Goal: Task Accomplishment & Management: Manage account settings

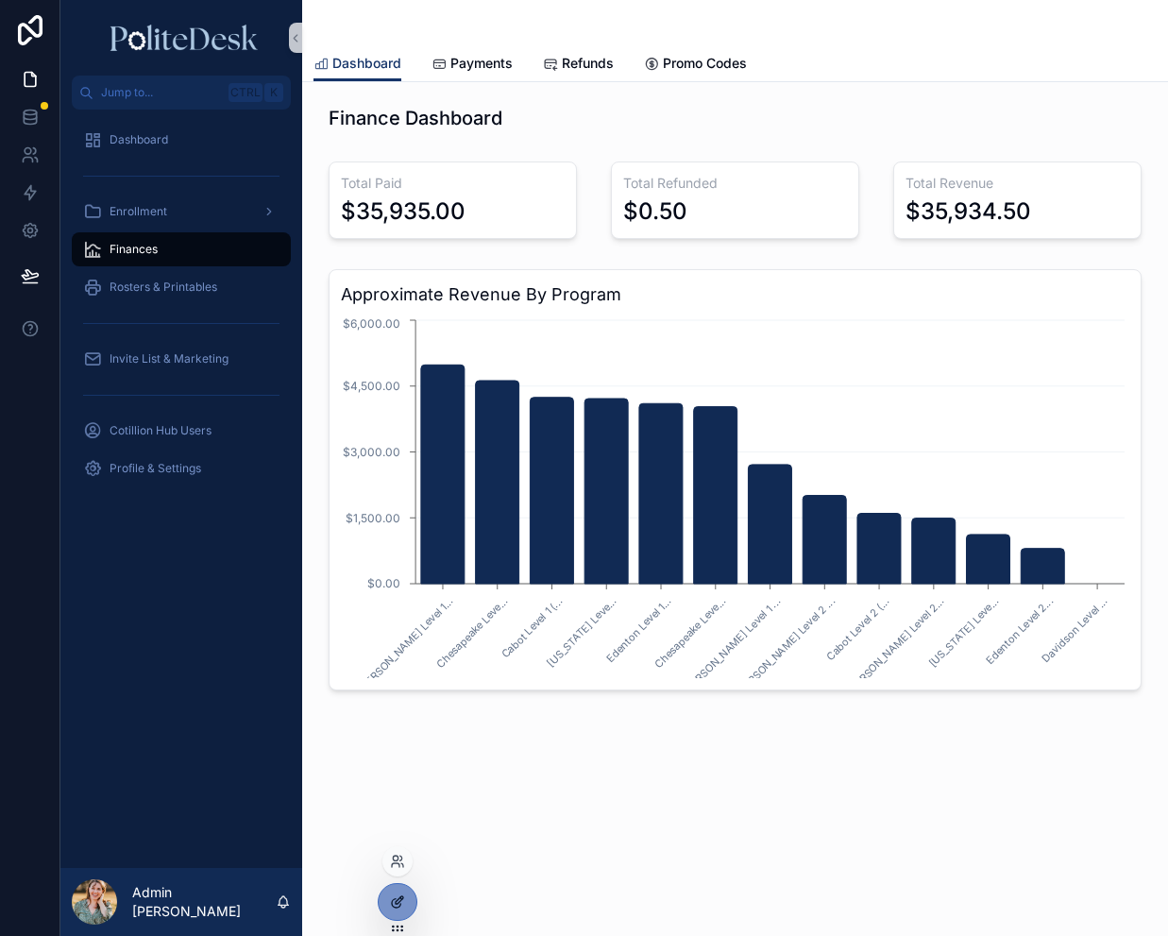
click at [391, 903] on icon at bounding box center [397, 901] width 15 height 15
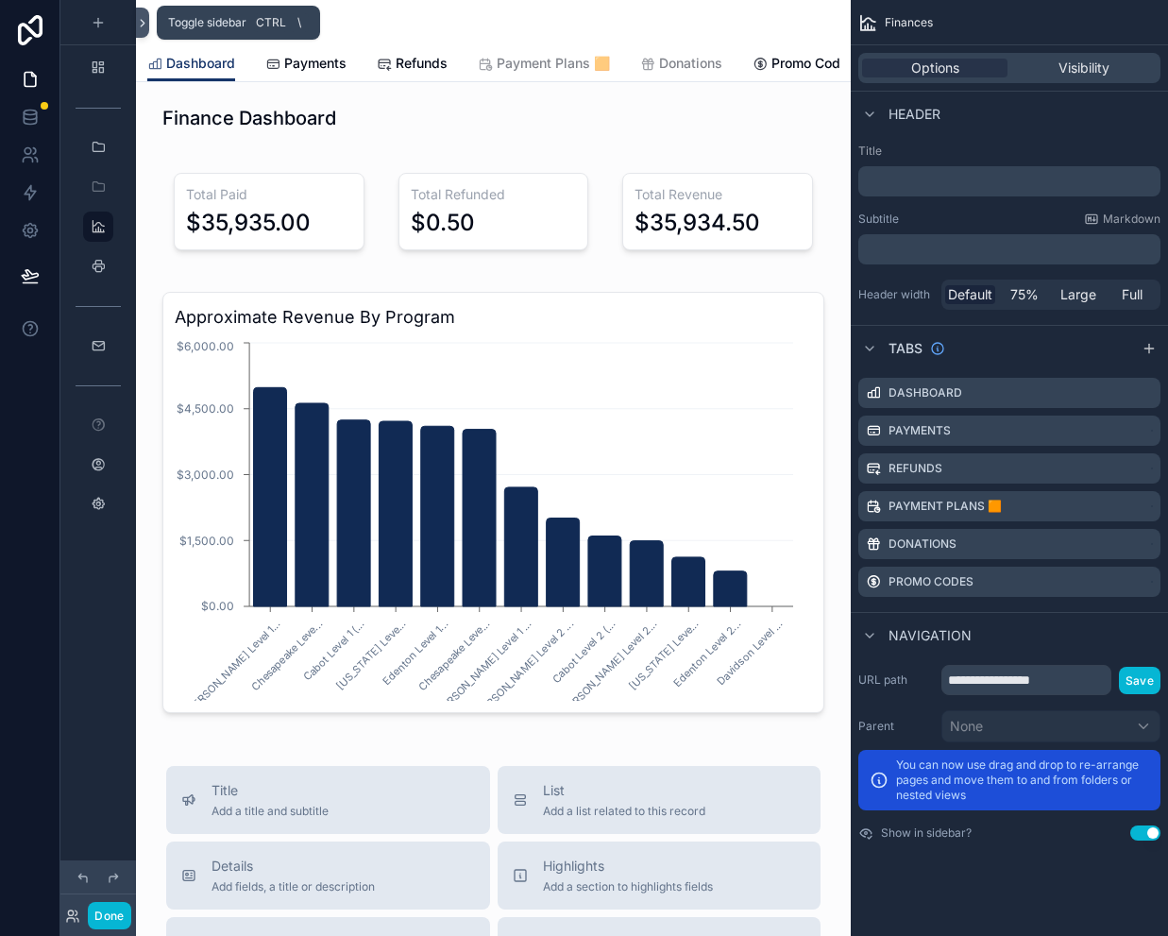
click at [143, 21] on icon at bounding box center [143, 23] width 4 height 7
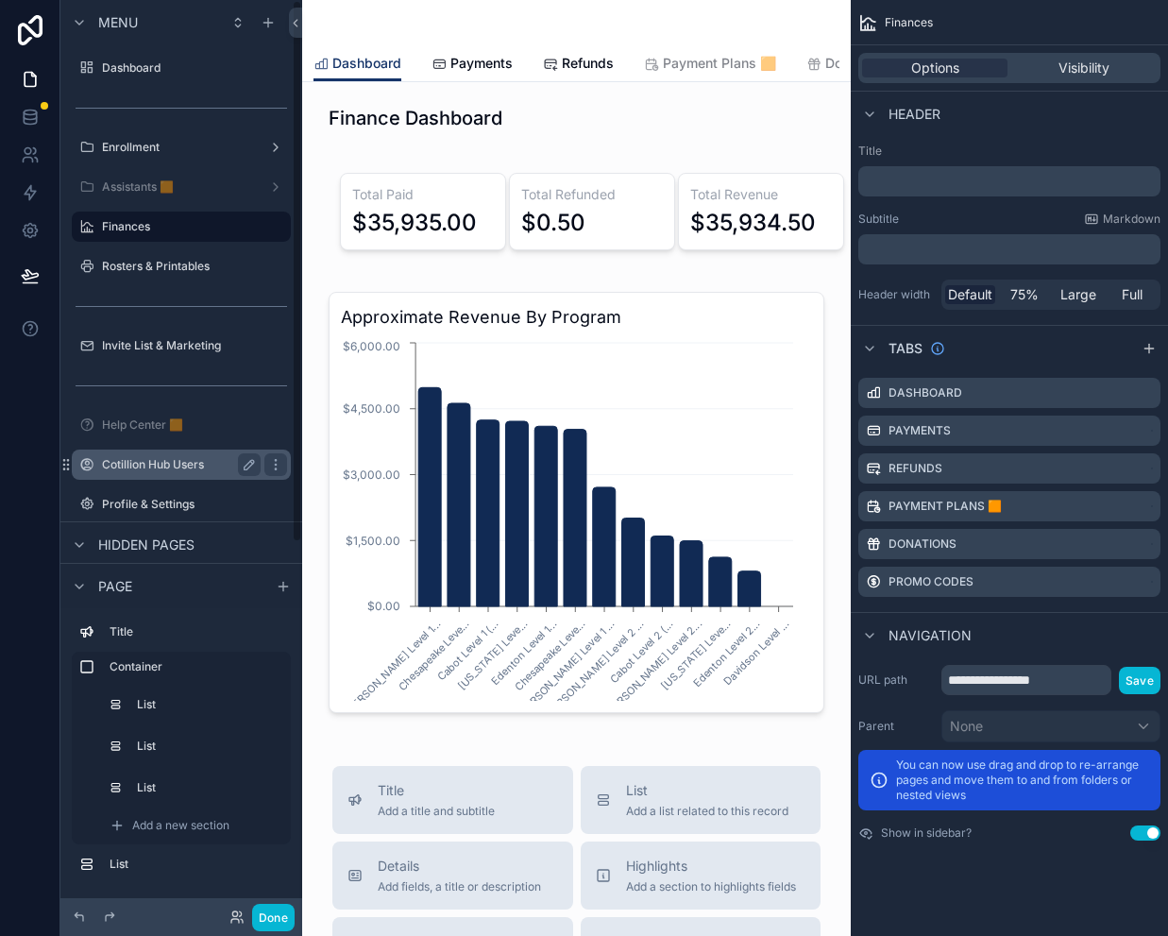
click at [172, 457] on label "Cotillion Hub Users" at bounding box center [177, 464] width 151 height 15
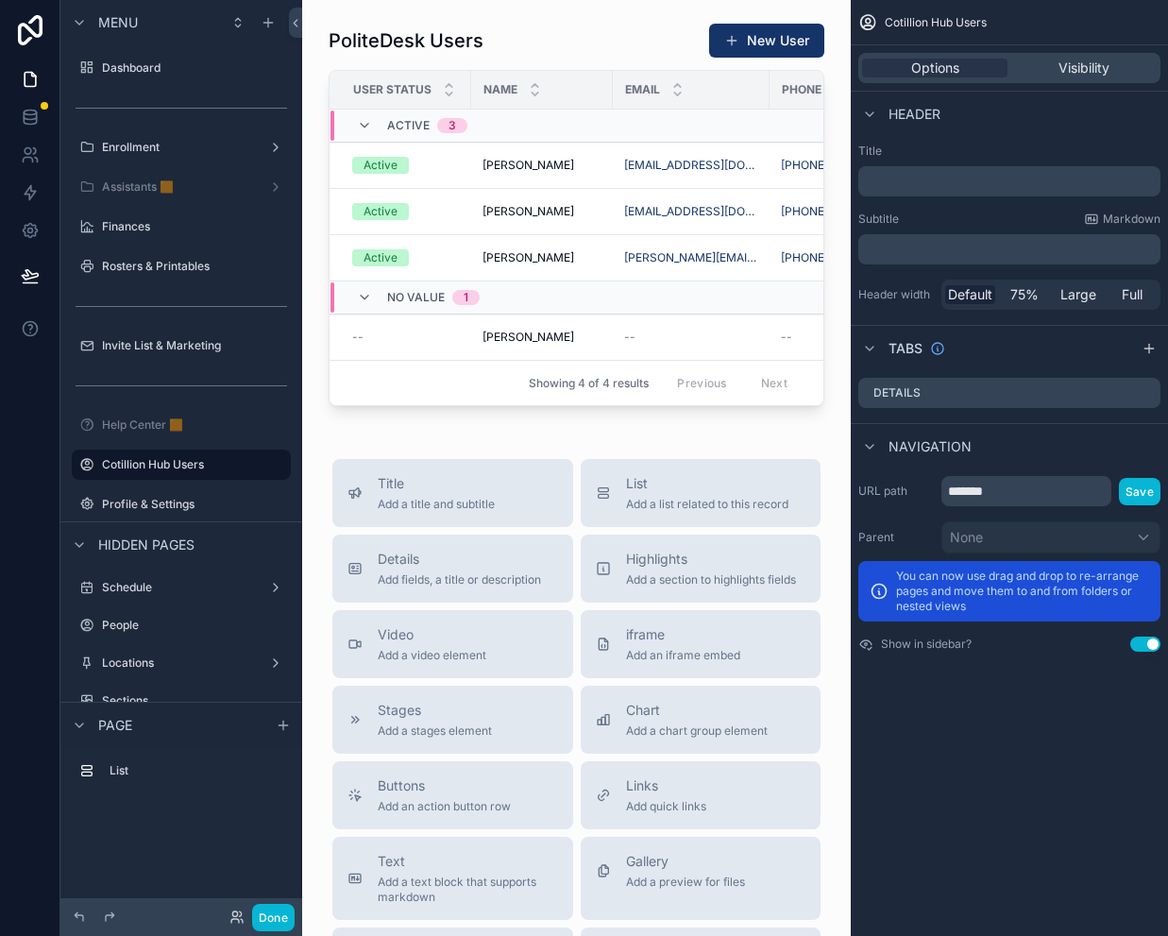
click at [574, 12] on div "PoliteDesk Users New User User Status Name Email Phone Director of Organization…" at bounding box center [576, 656] width 549 height 1312
drag, startPoint x: 1146, startPoint y: 352, endPoint x: 958, endPoint y: 410, distance: 196.5
click at [1146, 352] on icon "scrollable content" at bounding box center [1149, 348] width 15 height 15
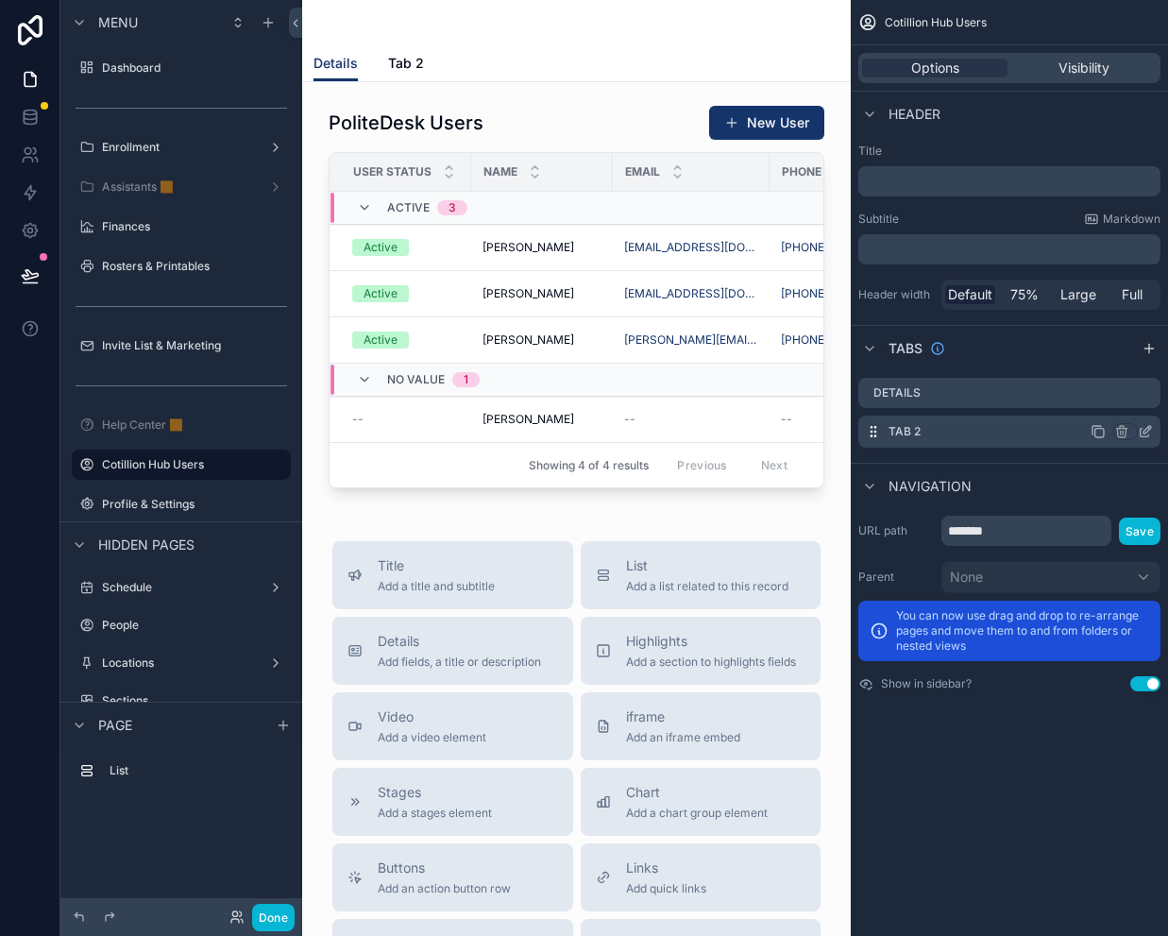
click at [968, 430] on div "Tab 2" at bounding box center [1009, 431] width 302 height 32
drag, startPoint x: 1143, startPoint y: 431, endPoint x: 942, endPoint y: 436, distance: 200.3
click at [1143, 431] on icon "scrollable content" at bounding box center [1145, 431] width 15 height 15
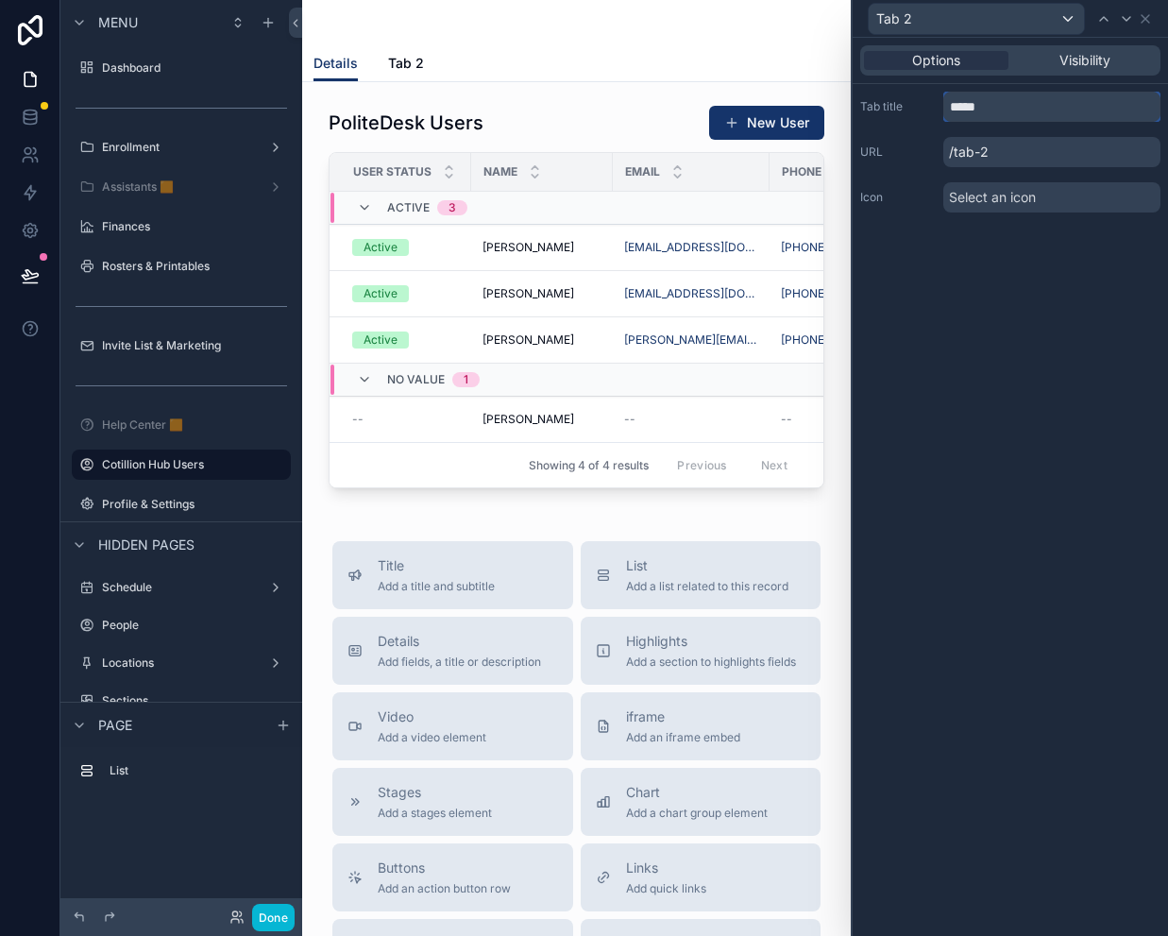
click at [974, 112] on input "*****" at bounding box center [1051, 107] width 217 height 30
type input "**********"
click at [978, 191] on span "Select an icon" at bounding box center [992, 197] width 87 height 19
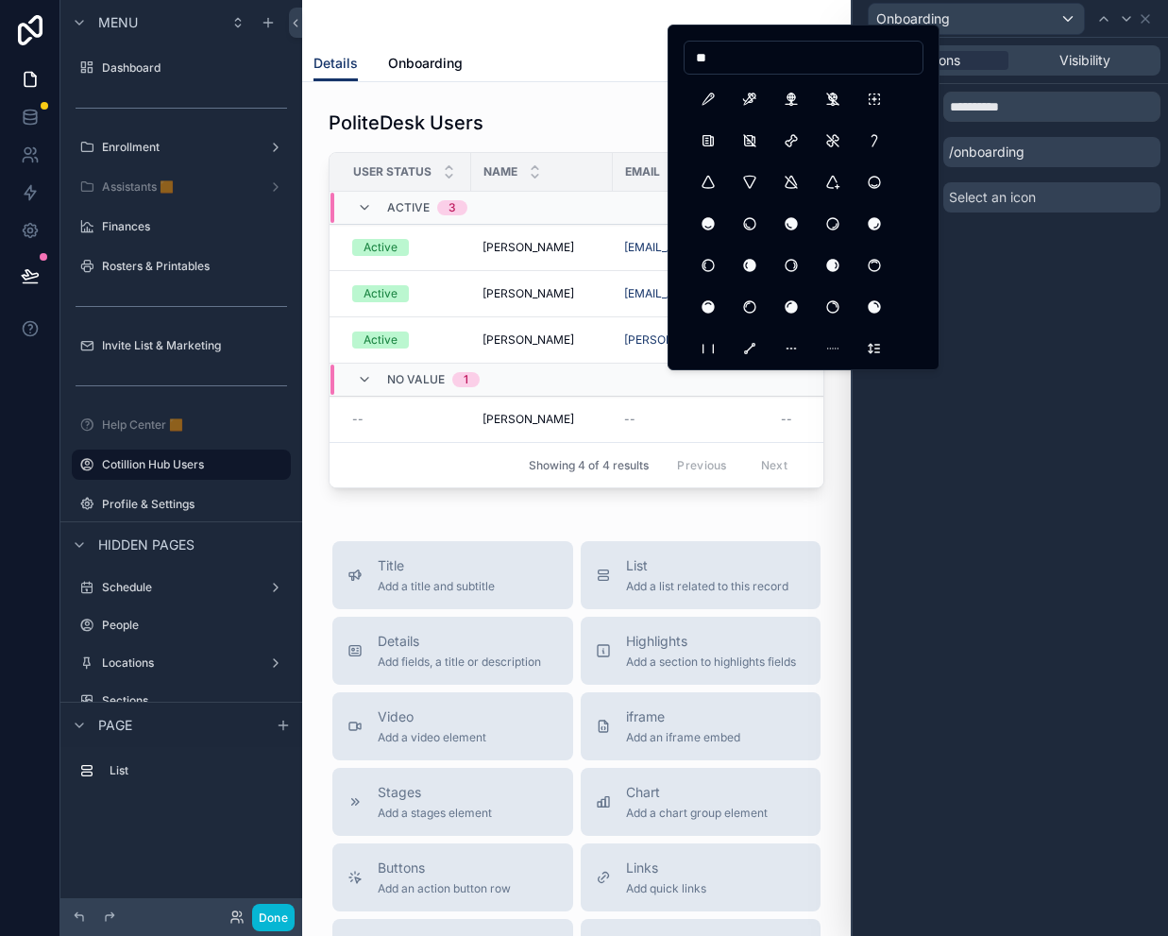
type input "*"
type input "****"
click at [879, 221] on button "UserPlus" at bounding box center [874, 224] width 34 height 34
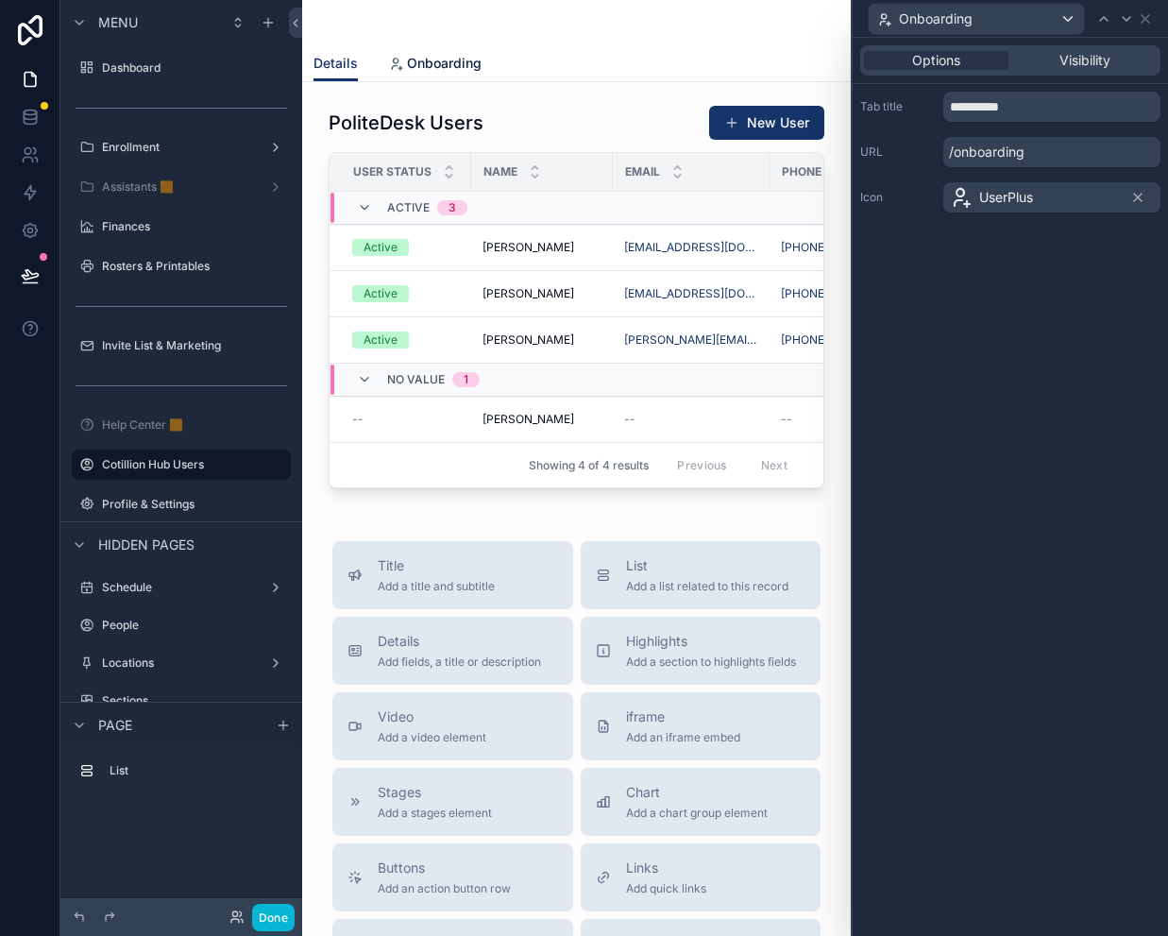
click at [426, 60] on span "Onboarding" at bounding box center [444, 63] width 75 height 19
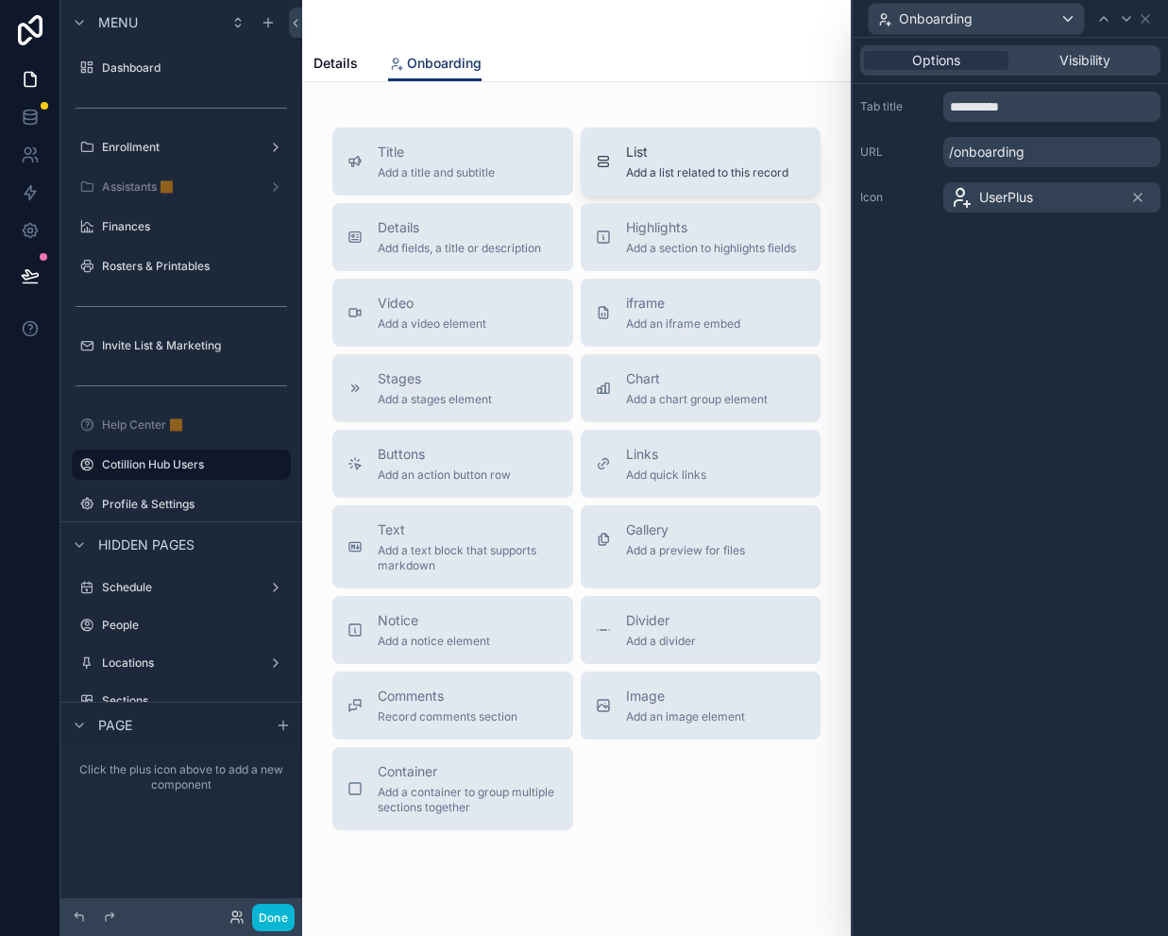
click at [633, 152] on span "List" at bounding box center [707, 152] width 162 height 19
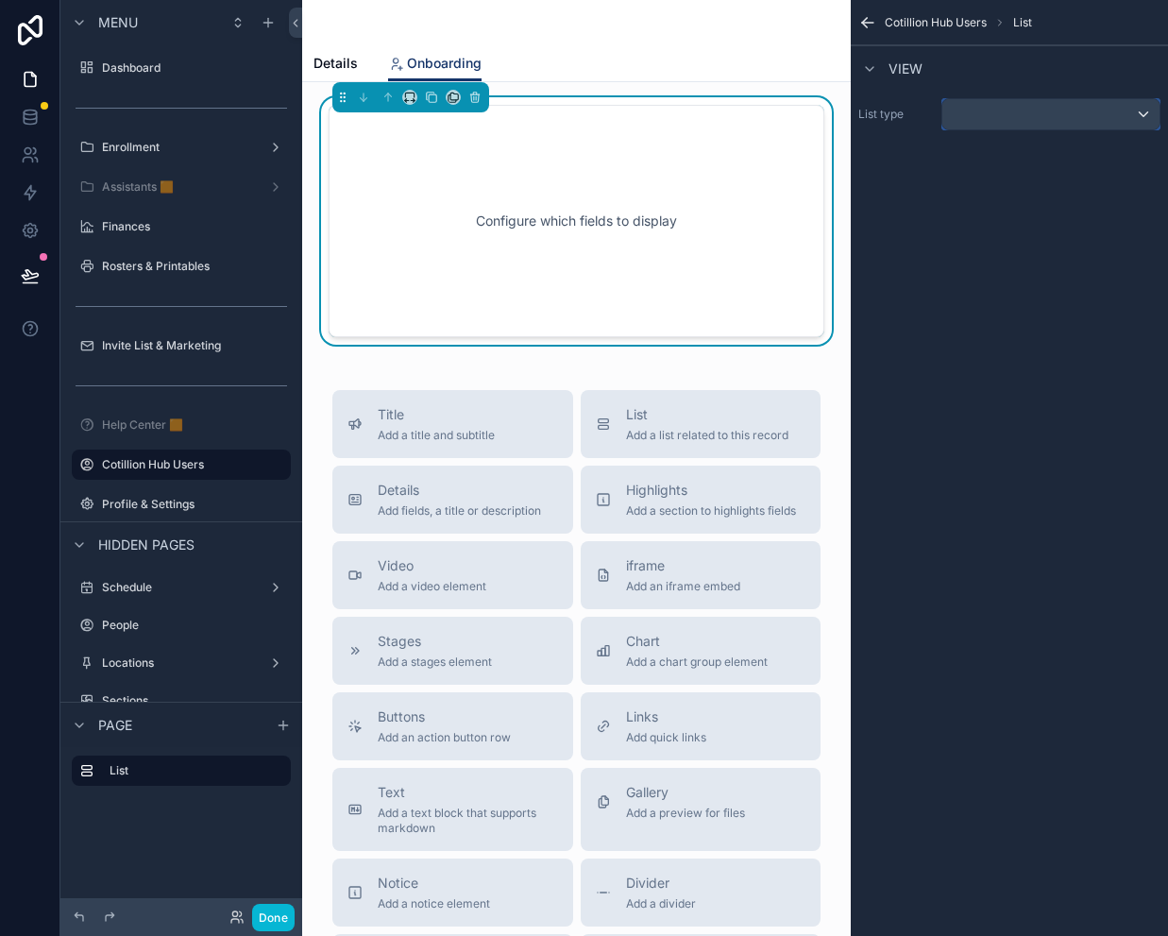
click at [956, 112] on div "scrollable content" at bounding box center [1050, 114] width 217 height 30
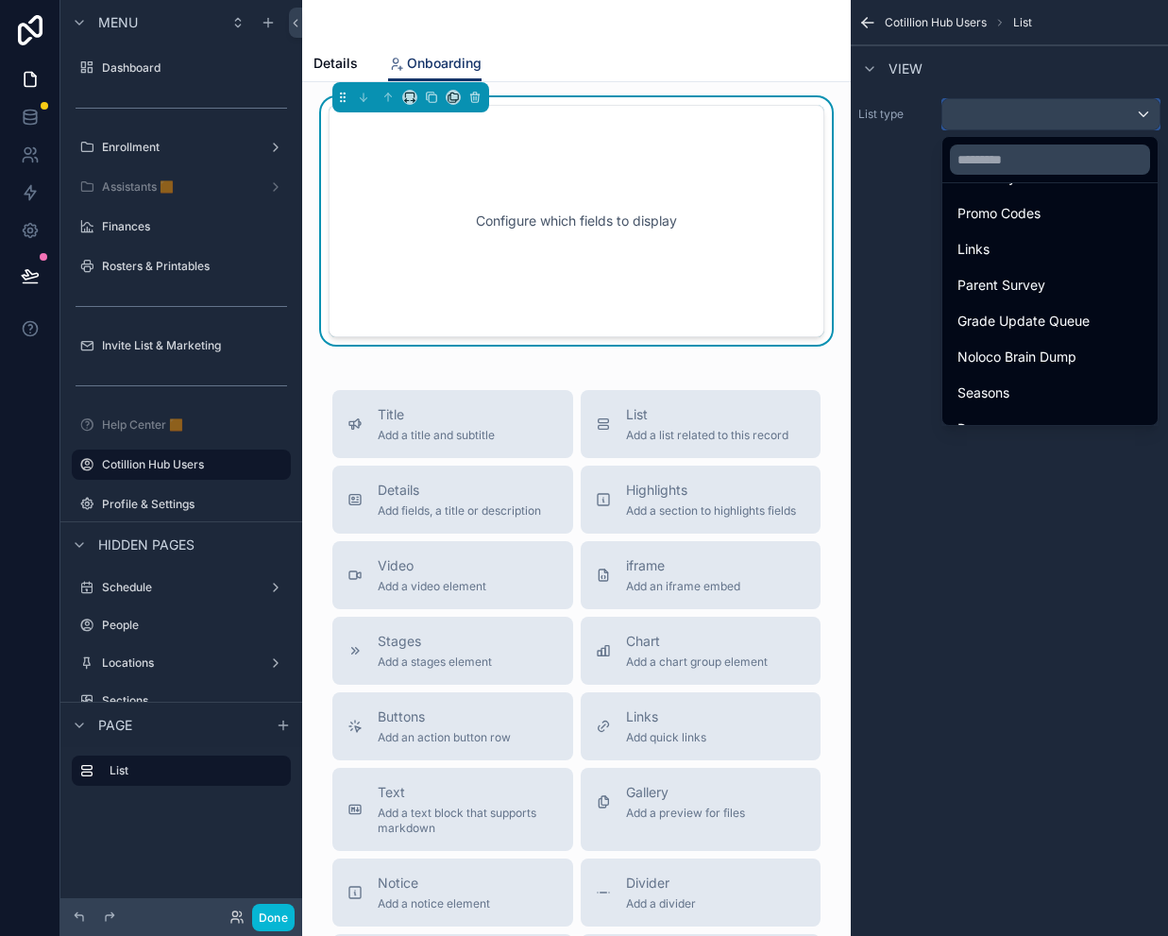
scroll to position [661, 0]
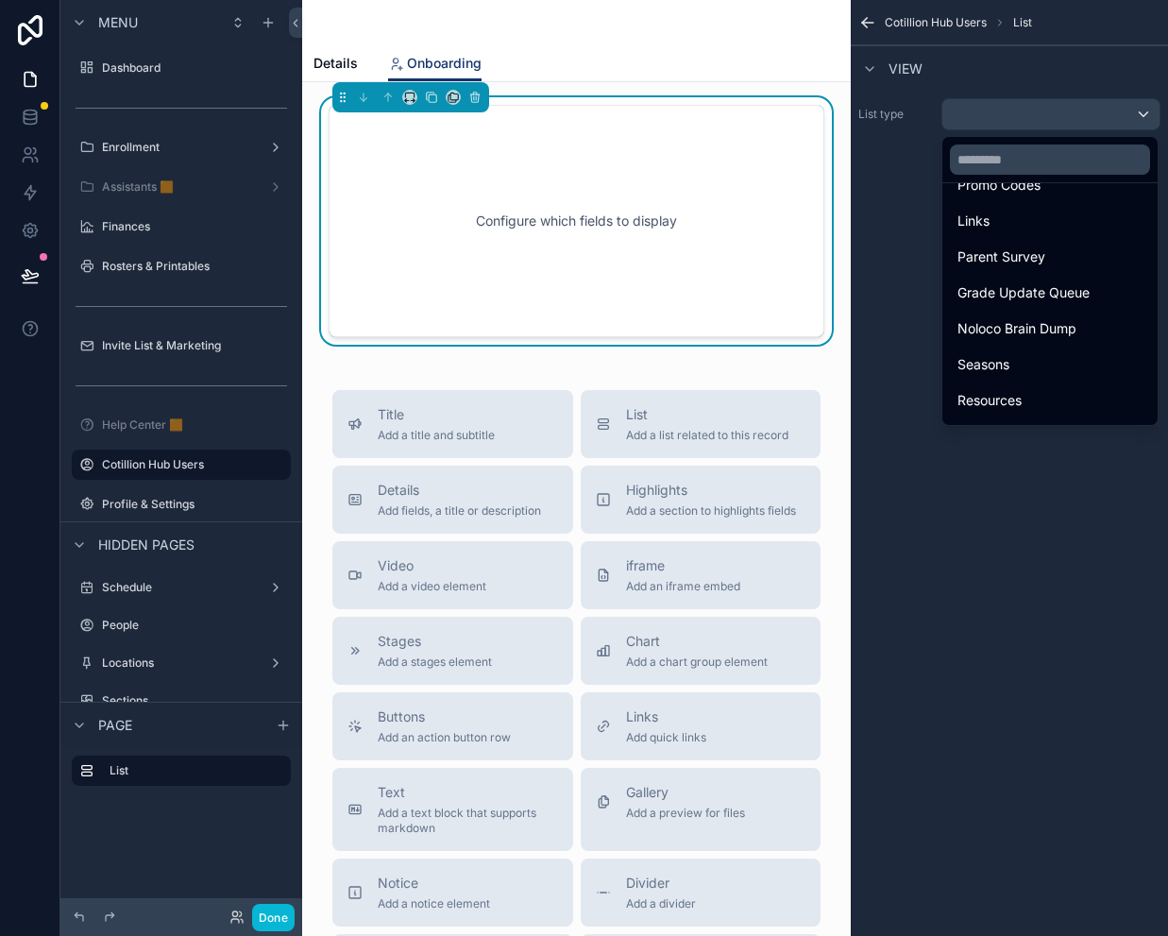
click at [990, 111] on div "scrollable content" at bounding box center [584, 468] width 1168 height 936
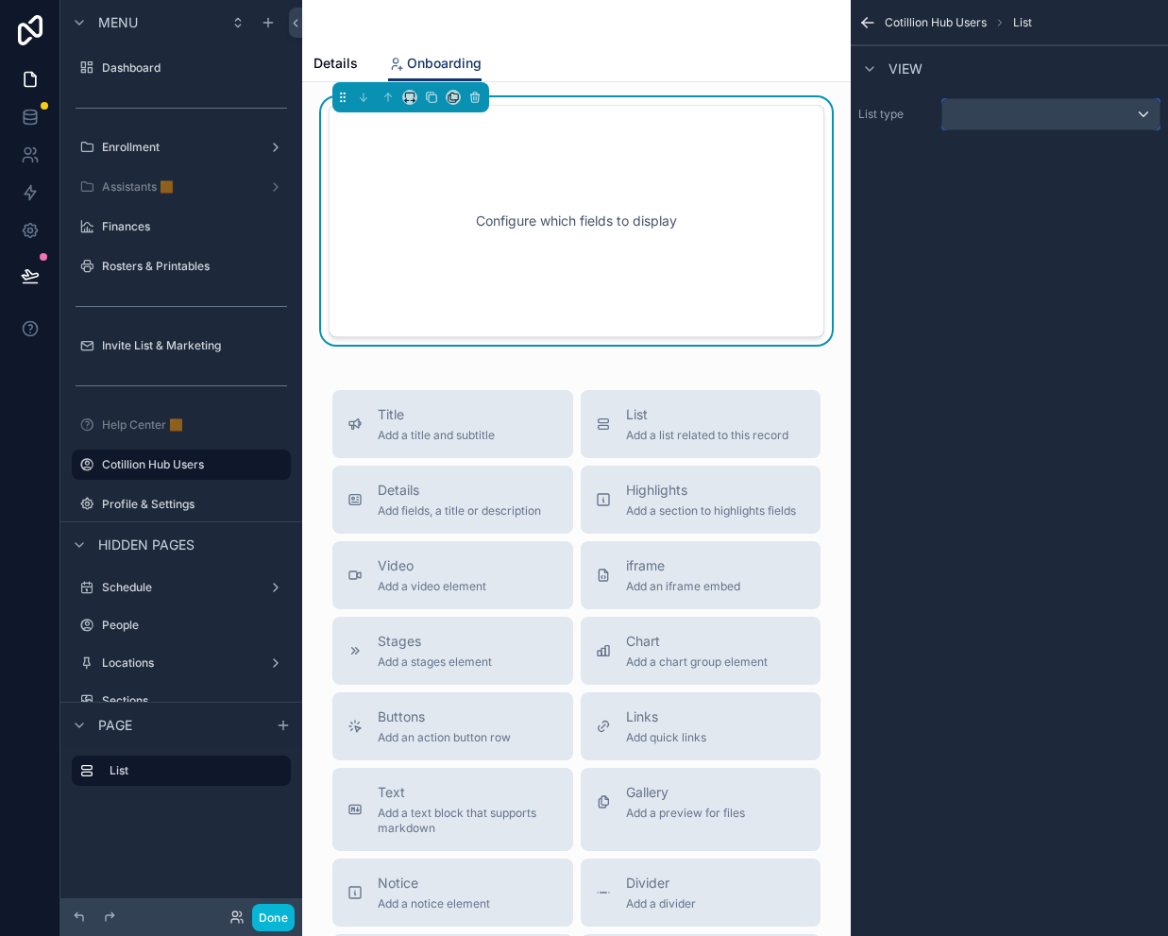
click at [976, 110] on div "scrollable content" at bounding box center [1050, 114] width 217 height 30
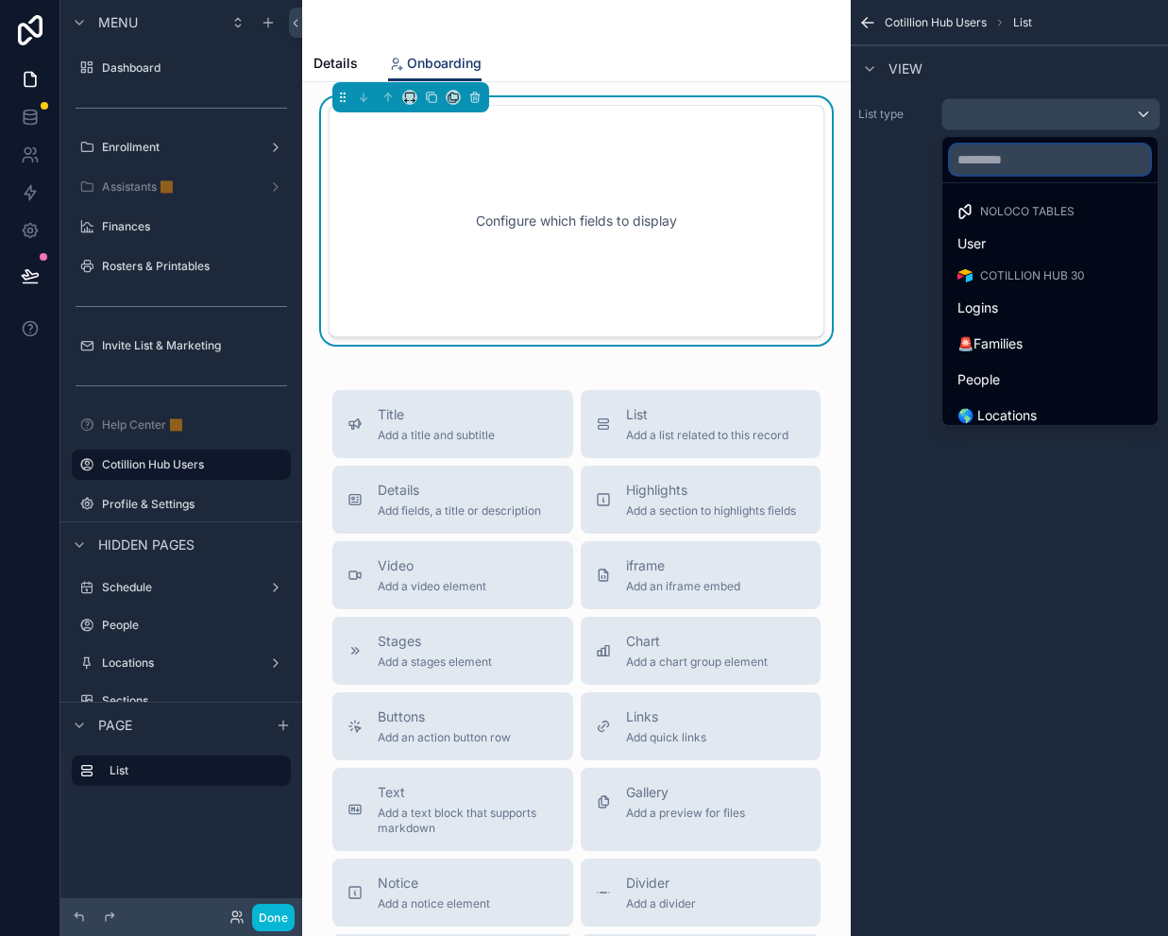
click at [995, 156] on input "text" at bounding box center [1050, 159] width 200 height 30
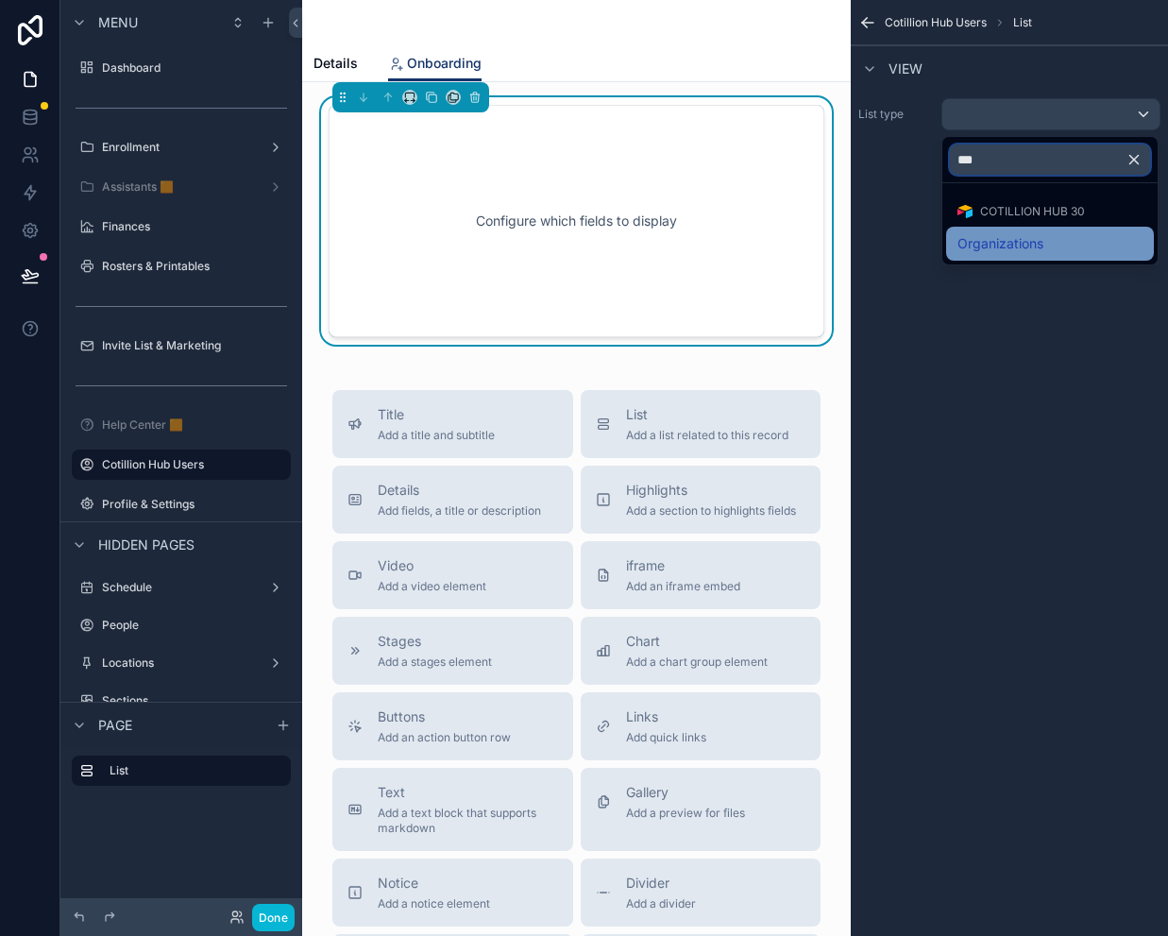
type input "***"
click at [1004, 240] on span "Organizations" at bounding box center [1000, 243] width 86 height 23
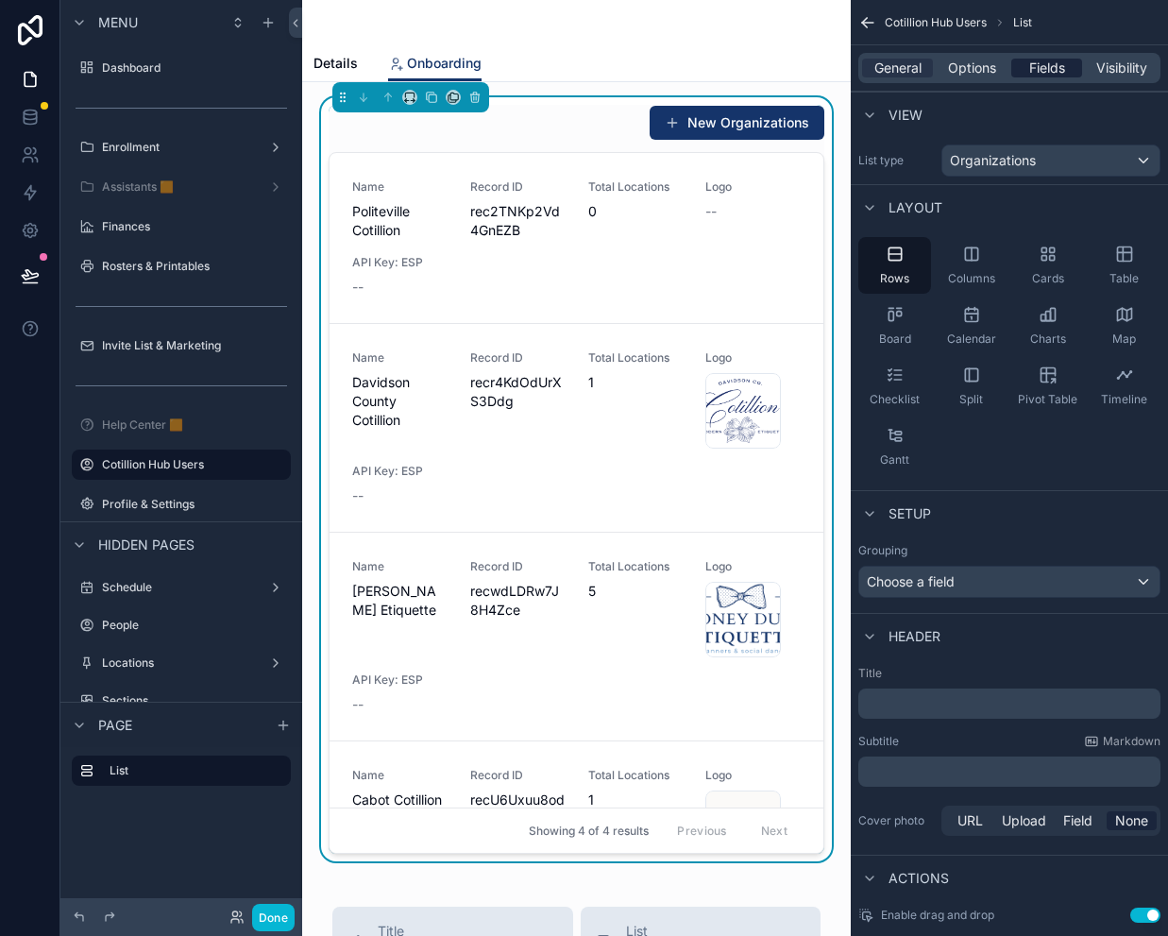
click at [1043, 63] on span "Fields" at bounding box center [1047, 68] width 36 height 19
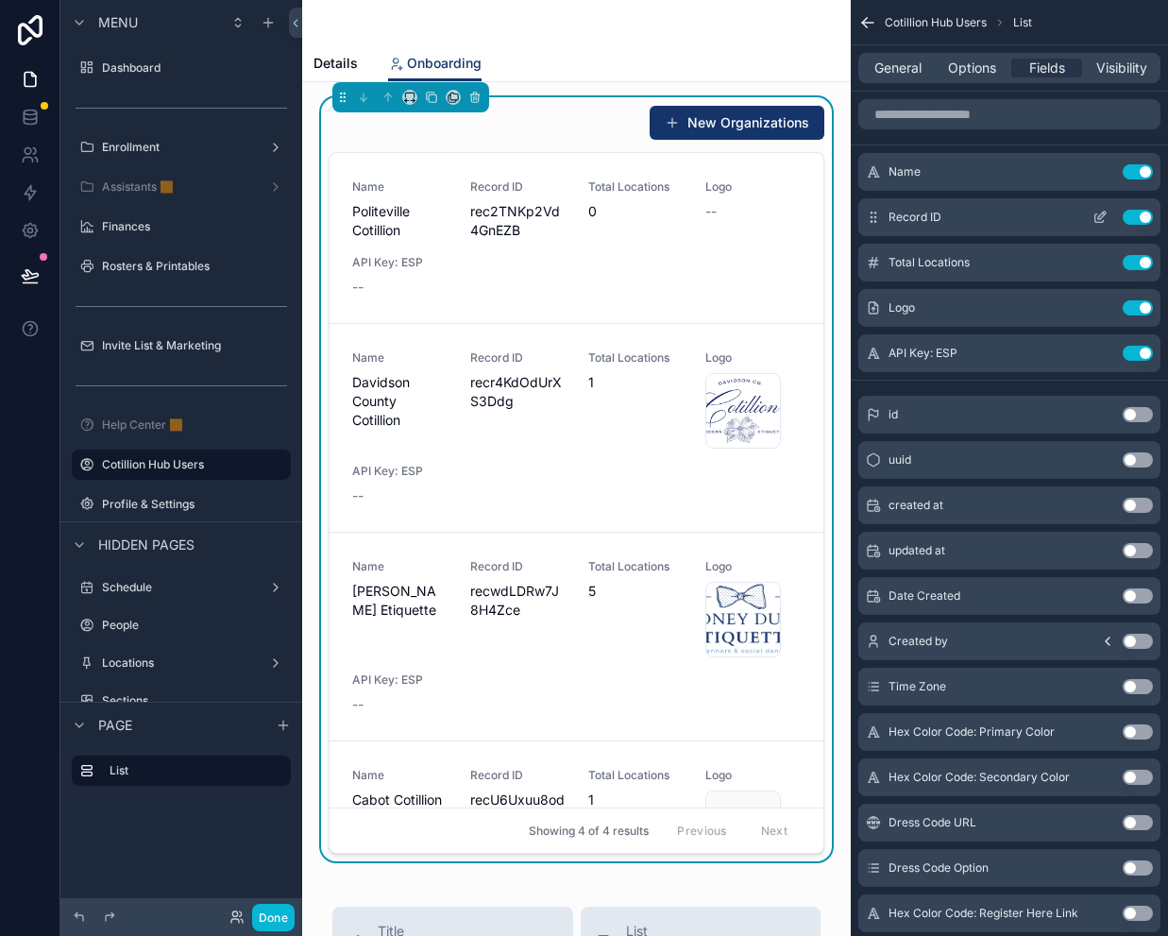
click at [1141, 212] on button "Use setting" at bounding box center [1138, 217] width 30 height 15
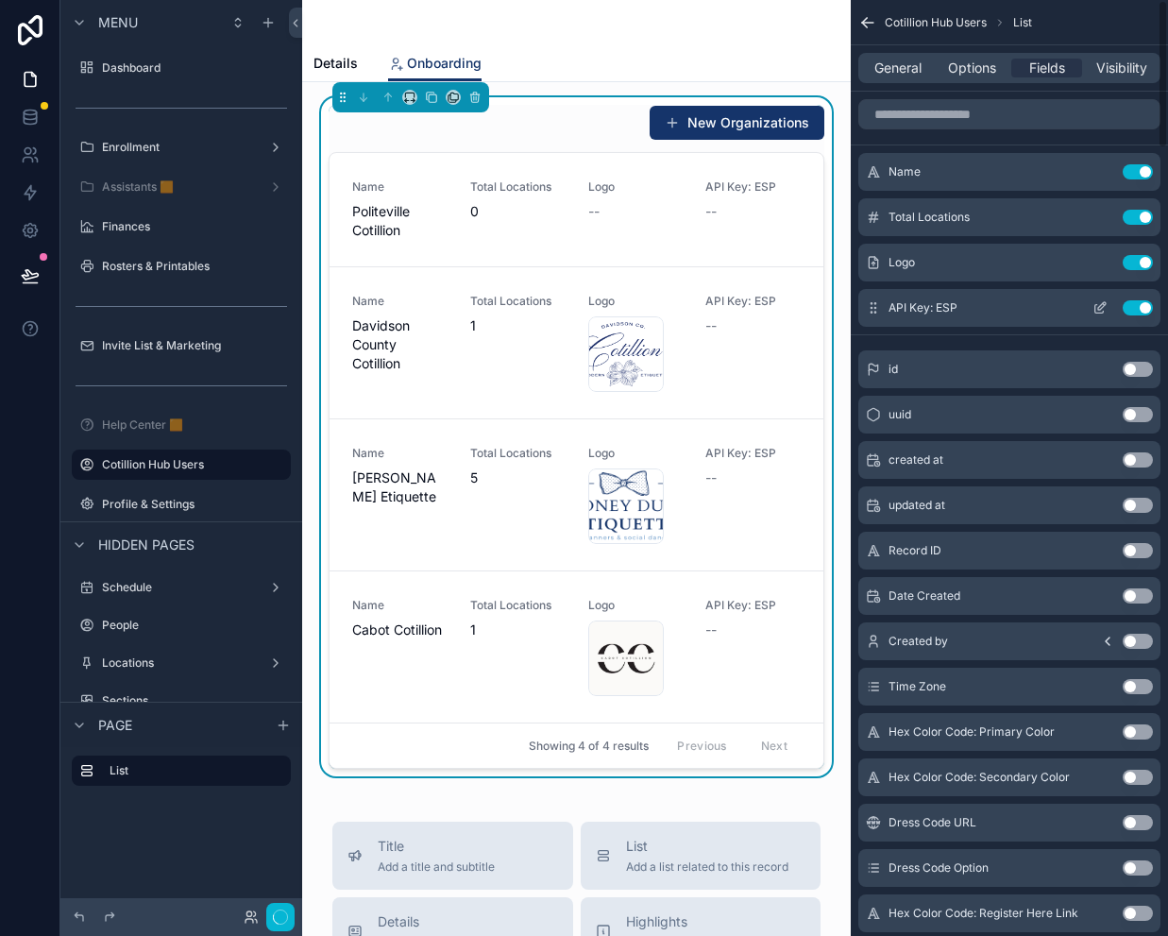
drag, startPoint x: 1146, startPoint y: 260, endPoint x: 1140, endPoint y: 279, distance: 20.9
click at [1146, 260] on button "Use setting" at bounding box center [1138, 262] width 30 height 15
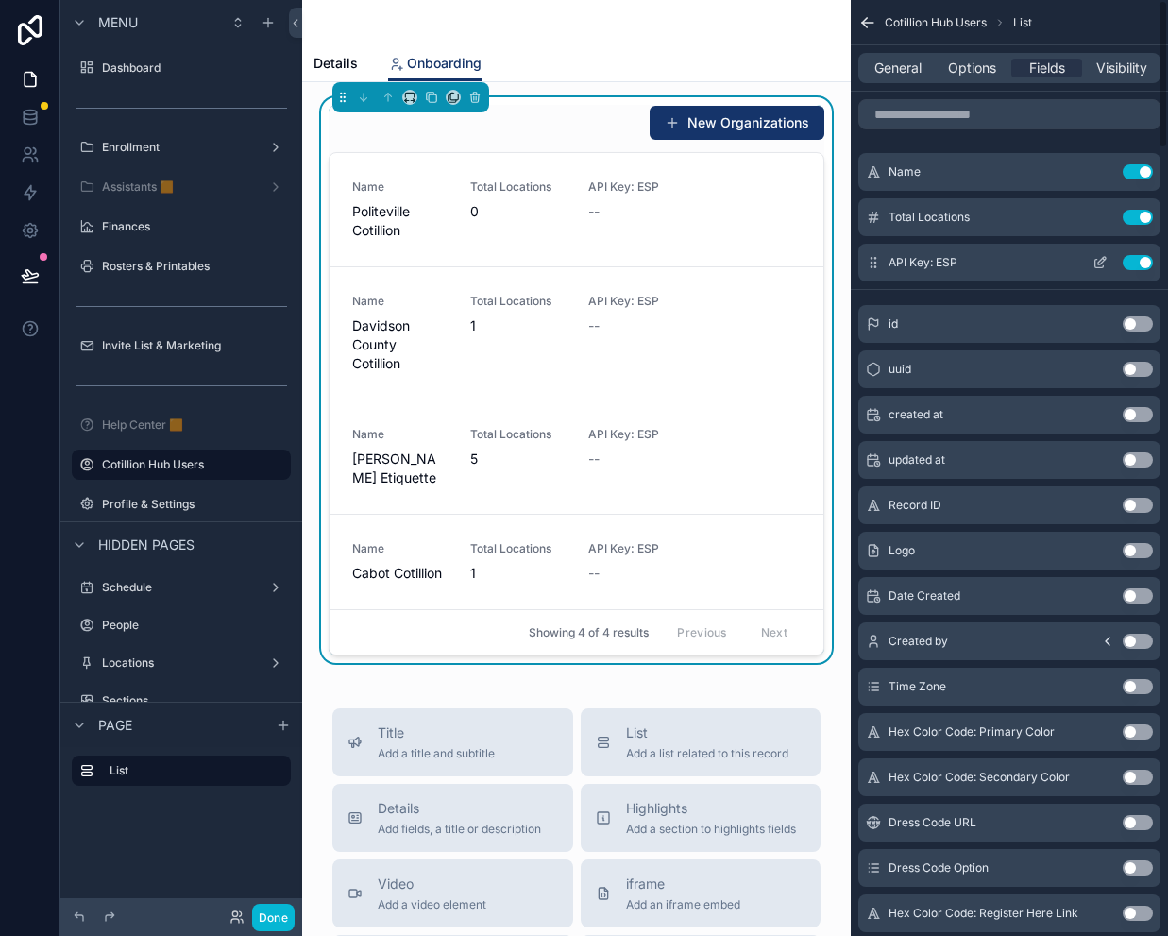
drag, startPoint x: 1139, startPoint y: 267, endPoint x: 1138, endPoint y: 233, distance: 34.0
click at [1139, 267] on button "Use setting" at bounding box center [1138, 262] width 30 height 15
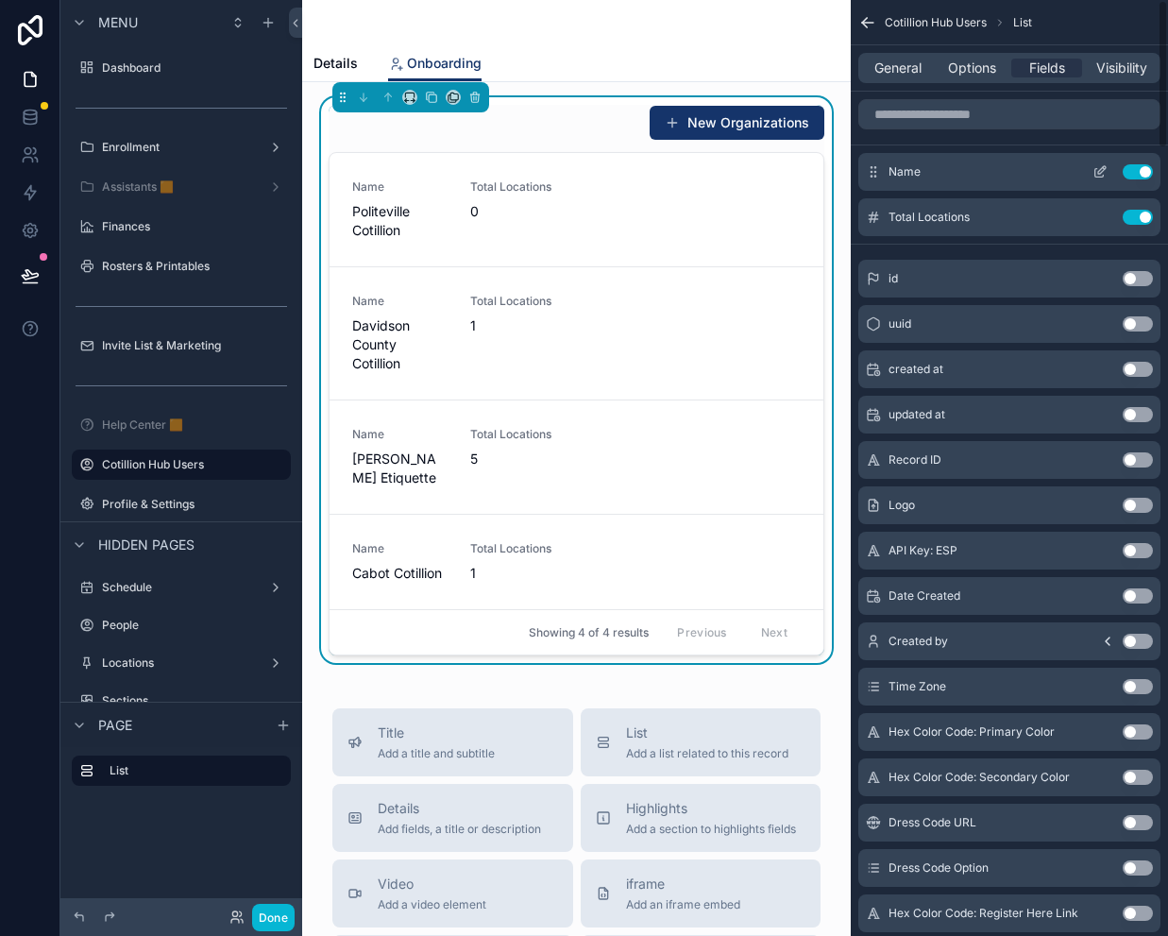
drag, startPoint x: 1134, startPoint y: 212, endPoint x: 997, endPoint y: 157, distance: 147.5
click at [1134, 212] on button "Use setting" at bounding box center [1138, 217] width 30 height 15
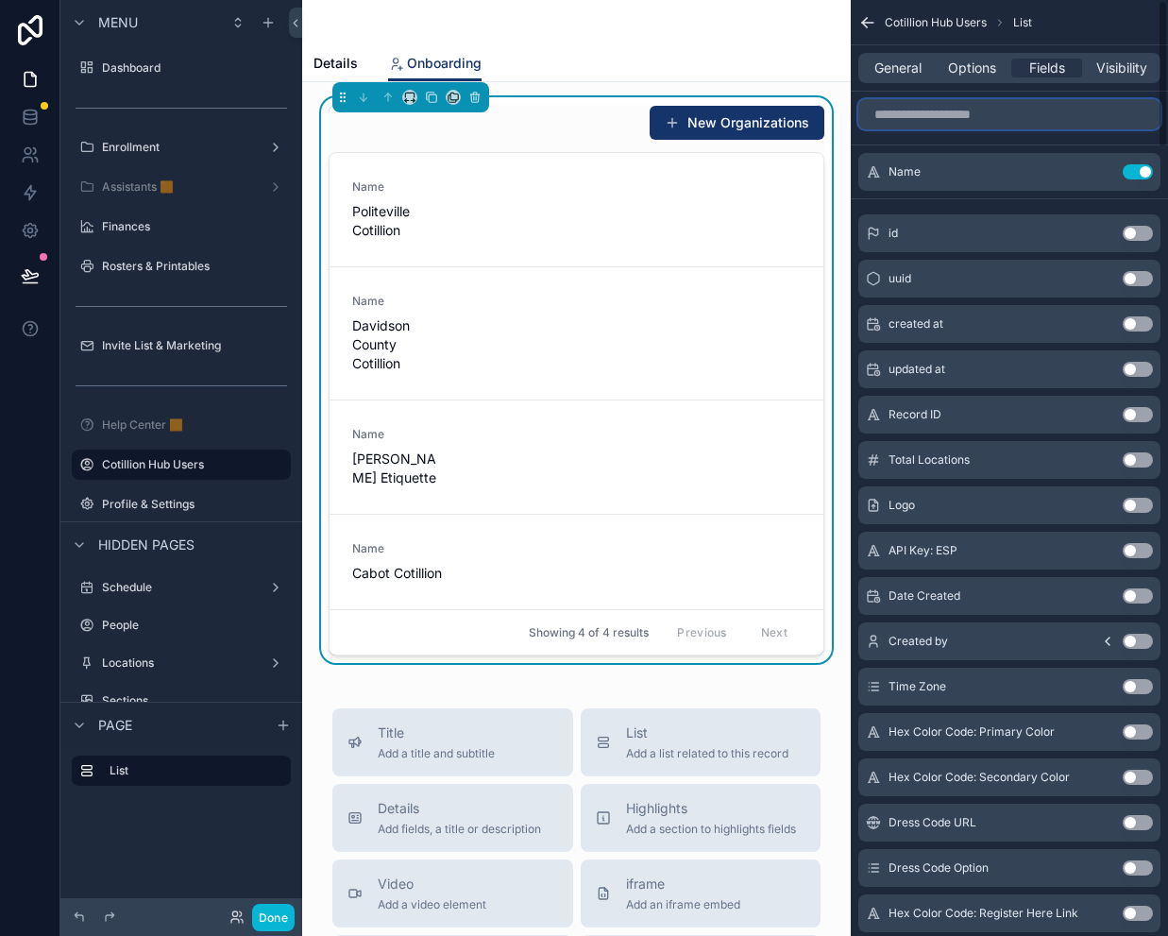
click at [936, 113] on input "scrollable content" at bounding box center [1009, 114] width 302 height 30
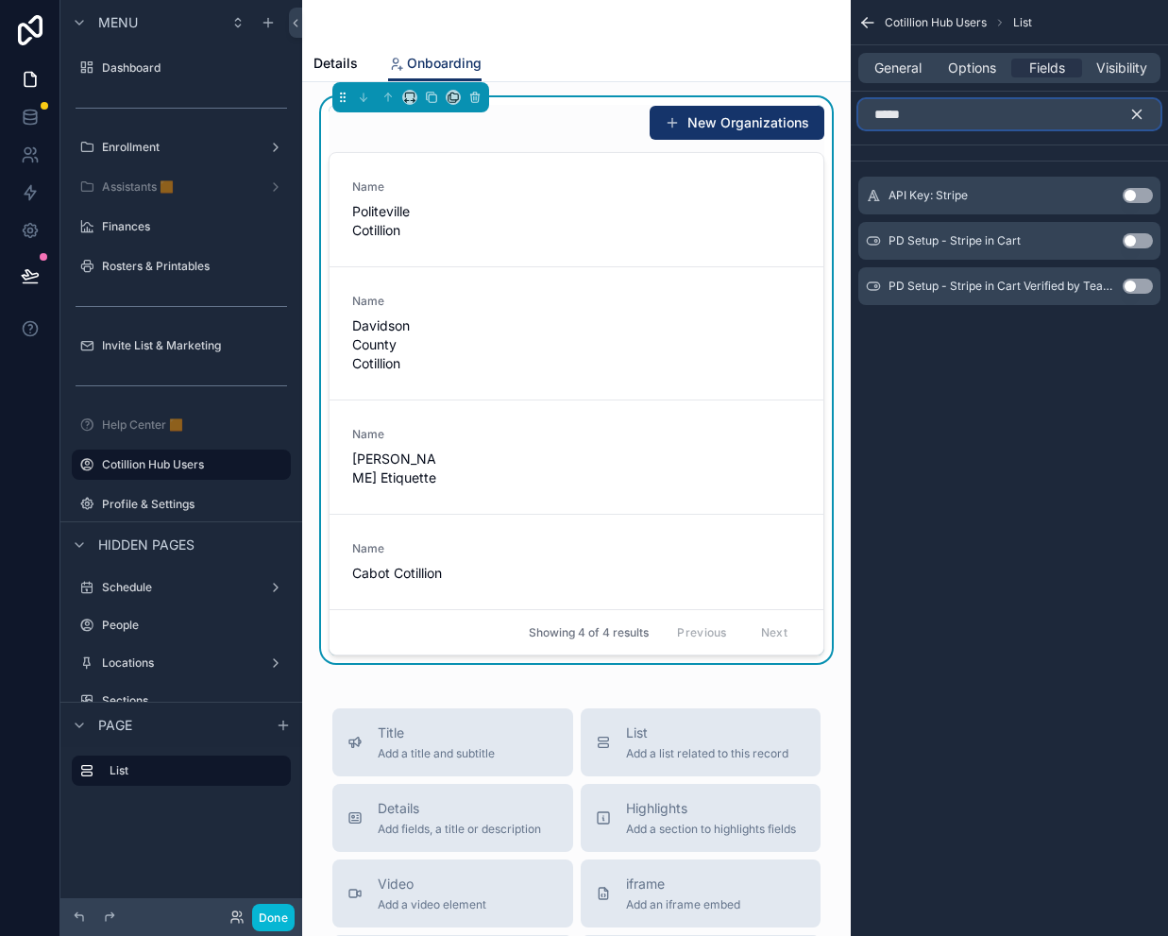
type input "*****"
drag, startPoint x: 1139, startPoint y: 286, endPoint x: 1134, endPoint y: 272, distance: 14.9
click at [1139, 286] on button "Use setting" at bounding box center [1138, 286] width 30 height 15
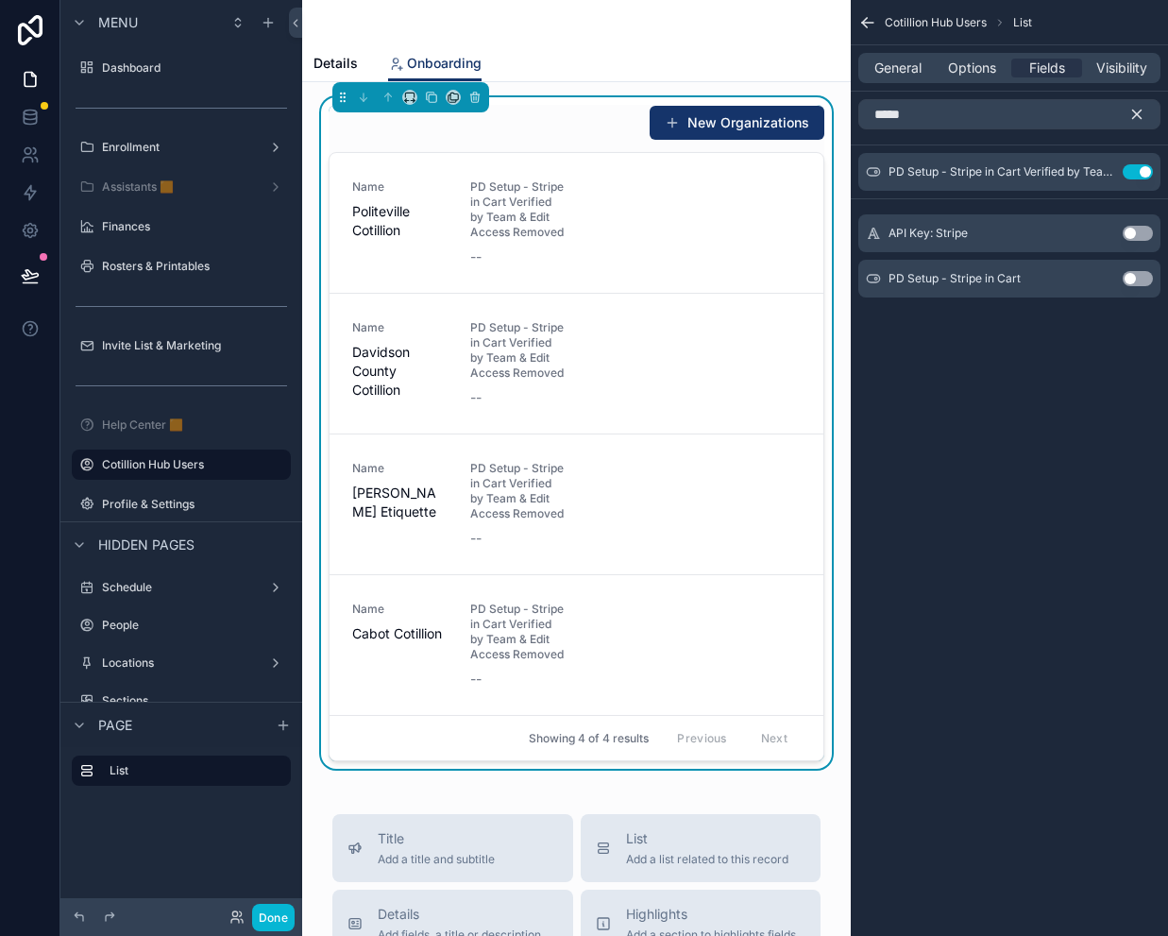
click at [1137, 274] on button "Use setting" at bounding box center [1138, 278] width 30 height 15
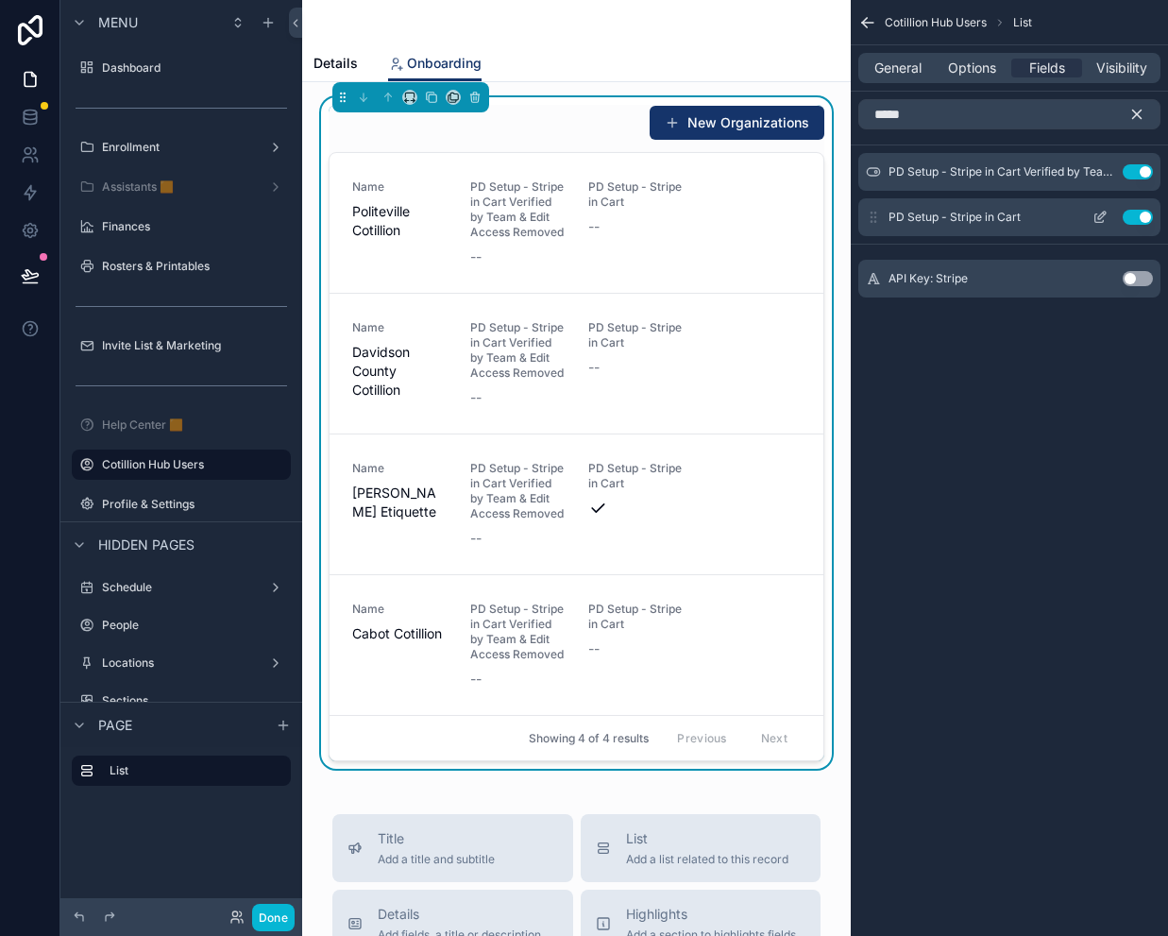
click at [1103, 212] on icon "scrollable content" at bounding box center [1104, 213] width 2 height 2
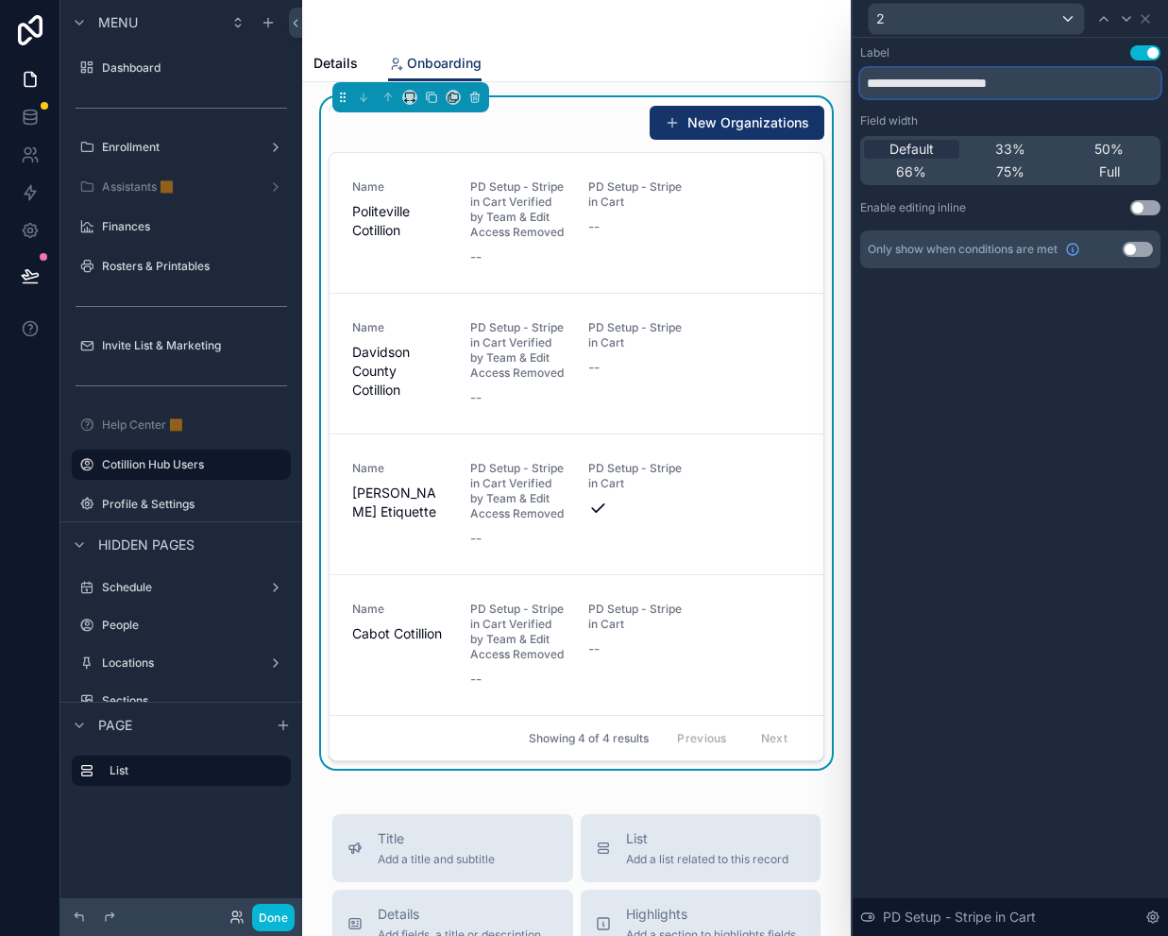
click at [1016, 84] on input "**********" at bounding box center [1010, 83] width 300 height 30
drag, startPoint x: 1037, startPoint y: 84, endPoint x: 860, endPoint y: 81, distance: 176.6
click at [861, 81] on input "**********" at bounding box center [1010, 83] width 300 height 30
type input "**********"
drag, startPoint x: 1014, startPoint y: 341, endPoint x: 1015, endPoint y: 317, distance: 23.6
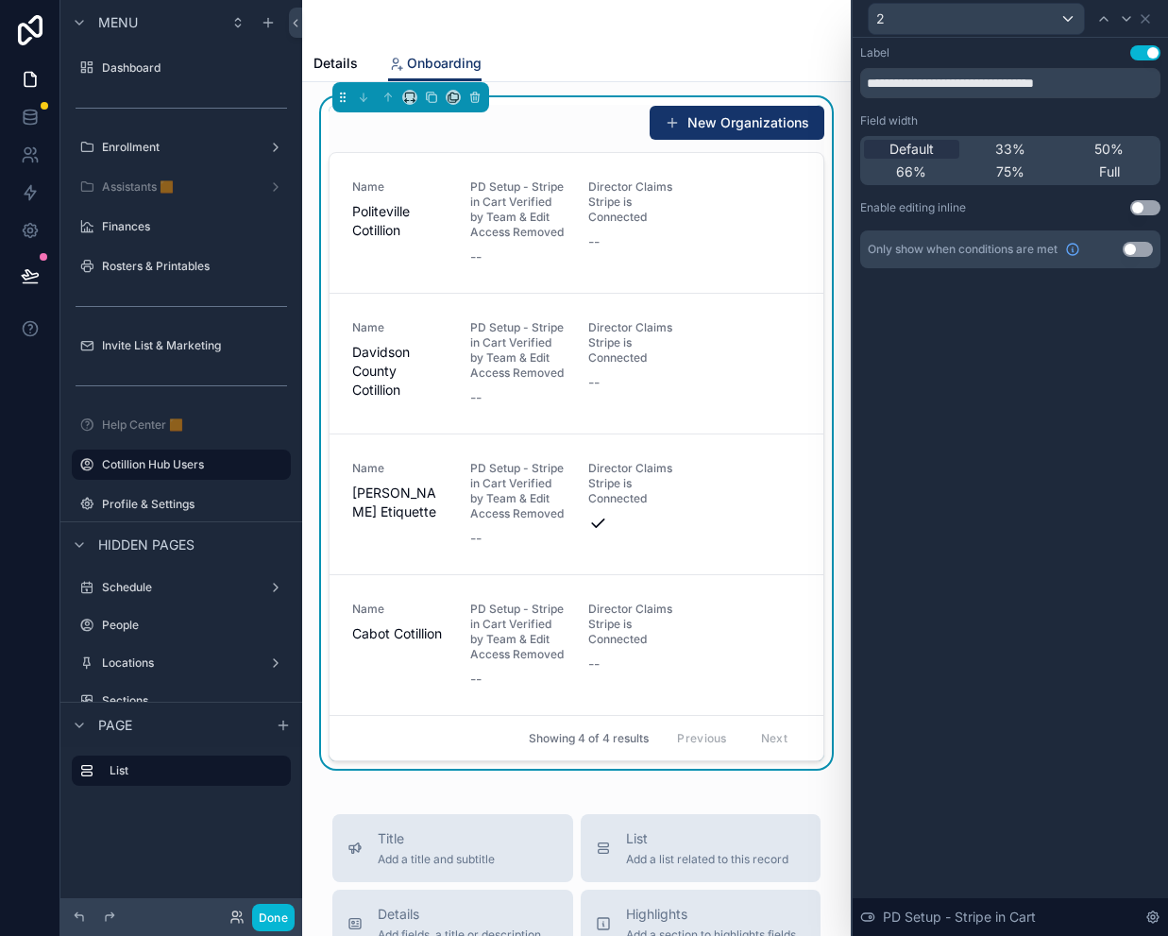
click at [1014, 341] on div "**********" at bounding box center [1010, 487] width 315 height 898
click at [581, 114] on div "New Organizations" at bounding box center [577, 123] width 496 height 36
click at [1148, 14] on icon at bounding box center [1145, 18] width 15 height 15
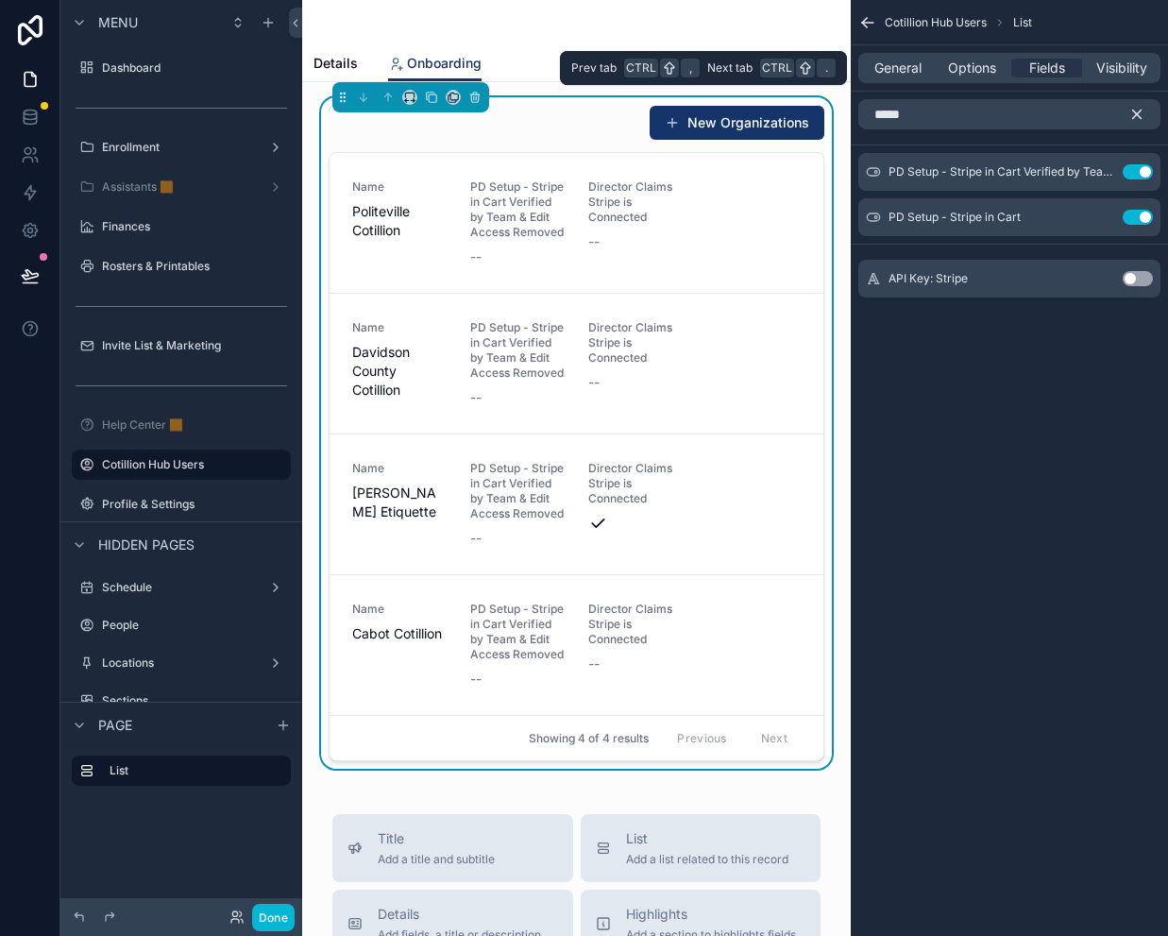
drag, startPoint x: 903, startPoint y: 70, endPoint x: 916, endPoint y: 90, distance: 23.8
click at [903, 70] on span "General" at bounding box center [897, 68] width 47 height 19
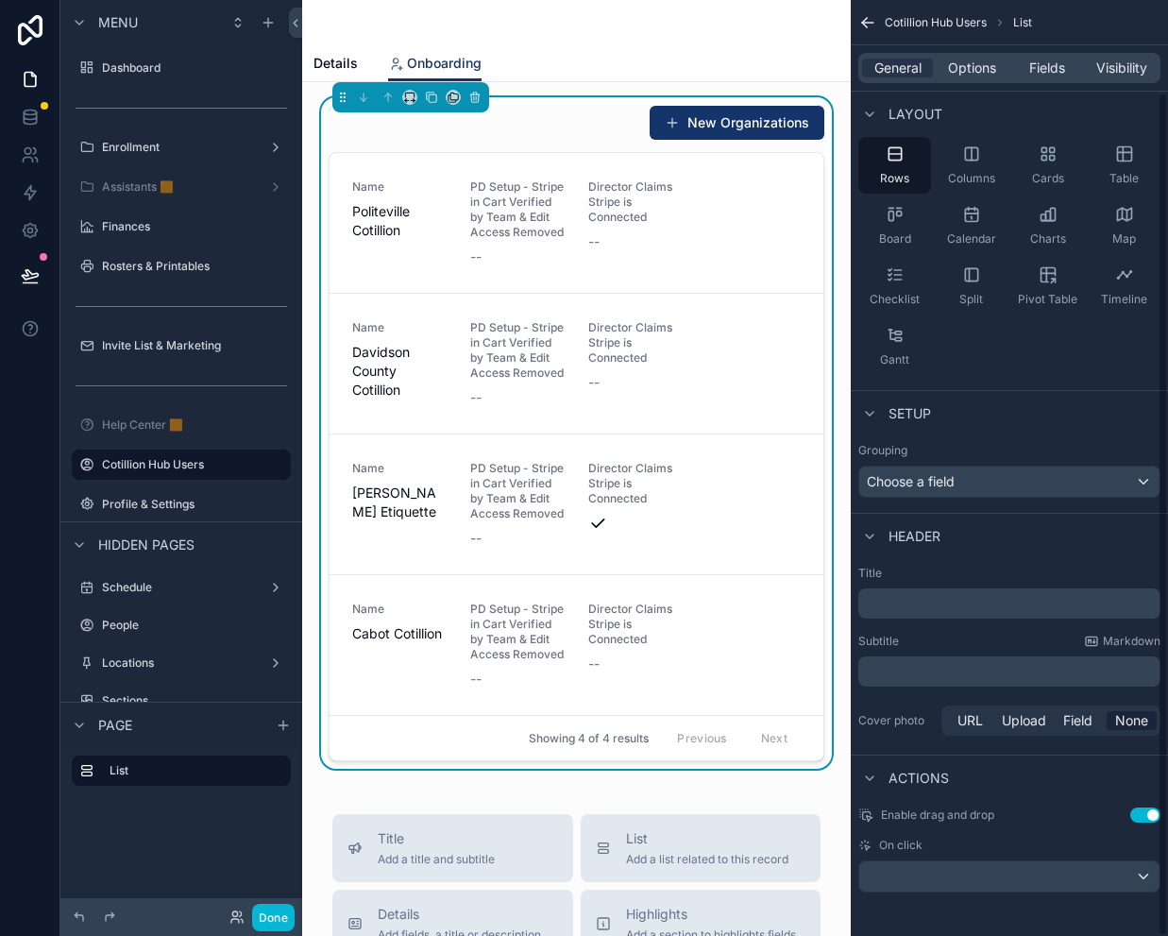
scroll to position [102, 0]
click at [956, 70] on span "Options" at bounding box center [972, 68] width 48 height 19
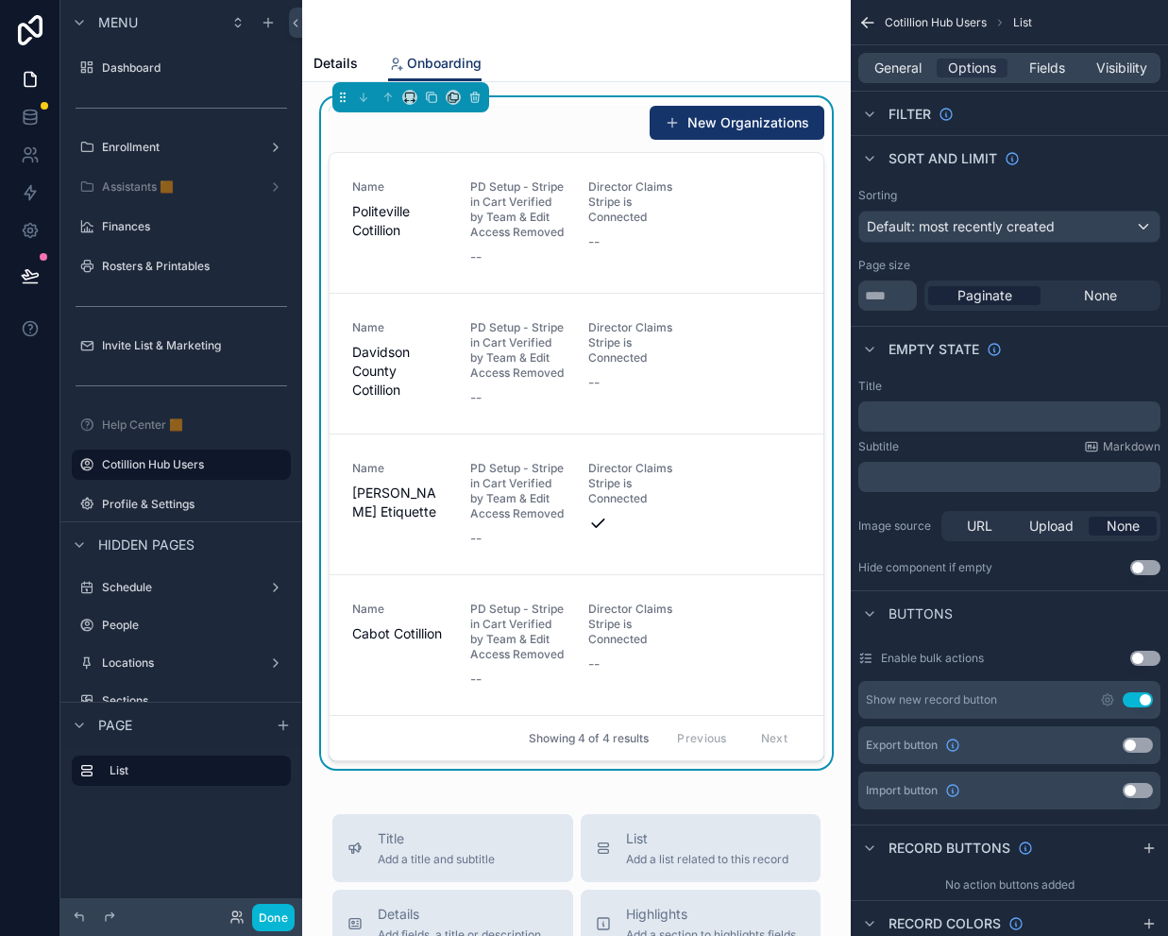
click at [1144, 703] on button "Use setting" at bounding box center [1138, 699] width 30 height 15
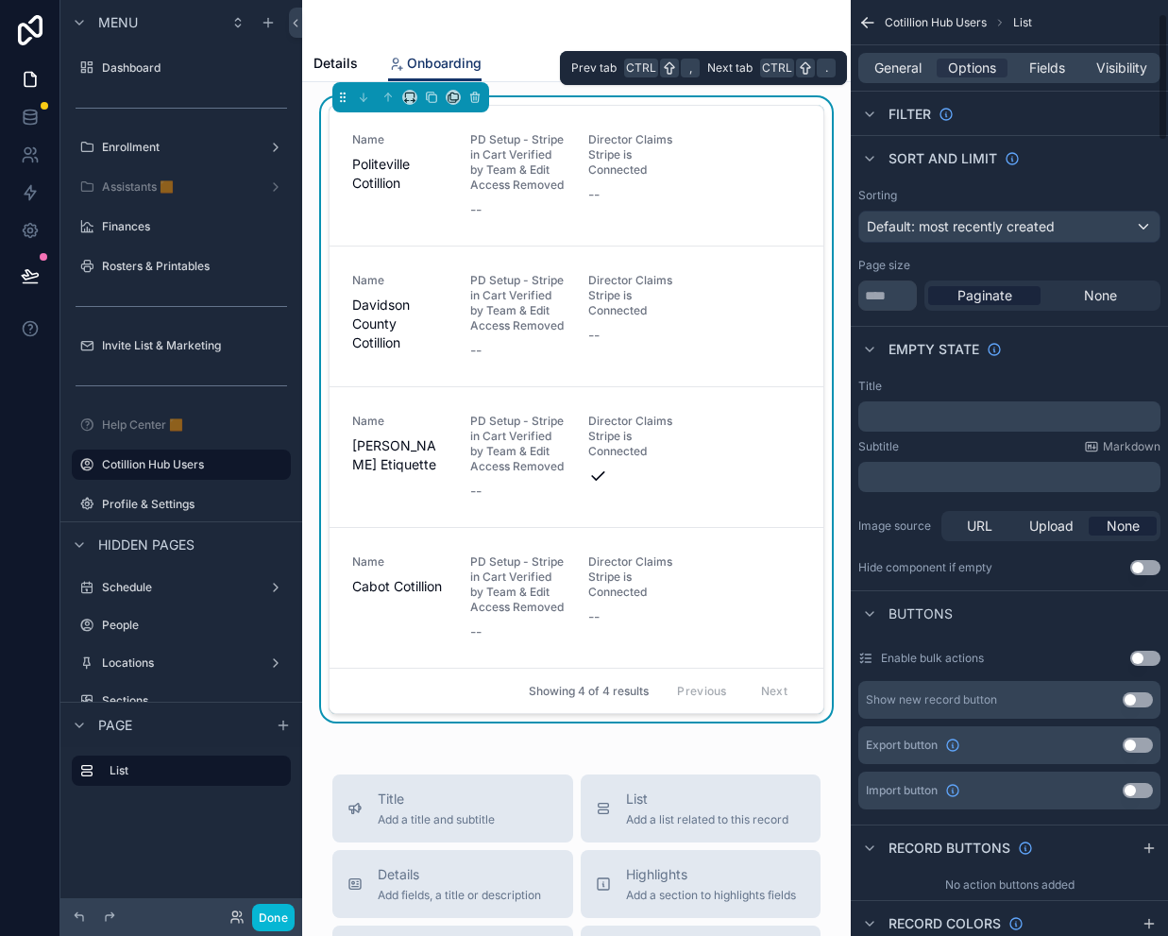
drag, startPoint x: 1121, startPoint y: 64, endPoint x: 1115, endPoint y: 81, distance: 17.9
click at [1121, 64] on span "Visibility" at bounding box center [1121, 68] width 51 height 19
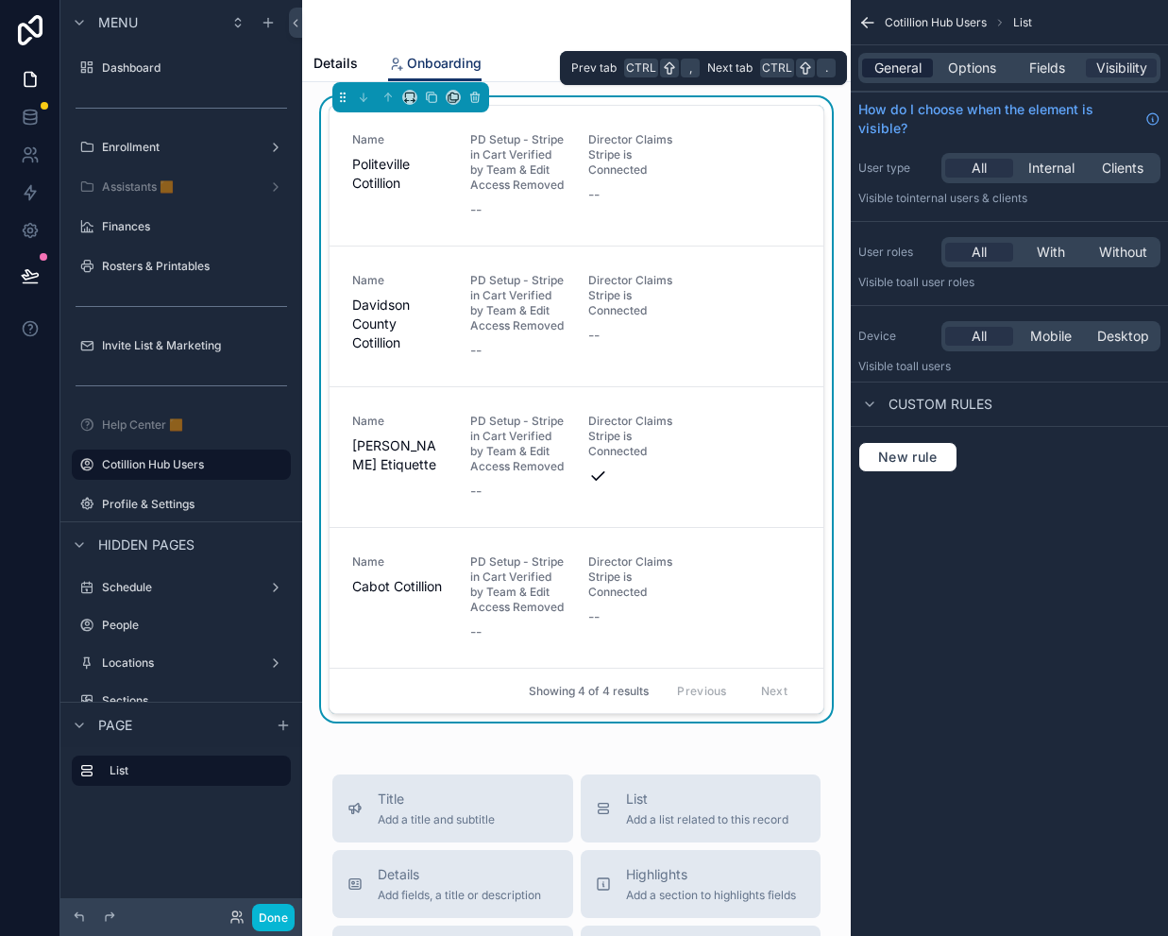
click at [895, 65] on span "General" at bounding box center [897, 68] width 47 height 19
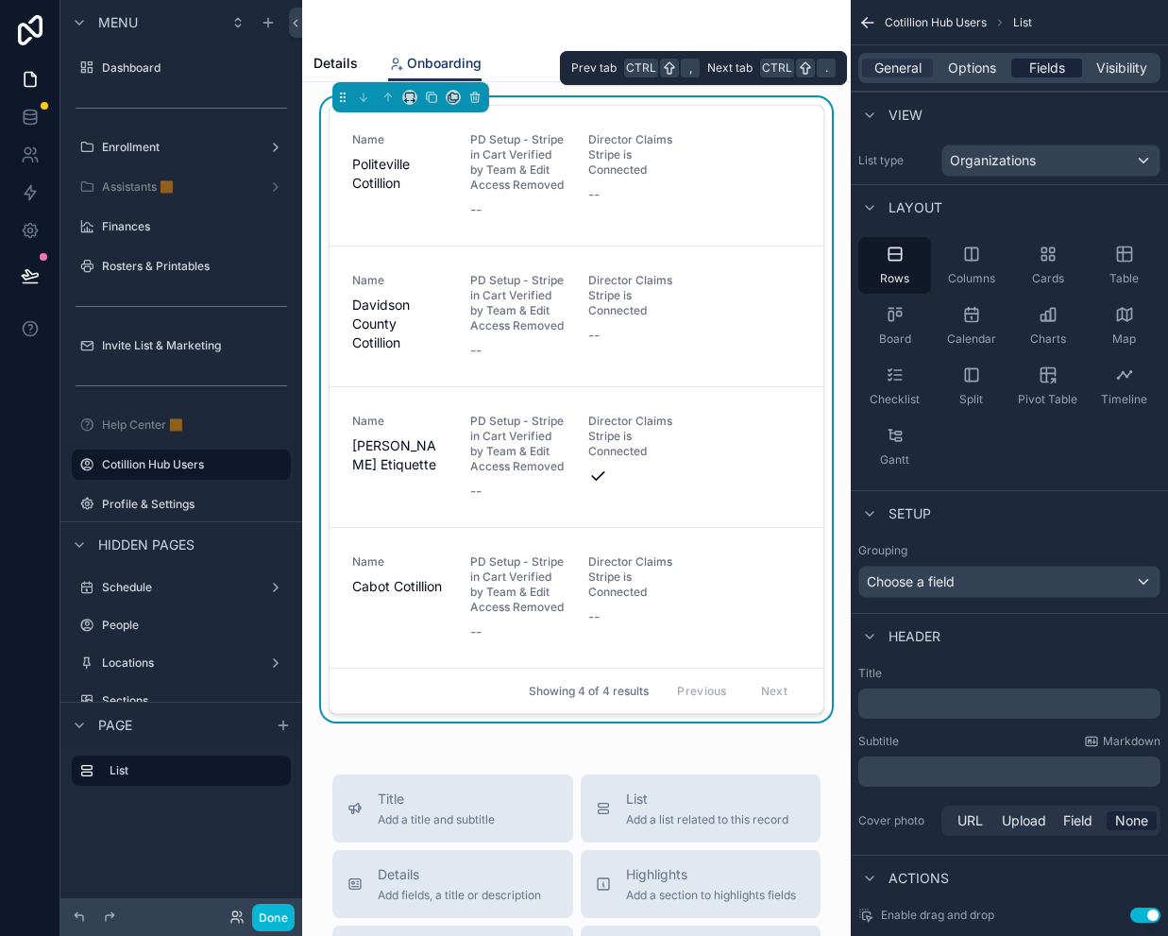
drag, startPoint x: 974, startPoint y: 71, endPoint x: 1018, endPoint y: 68, distance: 43.5
click at [974, 71] on span "Options" at bounding box center [972, 68] width 48 height 19
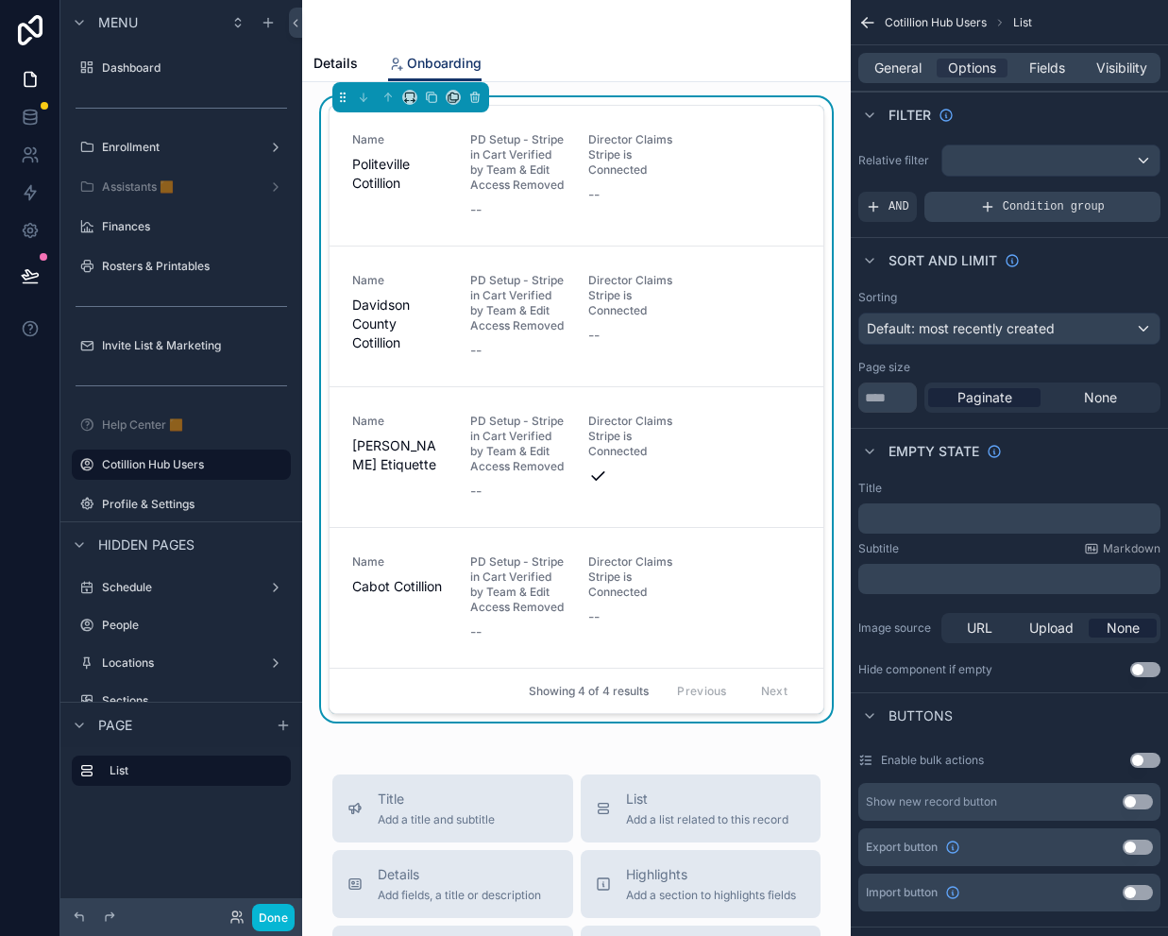
click at [1015, 215] on div "Condition group" at bounding box center [1042, 207] width 236 height 30
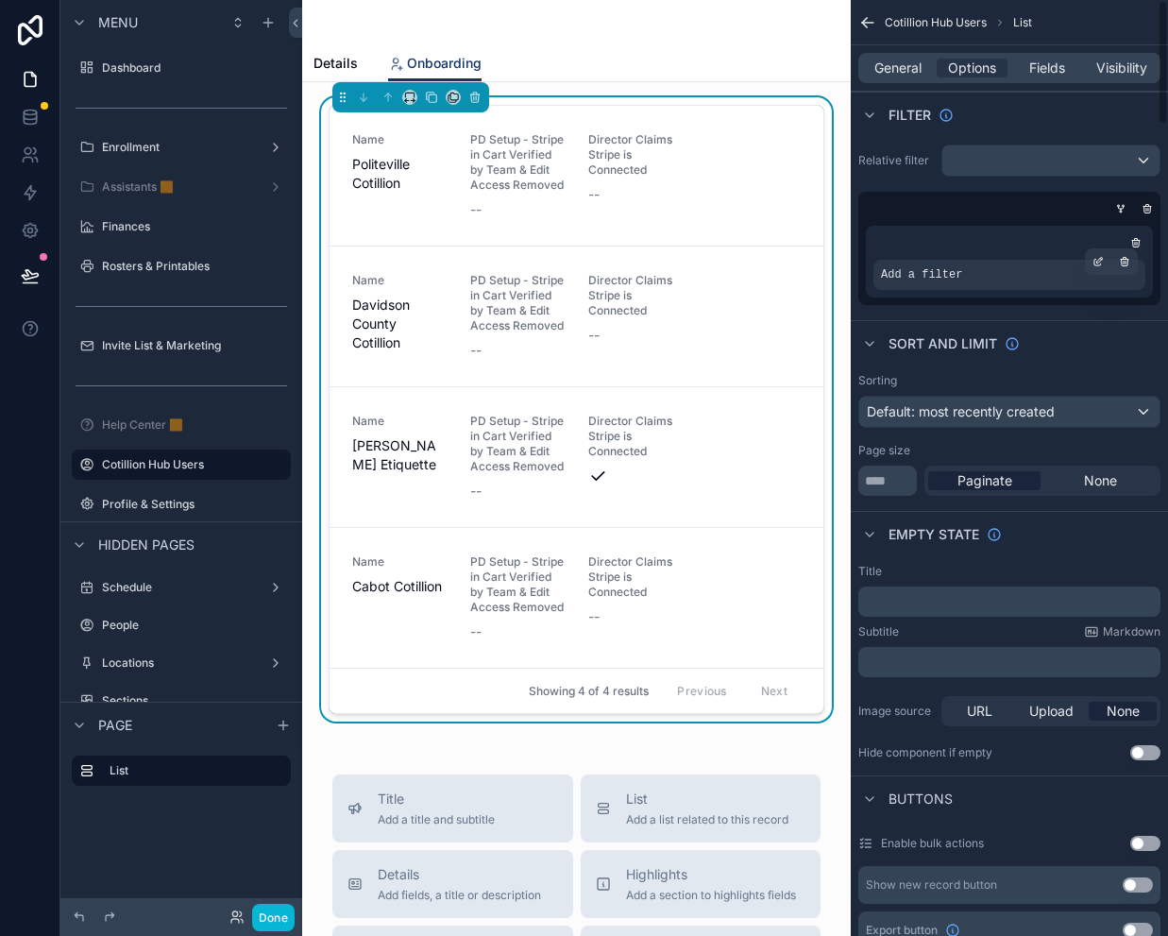
click at [927, 271] on span "Add a filter" at bounding box center [921, 274] width 81 height 15
click at [1092, 261] on div "scrollable content" at bounding box center [1098, 261] width 26 height 26
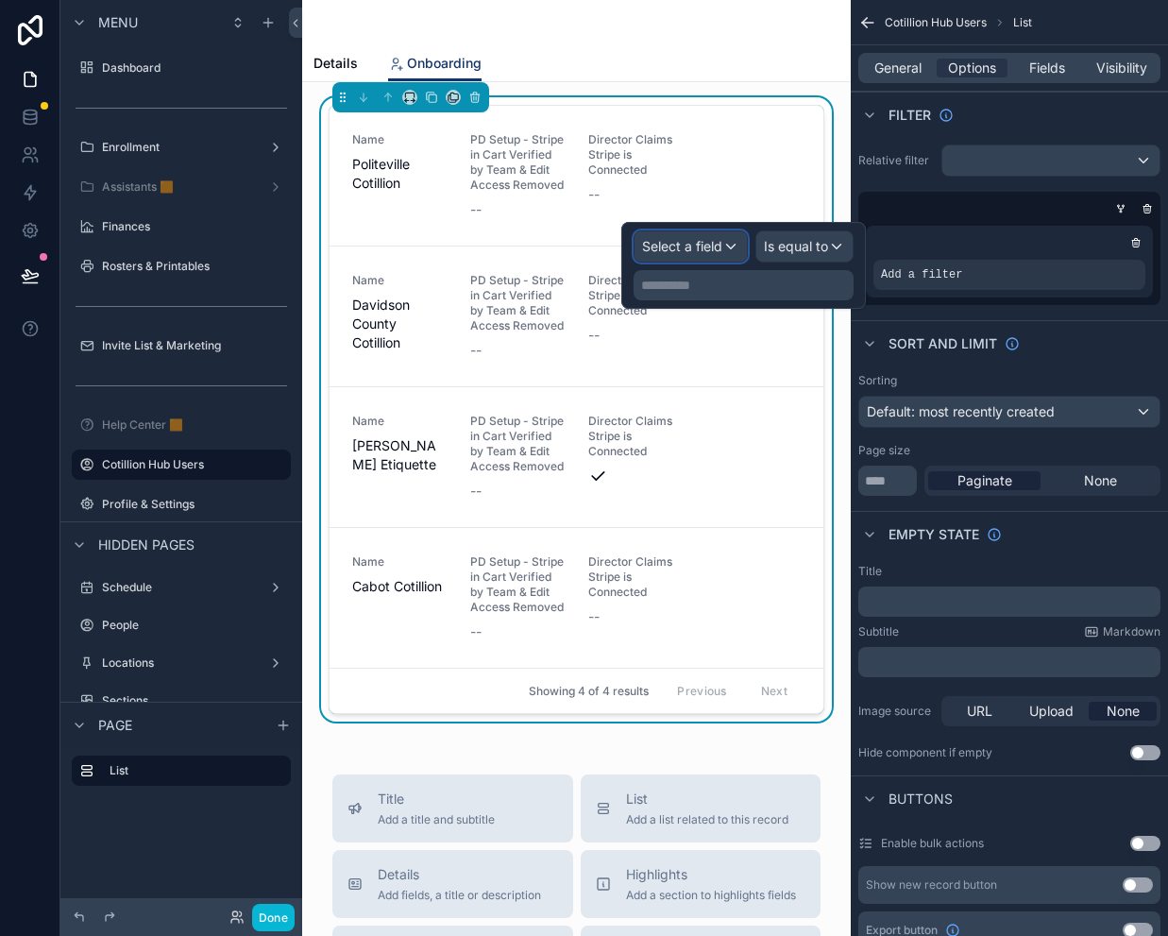
click at [704, 253] on span "Select a field" at bounding box center [682, 246] width 80 height 16
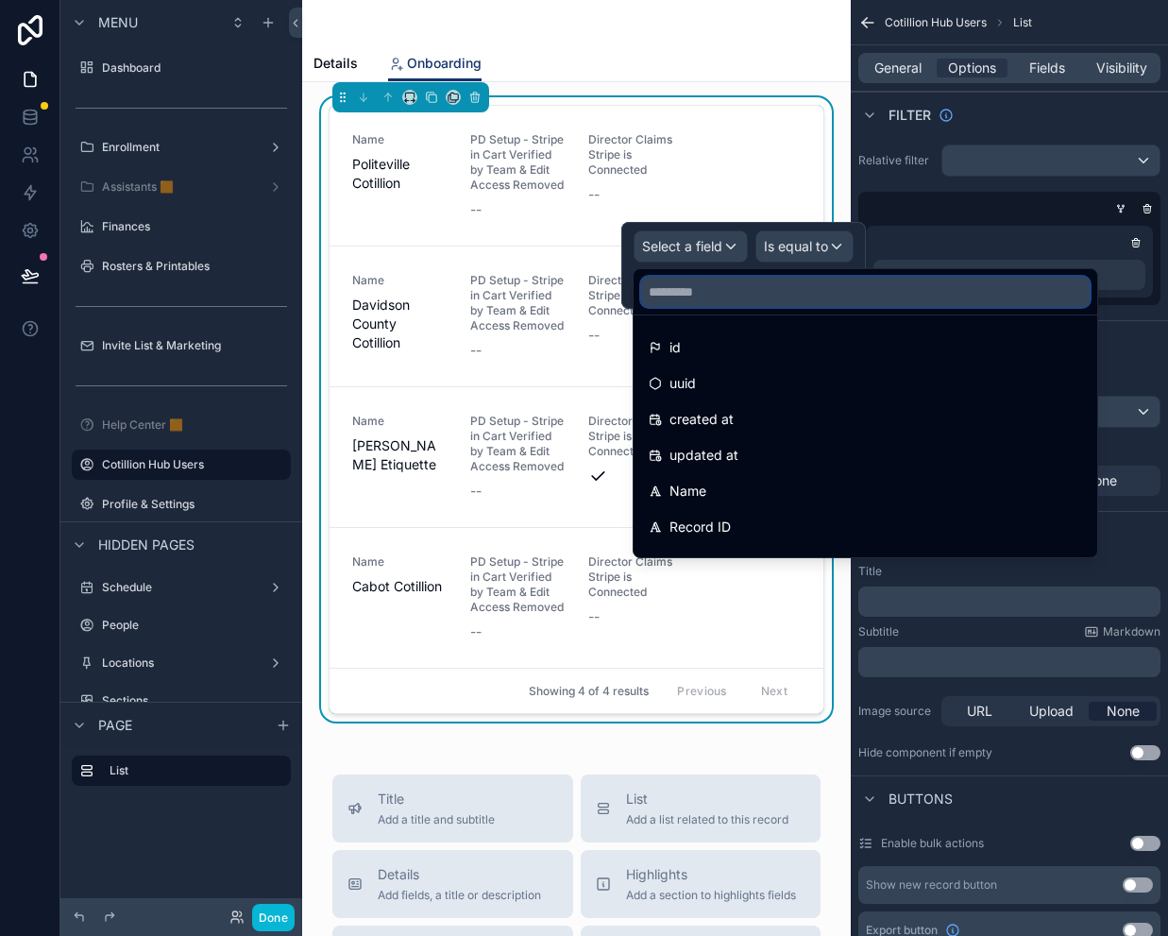
click at [701, 291] on input "text" at bounding box center [865, 292] width 449 height 30
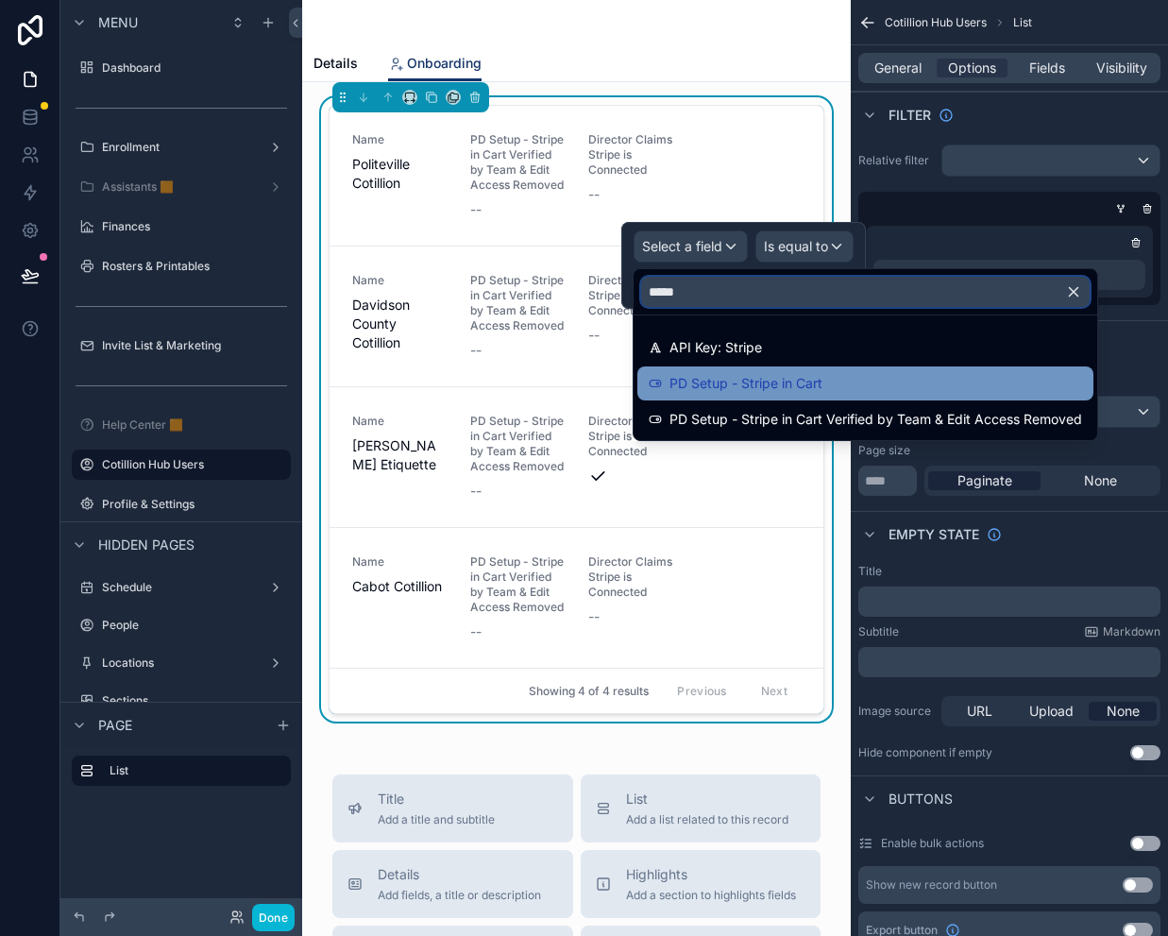
type input "*****"
click at [752, 384] on span "PD Setup - Stripe in Cart" at bounding box center [745, 383] width 153 height 23
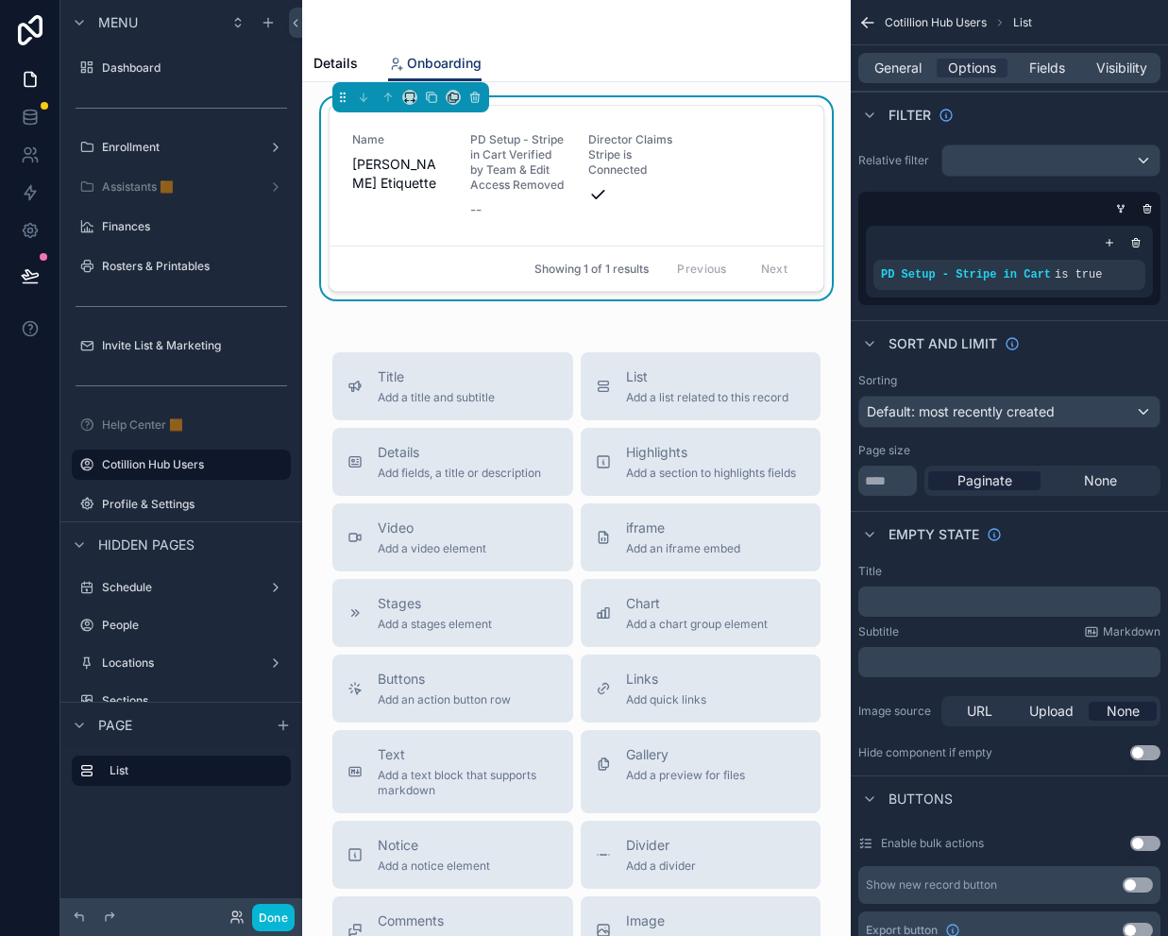
click at [927, 199] on div "scrollable content" at bounding box center [1006, 208] width 302 height 19
click at [1059, 71] on span "Fields" at bounding box center [1047, 68] width 36 height 19
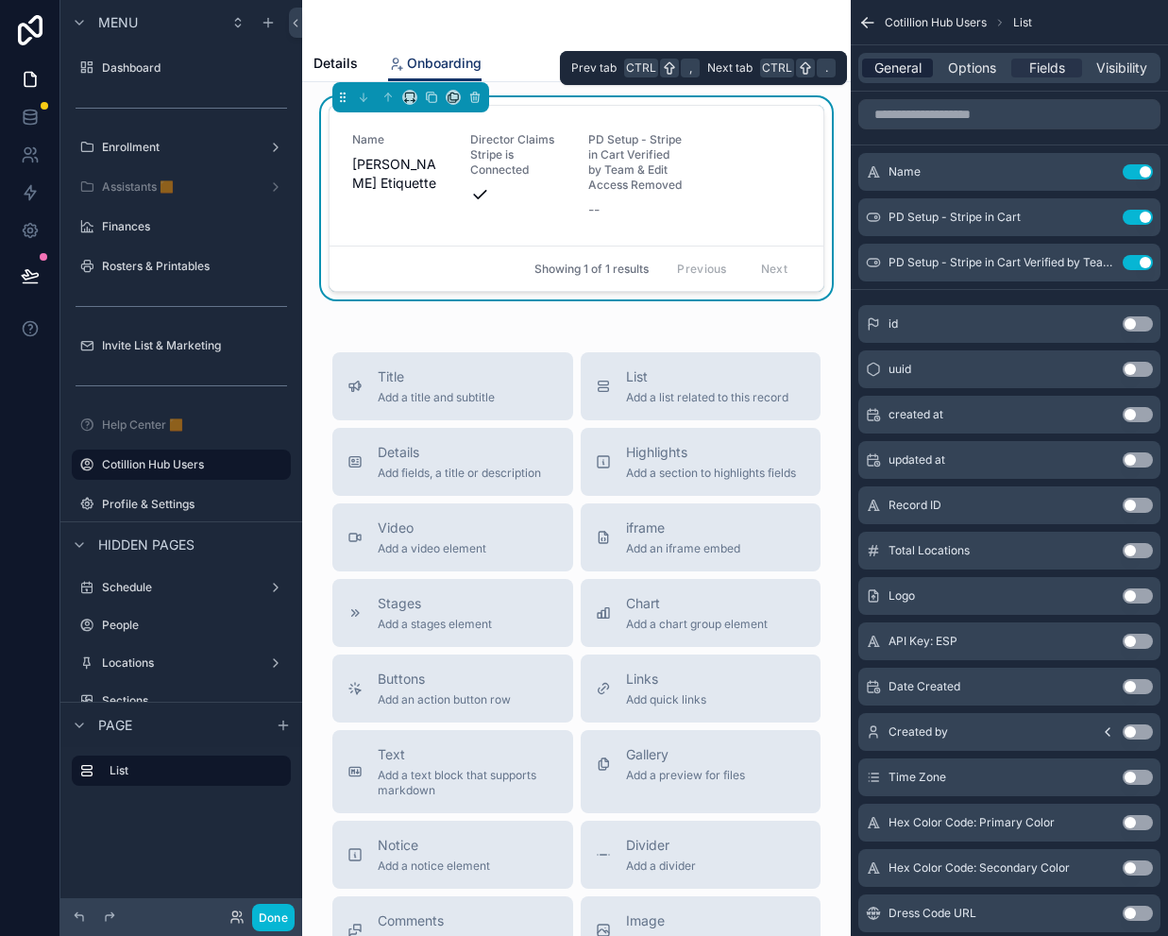
click at [901, 73] on span "General" at bounding box center [897, 68] width 47 height 19
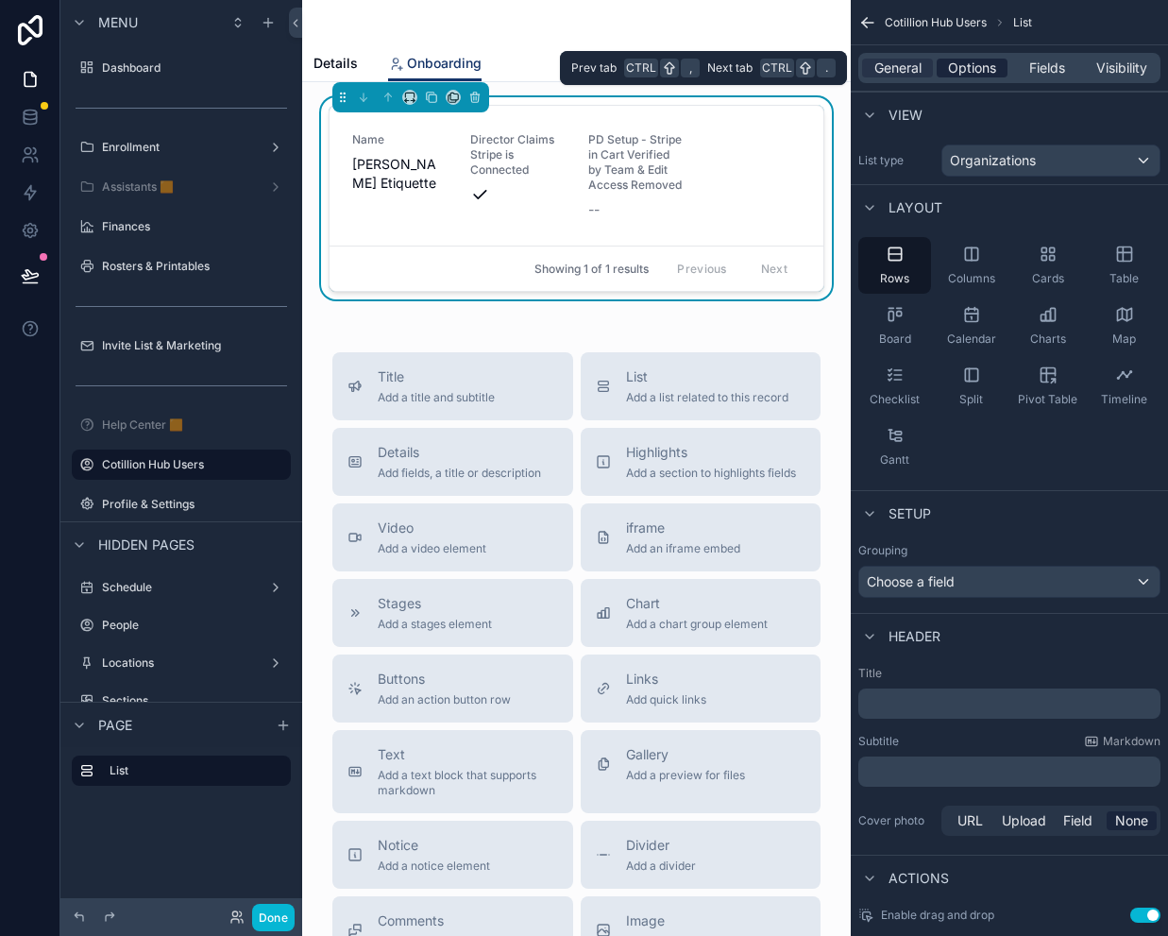
click at [956, 72] on span "Options" at bounding box center [972, 68] width 48 height 19
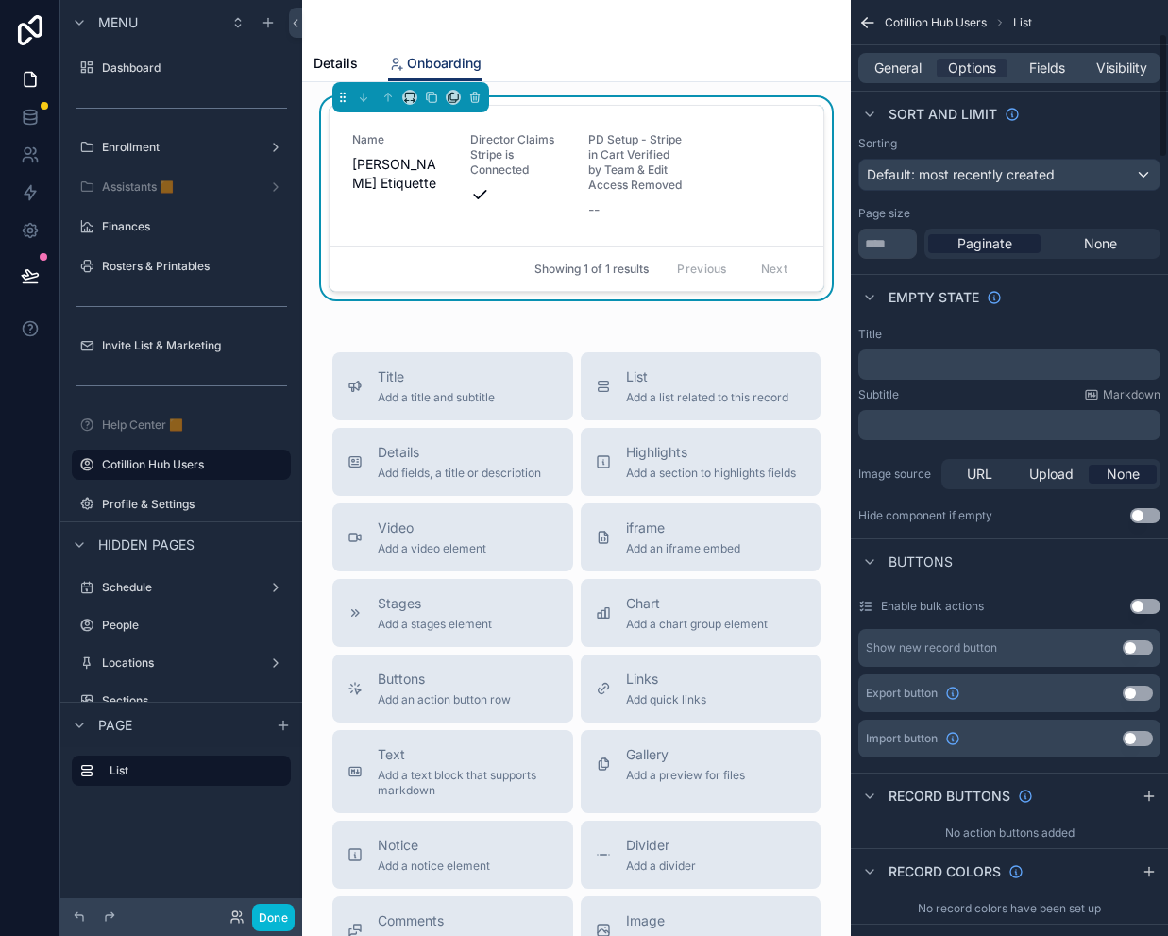
scroll to position [283, 0]
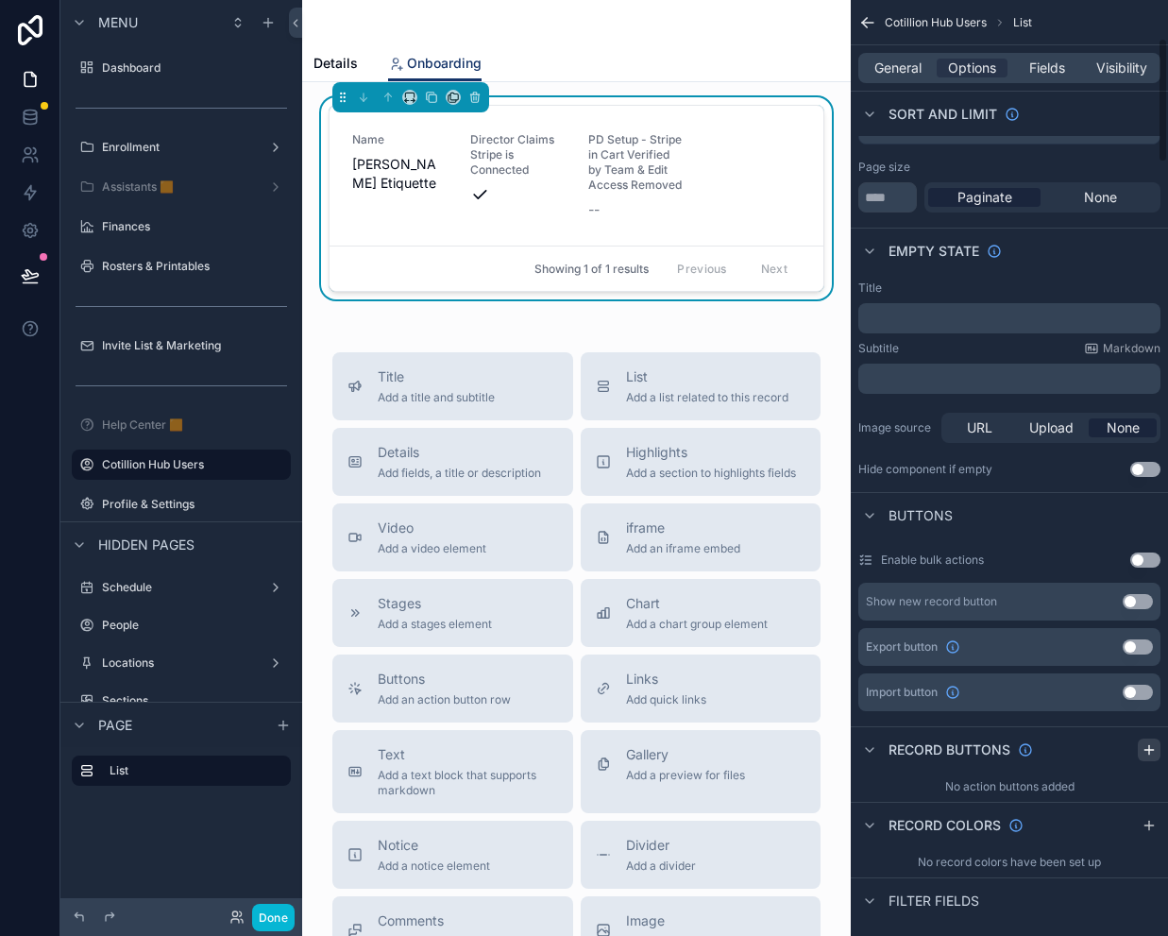
click at [1145, 747] on icon "scrollable content" at bounding box center [1149, 749] width 15 height 15
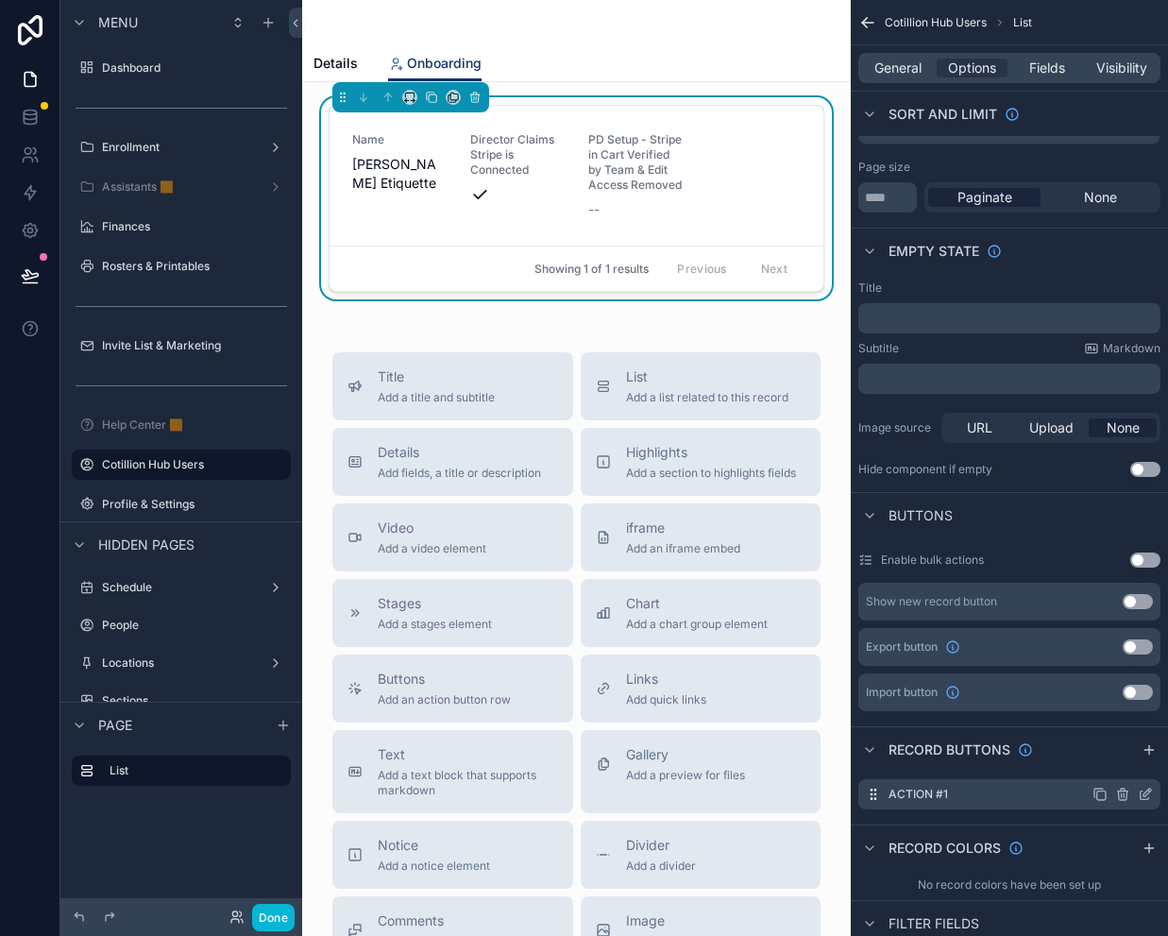
click at [1147, 794] on icon "scrollable content" at bounding box center [1147, 792] width 8 height 8
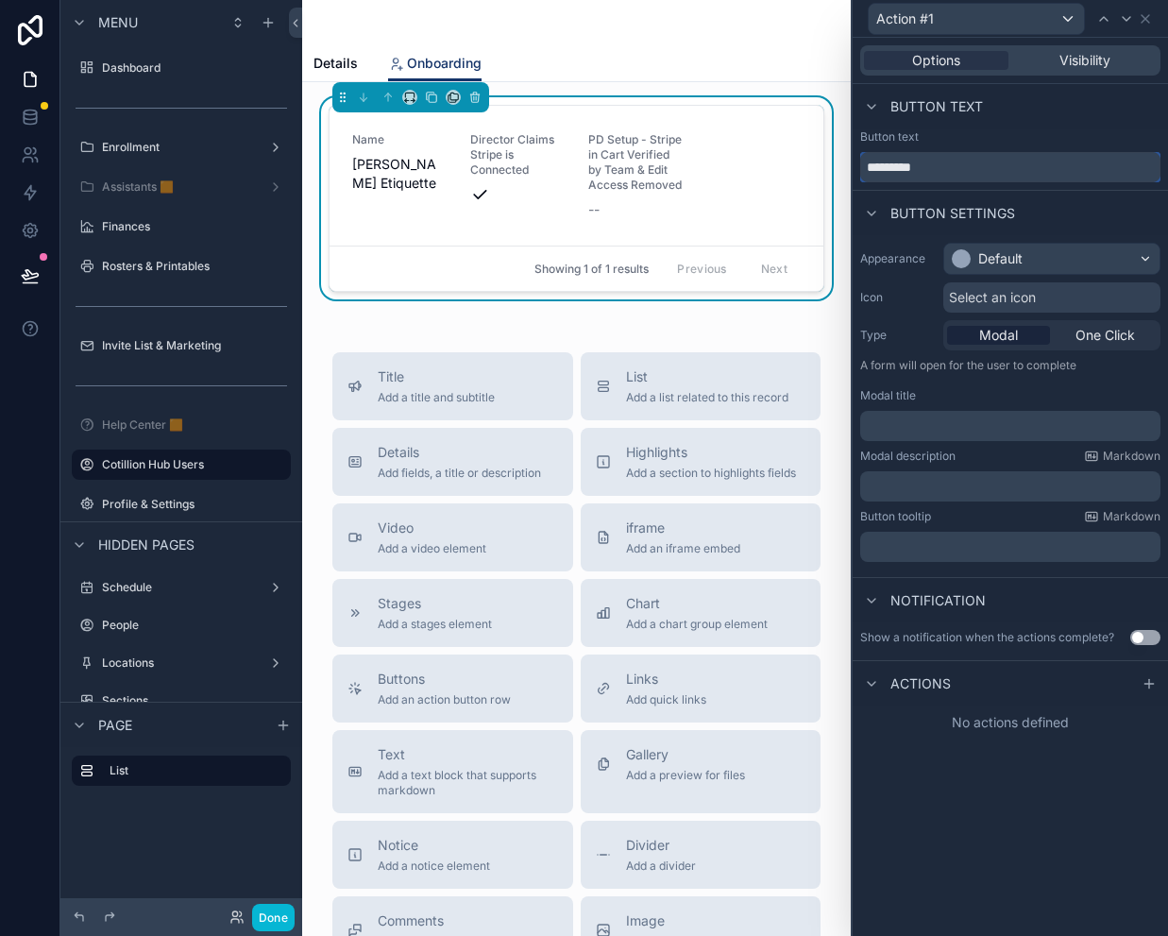
drag, startPoint x: 935, startPoint y: 169, endPoint x: 817, endPoint y: 172, distance: 118.1
click at [817, 172] on div "Action #1 Options Visibility Button text Button text ********* Button settings …" at bounding box center [584, 468] width 1168 height 936
type input "*"
click at [973, 167] on input "**********" at bounding box center [1010, 167] width 300 height 30
type input "**********"
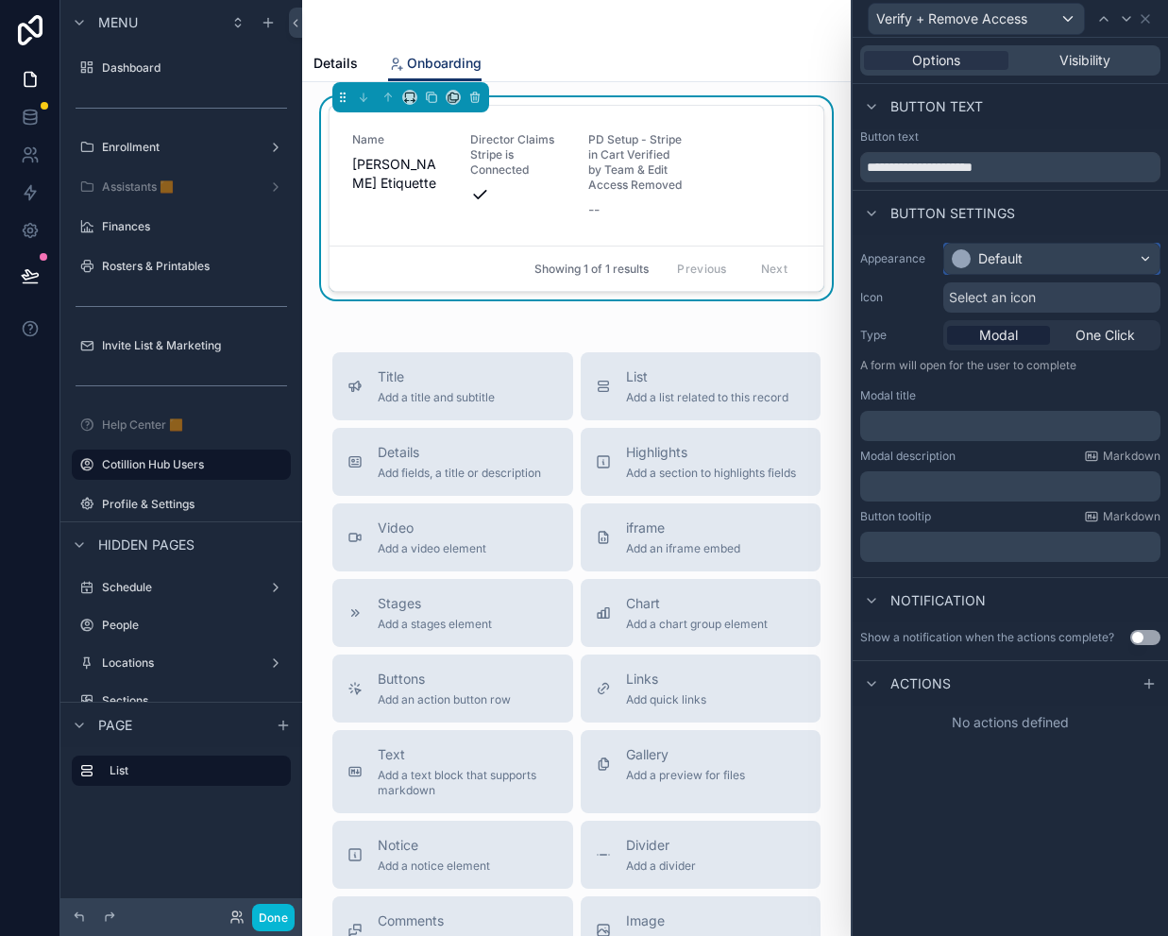
click at [994, 251] on div "Default" at bounding box center [1000, 258] width 44 height 19
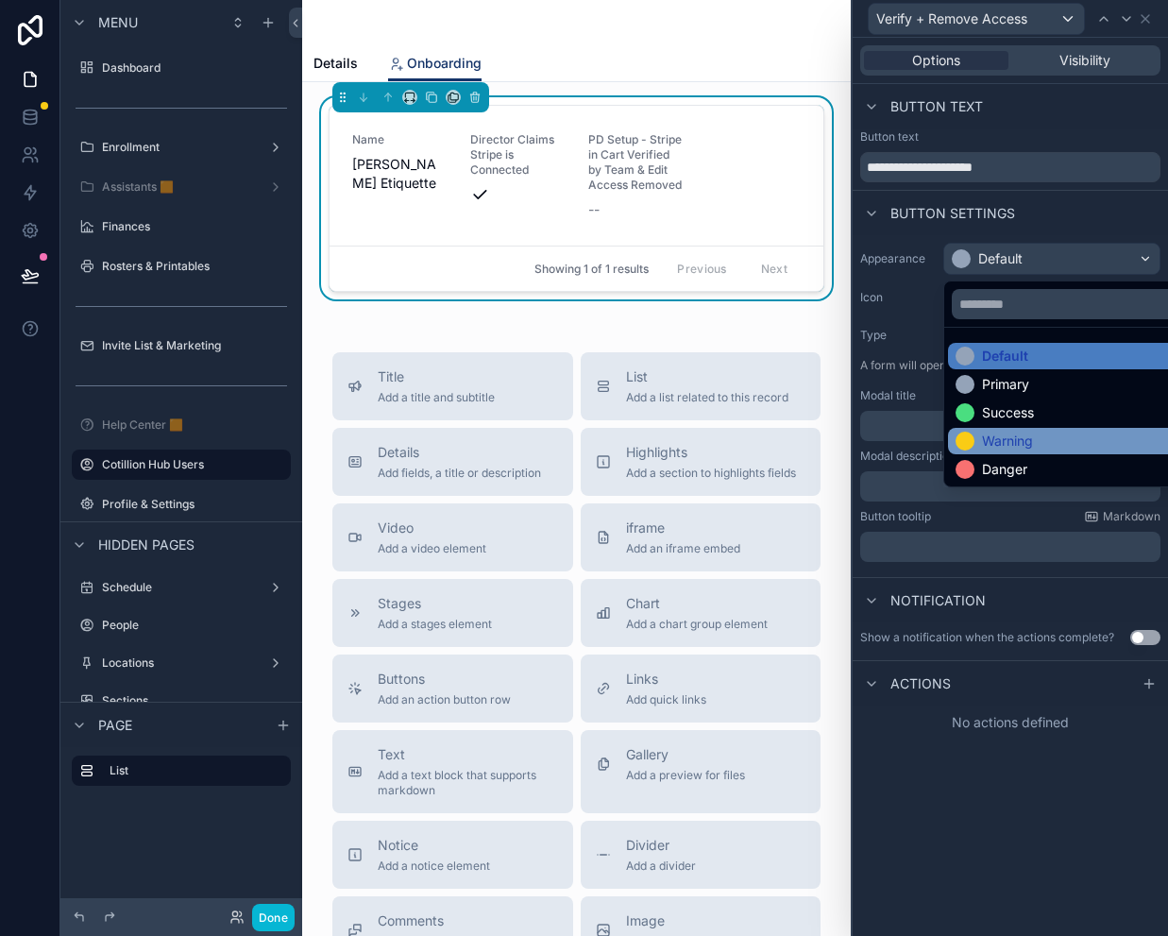
click at [1010, 438] on div "Warning" at bounding box center [1007, 441] width 51 height 19
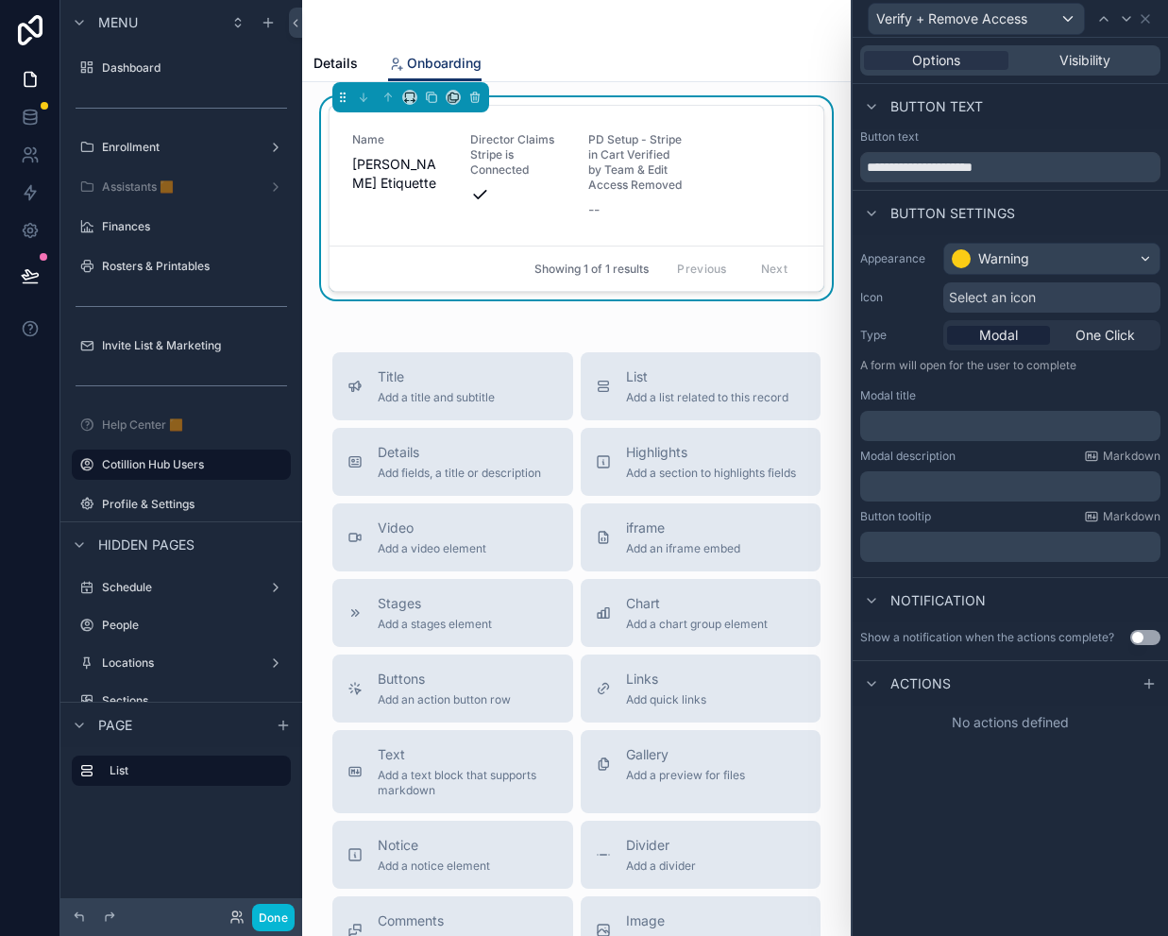
click at [993, 295] on span "Select an icon" at bounding box center [992, 297] width 87 height 19
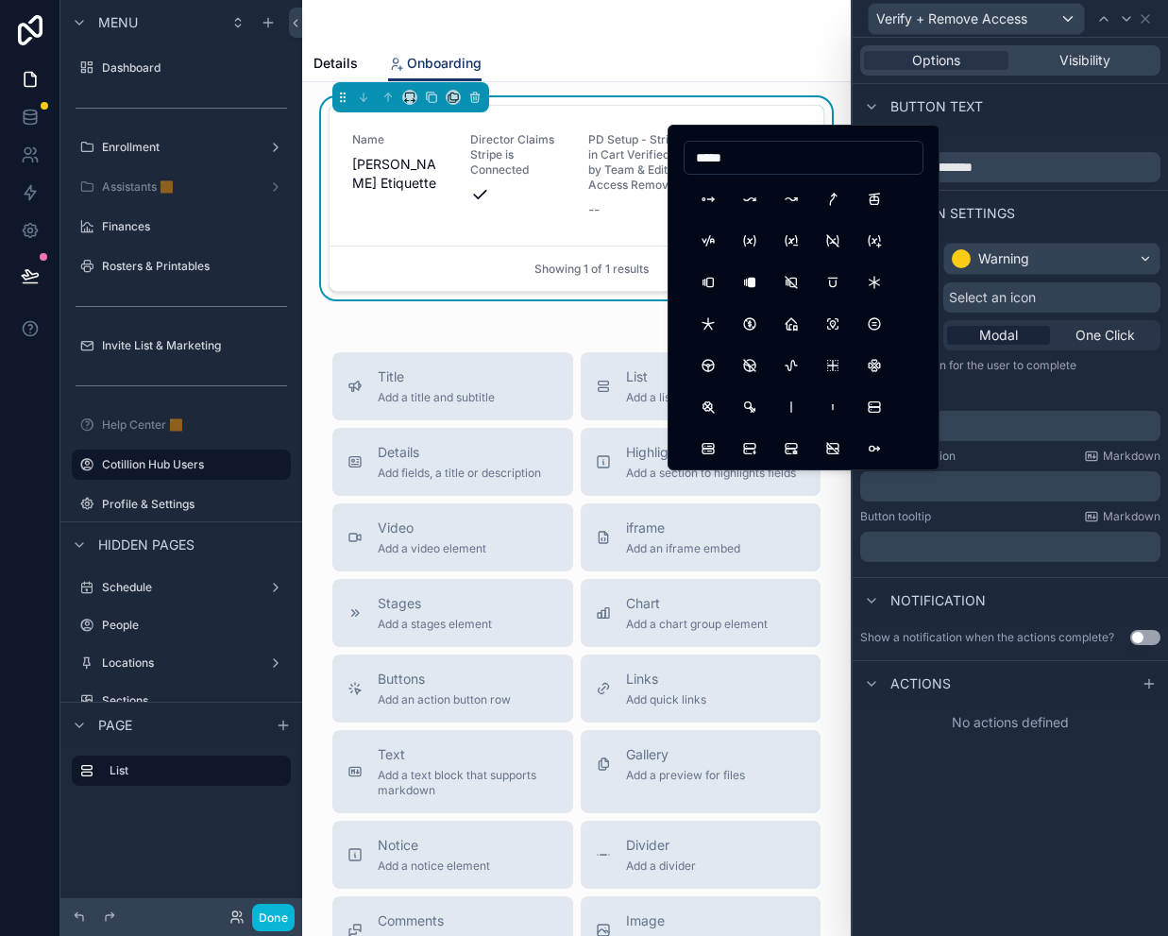
type input "******"
drag, startPoint x: 727, startPoint y: 158, endPoint x: 683, endPoint y: 155, distance: 44.5
click at [683, 155] on div "******" at bounding box center [804, 298] width 272 height 346
click at [731, 158] on input "******" at bounding box center [804, 157] width 238 height 26
drag, startPoint x: 741, startPoint y: 157, endPoint x: 673, endPoint y: 157, distance: 68.0
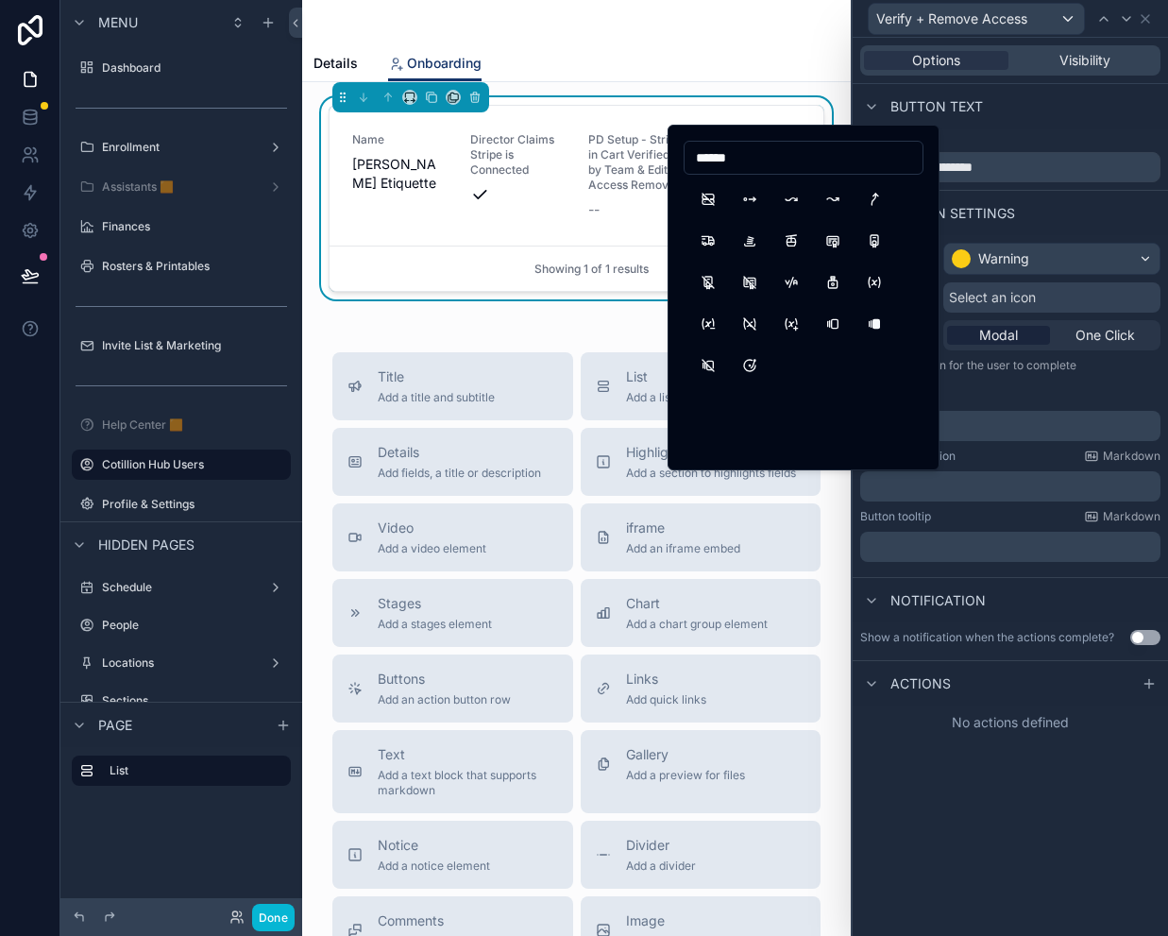
click at [673, 157] on div "******" at bounding box center [804, 298] width 272 height 346
click at [1096, 735] on div "No actions defined" at bounding box center [1010, 722] width 315 height 34
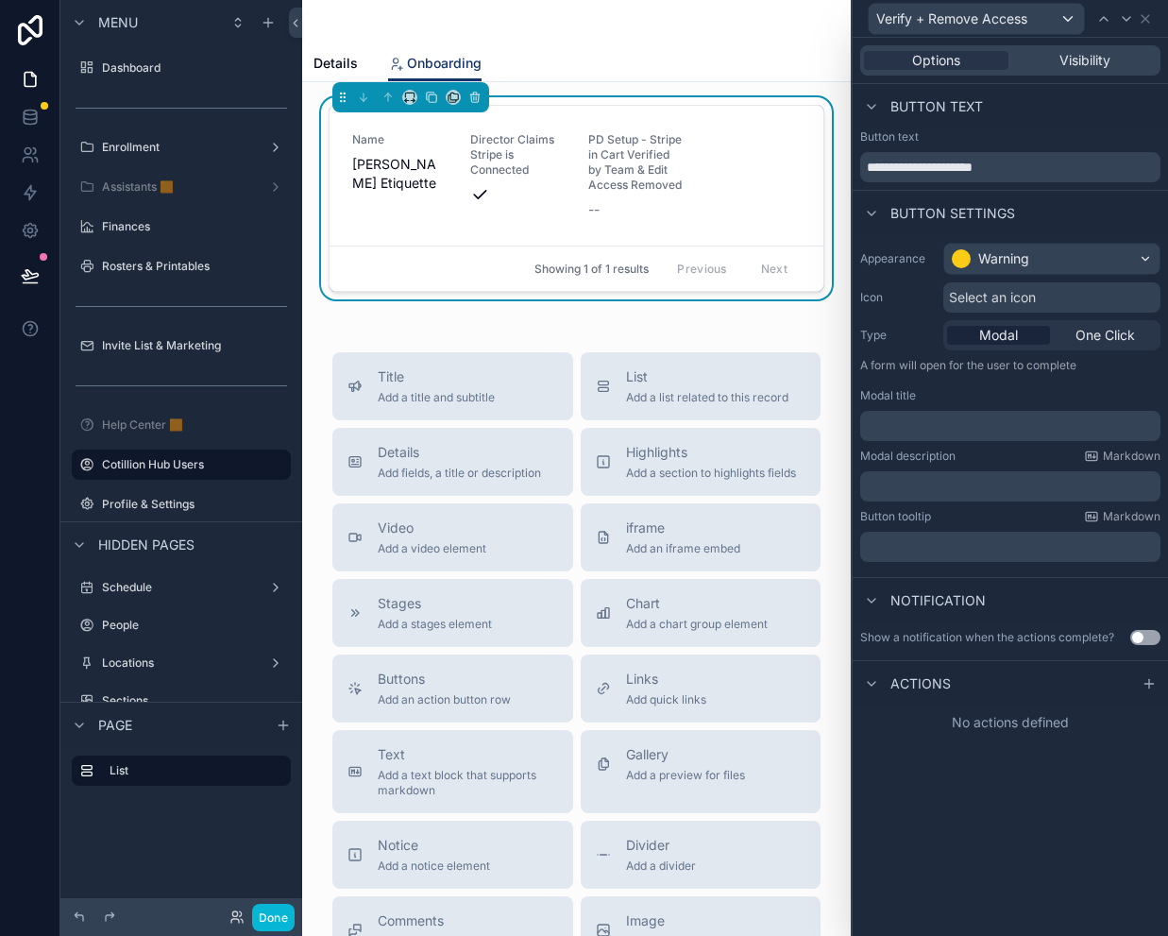
click at [1143, 683] on icon at bounding box center [1149, 683] width 15 height 15
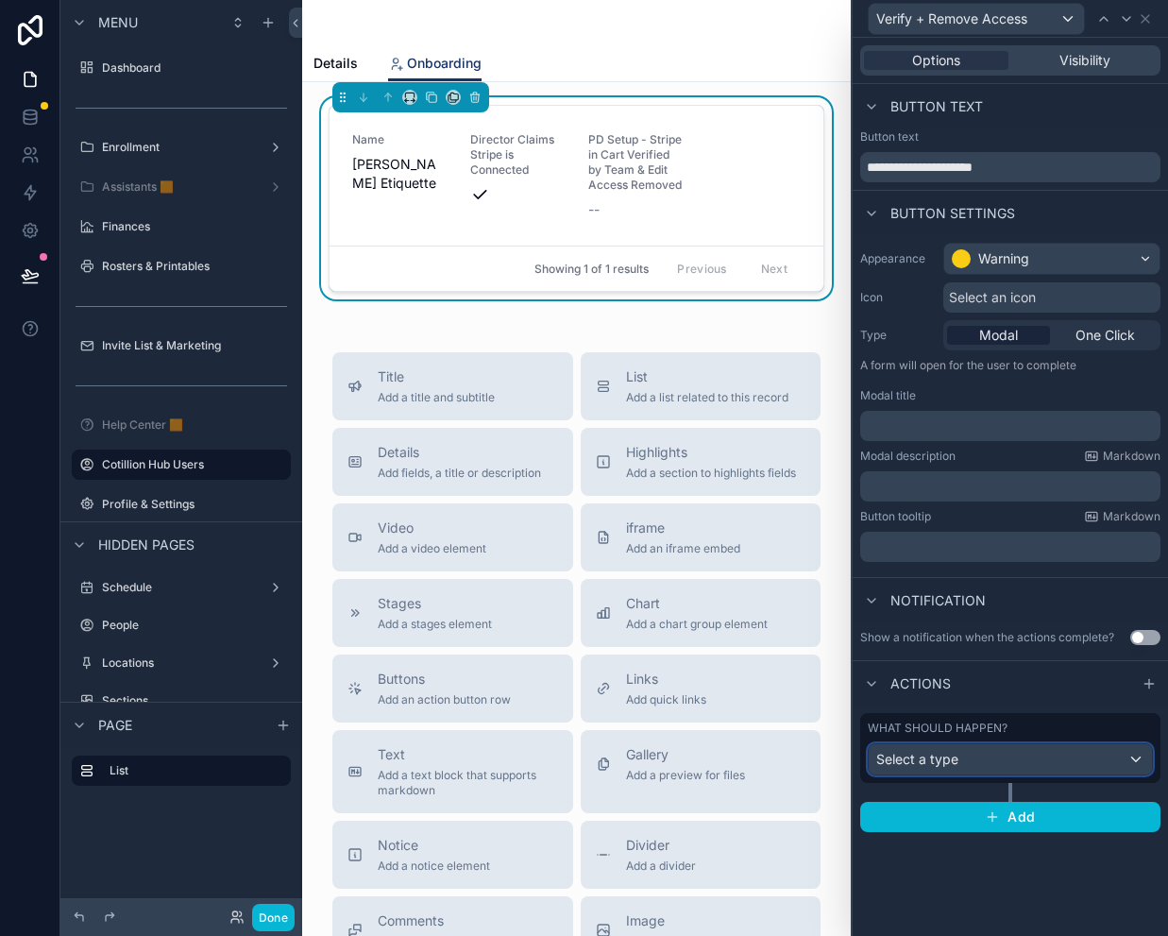
click at [954, 758] on span "Select a type" at bounding box center [917, 759] width 82 height 16
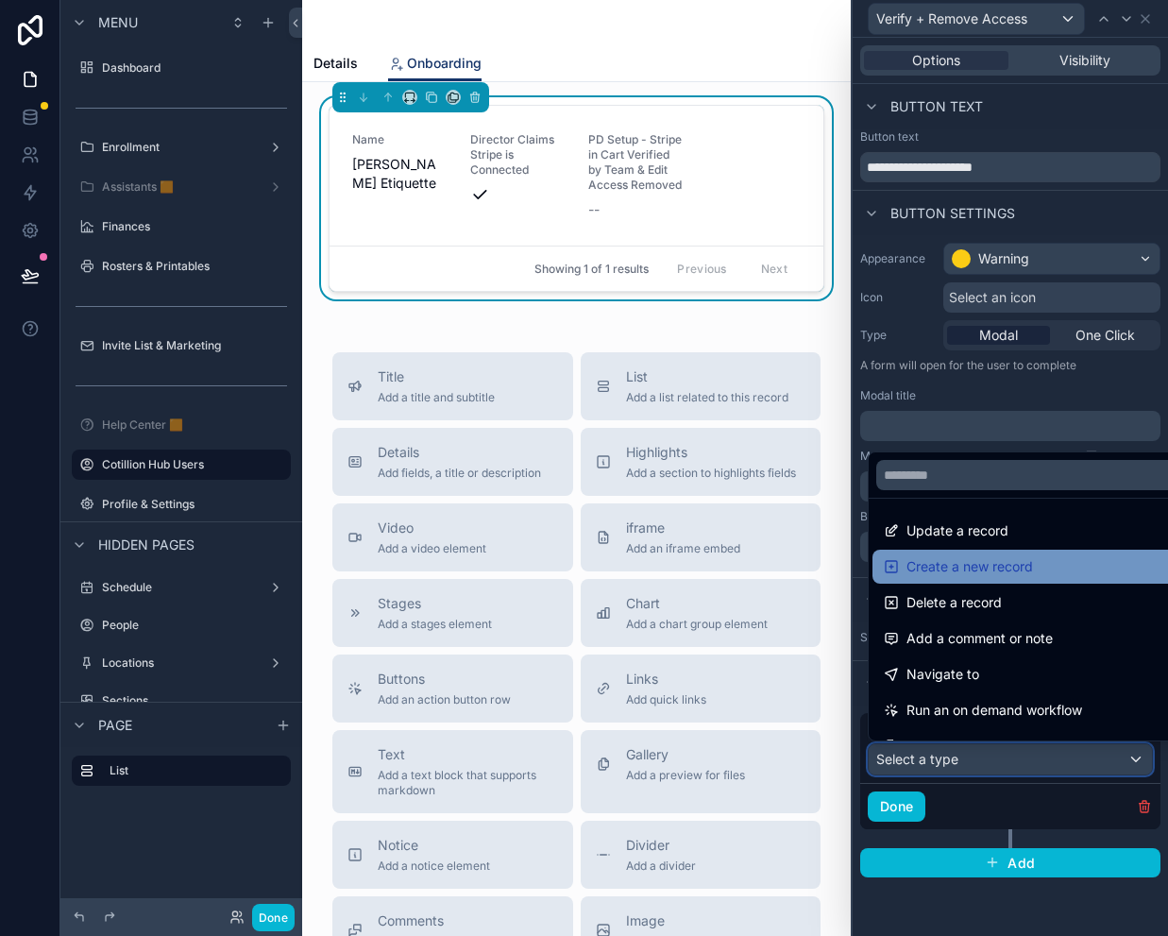
scroll to position [94, 0]
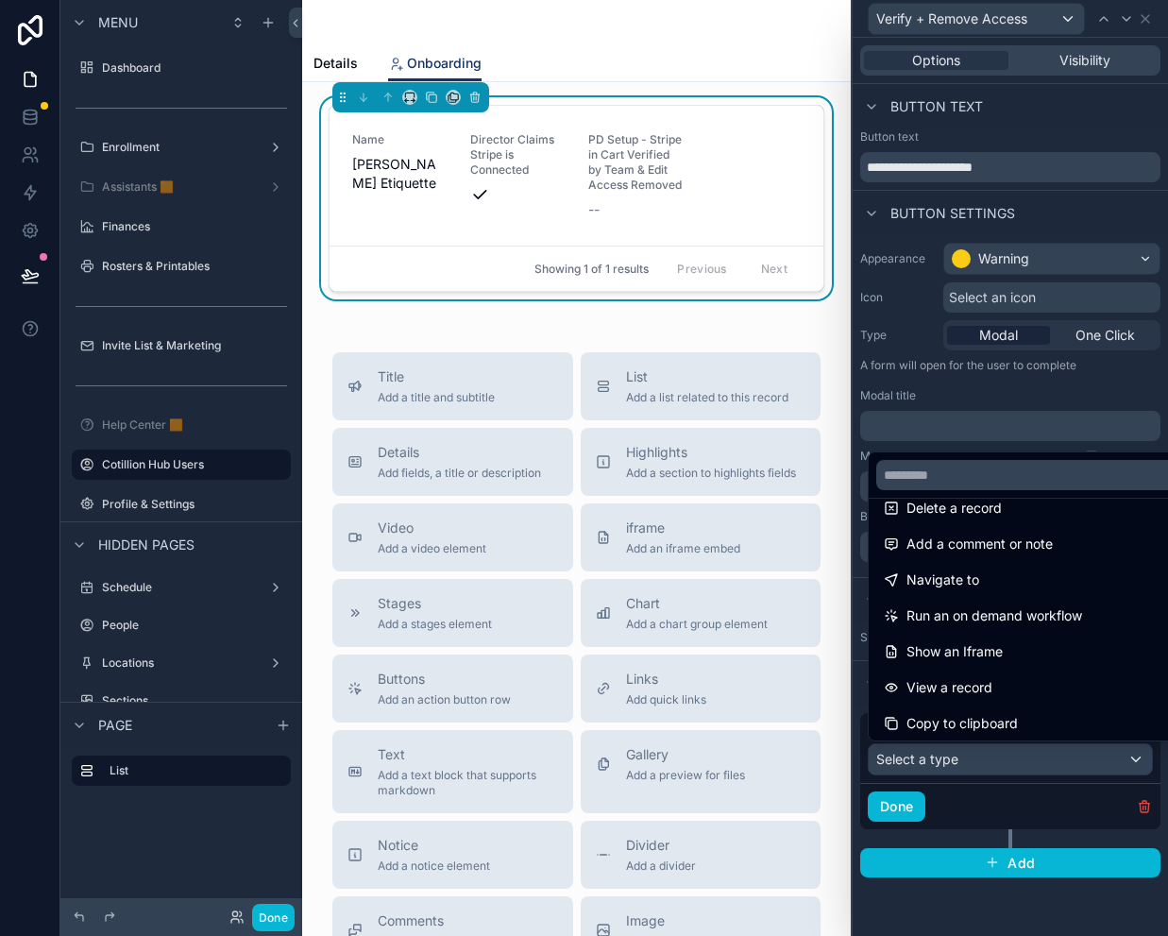
drag, startPoint x: 979, startPoint y: 576, endPoint x: 987, endPoint y: 616, distance: 40.4
click at [979, 576] on div "Navigate to" at bounding box center [1032, 579] width 296 height 23
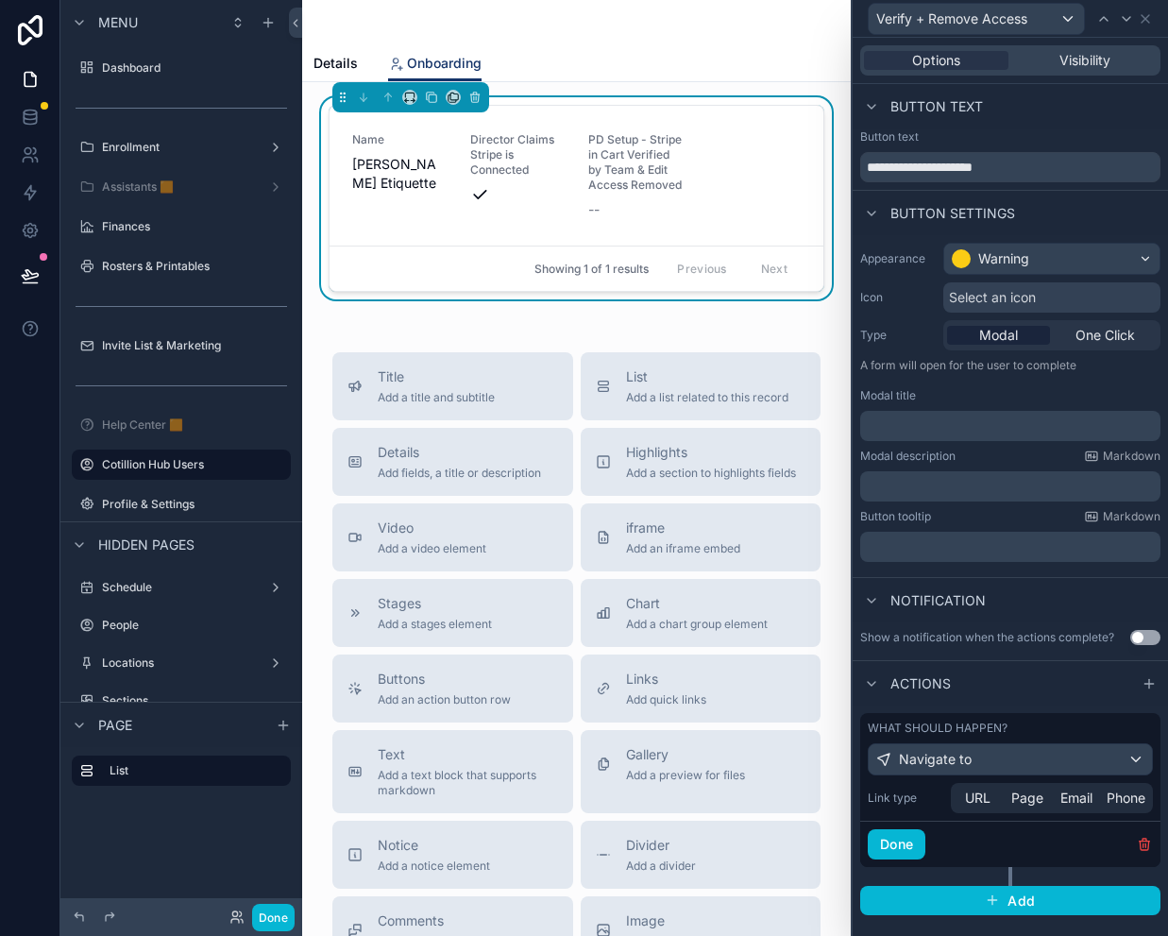
click at [985, 807] on div "URL Page Email Phone" at bounding box center [1052, 798] width 202 height 30
click at [977, 792] on span "URL" at bounding box center [977, 797] width 25 height 19
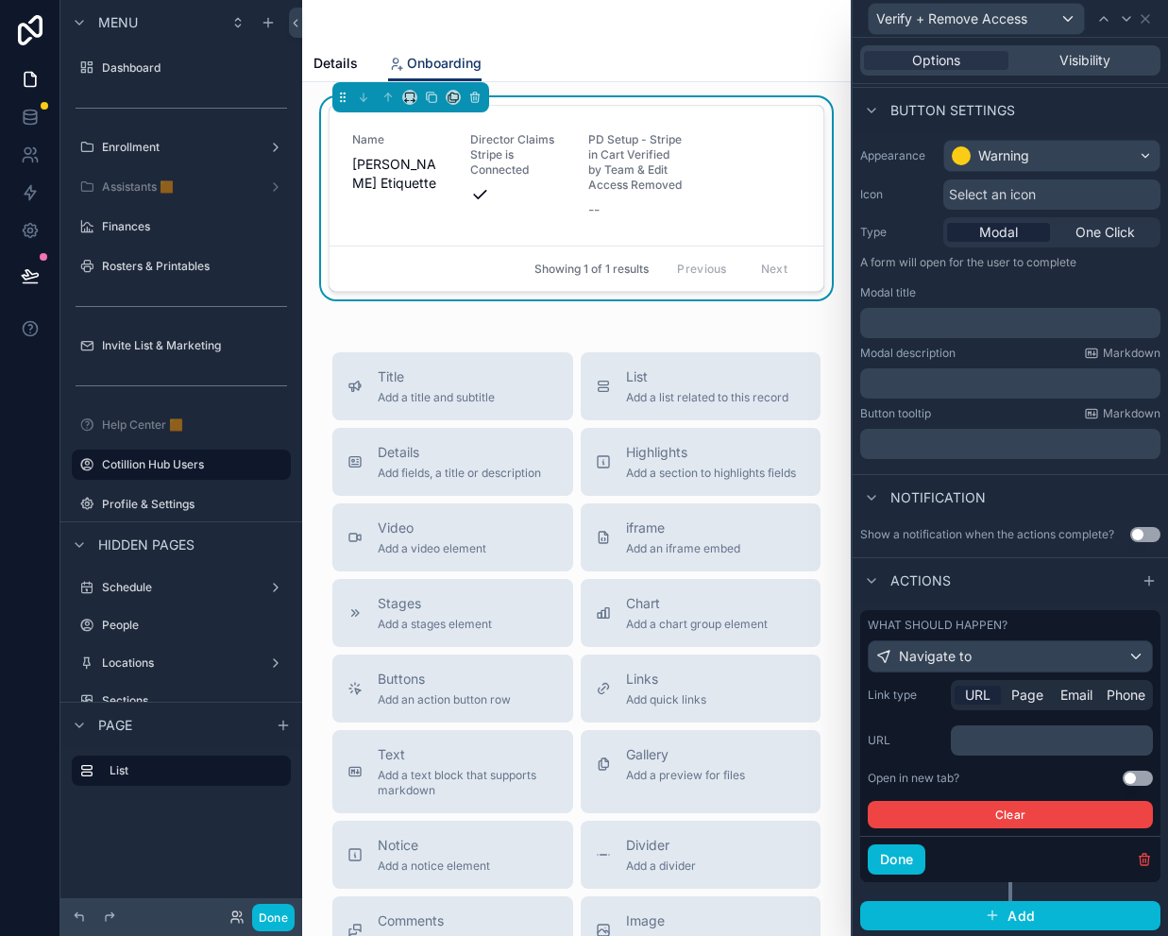
scroll to position [105, 0]
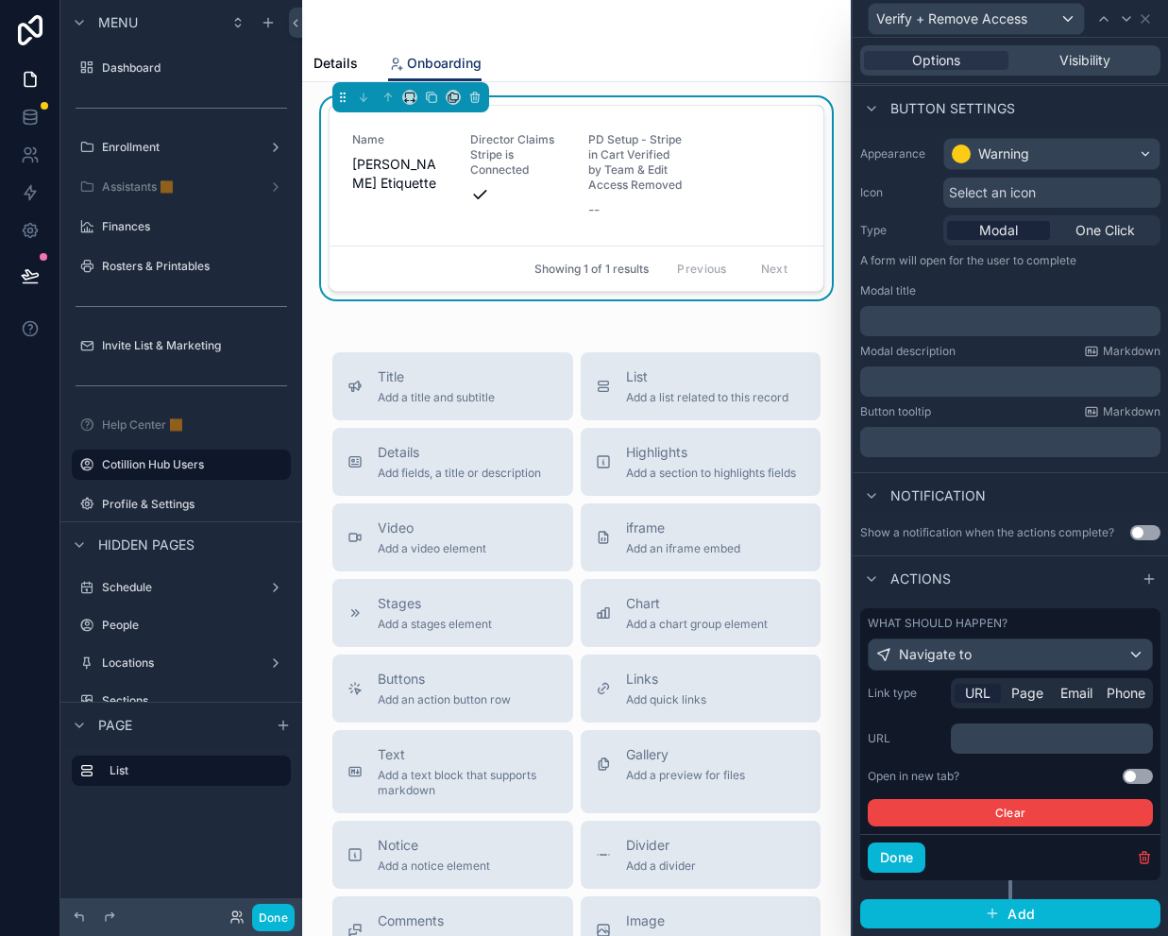
click at [995, 744] on p "﻿" at bounding box center [1053, 738] width 191 height 19
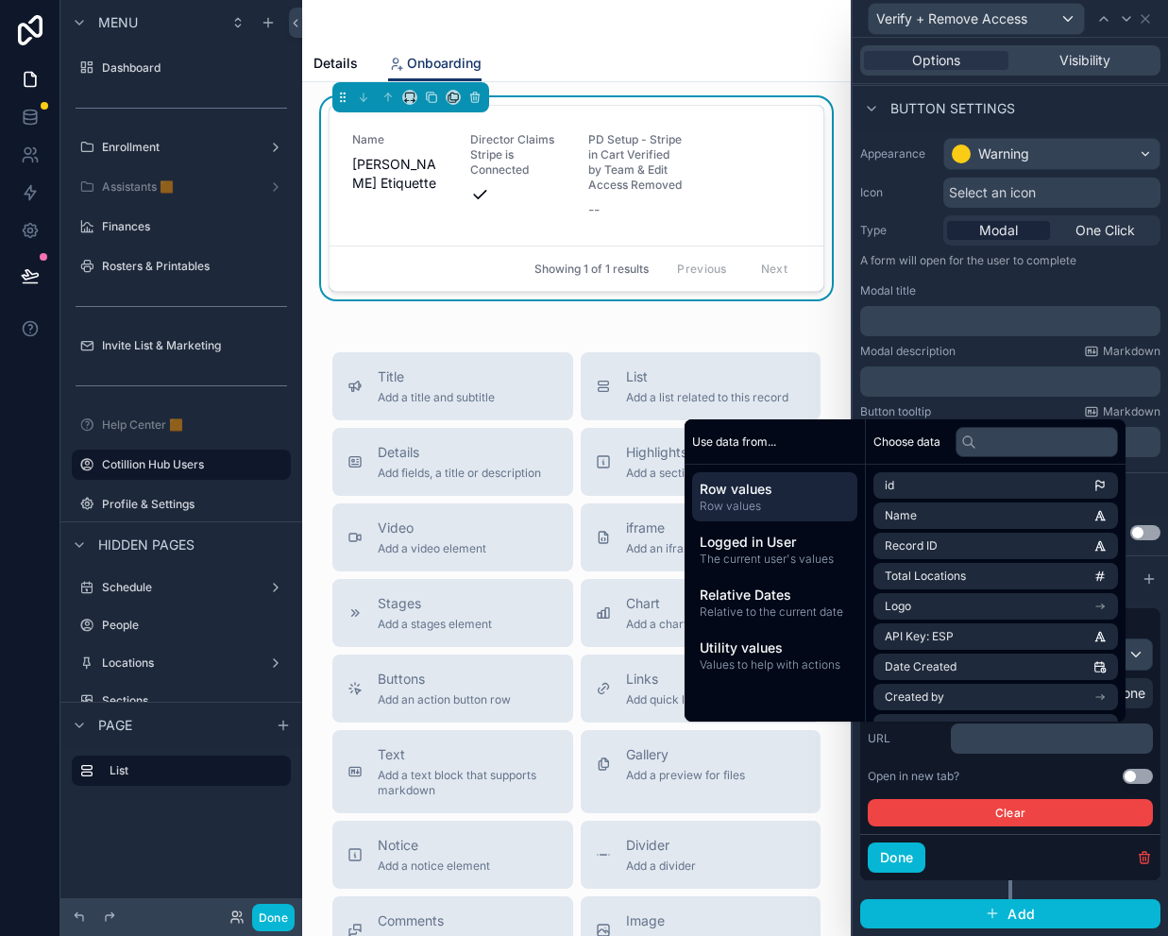
click at [763, 502] on span "Row values" at bounding box center [775, 506] width 150 height 15
click at [998, 445] on input "text" at bounding box center [1037, 442] width 162 height 30
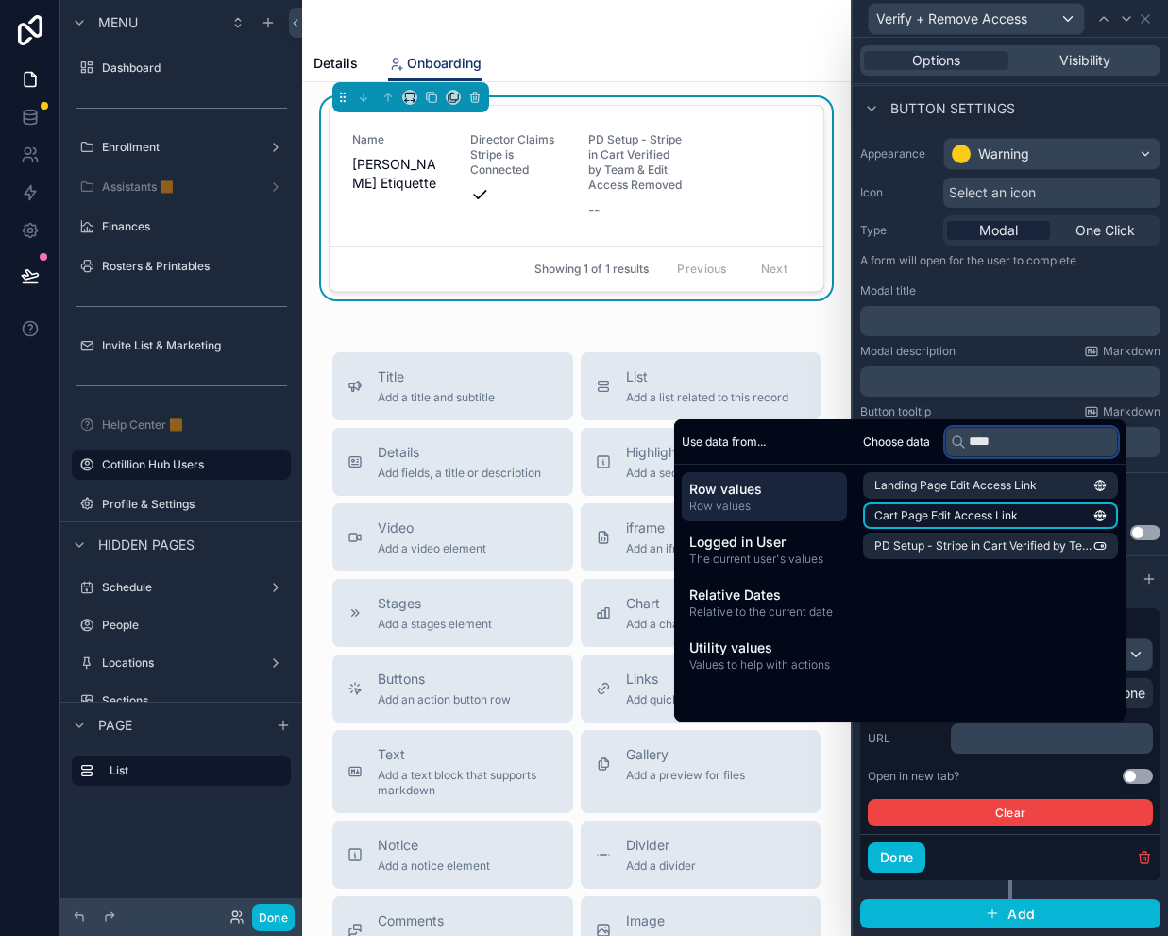
type input "****"
click at [989, 512] on span "Cart Page Edit Access Link" at bounding box center [946, 515] width 144 height 15
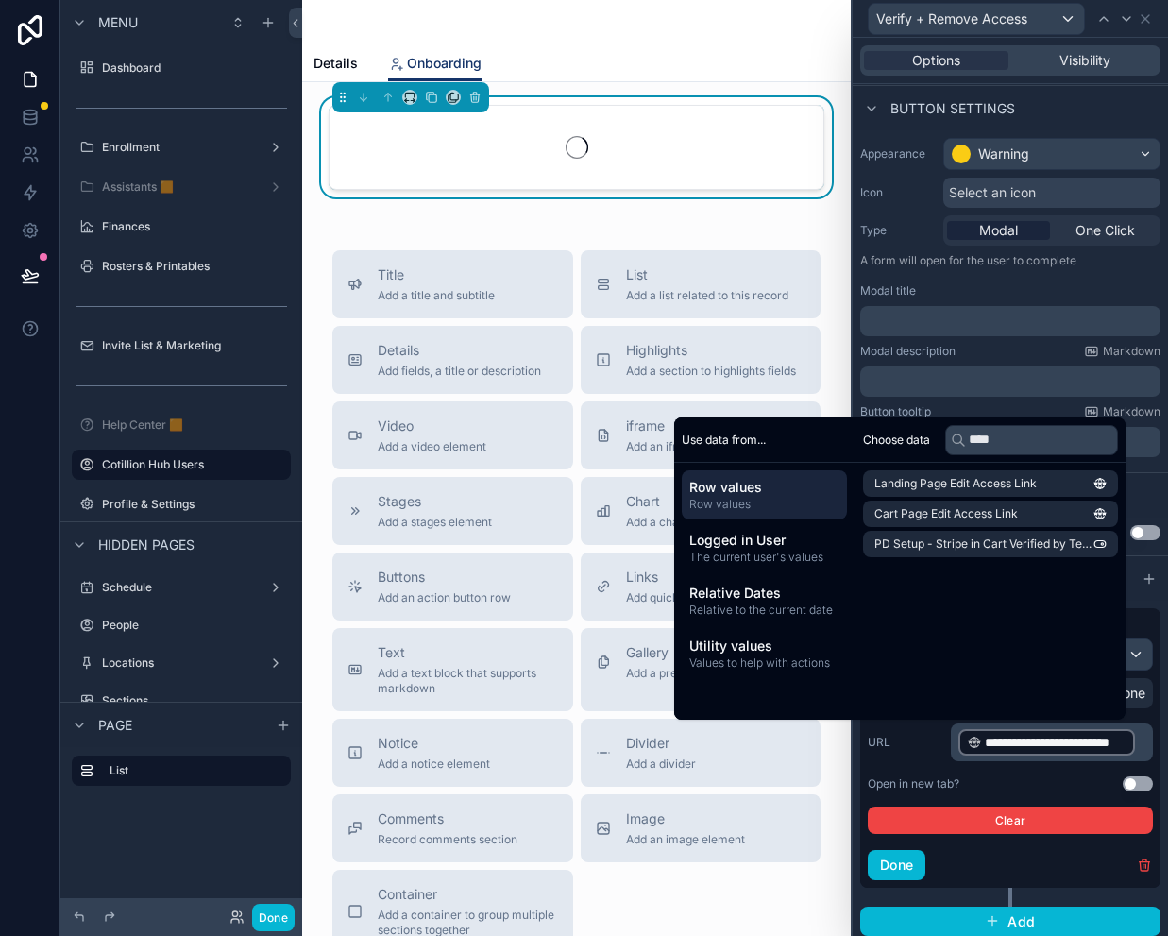
click at [1123, 781] on button "Use setting" at bounding box center [1138, 783] width 30 height 15
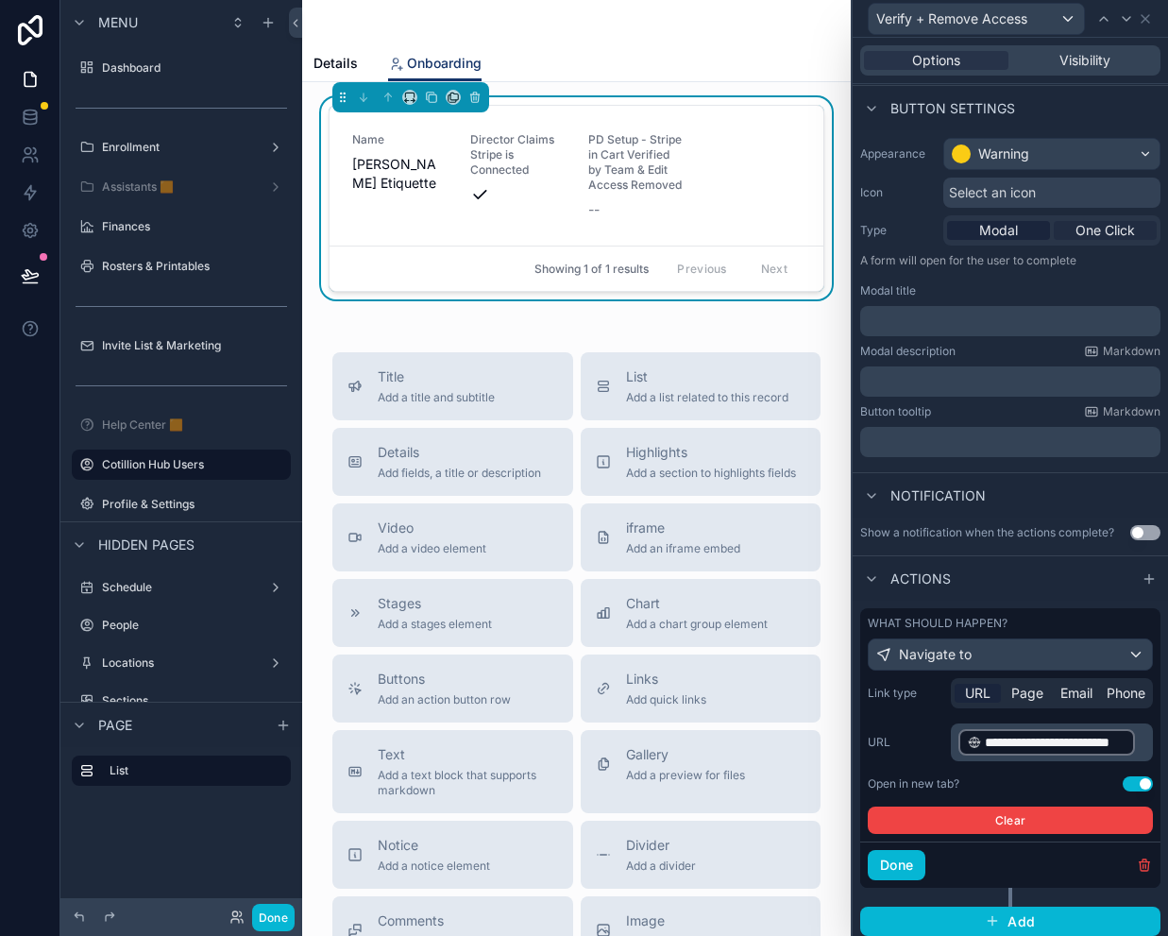
click at [1104, 236] on span "One Click" at bounding box center [1104, 230] width 59 height 19
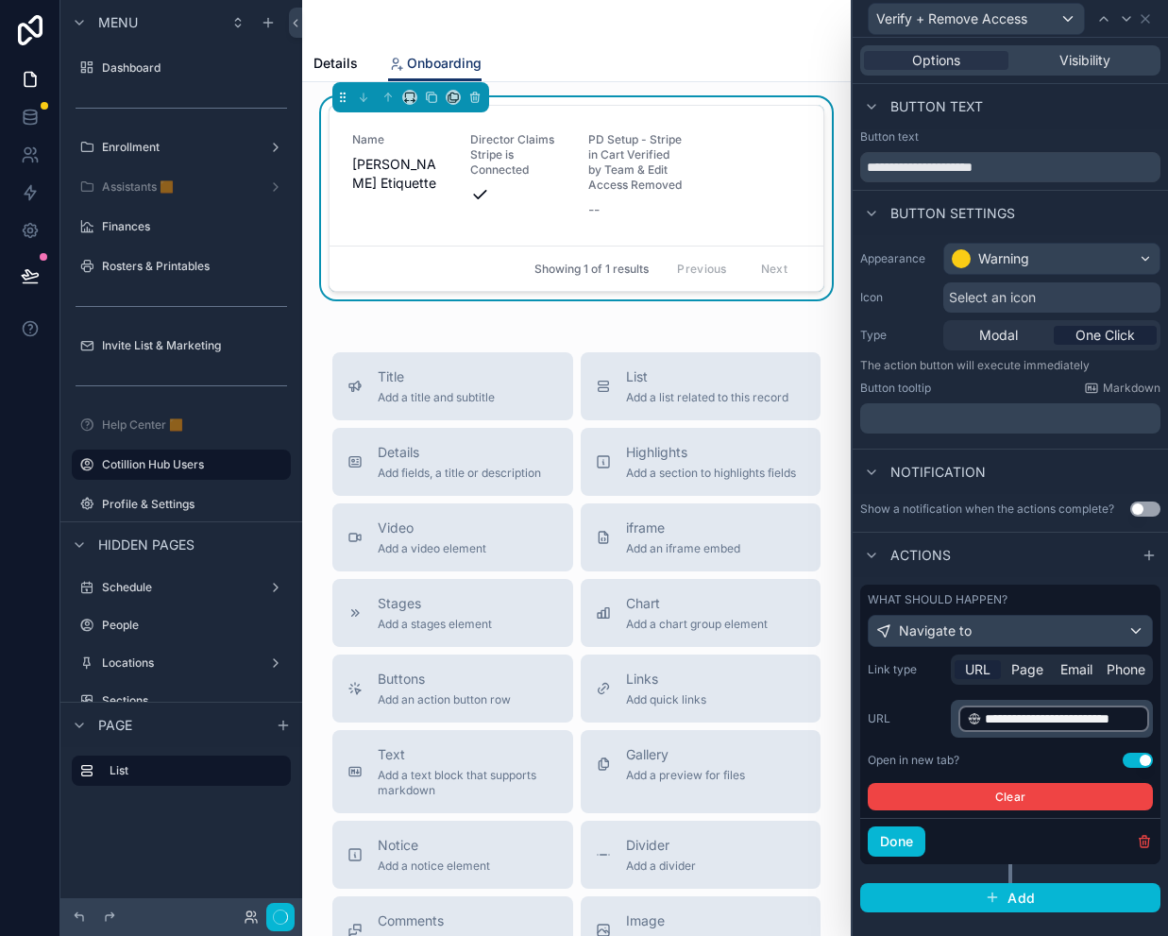
scroll to position [0, 0]
click at [905, 841] on button "Done" at bounding box center [897, 841] width 58 height 30
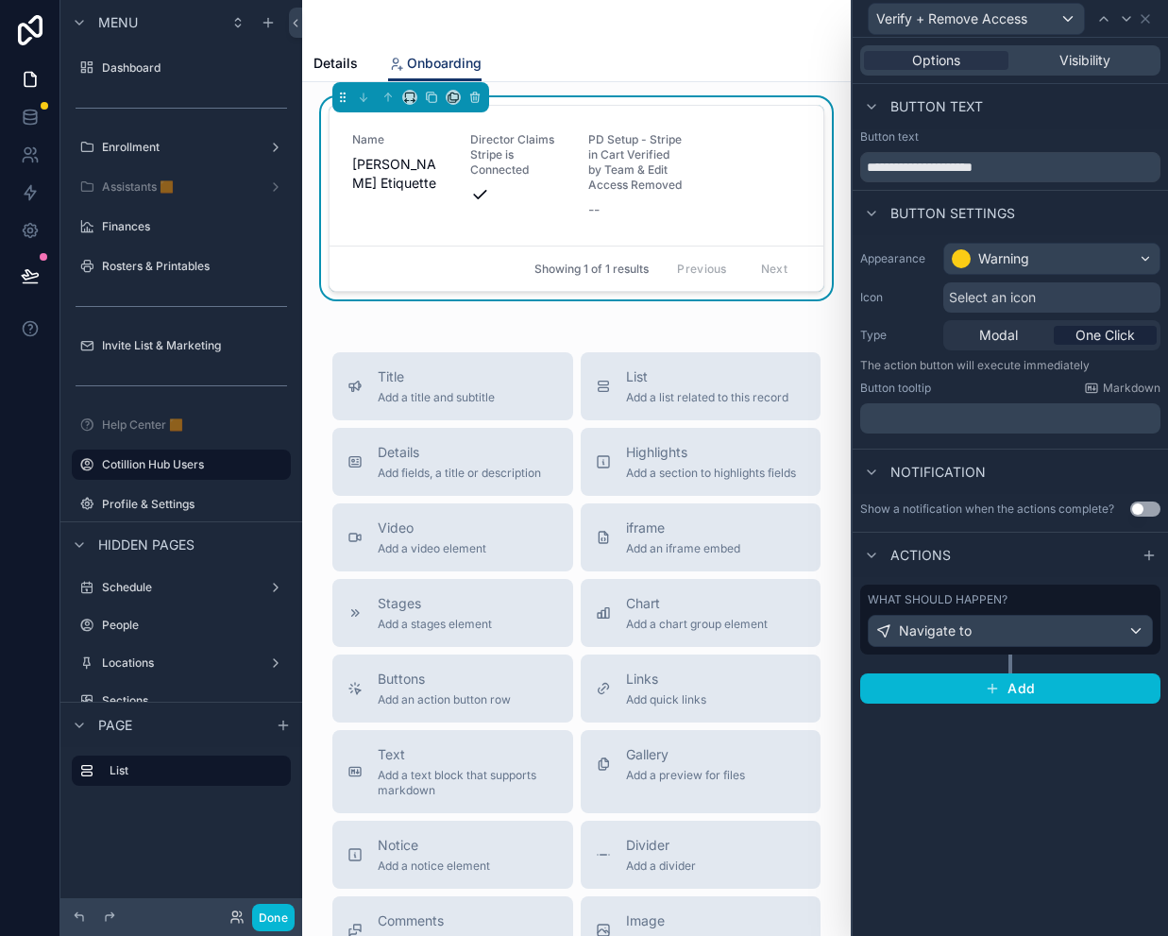
click at [1094, 110] on div "Button text" at bounding box center [1010, 106] width 315 height 45
click at [1144, 22] on icon at bounding box center [1145, 18] width 15 height 15
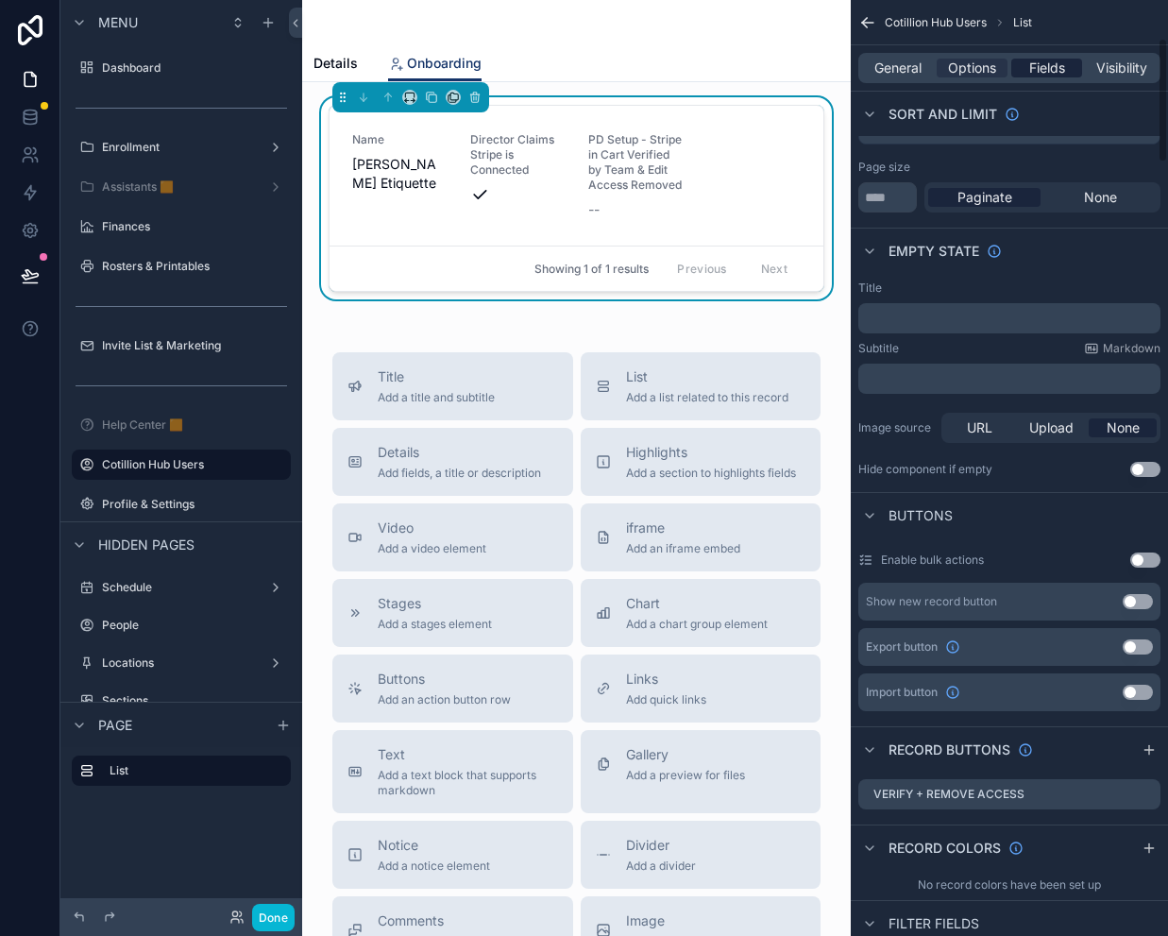
click at [1050, 64] on span "Fields" at bounding box center [1047, 68] width 36 height 19
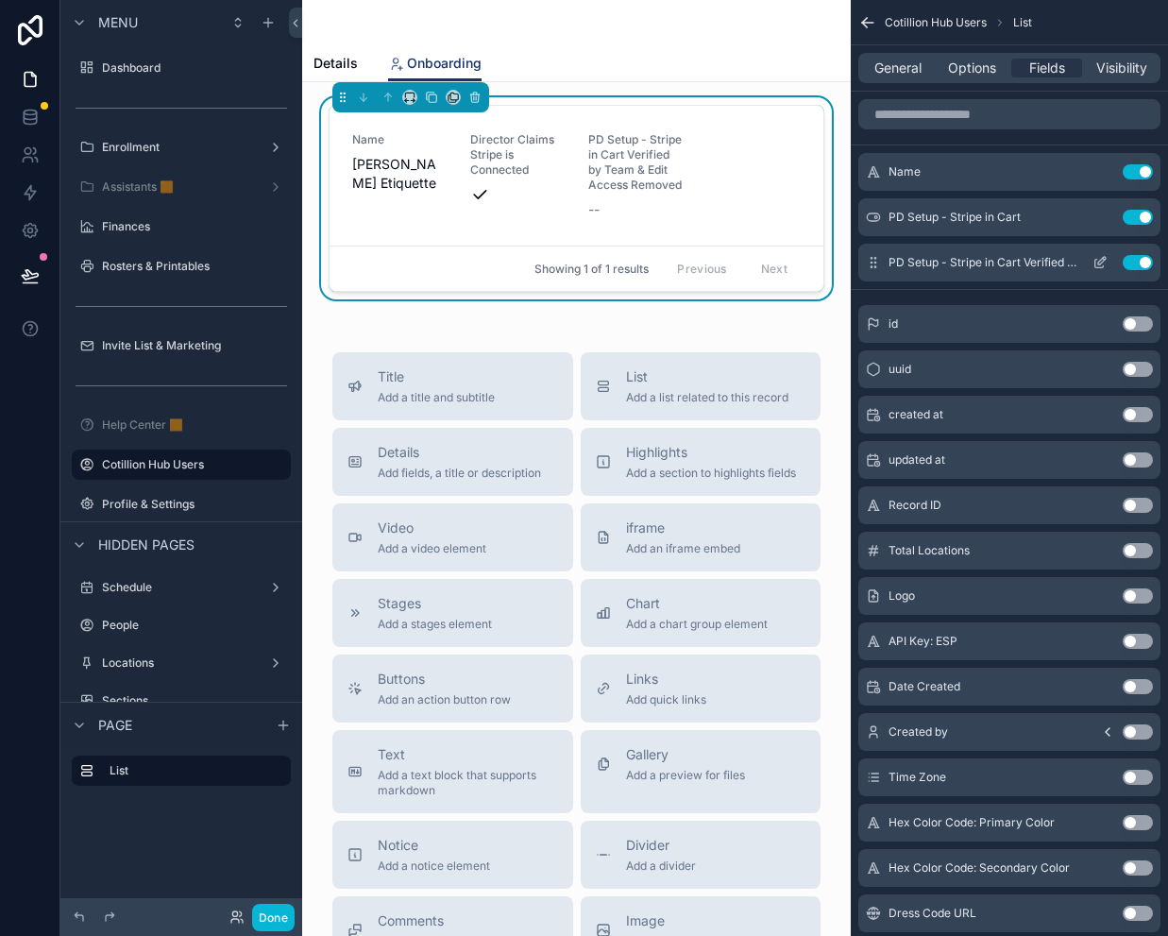
click at [1098, 259] on icon "scrollable content" at bounding box center [1099, 262] width 15 height 15
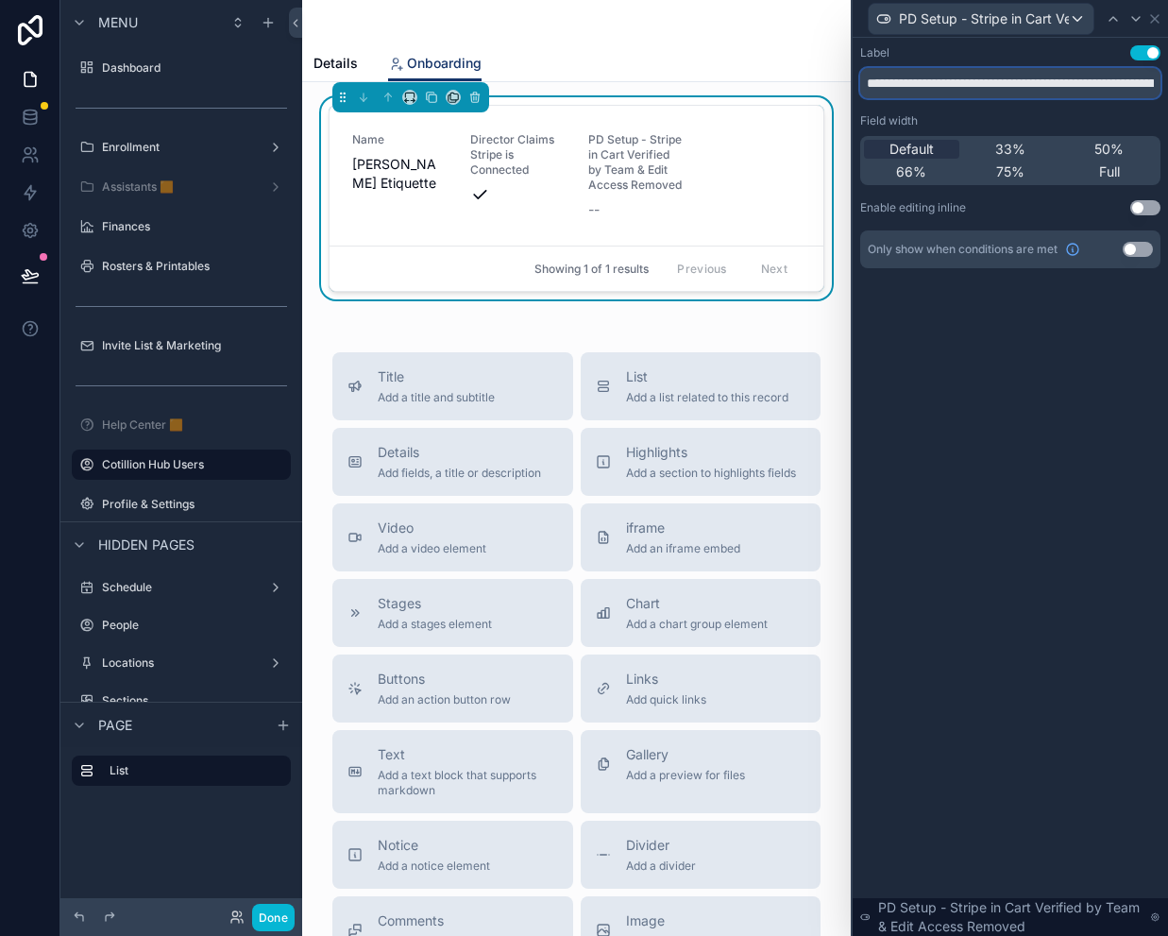
click at [1017, 83] on input "**********" at bounding box center [1010, 83] width 300 height 30
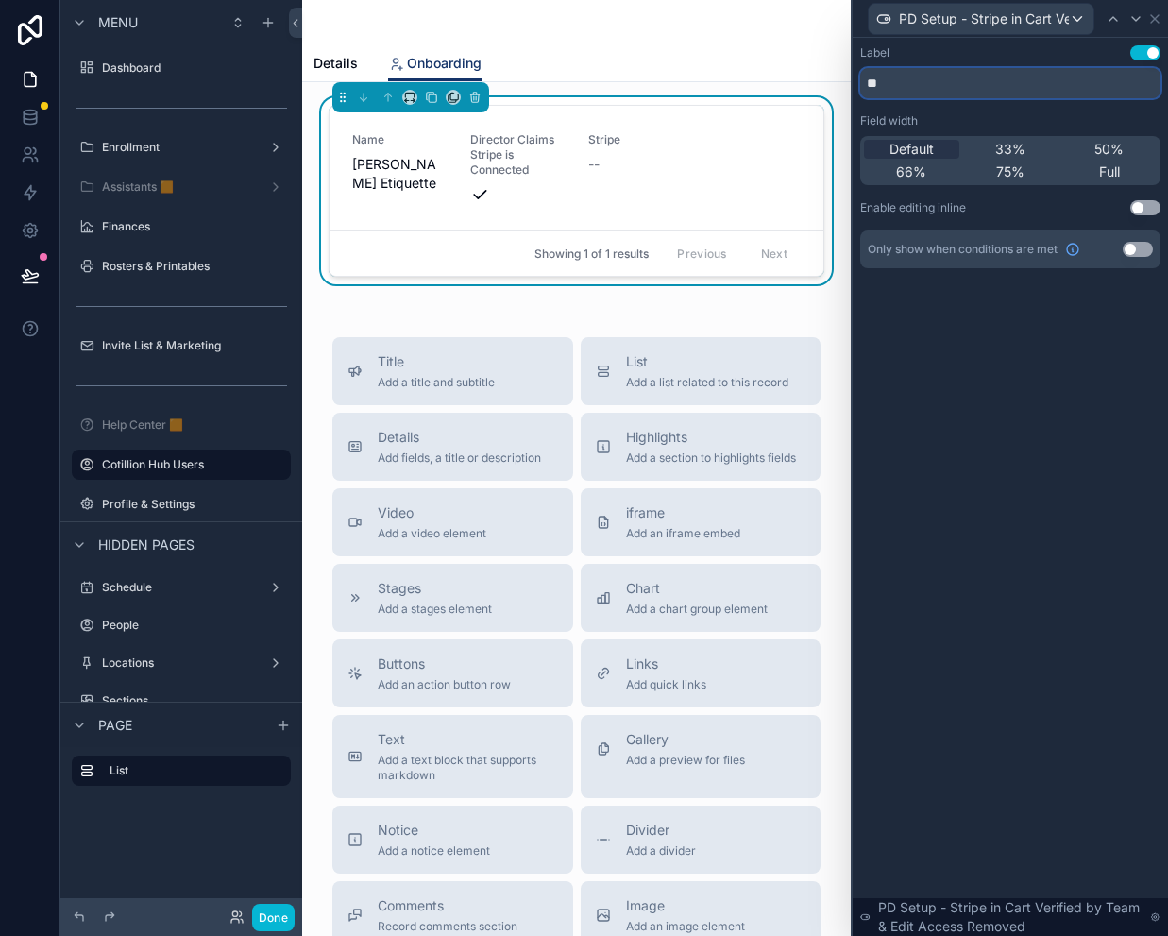
type input "*"
type input "**********"
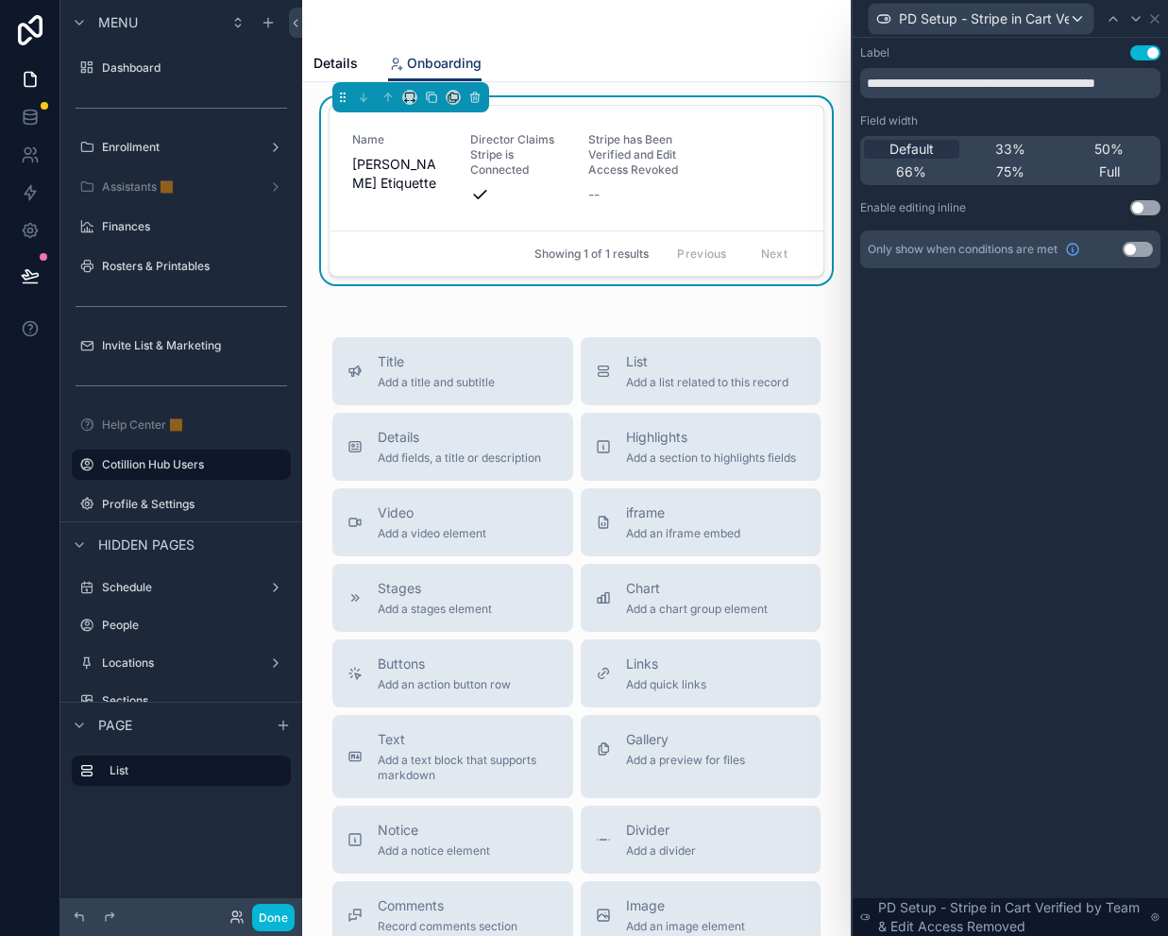
click at [1139, 205] on button "Use setting" at bounding box center [1145, 207] width 30 height 15
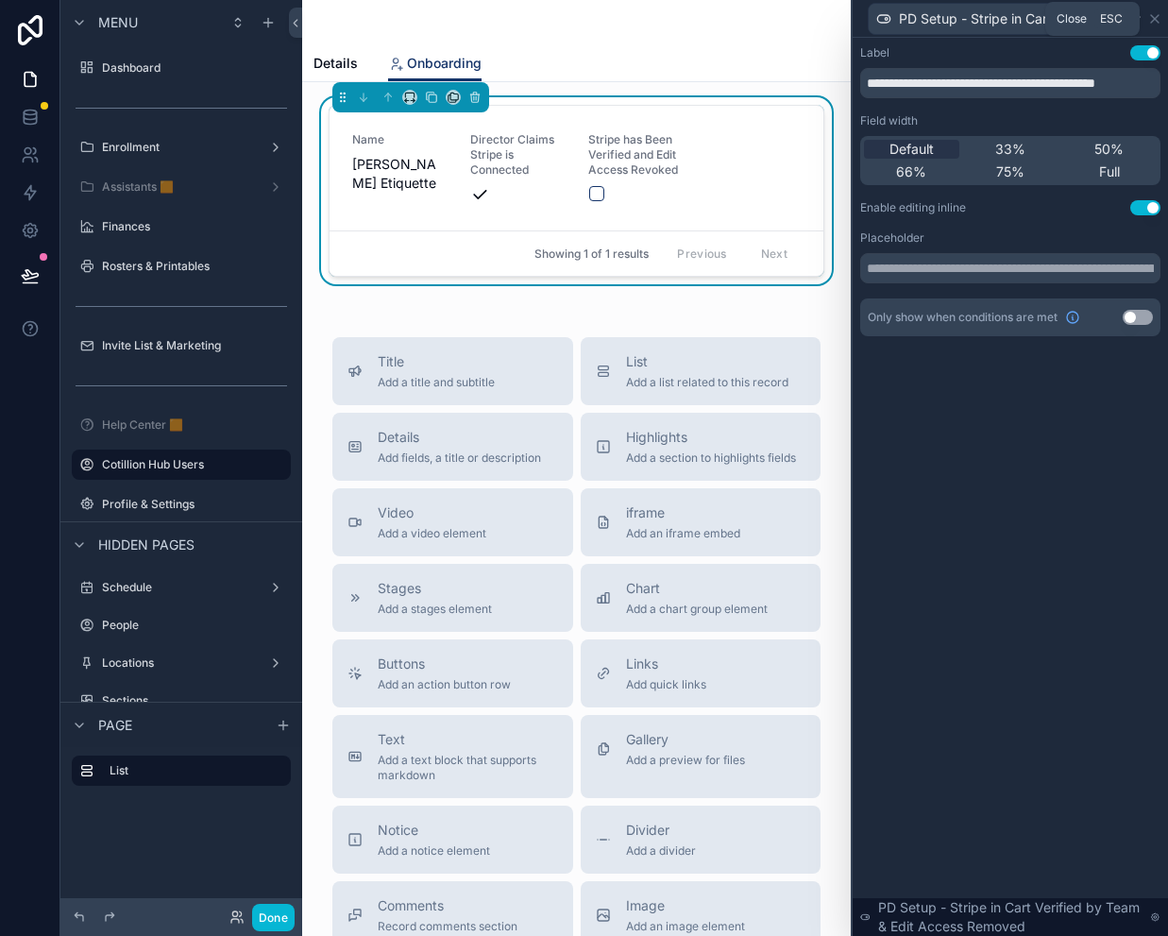
click at [1158, 19] on icon at bounding box center [1154, 18] width 15 height 15
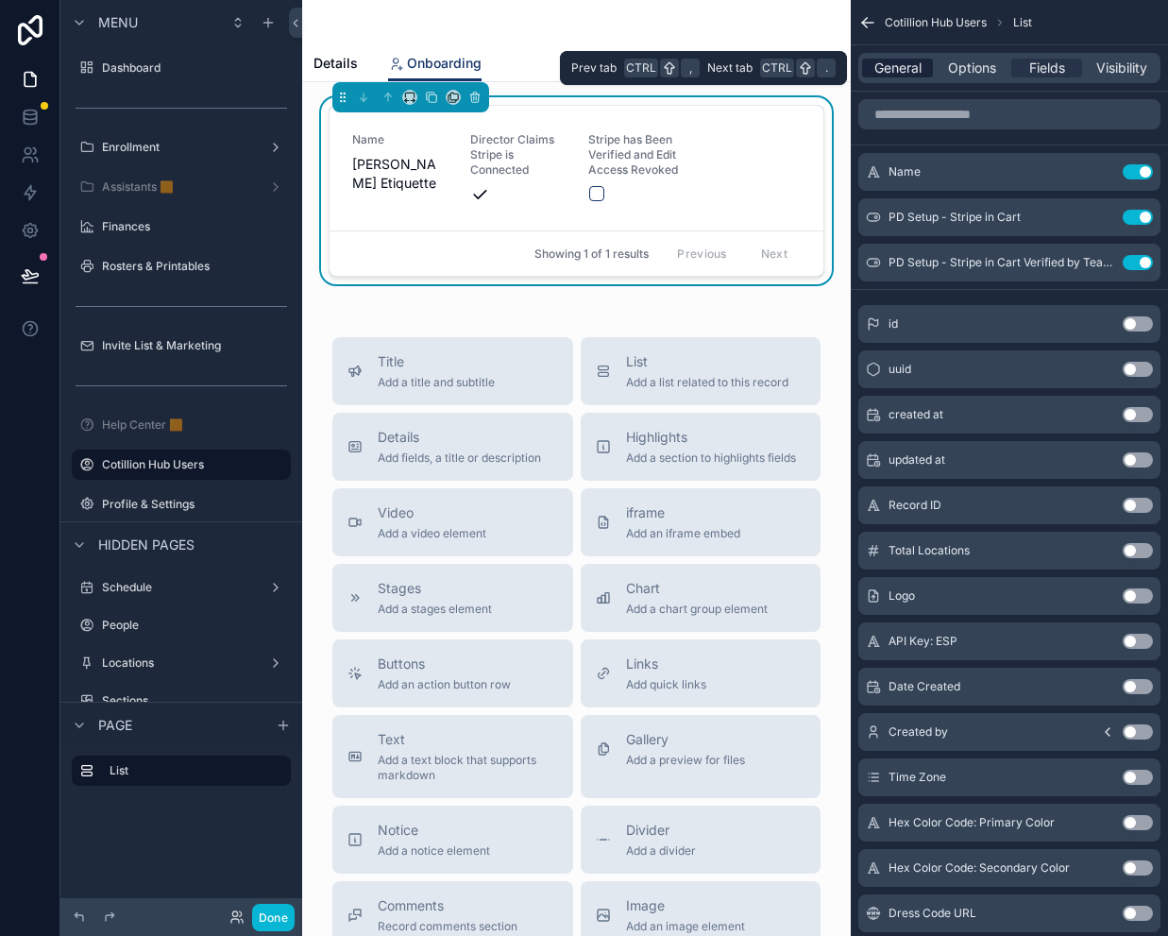
click at [878, 68] on span "General" at bounding box center [897, 68] width 47 height 19
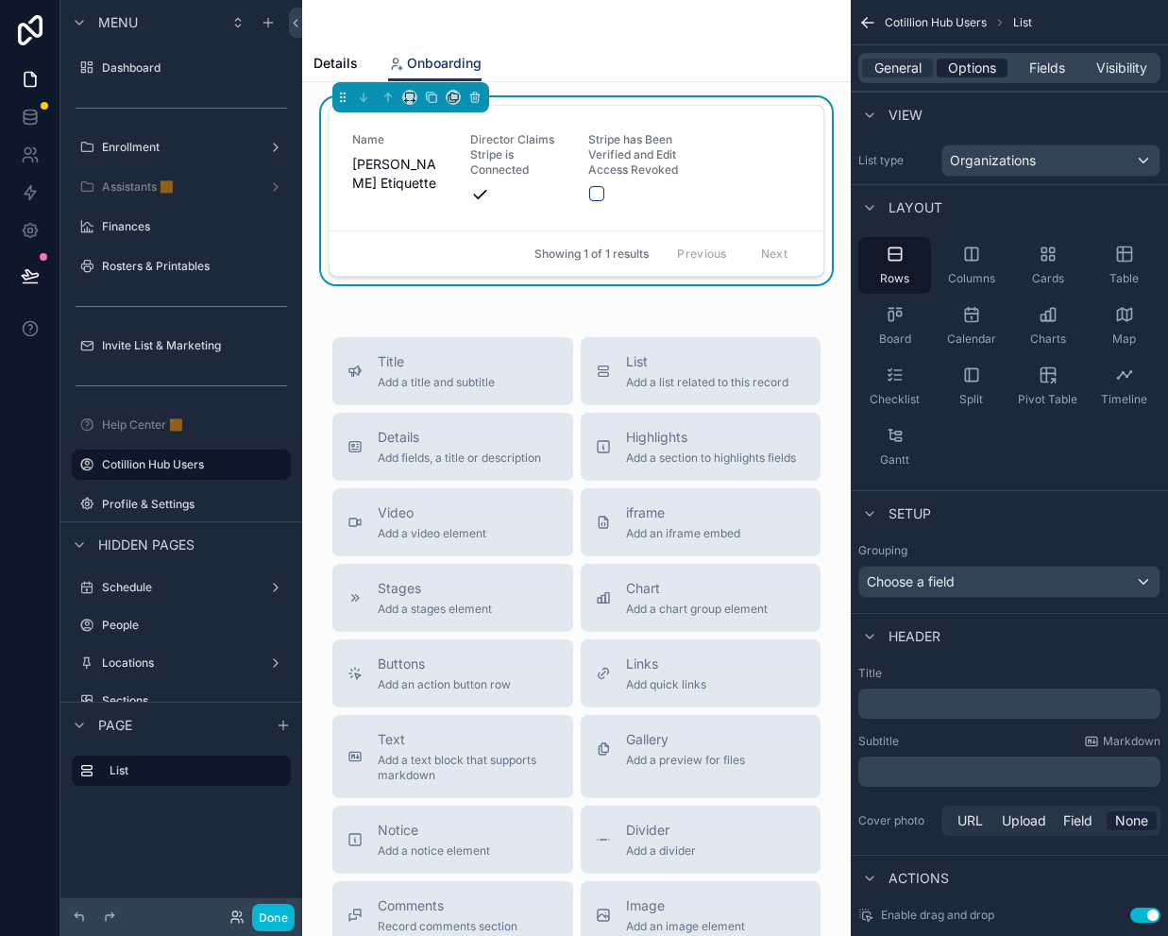
click at [973, 70] on span "Options" at bounding box center [972, 68] width 48 height 19
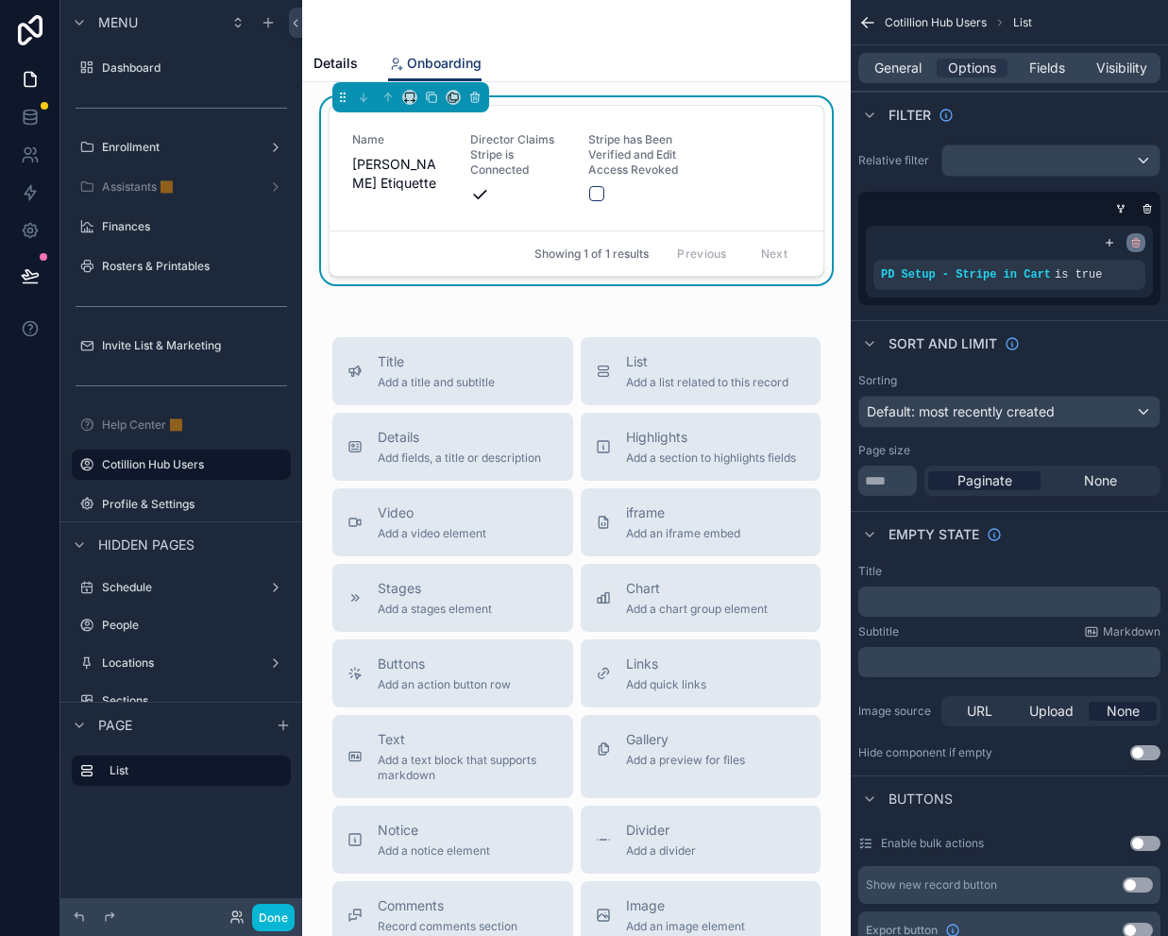
click at [1136, 243] on icon "scrollable content" at bounding box center [1135, 242] width 11 height 11
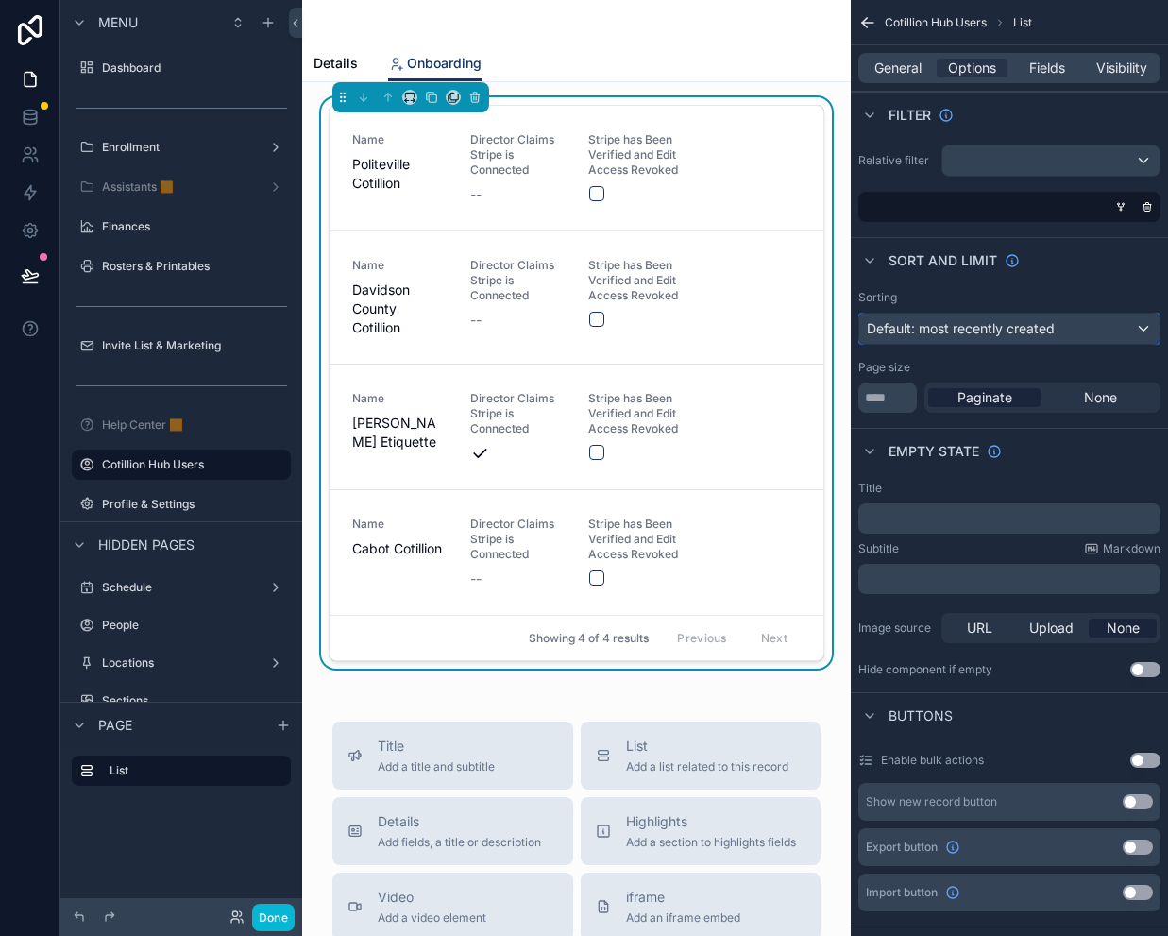
click at [974, 331] on span "Default: most recently created" at bounding box center [961, 328] width 188 height 16
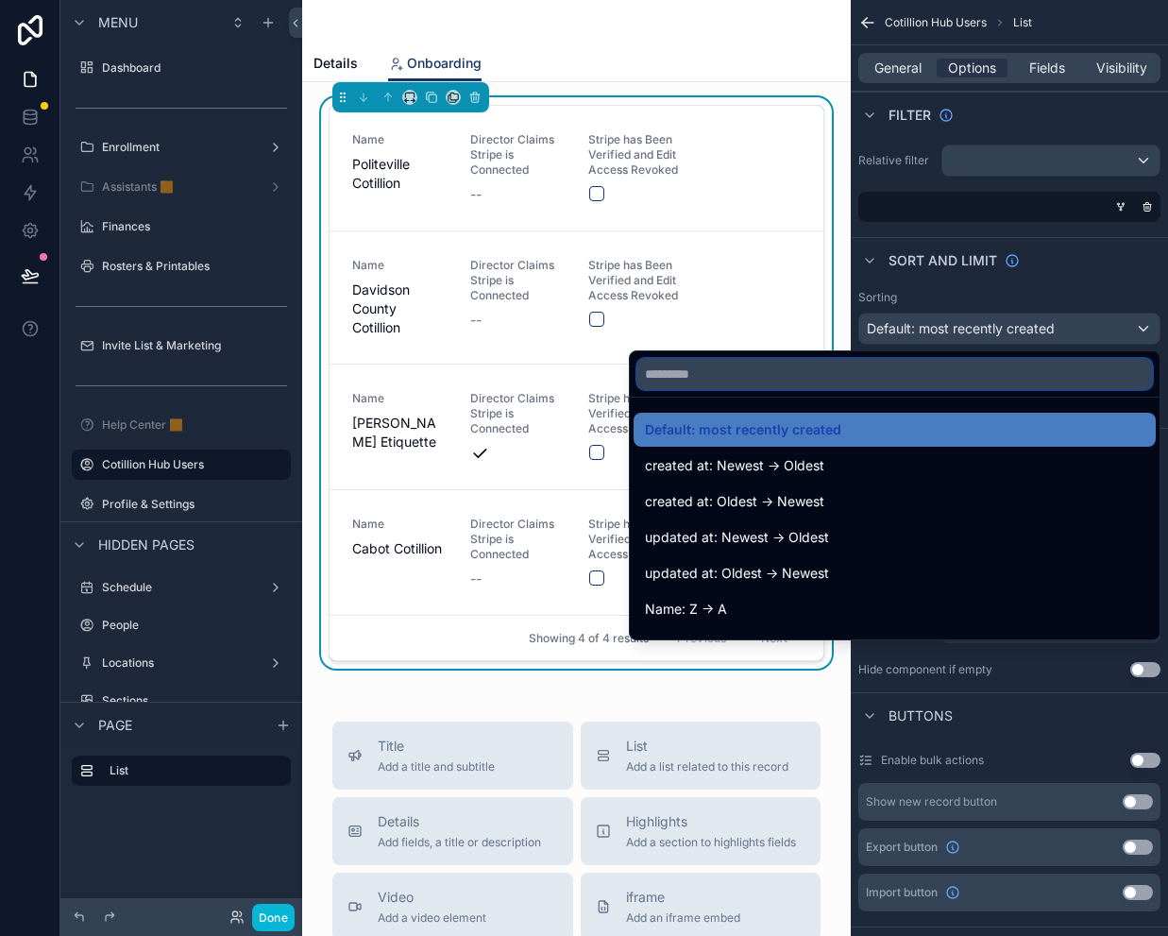
click at [761, 381] on input "text" at bounding box center [894, 374] width 515 height 30
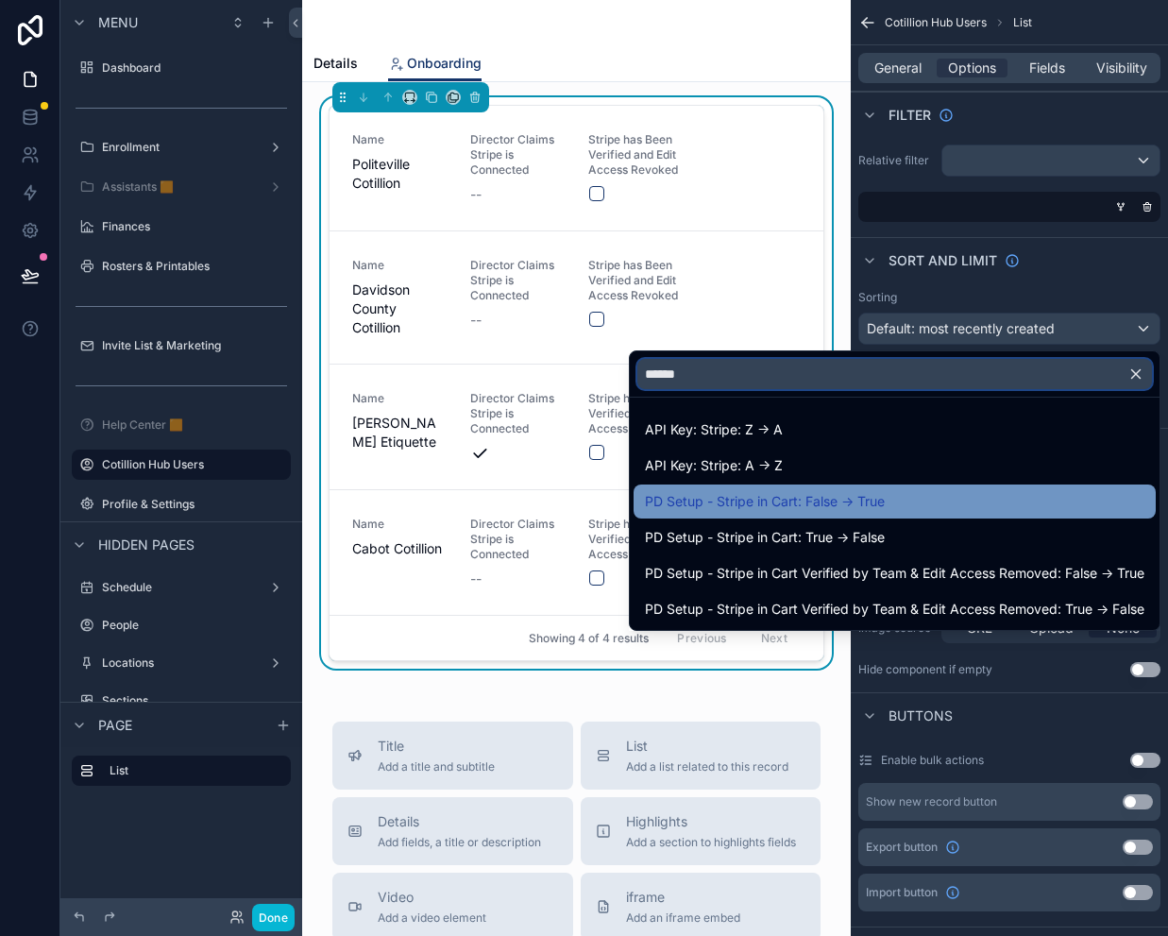
type input "******"
click at [861, 502] on span "PD Setup - Stripe in Cart: False -> True" at bounding box center [765, 501] width 240 height 23
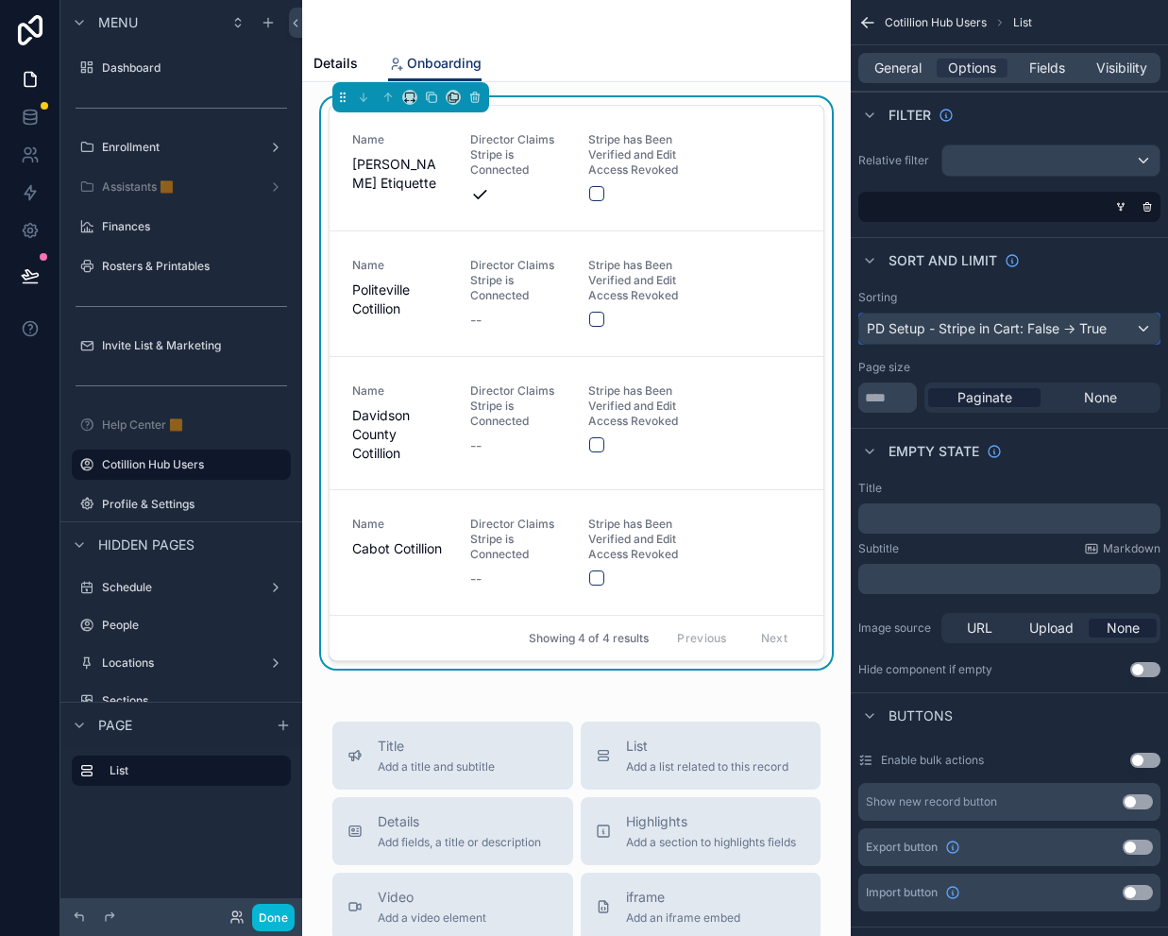
click at [998, 326] on div "PD Setup - Stripe in Cart: False -> True" at bounding box center [1009, 328] width 300 height 30
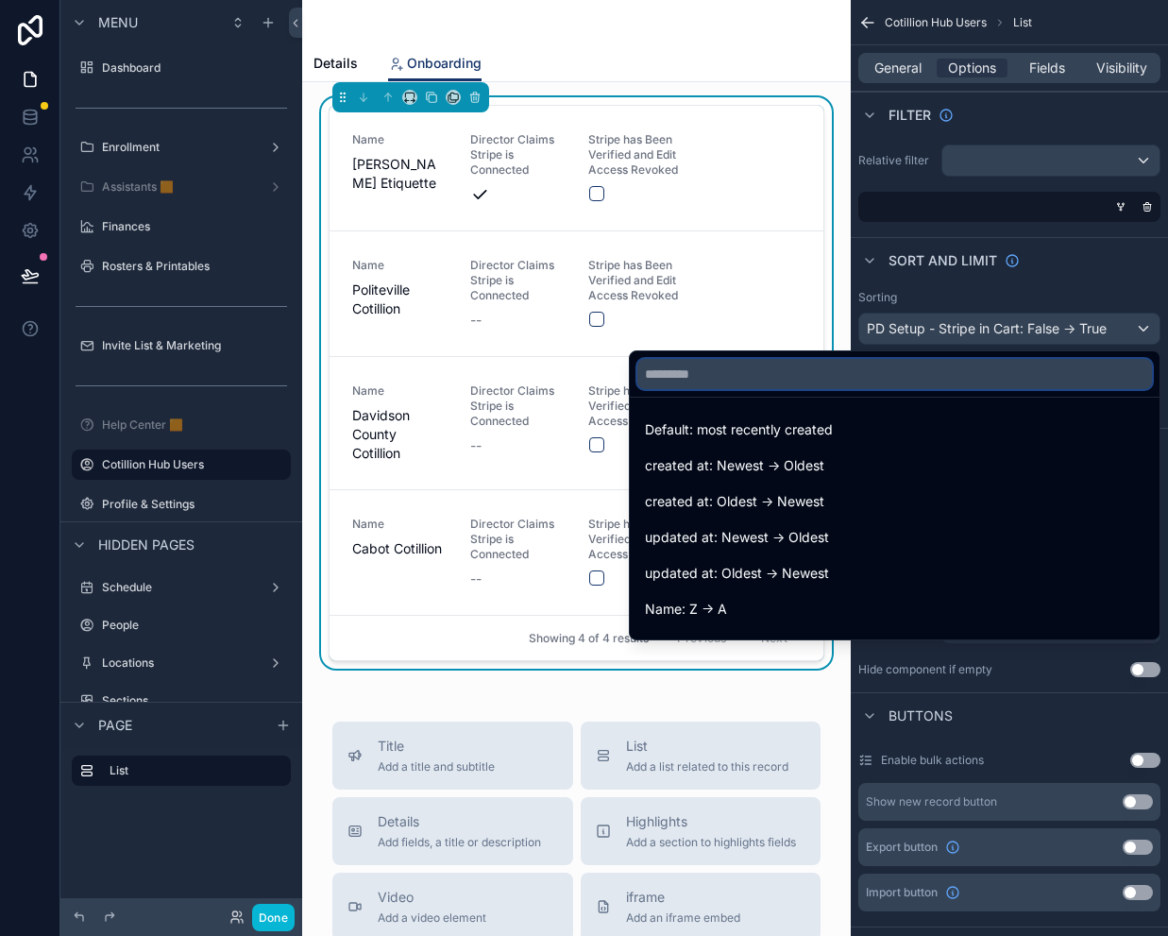
click at [701, 375] on input "text" at bounding box center [894, 374] width 515 height 30
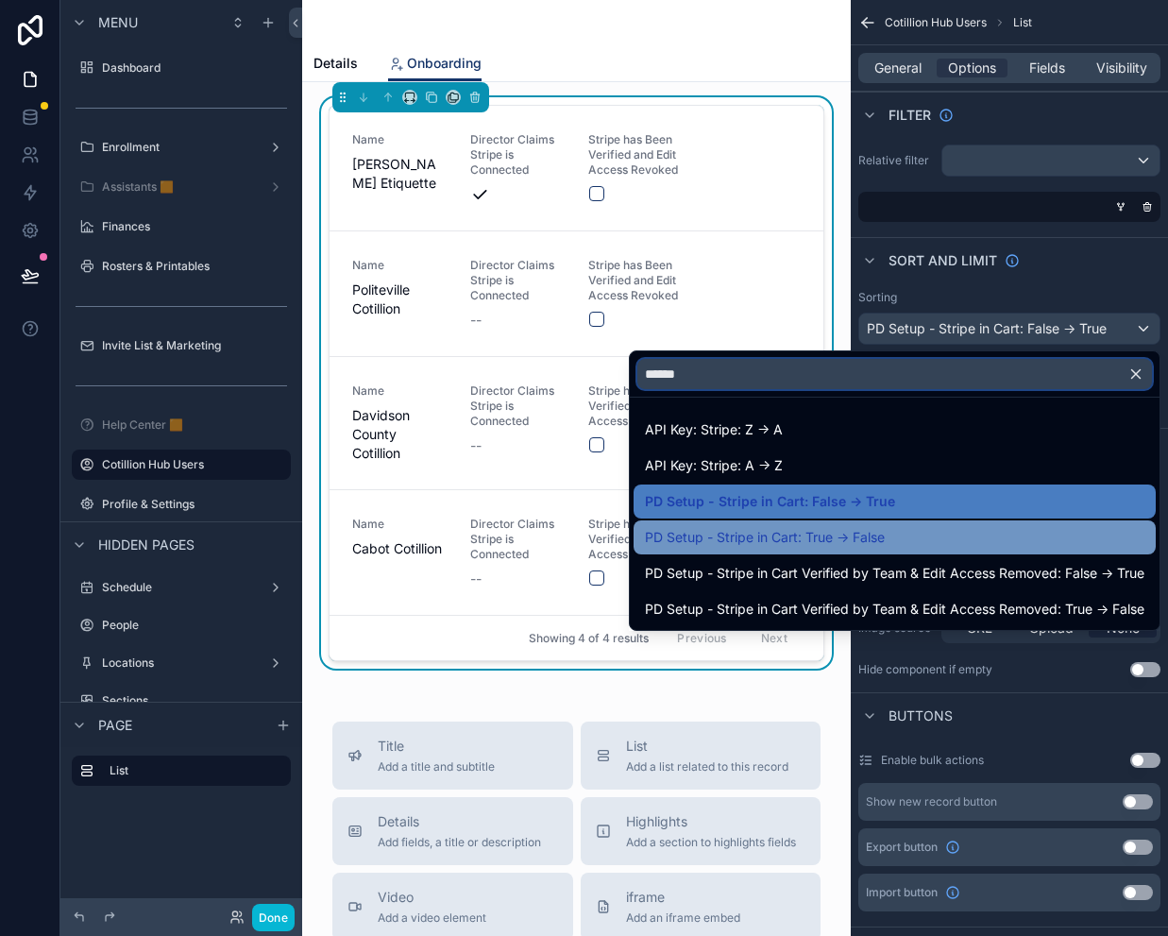
type input "******"
click at [802, 537] on span "PD Setup - Stripe in Cart: True -> False" at bounding box center [765, 537] width 240 height 23
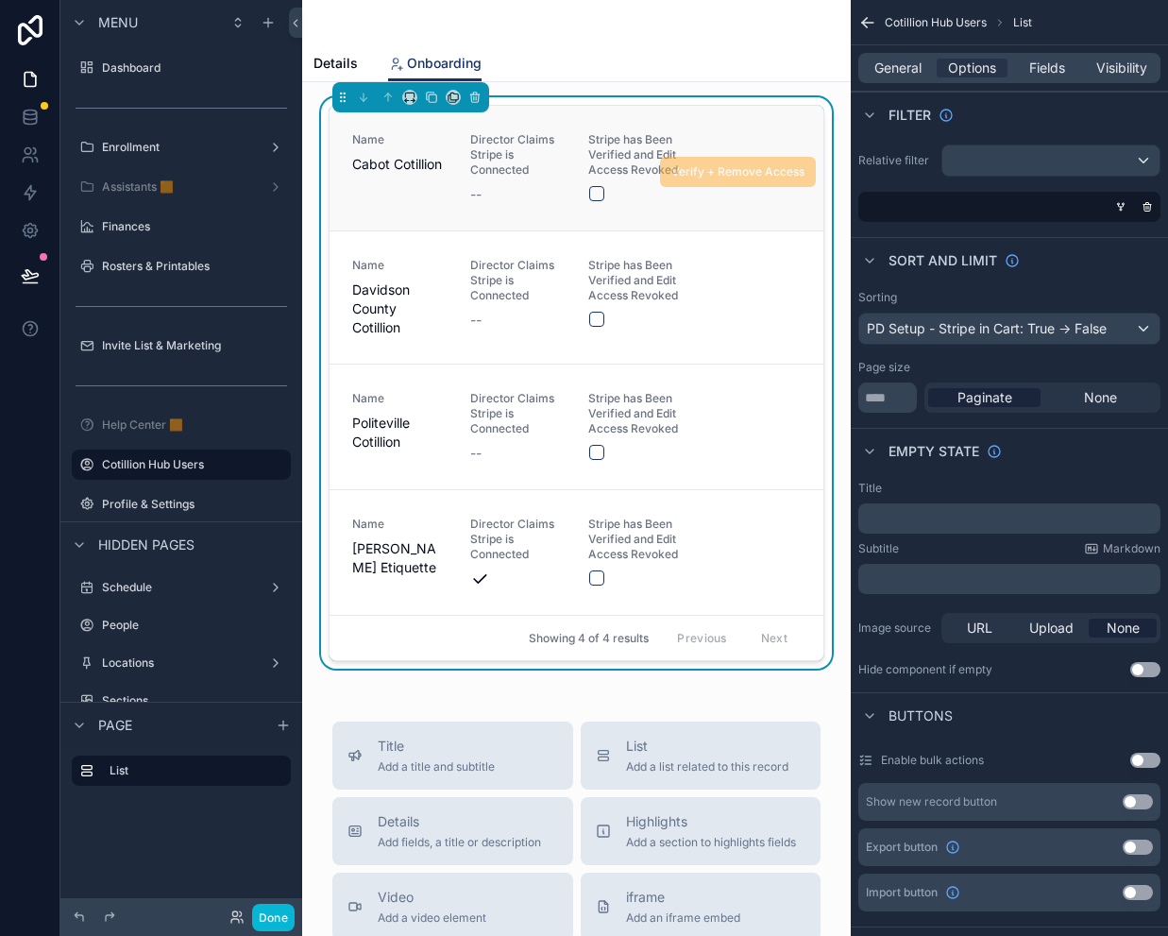
click at [636, 119] on link "Name Cabot Cotillion Director Claims Stripe is Connected -- Stripe has Been Ver…" at bounding box center [577, 168] width 494 height 125
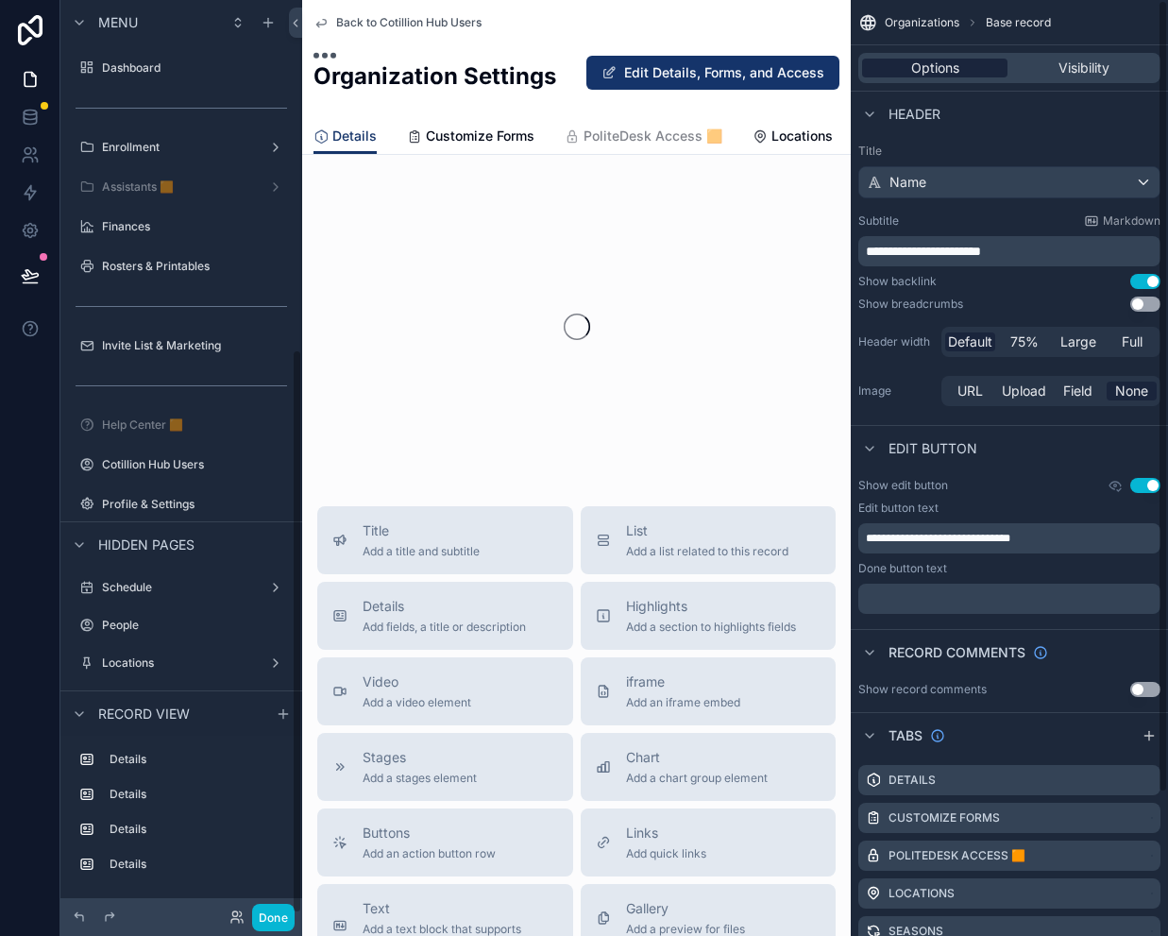
scroll to position [564, 0]
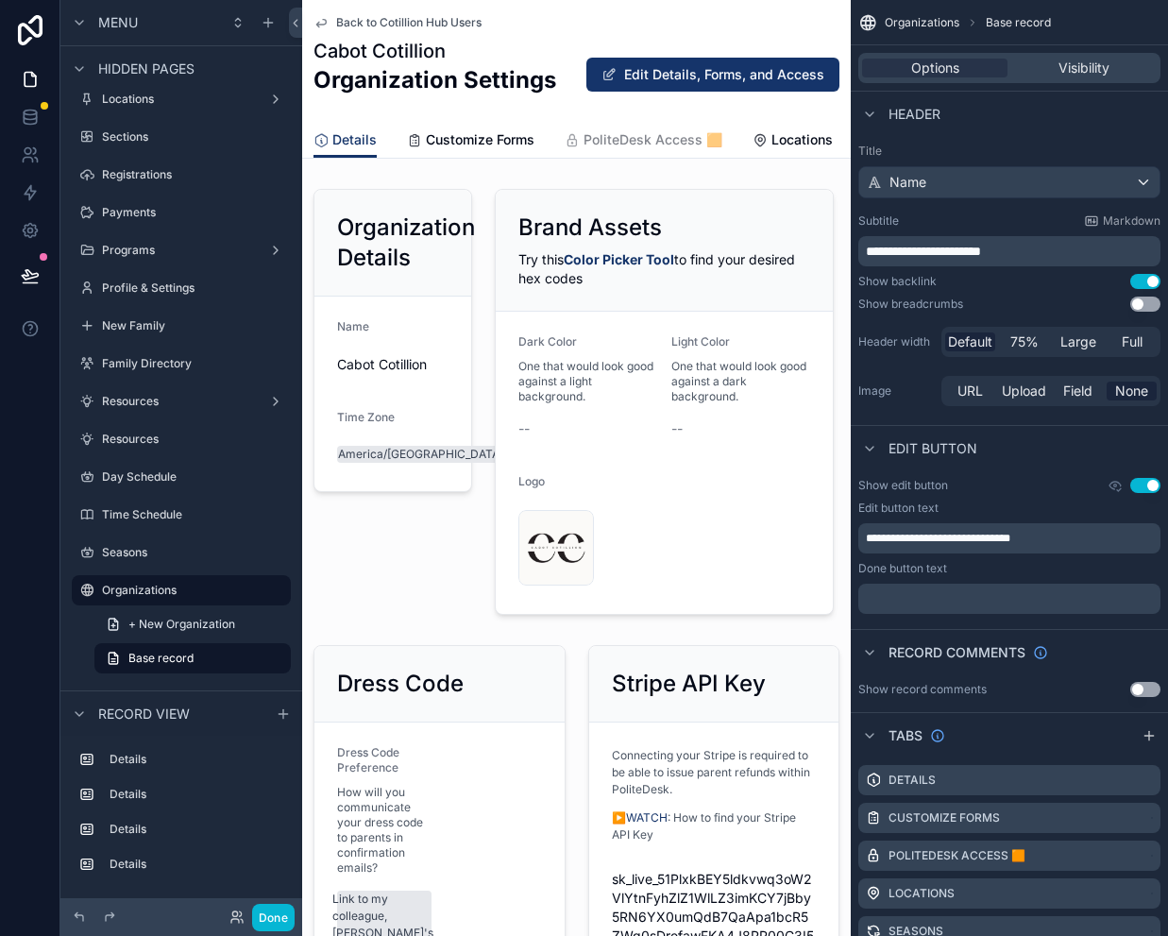
click at [316, 23] on icon "scrollable content" at bounding box center [320, 22] width 15 height 15
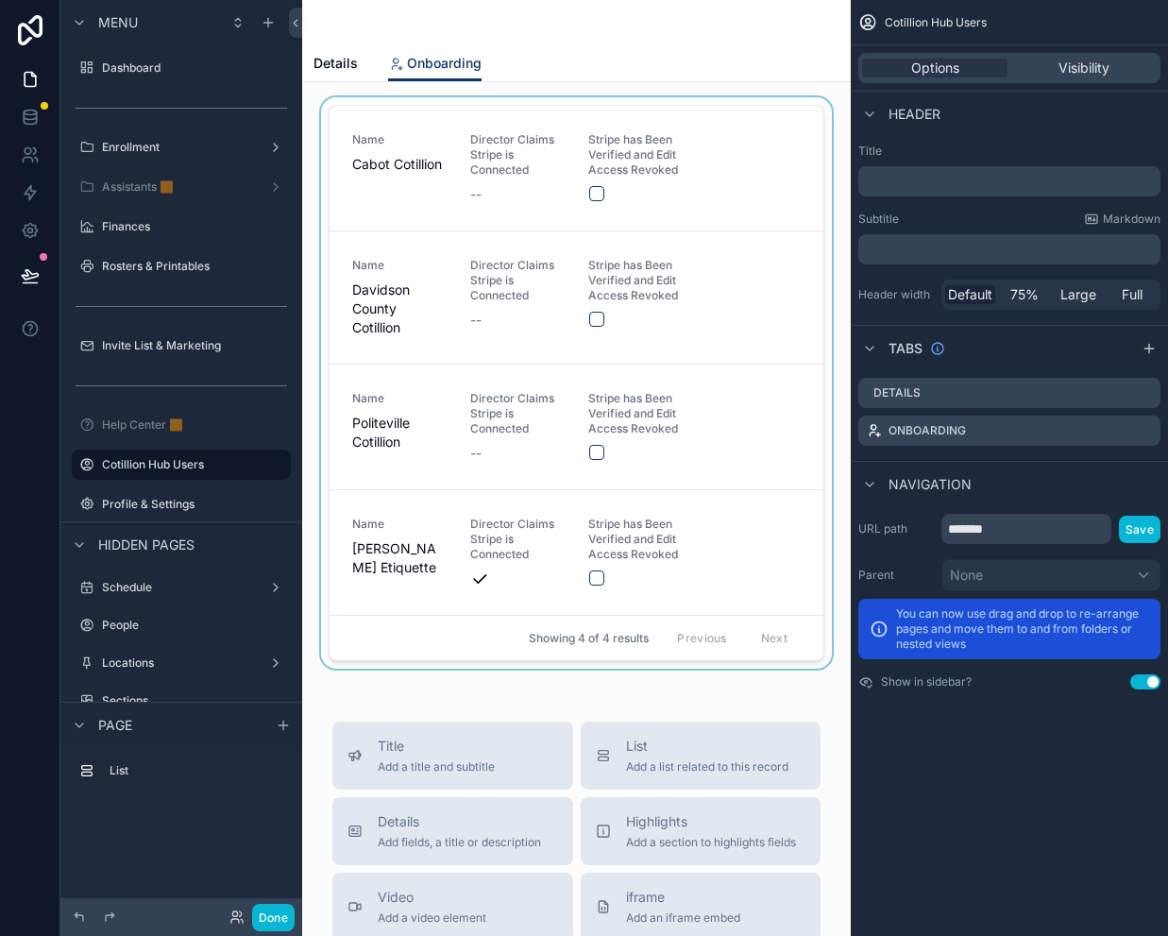
click at [707, 104] on div "scrollable content" at bounding box center [576, 386] width 518 height 579
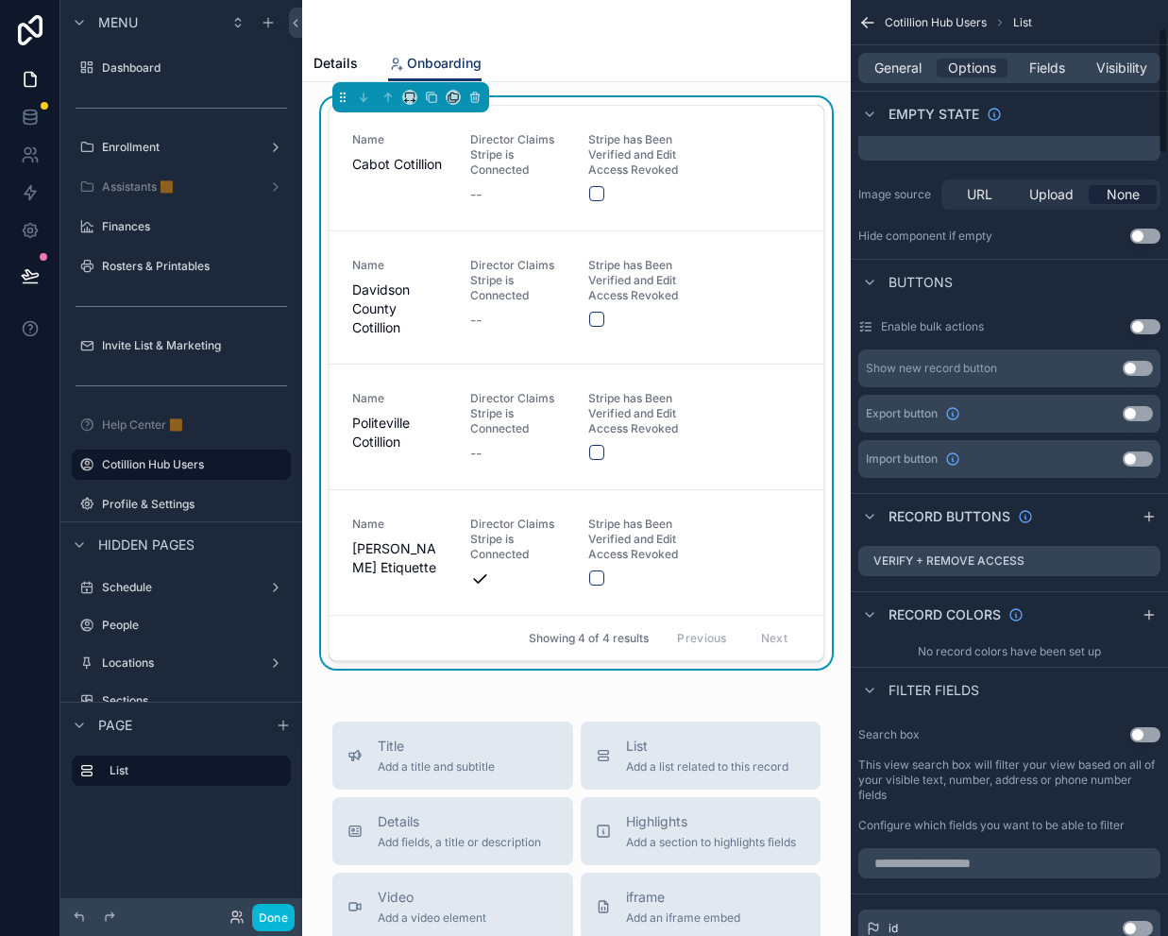
scroll to position [189, 0]
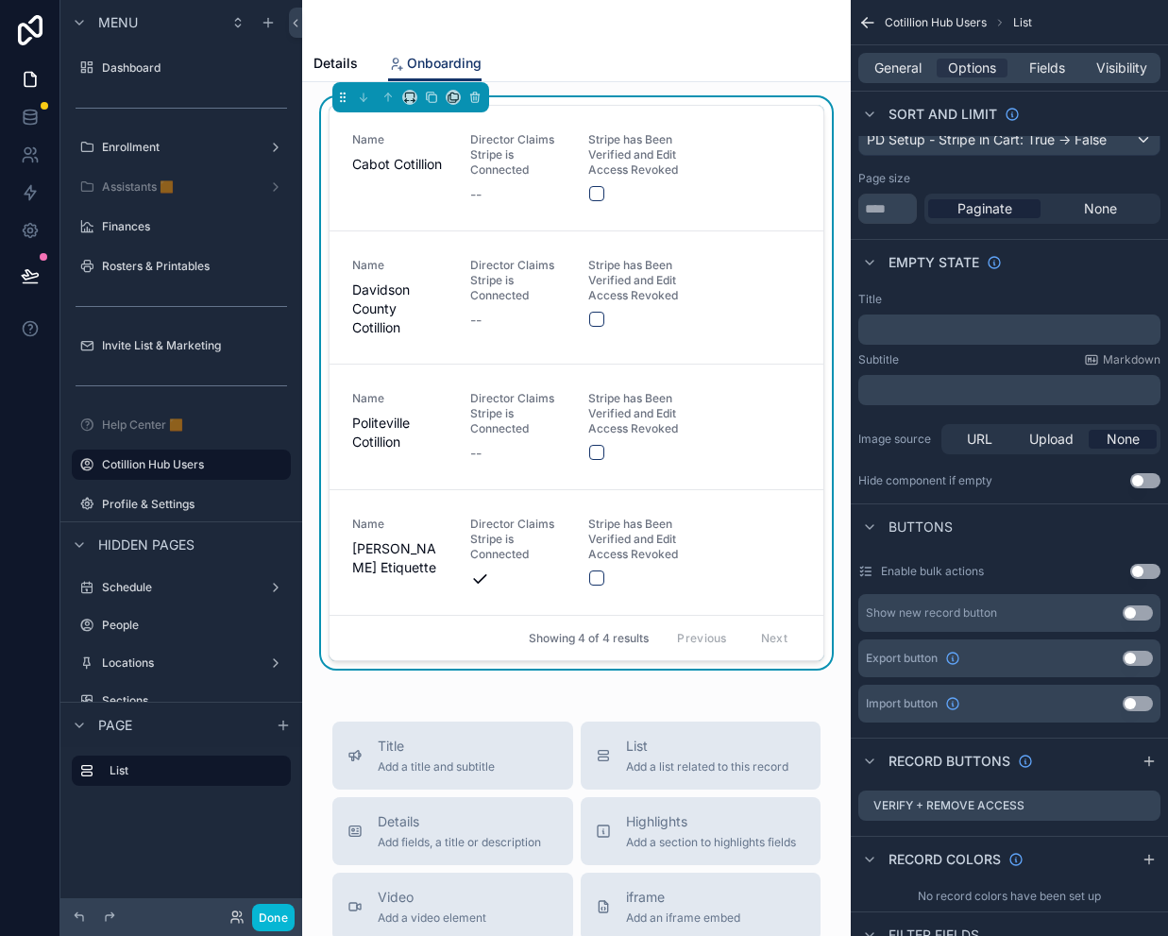
drag, startPoint x: 892, startPoint y: 71, endPoint x: 892, endPoint y: 85, distance: 14.2
click at [892, 71] on span "General" at bounding box center [897, 68] width 47 height 19
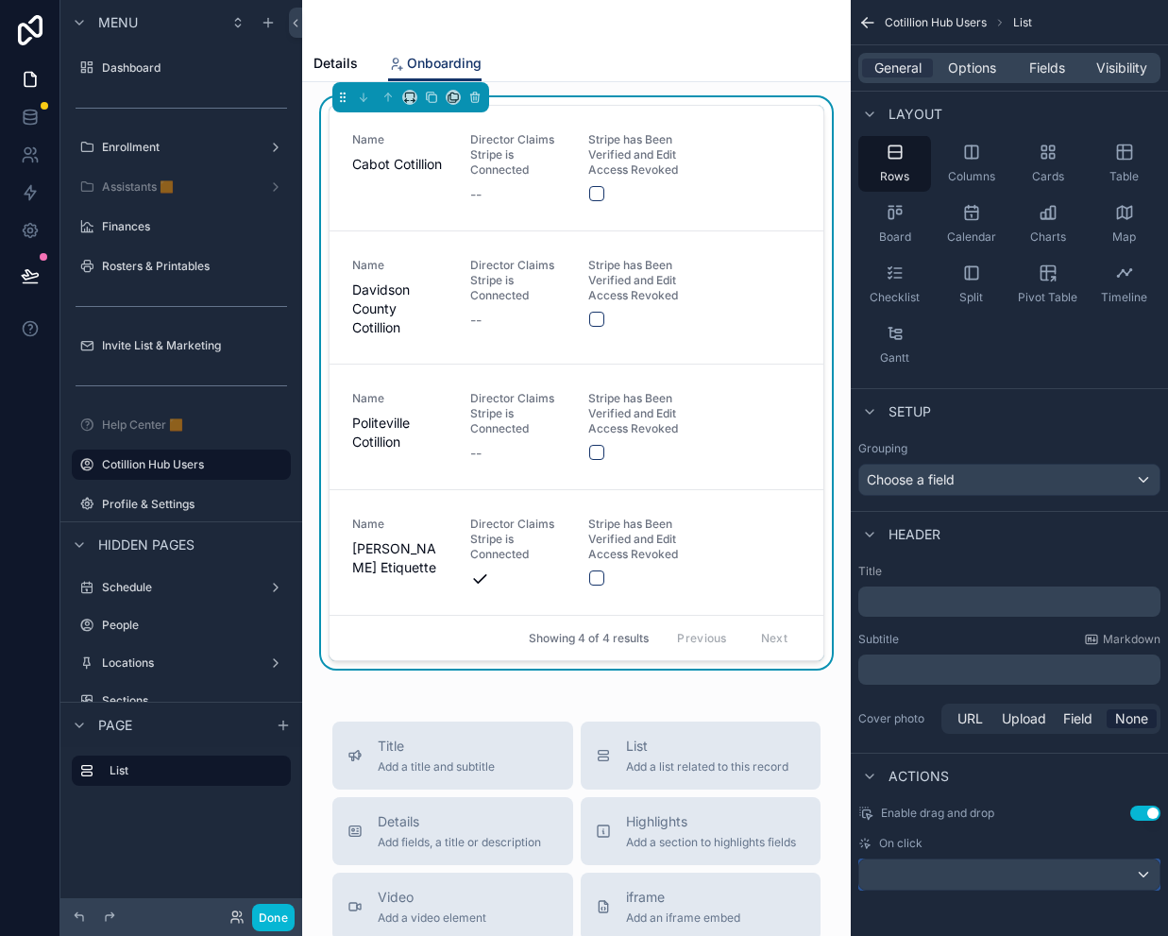
click at [995, 871] on div "scrollable content" at bounding box center [1009, 874] width 300 height 30
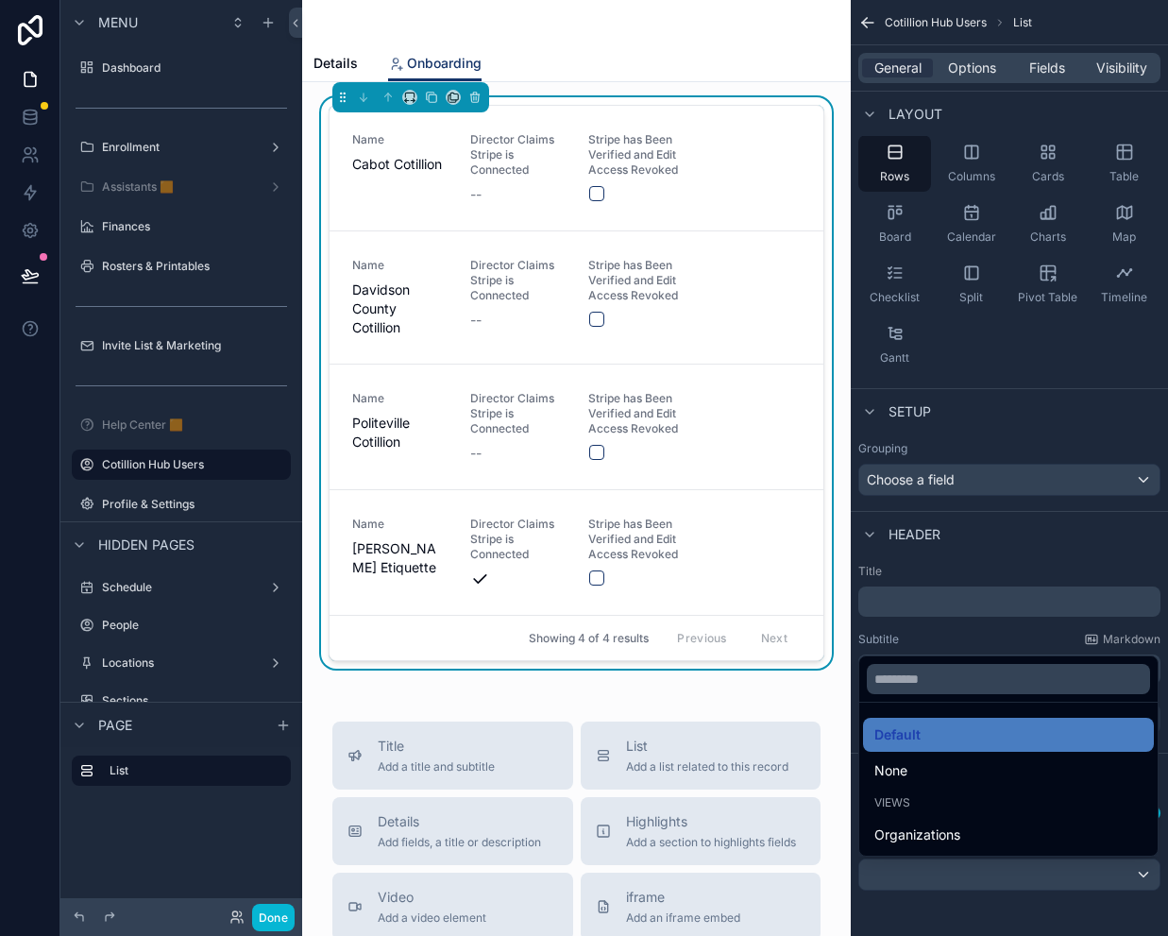
click at [914, 773] on div "None" at bounding box center [1008, 770] width 268 height 23
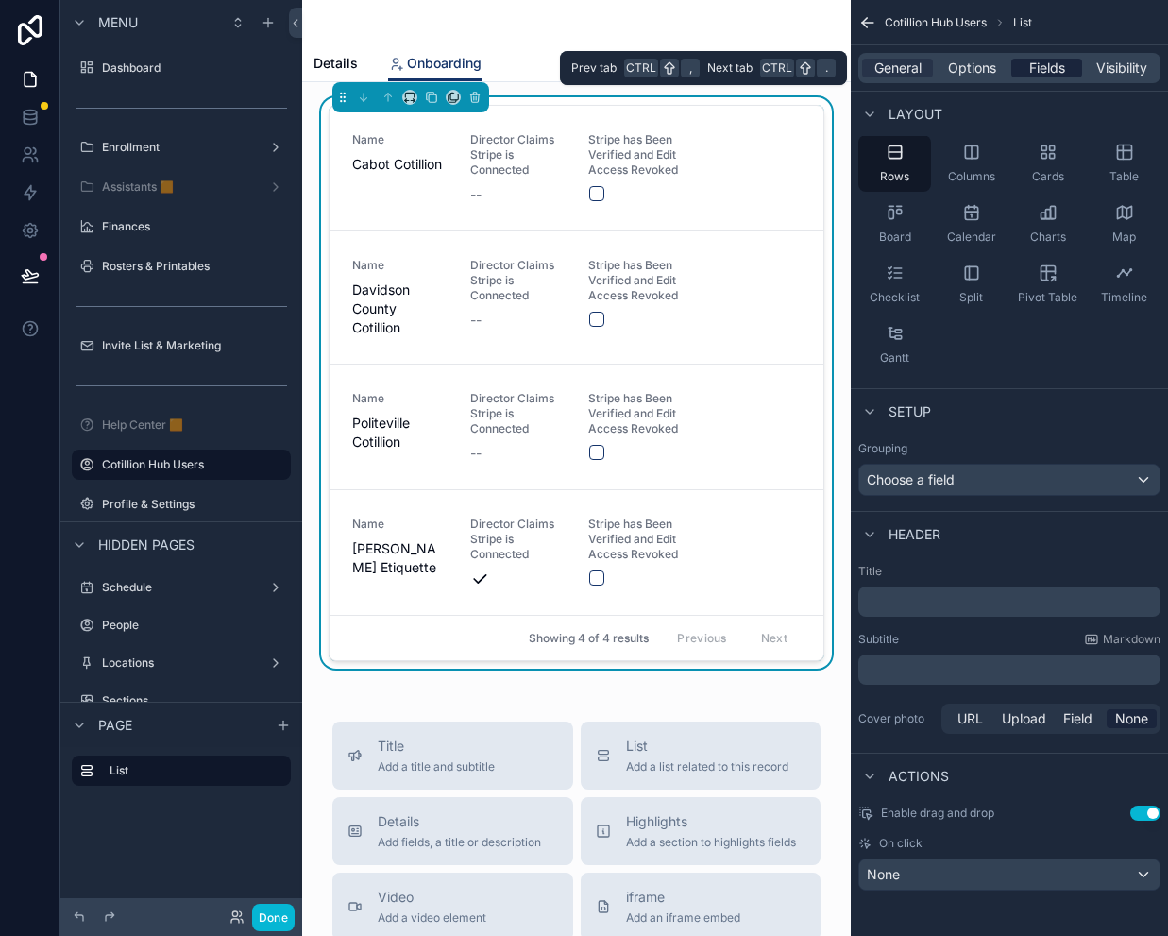
click at [1040, 63] on span "Fields" at bounding box center [1047, 68] width 36 height 19
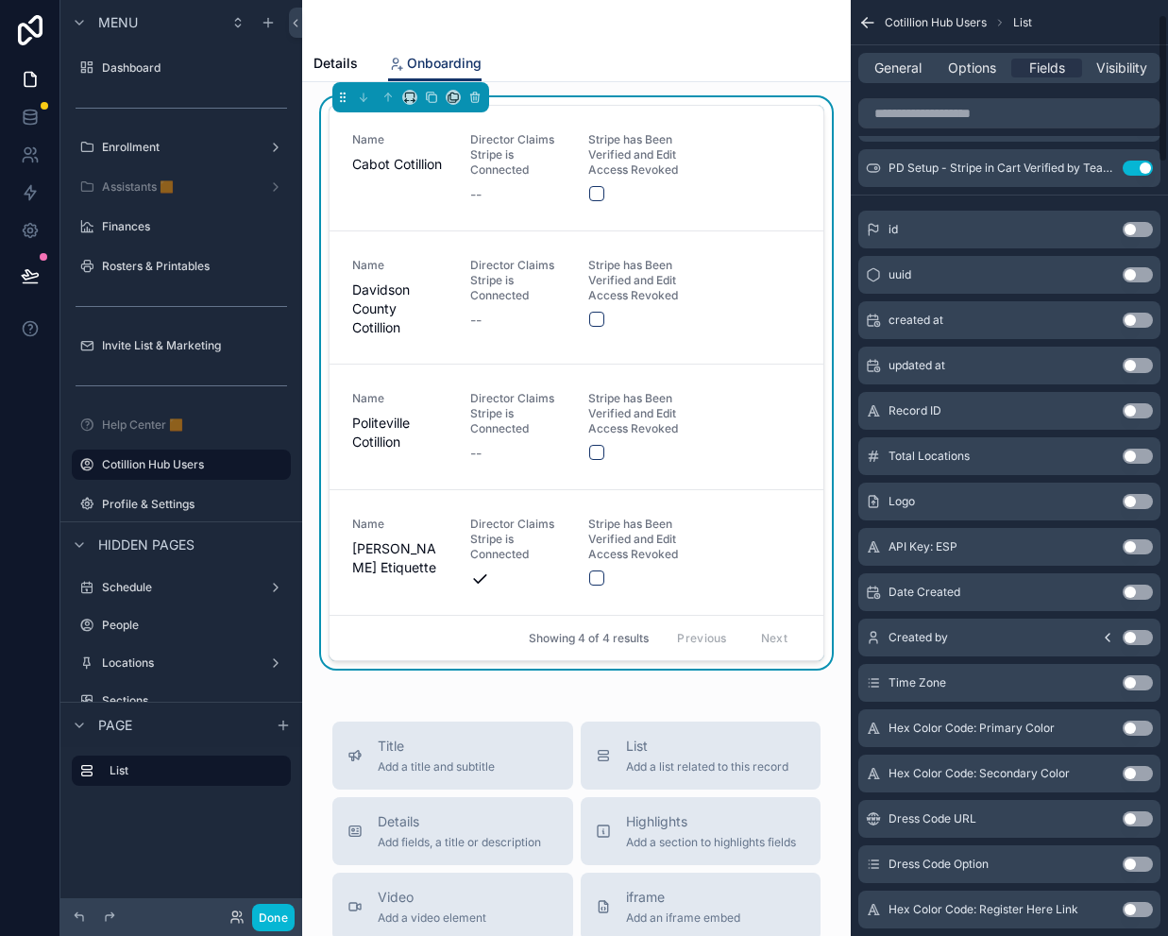
scroll to position [0, 0]
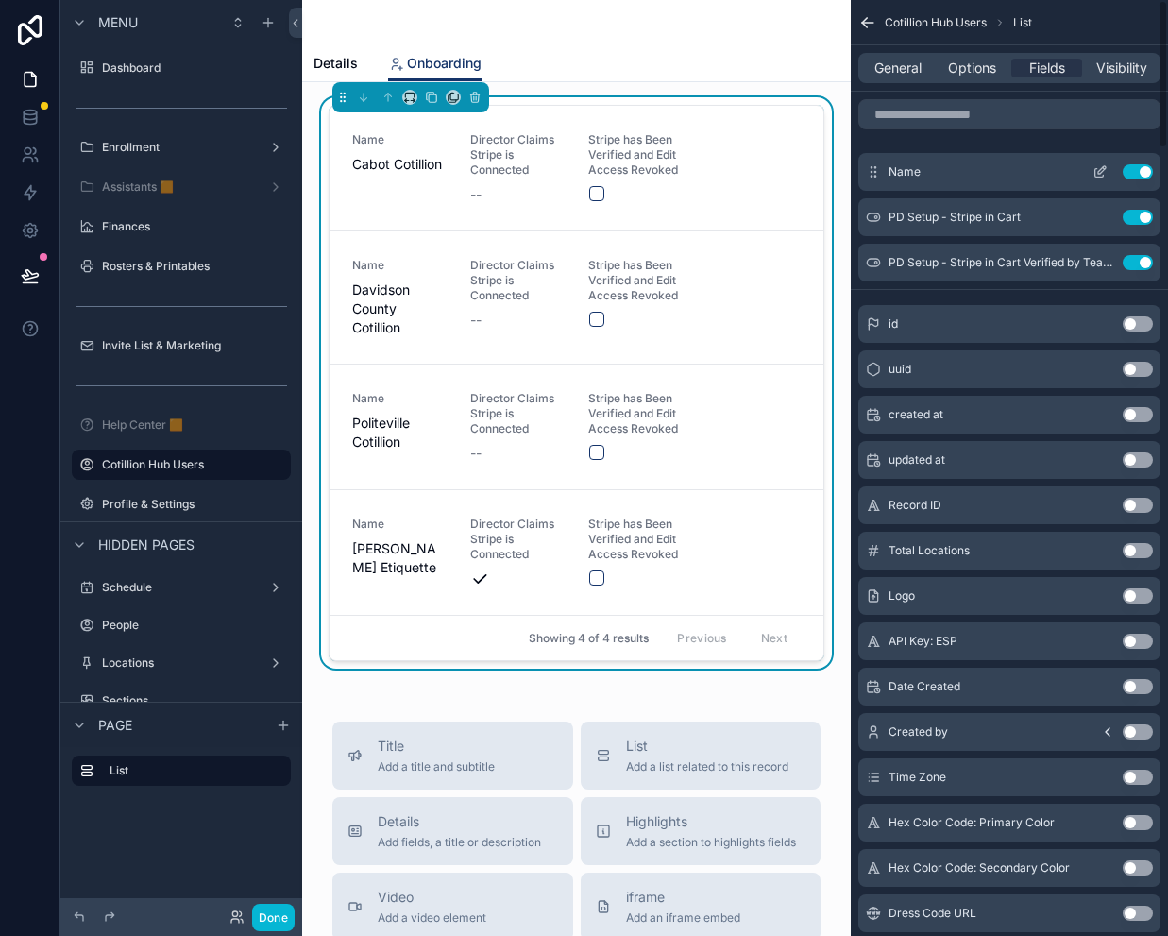
click at [1100, 170] on icon "scrollable content" at bounding box center [1102, 170] width 8 height 8
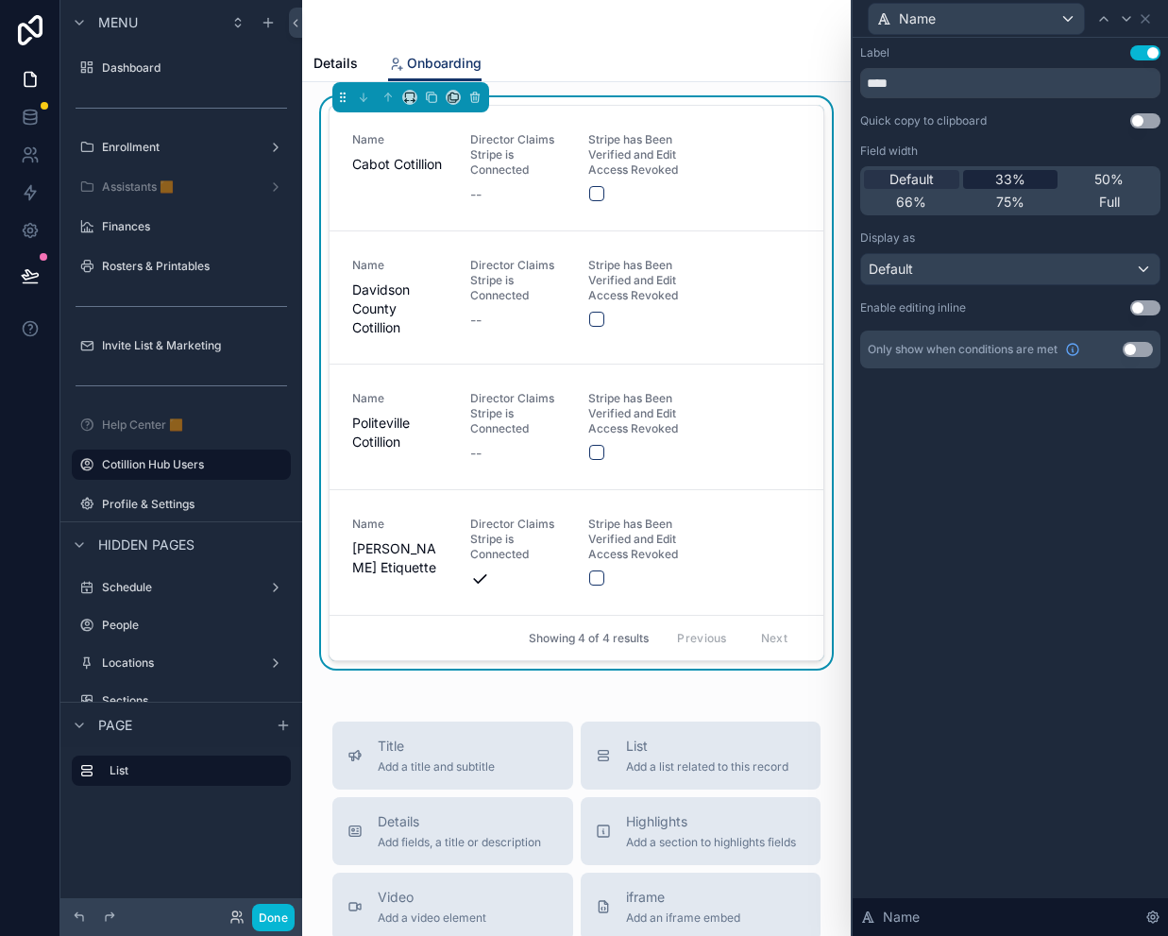
drag, startPoint x: 1035, startPoint y: 178, endPoint x: 1081, endPoint y: 110, distance: 83.0
click at [1035, 178] on div "33%" at bounding box center [1010, 179] width 95 height 19
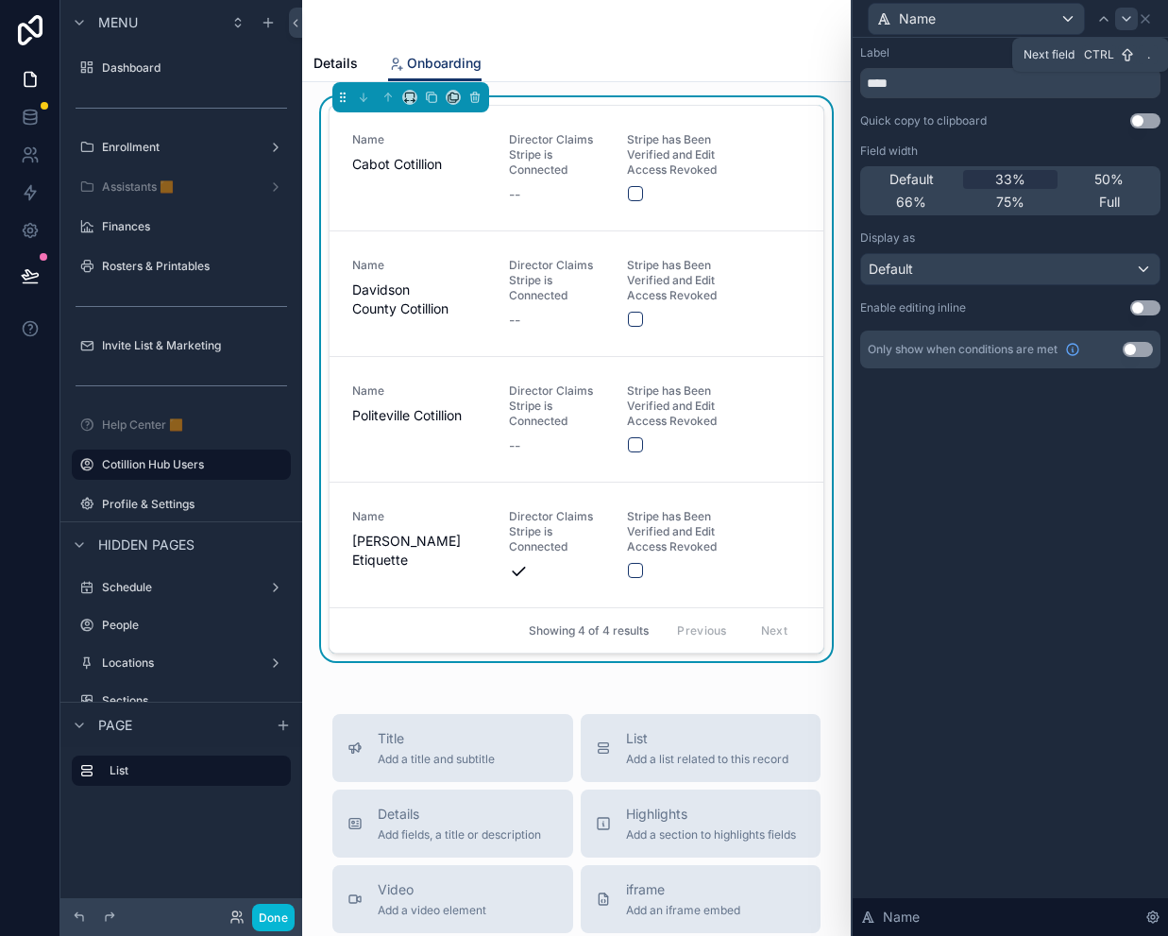
click at [1127, 25] on icon at bounding box center [1126, 18] width 15 height 15
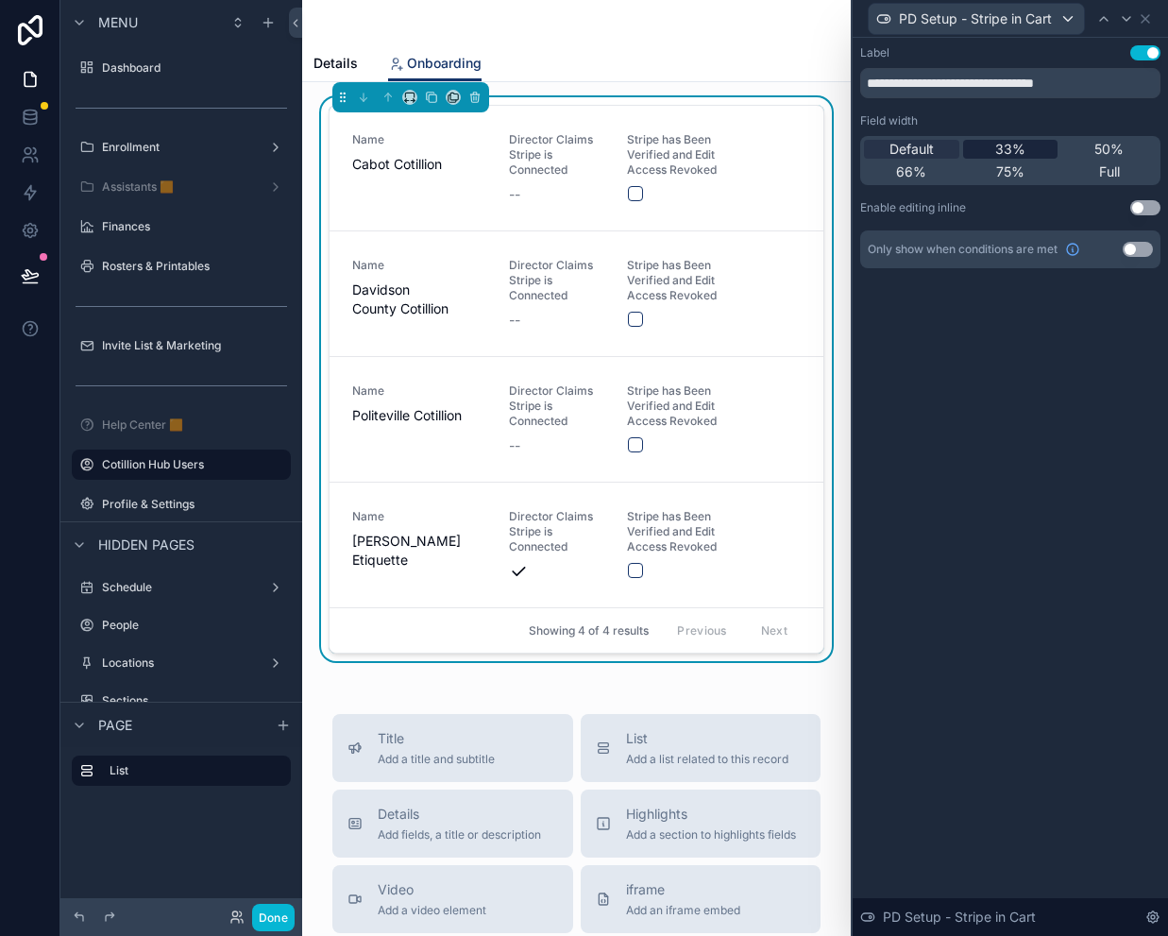
click at [1015, 146] on span "33%" at bounding box center [1010, 149] width 30 height 19
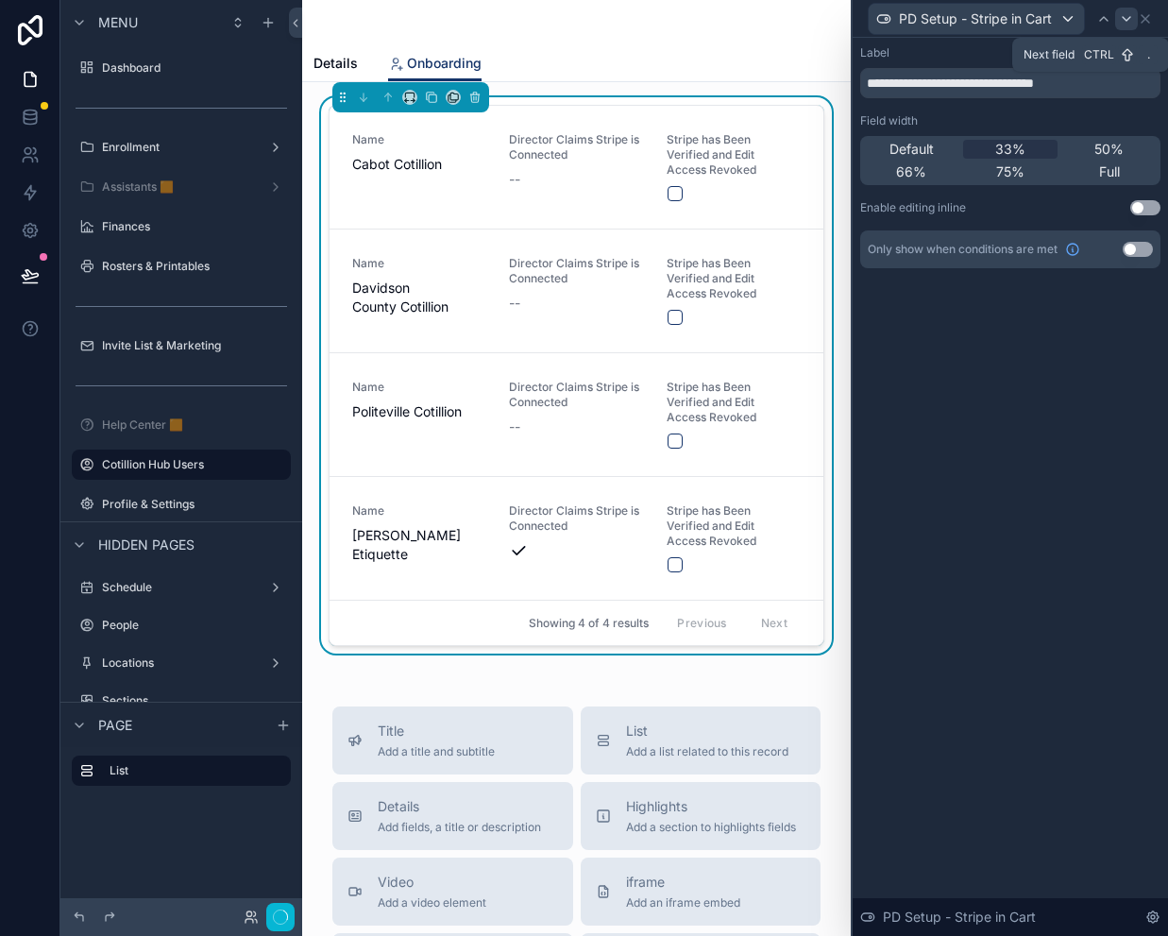
click at [1125, 14] on icon at bounding box center [1126, 18] width 15 height 15
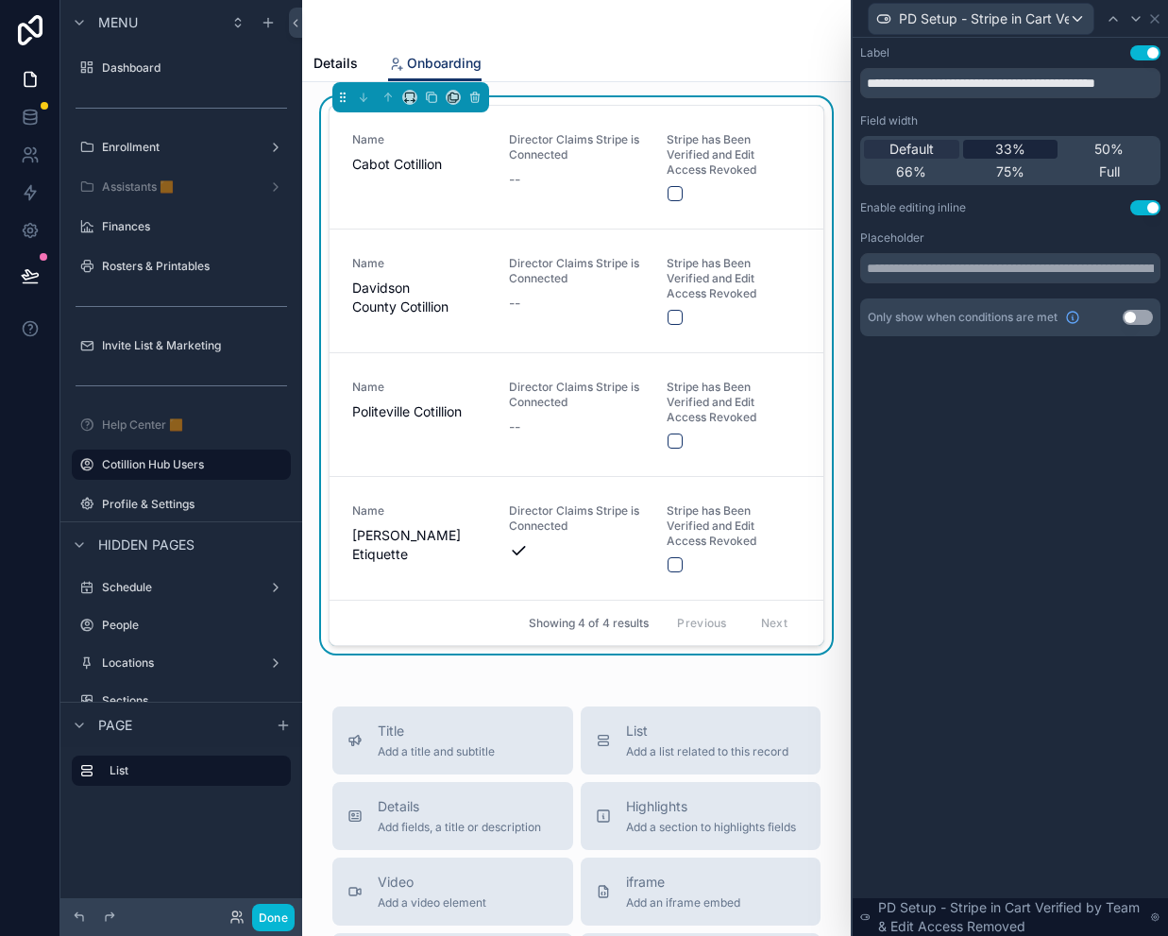
click at [1021, 142] on span "33%" at bounding box center [1010, 149] width 30 height 19
click at [1149, 14] on icon at bounding box center [1154, 18] width 15 height 15
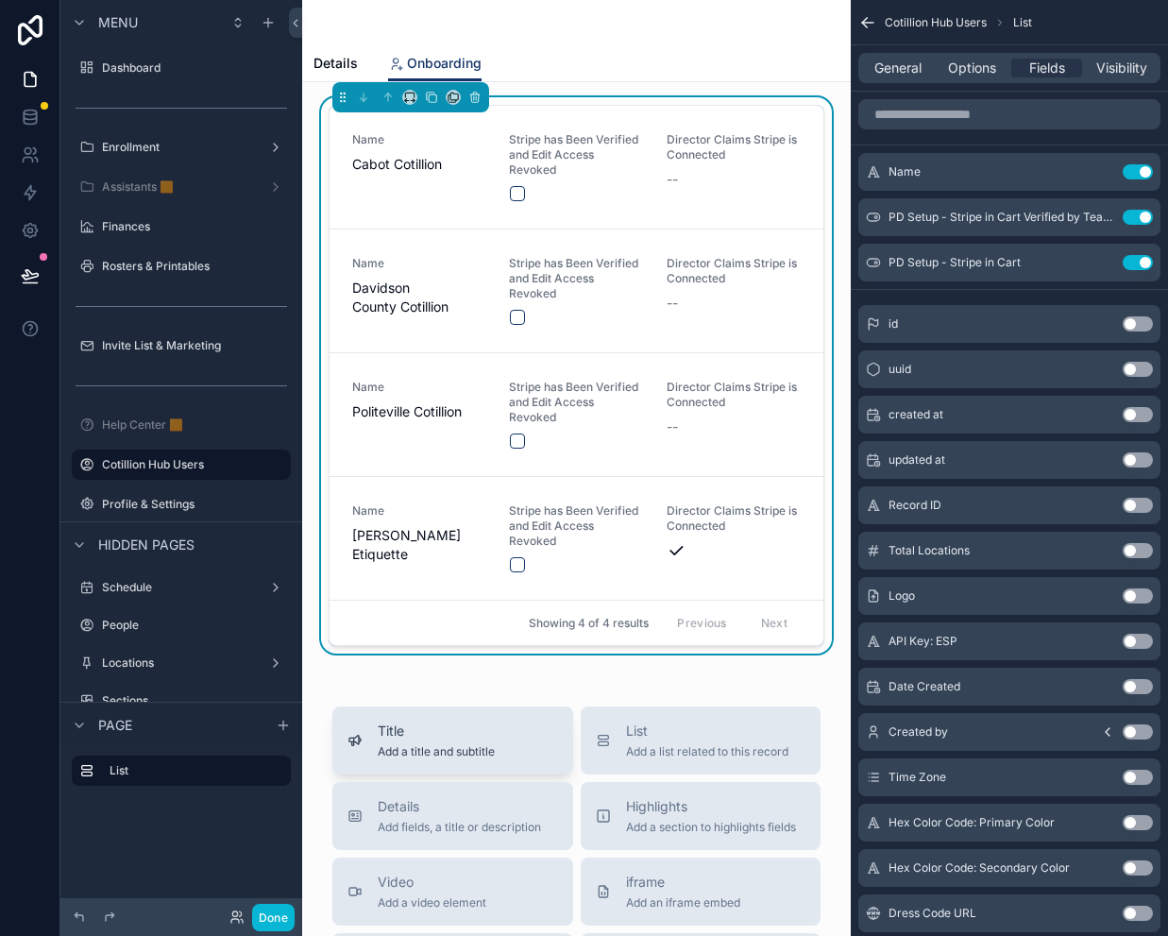
click at [434, 748] on span "Add a title and subtitle" at bounding box center [436, 751] width 117 height 15
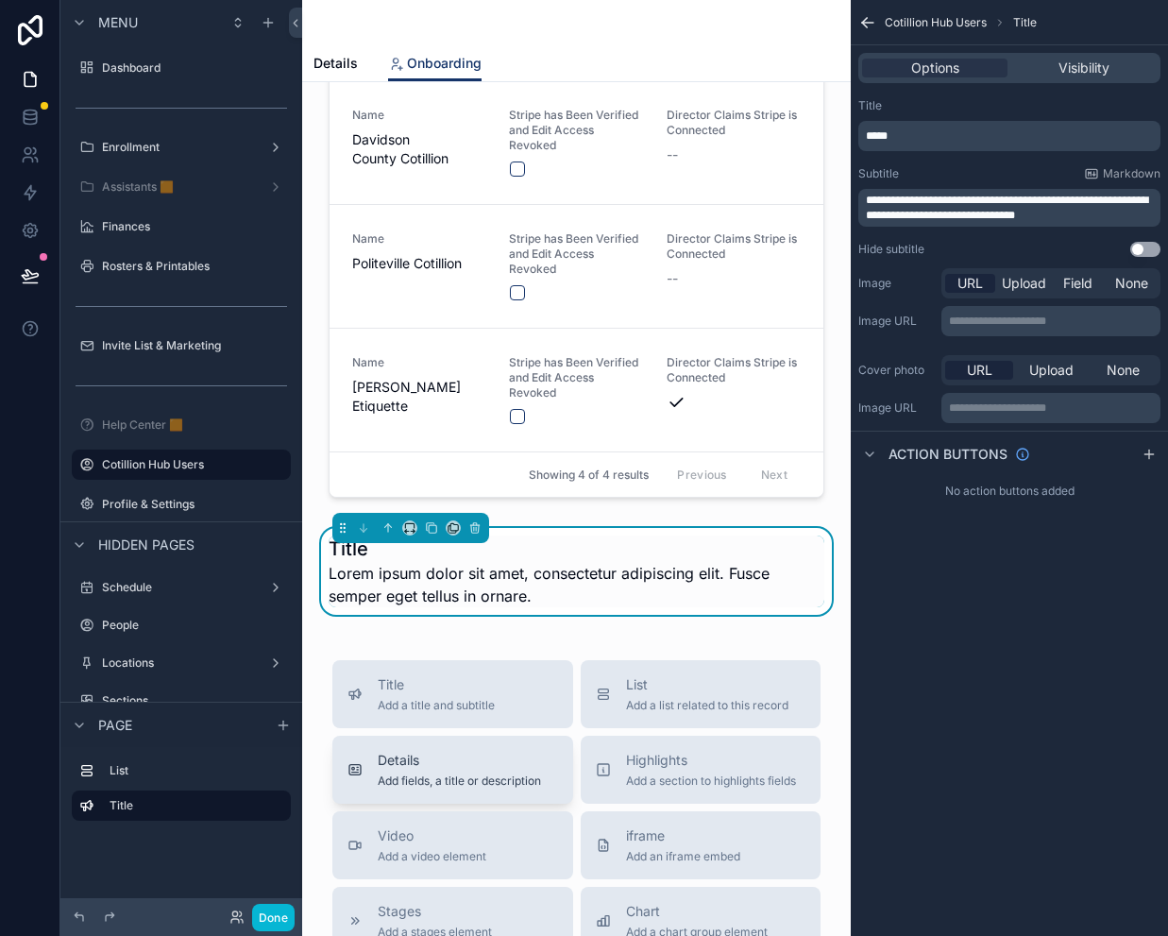
scroll to position [252, 0]
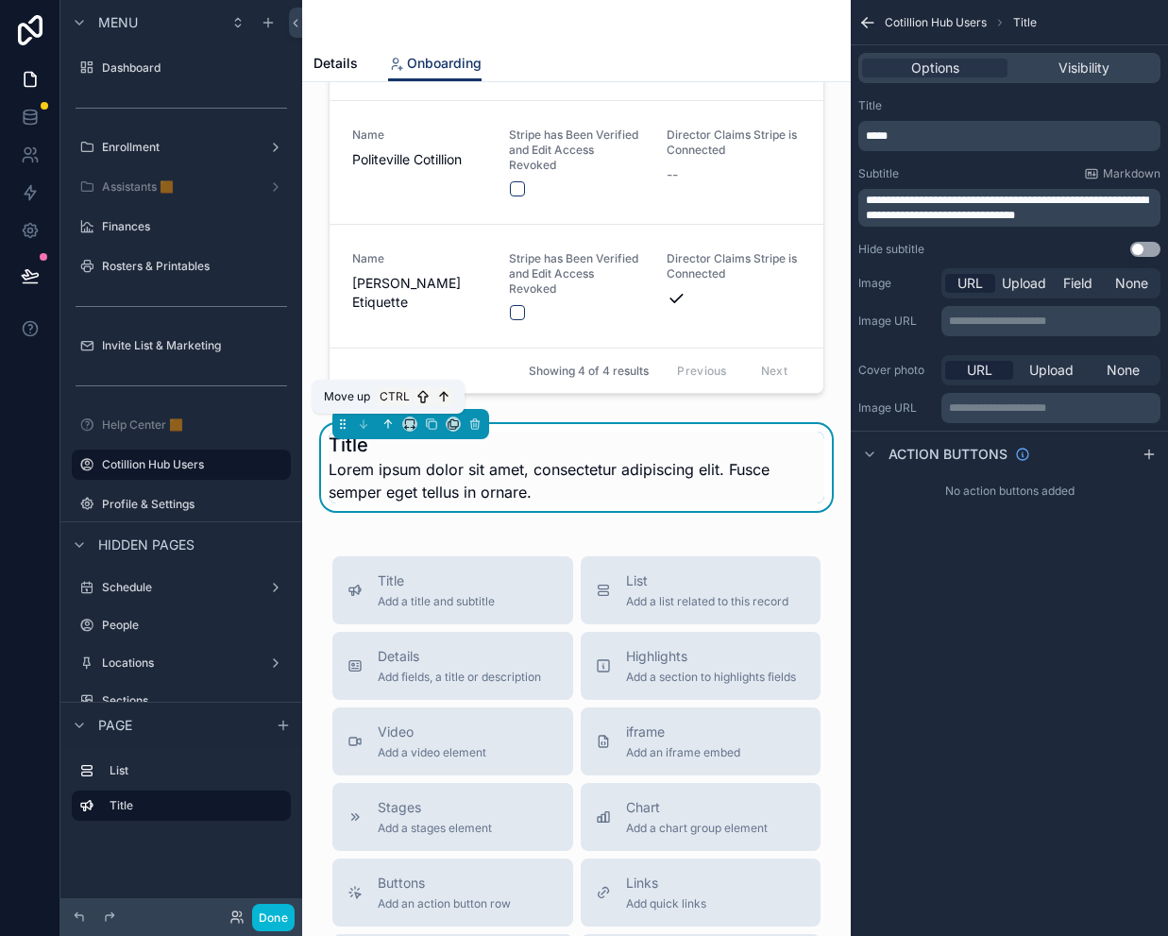
click at [386, 424] on icon "scrollable content" at bounding box center [387, 423] width 13 height 13
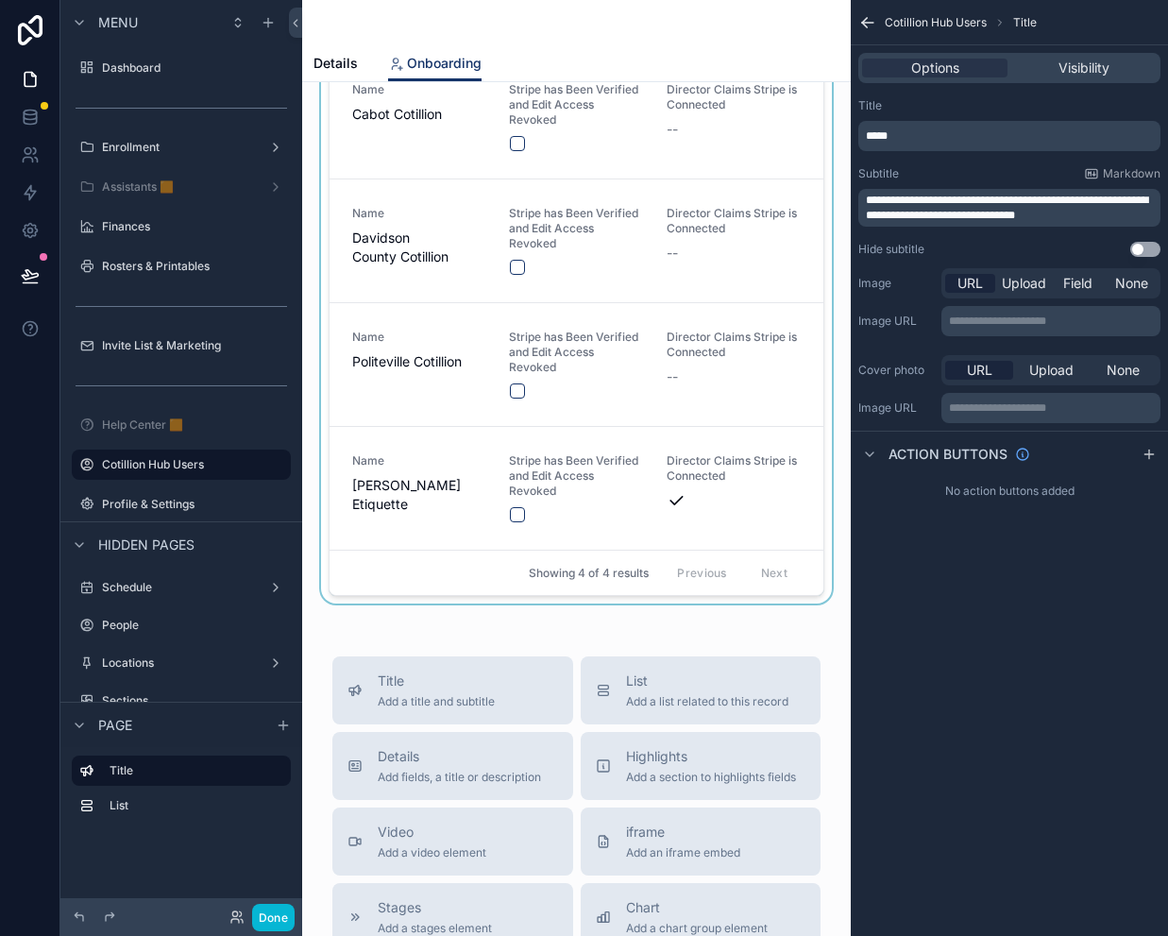
scroll to position [0, 0]
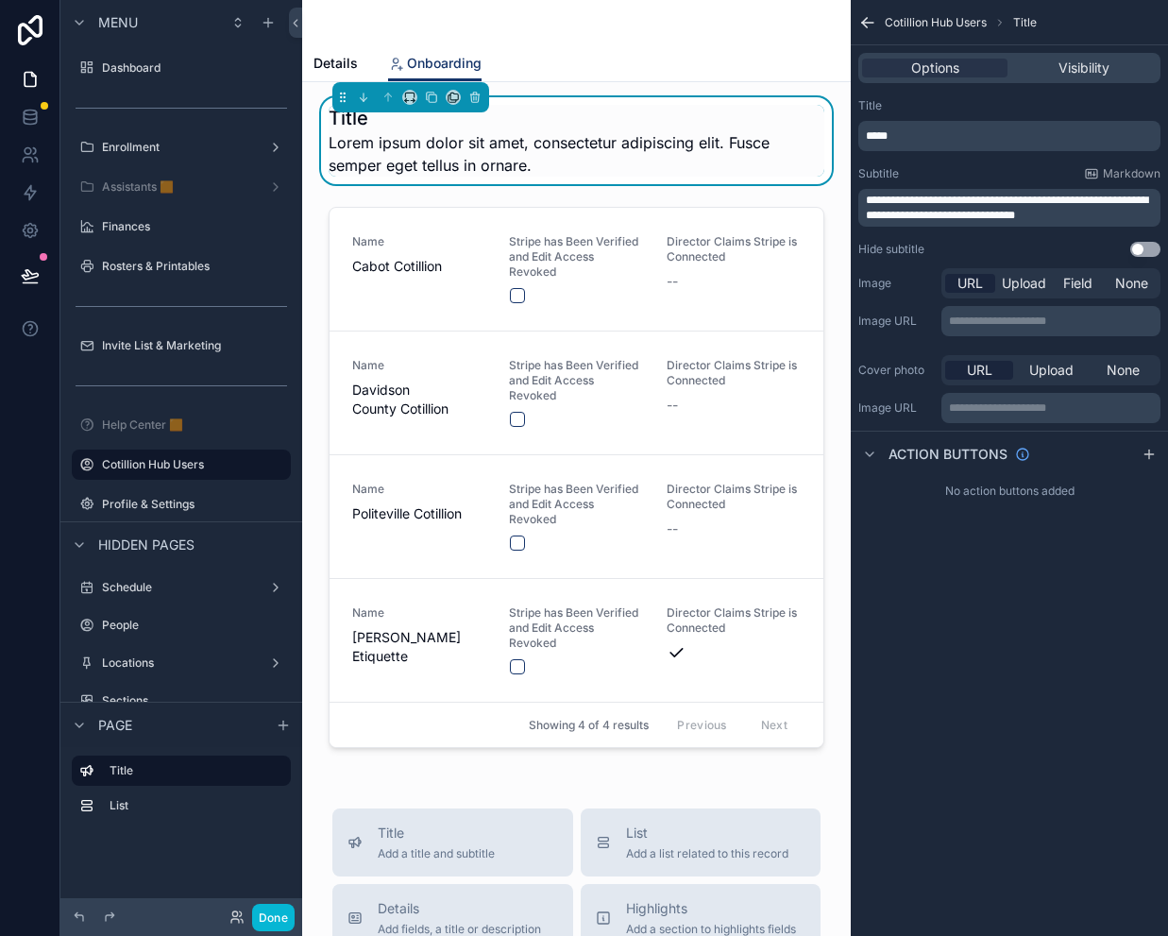
click at [888, 139] on span "*****" at bounding box center [877, 135] width 22 height 11
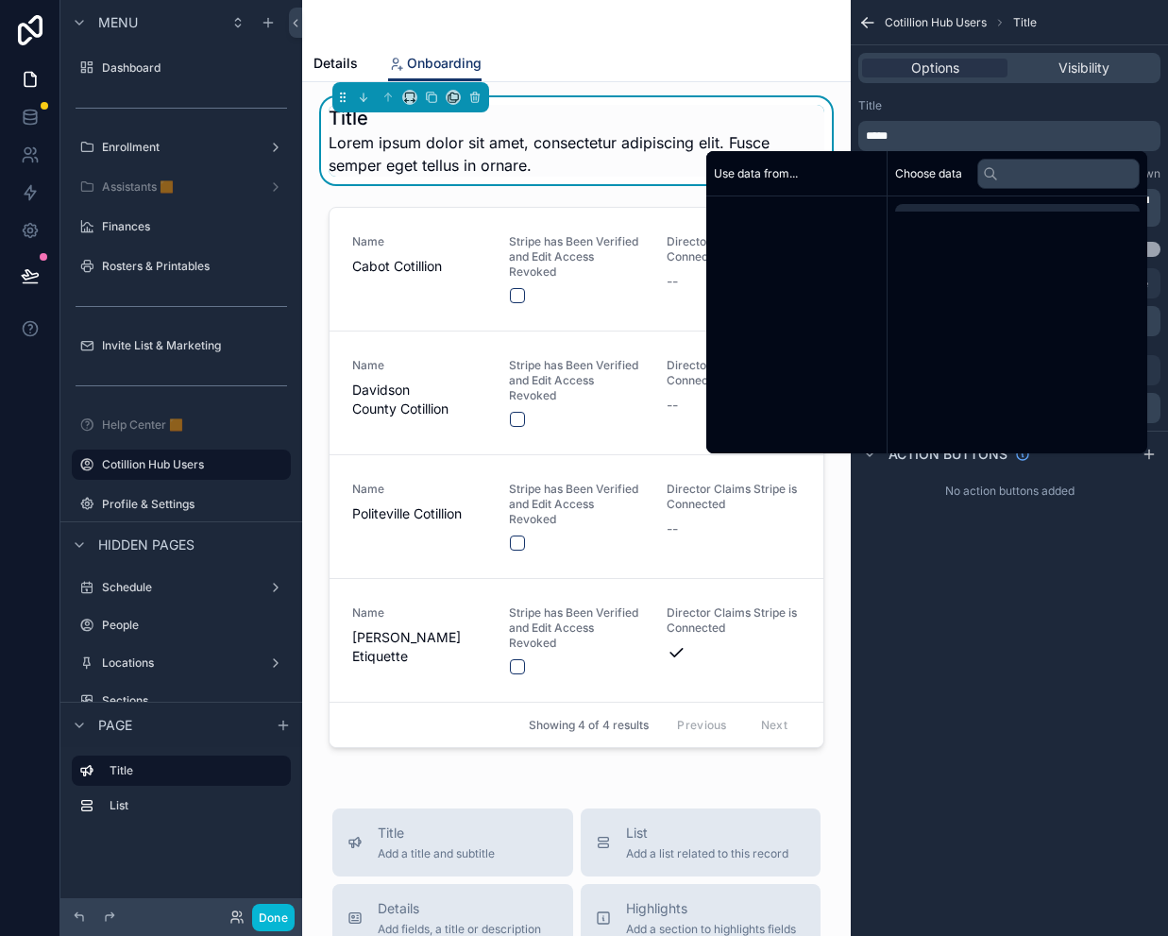
click at [888, 139] on span "*****" at bounding box center [877, 135] width 22 height 11
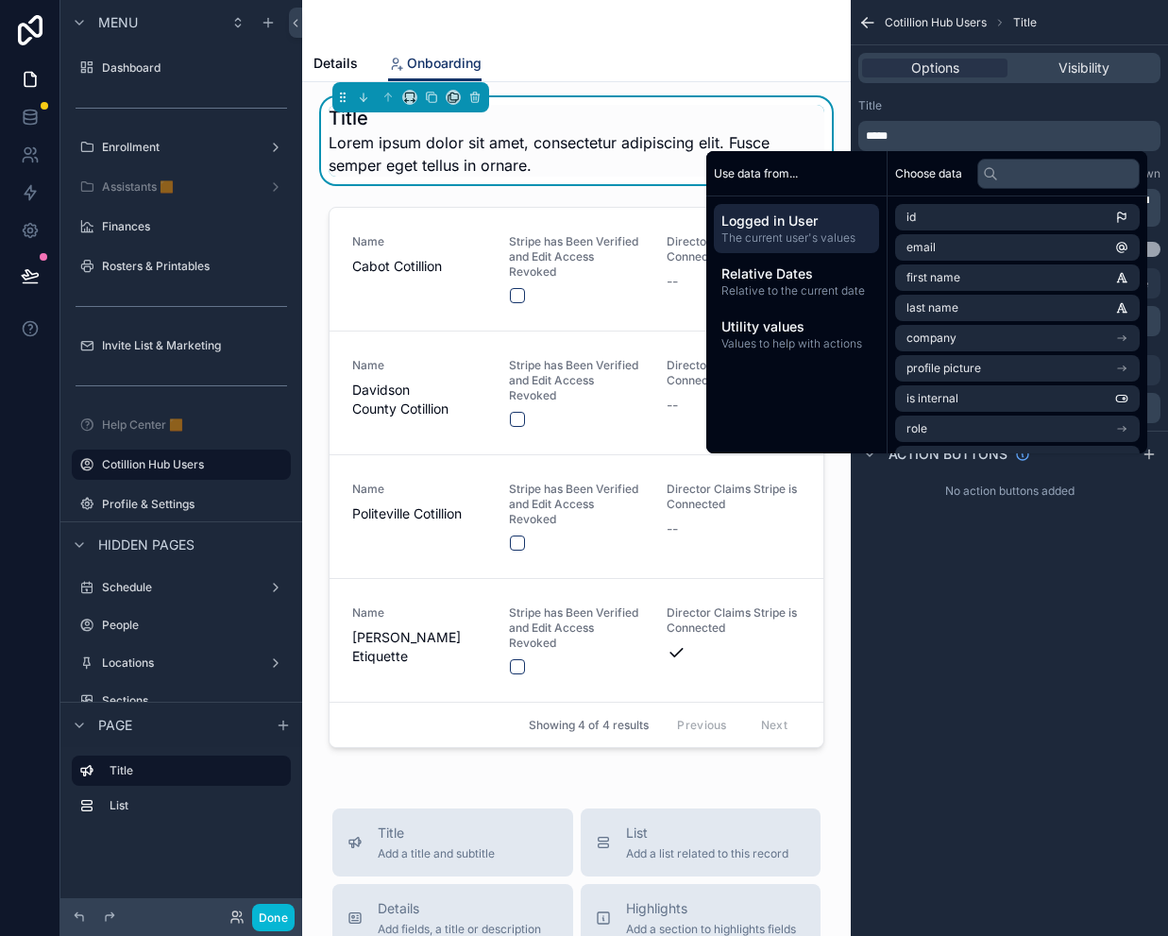
click at [884, 135] on span "*****" at bounding box center [877, 135] width 22 height 11
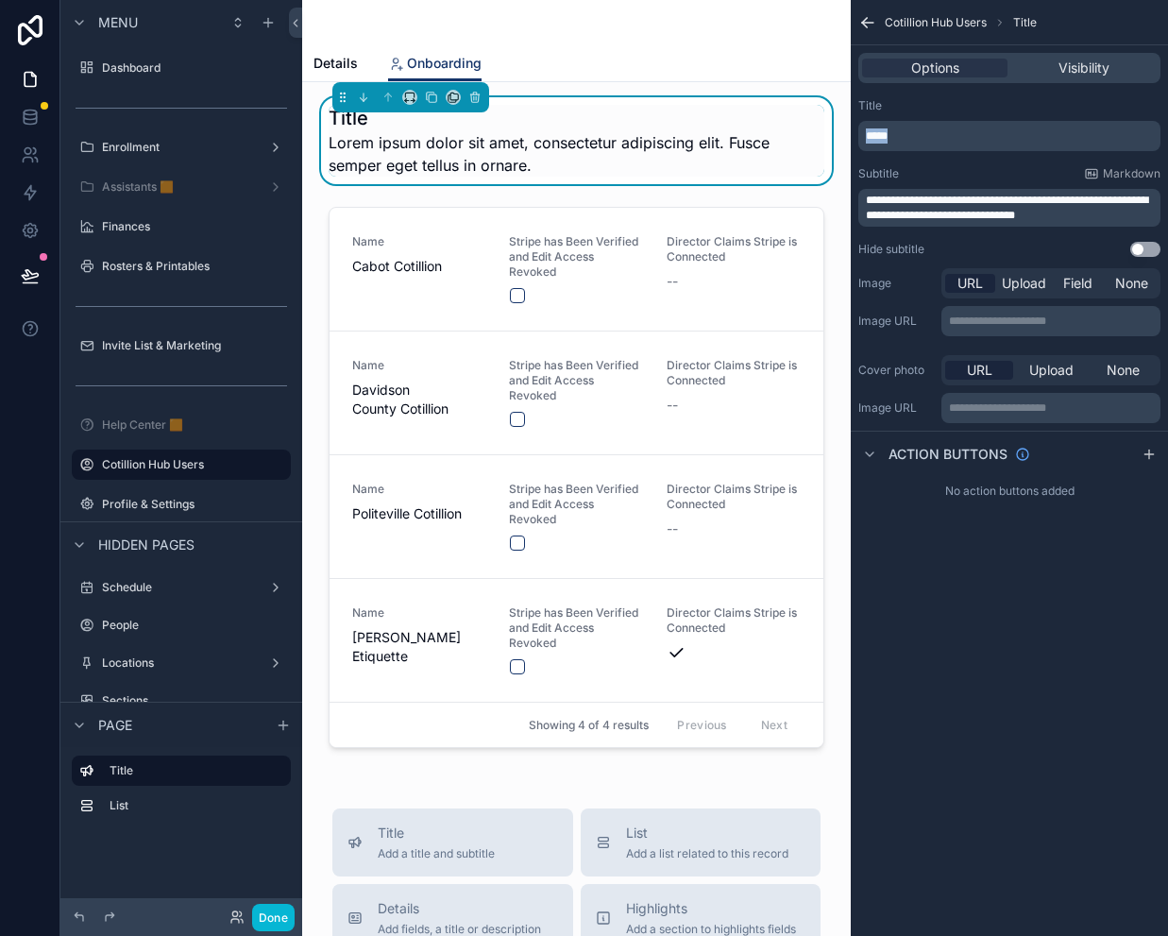
click at [884, 135] on span "*****" at bounding box center [877, 135] width 22 height 11
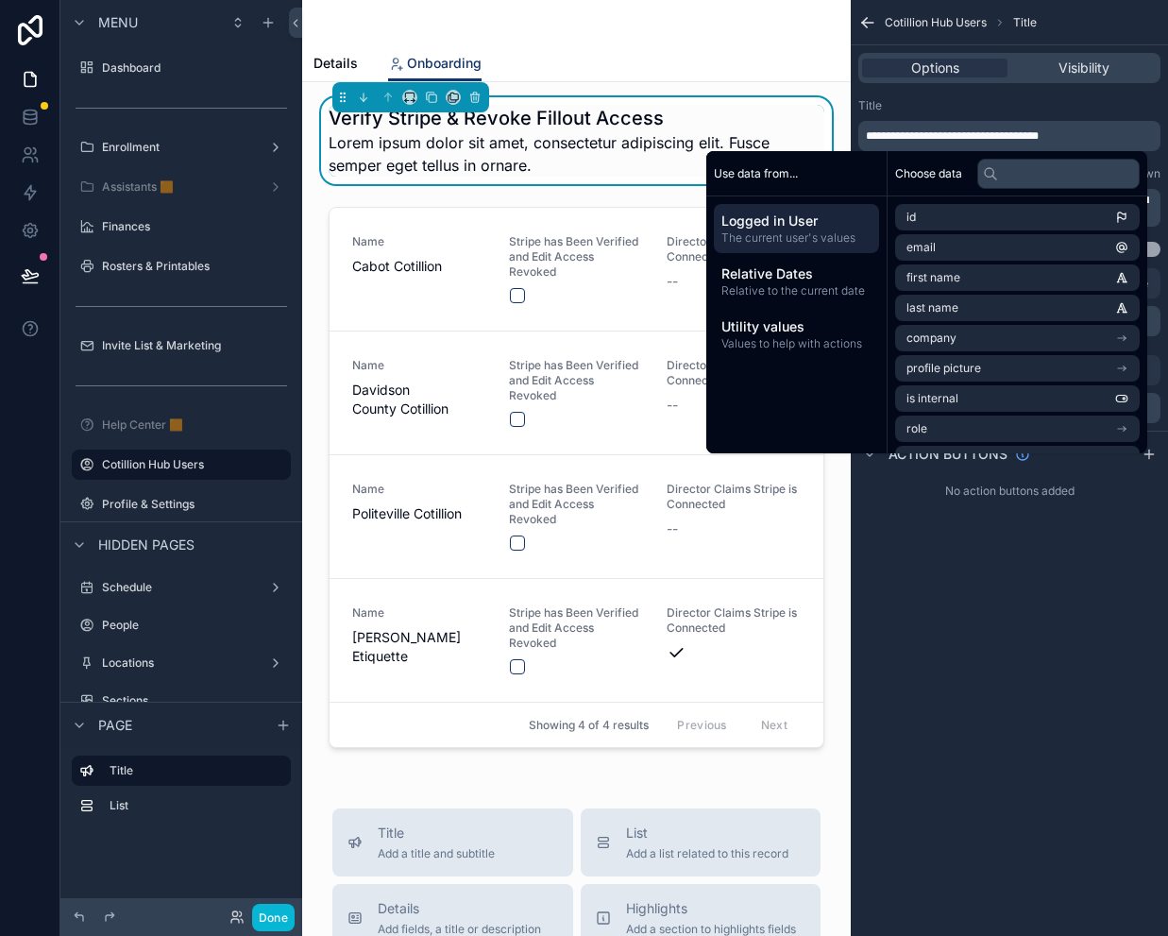
drag, startPoint x: 1091, startPoint y: 106, endPoint x: 1087, endPoint y: 115, distance: 10.2
click at [1091, 106] on div "Title" at bounding box center [1009, 105] width 302 height 15
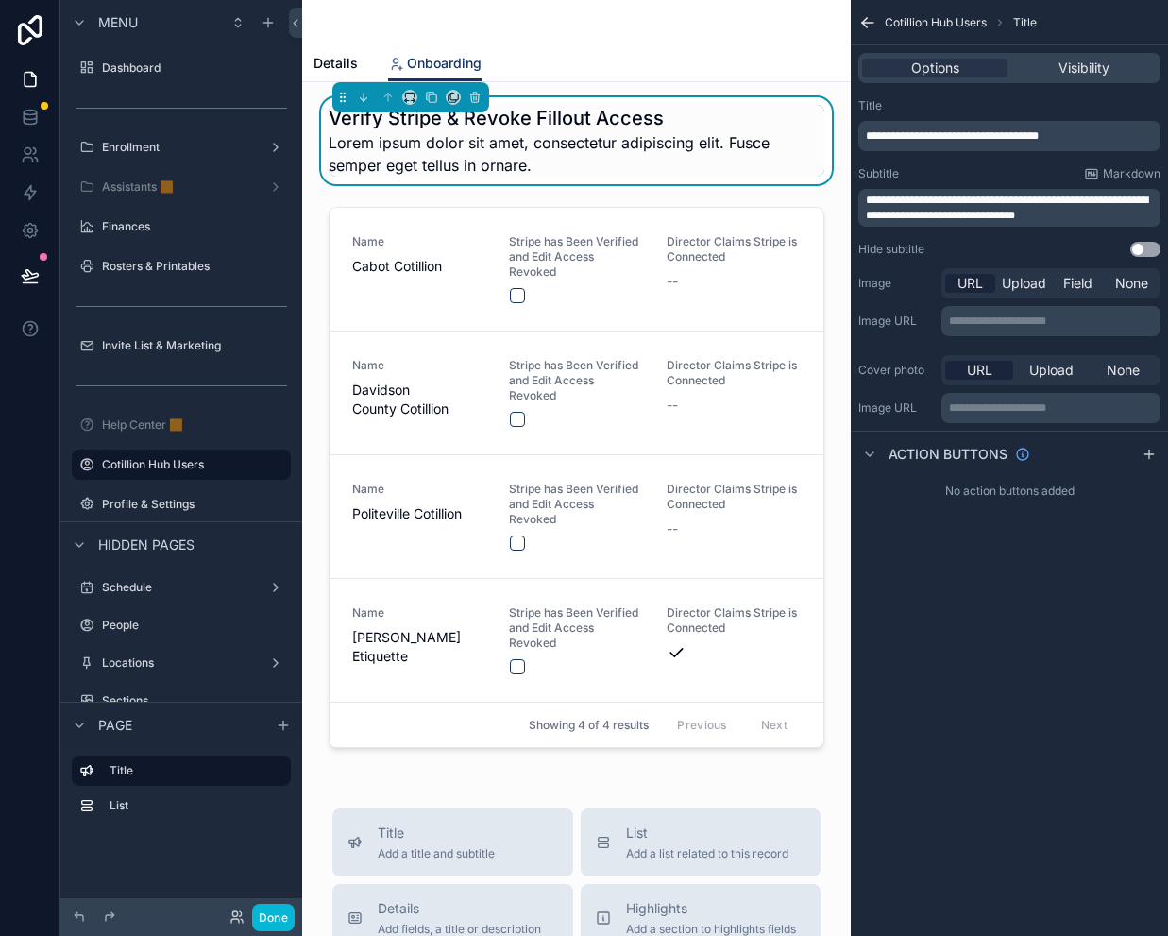
click at [1011, 206] on span "**********" at bounding box center [1007, 208] width 282 height 26
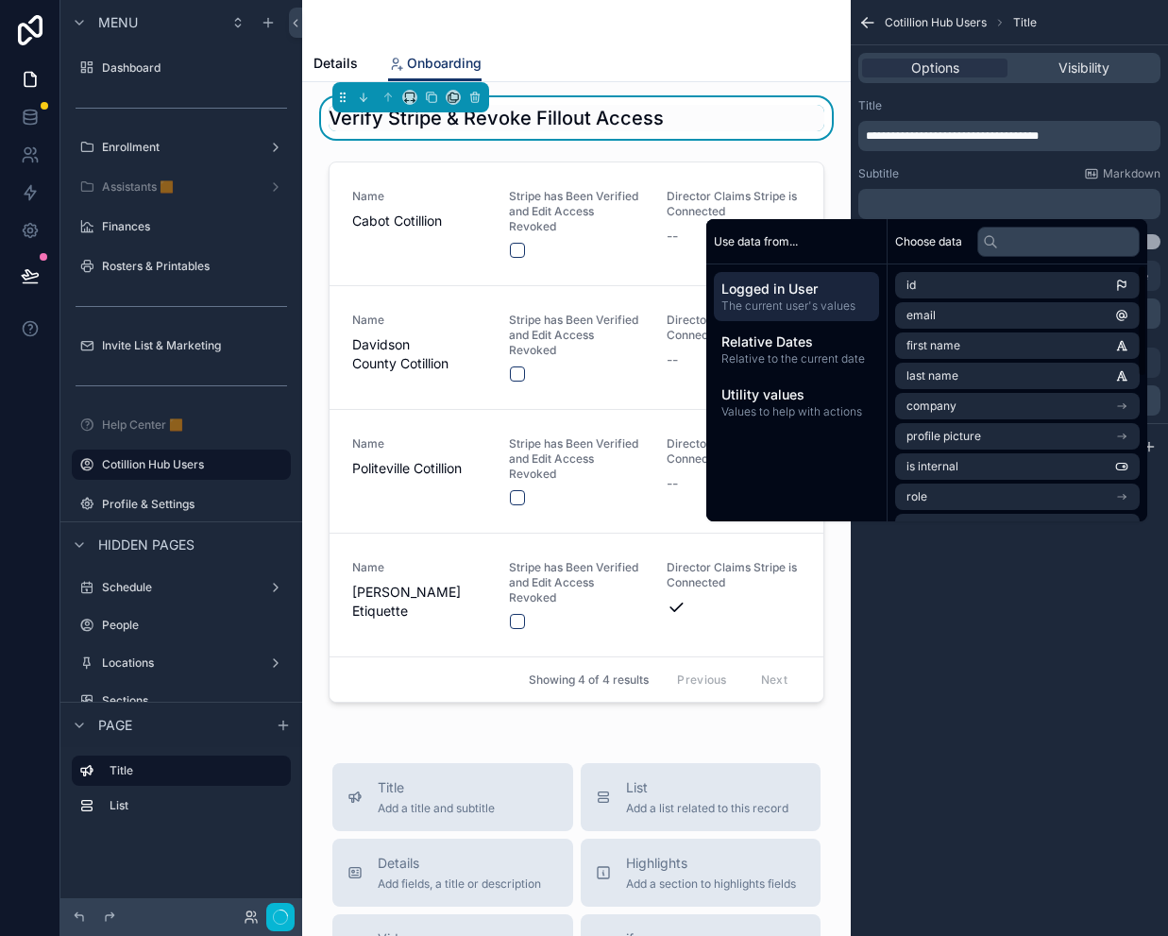
drag, startPoint x: 1028, startPoint y: 635, endPoint x: 1014, endPoint y: 639, distance: 14.7
click at [1028, 635] on div "**********" at bounding box center [1009, 468] width 317 height 936
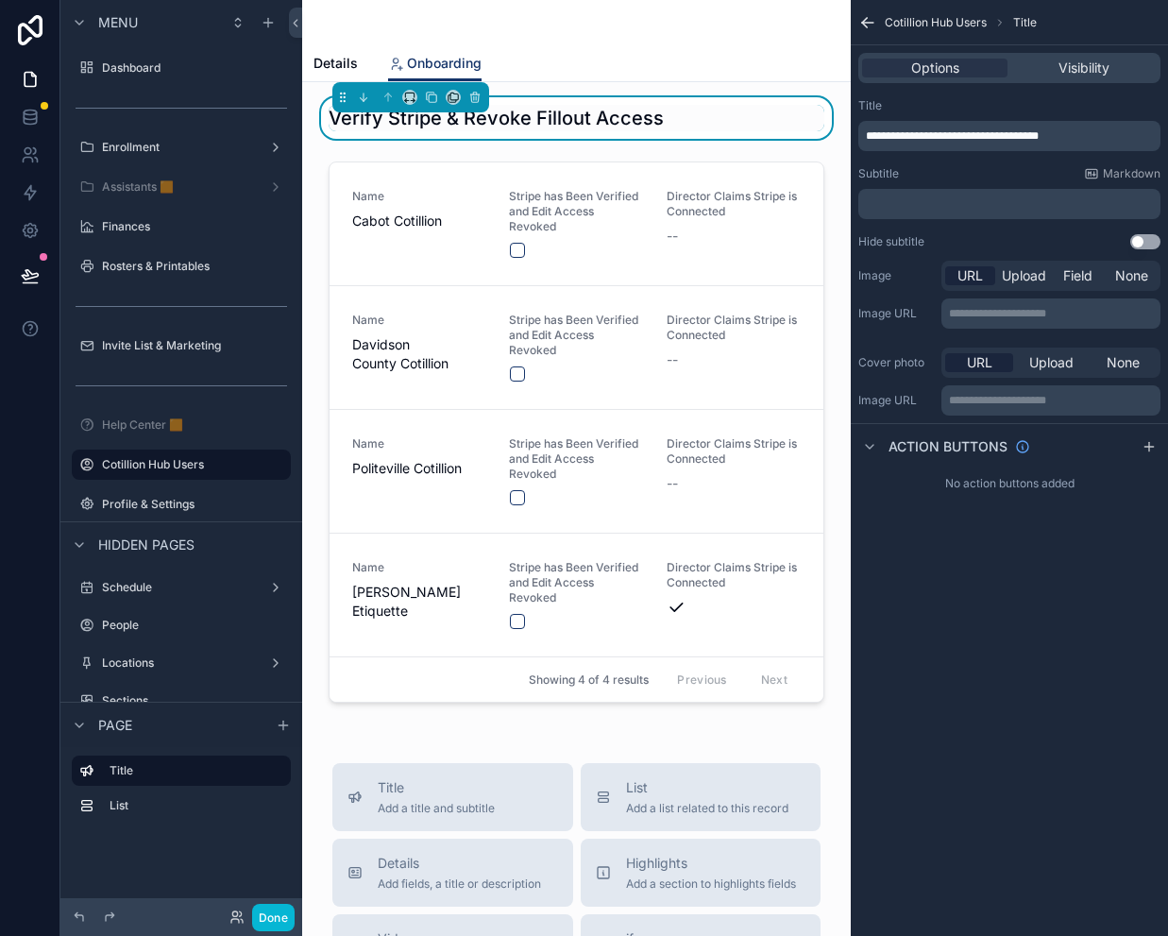
click at [956, 667] on div "**********" at bounding box center [1009, 468] width 317 height 936
click at [146, 65] on label "Dashboard" at bounding box center [177, 67] width 151 height 15
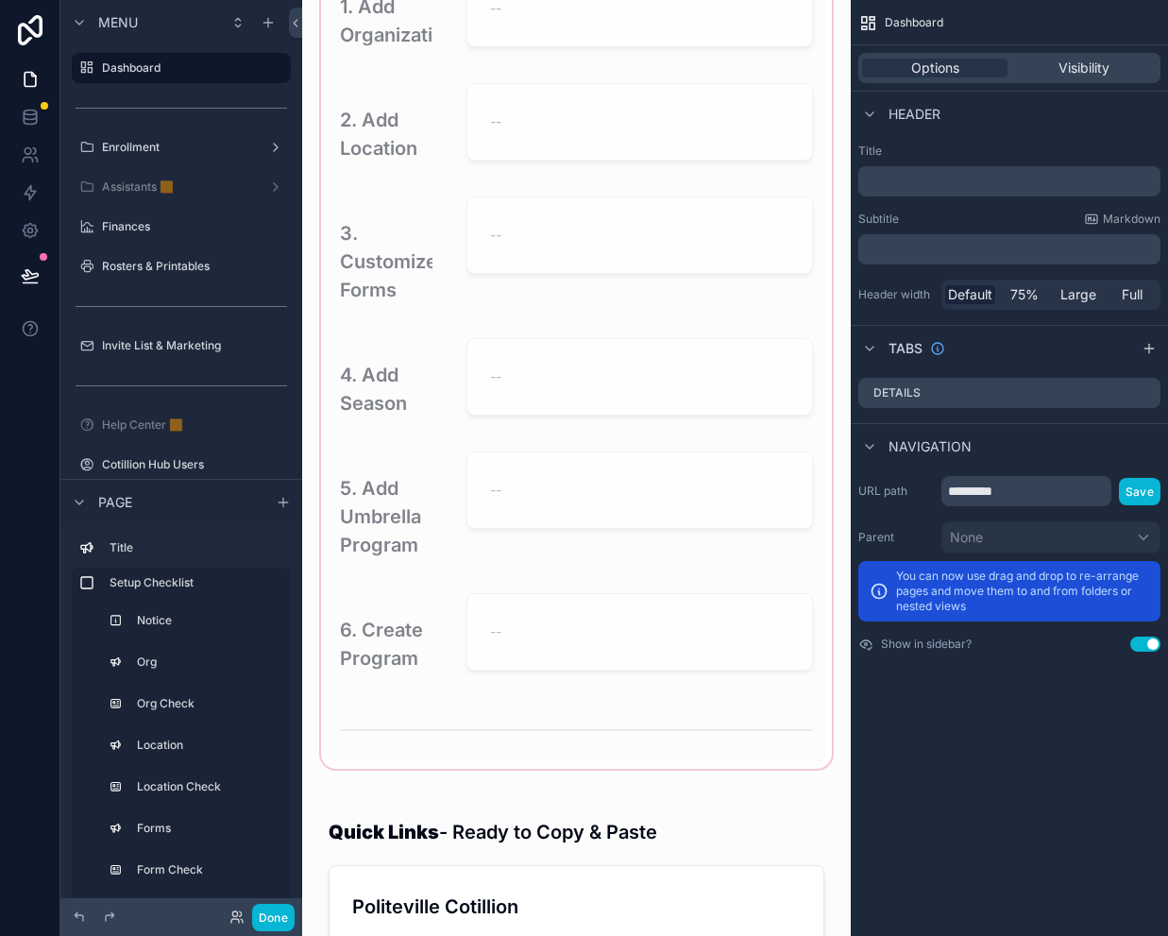
scroll to position [378, 0]
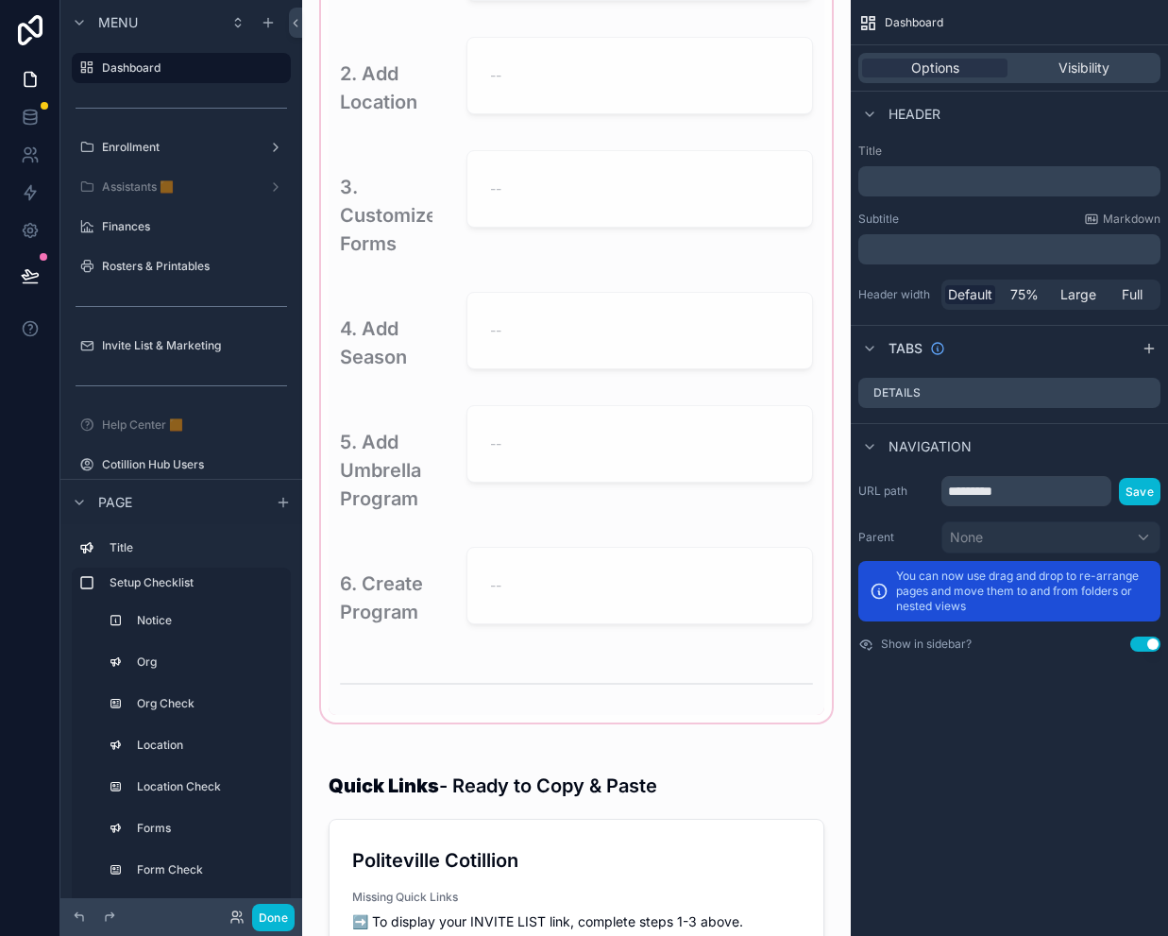
click at [417, 510] on div "scrollable content" at bounding box center [576, 235] width 518 height 981
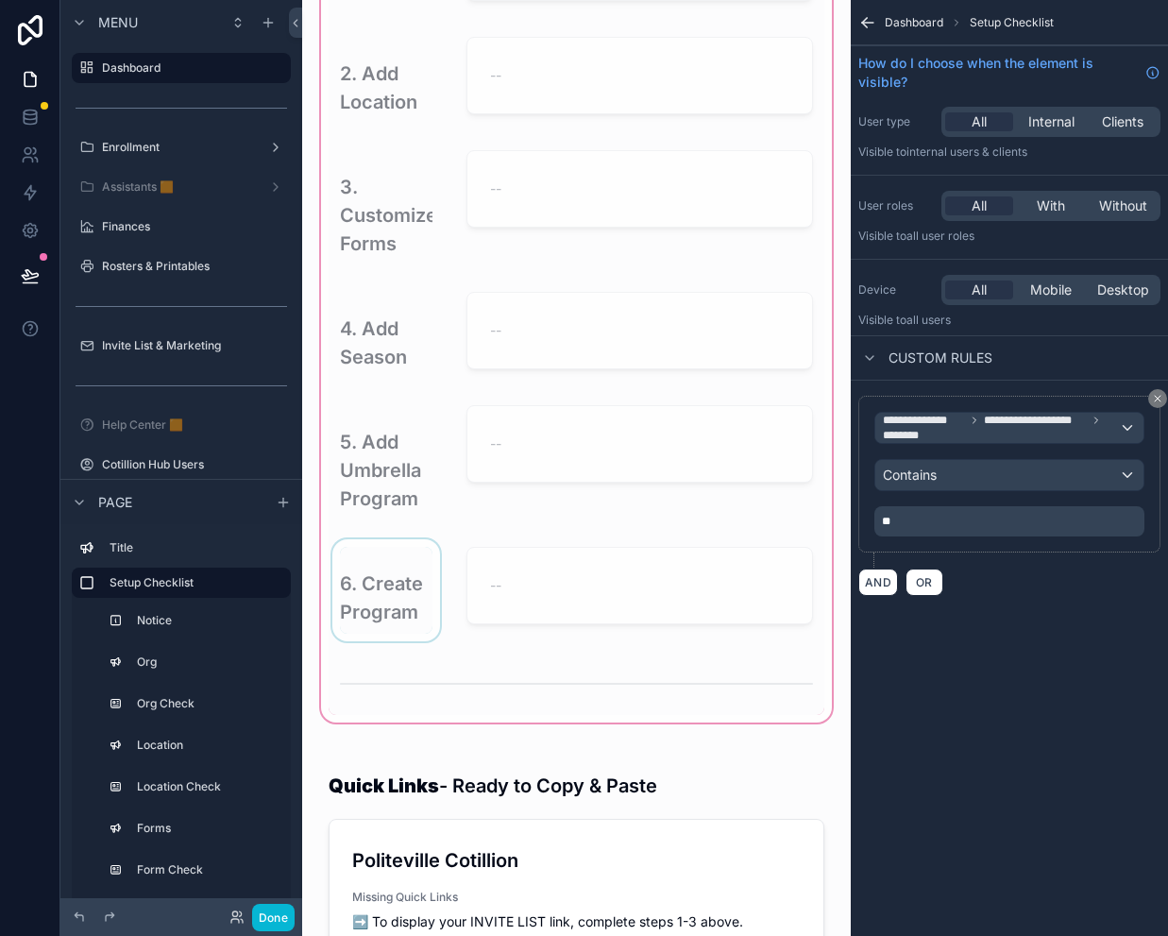
click at [398, 598] on div "scrollable content" at bounding box center [386, 590] width 115 height 102
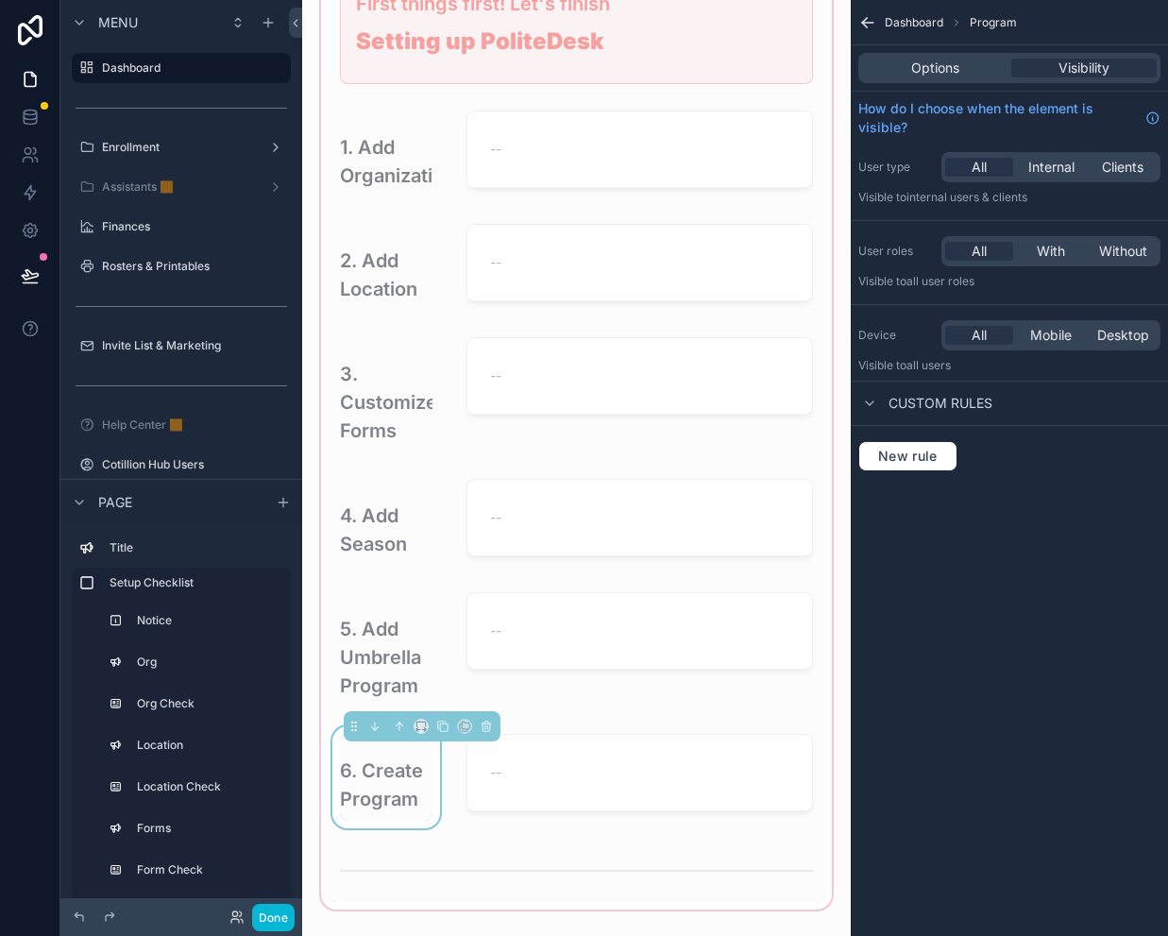
scroll to position [189, 0]
click at [492, 115] on div "scrollable content" at bounding box center [639, 156] width 369 height 102
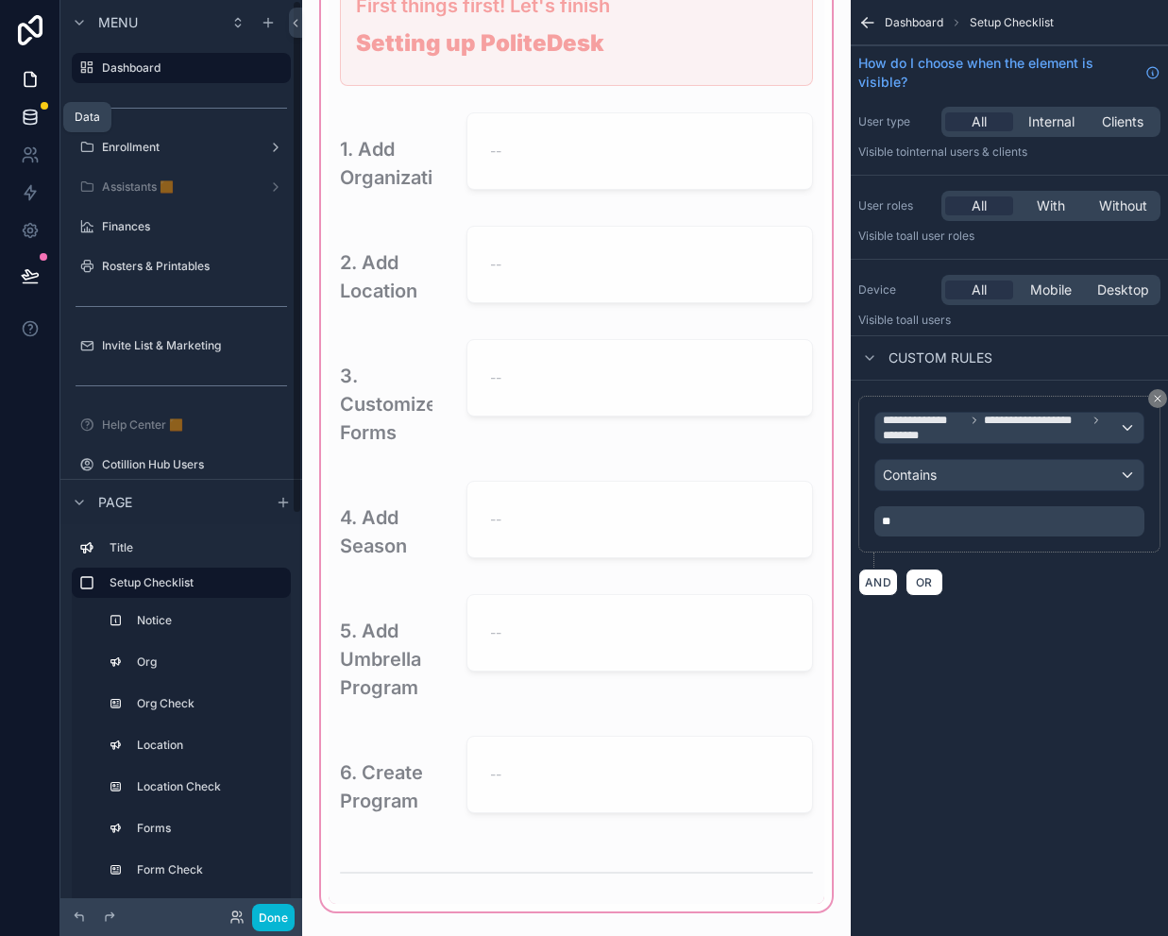
click at [36, 114] on icon at bounding box center [30, 116] width 12 height 8
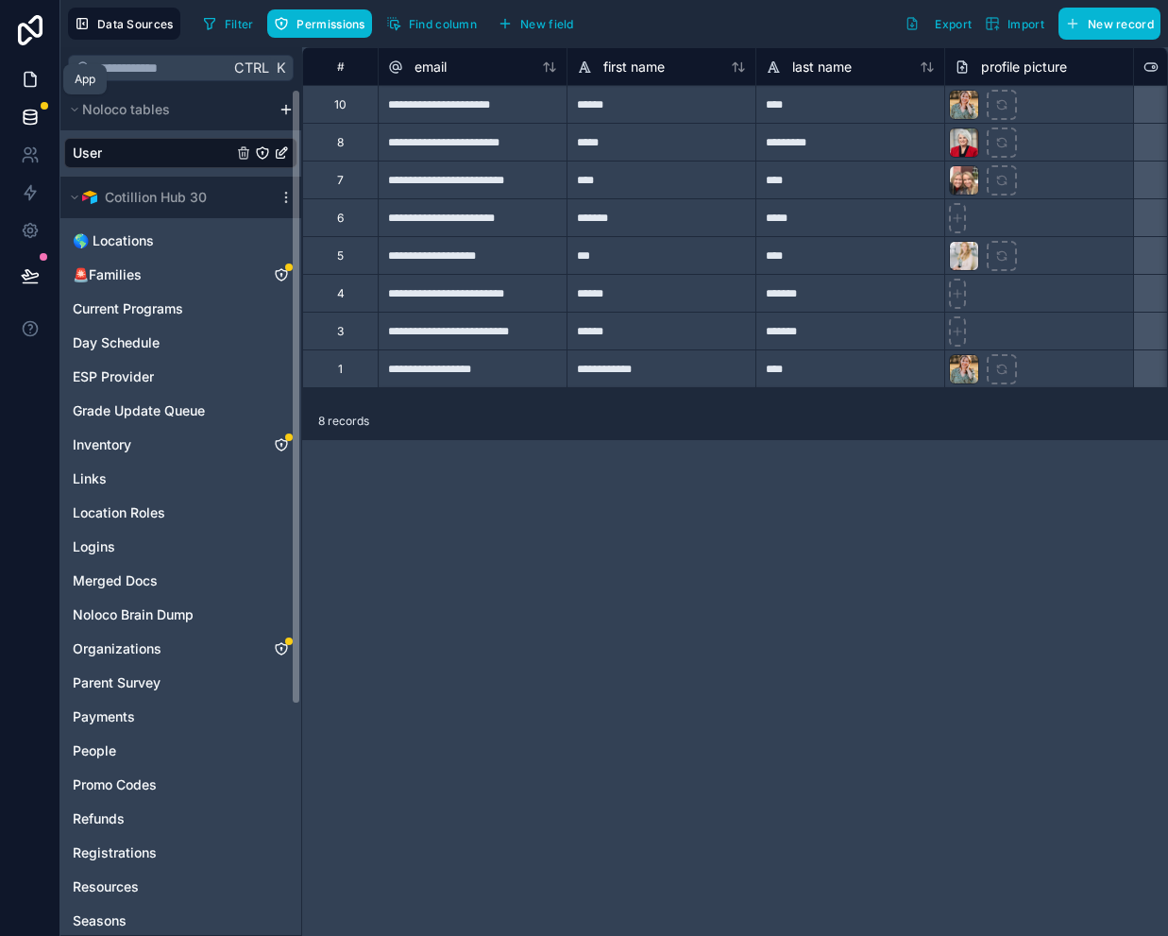
click at [28, 76] on icon at bounding box center [30, 79] width 19 height 19
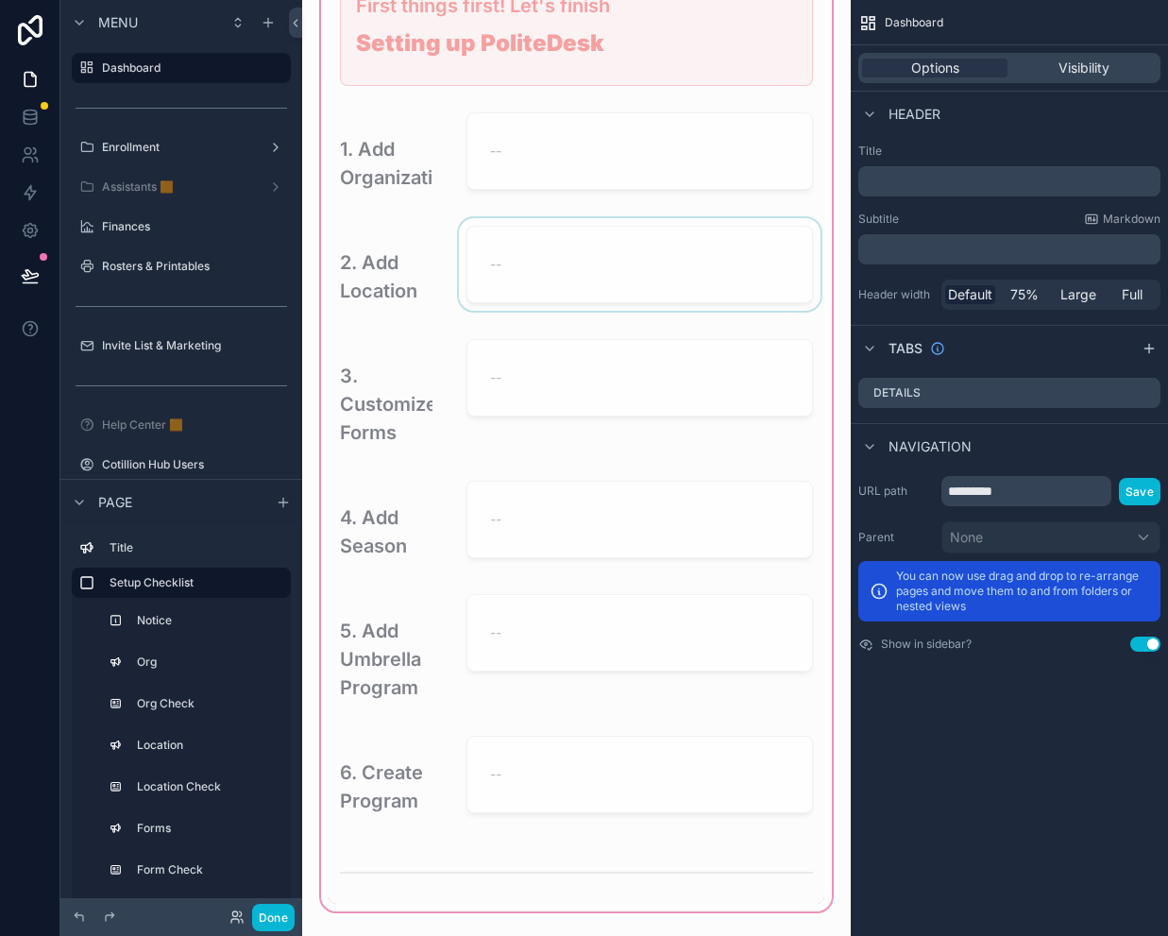
scroll to position [283, 0]
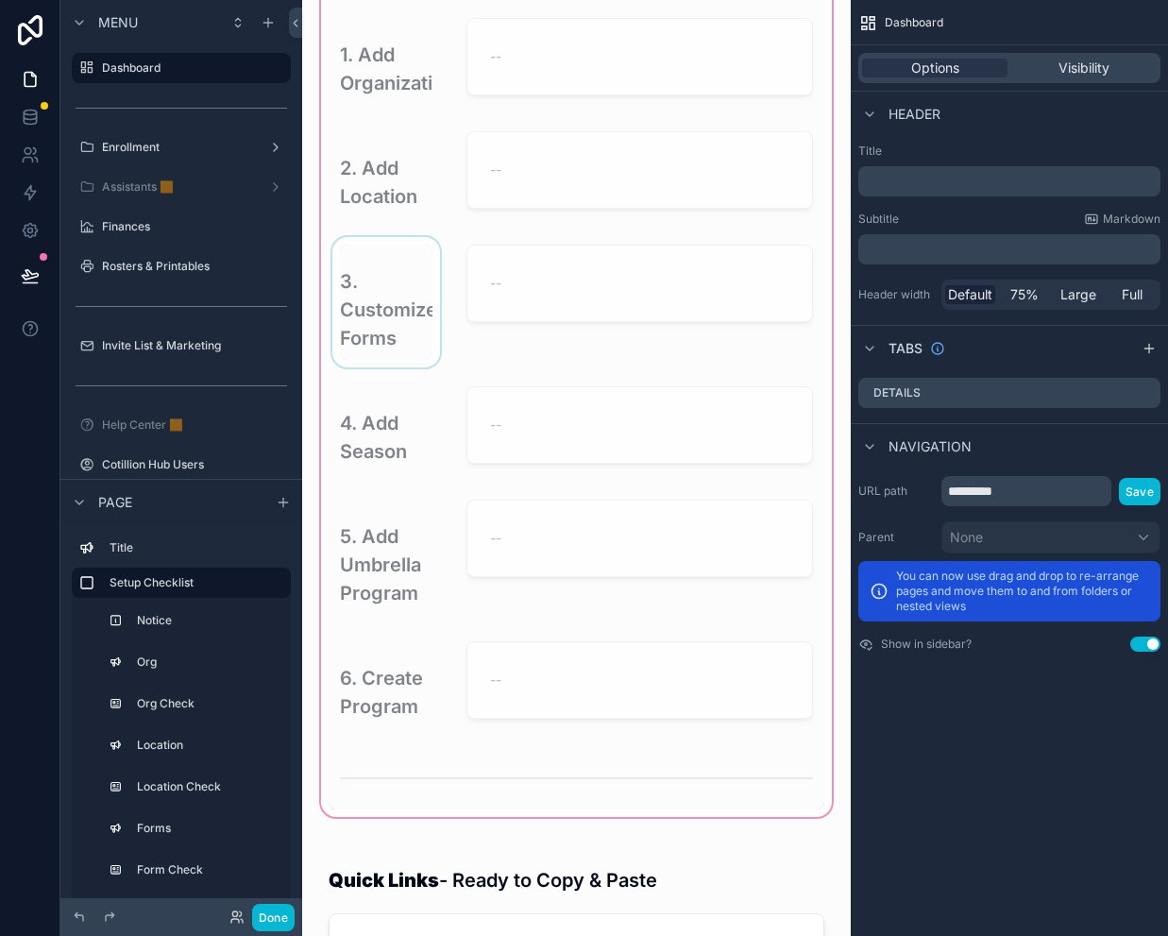
click at [399, 311] on div "scrollable content" at bounding box center [386, 302] width 115 height 130
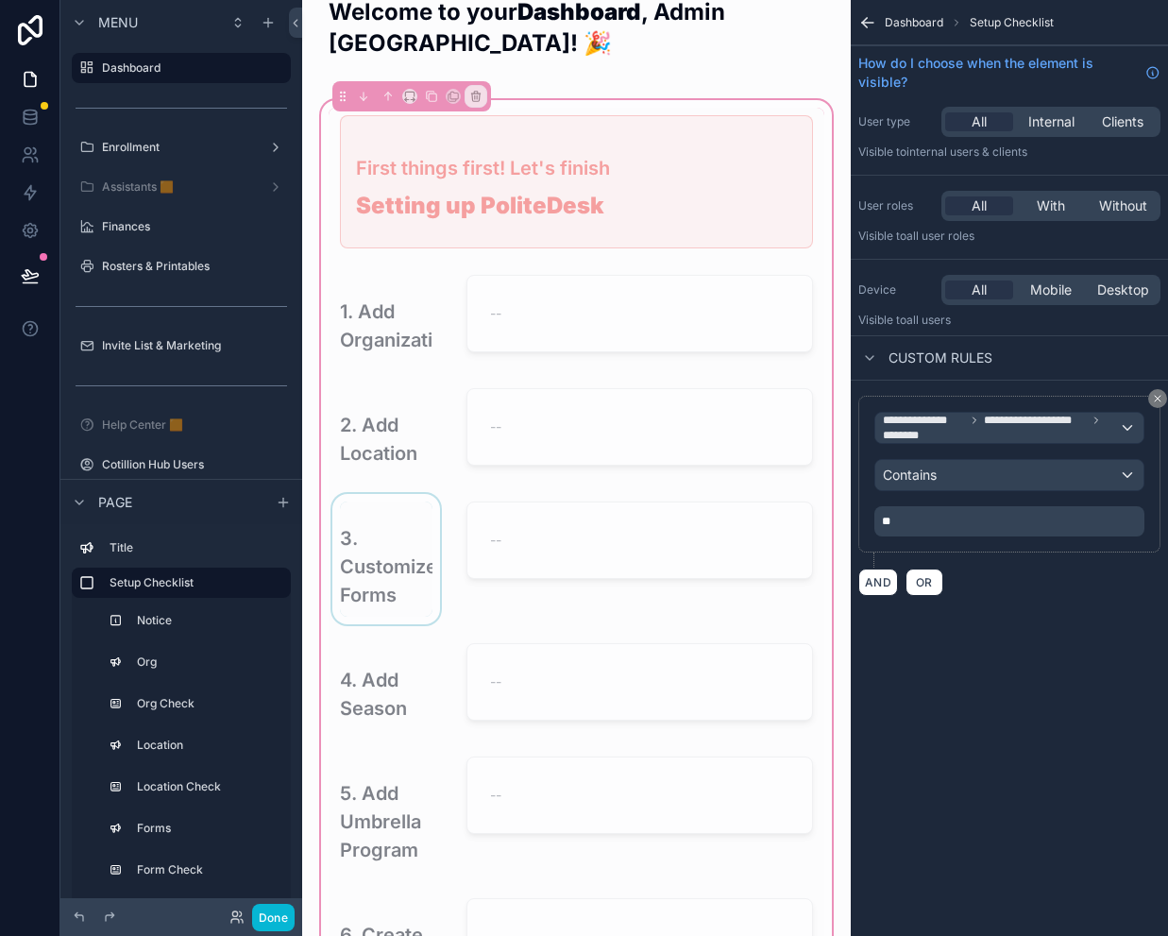
scroll to position [0, 0]
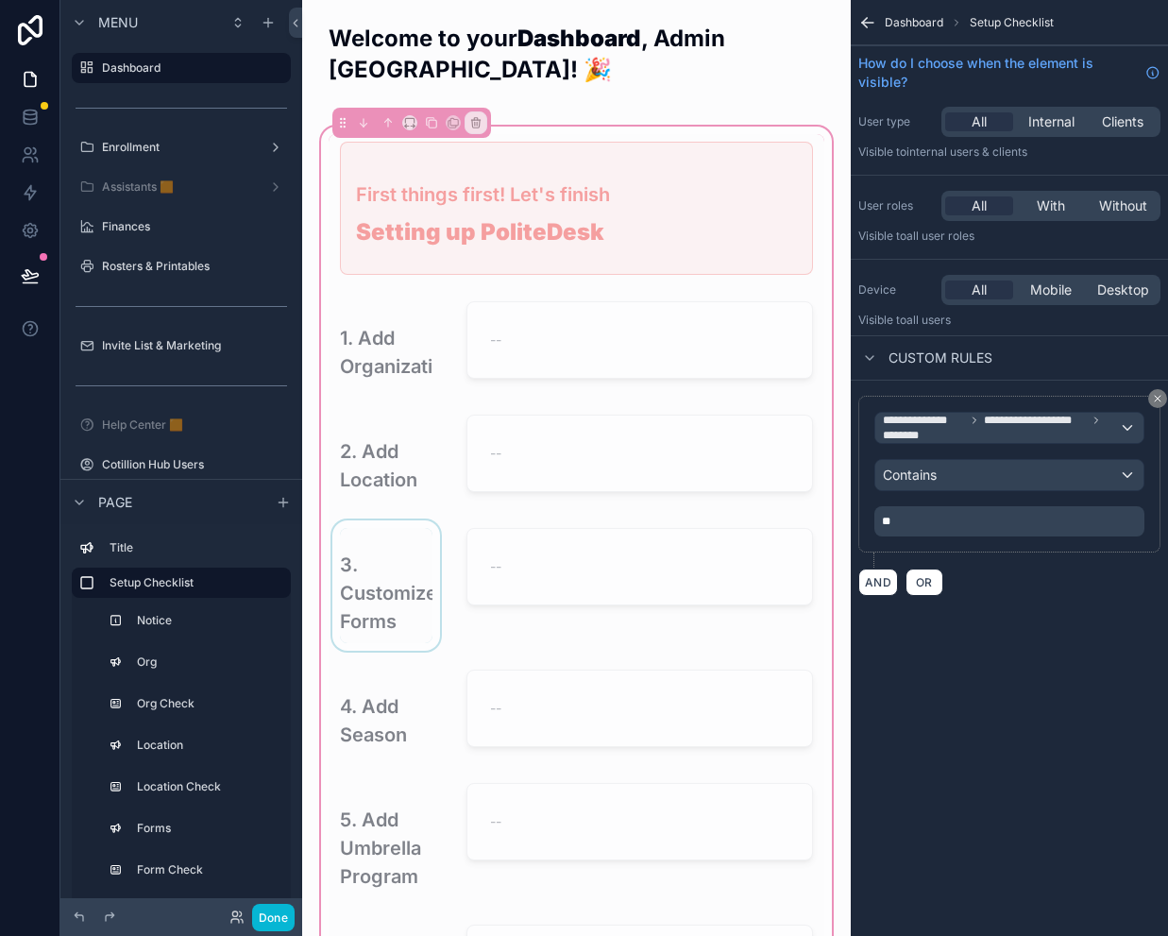
click at [392, 600] on div "scrollable content" at bounding box center [386, 585] width 115 height 130
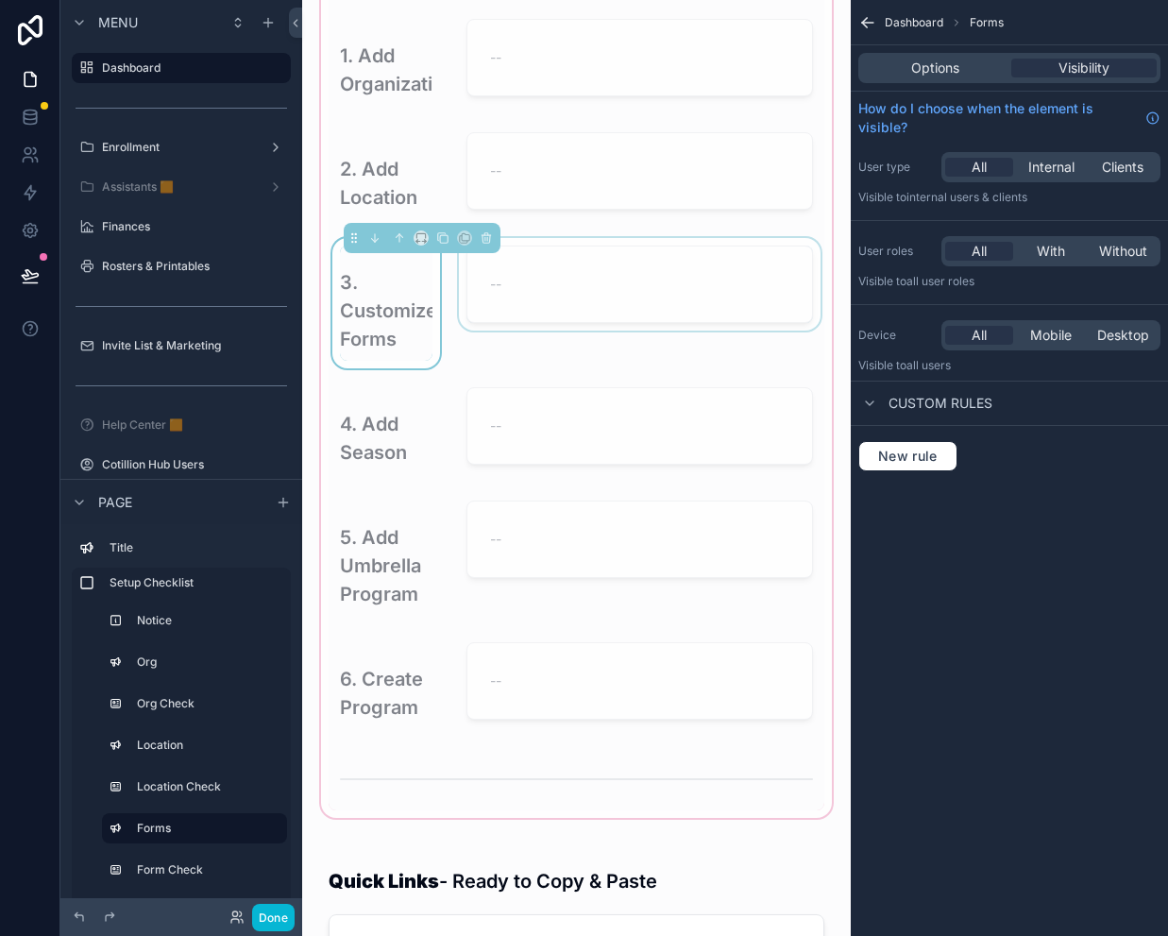
scroll to position [283, 0]
click at [402, 691] on div "scrollable content" at bounding box center [386, 685] width 115 height 102
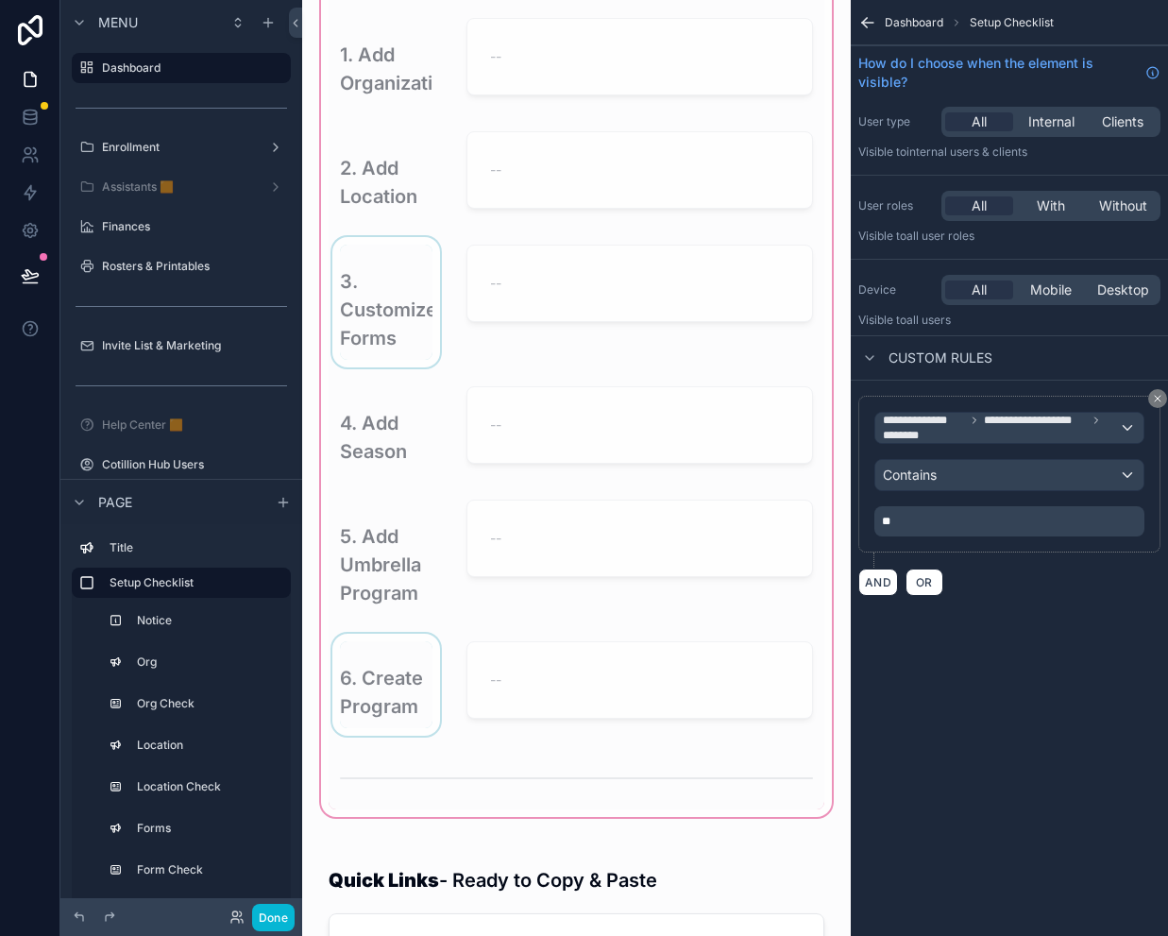
click at [381, 677] on div "scrollable content" at bounding box center [386, 685] width 115 height 102
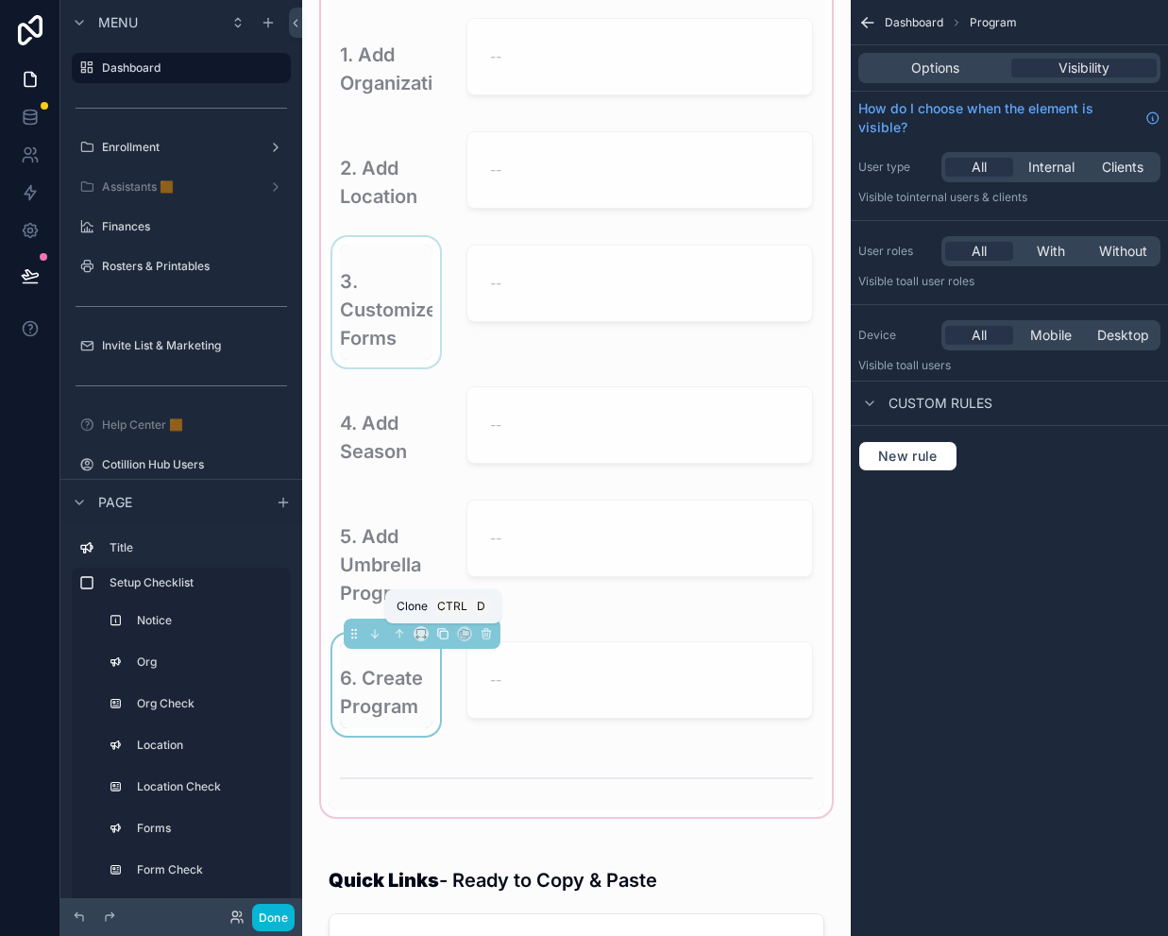
click at [443, 633] on icon "scrollable content" at bounding box center [442, 633] width 13 height 13
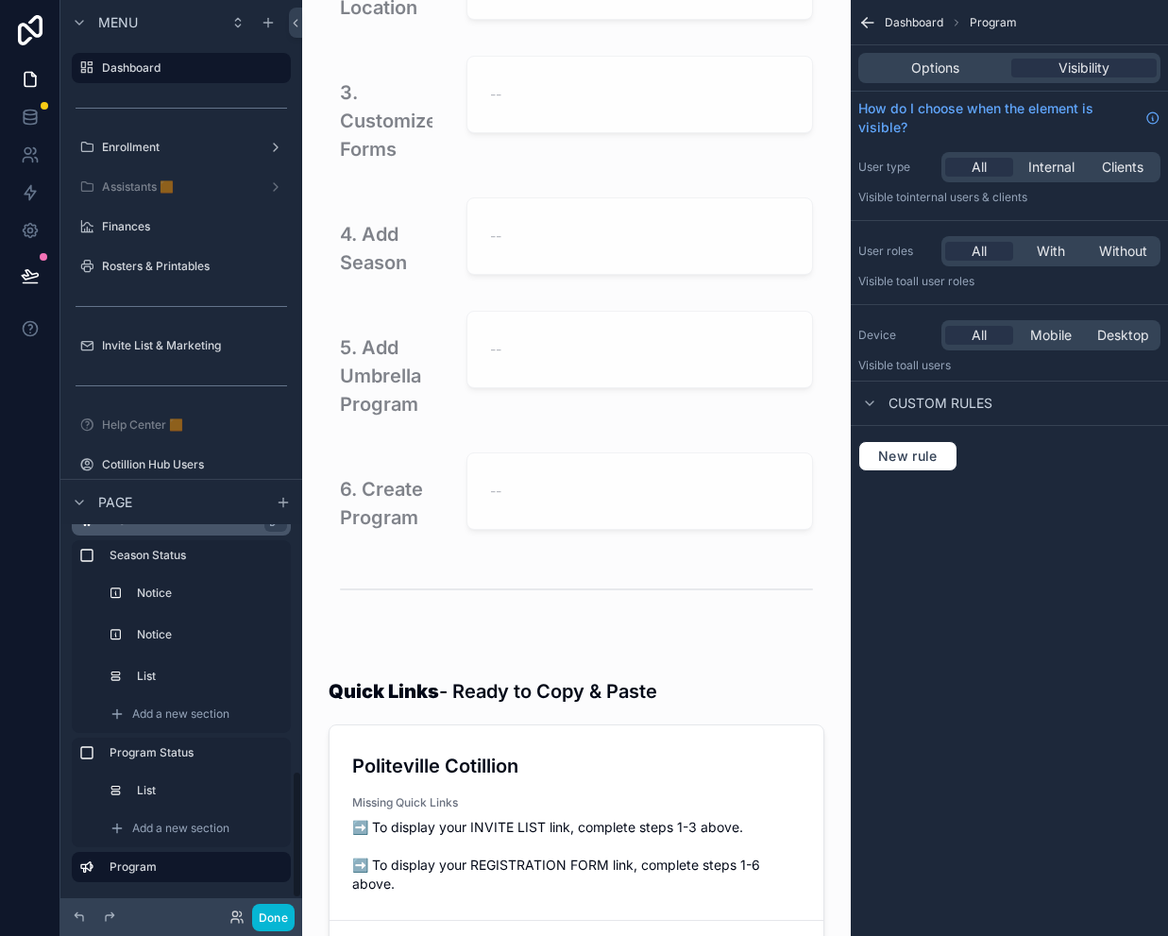
scroll to position [720, 0]
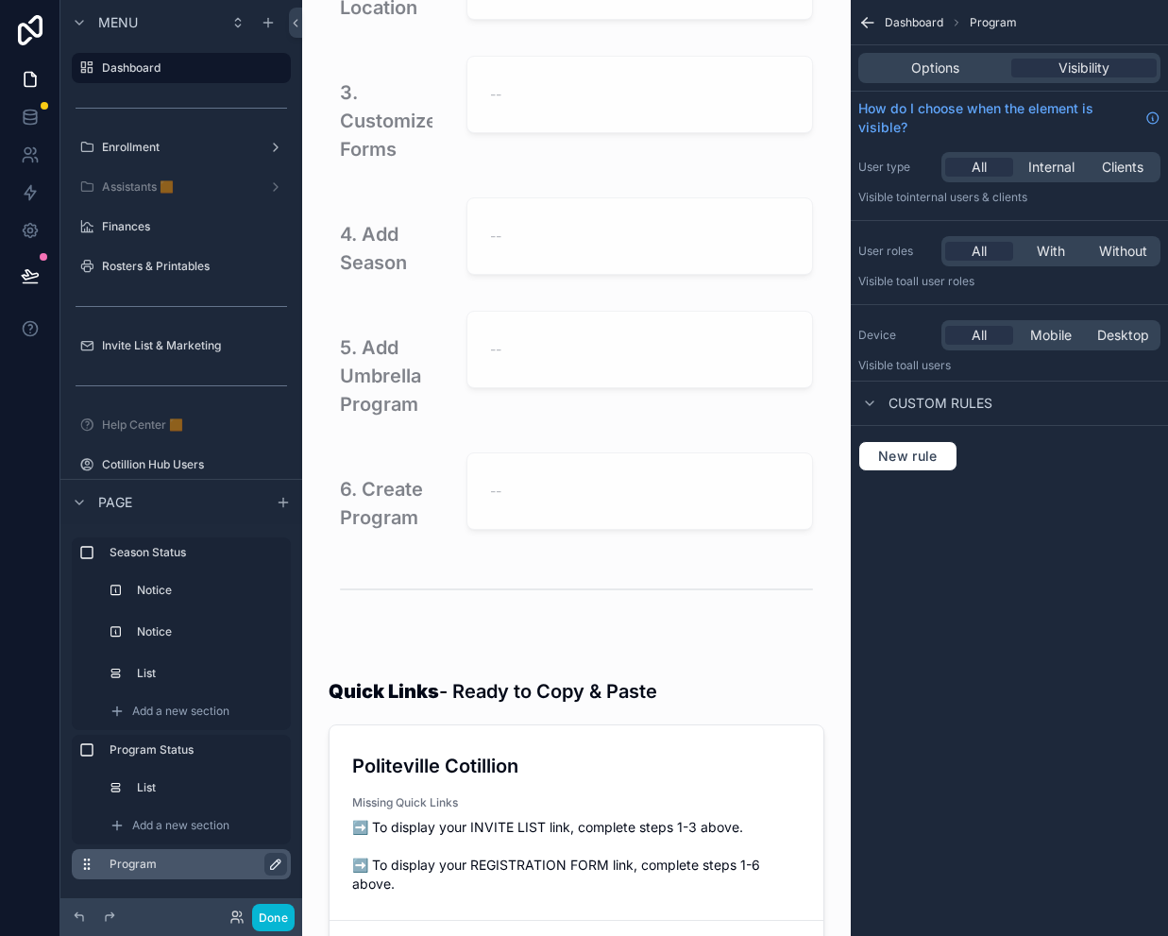
click at [275, 862] on icon "scrollable content" at bounding box center [275, 863] width 9 height 9
click at [209, 864] on input "*******" at bounding box center [182, 864] width 144 height 23
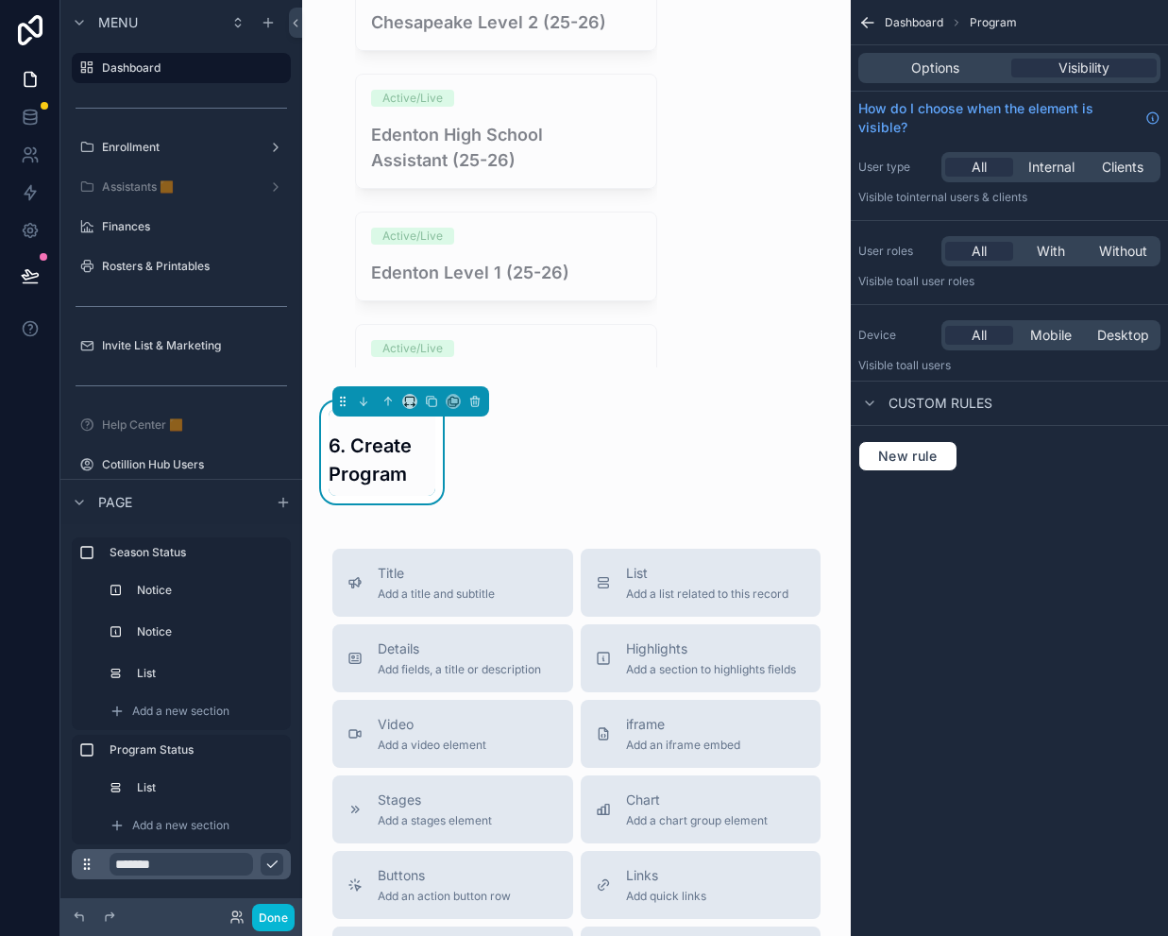
scroll to position [3225, 0]
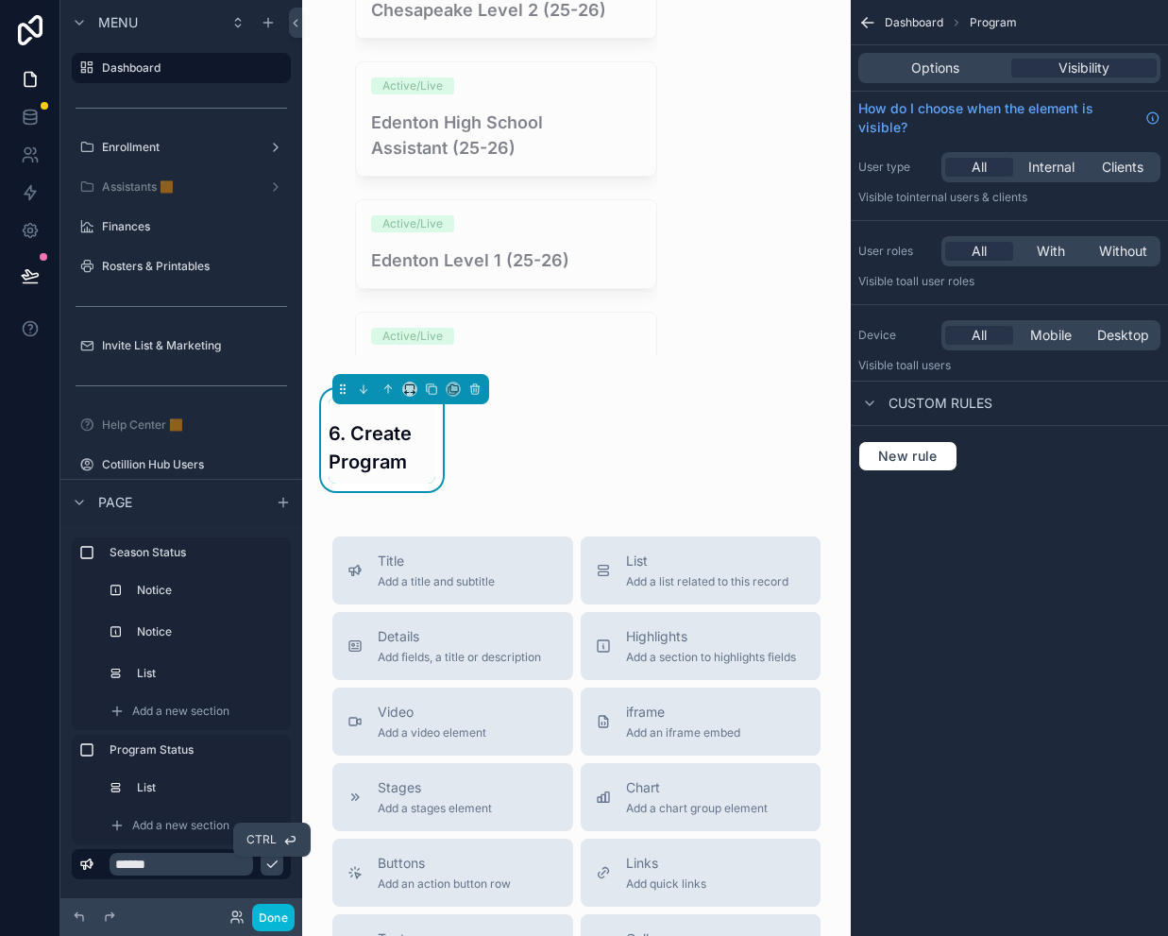
type input "******"
click at [279, 864] on icon "scrollable content" at bounding box center [271, 863] width 15 height 15
drag, startPoint x: 389, startPoint y: 485, endPoint x: 470, endPoint y: 418, distance: 105.3
click at [389, 476] on h3 "6. Create Program" at bounding box center [382, 447] width 107 height 57
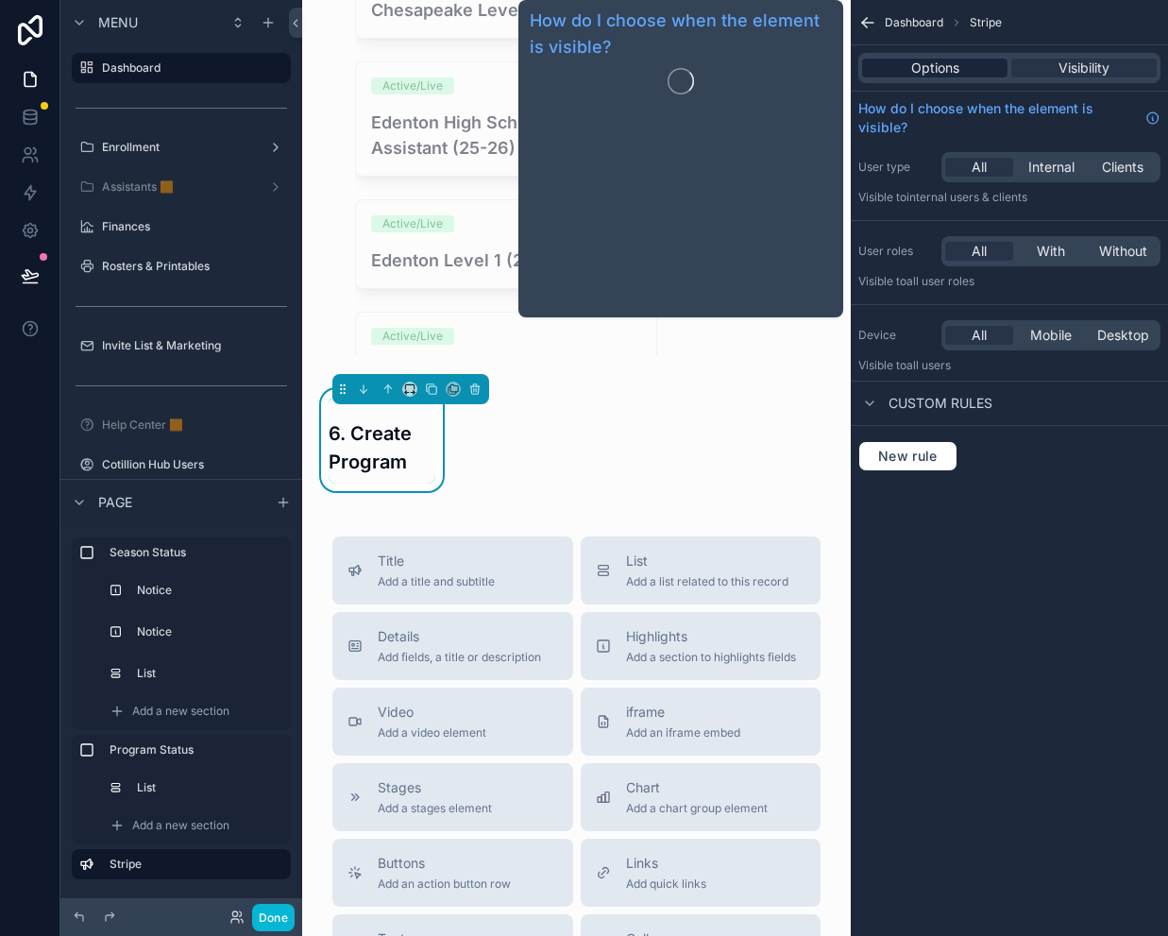
click at [951, 64] on span "Options" at bounding box center [935, 68] width 48 height 19
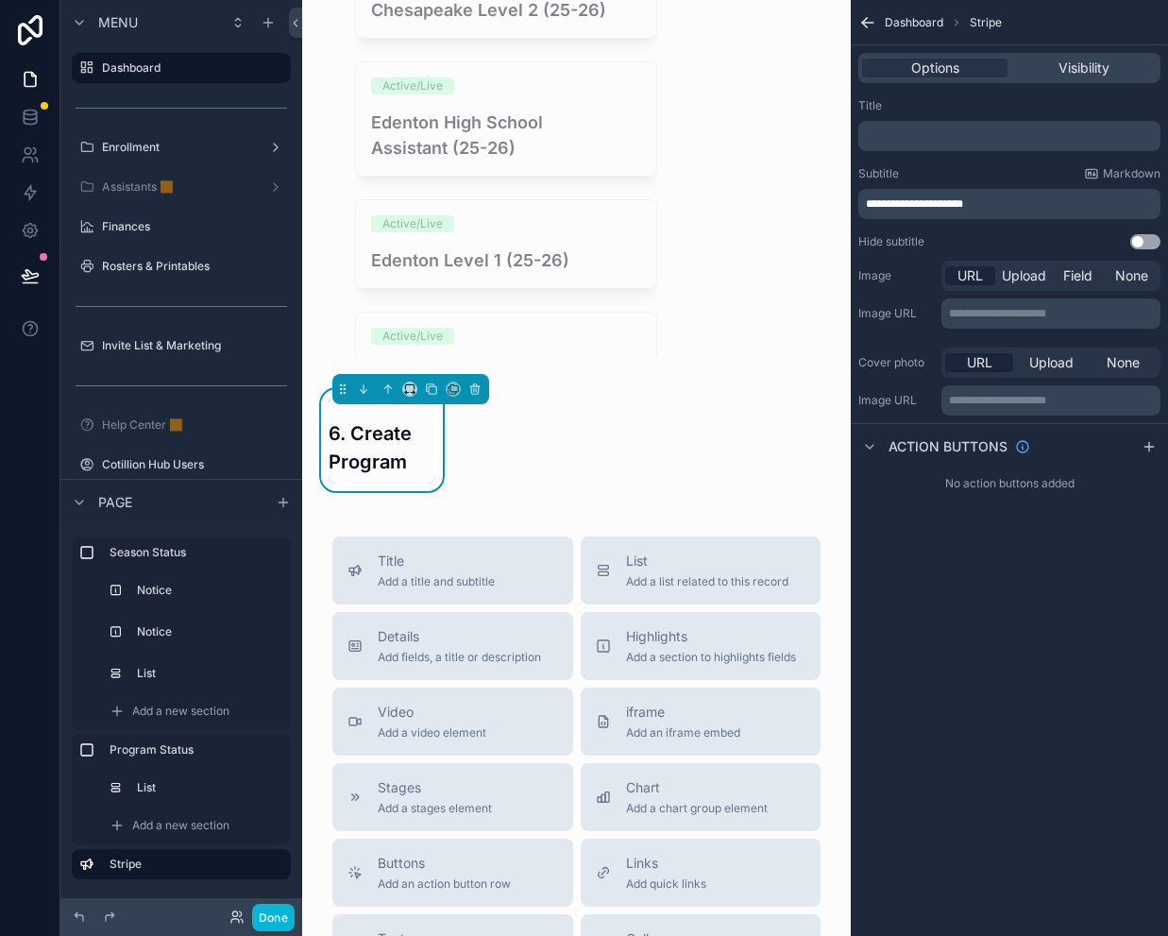
click at [963, 201] on span "**********" at bounding box center [914, 203] width 97 height 11
click at [997, 199] on p "**********" at bounding box center [1011, 203] width 291 height 15
drag, startPoint x: 999, startPoint y: 204, endPoint x: 910, endPoint y: 201, distance: 88.8
click at [910, 201] on p "**********" at bounding box center [1011, 203] width 291 height 15
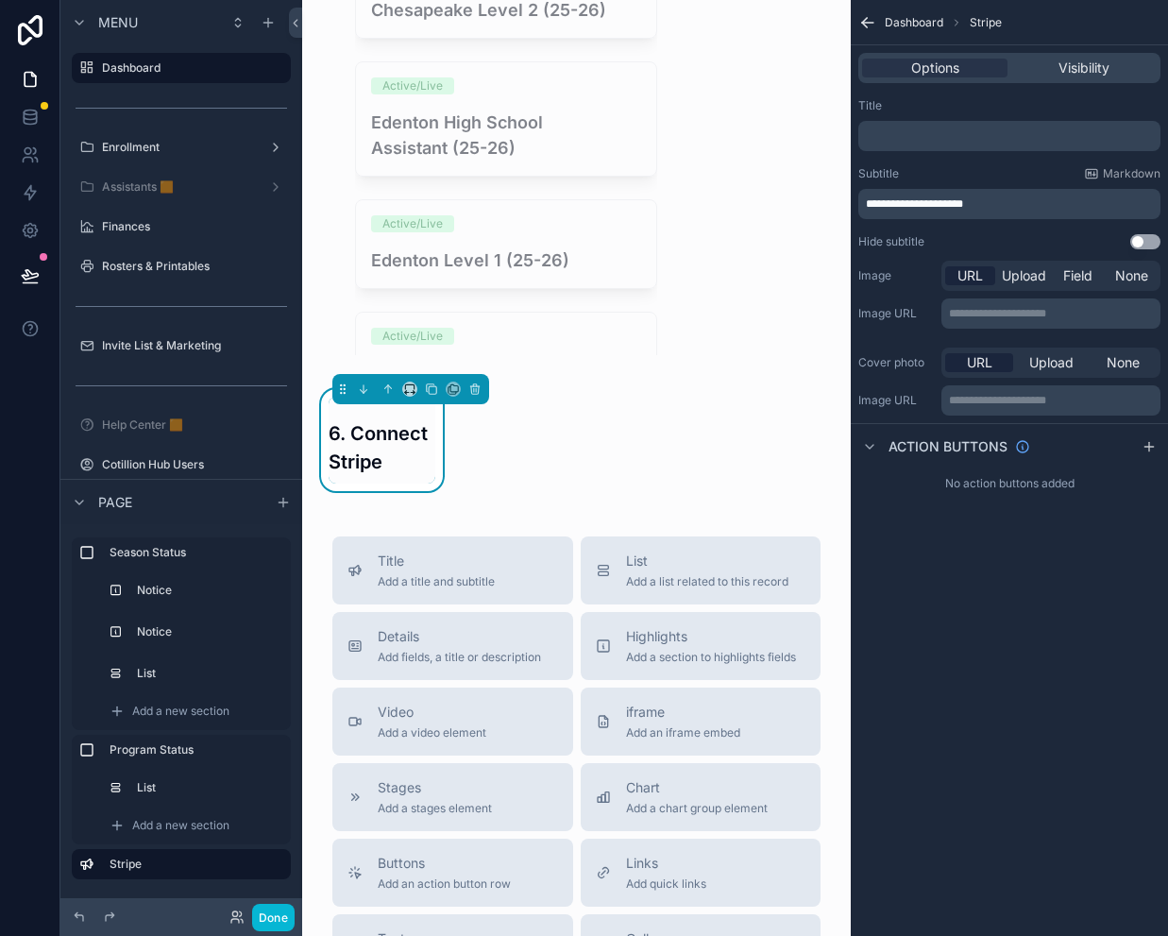
drag, startPoint x: 895, startPoint y: 199, endPoint x: 923, endPoint y: 213, distance: 30.8
click at [895, 199] on span "**********" at bounding box center [914, 203] width 97 height 11
drag, startPoint x: 989, startPoint y: 626, endPoint x: 988, endPoint y: 616, distance: 10.4
click at [989, 626] on div "**********" at bounding box center [1009, 468] width 317 height 936
click at [1142, 448] on icon "scrollable content" at bounding box center [1149, 446] width 15 height 15
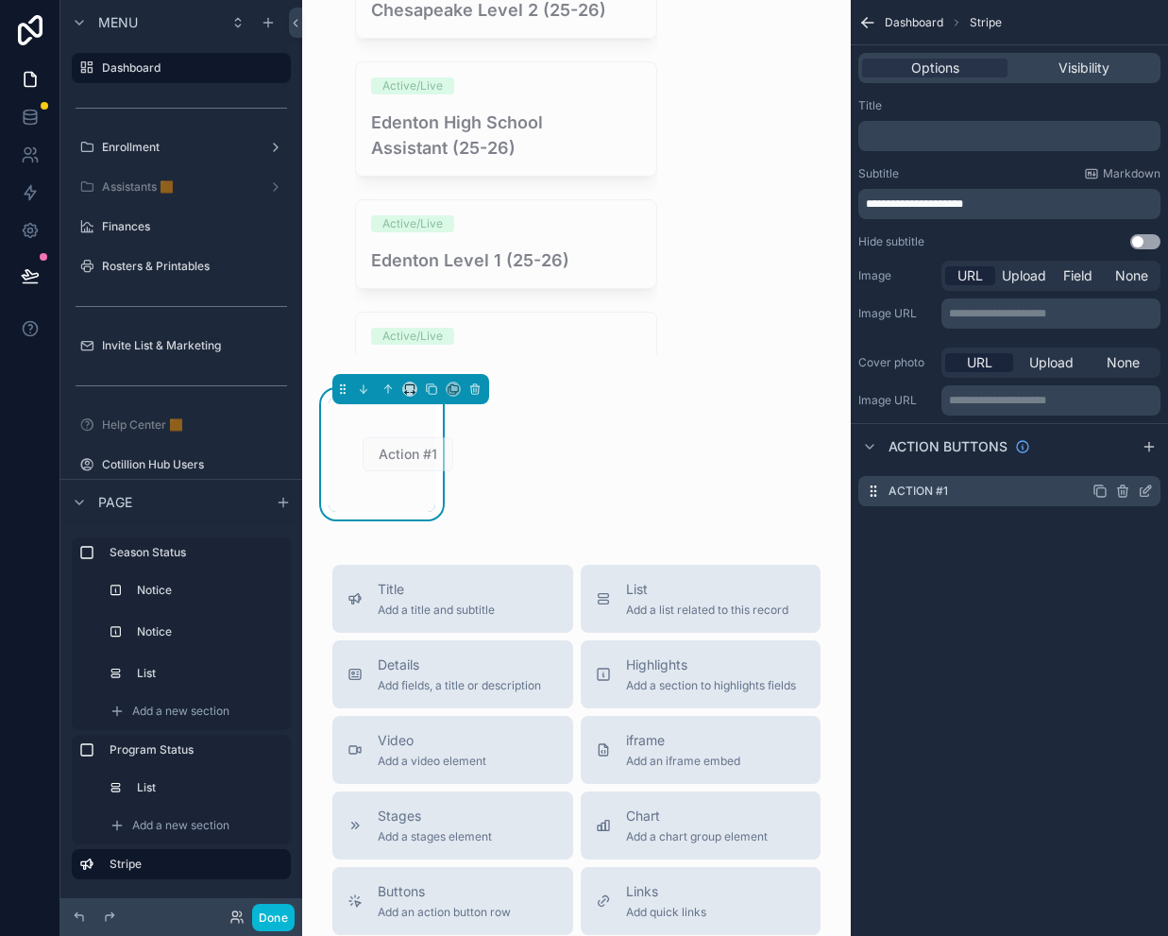
click at [1123, 490] on icon "scrollable content" at bounding box center [1122, 490] width 15 height 15
click at [1112, 458] on icon at bounding box center [1115, 458] width 10 height 0
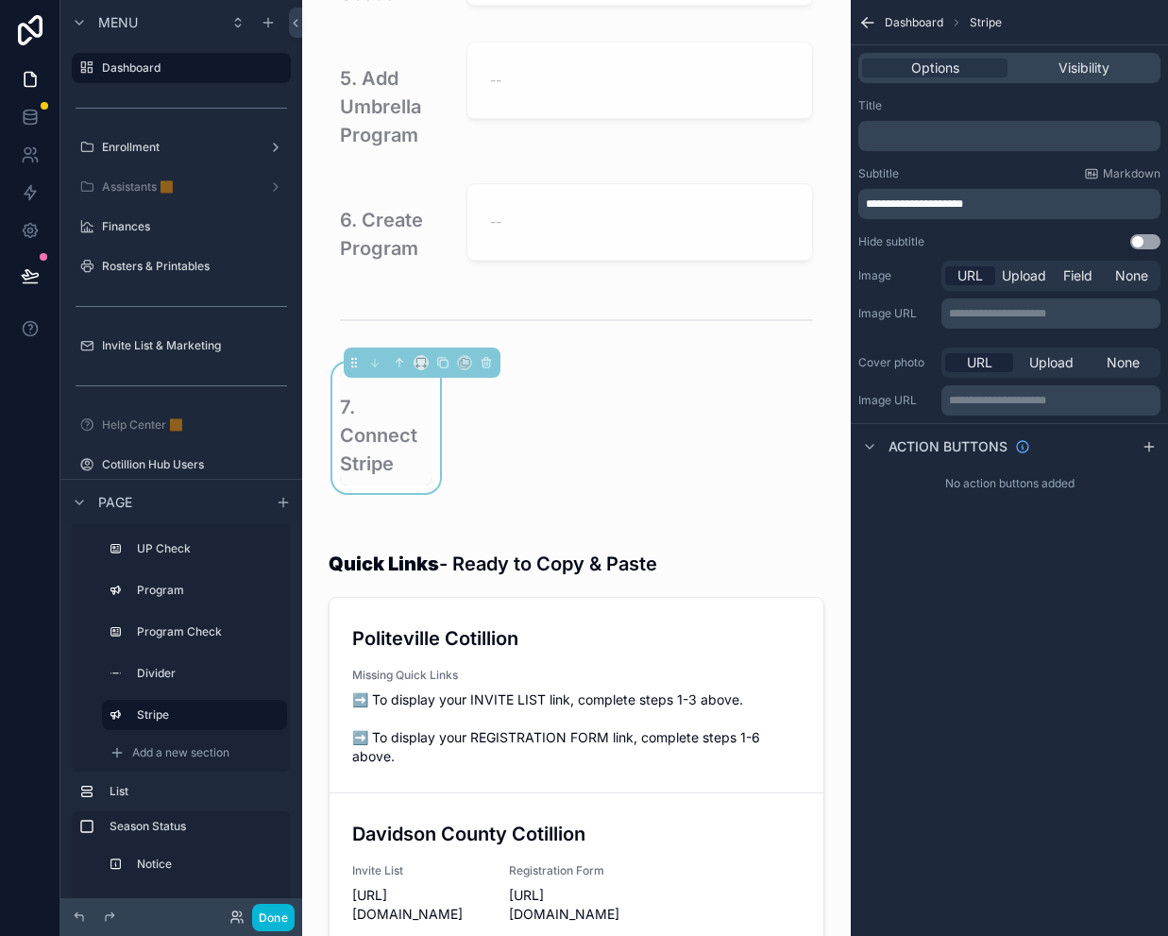
scroll to position [675, 0]
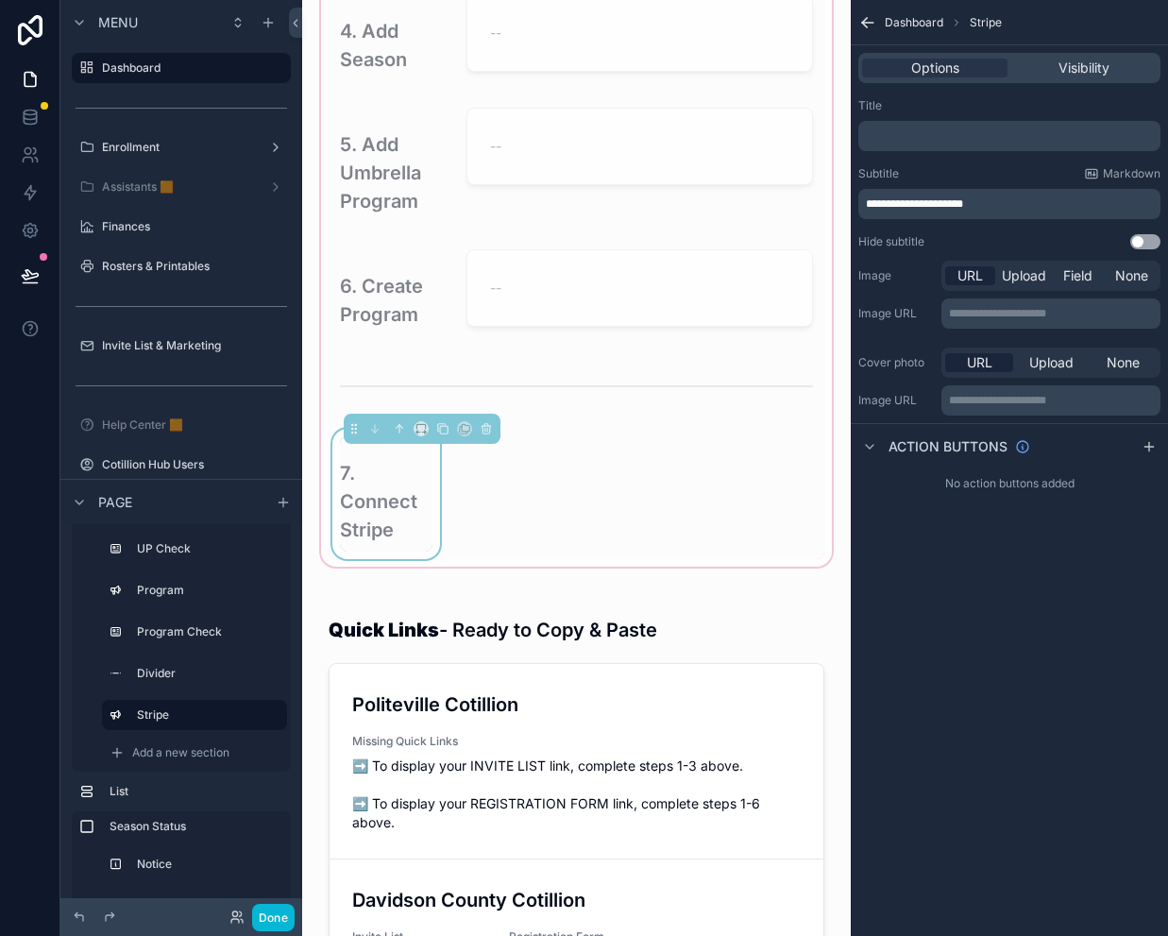
click at [501, 499] on div "First things first! Let's finish Setting up PoliteDesk 1. Add Organization -- 2…" at bounding box center [577, 9] width 496 height 1100
click at [533, 503] on div "First things first! Let's finish Setting up PoliteDesk 1. Add Organization -- 2…" at bounding box center [577, 9] width 496 height 1100
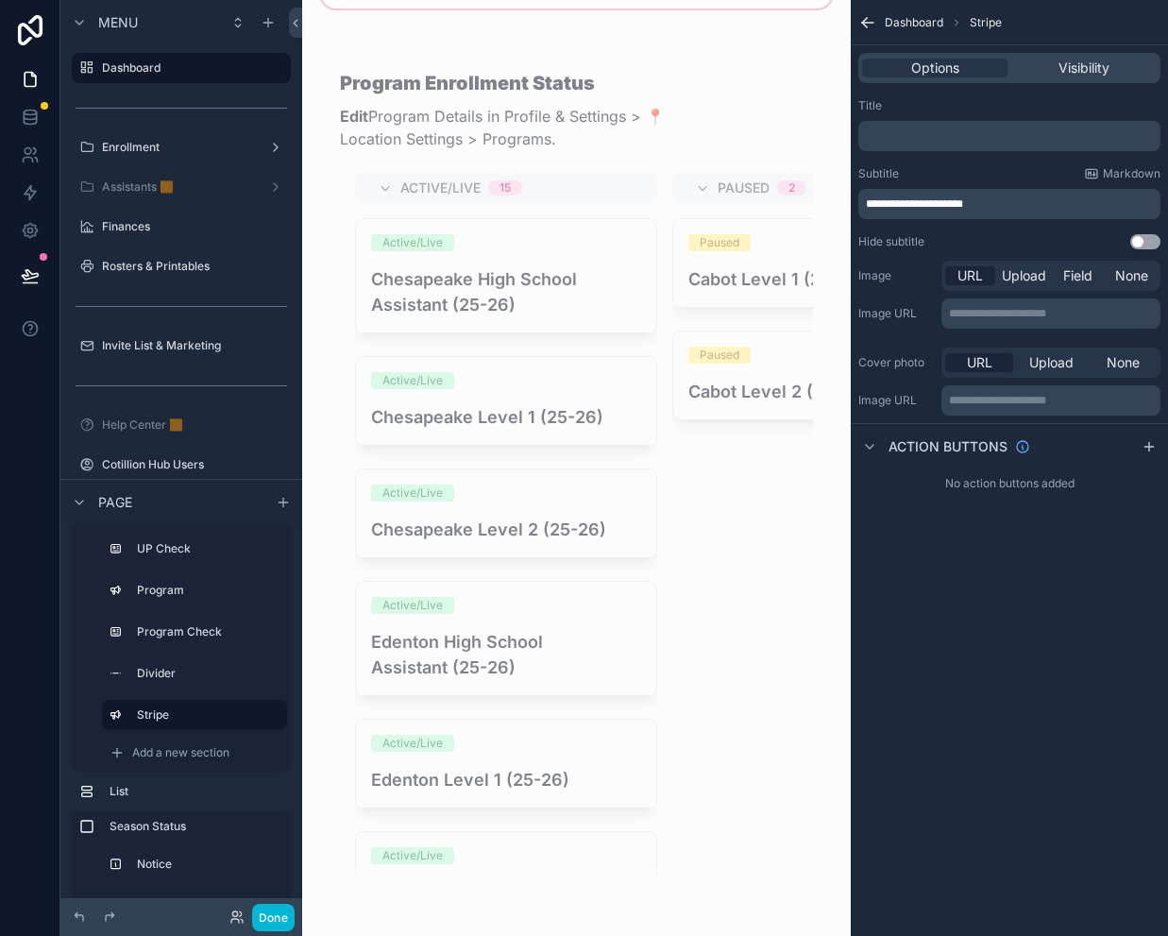
scroll to position [3413, 0]
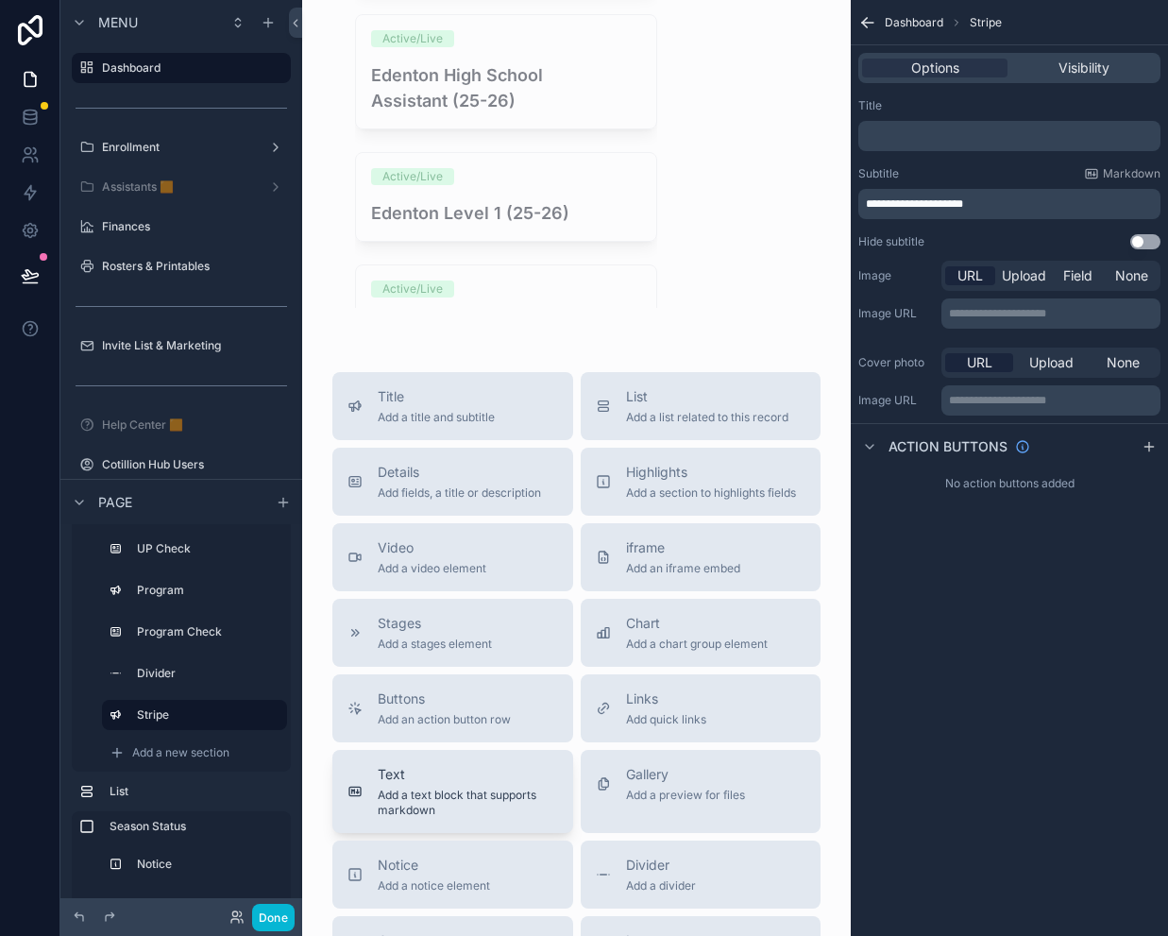
click at [418, 784] on span "Text" at bounding box center [468, 774] width 180 height 19
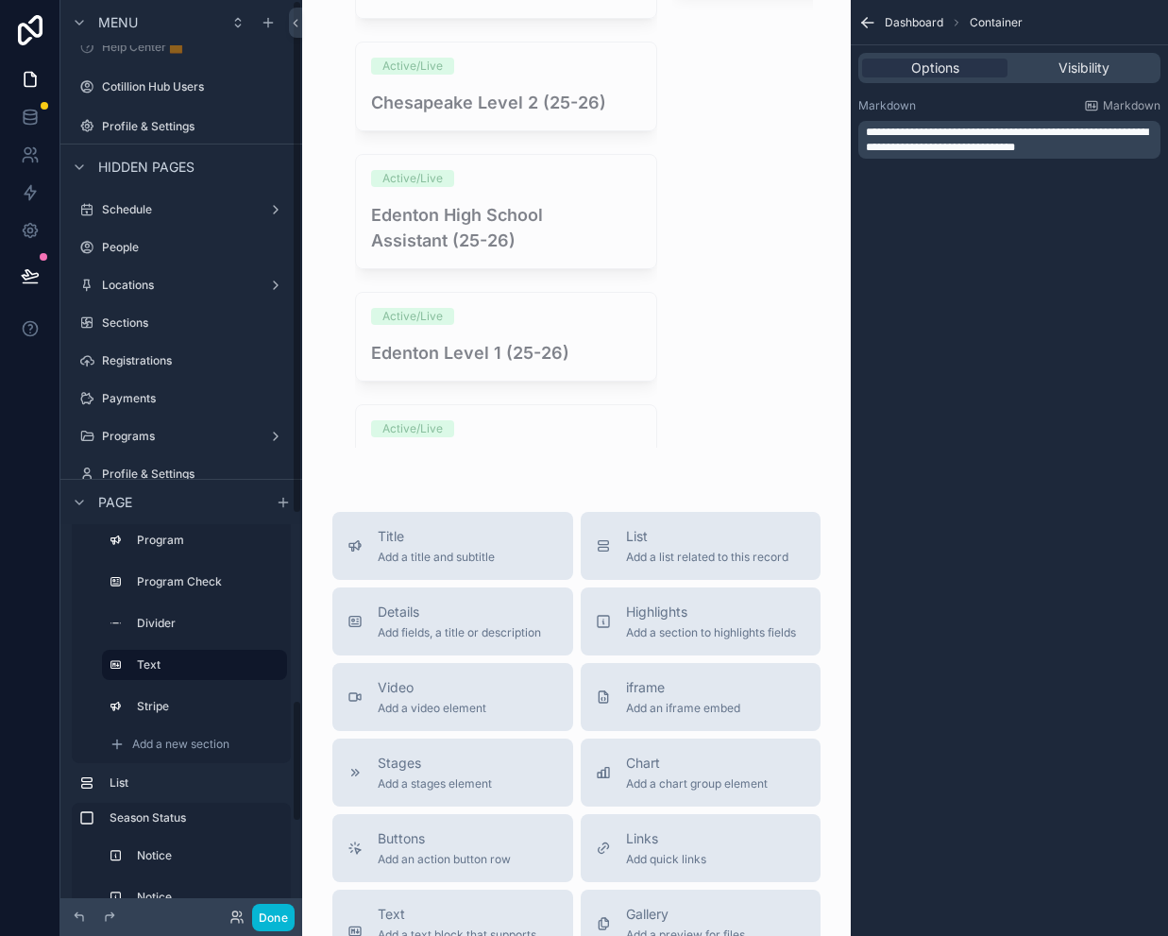
scroll to position [0, 0]
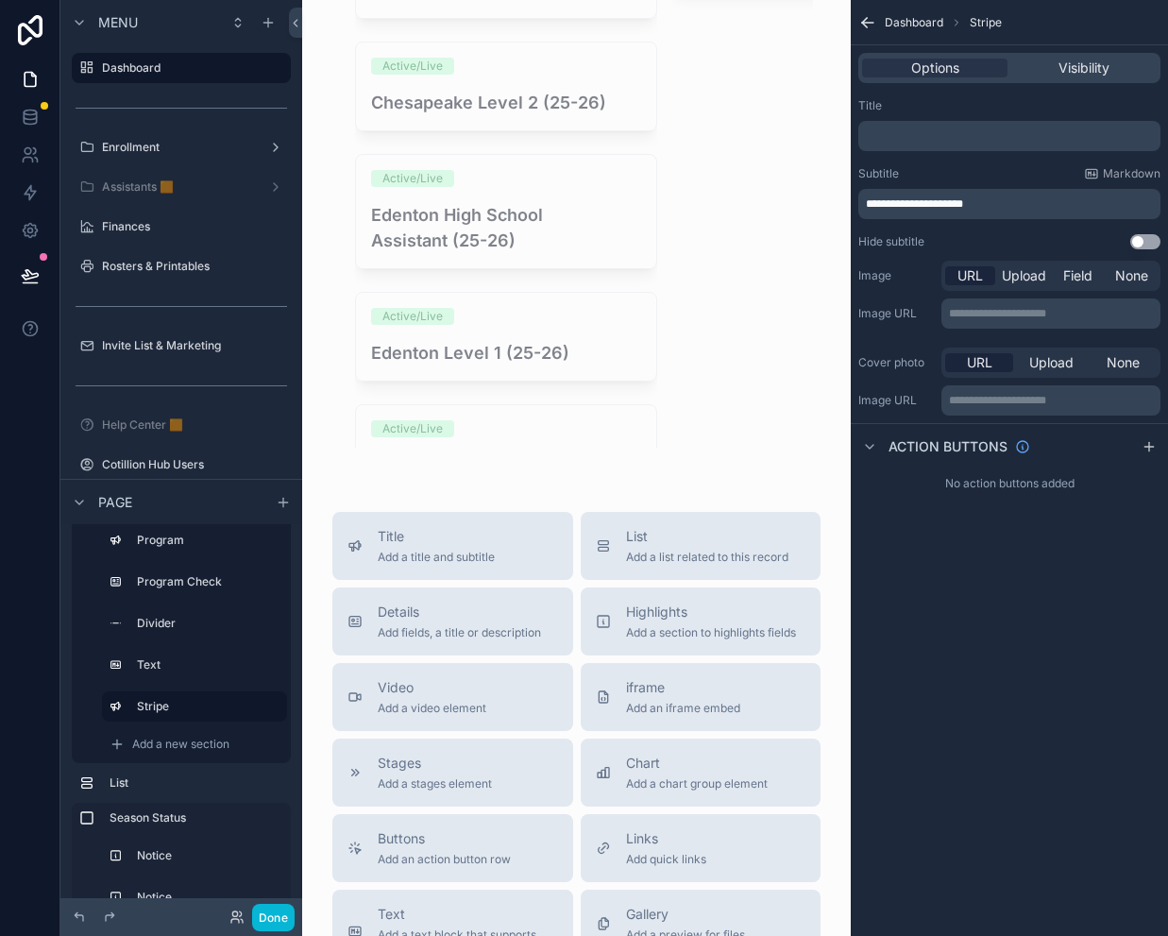
click at [79, 672] on div "Setup Checklist Notice Org Org Check Location Location Check Forms Form Check S…" at bounding box center [181, 396] width 219 height 733
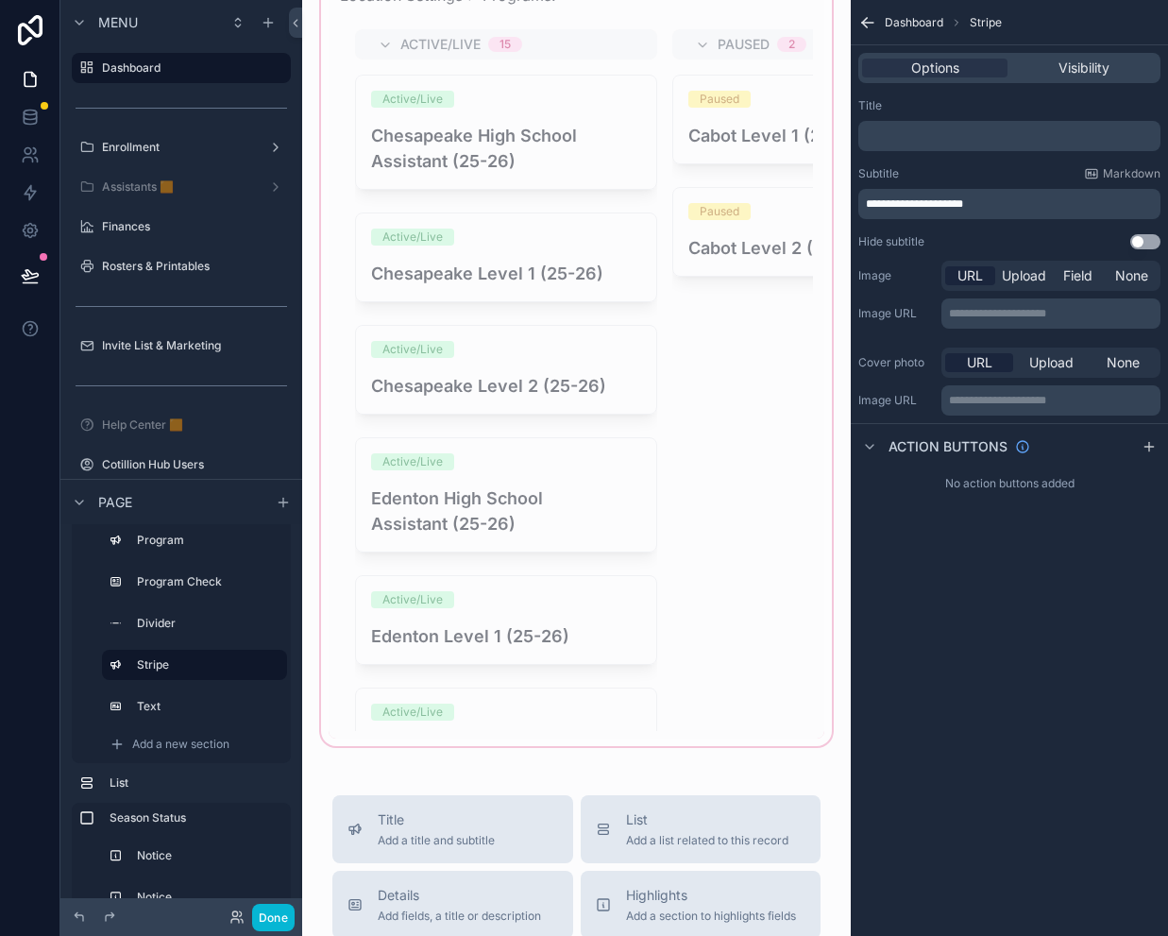
scroll to position [2968, 0]
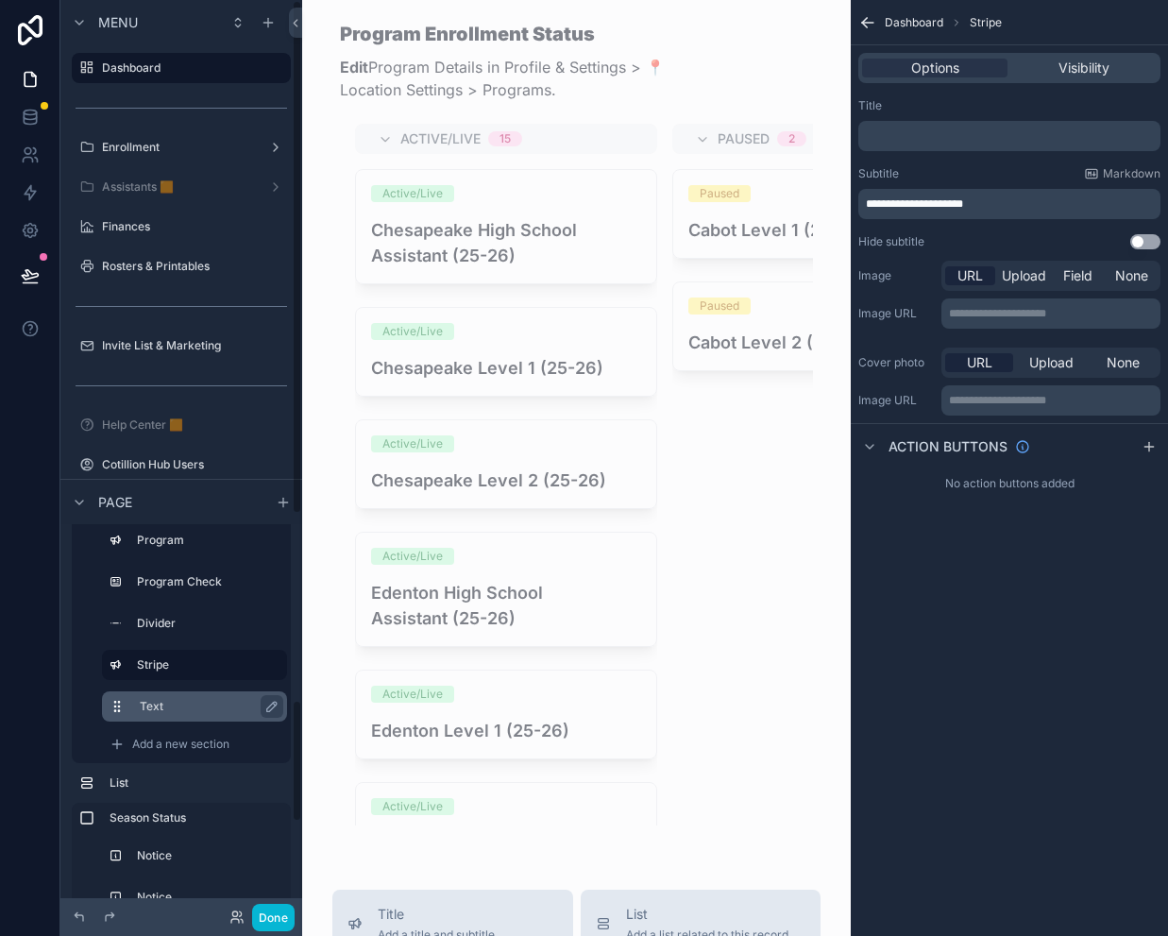
click at [178, 705] on label "Text" at bounding box center [206, 706] width 132 height 15
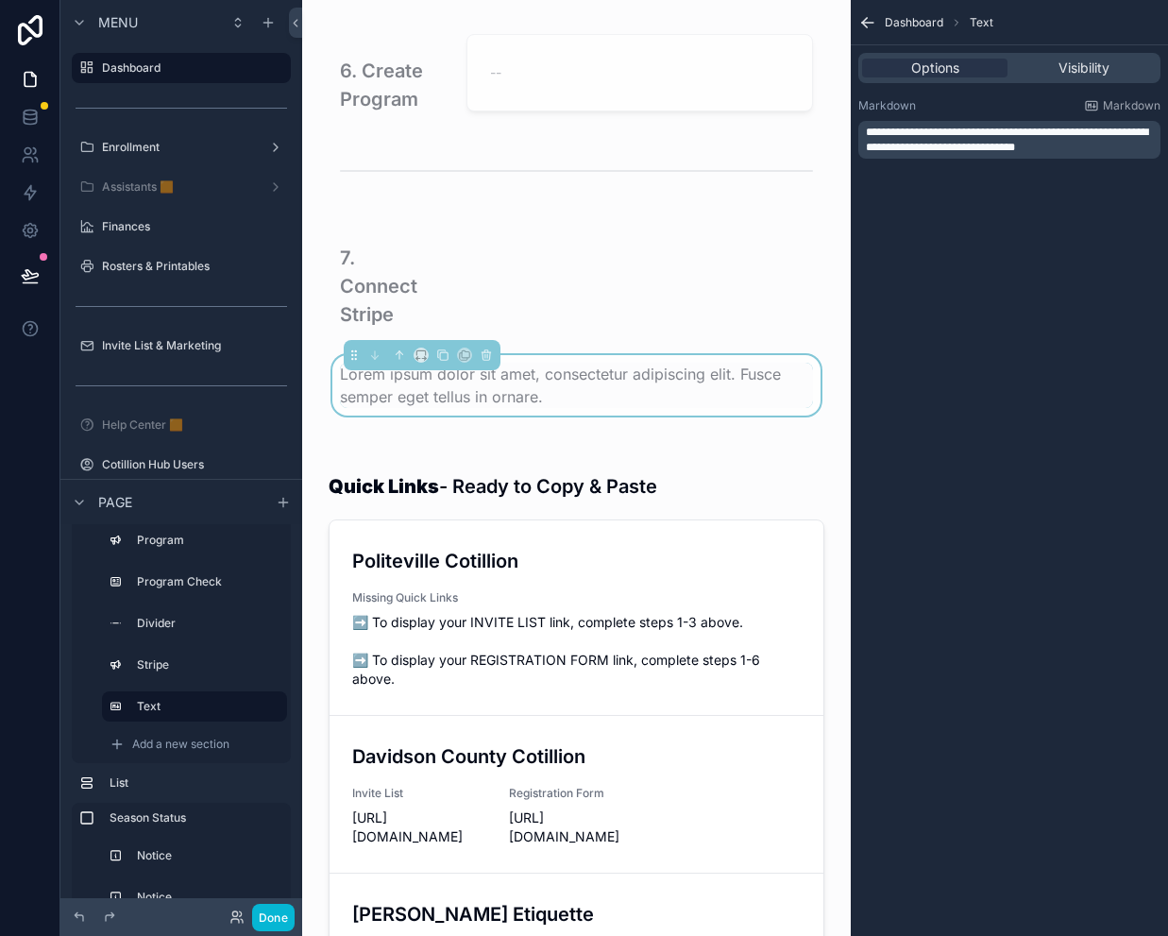
scroll to position [607, 0]
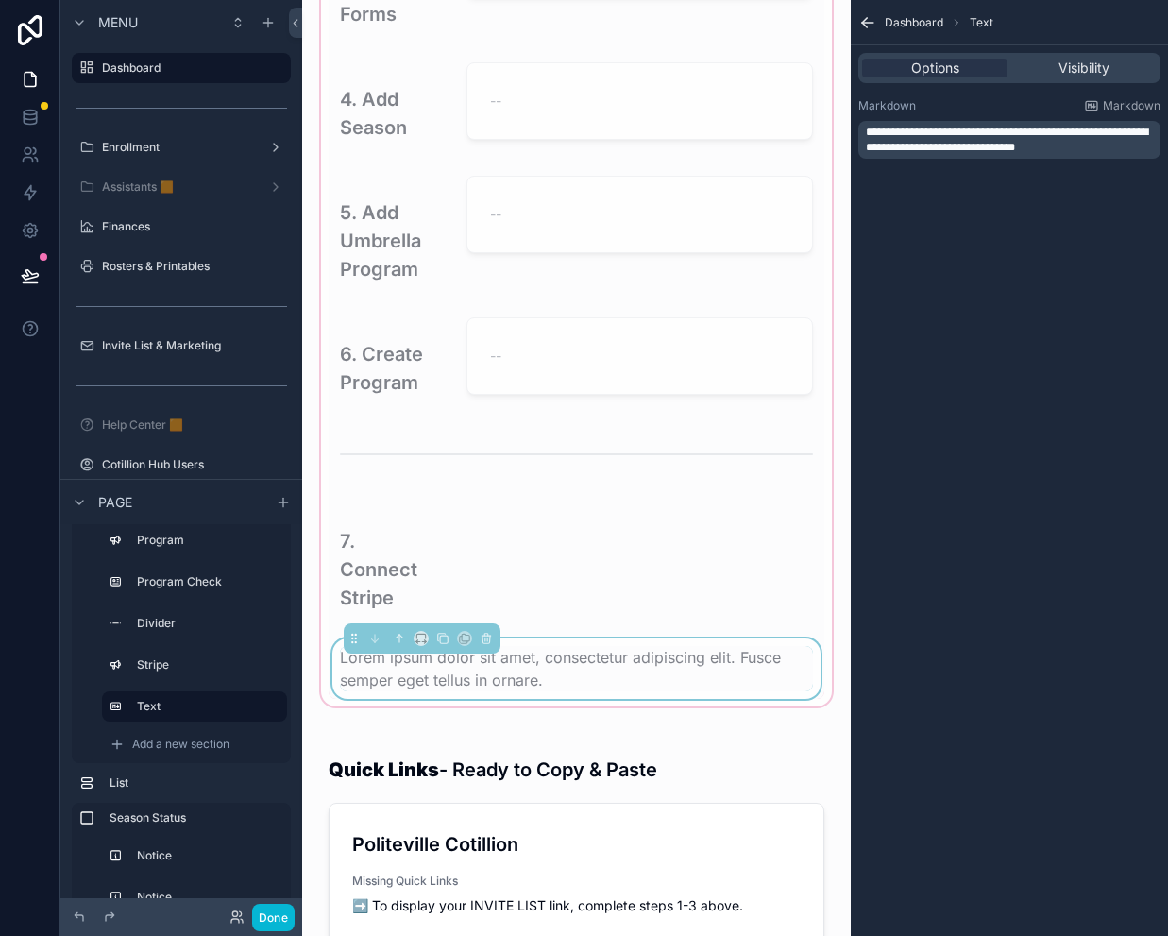
drag, startPoint x: 398, startPoint y: 657, endPoint x: 447, endPoint y: 634, distance: 53.6
click at [398, 657] on span "Lorem ipsum dolor sit amet, consectetur adipiscing elit. Fusce semper eget tell…" at bounding box center [560, 669] width 441 height 42
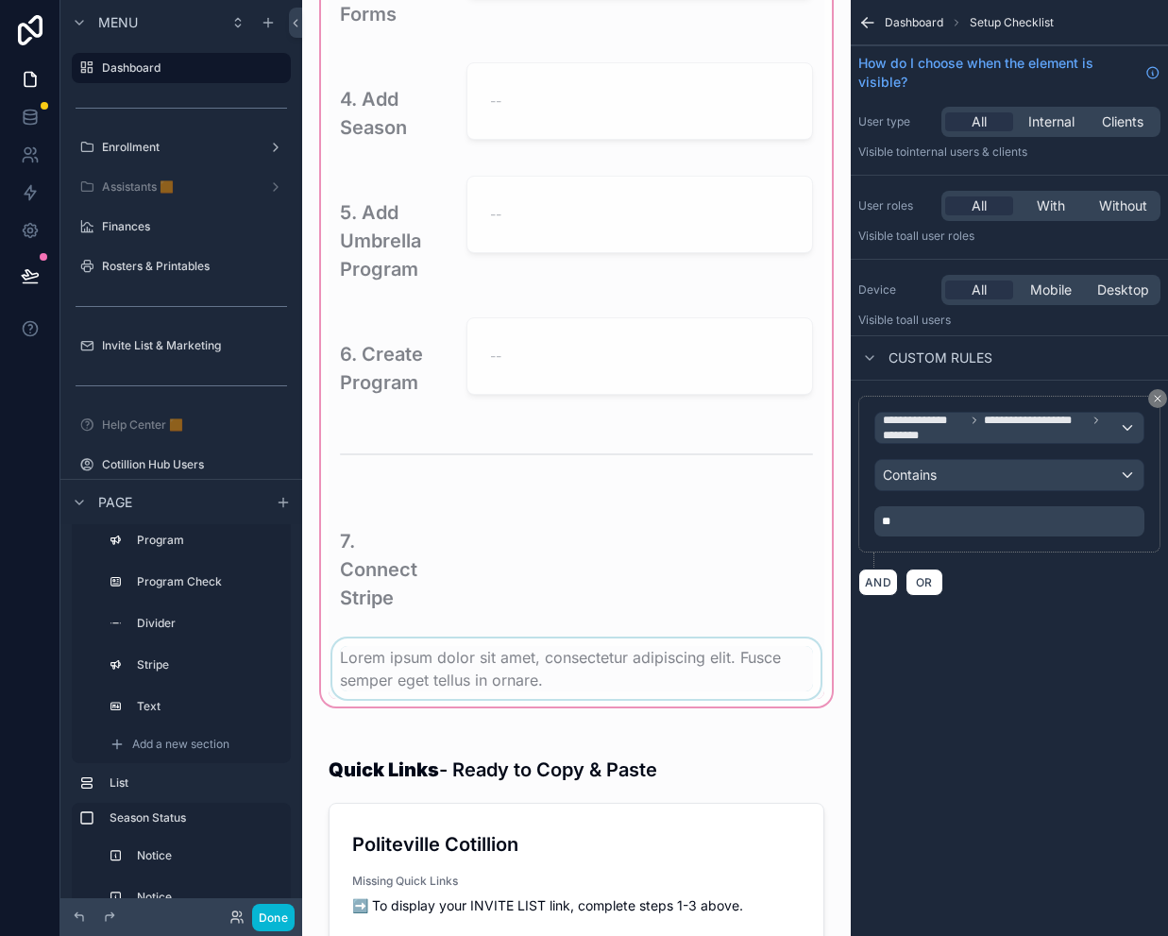
click at [419, 673] on div "scrollable content" at bounding box center [577, 668] width 496 height 60
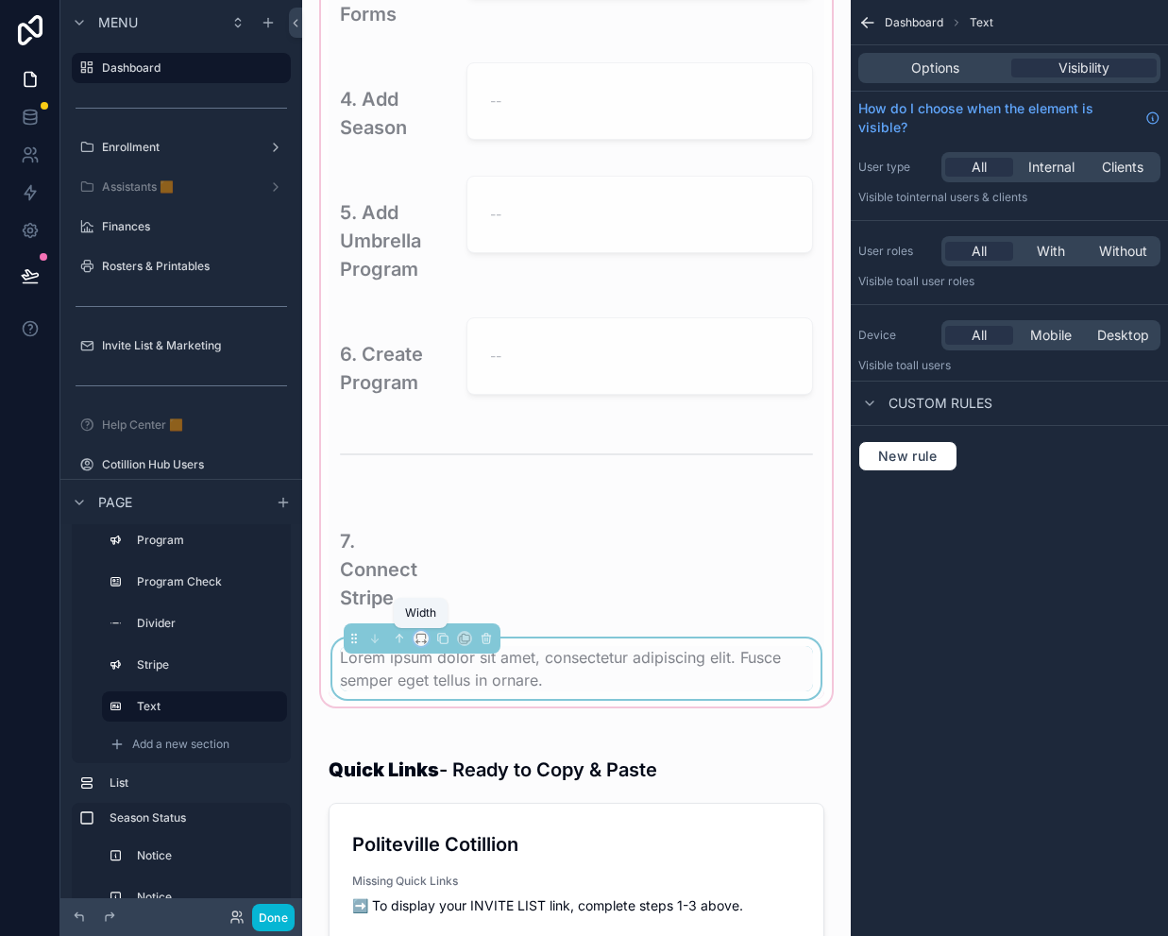
click at [416, 635] on icon "scrollable content" at bounding box center [420, 636] width 8 height 5
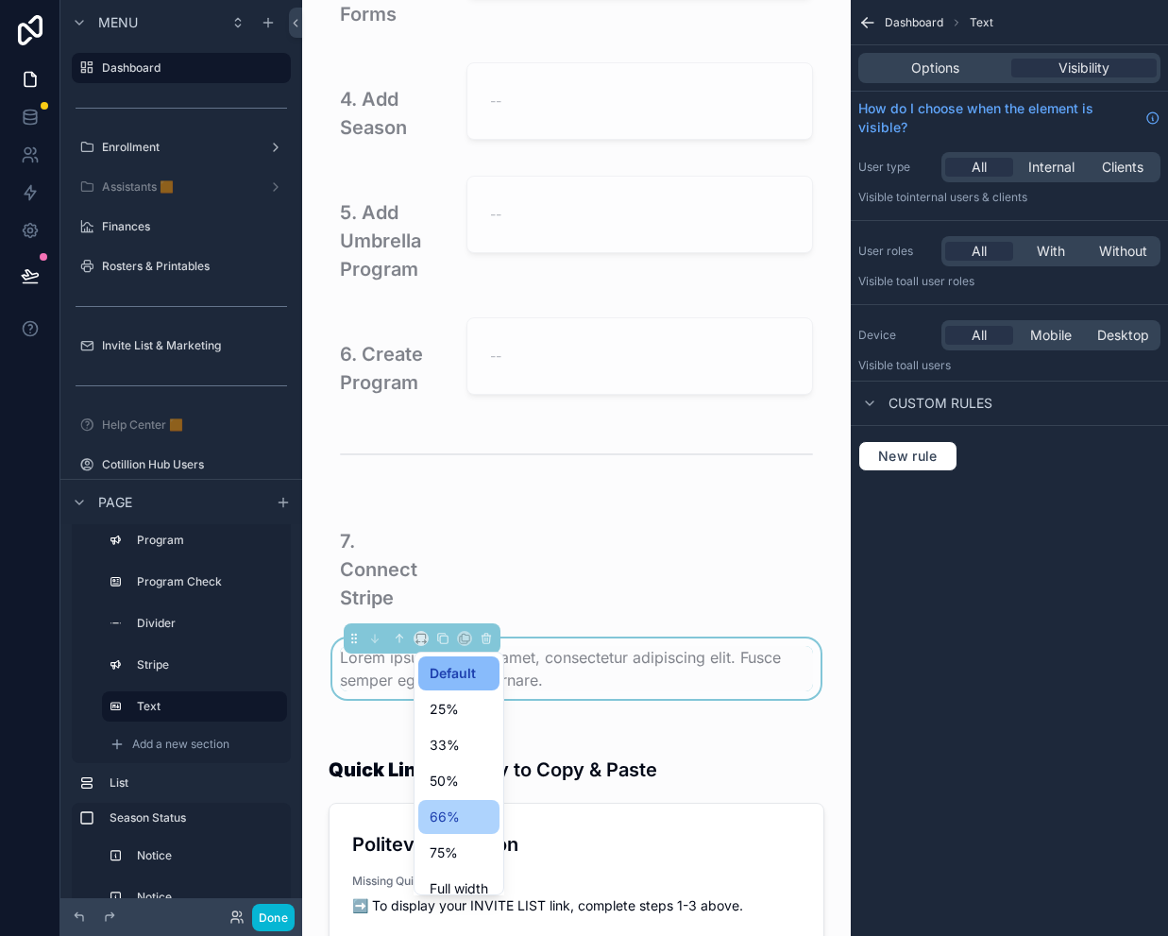
click at [442, 825] on span "66%" at bounding box center [445, 816] width 30 height 23
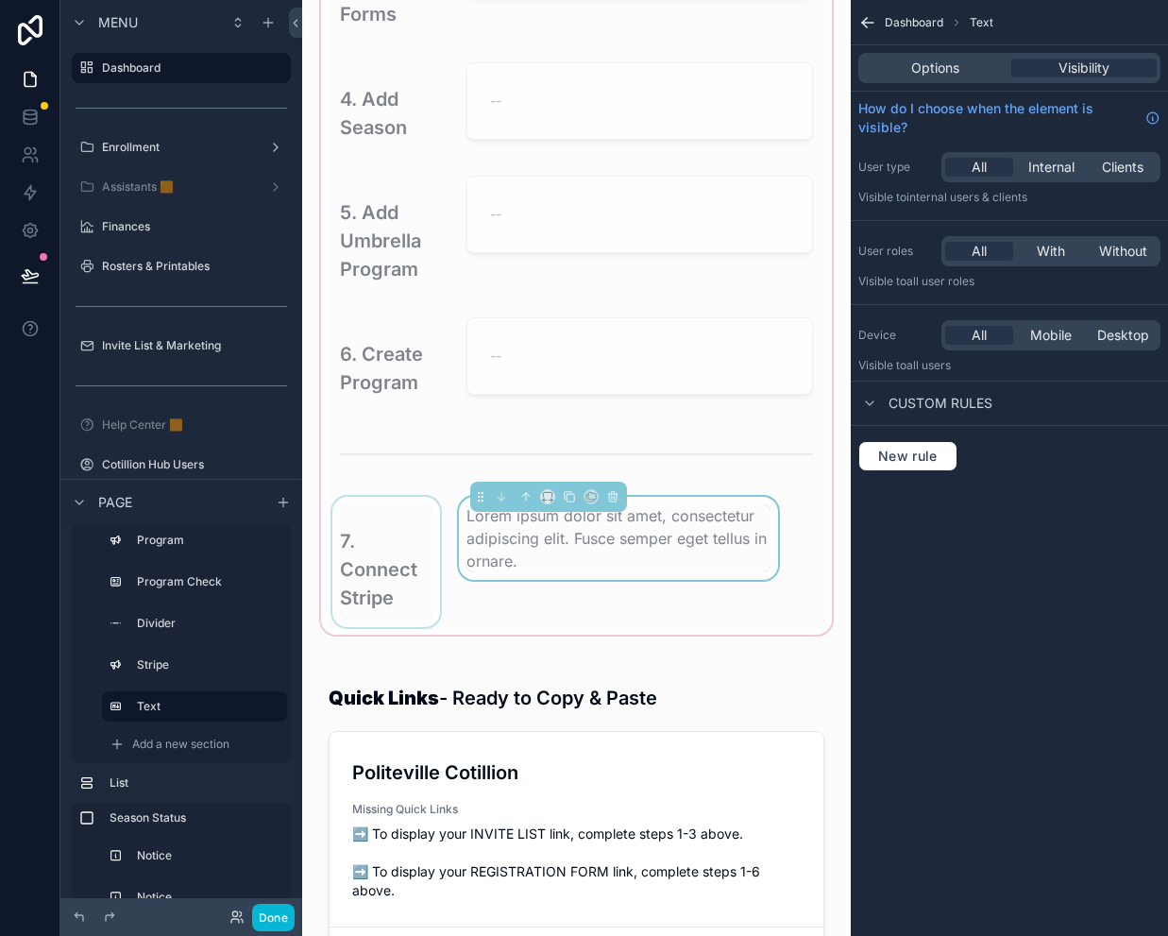
click at [415, 550] on div "scrollable content" at bounding box center [386, 562] width 115 height 130
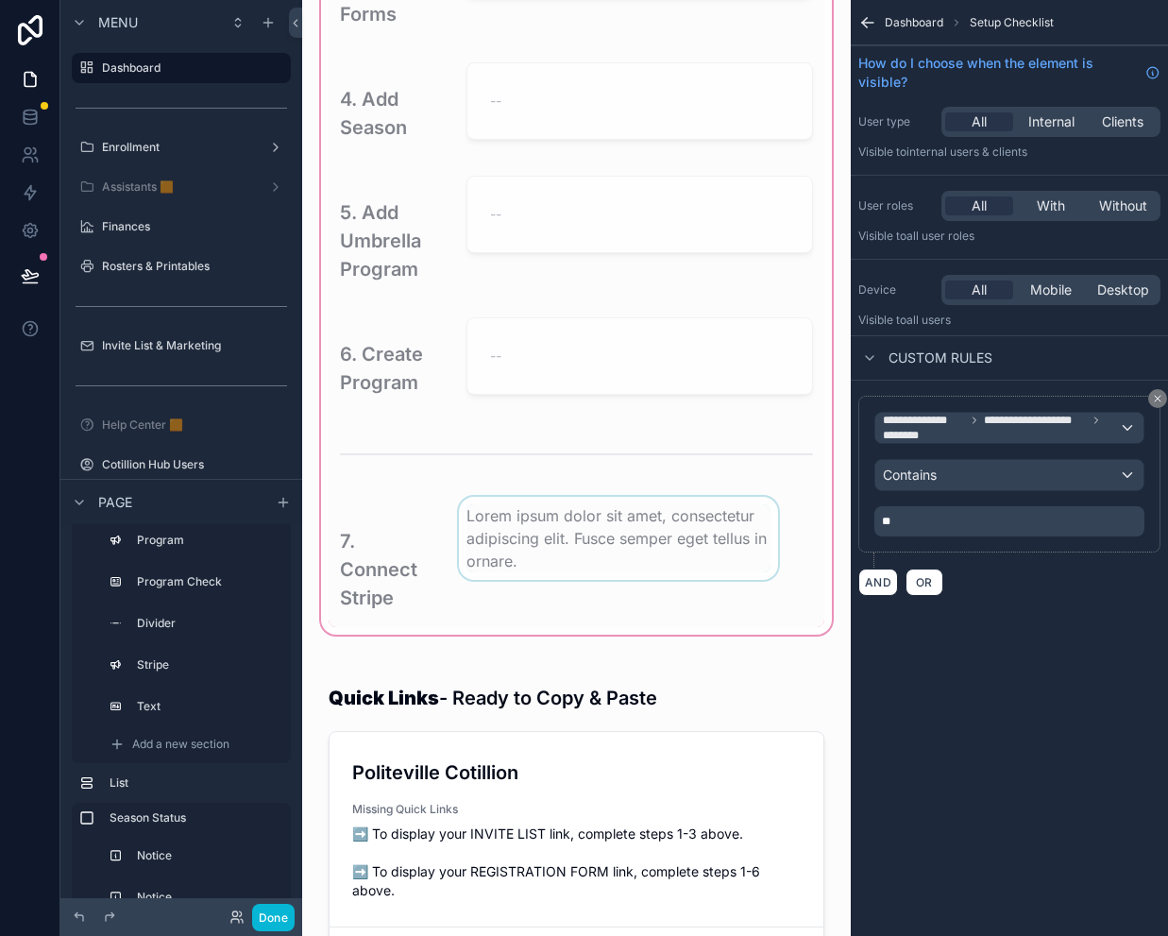
click at [543, 542] on div "scrollable content" at bounding box center [618, 562] width 327 height 130
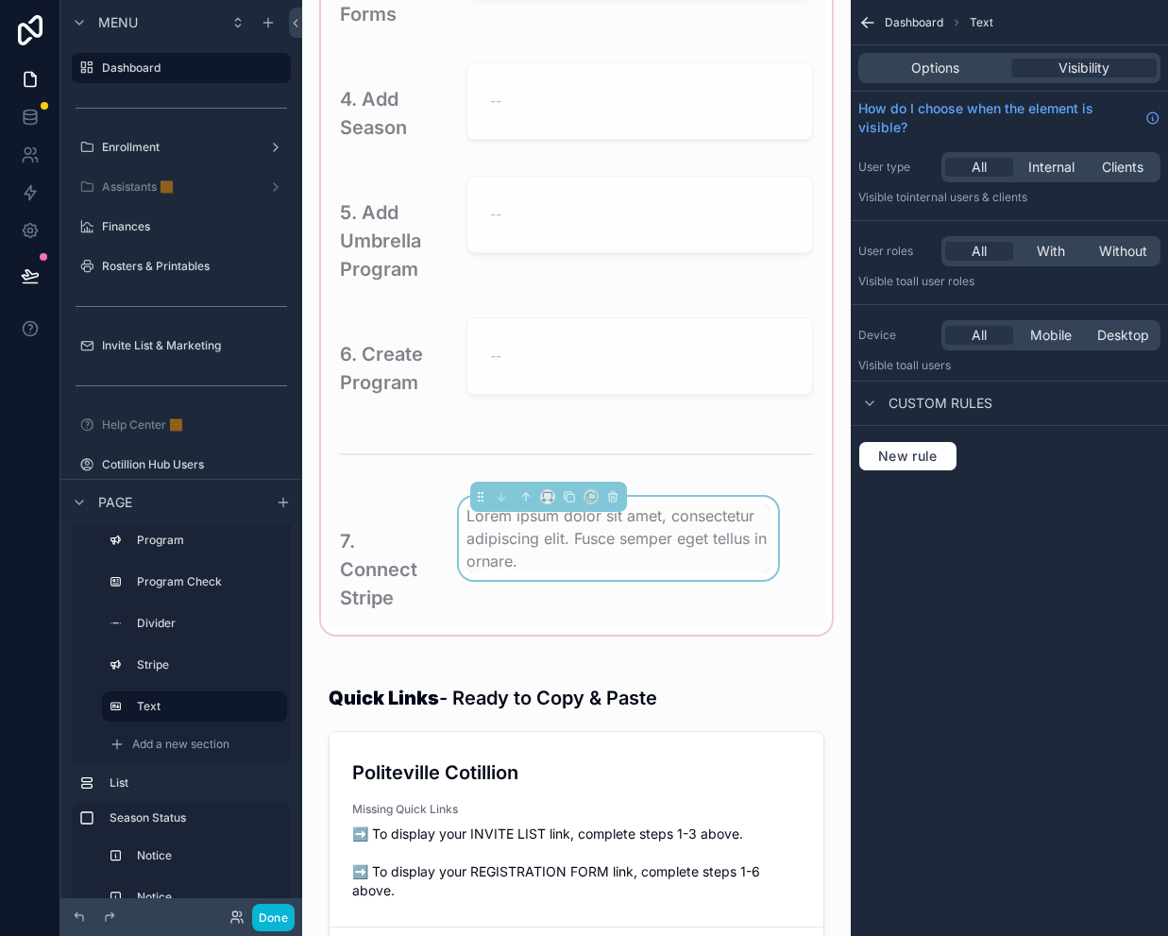
click at [546, 558] on div "Lorem ipsum dolor sit amet, consectetur adipiscing elit. Fusce semper eget tell…" at bounding box center [618, 538] width 304 height 68
drag, startPoint x: 547, startPoint y: 558, endPoint x: 847, endPoint y: 294, distance: 400.1
click at [547, 558] on div "Lorem ipsum dolor sit amet, consectetur adipiscing elit. Fusce semper eget tell…" at bounding box center [618, 538] width 304 height 68
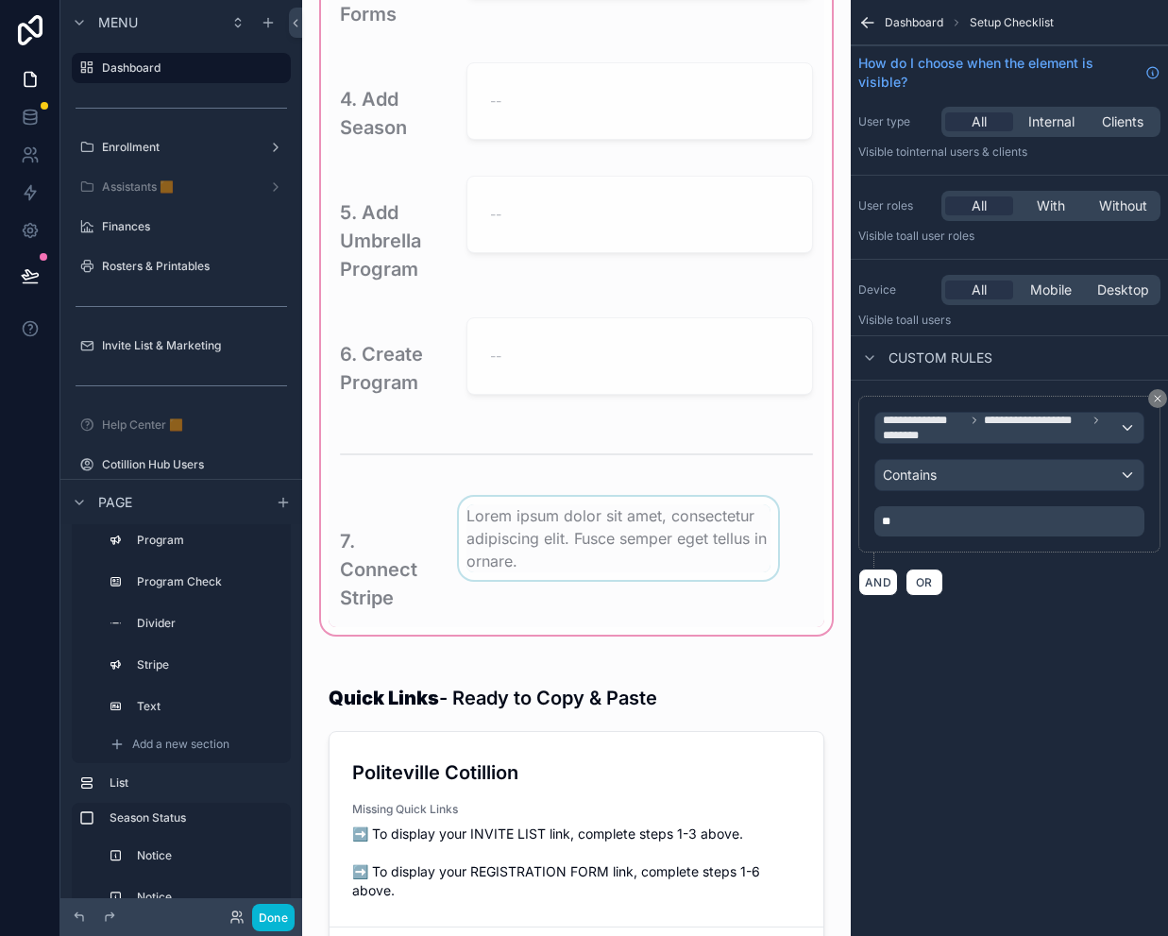
click at [645, 533] on div "scrollable content" at bounding box center [618, 562] width 327 height 130
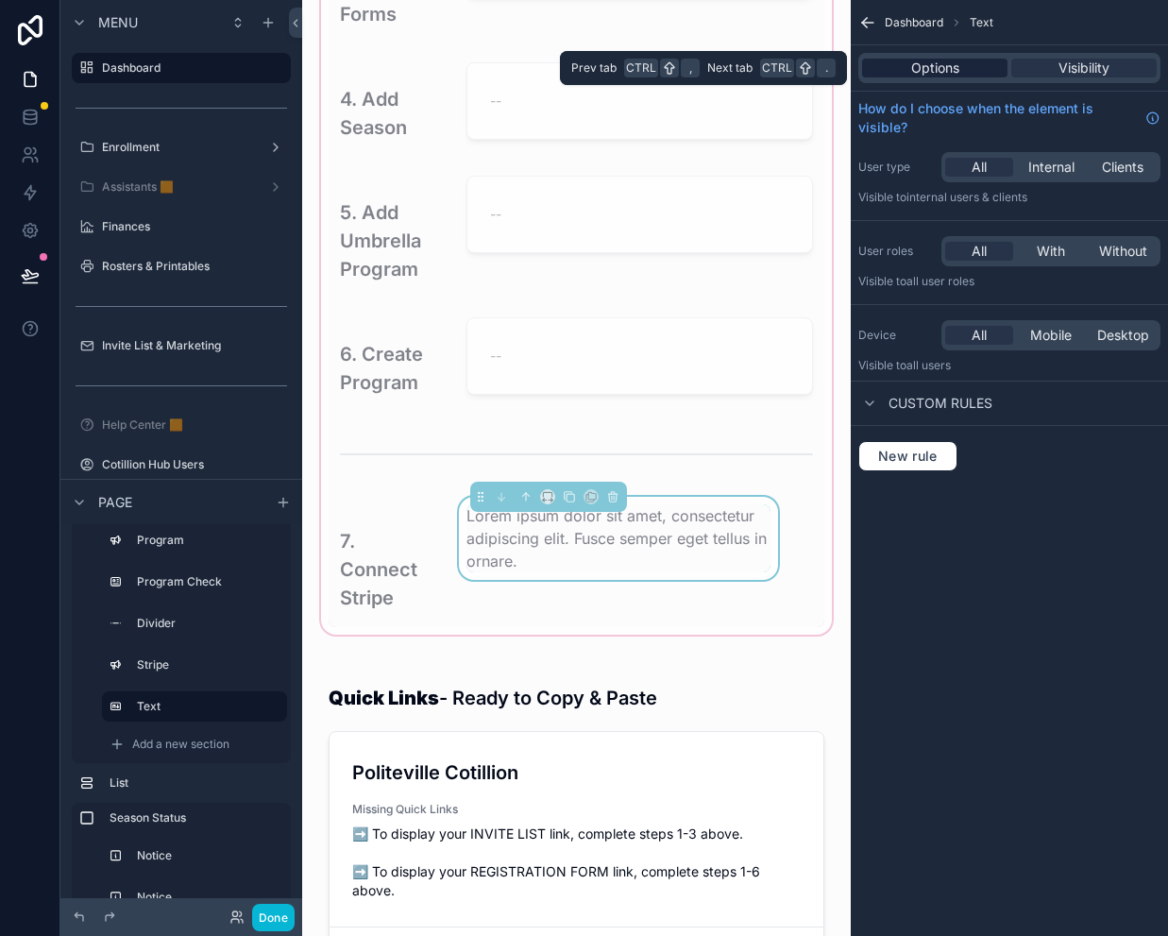
click at [994, 67] on div "Options" at bounding box center [934, 68] width 145 height 19
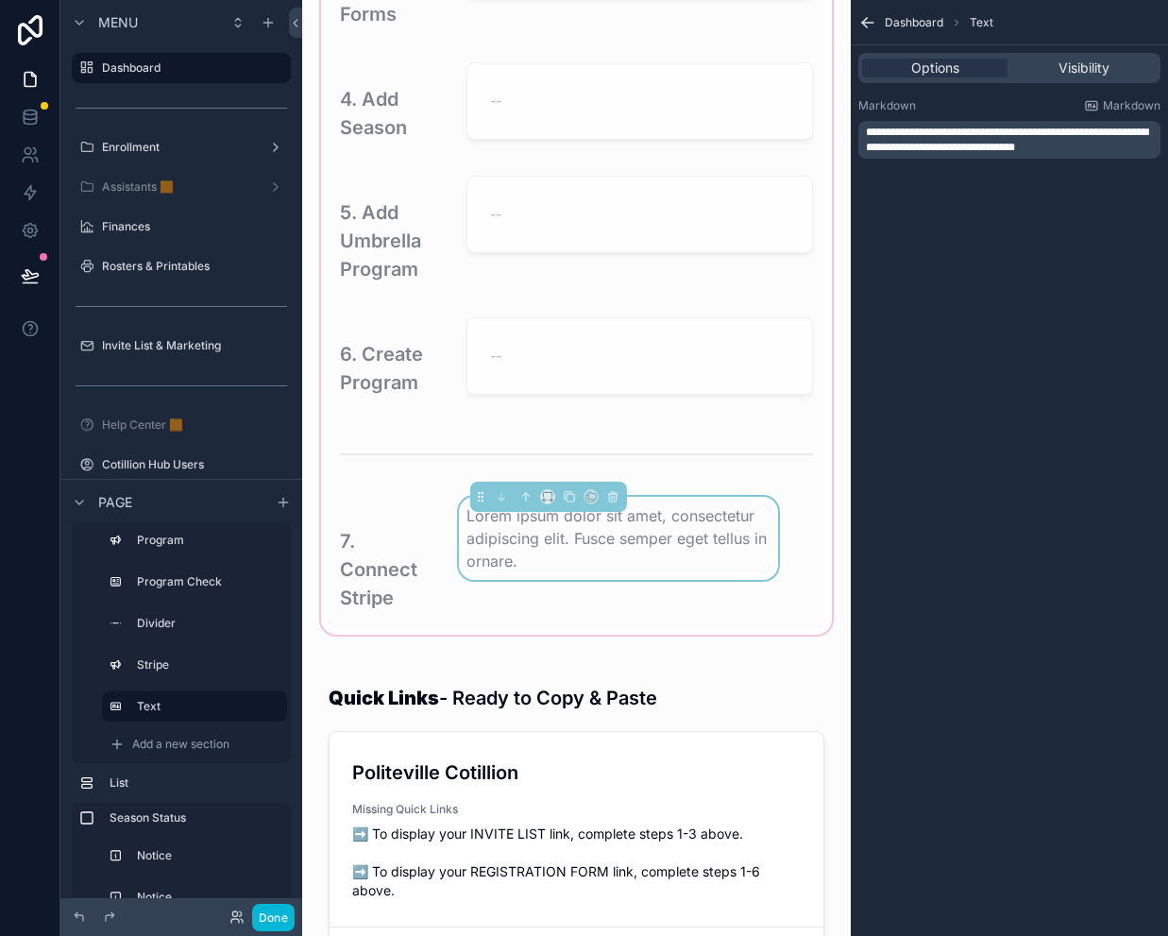
click at [995, 140] on span "**********" at bounding box center [1007, 140] width 282 height 26
drag, startPoint x: 1088, startPoint y: 146, endPoint x: 857, endPoint y: 119, distance: 232.0
click at [857, 119] on div "**********" at bounding box center [1009, 129] width 317 height 76
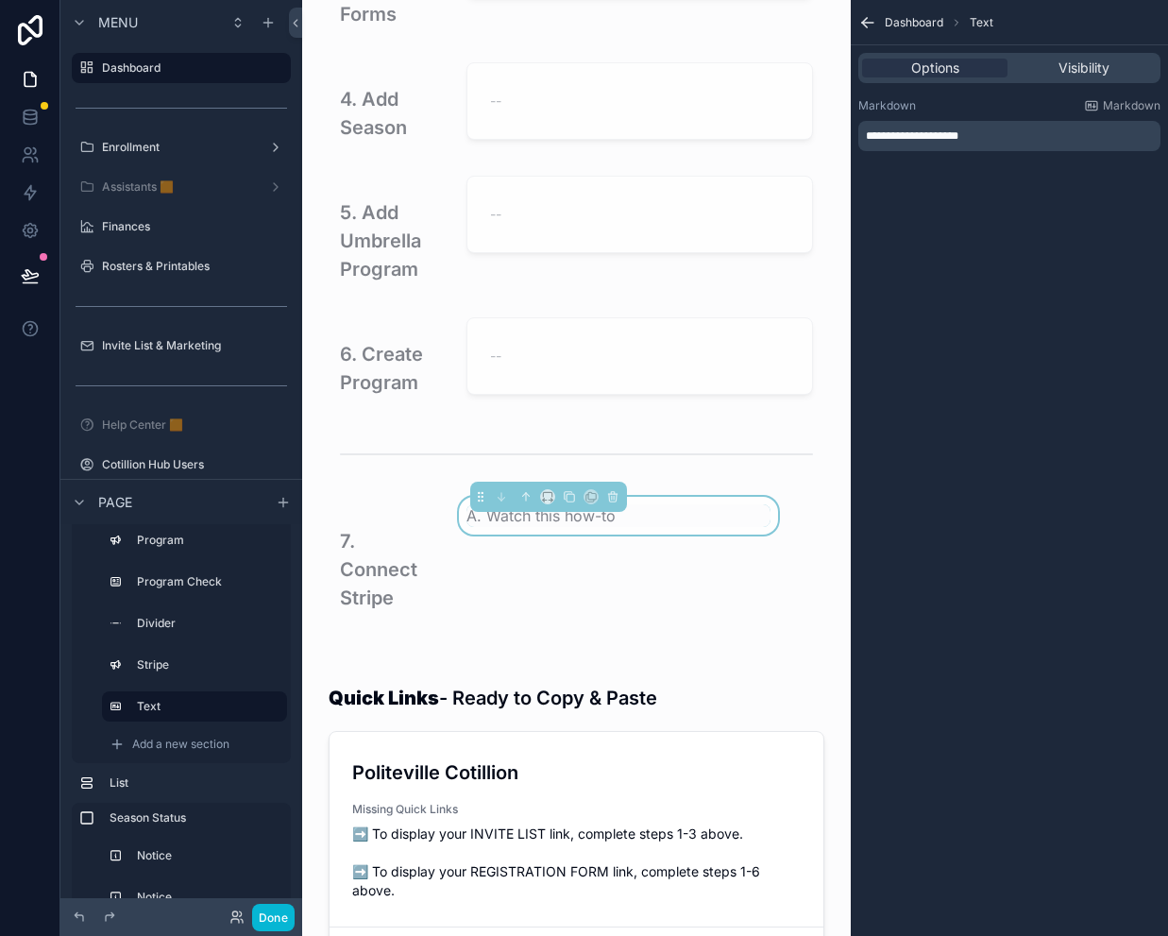
drag, startPoint x: 938, startPoint y: 133, endPoint x: 958, endPoint y: 148, distance: 25.7
click at [938, 133] on span "**********" at bounding box center [912, 135] width 93 height 11
click at [977, 134] on span "**********" at bounding box center [936, 135] width 140 height 11
drag, startPoint x: 1042, startPoint y: 129, endPoint x: 988, endPoint y: 135, distance: 55.1
click at [988, 135] on p "**********" at bounding box center [1011, 135] width 291 height 15
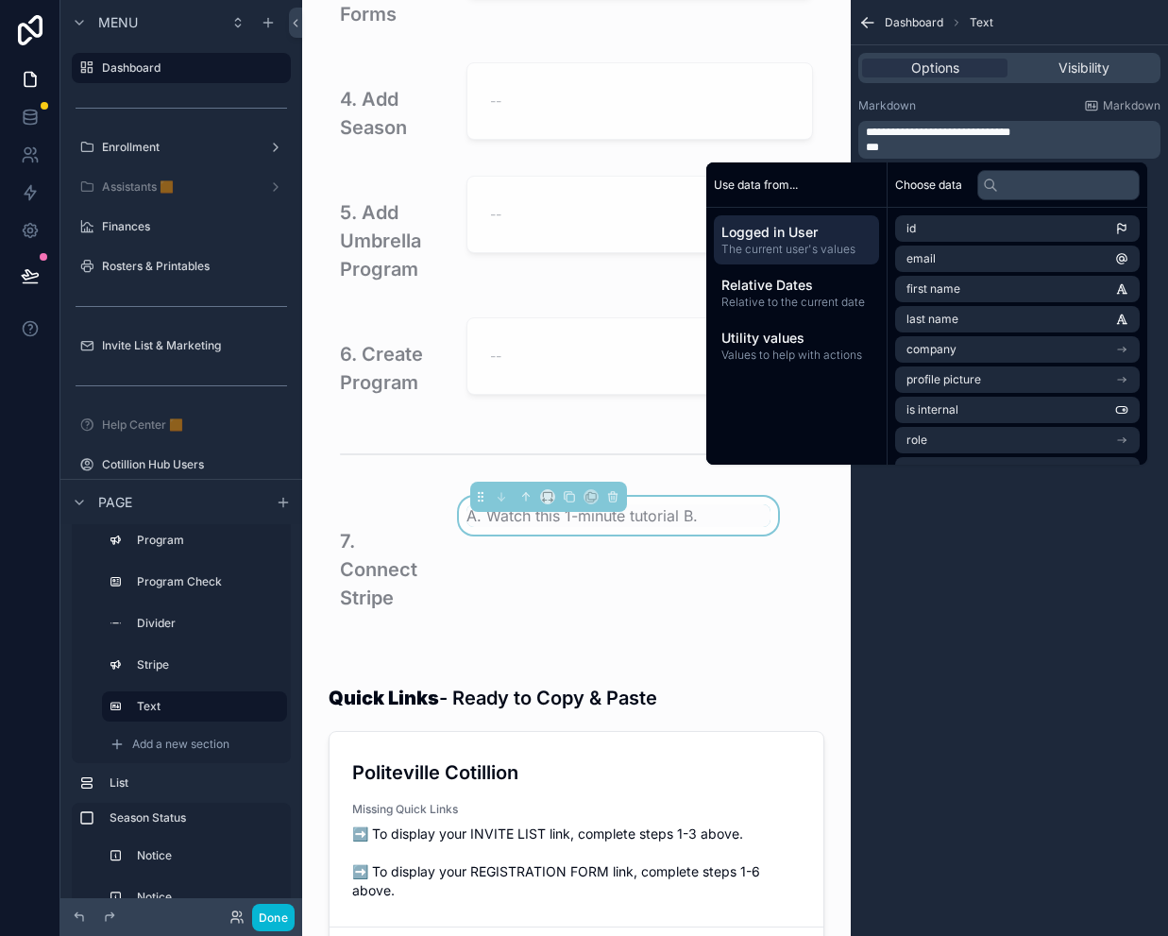
scroll to position [0, 0]
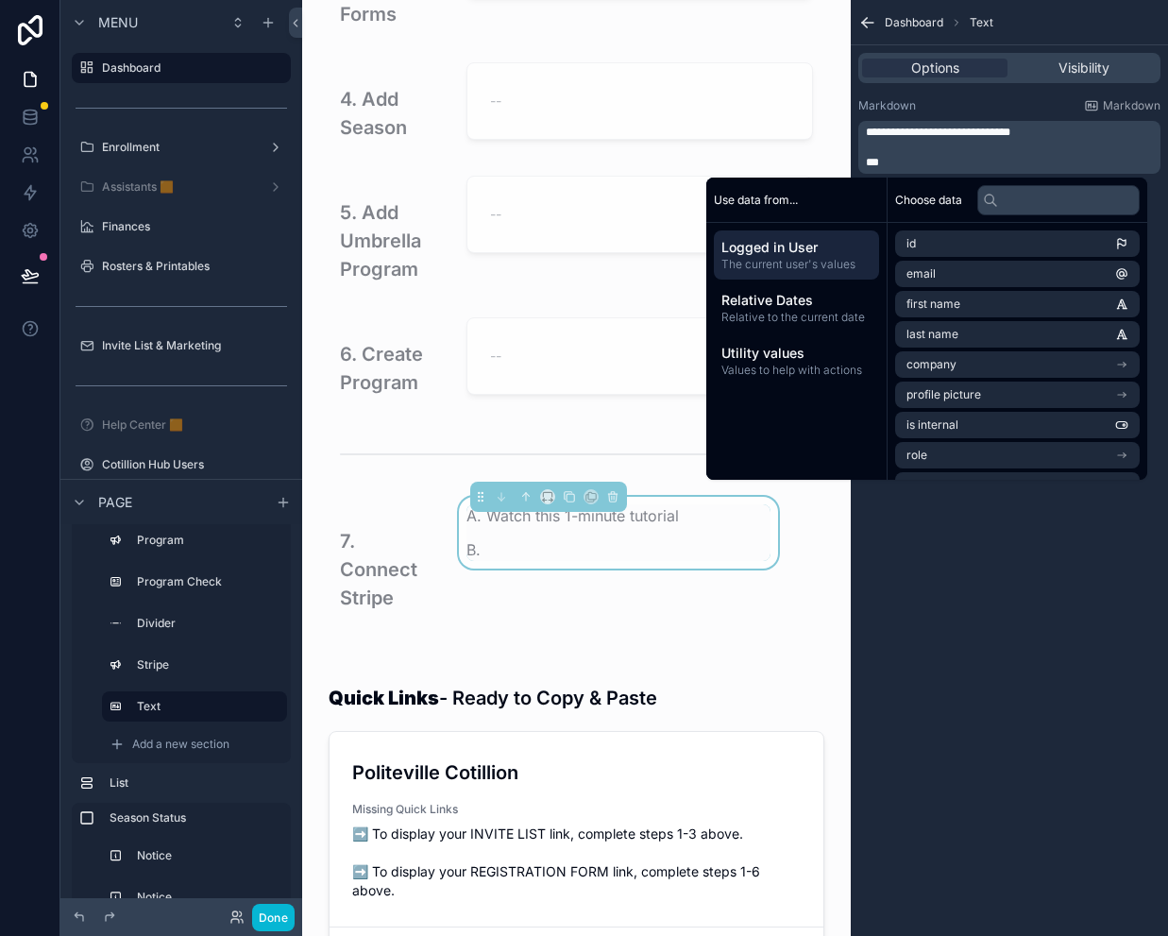
click at [917, 159] on p "**" at bounding box center [1011, 162] width 291 height 15
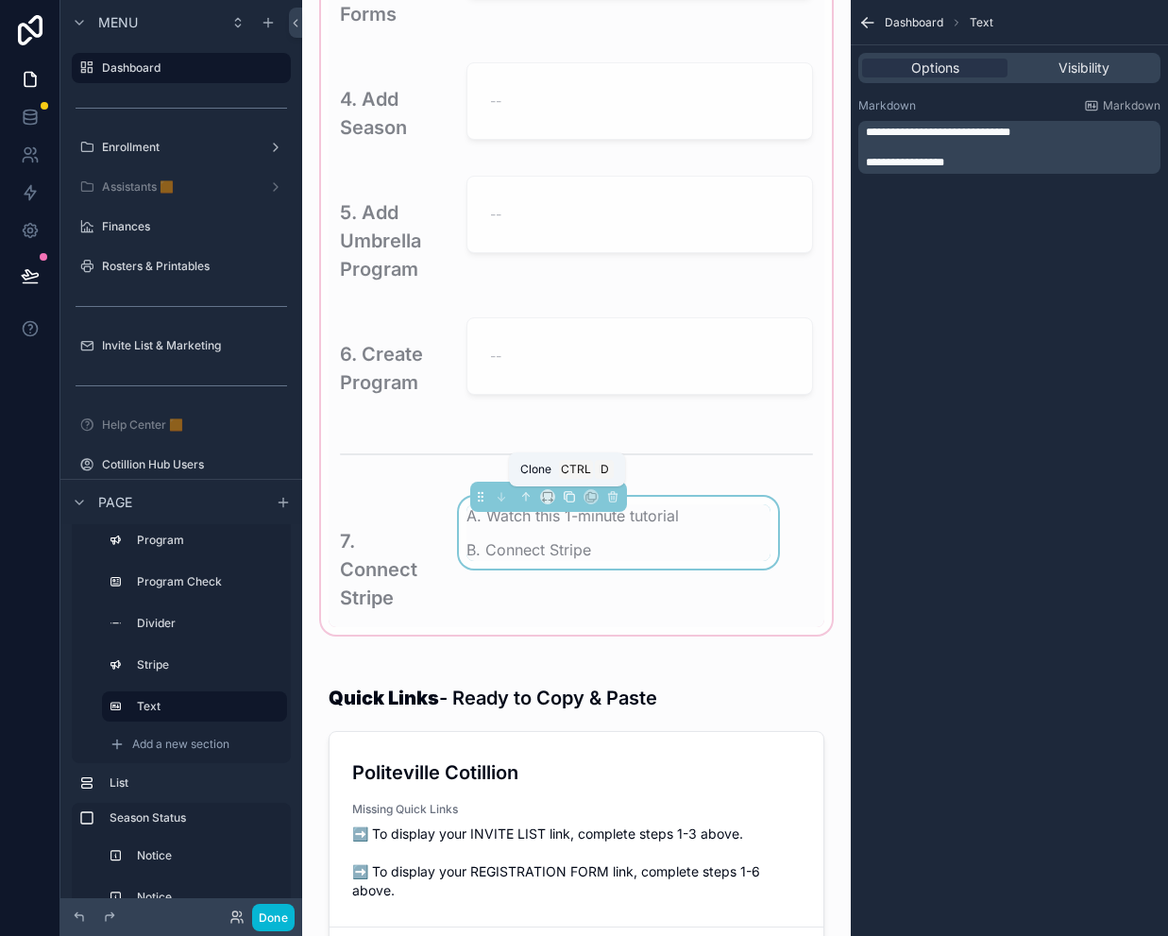
click at [574, 494] on button "scrollable content" at bounding box center [569, 496] width 21 height 21
drag, startPoint x: 520, startPoint y: 551, endPoint x: 520, endPoint y: 533, distance: 17.9
click at [520, 551] on div "scrollable content" at bounding box center [576, 77] width 518 height 1123
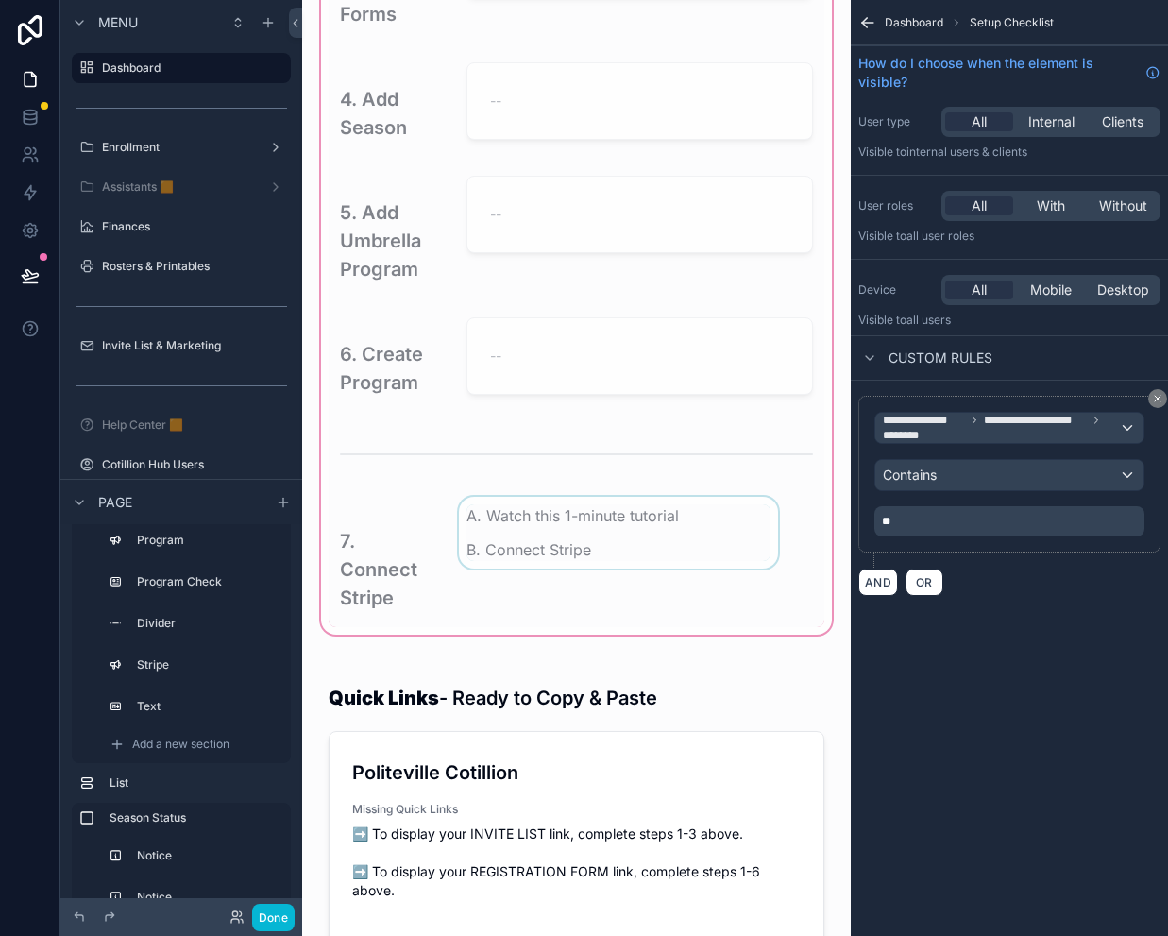
click at [520, 522] on div "scrollable content" at bounding box center [618, 562] width 327 height 130
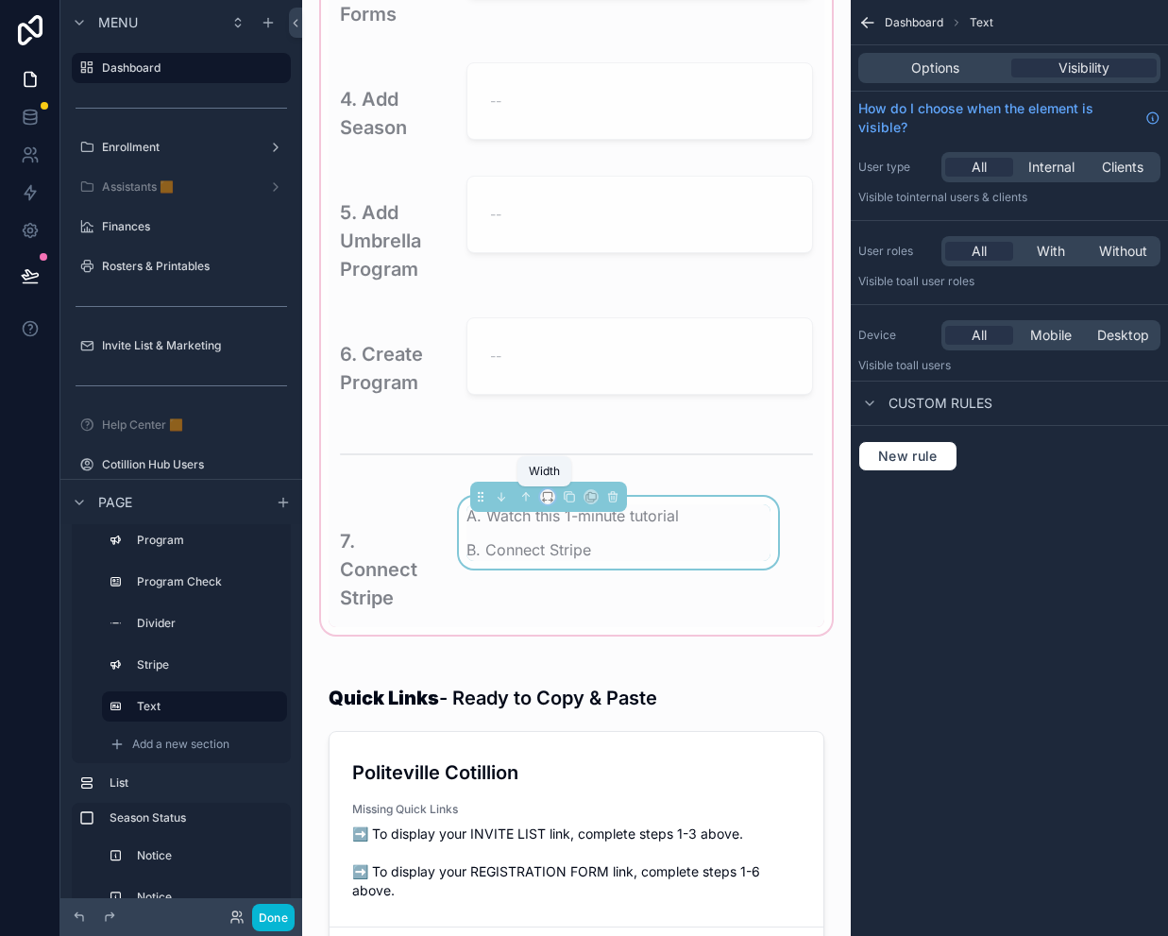
click at [545, 495] on icon "scrollable content" at bounding box center [547, 496] width 13 height 13
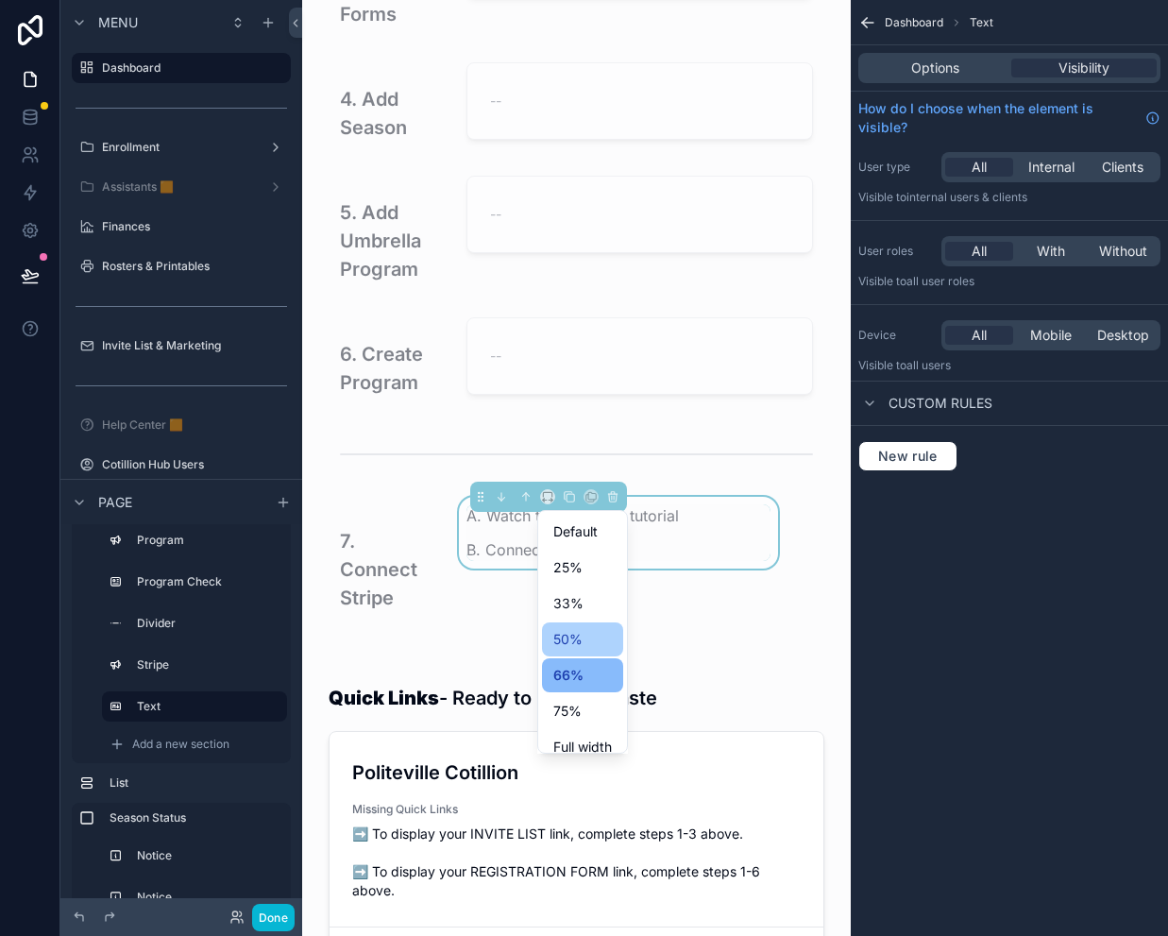
click at [575, 642] on span "50%" at bounding box center [567, 639] width 29 height 23
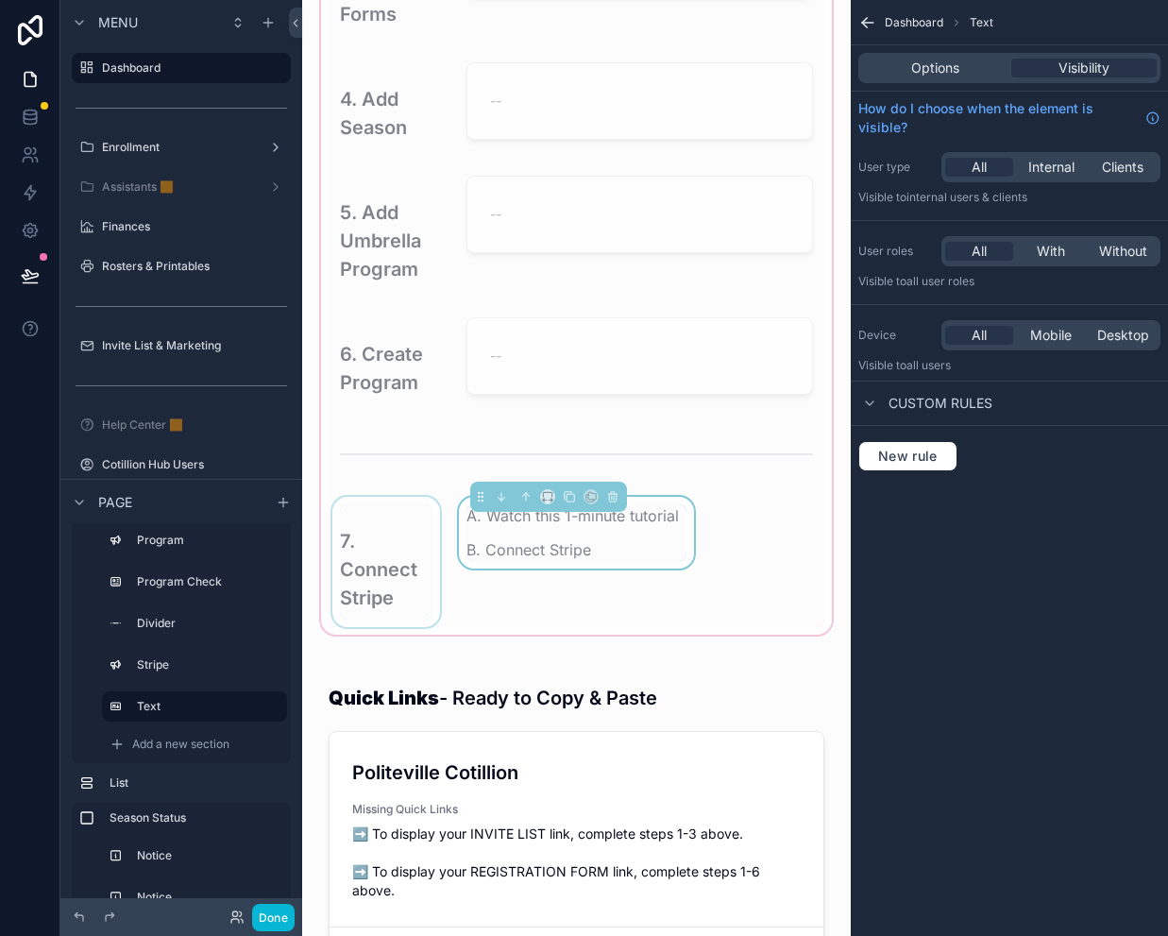
click at [410, 548] on div "scrollable content" at bounding box center [386, 562] width 115 height 130
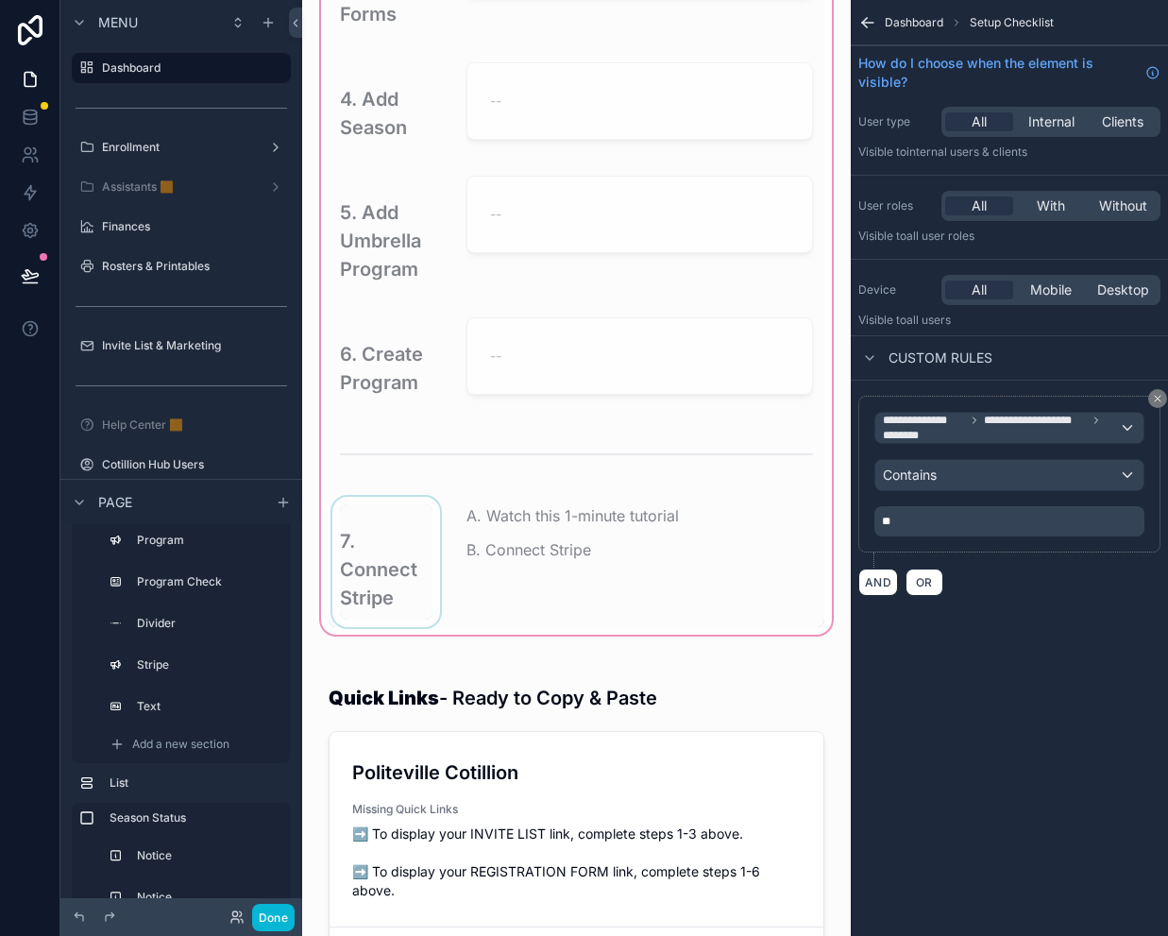
click at [390, 549] on div "scrollable content" at bounding box center [386, 562] width 115 height 130
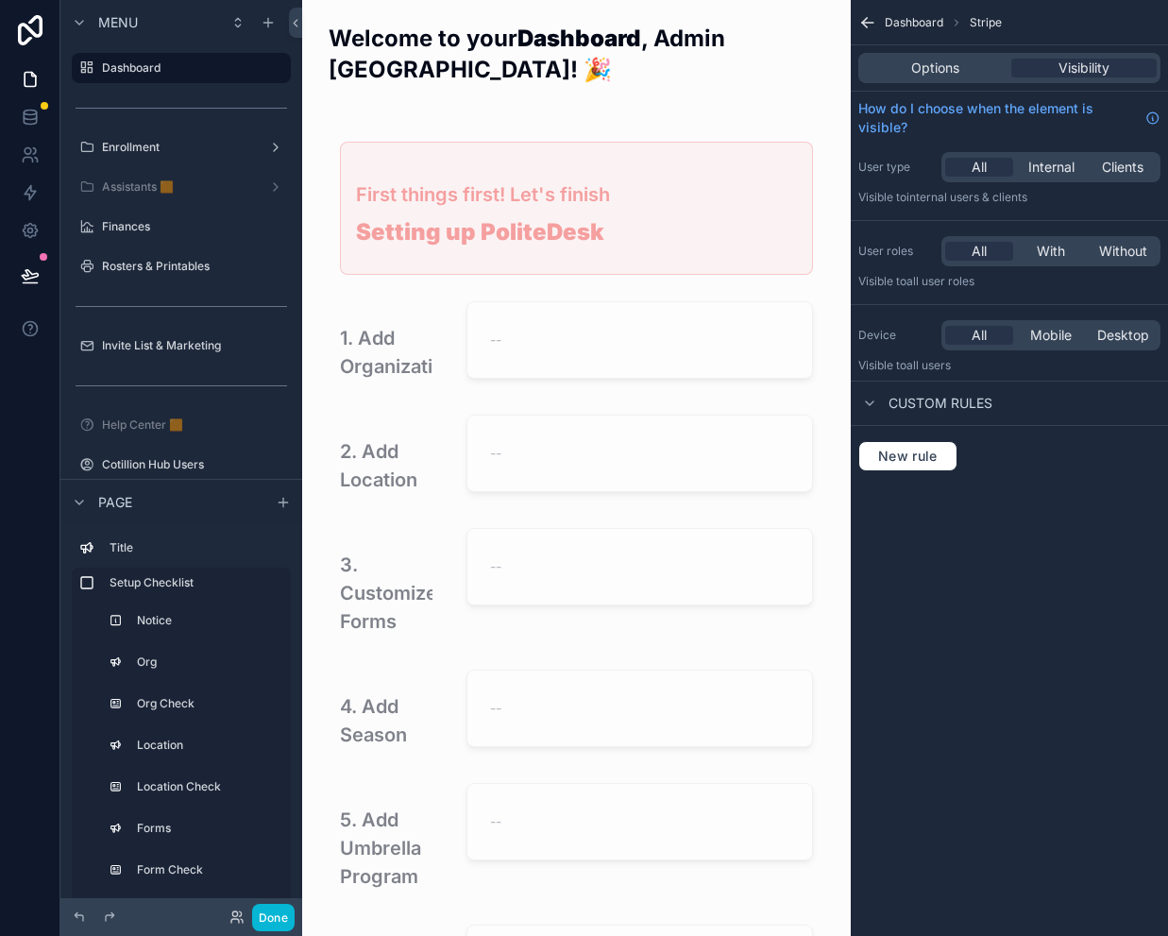
scroll to position [607, 0]
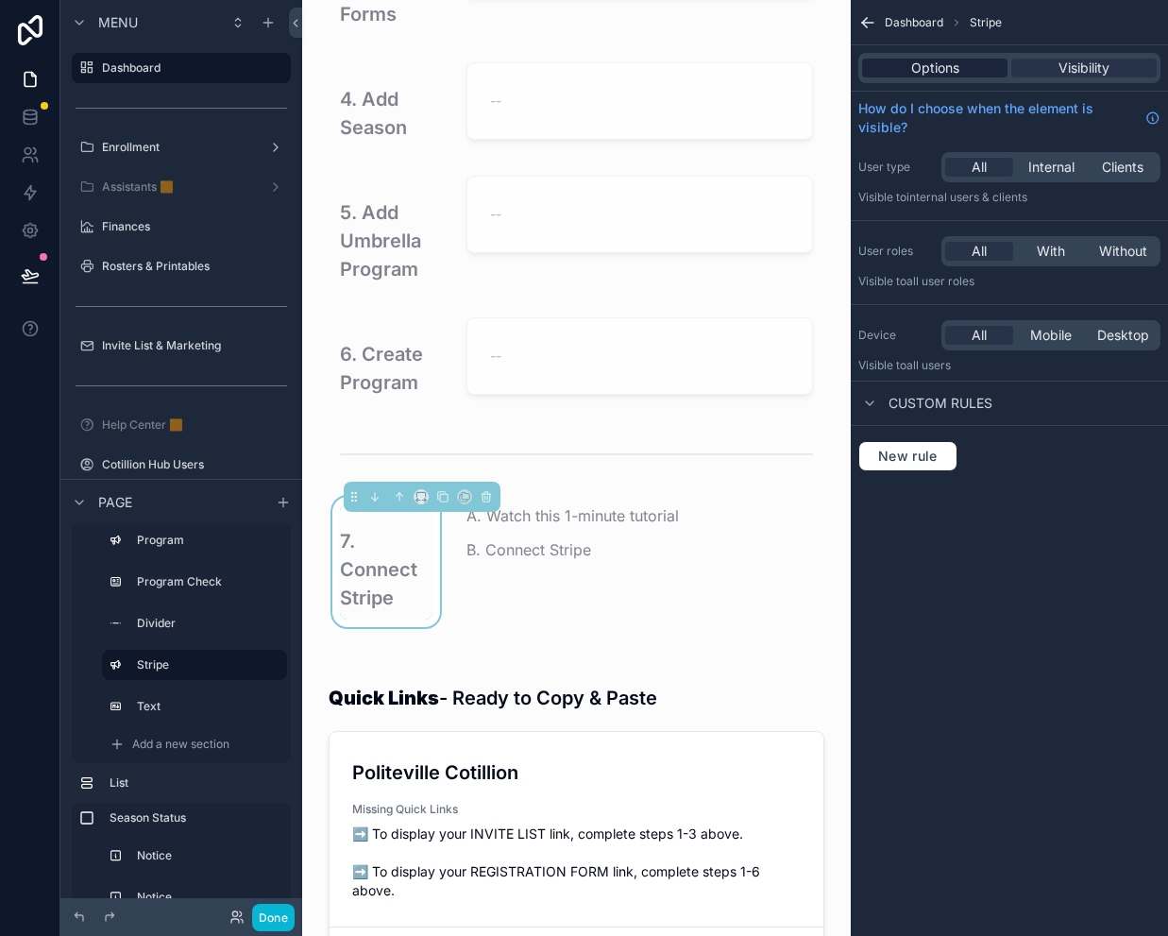
click at [928, 71] on span "Options" at bounding box center [935, 68] width 48 height 19
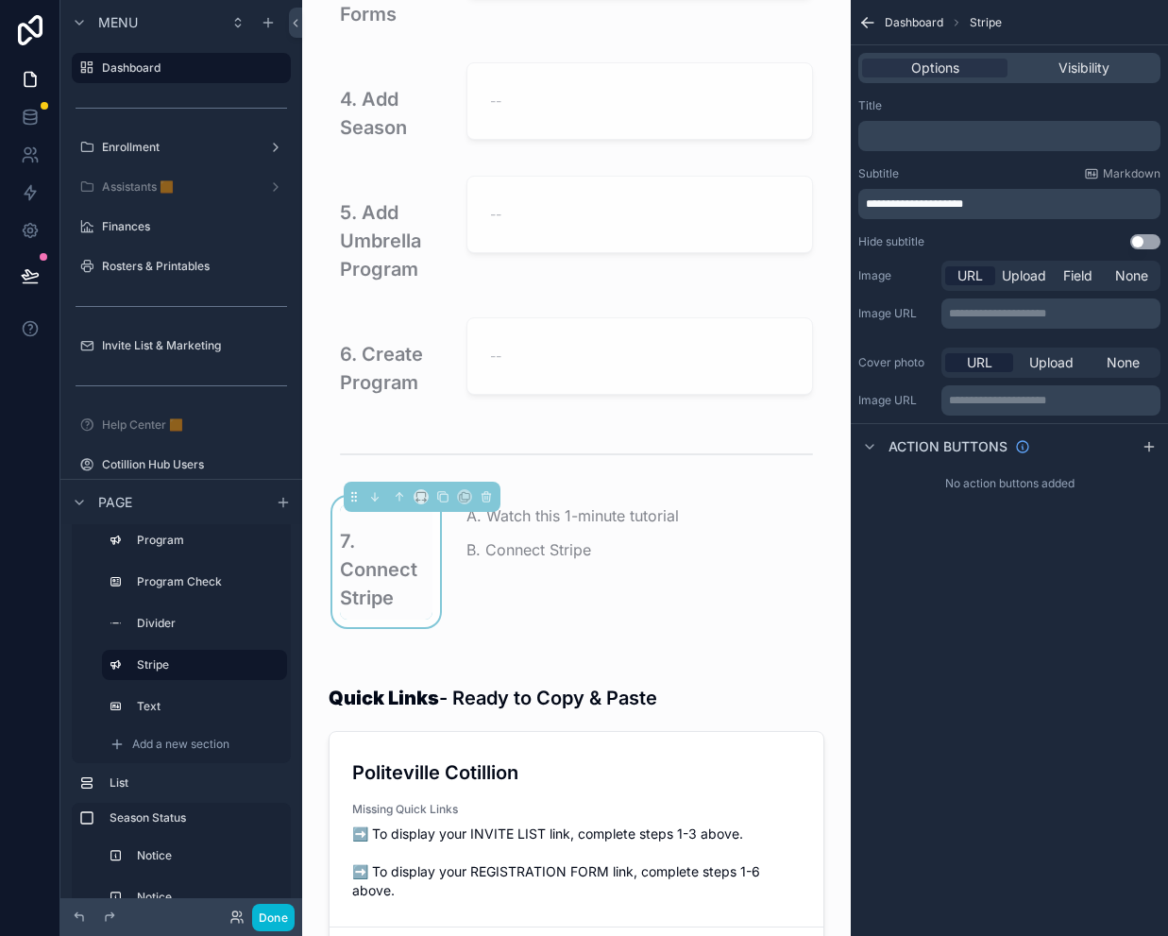
click at [904, 133] on p "﻿" at bounding box center [1011, 135] width 291 height 15
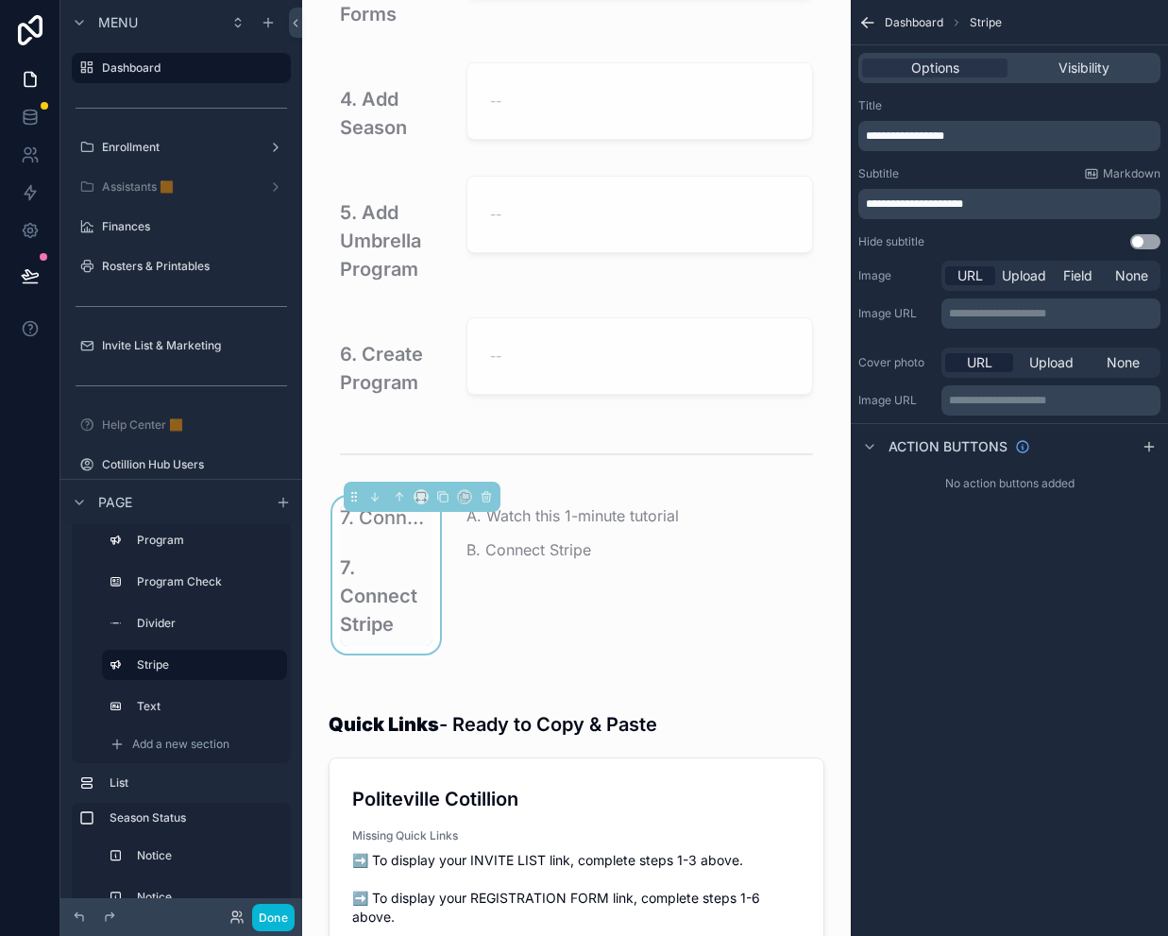
drag, startPoint x: 981, startPoint y: 576, endPoint x: 979, endPoint y: 277, distance: 299.3
click at [981, 576] on div "**********" at bounding box center [1009, 468] width 317 height 936
drag, startPoint x: 988, startPoint y: 200, endPoint x: 822, endPoint y: 205, distance: 165.3
click at [822, 205] on div "Jump to... Ctrl K Dashboard Enrollment Assistants 🟧 Finances Rosters & Printabl…" at bounding box center [735, 468] width 866 height 936
drag, startPoint x: 1004, startPoint y: 133, endPoint x: 844, endPoint y: 138, distance: 159.6
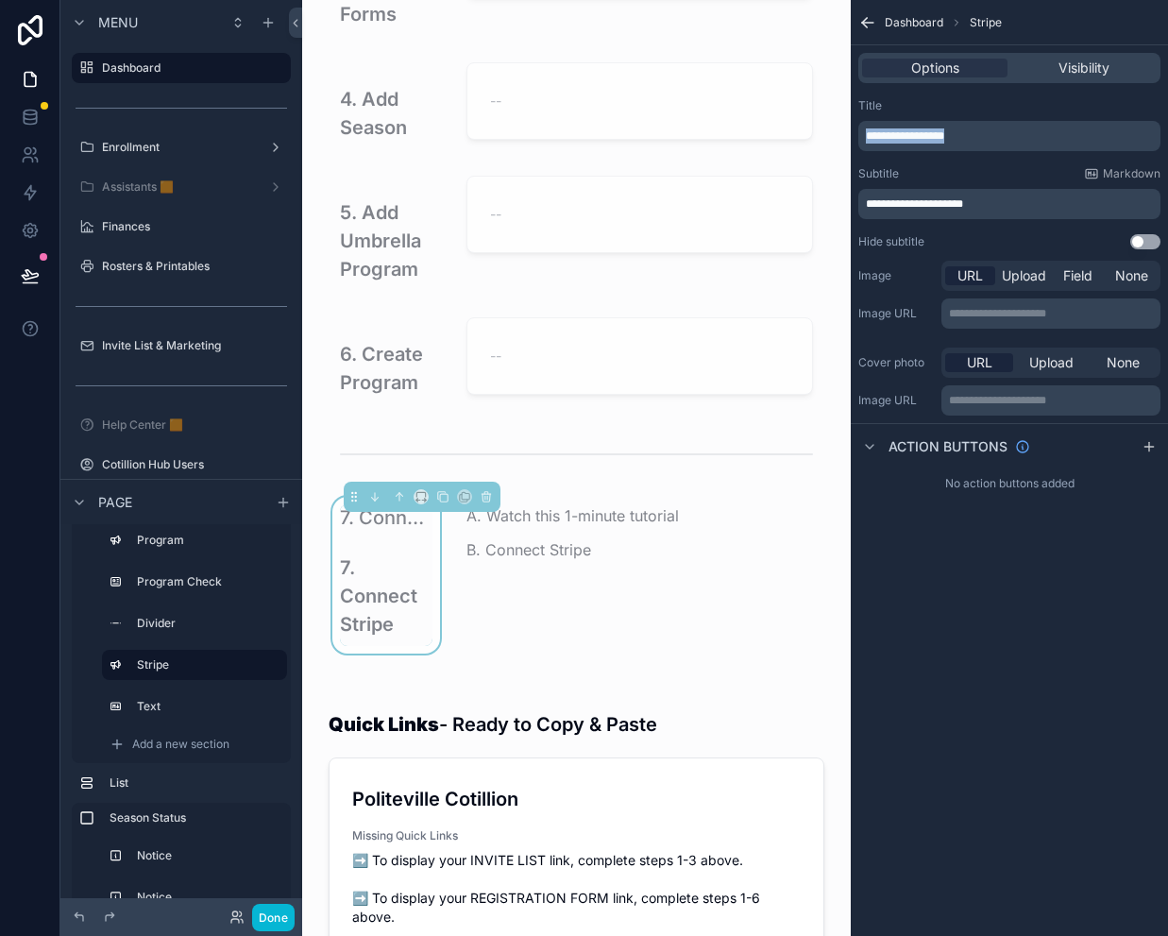
click at [844, 138] on div "Jump to... Ctrl K Dashboard Enrollment Assistants 🟧 Finances Rosters & Printabl…" at bounding box center [735, 468] width 866 height 936
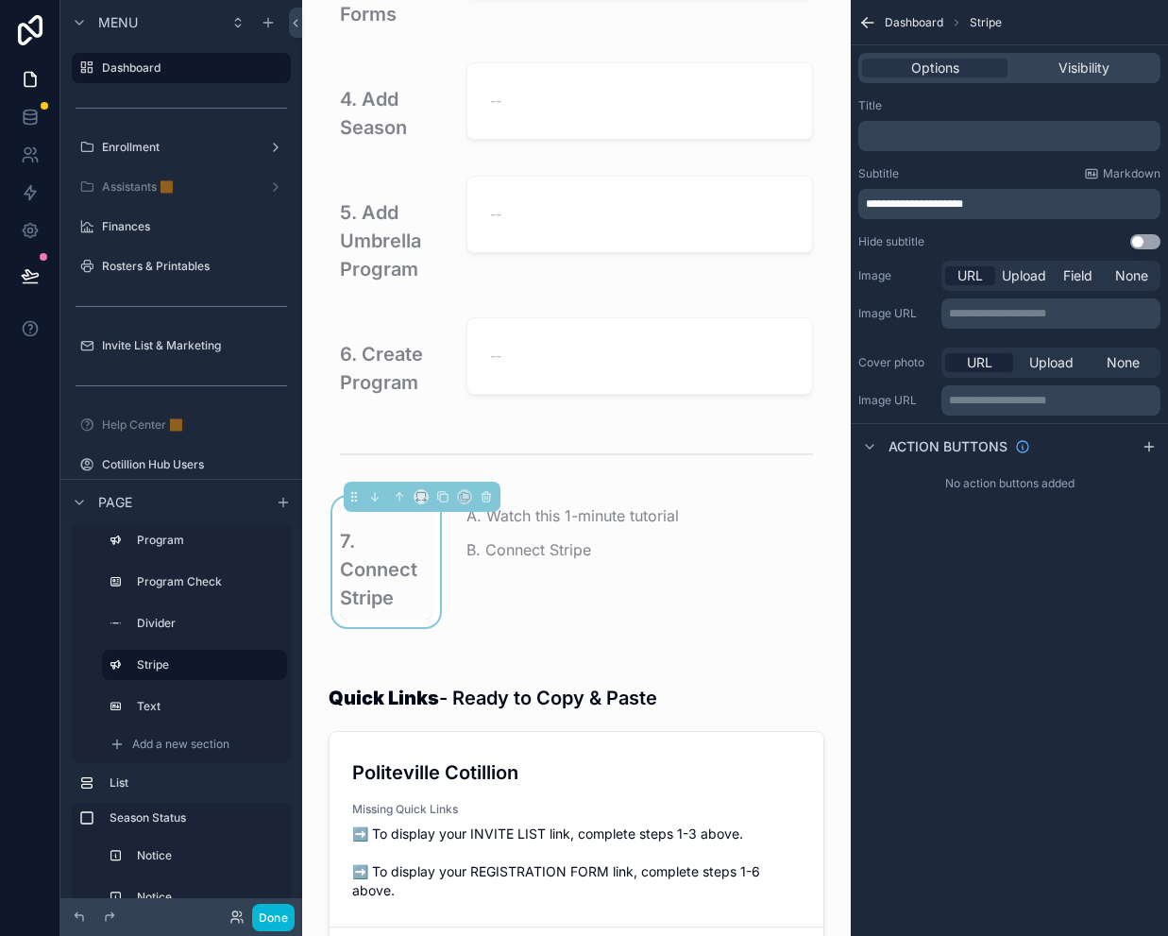
click at [884, 202] on span "**********" at bounding box center [914, 203] width 97 height 11
drag, startPoint x: 890, startPoint y: 201, endPoint x: 855, endPoint y: 201, distance: 34.9
click at [855, 201] on div "**********" at bounding box center [1009, 174] width 317 height 166
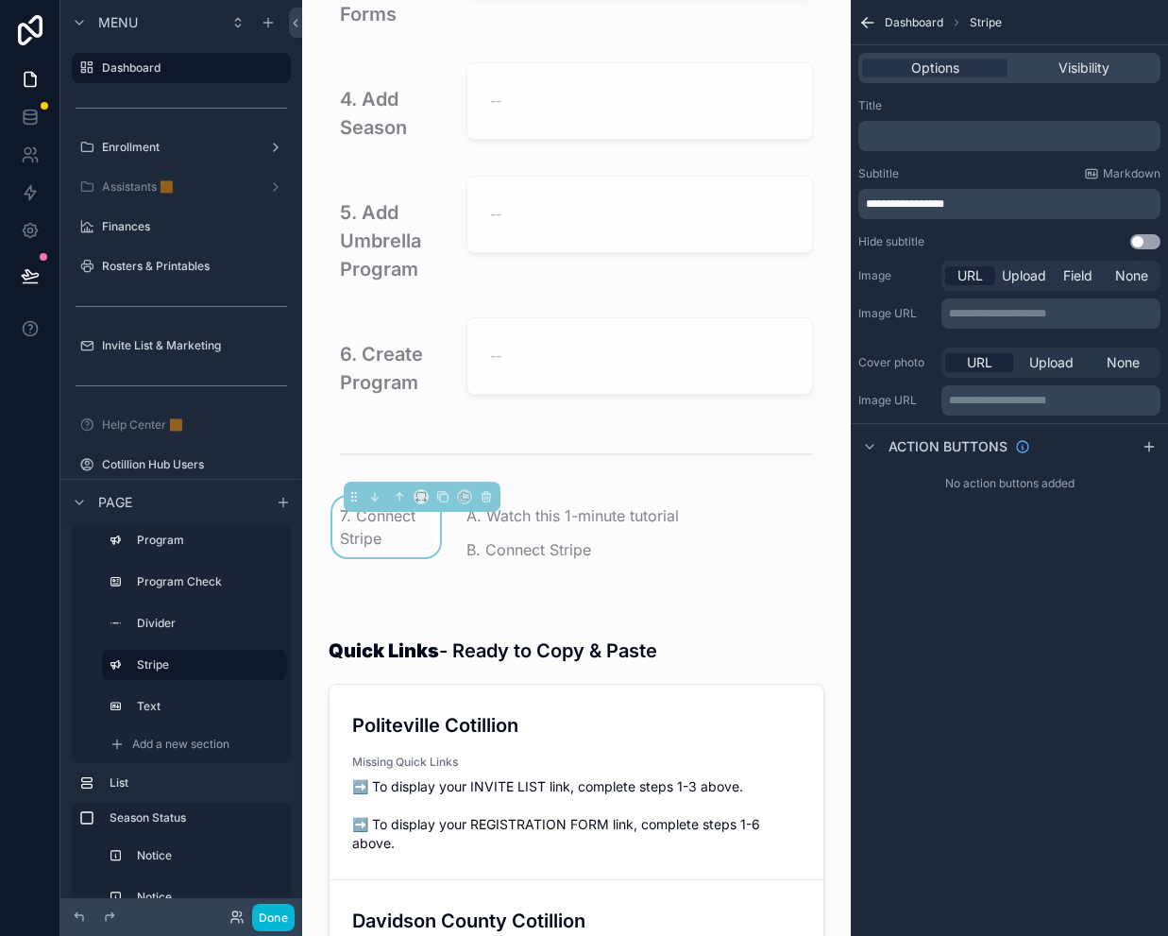
click at [906, 603] on div "**********" at bounding box center [1009, 468] width 317 height 936
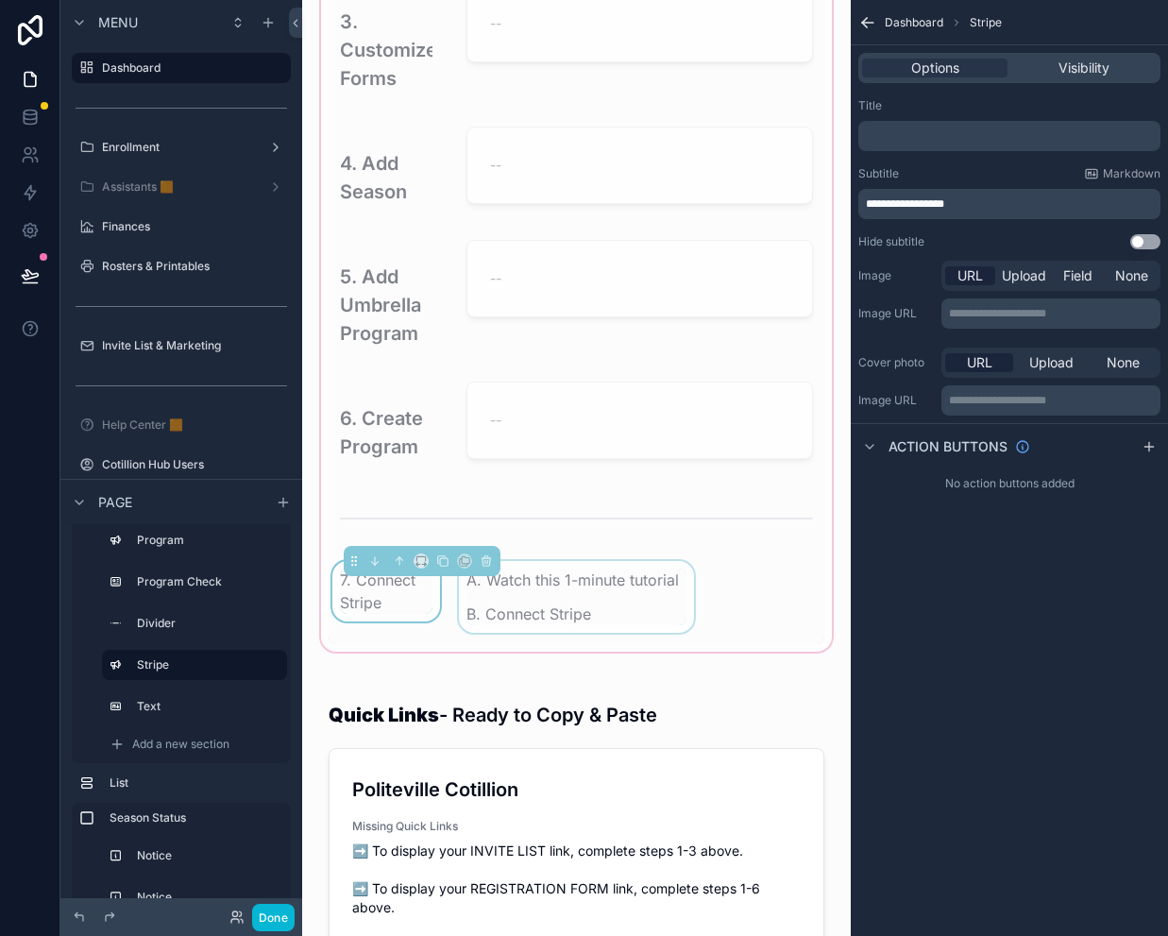
scroll to position [513, 0]
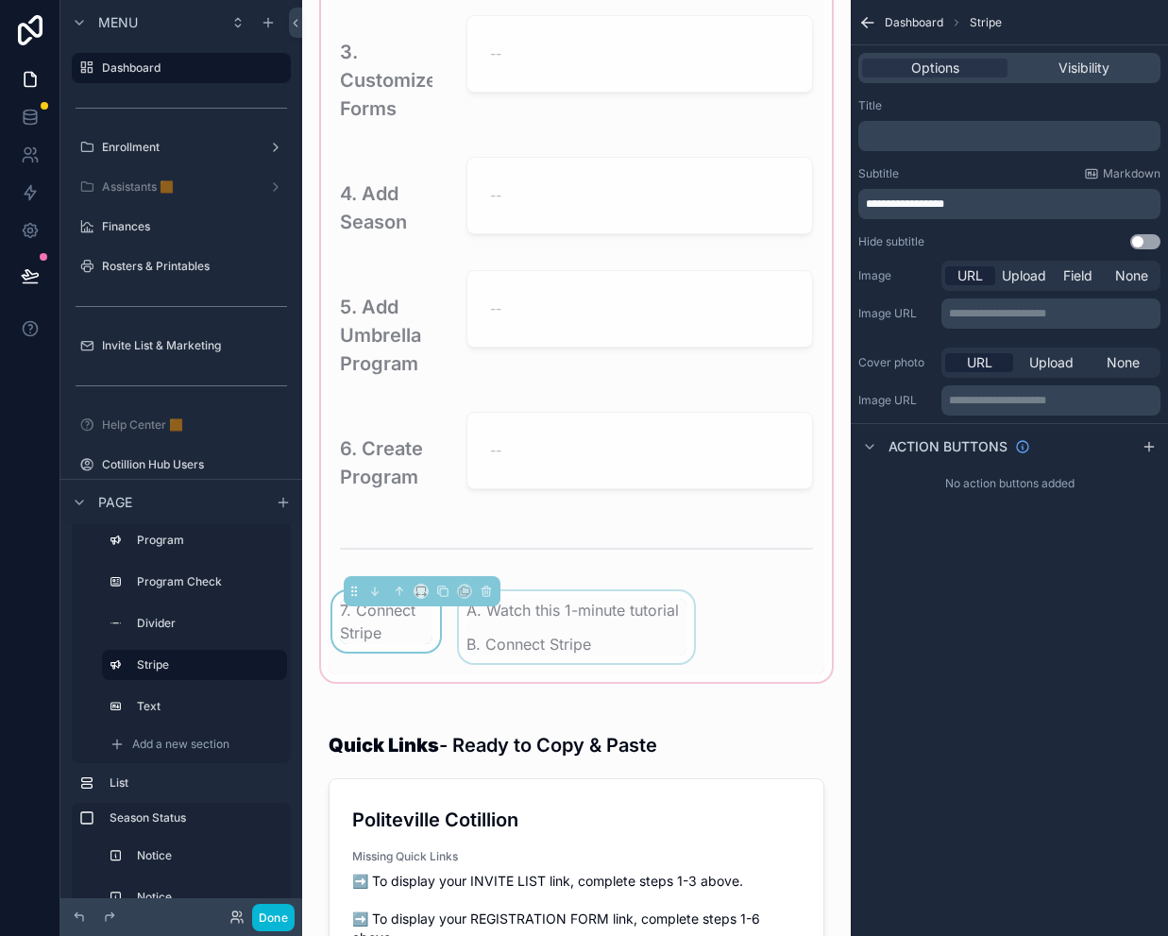
click at [601, 634] on div "scrollable content" at bounding box center [576, 632] width 243 height 83
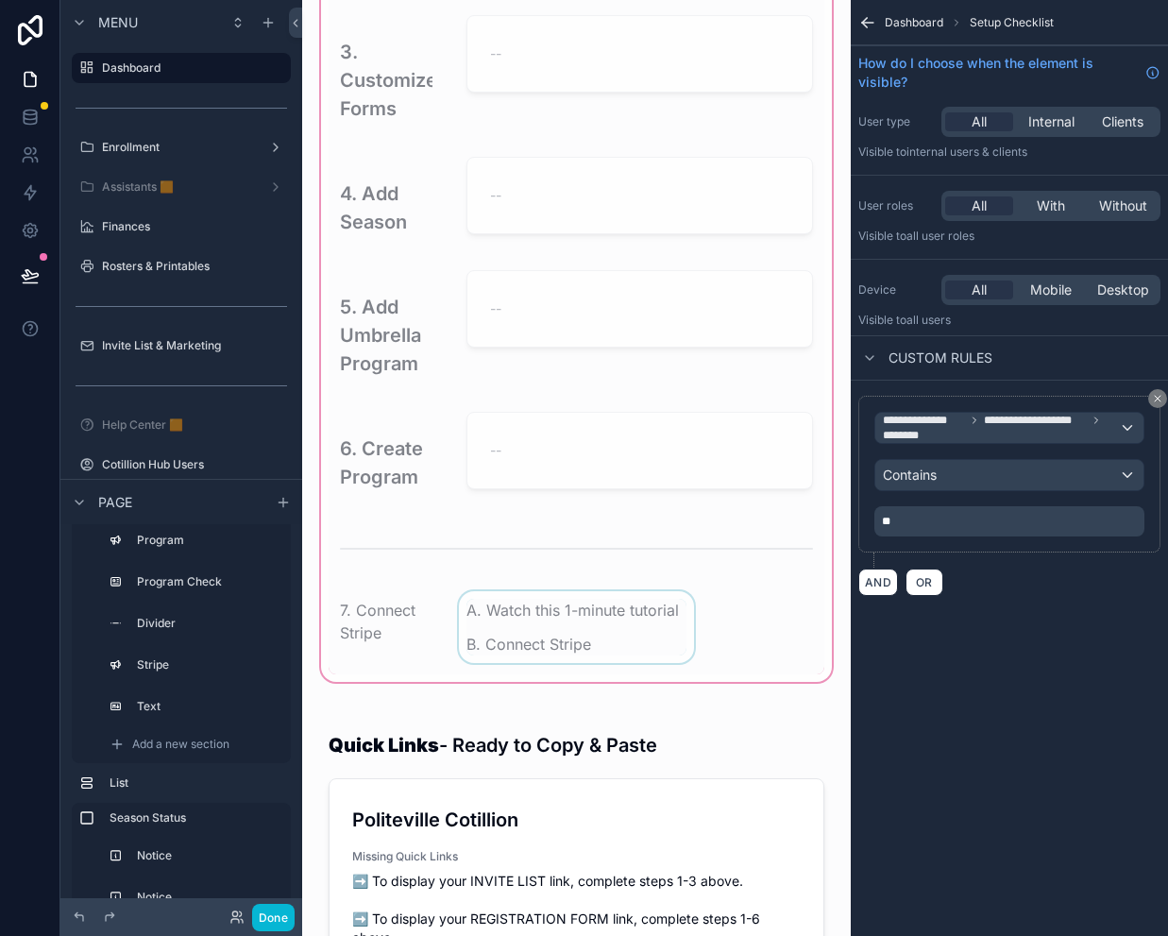
click at [544, 669] on div "scrollable content" at bounding box center [576, 632] width 243 height 83
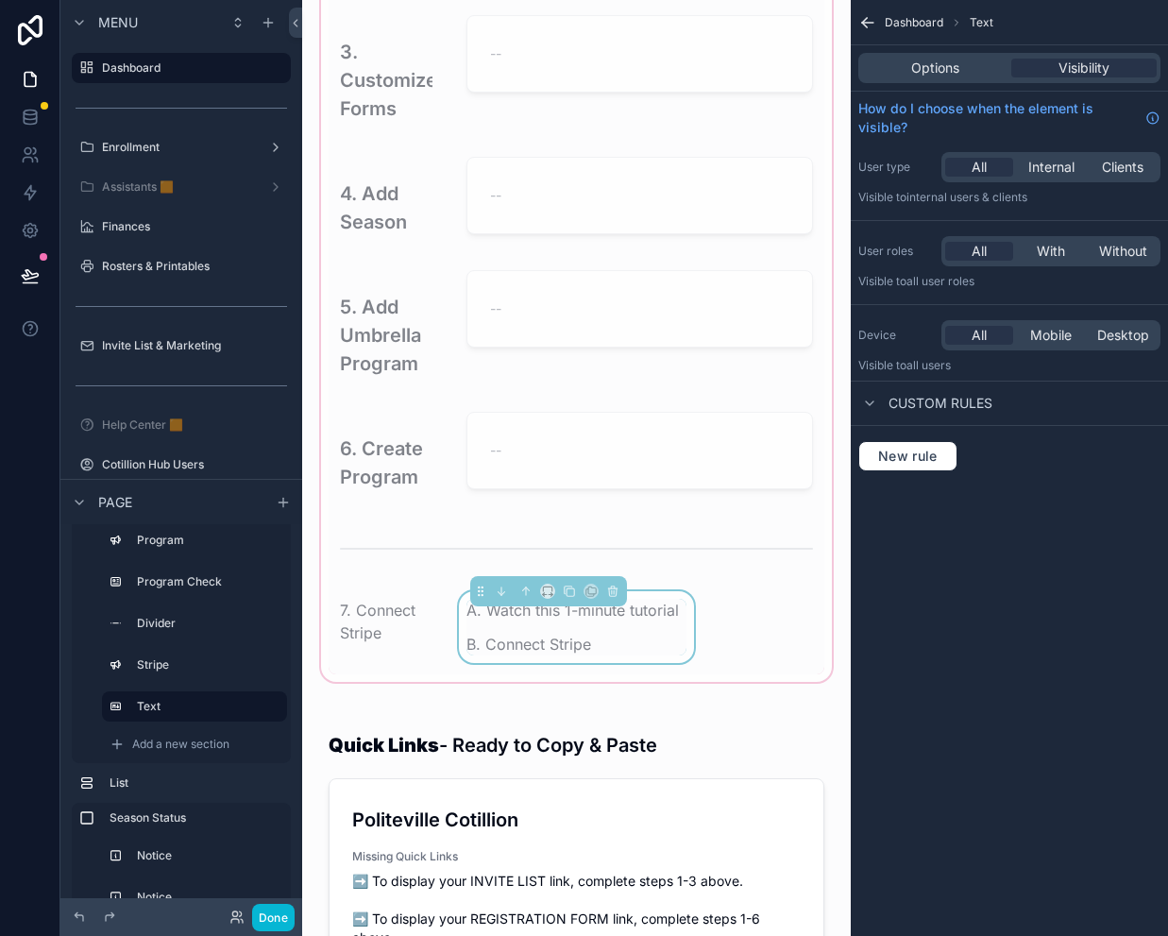
click at [544, 655] on p "B. Connect Stripe" at bounding box center [576, 644] width 220 height 23
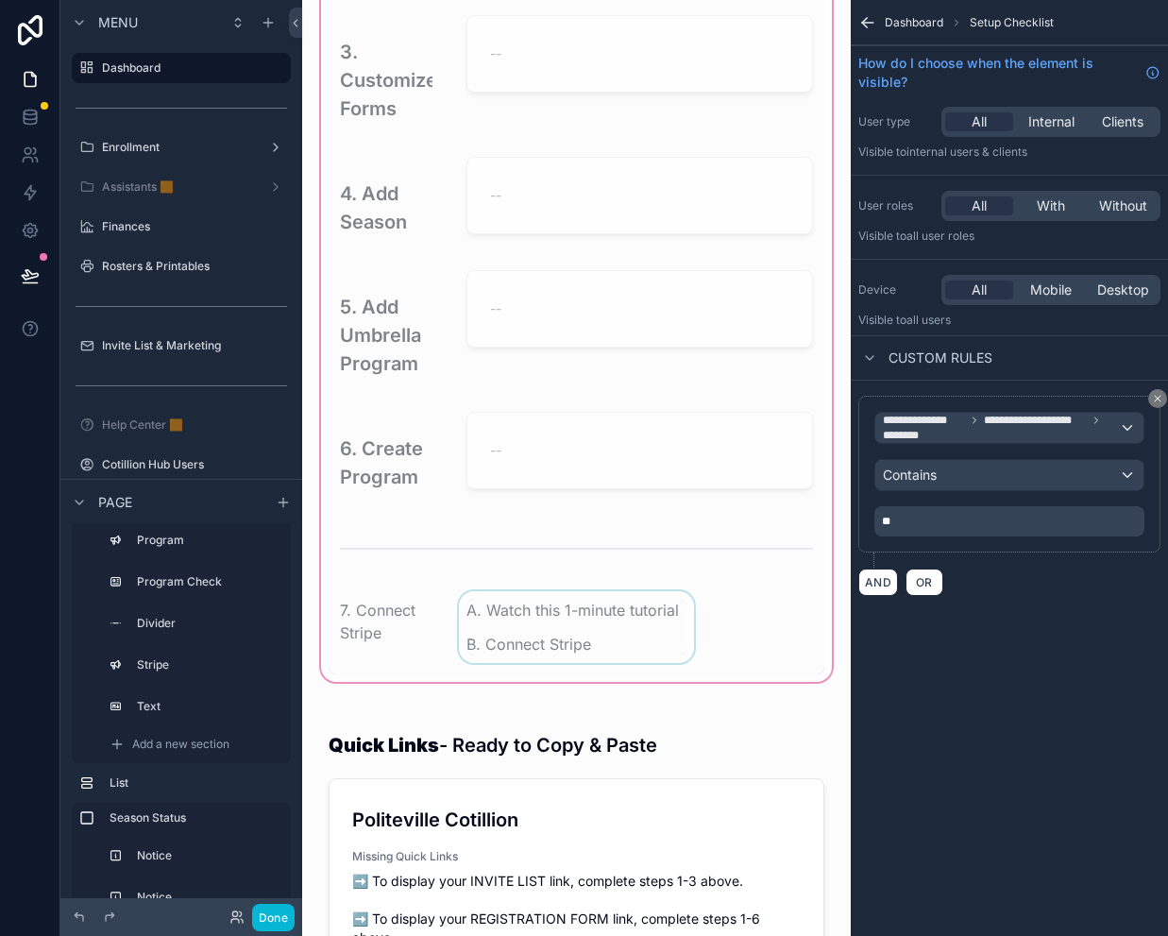
click at [547, 667] on div "scrollable content" at bounding box center [576, 632] width 243 height 83
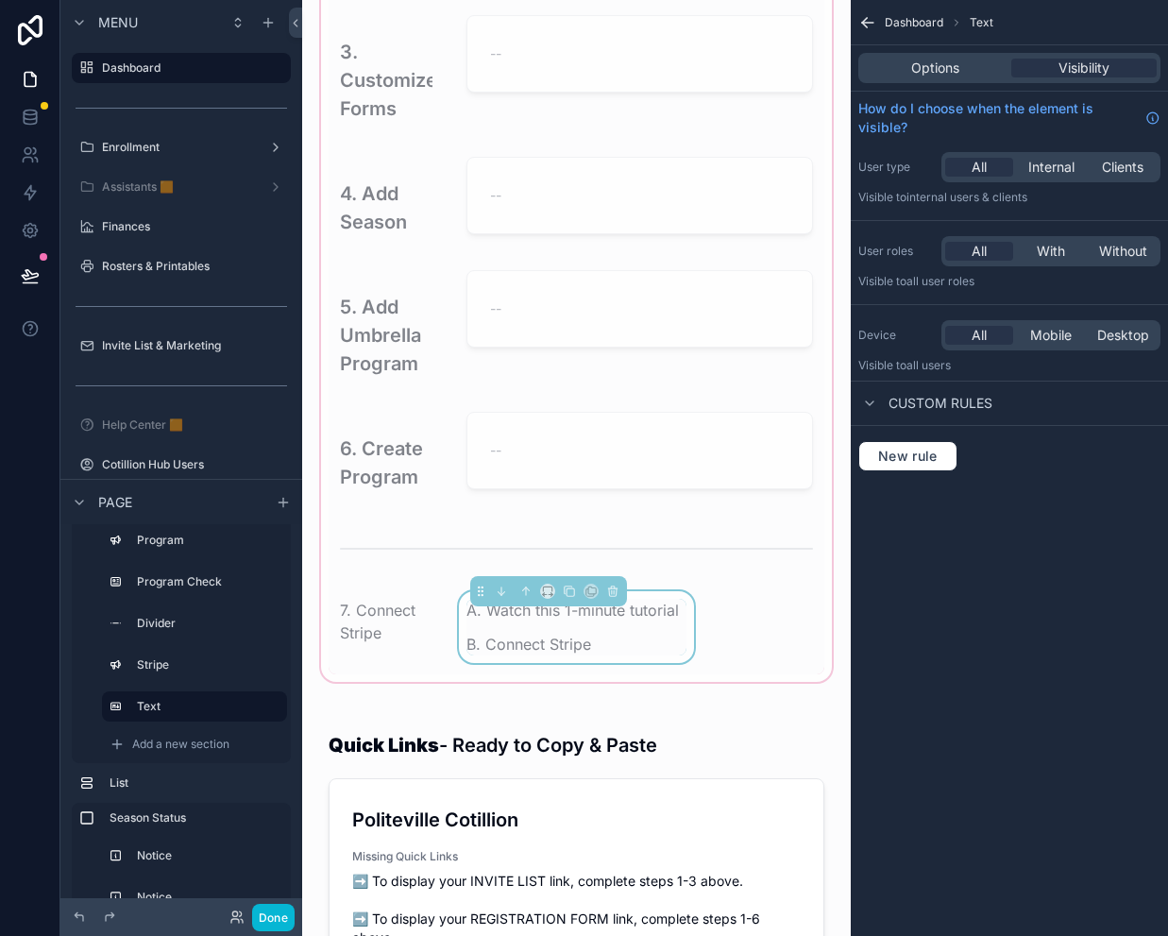
click at [568, 648] on div "A. Watch this 1-minute tutorial B. Connect Stripe" at bounding box center [576, 627] width 220 height 57
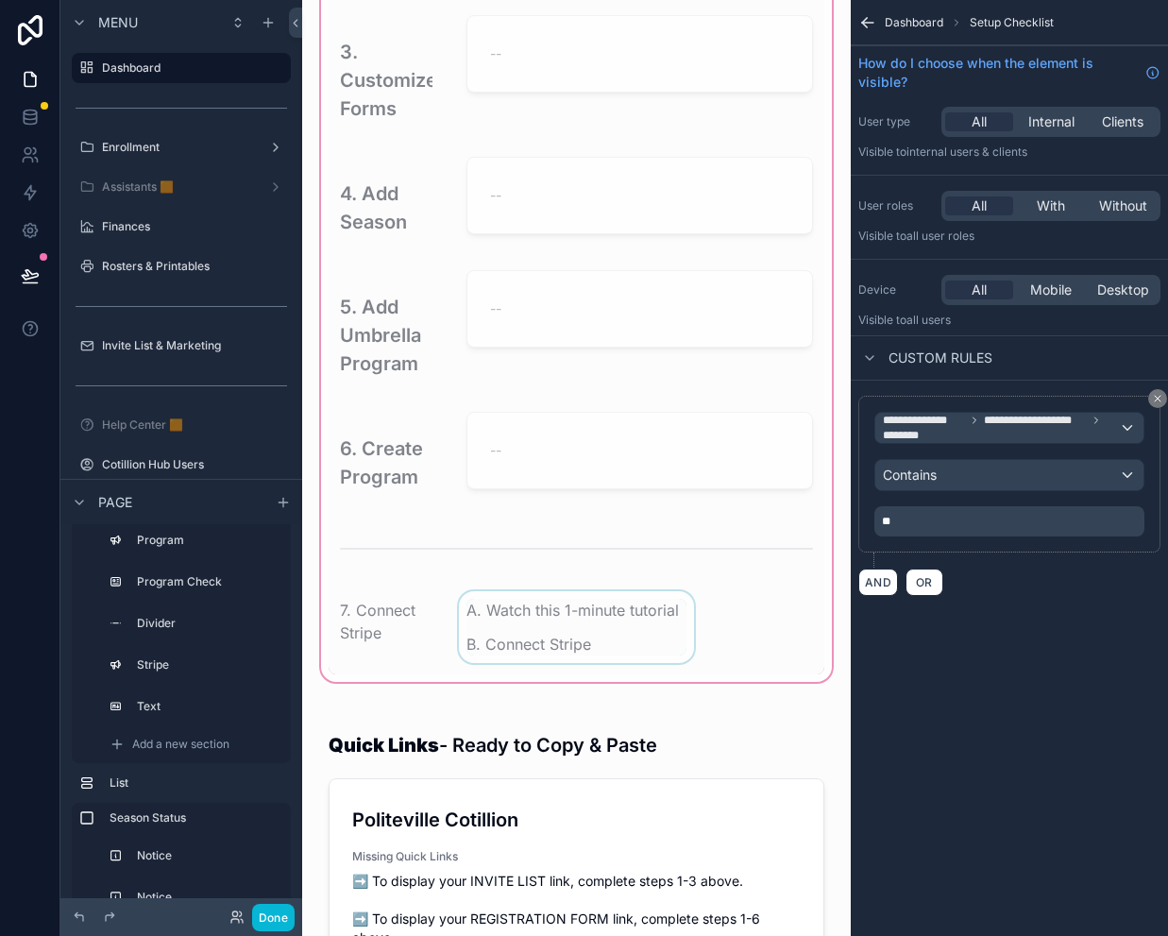
click at [601, 650] on div "scrollable content" at bounding box center [576, 632] width 243 height 83
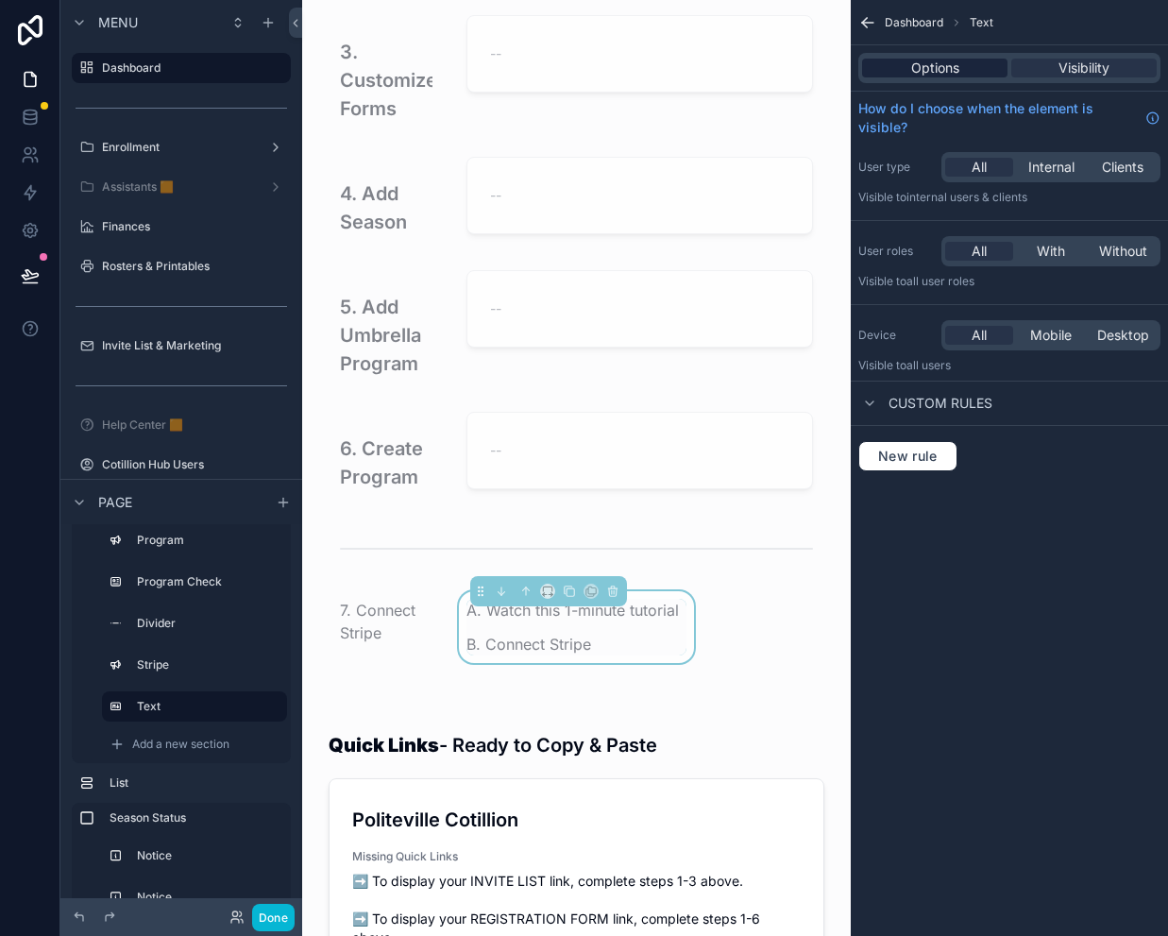
click at [929, 77] on div "Options Visibility" at bounding box center [1009, 68] width 302 height 30
click at [932, 69] on span "Options" at bounding box center [935, 68] width 48 height 19
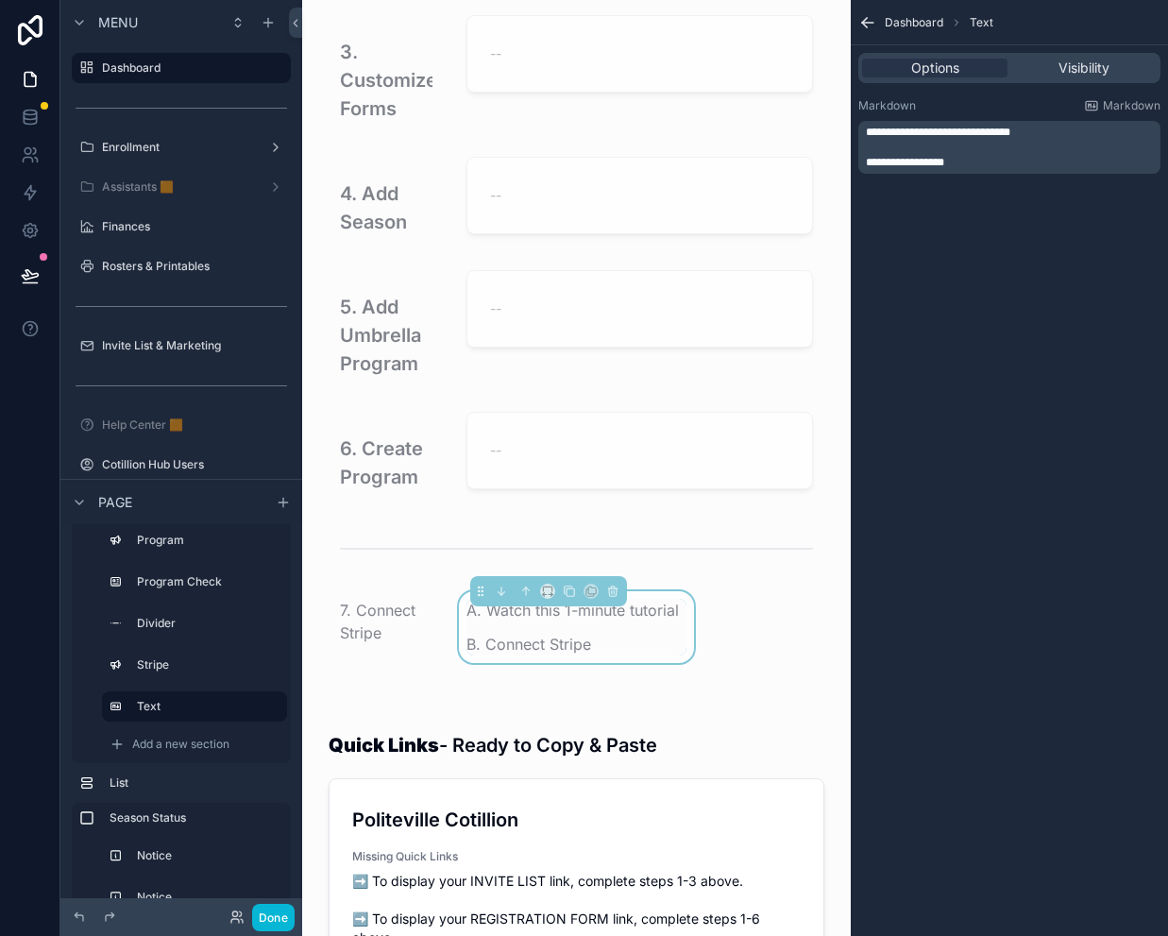
drag, startPoint x: 924, startPoint y: 160, endPoint x: 954, endPoint y: 177, distance: 33.8
click at [924, 160] on span "**********" at bounding box center [905, 162] width 78 height 11
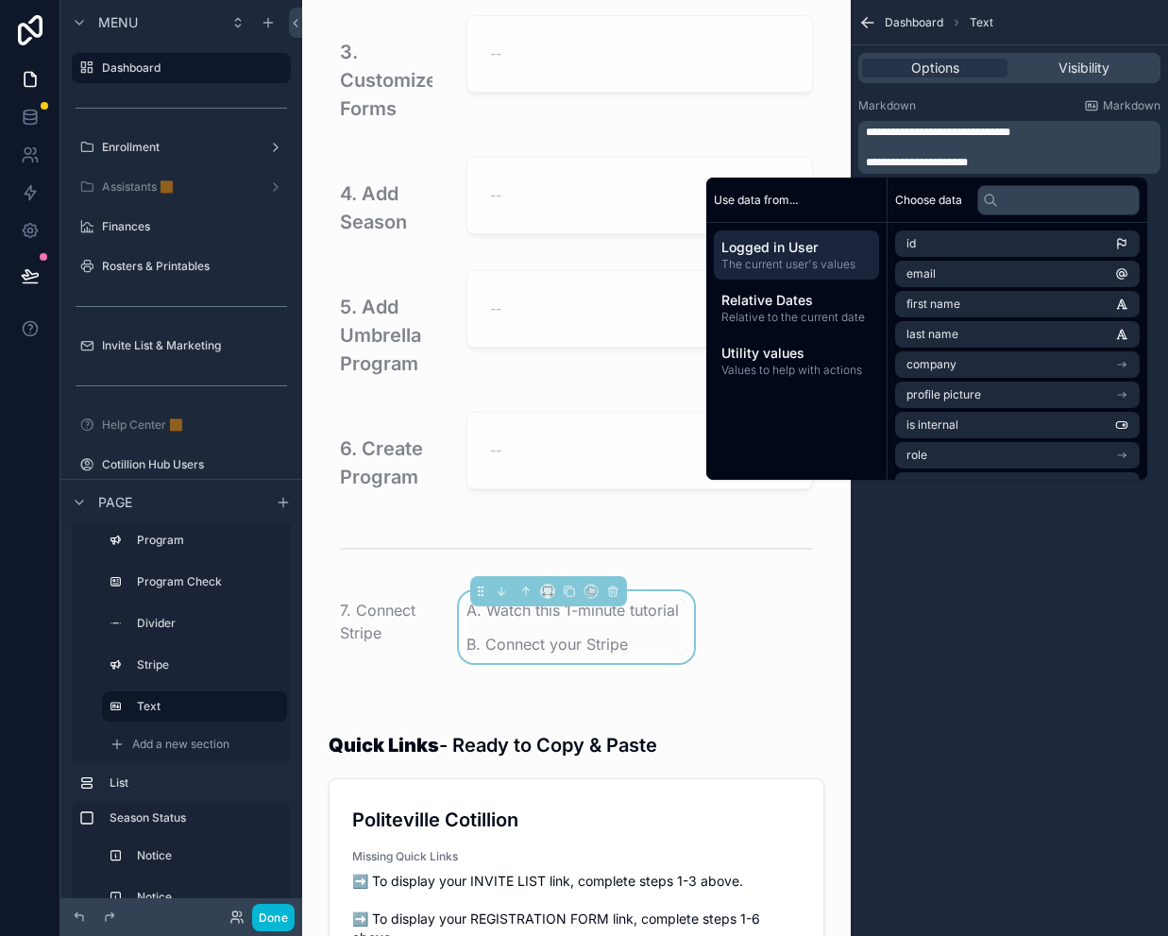
click at [996, 167] on p "**********" at bounding box center [1011, 162] width 291 height 15
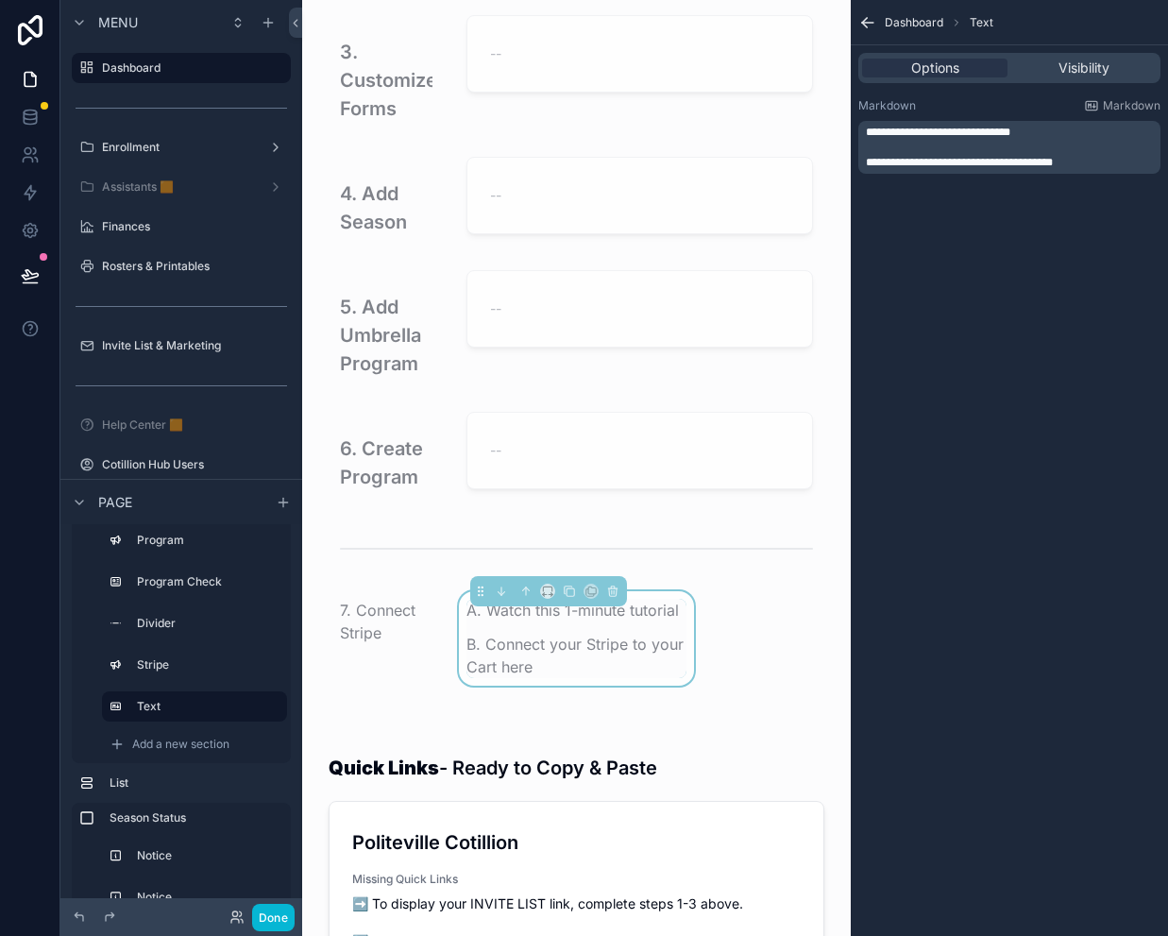
click at [1087, 162] on p "**********" at bounding box center [1011, 162] width 291 height 15
drag, startPoint x: 1057, startPoint y: 160, endPoint x: 993, endPoint y: 165, distance: 63.5
click at [993, 165] on span "**********" at bounding box center [959, 162] width 187 height 11
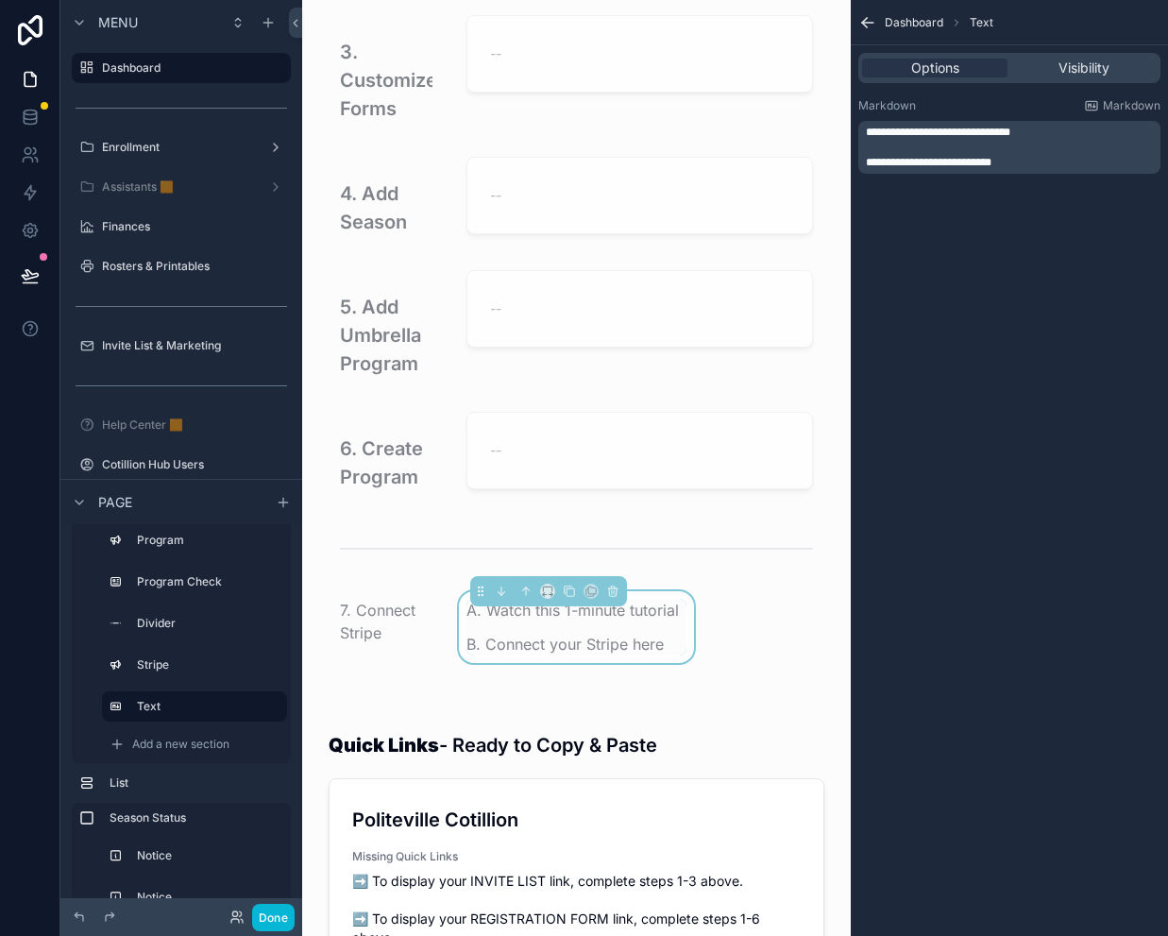
click at [1028, 156] on p "**********" at bounding box center [1011, 162] width 291 height 15
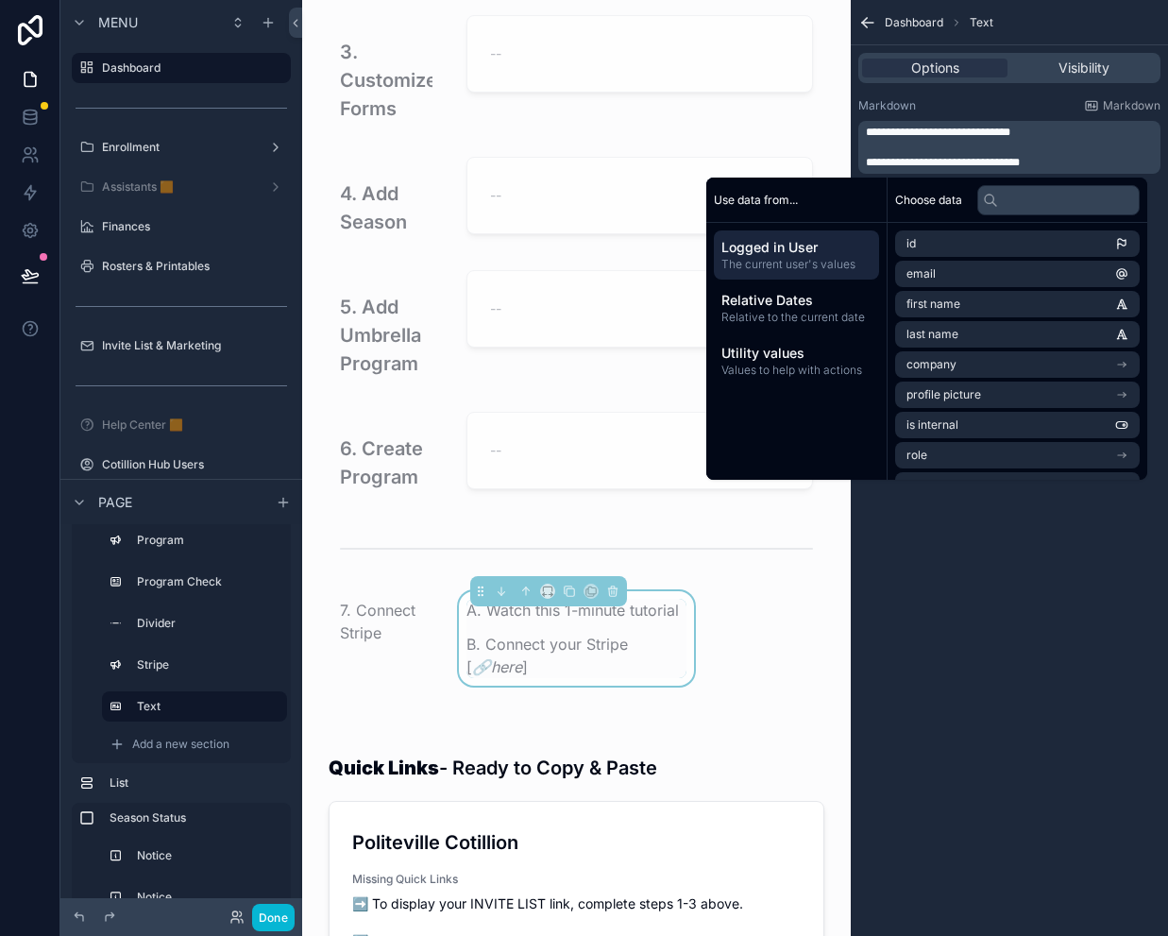
click at [1056, 159] on p "**********" at bounding box center [1011, 162] width 291 height 15
click at [778, 260] on span "The current user's values" at bounding box center [796, 264] width 150 height 15
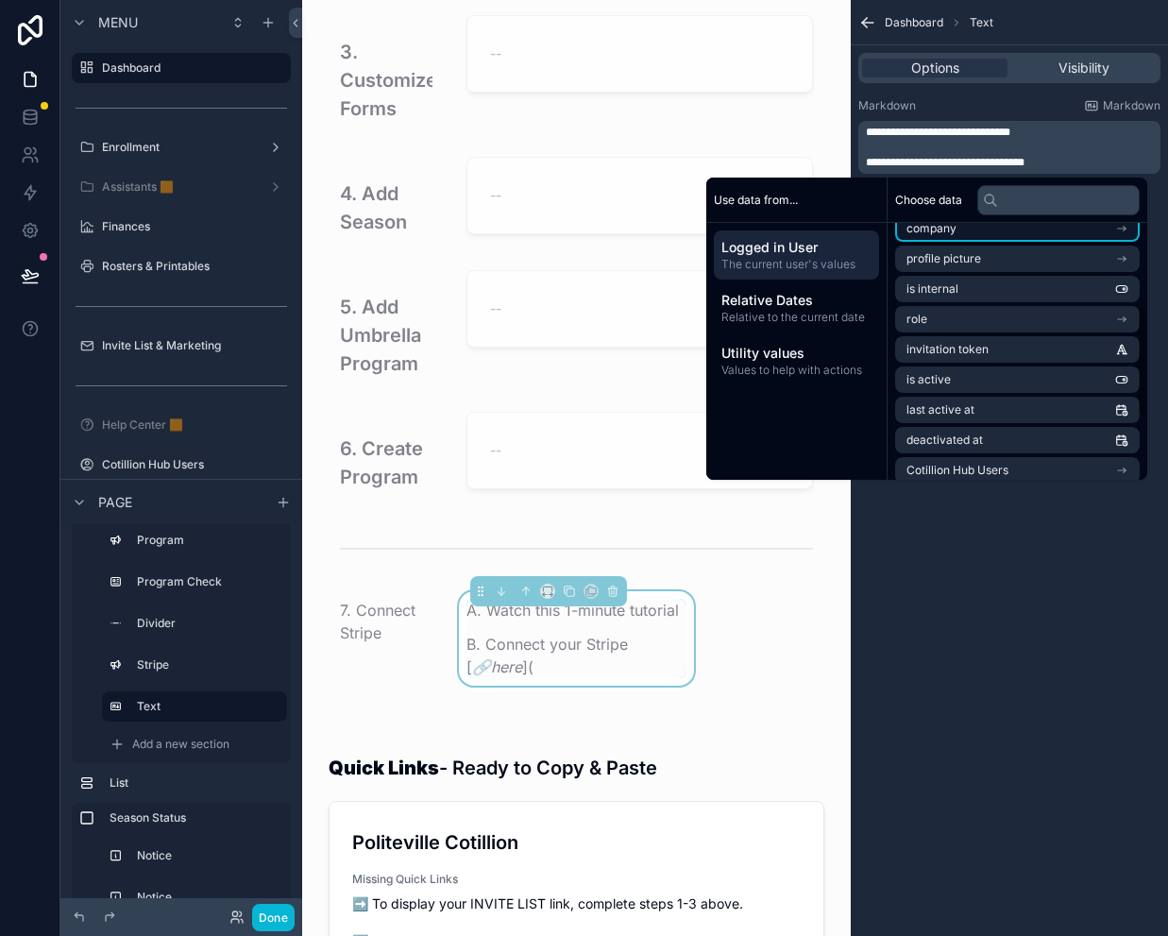
scroll to position [189, 0]
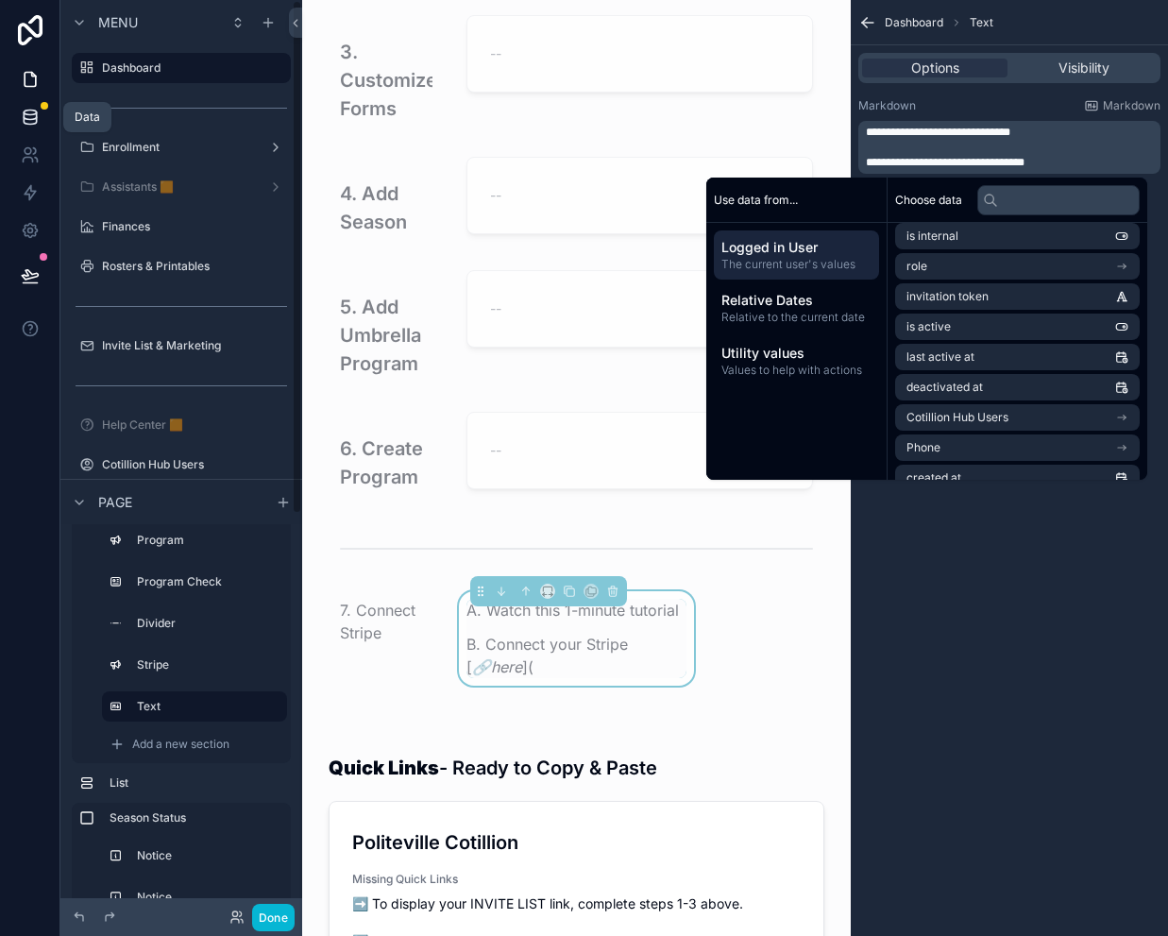
click at [34, 115] on icon at bounding box center [30, 117] width 19 height 19
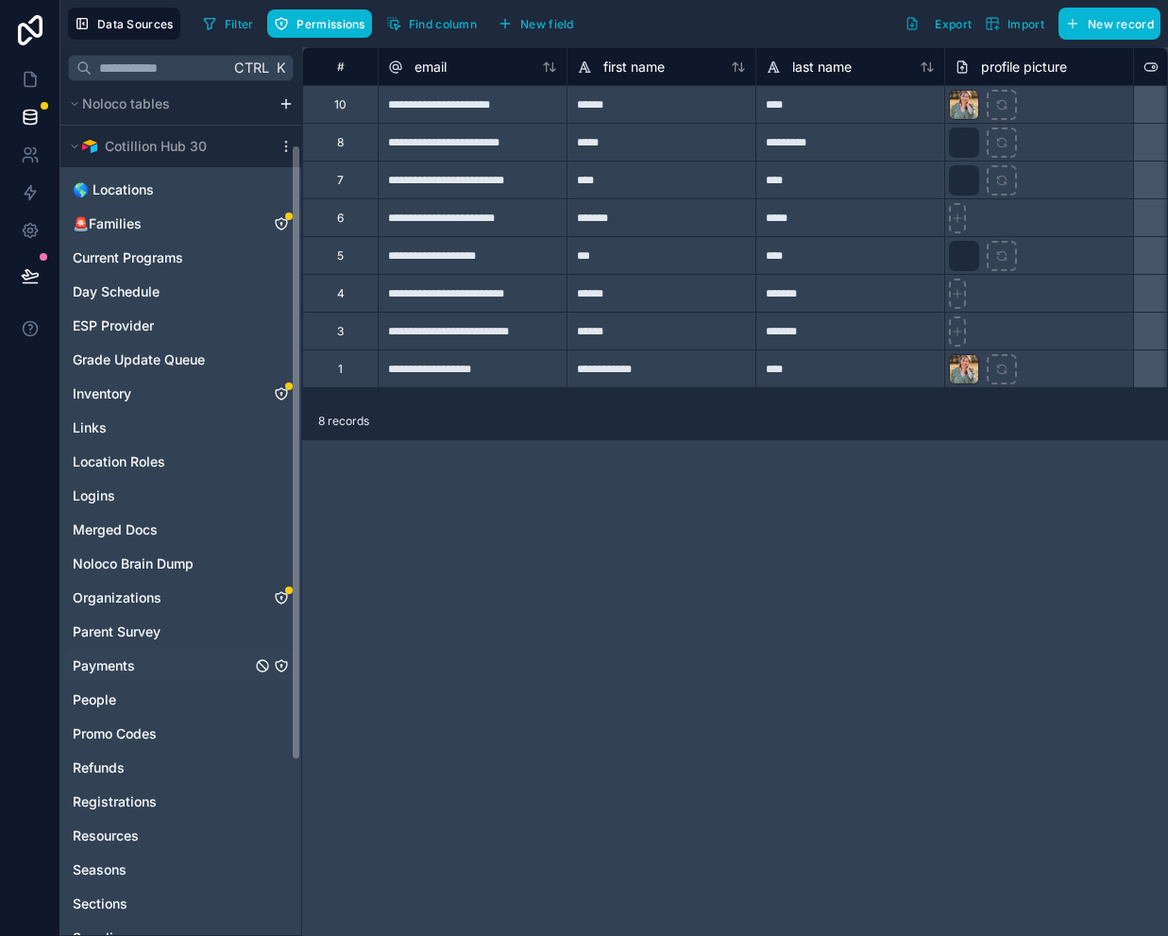
scroll to position [94, 0]
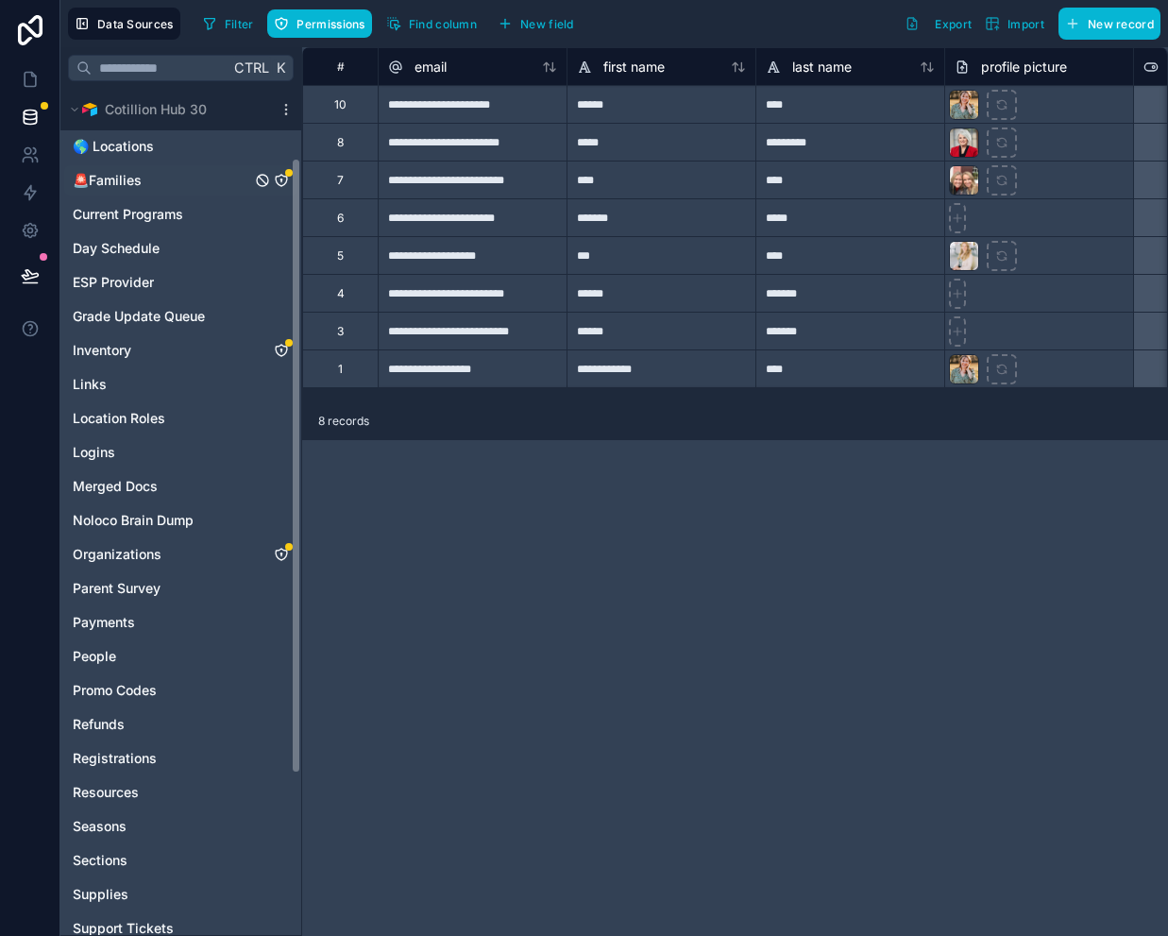
click at [286, 177] on icon "🚨Families" at bounding box center [281, 180] width 11 height 11
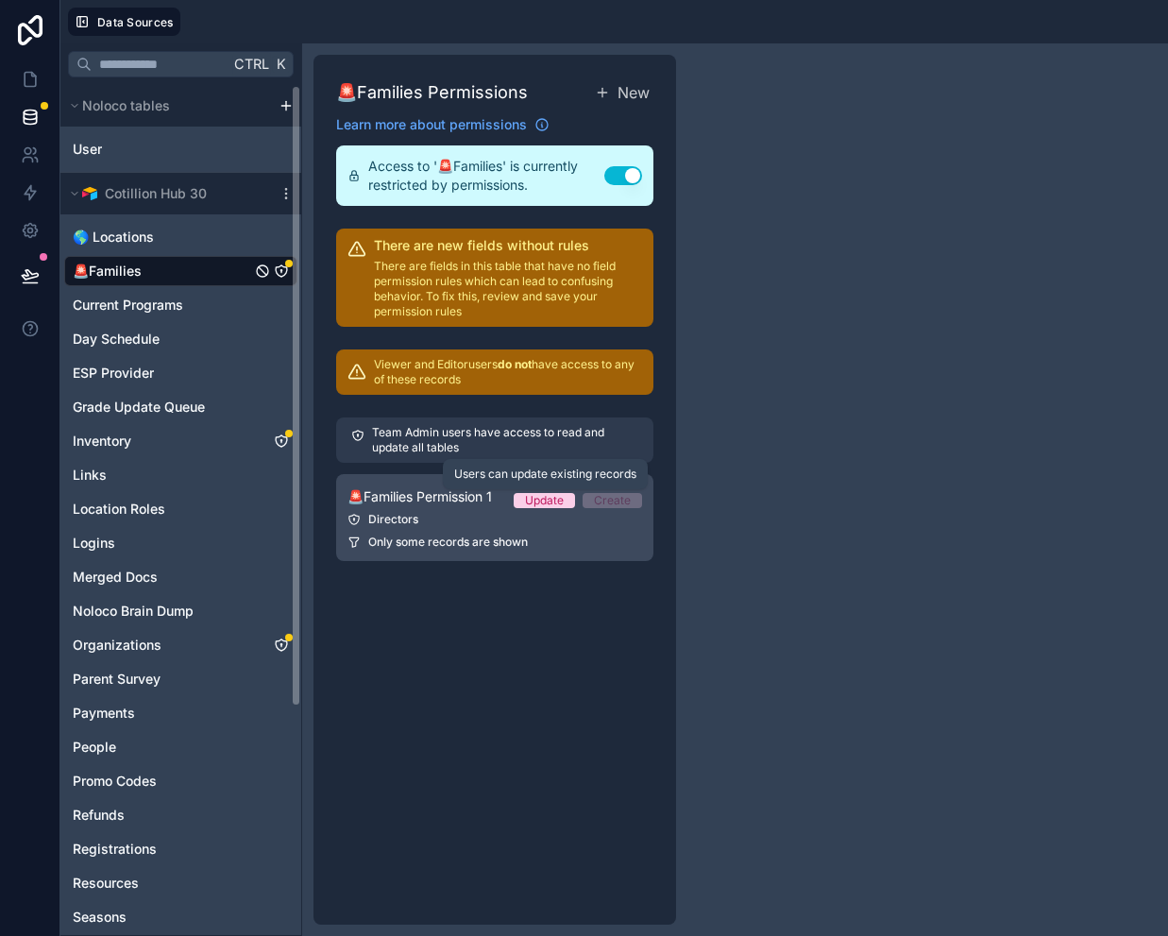
click at [552, 503] on div "Update" at bounding box center [544, 500] width 39 height 15
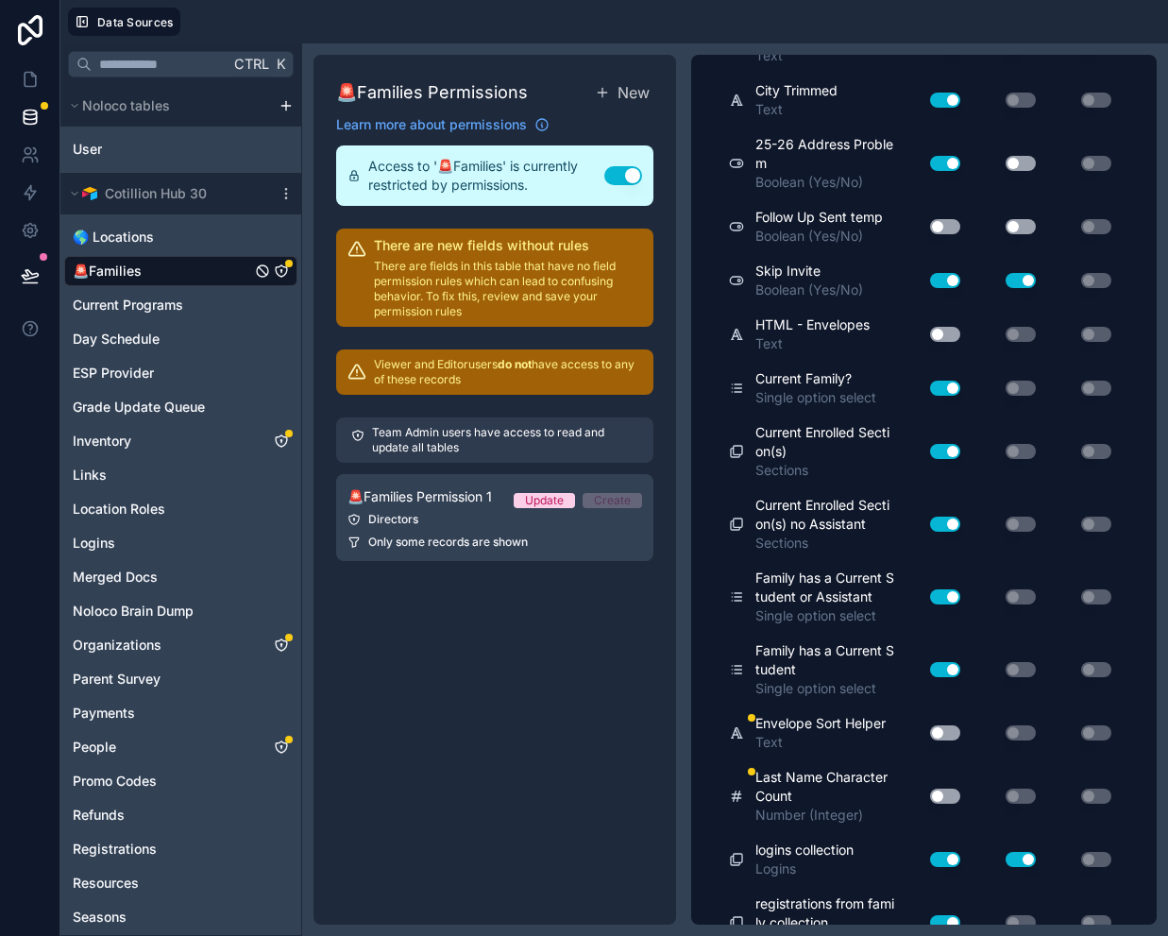
scroll to position [7386, 0]
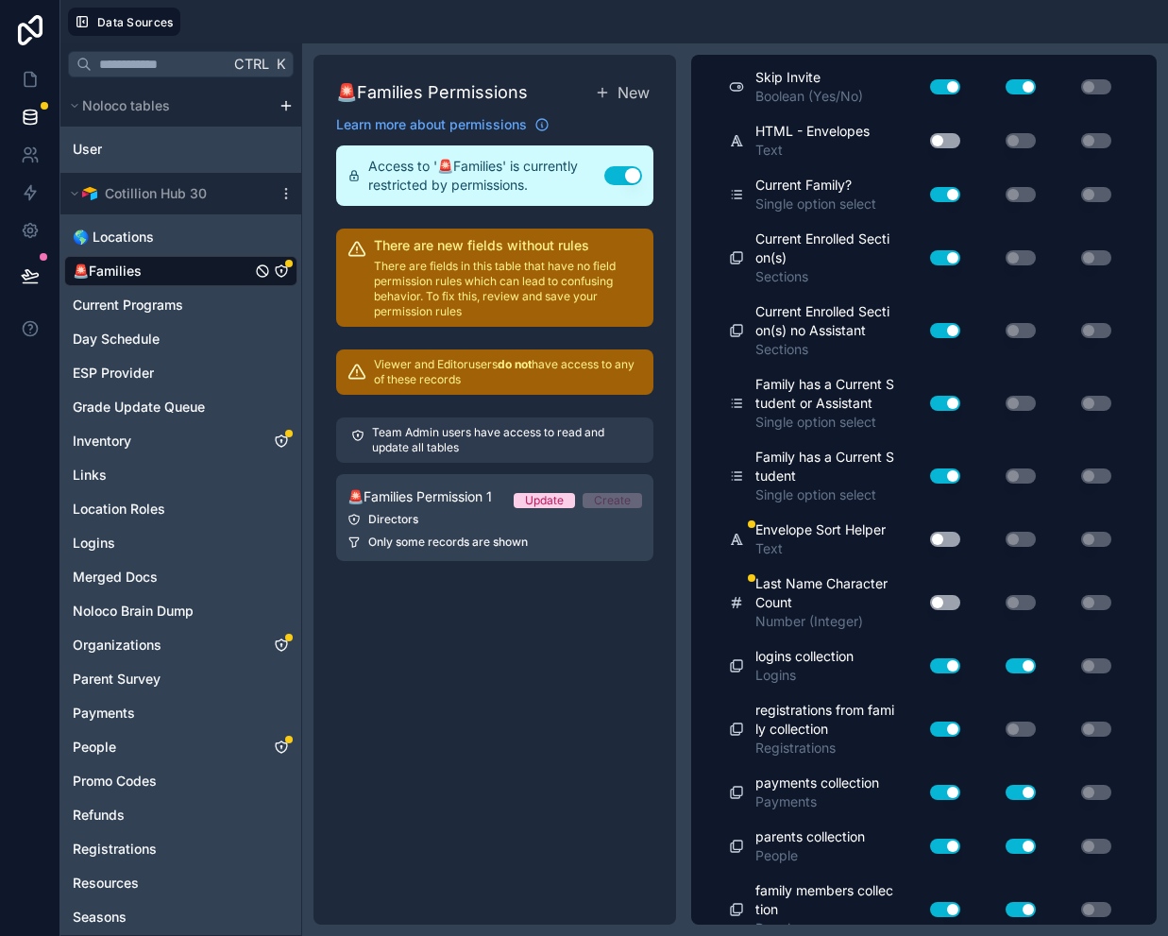
click at [948, 532] on button "Use setting" at bounding box center [945, 539] width 30 height 15
drag, startPoint x: 951, startPoint y: 530, endPoint x: 977, endPoint y: 550, distance: 33.0
click at [951, 595] on button "Use setting" at bounding box center [945, 602] width 30 height 15
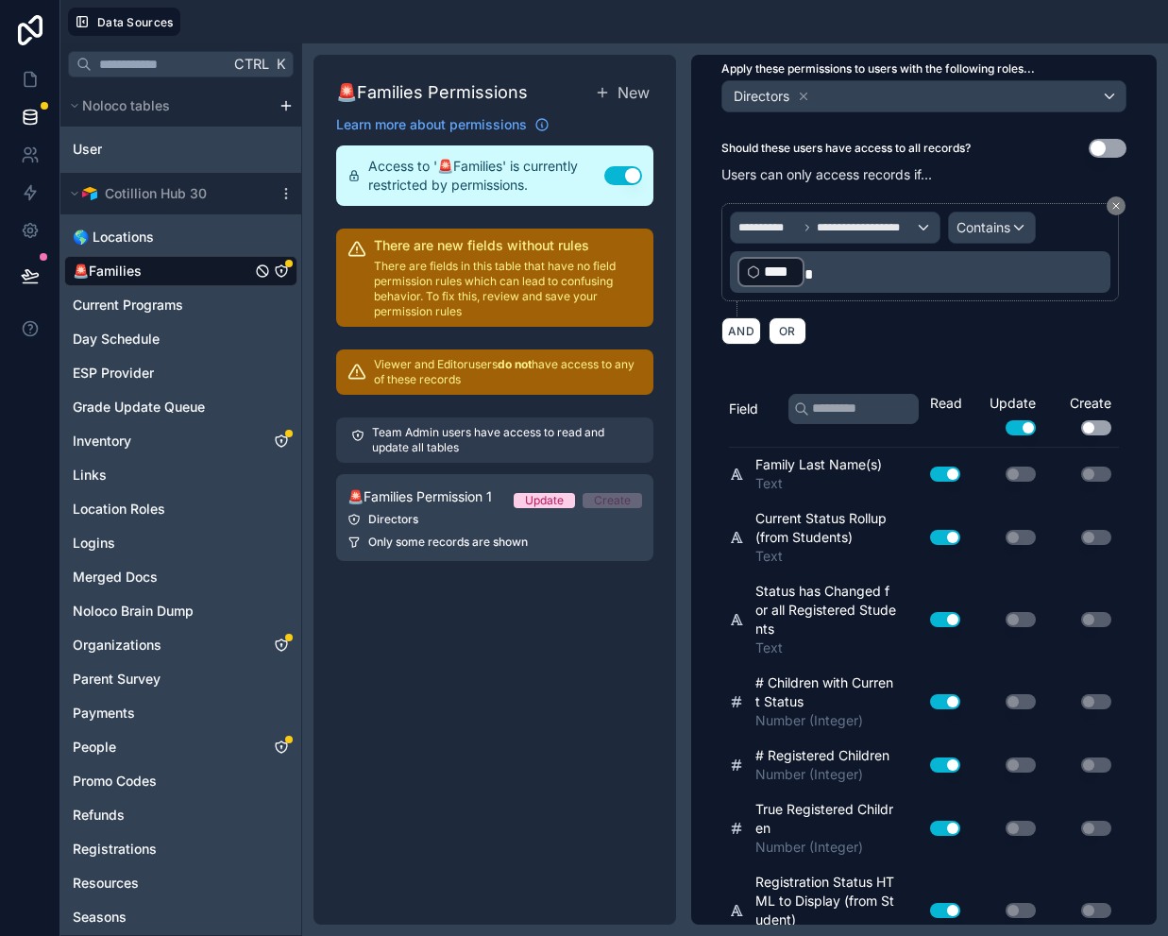
scroll to position [0, 0]
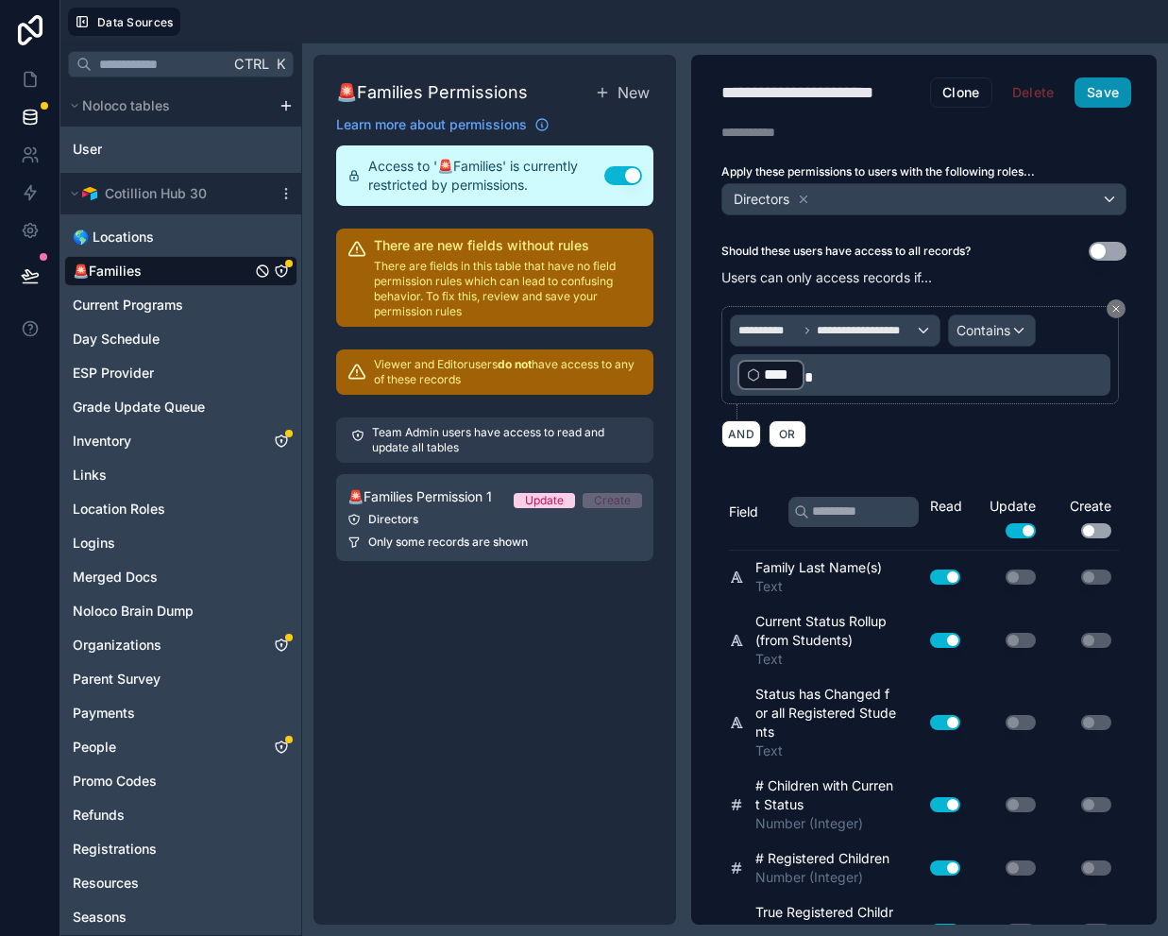
drag, startPoint x: 1118, startPoint y: 90, endPoint x: 834, endPoint y: 236, distance: 319.7
click at [1118, 90] on button "Save" at bounding box center [1103, 92] width 57 height 30
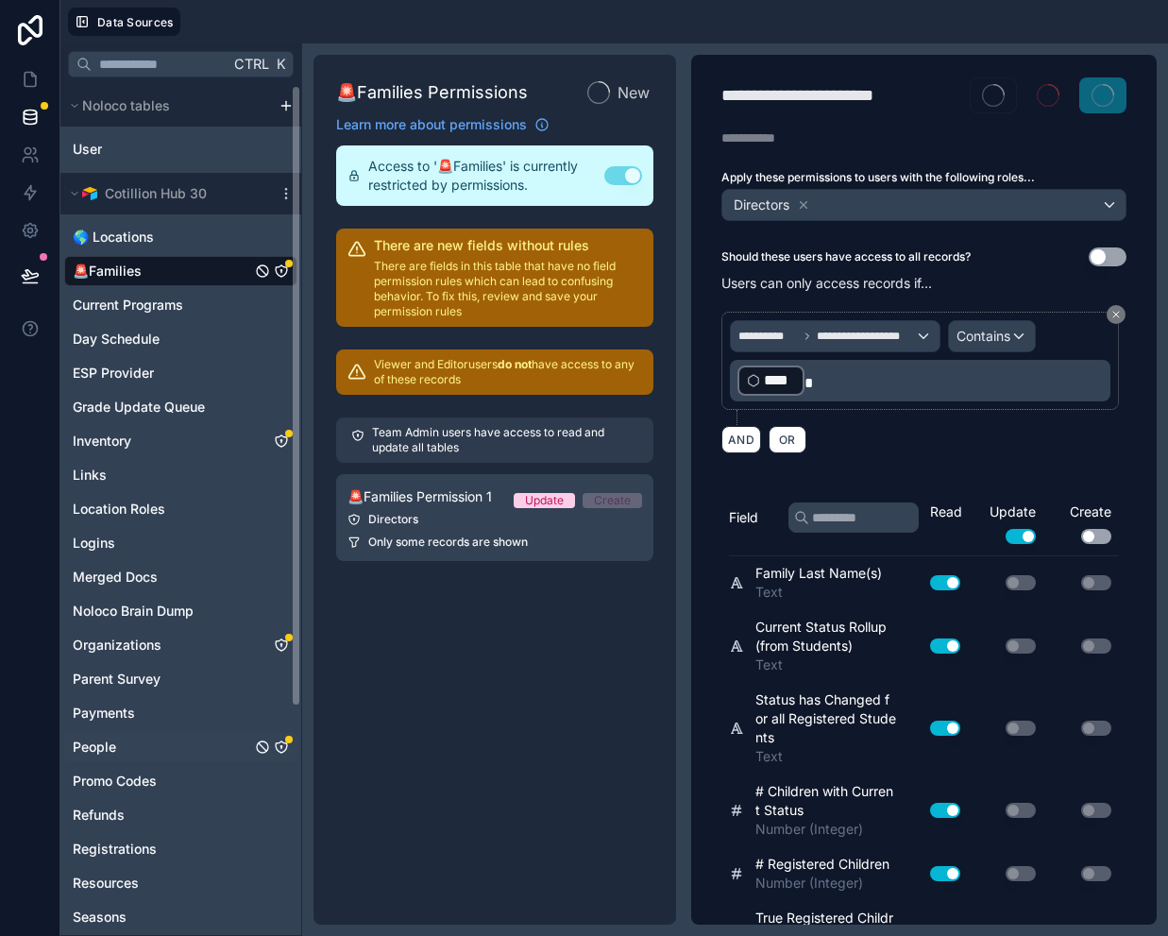
click at [285, 746] on icon "People" at bounding box center [281, 746] width 15 height 15
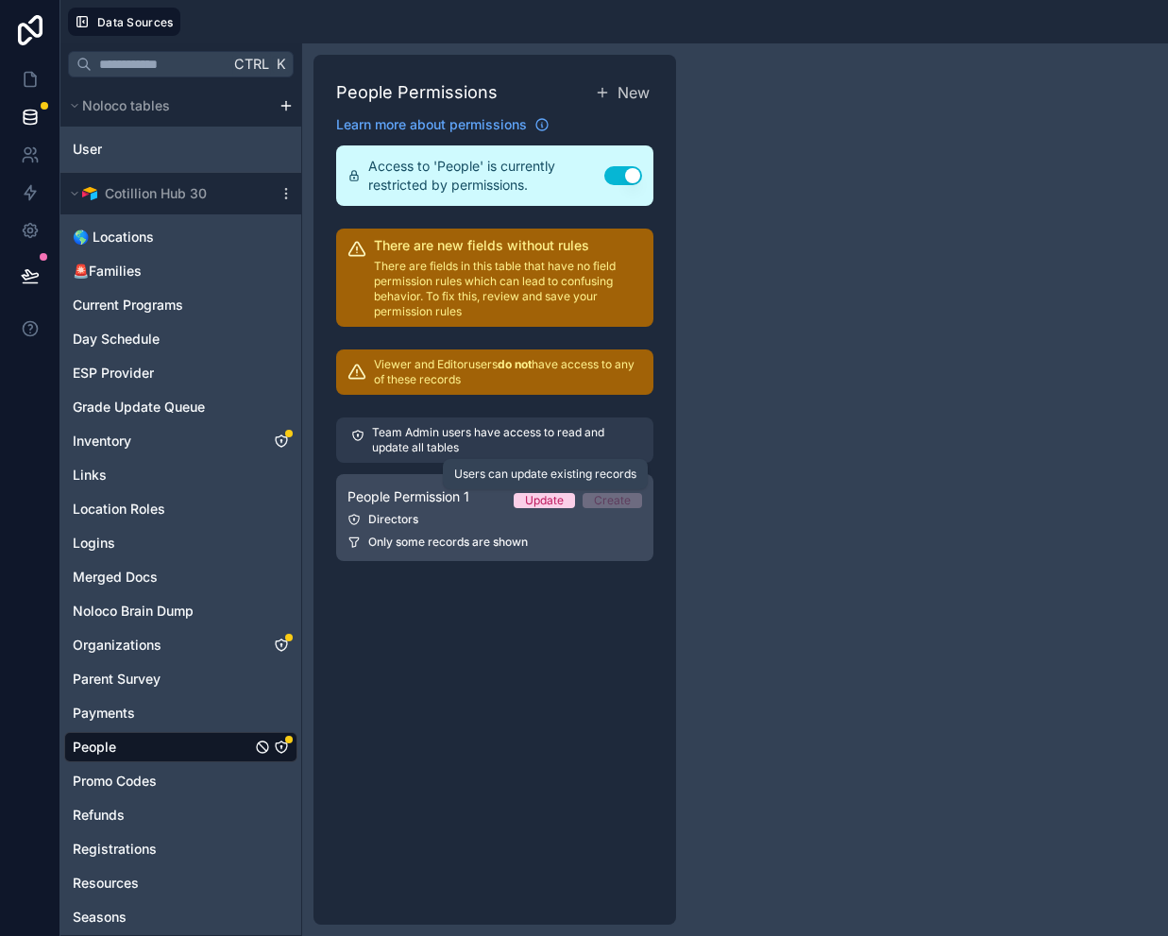
click at [545, 502] on div "Update" at bounding box center [544, 500] width 39 height 15
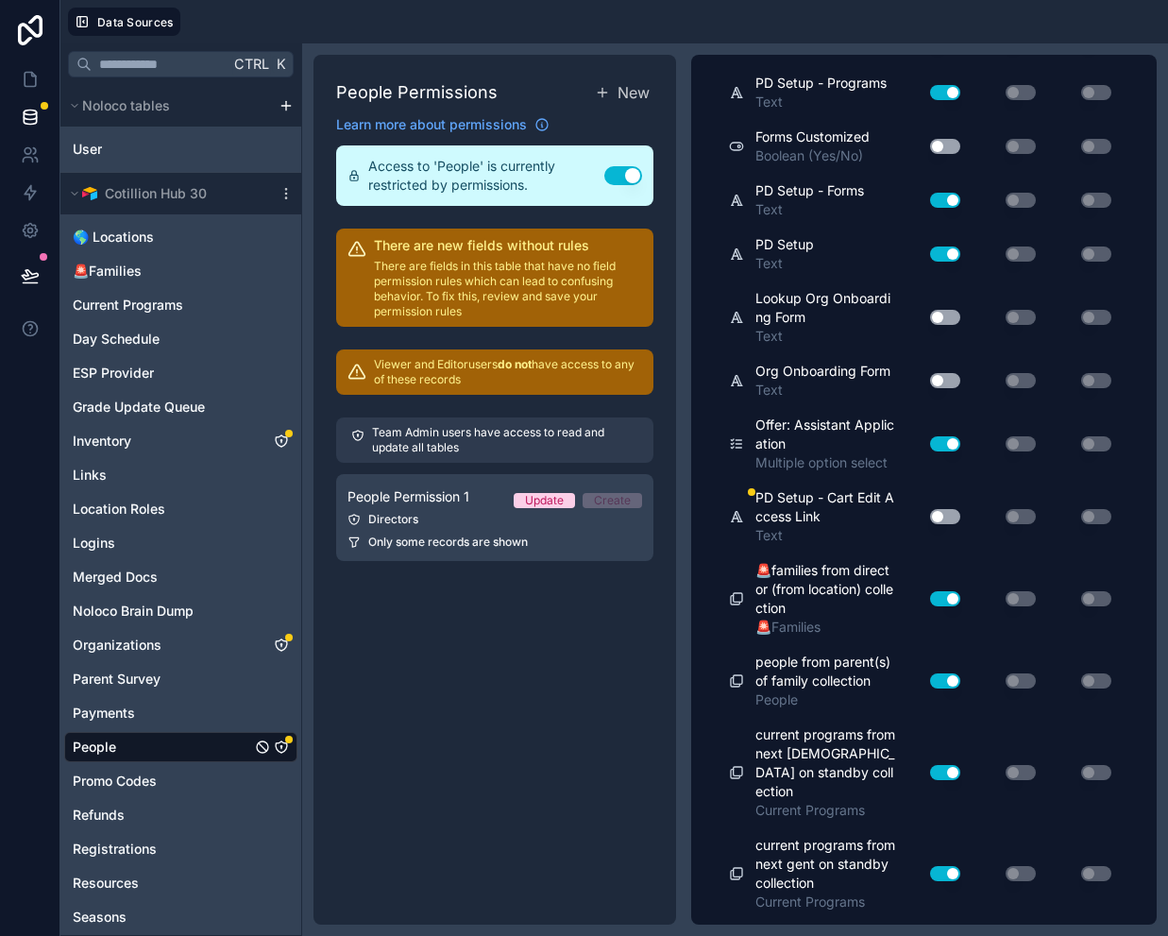
scroll to position [10387, 0]
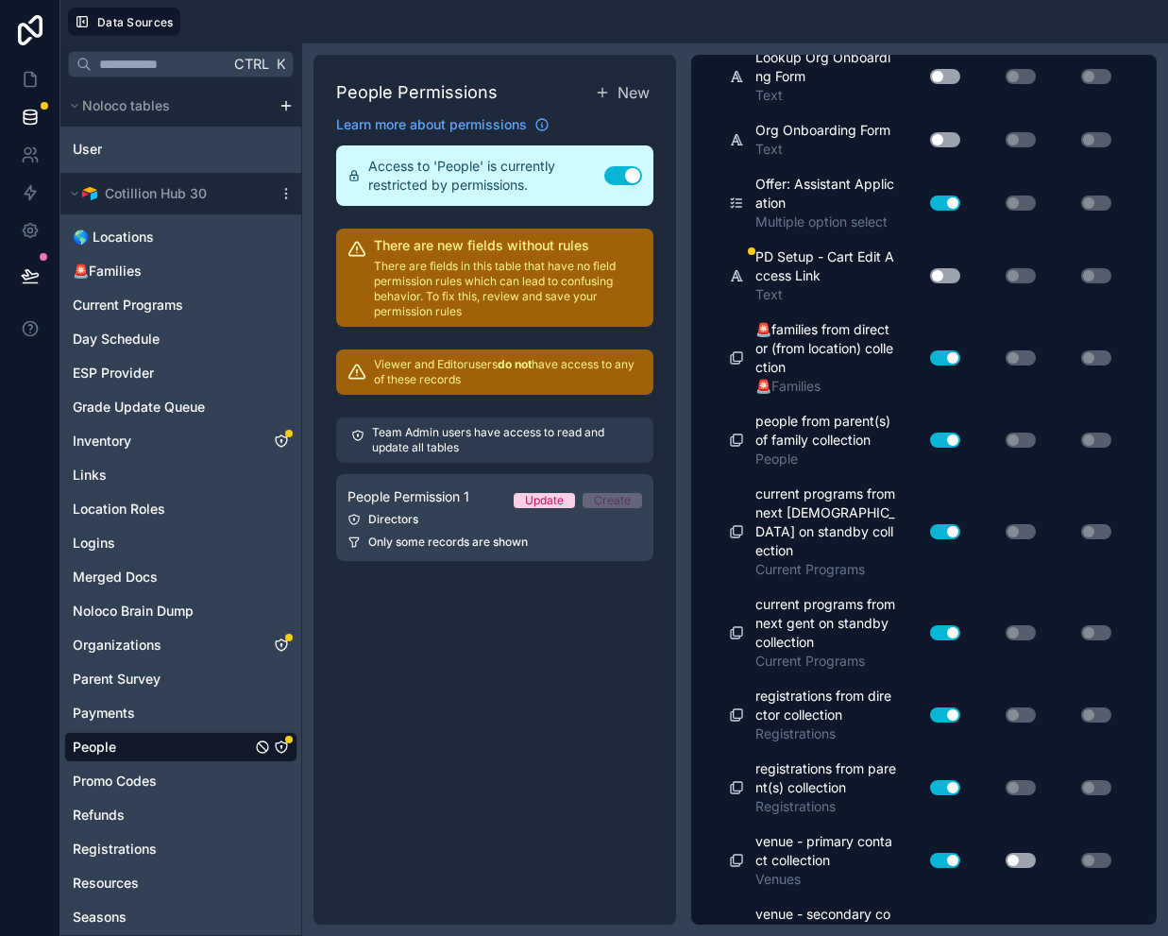
click at [940, 283] on button "Use setting" at bounding box center [945, 275] width 30 height 15
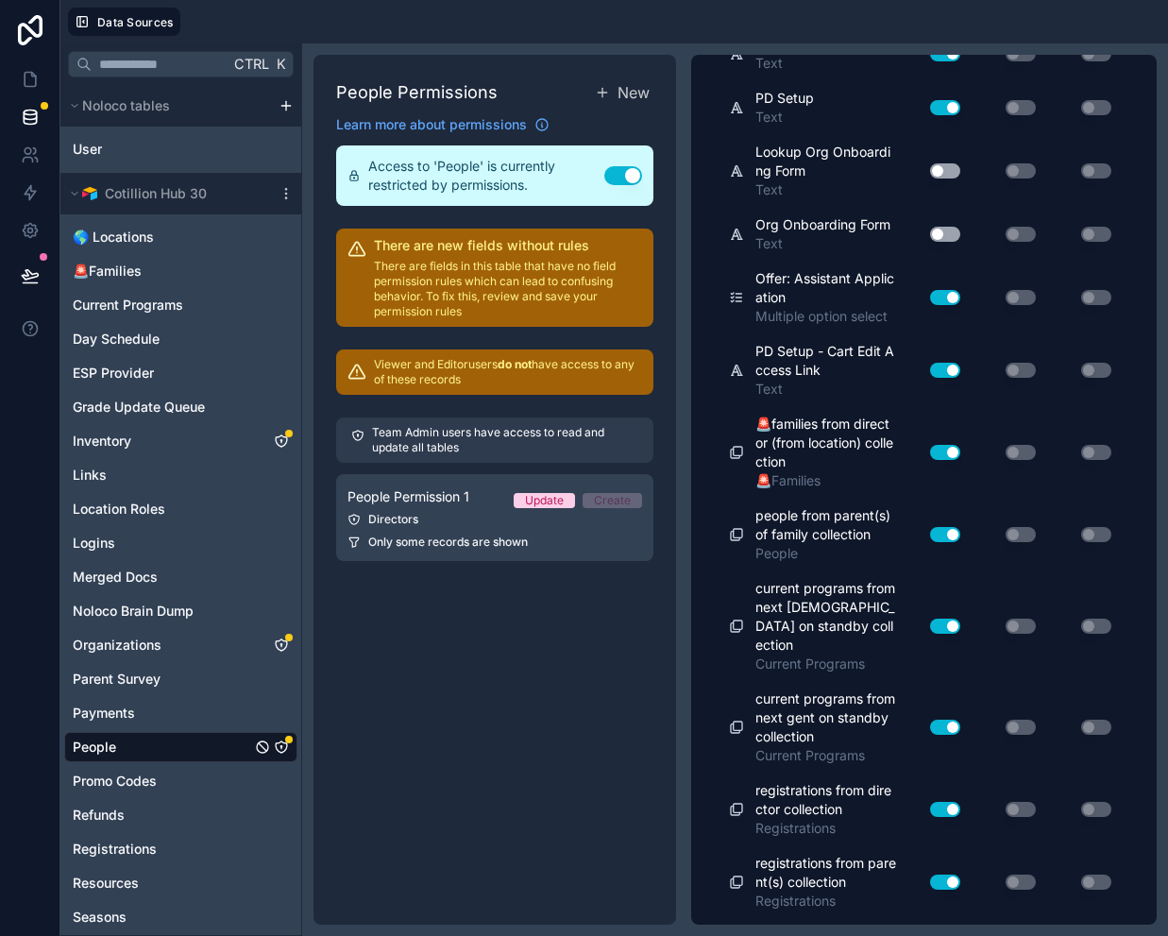
scroll to position [10198, 0]
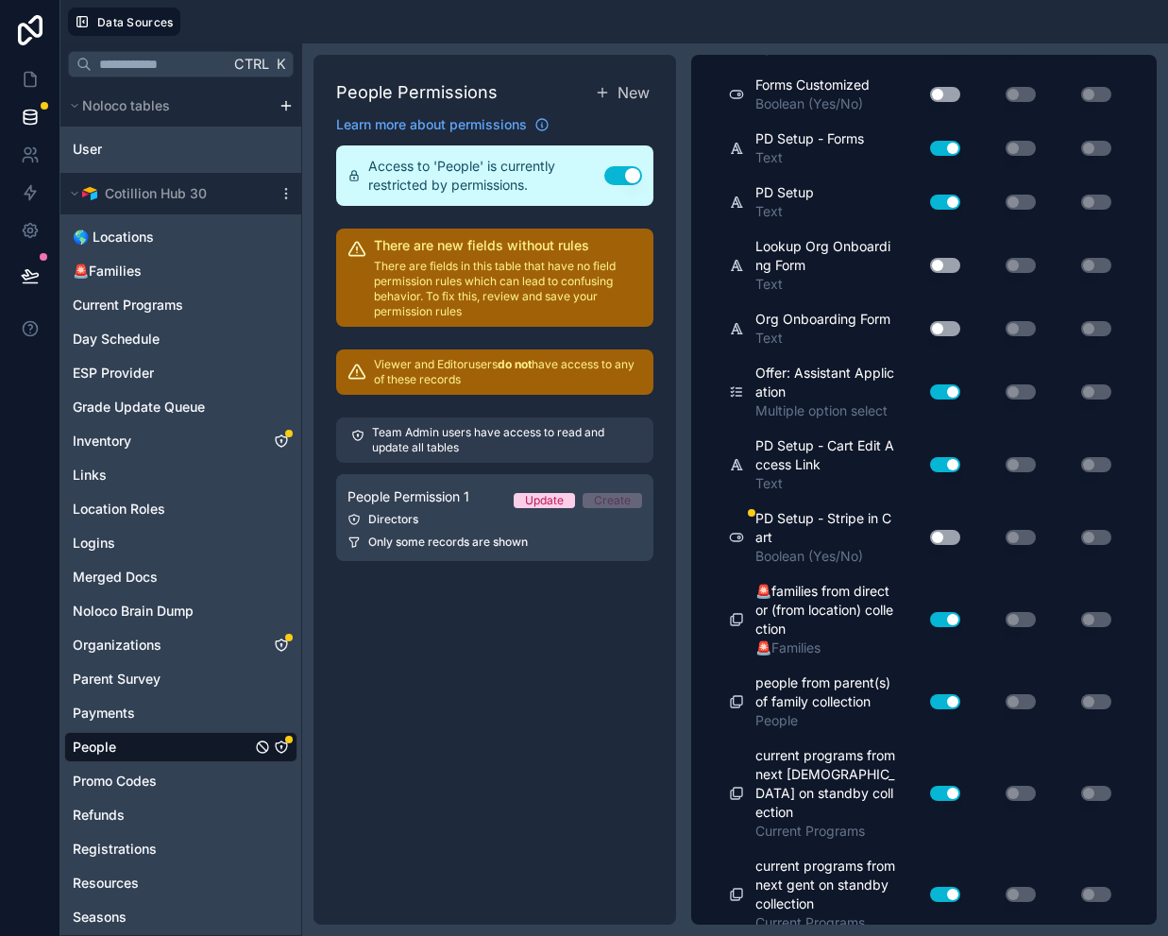
click at [930, 545] on button "Use setting" at bounding box center [945, 537] width 30 height 15
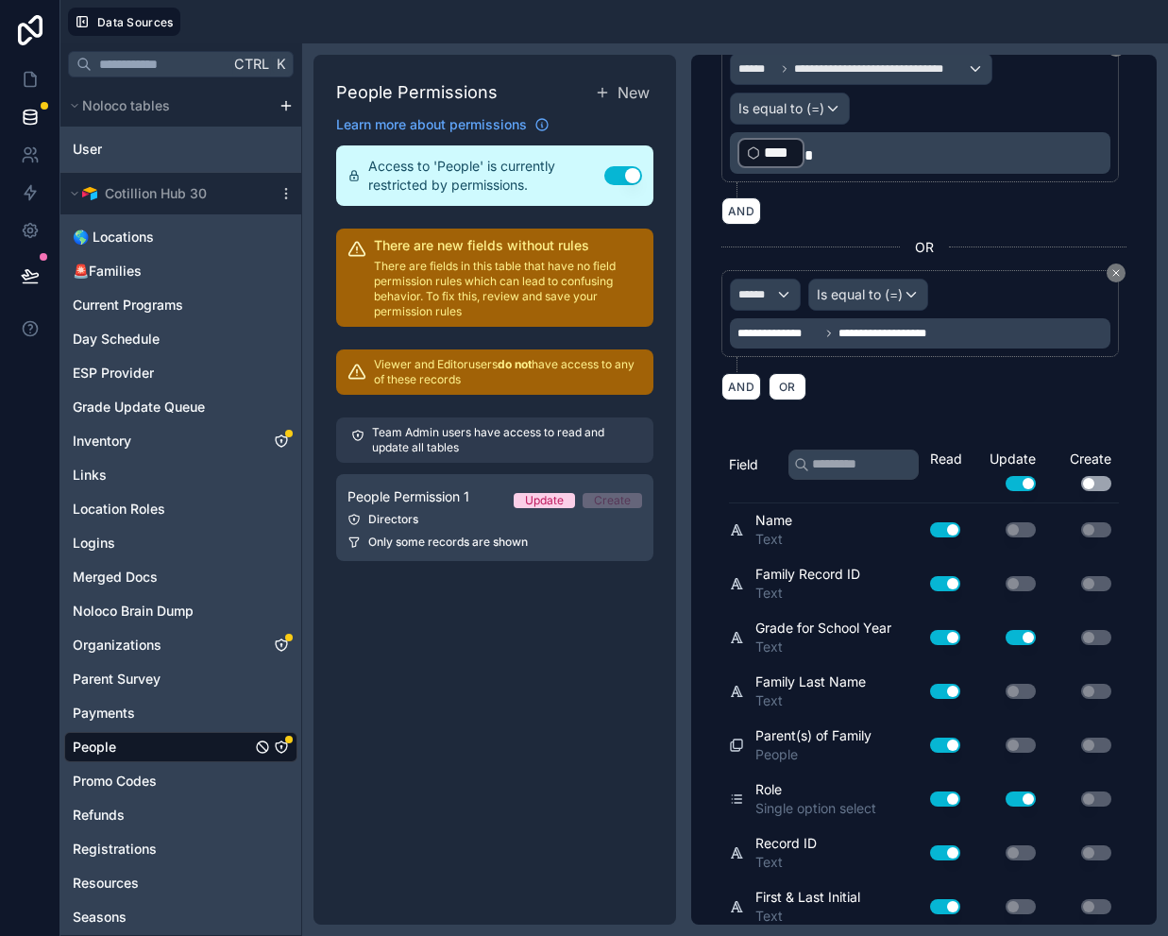
scroll to position [0, 0]
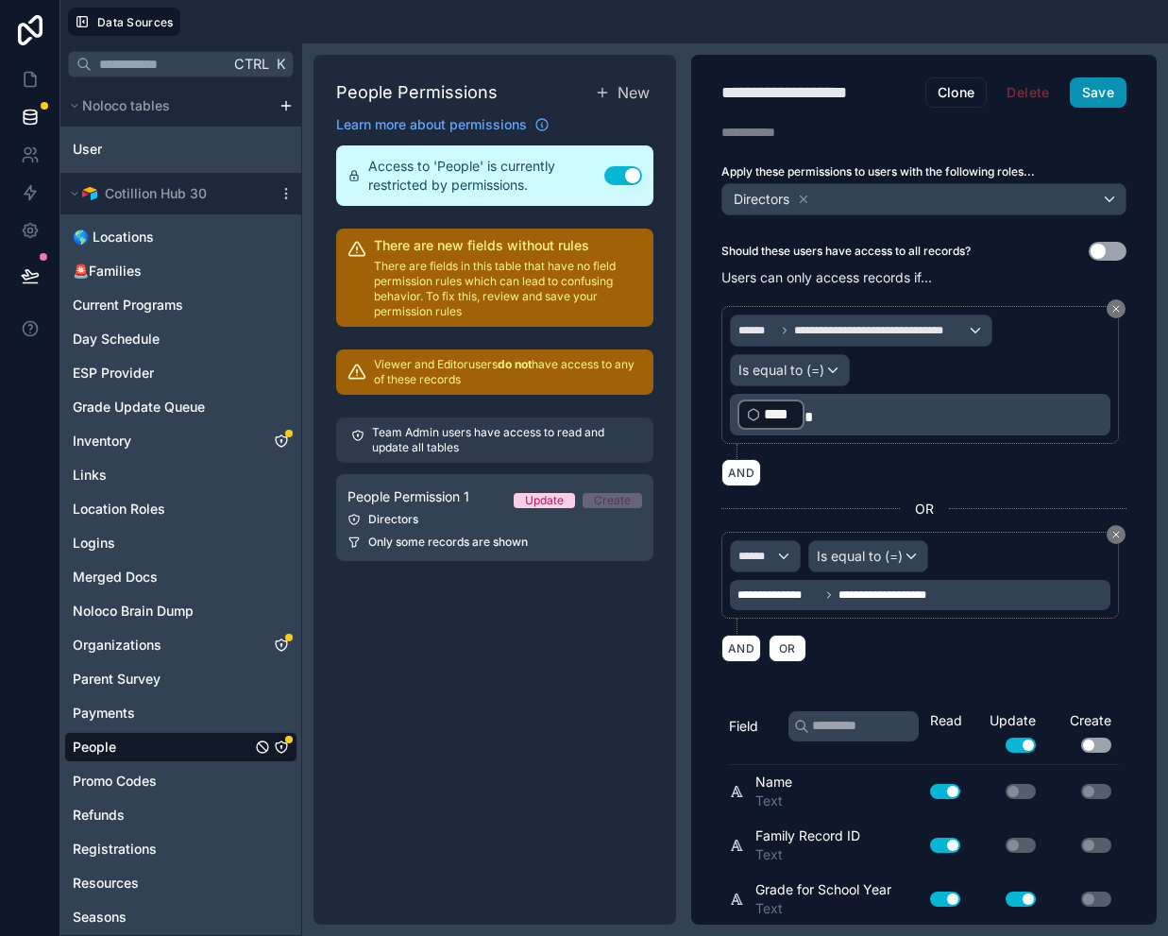
click at [1092, 94] on button "Save" at bounding box center [1098, 92] width 57 height 30
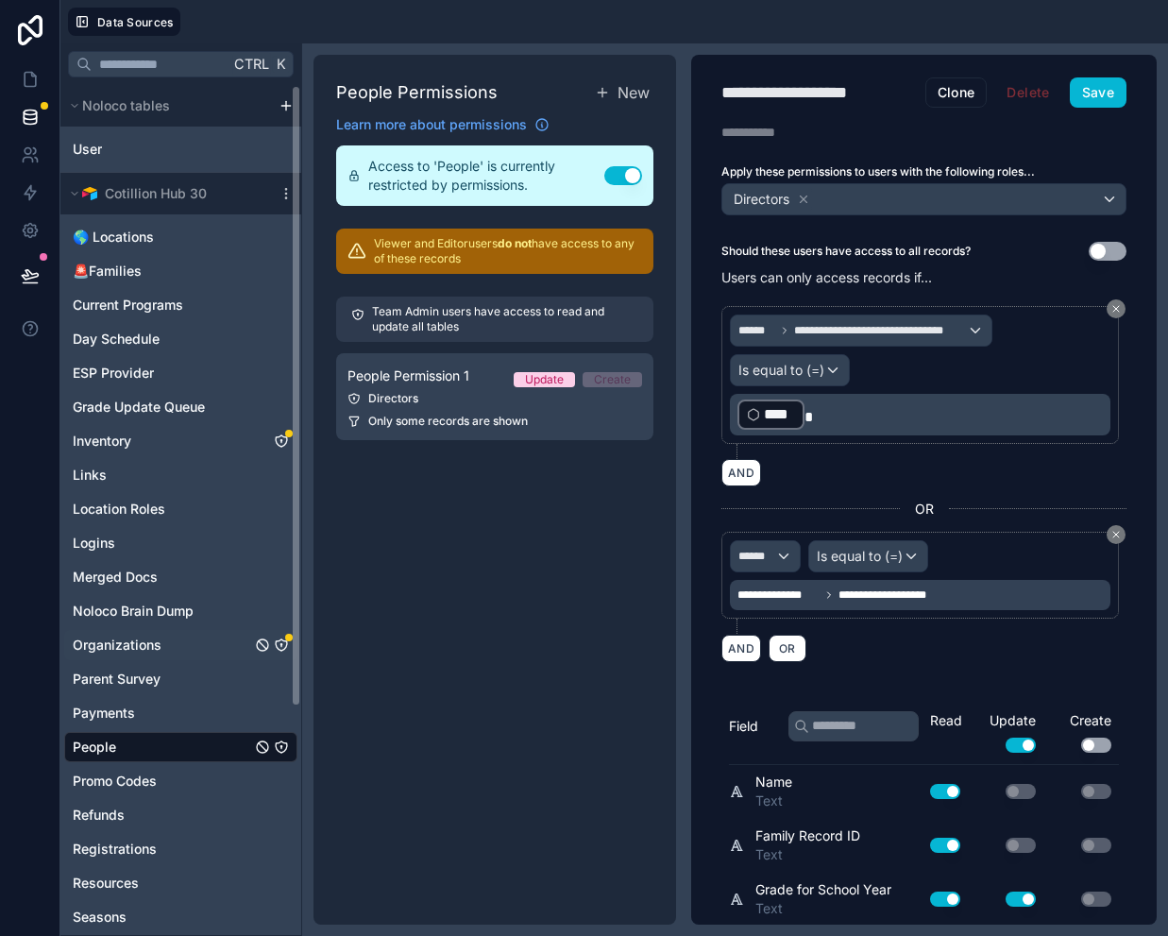
click at [284, 645] on icon "Organizations" at bounding box center [281, 644] width 15 height 15
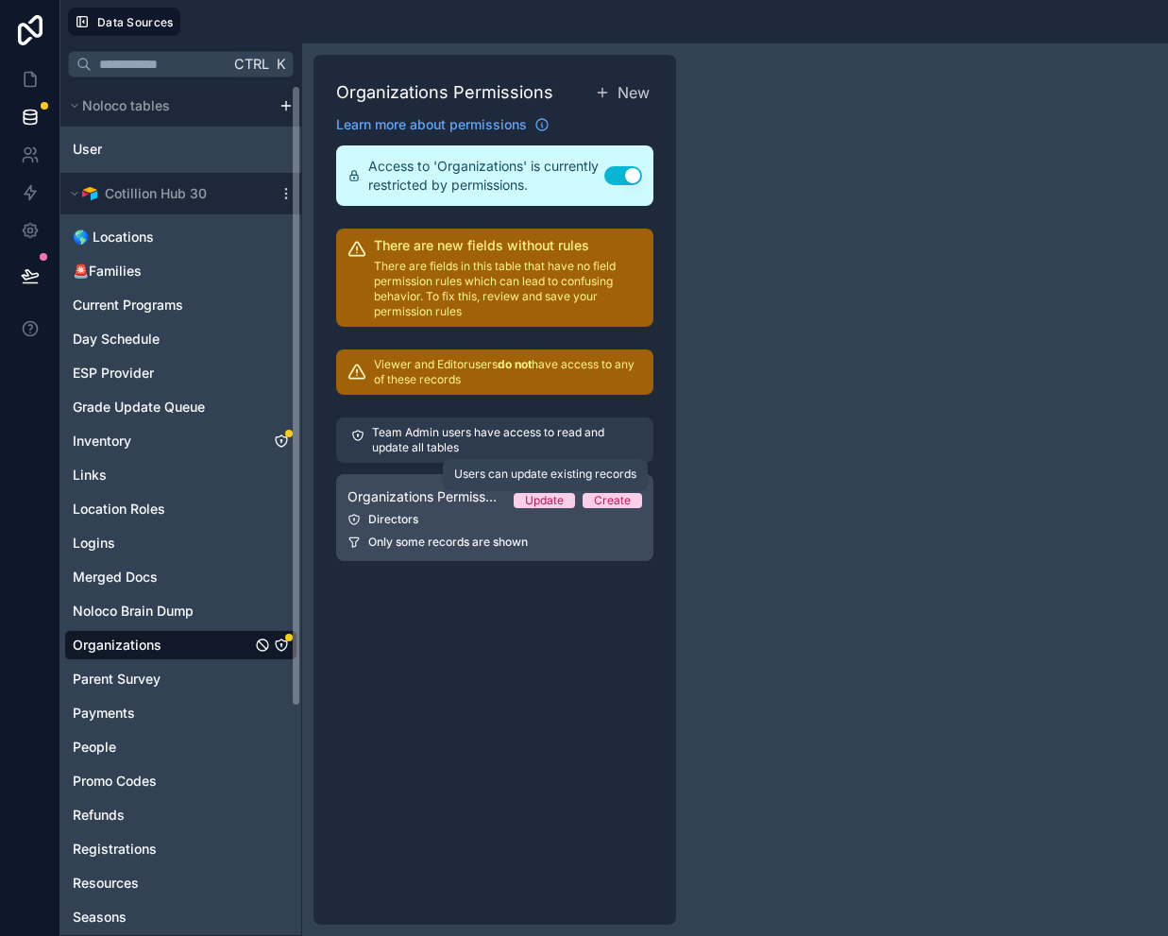
click at [541, 506] on div "Update" at bounding box center [544, 500] width 39 height 15
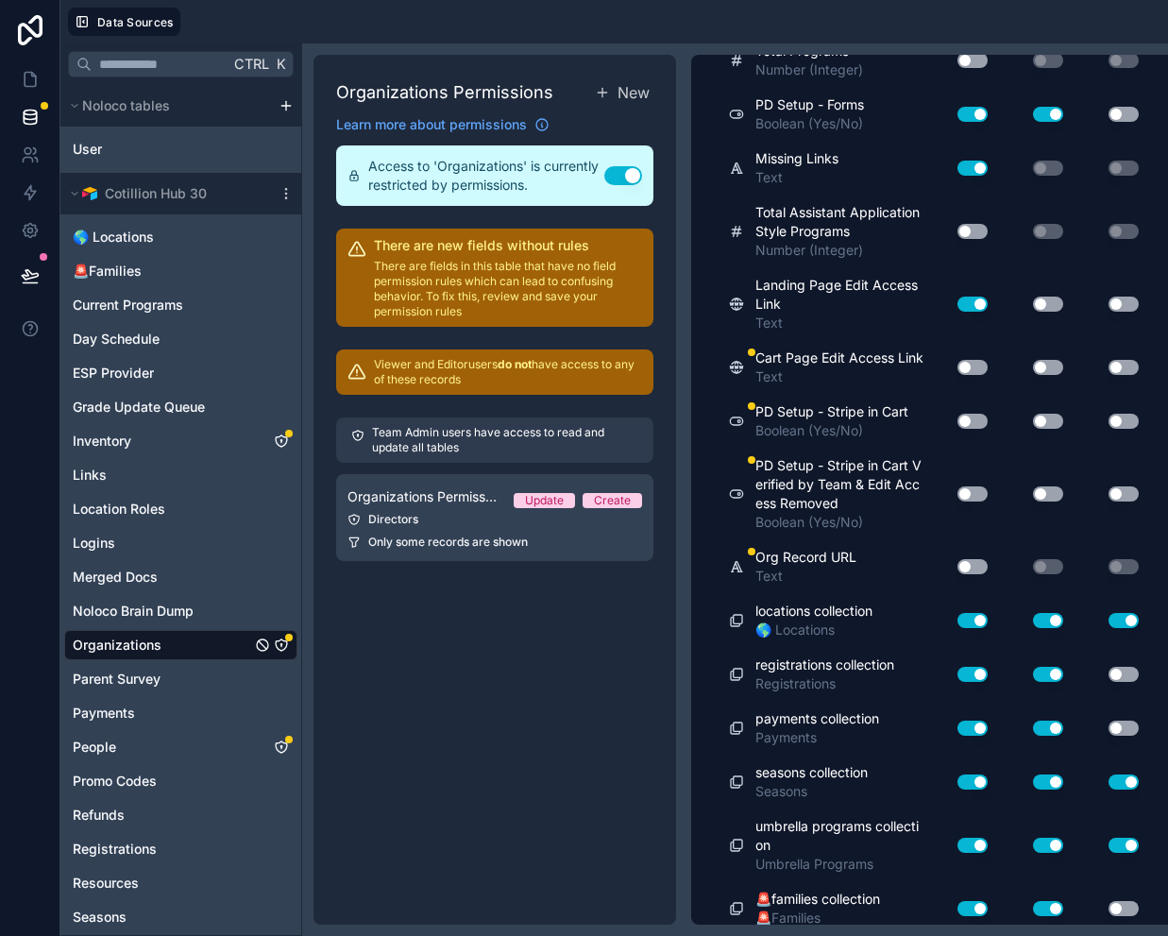
scroll to position [6731, 0]
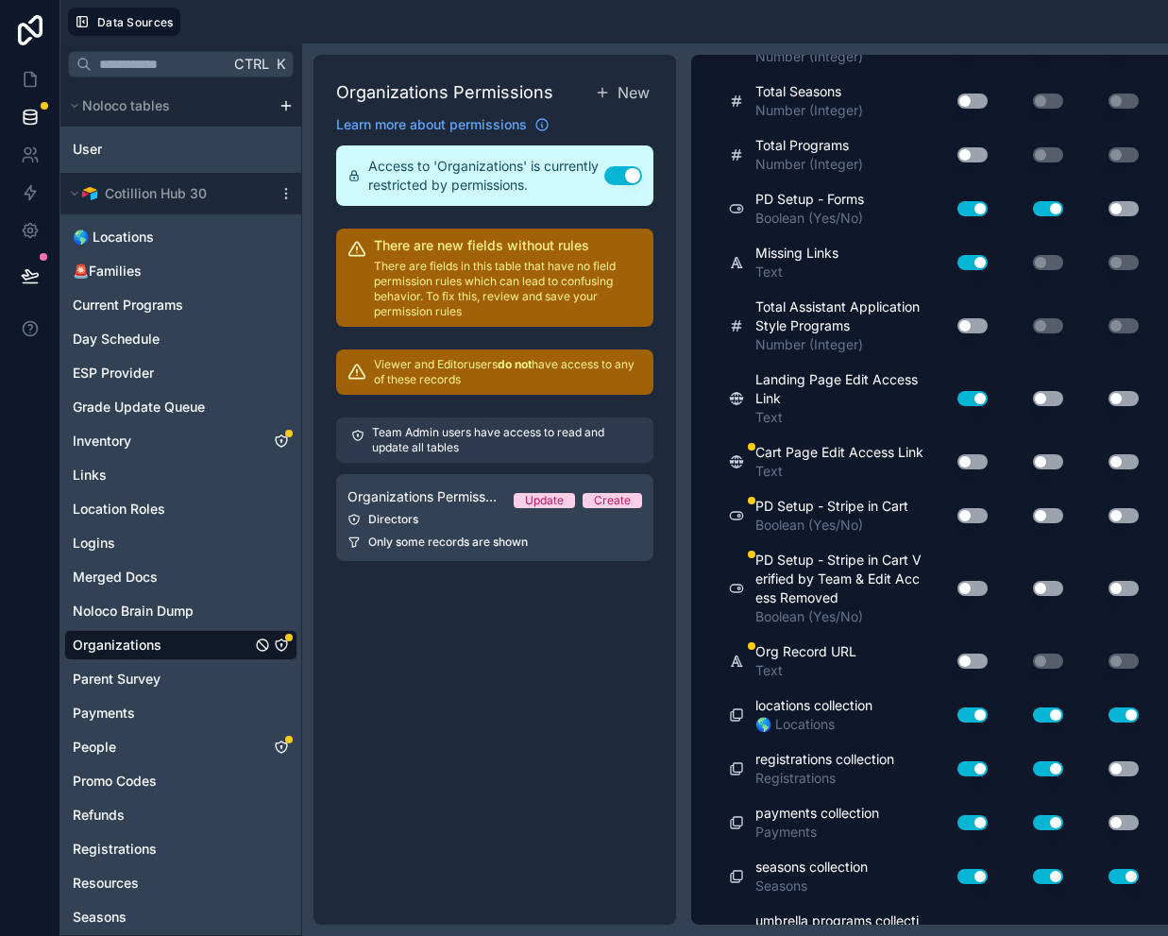
click at [974, 460] on button "Use setting" at bounding box center [972, 461] width 30 height 15
click at [974, 516] on button "Use setting" at bounding box center [972, 515] width 30 height 15
click at [972, 584] on button "Use setting" at bounding box center [972, 588] width 30 height 15
click at [974, 661] on button "Use setting" at bounding box center [972, 660] width 30 height 15
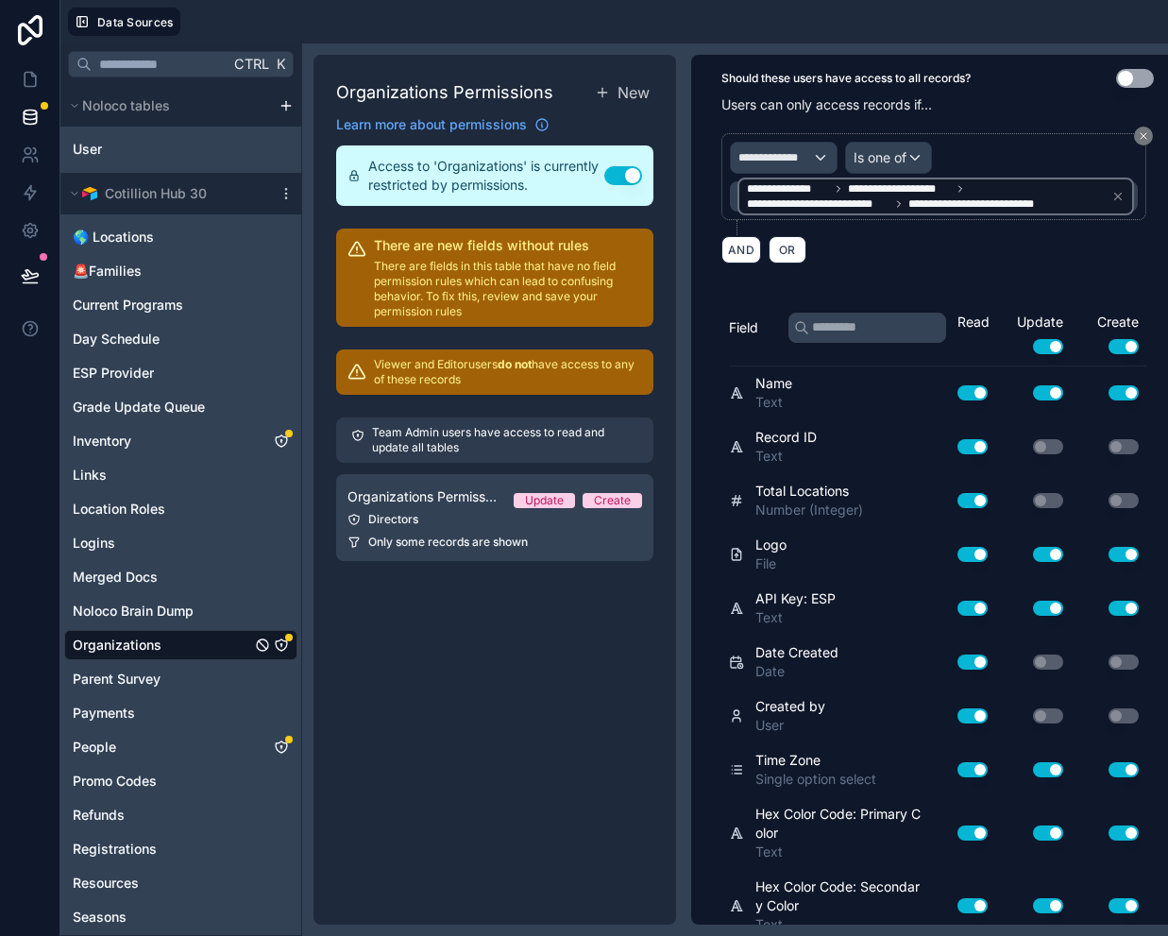
scroll to position [0, 0]
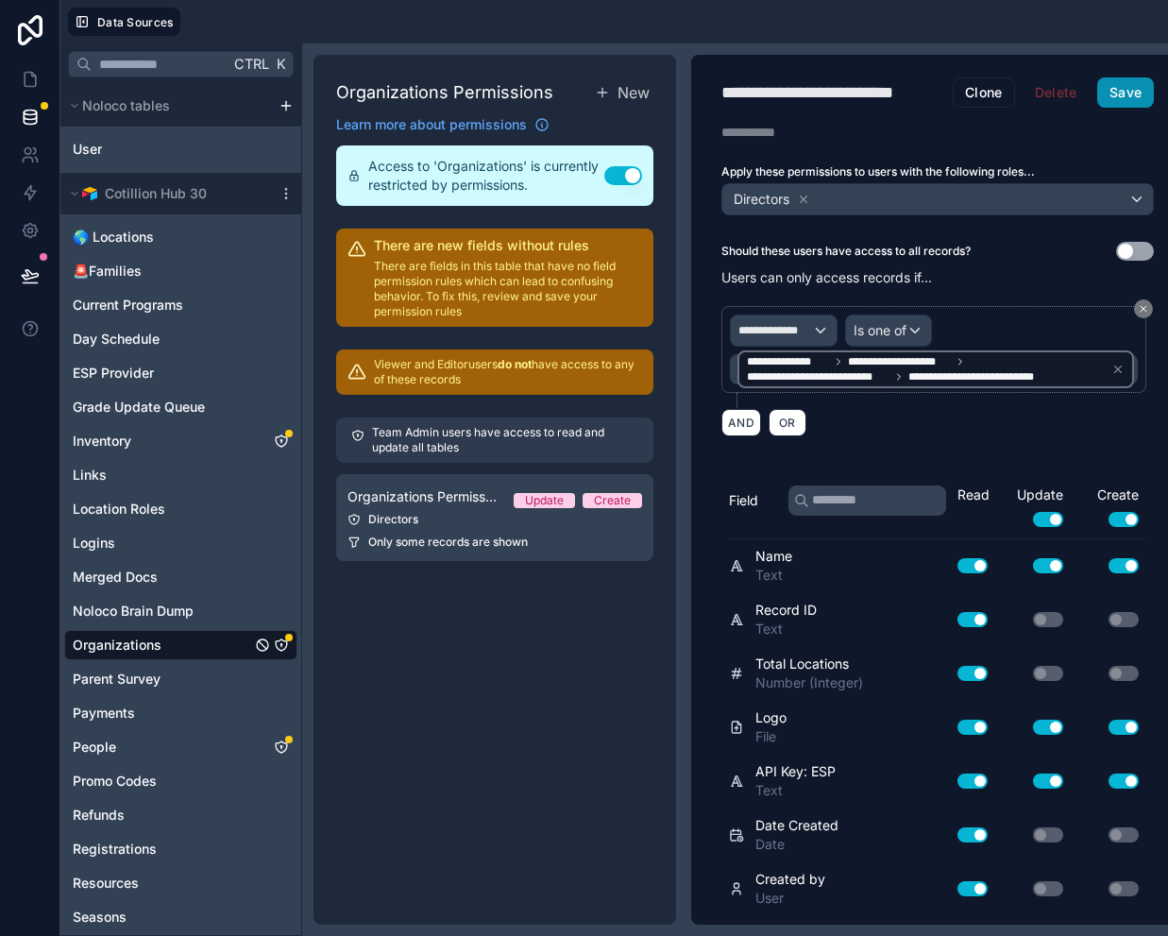
drag, startPoint x: 1127, startPoint y: 93, endPoint x: 1022, endPoint y: 145, distance: 117.8
click at [1127, 93] on button "Save" at bounding box center [1125, 92] width 57 height 30
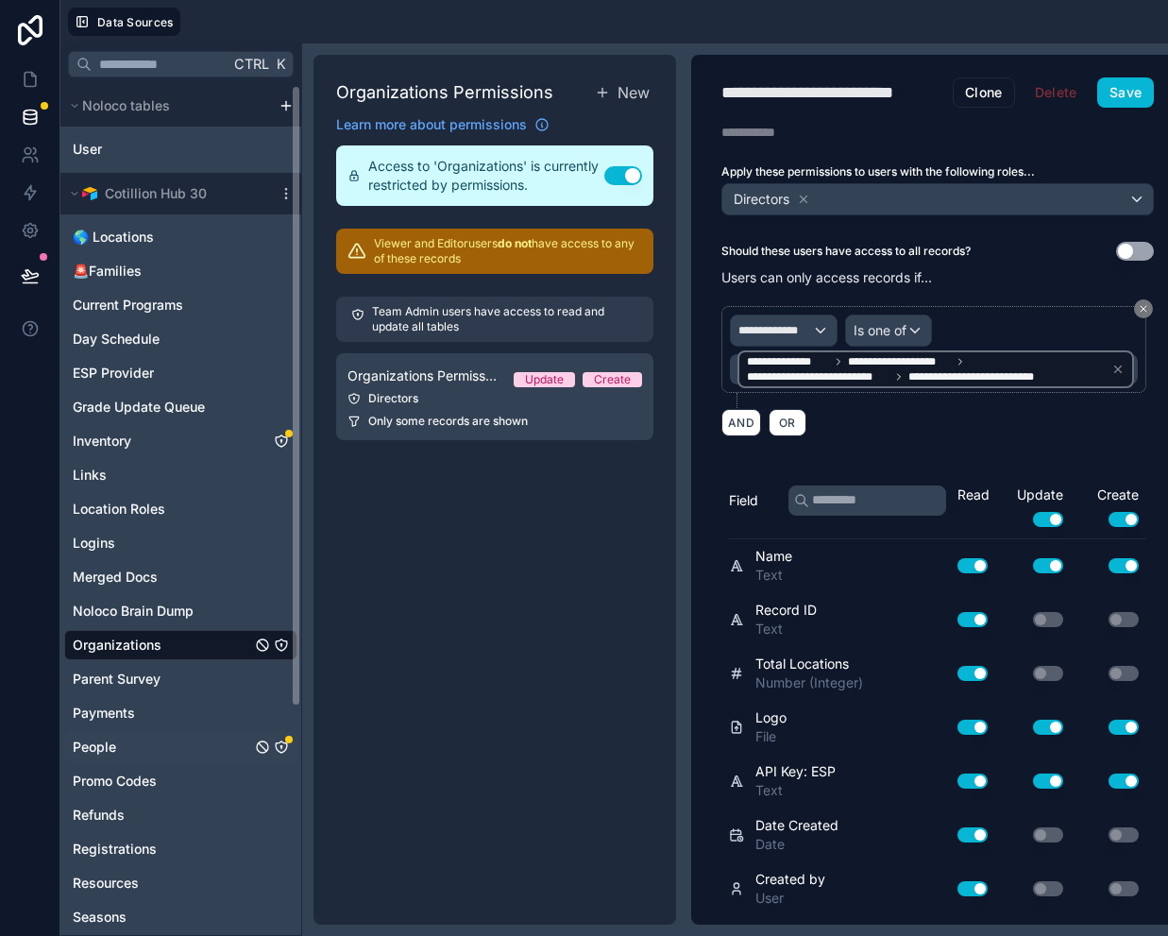
click at [278, 745] on icon "People" at bounding box center [281, 746] width 15 height 15
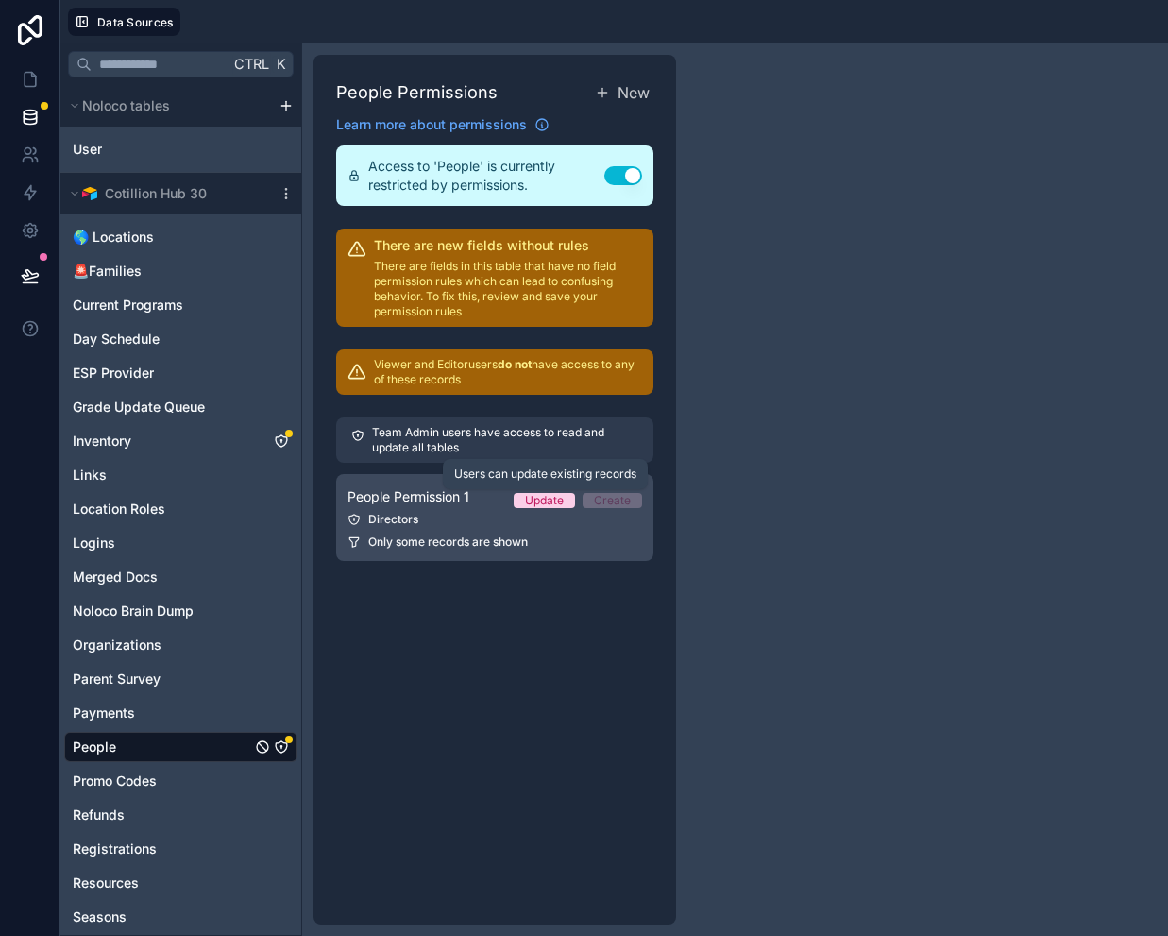
click at [533, 499] on div "Update" at bounding box center [544, 500] width 39 height 15
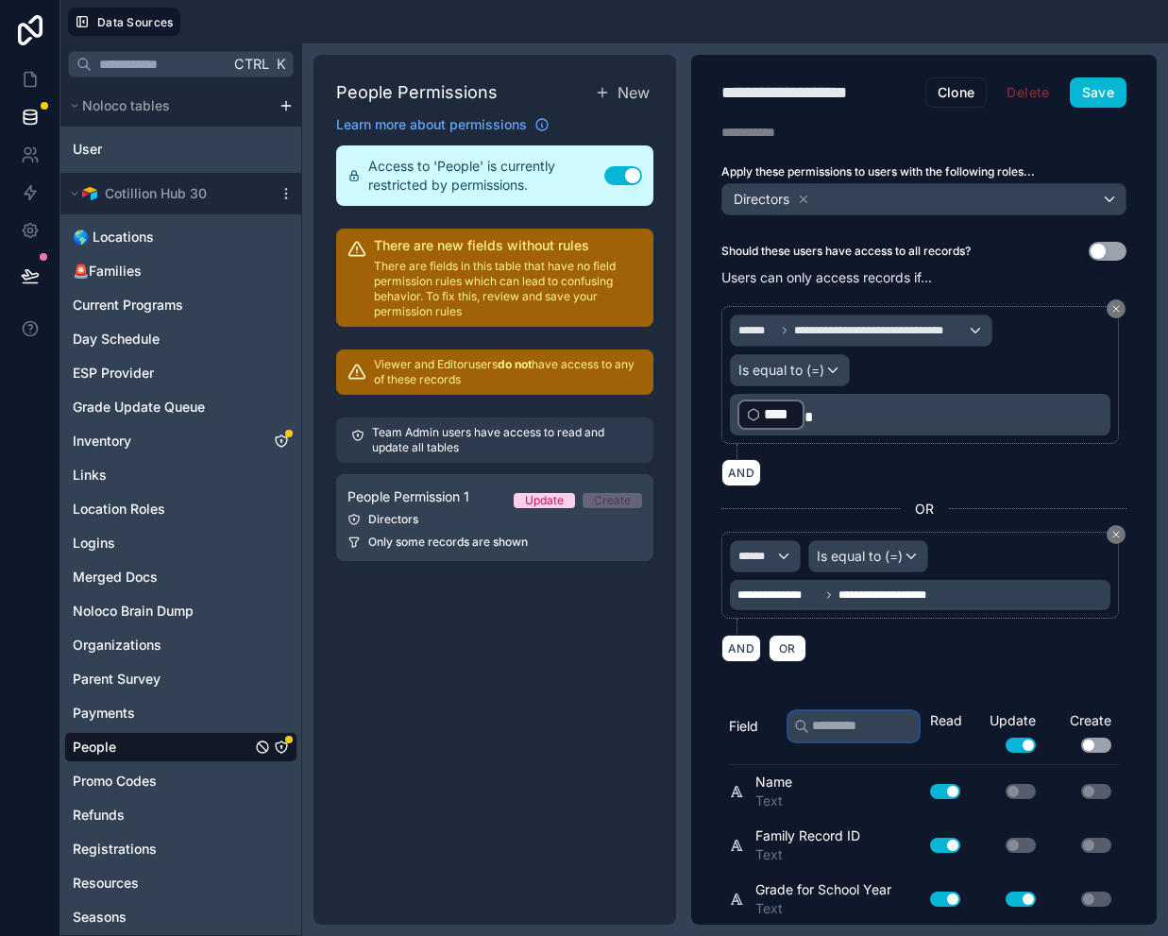
click at [825, 738] on input "text" at bounding box center [853, 726] width 130 height 30
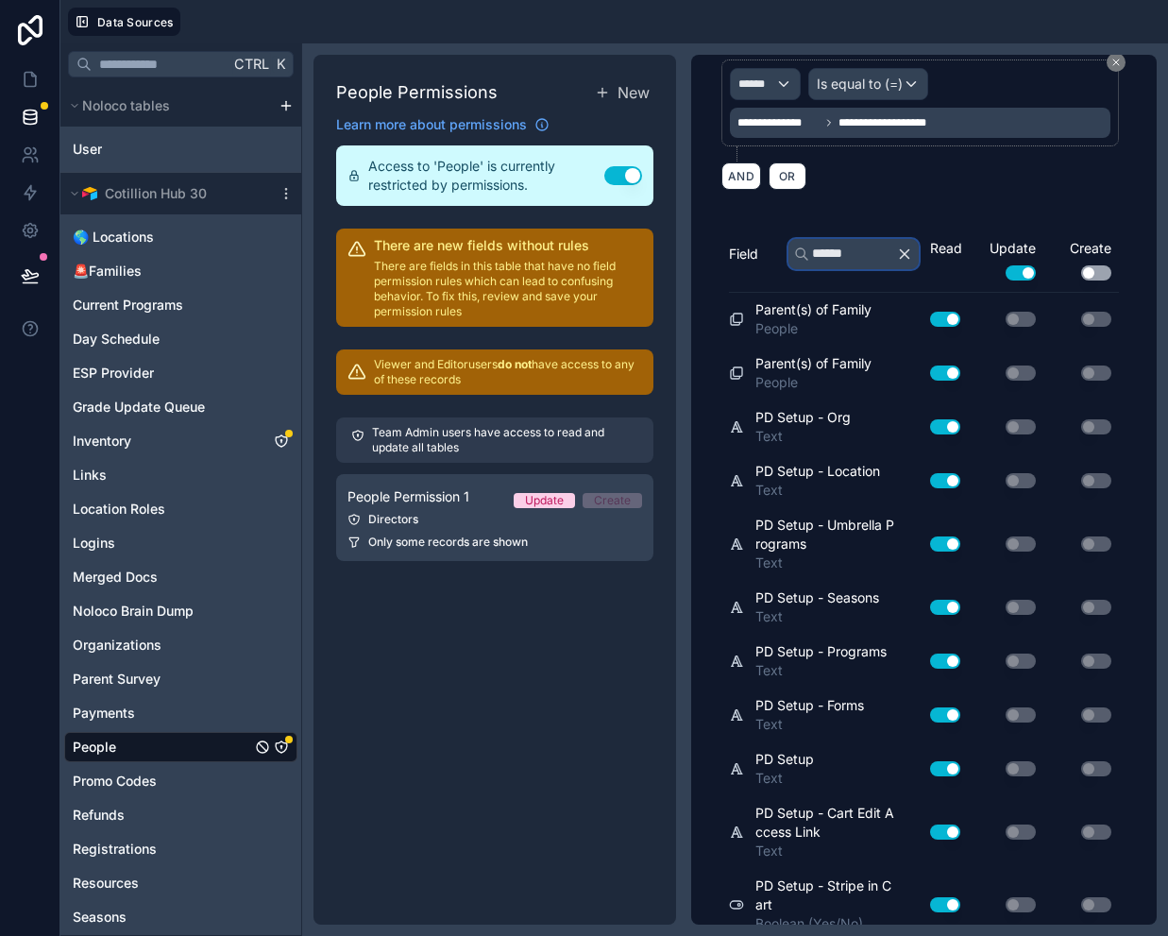
scroll to position [581, 0]
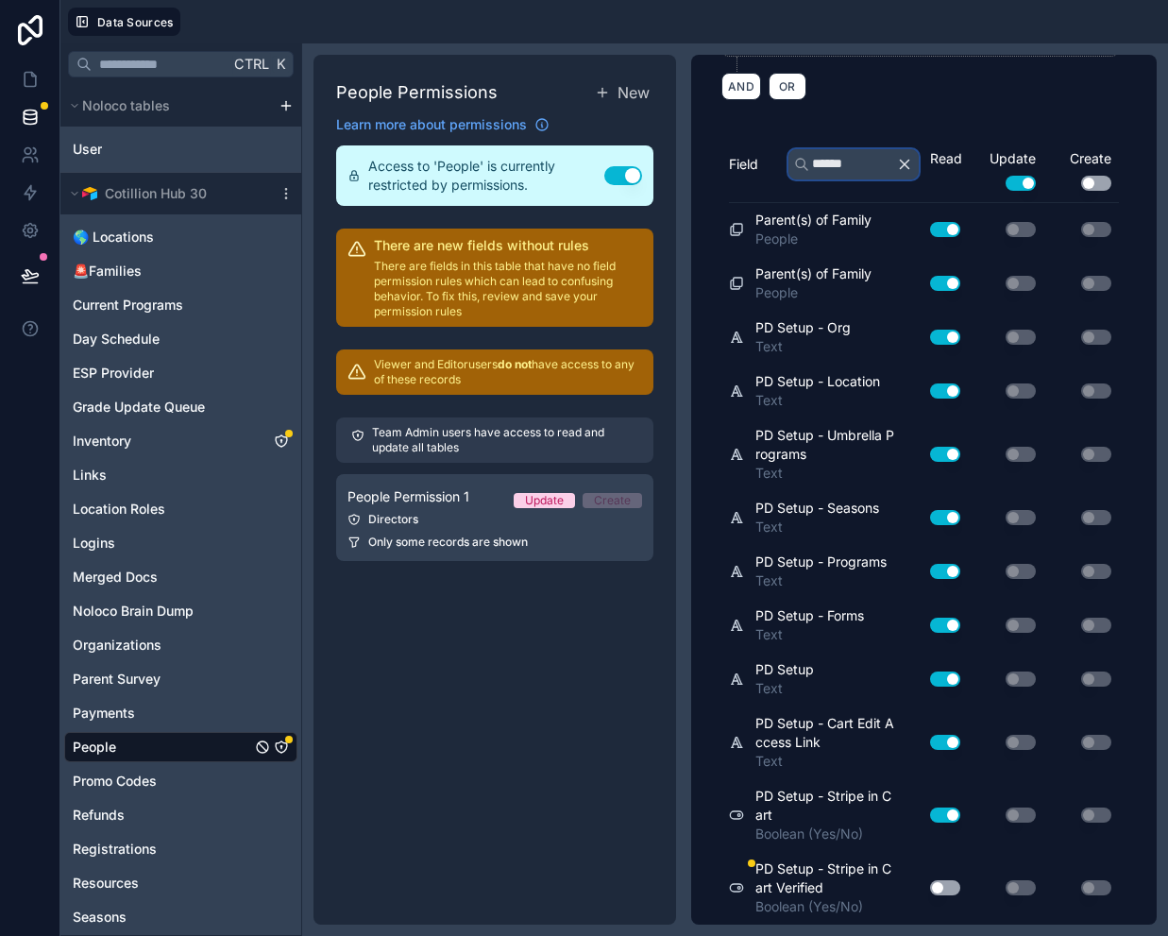
type input "******"
click at [930, 883] on button "Use setting" at bounding box center [945, 887] width 30 height 15
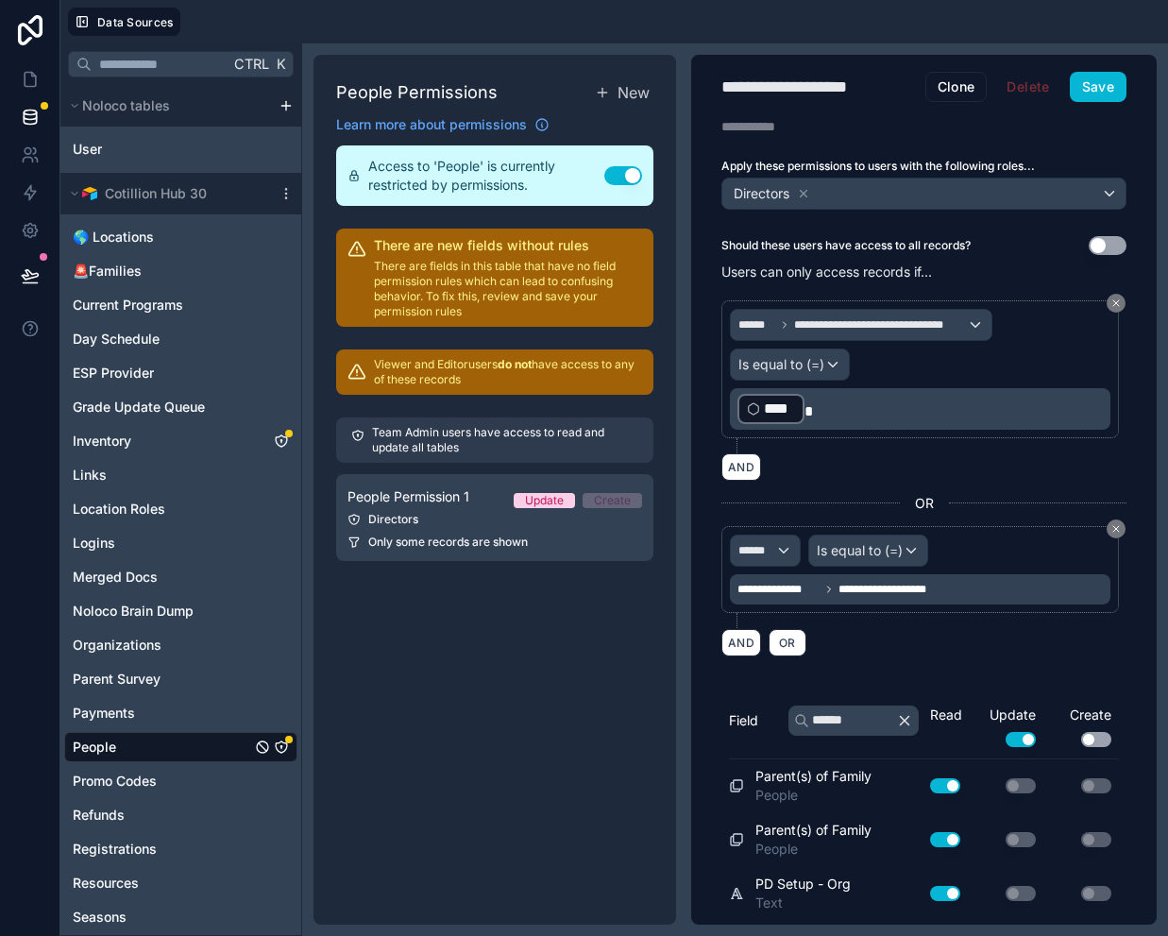
scroll to position [0, 0]
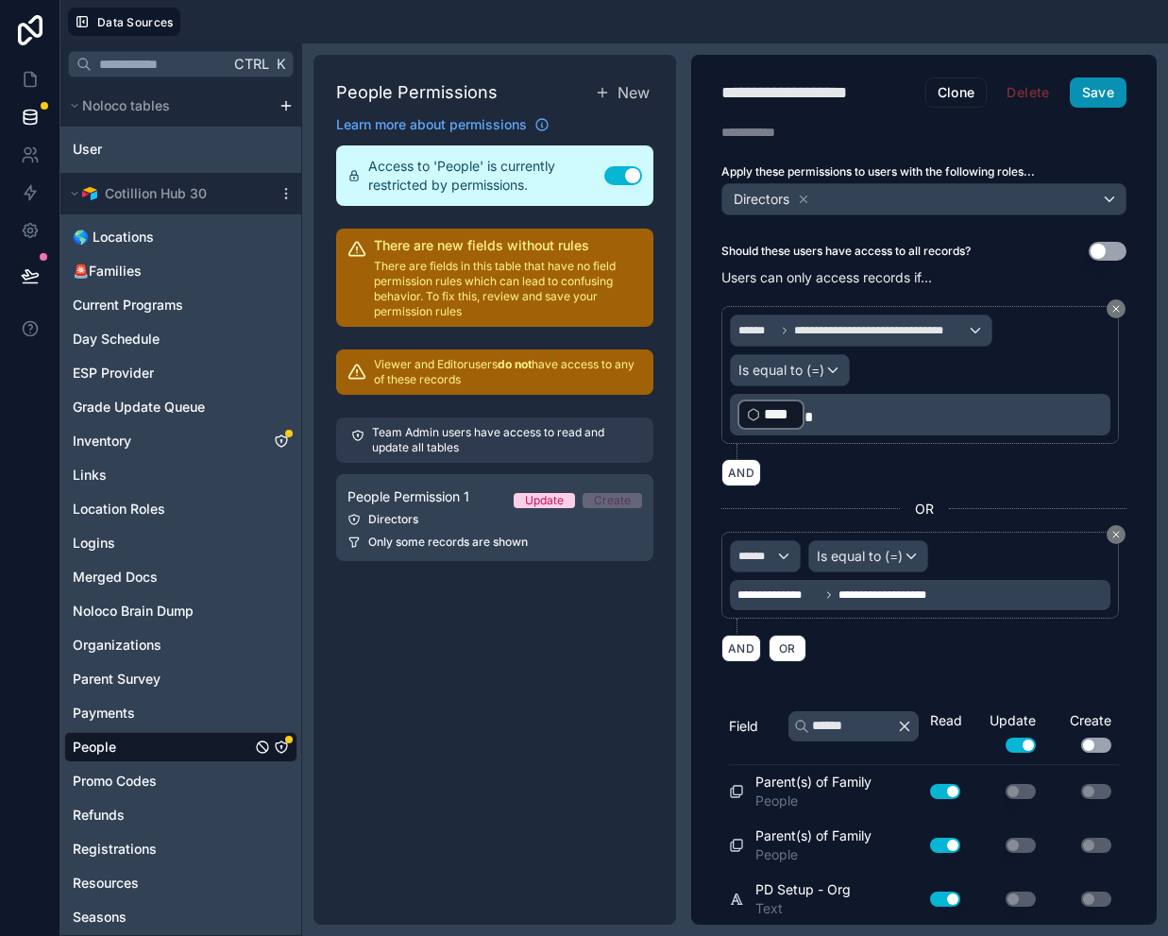
click at [1090, 97] on button "Save" at bounding box center [1098, 92] width 57 height 30
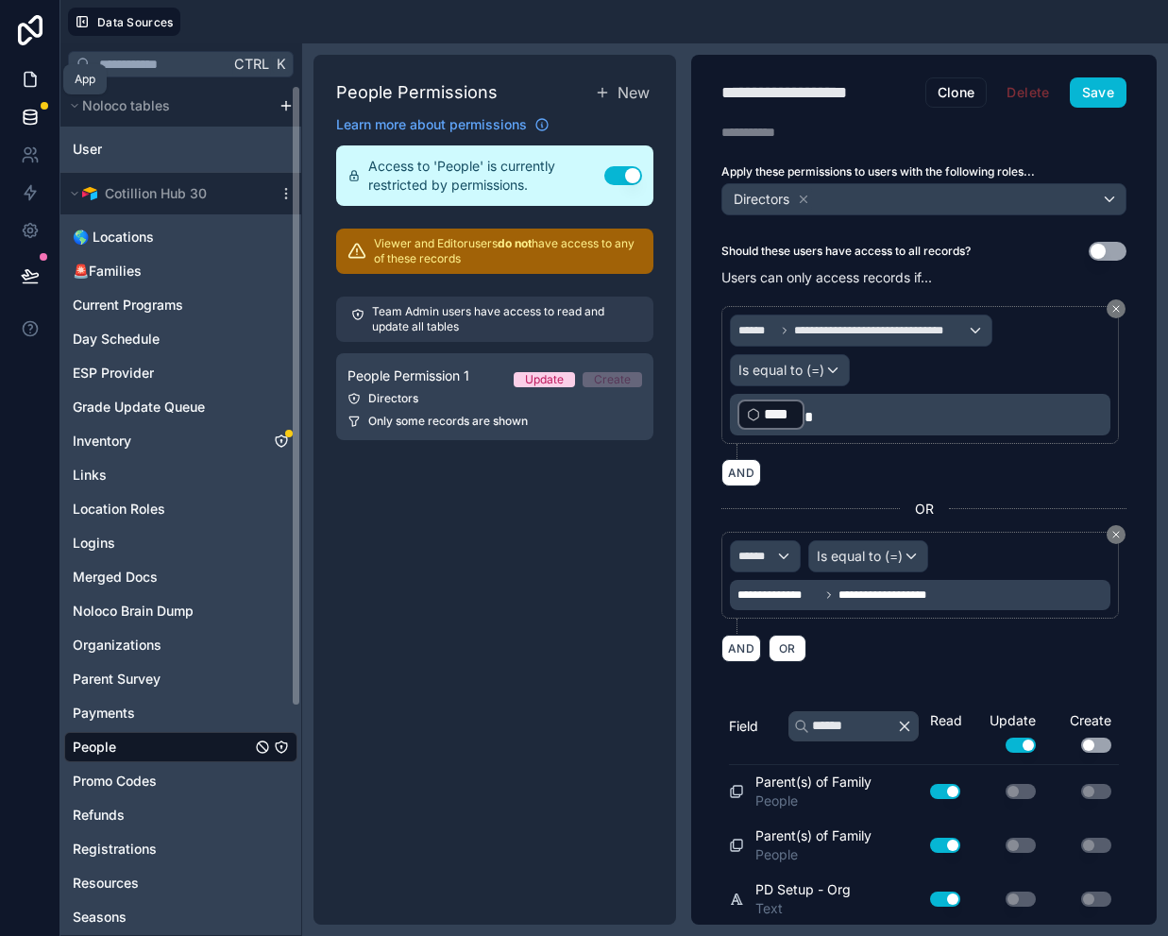
click at [25, 77] on icon at bounding box center [30, 80] width 11 height 14
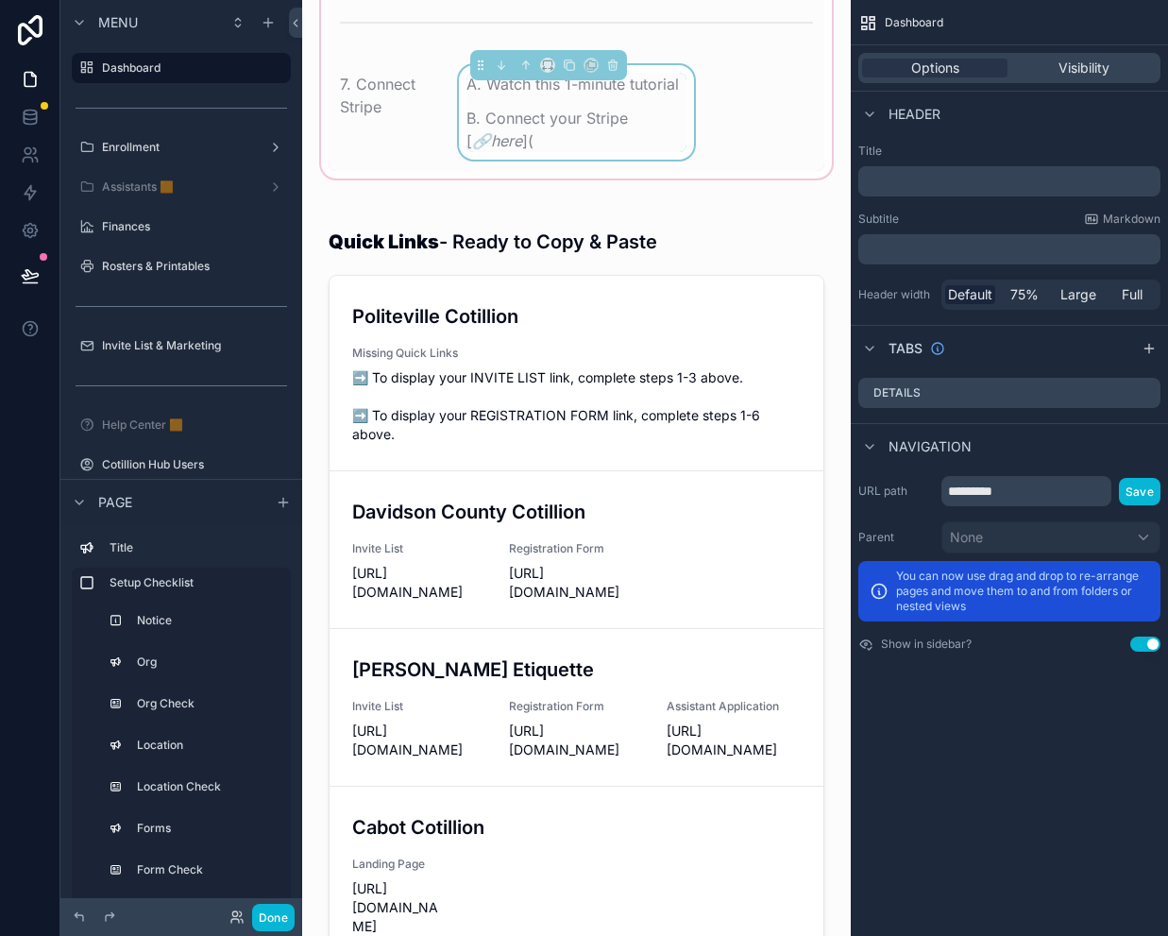
scroll to position [850, 0]
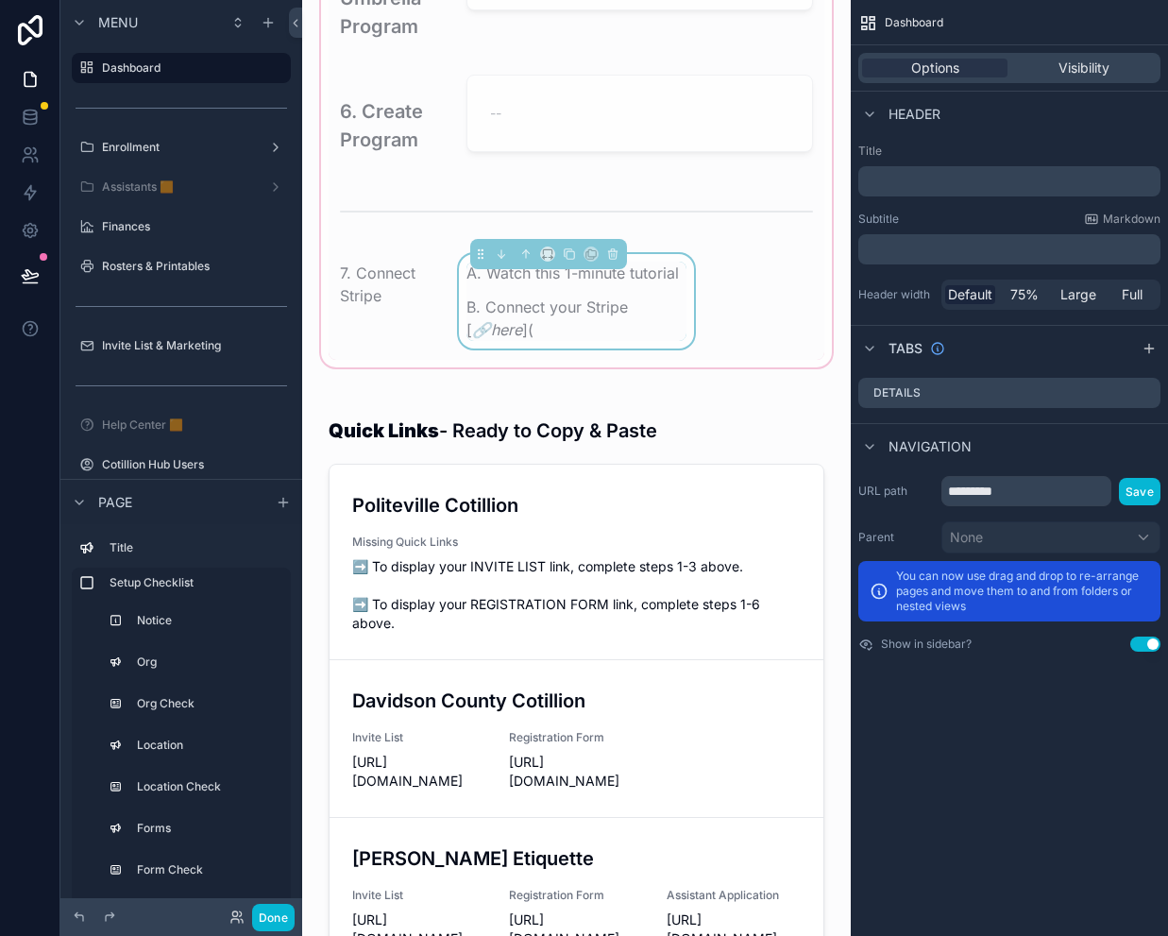
click at [532, 284] on p "A. Watch this 1-minute tutorial" at bounding box center [576, 273] width 220 height 23
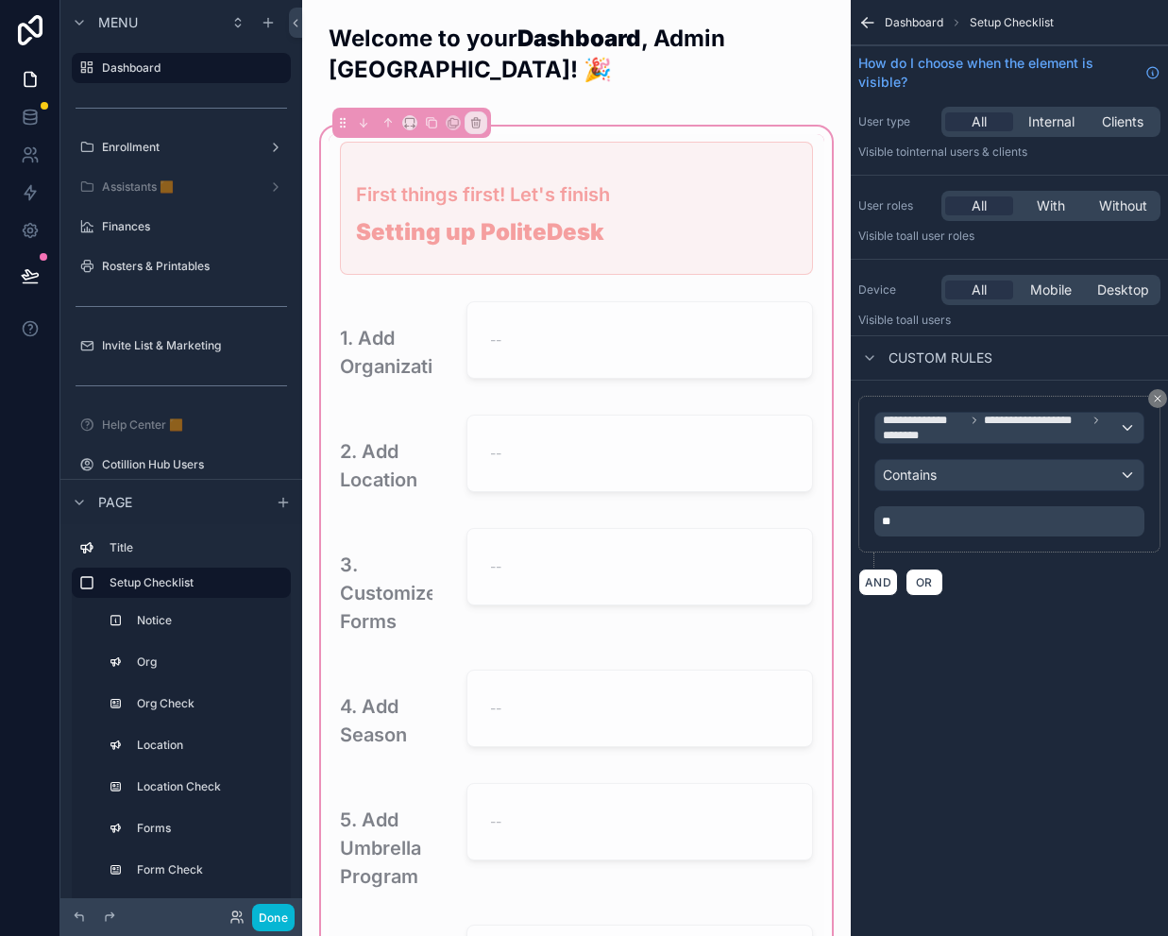
scroll to position [9, 0]
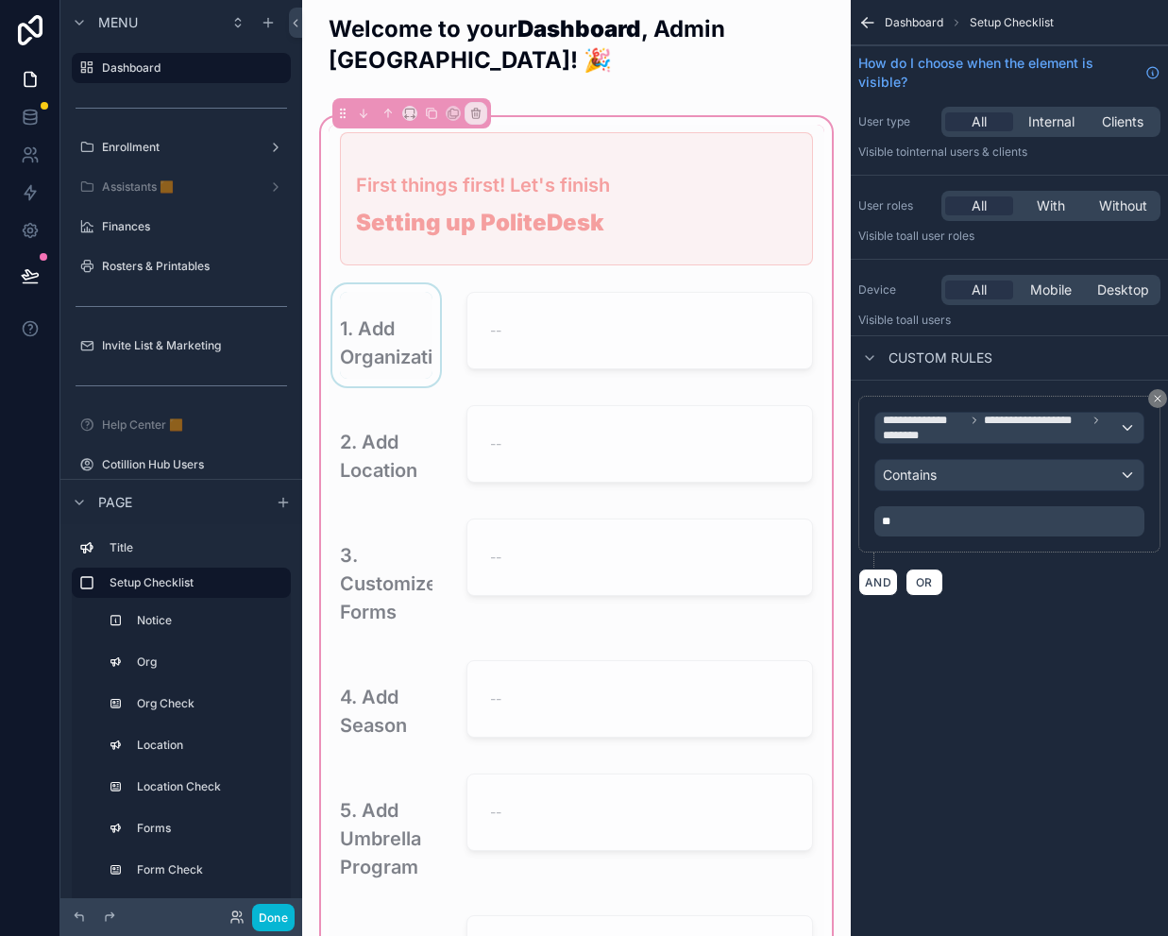
click at [411, 349] on div "scrollable content" at bounding box center [386, 335] width 115 height 102
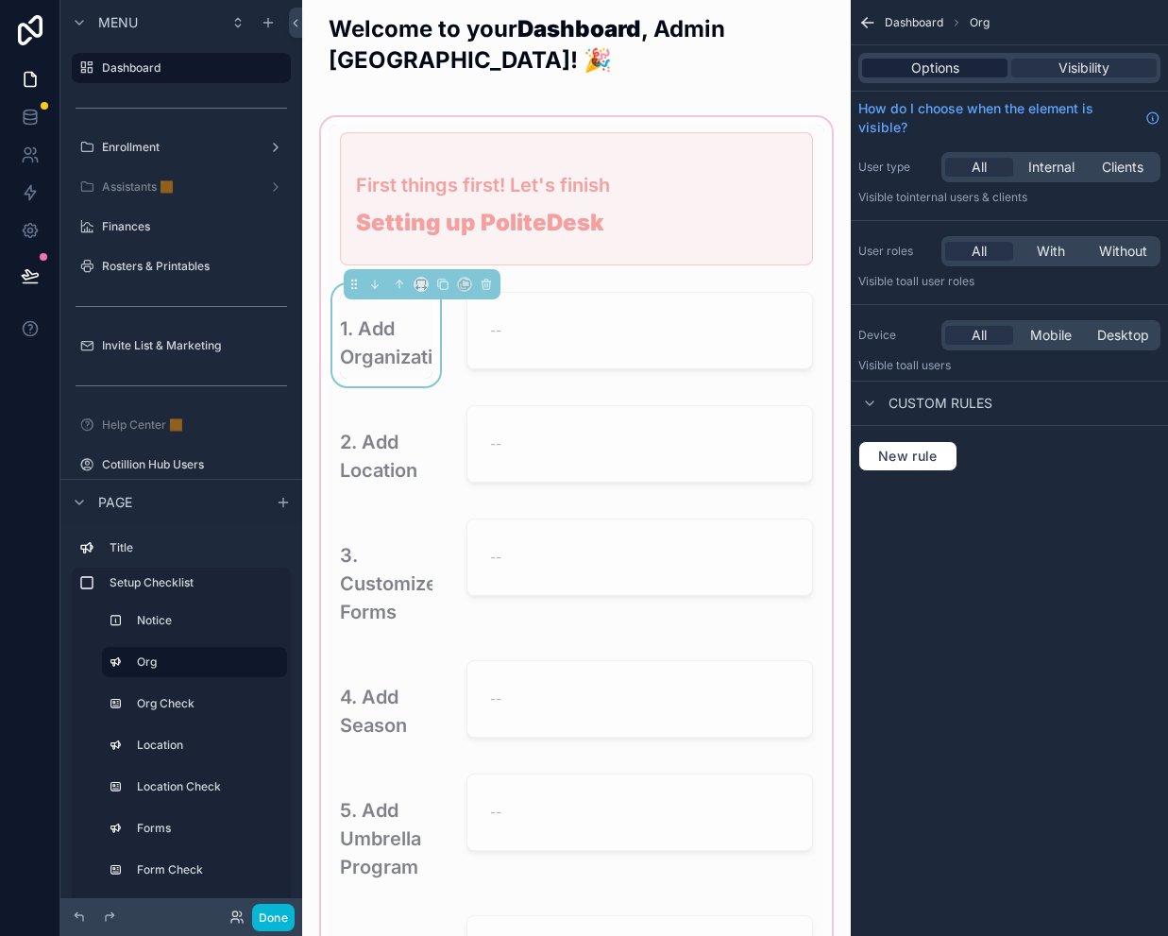
click at [942, 72] on span "Options" at bounding box center [935, 68] width 48 height 19
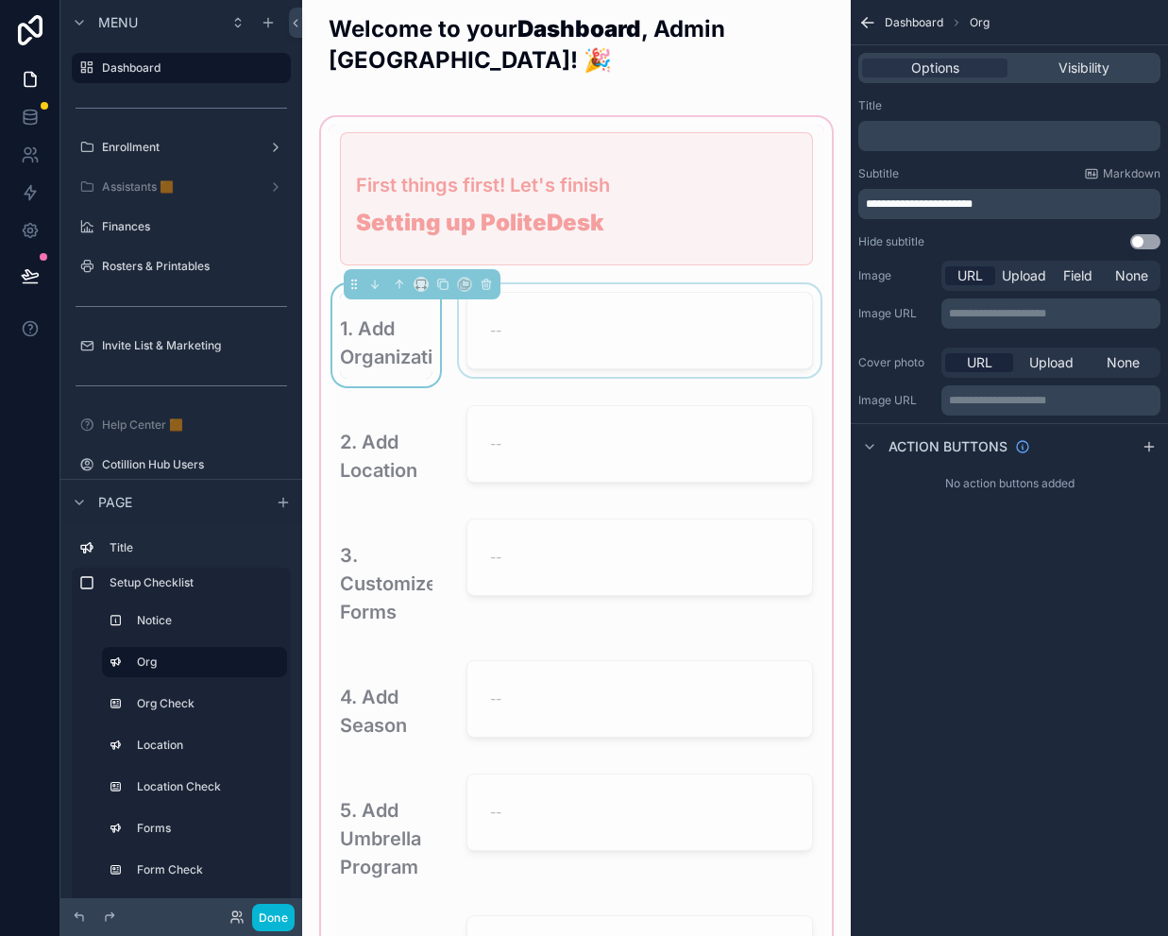
click at [557, 342] on div "scrollable content" at bounding box center [639, 335] width 369 height 102
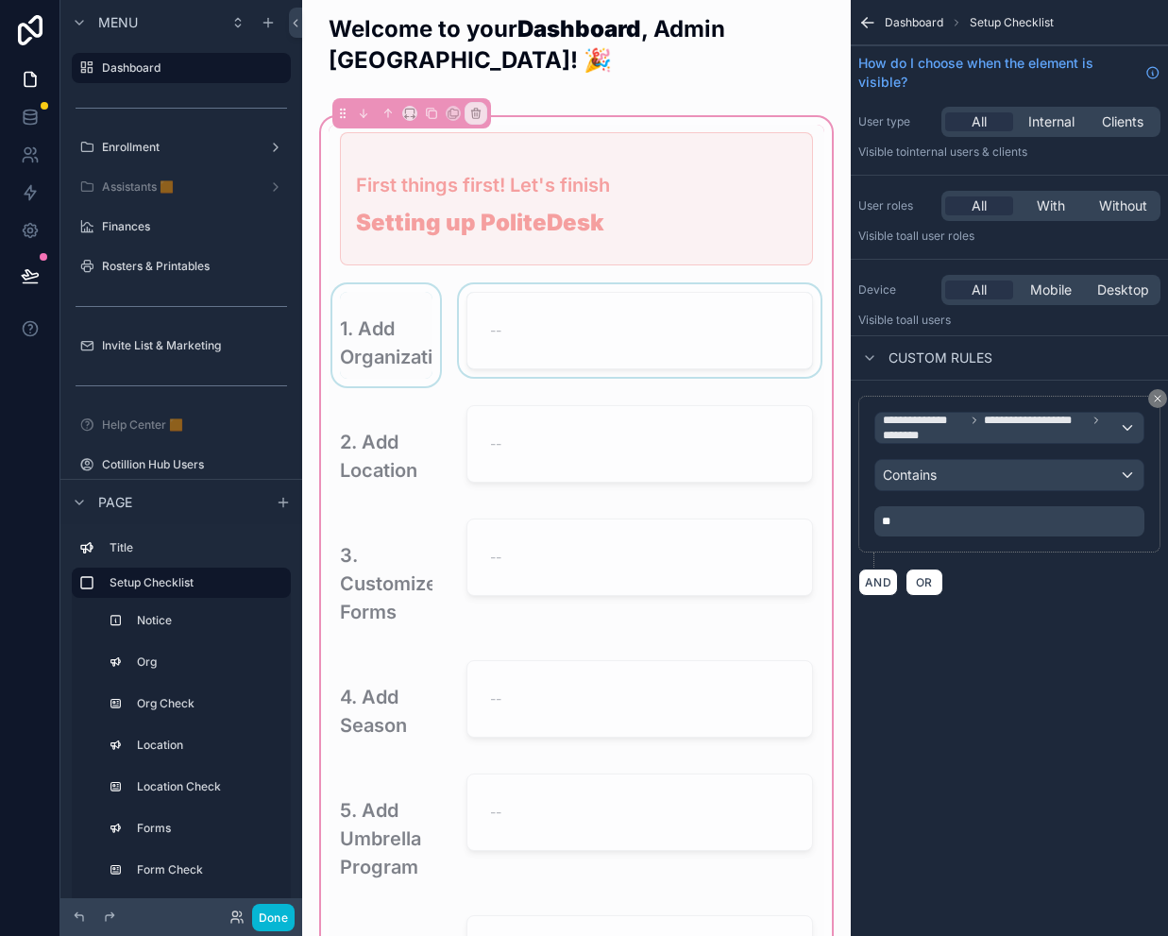
click at [547, 330] on div "scrollable content" at bounding box center [639, 335] width 369 height 102
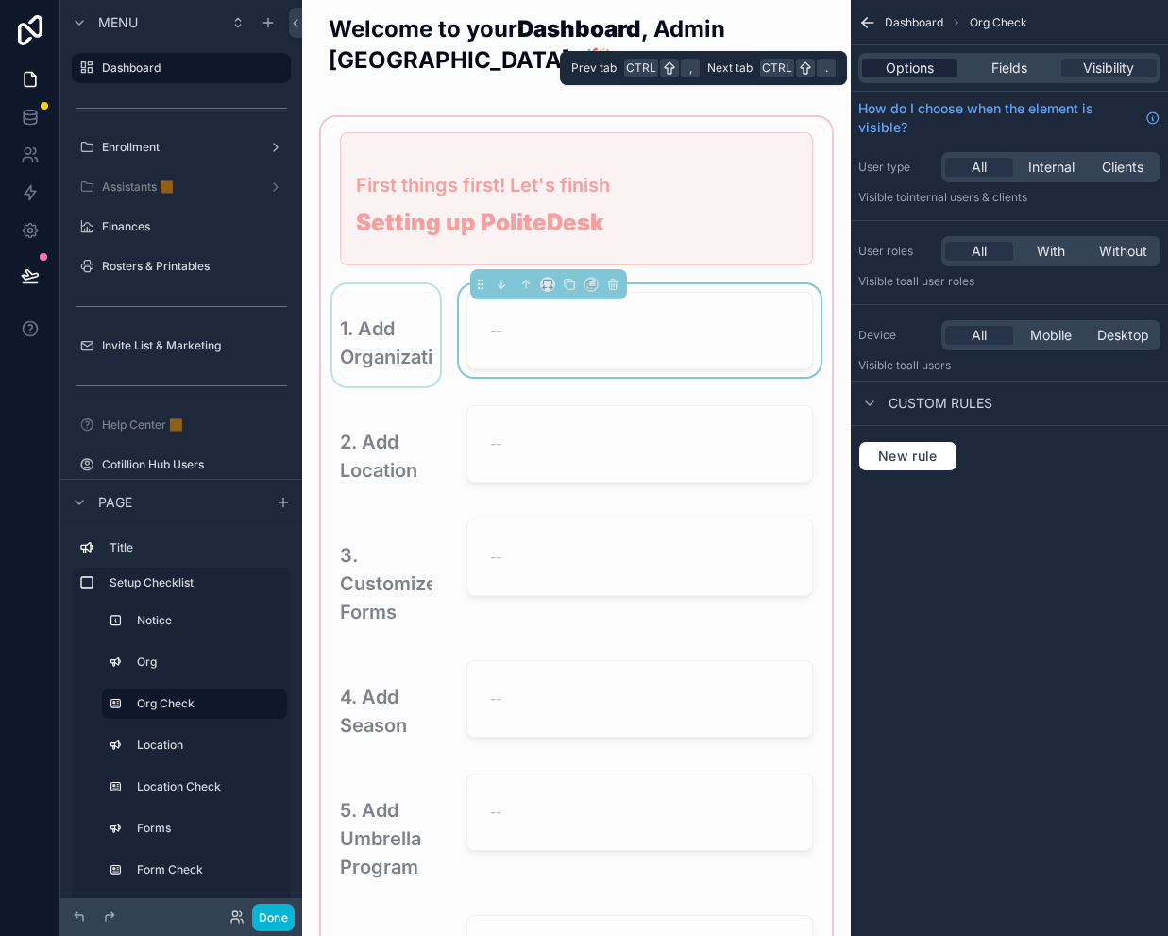
click at [905, 72] on span "Options" at bounding box center [910, 68] width 48 height 19
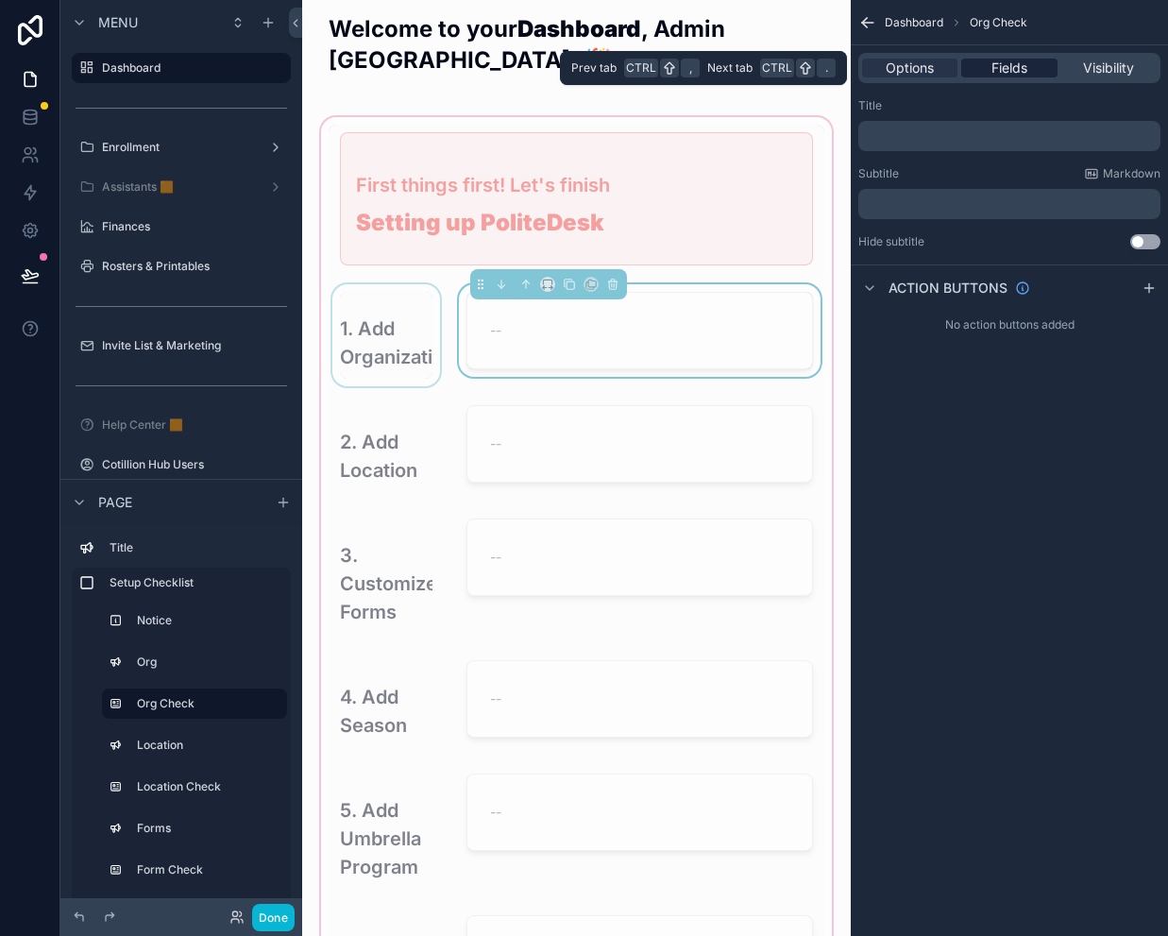
click at [995, 69] on span "Fields" at bounding box center [1009, 68] width 36 height 19
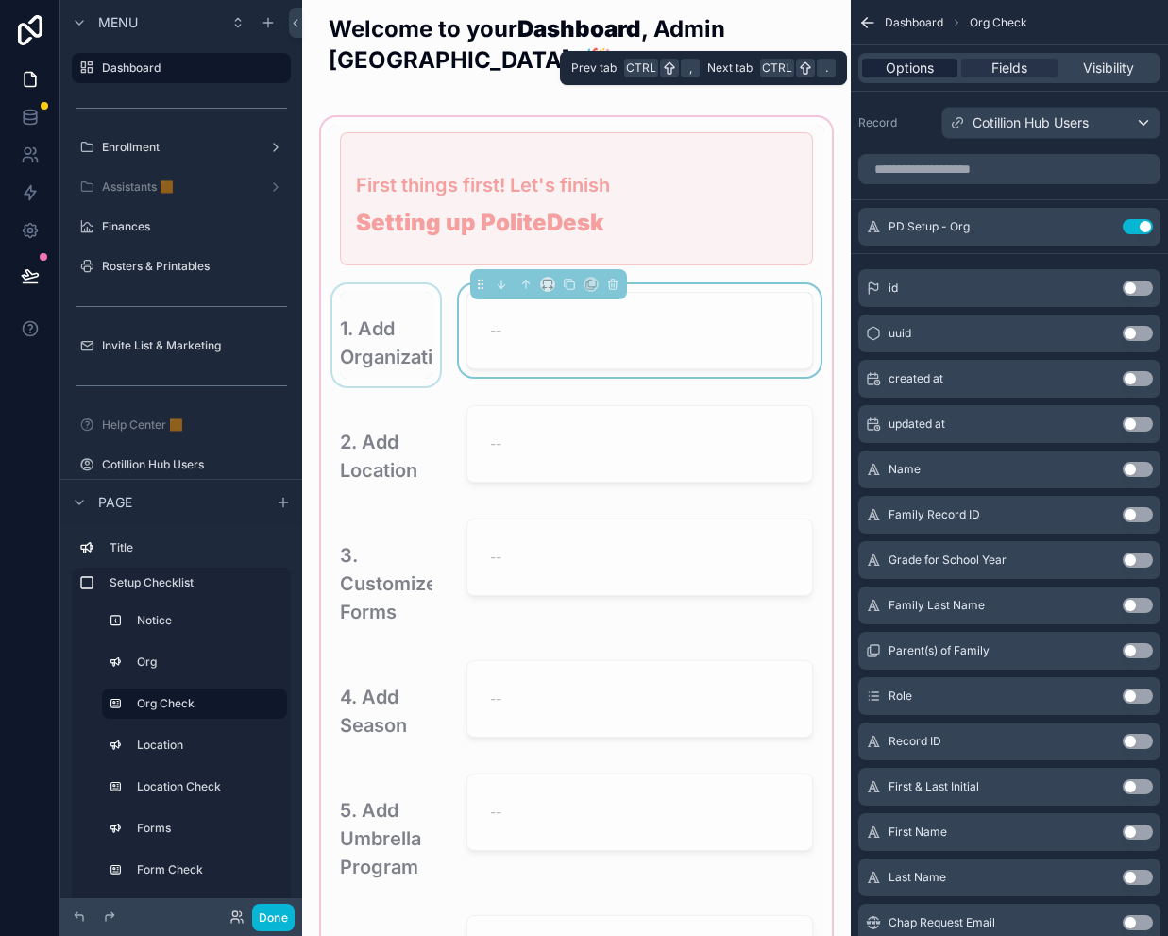
click at [923, 67] on span "Options" at bounding box center [910, 68] width 48 height 19
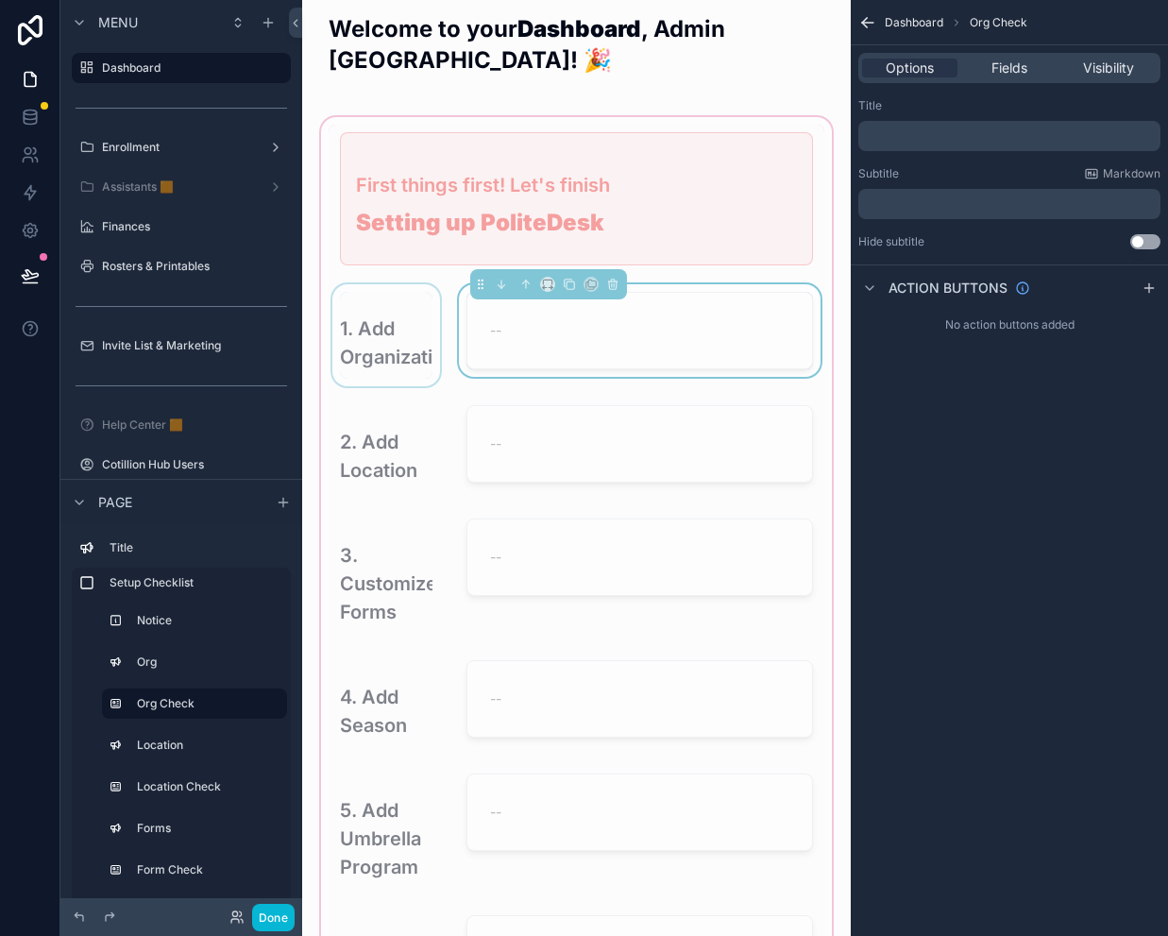
click at [895, 204] on p "﻿" at bounding box center [1011, 203] width 291 height 15
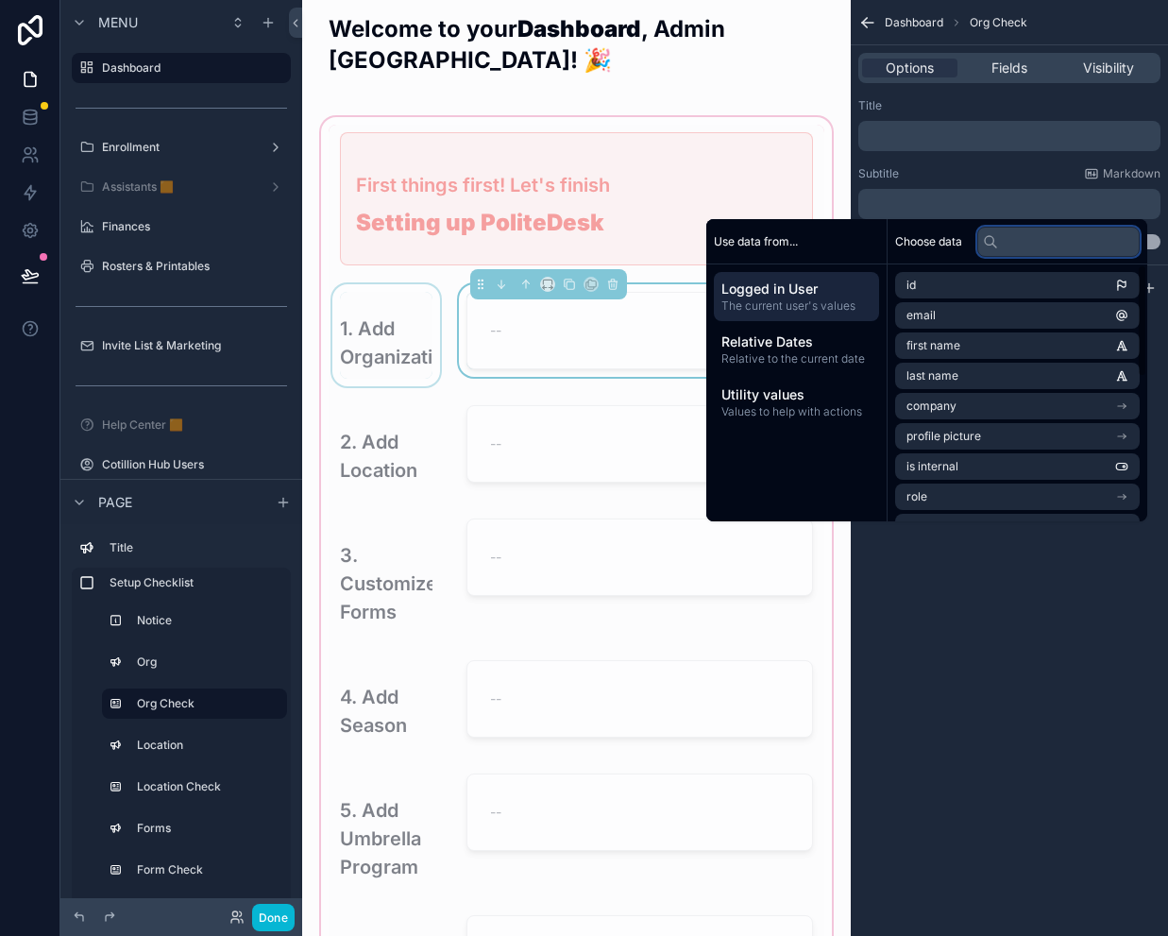
click at [1001, 245] on input "text" at bounding box center [1058, 242] width 162 height 30
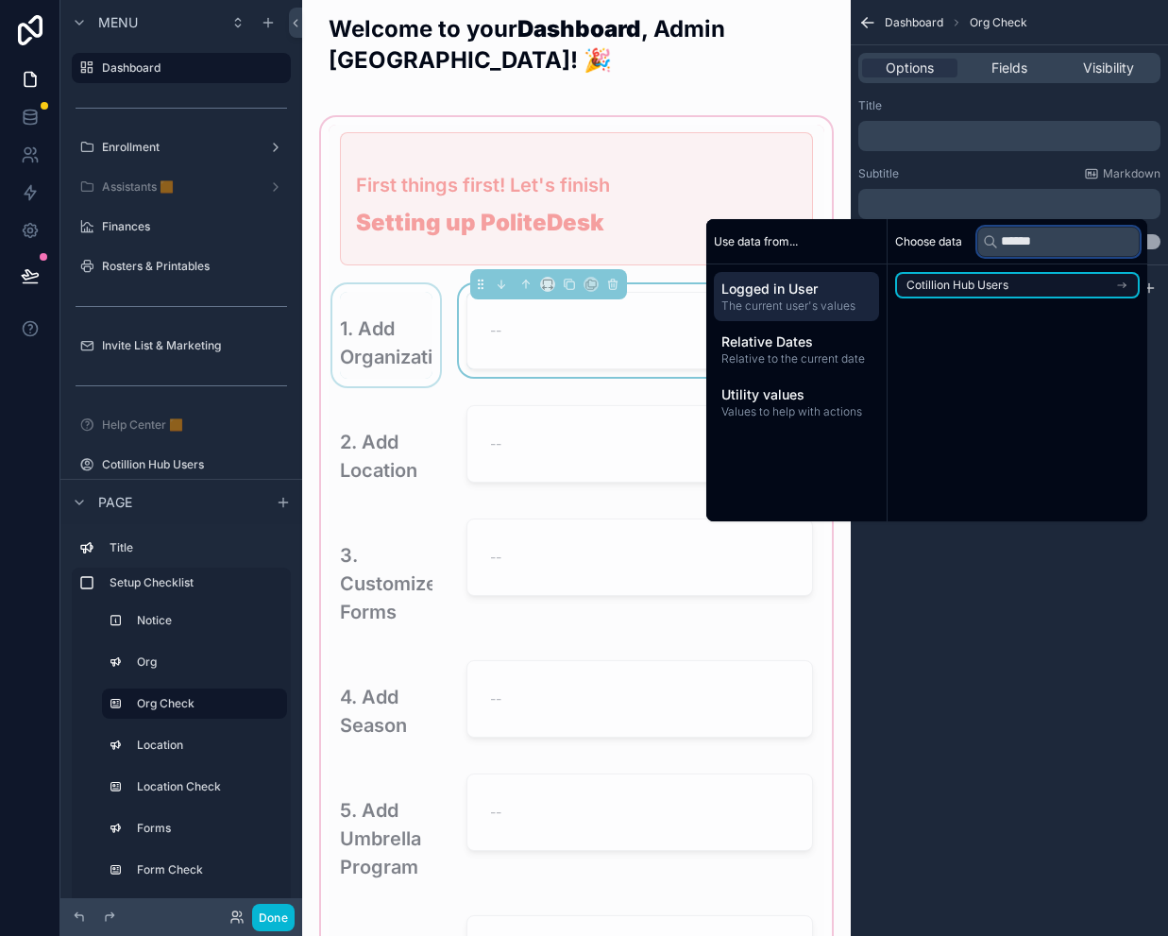
type input "******"
click at [1001, 280] on li "Cotillion Hub Users" at bounding box center [1017, 285] width 245 height 26
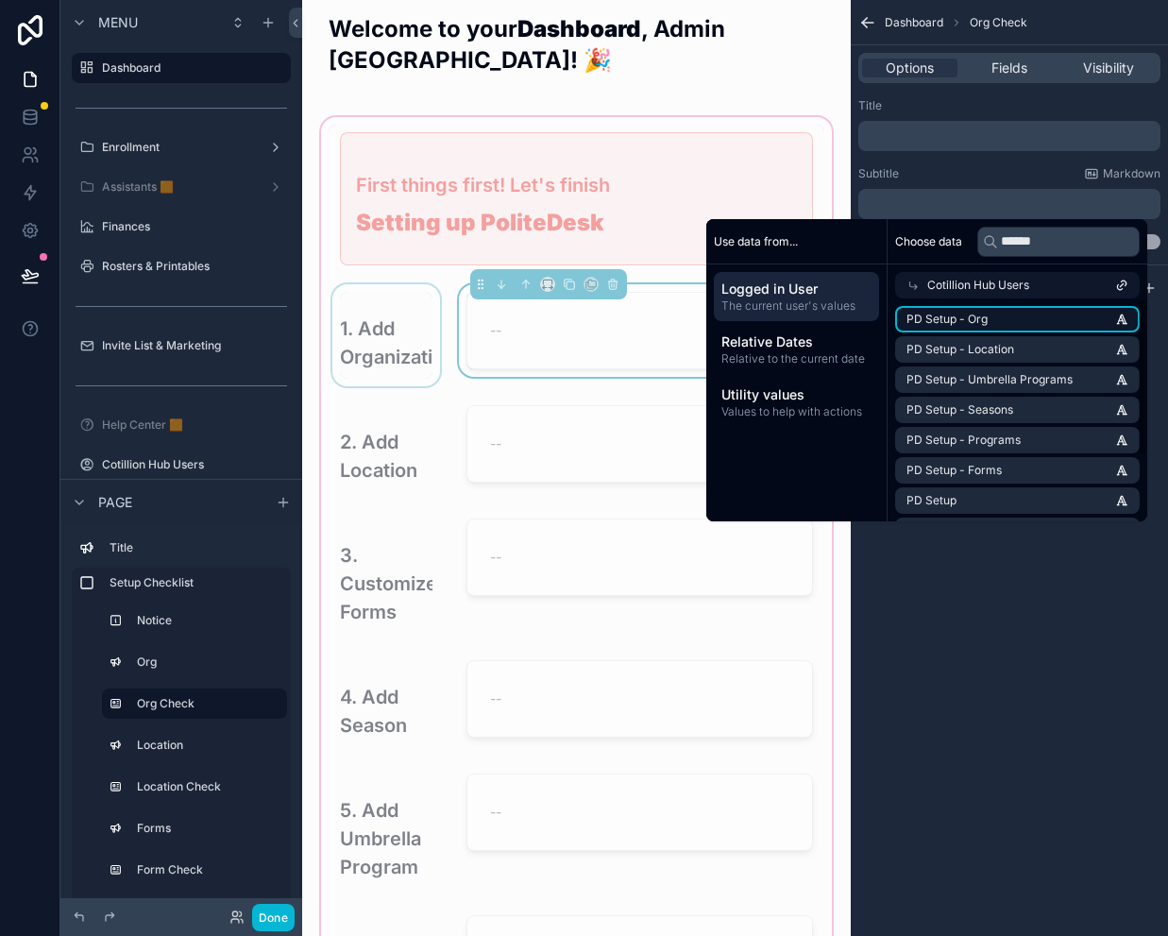
click at [978, 315] on li "PD Setup - Org" at bounding box center [1017, 319] width 245 height 26
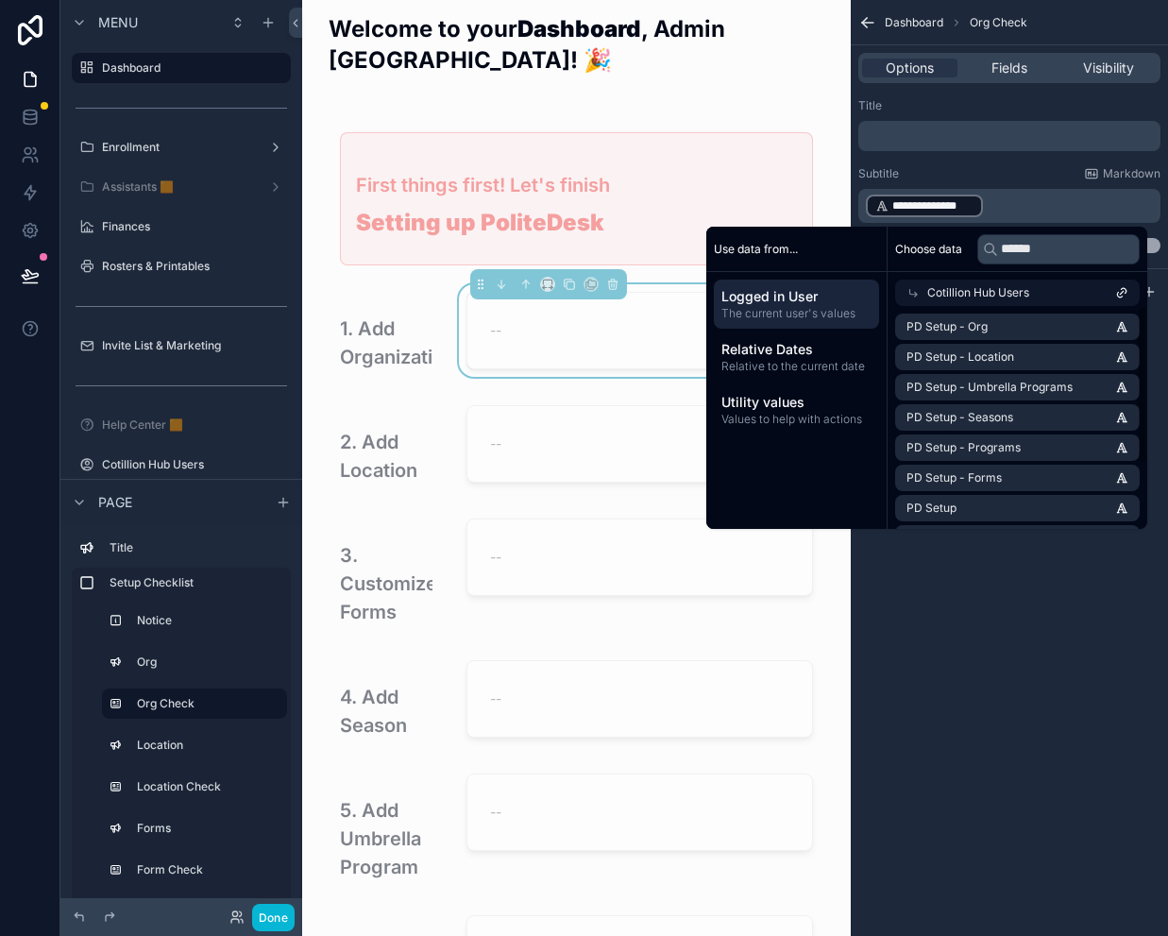
drag, startPoint x: 965, startPoint y: 587, endPoint x: 948, endPoint y: 586, distance: 17.0
click at [965, 587] on div "**********" at bounding box center [1009, 468] width 317 height 936
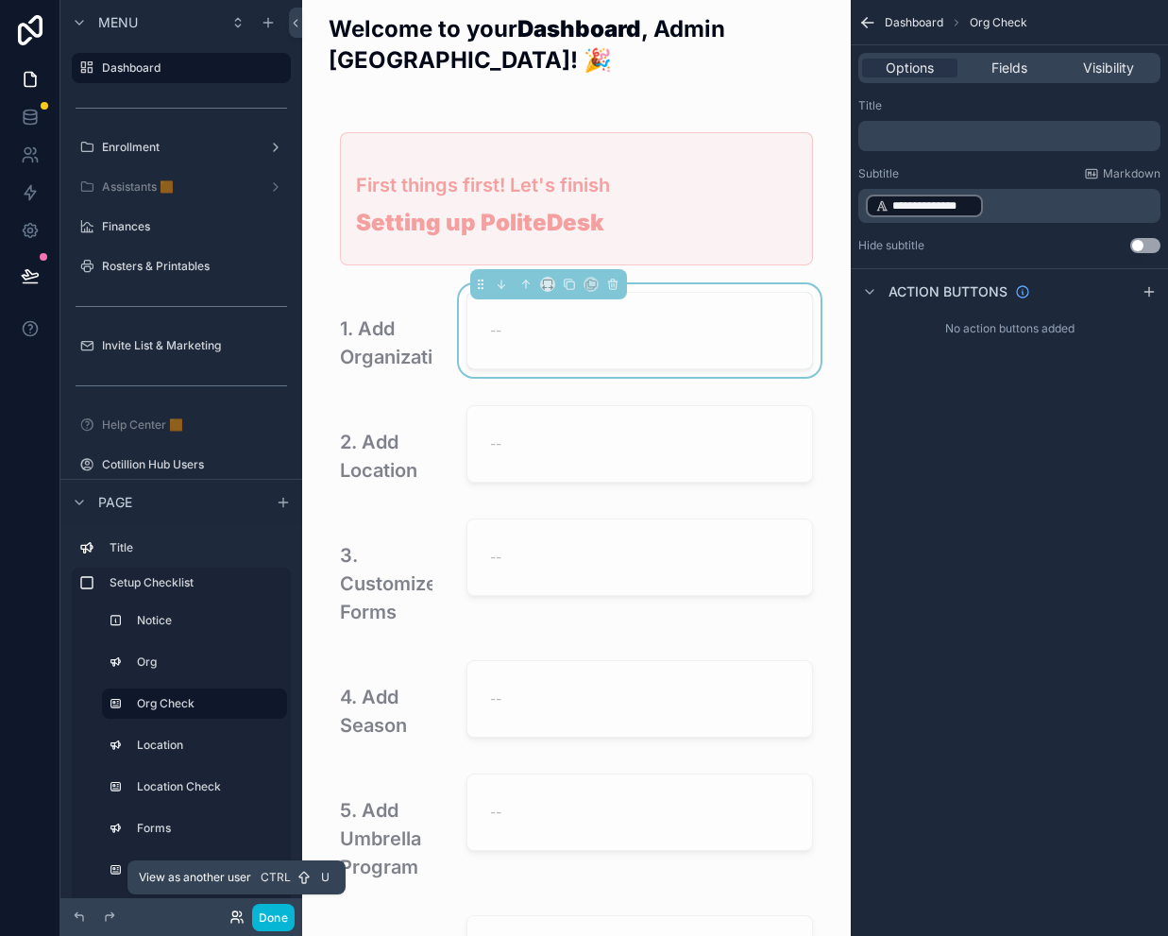
click at [239, 918] on icon at bounding box center [236, 916] width 15 height 15
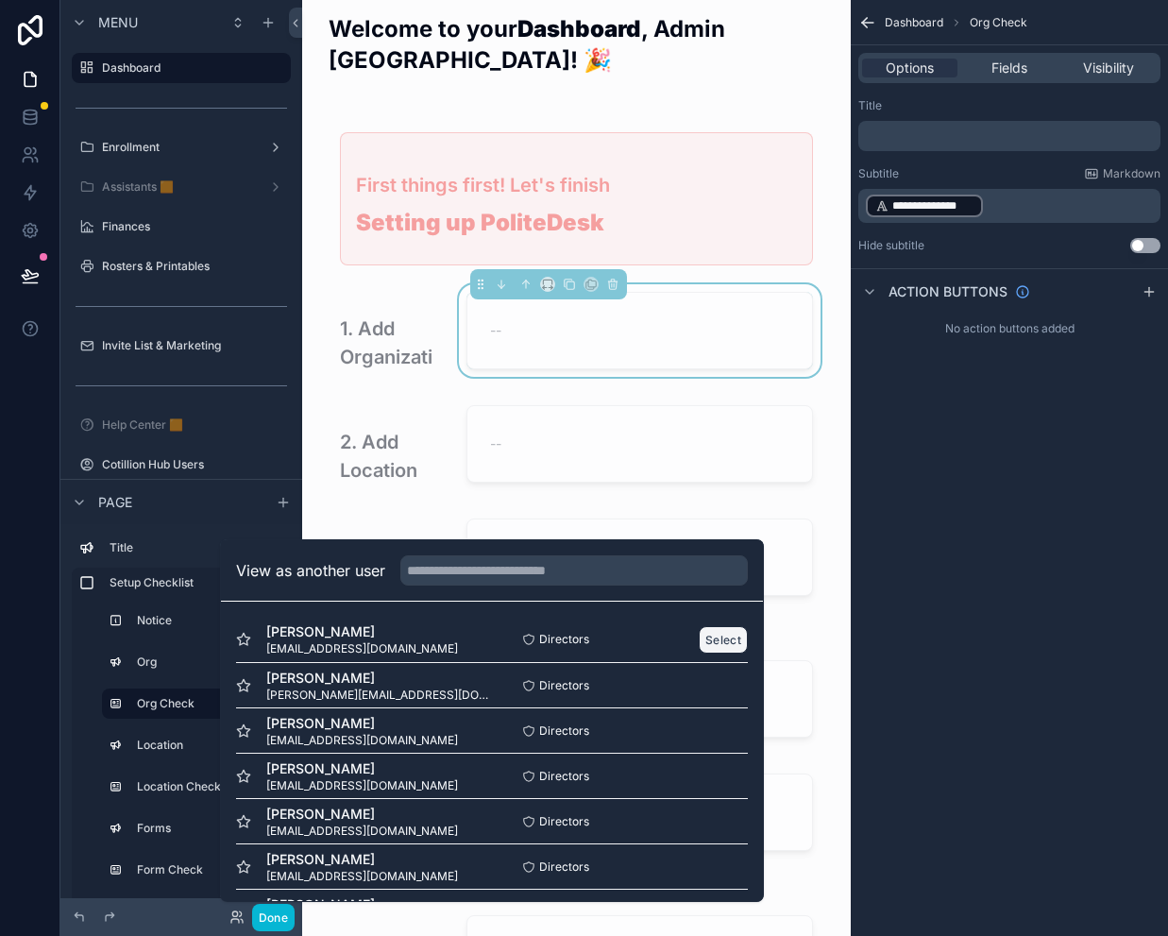
click at [711, 636] on button "Select" at bounding box center [723, 639] width 49 height 27
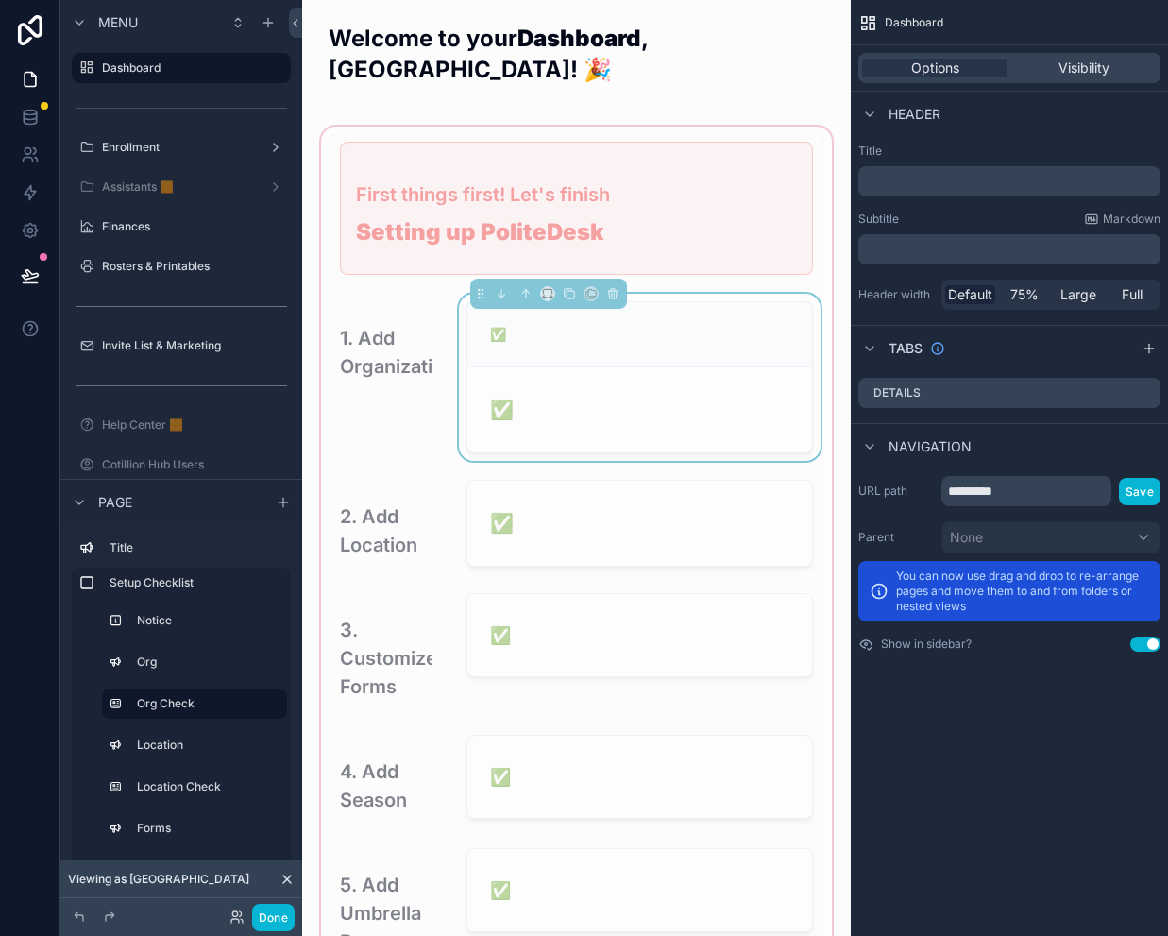
click at [652, 325] on div "✅" at bounding box center [639, 334] width 299 height 19
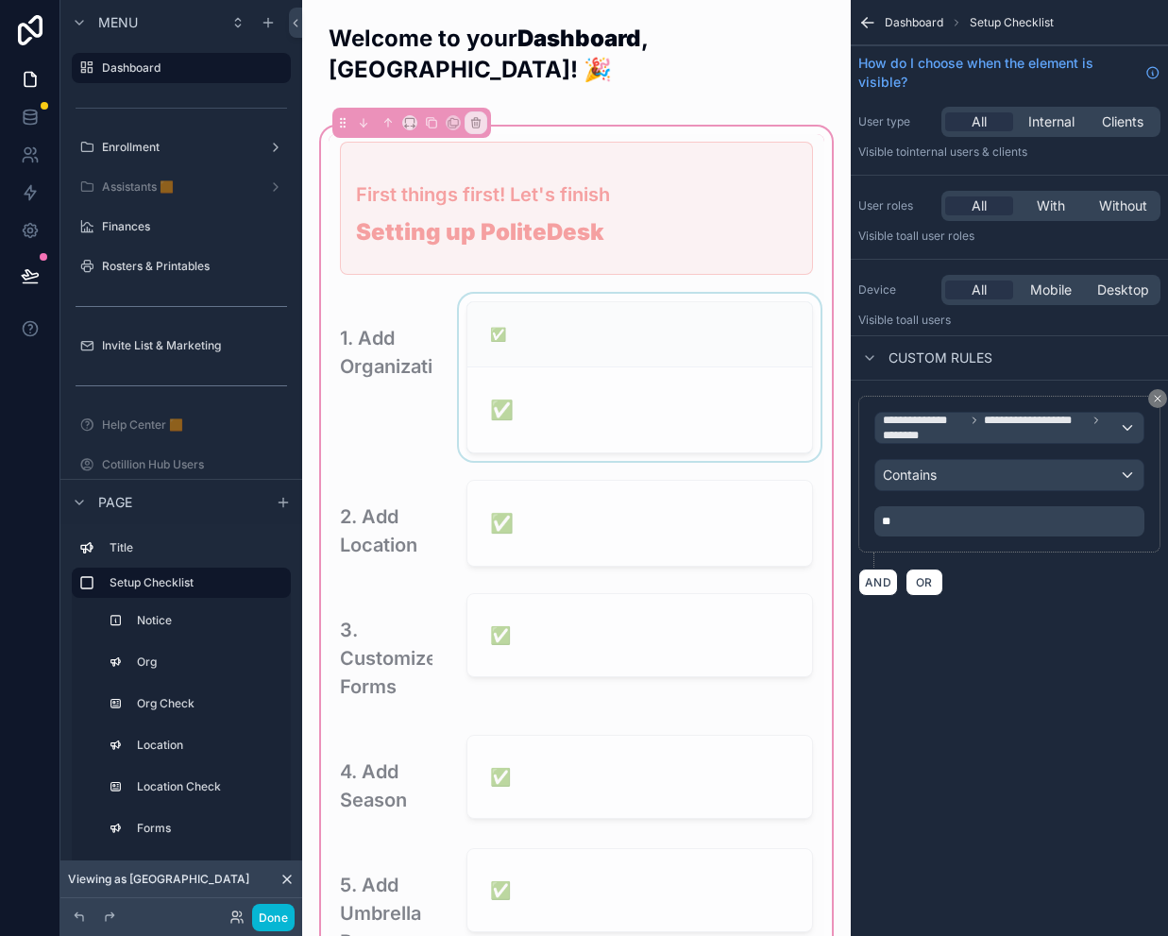
drag, startPoint x: 655, startPoint y: 301, endPoint x: 677, endPoint y: 289, distance: 24.9
click at [655, 301] on div "scrollable content" at bounding box center [639, 377] width 369 height 167
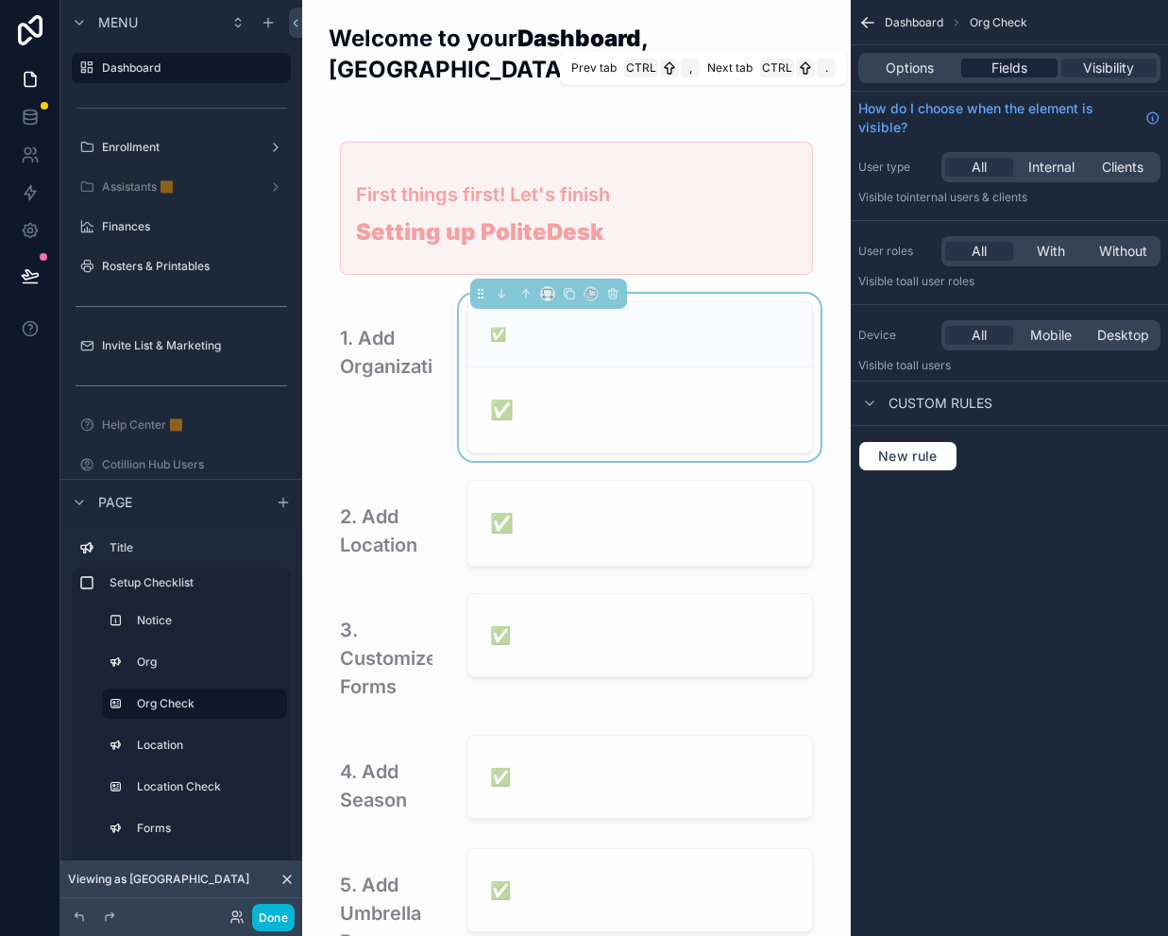
click at [1016, 69] on span "Fields" at bounding box center [1009, 68] width 36 height 19
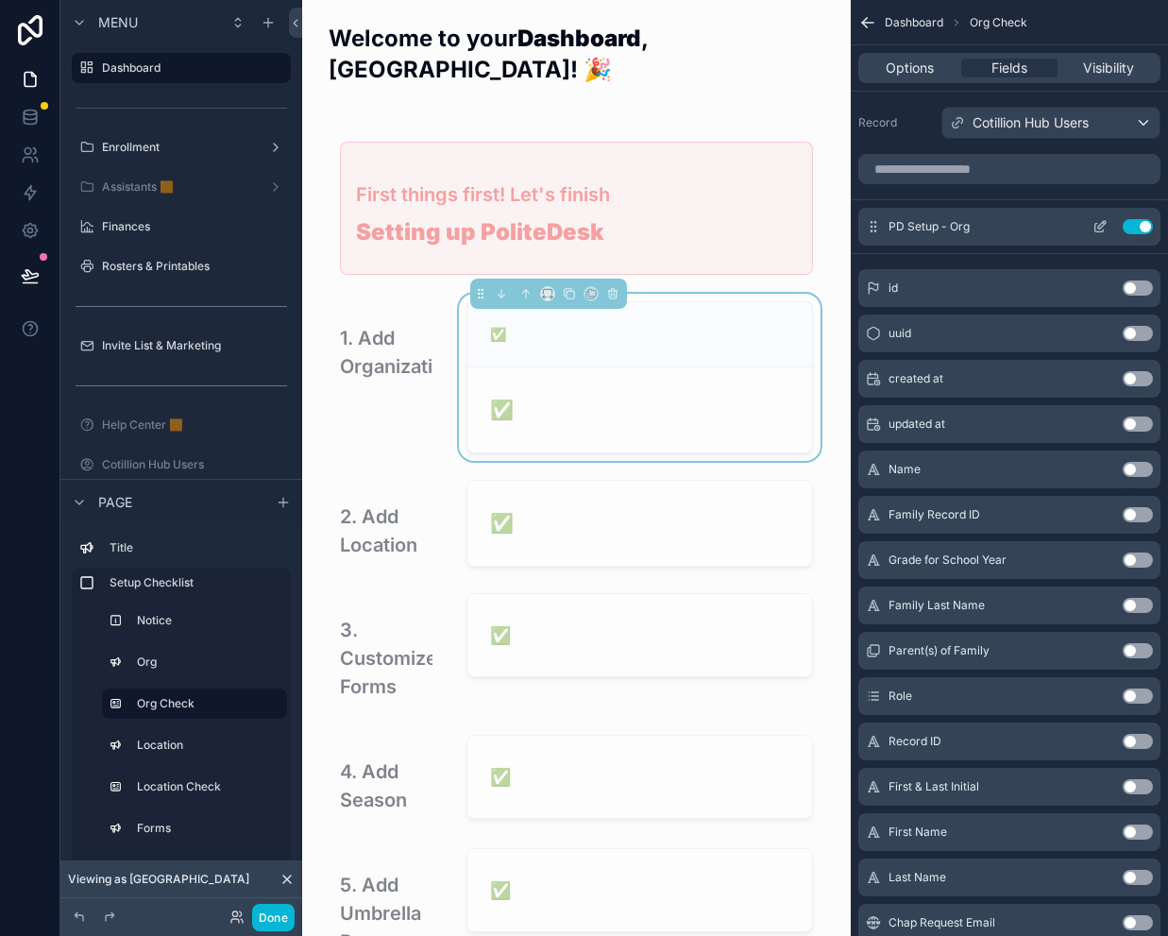
click at [1146, 225] on button "Use setting" at bounding box center [1138, 226] width 30 height 15
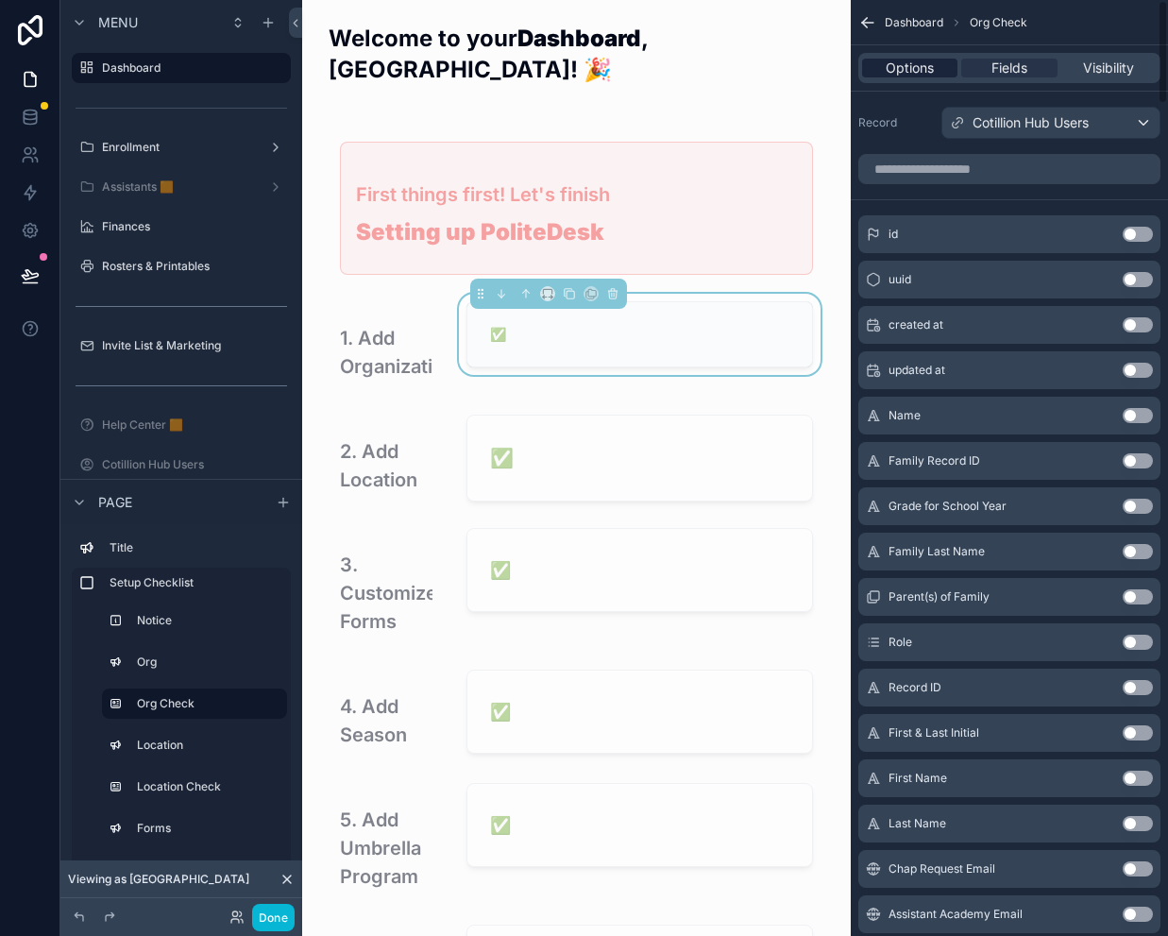
drag, startPoint x: 923, startPoint y: 79, endPoint x: 927, endPoint y: 69, distance: 11.4
click at [926, 73] on div "Options Fields Visibility" at bounding box center [1009, 68] width 302 height 30
click at [927, 69] on span "Options" at bounding box center [910, 68] width 48 height 19
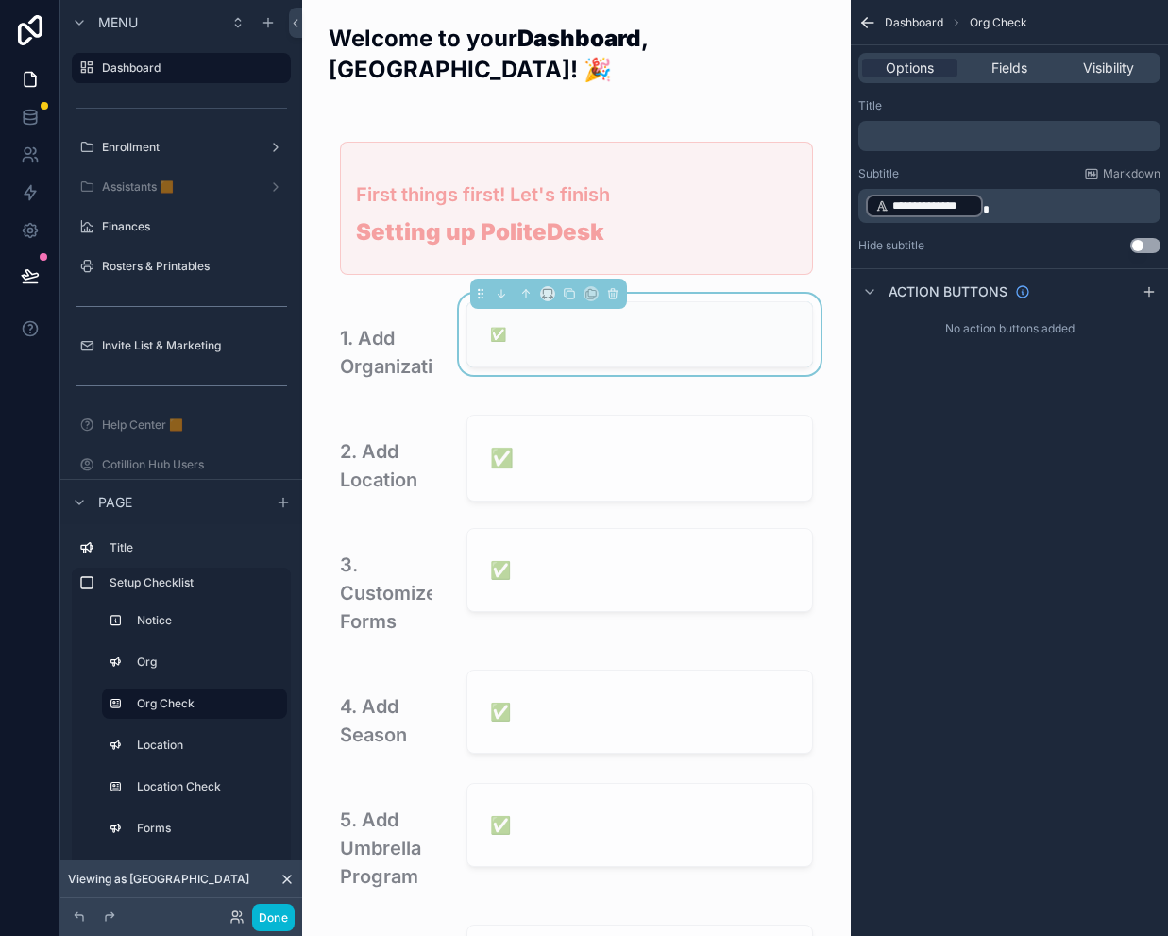
click at [917, 135] on p "﻿" at bounding box center [1011, 135] width 291 height 15
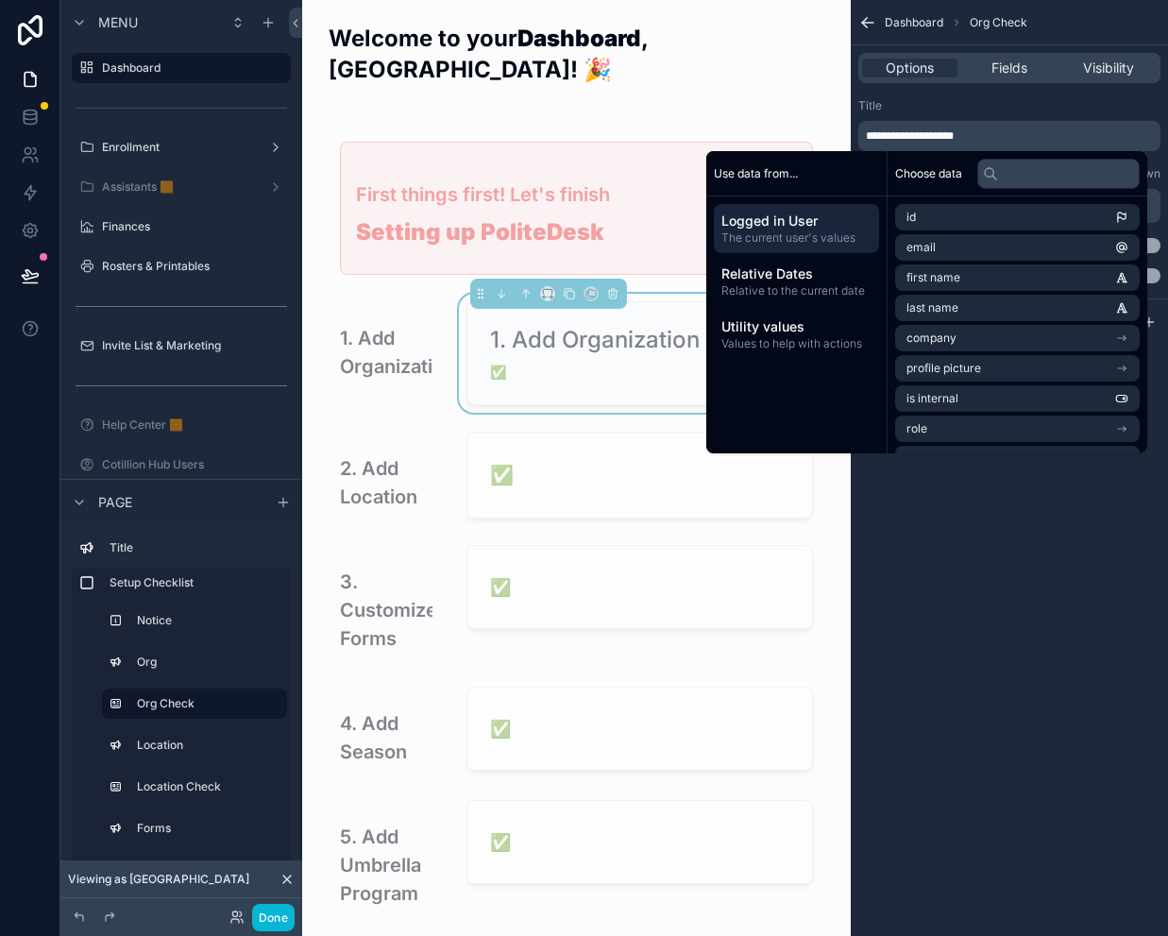
click at [954, 108] on div "Title" at bounding box center [1009, 105] width 302 height 15
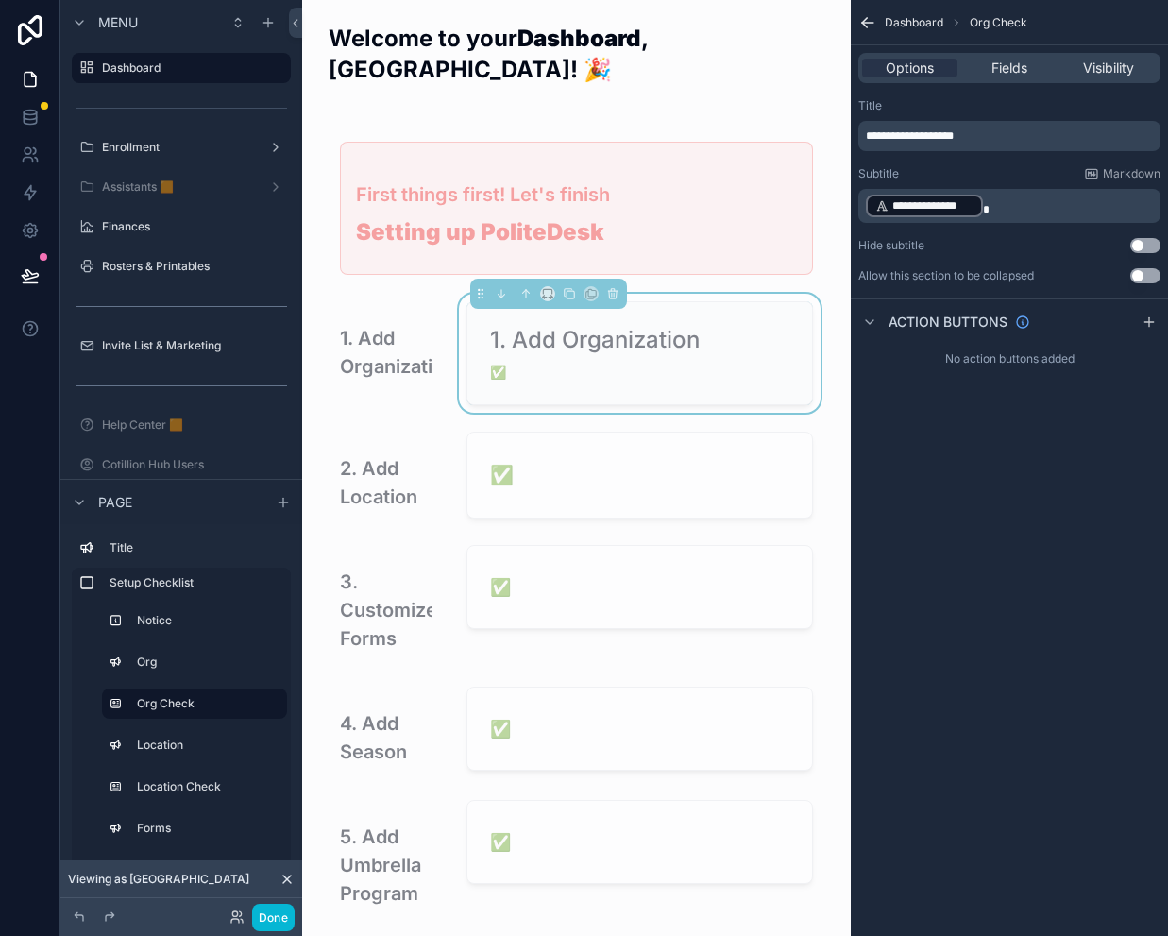
click at [995, 201] on p "**********" at bounding box center [1011, 206] width 291 height 26
click at [881, 208] on span "**********" at bounding box center [917, 209] width 102 height 11
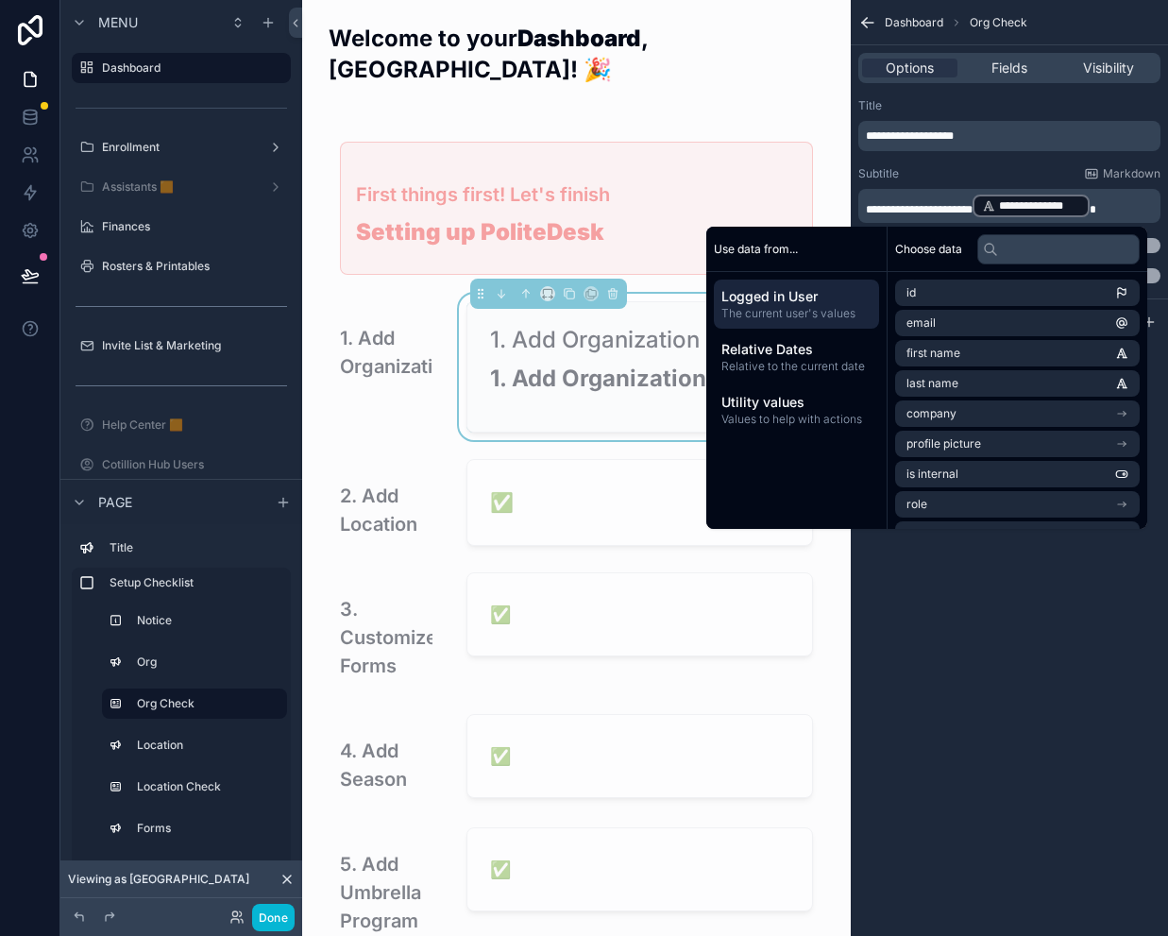
drag, startPoint x: 873, startPoint y: 205, endPoint x: 915, endPoint y: 217, distance: 43.3
click at [873, 205] on span "**********" at bounding box center [919, 209] width 107 height 11
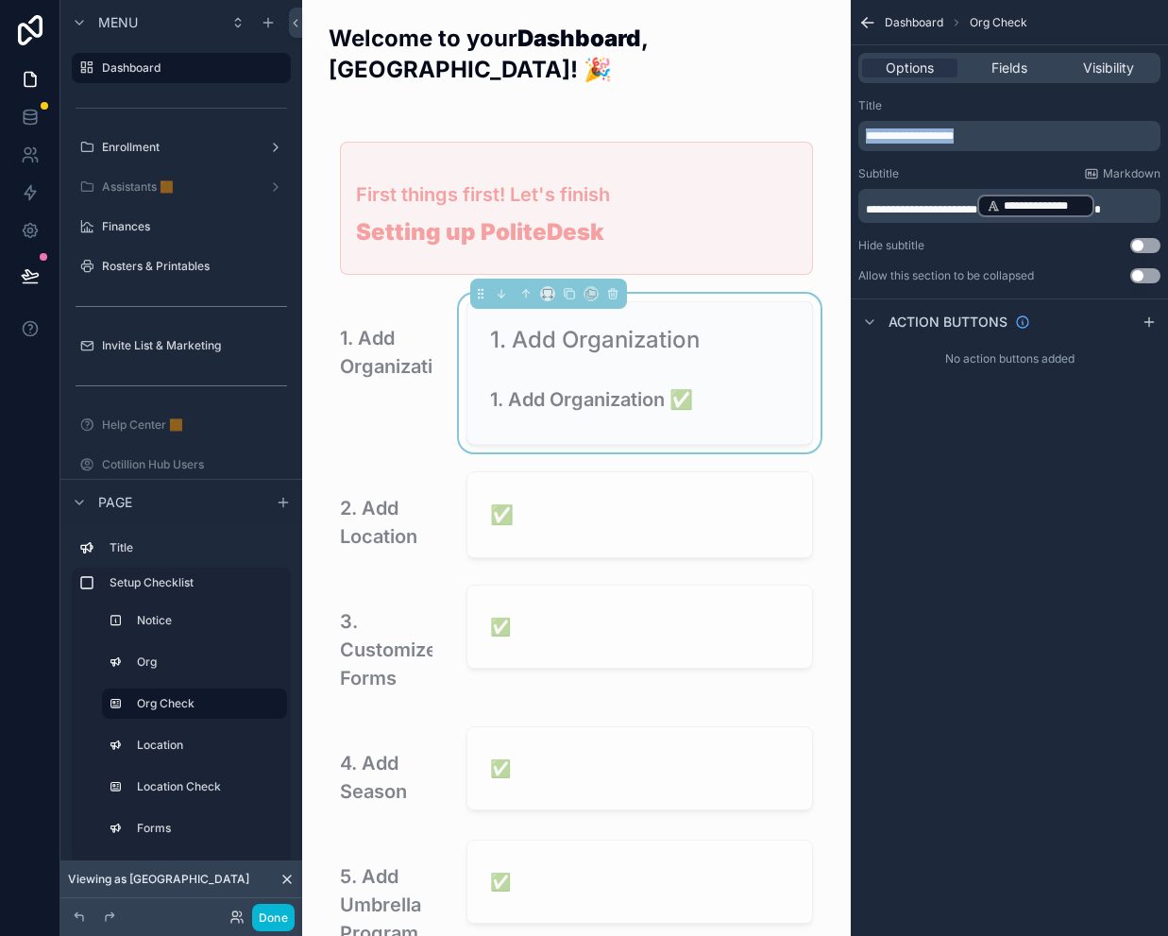
drag, startPoint x: 980, startPoint y: 133, endPoint x: 852, endPoint y: 135, distance: 128.4
click at [855, 135] on div "**********" at bounding box center [1009, 191] width 317 height 200
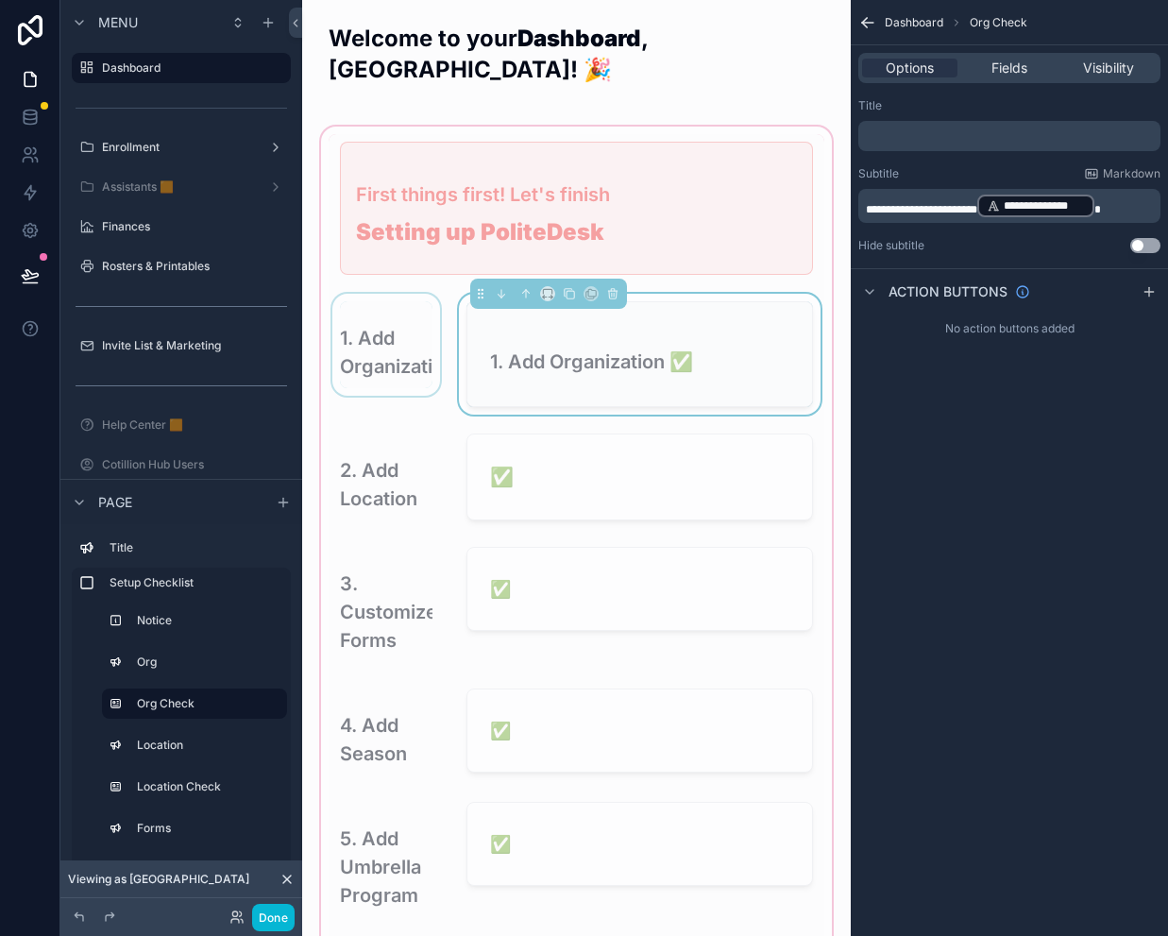
click at [394, 313] on div "scrollable content" at bounding box center [386, 354] width 115 height 121
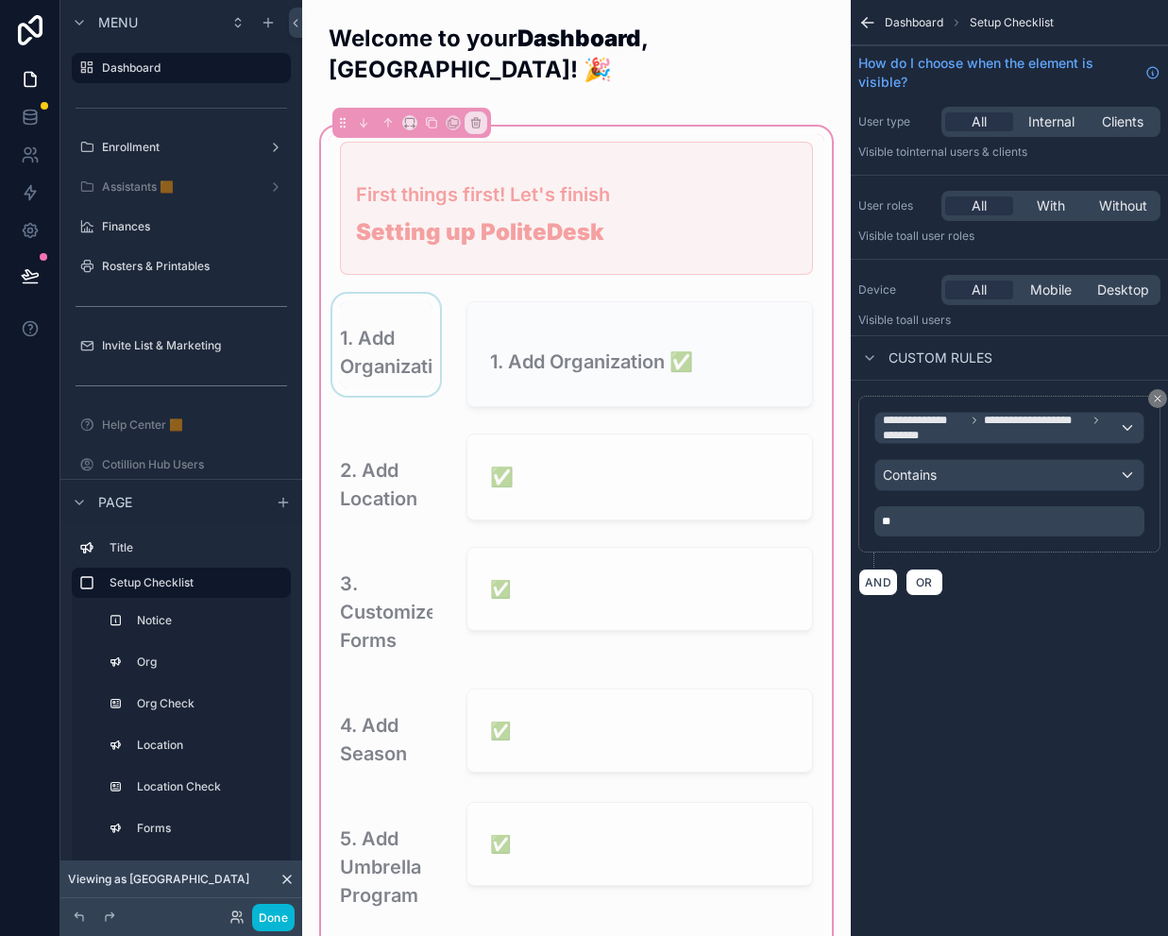
click at [394, 313] on div "scrollable content" at bounding box center [386, 354] width 115 height 121
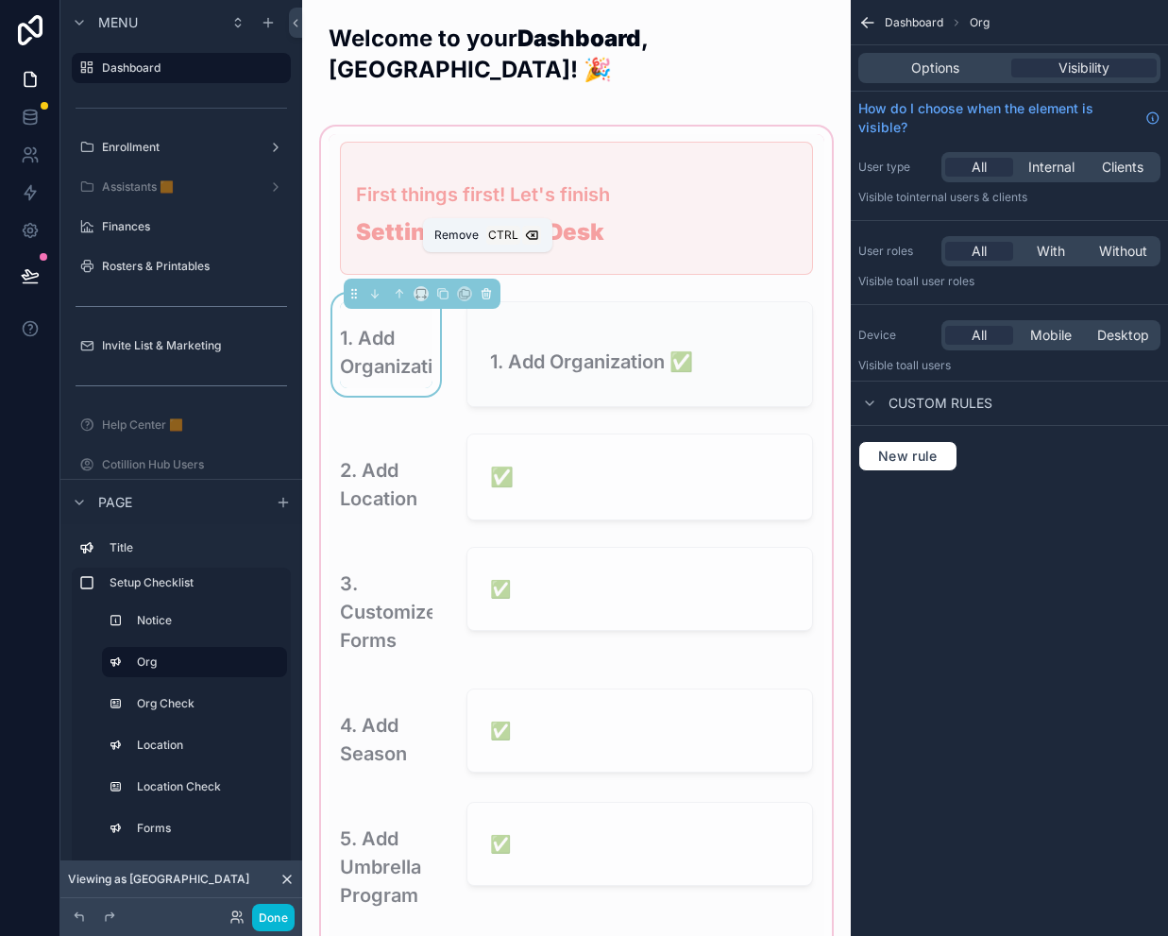
click at [485, 287] on icon "scrollable content" at bounding box center [486, 293] width 13 height 13
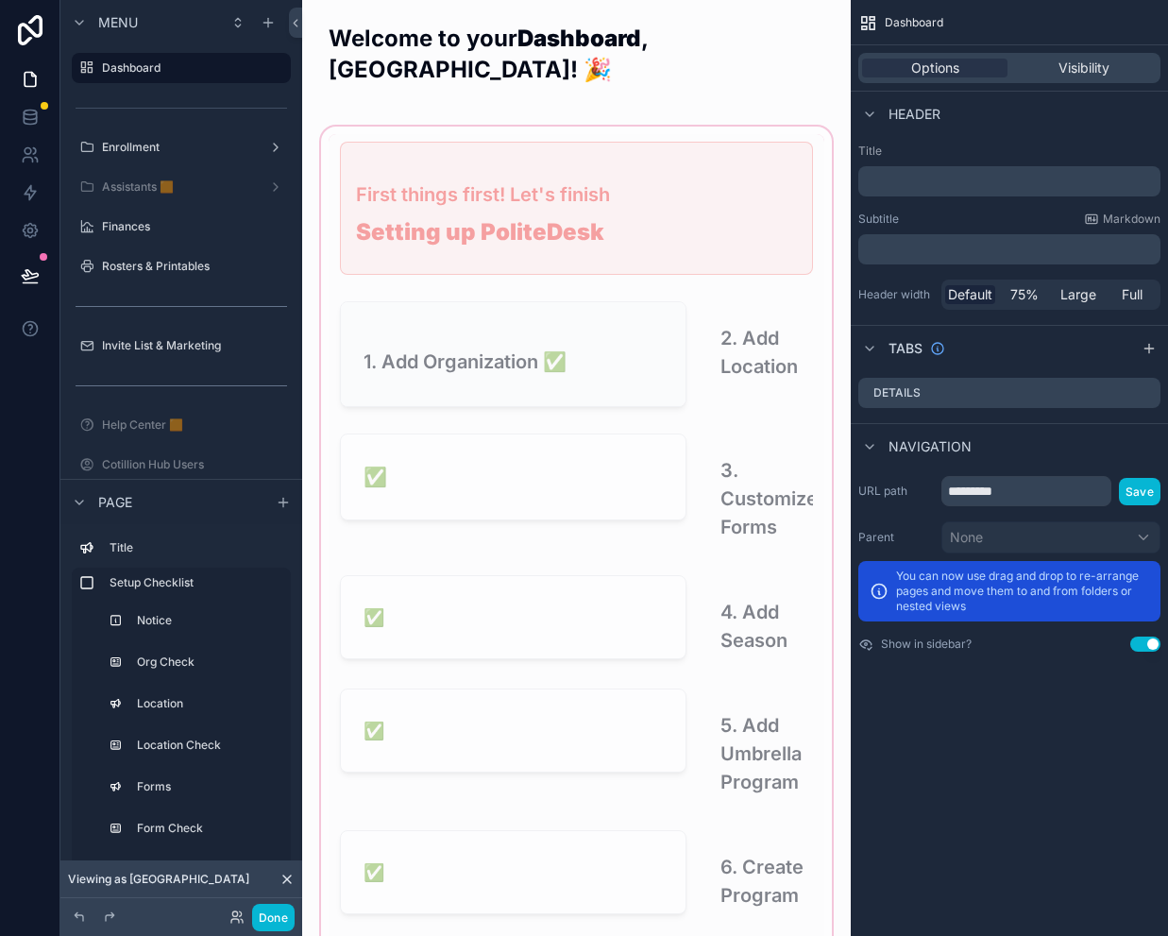
click at [581, 460] on div "scrollable content" at bounding box center [576, 680] width 518 height 1114
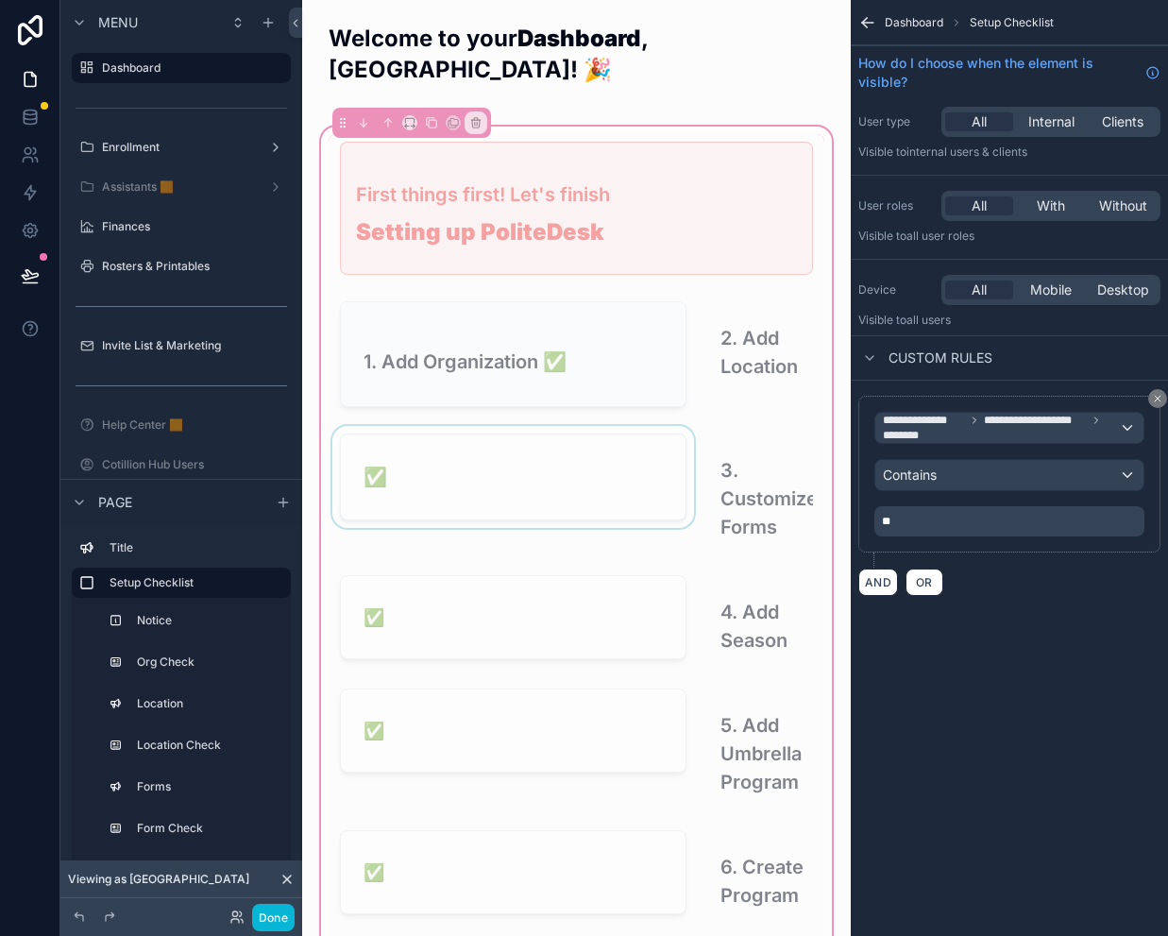
click at [544, 449] on div "scrollable content" at bounding box center [513, 491] width 369 height 130
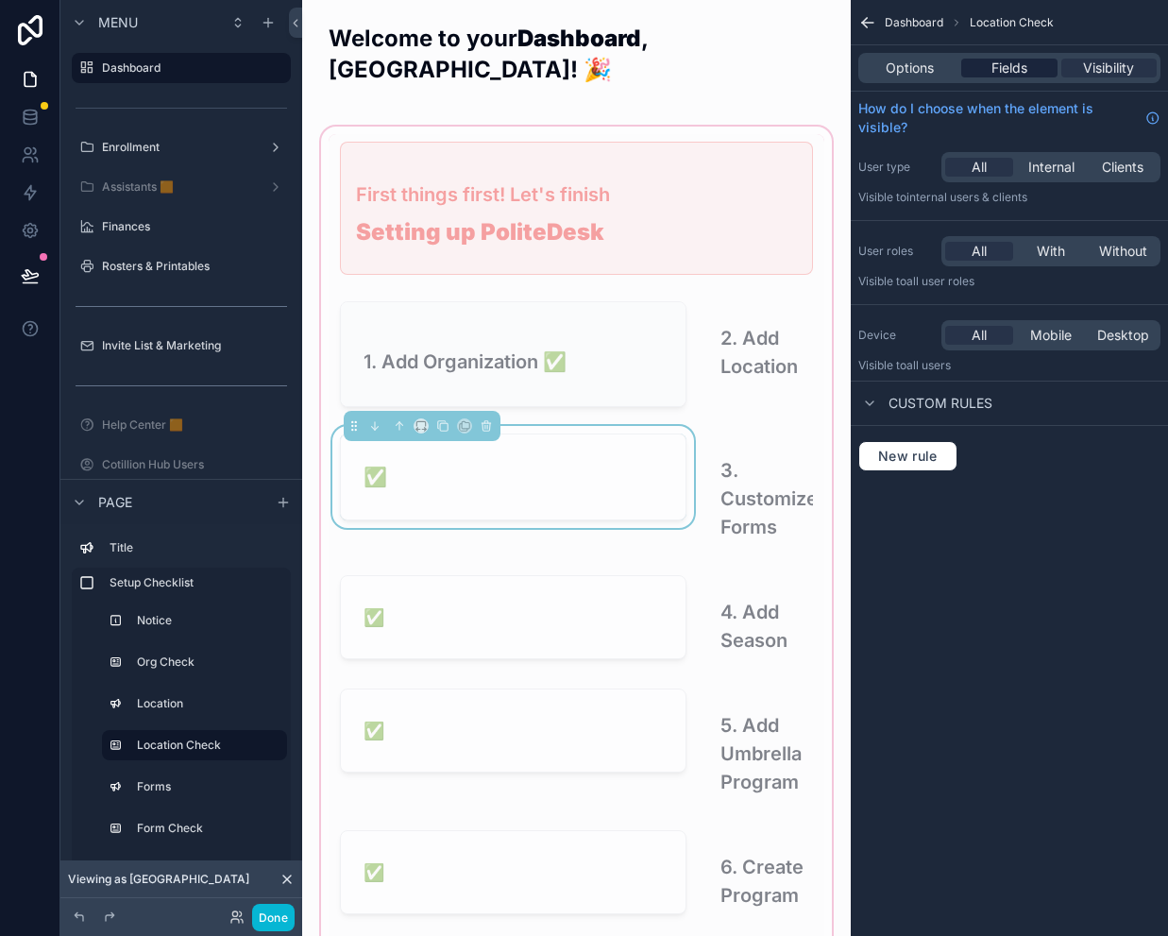
click at [1003, 61] on span "Fields" at bounding box center [1009, 68] width 36 height 19
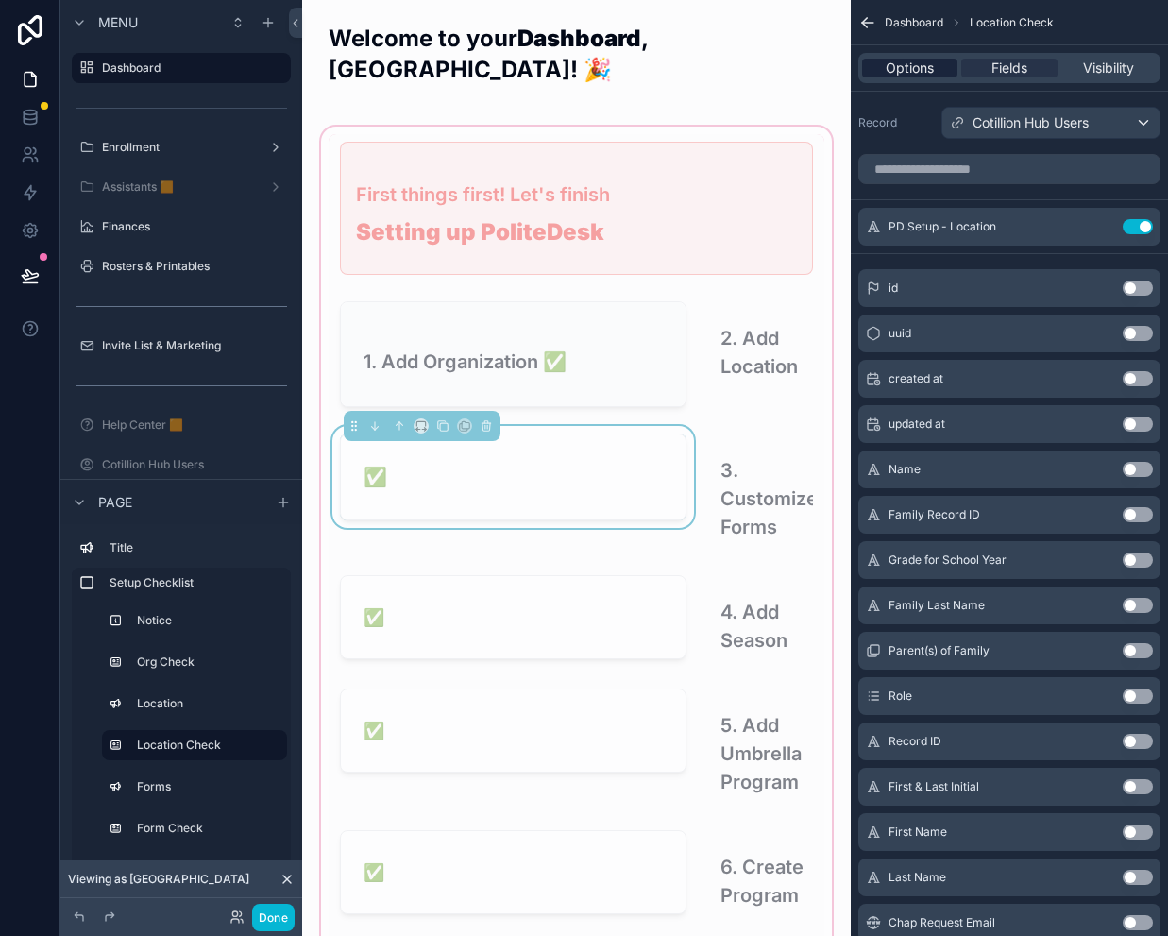
click at [905, 65] on span "Options" at bounding box center [910, 68] width 48 height 19
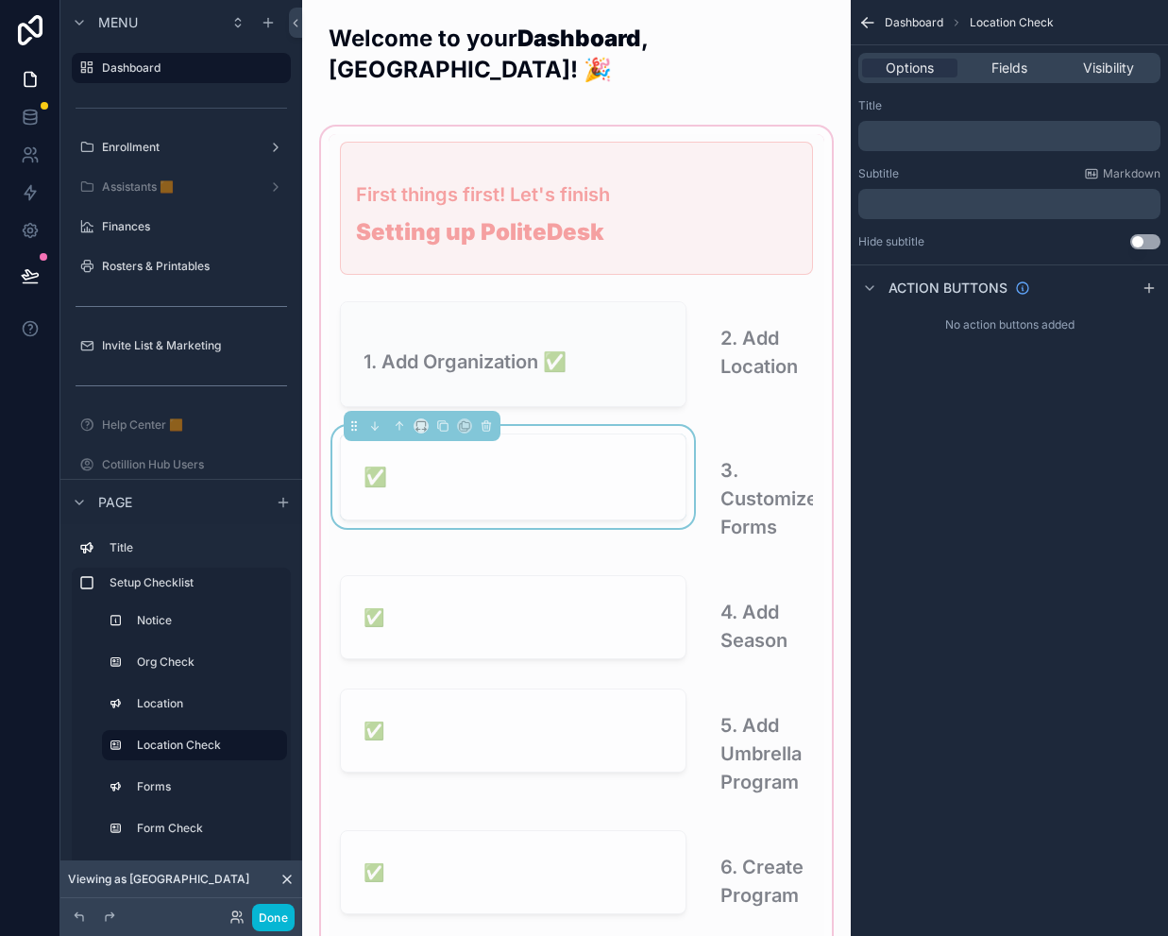
click at [920, 200] on p "﻿" at bounding box center [1011, 203] width 291 height 15
click at [521, 311] on div "scrollable content" at bounding box center [513, 354] width 369 height 121
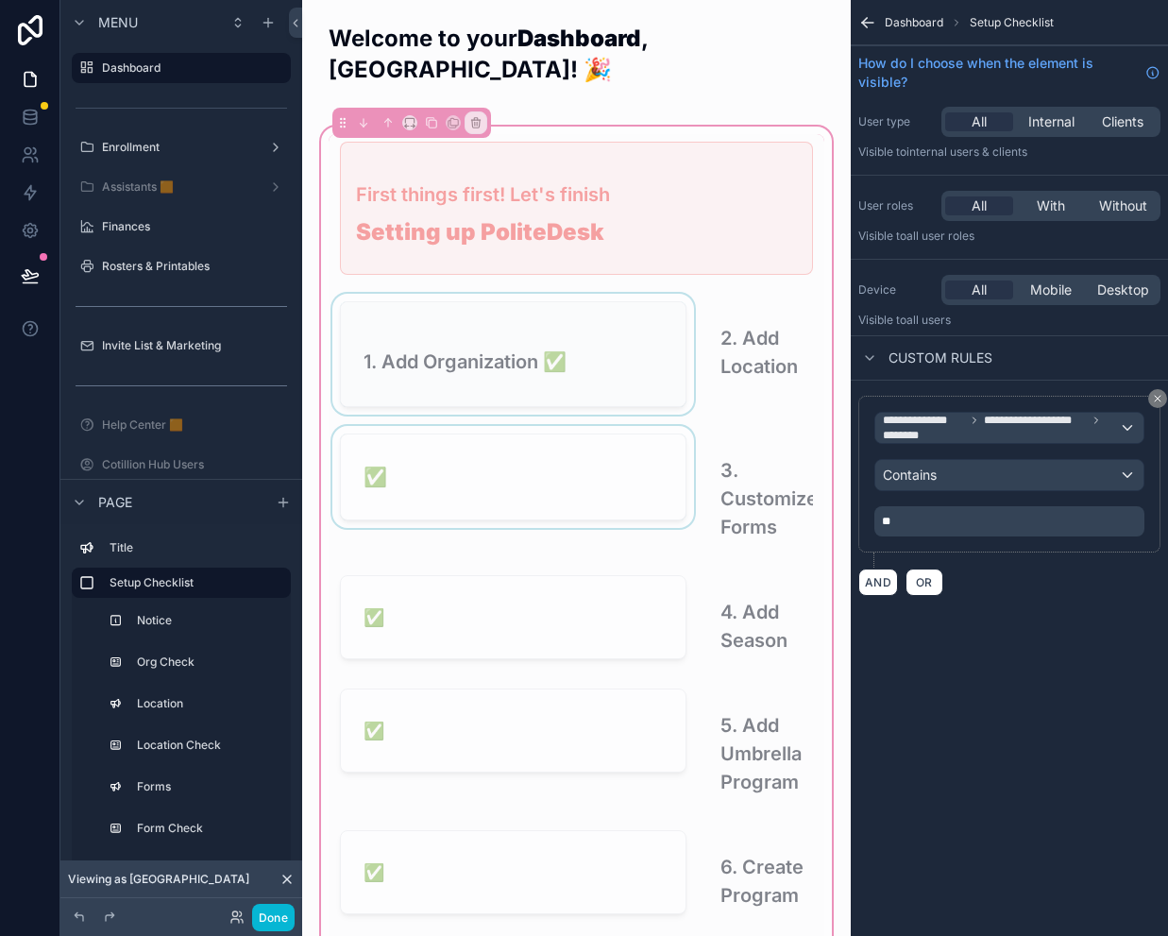
click at [528, 314] on div "scrollable content" at bounding box center [513, 354] width 369 height 121
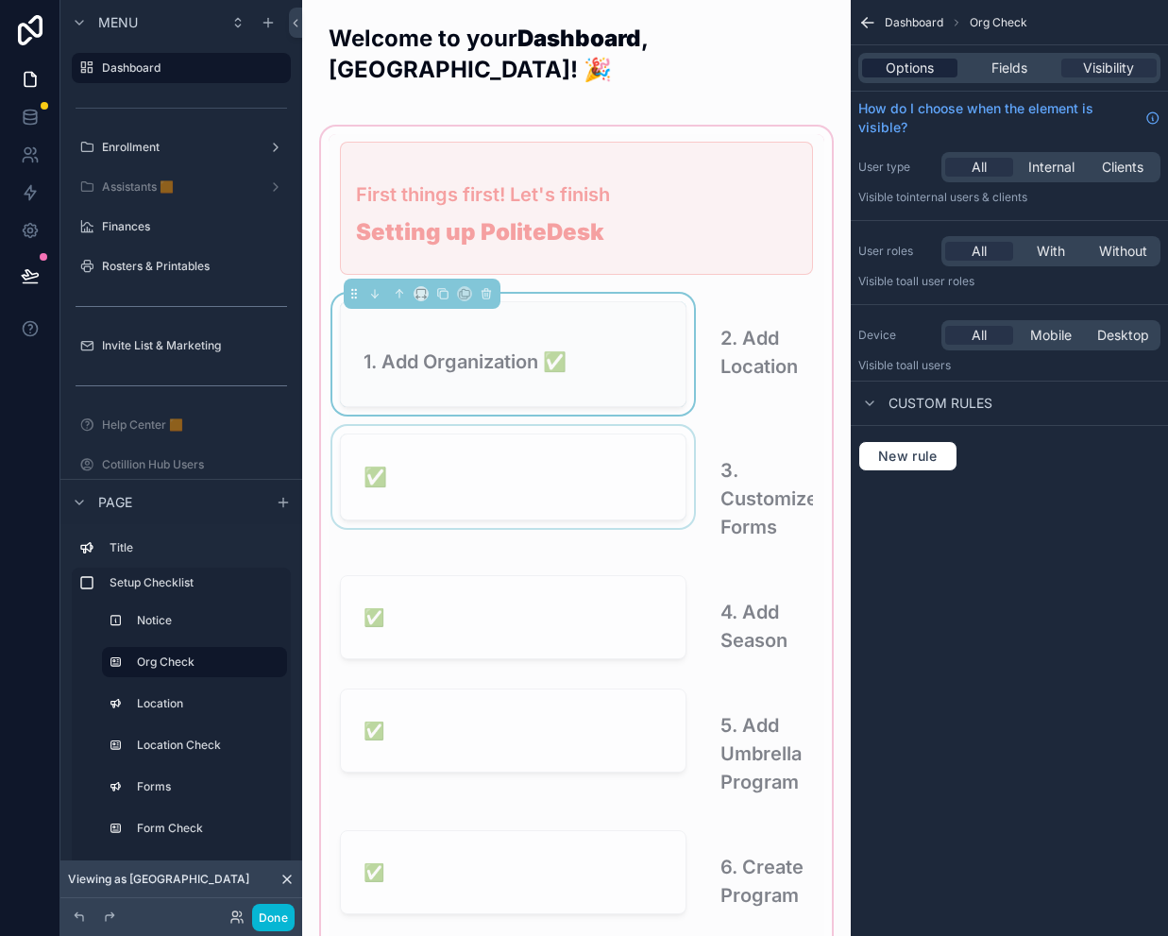
click at [940, 70] on div "Options" at bounding box center [909, 68] width 95 height 19
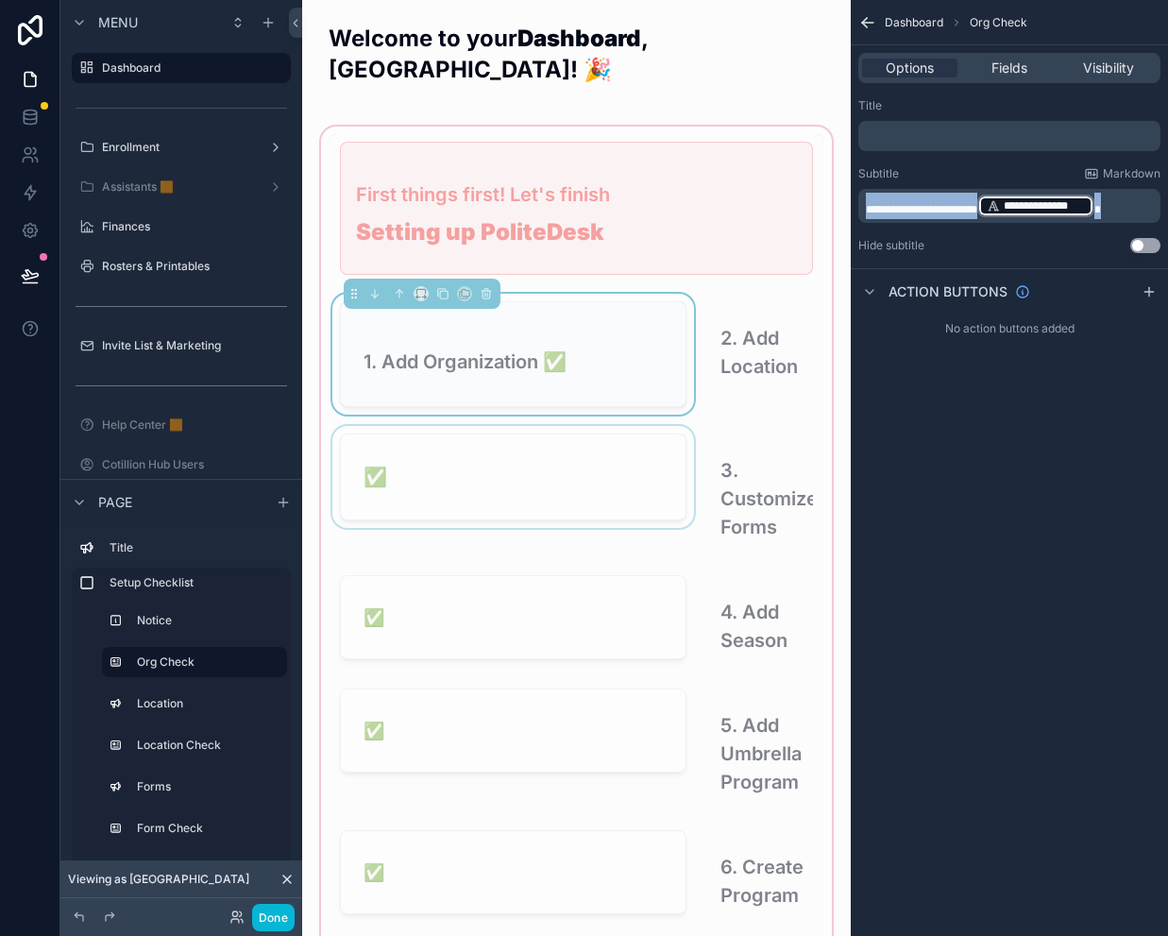
drag, startPoint x: 1126, startPoint y: 201, endPoint x: 836, endPoint y: 202, distance: 289.9
click at [836, 202] on div "Jump to... Ctrl K Dashboard Enrollment Assistants 🟧 Finances Rosters & Printabl…" at bounding box center [735, 468] width 866 height 936
copy p "**********"
click at [575, 450] on div "scrollable content" at bounding box center [513, 491] width 369 height 130
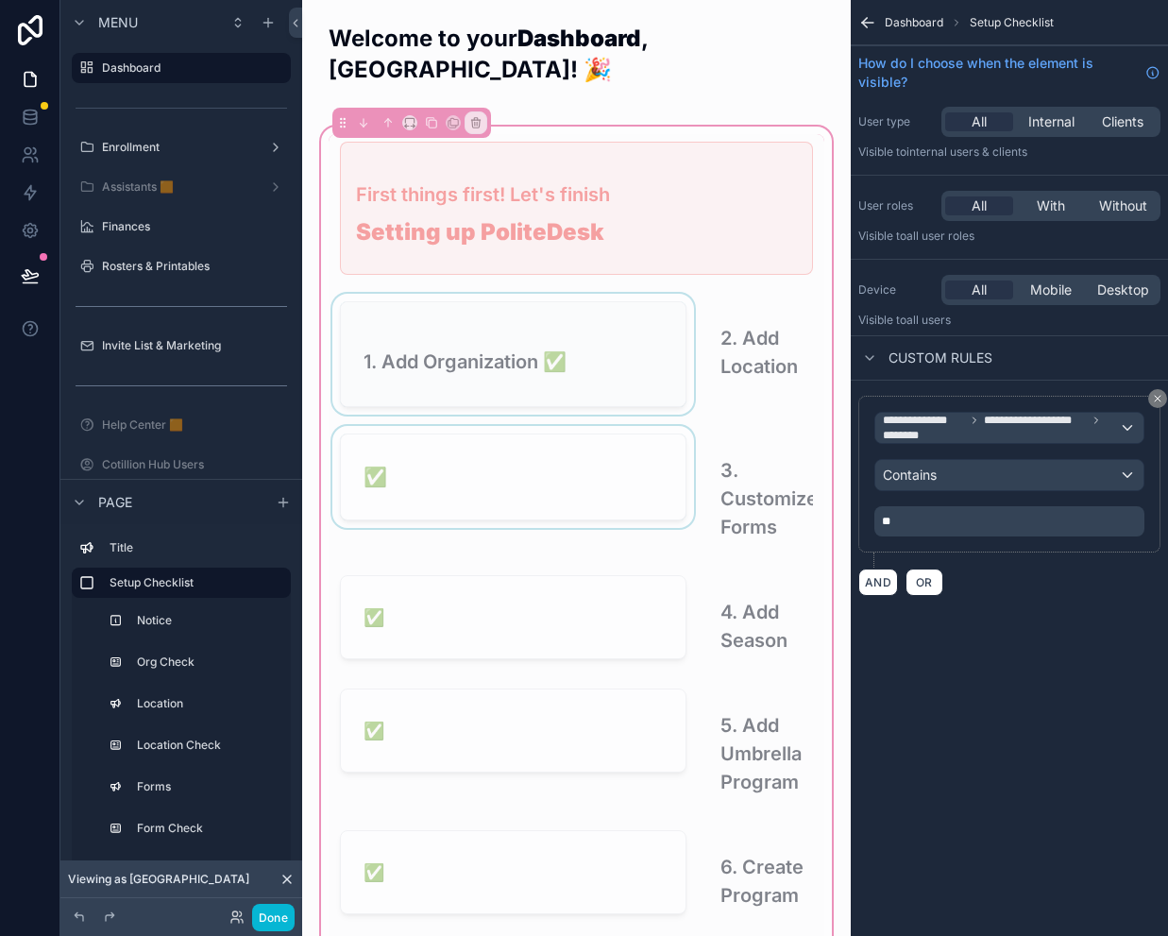
click at [492, 457] on div "scrollable content" at bounding box center [513, 491] width 369 height 130
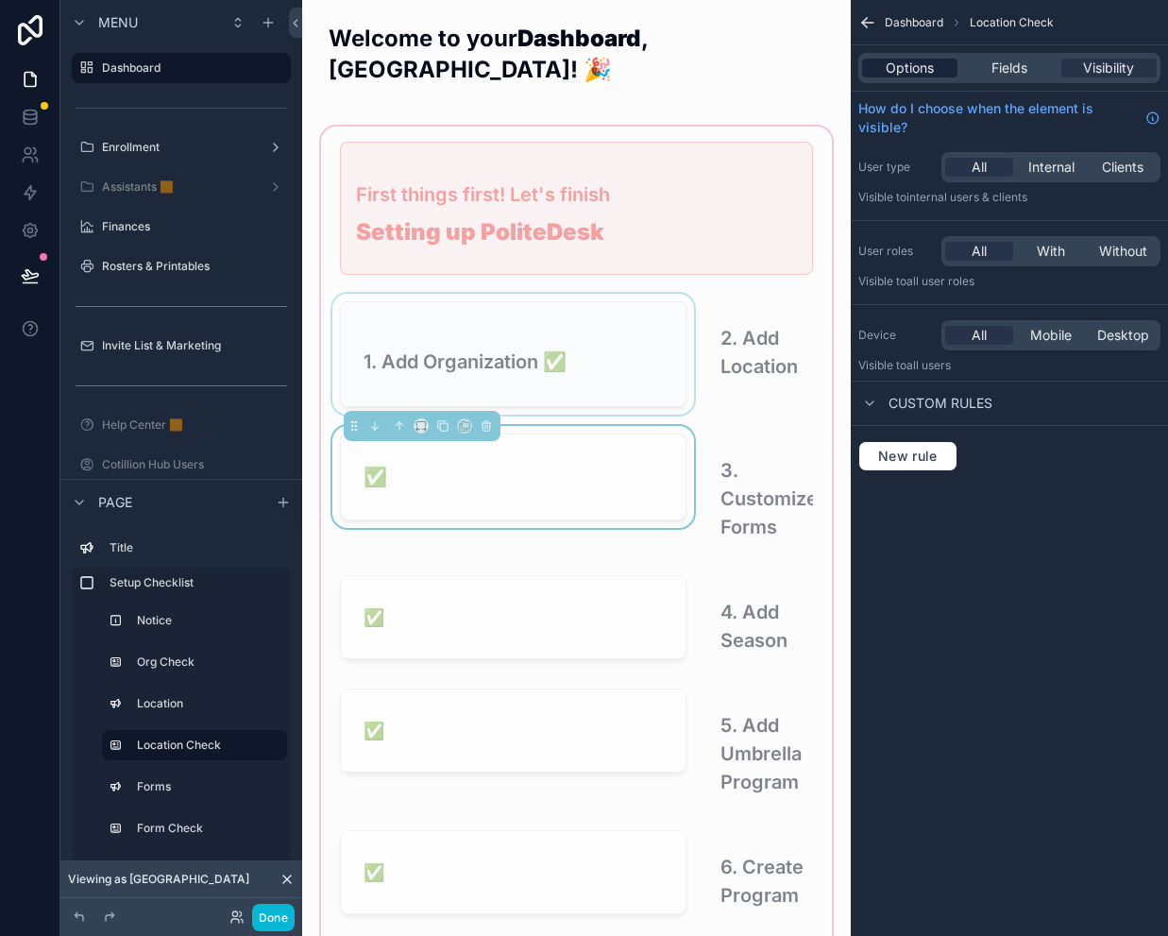
click at [904, 69] on span "Options" at bounding box center [910, 68] width 48 height 19
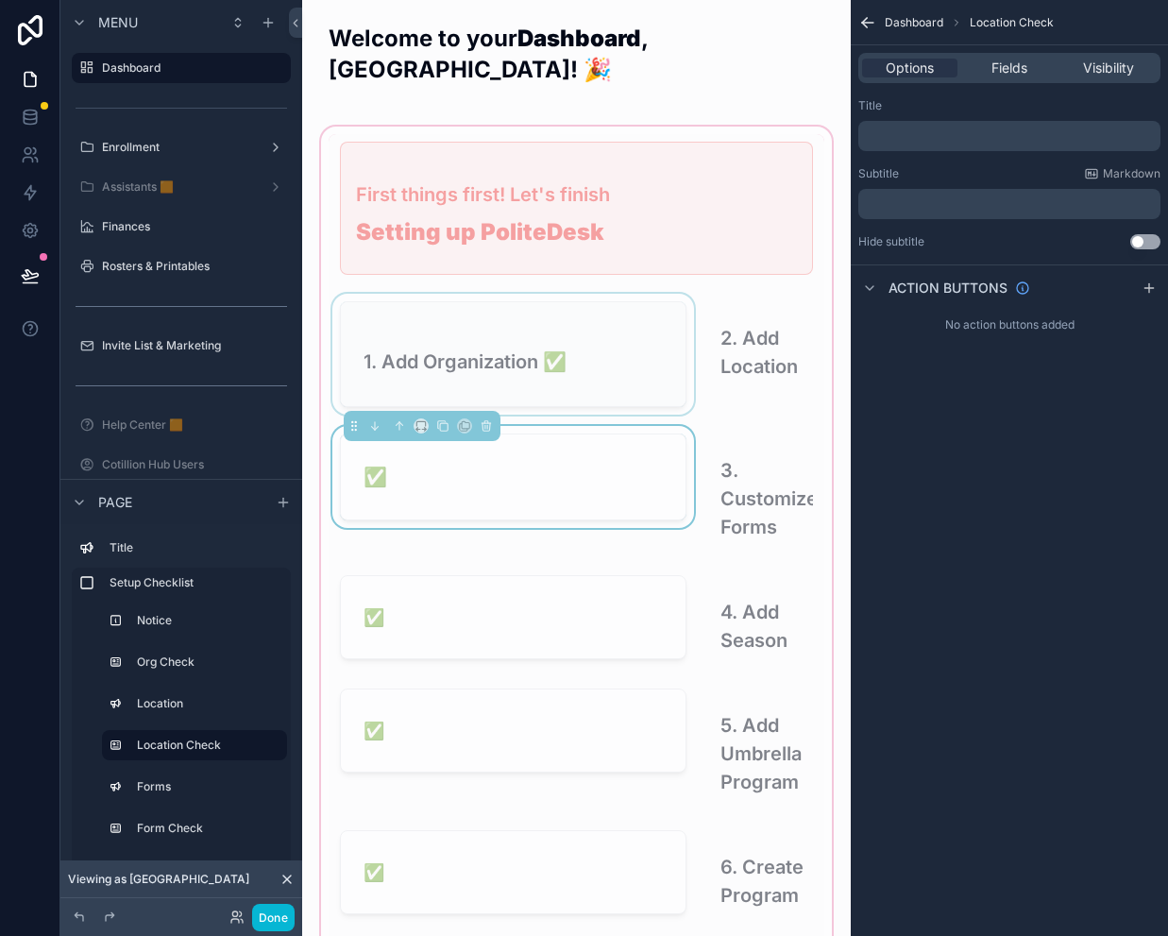
click at [945, 196] on p "﻿" at bounding box center [1011, 203] width 291 height 15
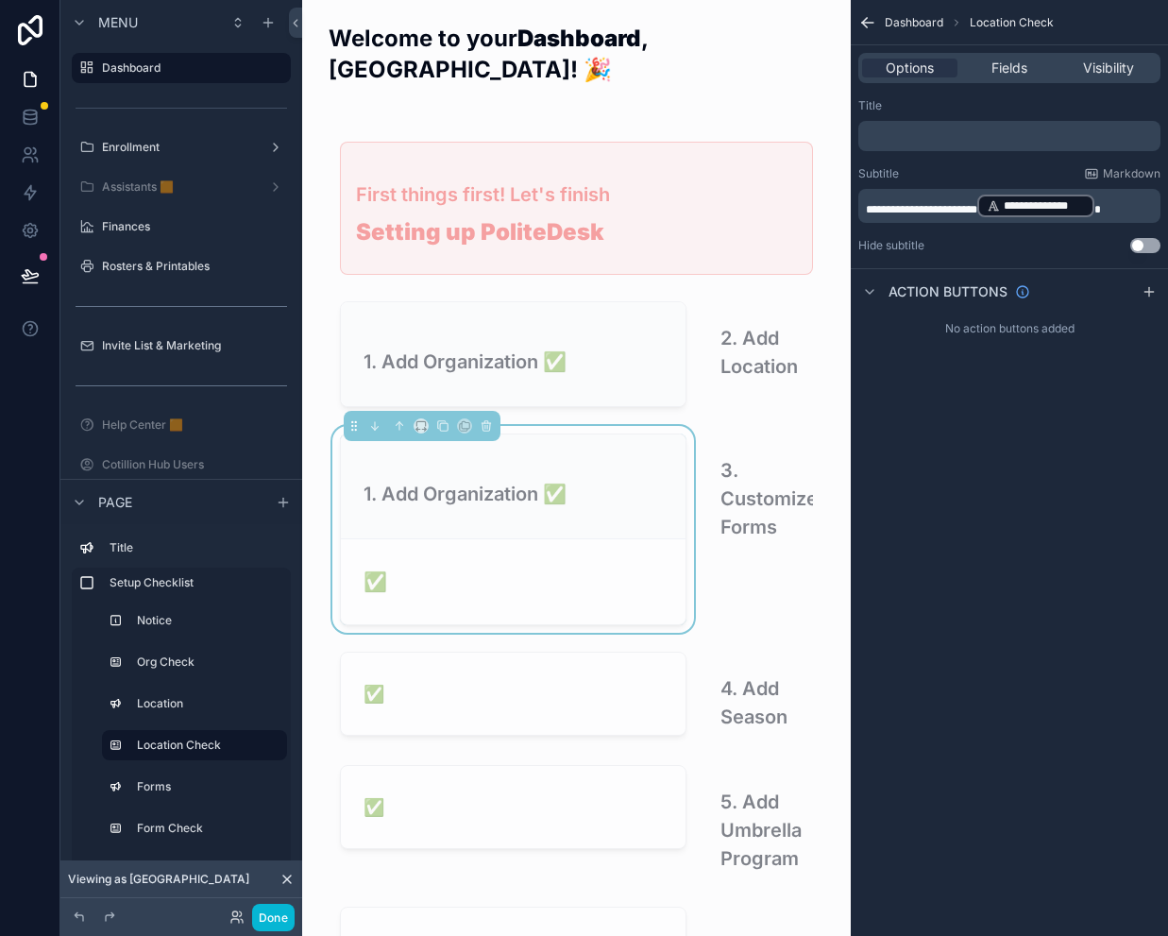
drag, startPoint x: 896, startPoint y: 206, endPoint x: 906, endPoint y: 212, distance: 11.5
click at [891, 207] on span "**********" at bounding box center [921, 209] width 111 height 11
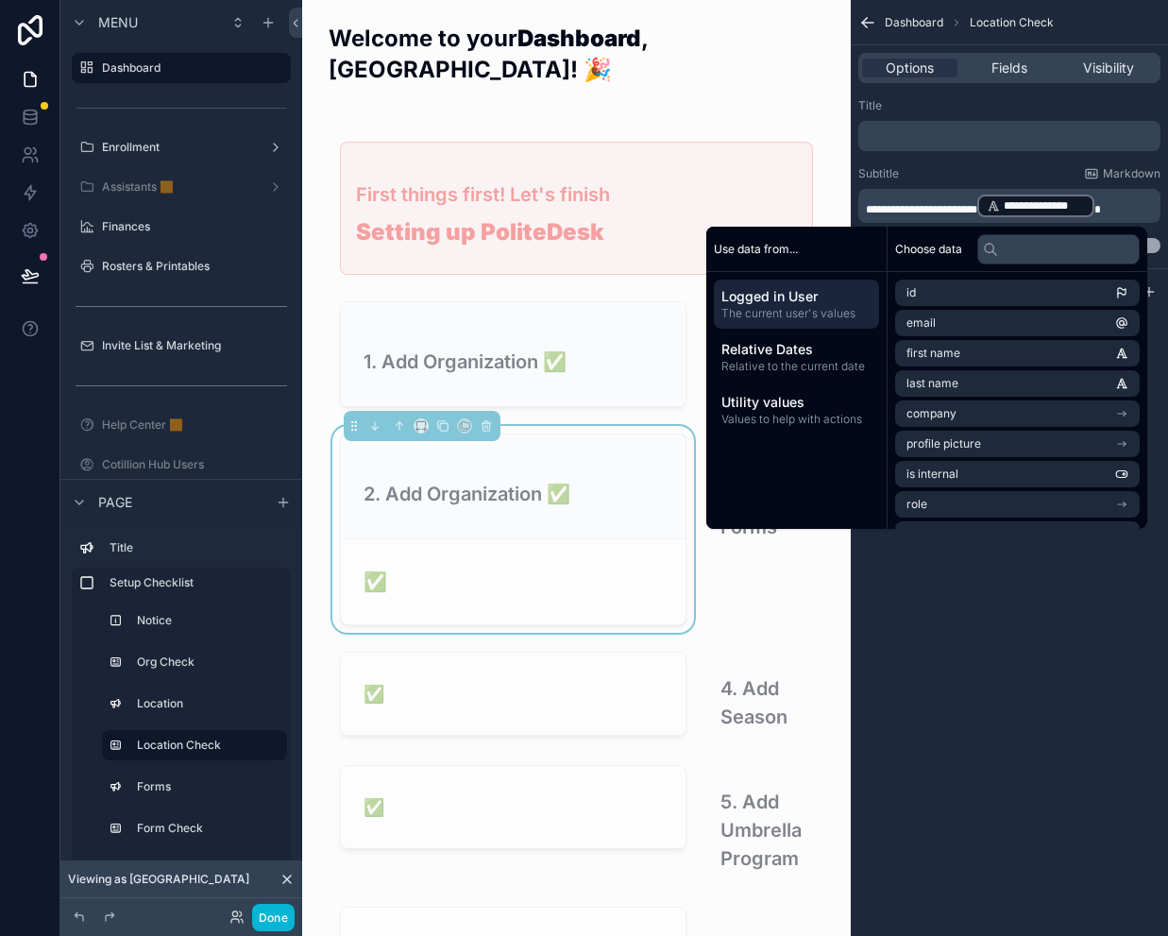
click at [961, 204] on span "**********" at bounding box center [921, 209] width 111 height 11
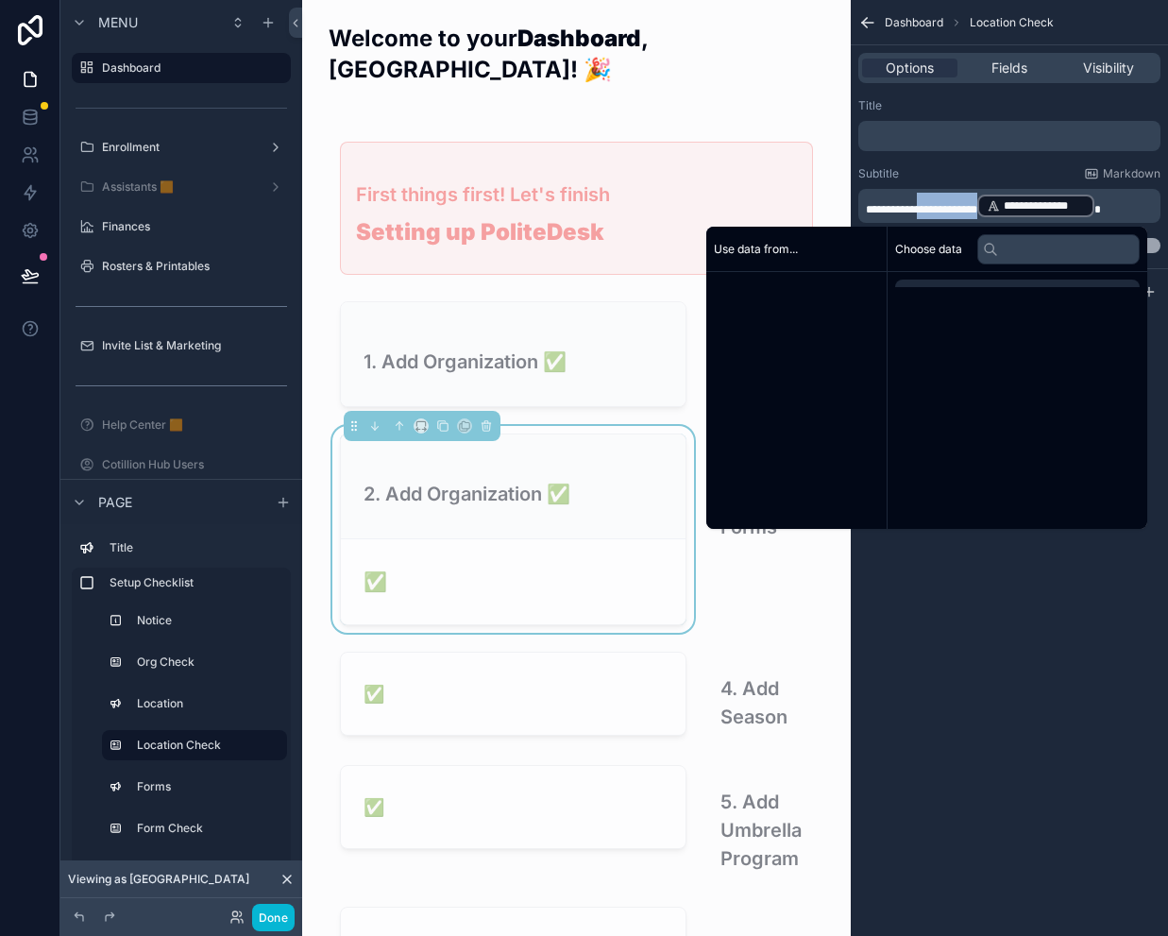
click at [961, 204] on span "**********" at bounding box center [921, 209] width 111 height 11
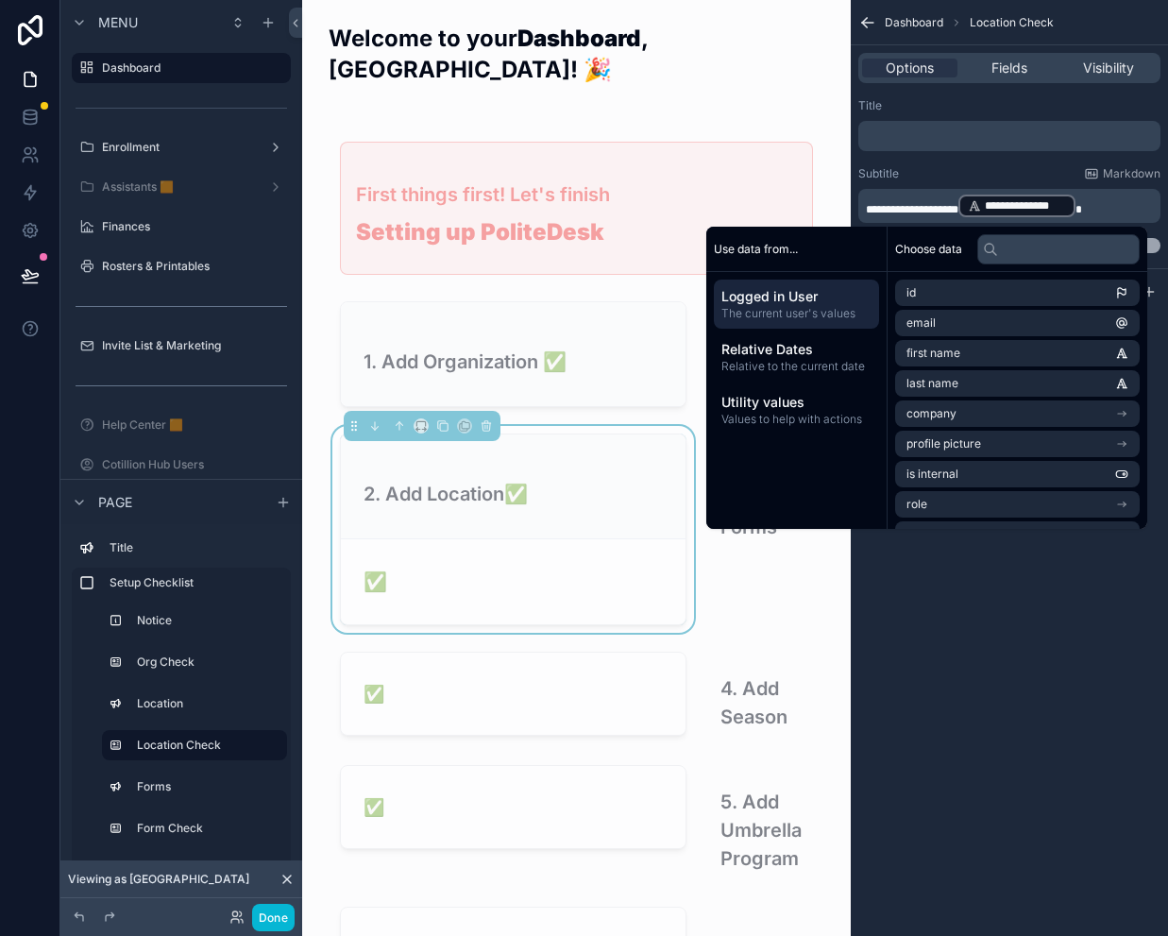
click at [1107, 205] on p "**********" at bounding box center [1011, 206] width 291 height 26
click at [1089, 252] on input "text" at bounding box center [1058, 249] width 162 height 30
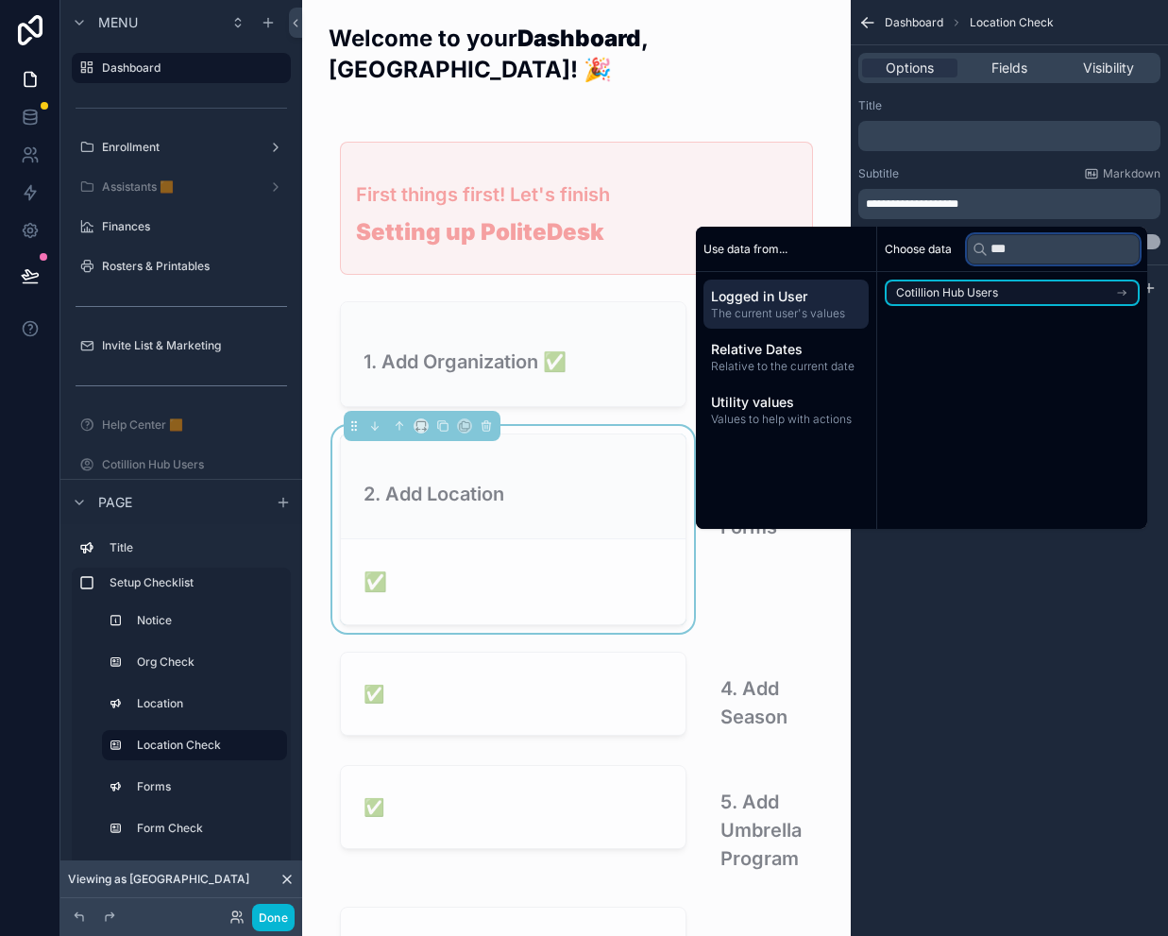
type input "***"
click at [1059, 287] on li "Cotillion Hub Users" at bounding box center [1012, 292] width 255 height 26
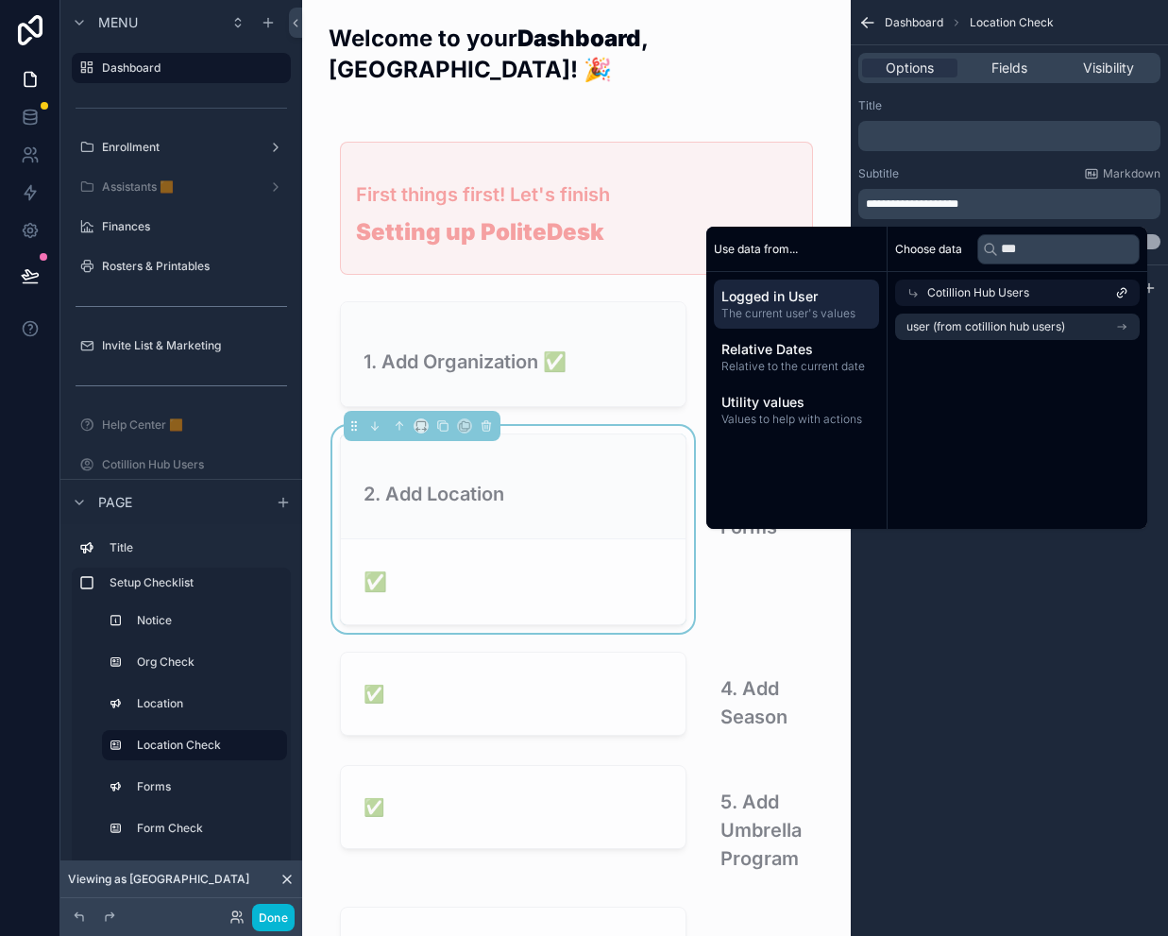
click at [992, 290] on span "Cotillion Hub Users" at bounding box center [978, 292] width 102 height 15
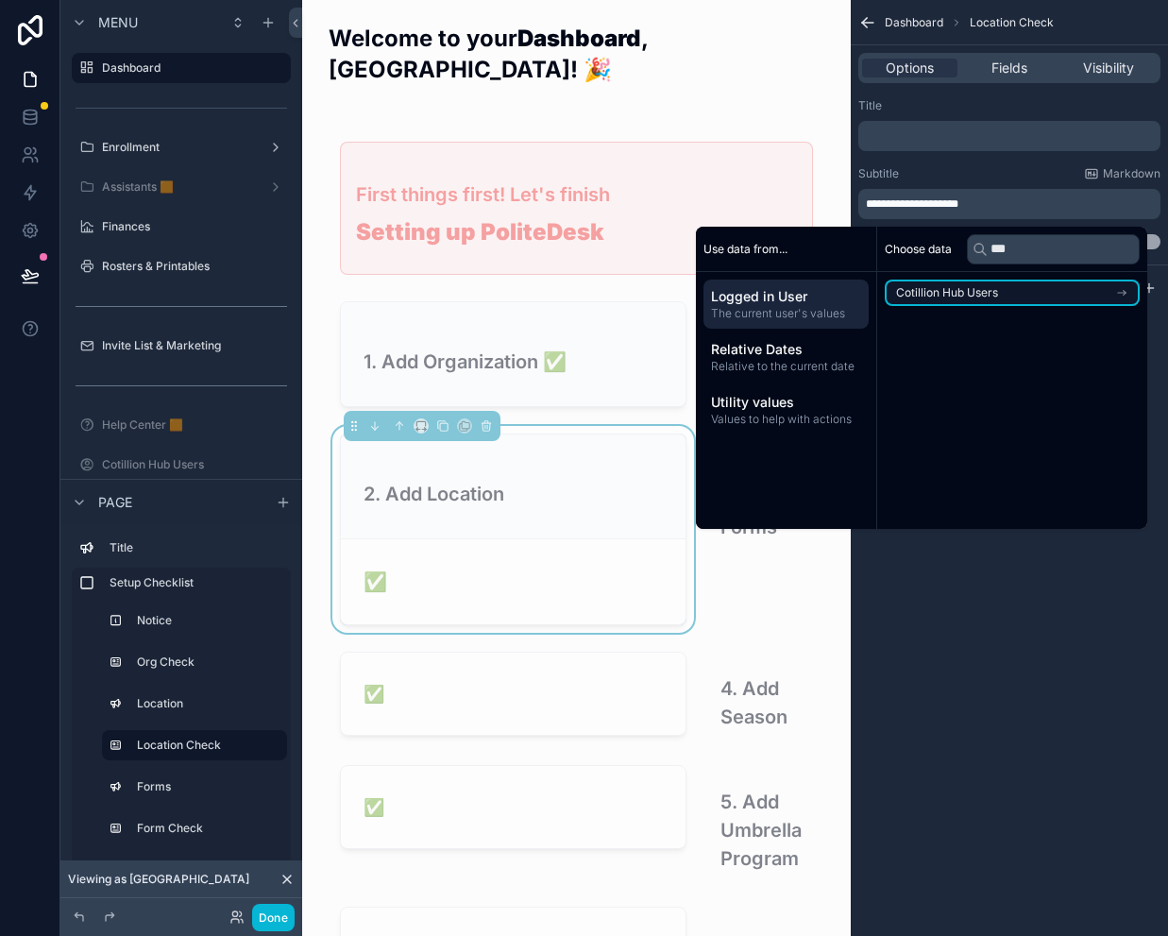
click at [1006, 292] on li "Cotillion Hub Users" at bounding box center [1012, 292] width 255 height 26
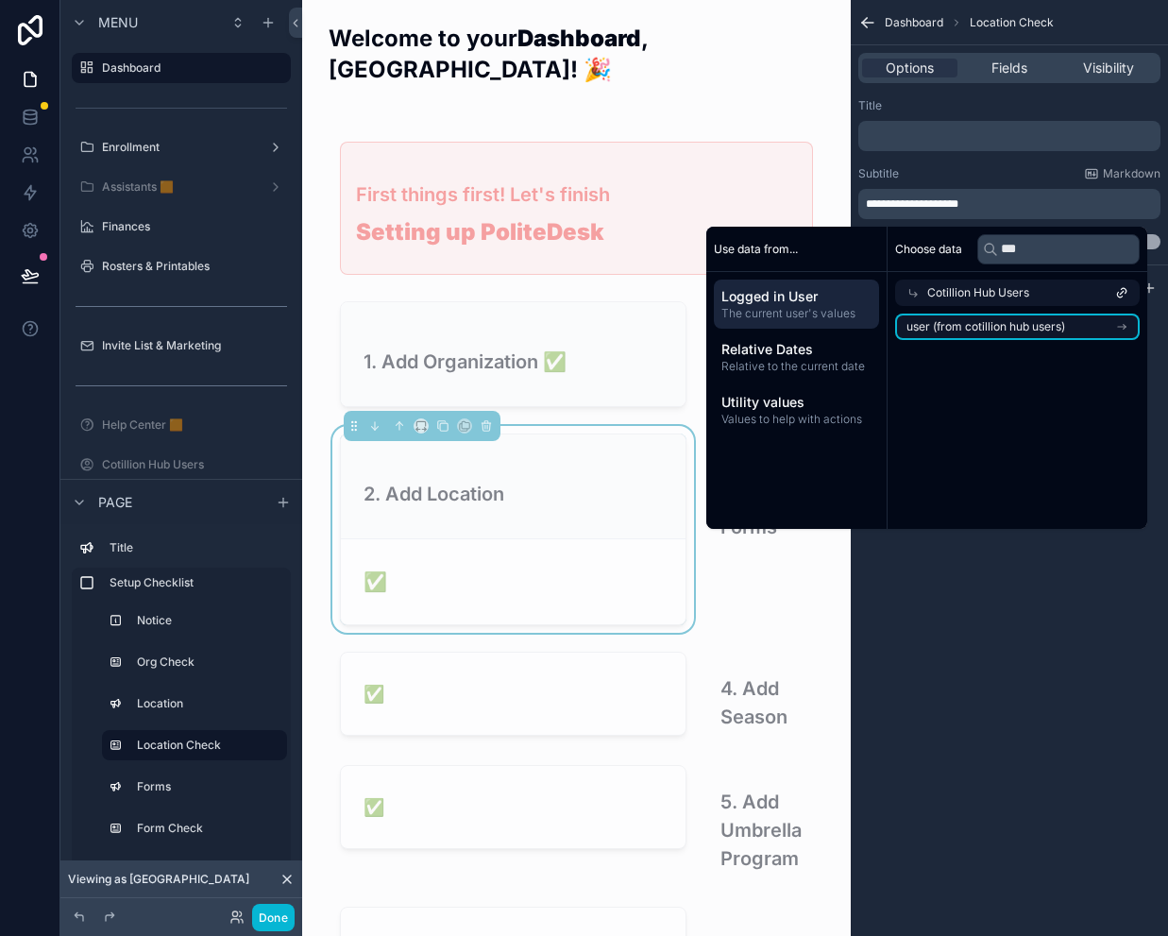
click at [1024, 324] on span "user (from cotillion hub users)" at bounding box center [985, 326] width 159 height 15
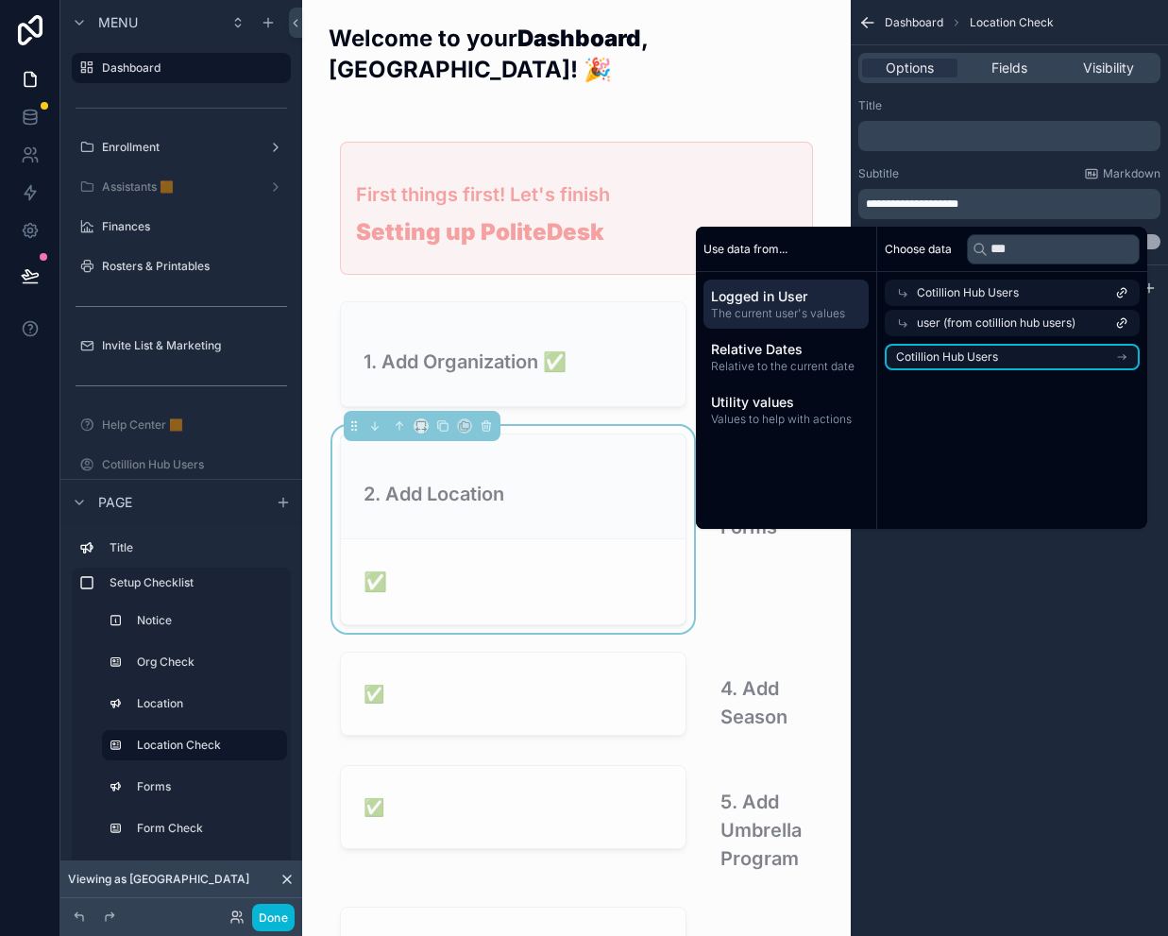
click at [1013, 356] on li "Cotillion Hub Users" at bounding box center [1012, 357] width 255 height 26
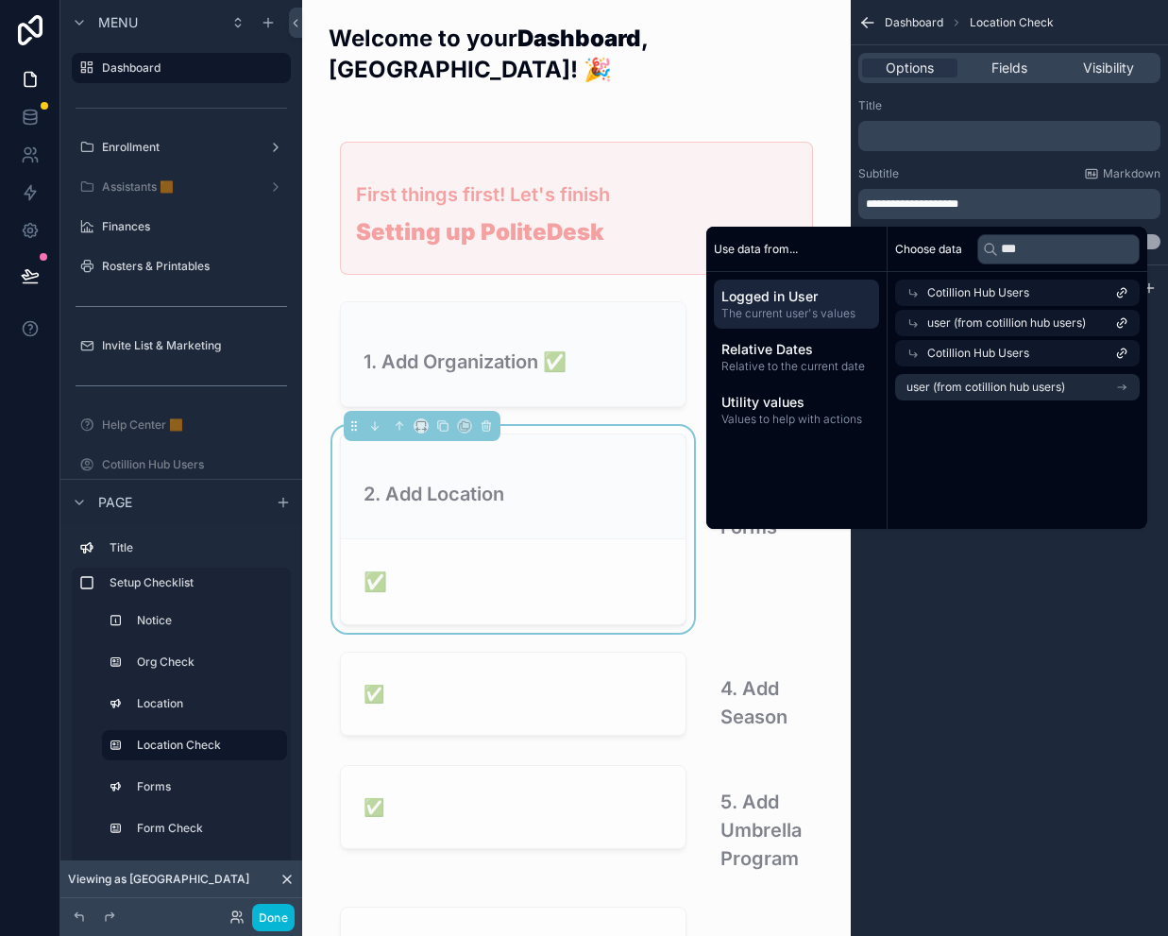
click at [1077, 615] on div "**********" at bounding box center [1009, 468] width 317 height 936
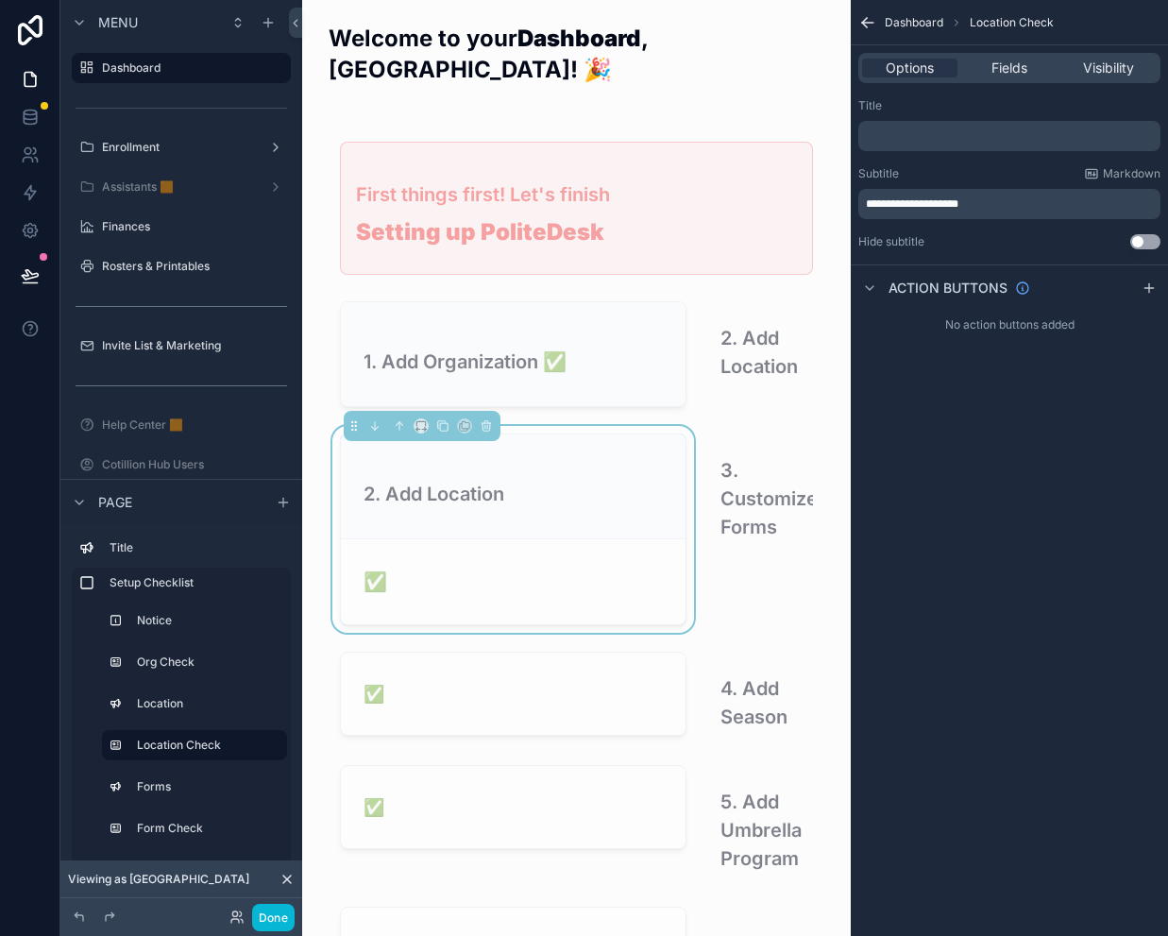
click at [1013, 198] on p "**********" at bounding box center [1011, 203] width 291 height 15
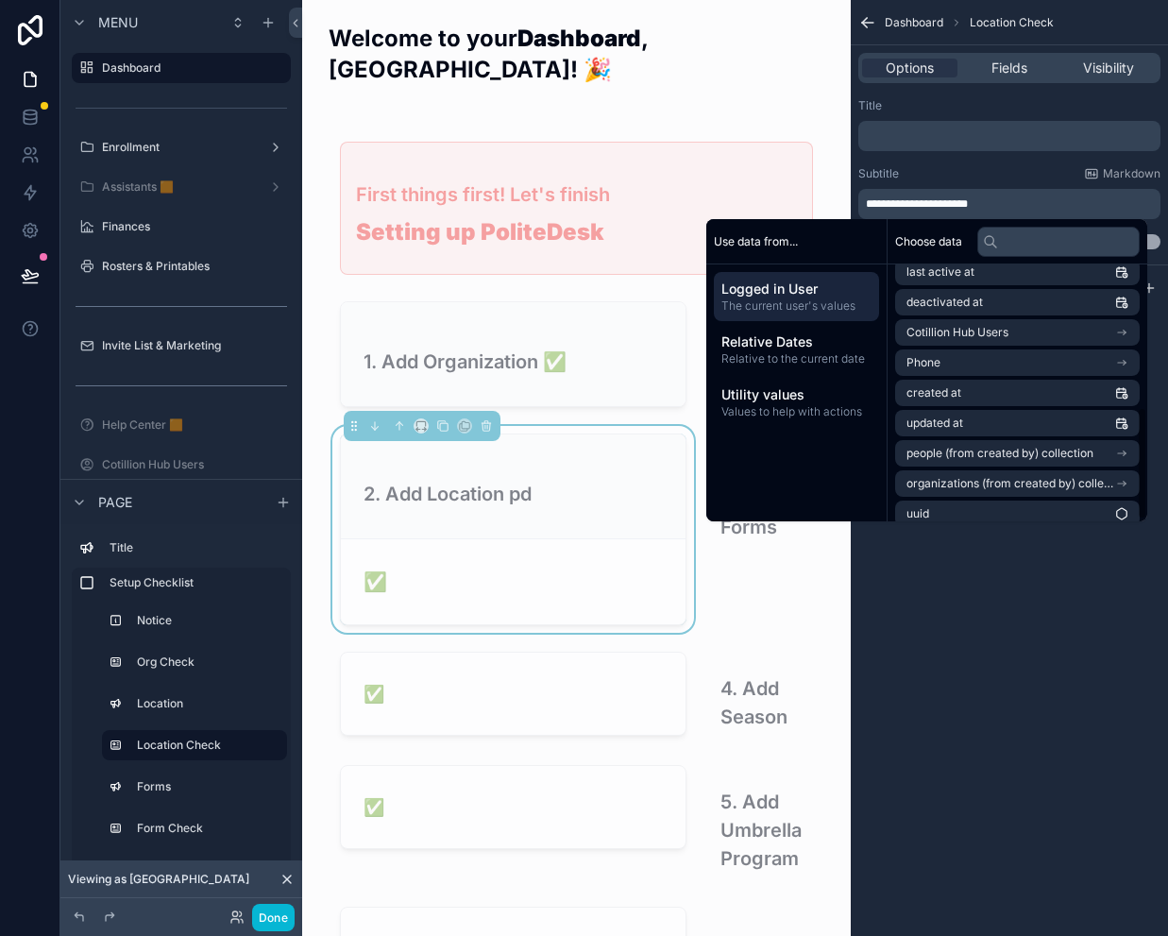
scroll to position [329, 0]
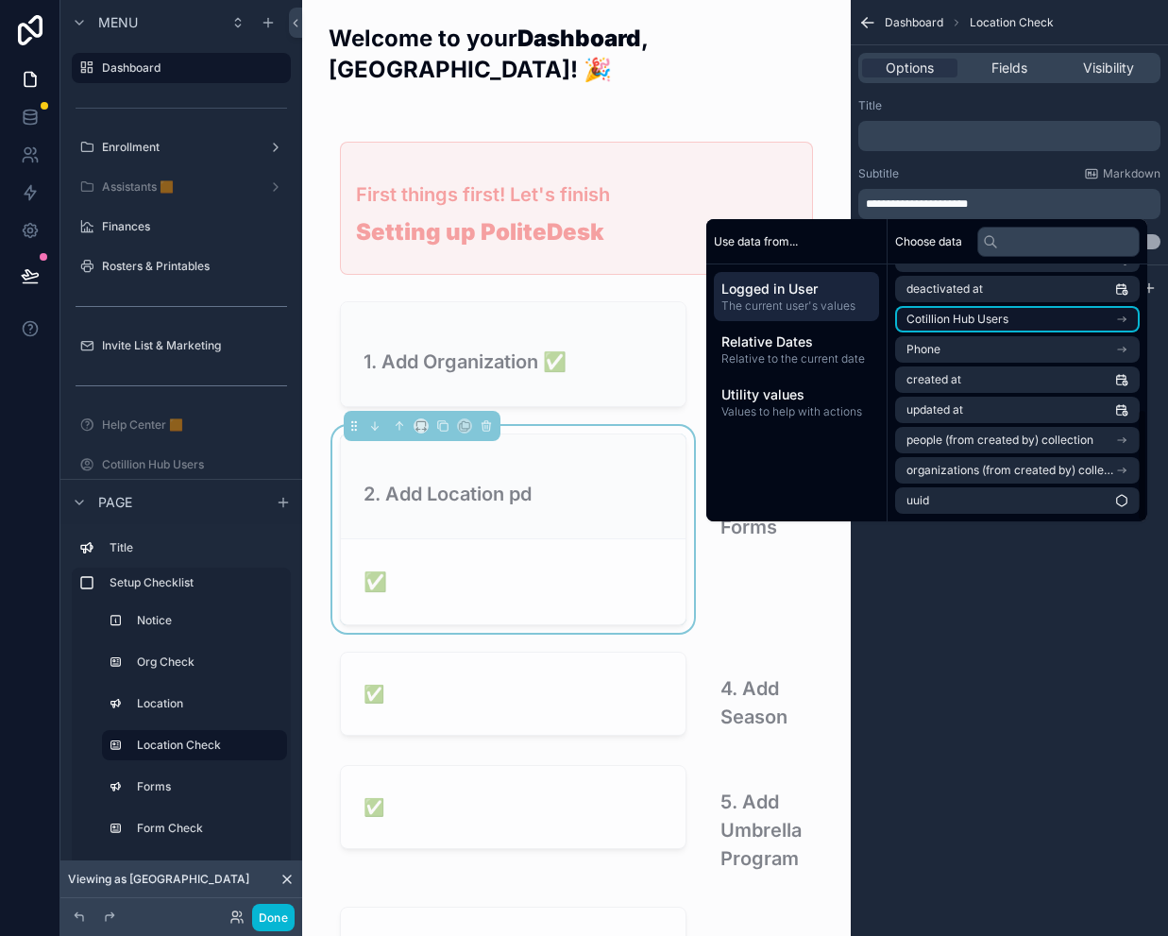
click at [984, 307] on li "Cotillion Hub Users" at bounding box center [1017, 319] width 245 height 26
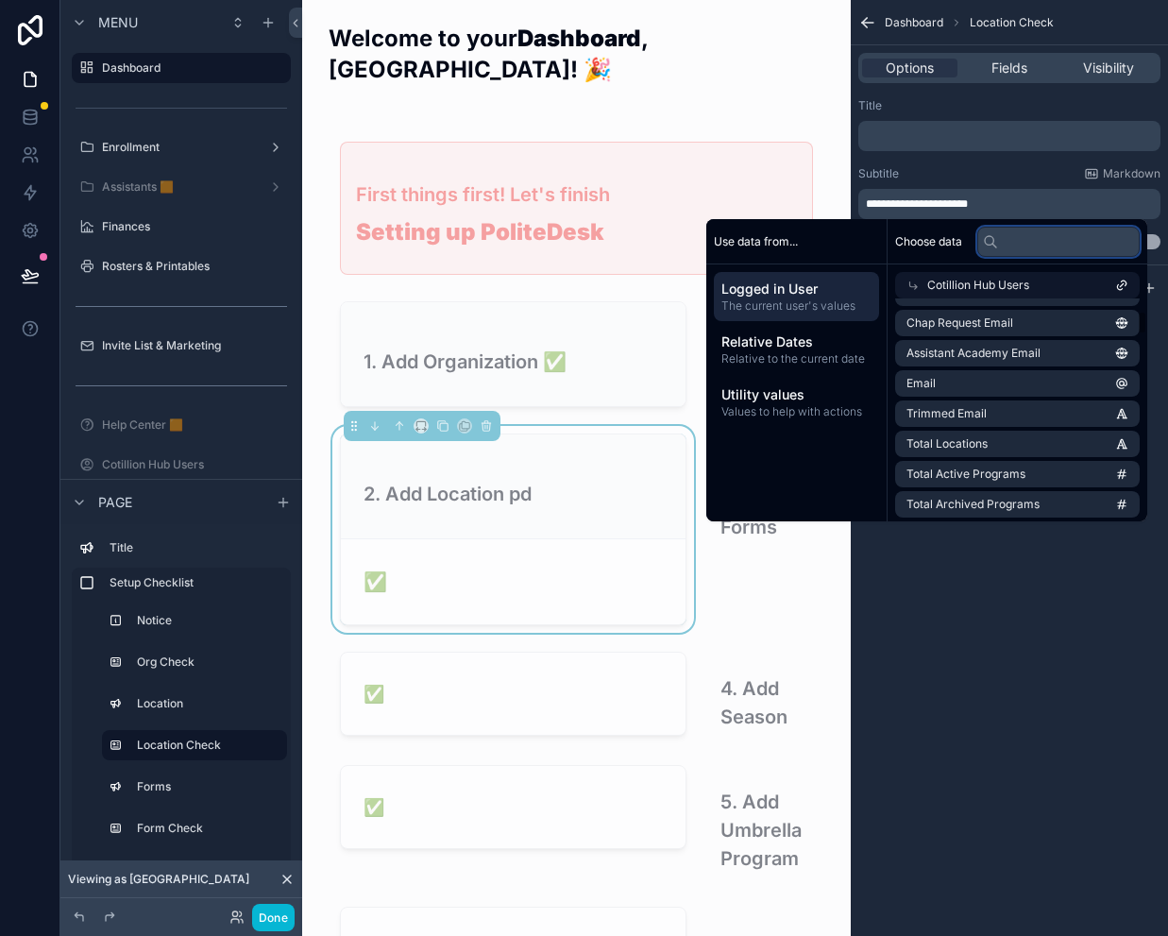
click at [1001, 233] on input "text" at bounding box center [1058, 242] width 162 height 30
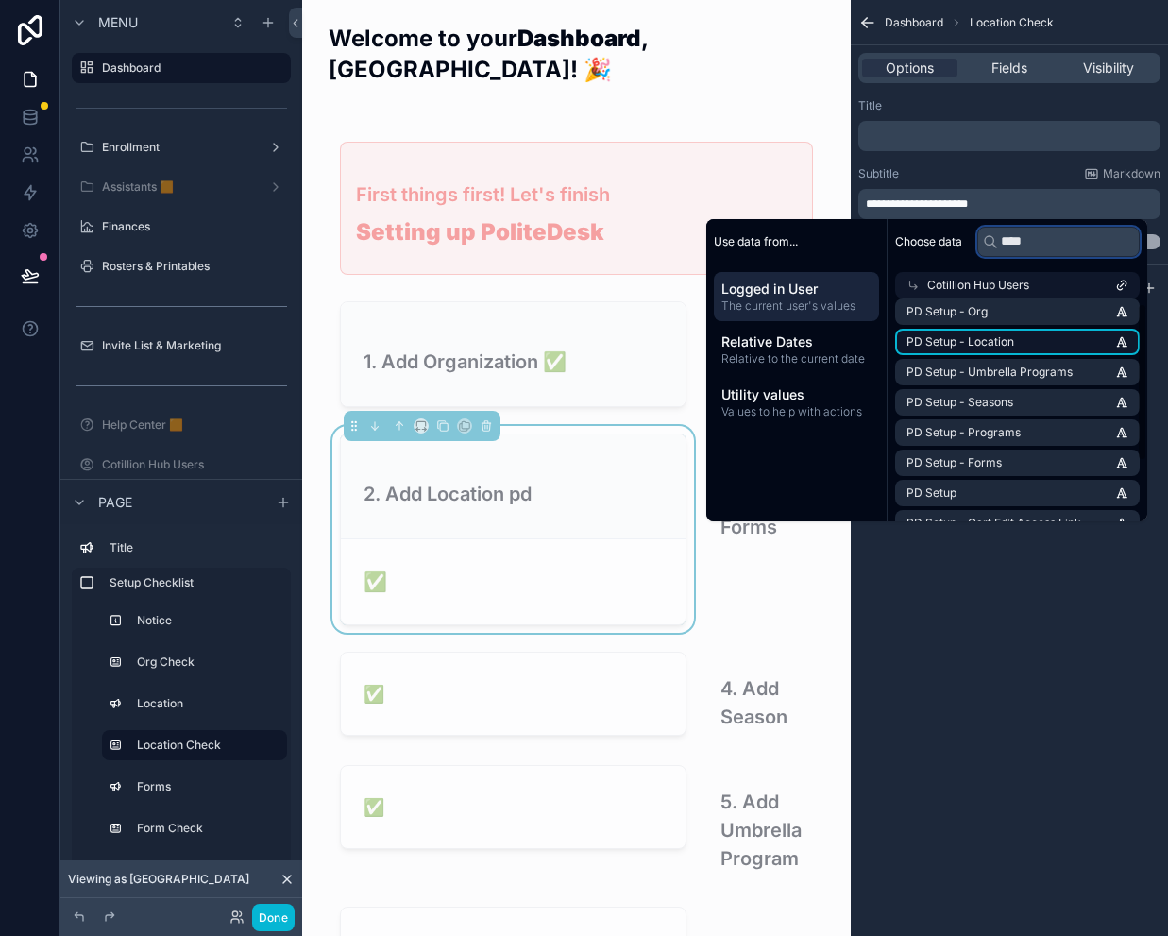
type input "****"
click at [998, 339] on span "PD Setup - Location" at bounding box center [960, 341] width 108 height 15
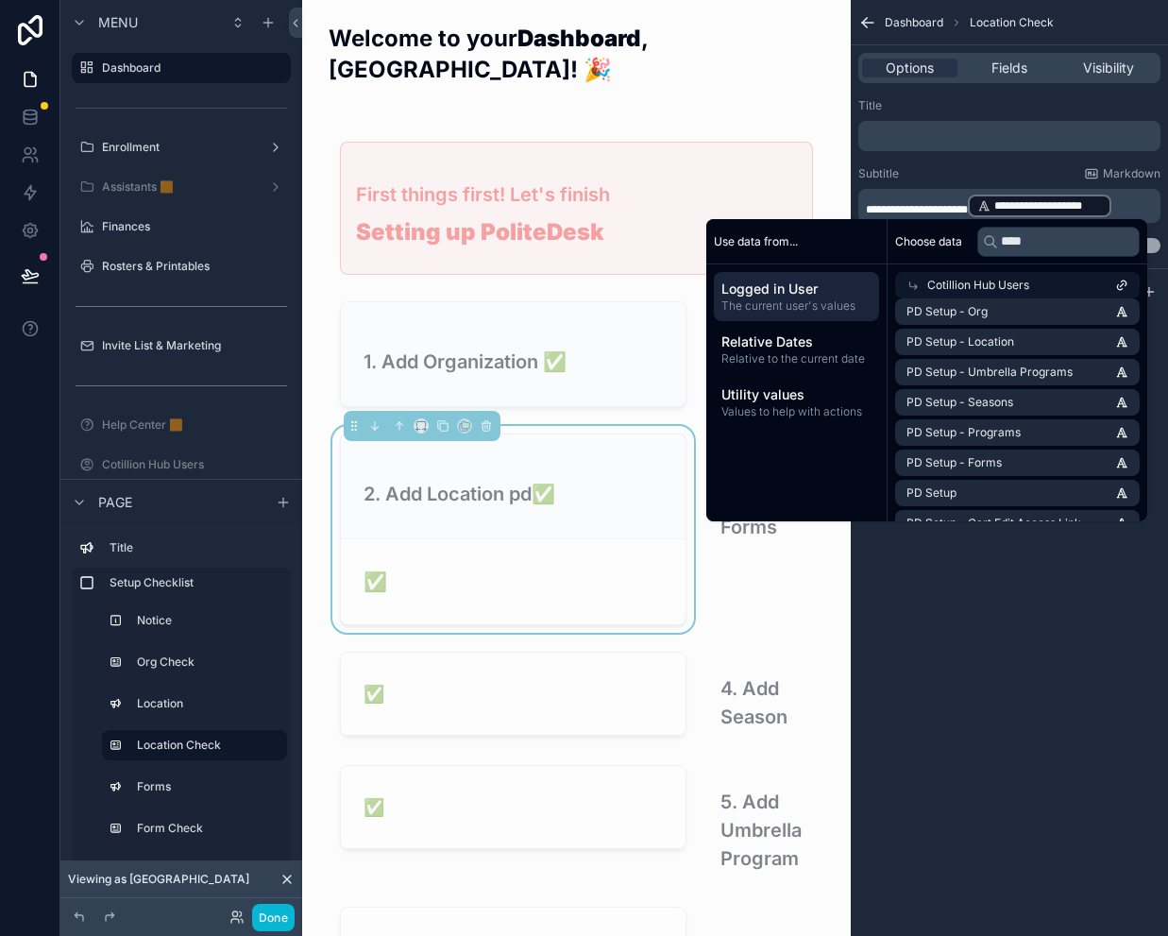
click at [968, 207] on span "**********" at bounding box center [917, 209] width 102 height 11
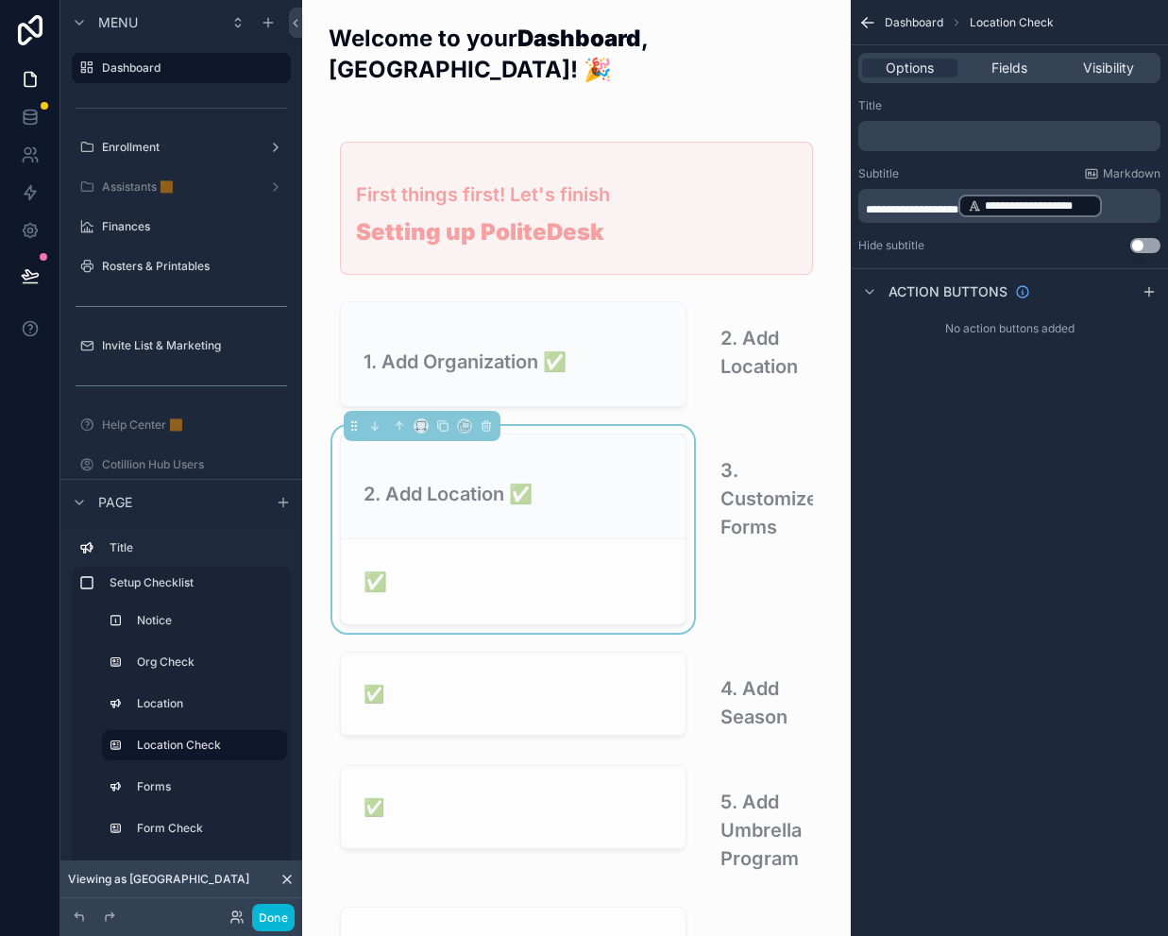
drag, startPoint x: 1012, startPoint y: 53, endPoint x: 1009, endPoint y: 65, distance: 12.6
click at [1012, 53] on div "Options Fields Visibility" at bounding box center [1009, 68] width 302 height 30
click at [1009, 66] on span "Fields" at bounding box center [1009, 68] width 36 height 19
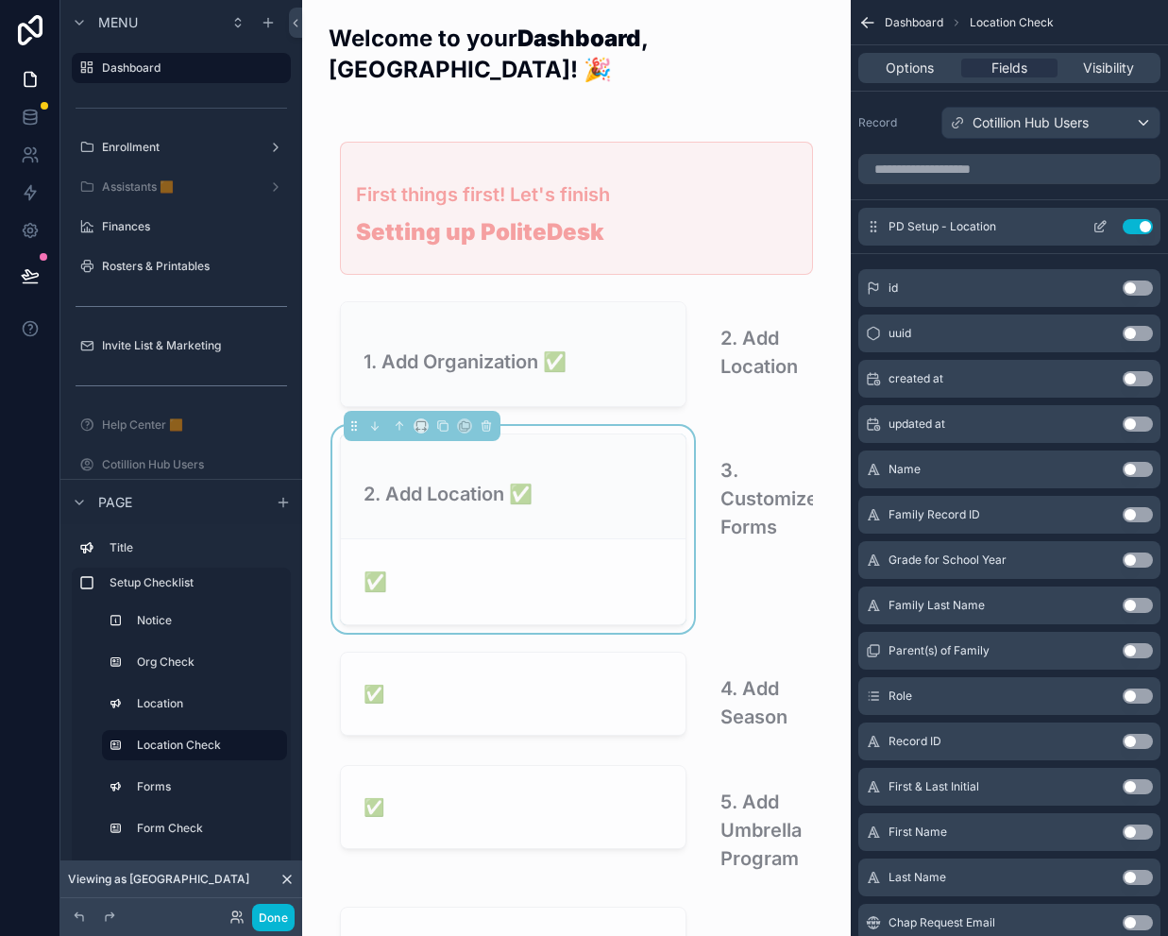
click at [1138, 224] on button "Use setting" at bounding box center [1138, 226] width 30 height 15
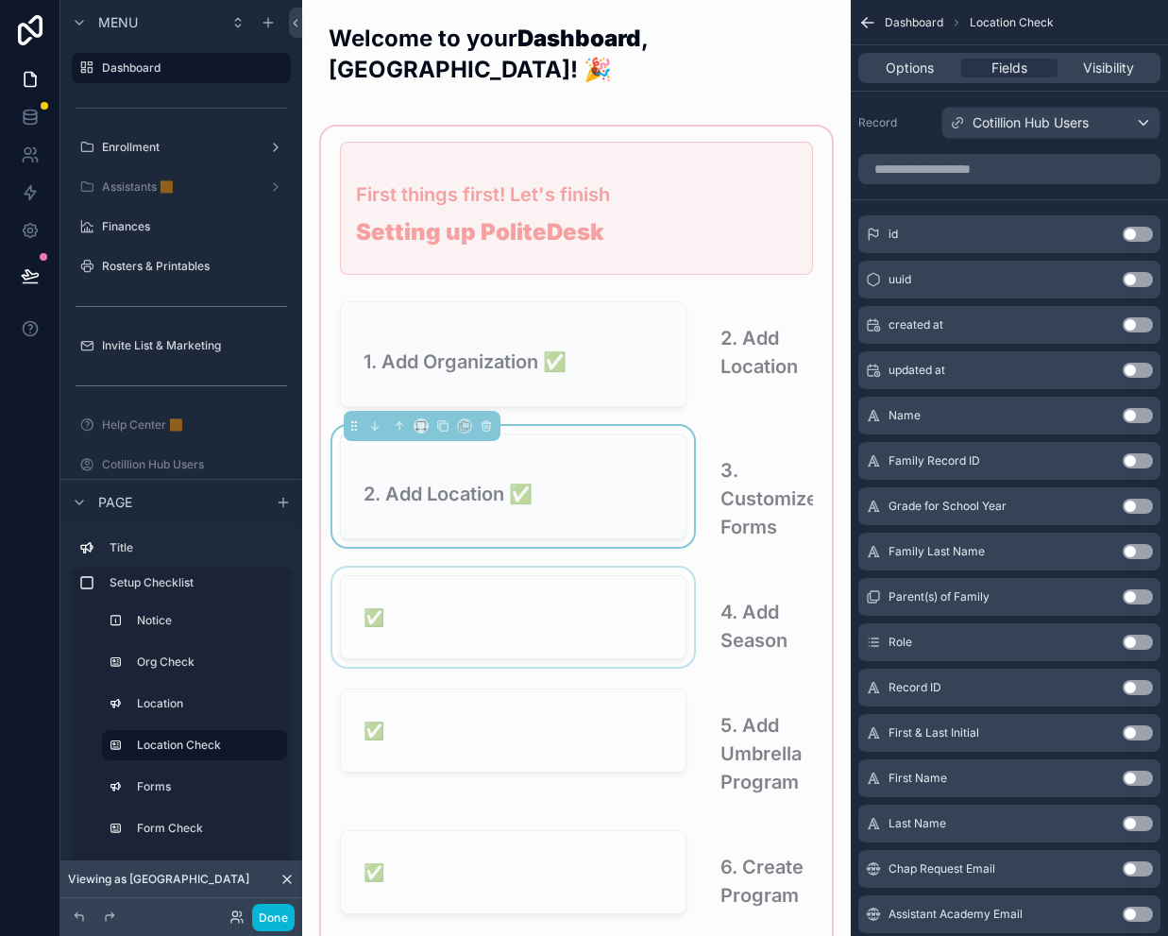
click at [516, 569] on div "scrollable content" at bounding box center [513, 618] width 369 height 102
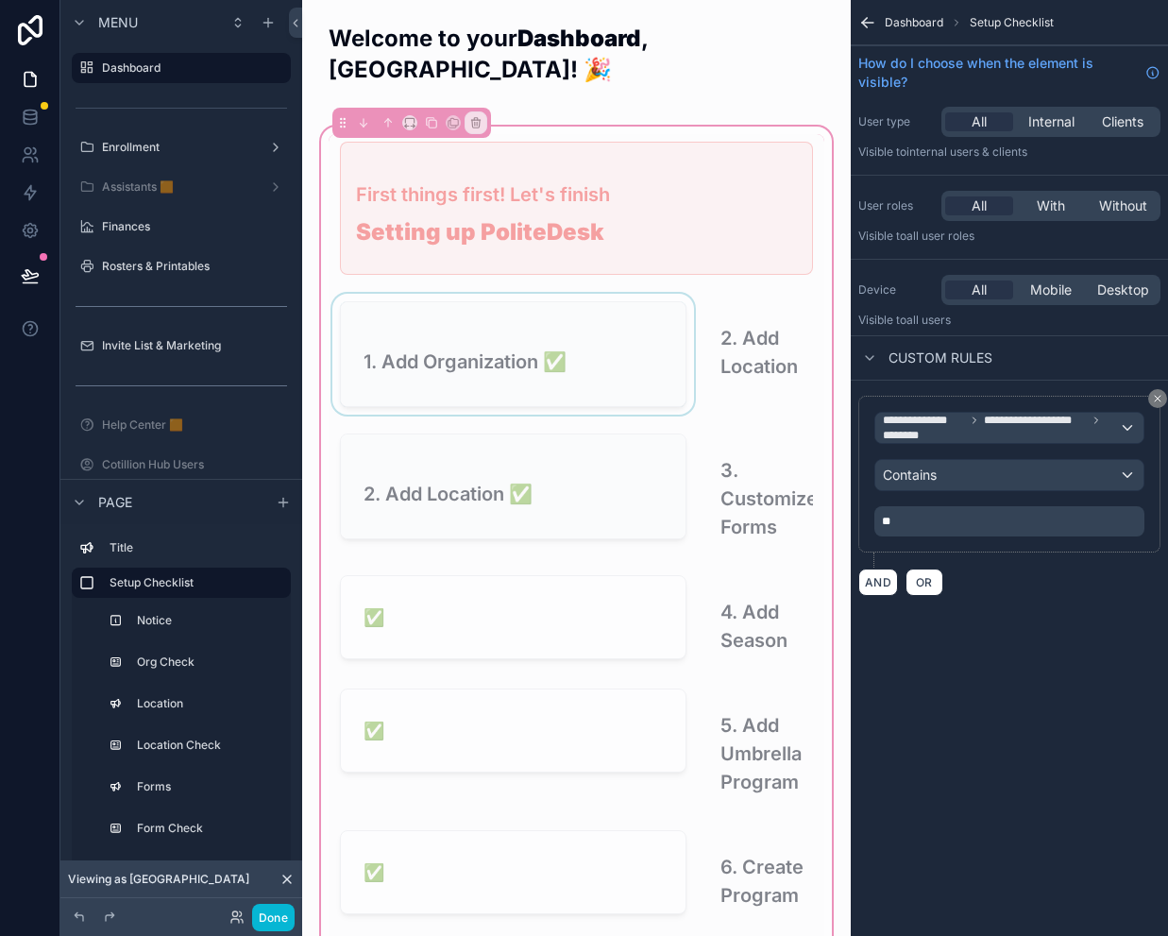
click at [489, 321] on div "scrollable content" at bounding box center [513, 354] width 369 height 121
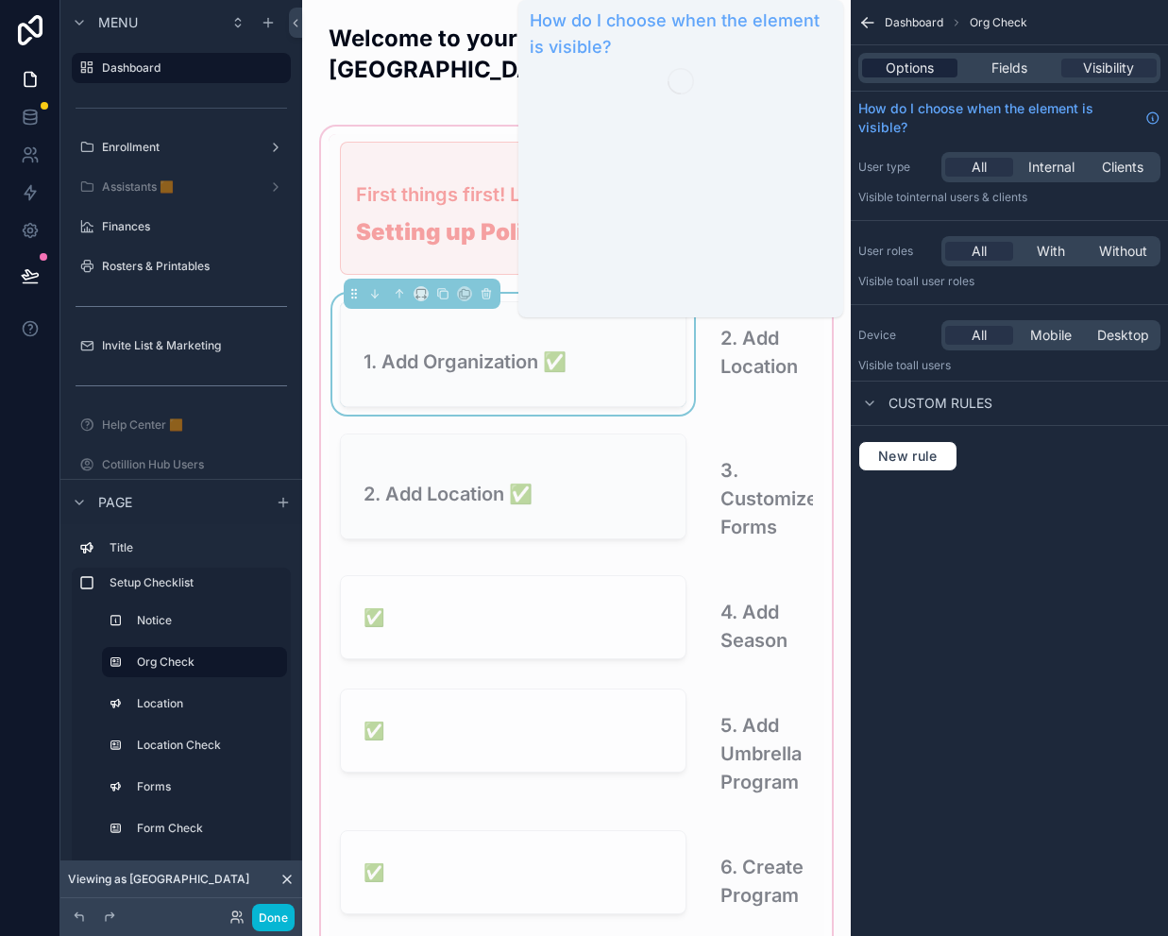
click at [891, 70] on span "Options" at bounding box center [910, 68] width 48 height 19
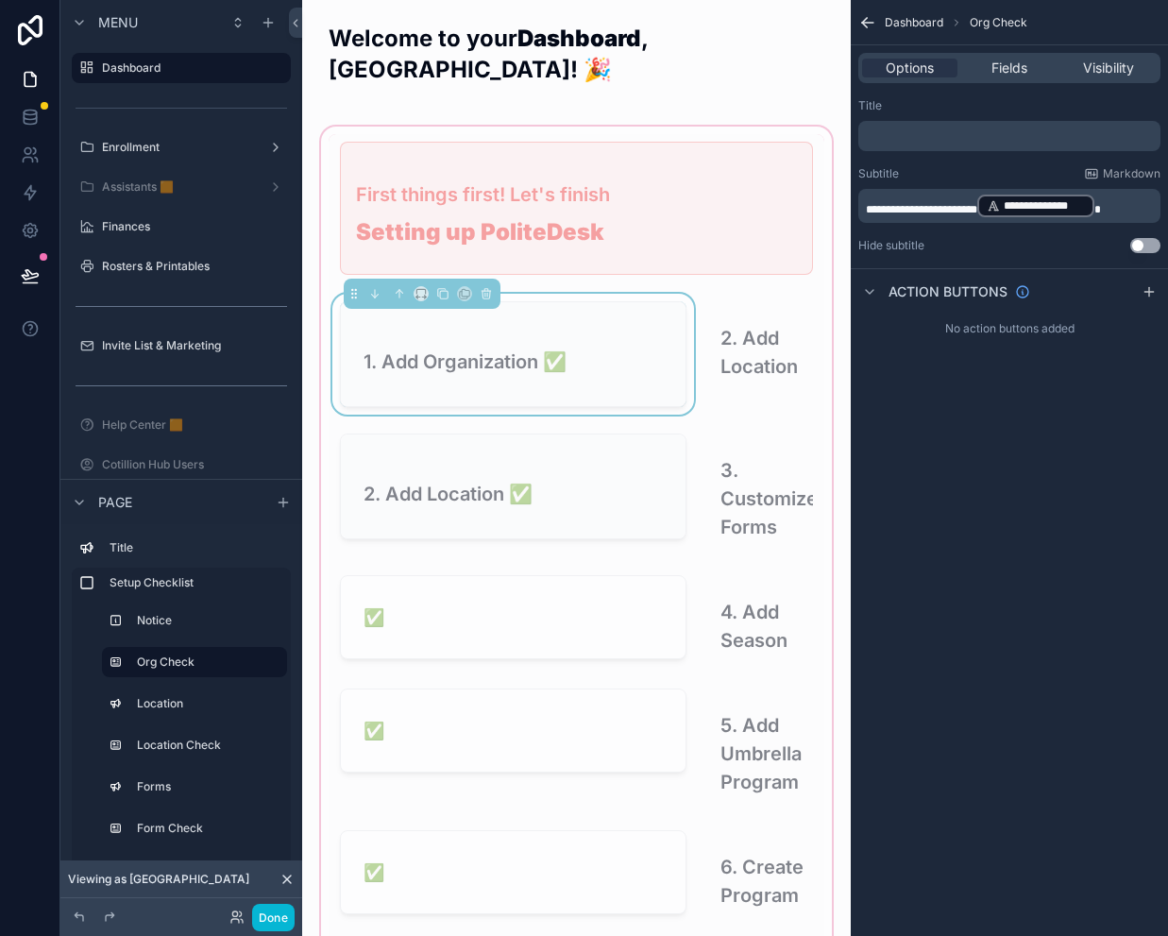
click at [886, 204] on span "**********" at bounding box center [921, 209] width 111 height 11
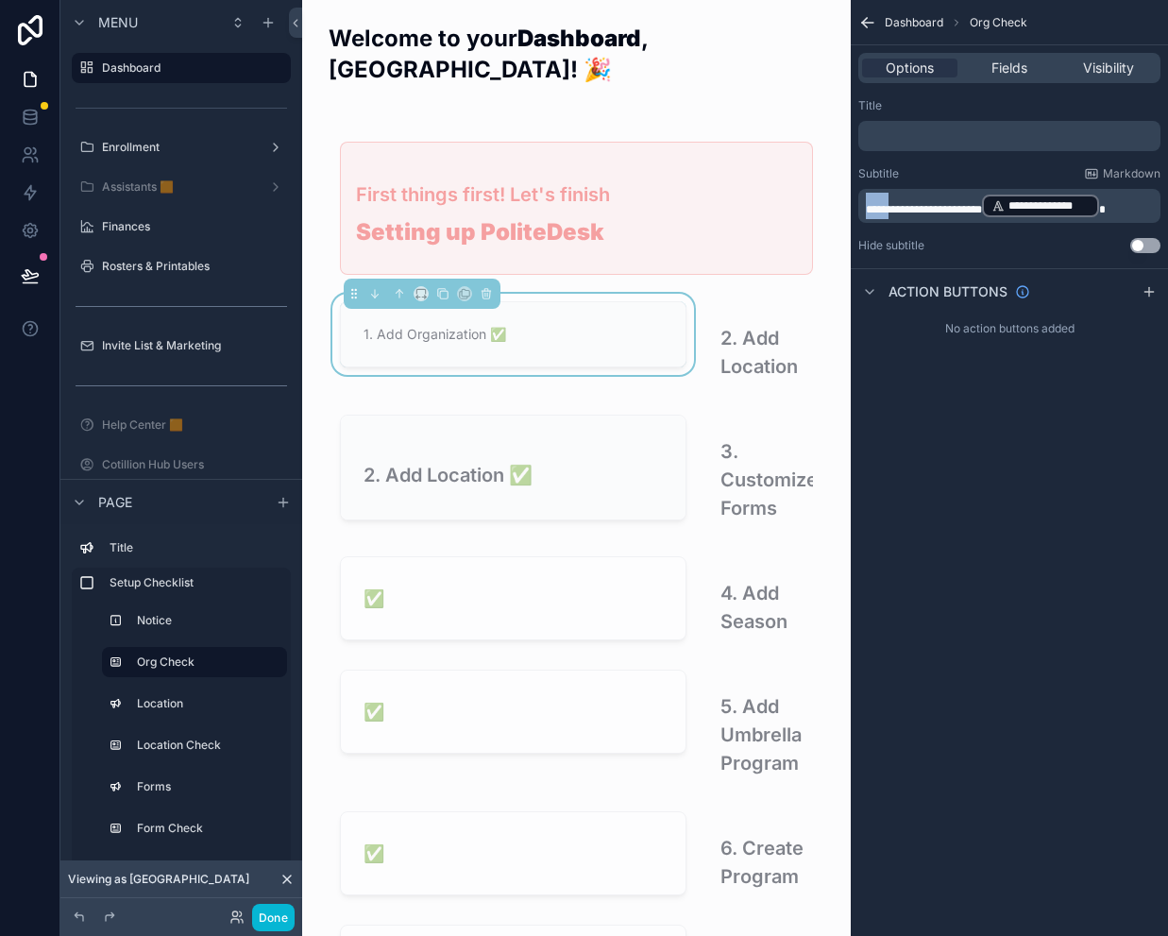
drag, startPoint x: 899, startPoint y: 203, endPoint x: 845, endPoint y: 204, distance: 53.8
click at [845, 204] on div "Jump to... Ctrl K Dashboard Enrollment Assistants 🟧 Finances Rosters & Printabl…" at bounding box center [735, 468] width 866 height 936
click at [575, 409] on div "scrollable content" at bounding box center [513, 472] width 369 height 130
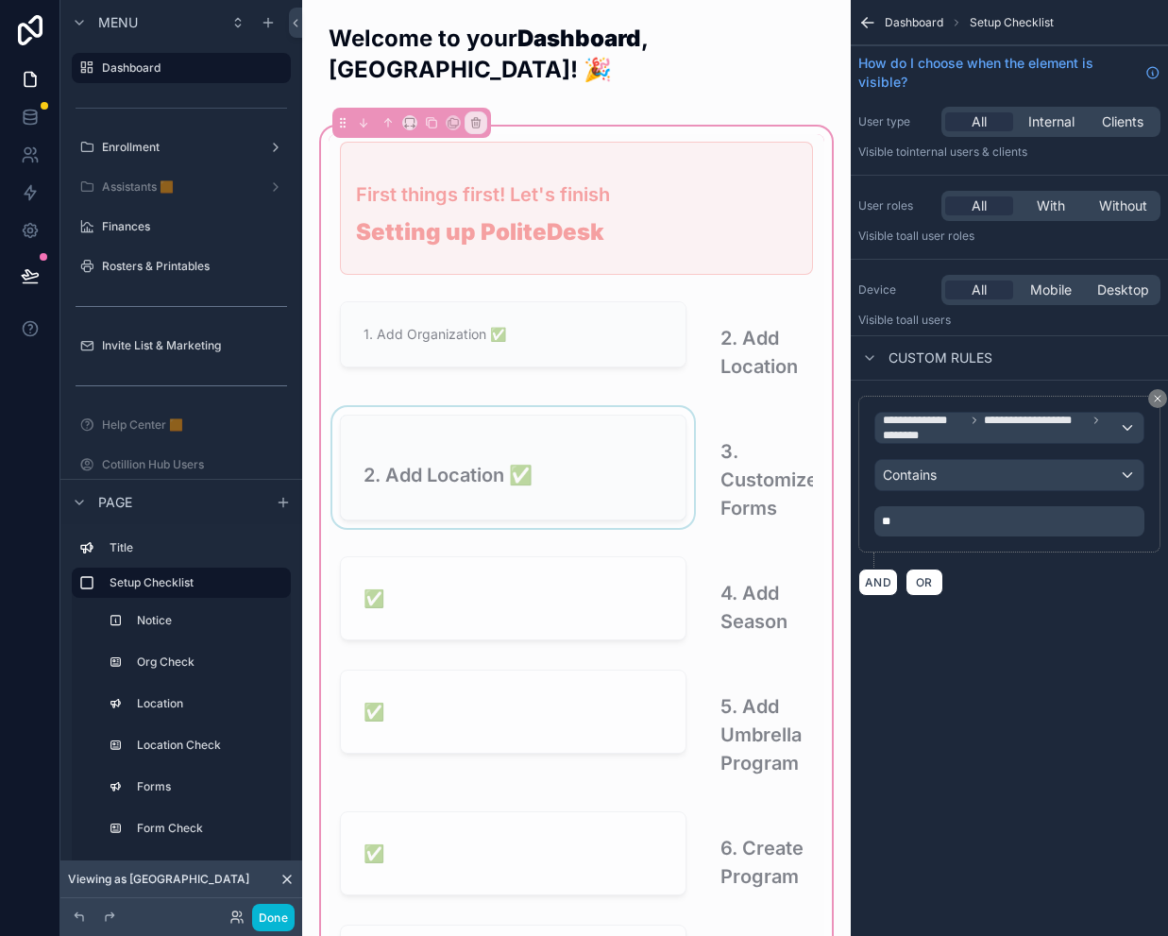
click at [467, 425] on div "scrollable content" at bounding box center [513, 472] width 369 height 130
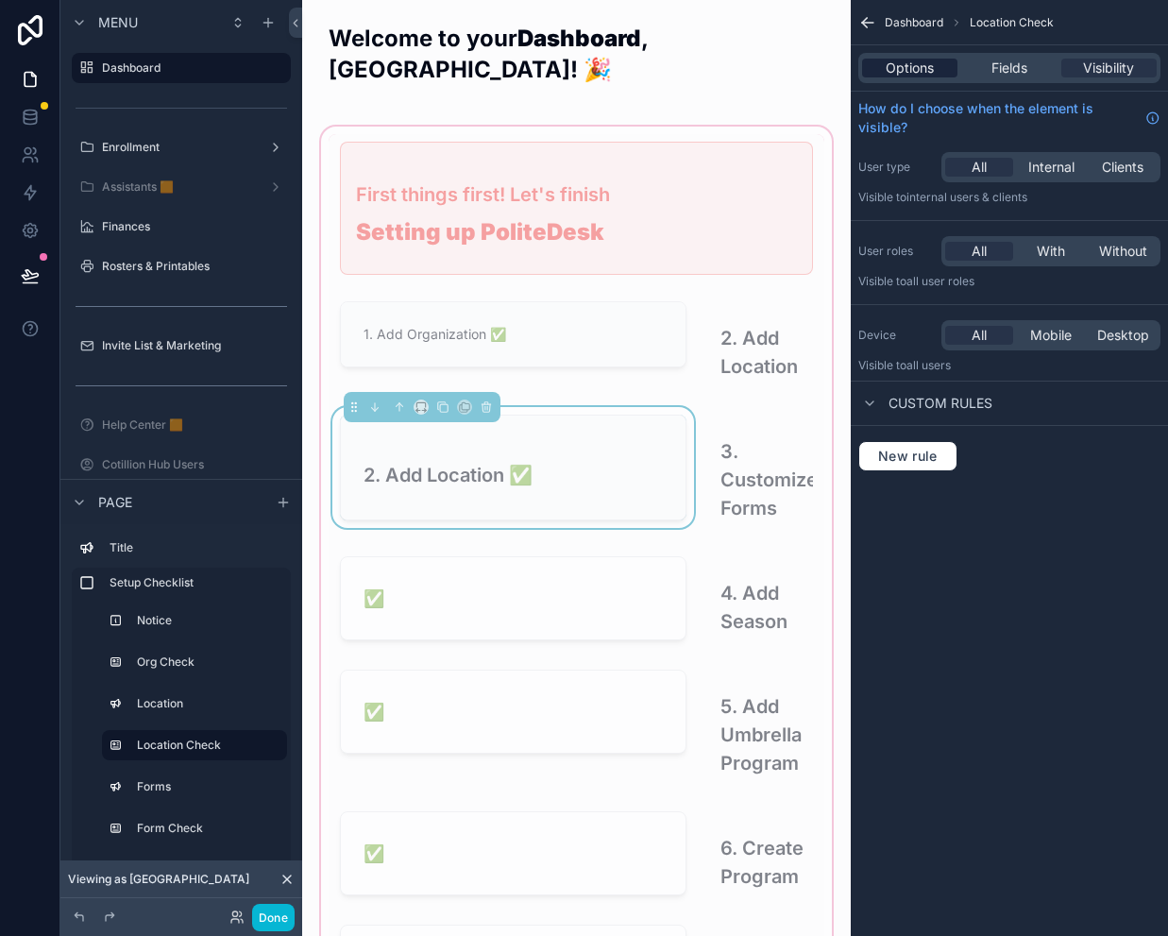
click at [906, 73] on span "Options" at bounding box center [910, 68] width 48 height 19
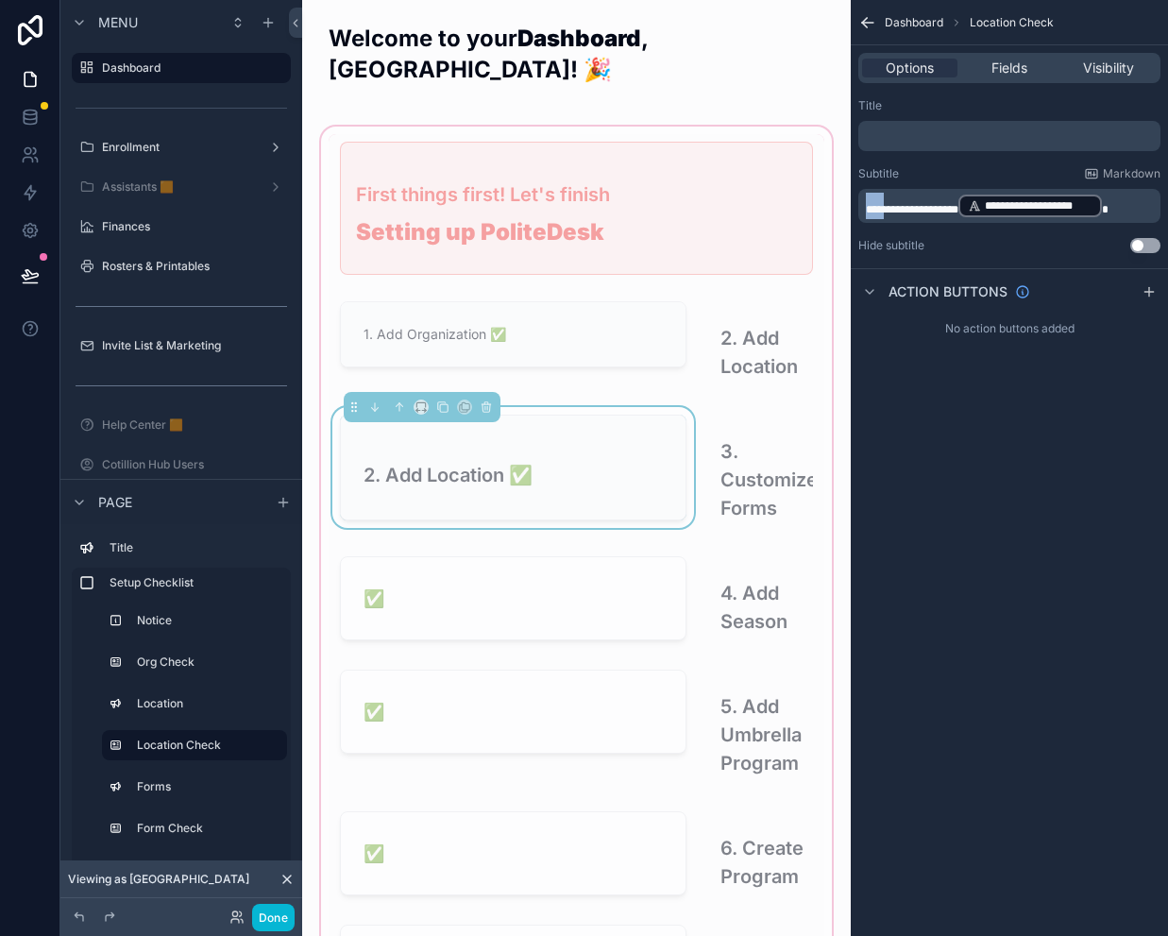
drag, startPoint x: 890, startPoint y: 208, endPoint x: 822, endPoint y: 208, distance: 68.0
click at [822, 208] on div "Jump to... Ctrl K Dashboard Enrollment Assistants 🟧 Finances Rosters & Printabl…" at bounding box center [735, 468] width 866 height 936
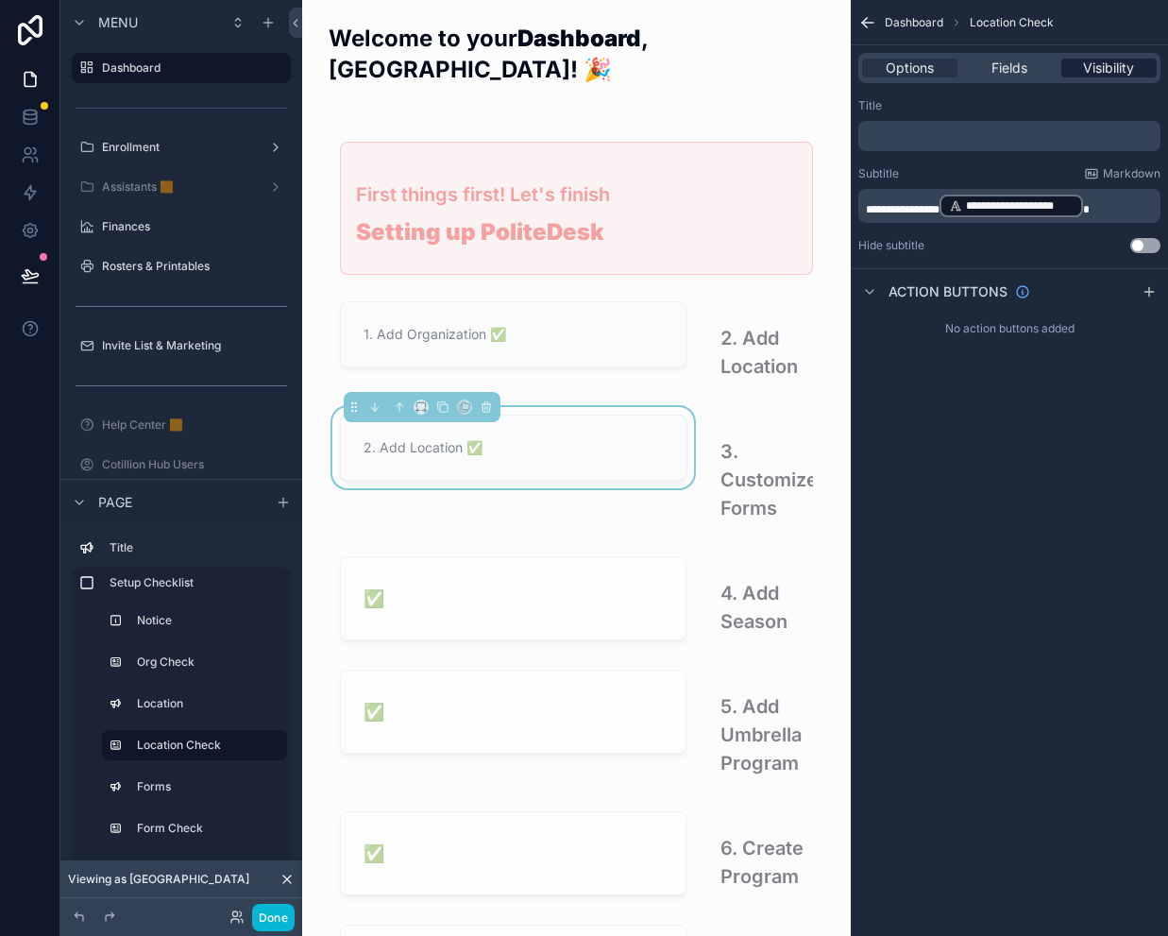
click at [1103, 68] on span "Visibility" at bounding box center [1108, 68] width 51 height 19
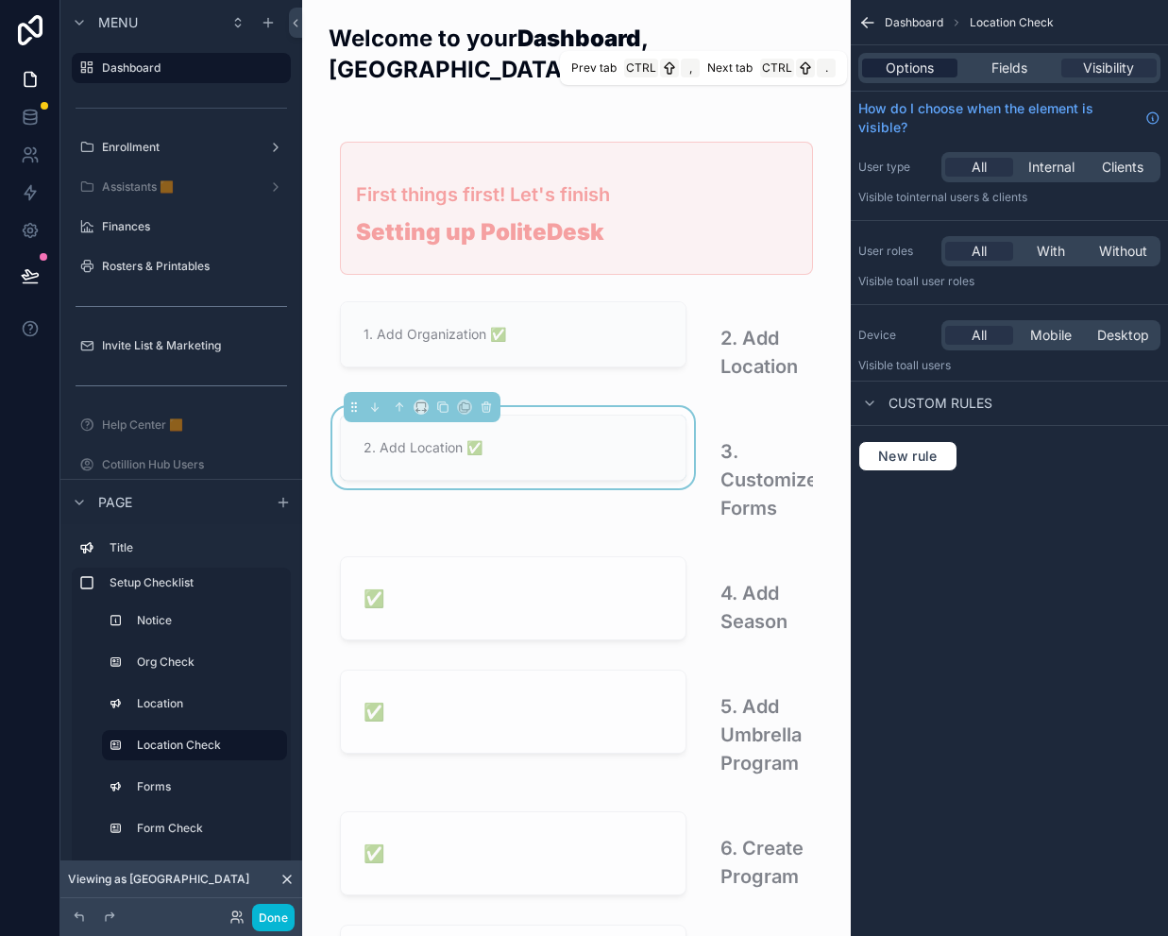
click at [920, 73] on span "Options" at bounding box center [910, 68] width 48 height 19
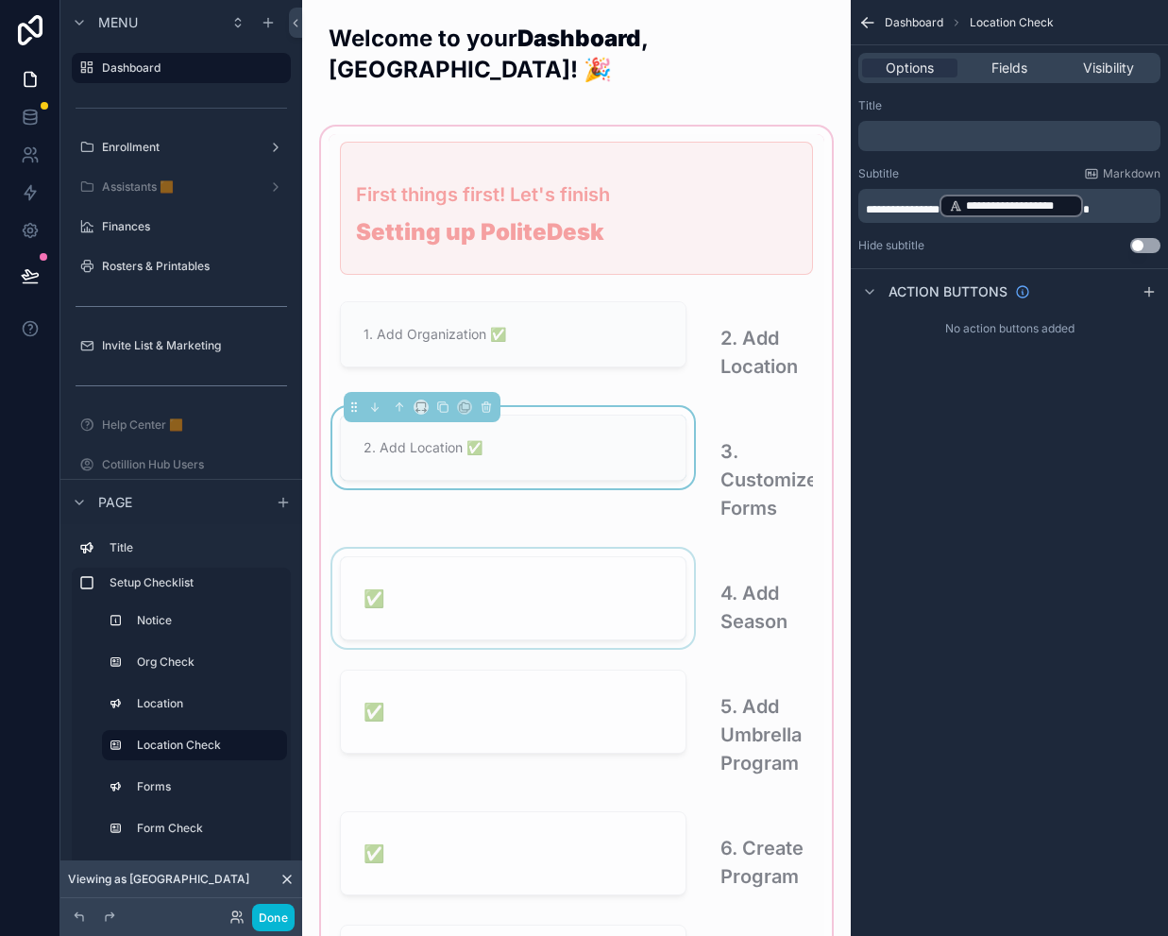
click at [575, 549] on div "scrollable content" at bounding box center [513, 600] width 369 height 102
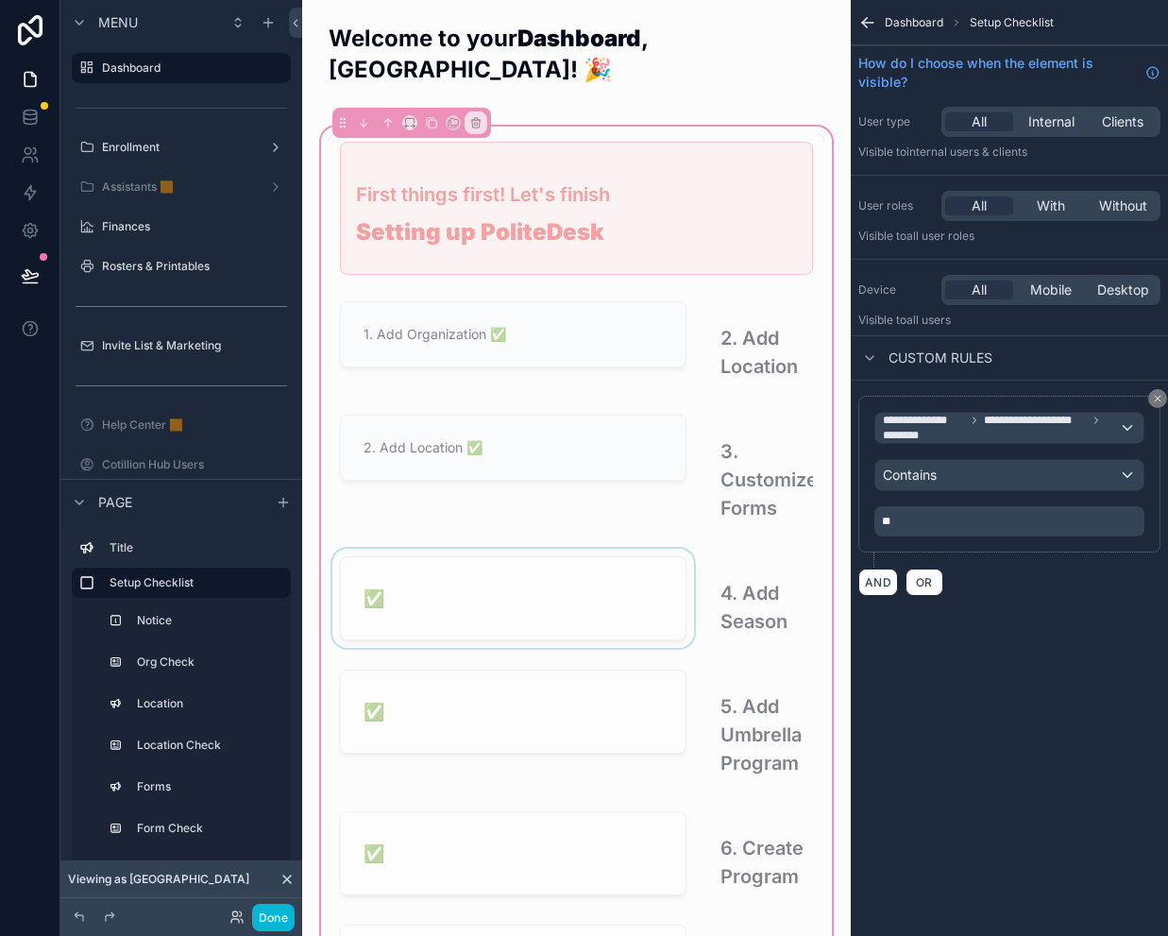
click at [506, 549] on div "scrollable content" at bounding box center [513, 600] width 369 height 102
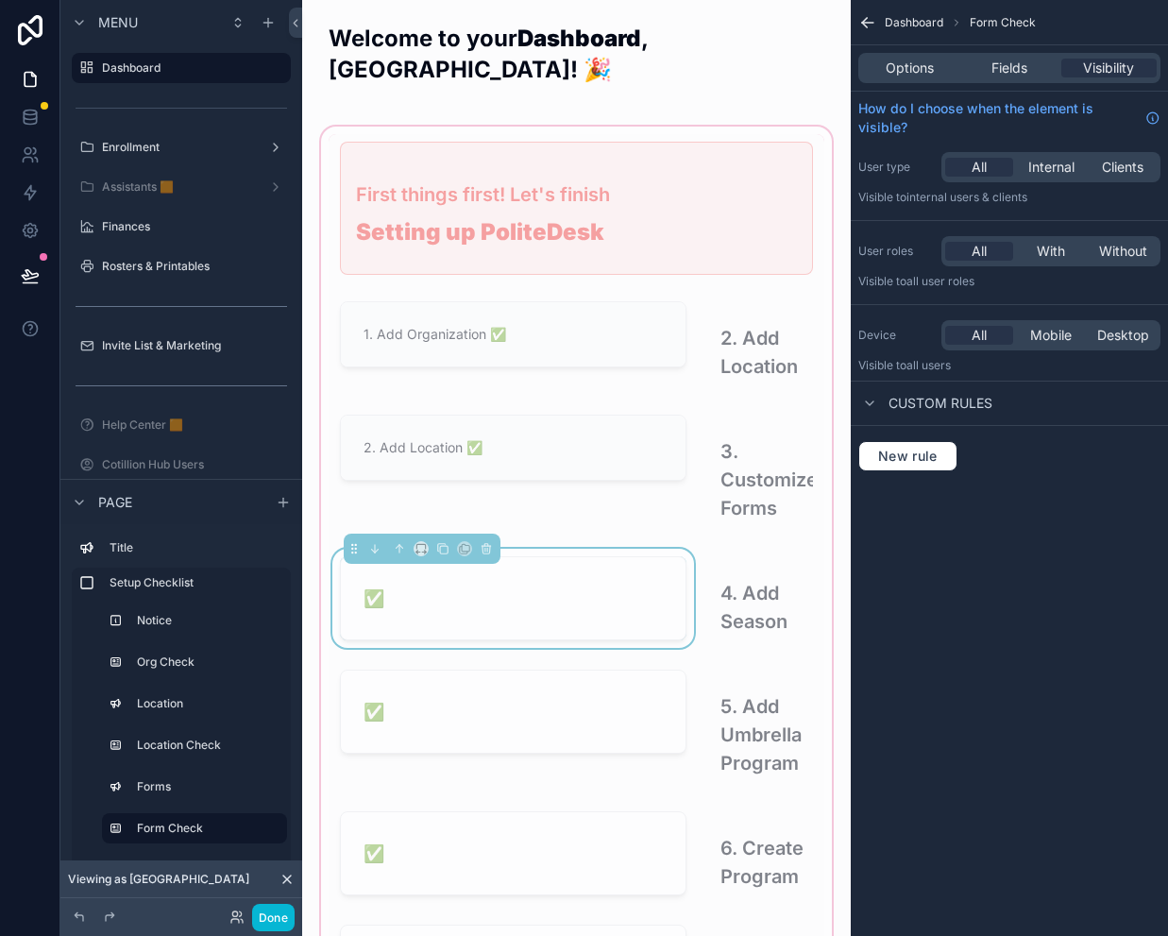
click at [914, 77] on div "Options Fields Visibility" at bounding box center [1009, 68] width 302 height 30
click at [914, 75] on span "Options" at bounding box center [910, 68] width 48 height 19
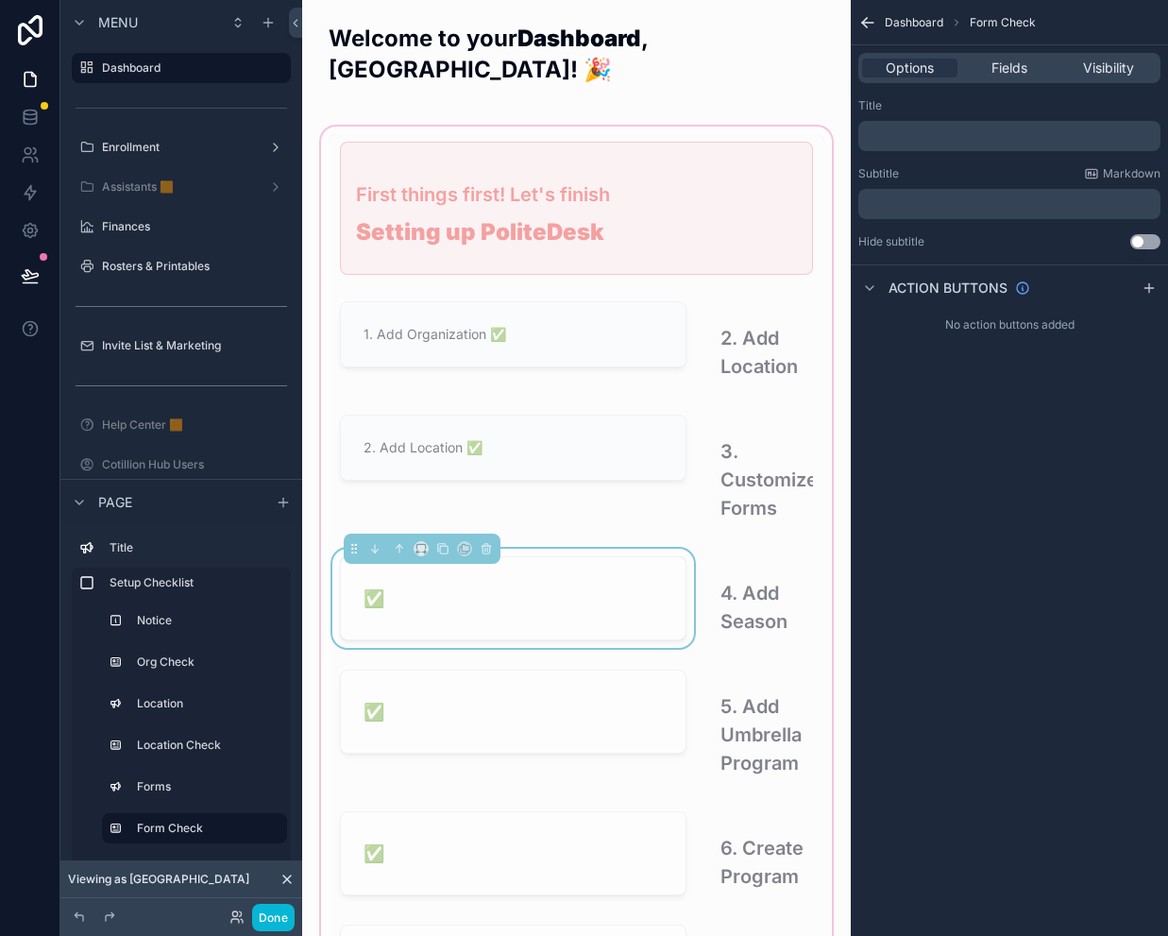
click at [902, 202] on p "﻿" at bounding box center [1011, 203] width 291 height 15
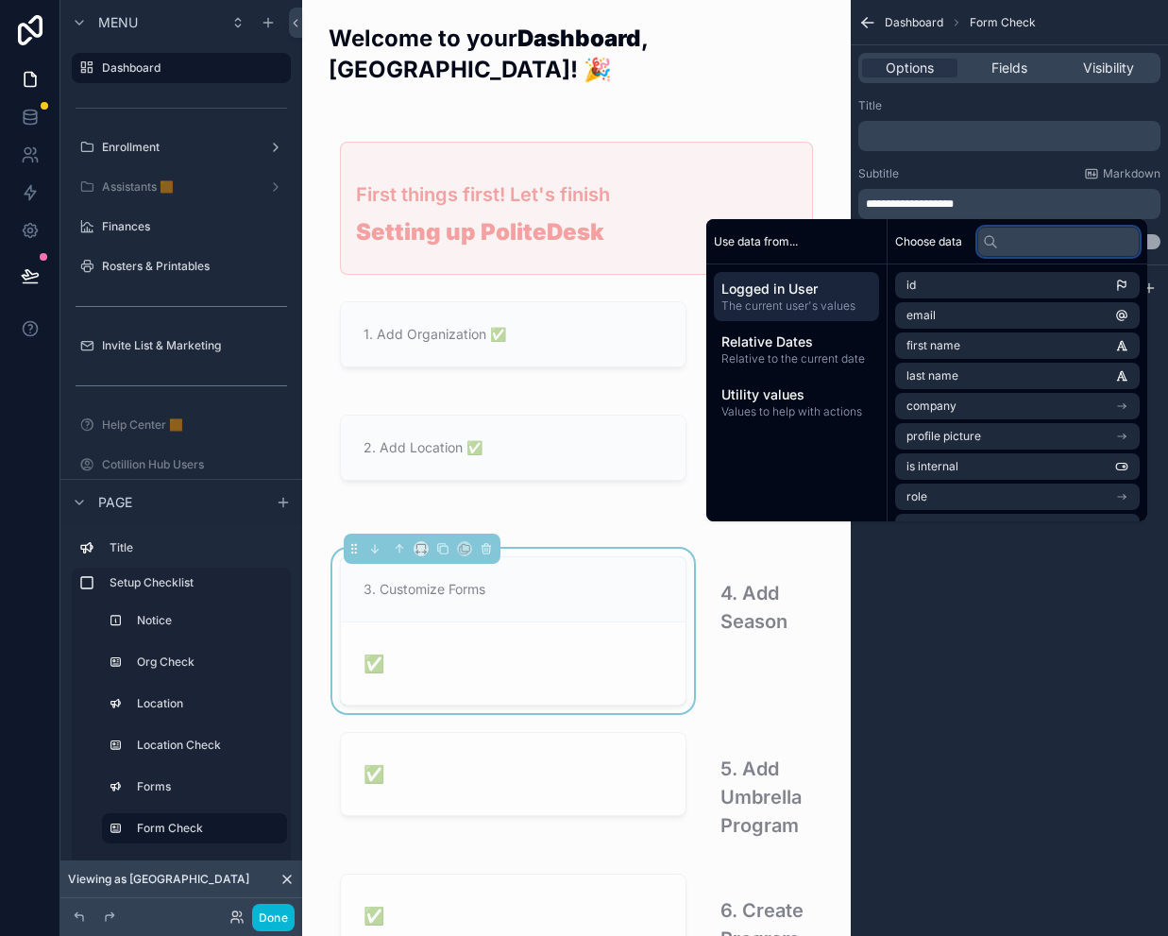
click at [1003, 237] on input "text" at bounding box center [1058, 242] width 162 height 30
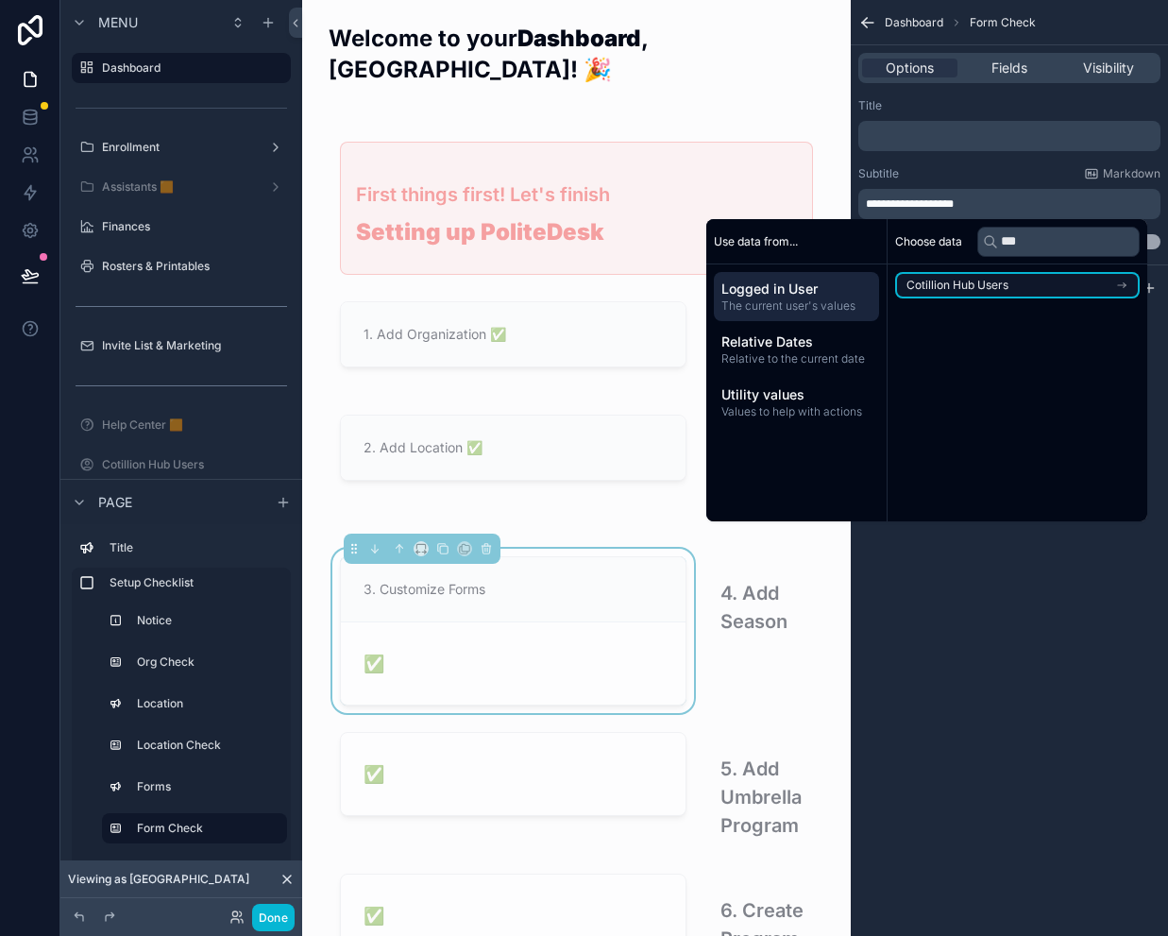
click at [969, 275] on li "Cotillion Hub Users" at bounding box center [1017, 285] width 245 height 26
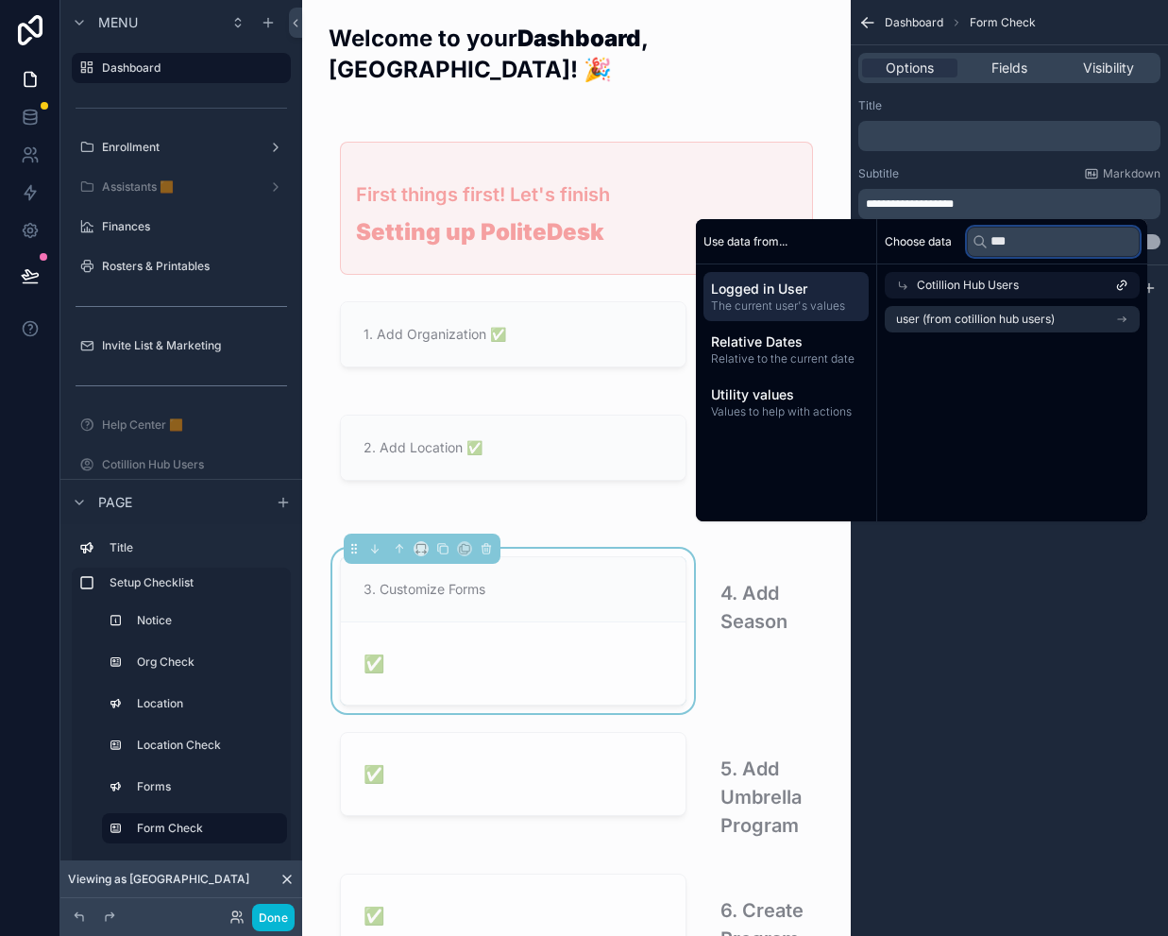
drag, startPoint x: 1035, startPoint y: 243, endPoint x: 985, endPoint y: 238, distance: 50.3
click at [985, 238] on div "***" at bounding box center [1053, 242] width 173 height 30
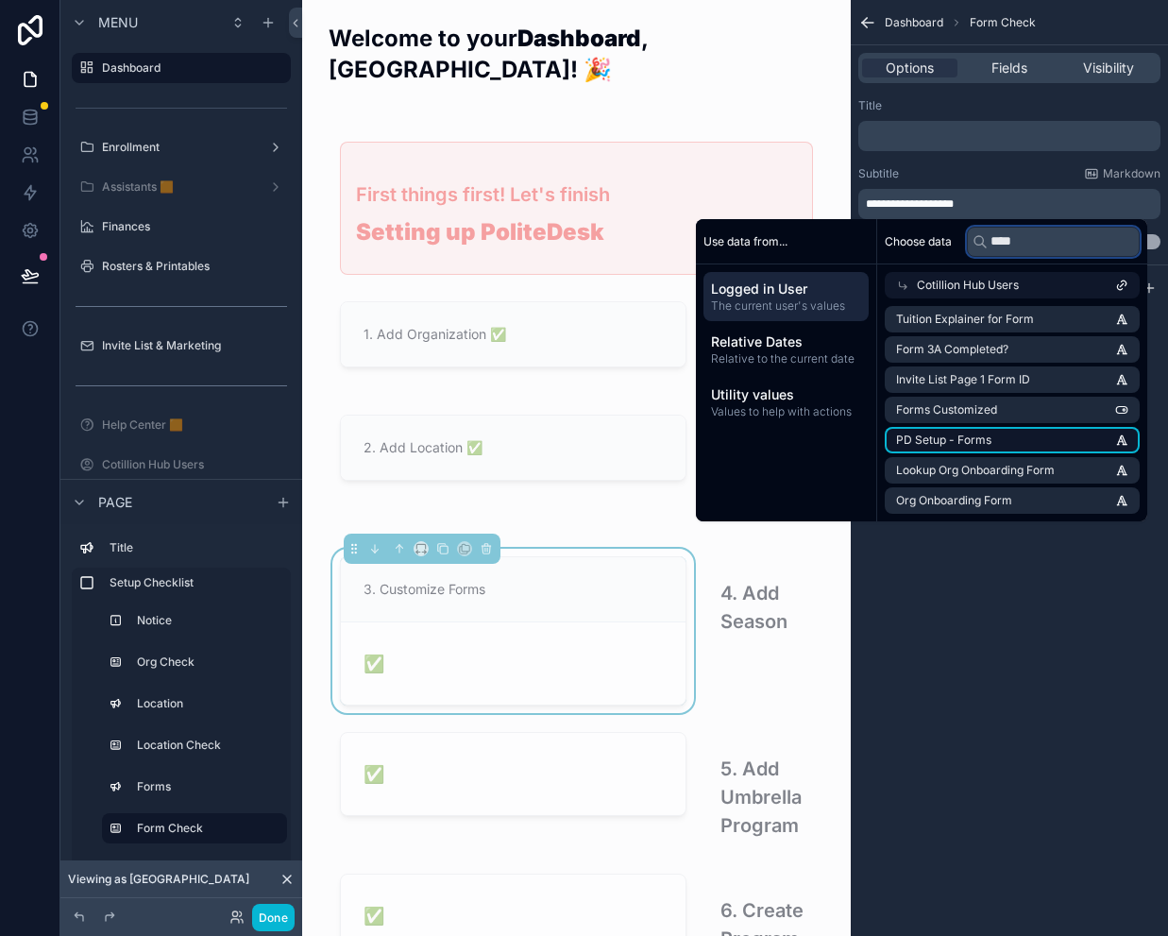
type input "****"
click at [1027, 444] on li "PD Setup - Forms" at bounding box center [1012, 440] width 255 height 26
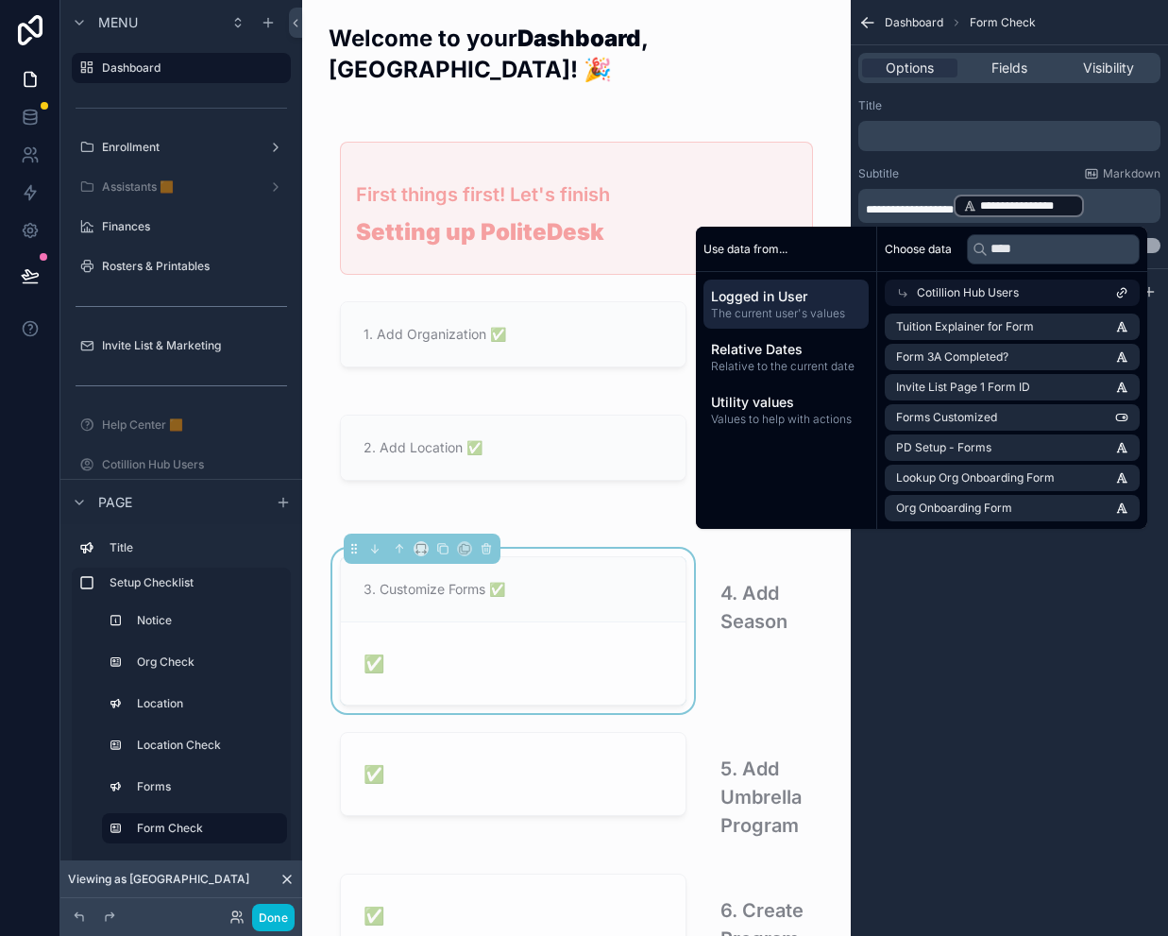
click at [1005, 584] on div "**********" at bounding box center [1009, 468] width 317 height 936
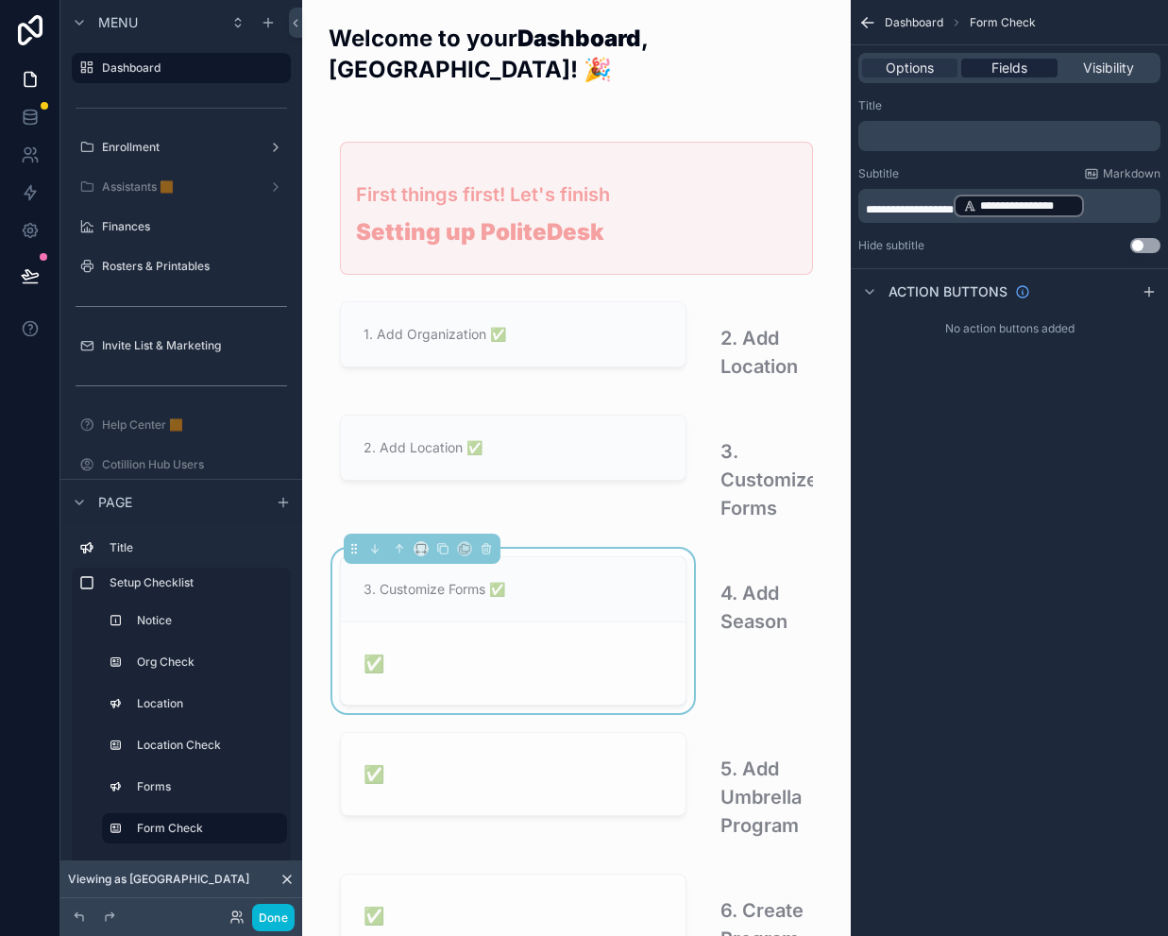
click at [1029, 65] on div "Fields" at bounding box center [1008, 68] width 95 height 19
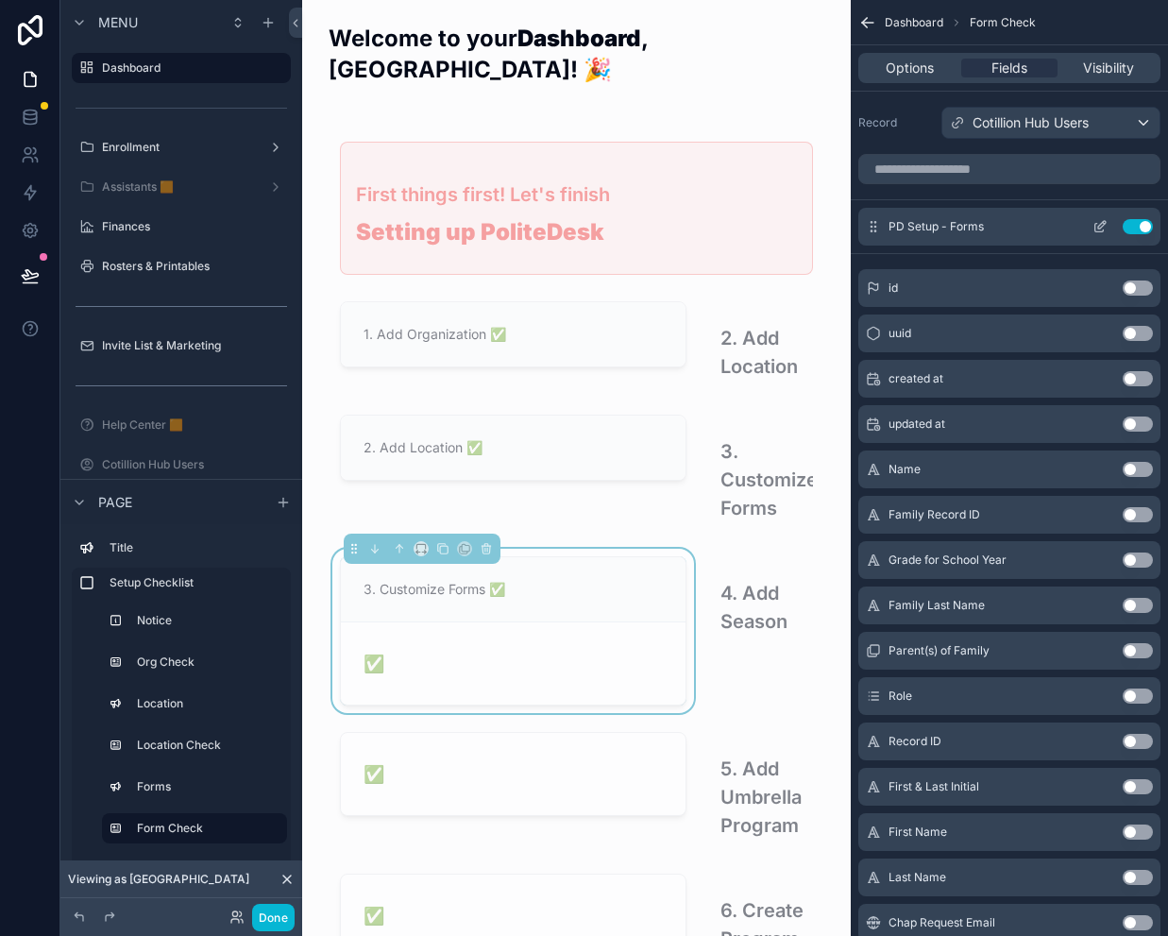
click at [1139, 222] on button "Use setting" at bounding box center [1138, 226] width 30 height 15
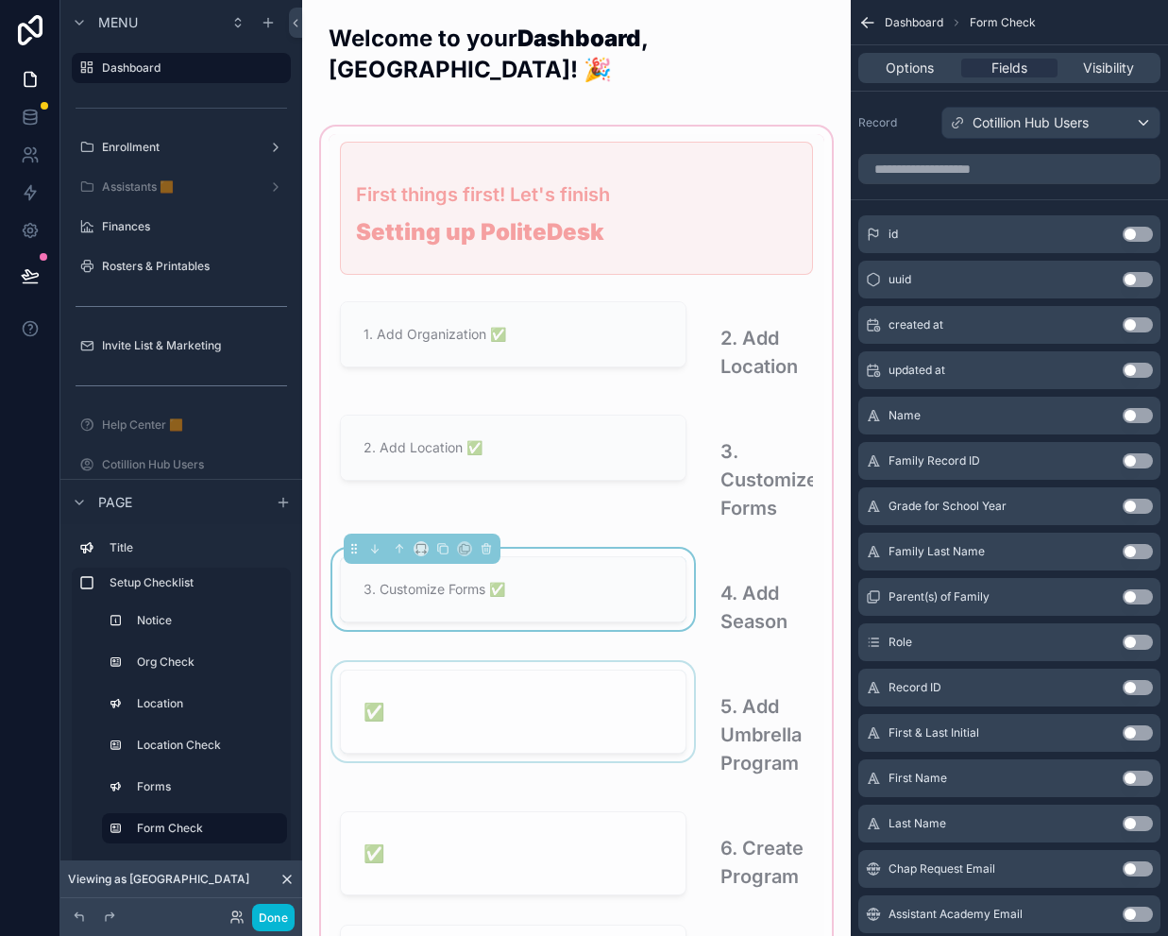
click at [539, 675] on div "scrollable content" at bounding box center [513, 727] width 369 height 130
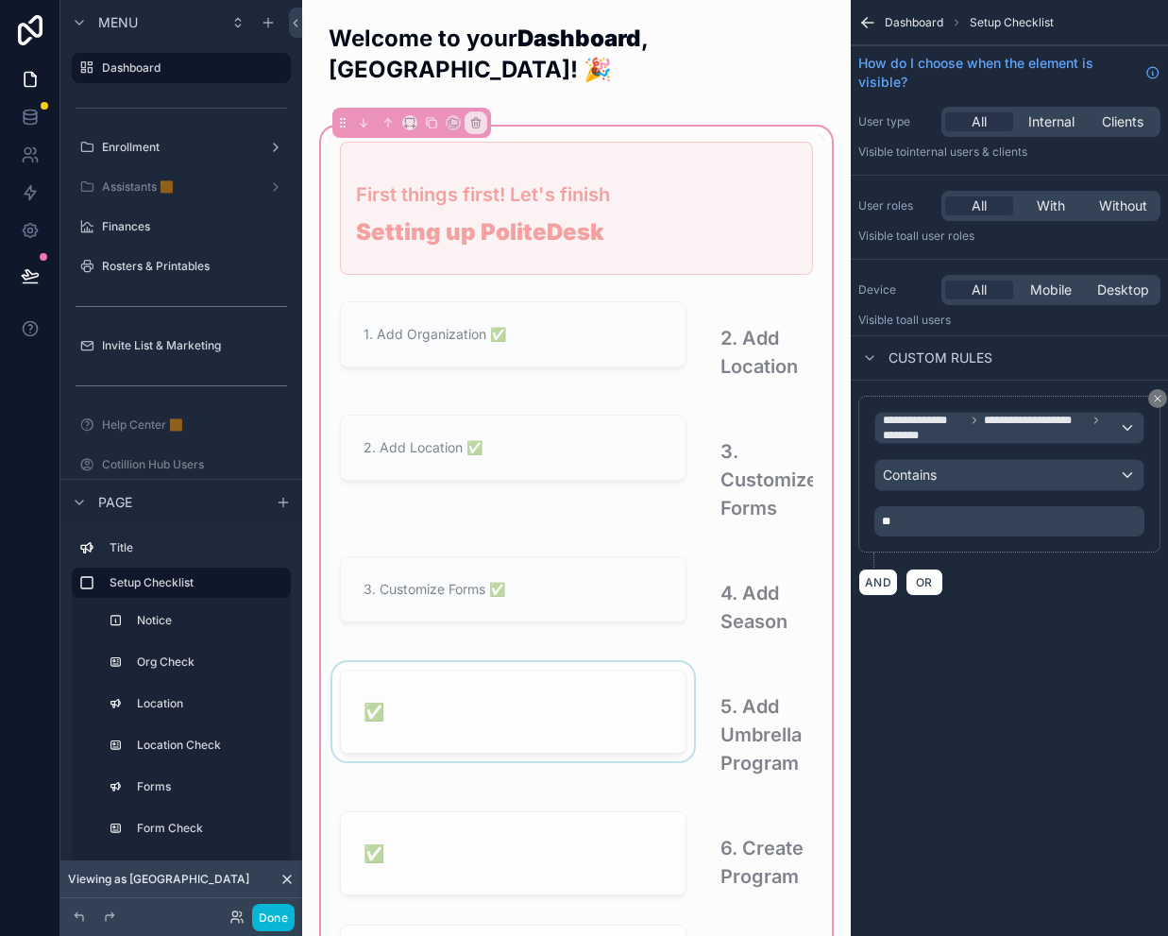
drag, startPoint x: 576, startPoint y: 653, endPoint x: 591, endPoint y: 640, distance: 20.1
click at [576, 662] on div "scrollable content" at bounding box center [513, 727] width 369 height 130
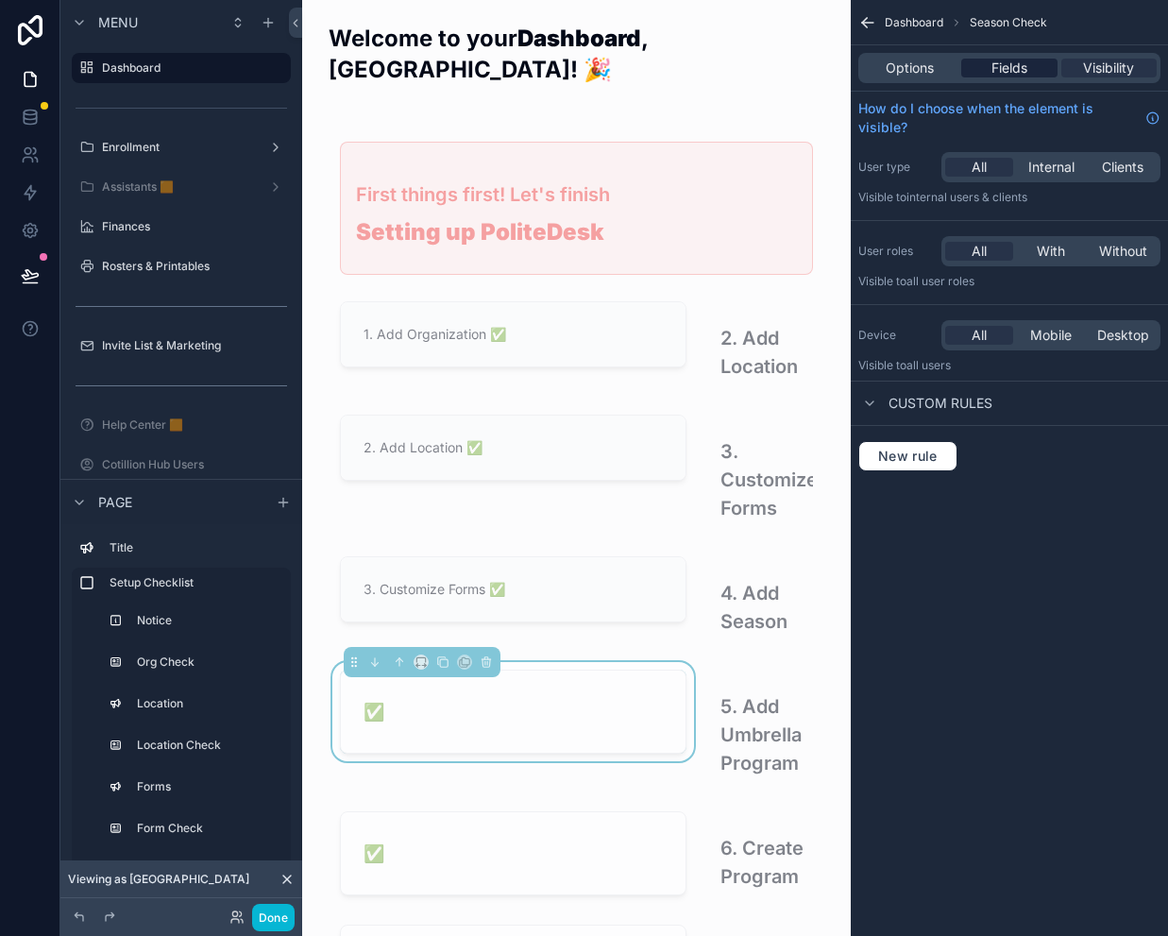
click at [1010, 65] on span "Fields" at bounding box center [1009, 68] width 36 height 19
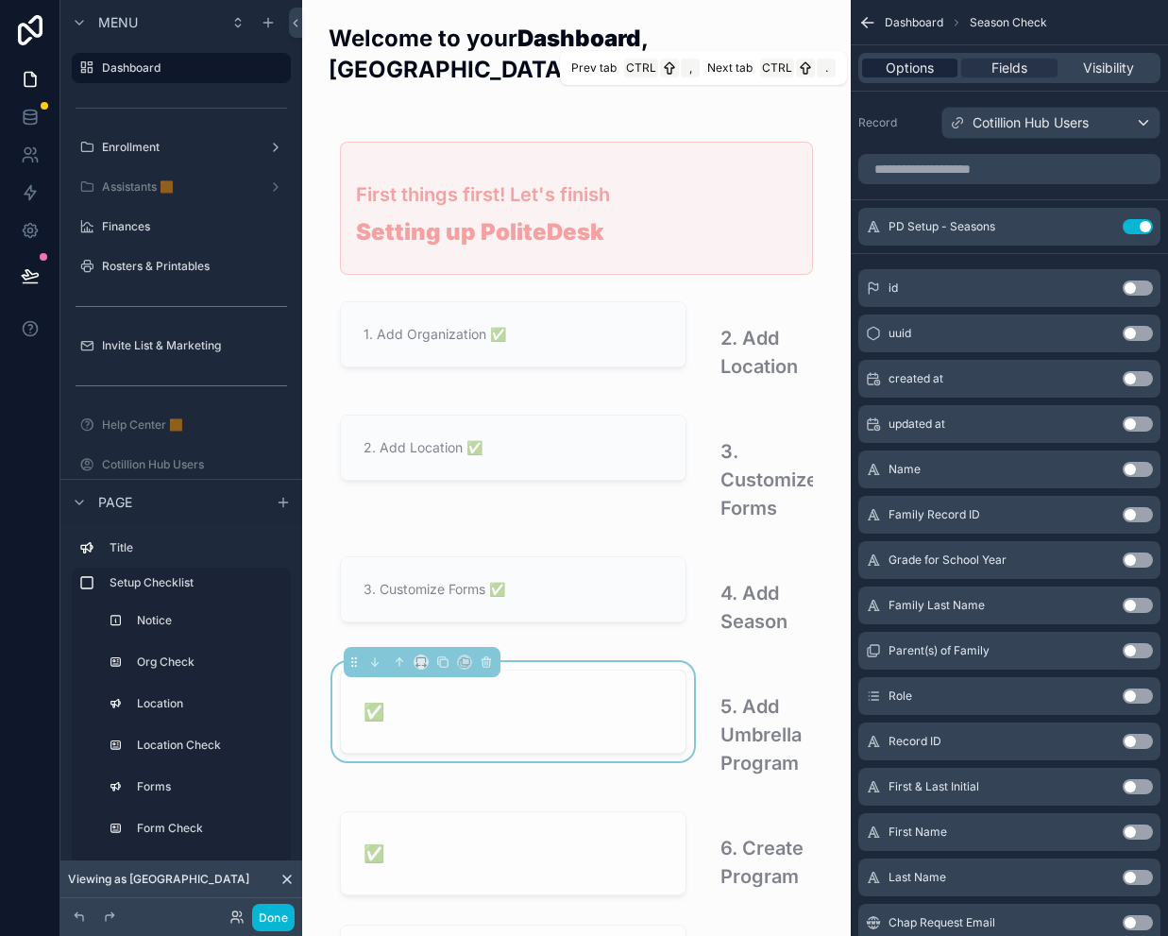
click at [922, 64] on span "Options" at bounding box center [910, 68] width 48 height 19
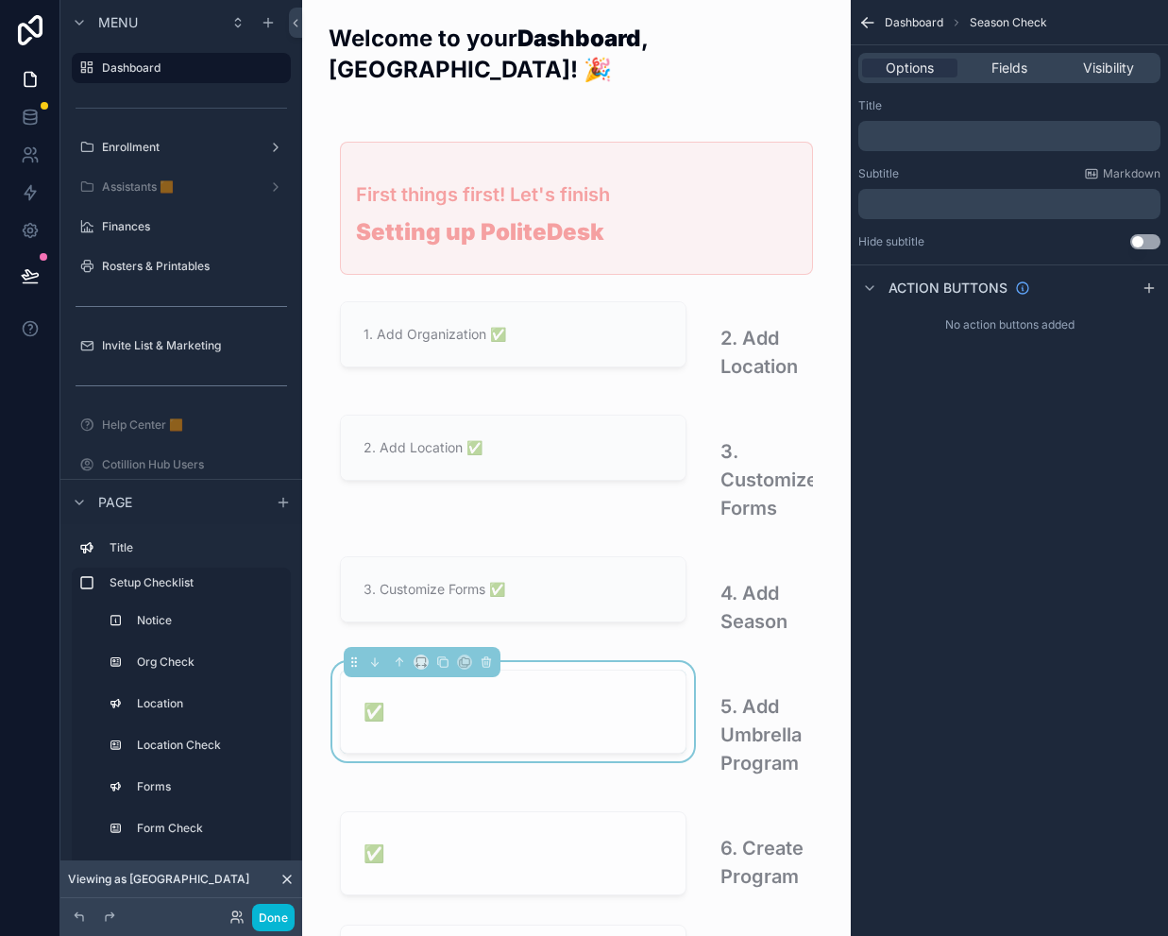
click at [908, 210] on p "﻿" at bounding box center [1011, 203] width 291 height 15
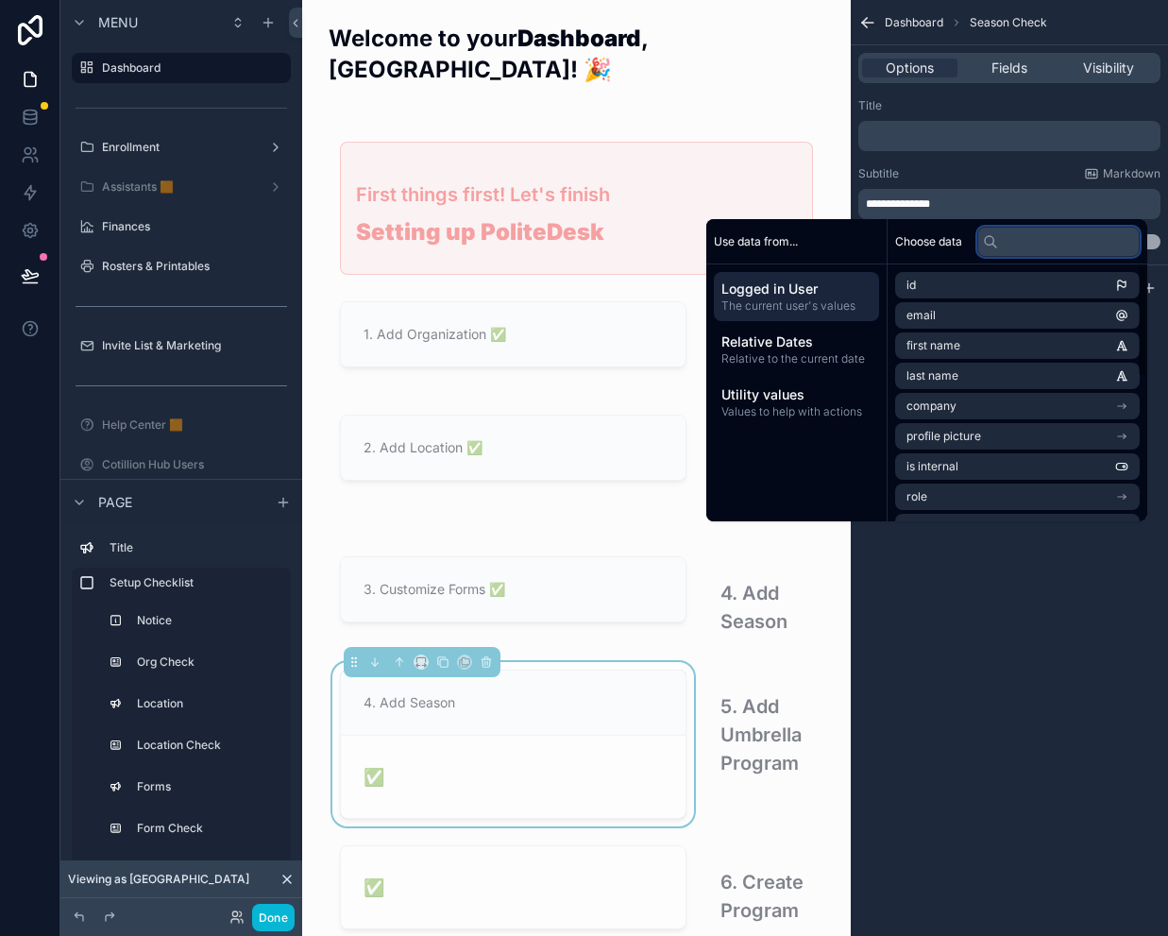
click at [1008, 246] on input "text" at bounding box center [1058, 242] width 162 height 30
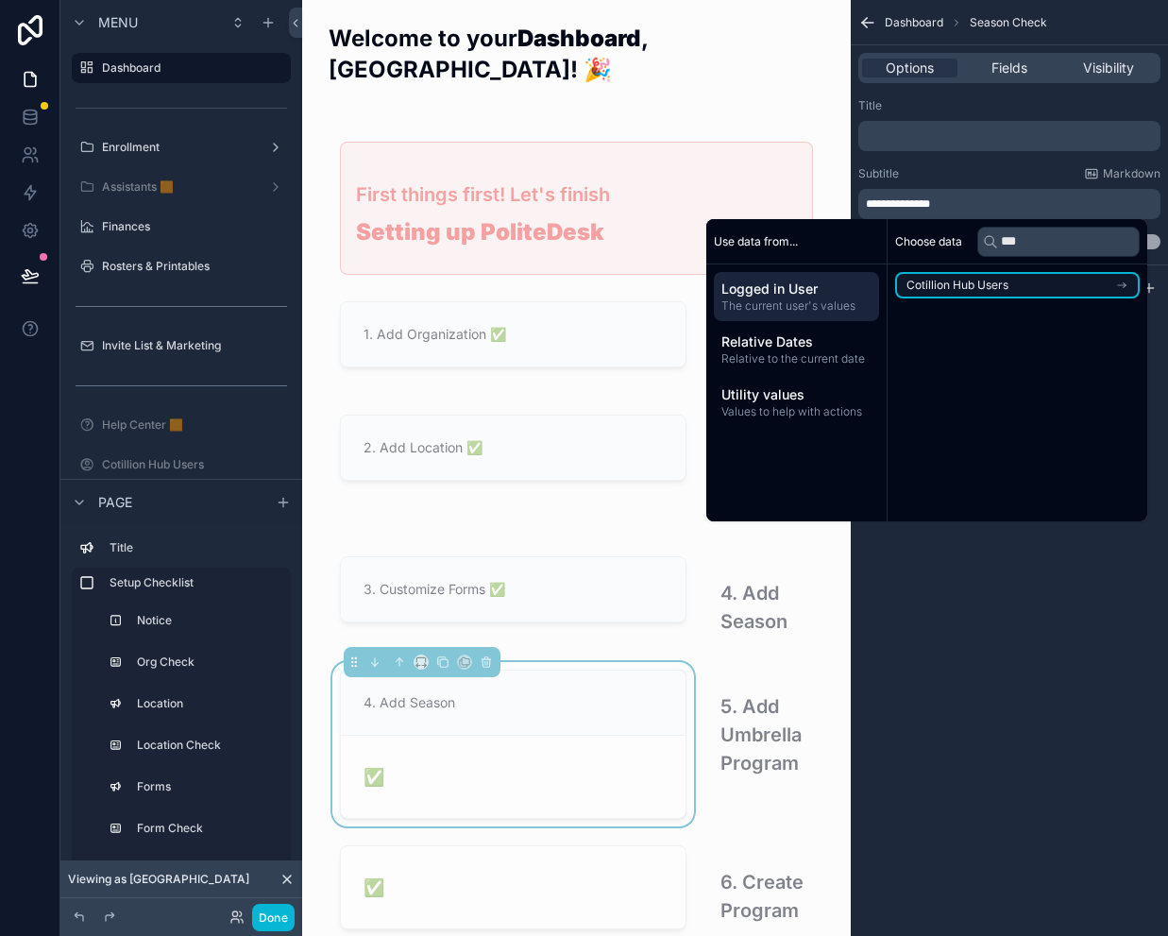
drag, startPoint x: 1016, startPoint y: 276, endPoint x: 1012, endPoint y: 251, distance: 24.8
click at [1016, 276] on li "Cotillion Hub Users" at bounding box center [1017, 285] width 245 height 26
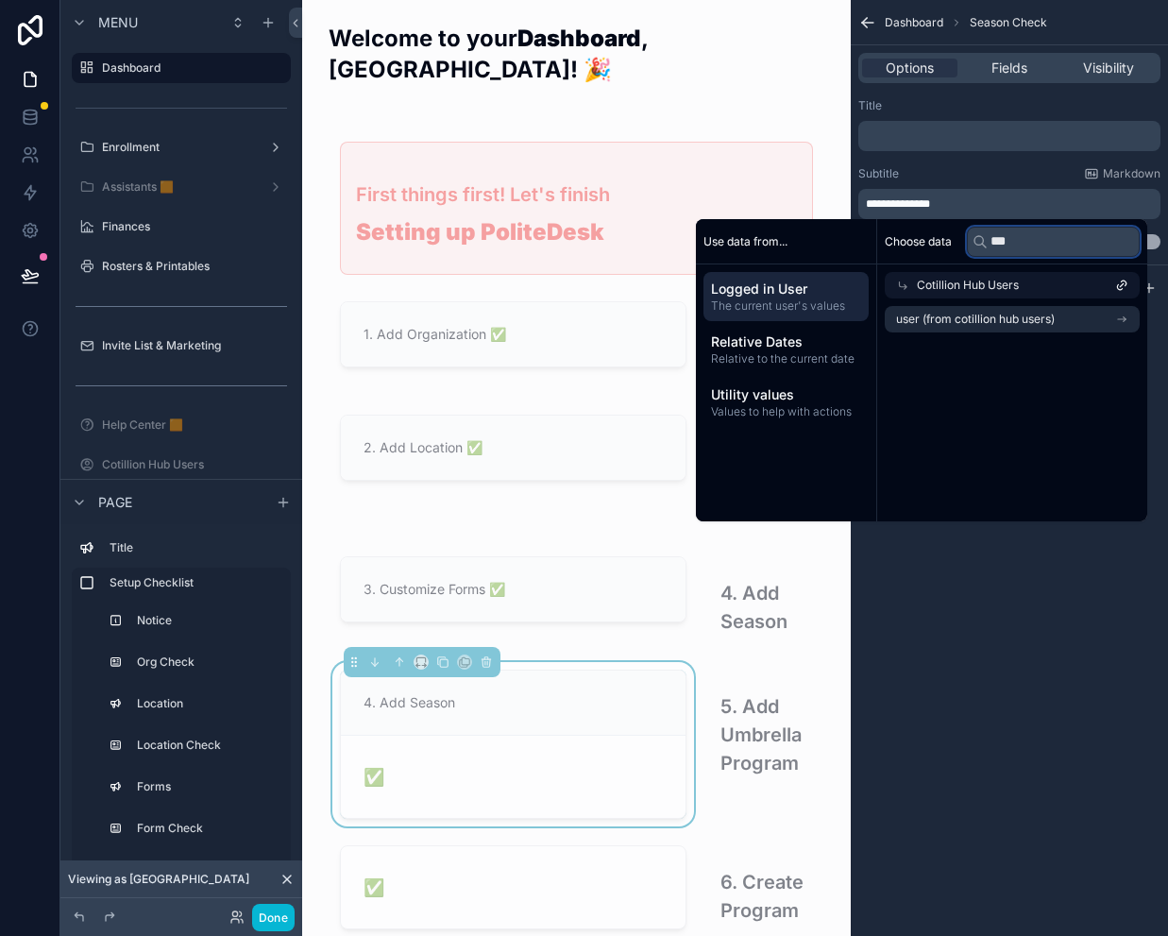
click at [1010, 245] on input "***" at bounding box center [1053, 242] width 173 height 30
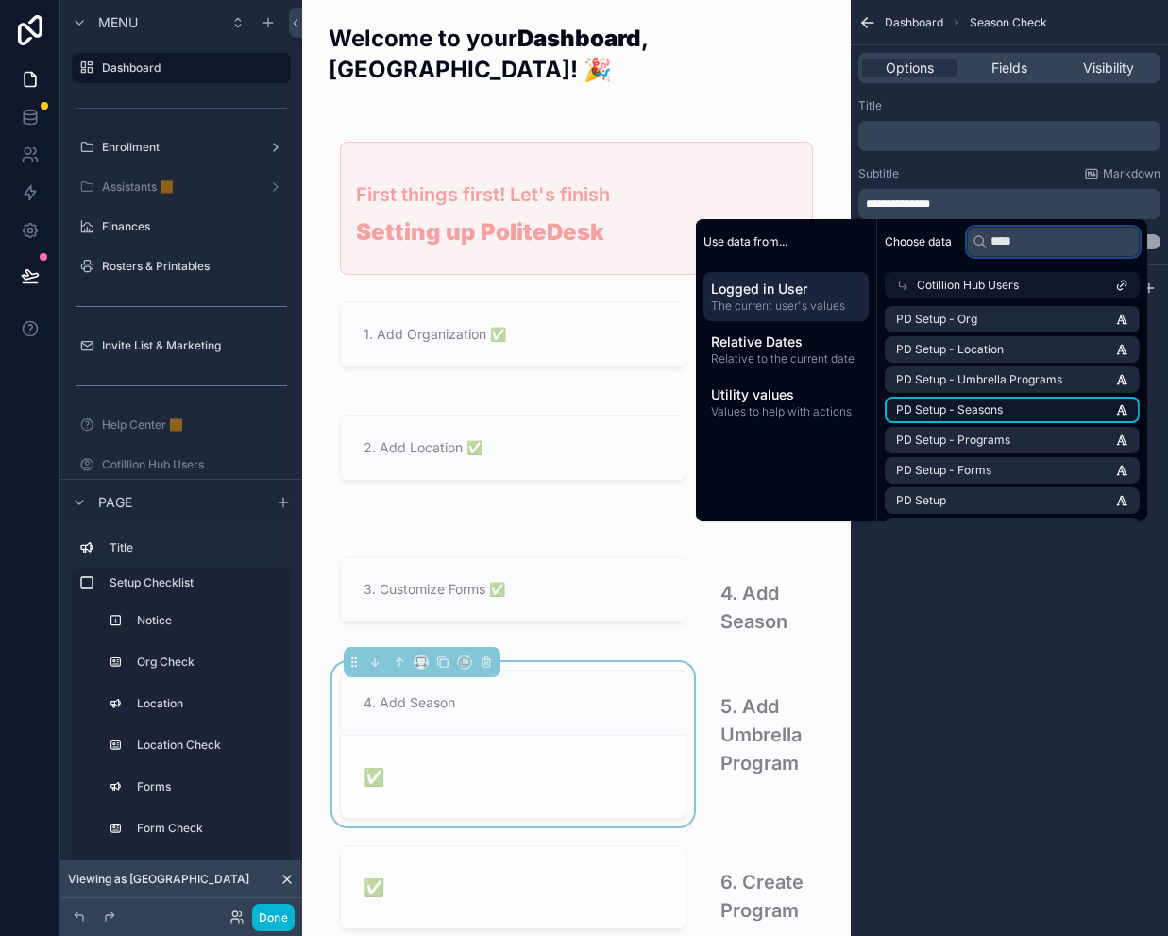
type input "****"
click at [1021, 400] on li "PD Setup - Seasons" at bounding box center [1012, 410] width 255 height 26
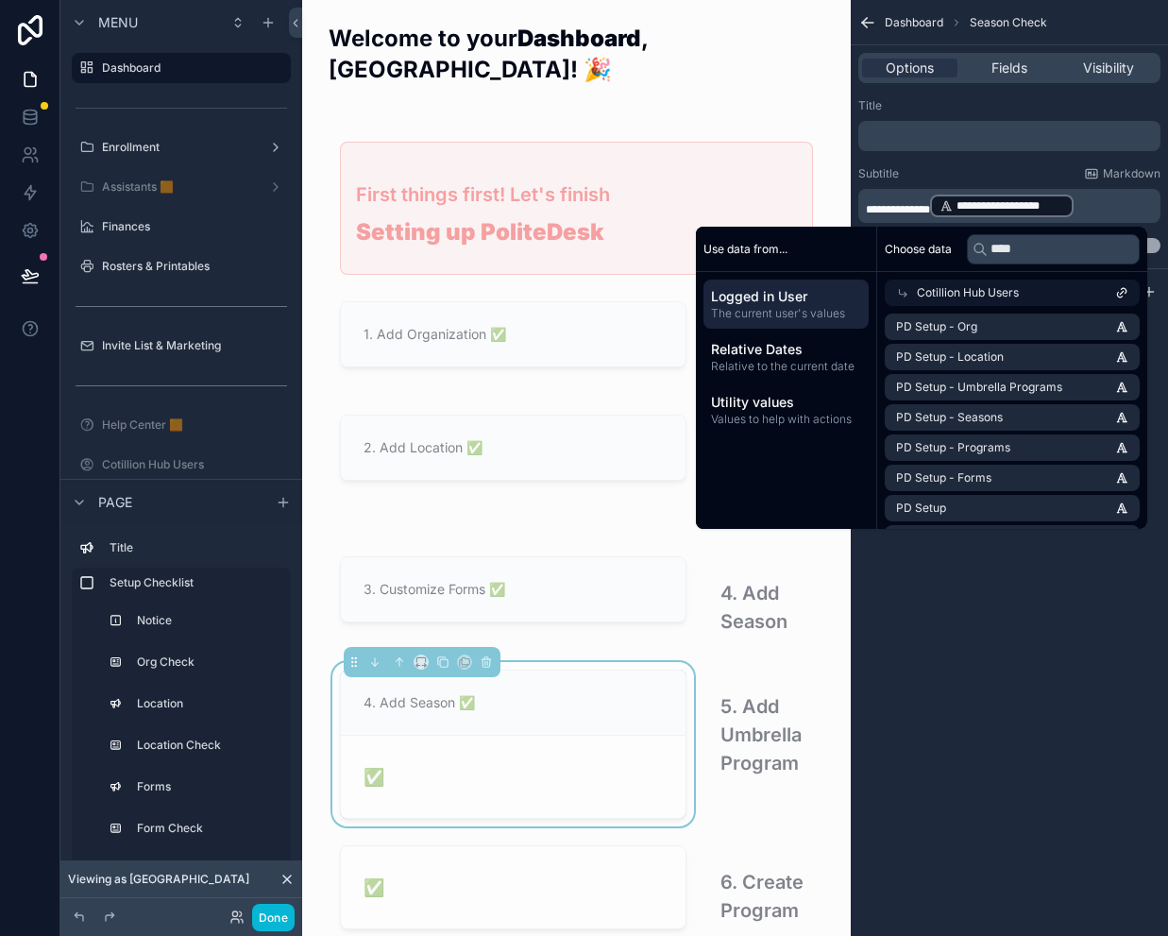
click at [1019, 598] on div "**********" at bounding box center [1009, 468] width 317 height 936
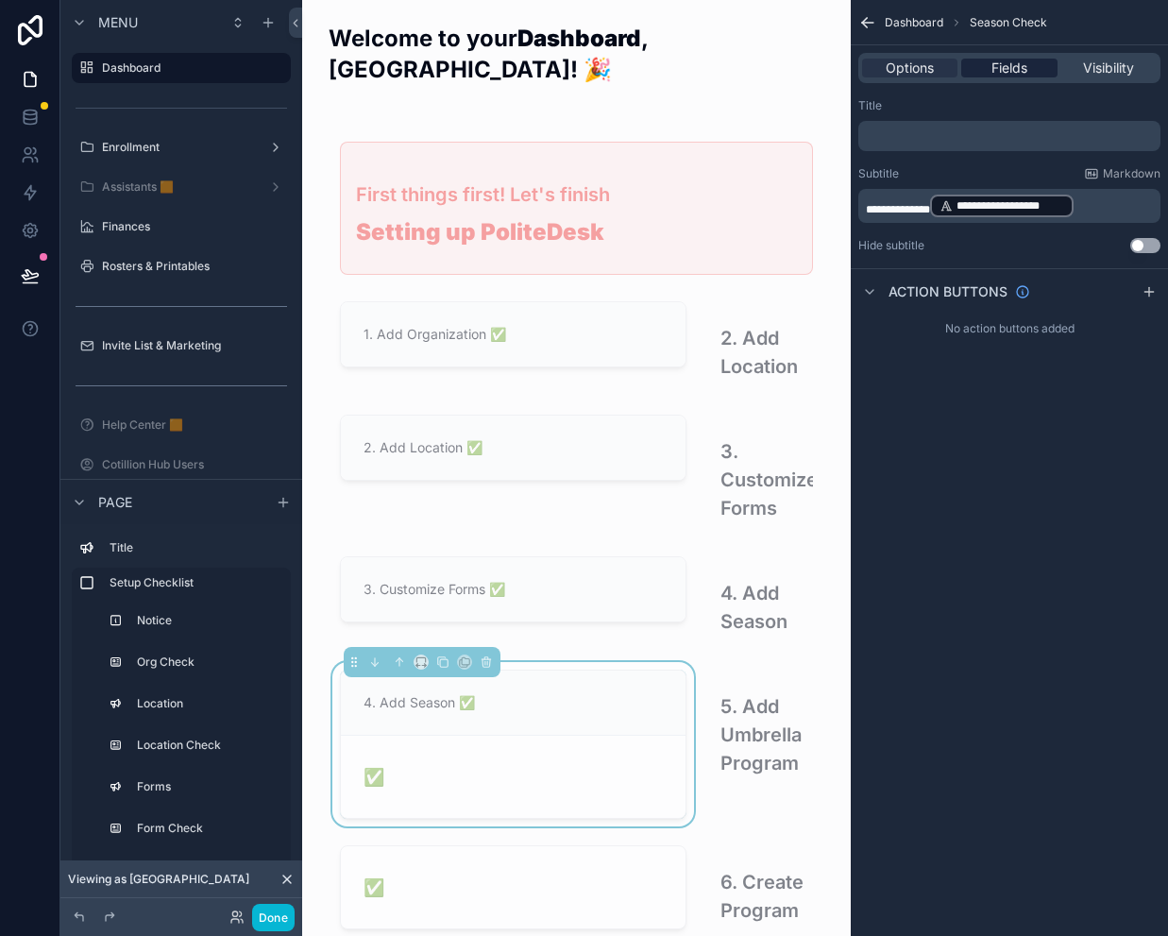
click at [1004, 69] on span "Fields" at bounding box center [1009, 68] width 36 height 19
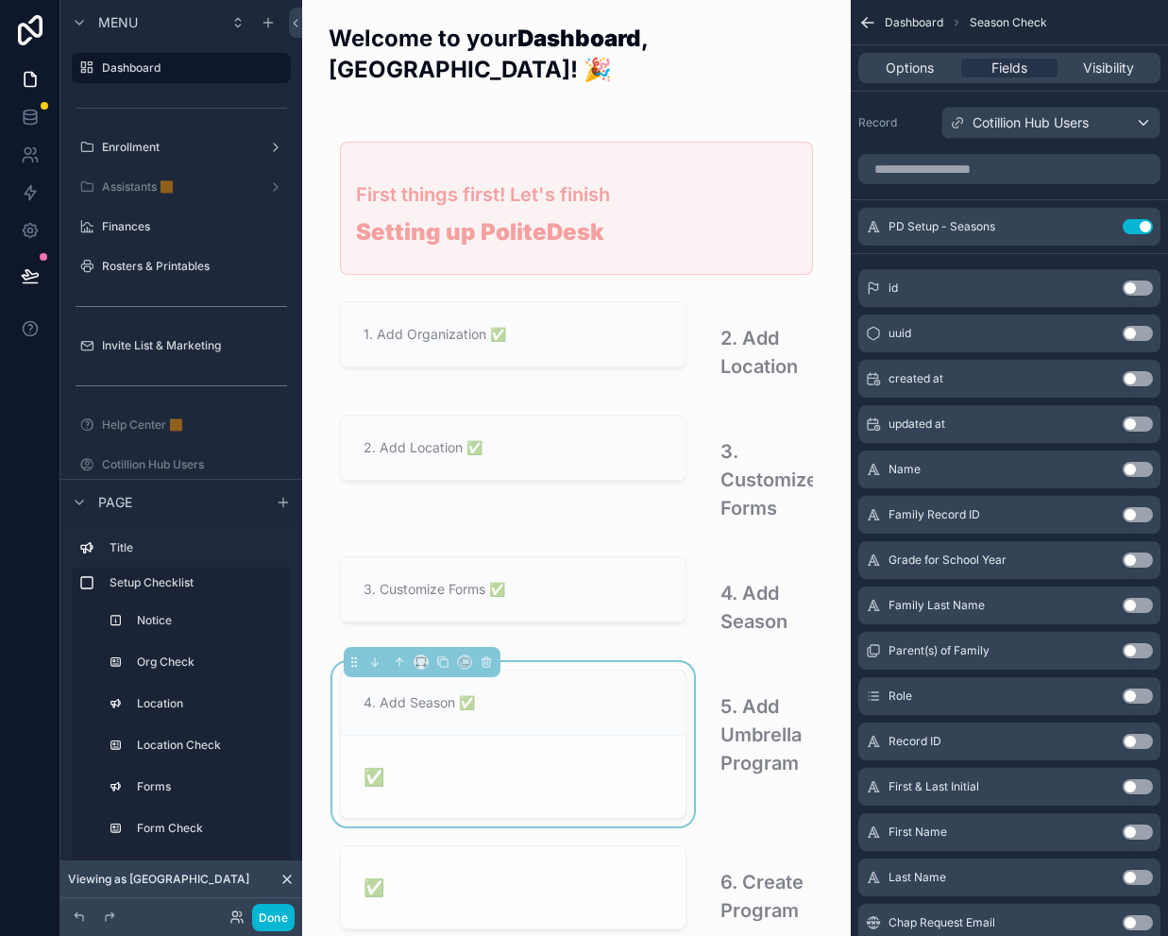
drag, startPoint x: 1143, startPoint y: 227, endPoint x: 855, endPoint y: 487, distance: 387.7
click at [1143, 227] on button "Use setting" at bounding box center [1138, 226] width 30 height 15
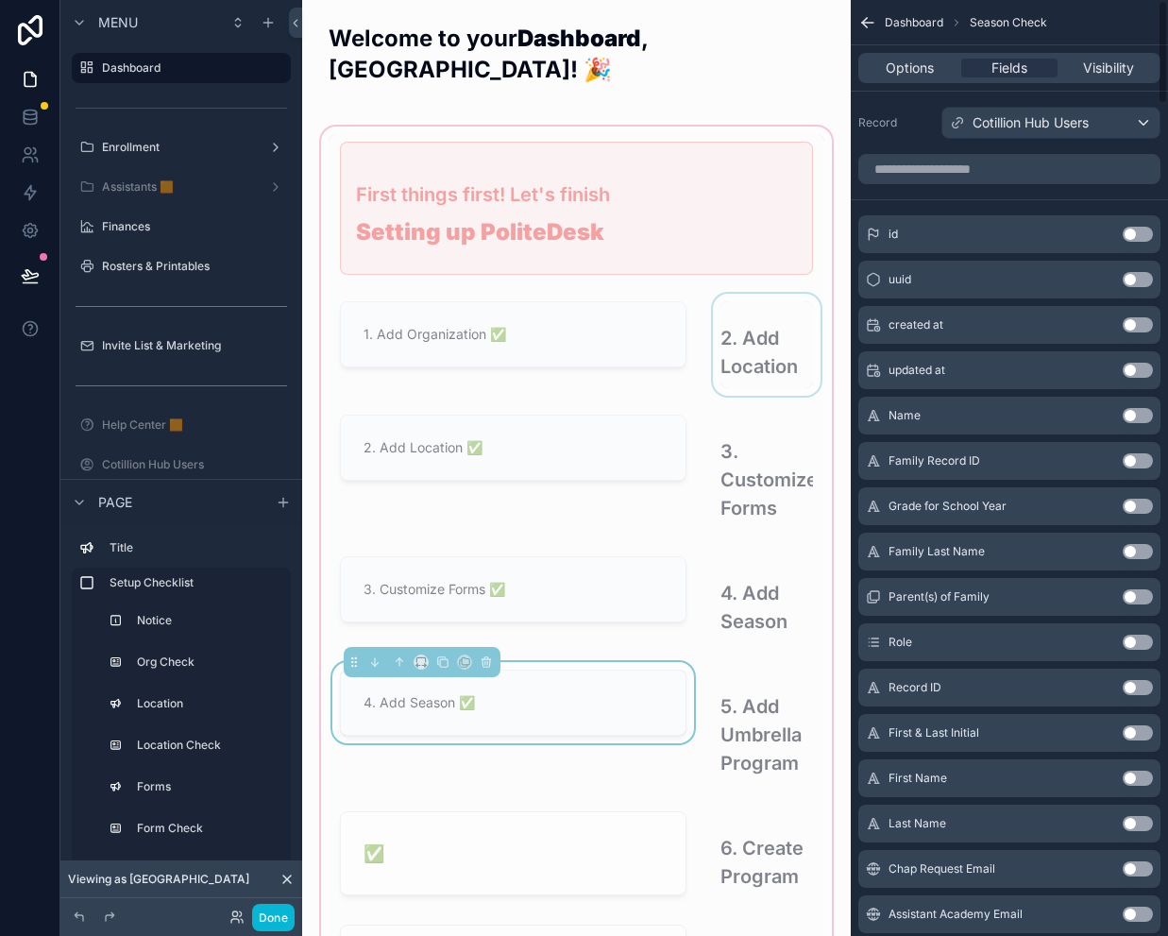
click at [749, 304] on div "scrollable content" at bounding box center [766, 345] width 115 height 102
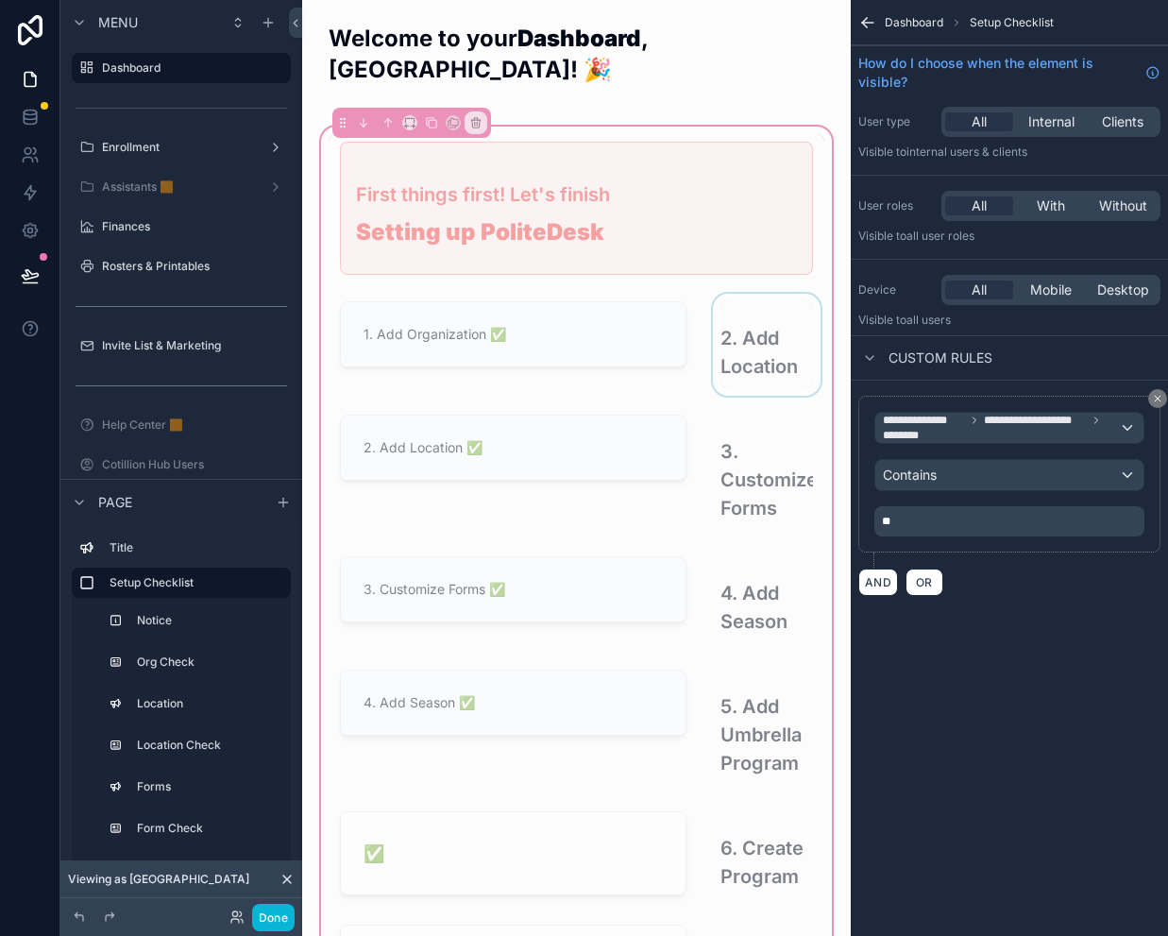
click at [763, 304] on div "scrollable content" at bounding box center [766, 345] width 115 height 102
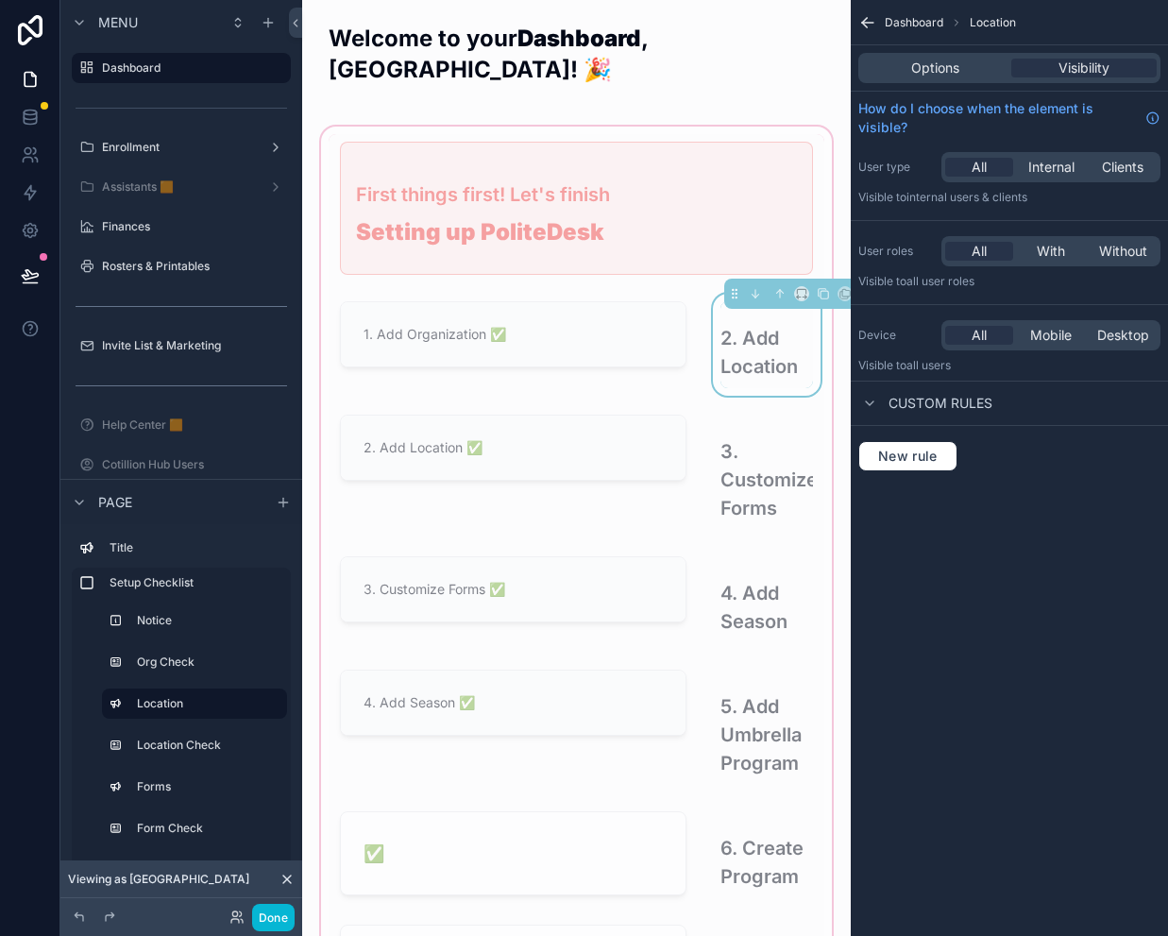
click at [756, 324] on h3 "2. Add Location" at bounding box center [766, 352] width 93 height 57
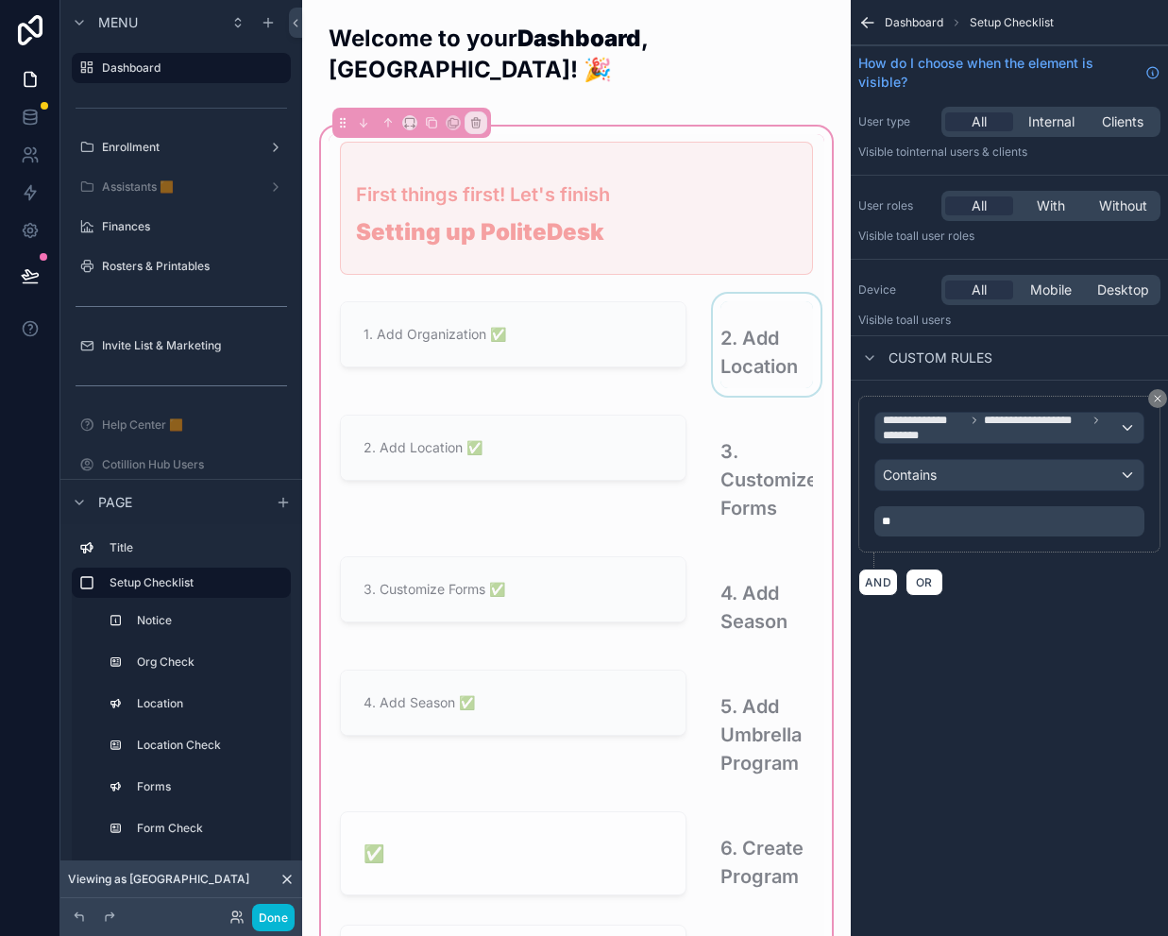
click at [756, 314] on div "scrollable content" at bounding box center [766, 345] width 115 height 102
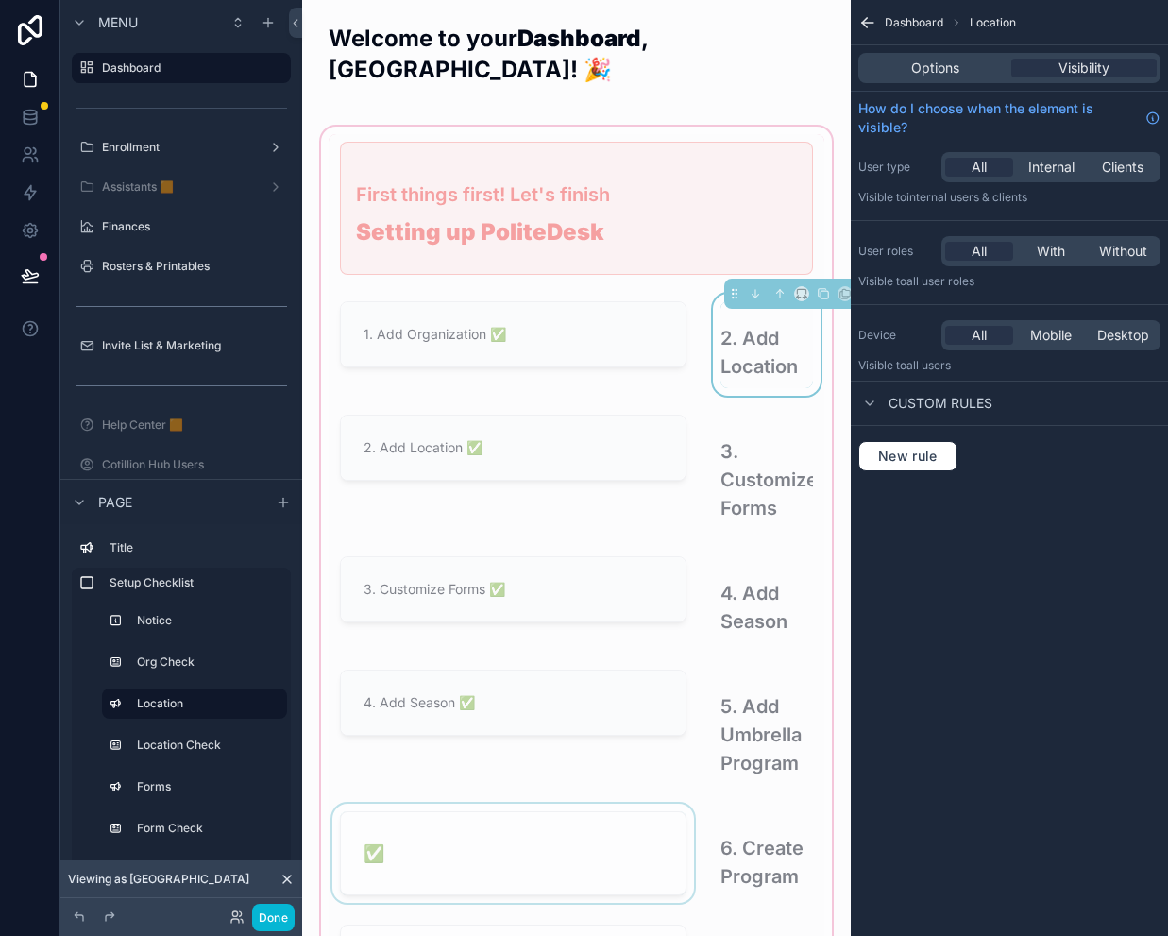
drag, startPoint x: 527, startPoint y: 804, endPoint x: 535, endPoint y: 794, distance: 12.7
click at [527, 804] on div "scrollable content" at bounding box center [513, 855] width 369 height 102
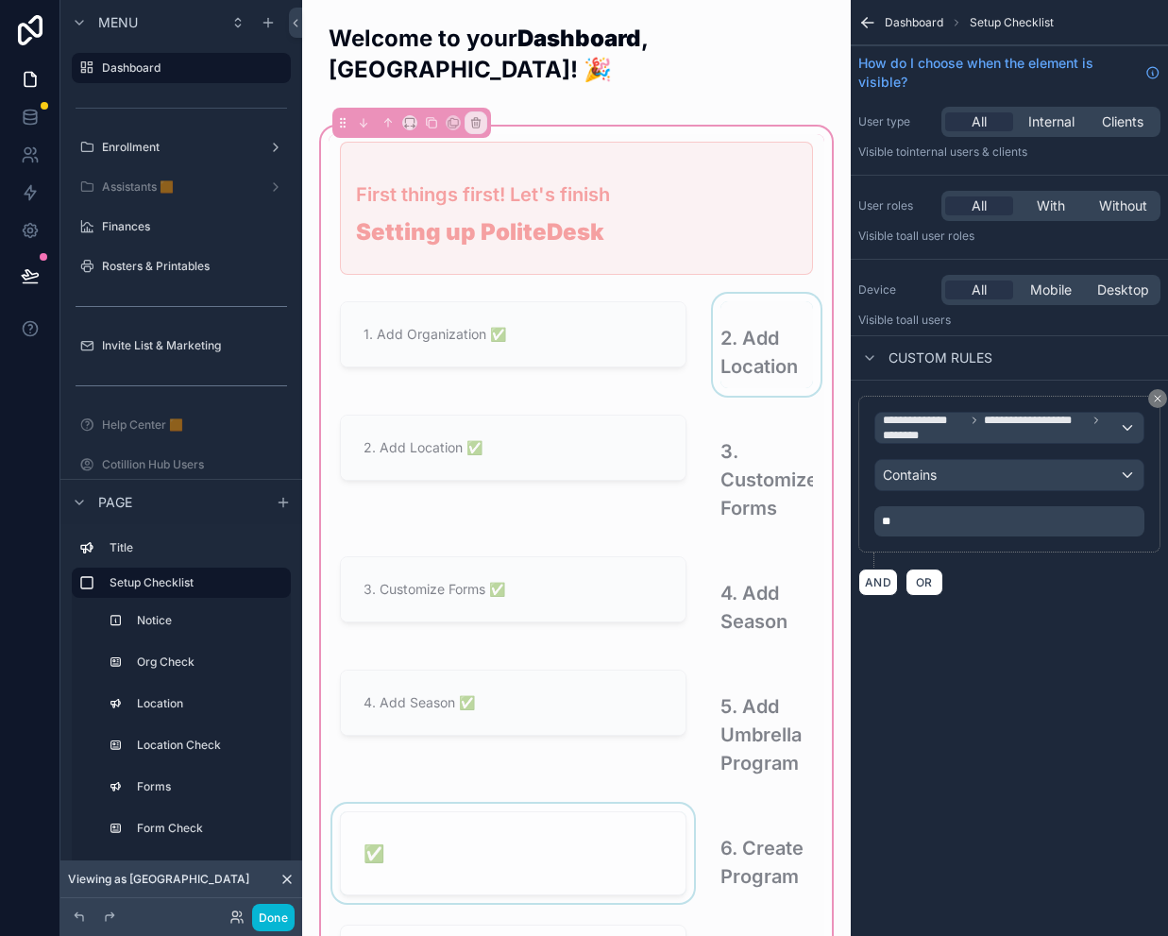
drag, startPoint x: 603, startPoint y: 807, endPoint x: 632, endPoint y: 778, distance: 40.7
click at [603, 807] on div "scrollable content" at bounding box center [513, 855] width 369 height 102
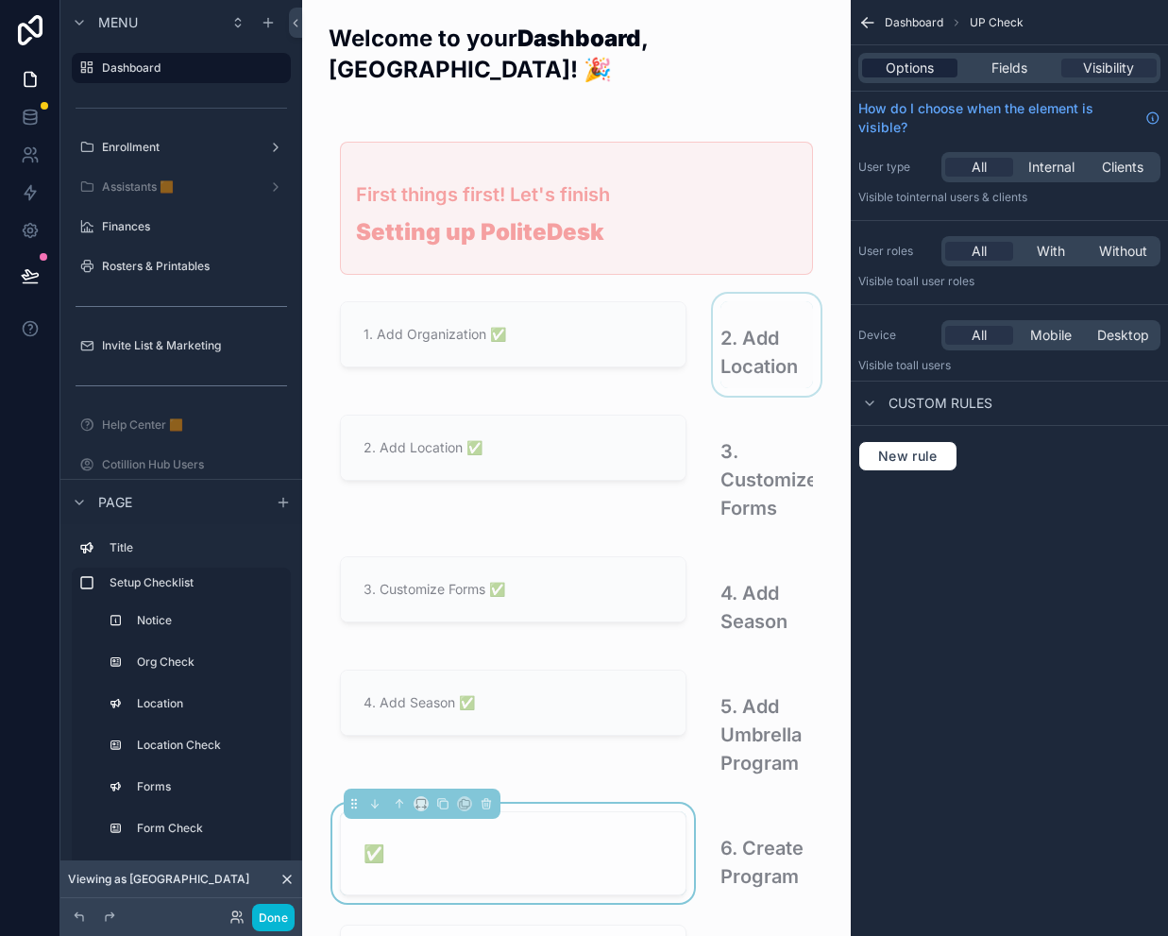
click at [915, 67] on span "Options" at bounding box center [910, 68] width 48 height 19
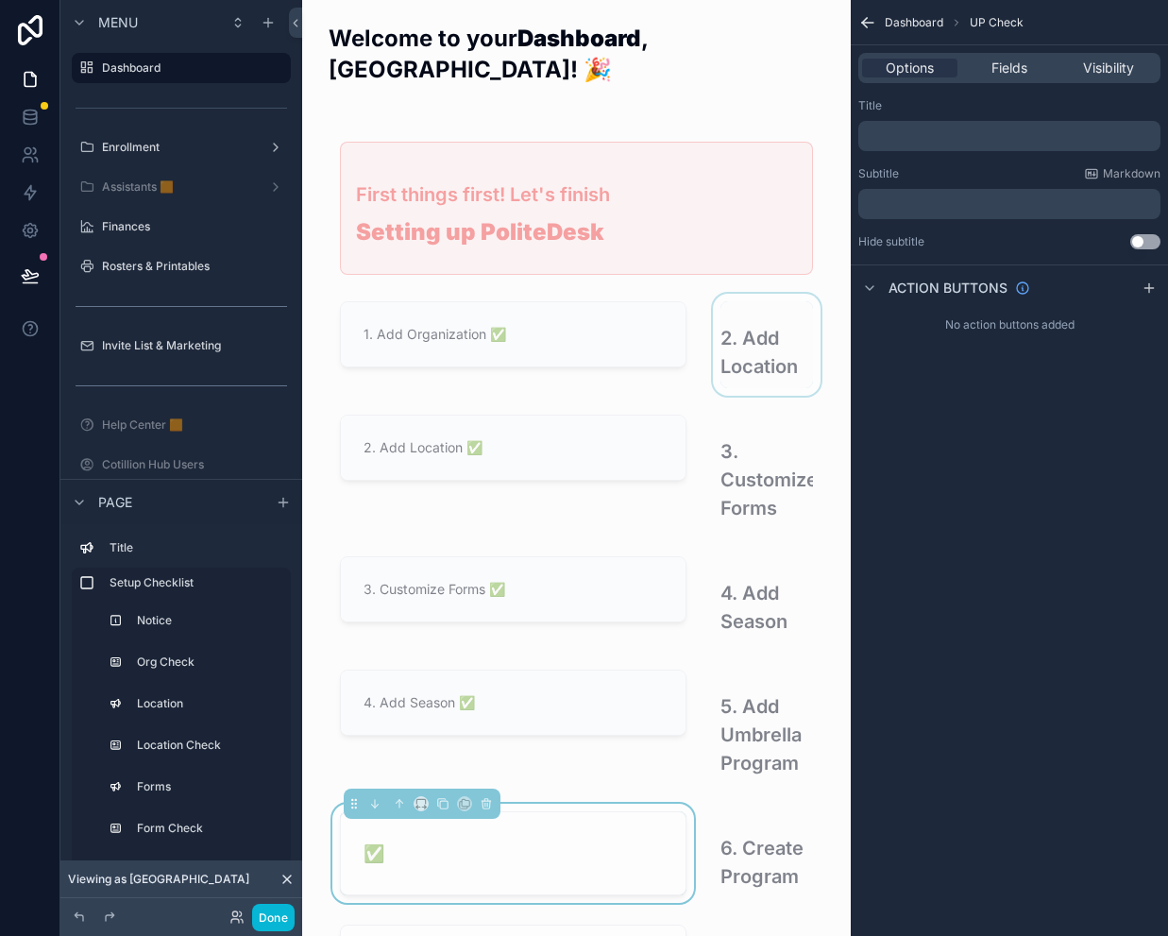
click at [923, 118] on div "Title ﻿" at bounding box center [1009, 124] width 302 height 53
click at [914, 138] on p "﻿" at bounding box center [1011, 135] width 291 height 15
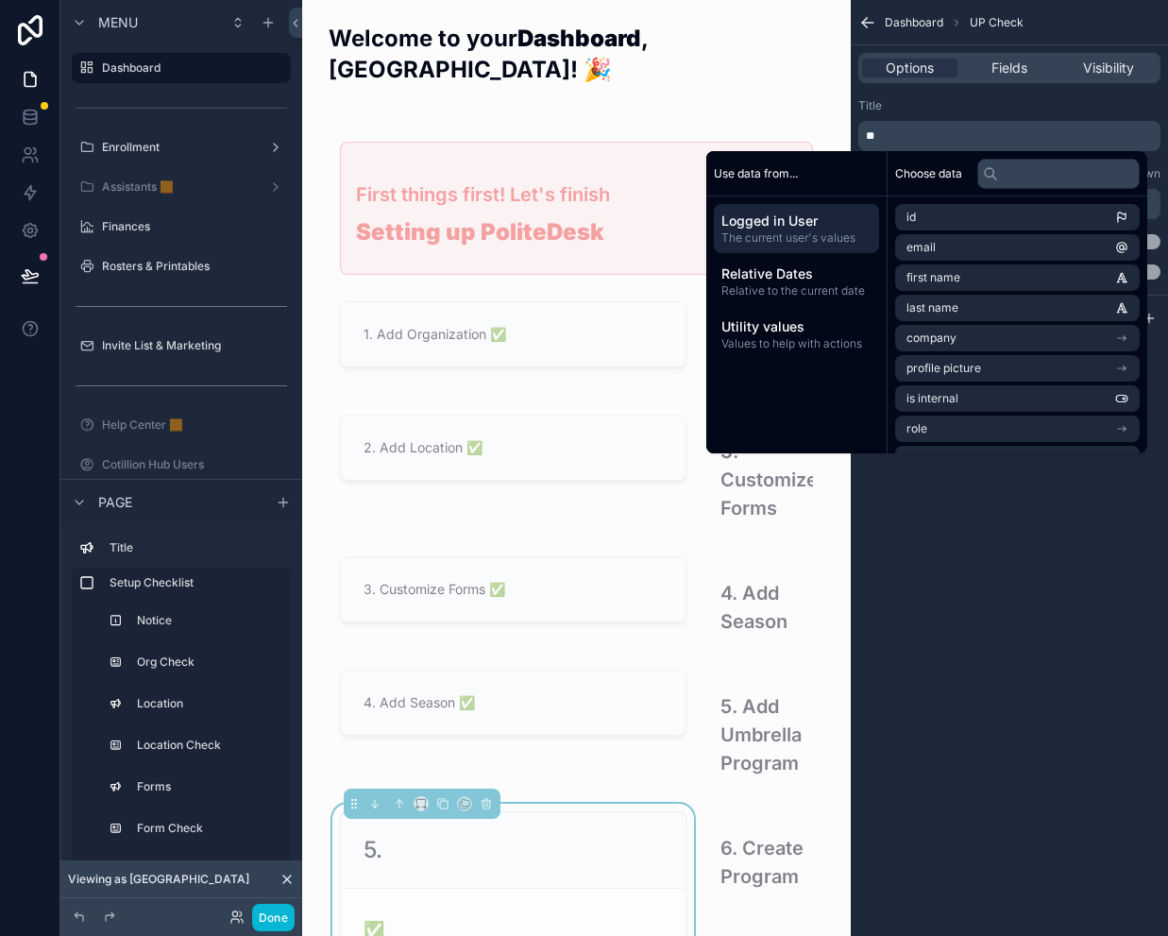
click at [907, 140] on p "**" at bounding box center [1011, 135] width 291 height 15
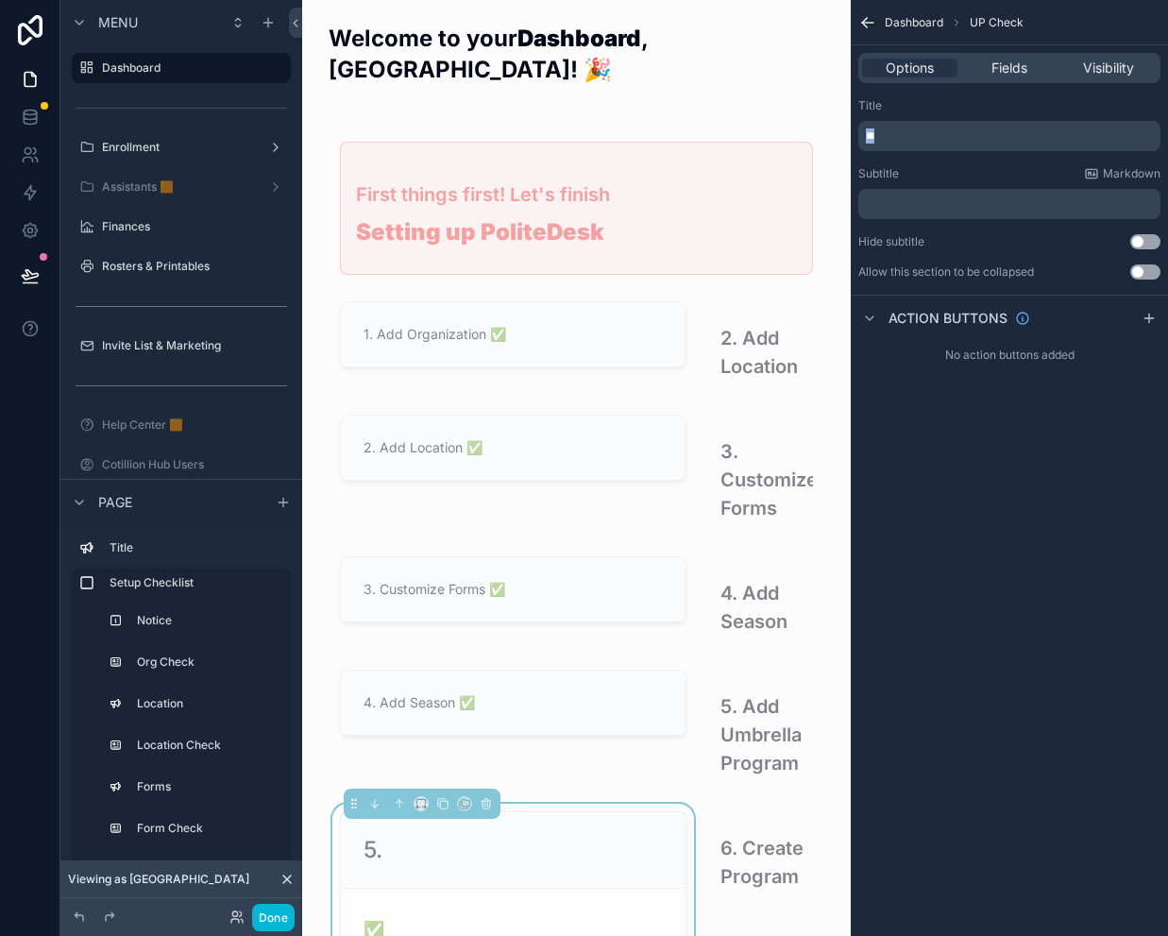
drag, startPoint x: 886, startPoint y: 139, endPoint x: 833, endPoint y: 141, distance: 52.9
click at [833, 141] on div "Jump to... Ctrl K Dashboard Enrollment Assistants 🟧 Finances Rosters & Printabl…" at bounding box center [735, 468] width 866 height 936
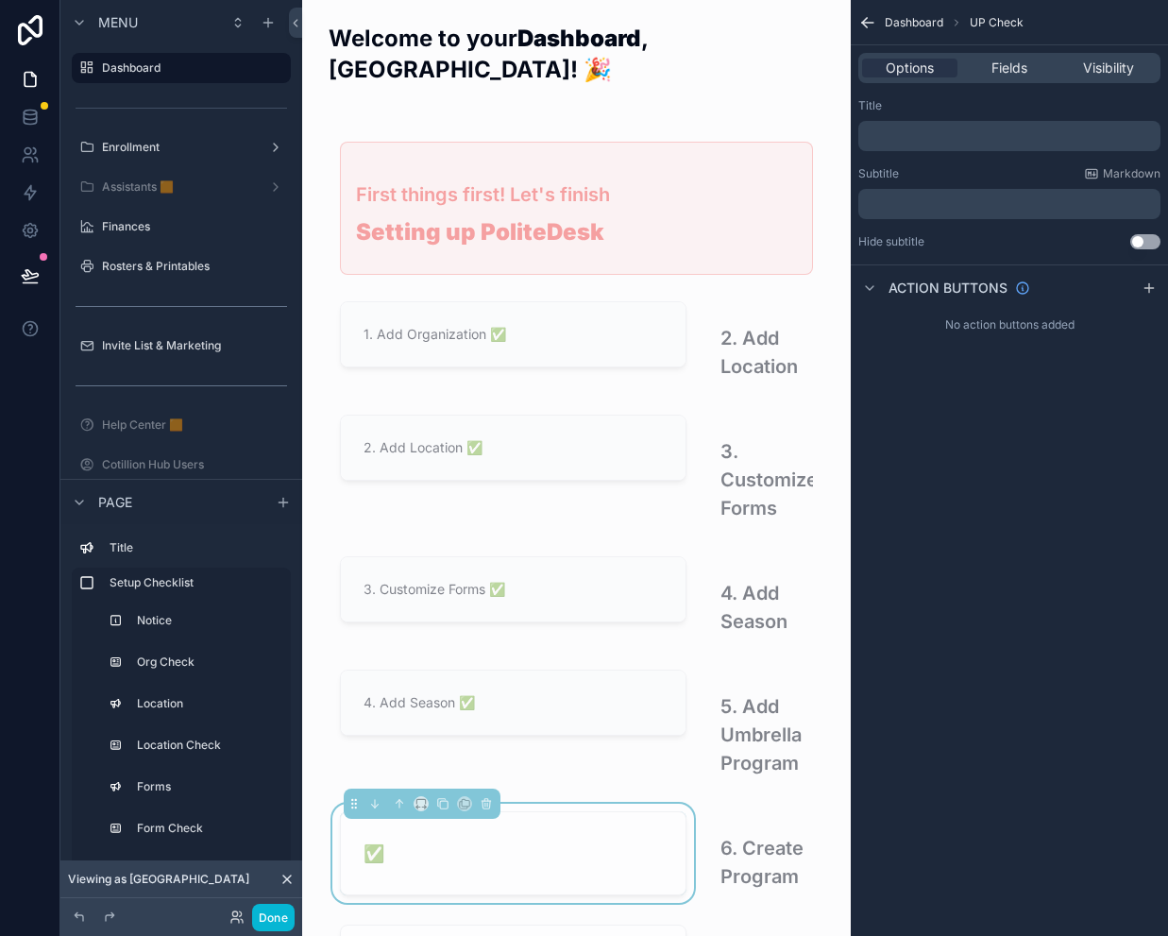
click at [905, 196] on p "﻿" at bounding box center [1011, 203] width 291 height 15
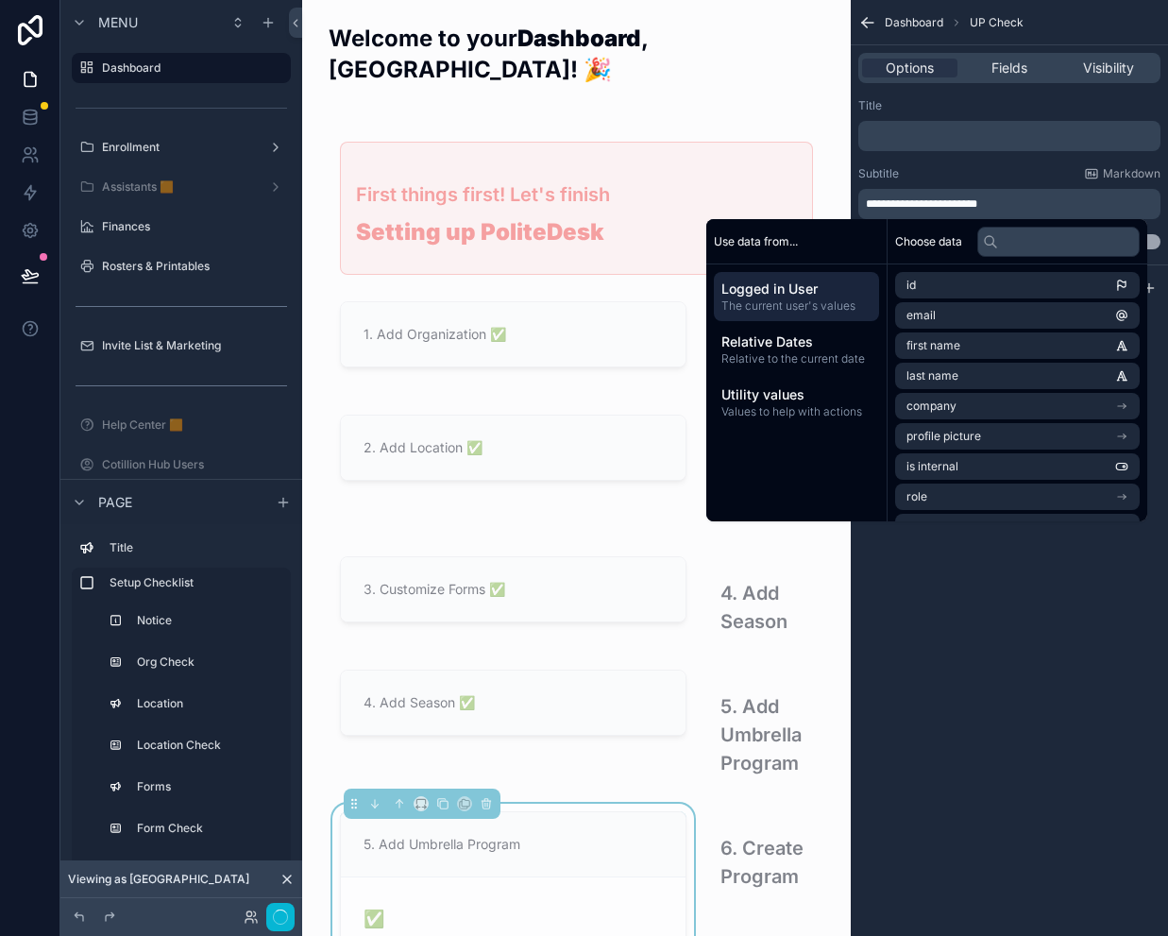
click at [1034, 234] on input "text" at bounding box center [1058, 242] width 162 height 30
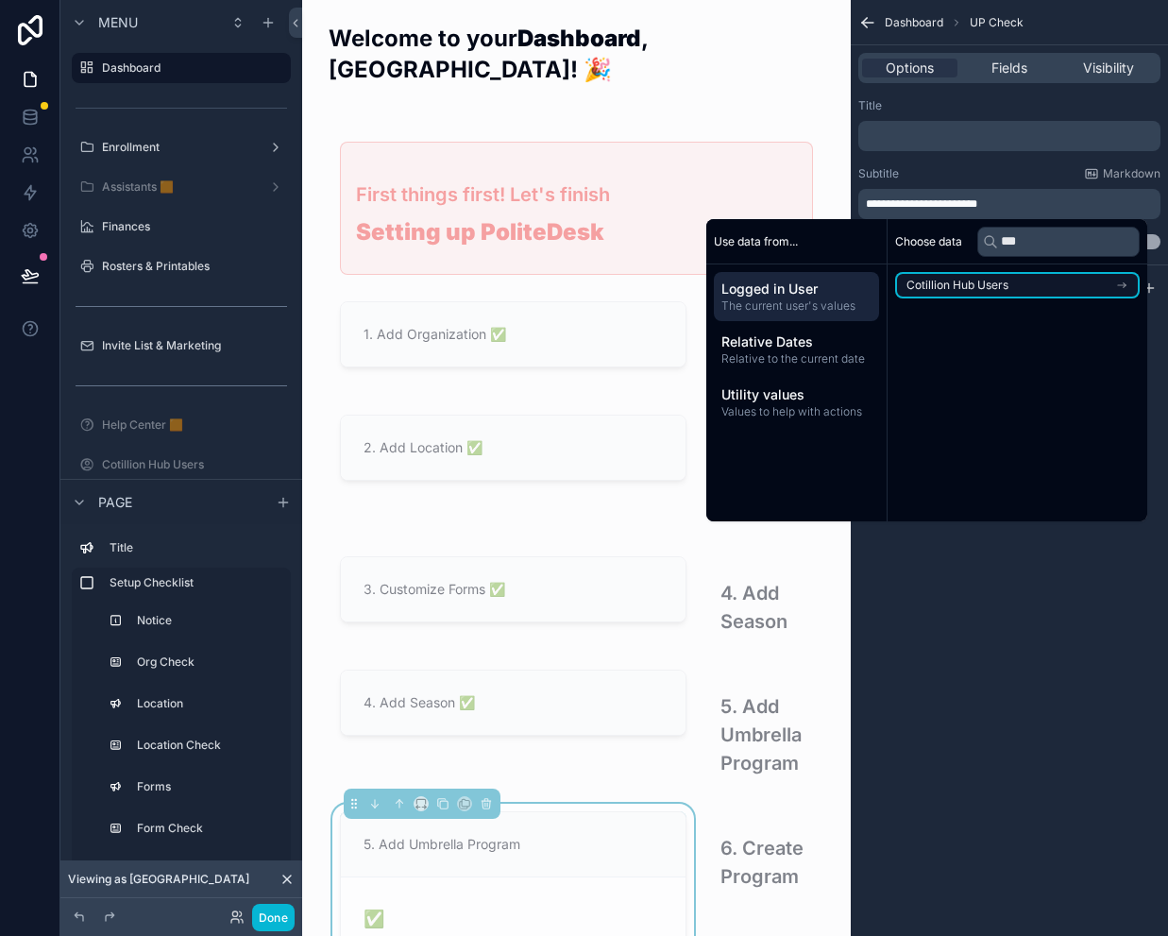
click at [1002, 286] on li "Cotillion Hub Users" at bounding box center [1017, 285] width 245 height 26
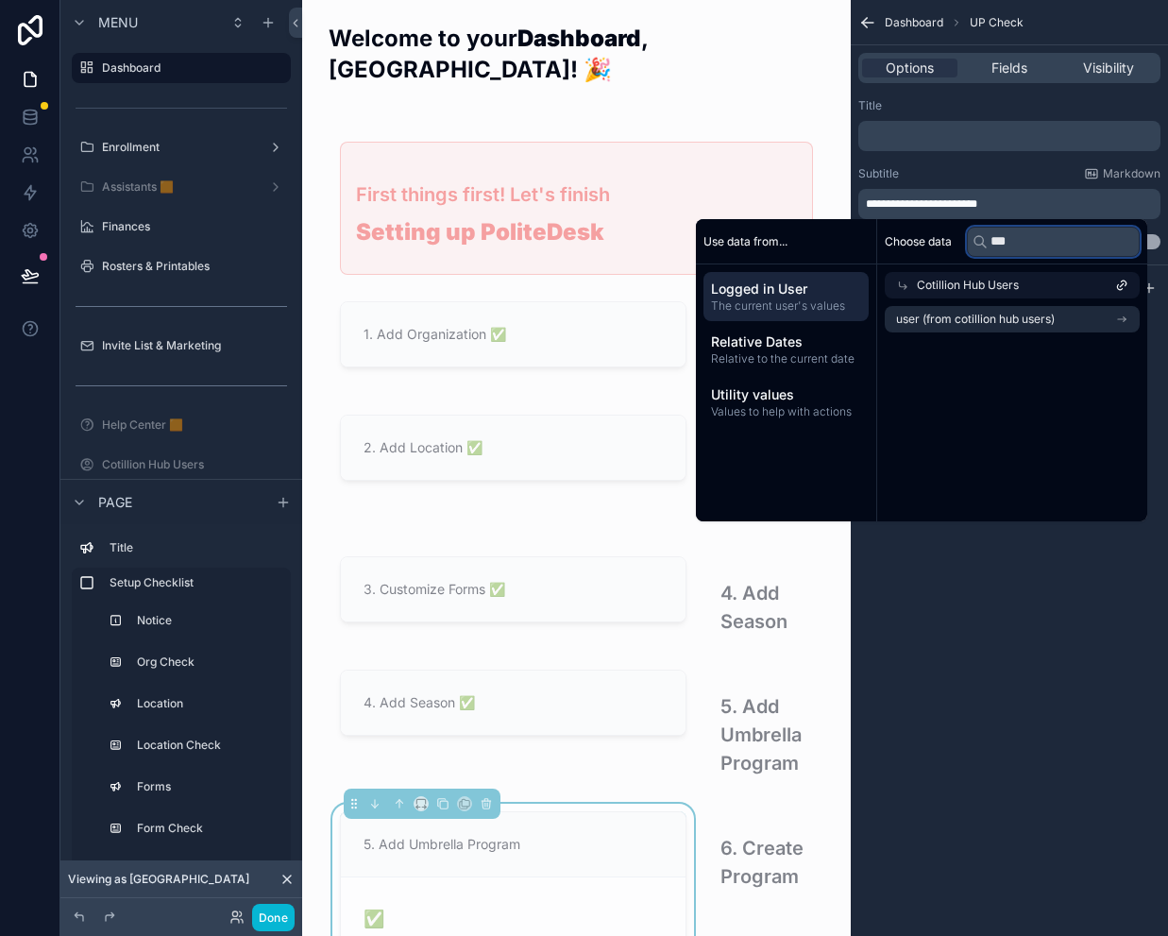
click at [1015, 248] on input "***" at bounding box center [1053, 242] width 173 height 30
type input "***"
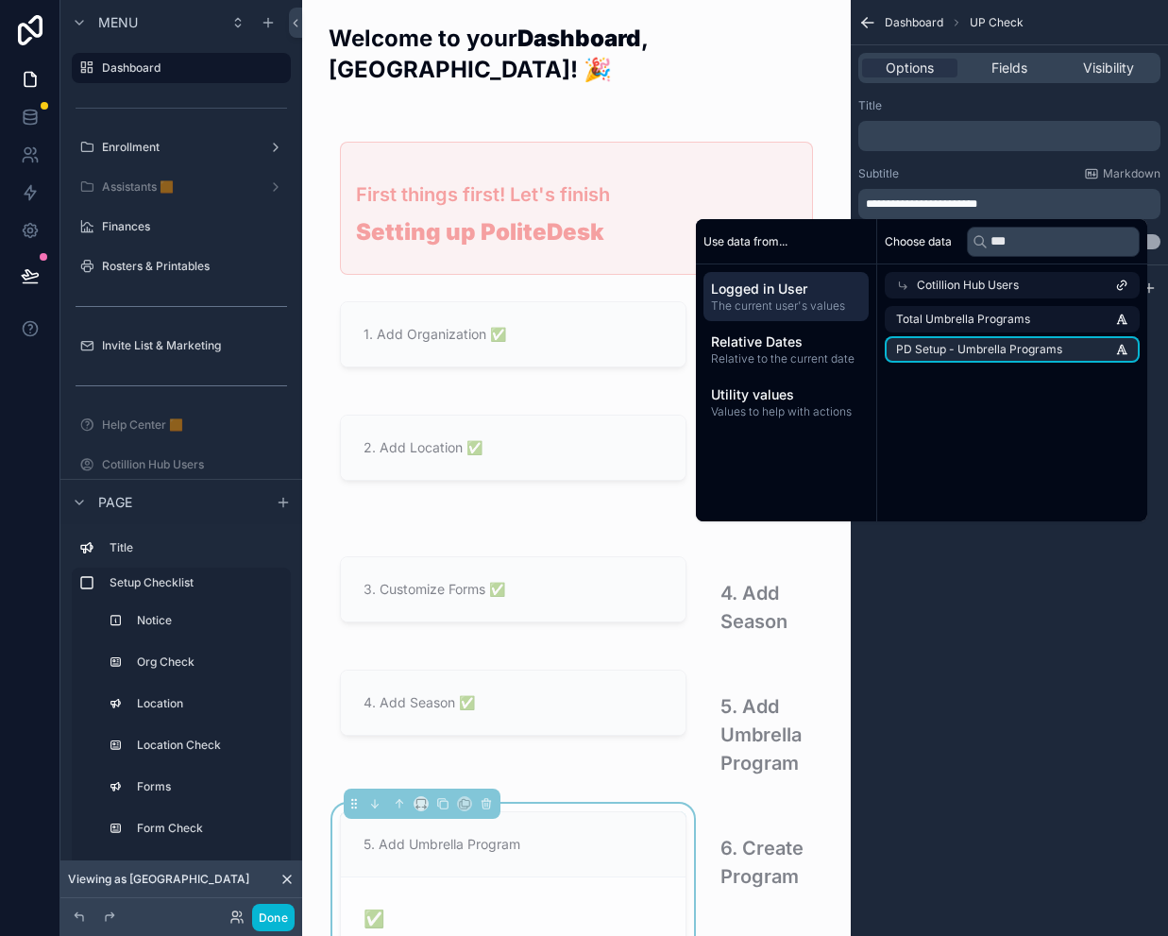
click at [999, 347] on span "PD Setup - Umbrella Programs" at bounding box center [979, 349] width 166 height 15
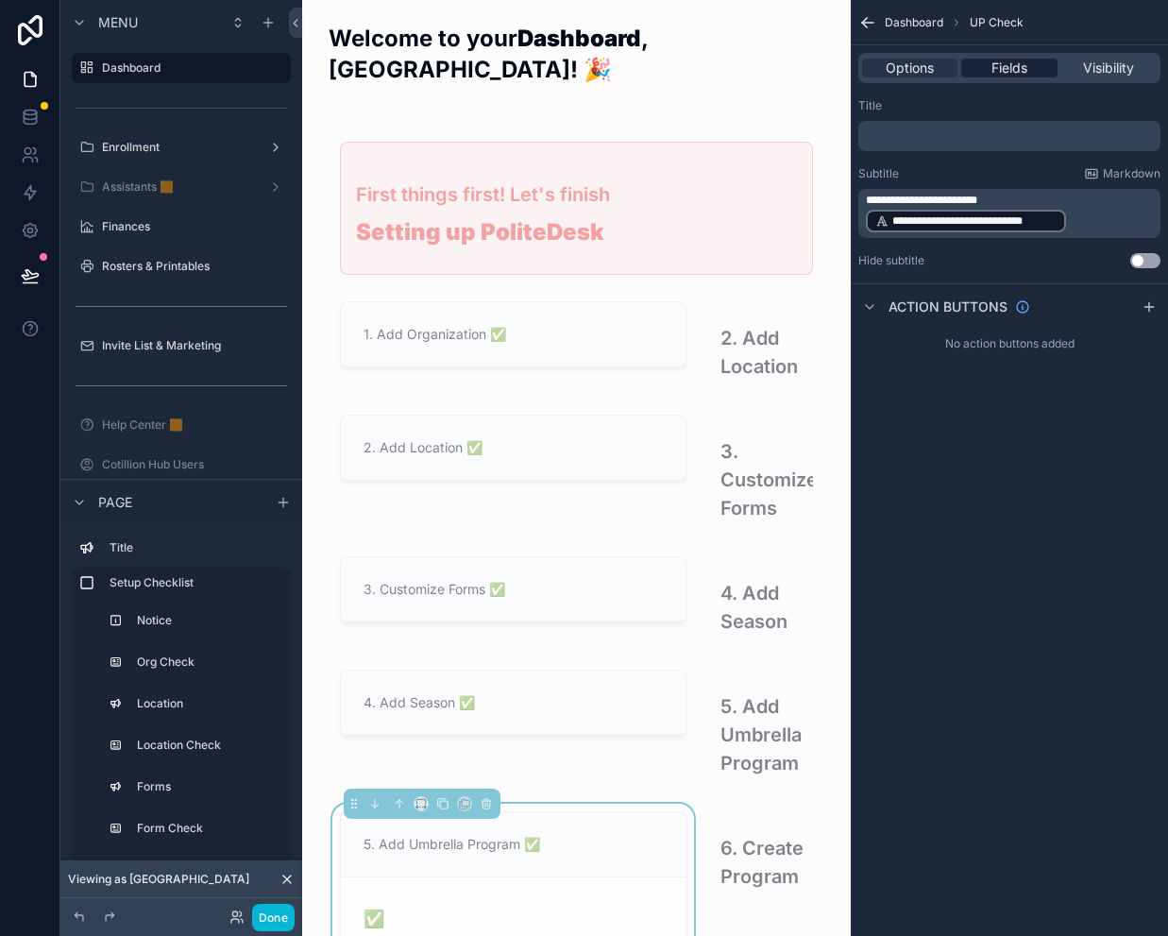
click at [996, 74] on span "Fields" at bounding box center [1009, 68] width 36 height 19
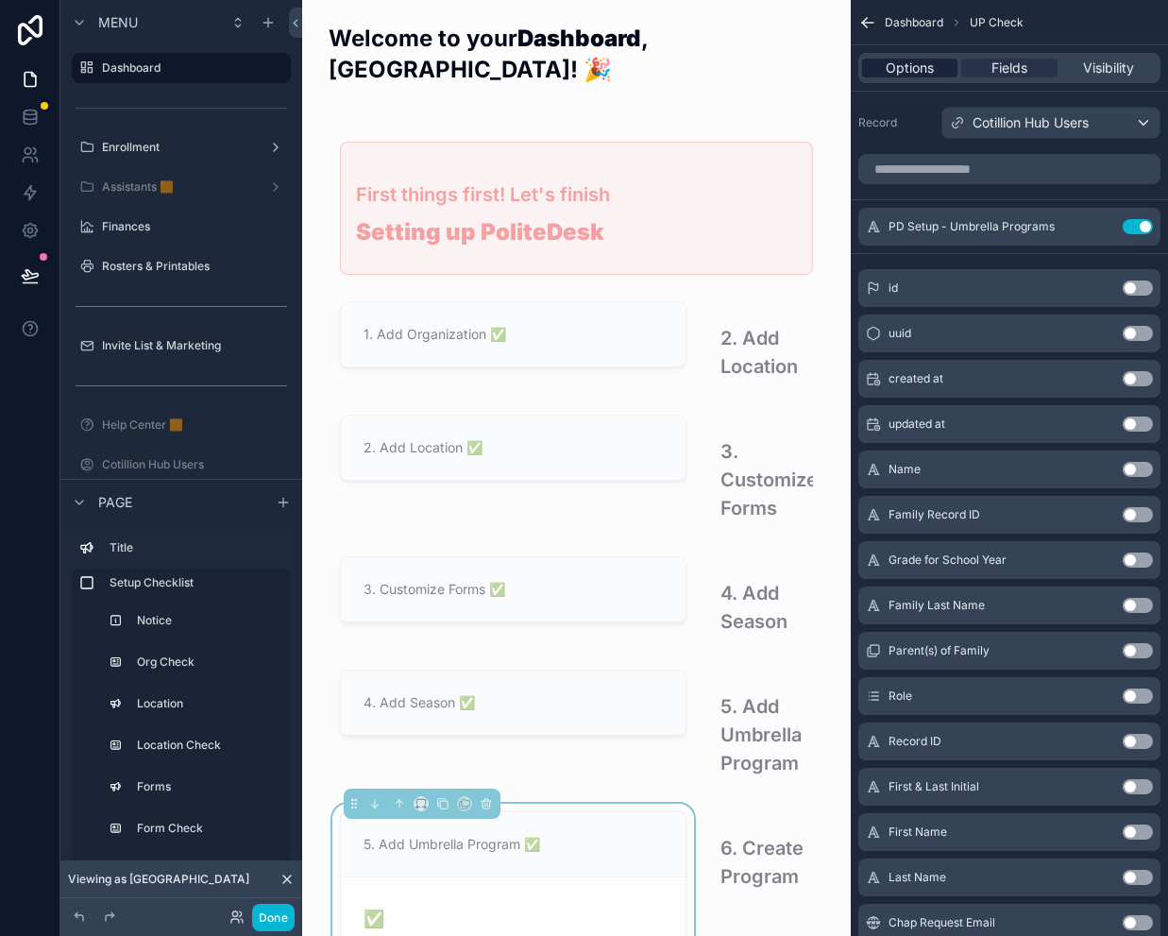
drag, startPoint x: 1144, startPoint y: 230, endPoint x: 947, endPoint y: 70, distance: 254.4
click at [1144, 230] on button "Use setting" at bounding box center [1138, 226] width 30 height 15
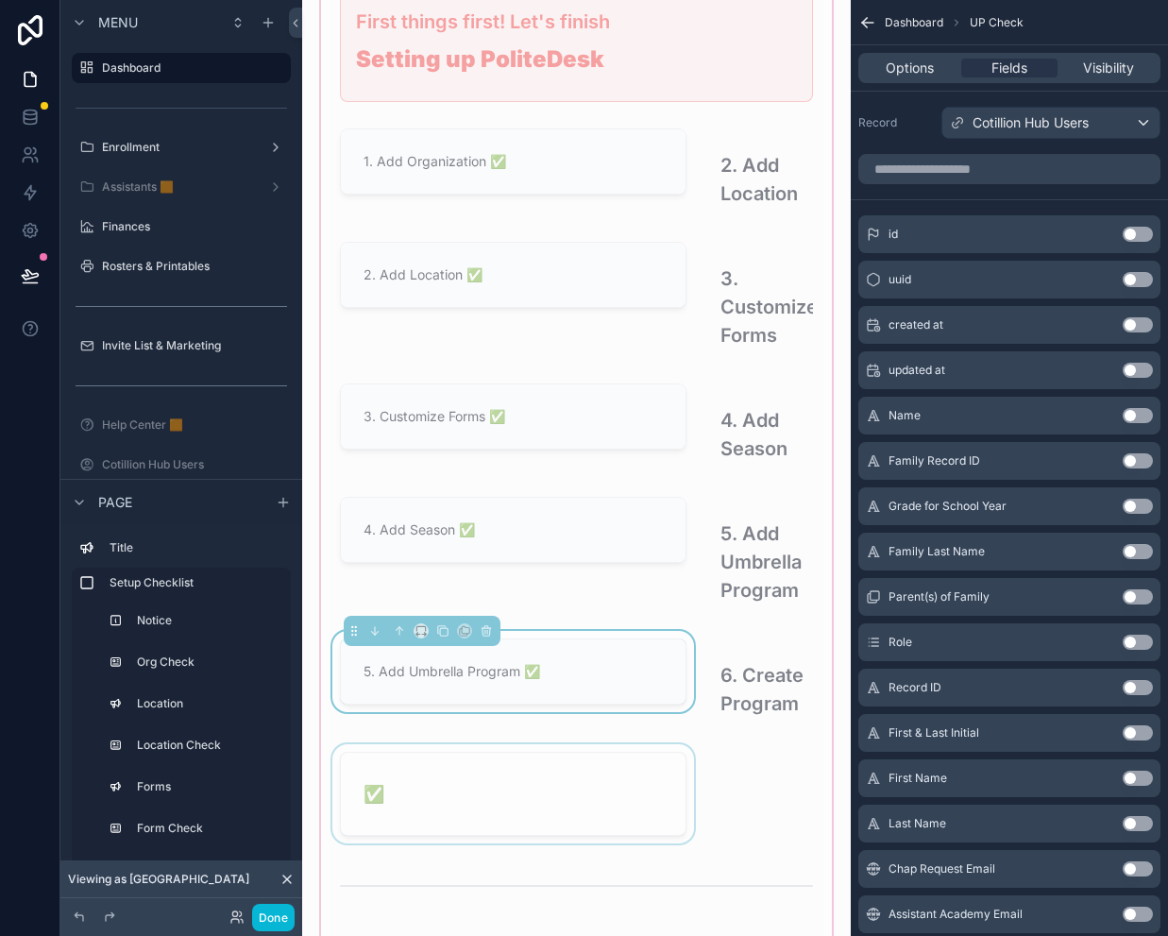
scroll to position [189, 0]
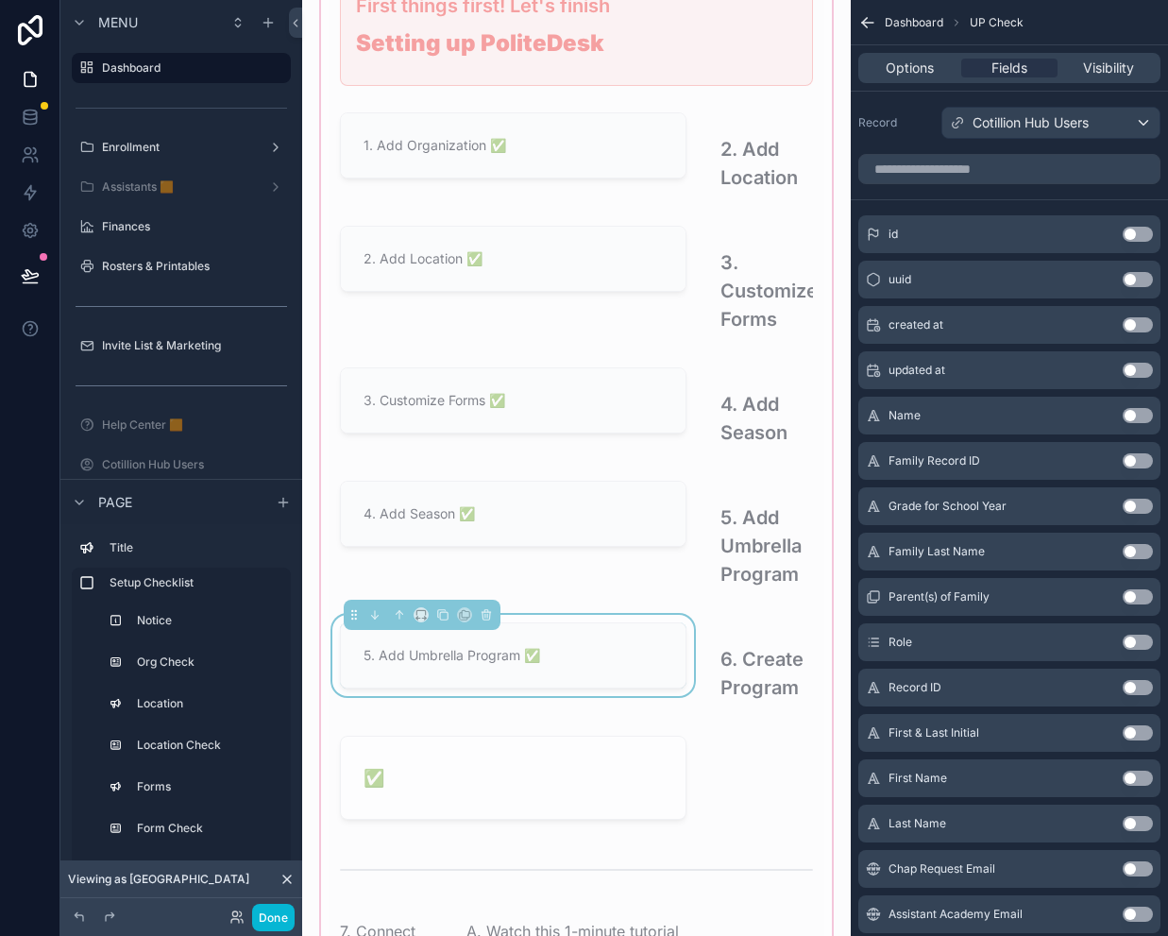
click at [602, 693] on div "First things first! Let's finish Setting up PoliteDesk 1. Add Organization ✅ 2.…" at bounding box center [577, 481] width 496 height 1073
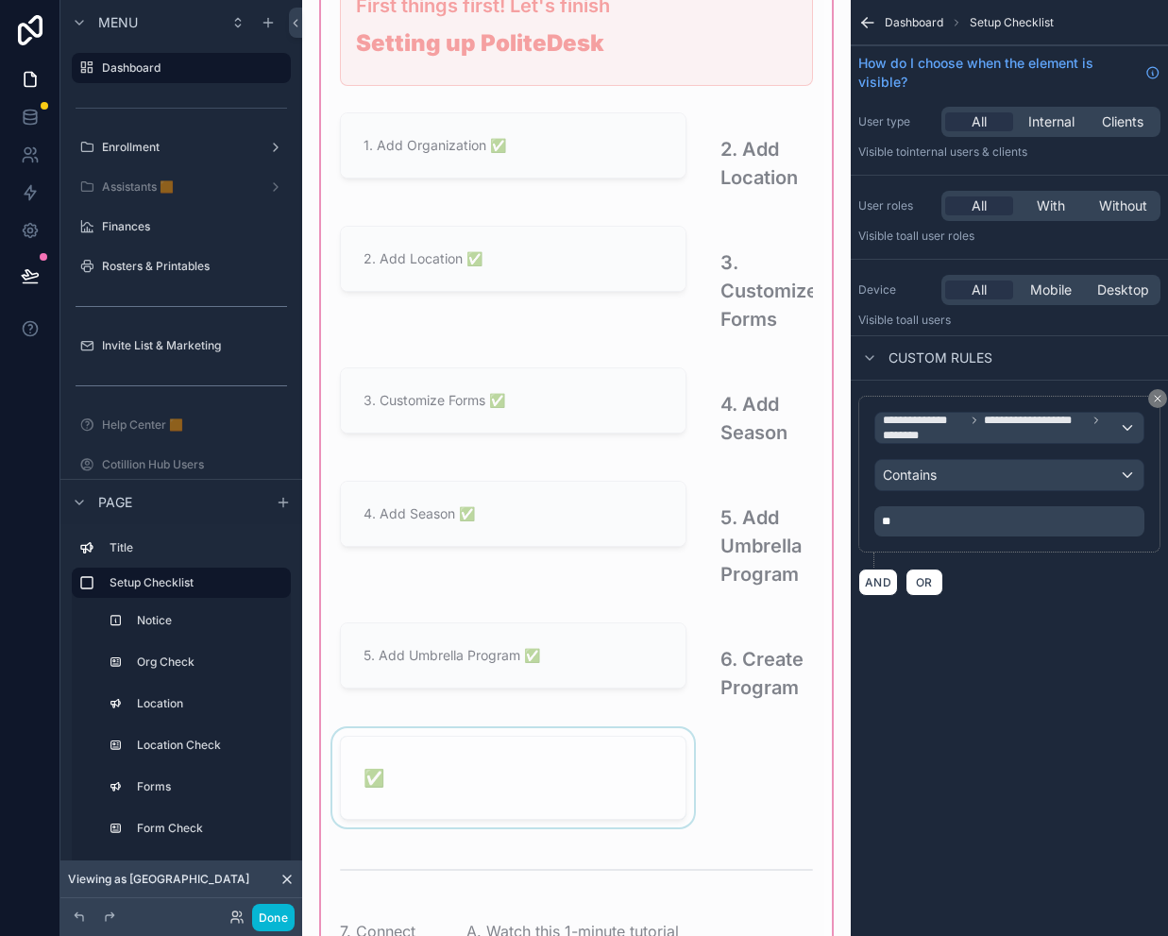
click at [601, 728] on div "scrollable content" at bounding box center [513, 777] width 369 height 99
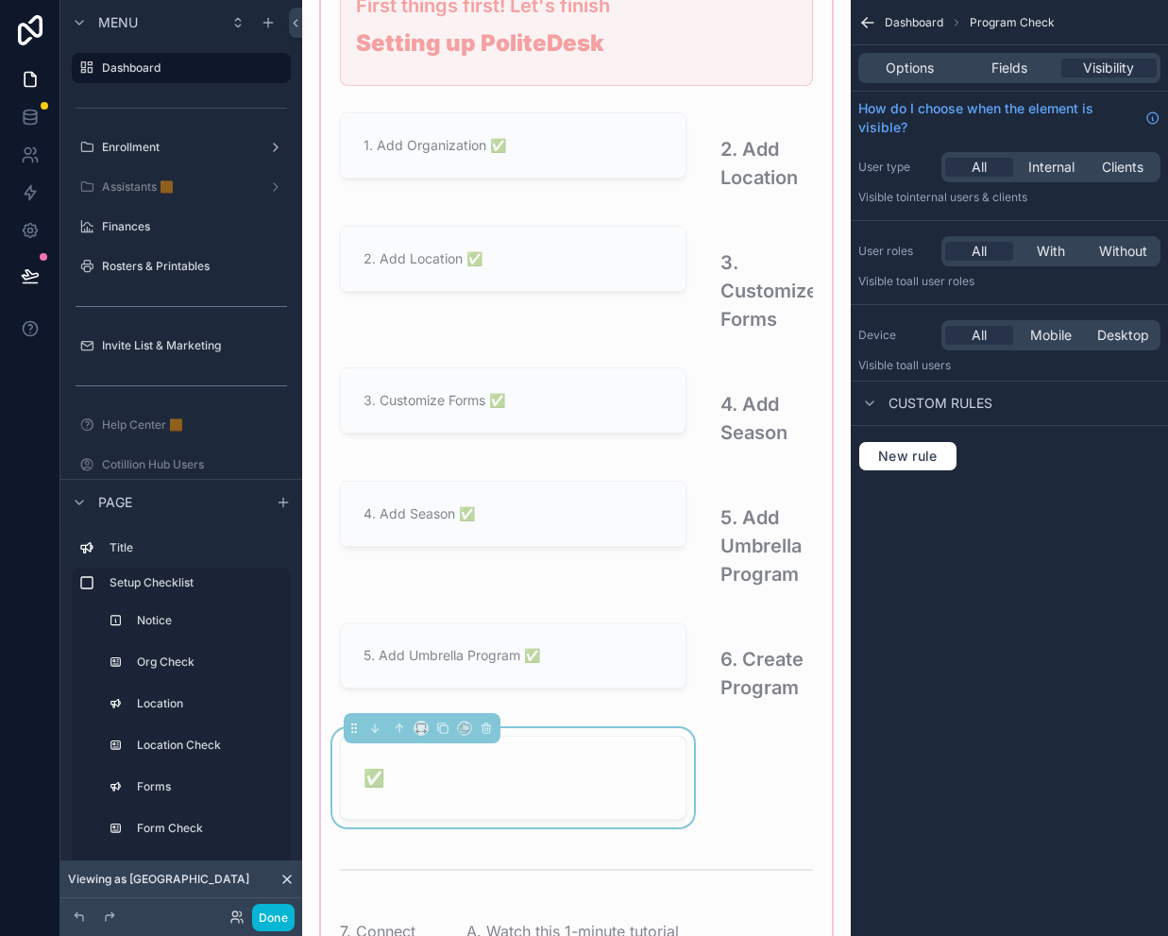
drag, startPoint x: 905, startPoint y: 69, endPoint x: 910, endPoint y: 84, distance: 16.1
click at [905, 69] on span "Options" at bounding box center [910, 68] width 48 height 19
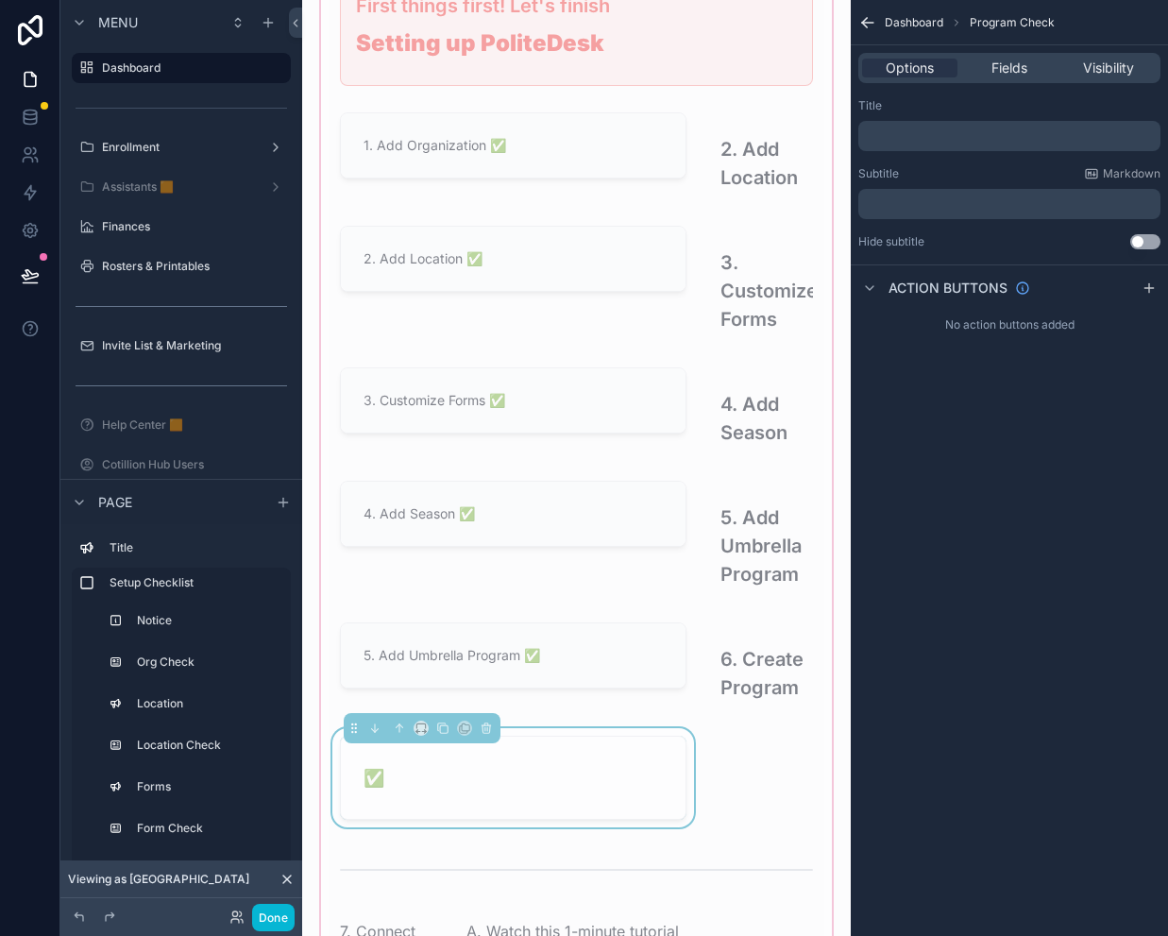
click at [917, 188] on div "Subtitle Markdown ﻿" at bounding box center [1009, 192] width 302 height 53
click at [914, 202] on p "﻿" at bounding box center [1011, 203] width 291 height 15
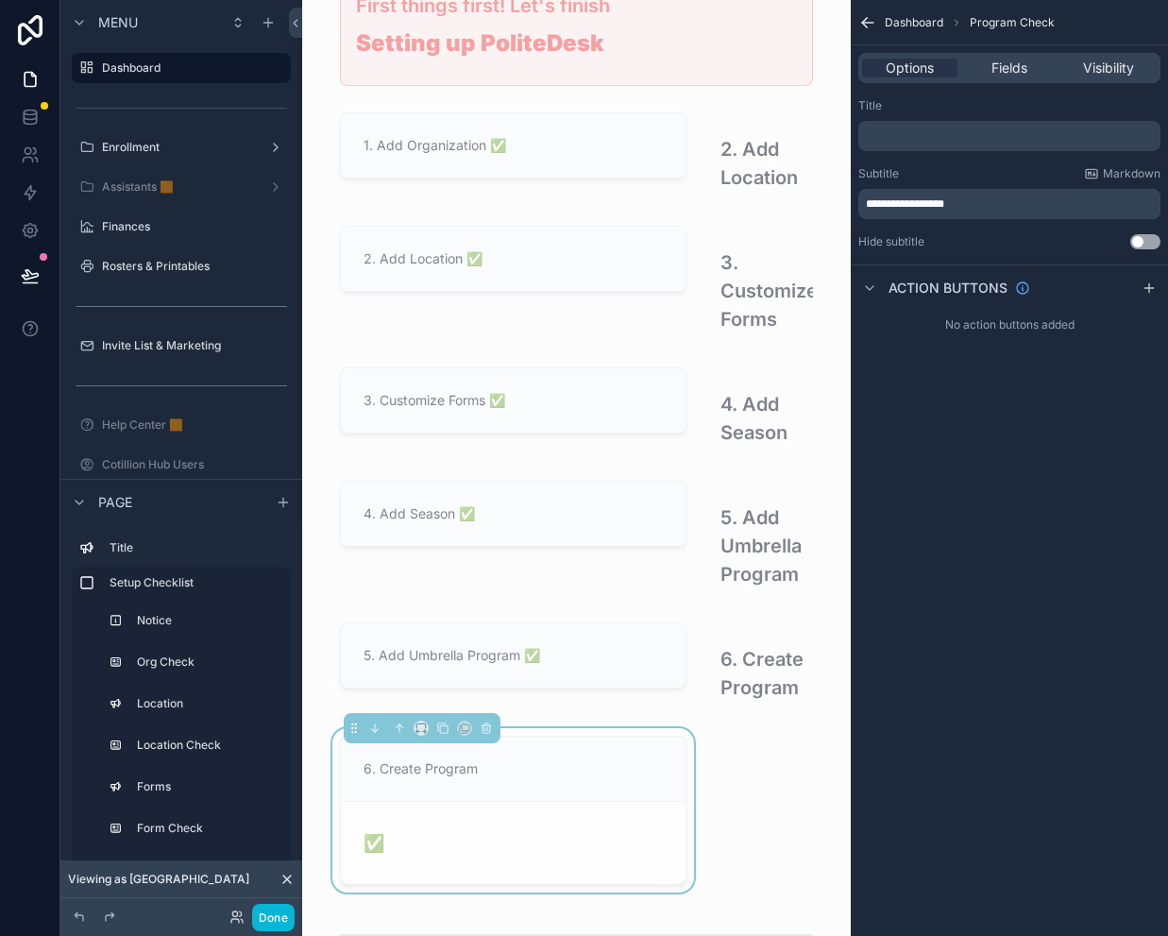
click at [957, 175] on div "Subtitle Markdown" at bounding box center [1009, 173] width 302 height 15
click at [1010, 193] on div "**********" at bounding box center [1009, 204] width 302 height 30
click at [1001, 202] on p "**********" at bounding box center [1011, 203] width 291 height 15
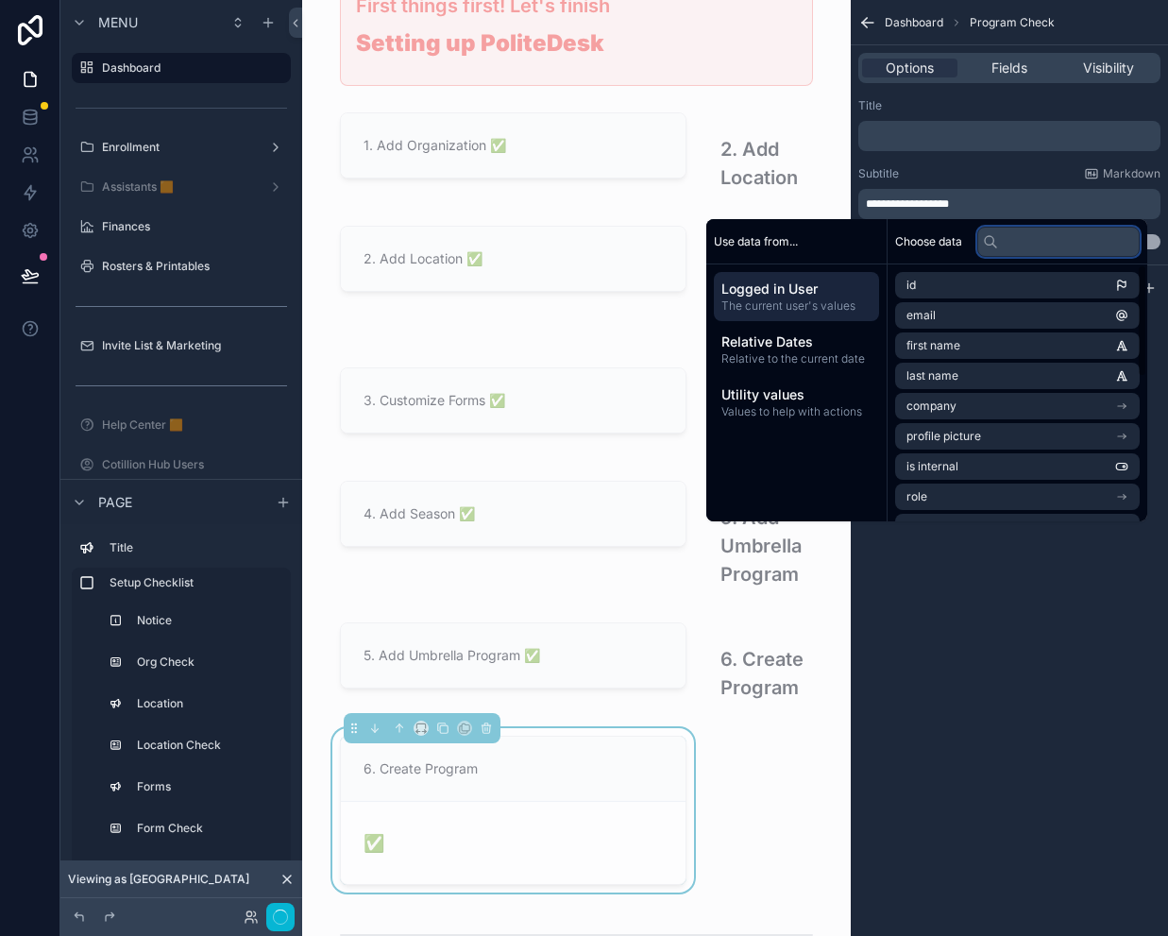
click at [999, 245] on input "text" at bounding box center [1058, 242] width 162 height 30
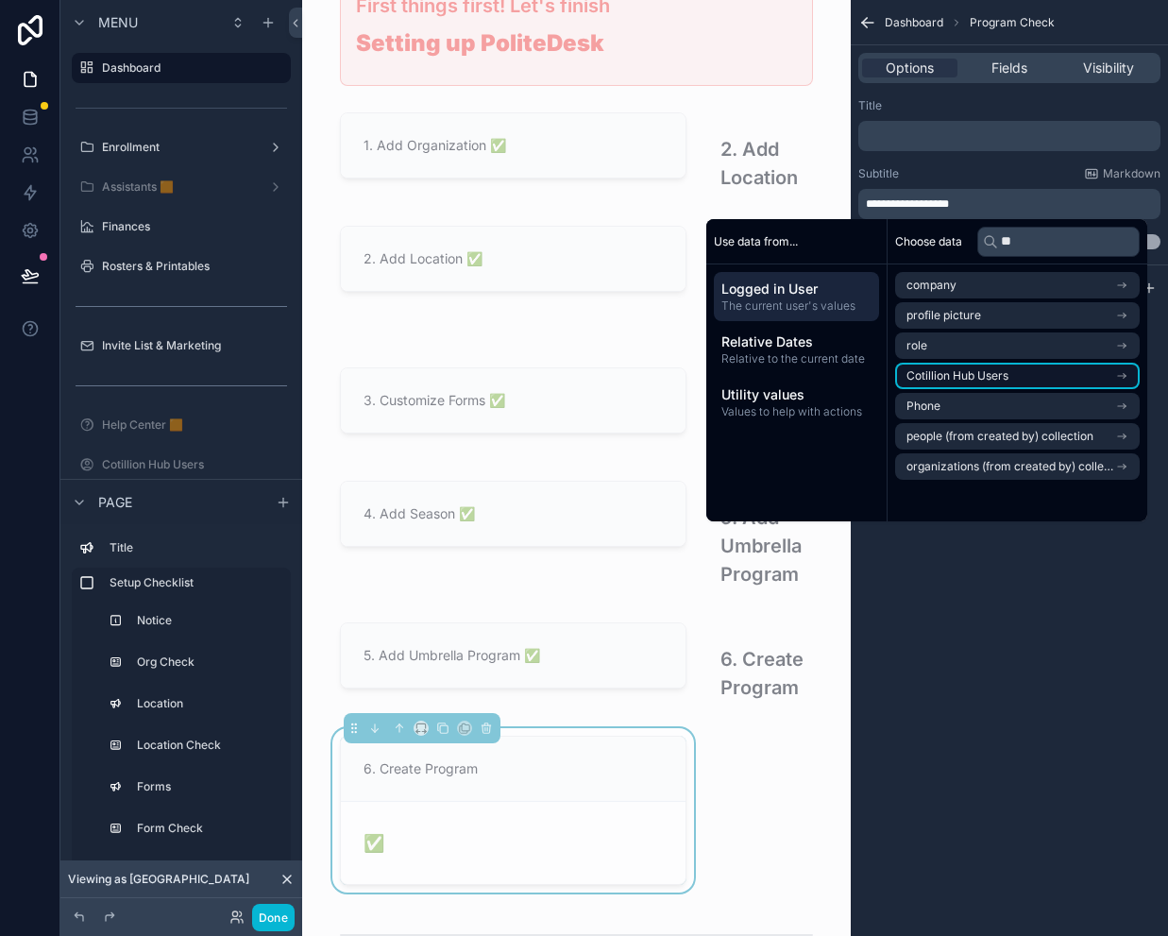
drag, startPoint x: 960, startPoint y: 378, endPoint x: 983, endPoint y: 323, distance: 59.3
click at [960, 378] on span "Cotillion Hub Users" at bounding box center [957, 375] width 102 height 15
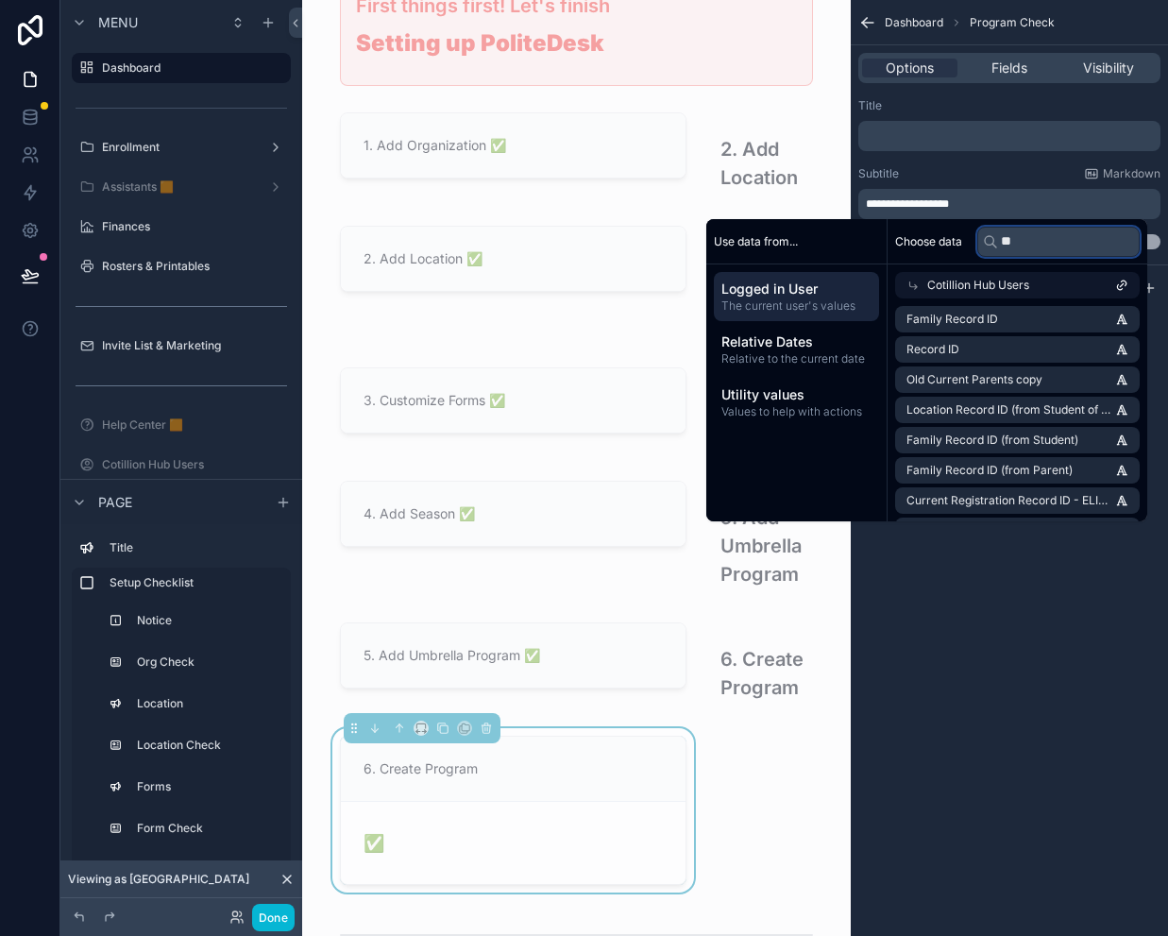
click at [1004, 248] on input "**" at bounding box center [1058, 242] width 162 height 30
type input "*"
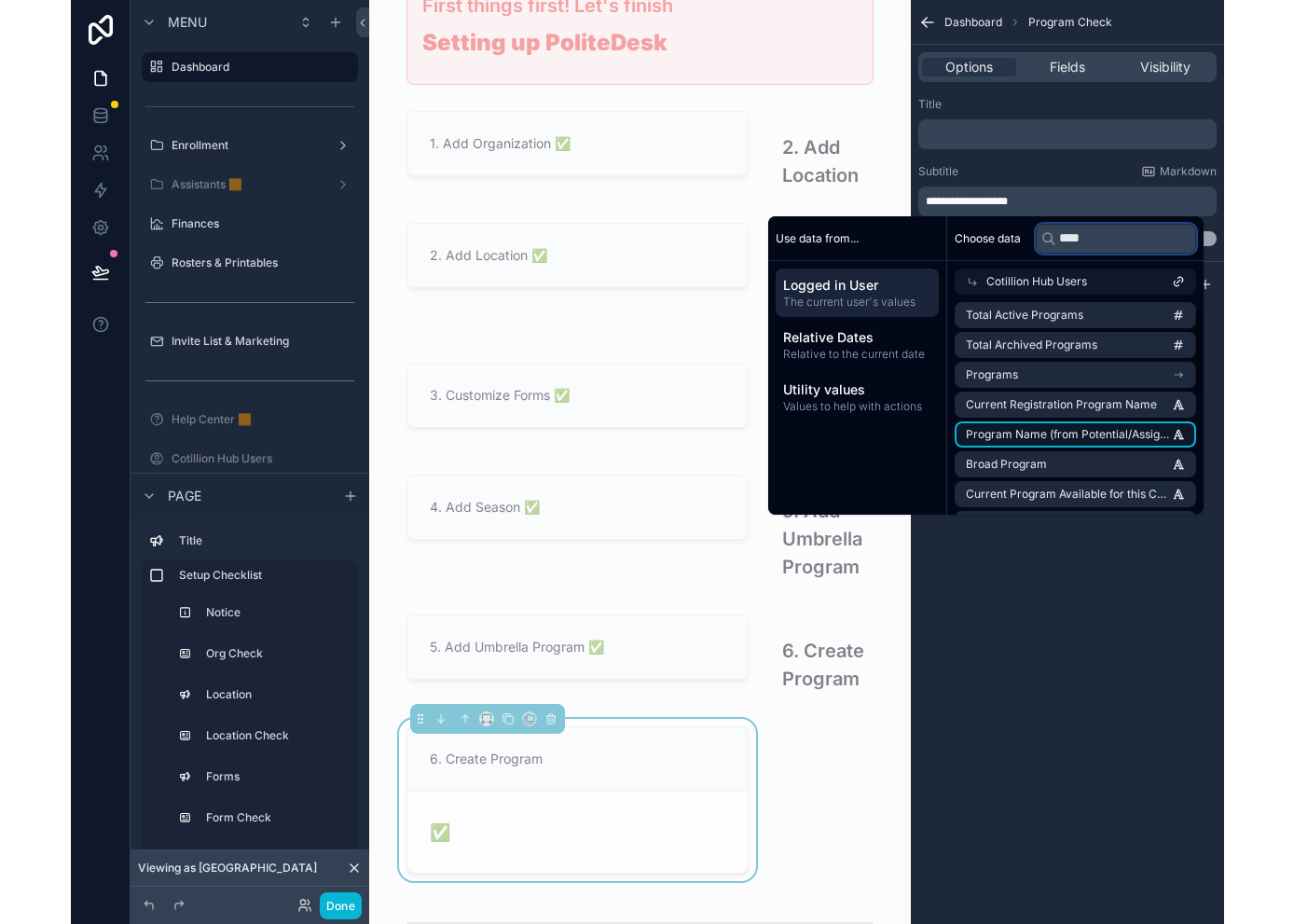
scroll to position [328, 0]
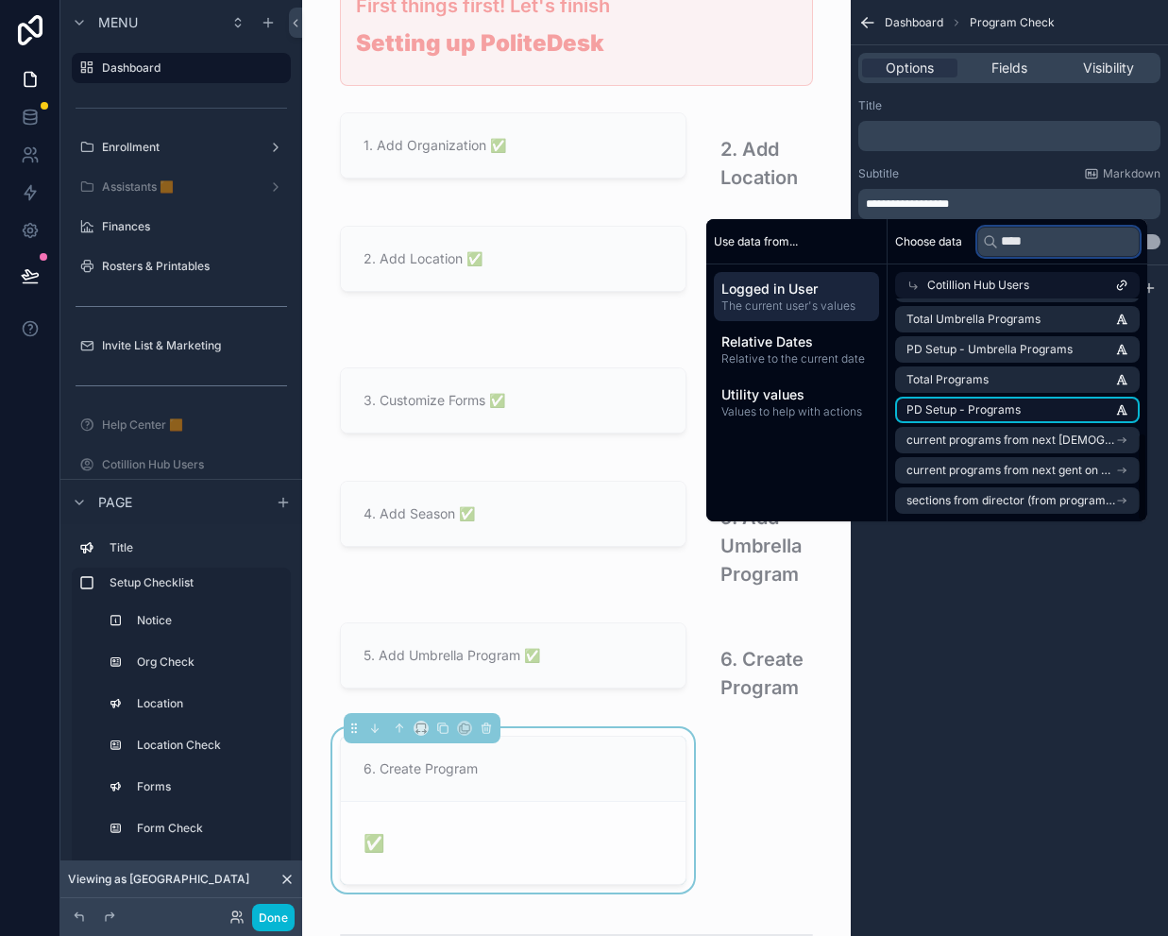
type input "****"
click at [995, 401] on li "PD Setup - Programs" at bounding box center [1017, 410] width 245 height 26
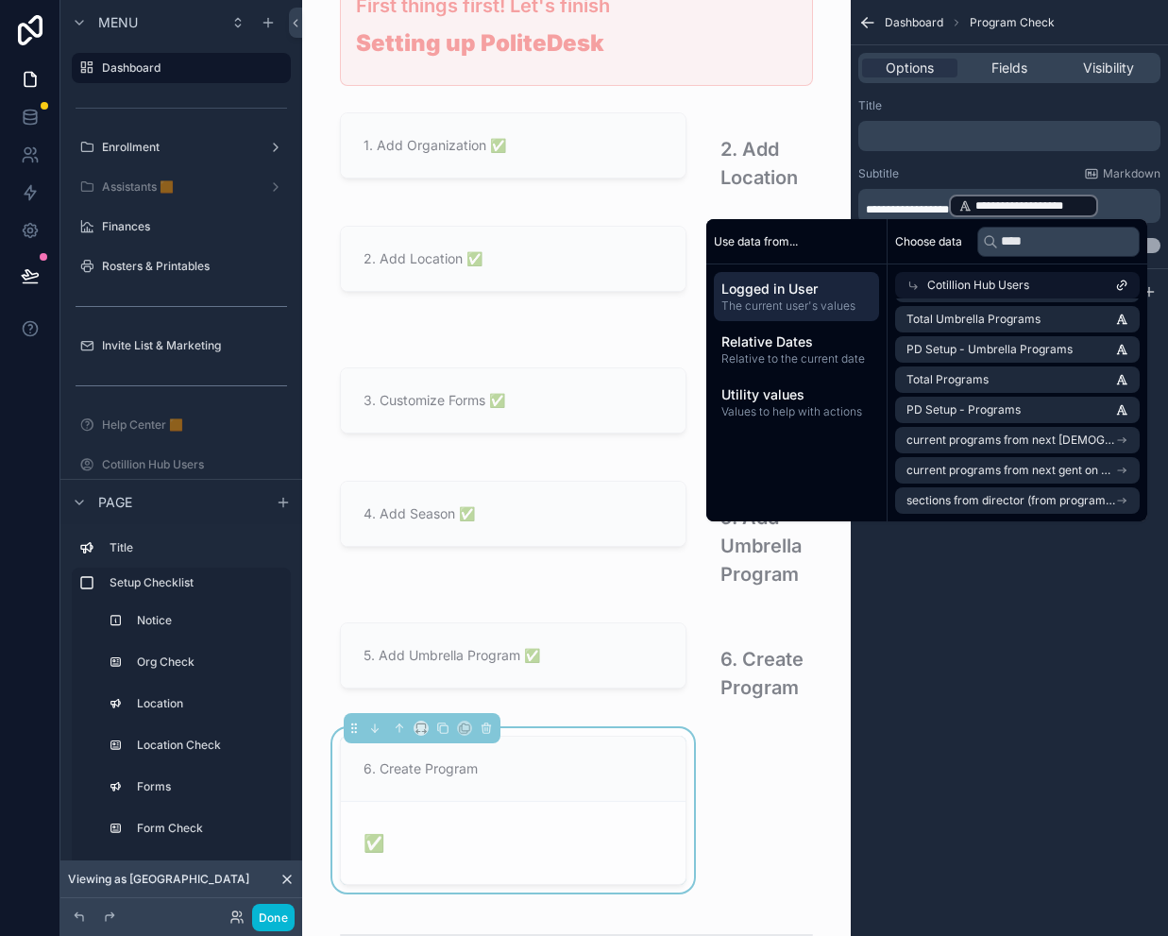
click at [1049, 568] on div "**********" at bounding box center [1009, 468] width 317 height 936
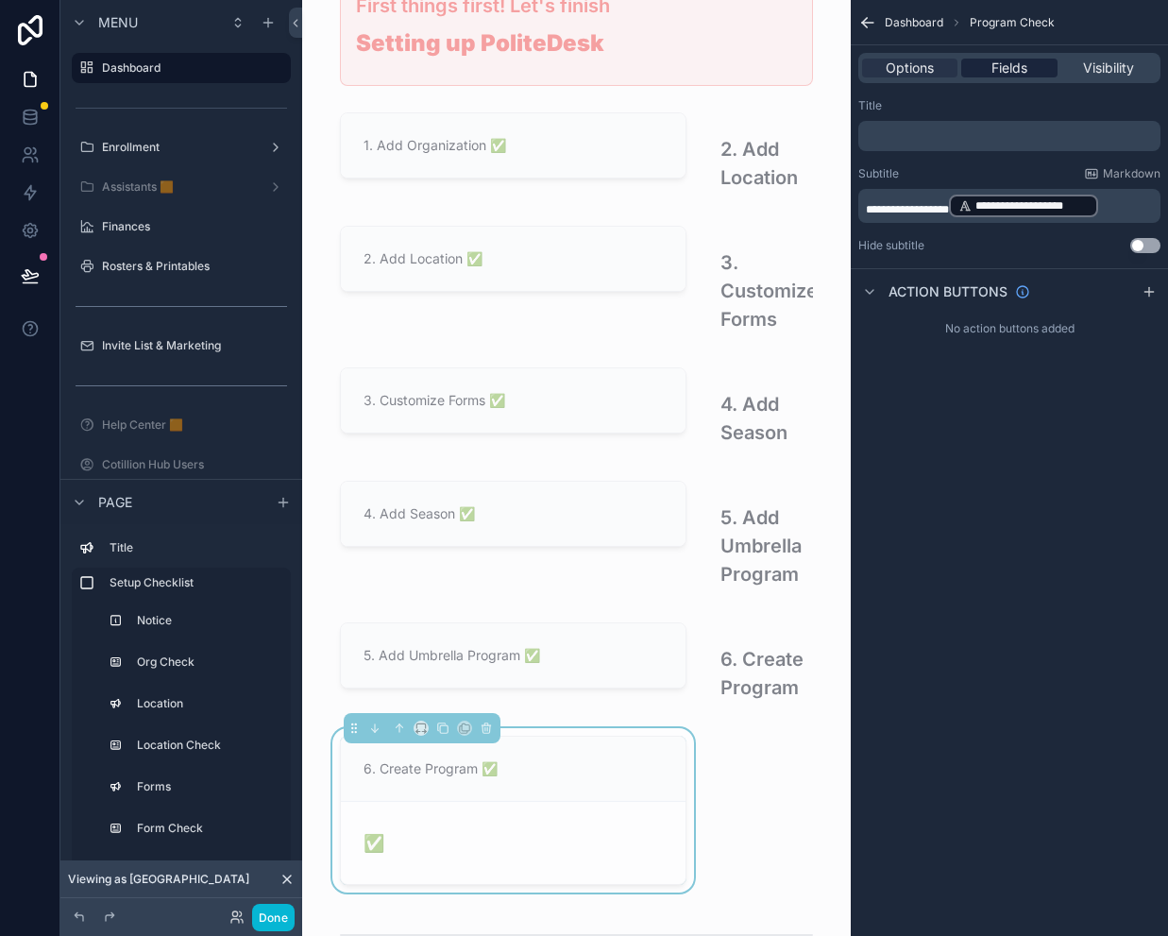
click at [1022, 69] on span "Fields" at bounding box center [1009, 68] width 36 height 19
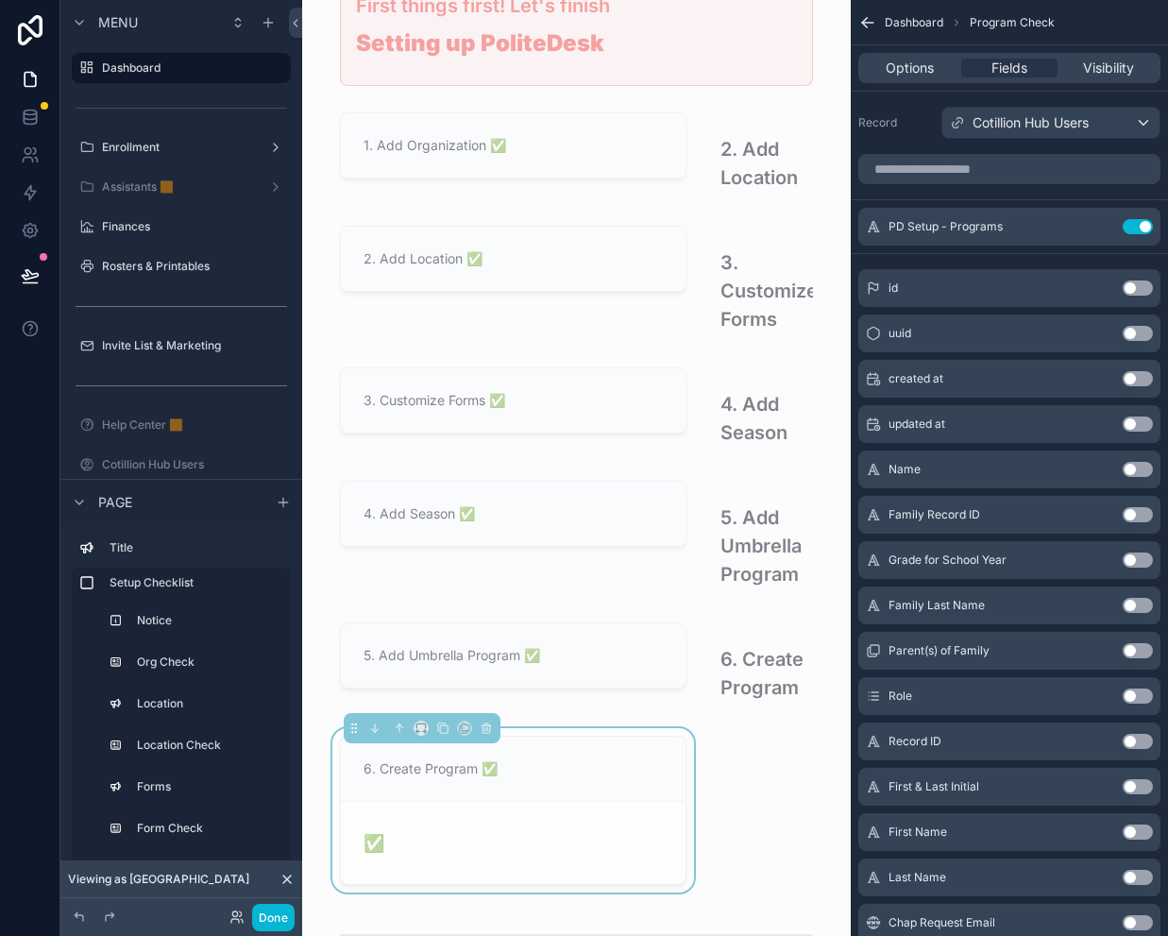
drag, startPoint x: 1131, startPoint y: 224, endPoint x: 923, endPoint y: 496, distance: 342.8
click at [1131, 224] on button "Use setting" at bounding box center [1138, 226] width 30 height 15
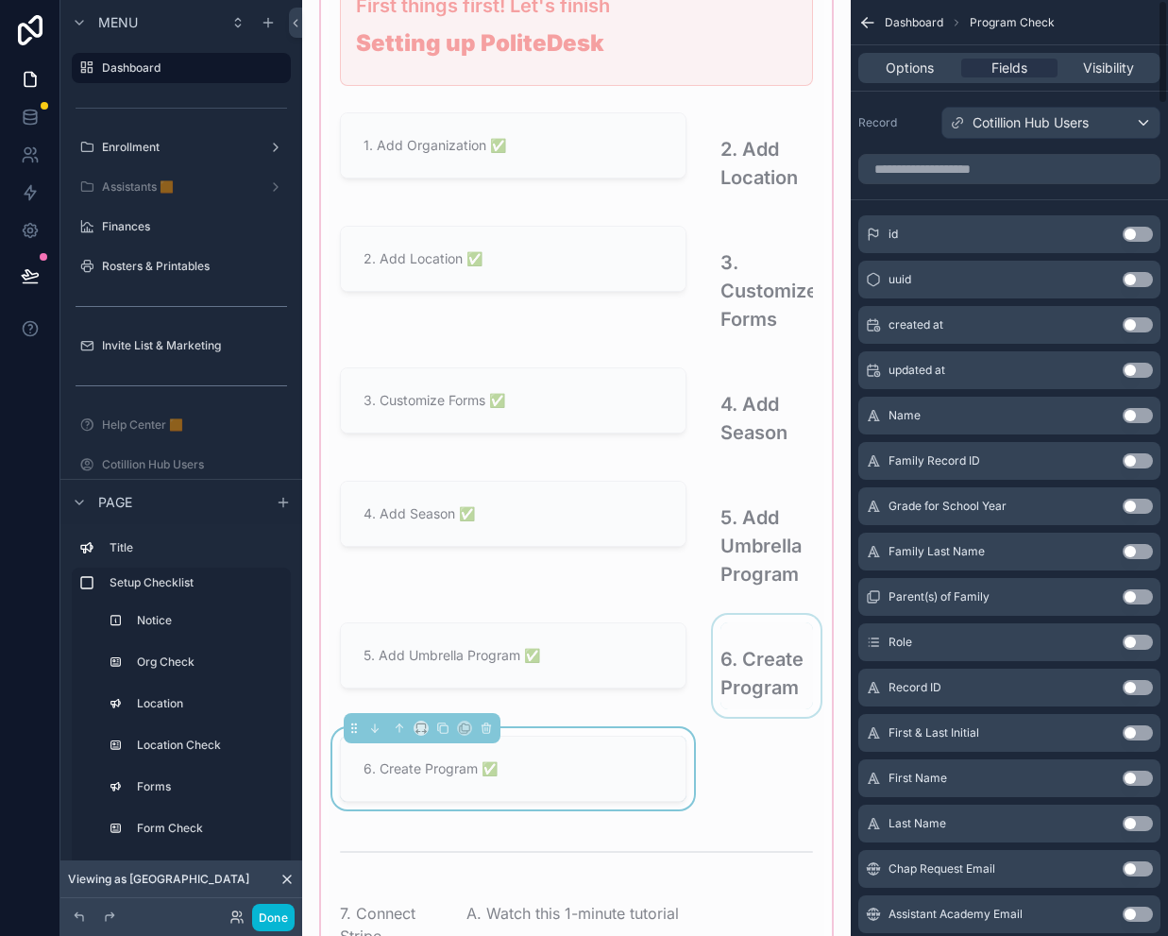
click at [727, 641] on div "scrollable content" at bounding box center [766, 666] width 115 height 102
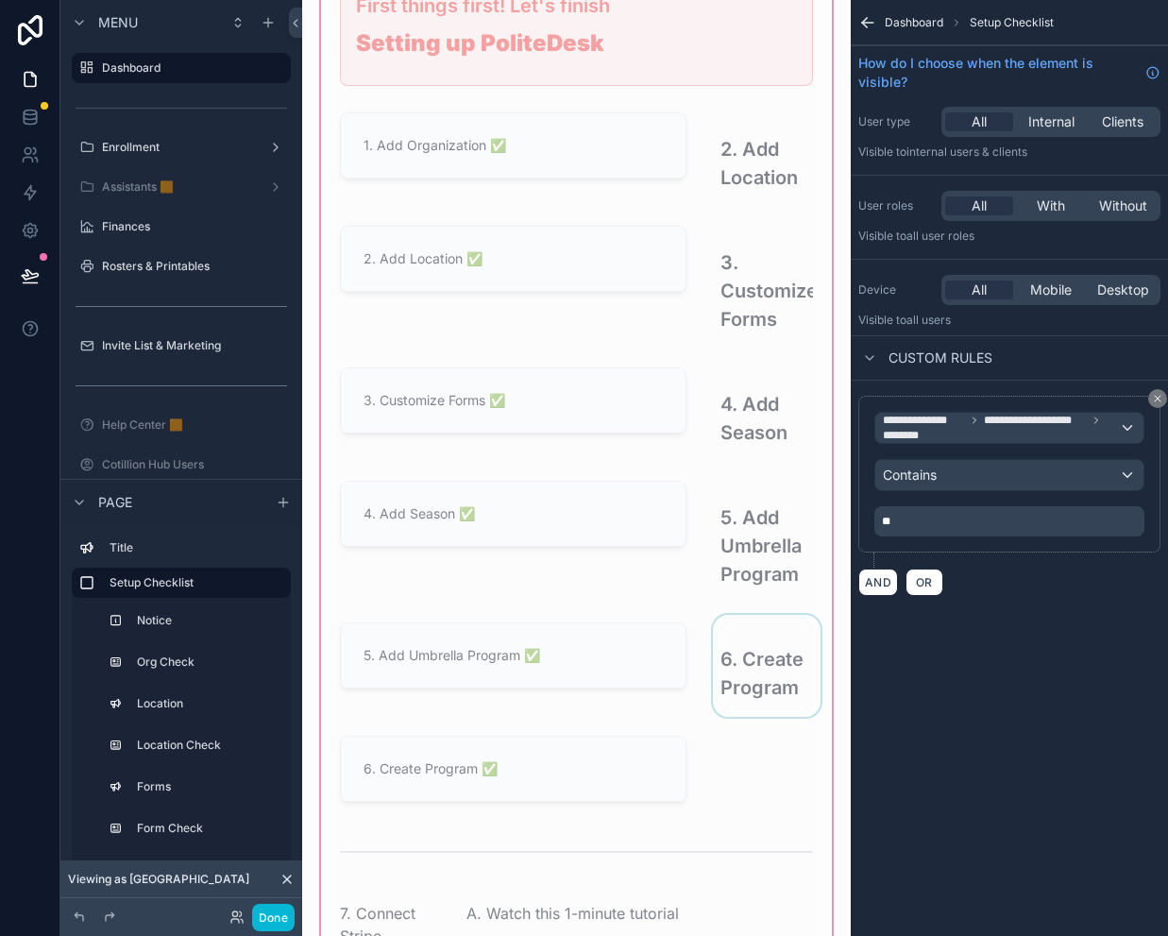
click at [769, 650] on div "scrollable content" at bounding box center [766, 666] width 115 height 102
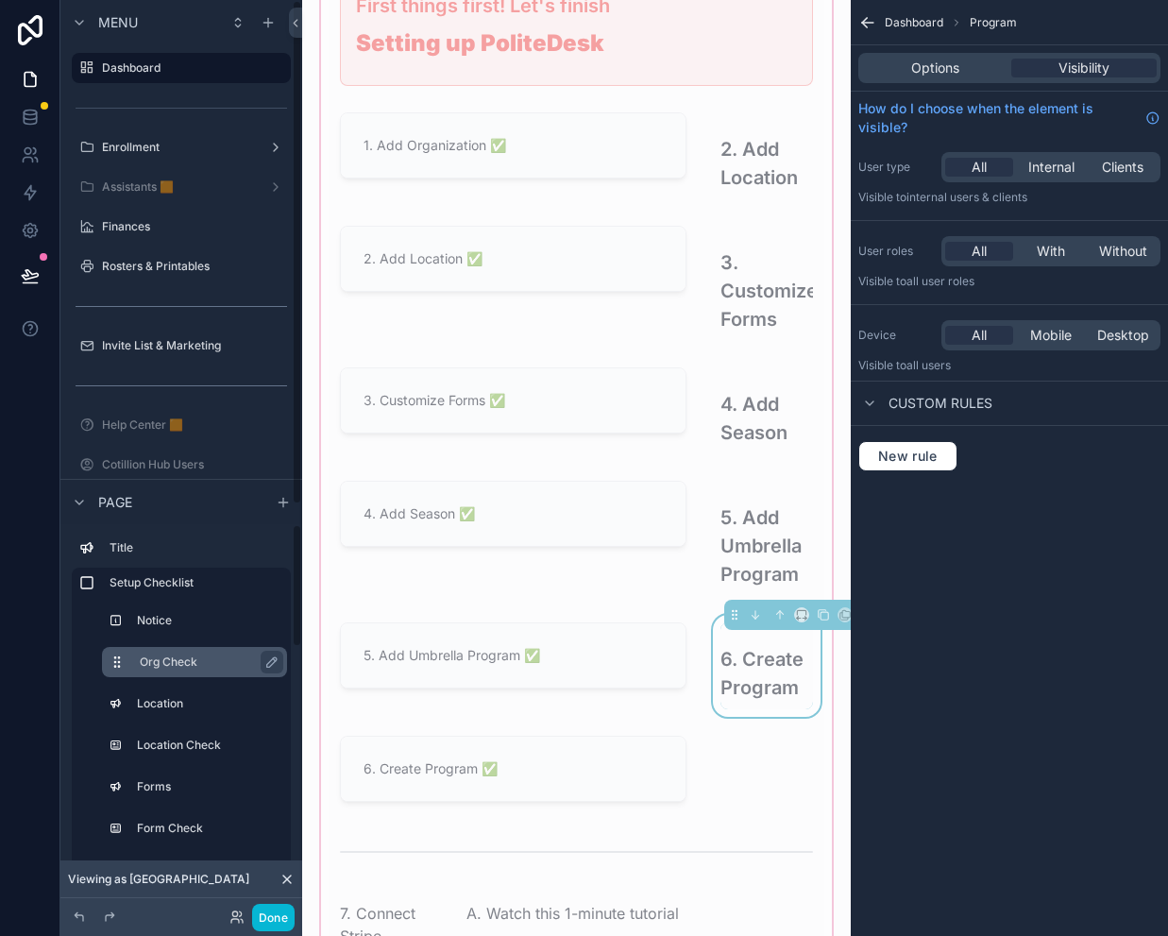
click at [192, 662] on label "Org Check" at bounding box center [206, 661] width 132 height 15
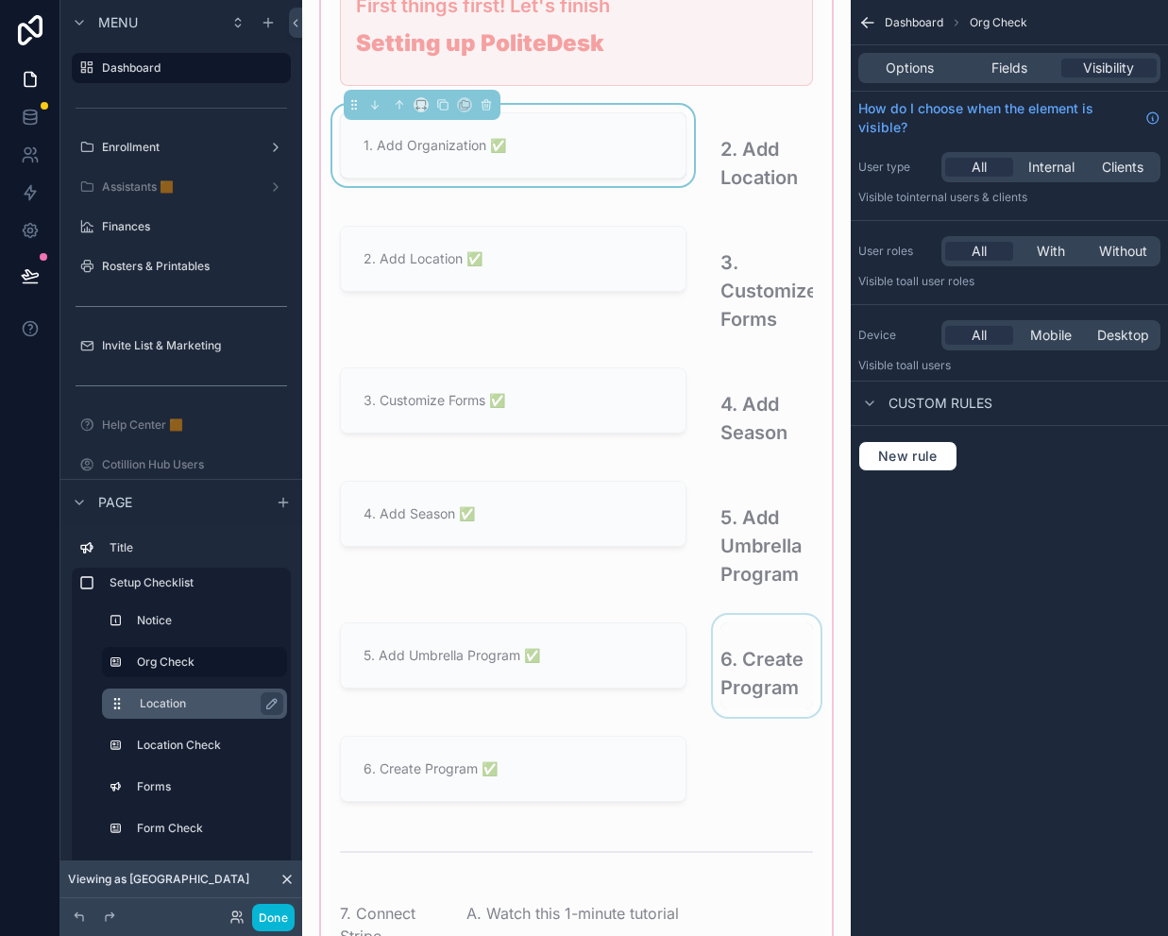
click at [174, 697] on label "Location" at bounding box center [206, 703] width 132 height 15
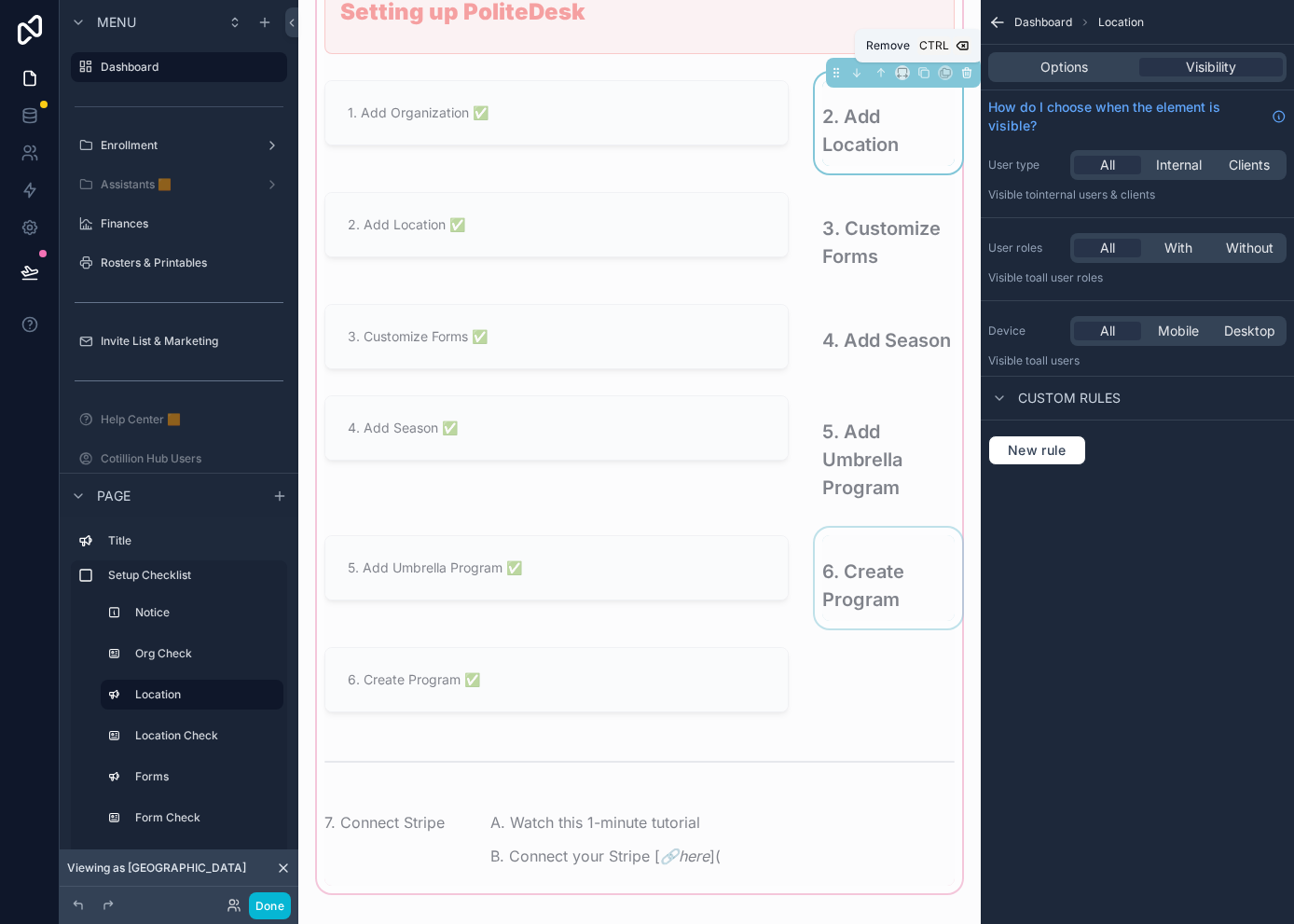
click at [960, 73] on icon "scrollable content" at bounding box center [966, 72] width 13 height 13
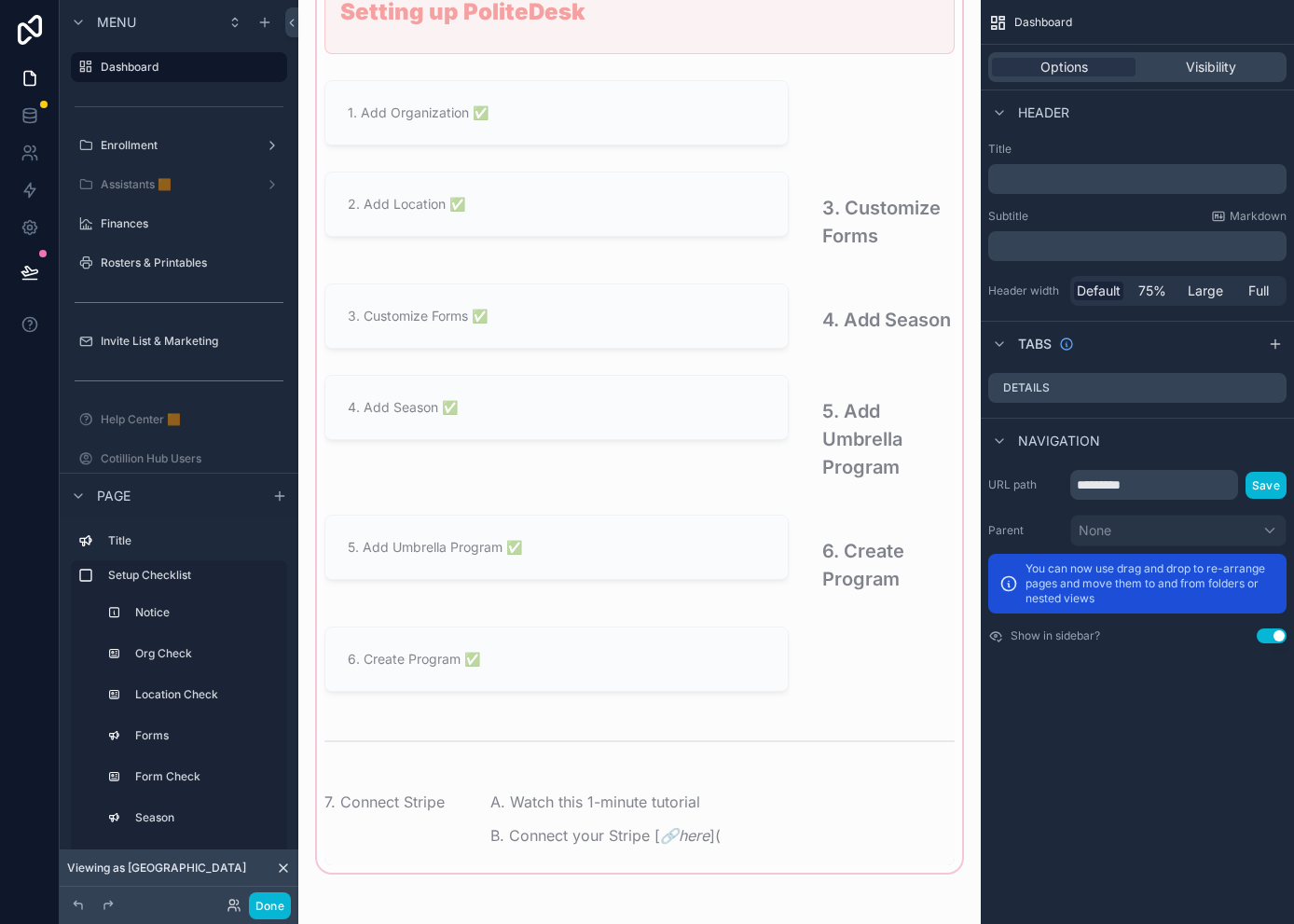
click at [894, 230] on div "scrollable content" at bounding box center [639, 390] width 652 height 972
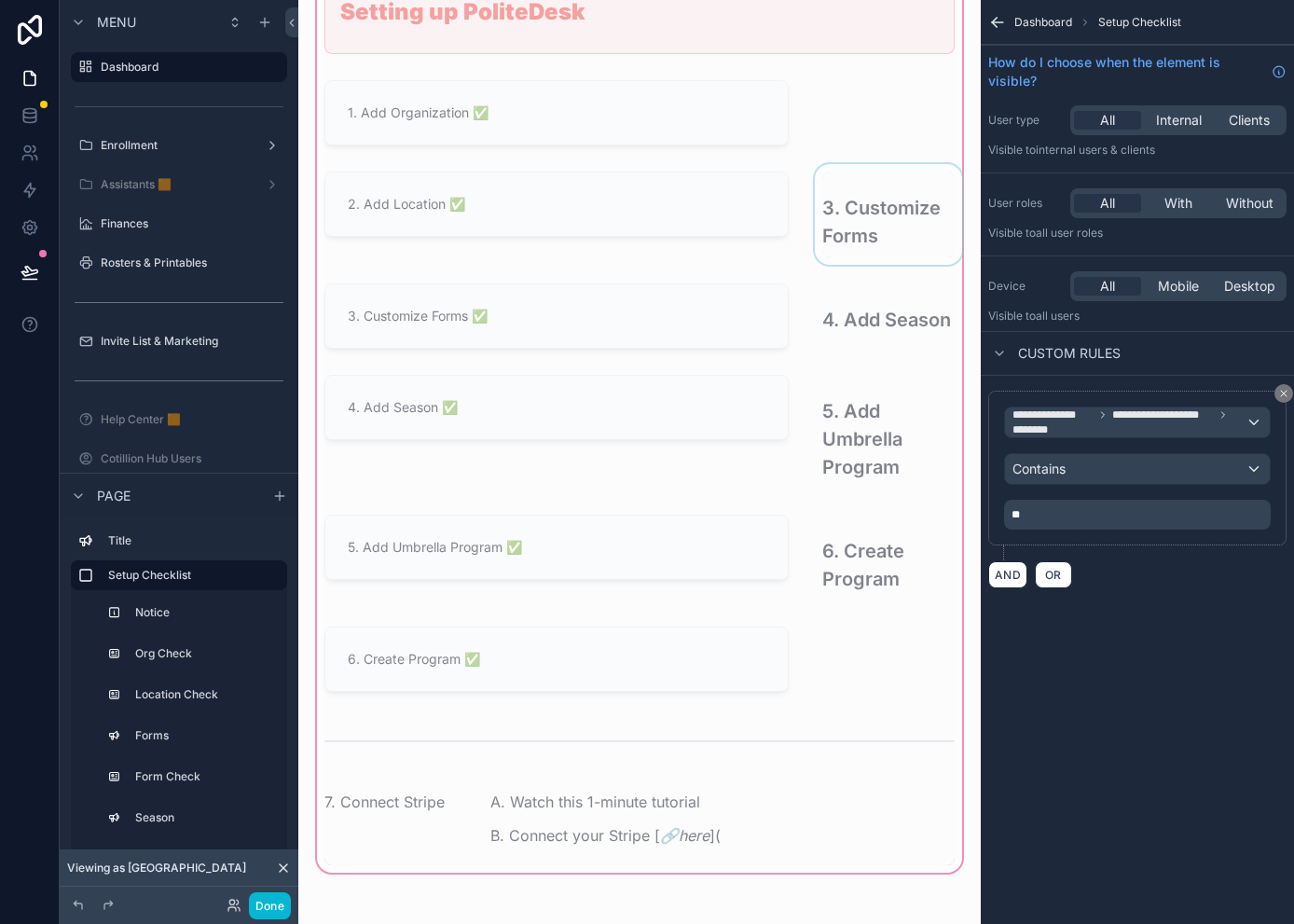
click at [861, 216] on div "scrollable content" at bounding box center [887, 214] width 155 height 101
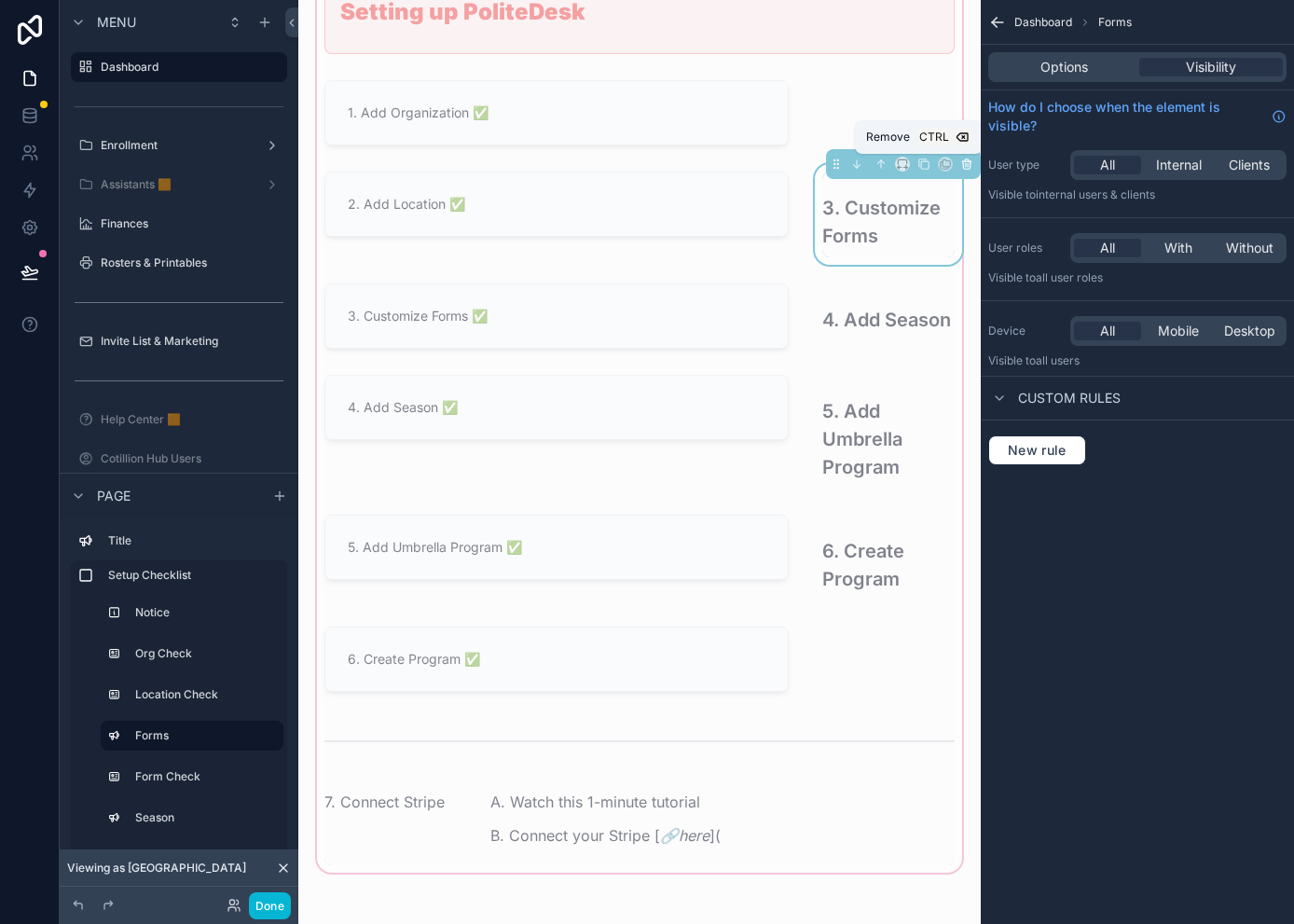
click at [964, 160] on icon "scrollable content" at bounding box center [966, 160] width 4 height 2
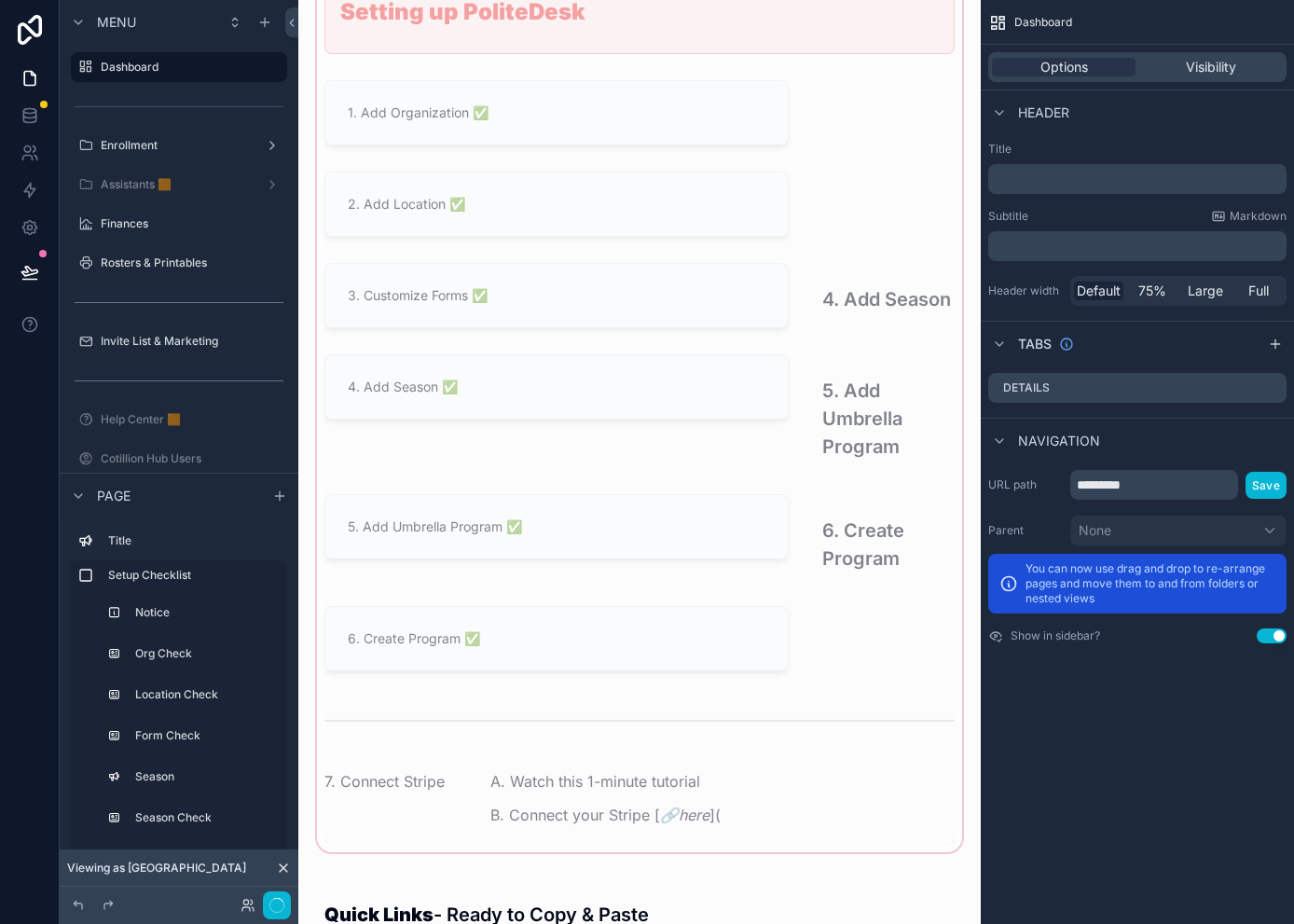
click at [857, 309] on div "scrollable content" at bounding box center [639, 380] width 652 height 952
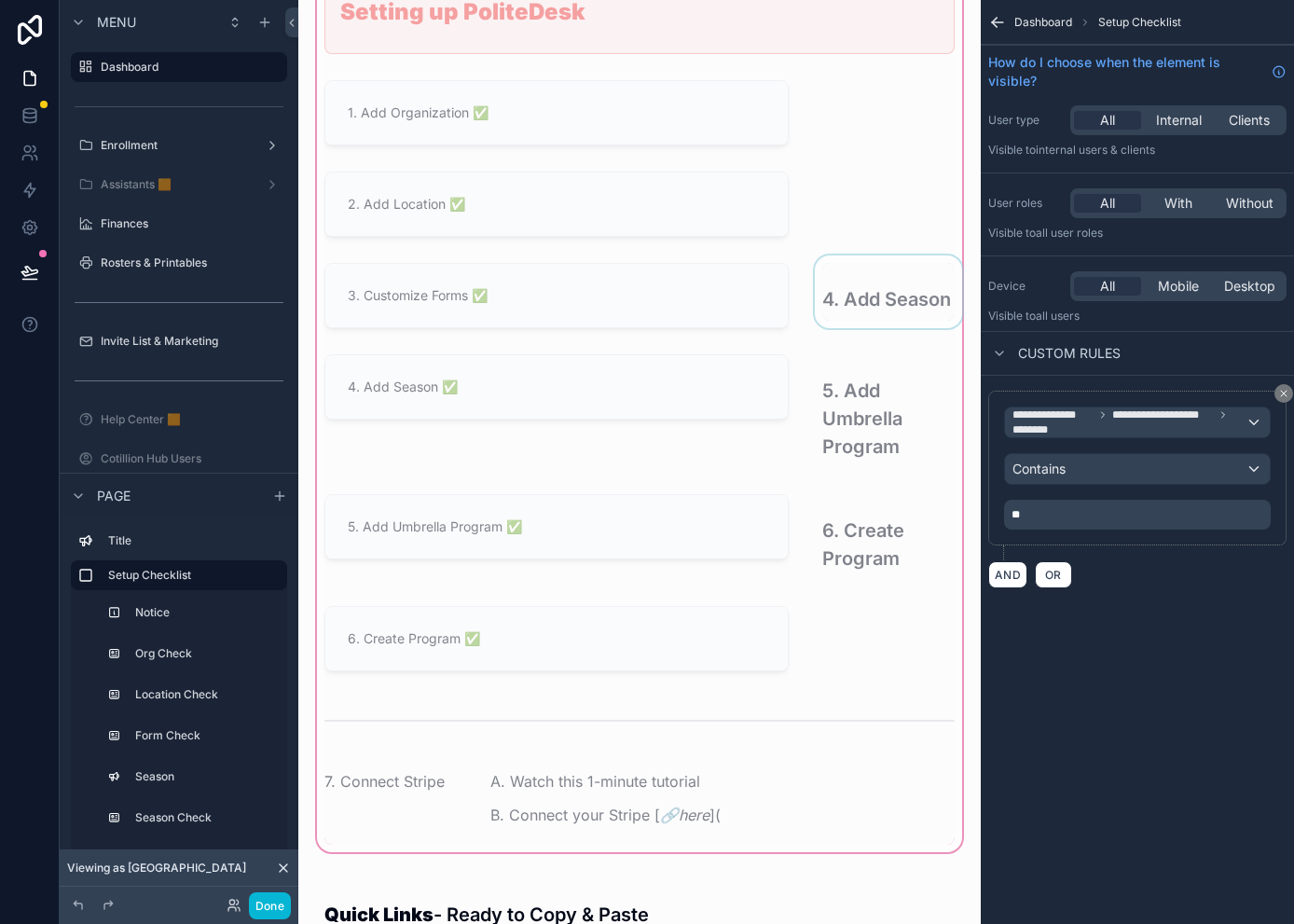
click at [842, 301] on div "scrollable content" at bounding box center [887, 295] width 155 height 80
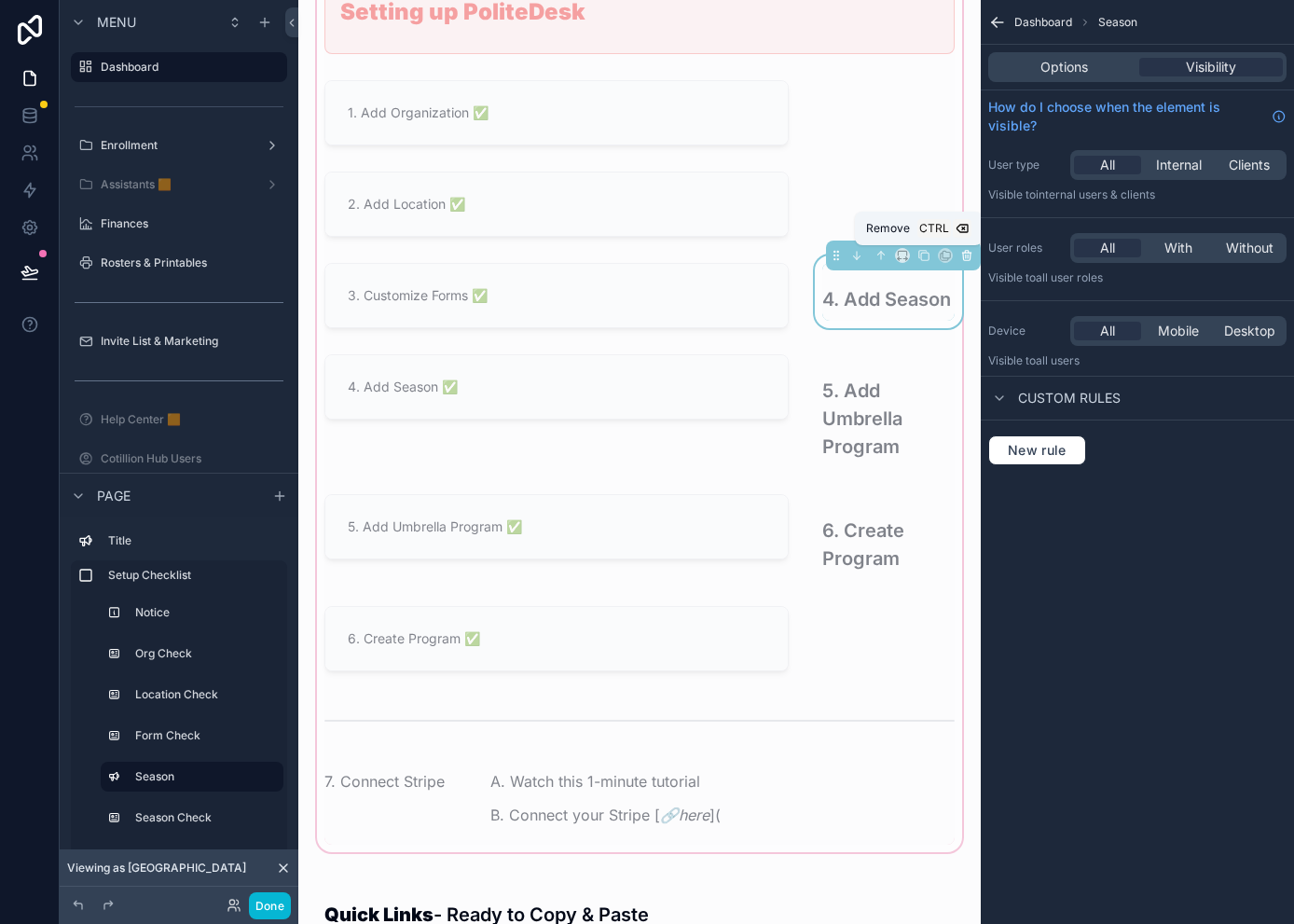
click at [961, 253] on icon "scrollable content" at bounding box center [965, 253] width 8 height 0
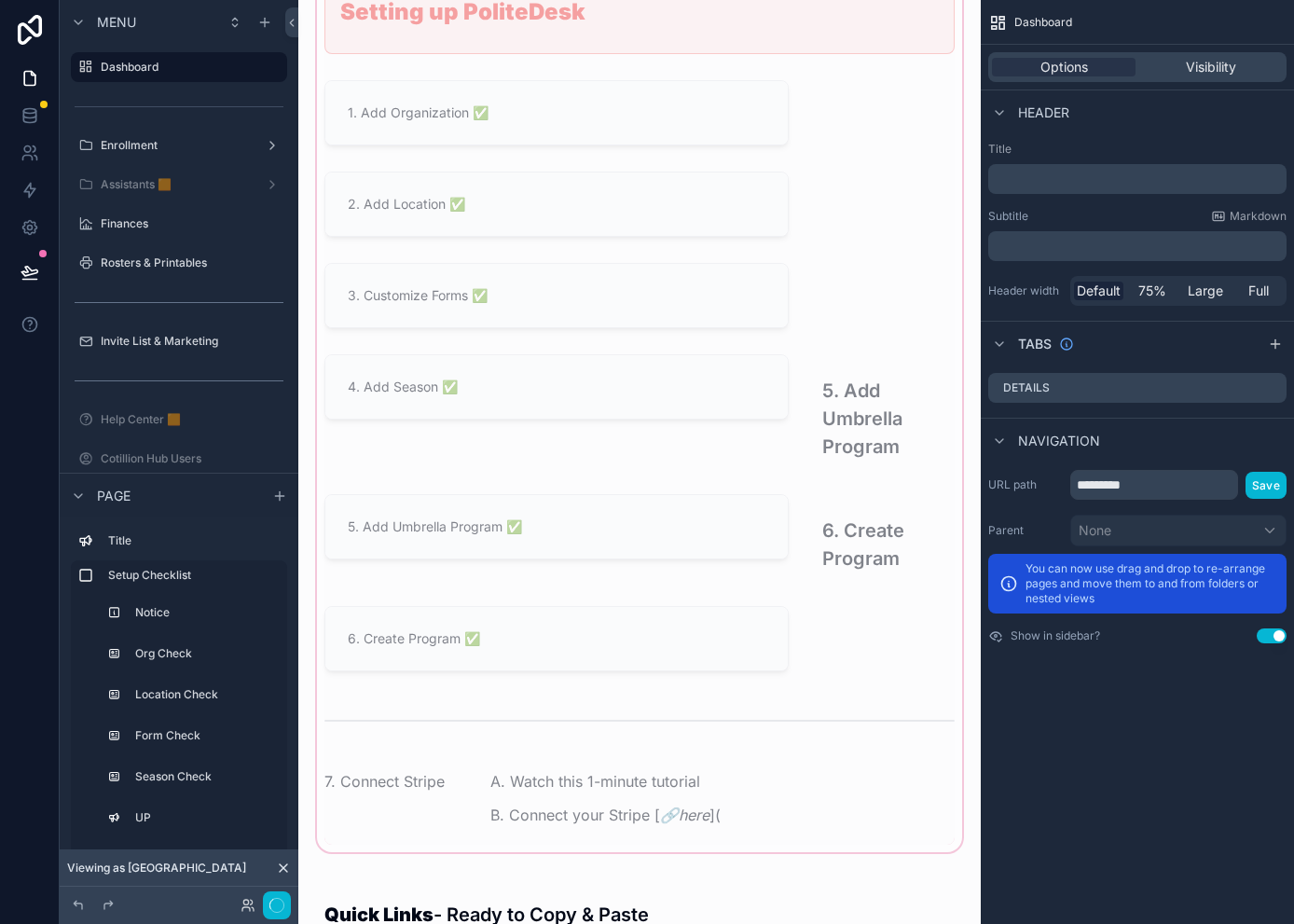
click at [851, 398] on div "scrollable content" at bounding box center [639, 380] width 652 height 952
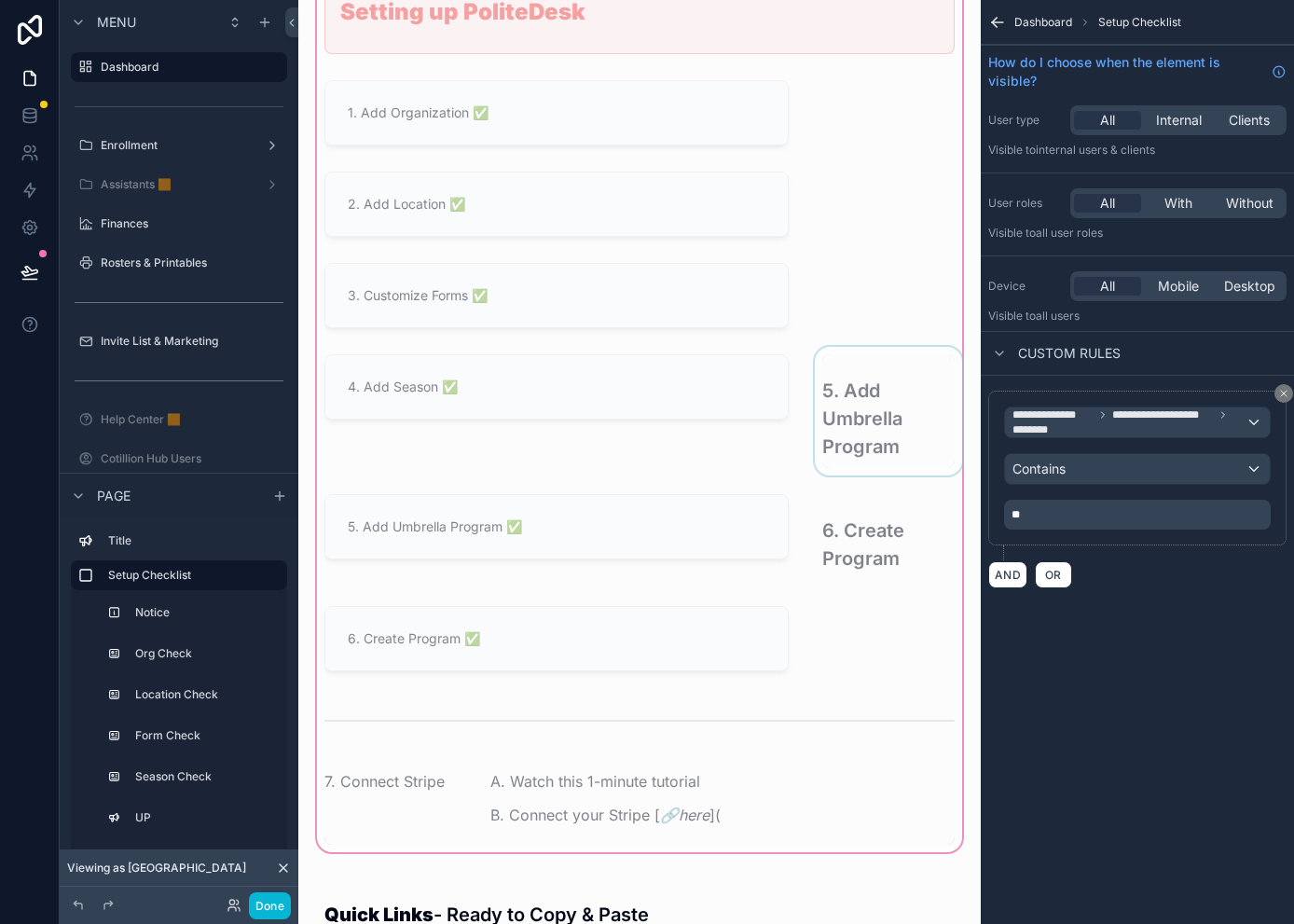
click at [842, 404] on div "scrollable content" at bounding box center [887, 411] width 155 height 128
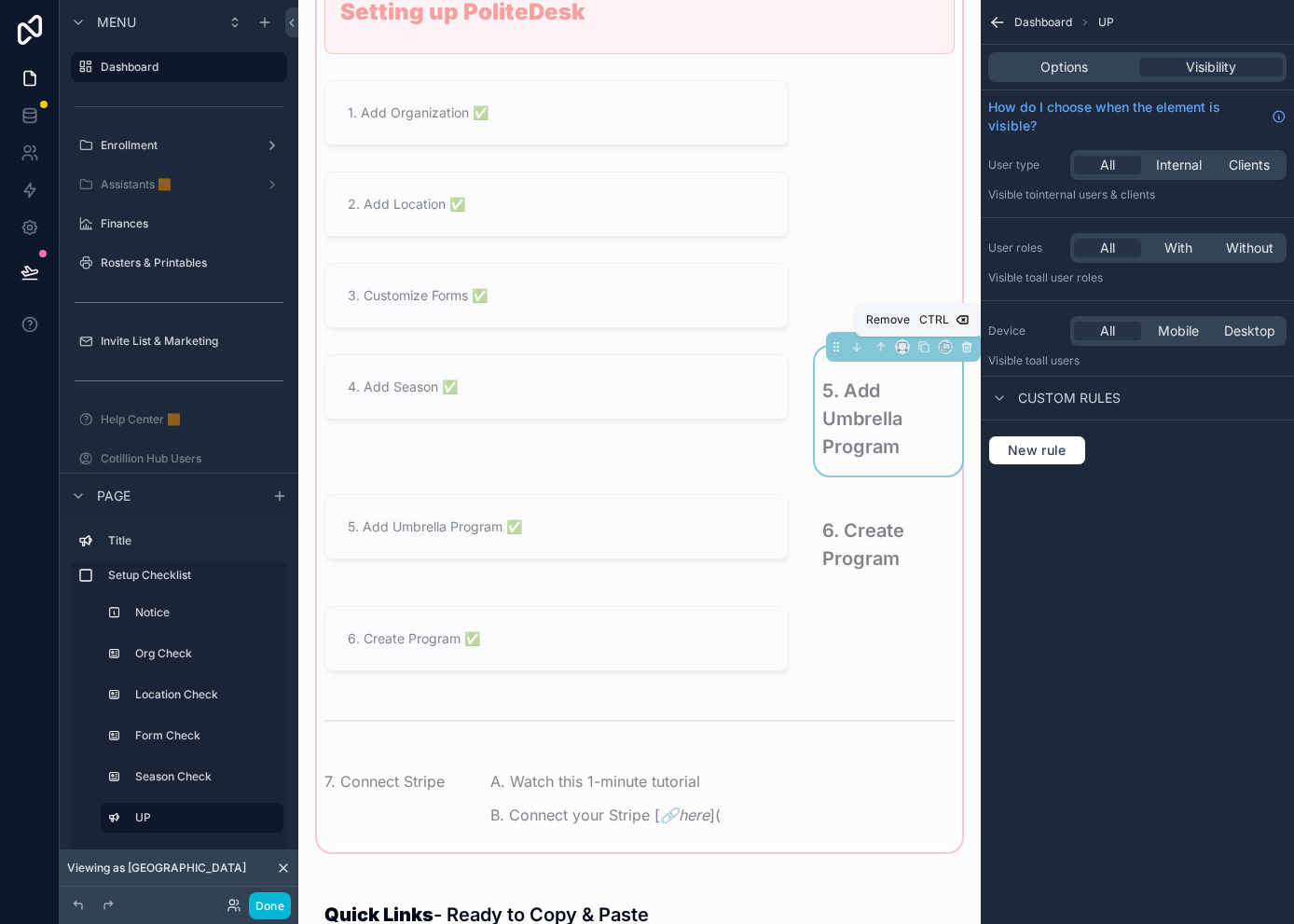
click at [964, 343] on icon "scrollable content" at bounding box center [966, 344] width 4 height 2
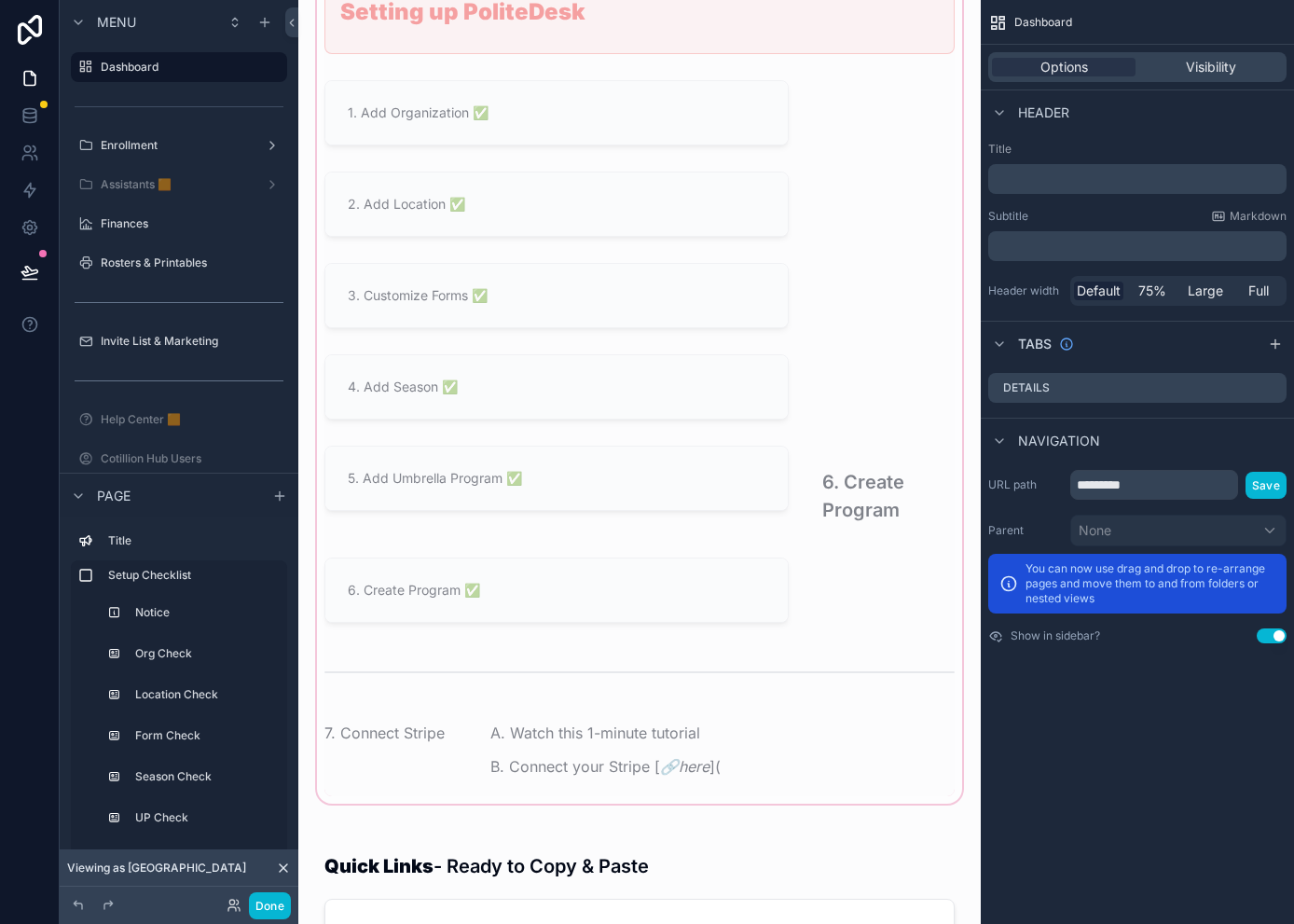
click at [847, 490] on div "scrollable content" at bounding box center [639, 355] width 652 height 903
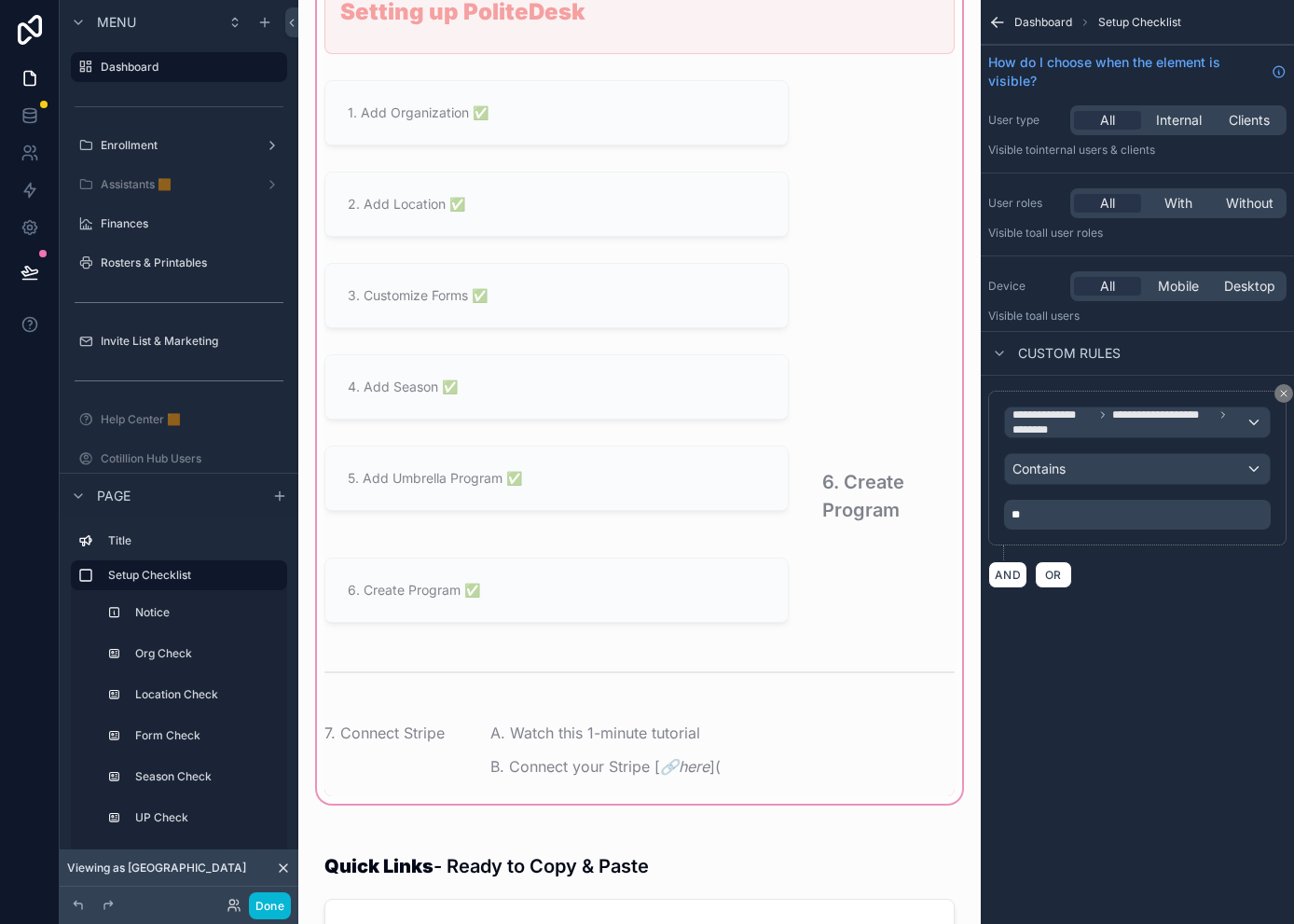
click at [857, 490] on div "scrollable content" at bounding box center [887, 489] width 155 height 101
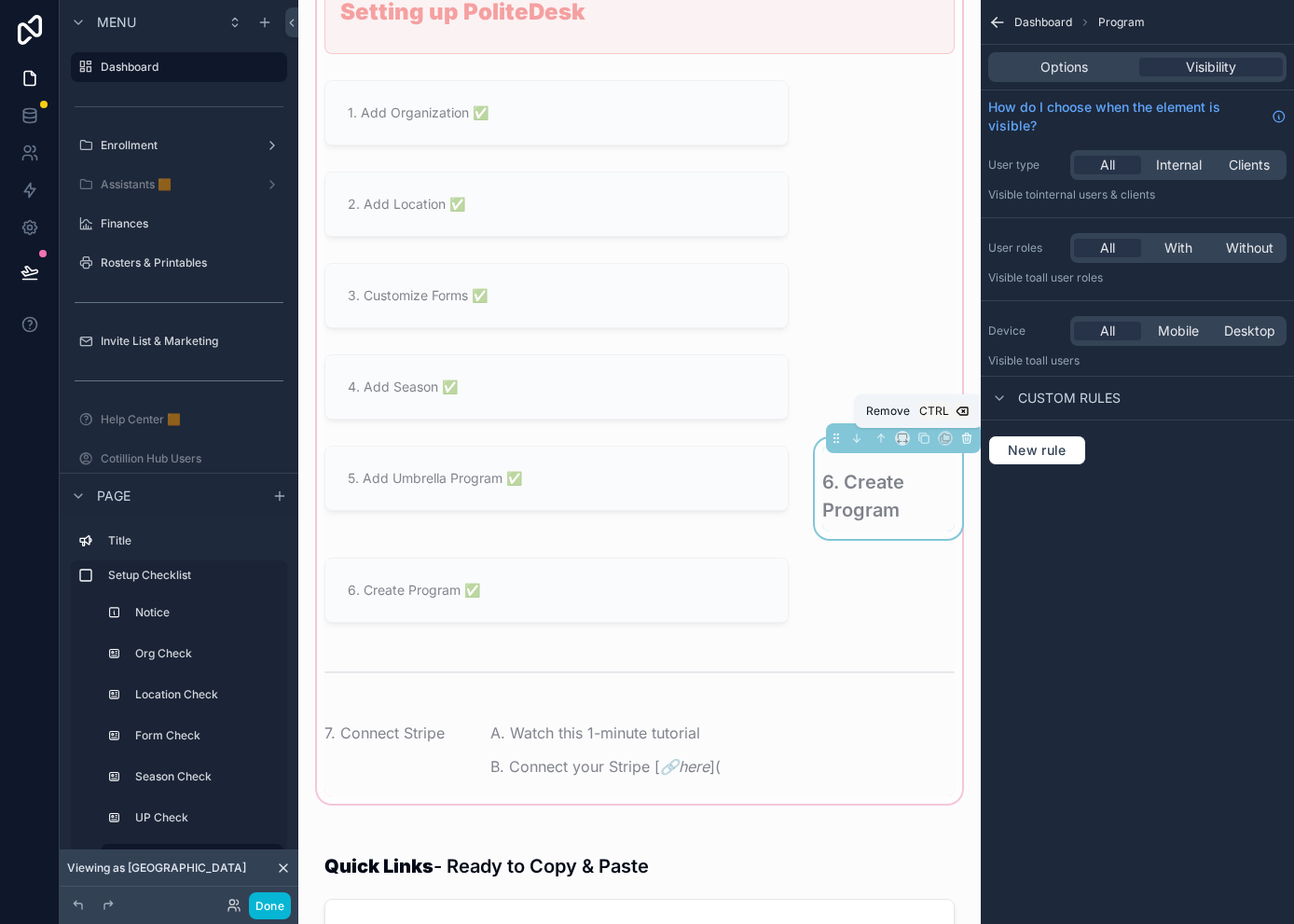
click at [960, 434] on icon "scrollable content" at bounding box center [966, 437] width 13 height 13
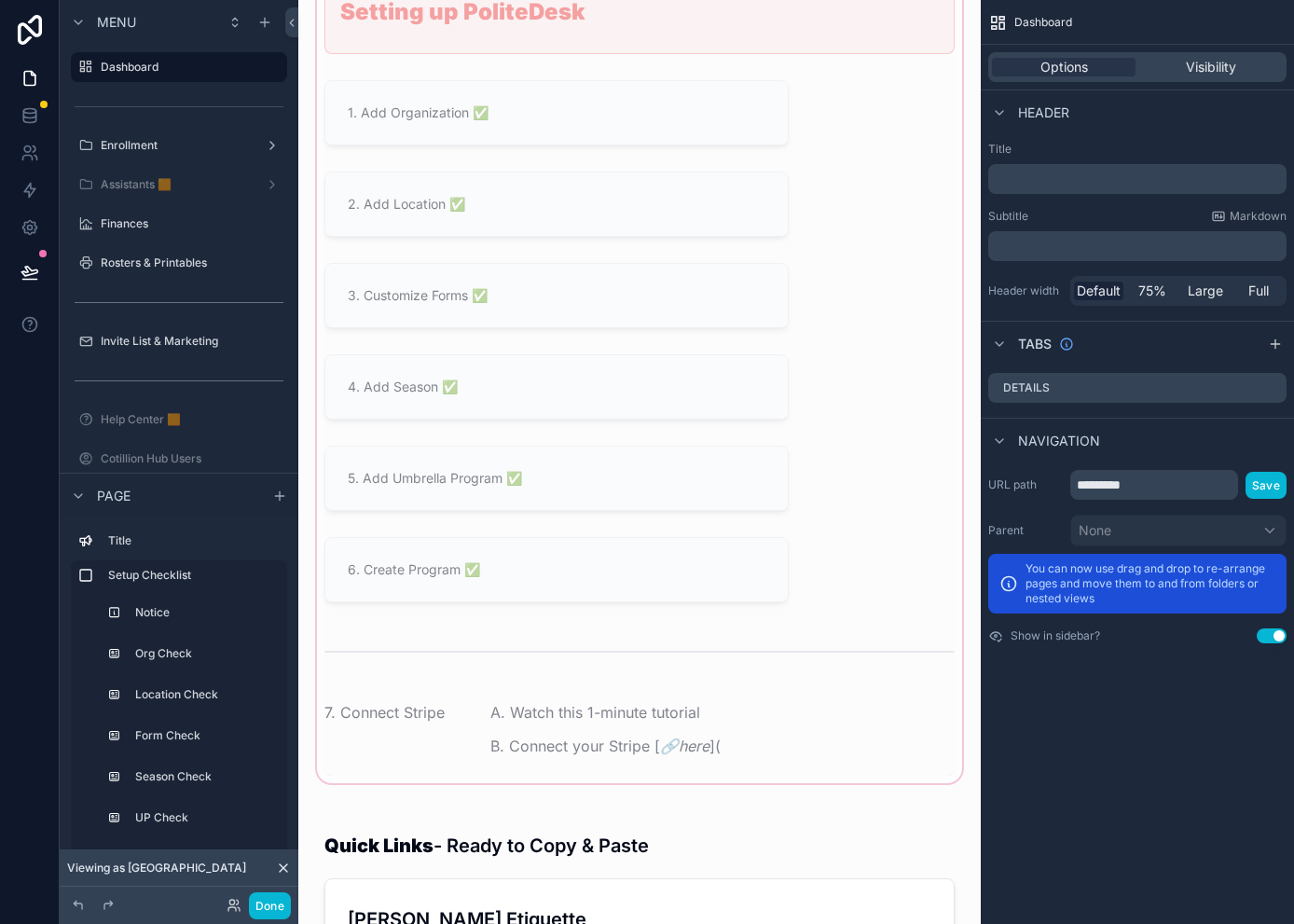
click at [400, 714] on div "scrollable content" at bounding box center [639, 346] width 652 height 883
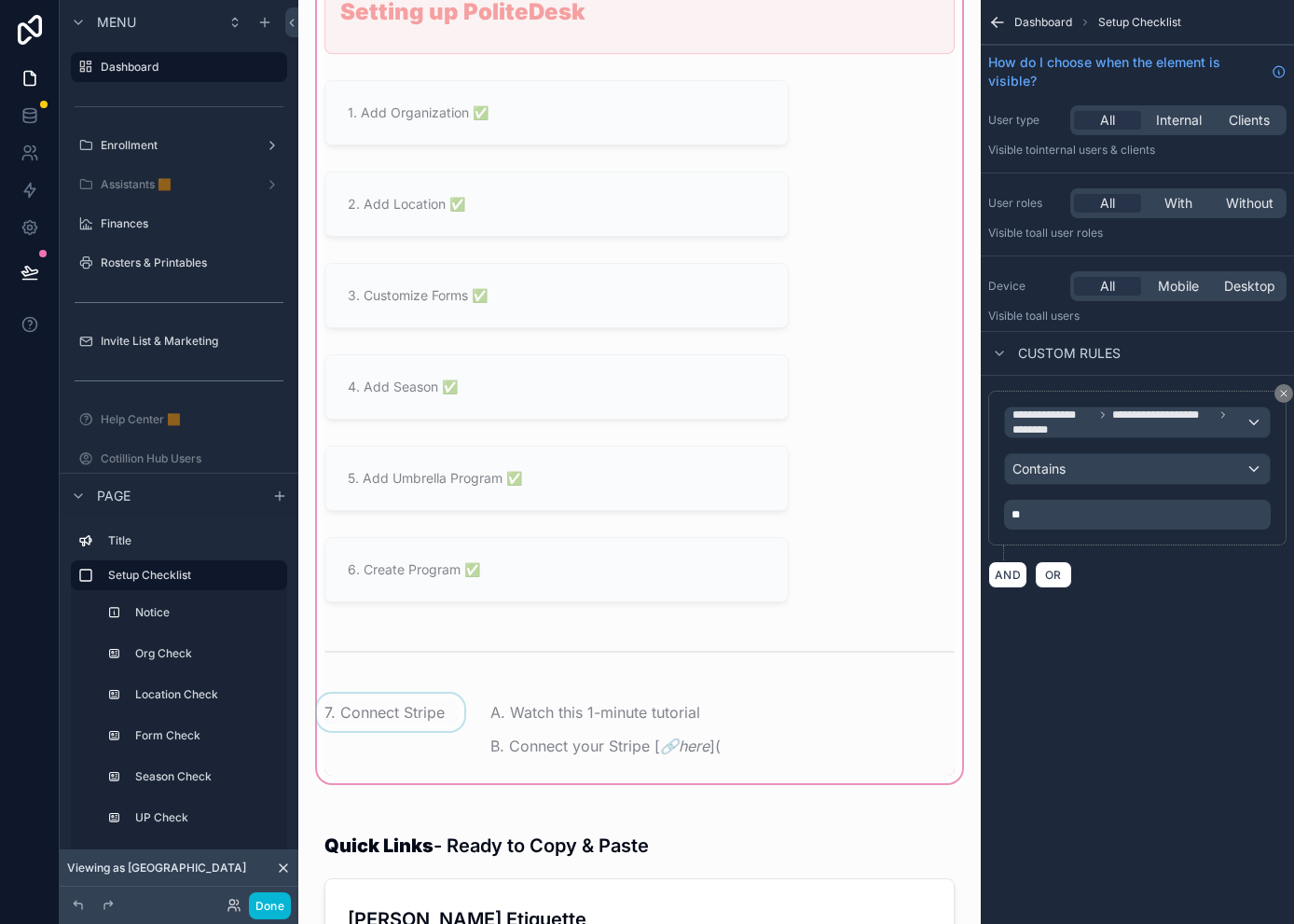
drag, startPoint x: 467, startPoint y: 654, endPoint x: 463, endPoint y: 749, distance: 95.1
click at [463, 749] on div "First things first! Let's finish Setting up PoliteDesk 1. Add Organization ✅ 2.…" at bounding box center [639, 346] width 652 height 861
click at [448, 655] on div "scrollable content" at bounding box center [639, 652] width 652 height 61
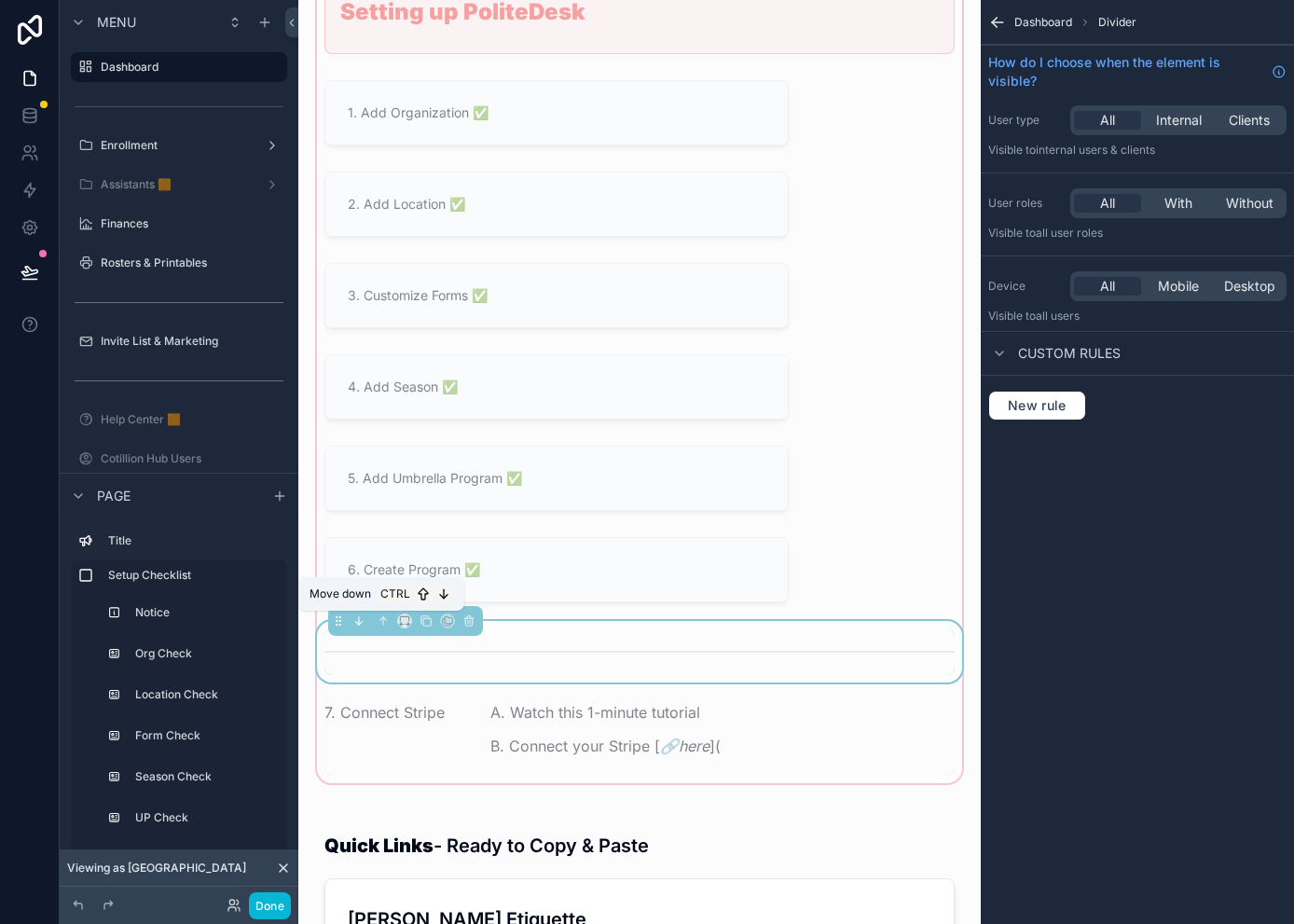
click at [356, 622] on icon "scrollable content" at bounding box center [358, 624] width 4 height 4
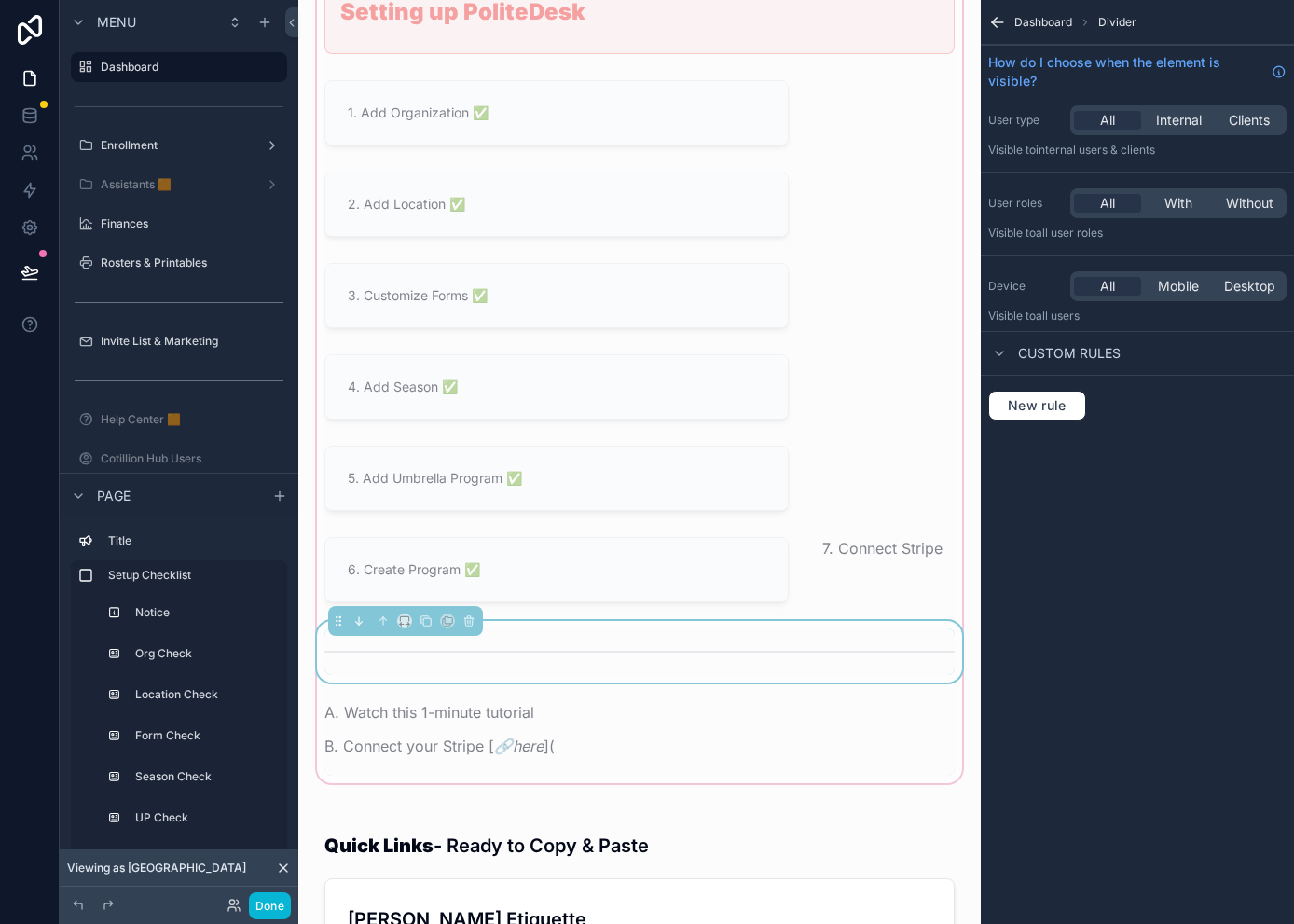
click at [356, 622] on icon "scrollable content" at bounding box center [358, 624] width 4 height 4
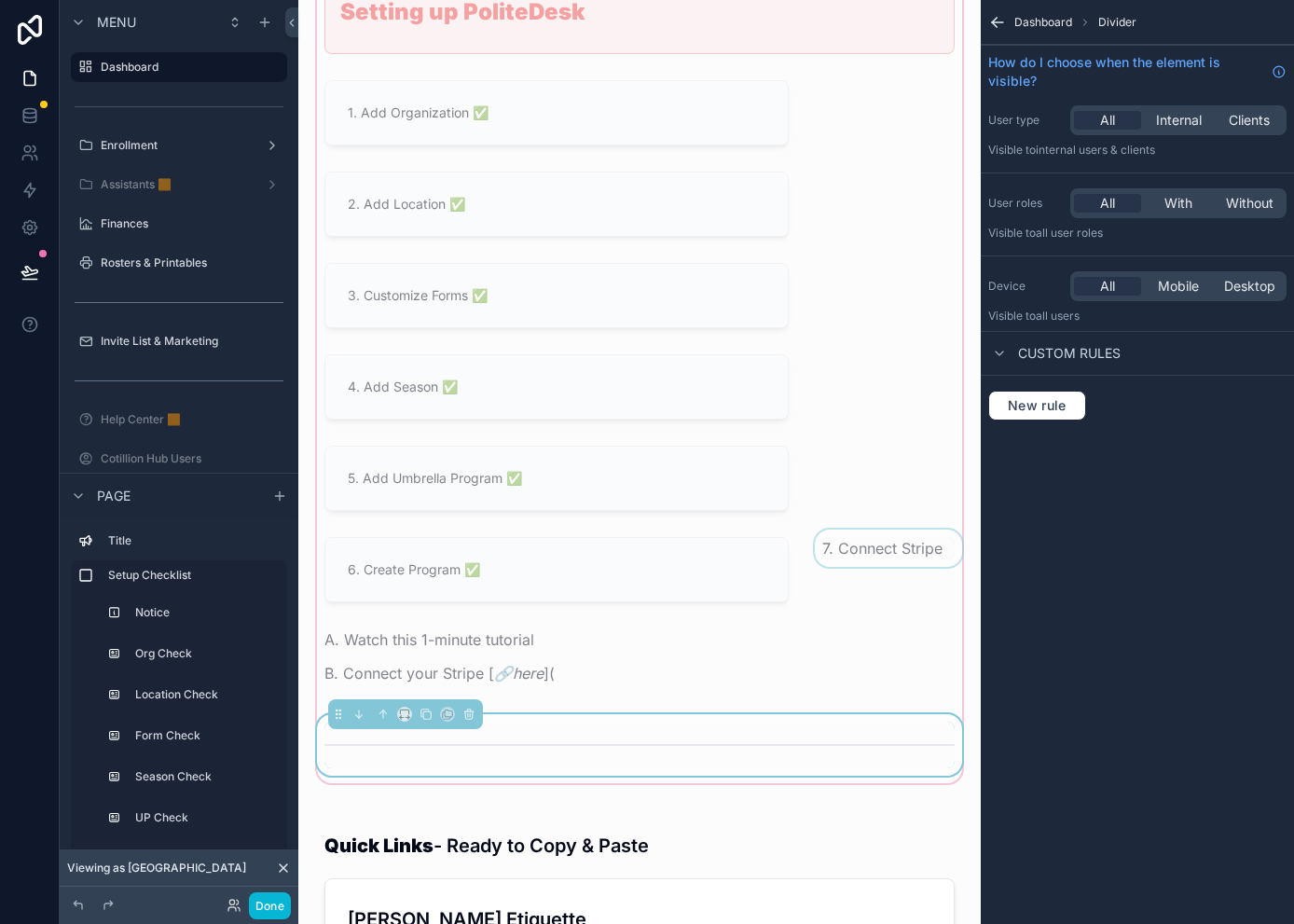
click at [836, 550] on div "scrollable content" at bounding box center [887, 569] width 155 height 80
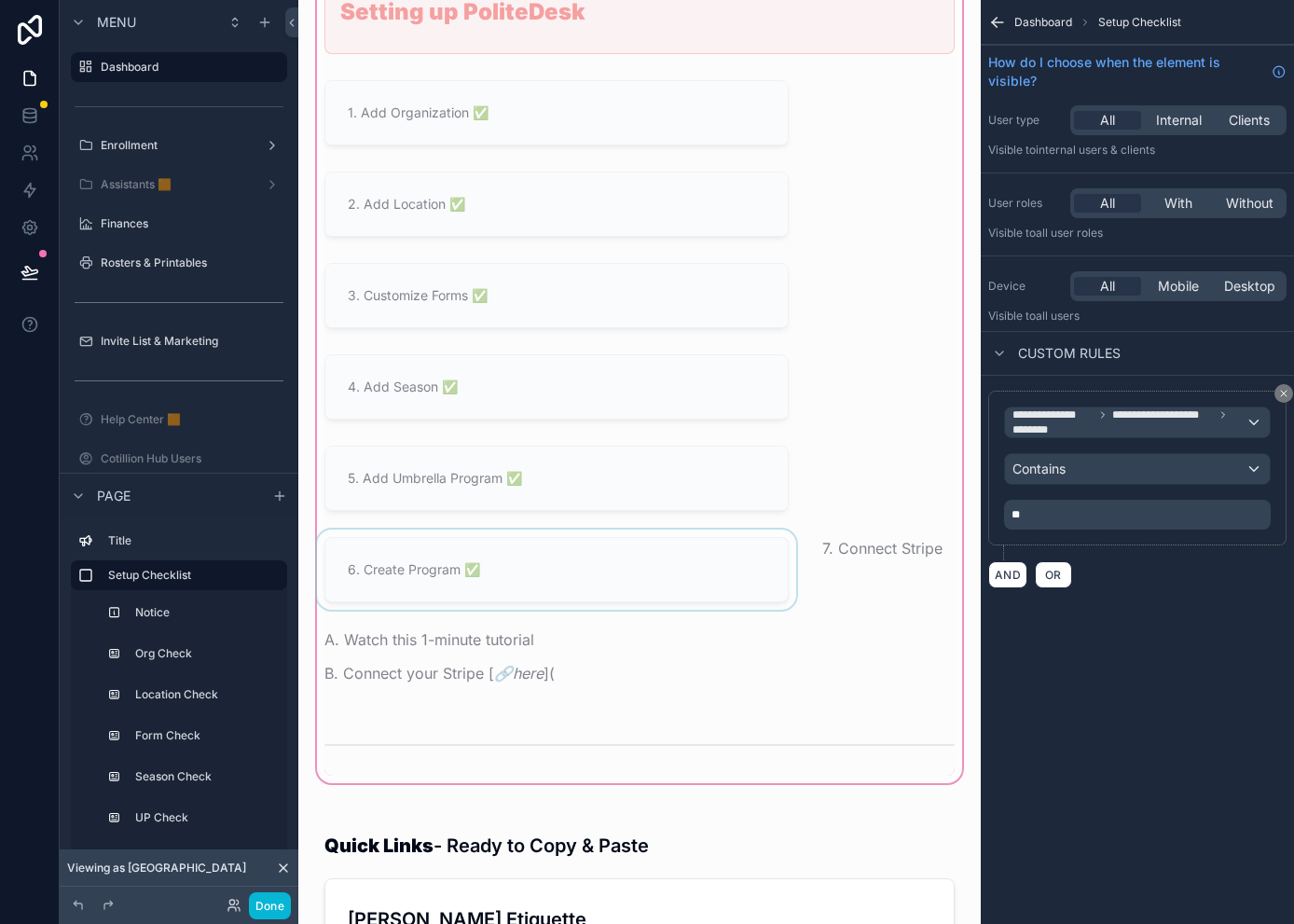
click at [654, 560] on div "scrollable content" at bounding box center [556, 569] width 487 height 80
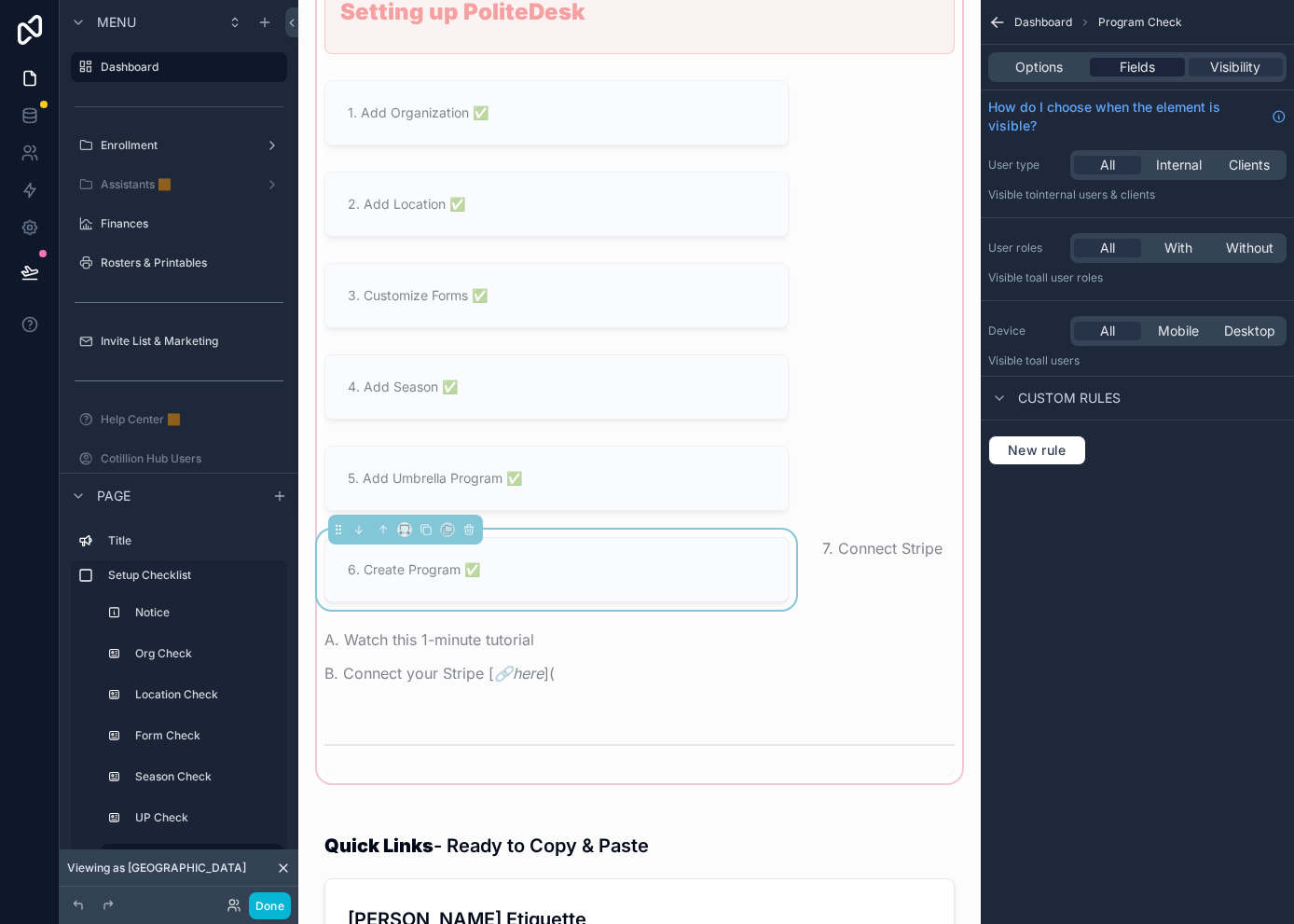
click at [1139, 61] on span "Fields" at bounding box center [1137, 67] width 36 height 19
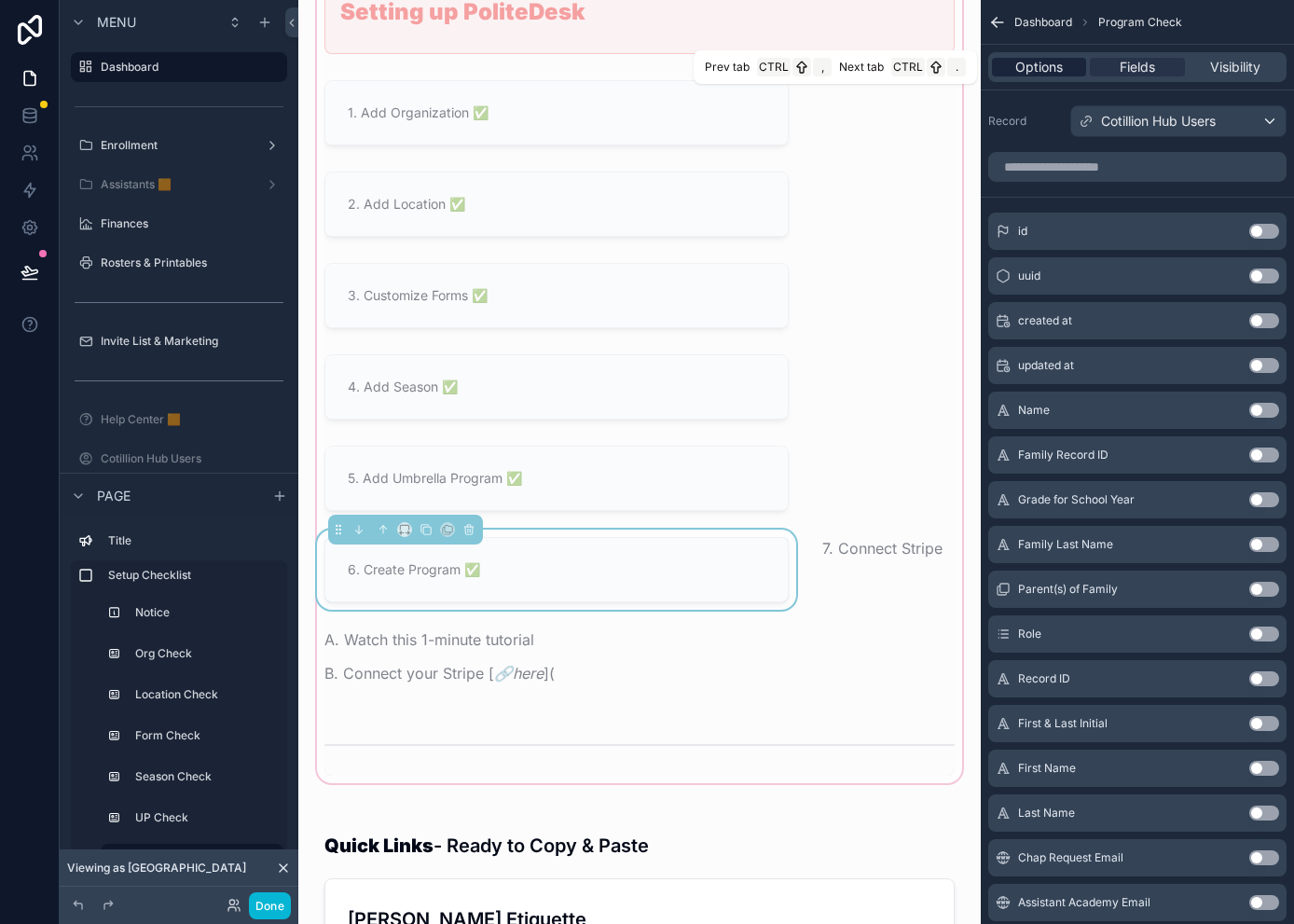
click at [1057, 63] on span "Options" at bounding box center [1038, 67] width 47 height 19
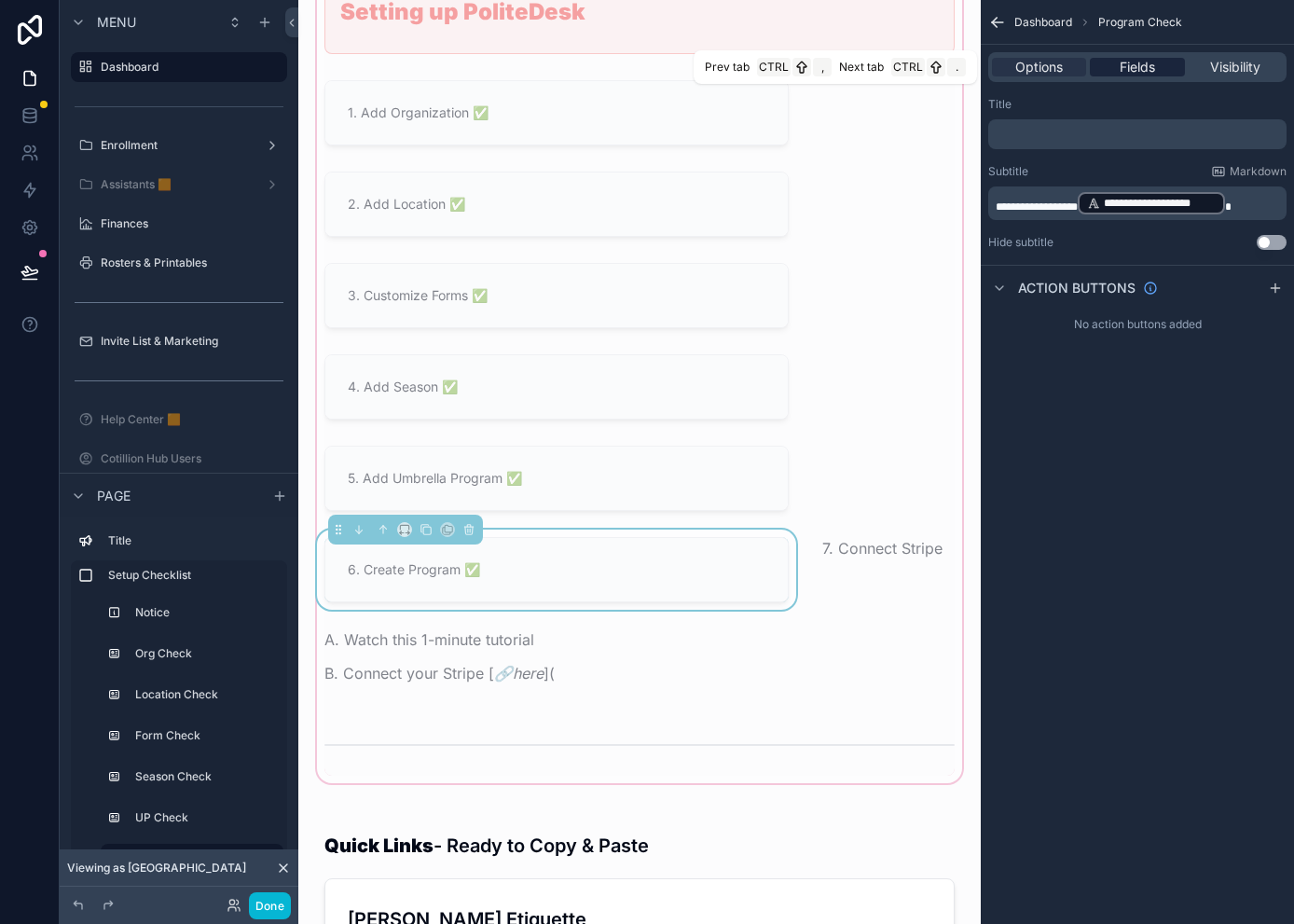
click at [1136, 67] on span "Fields" at bounding box center [1137, 67] width 36 height 19
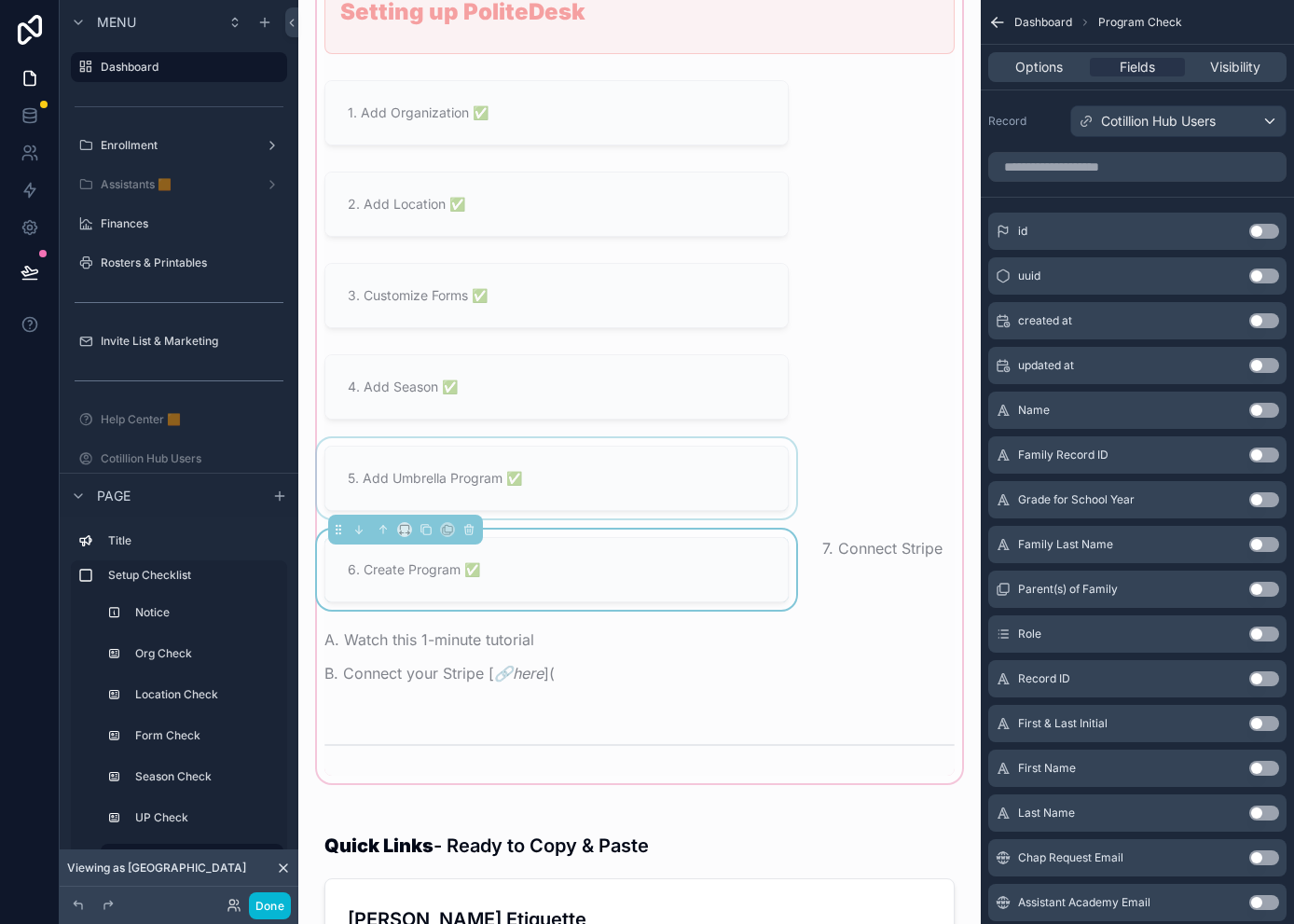
drag, startPoint x: 1040, startPoint y: 75, endPoint x: 417, endPoint y: 483, distance: 744.7
click at [1040, 75] on span "Options" at bounding box center [1038, 67] width 47 height 19
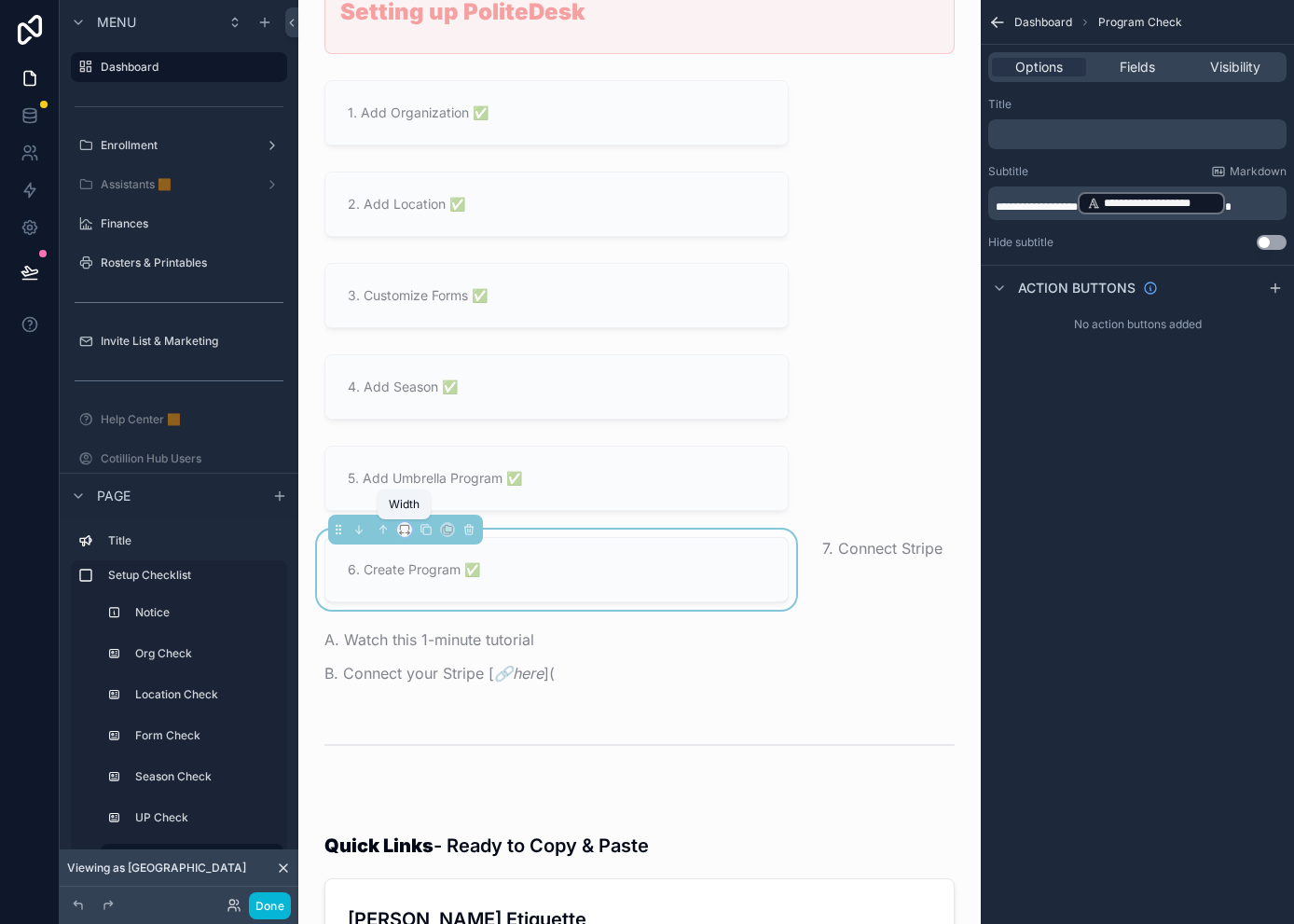
click at [403, 530] on icon "scrollable content" at bounding box center [404, 529] width 13 height 13
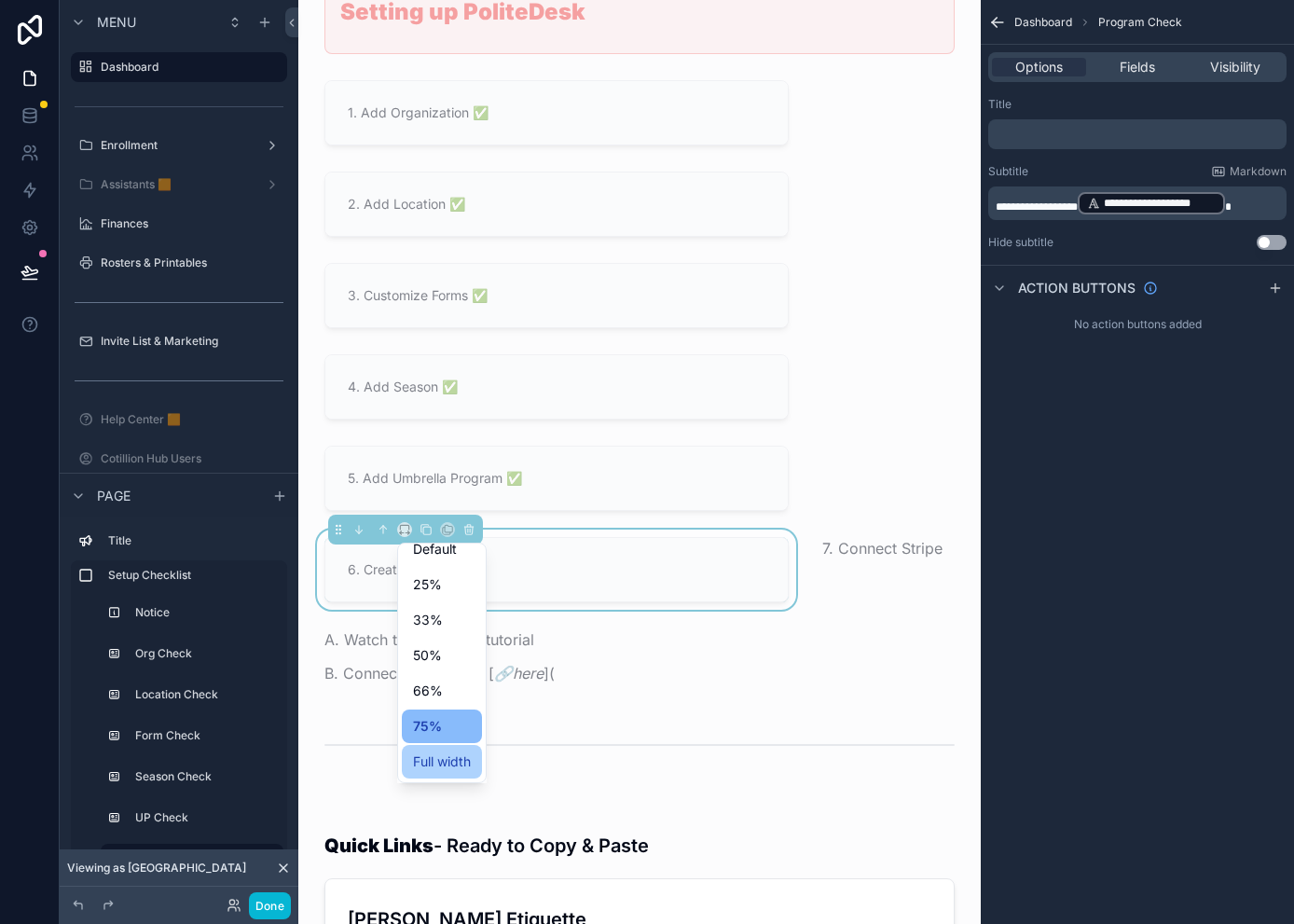
click at [452, 760] on span "Full width" at bounding box center [441, 761] width 58 height 23
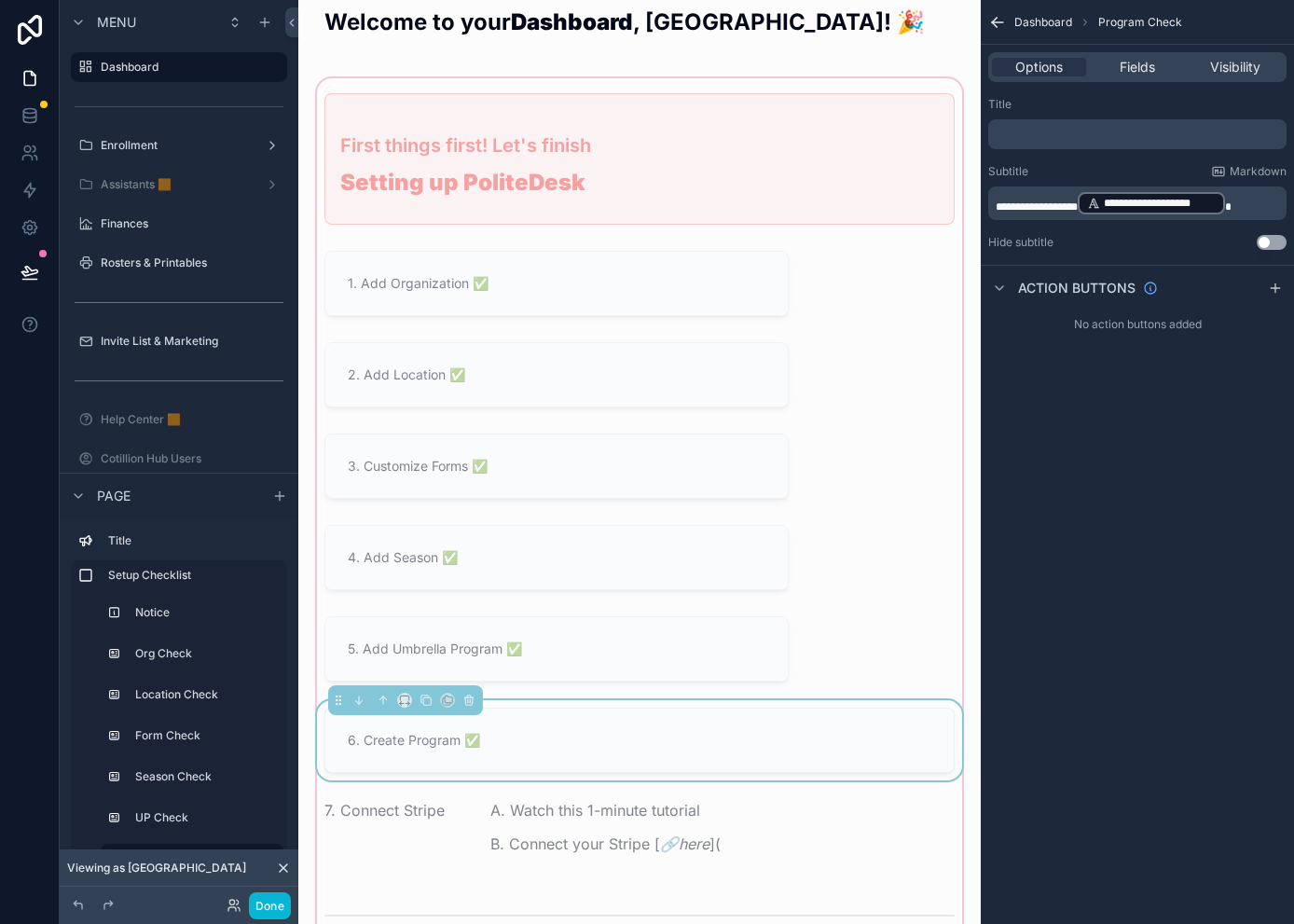
scroll to position [0, 0]
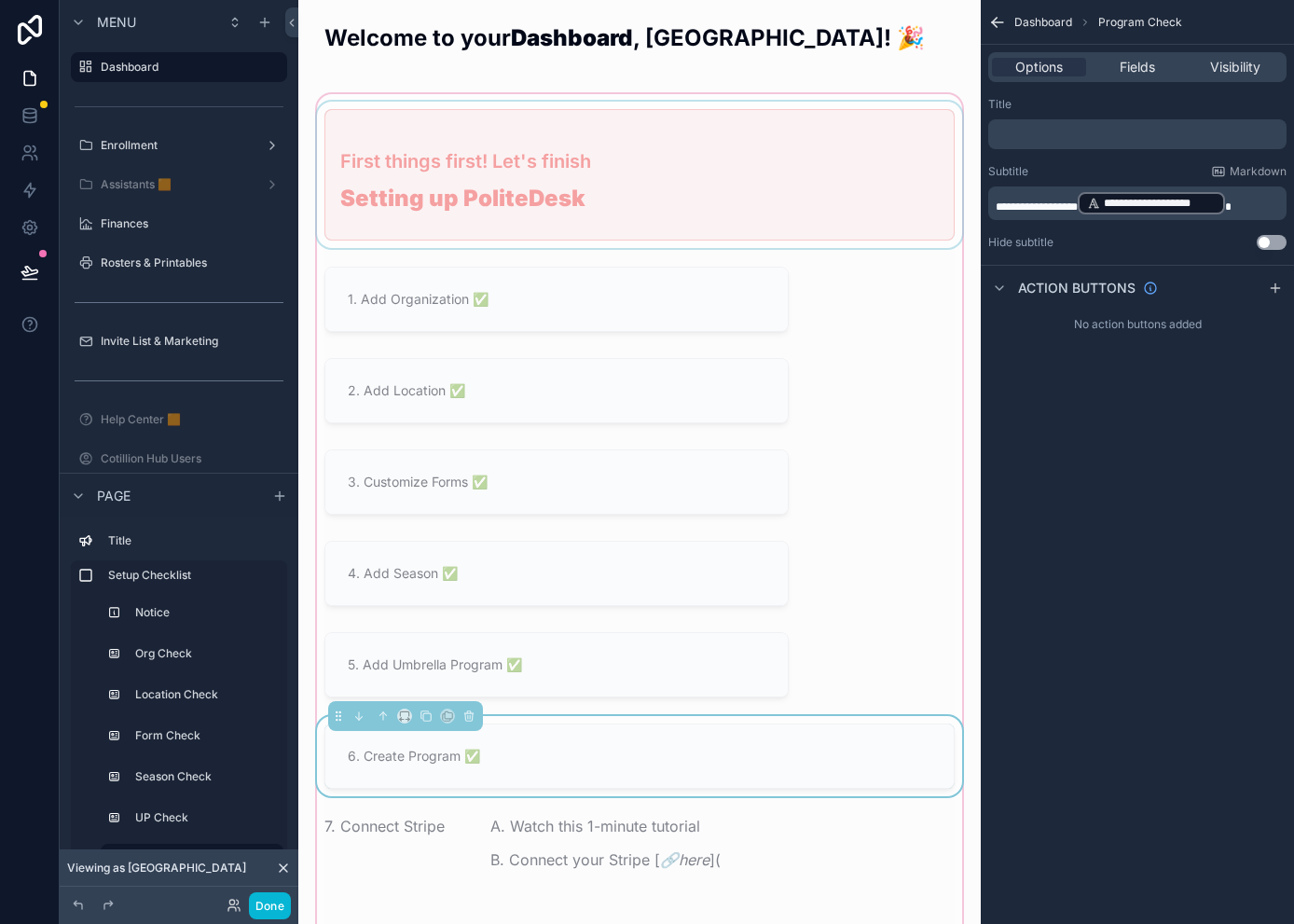
click at [621, 174] on div "scrollable content" at bounding box center [639, 175] width 652 height 146
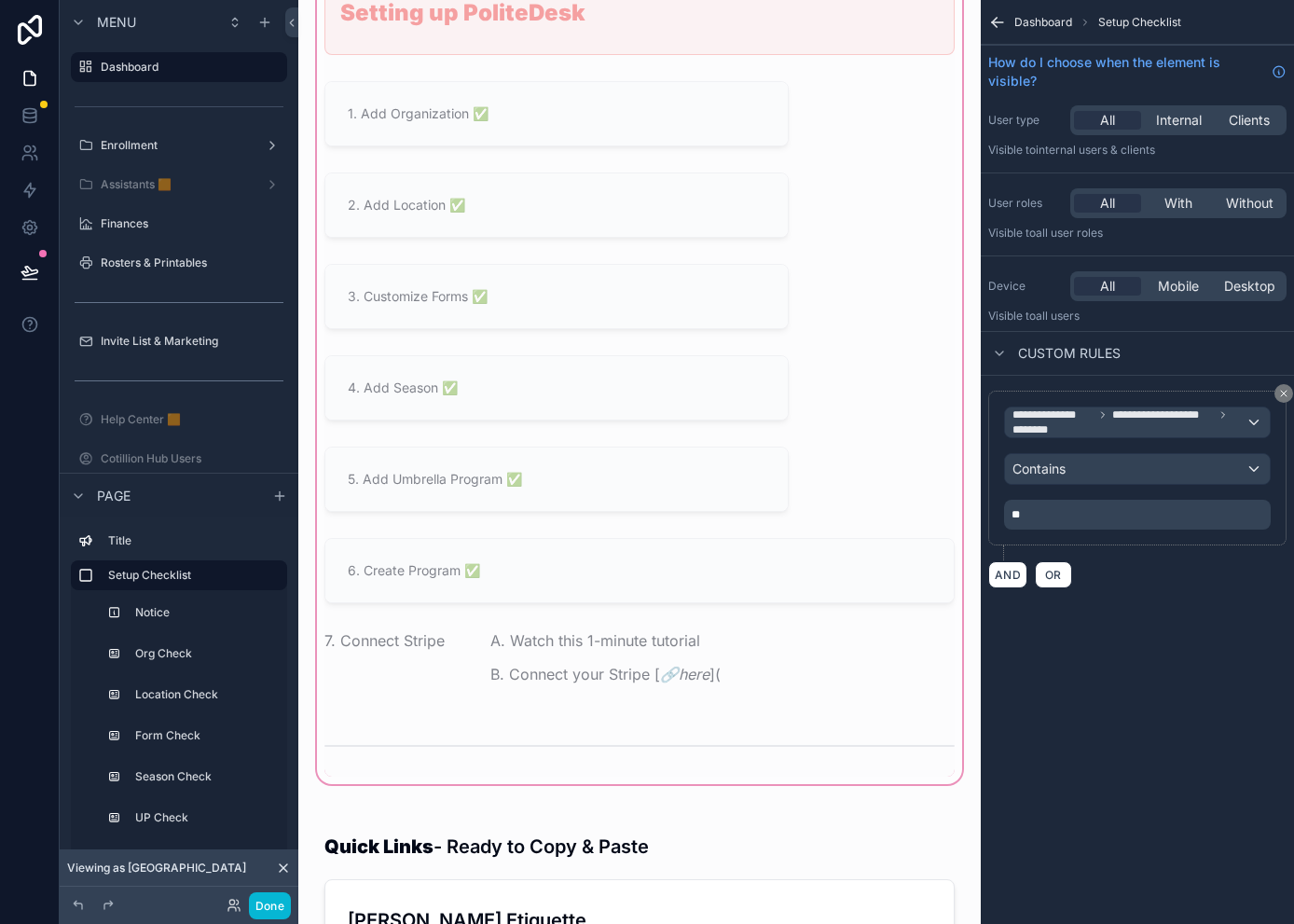
scroll to position [187, 0]
click at [432, 641] on div "scrollable content" at bounding box center [390, 661] width 155 height 82
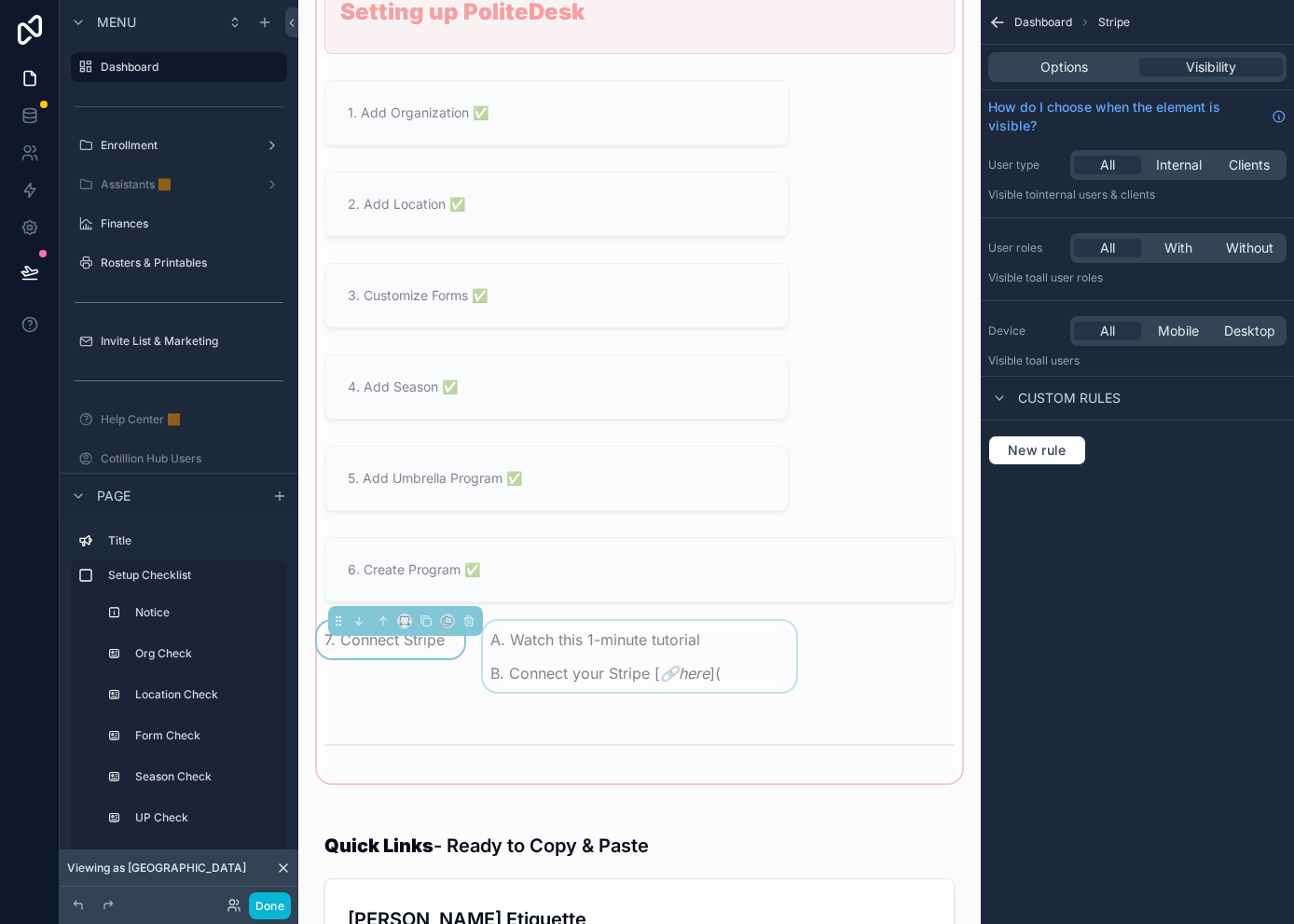
click at [734, 679] on div "scrollable content" at bounding box center [639, 661] width 321 height 82
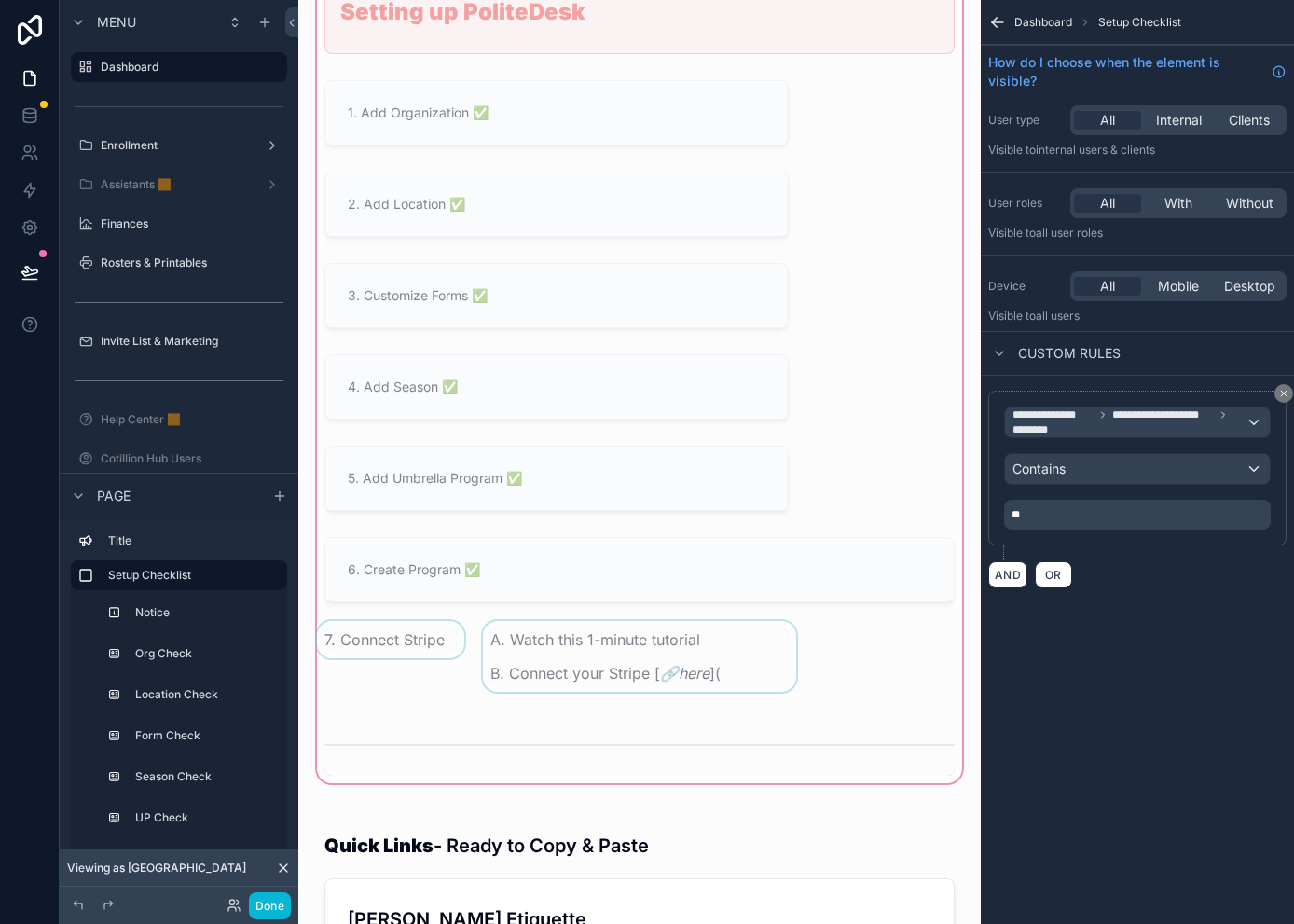
click at [732, 670] on div "scrollable content" at bounding box center [639, 661] width 321 height 82
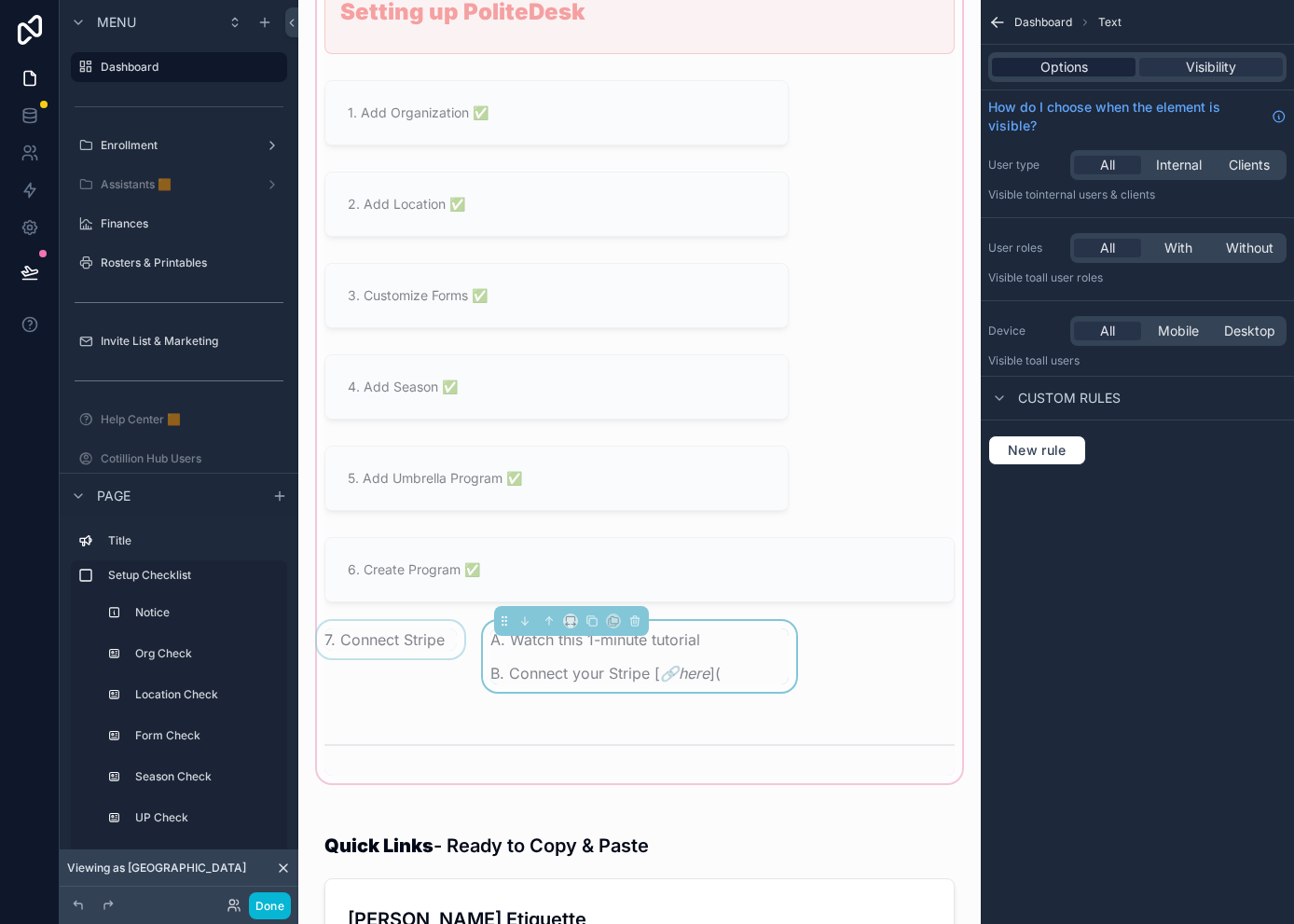
click at [1040, 63] on span "Options" at bounding box center [1064, 67] width 47 height 19
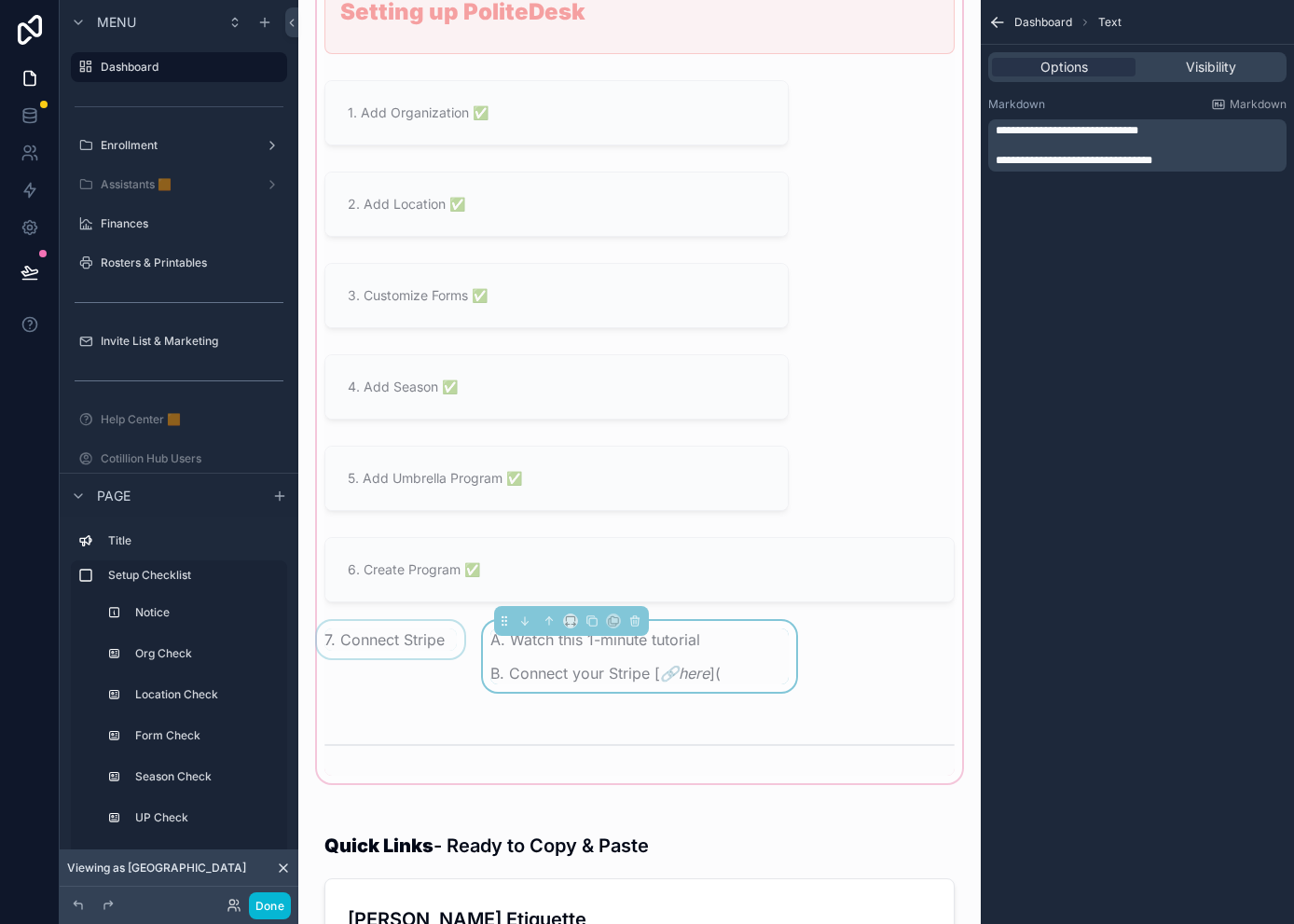
click at [1152, 162] on p "**********" at bounding box center [1138, 160] width 287 height 15
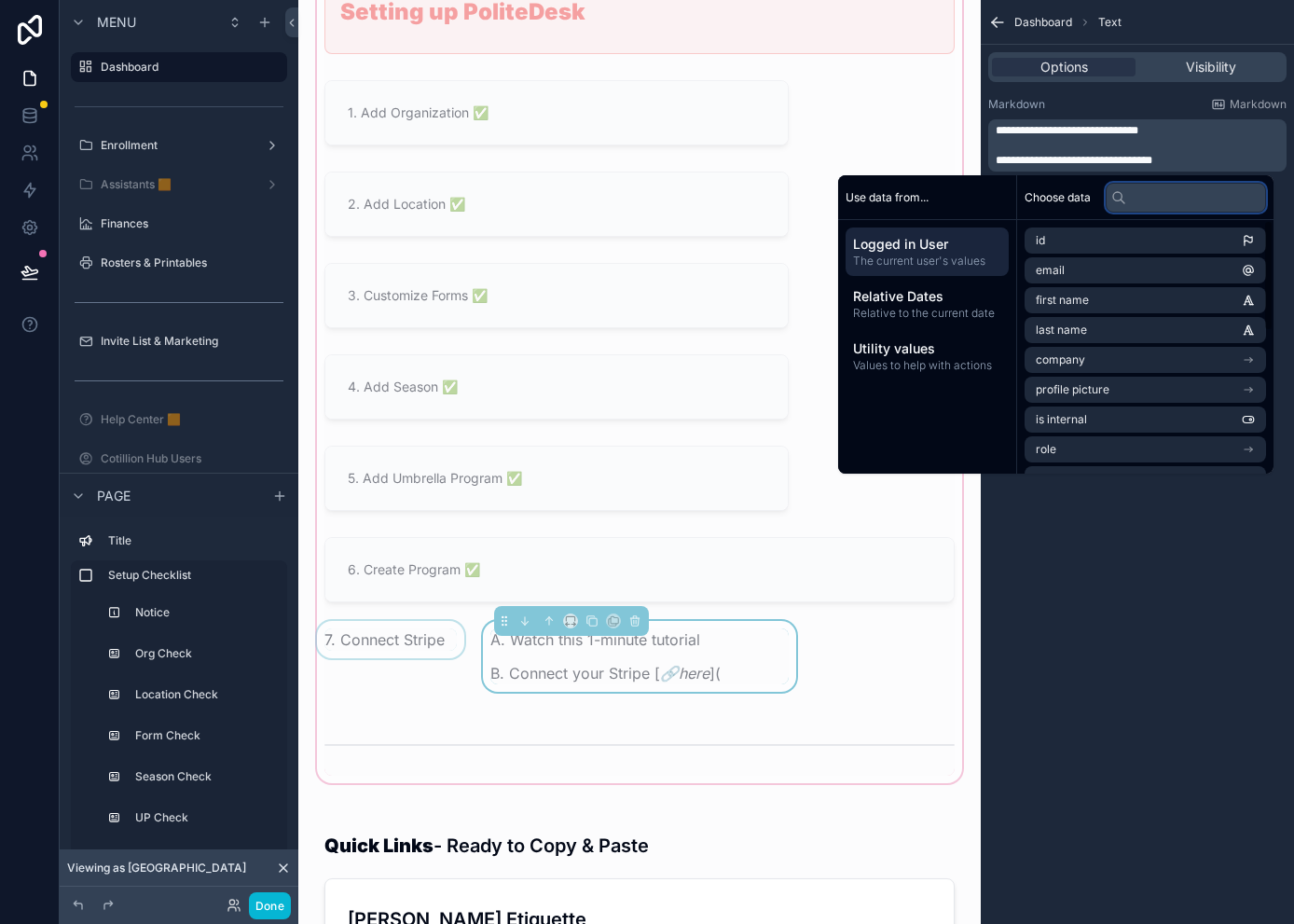
click at [1129, 200] on input "text" at bounding box center [1185, 197] width 160 height 30
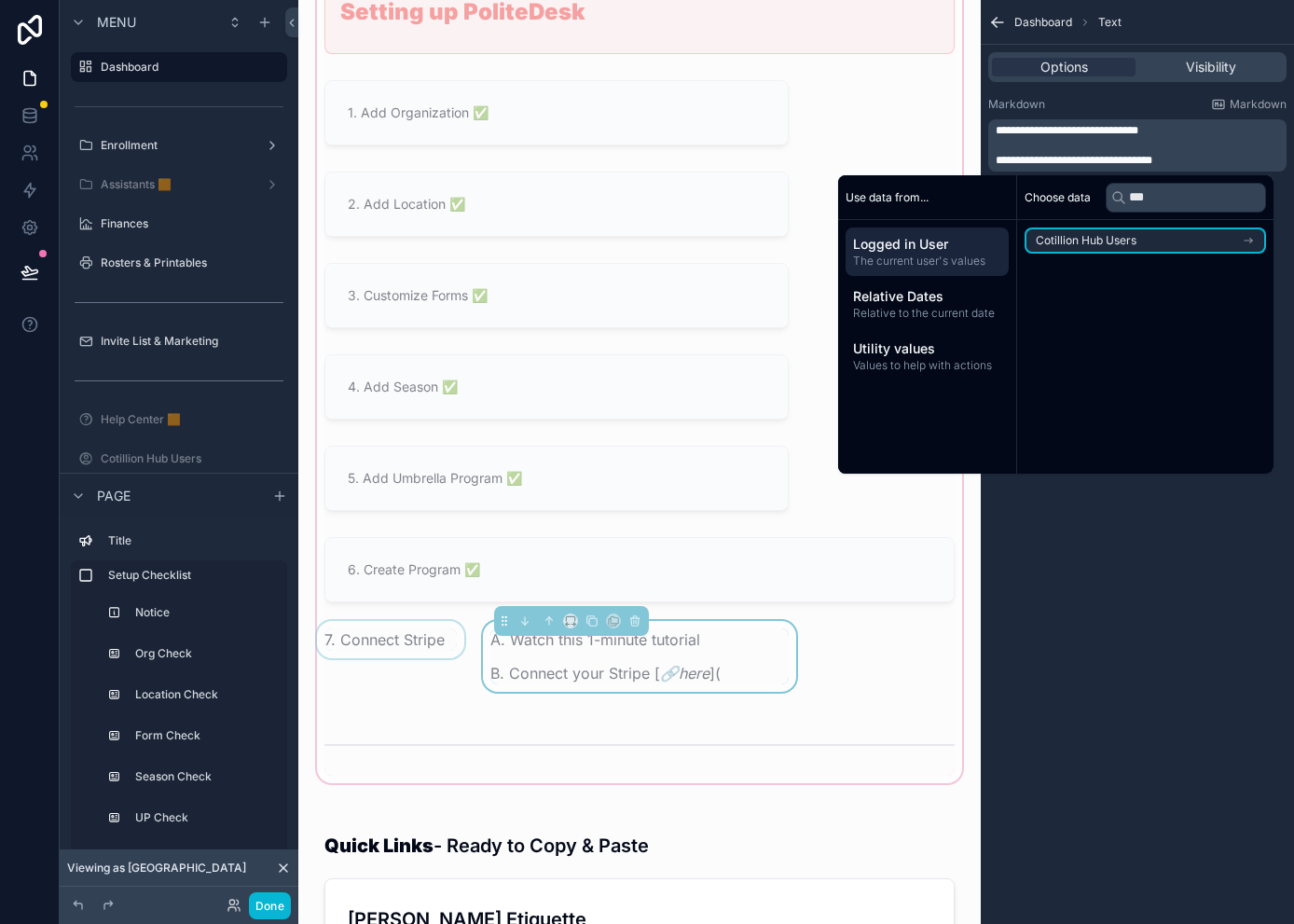
drag, startPoint x: 1123, startPoint y: 232, endPoint x: 1132, endPoint y: 208, distance: 25.6
click at [1123, 232] on li "Cotillion Hub Users" at bounding box center [1145, 240] width 242 height 26
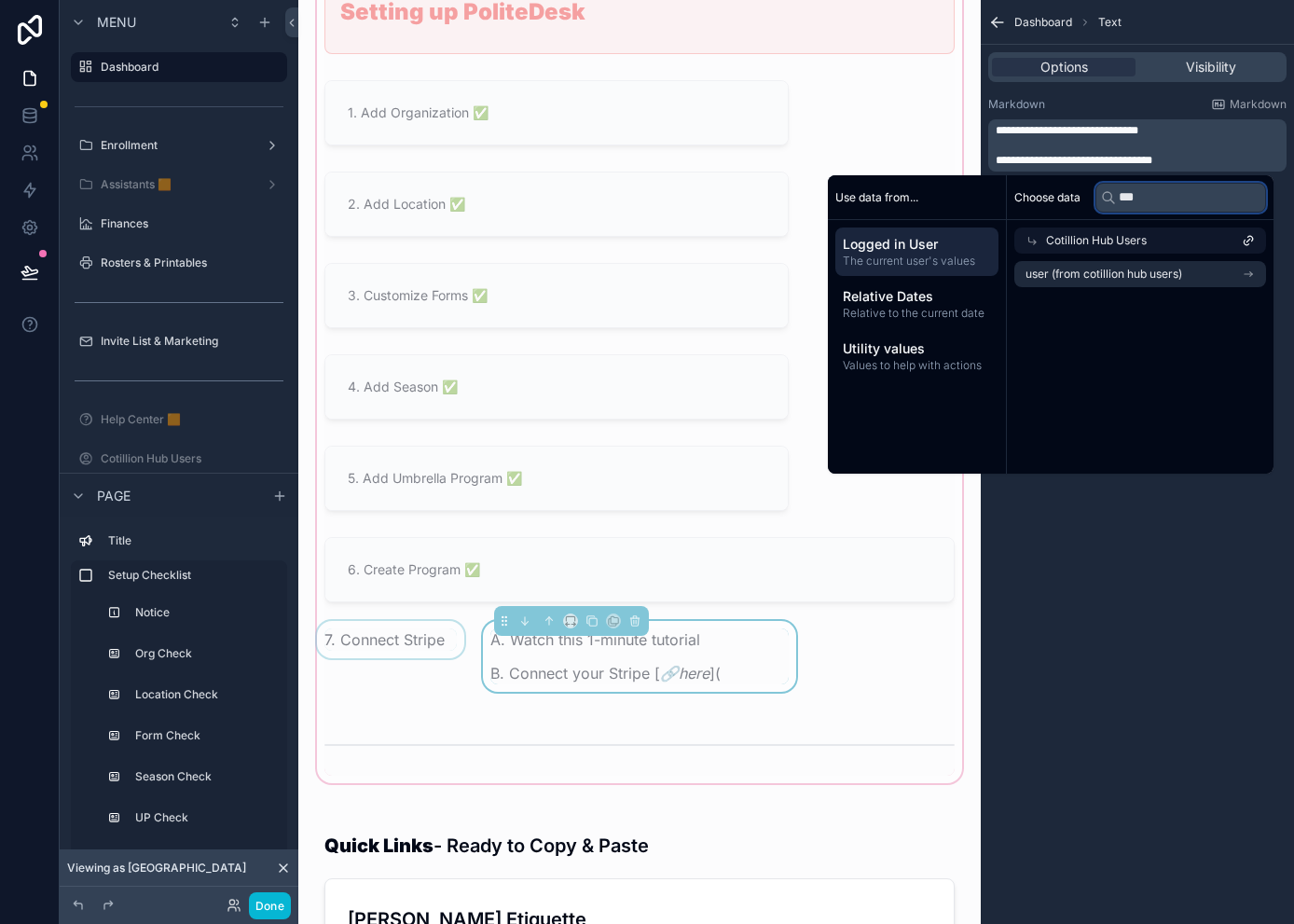
click at [1144, 196] on input "***" at bounding box center [1180, 197] width 171 height 30
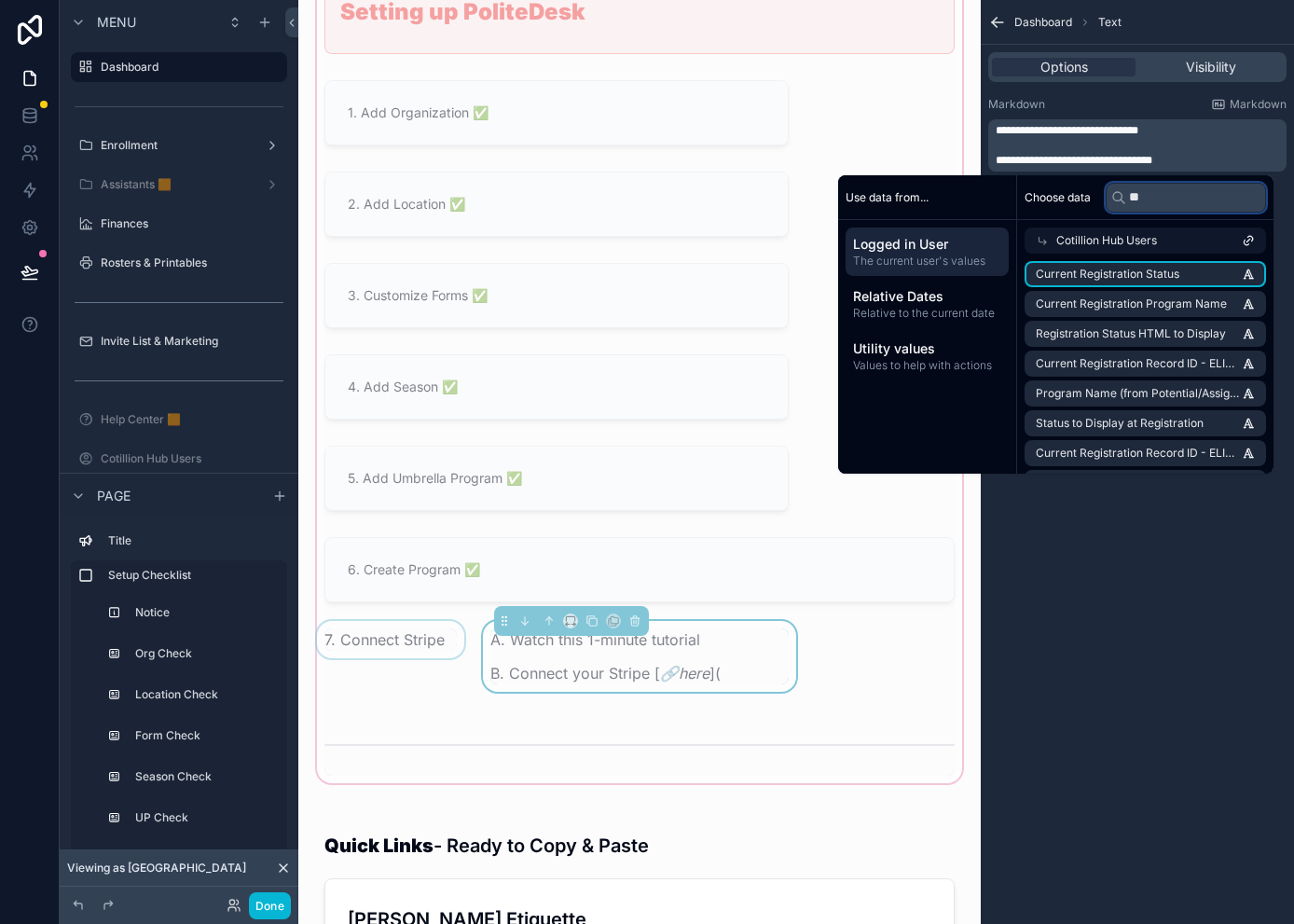
type input "*"
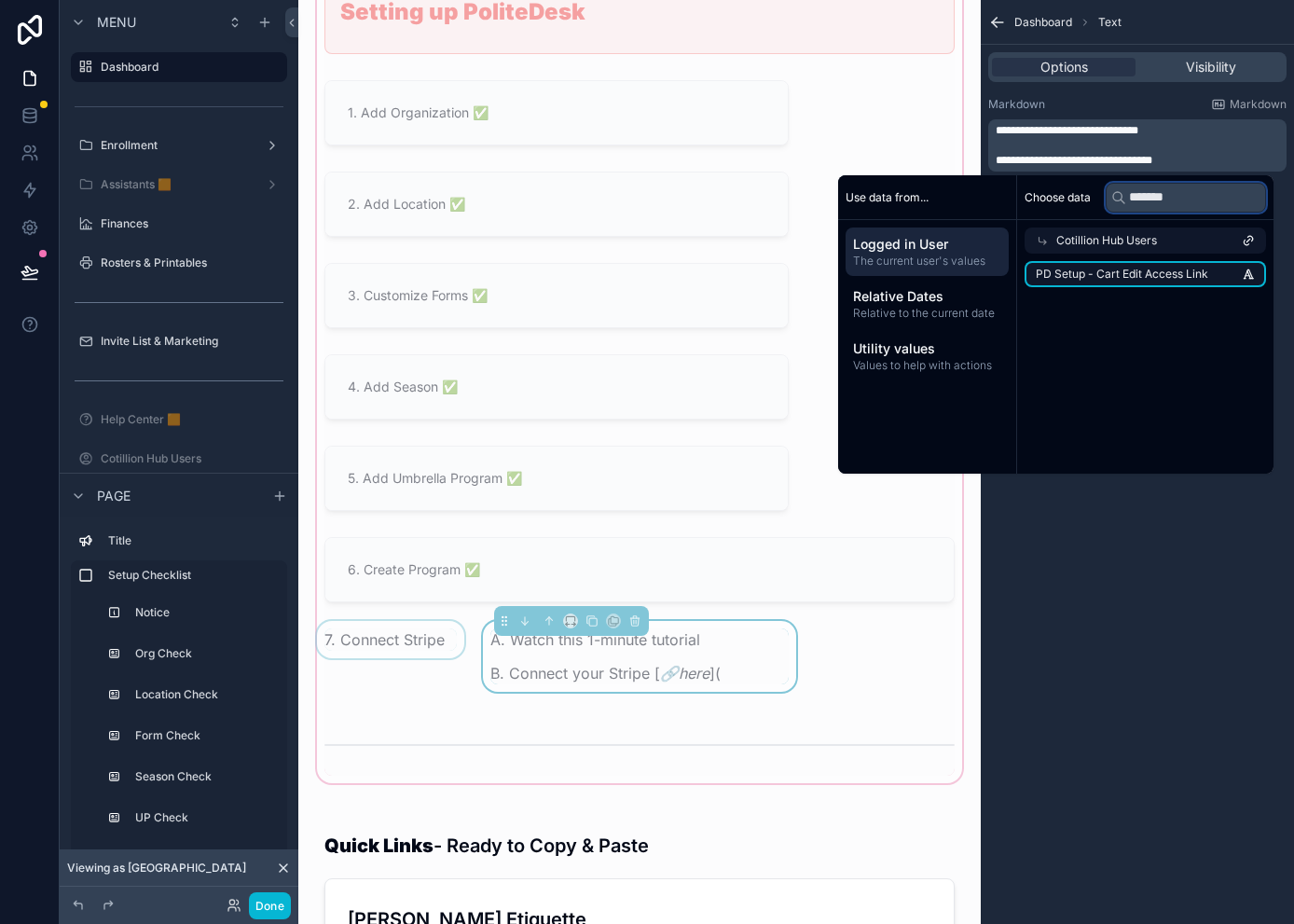
type input "*******"
click at [1143, 270] on span "PD Setup - Cart Edit Access Link" at bounding box center [1121, 273] width 173 height 15
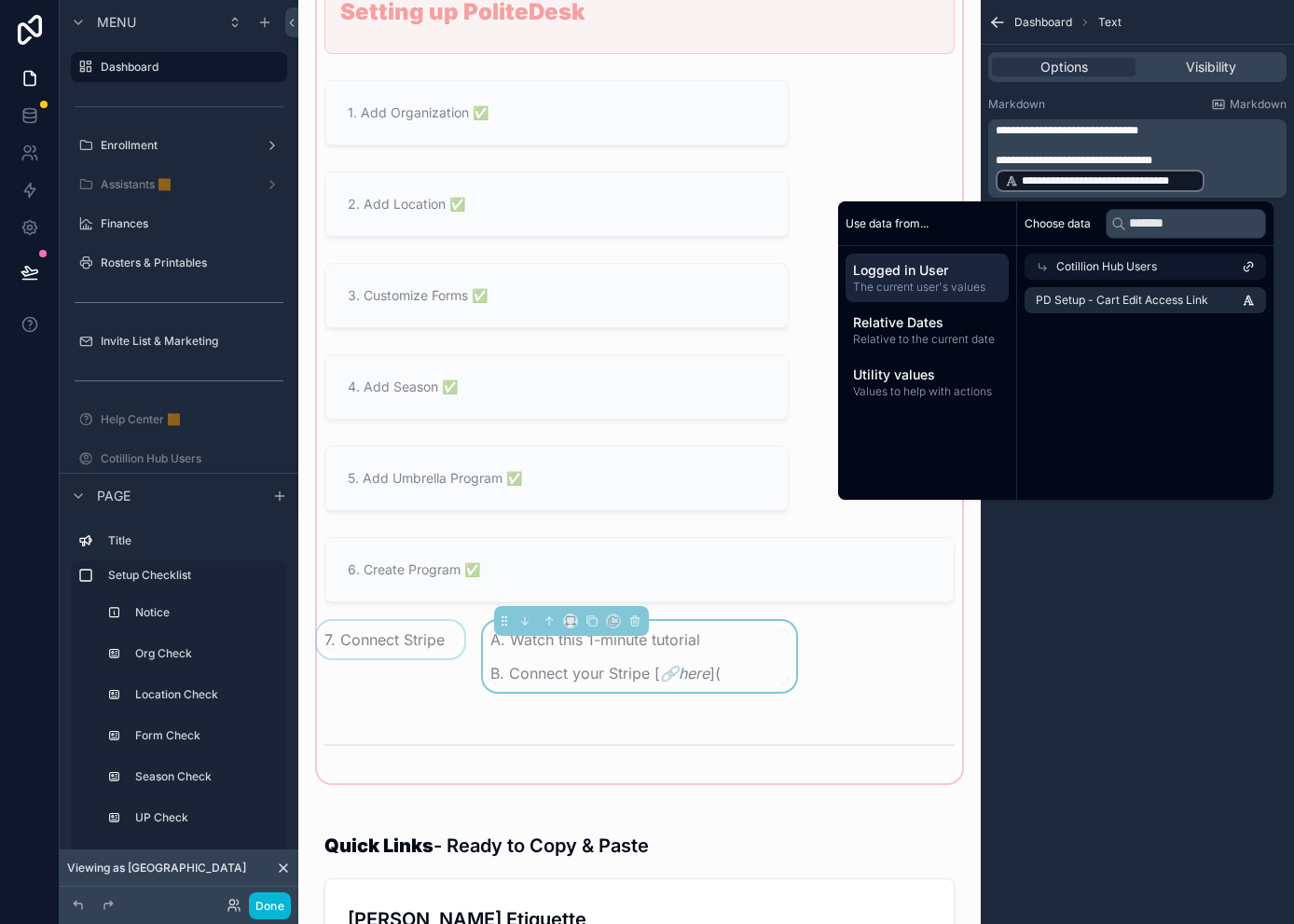
scroll to position [0, 0]
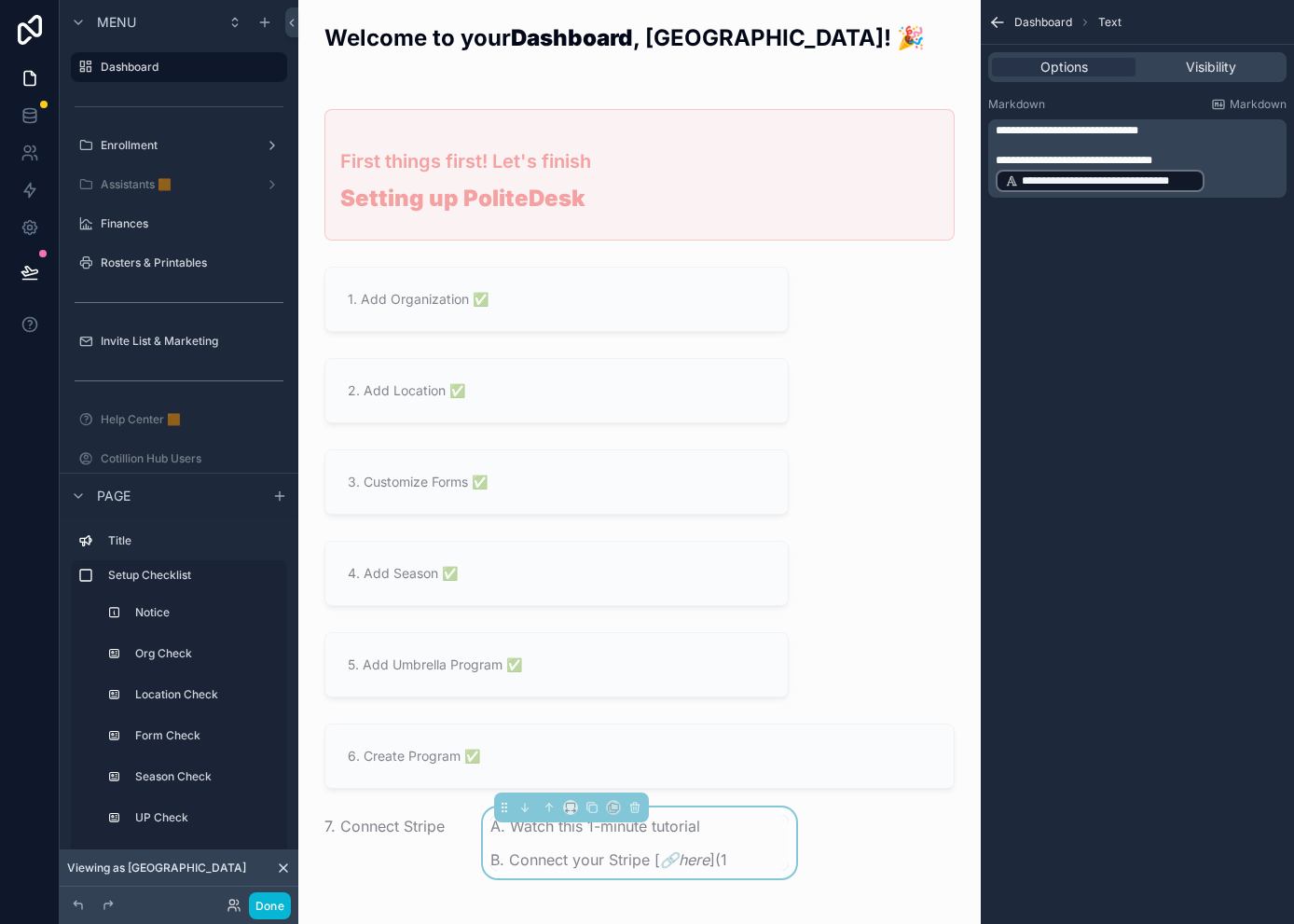
click at [1152, 176] on p "**********" at bounding box center [1138, 174] width 287 height 41
click at [1152, 178] on p "**********" at bounding box center [1138, 174] width 287 height 41
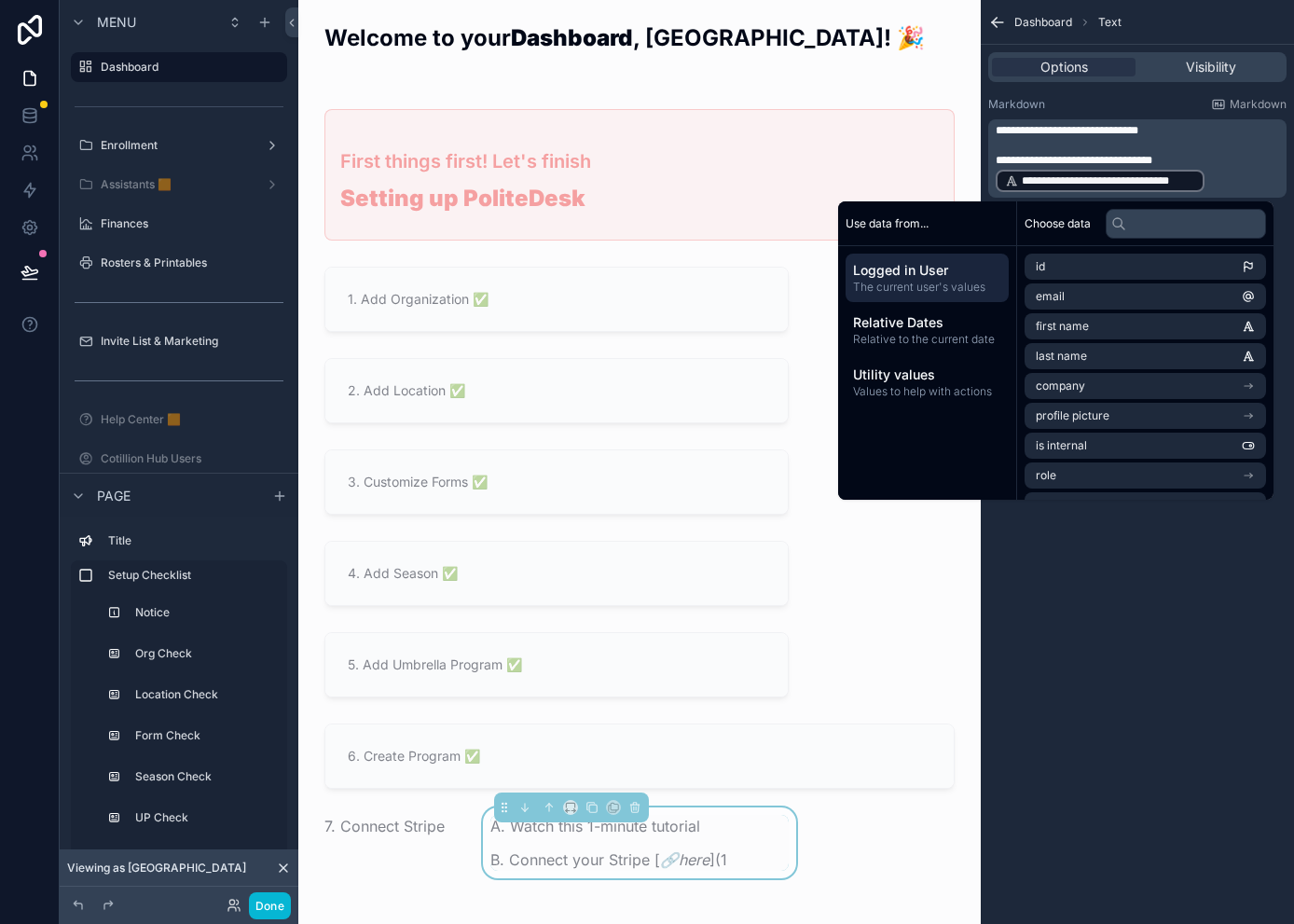
click at [1152, 181] on p "**********" at bounding box center [1138, 174] width 287 height 41
click at [1152, 626] on div "**********" at bounding box center [1136, 462] width 313 height 924
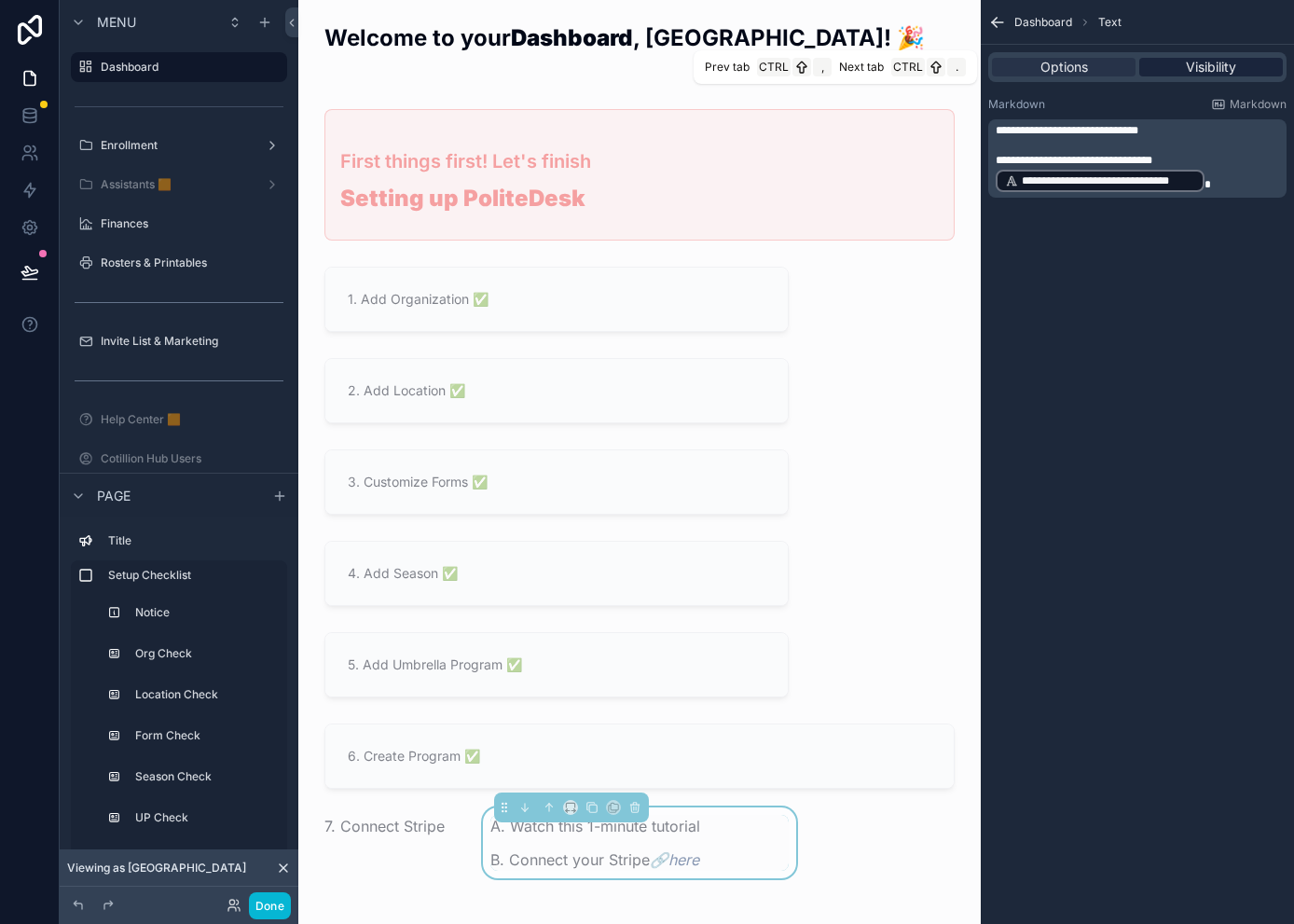
click at [1152, 71] on span "Visibility" at bounding box center [1210, 67] width 50 height 19
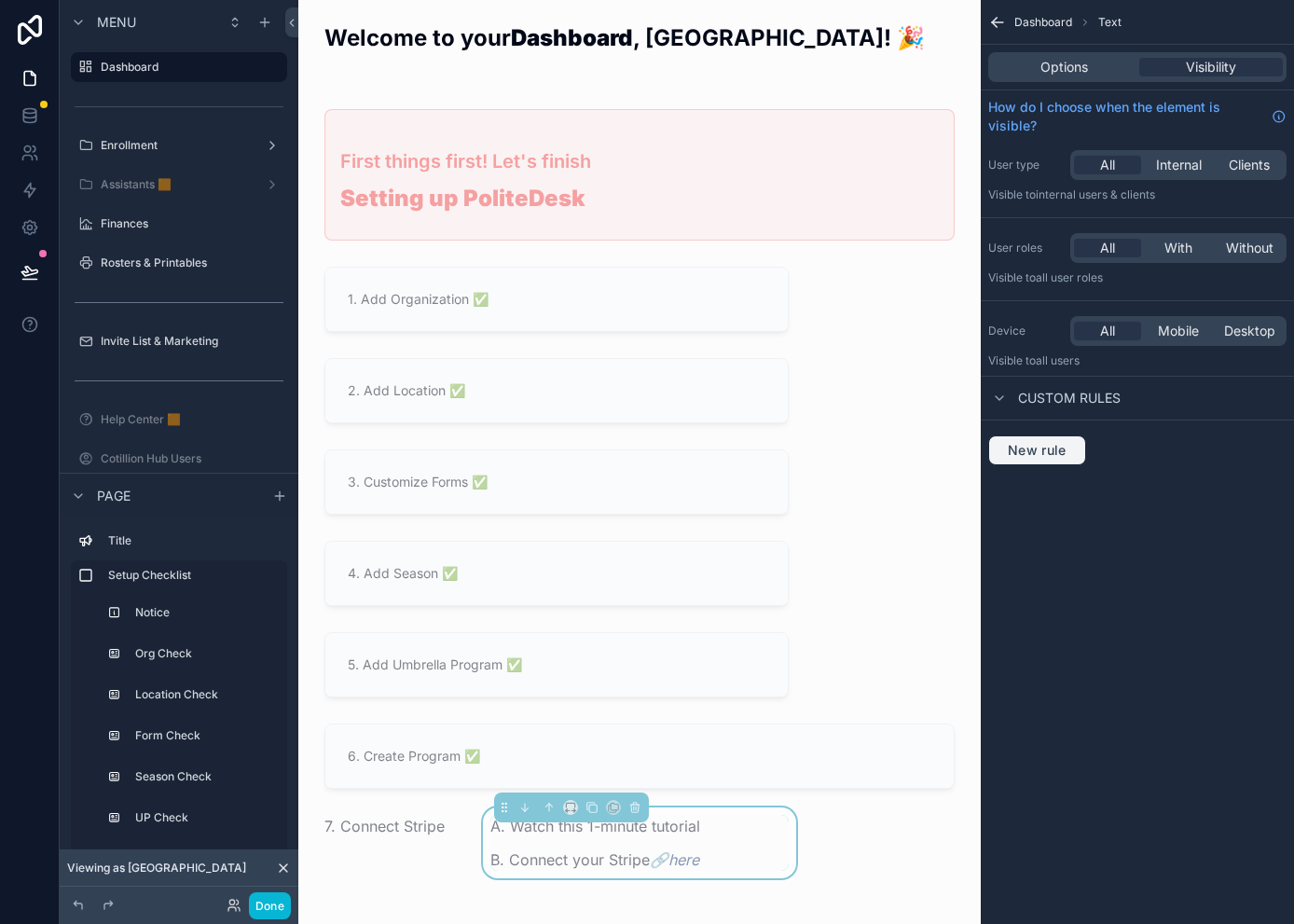
click at [1028, 451] on span "New rule" at bounding box center [1036, 450] width 74 height 17
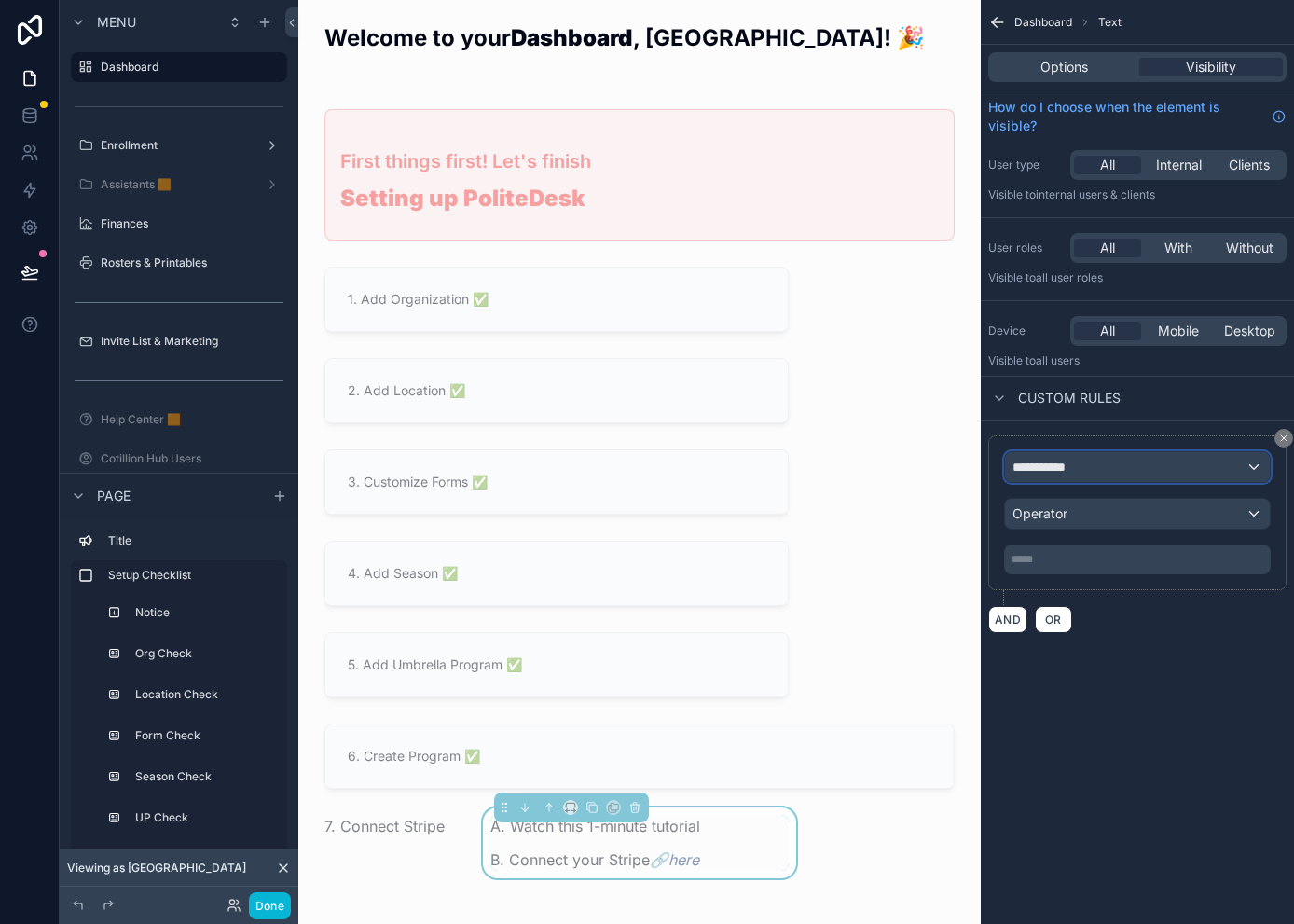
click at [1076, 466] on span "**********" at bounding box center [1046, 467] width 69 height 19
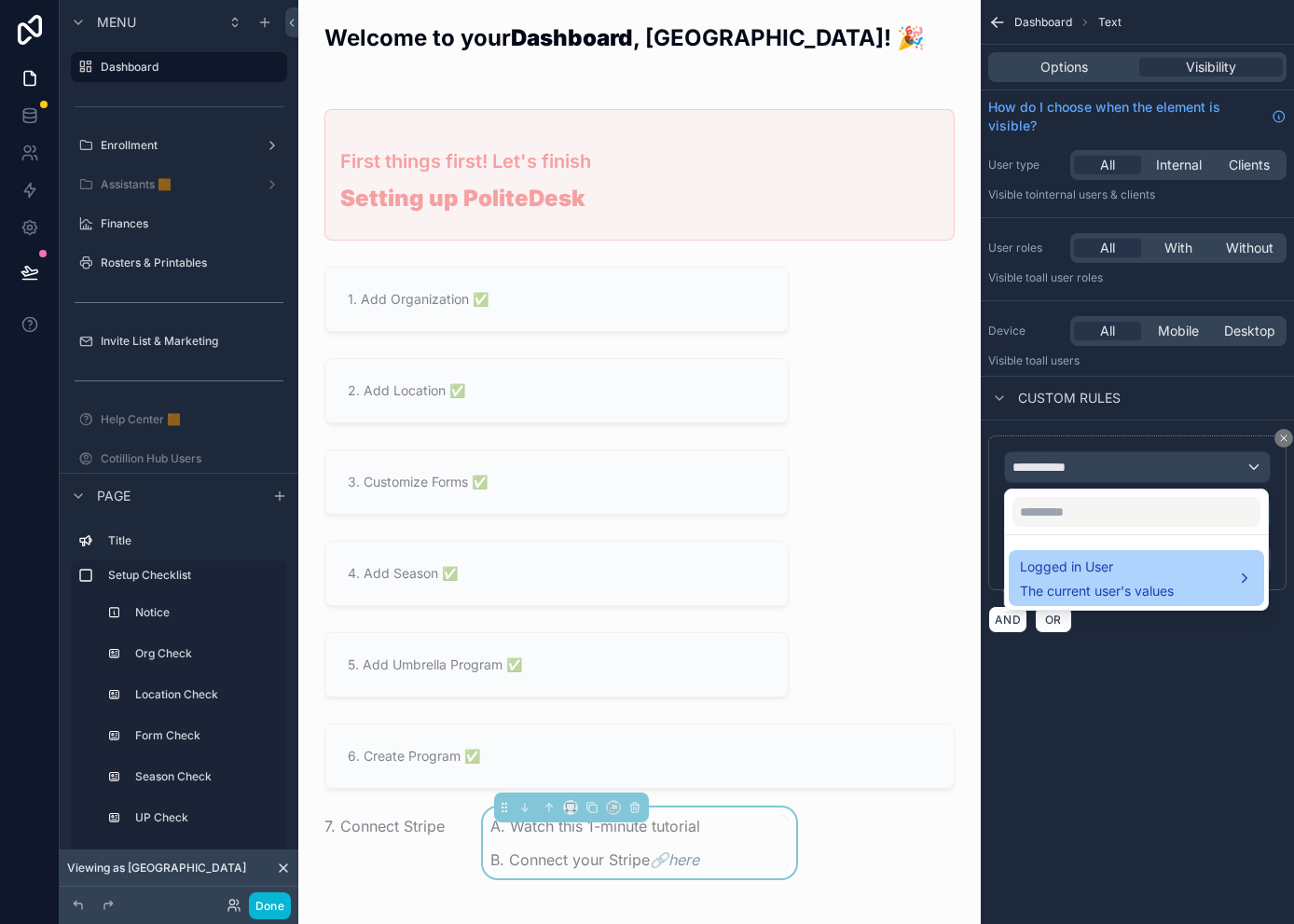
click at [1083, 571] on span "Logged in User" at bounding box center [1097, 567] width 154 height 23
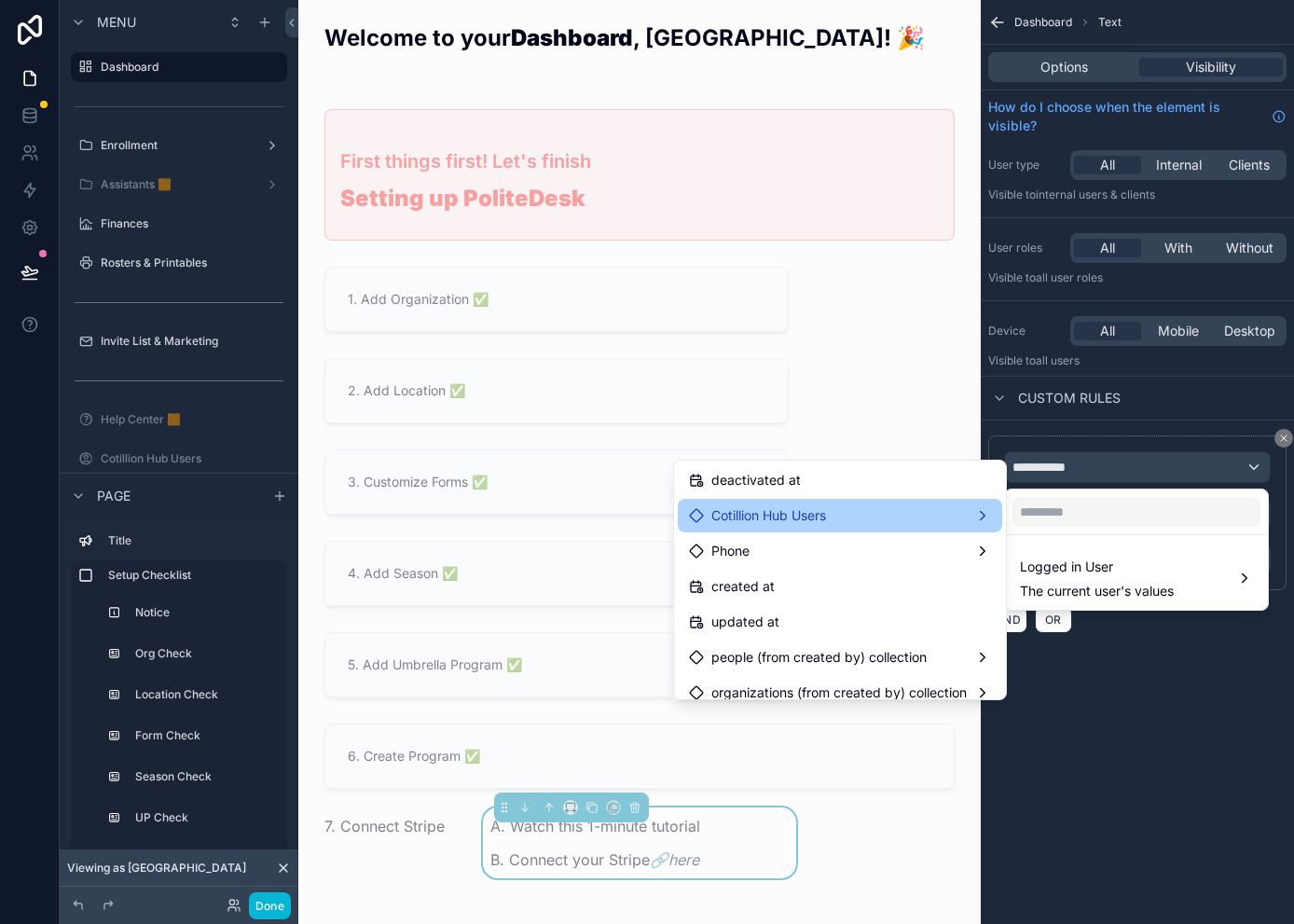
scroll to position [346, 0]
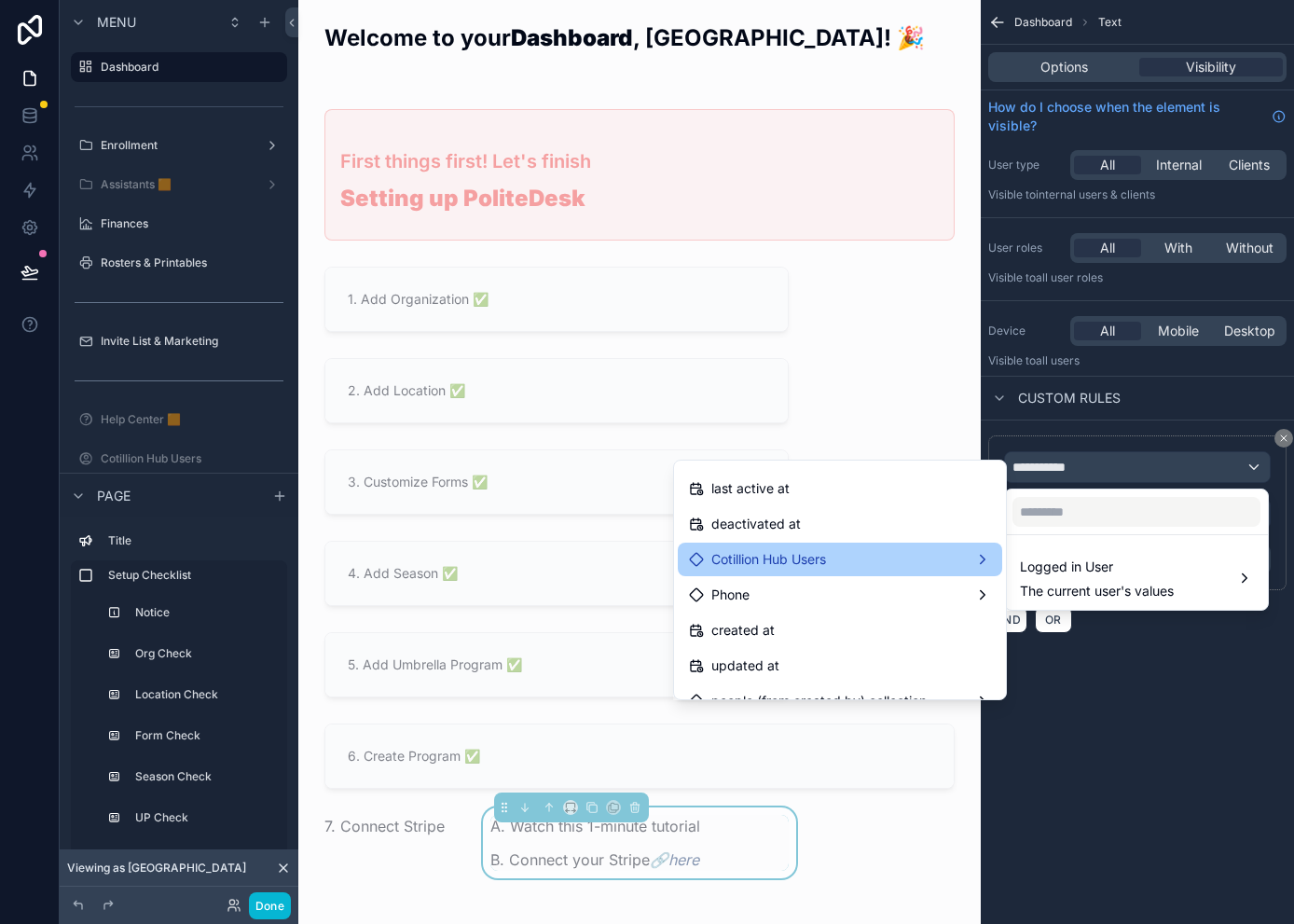
click at [793, 563] on span "Cotillion Hub Users" at bounding box center [768, 559] width 114 height 23
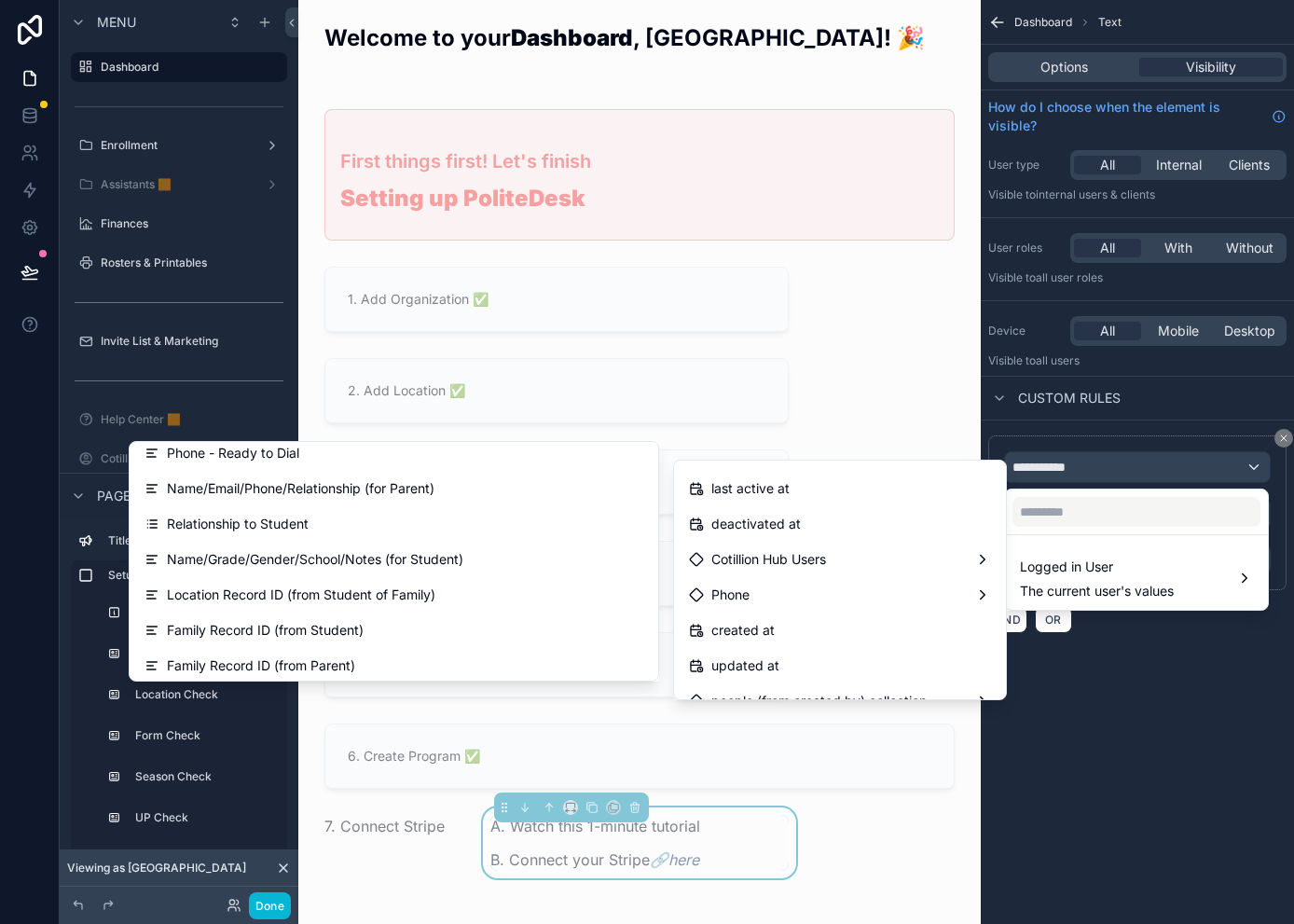
scroll to position [1398, 0]
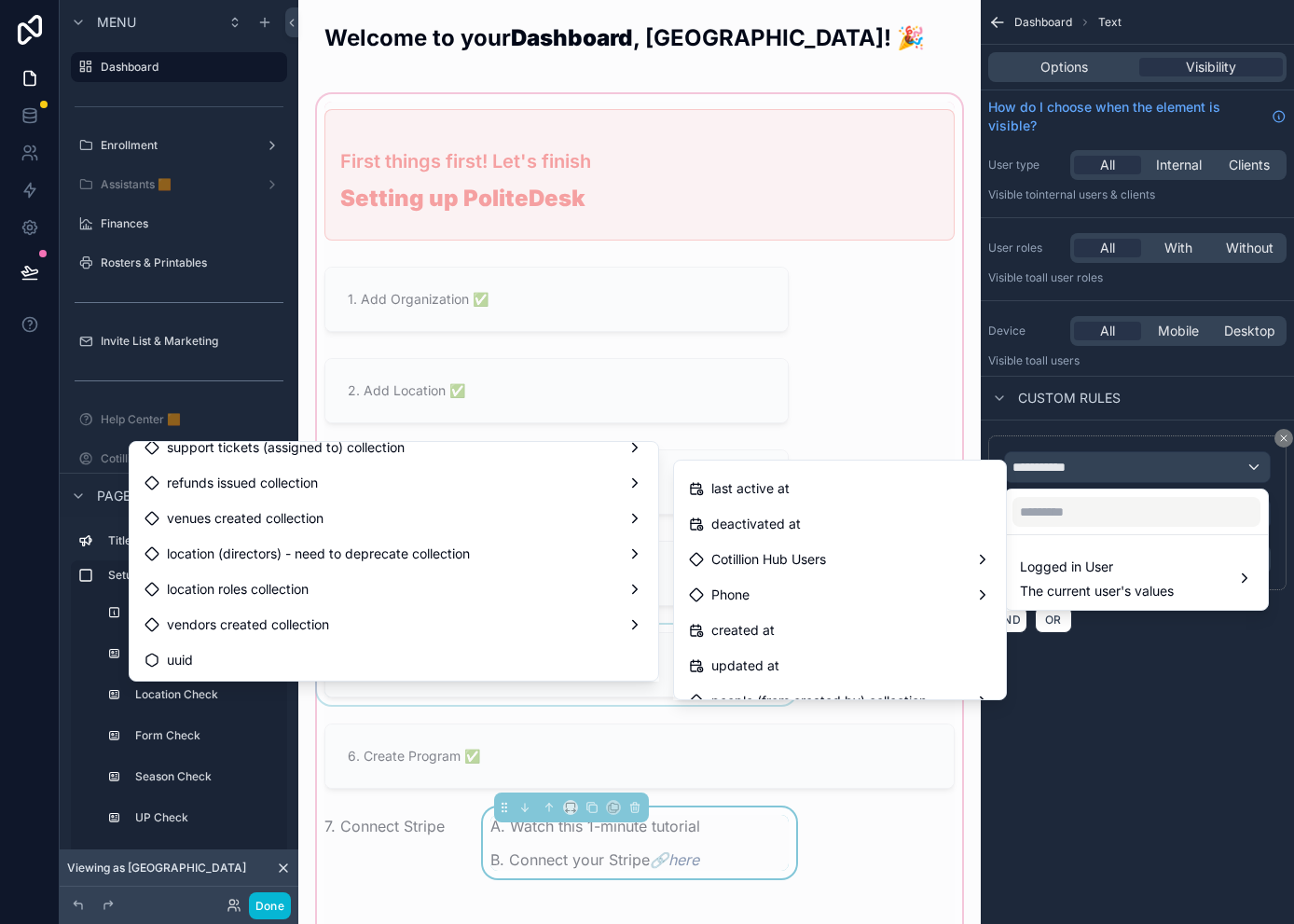
drag, startPoint x: 648, startPoint y: 508, endPoint x: 647, endPoint y: 693, distance: 185.0
click at [647, 693] on div "Menu Dashboard Enrollment Assistants 🟧 Finances Rosters & Printables Invite Lis…" at bounding box center [647, 462] width 1294 height 924
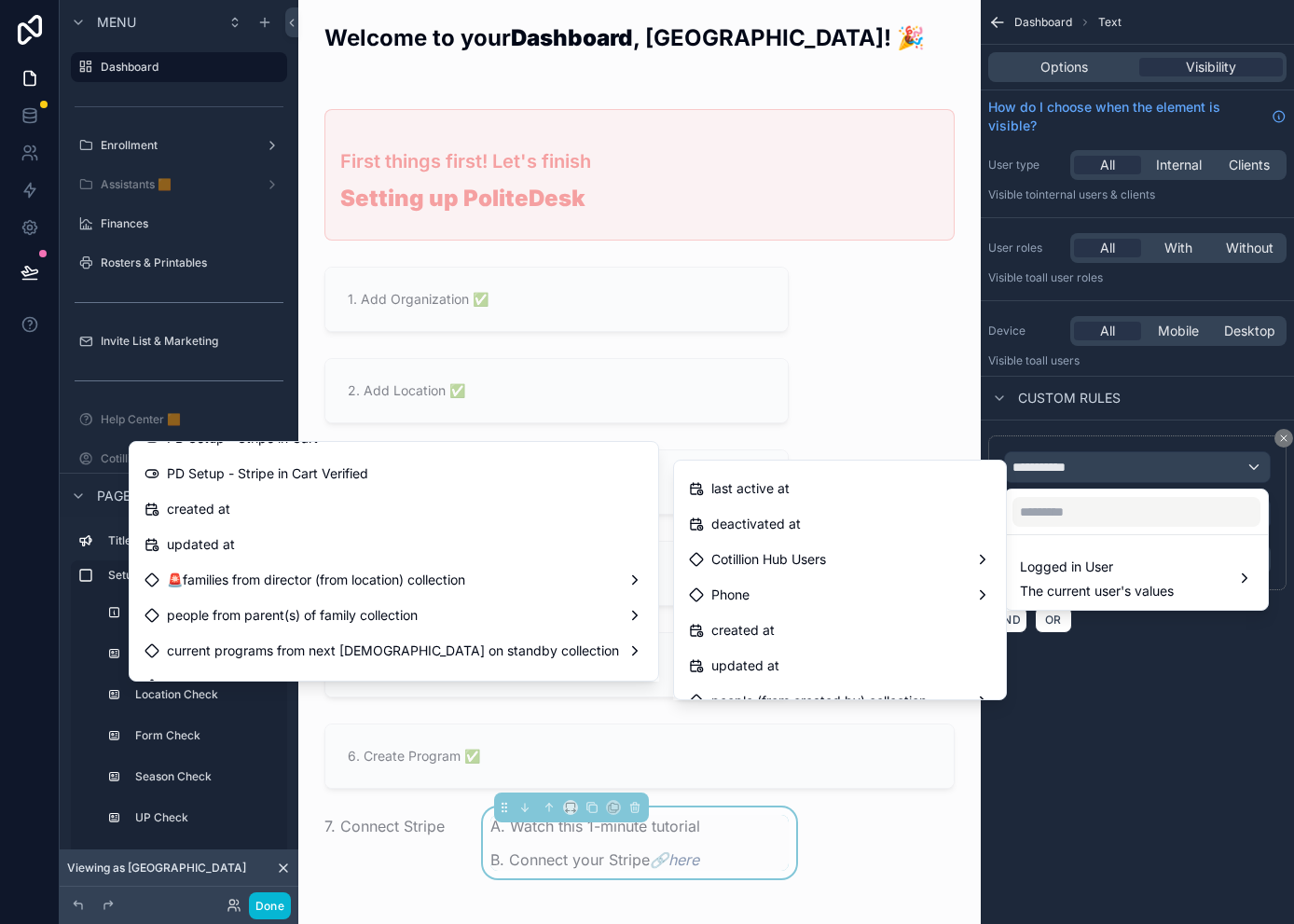
scroll to position [5455, 0]
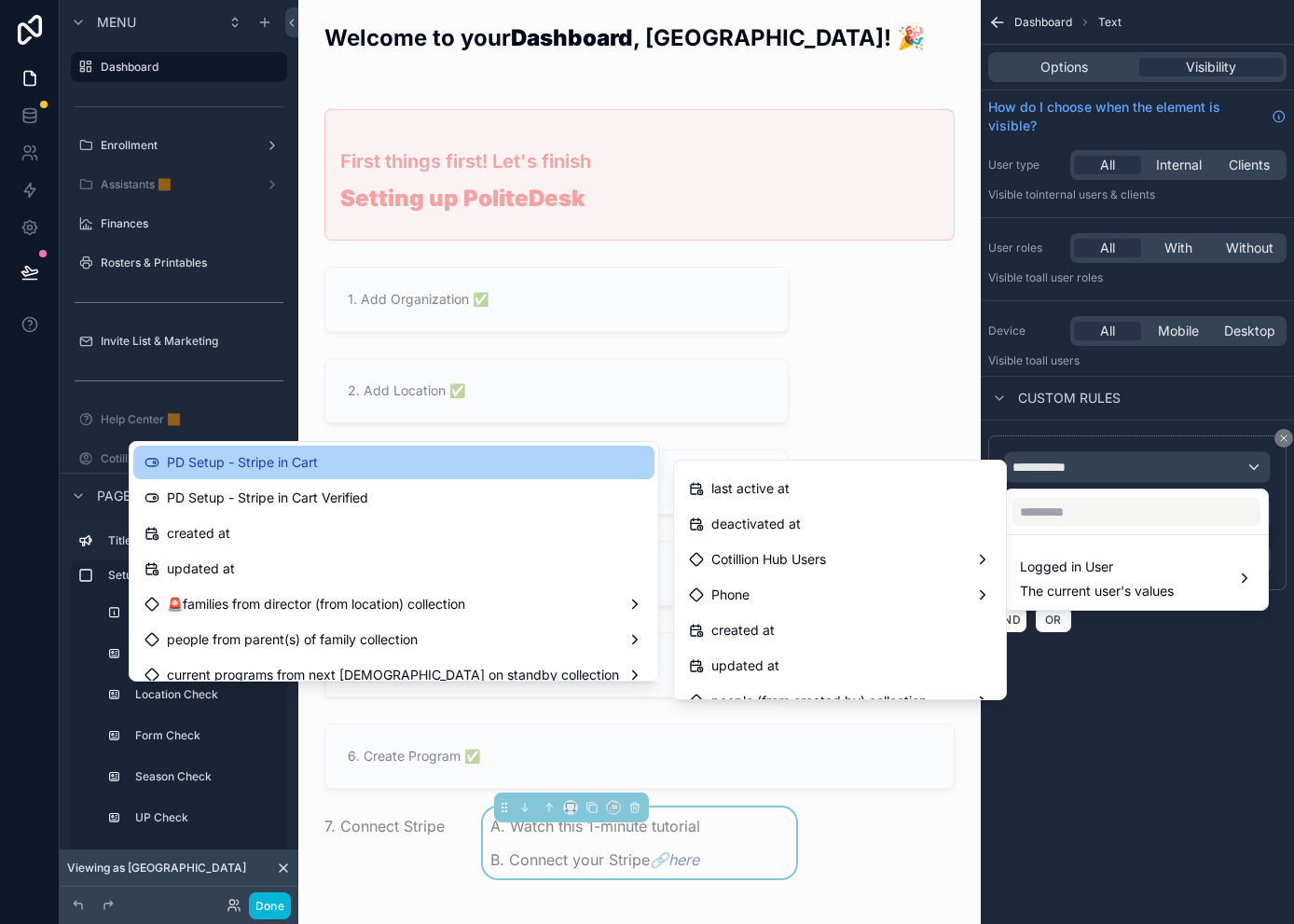
click at [318, 460] on span "PD Setup - Stripe in Cart" at bounding box center [242, 462] width 151 height 23
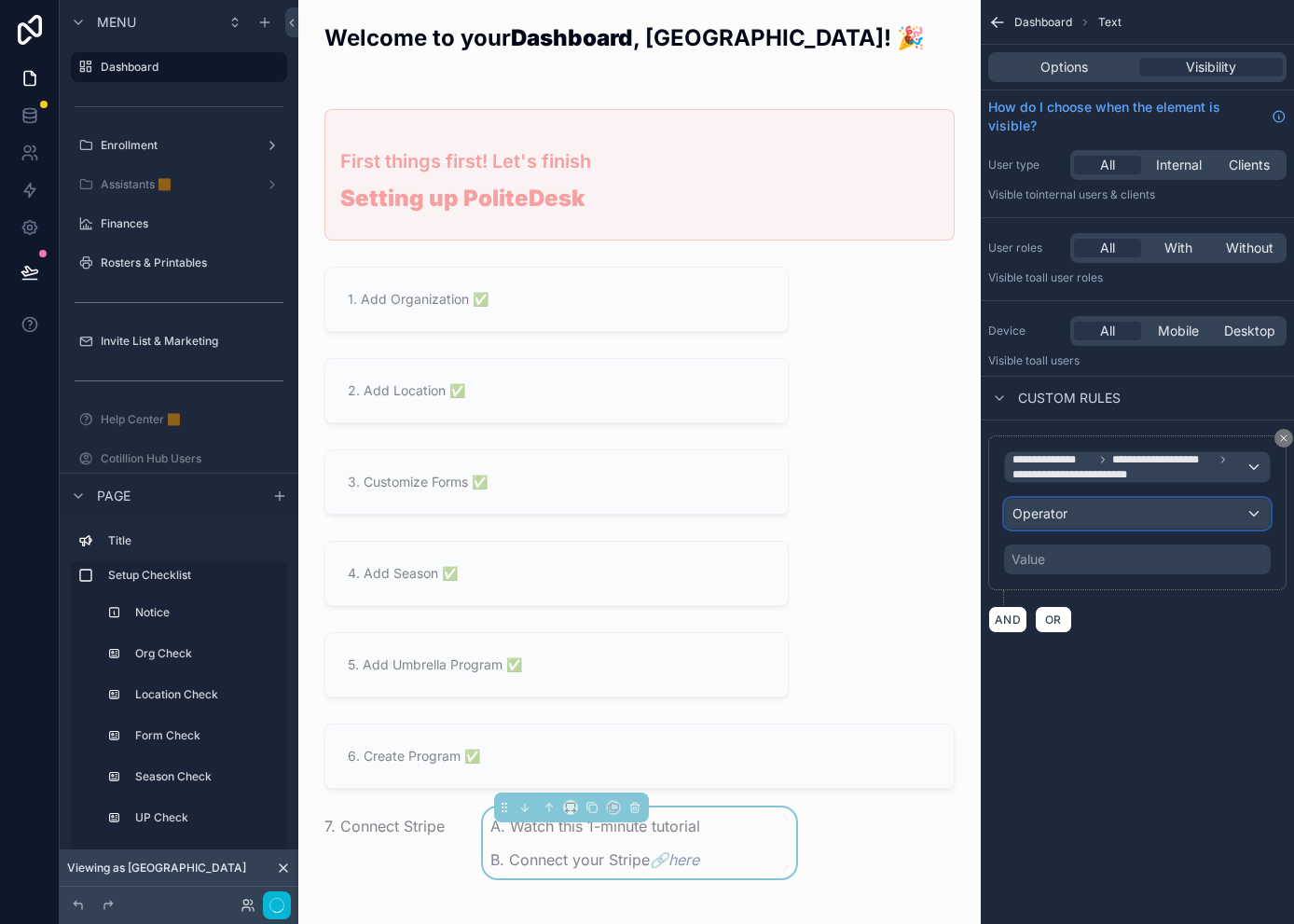
click at [1096, 515] on div "Operator" at bounding box center [1137, 513] width 265 height 30
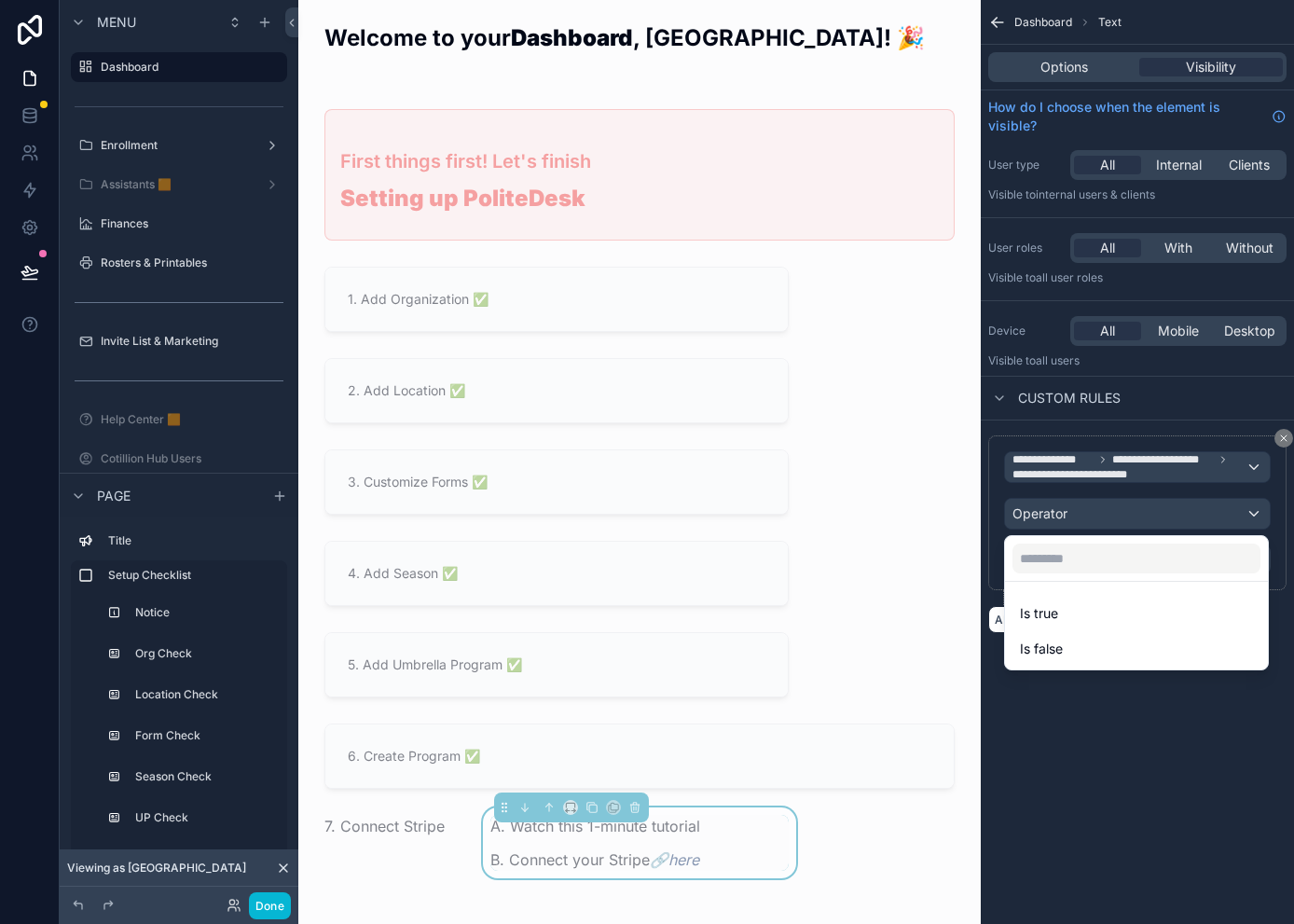
drag, startPoint x: 1076, startPoint y: 639, endPoint x: 1075, endPoint y: 629, distance: 10.0
click at [1076, 639] on div "Is false" at bounding box center [1136, 649] width 233 height 23
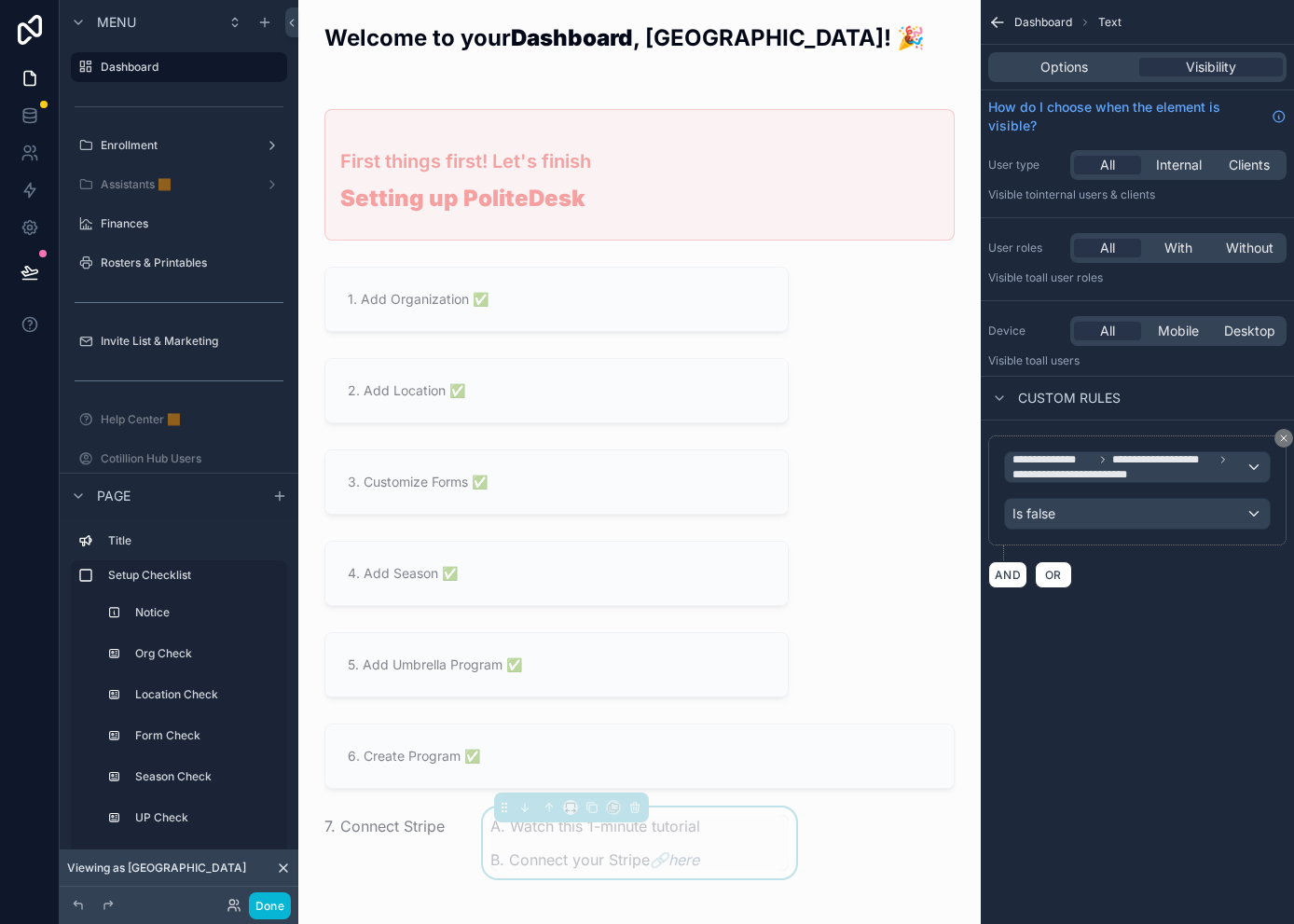
click at [1091, 738] on div "**********" at bounding box center [1136, 462] width 313 height 924
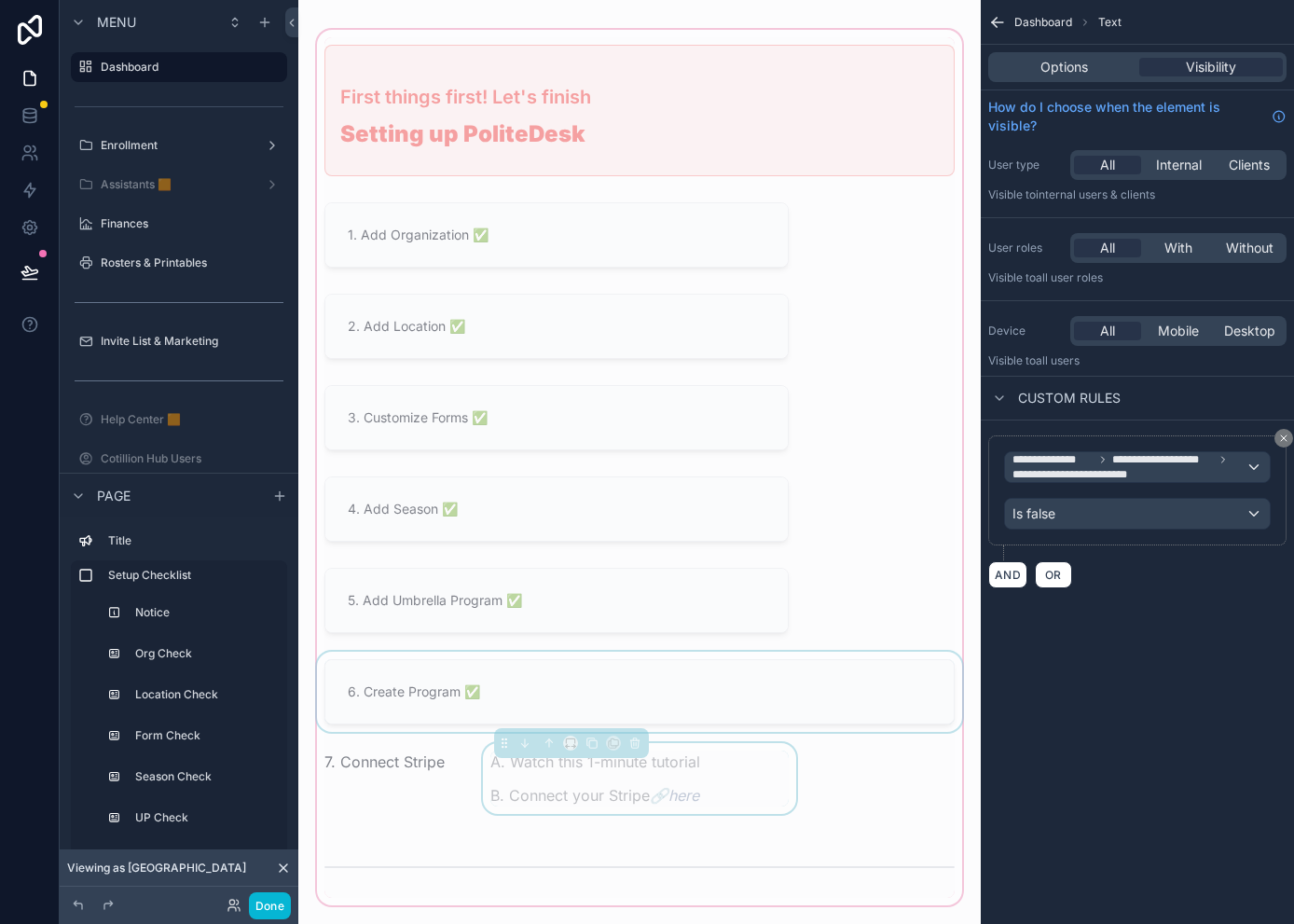
scroll to position [93, 0]
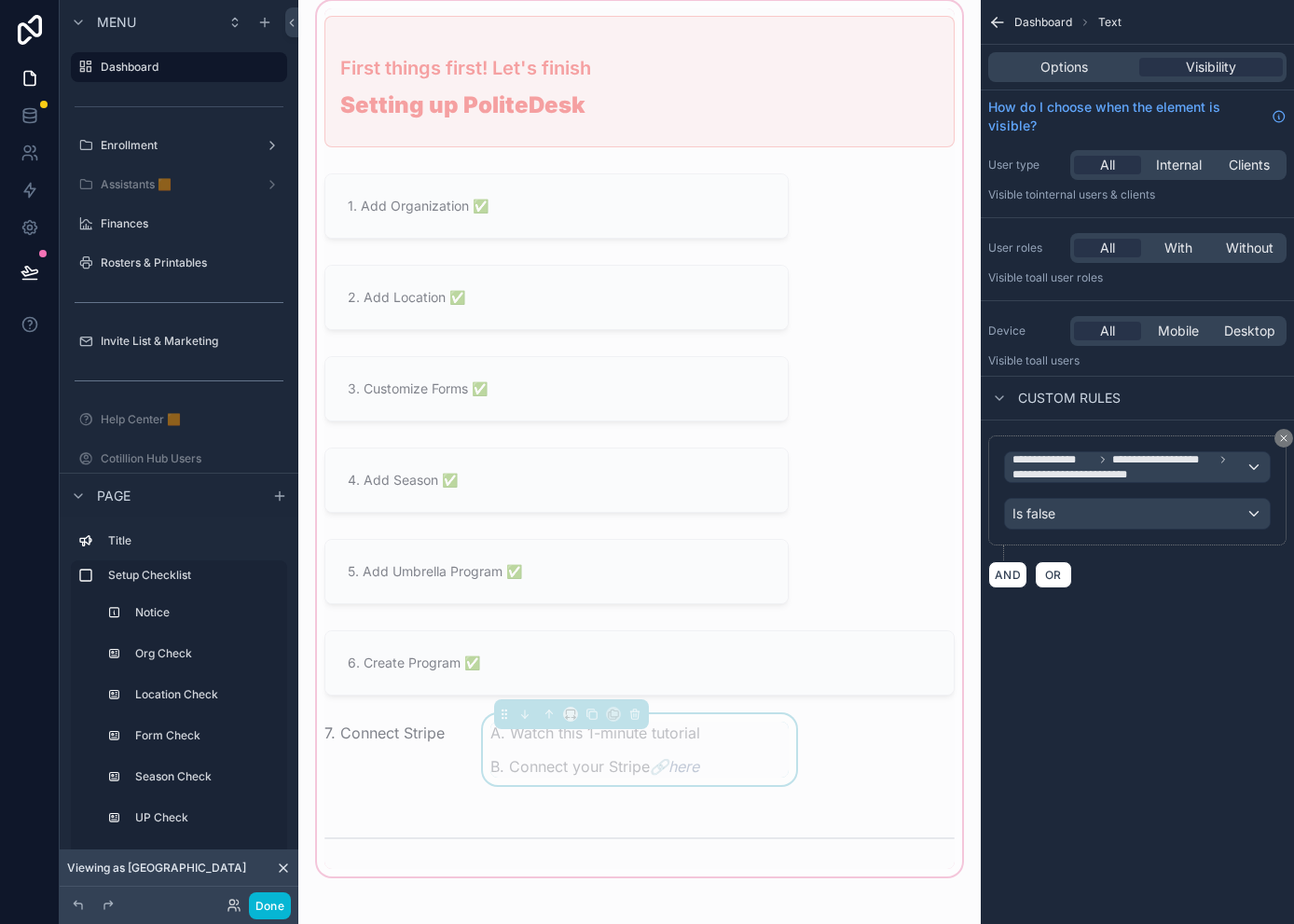
click at [740, 737] on p "A. Watch this 1-minute tutorial" at bounding box center [640, 732] width 298 height 23
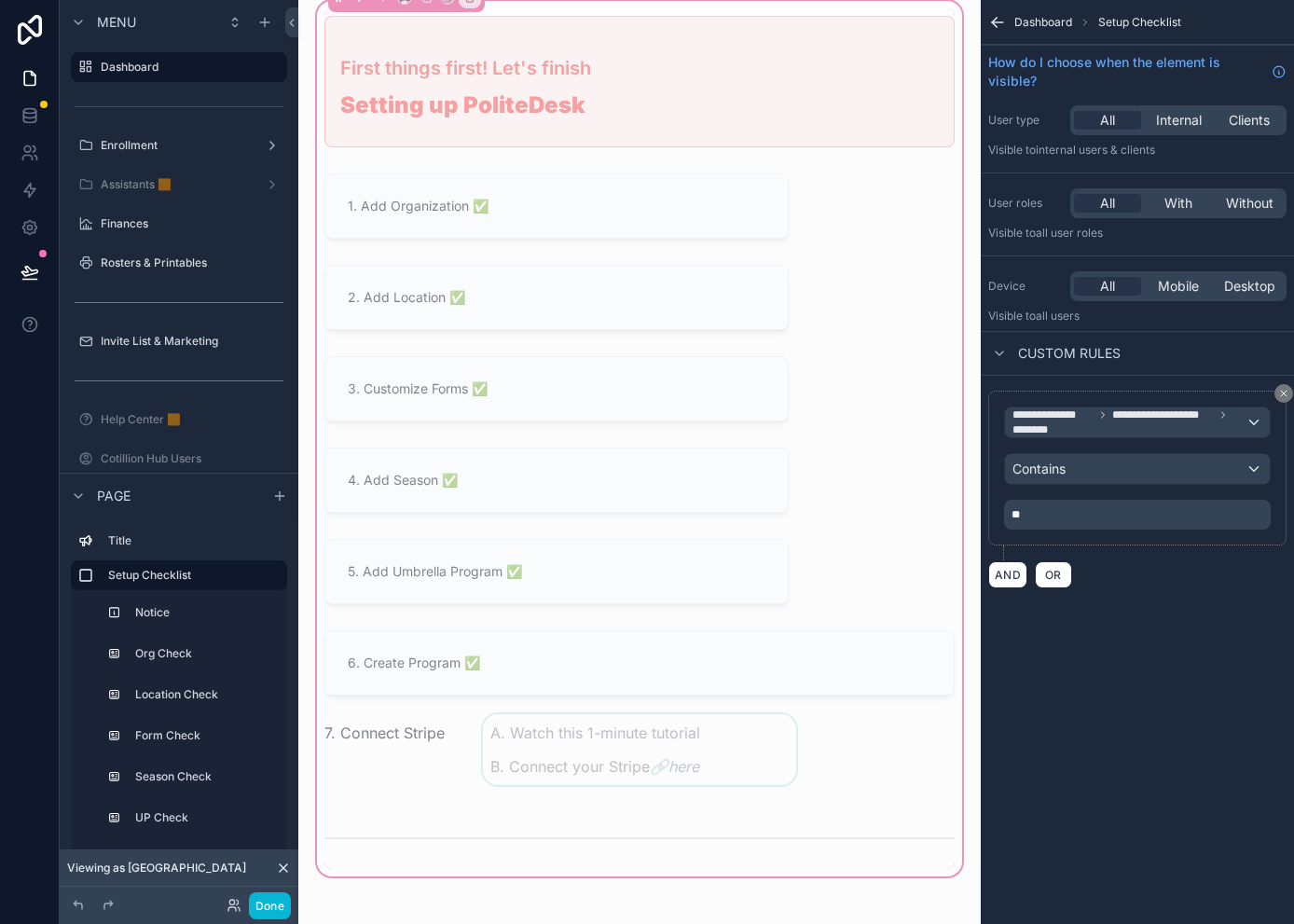
click at [677, 743] on div "scrollable content" at bounding box center [639, 754] width 321 height 82
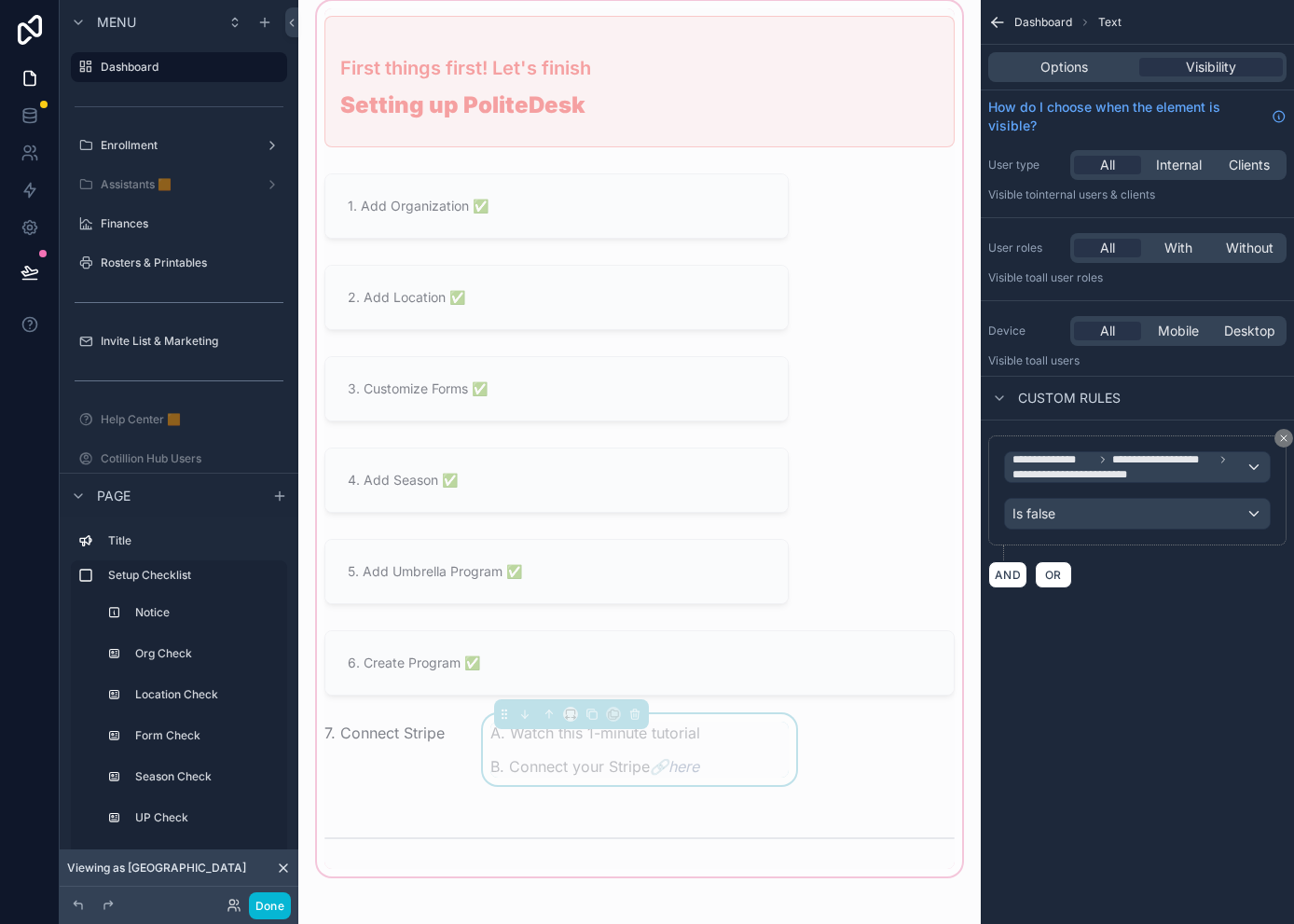
click at [704, 733] on p "A. Watch this 1-minute tutorial" at bounding box center [640, 732] width 298 height 23
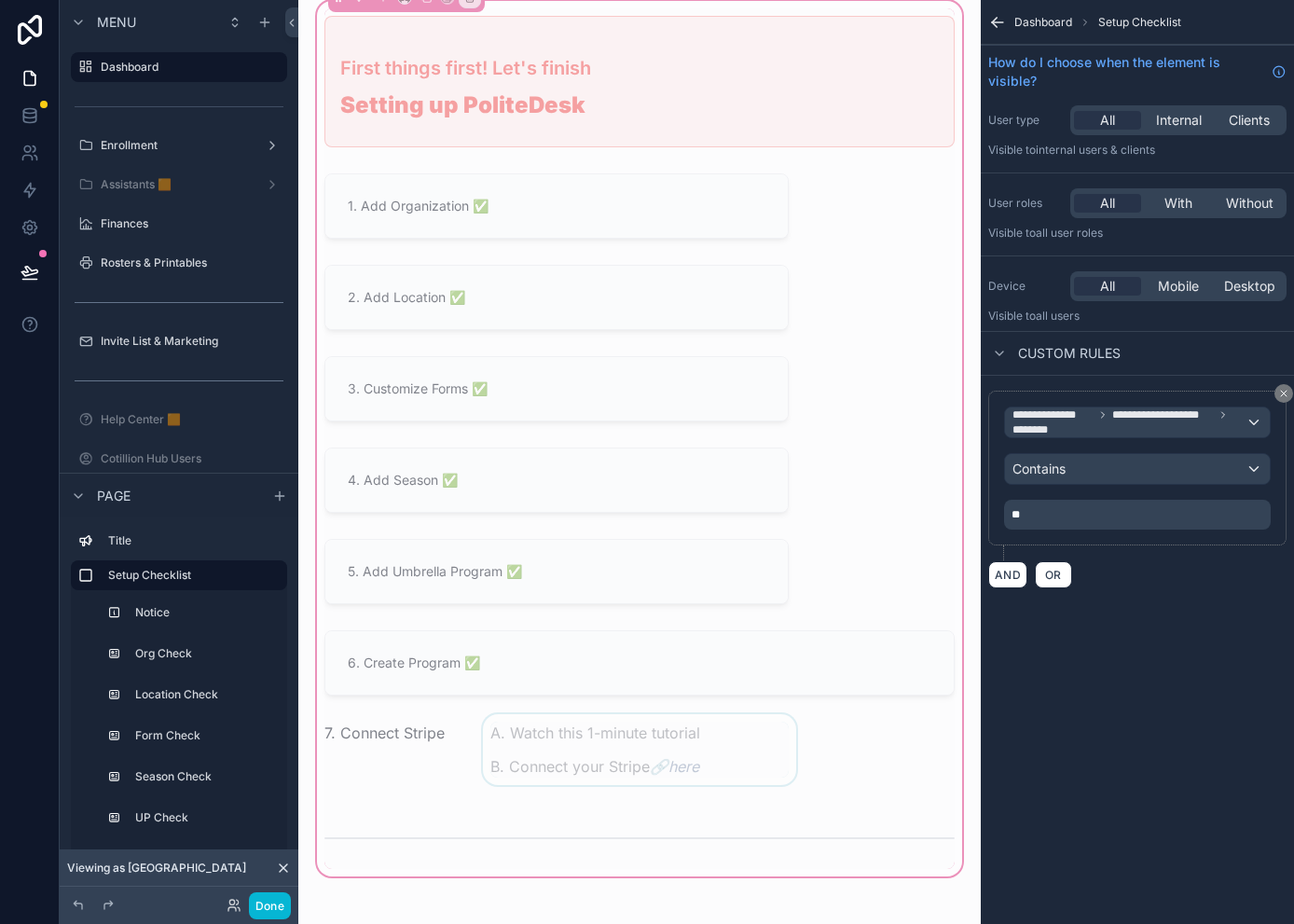
click at [672, 743] on div "scrollable content" at bounding box center [639, 754] width 321 height 82
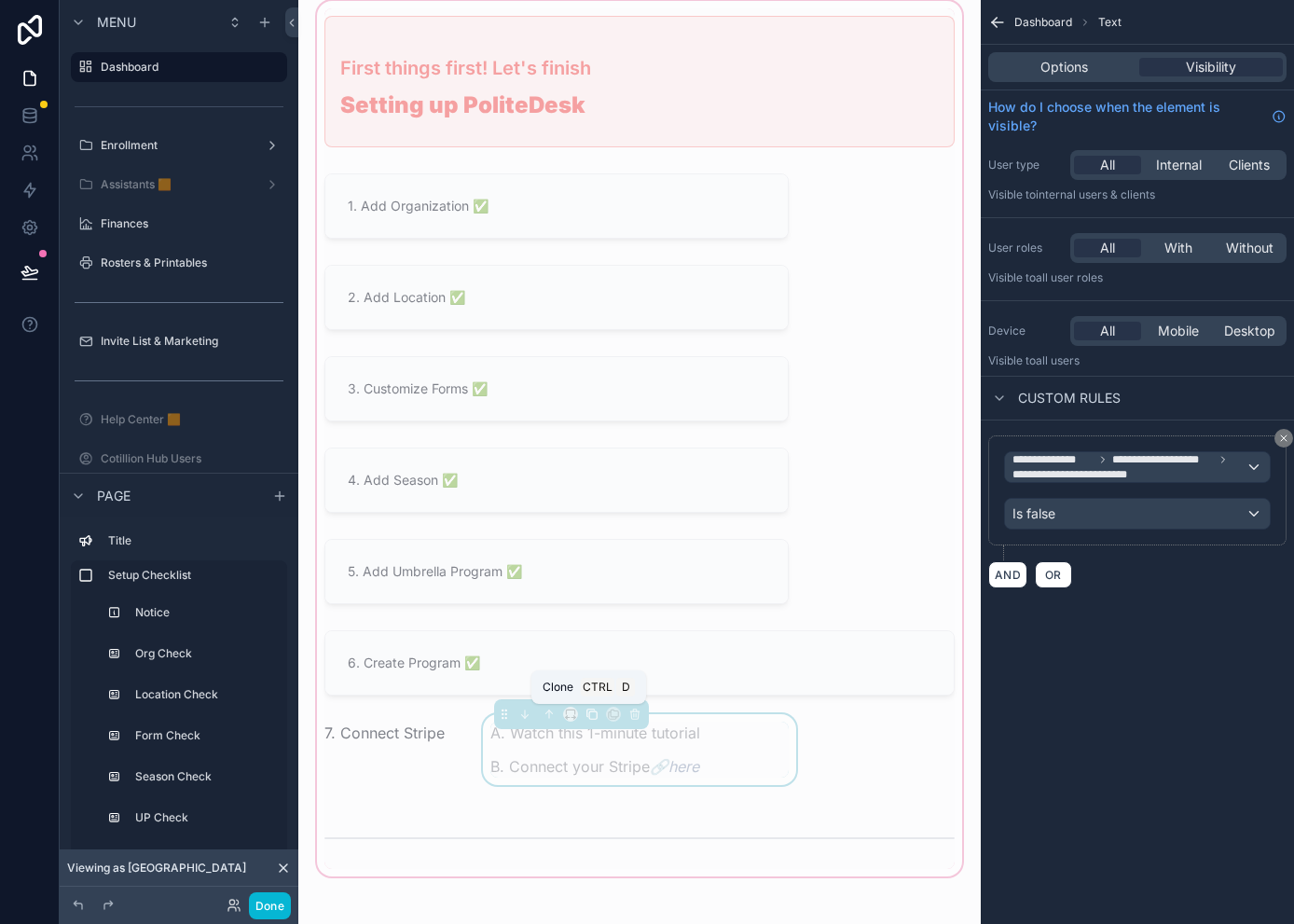
click at [587, 713] on icon "scrollable content" at bounding box center [591, 714] width 8 height 8
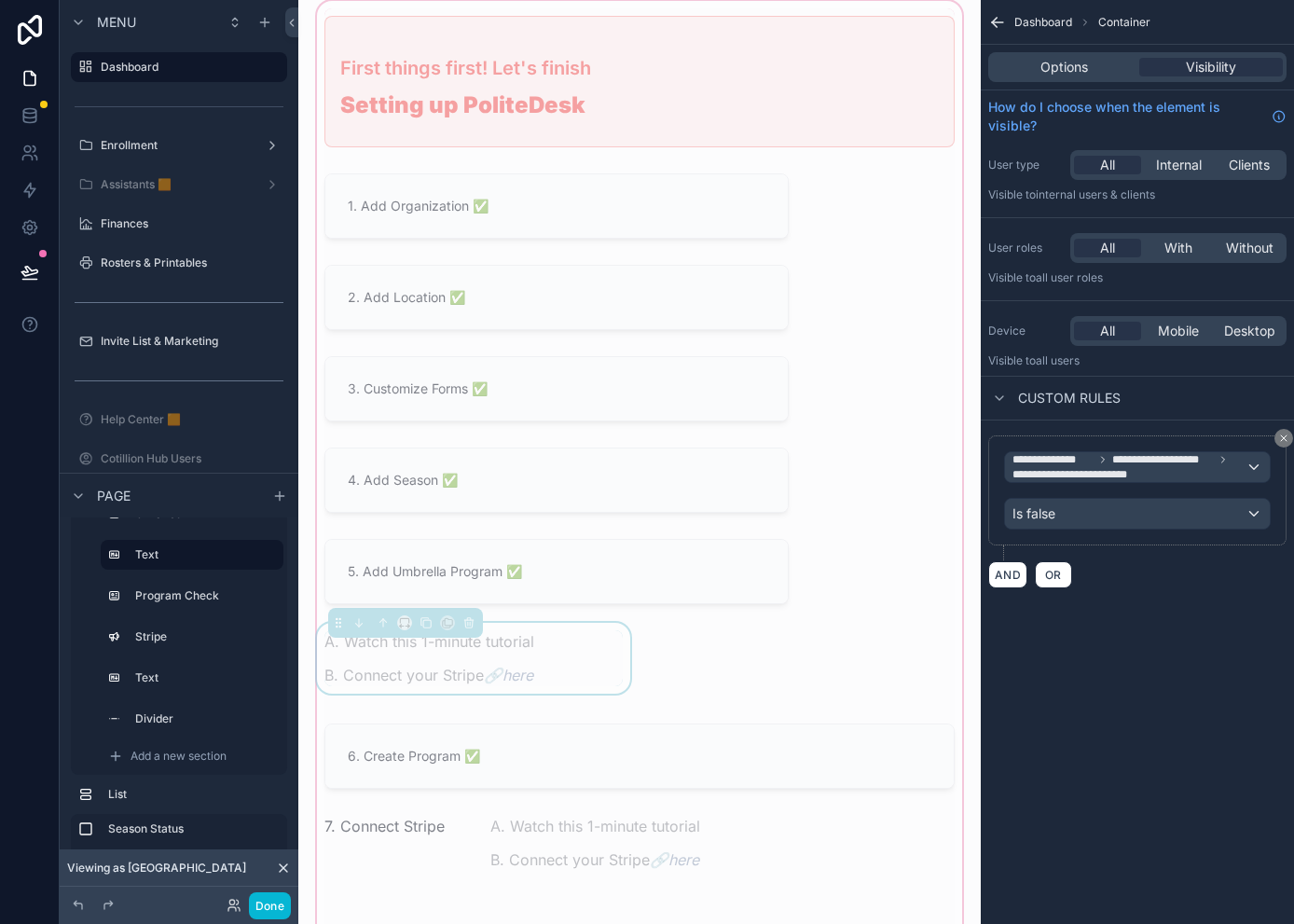
scroll to position [187, 0]
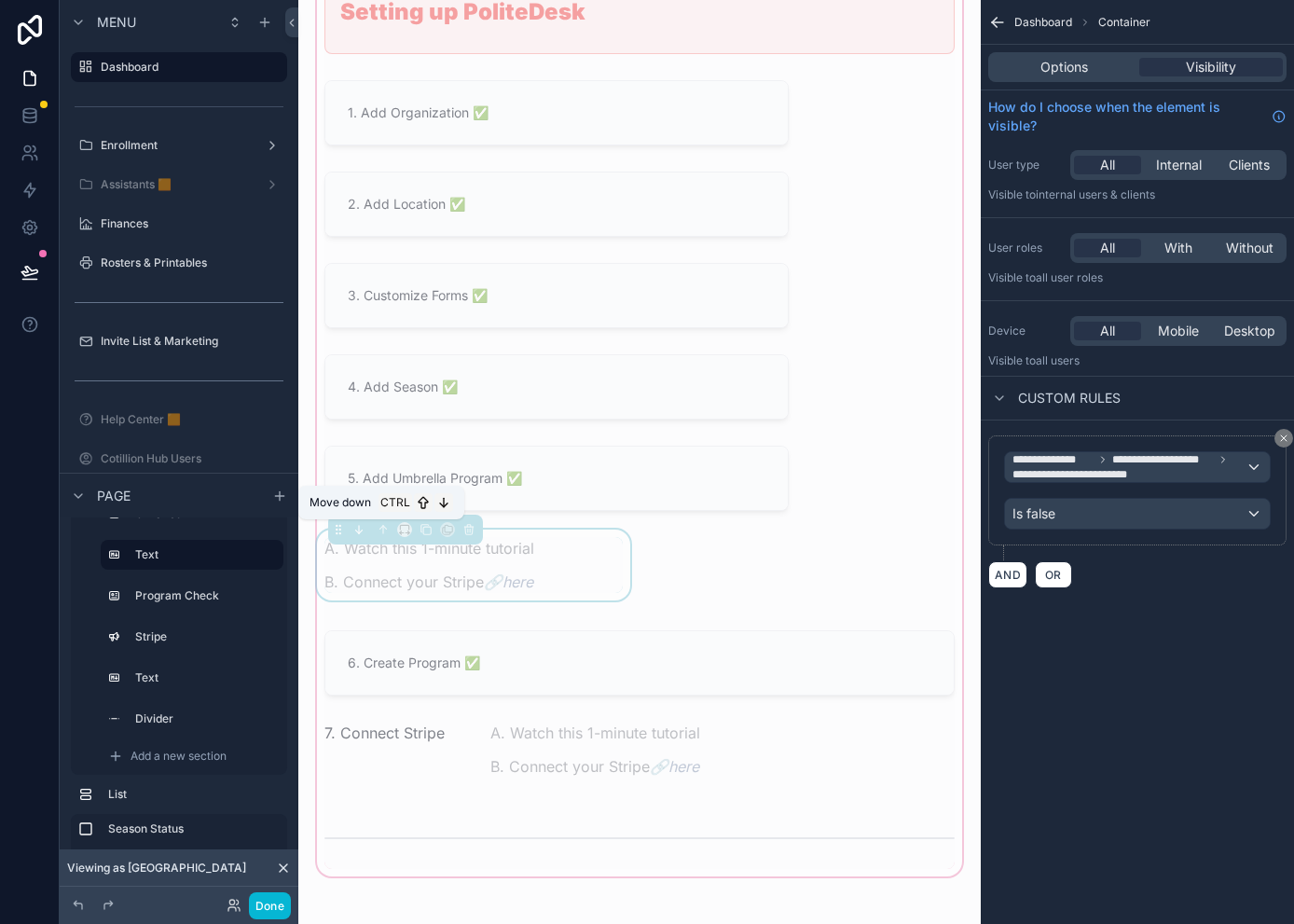
click at [360, 531] on icon "scrollable content" at bounding box center [361, 532] width 4 height 4
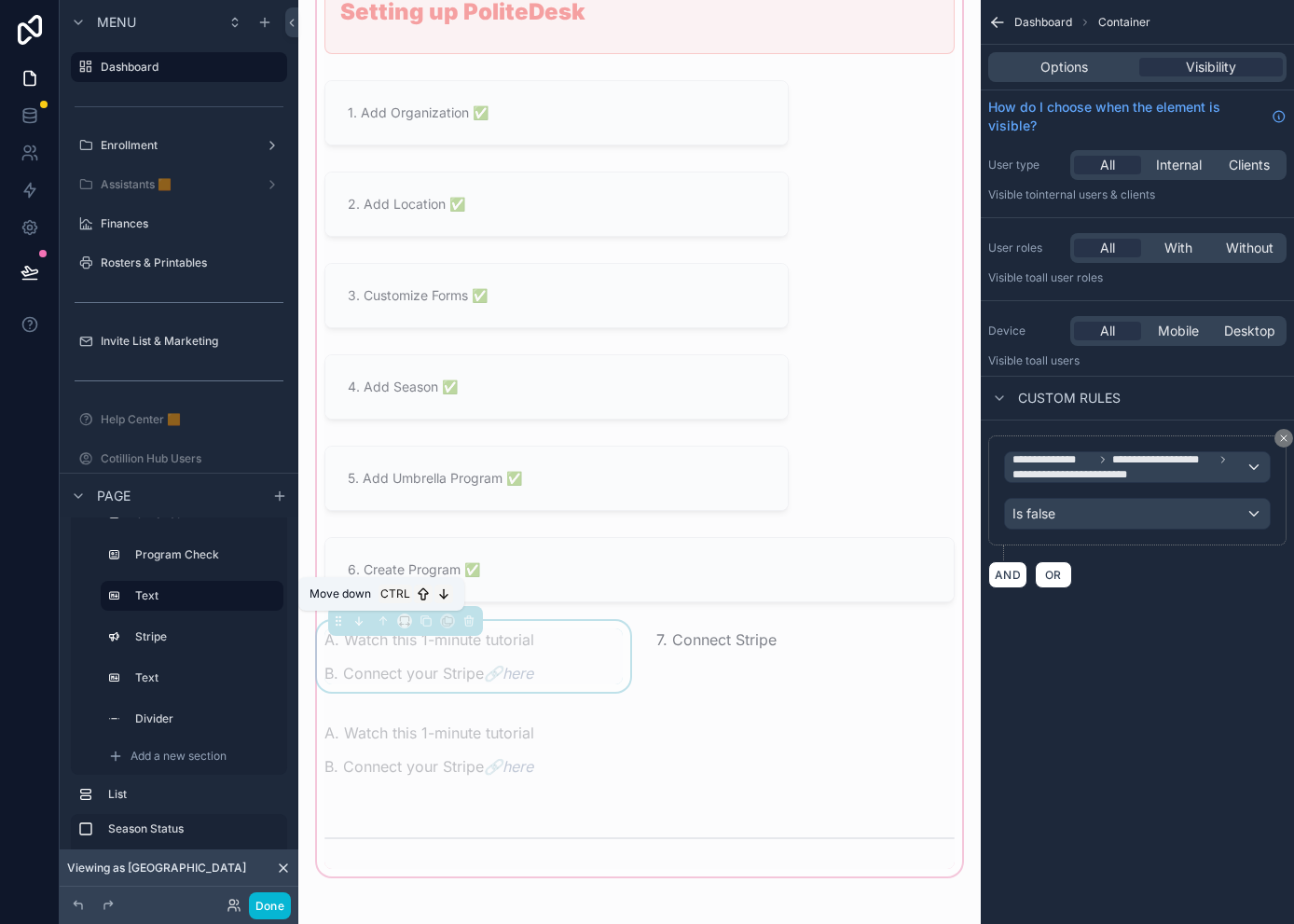
click at [359, 620] on icon "scrollable content" at bounding box center [359, 621] width 0 height 8
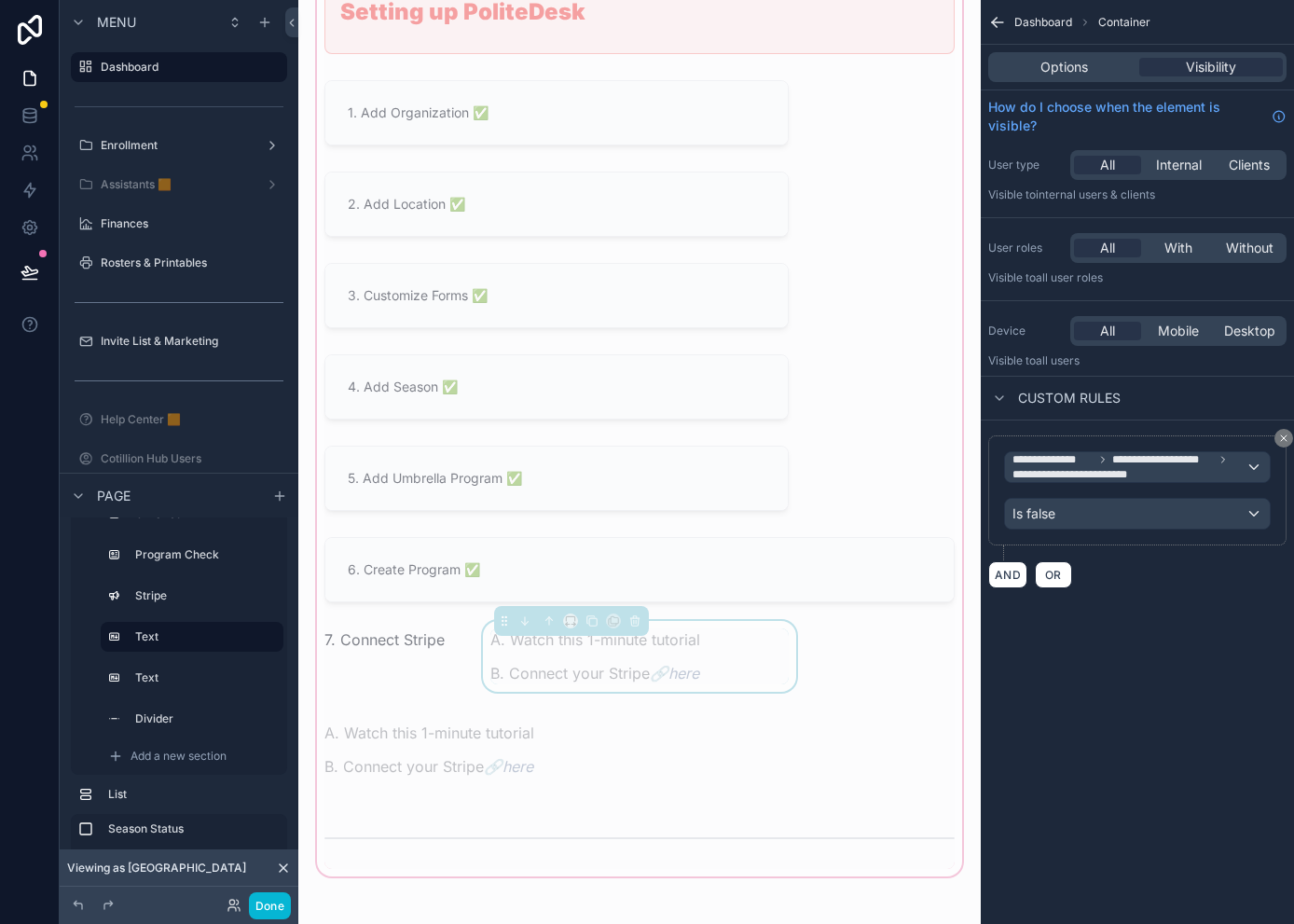
click at [700, 654] on div "A. Watch this 1-minute tutorial B. Connect your Stripe 🔗here" at bounding box center [640, 655] width 298 height 56
click at [1152, 516] on div "Is false" at bounding box center [1137, 513] width 265 height 30
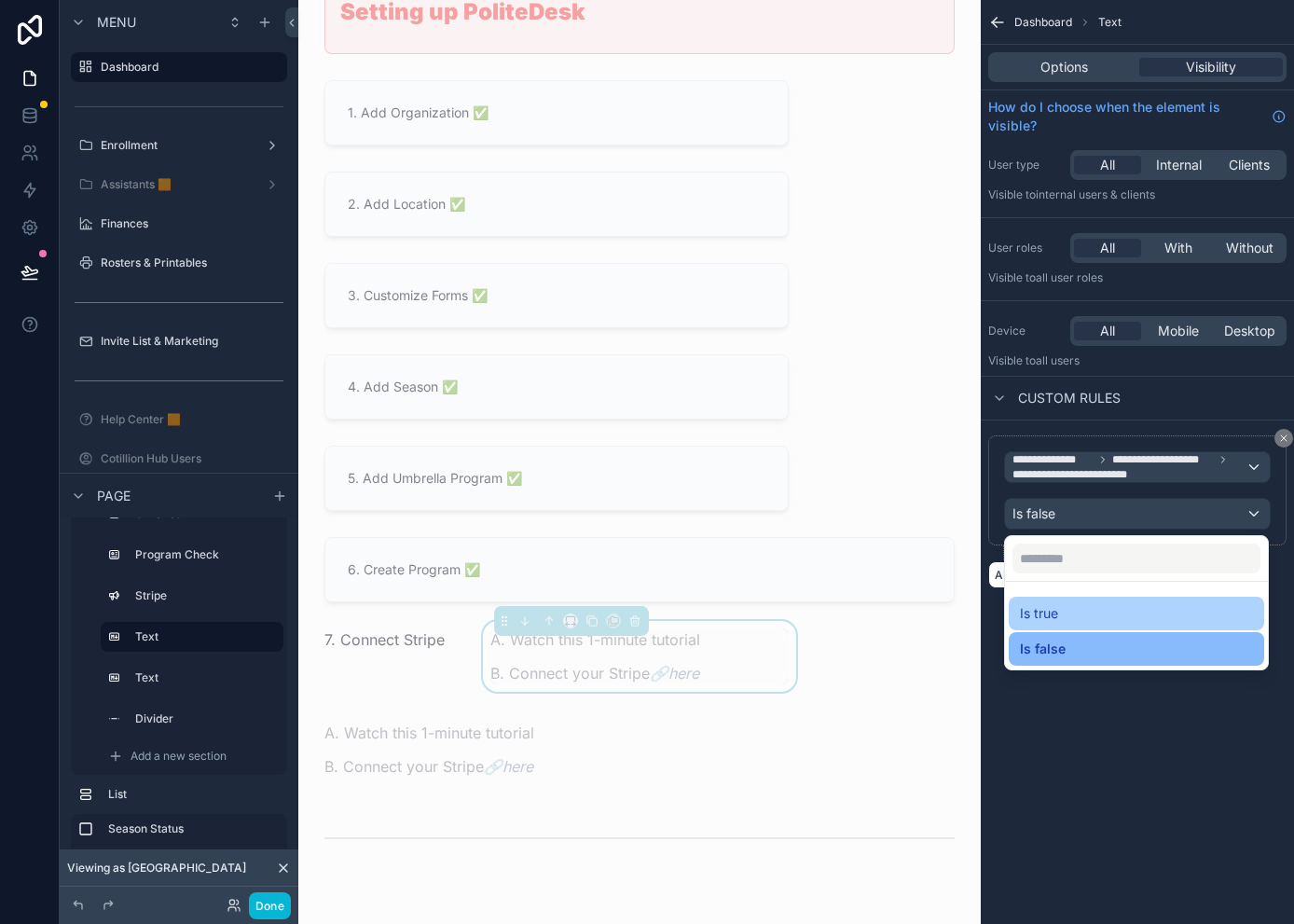
click at [1073, 616] on div "Is true" at bounding box center [1136, 613] width 233 height 23
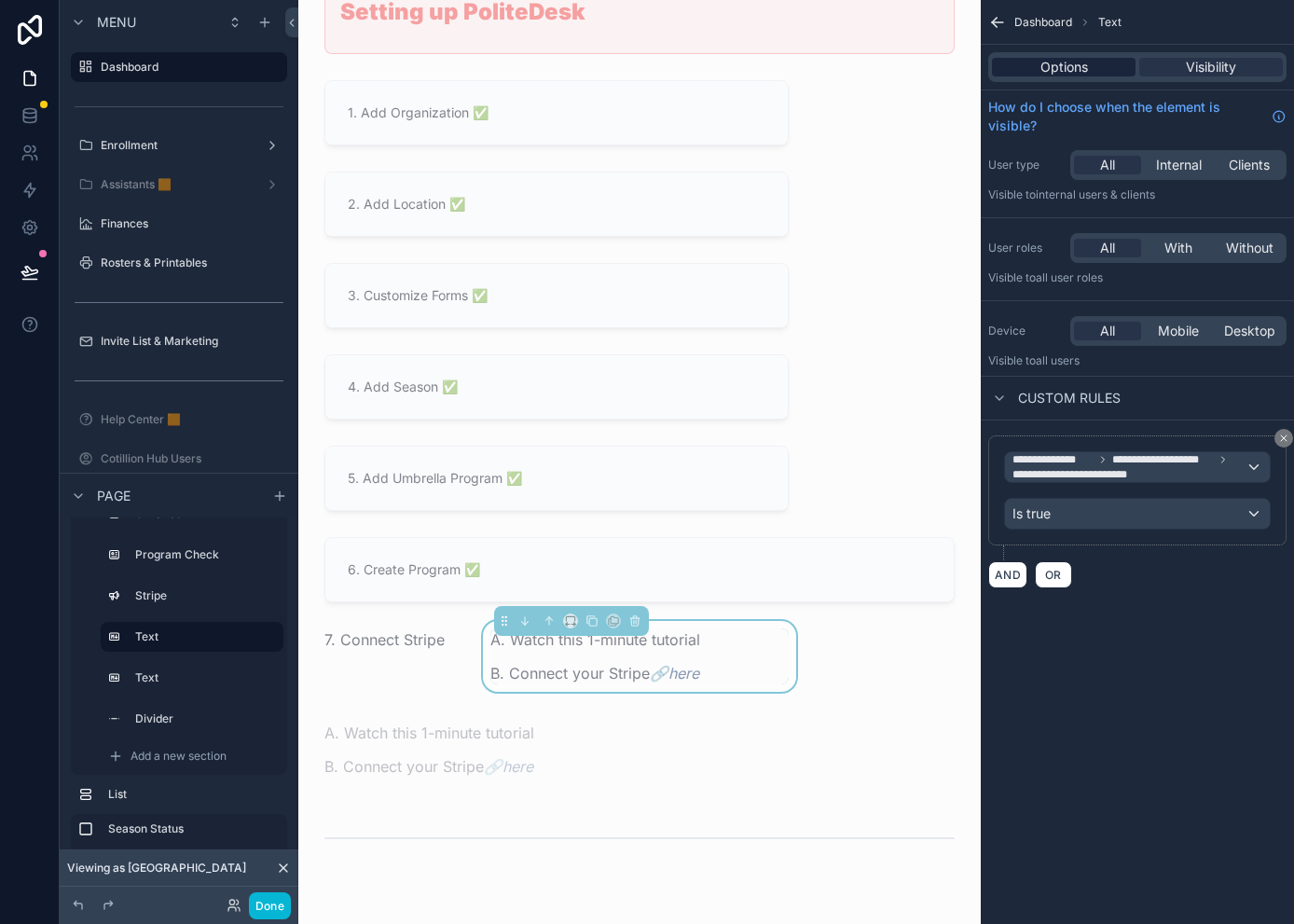
click at [1078, 67] on span "Options" at bounding box center [1064, 67] width 47 height 19
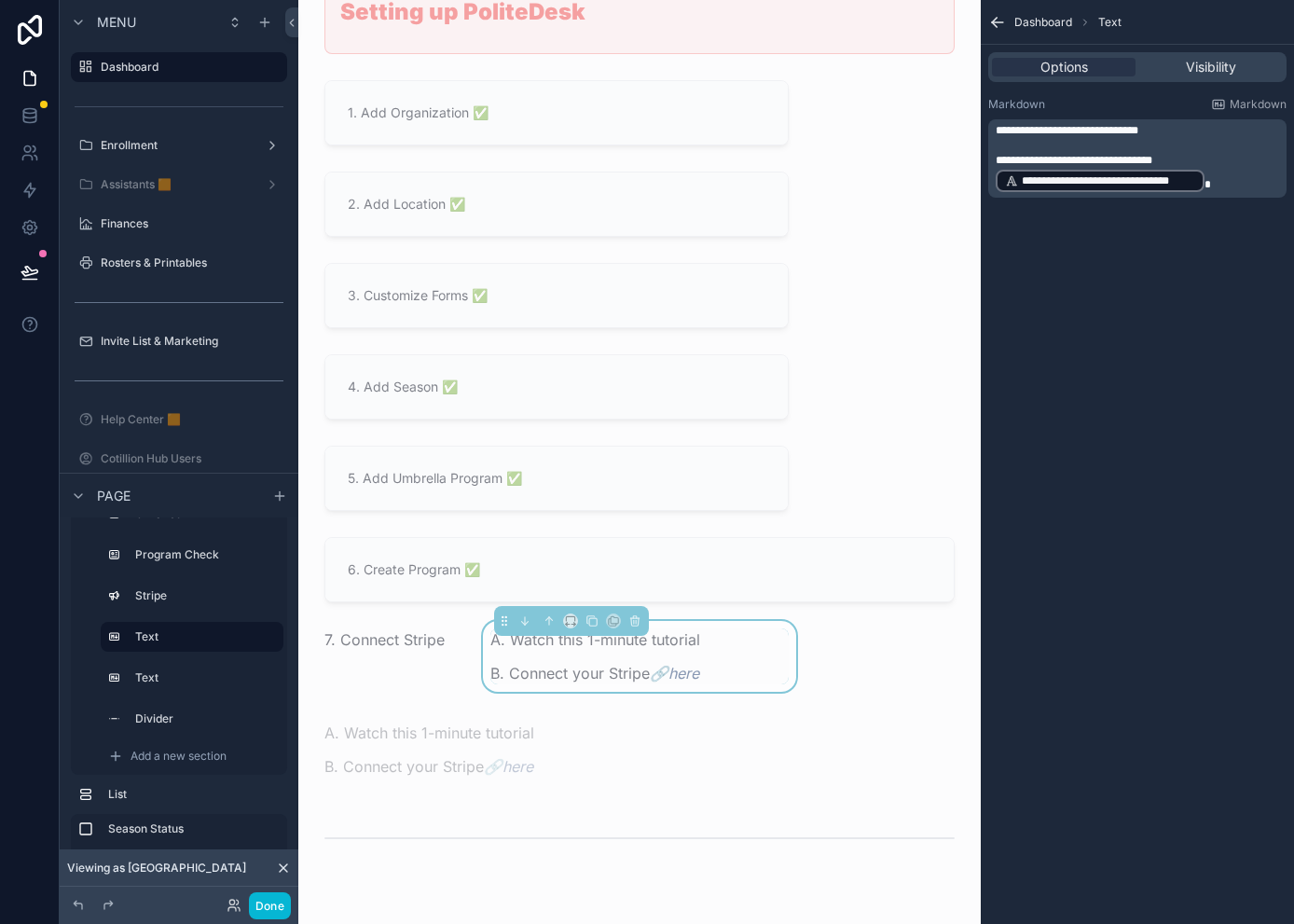
drag, startPoint x: 1214, startPoint y: 189, endPoint x: 1016, endPoint y: 125, distance: 208.1
click at [1016, 125] on div "**********" at bounding box center [1138, 159] width 287 height 71
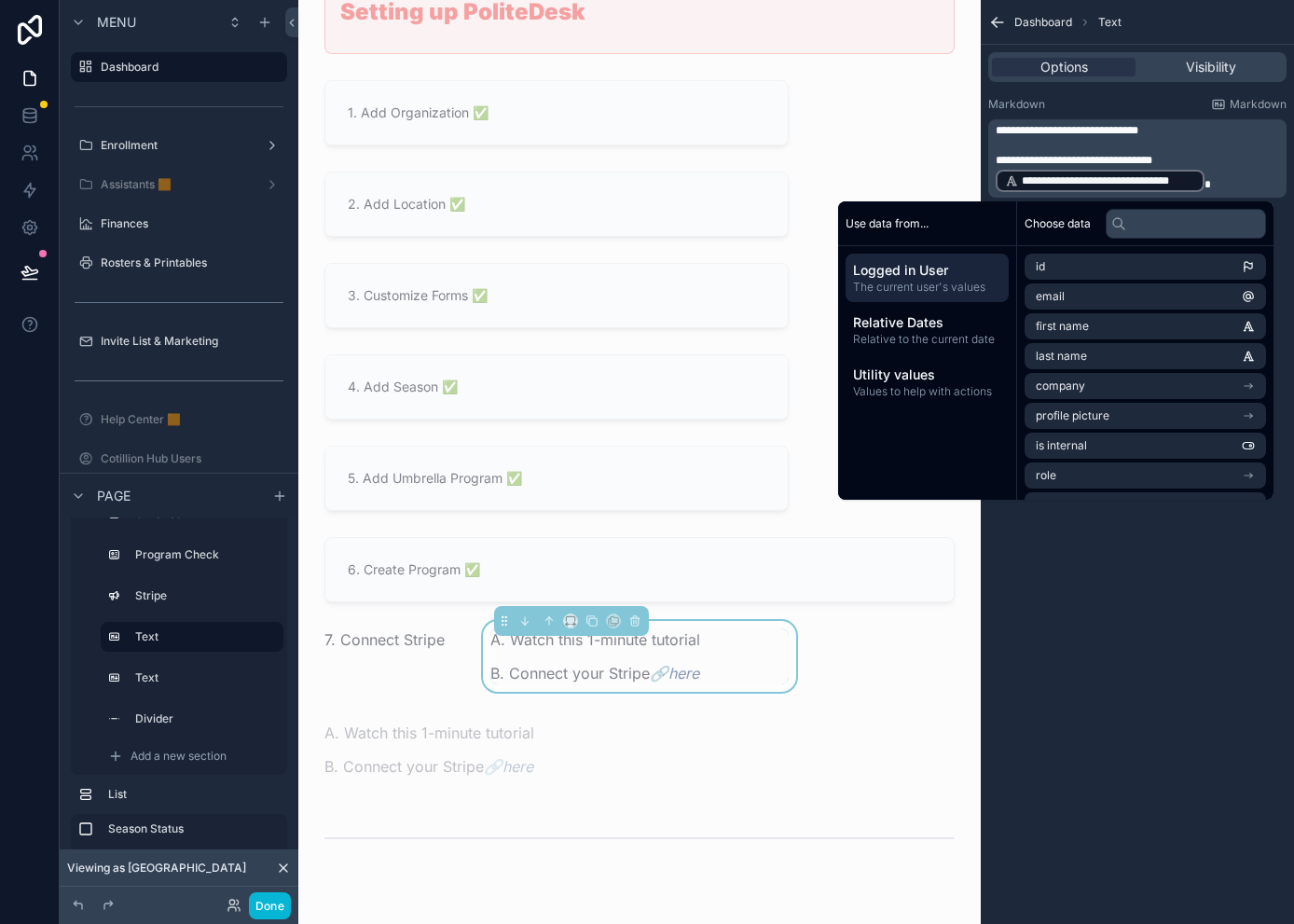
click at [1152, 154] on p "**********" at bounding box center [1138, 174] width 287 height 41
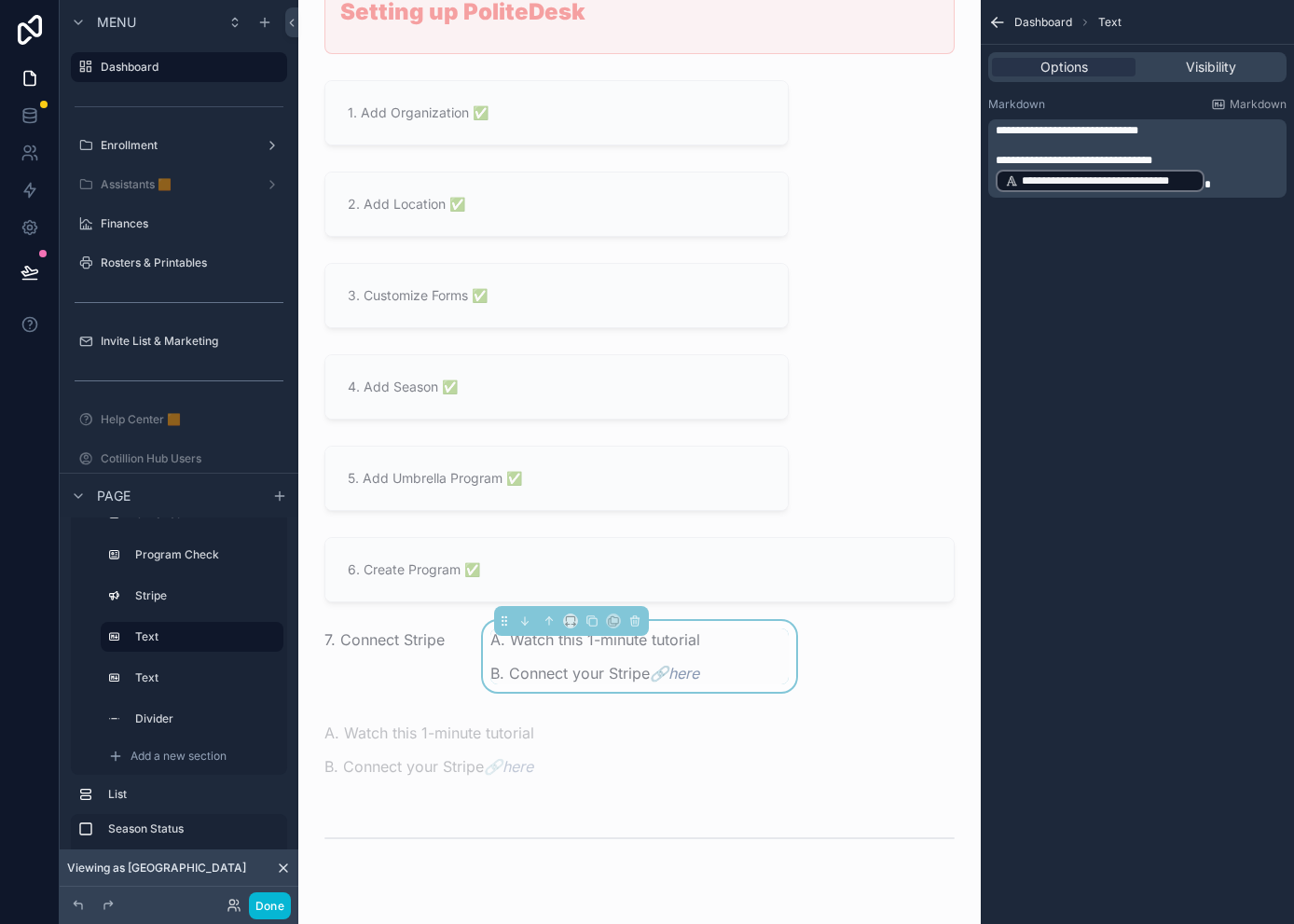
click at [1152, 178] on p "**********" at bounding box center [1138, 174] width 287 height 41
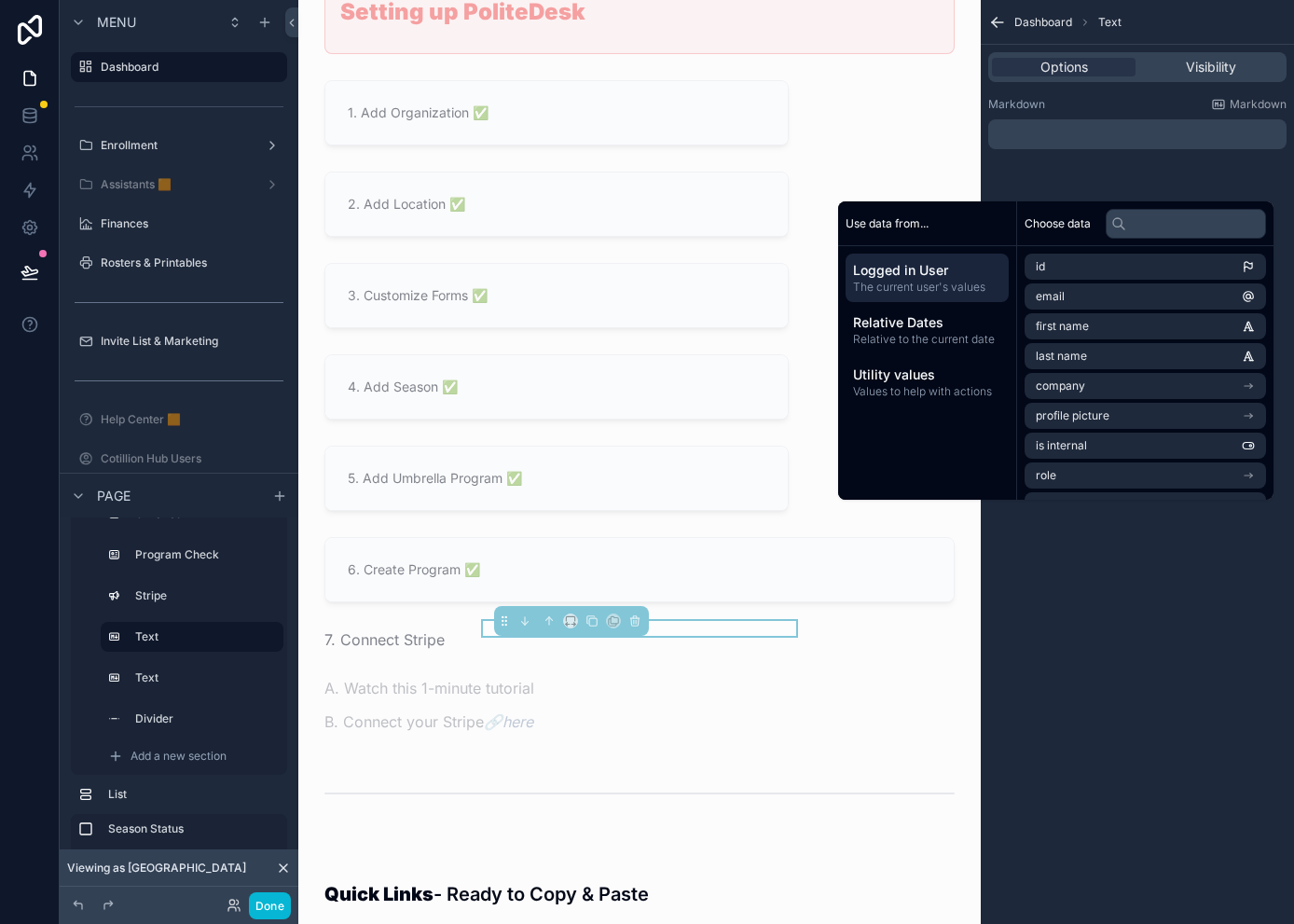
click at [1055, 142] on div "﻿" at bounding box center [1137, 134] width 298 height 30
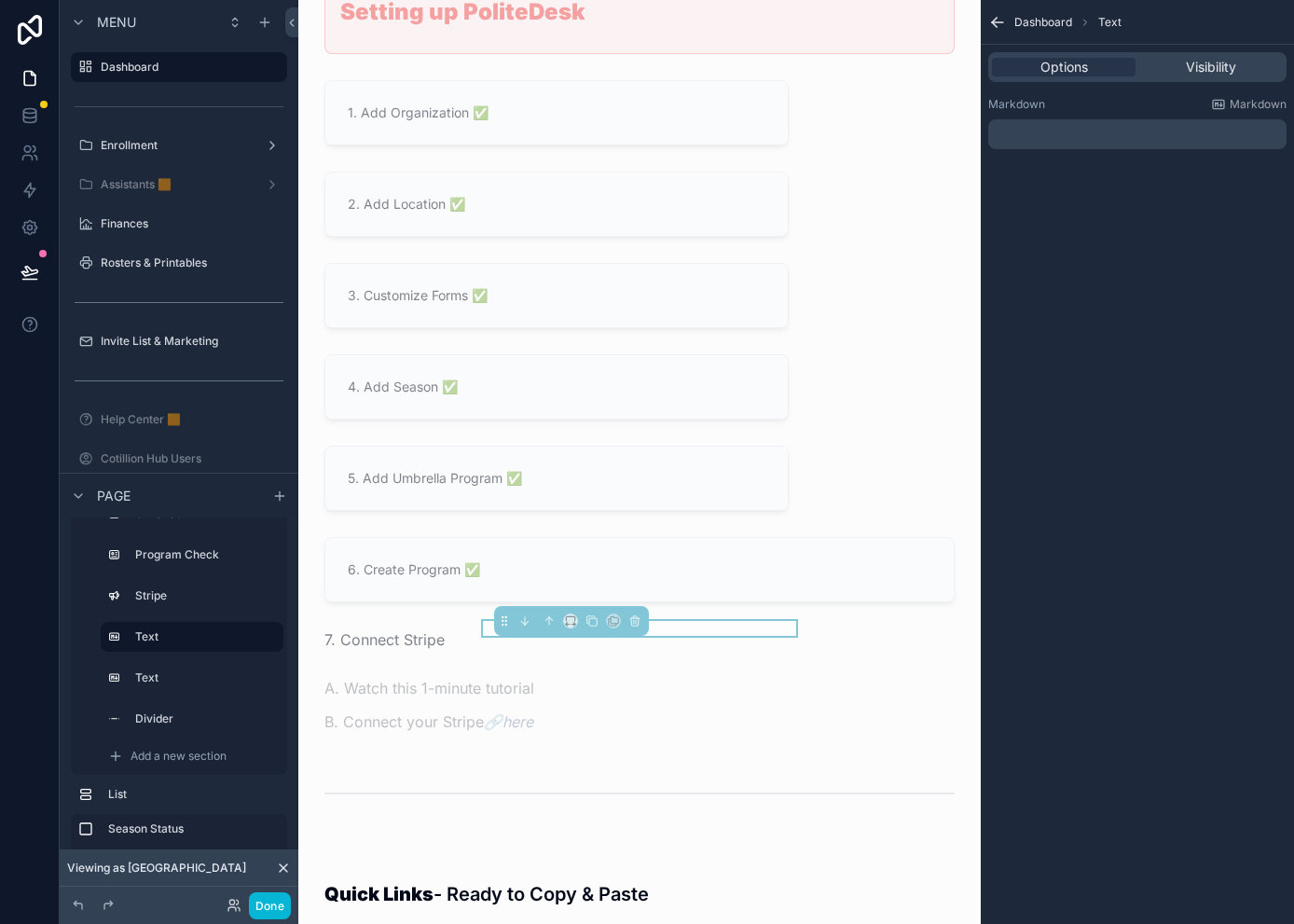
click at [1084, 126] on p "﻿" at bounding box center [1138, 133] width 287 height 15
click at [432, 648] on div "scrollable content" at bounding box center [390, 640] width 155 height 38
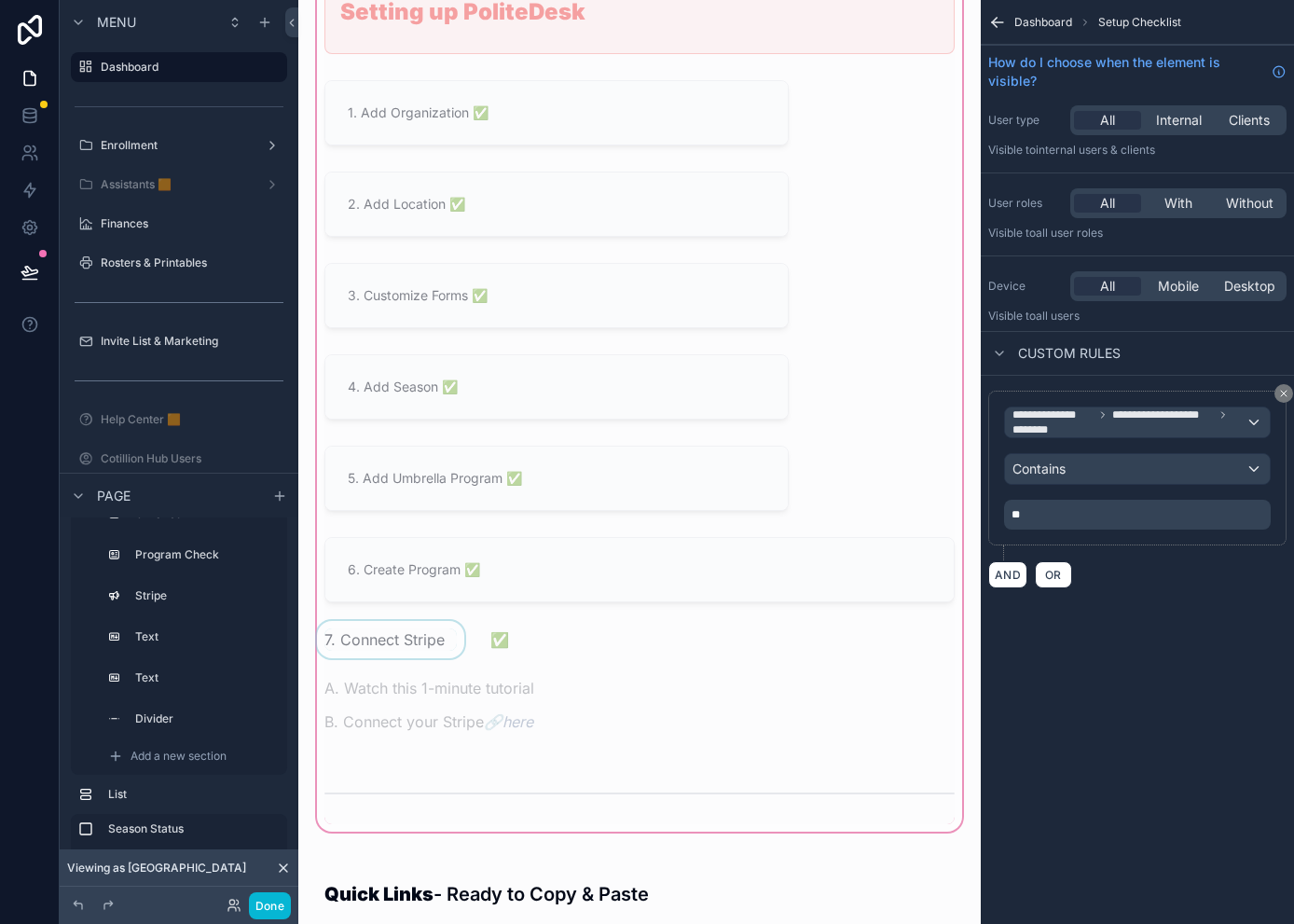
click at [432, 648] on div "scrollable content" at bounding box center [390, 640] width 155 height 38
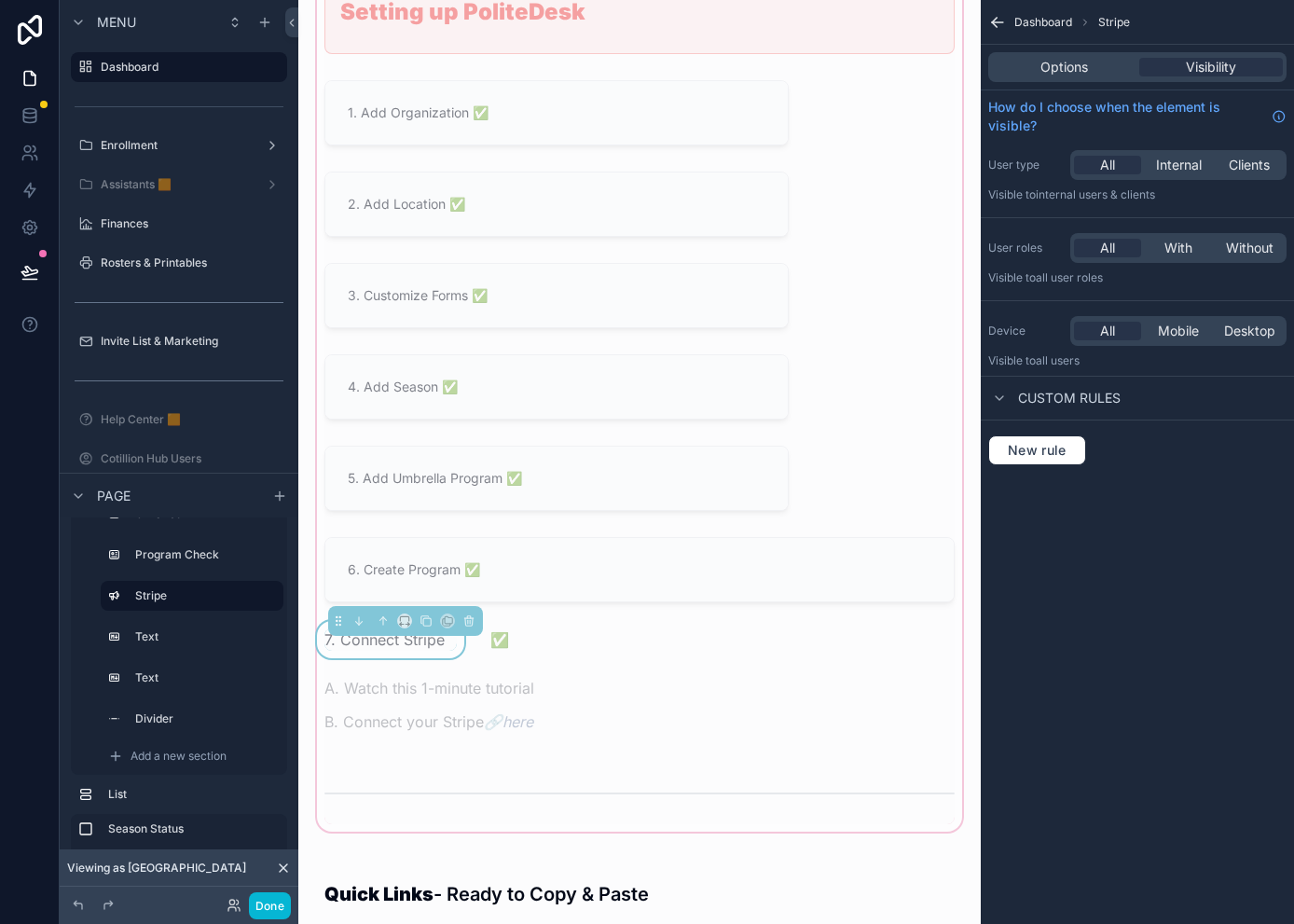
click at [448, 643] on div "7. Connect Stripe" at bounding box center [391, 639] width 132 height 23
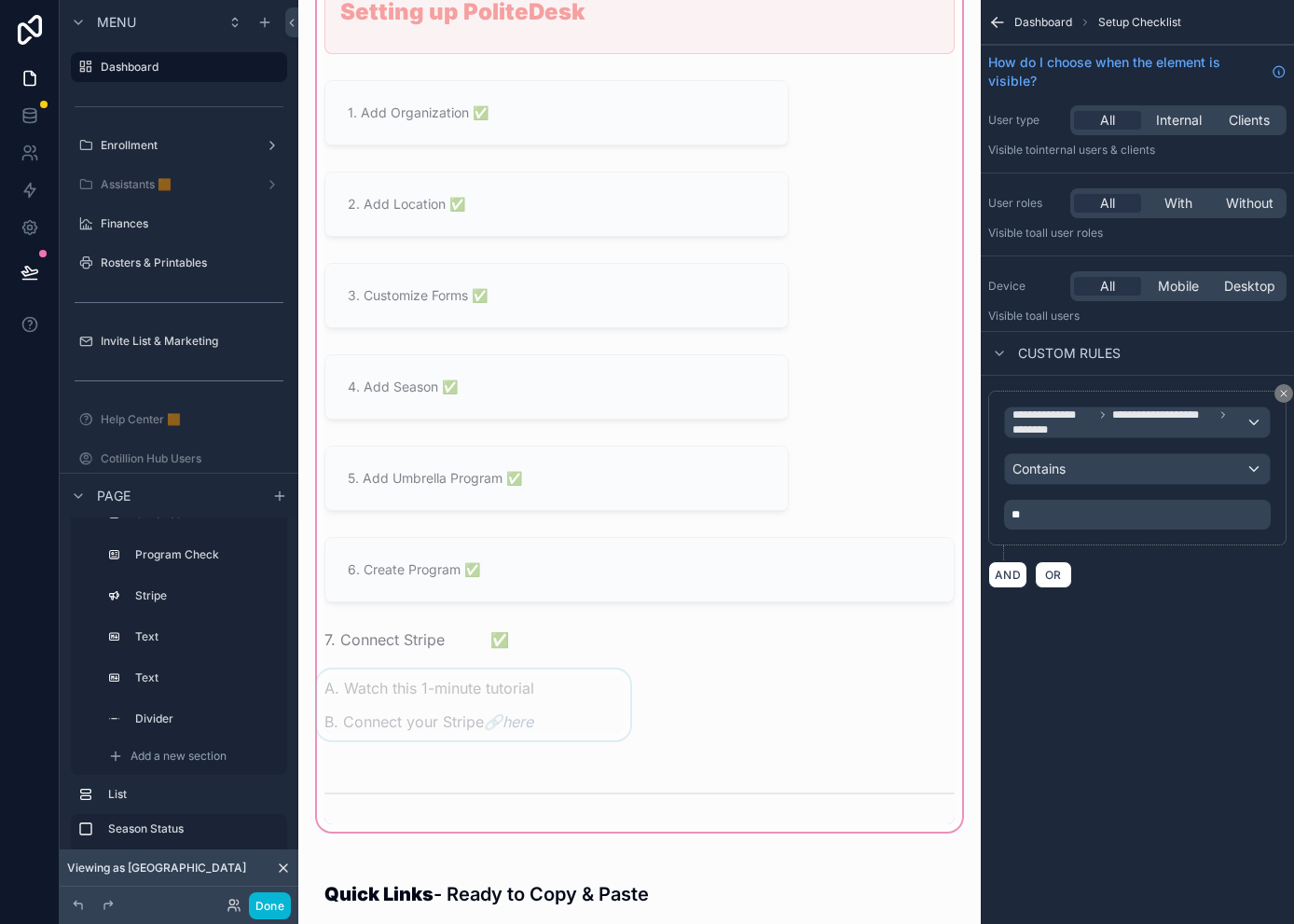
click at [487, 694] on div "scrollable content" at bounding box center [473, 710] width 321 height 82
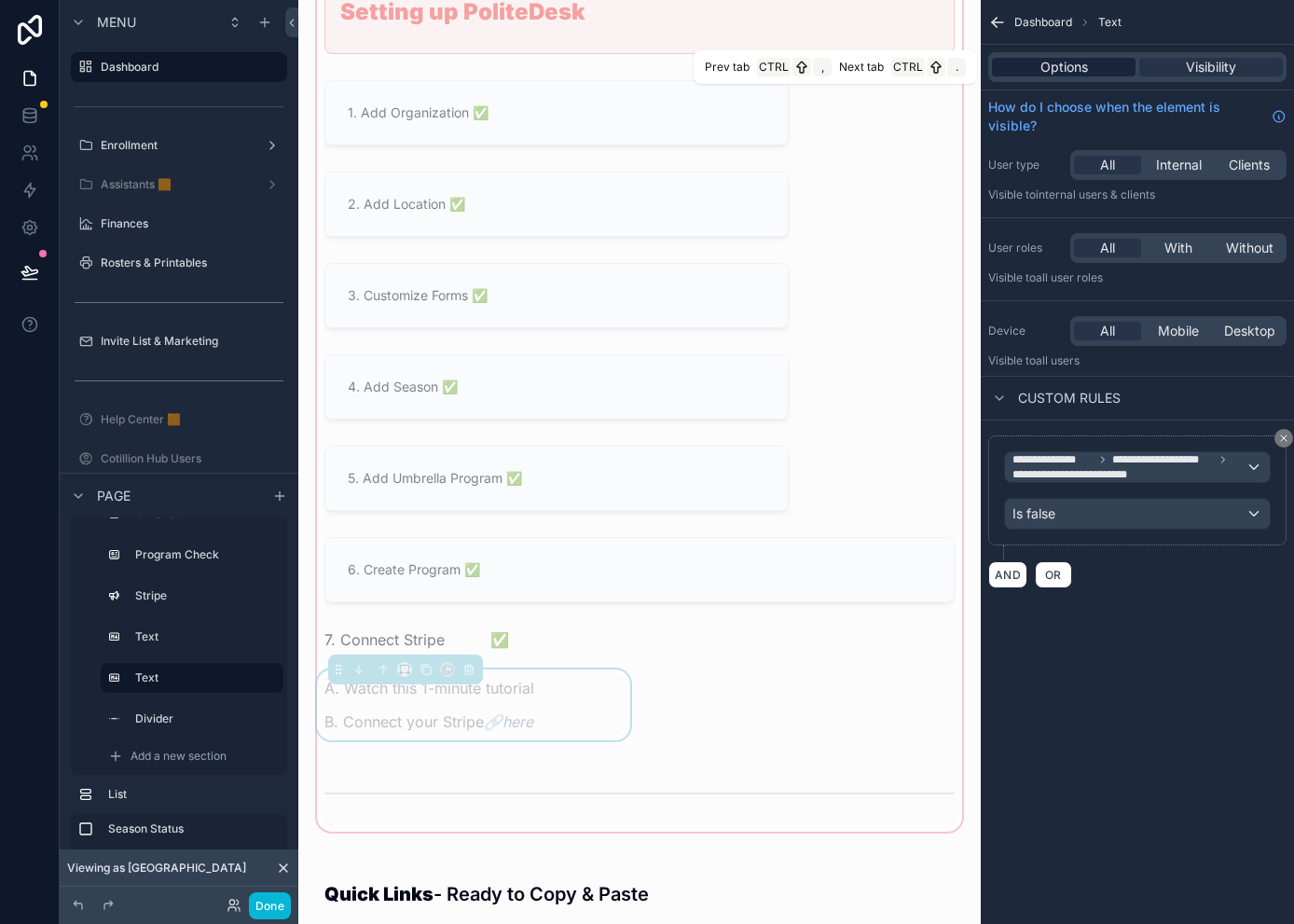
click at [1044, 59] on span "Options" at bounding box center [1064, 67] width 47 height 19
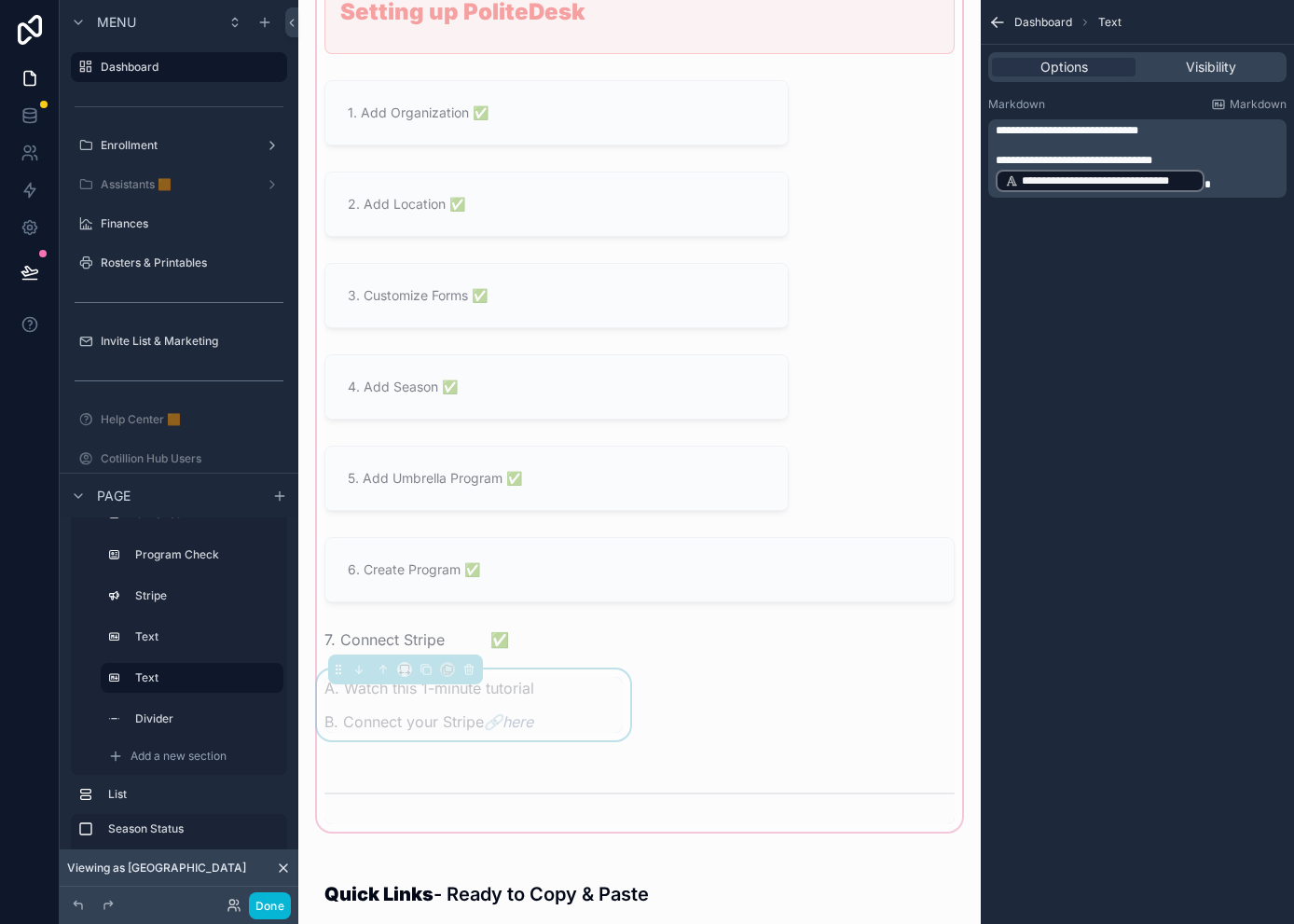
click at [1019, 127] on span "**********" at bounding box center [1066, 130] width 142 height 11
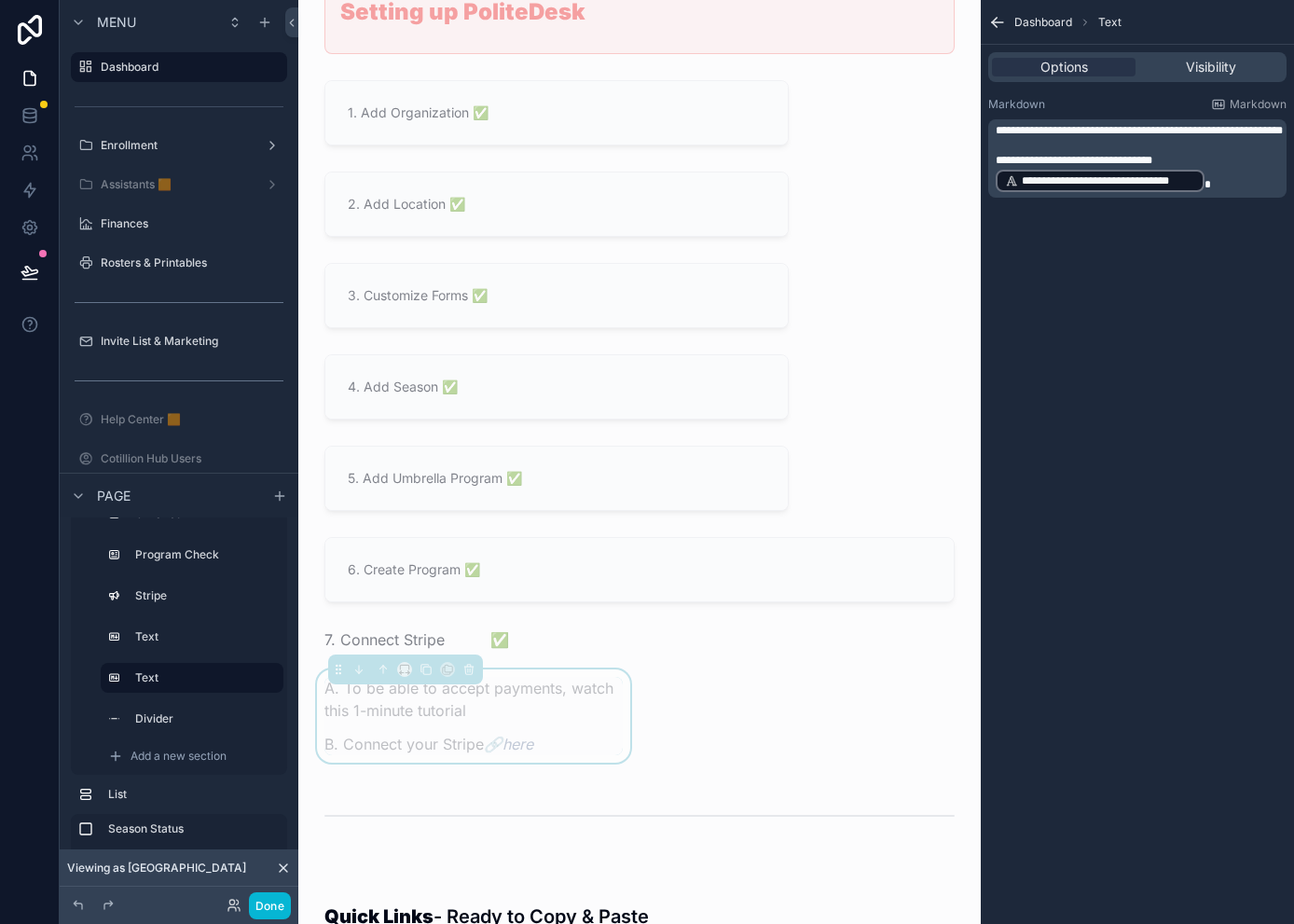
drag, startPoint x: 1189, startPoint y: 130, endPoint x: 1010, endPoint y: 126, distance: 179.0
click at [1010, 126] on span "**********" at bounding box center [1138, 130] width 287 height 11
drag, startPoint x: 1180, startPoint y: 129, endPoint x: 1061, endPoint y: 133, distance: 119.1
click at [1061, 133] on span "**********" at bounding box center [1138, 130] width 287 height 11
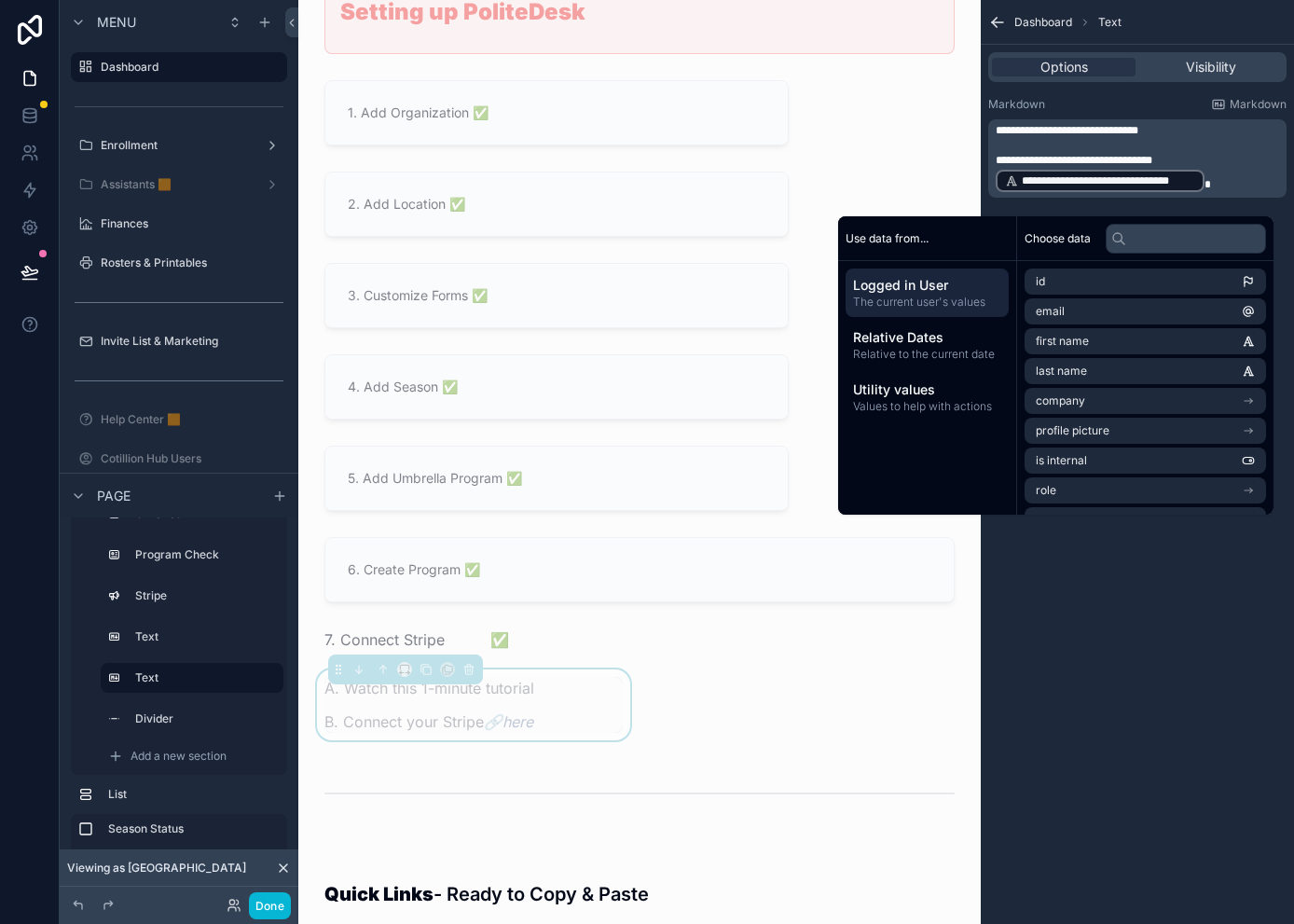
click at [1111, 679] on div "**********" at bounding box center [1136, 462] width 313 height 924
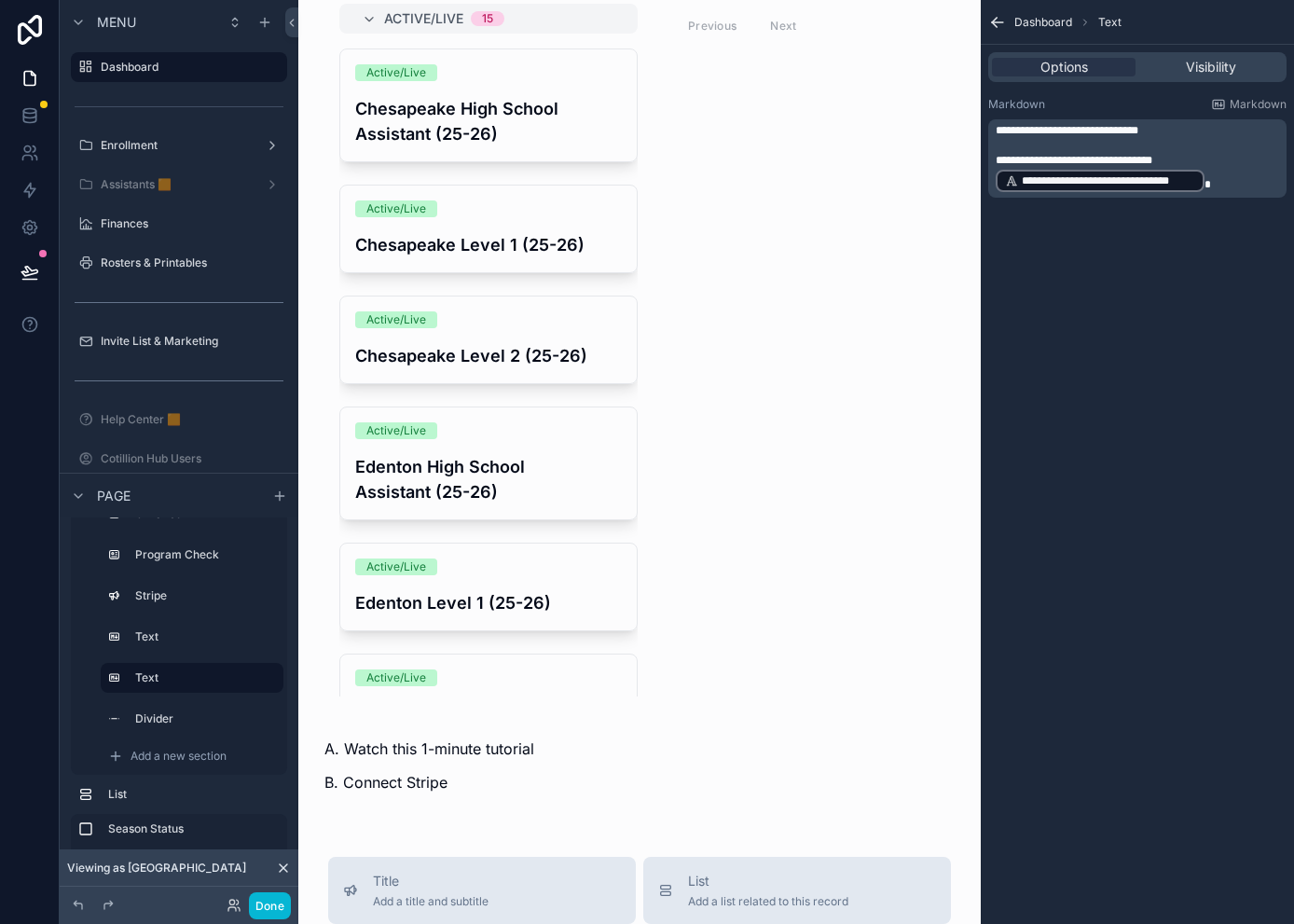
scroll to position [2424, 0]
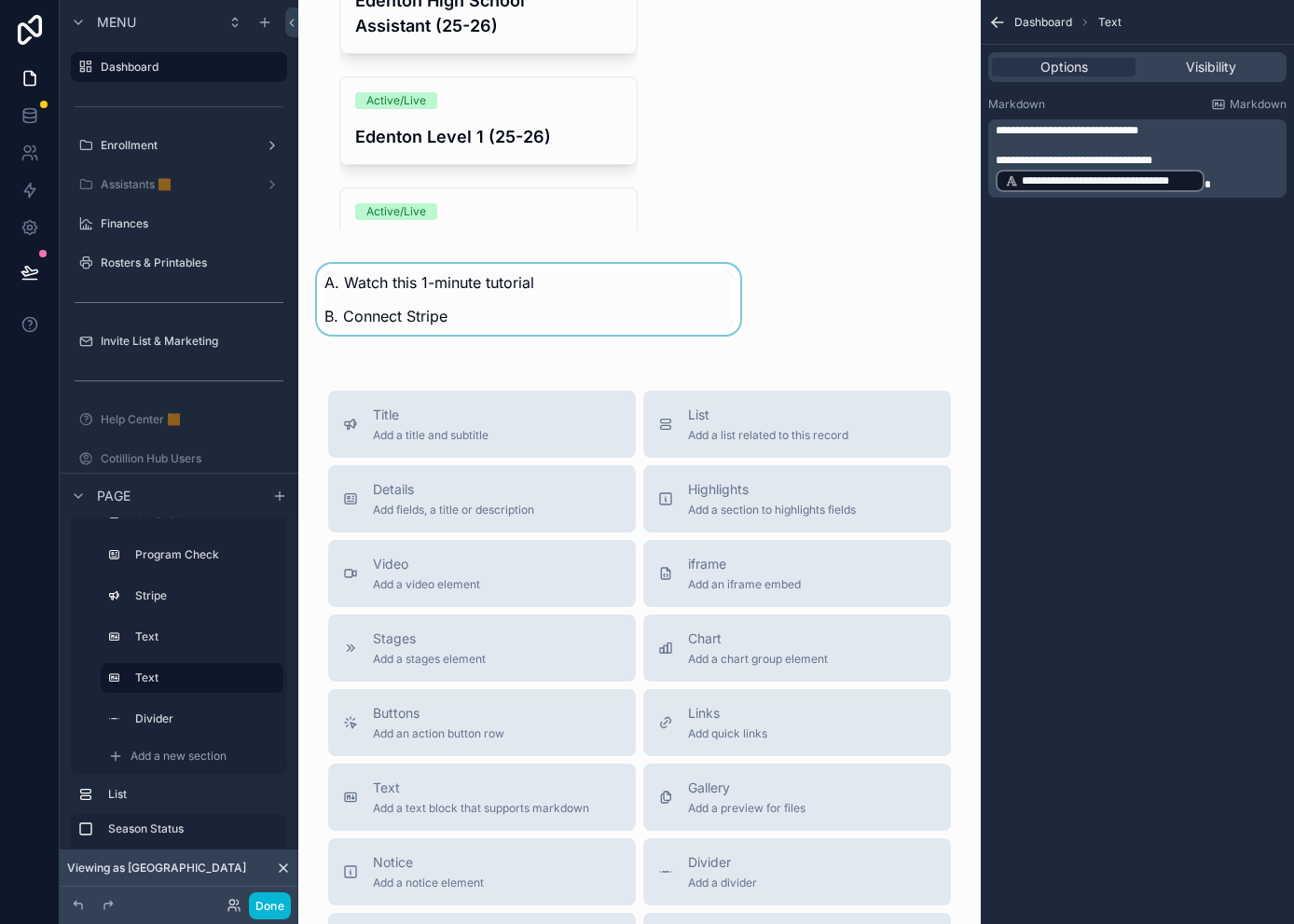
click at [559, 334] on div "scrollable content" at bounding box center [528, 304] width 430 height 82
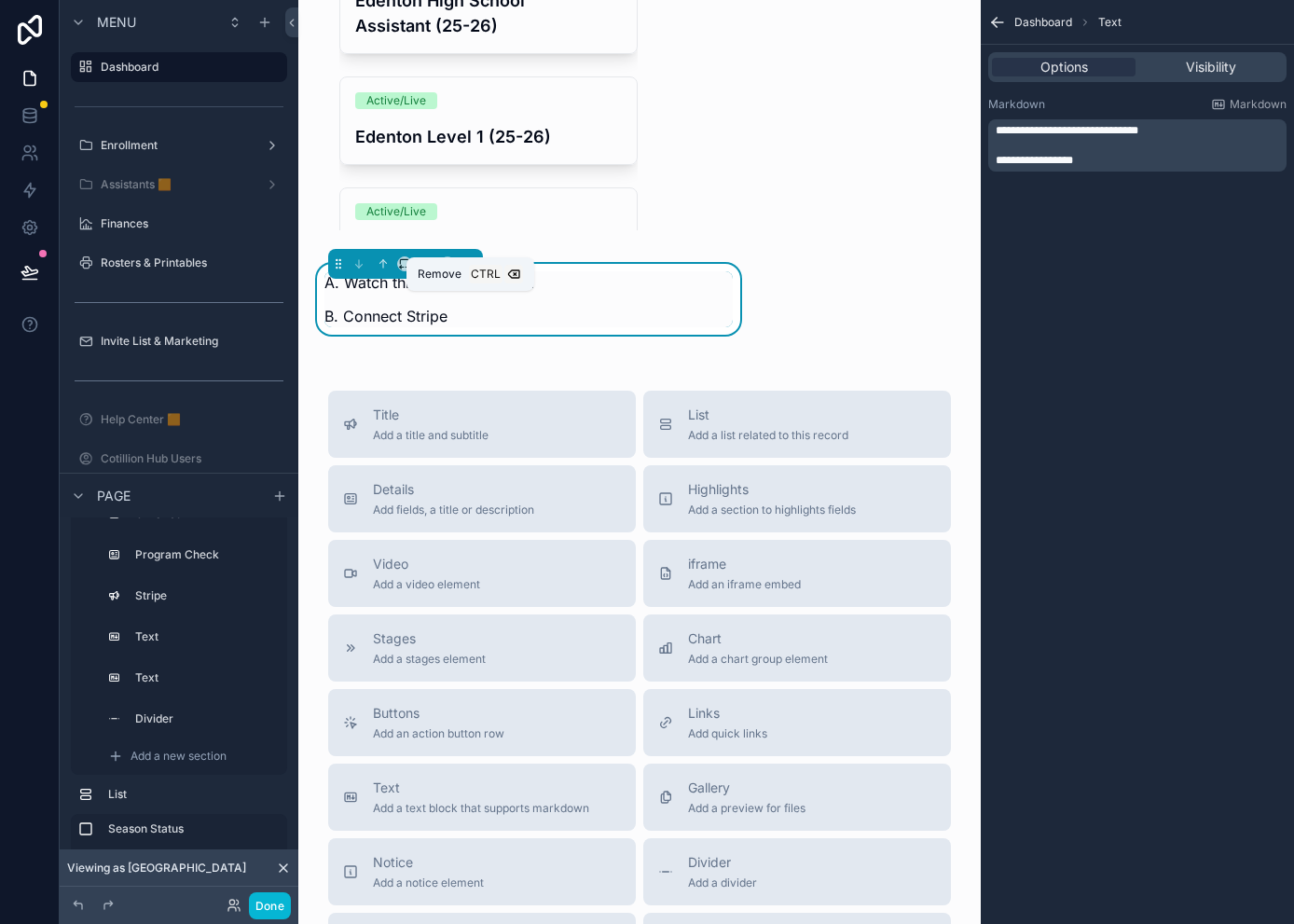
click at [469, 270] on icon "scrollable content" at bounding box center [468, 264] width 13 height 13
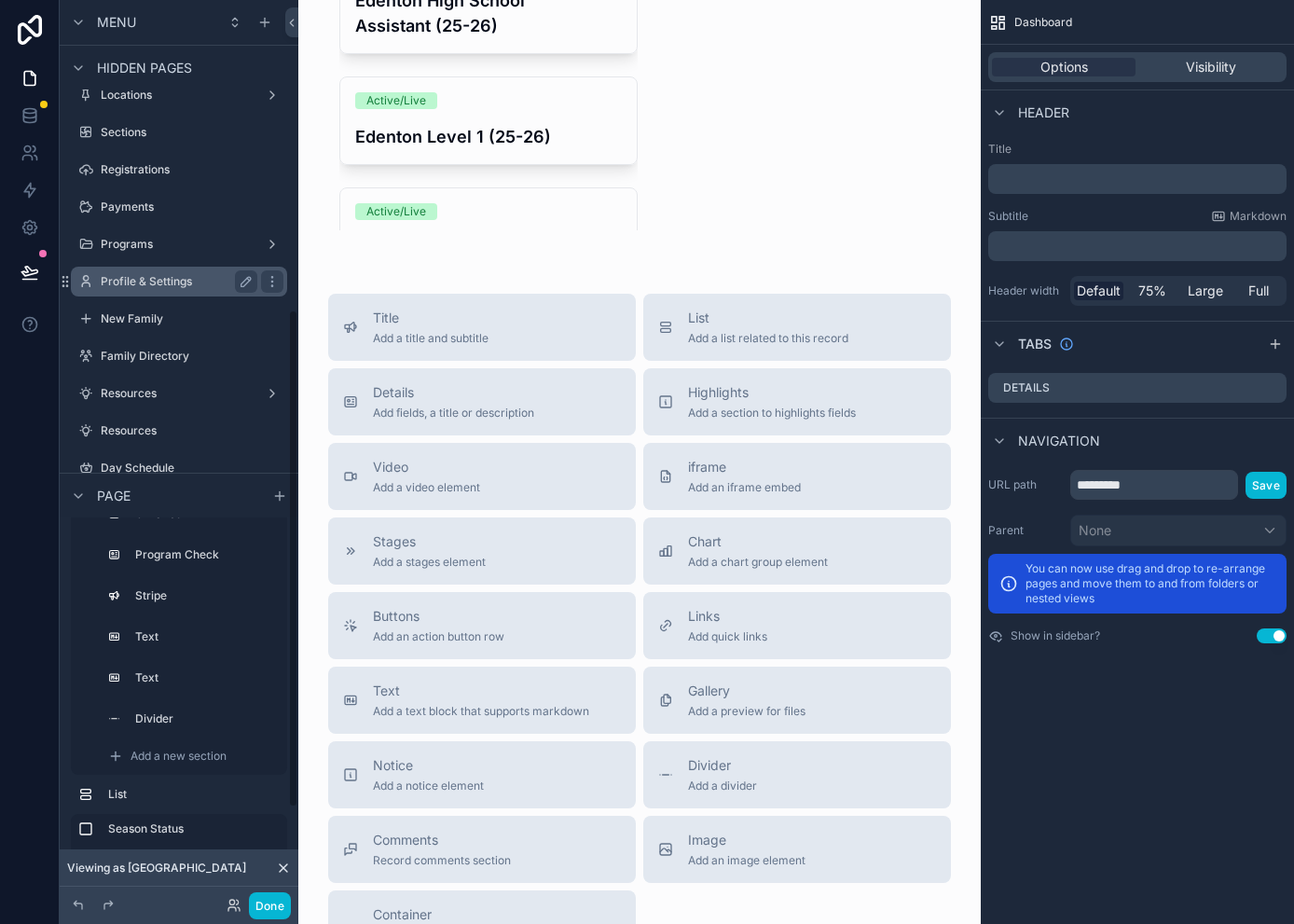
click at [152, 276] on label "Profile & Settings" at bounding box center [175, 281] width 149 height 15
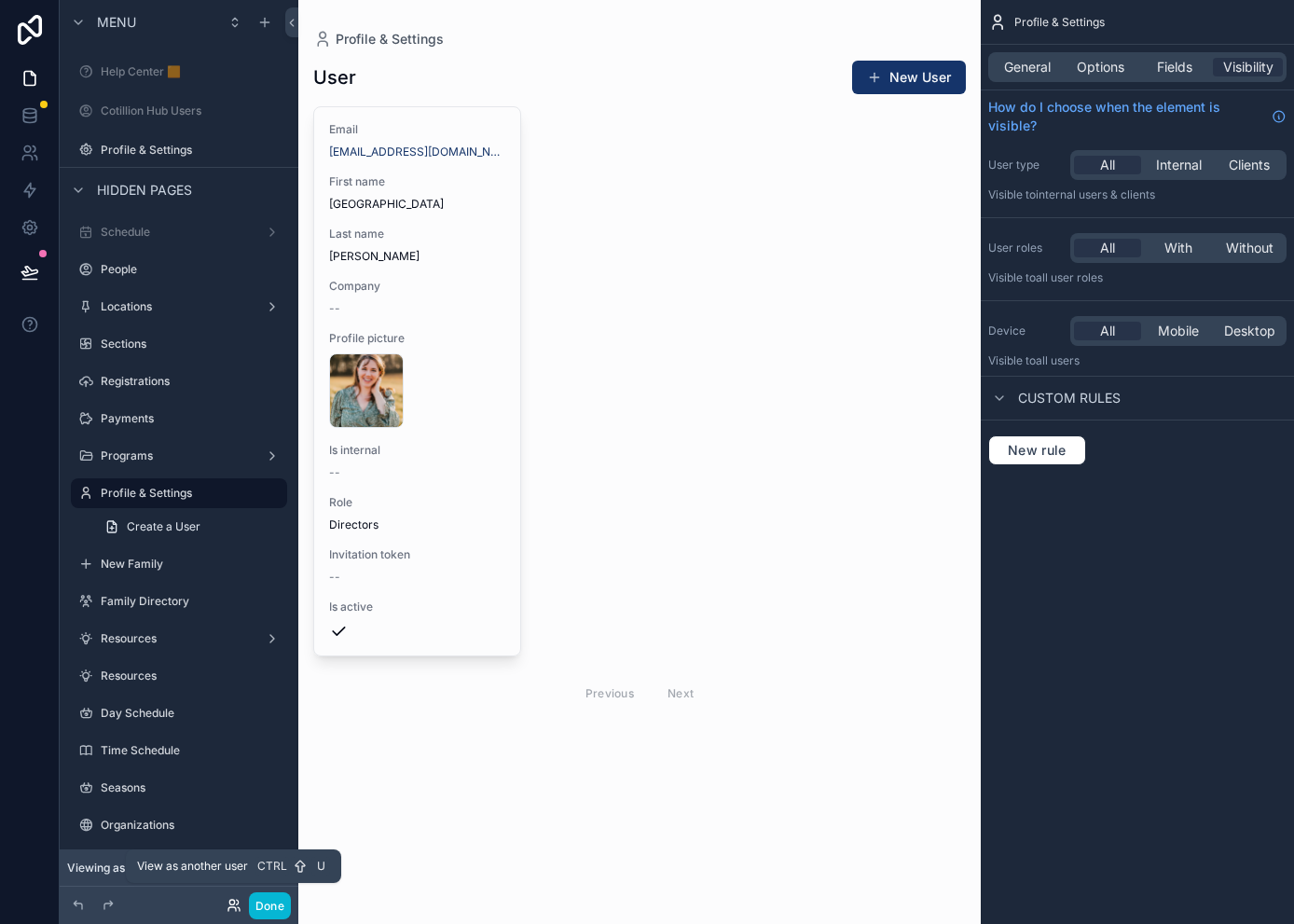
click at [232, 907] on icon at bounding box center [232, 909] width 8 height 4
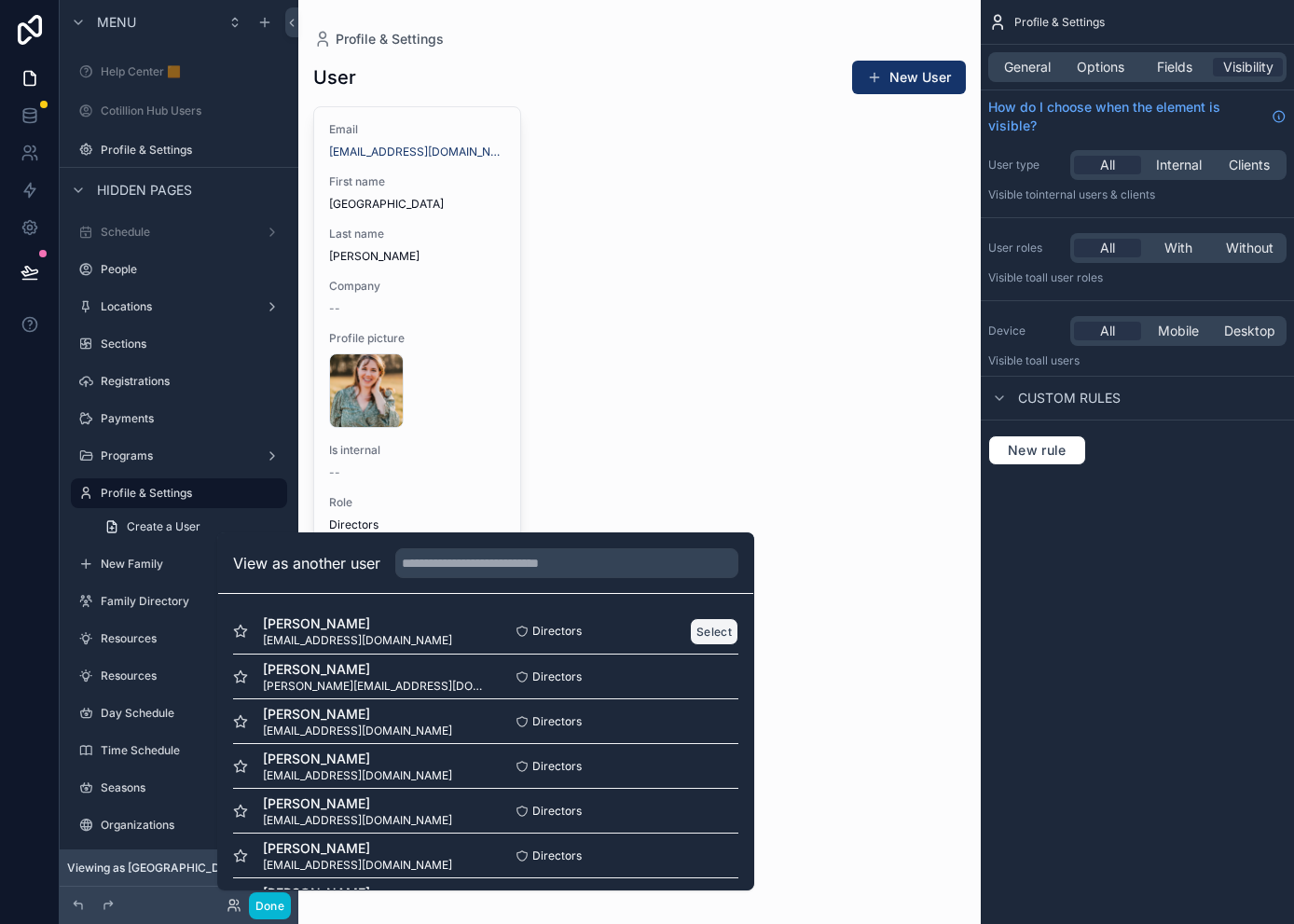
click at [696, 628] on button "Select" at bounding box center [714, 631] width 48 height 27
click at [705, 634] on button "Select" at bounding box center [714, 631] width 48 height 27
click at [694, 633] on button "Select" at bounding box center [714, 631] width 48 height 27
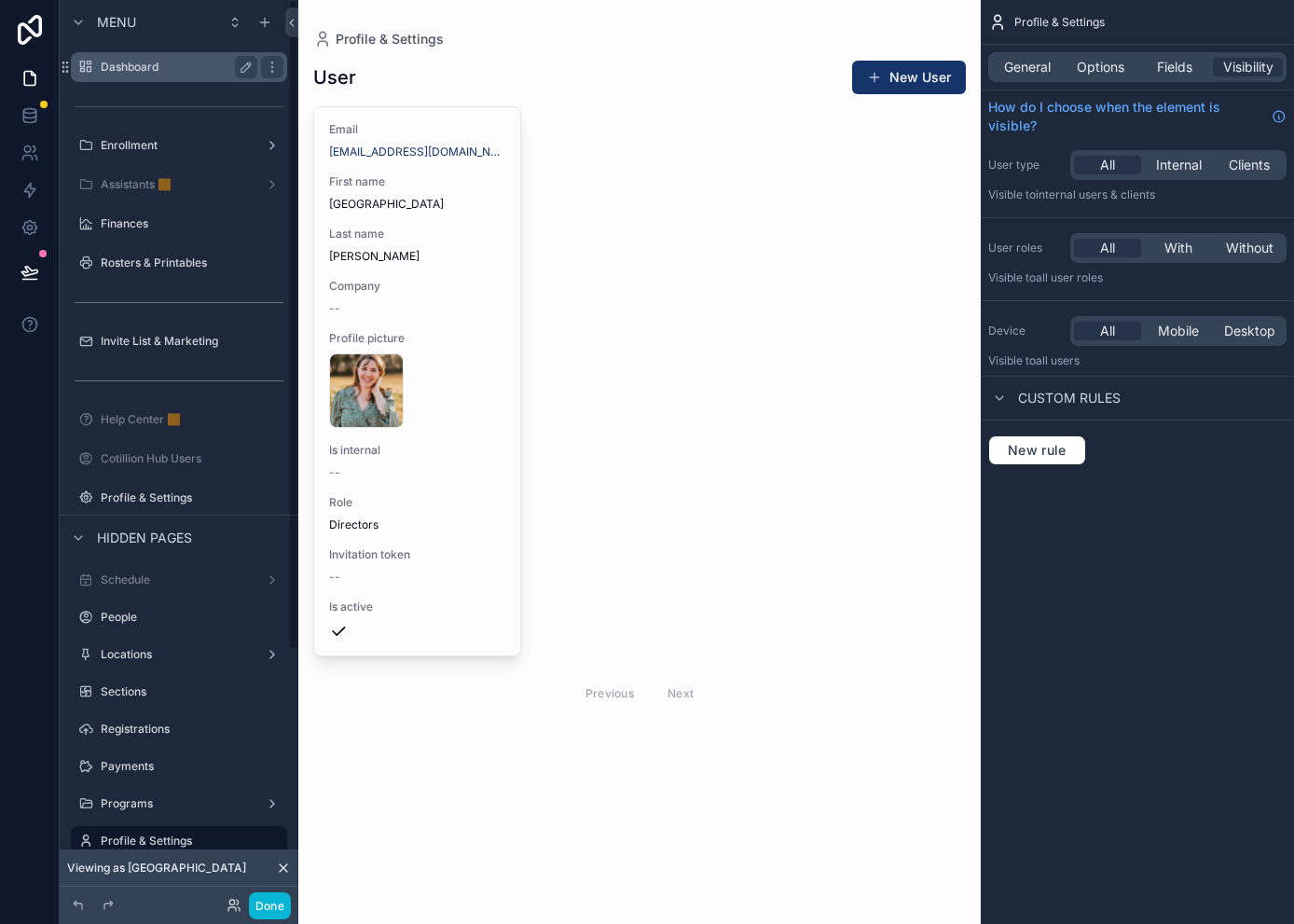
click at [127, 75] on div "Dashboard" at bounding box center [179, 67] width 157 height 23
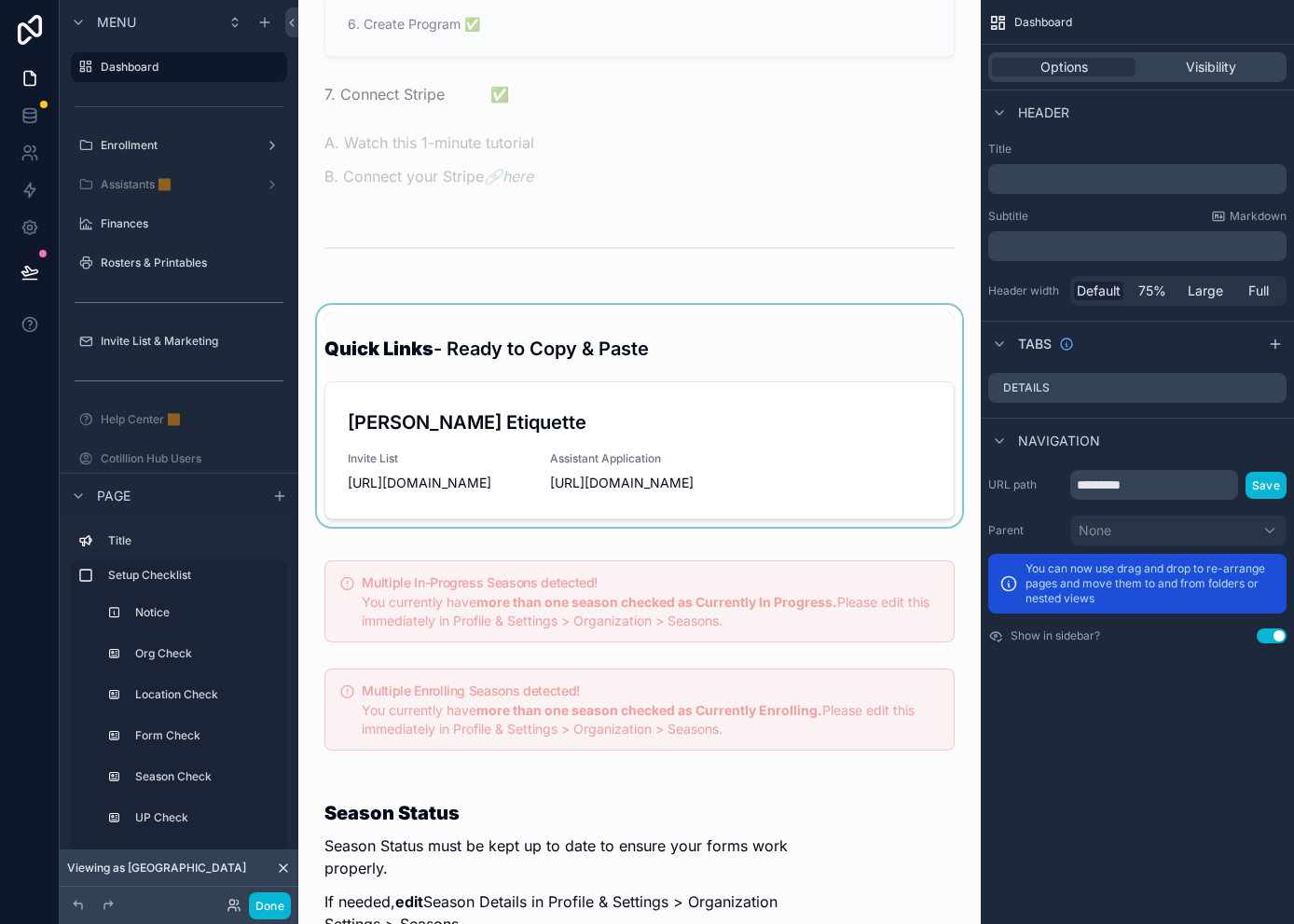
scroll to position [932, 0]
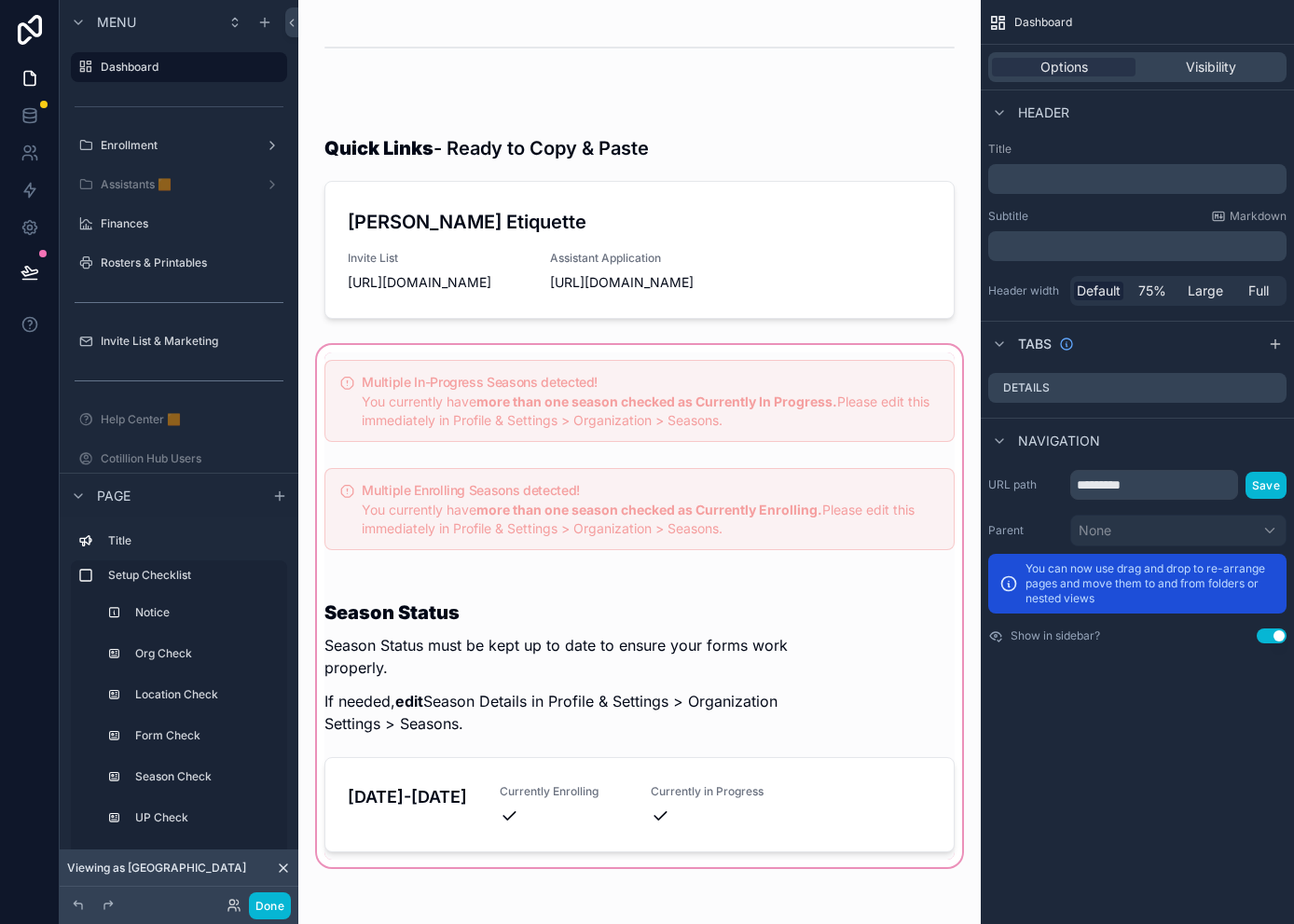
click at [429, 623] on div "scrollable content" at bounding box center [639, 606] width 652 height 529
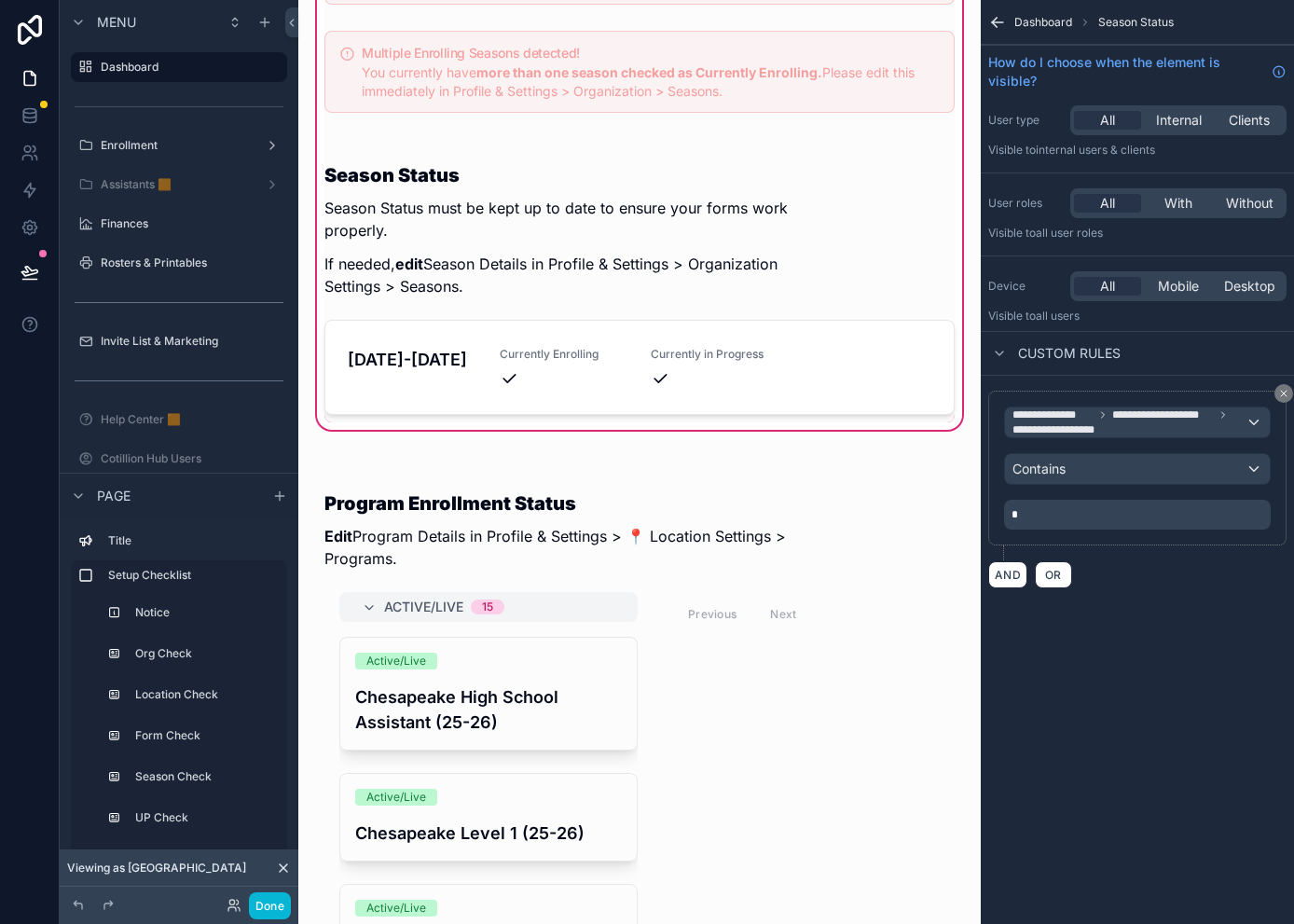
scroll to position [1398, 0]
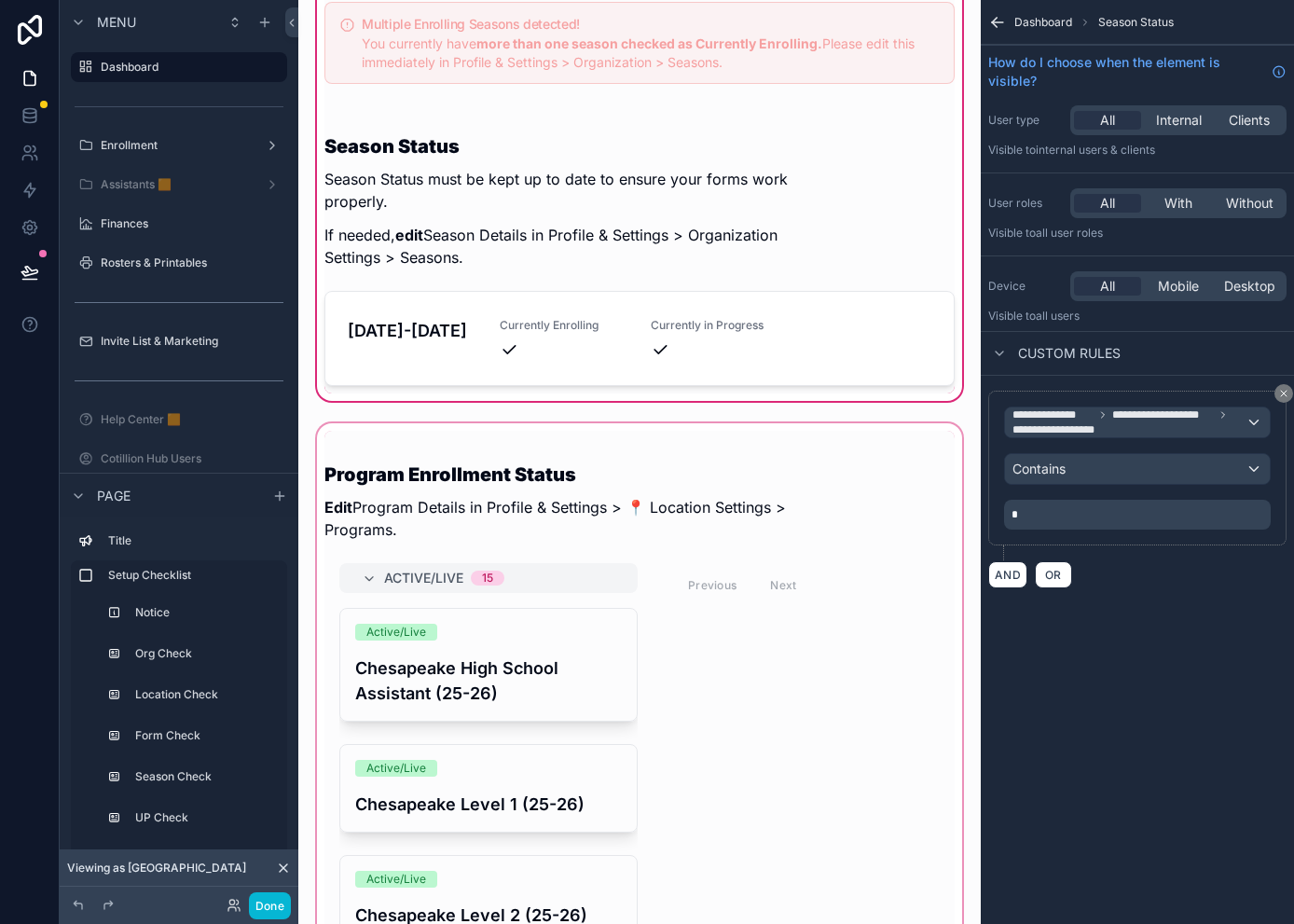
click at [445, 487] on div "scrollable content" at bounding box center [639, 847] width 652 height 855
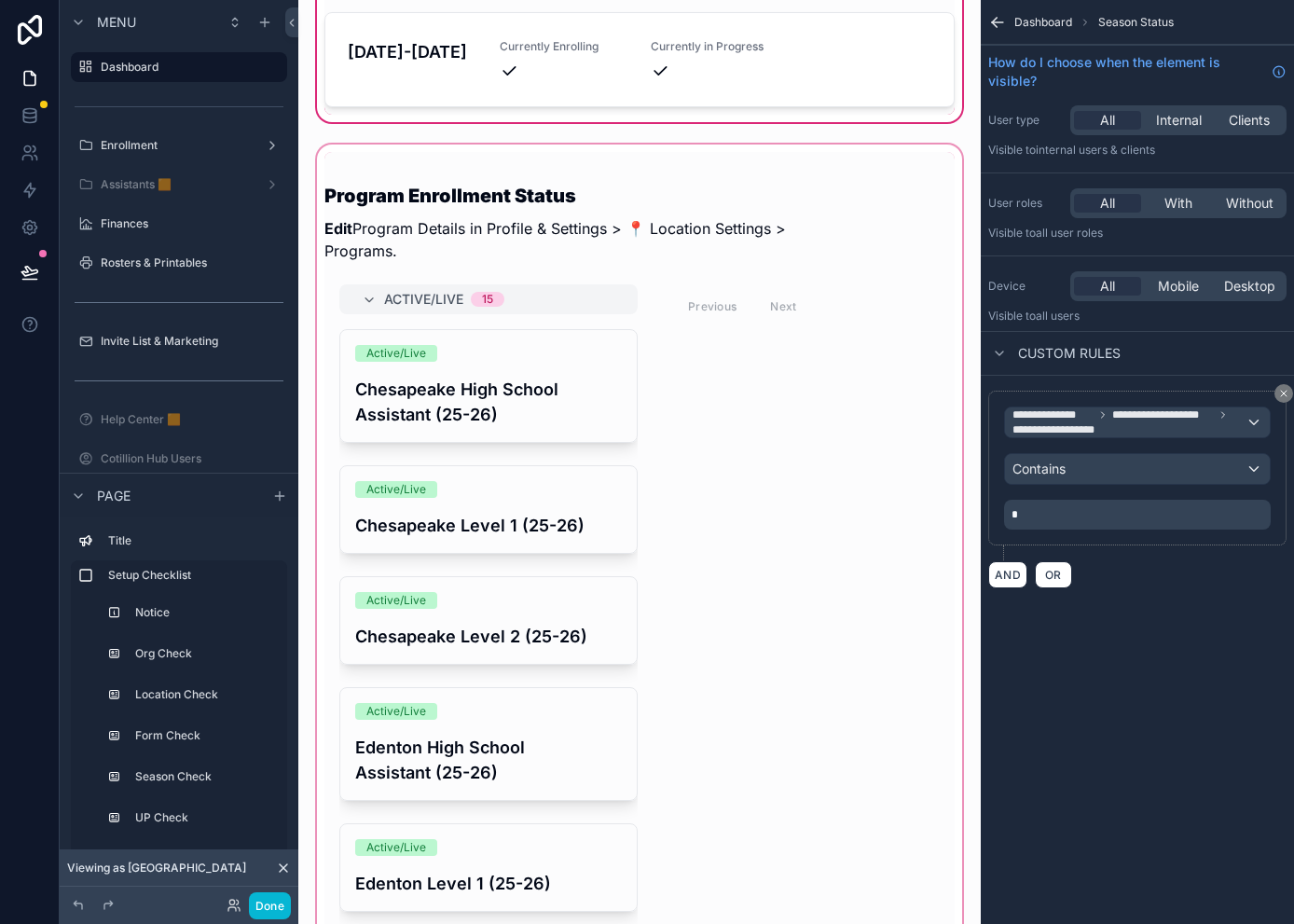
scroll to position [1678, 0]
click at [585, 212] on div "scrollable content" at bounding box center [639, 568] width 652 height 855
click at [670, 348] on div "scrollable content" at bounding box center [639, 568] width 652 height 855
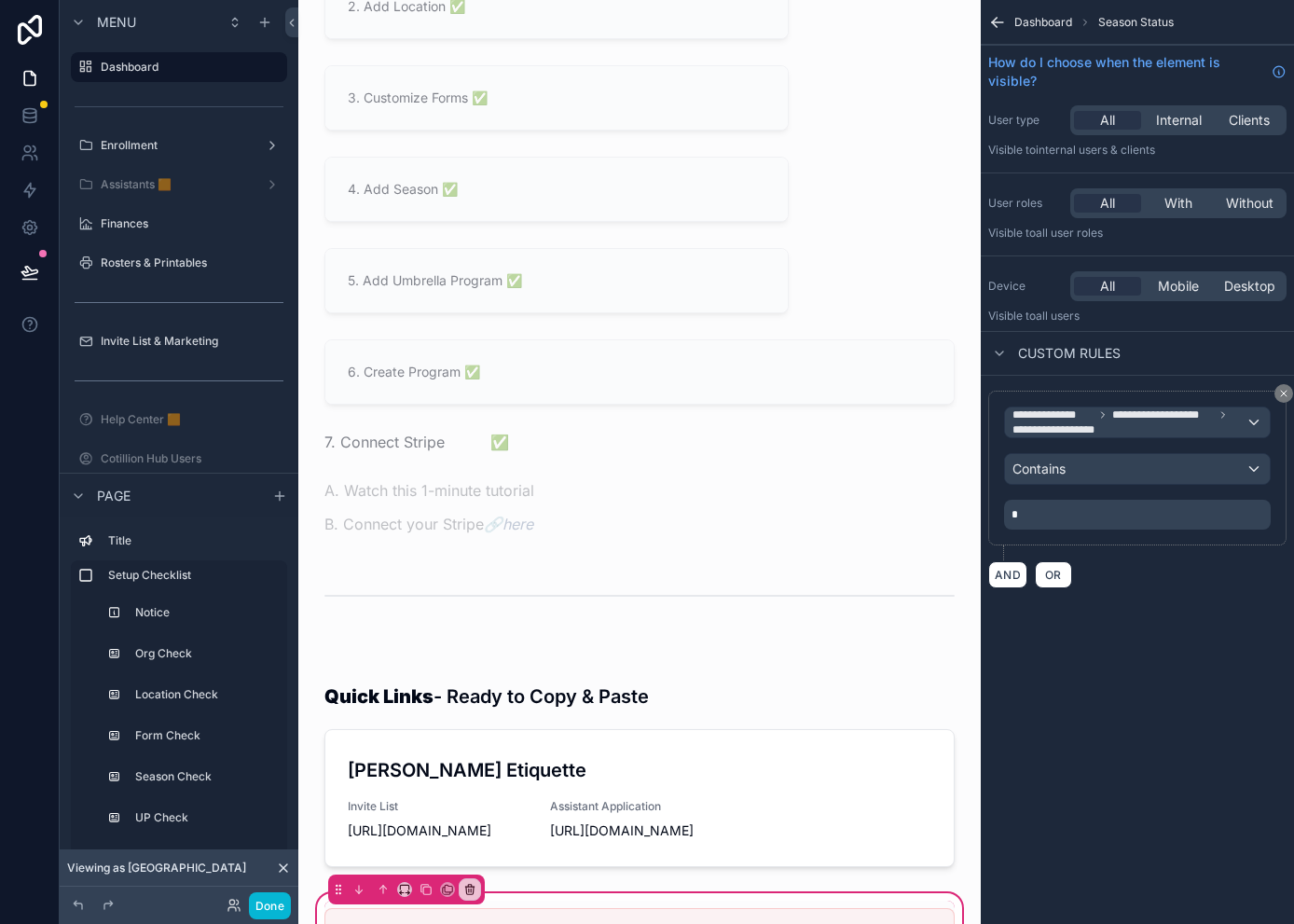
scroll to position [373, 0]
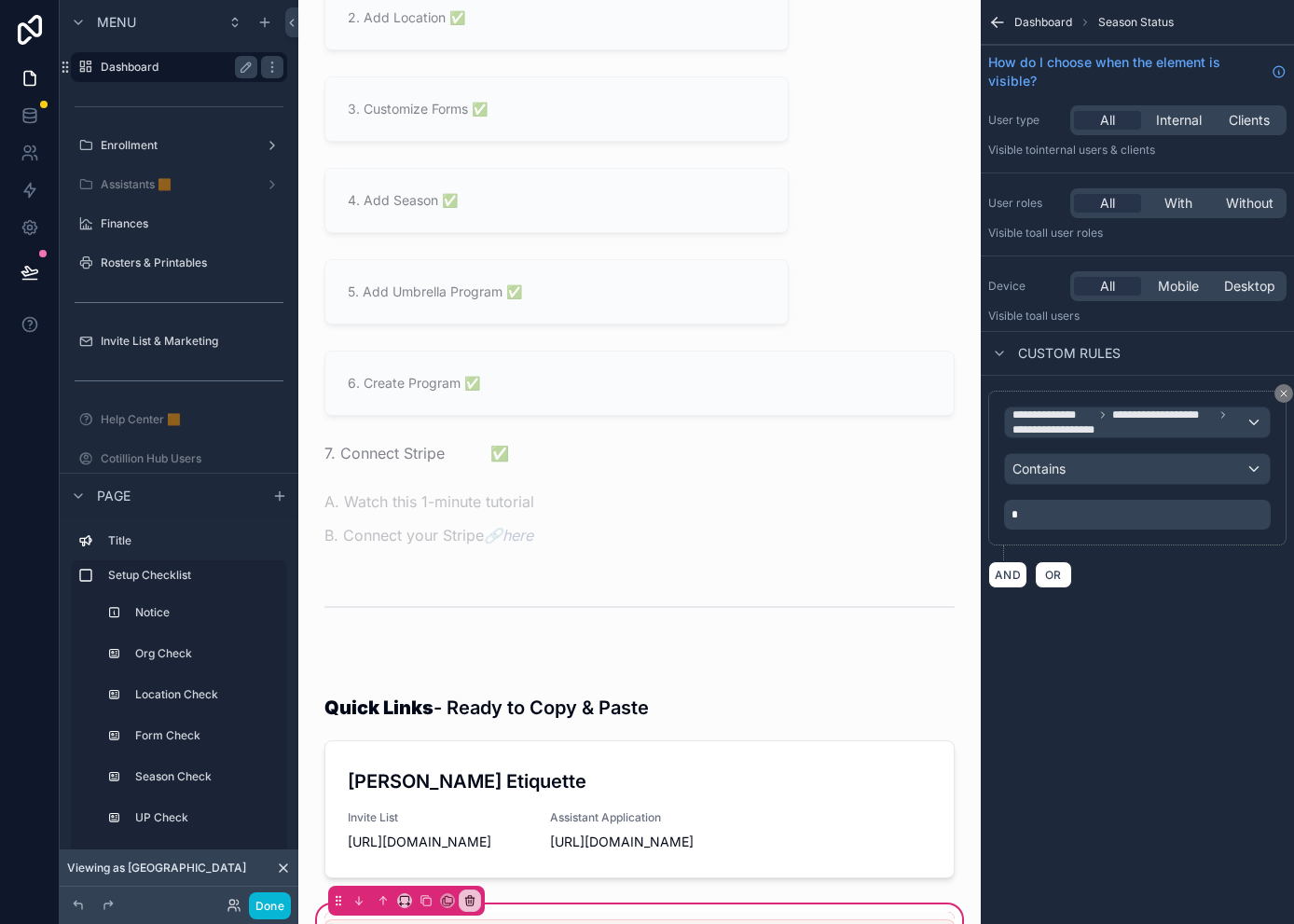
click at [109, 60] on label "Dashboard" at bounding box center [175, 66] width 149 height 15
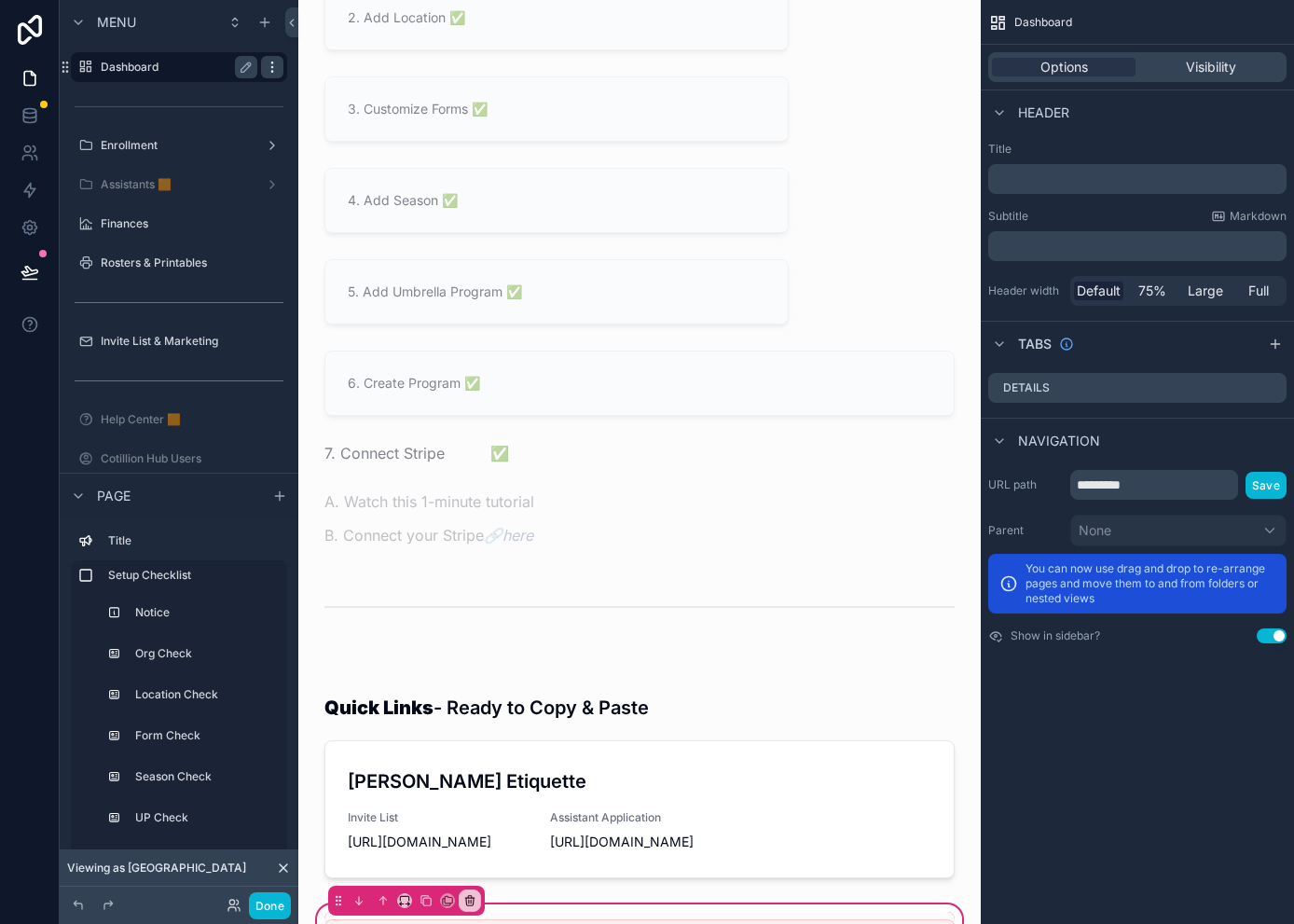
click at [272, 70] on icon "scrollable content" at bounding box center [271, 66] width 15 height 15
click at [1079, 765] on div "Dashboard Options Visibility Header Title ﻿ Subtitle Markdown ﻿ Header width De…" at bounding box center [1136, 462] width 313 height 924
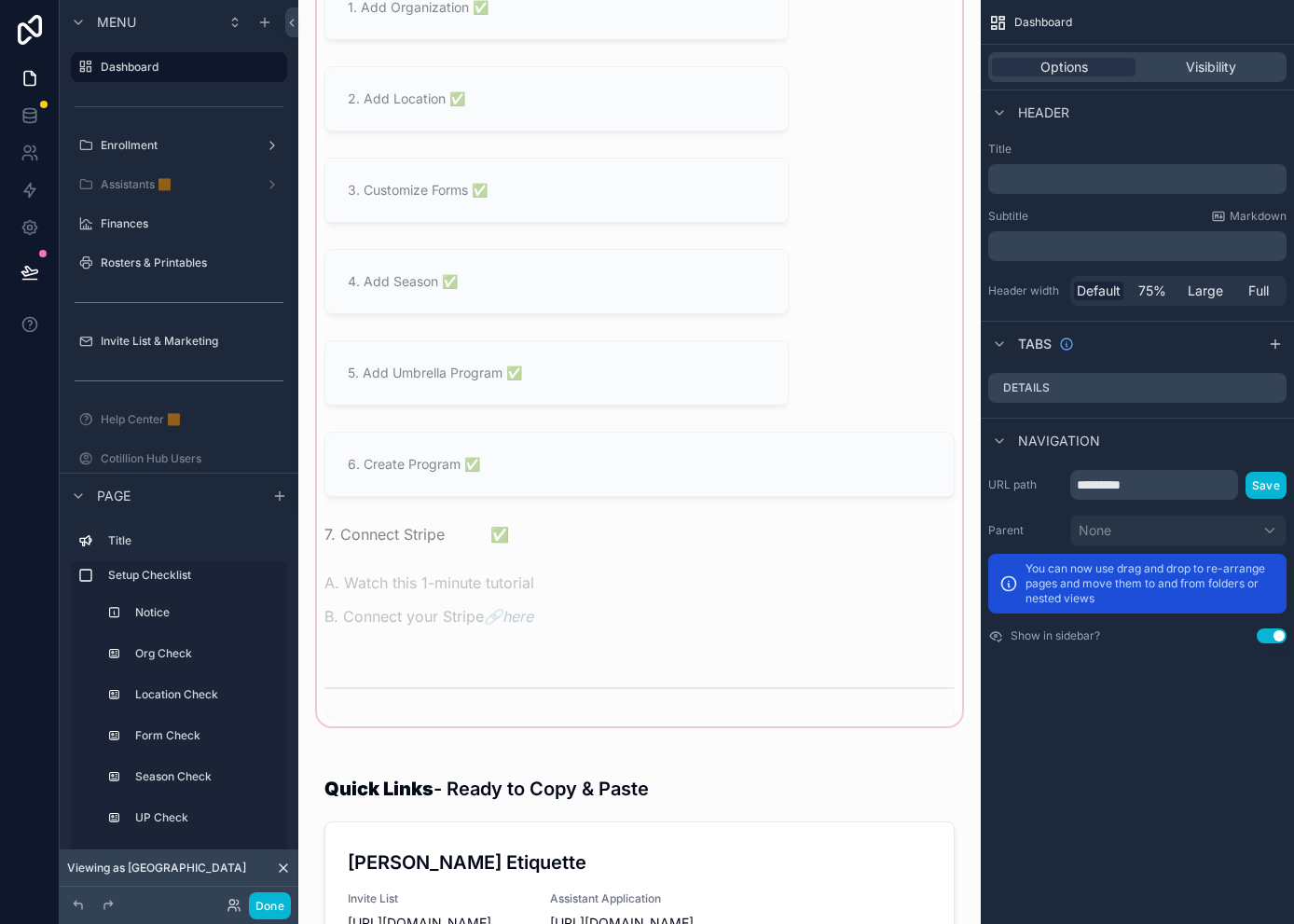
scroll to position [93, 0]
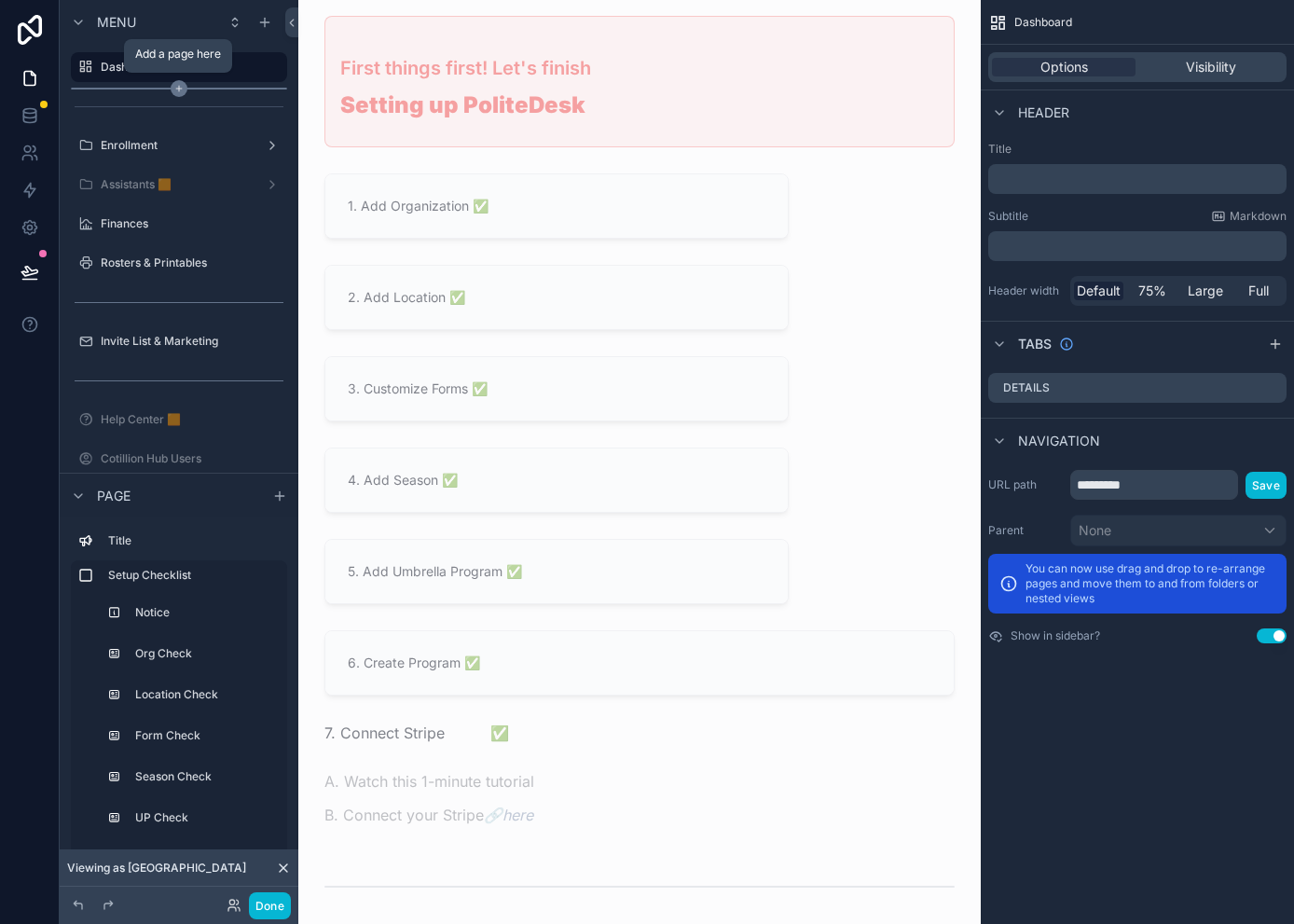
click at [176, 89] on icon "scrollable content" at bounding box center [179, 89] width 6 height 0
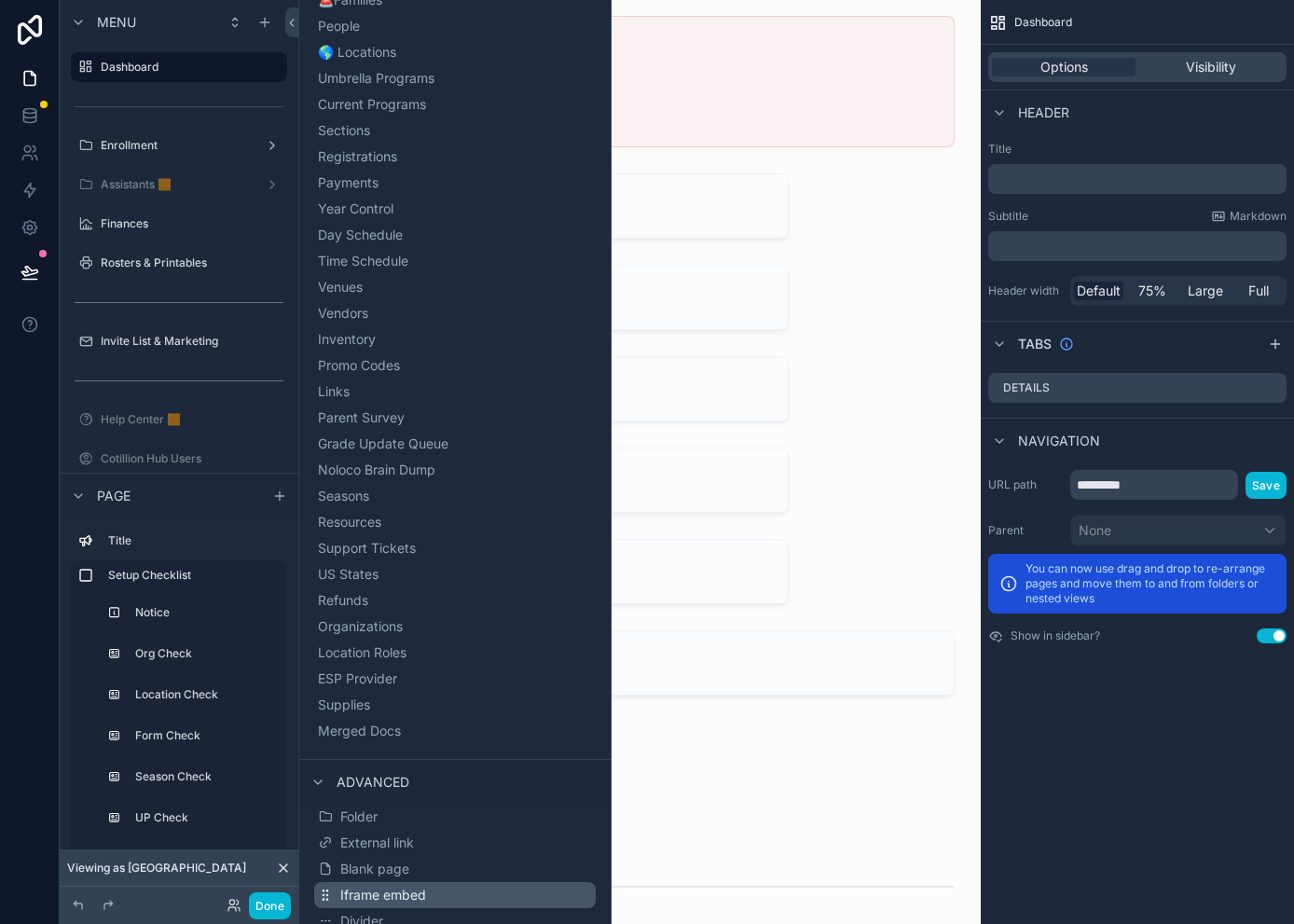
scroll to position [255, 0]
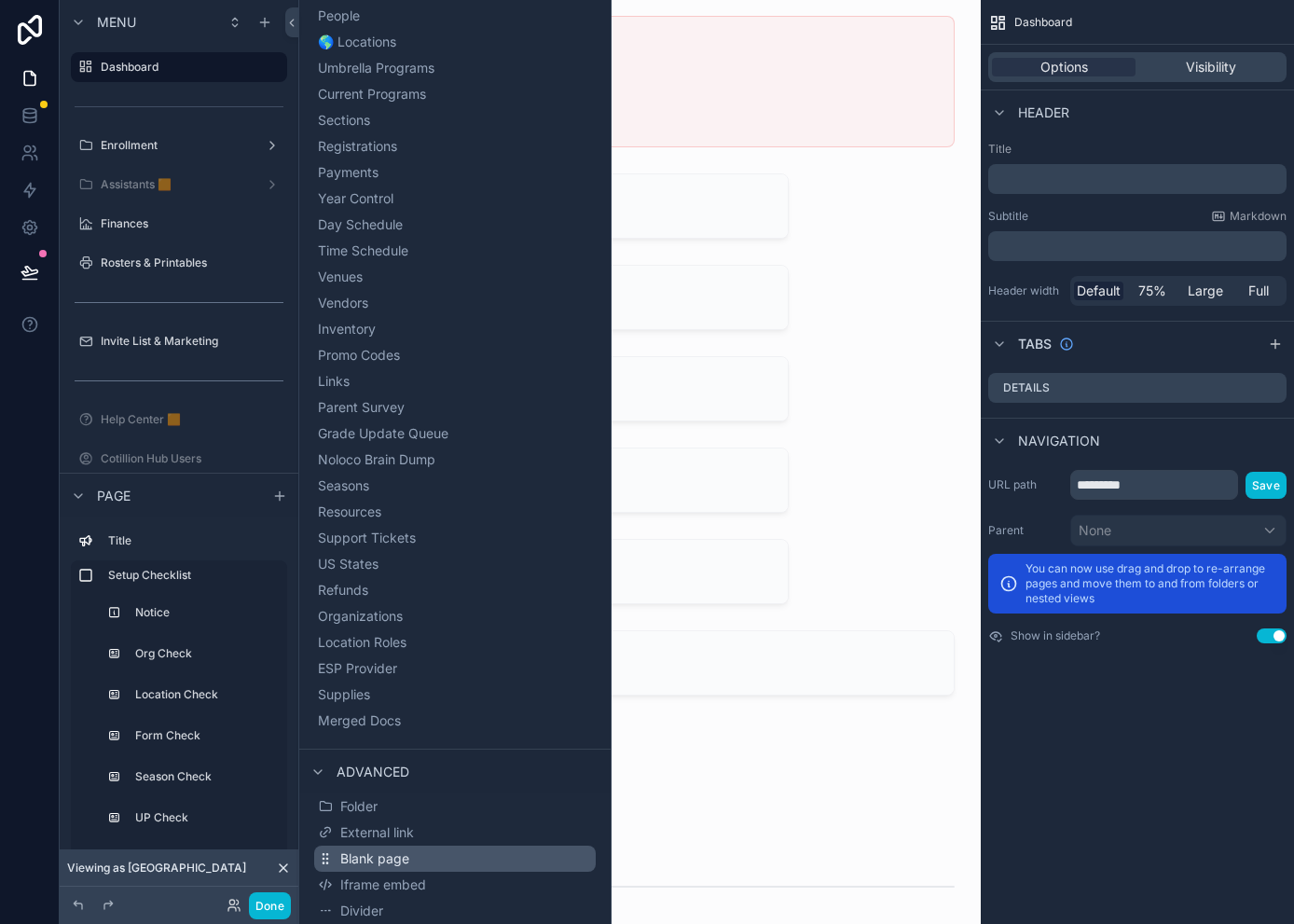
click at [397, 861] on span "Blank page" at bounding box center [375, 858] width 69 height 19
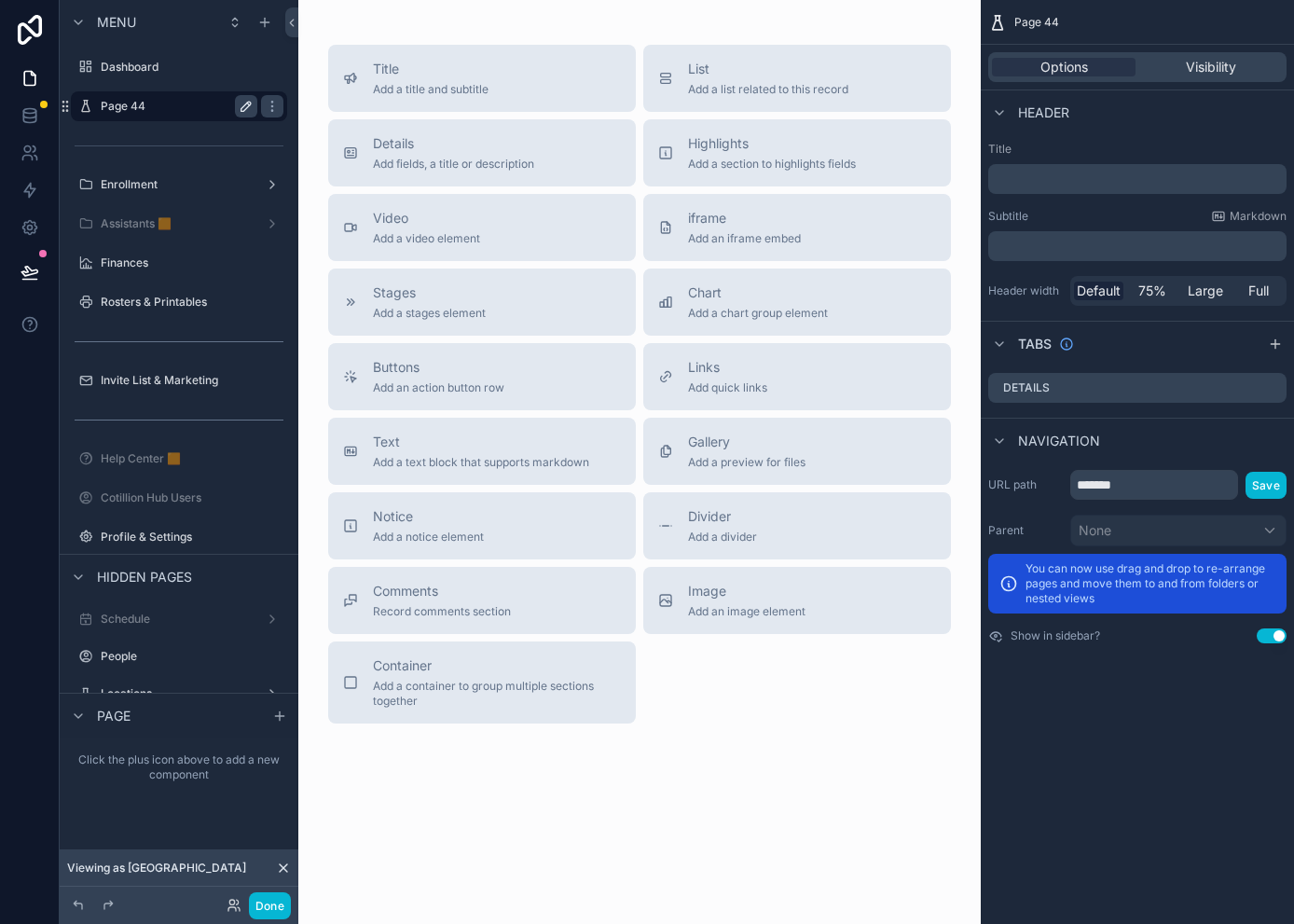
click at [248, 103] on icon "scrollable content" at bounding box center [246, 106] width 9 height 9
click at [181, 101] on input "*******" at bounding box center [164, 106] width 126 height 23
type input "**********"
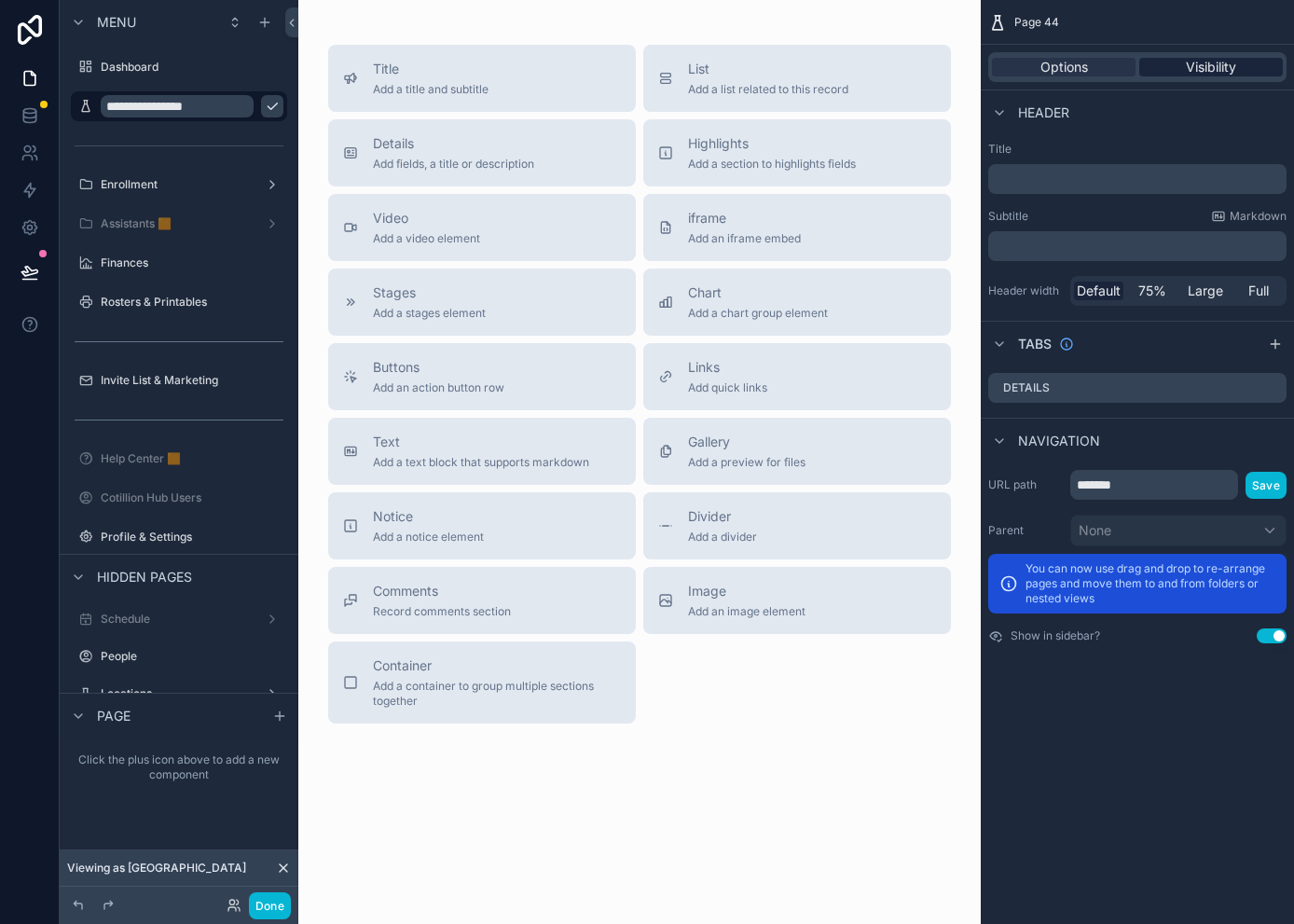
click at [1152, 66] on span "Visibility" at bounding box center [1210, 67] width 50 height 19
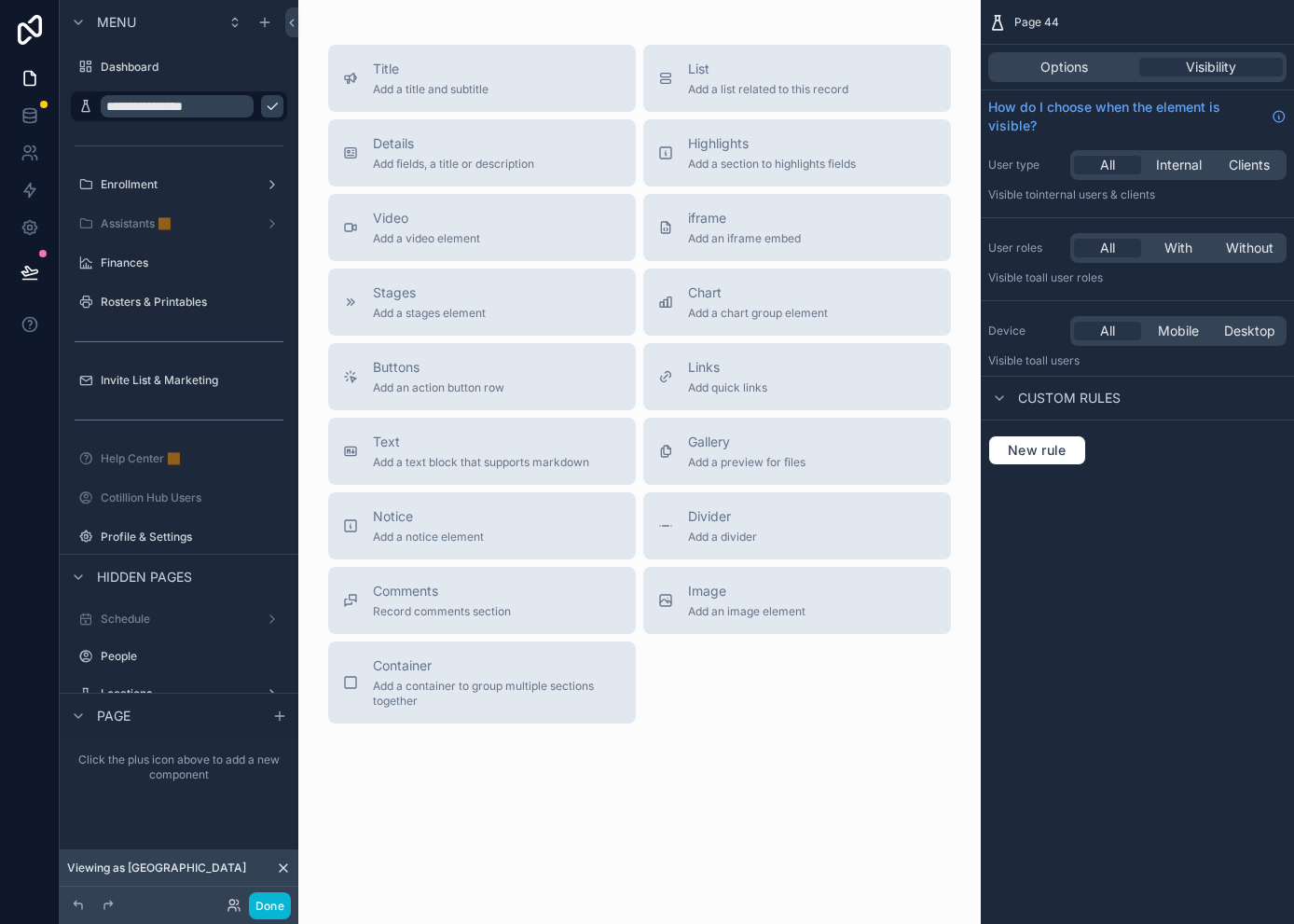
drag, startPoint x: 1032, startPoint y: 467, endPoint x: 1047, endPoint y: 459, distance: 17.0
click at [1032, 467] on div "New rule" at bounding box center [1136, 450] width 313 height 59
click at [1050, 452] on span "New rule" at bounding box center [1036, 450] width 74 height 17
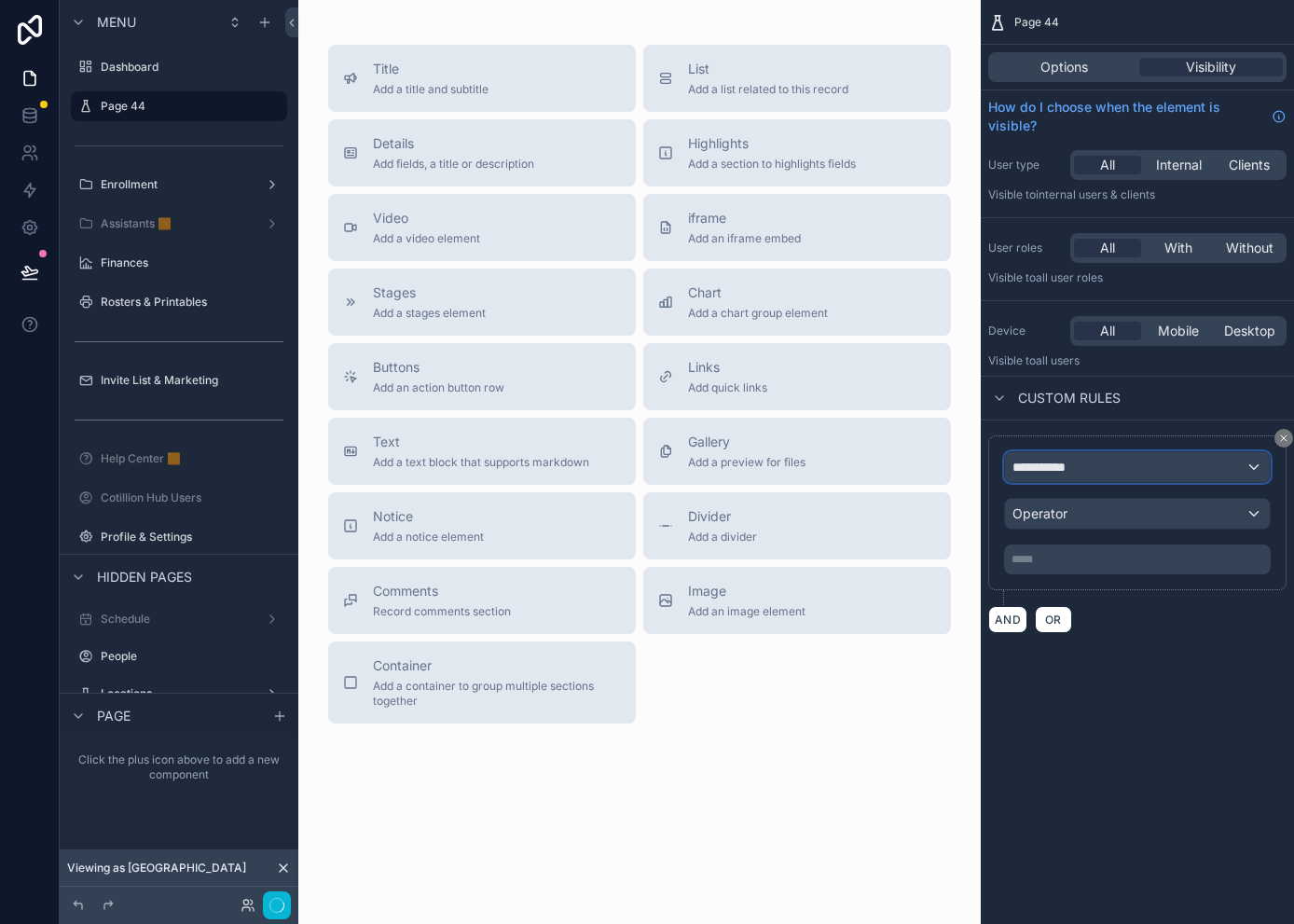
click at [1103, 473] on div "**********" at bounding box center [1137, 467] width 265 height 30
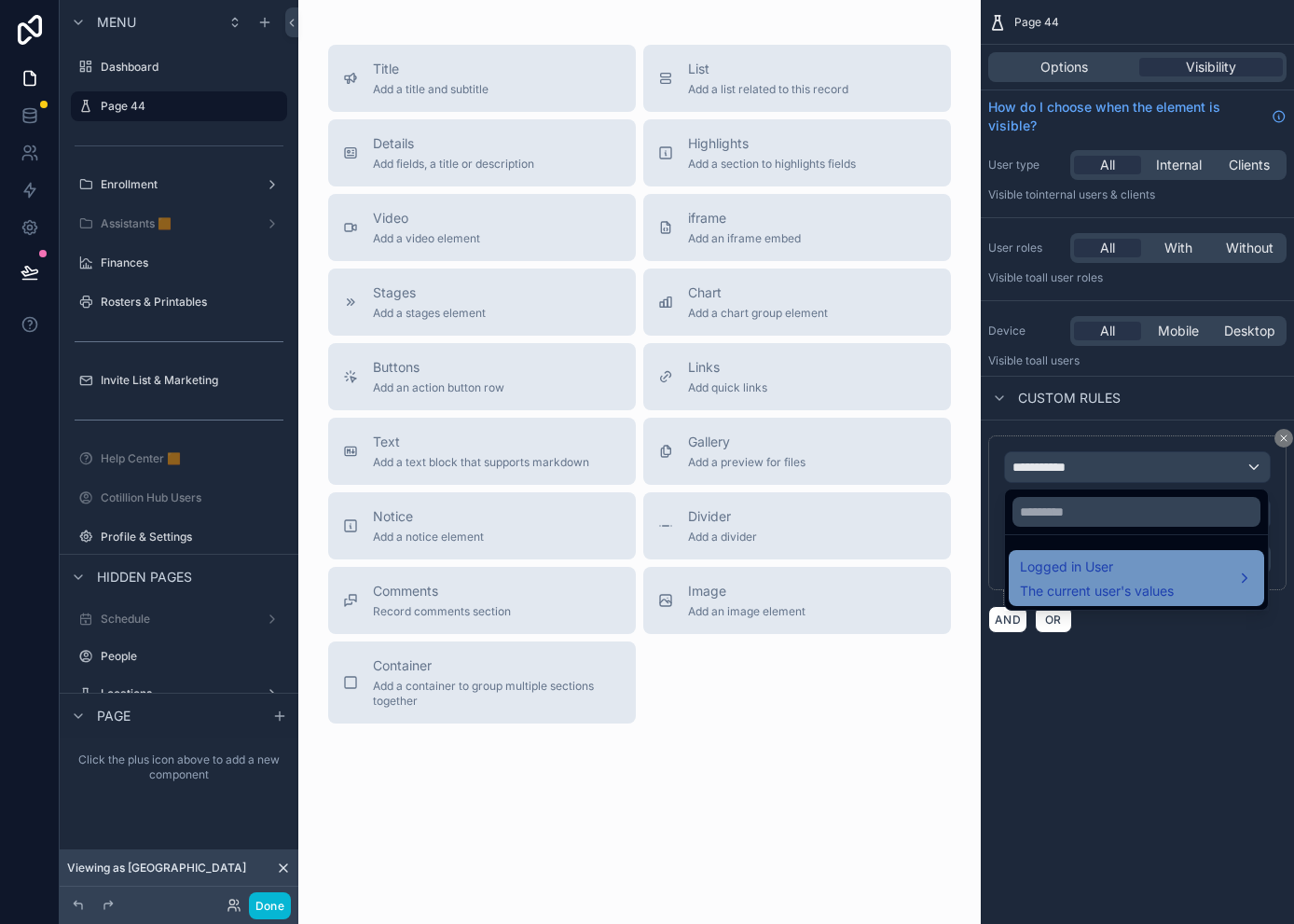
click at [1086, 575] on span "Logged in User" at bounding box center [1097, 567] width 154 height 23
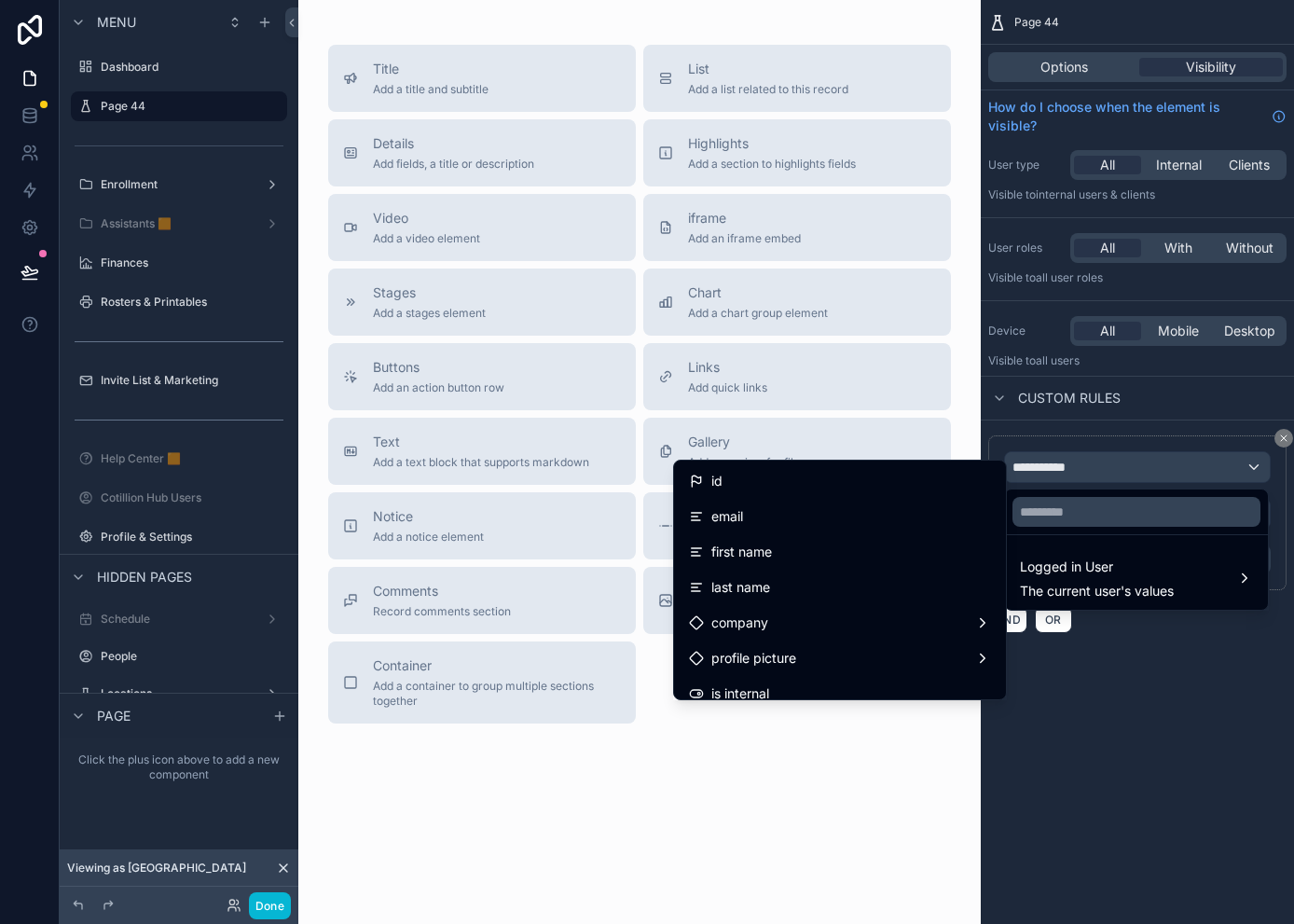
drag, startPoint x: 741, startPoint y: 523, endPoint x: 984, endPoint y: 539, distance: 243.5
click at [741, 523] on div "email" at bounding box center [840, 516] width 302 height 23
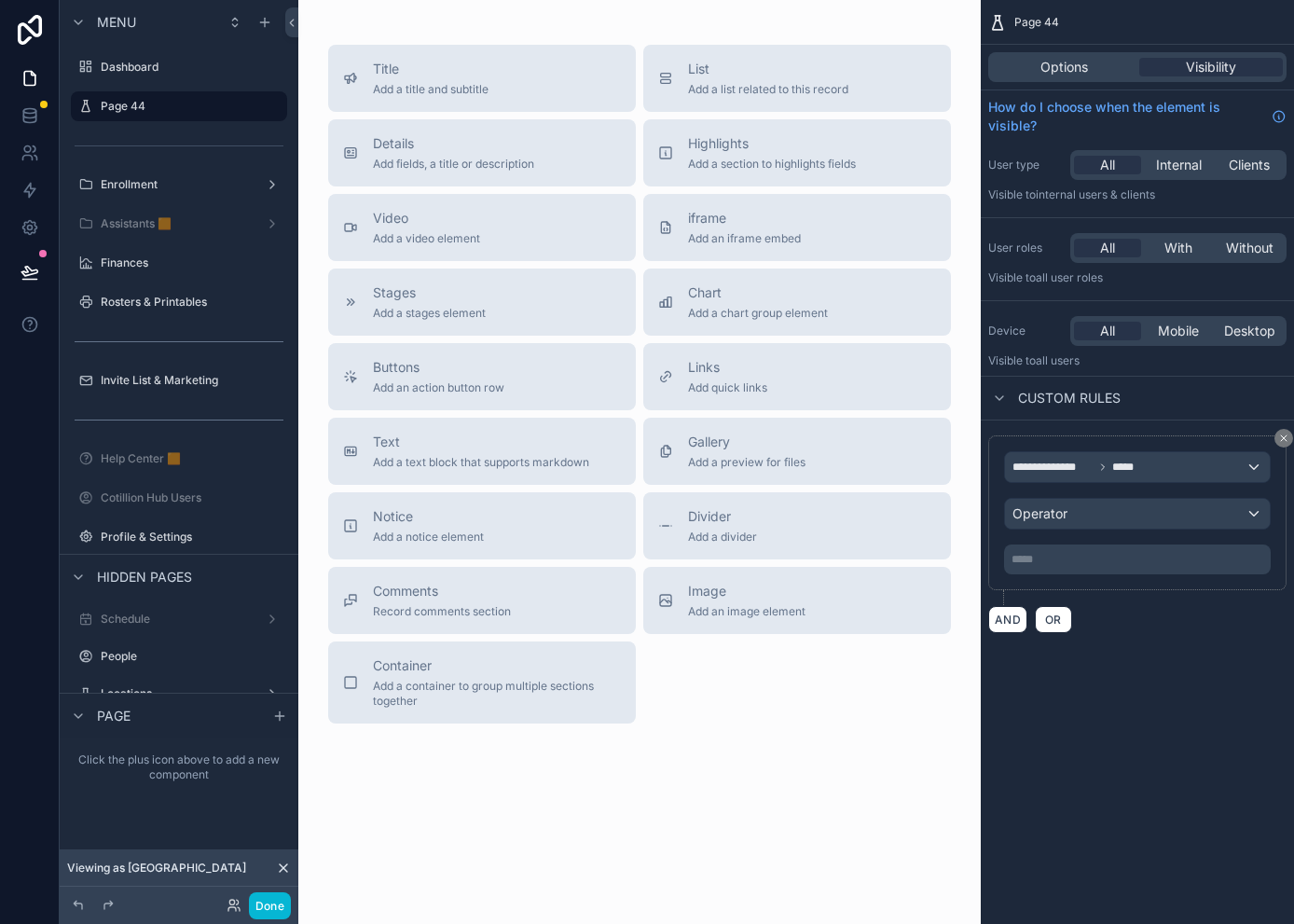
click at [1104, 560] on p "***** ﻿" at bounding box center [1138, 559] width 256 height 15
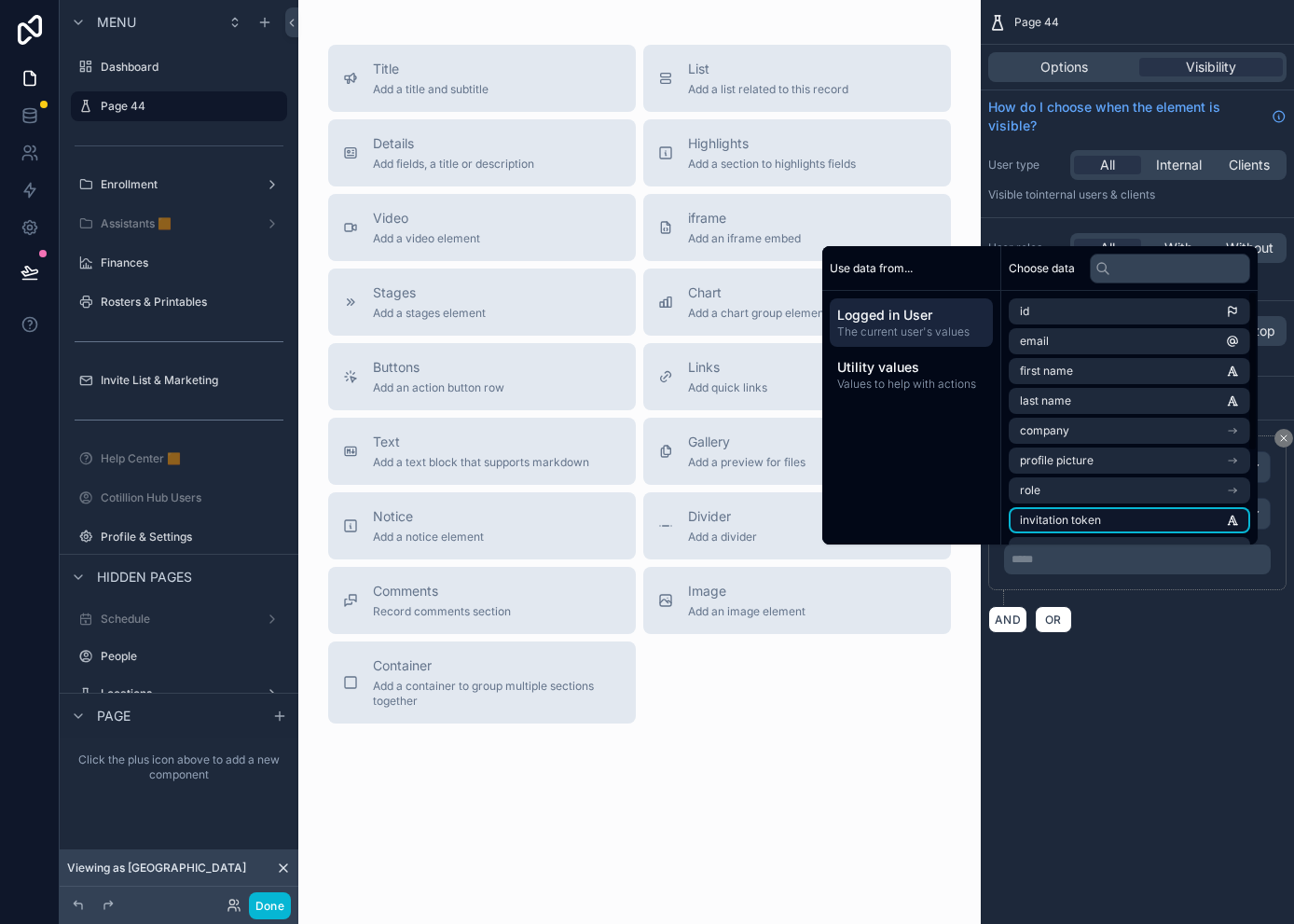
click at [1029, 509] on li "invitation token" at bounding box center [1129, 520] width 242 height 26
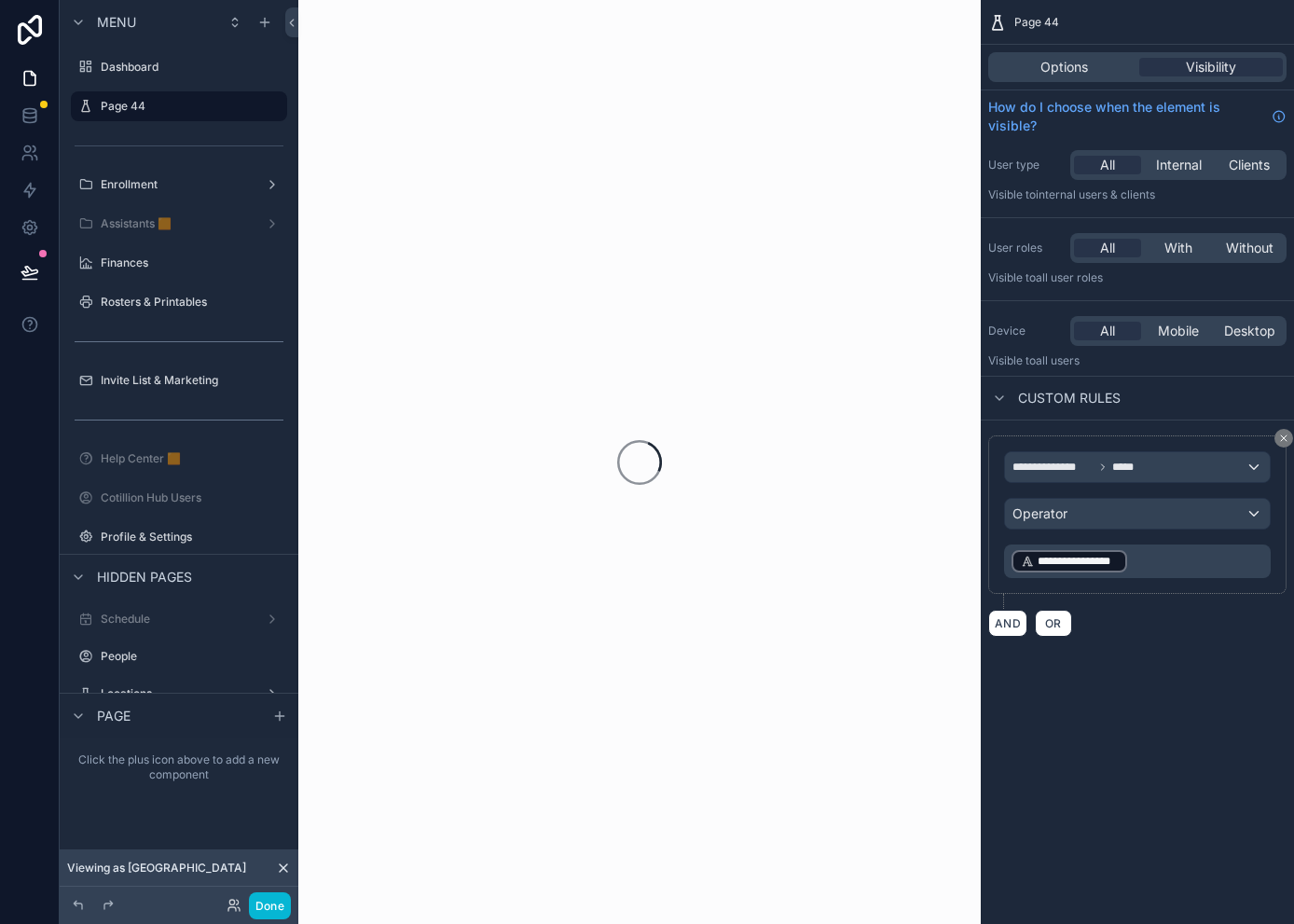
click at [1139, 558] on p "**********" at bounding box center [1138, 561] width 256 height 26
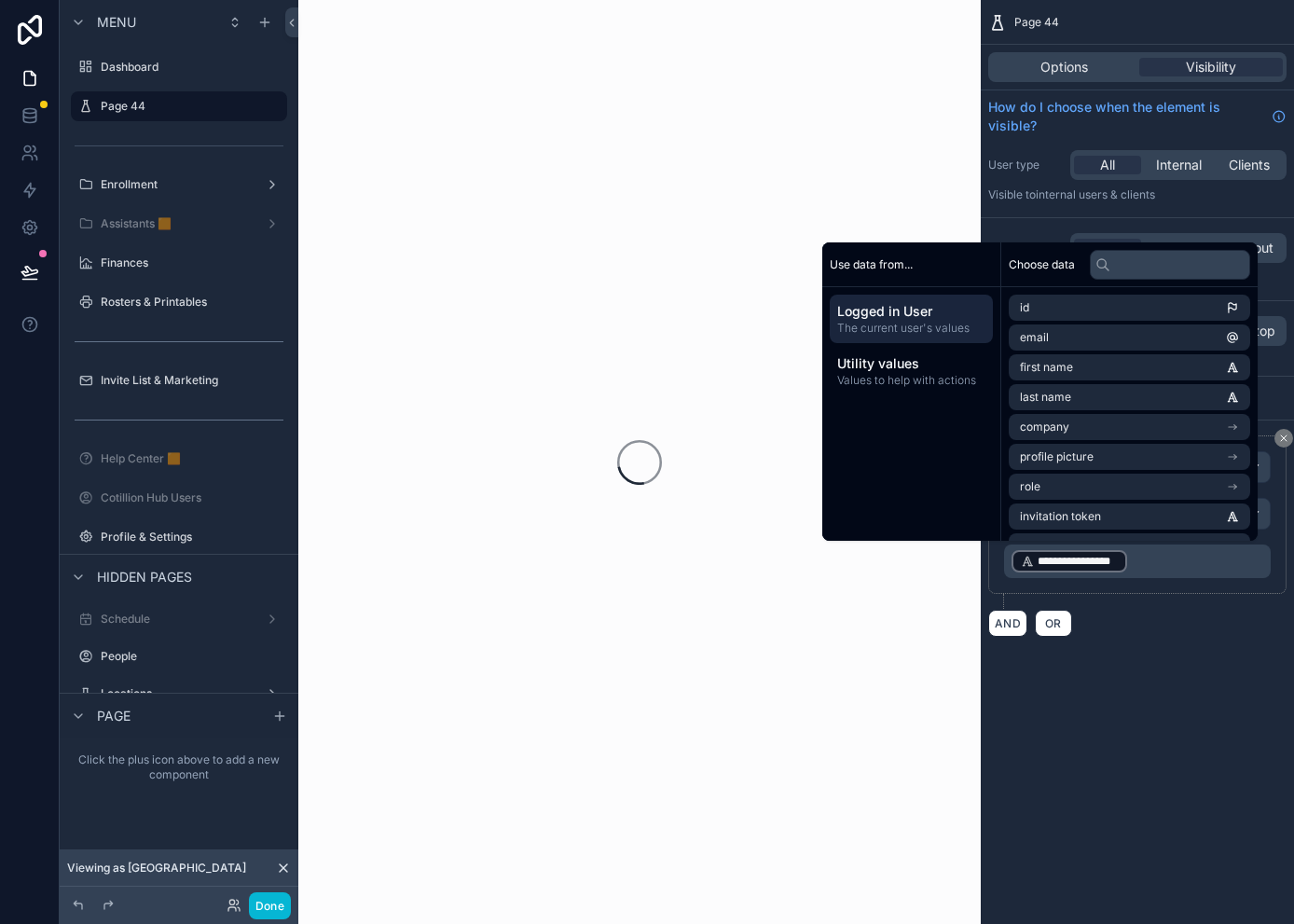
click at [1134, 560] on p "**********" at bounding box center [1138, 561] width 256 height 26
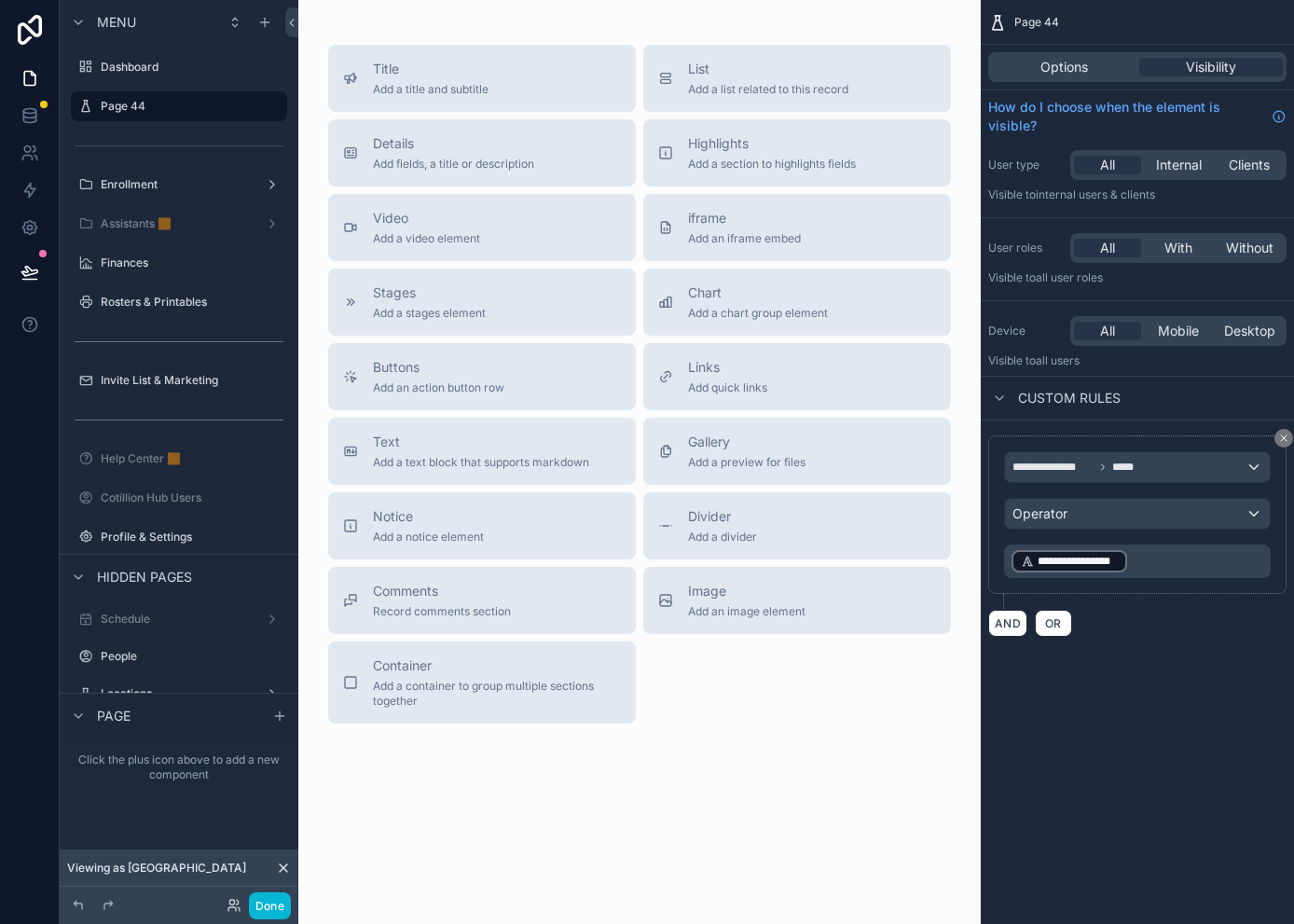
click at [1152, 561] on p "**********" at bounding box center [1138, 561] width 256 height 26
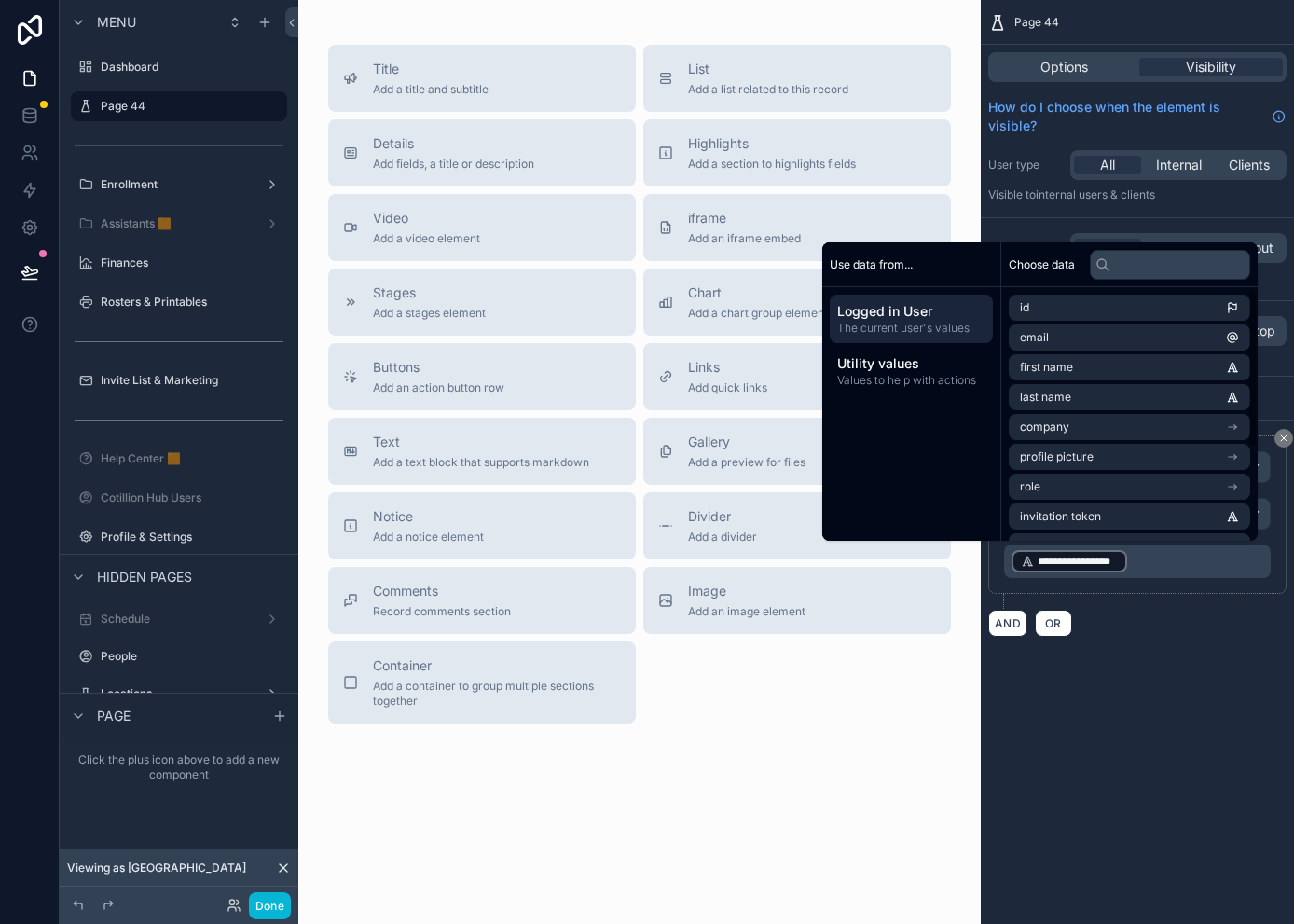
drag, startPoint x: 1252, startPoint y: 637, endPoint x: 1207, endPoint y: 542, distance: 105.1
click at [1152, 633] on div "**********" at bounding box center [1136, 536] width 313 height 231
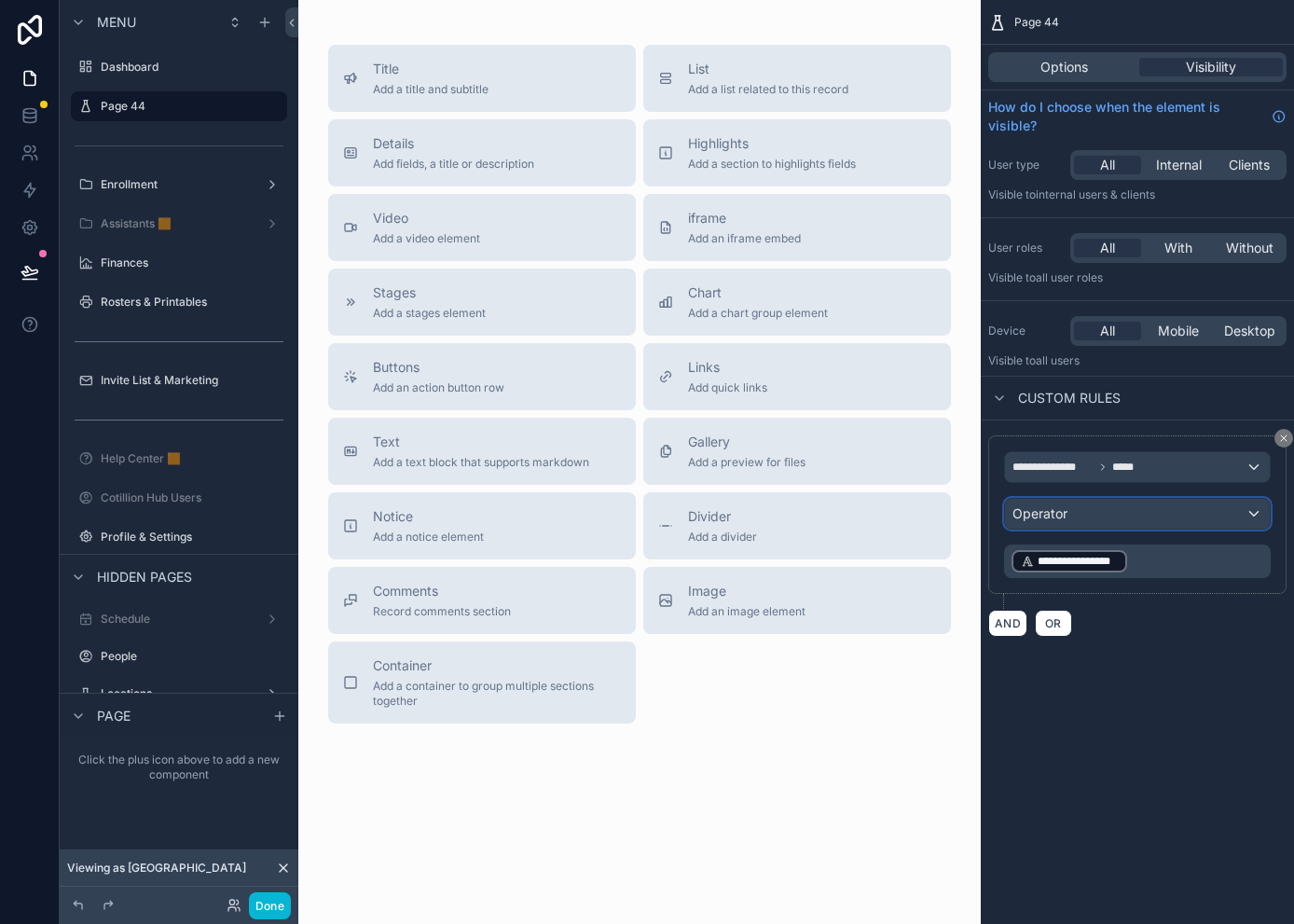
click at [1152, 522] on div "Operator" at bounding box center [1137, 513] width 265 height 30
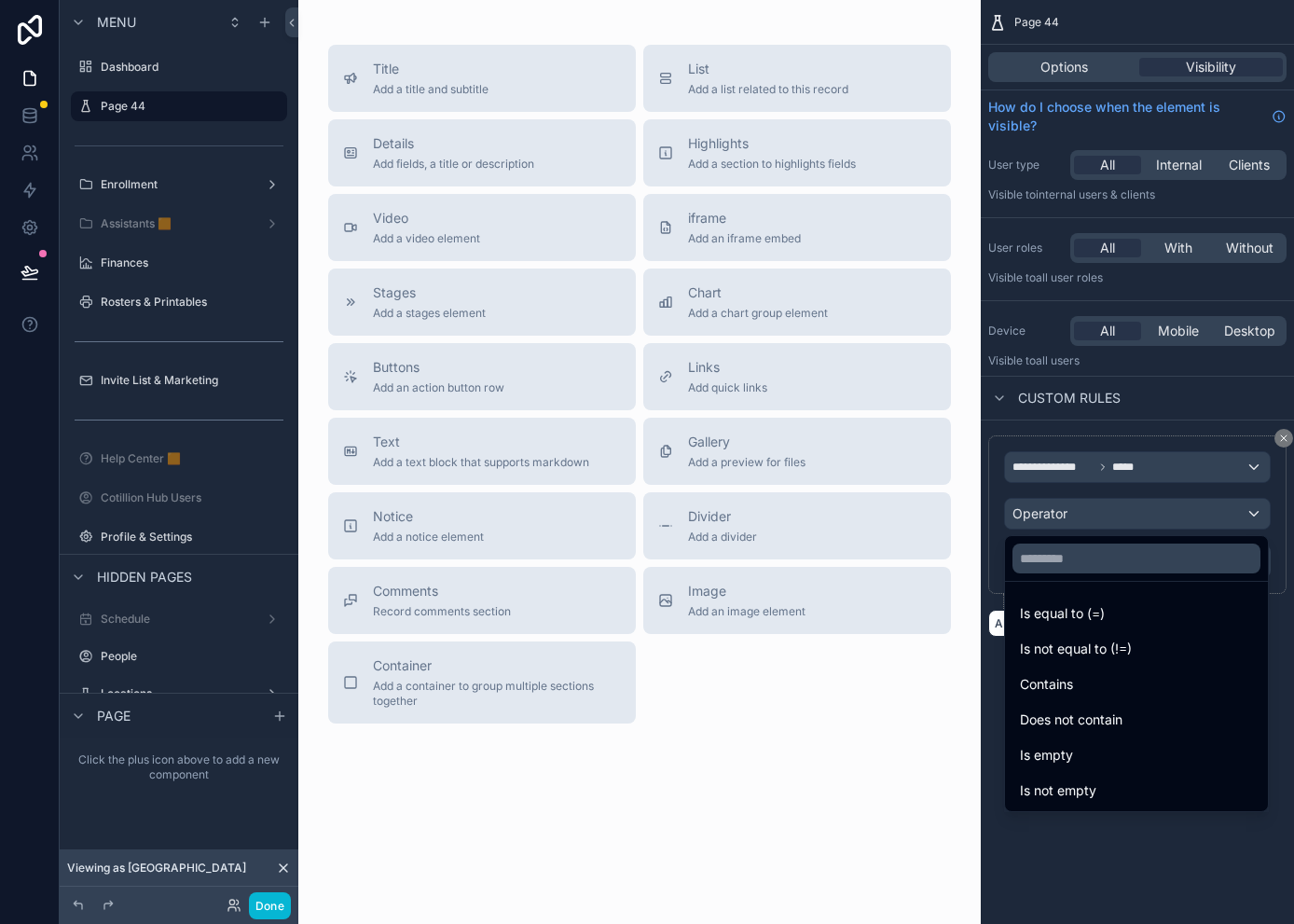
click at [1080, 687] on div "Contains" at bounding box center [1136, 684] width 233 height 23
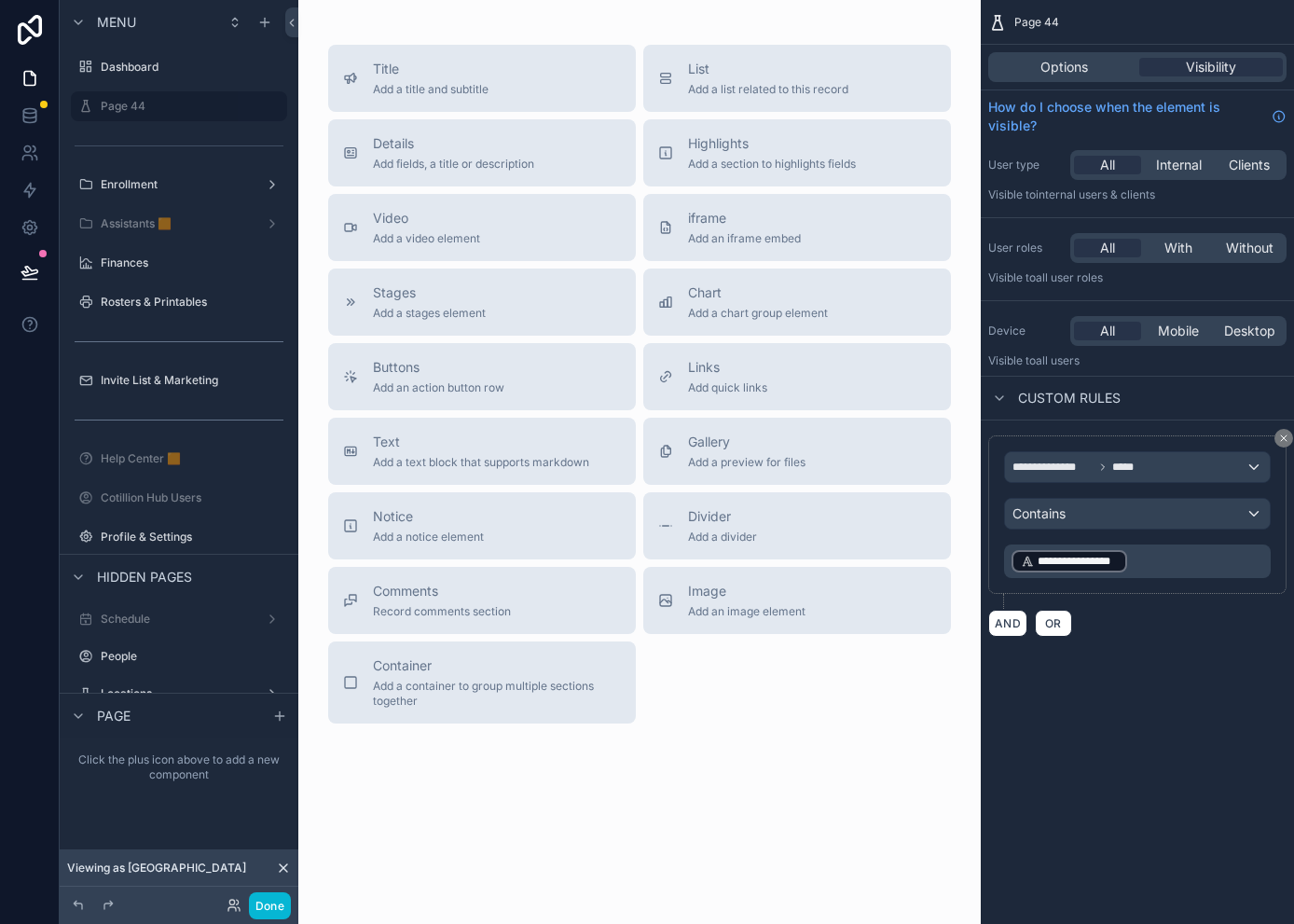
click at [1150, 563] on p "**********" at bounding box center [1138, 561] width 256 height 26
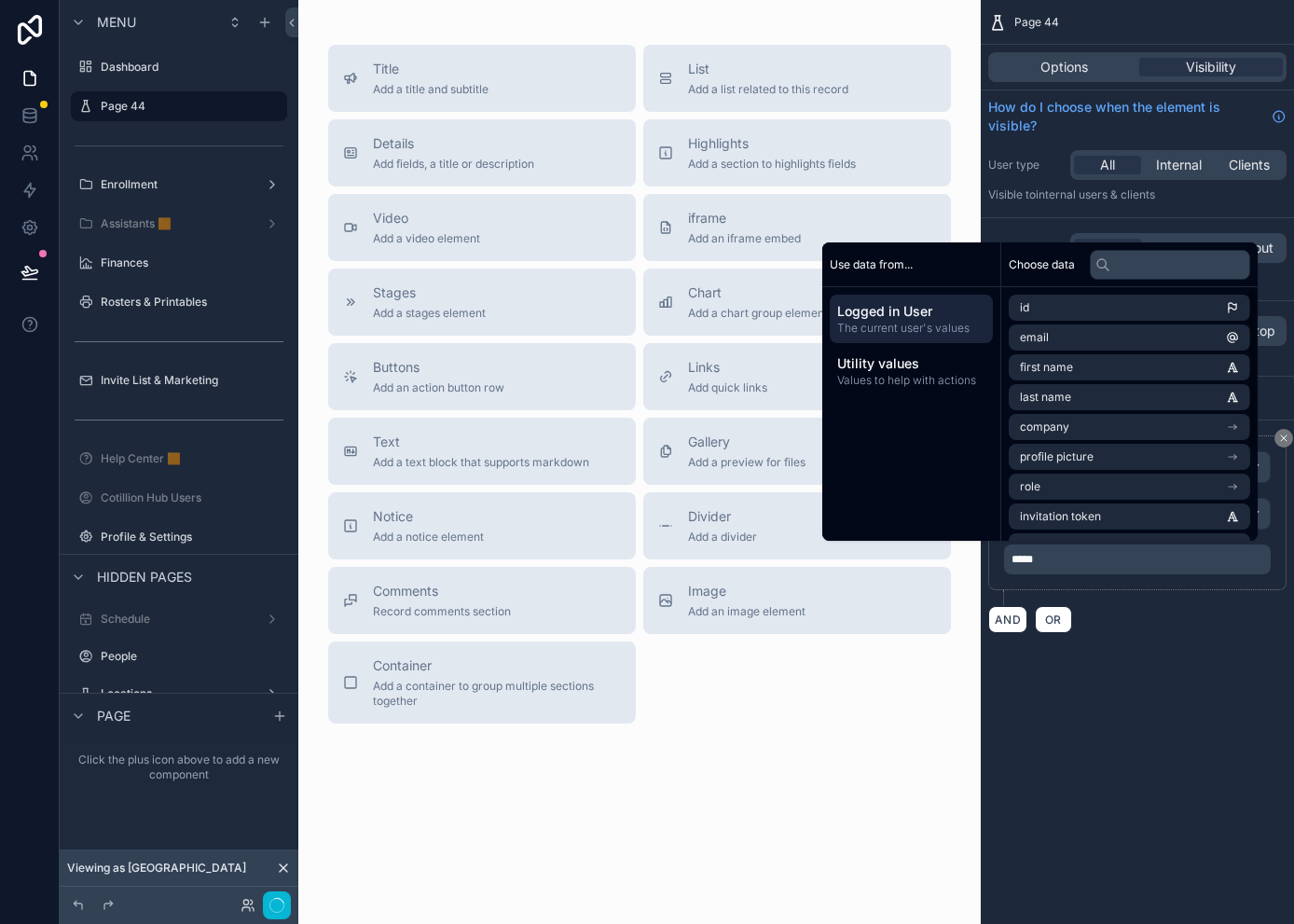
click at [1149, 732] on div "**********" at bounding box center [1136, 462] width 313 height 924
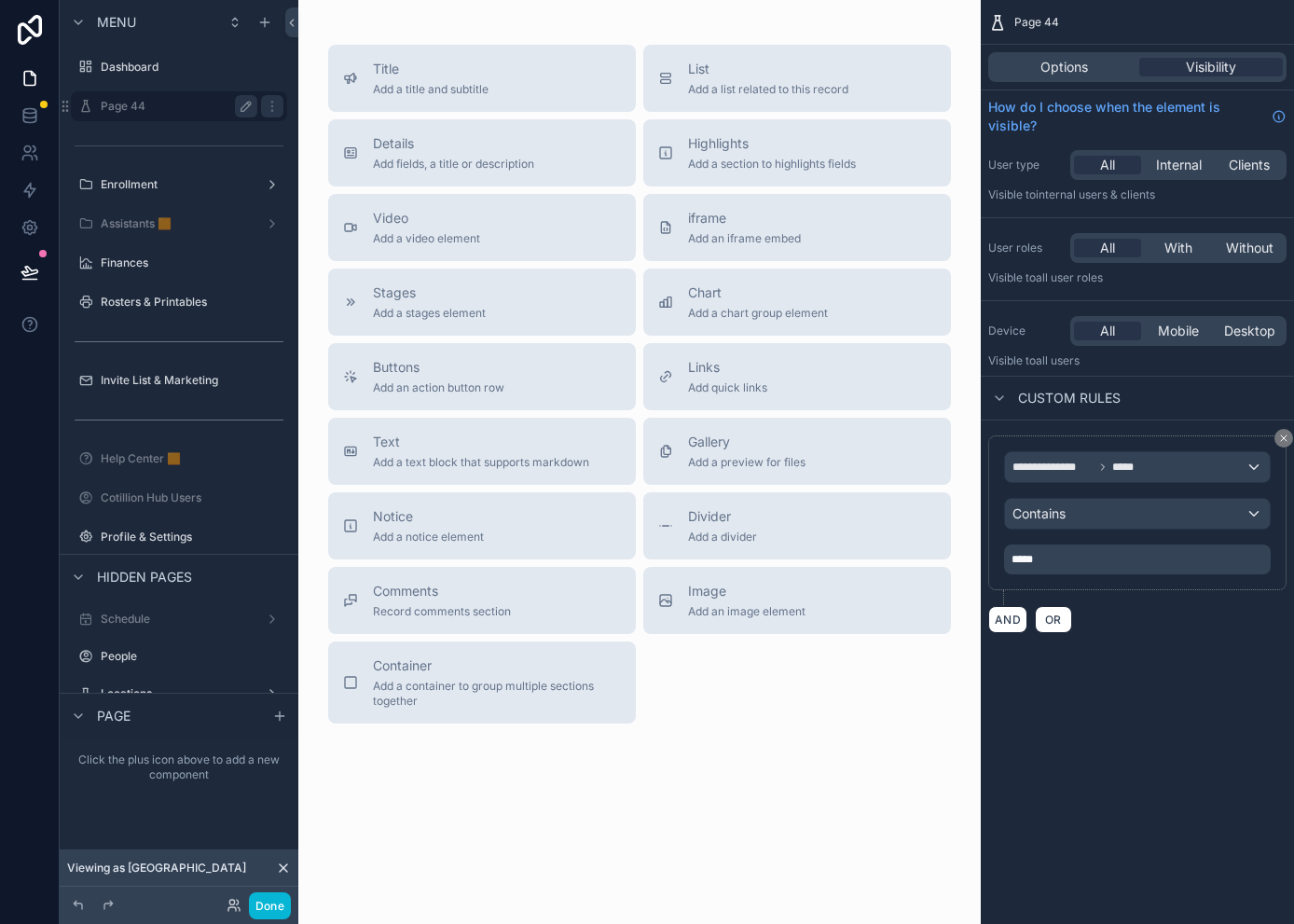
click at [249, 109] on icon "scrollable content" at bounding box center [246, 106] width 15 height 15
click at [177, 115] on input "*******" at bounding box center [164, 106] width 126 height 23
type input "**********"
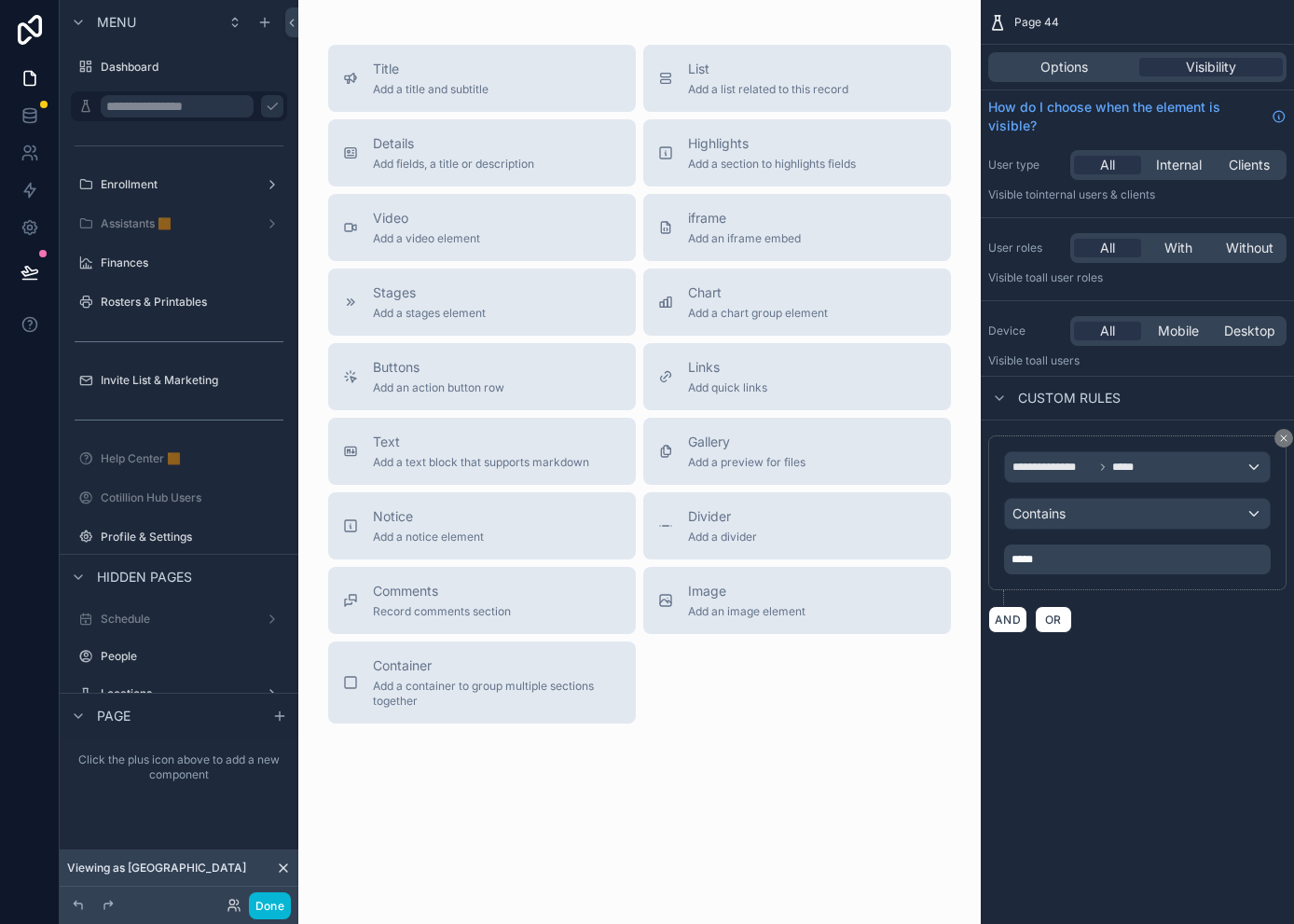
click at [265, 104] on icon "scrollable content" at bounding box center [271, 106] width 15 height 15
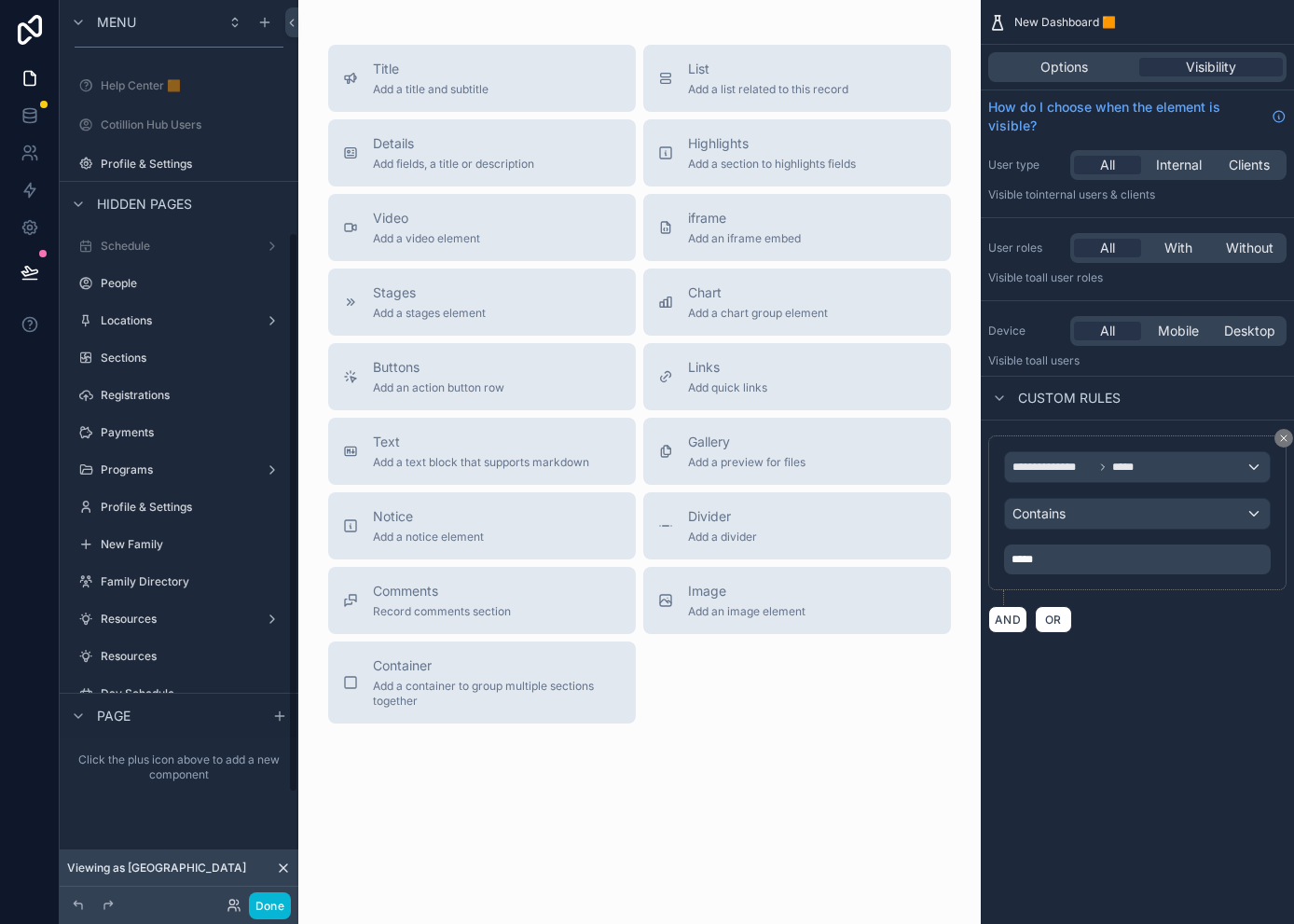
scroll to position [547, 0]
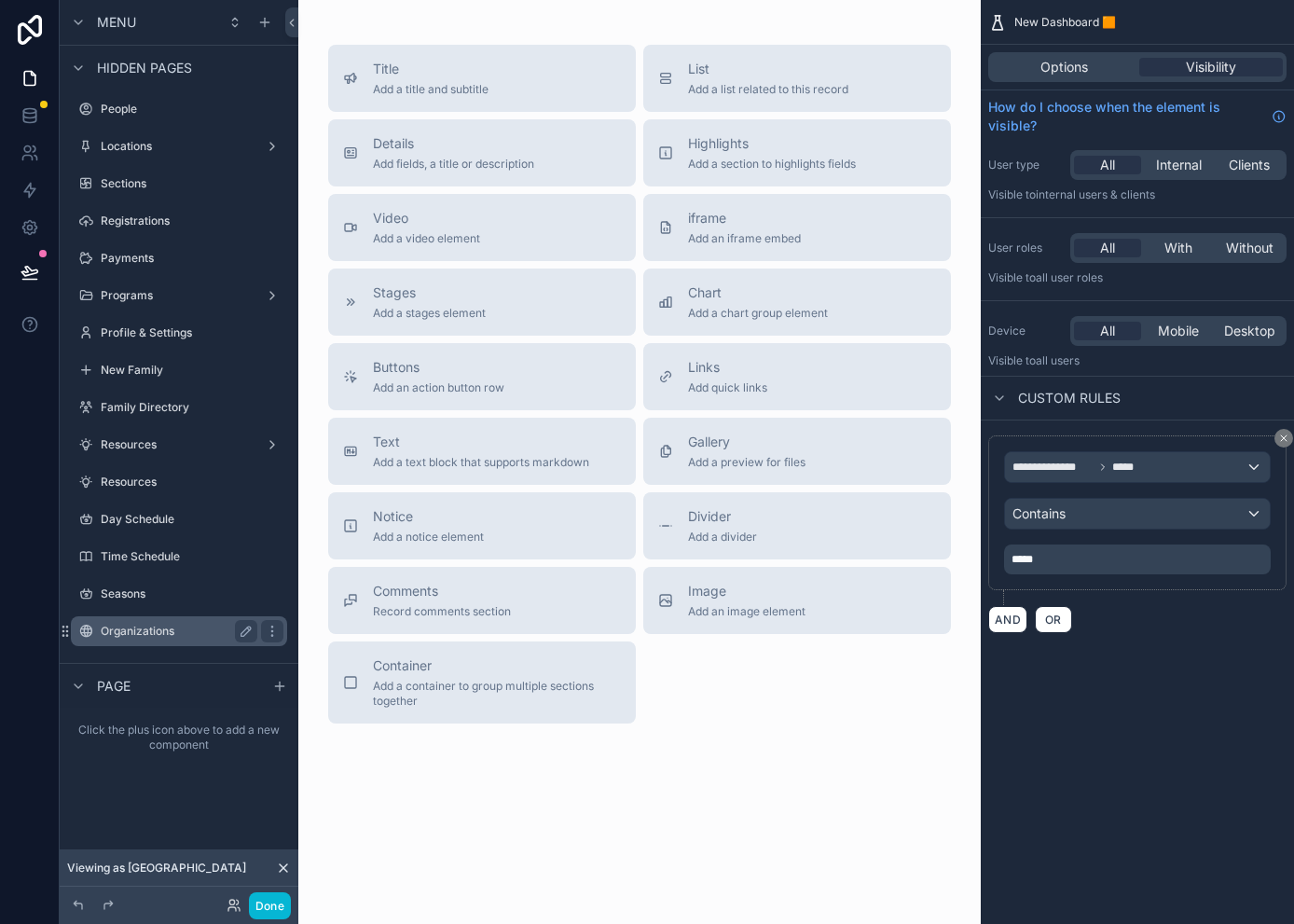
click at [157, 634] on label "Organizations" at bounding box center [175, 631] width 149 height 15
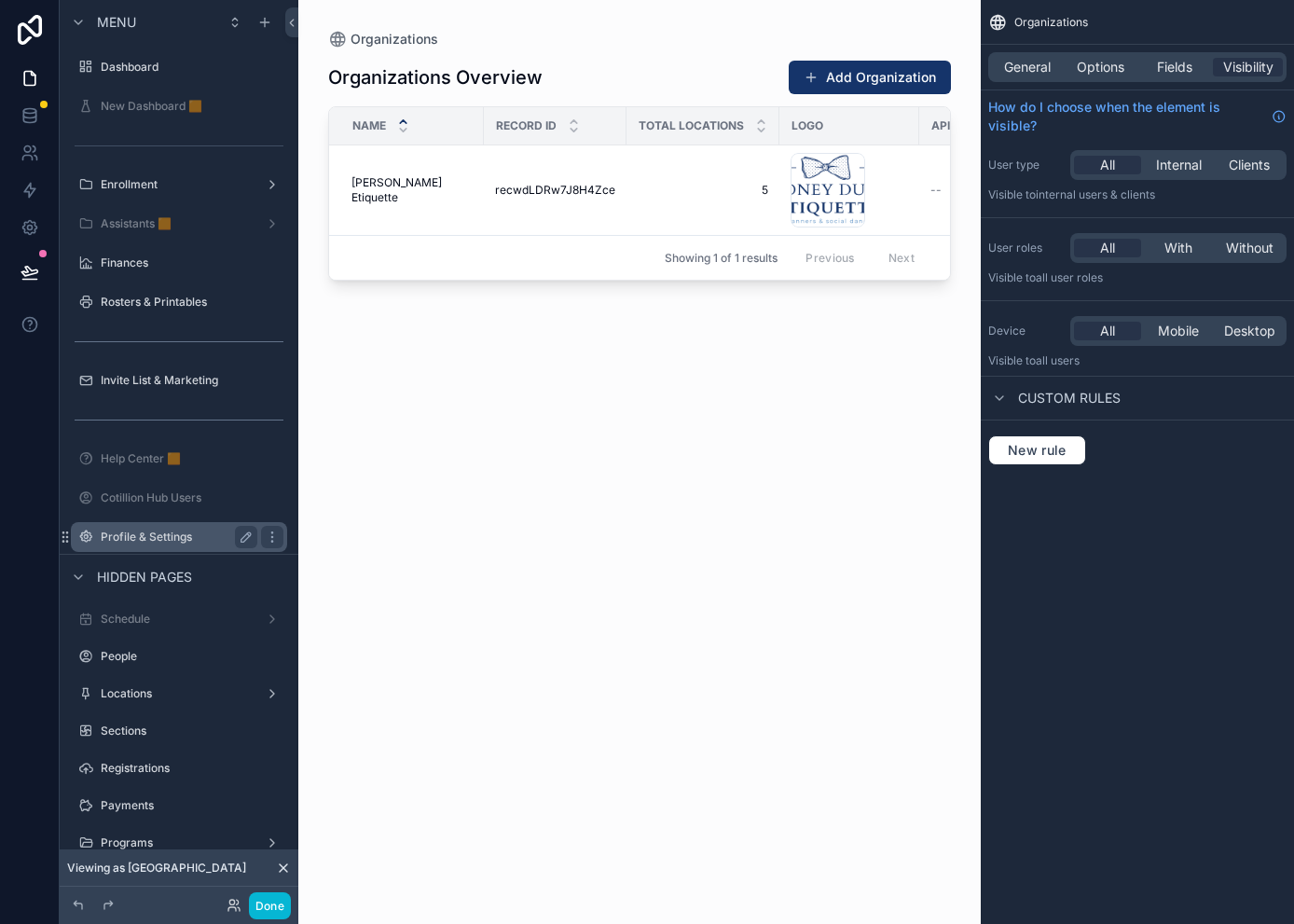
click at [169, 535] on label "Profile & Settings" at bounding box center [175, 536] width 149 height 15
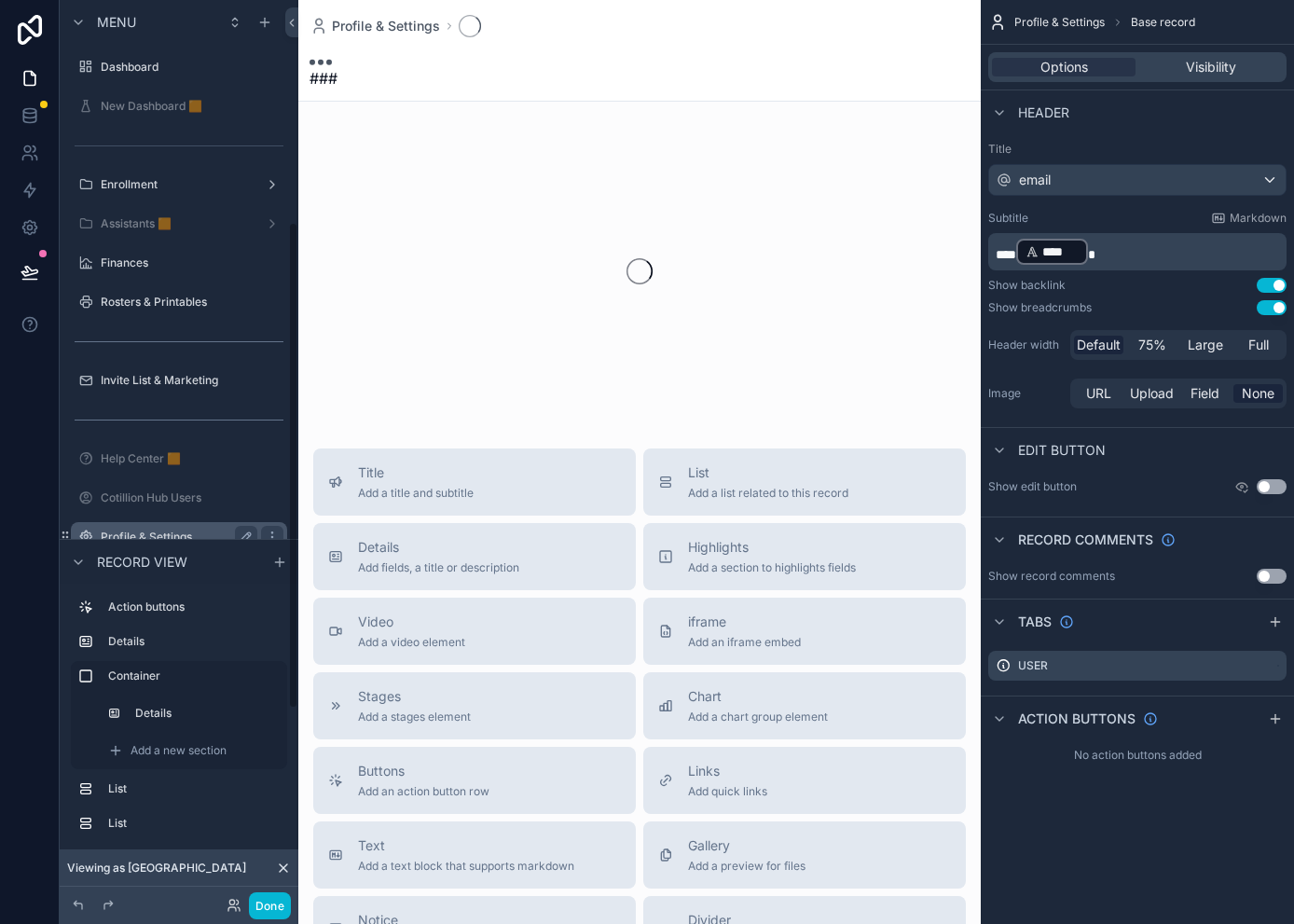
scroll to position [411, 0]
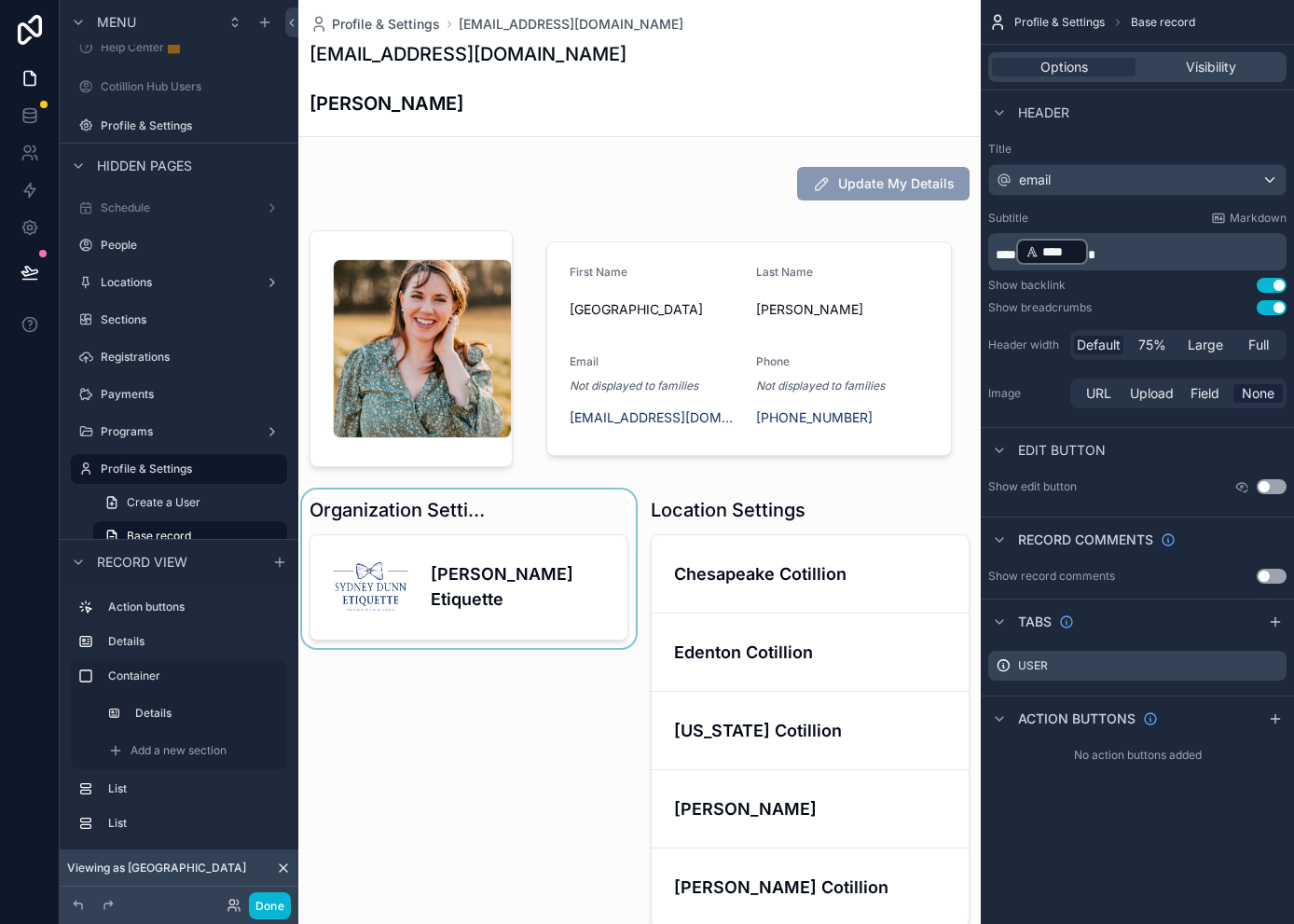
click at [489, 593] on div "scrollable content" at bounding box center [469, 712] width 342 height 444
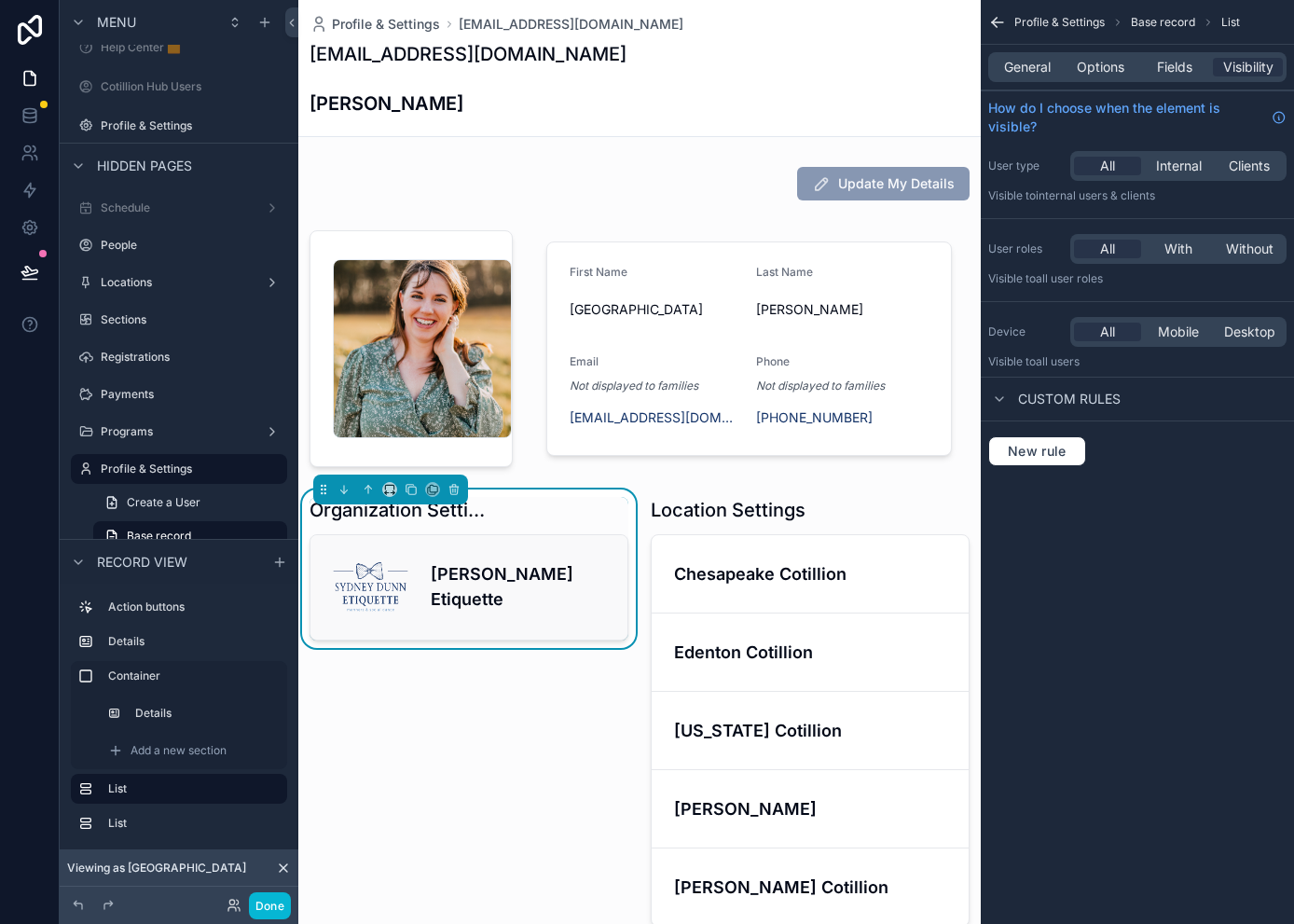
click at [432, 586] on h4 "[PERSON_NAME] Etiquette" at bounding box center [517, 585] width 175 height 50
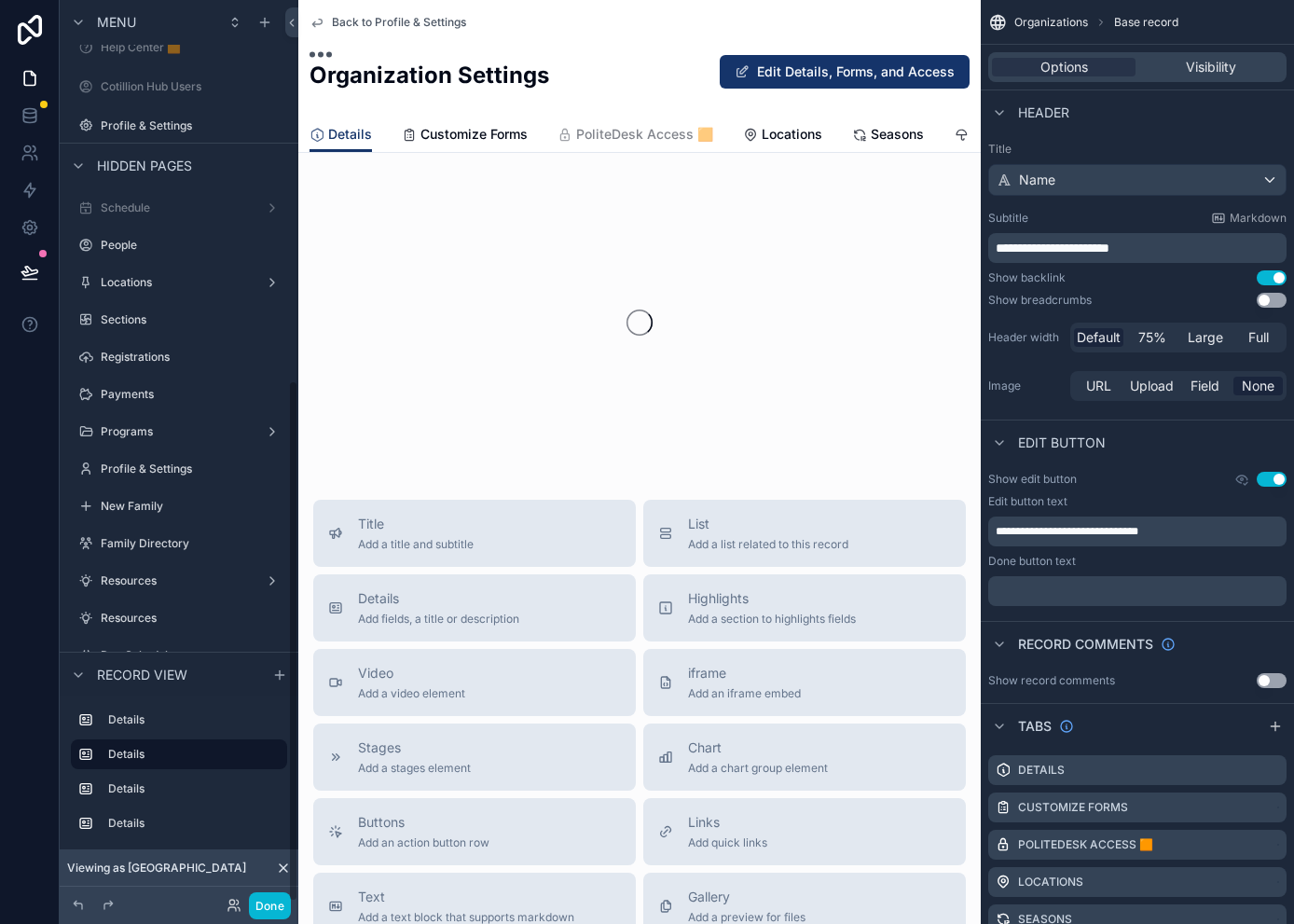
scroll to position [655, 0]
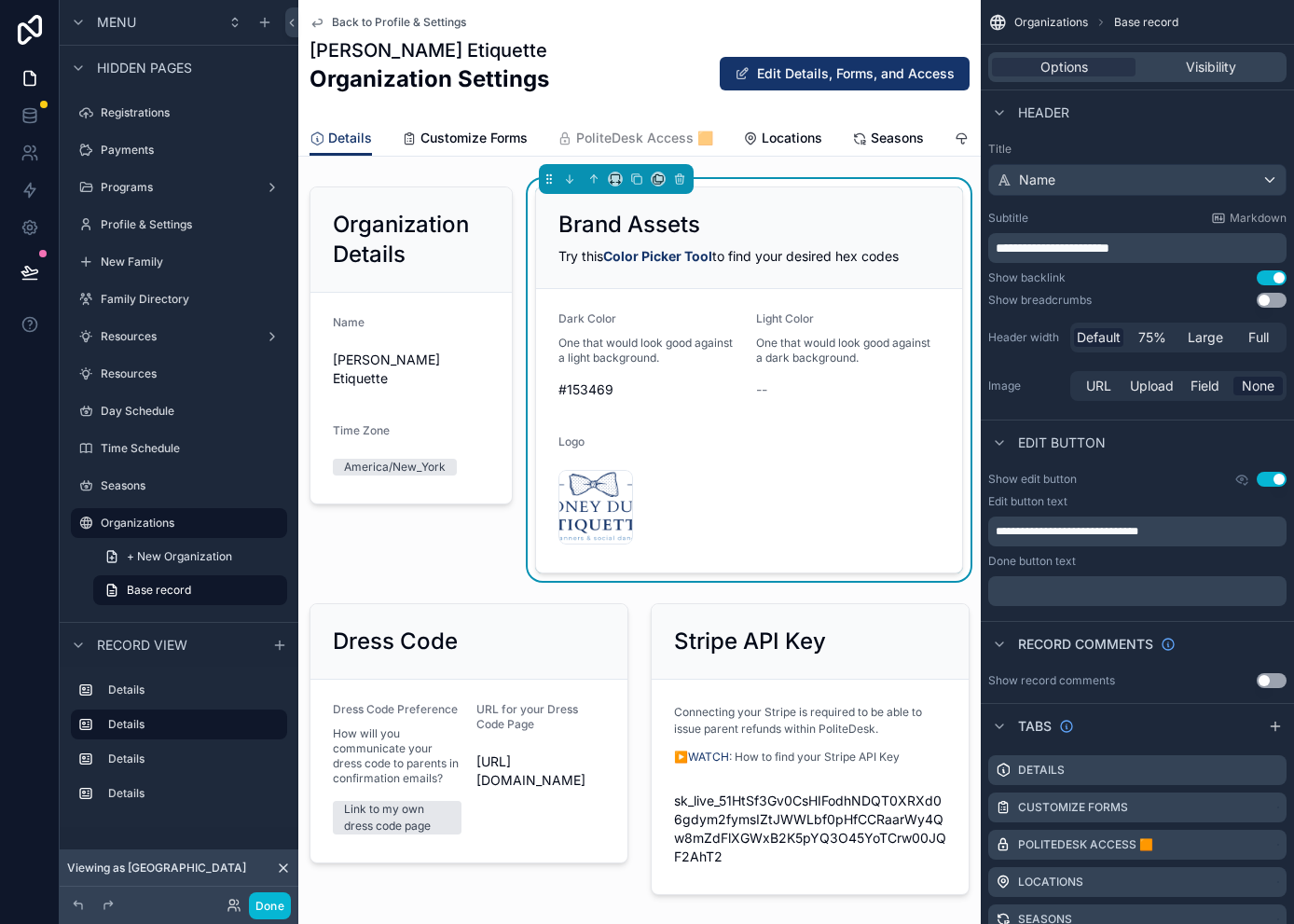
click at [568, 104] on div "[PERSON_NAME] Etiquette Organization Settings Edit Details, Forms, and Access" at bounding box center [639, 73] width 660 height 72
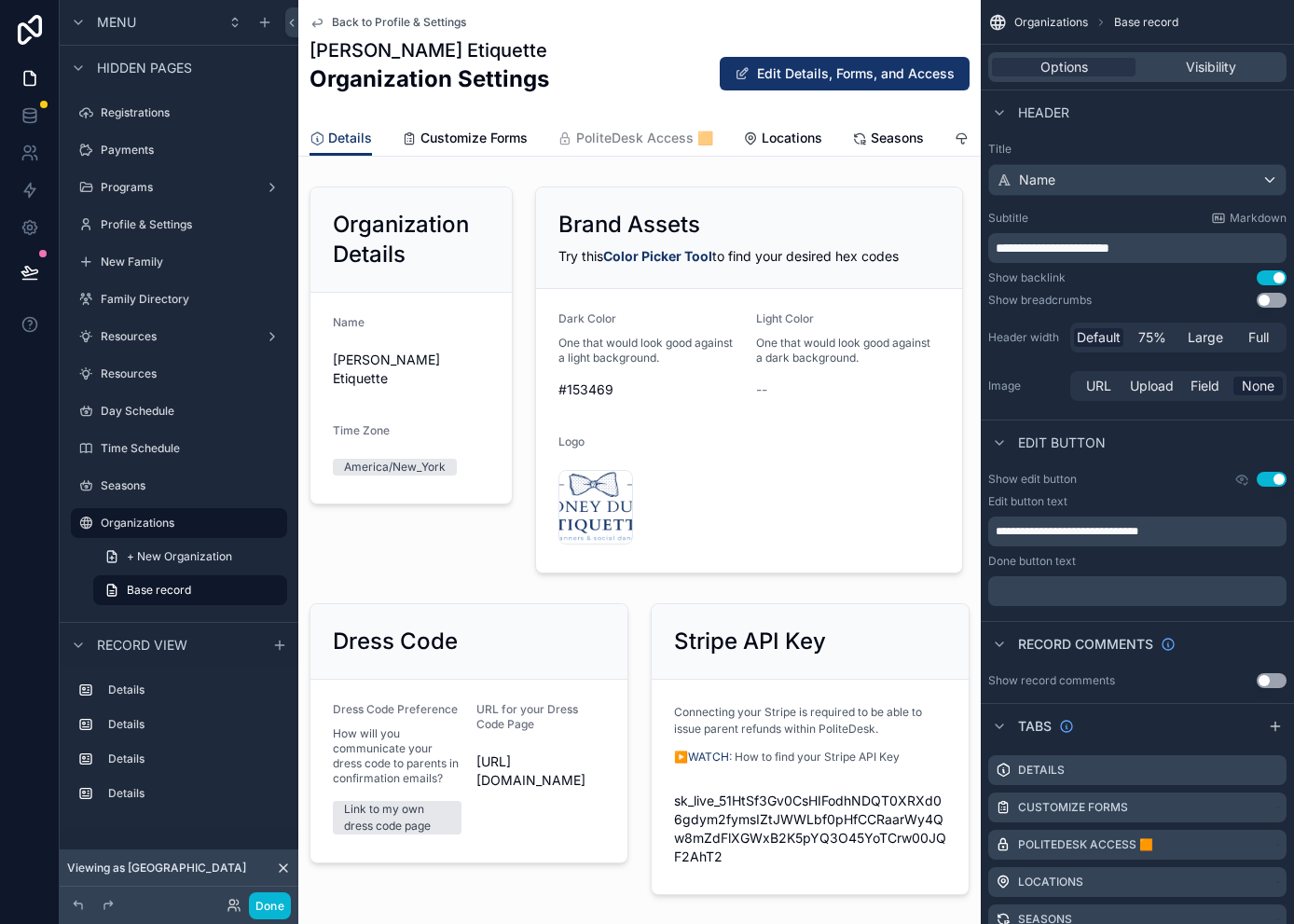
click at [568, 102] on div "[PERSON_NAME] Etiquette Organization Settings Edit Details, Forms, and Access" at bounding box center [639, 73] width 660 height 72
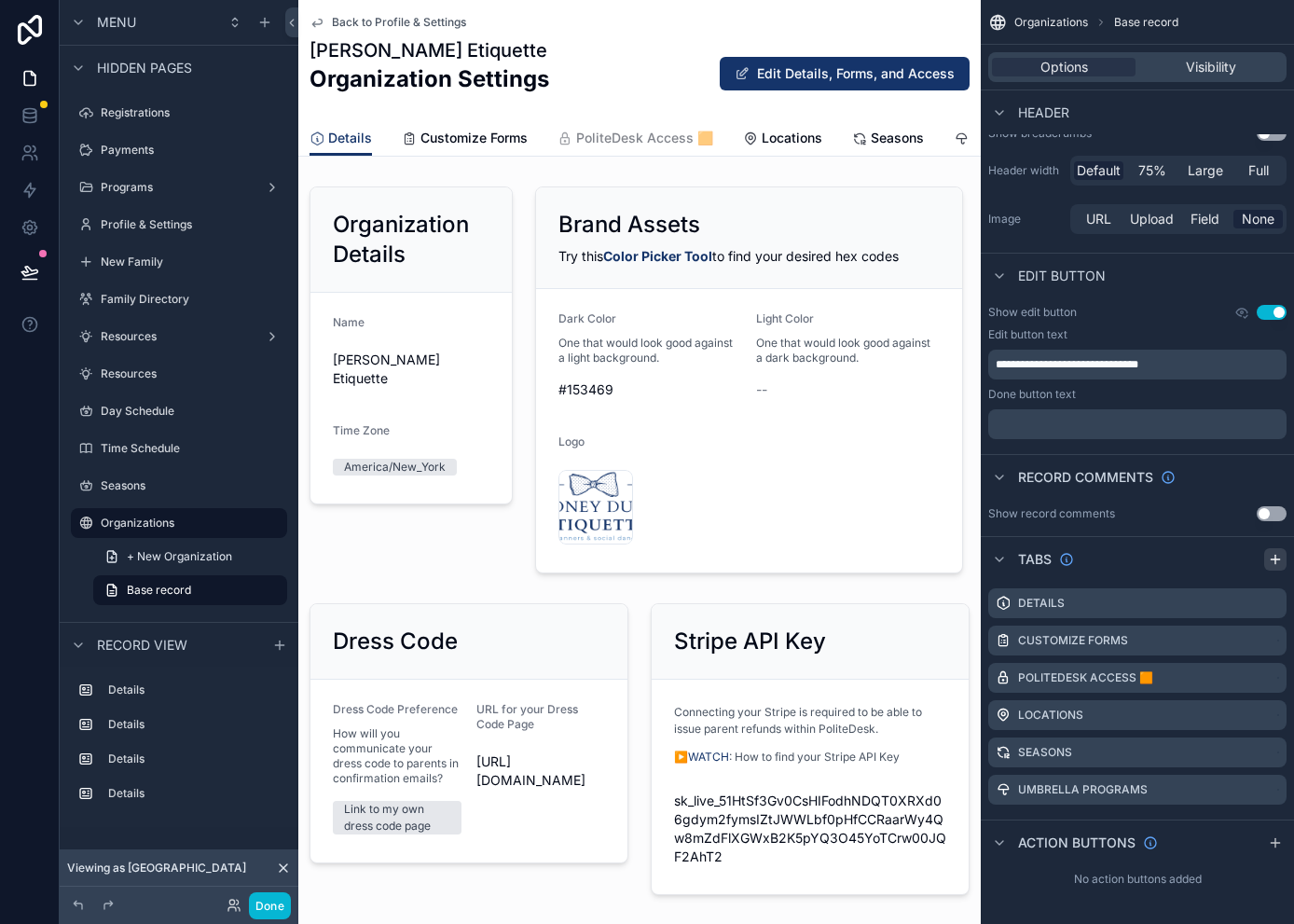
click at [1152, 564] on icon "scrollable content" at bounding box center [1274, 559] width 15 height 15
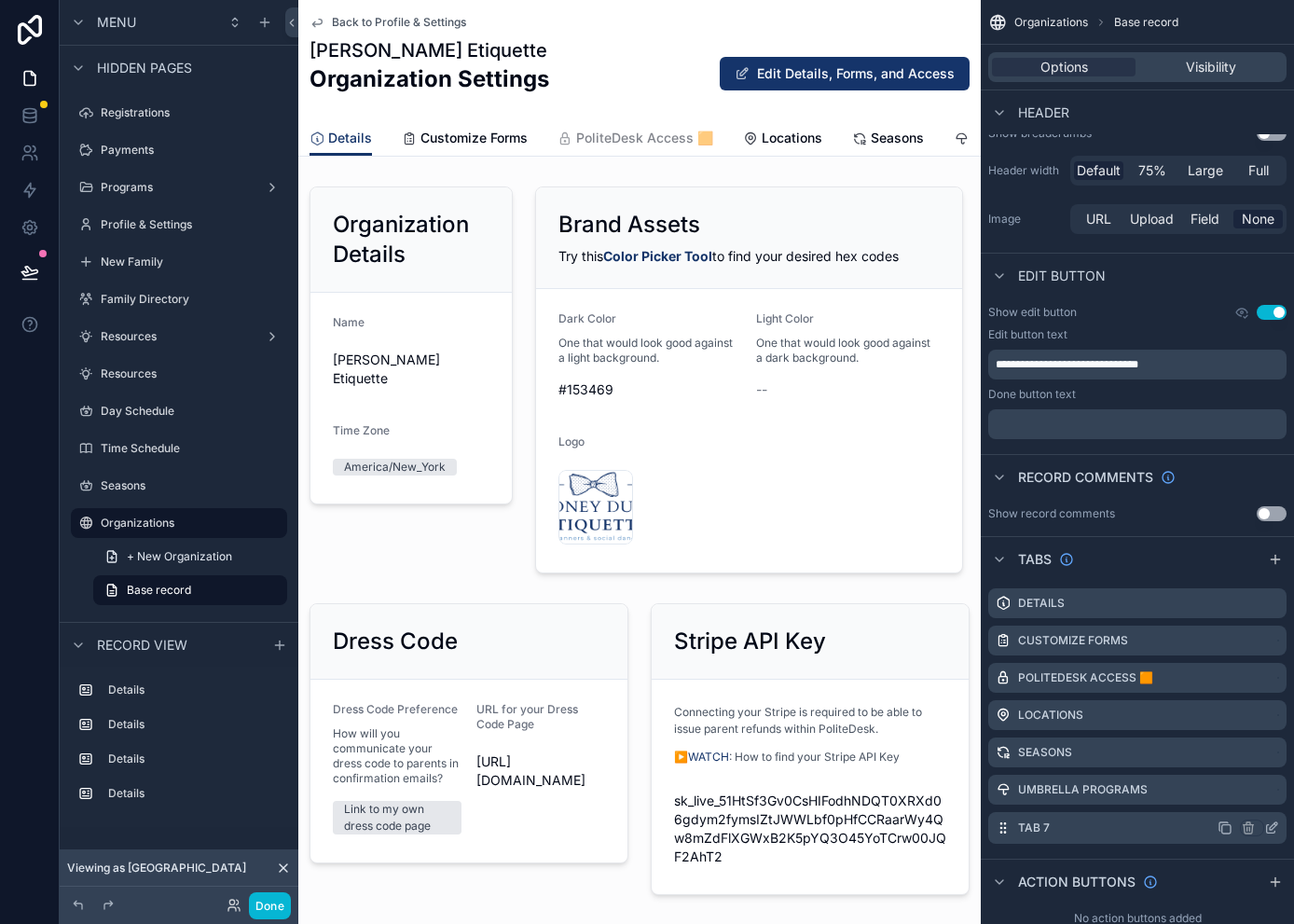
click at [1152, 829] on icon "scrollable content" at bounding box center [1270, 827] width 15 height 15
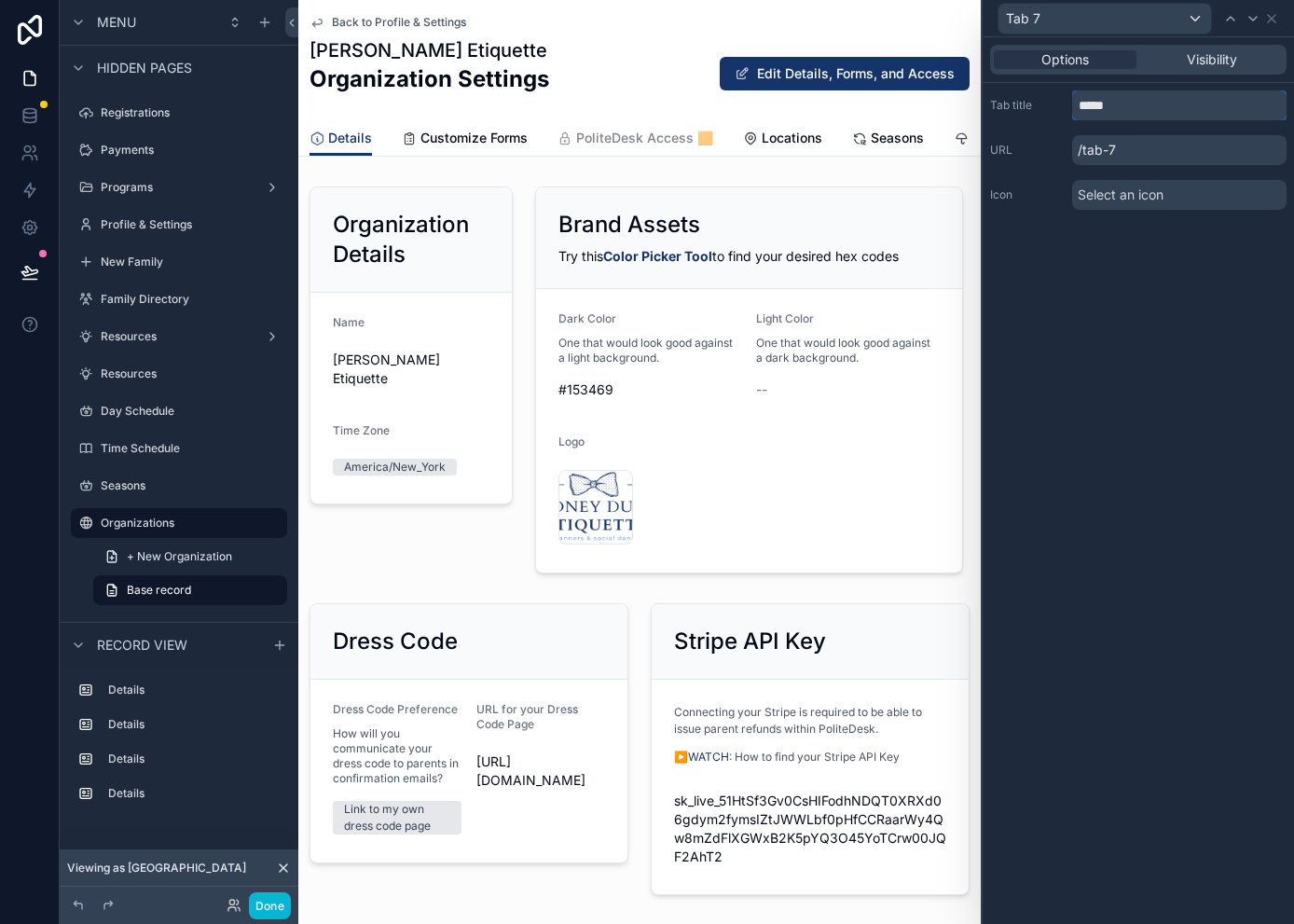
drag, startPoint x: 1125, startPoint y: 101, endPoint x: 1071, endPoint y: 104, distance: 54.1
click at [1071, 104] on div "Tab title *****" at bounding box center [1138, 106] width 296 height 30
type input "**********"
drag, startPoint x: 1156, startPoint y: 275, endPoint x: 1147, endPoint y: 246, distance: 30.4
click at [1152, 275] on div "**********" at bounding box center [1137, 481] width 311 height 886
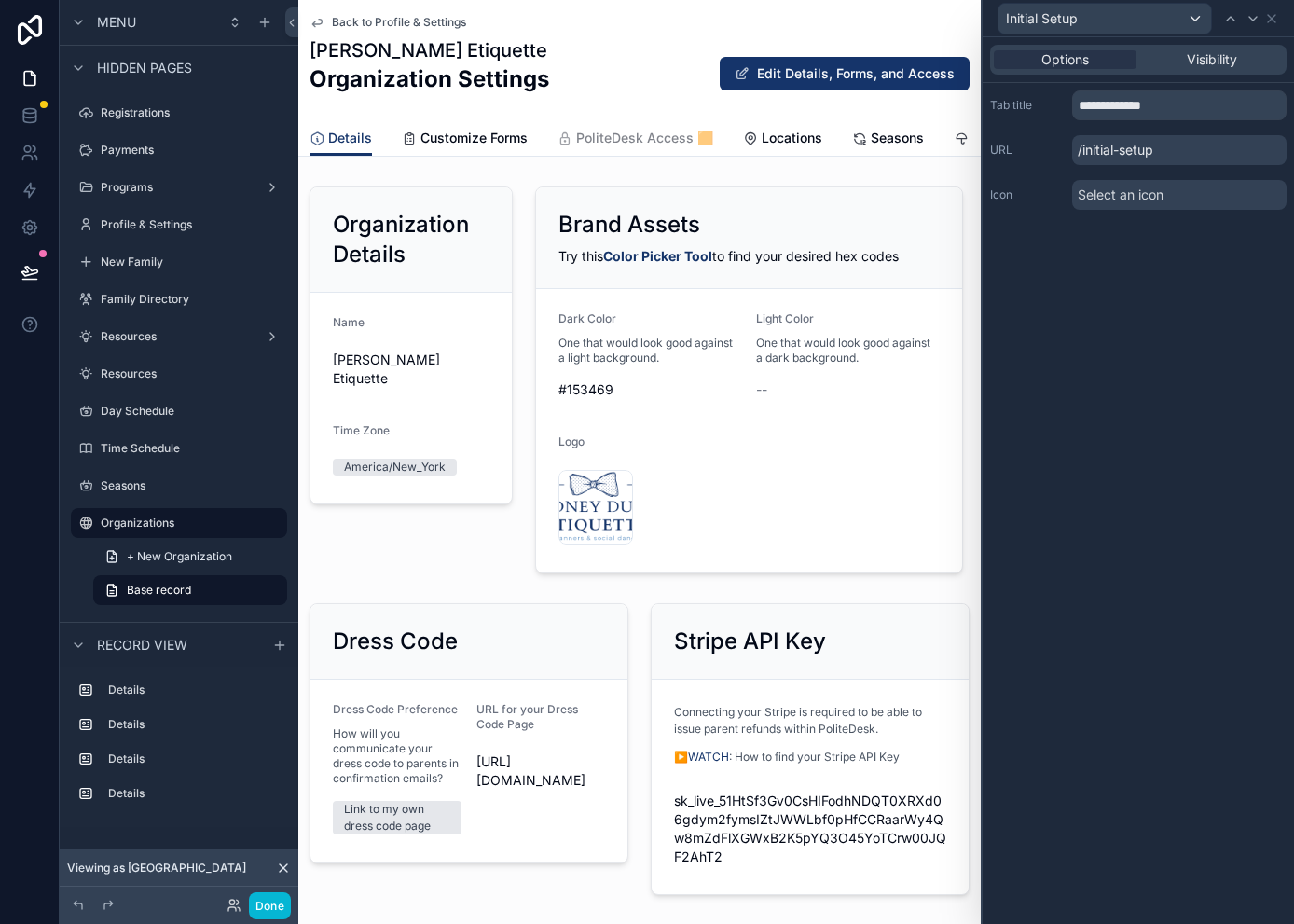
click at [1136, 198] on span "Select an icon" at bounding box center [1120, 194] width 86 height 19
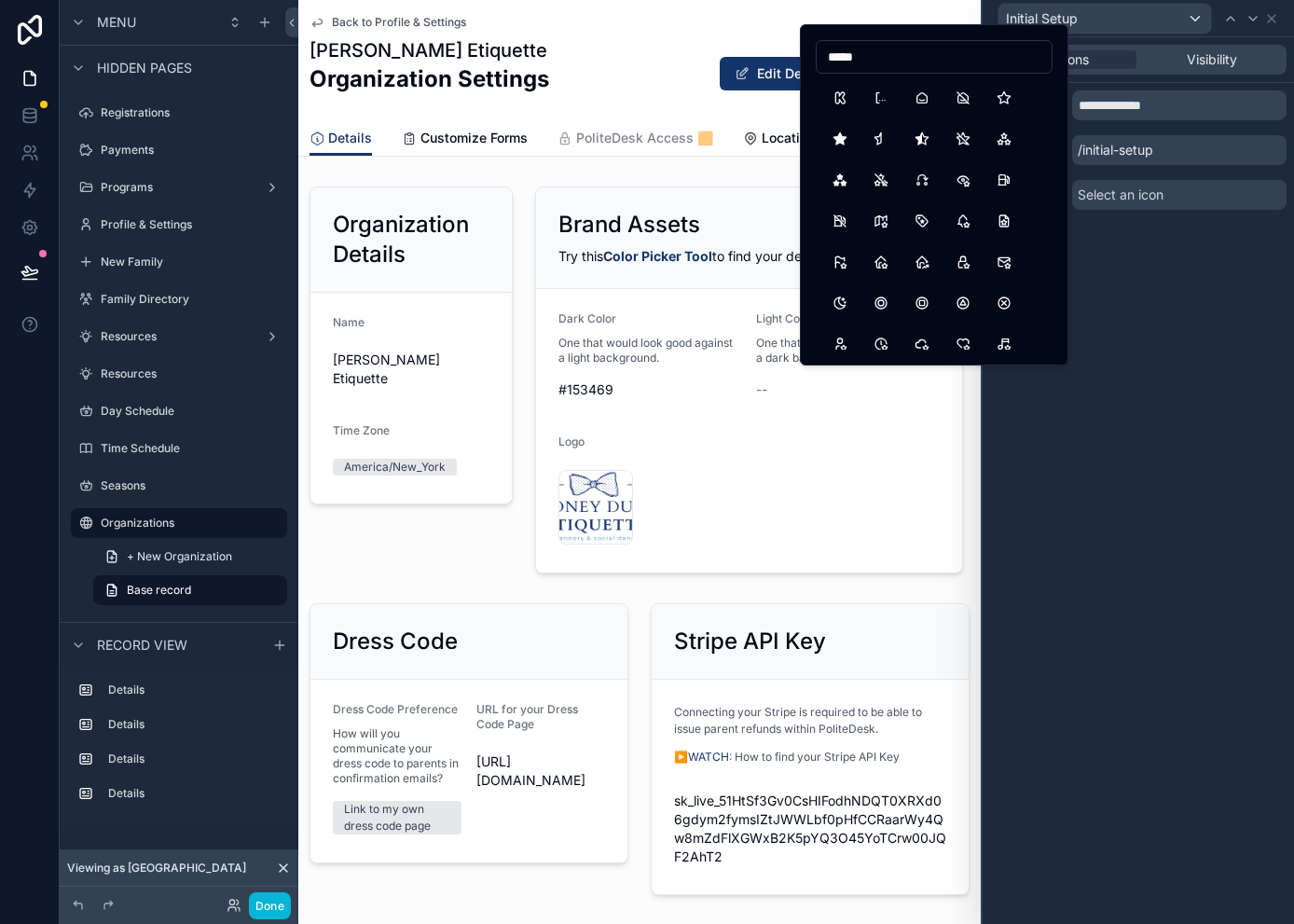
drag, startPoint x: 877, startPoint y: 57, endPoint x: 803, endPoint y: 58, distance: 74.0
click at [803, 58] on div "*****" at bounding box center [934, 195] width 268 height 342
type input "***"
click at [1152, 269] on div "**********" at bounding box center [1137, 481] width 311 height 886
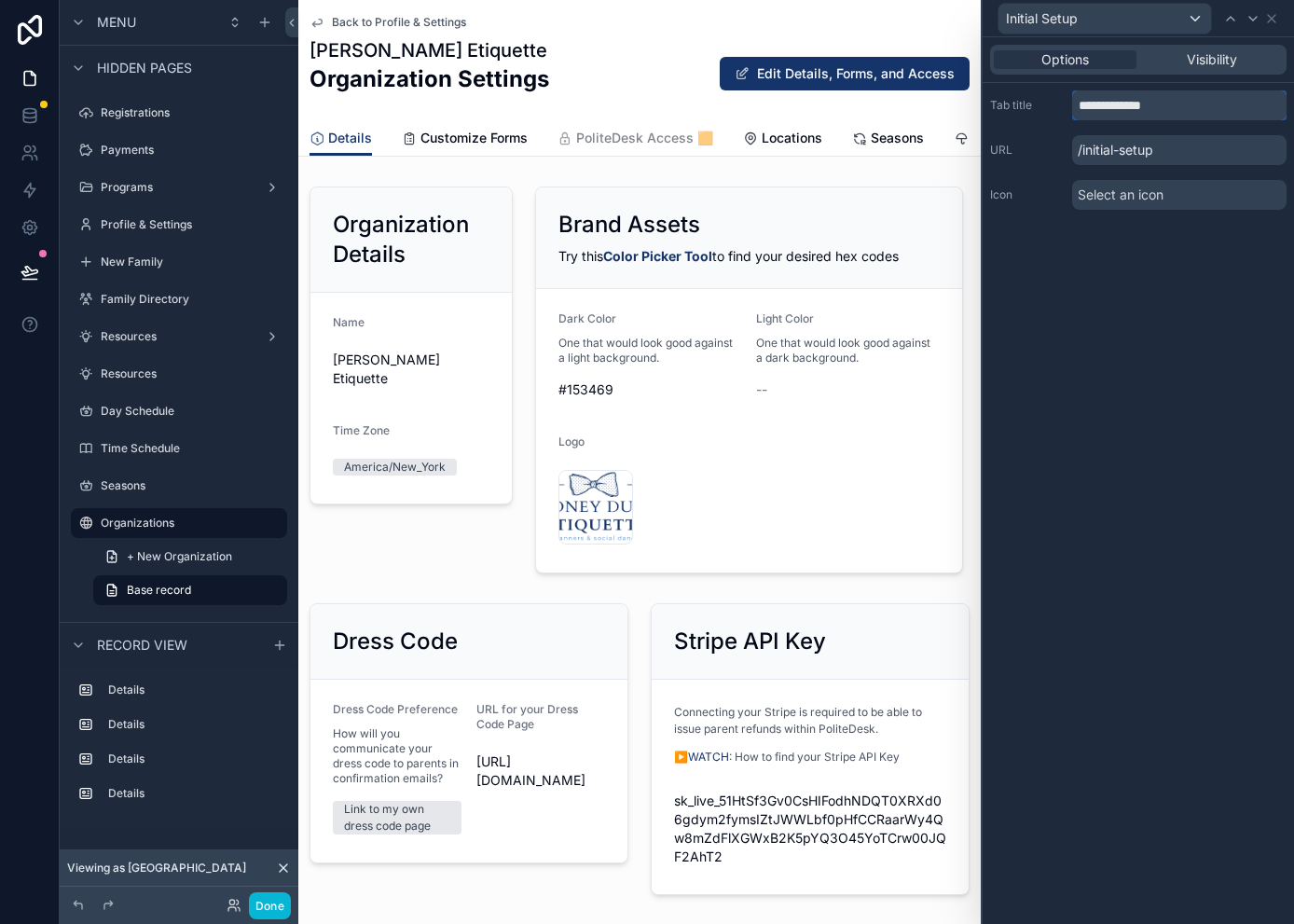
click at [1077, 104] on input "**********" at bounding box center [1179, 106] width 214 height 30
click at [1152, 323] on div "**********" at bounding box center [1137, 481] width 311 height 886
click at [1152, 56] on span "Visibility" at bounding box center [1211, 59] width 50 height 19
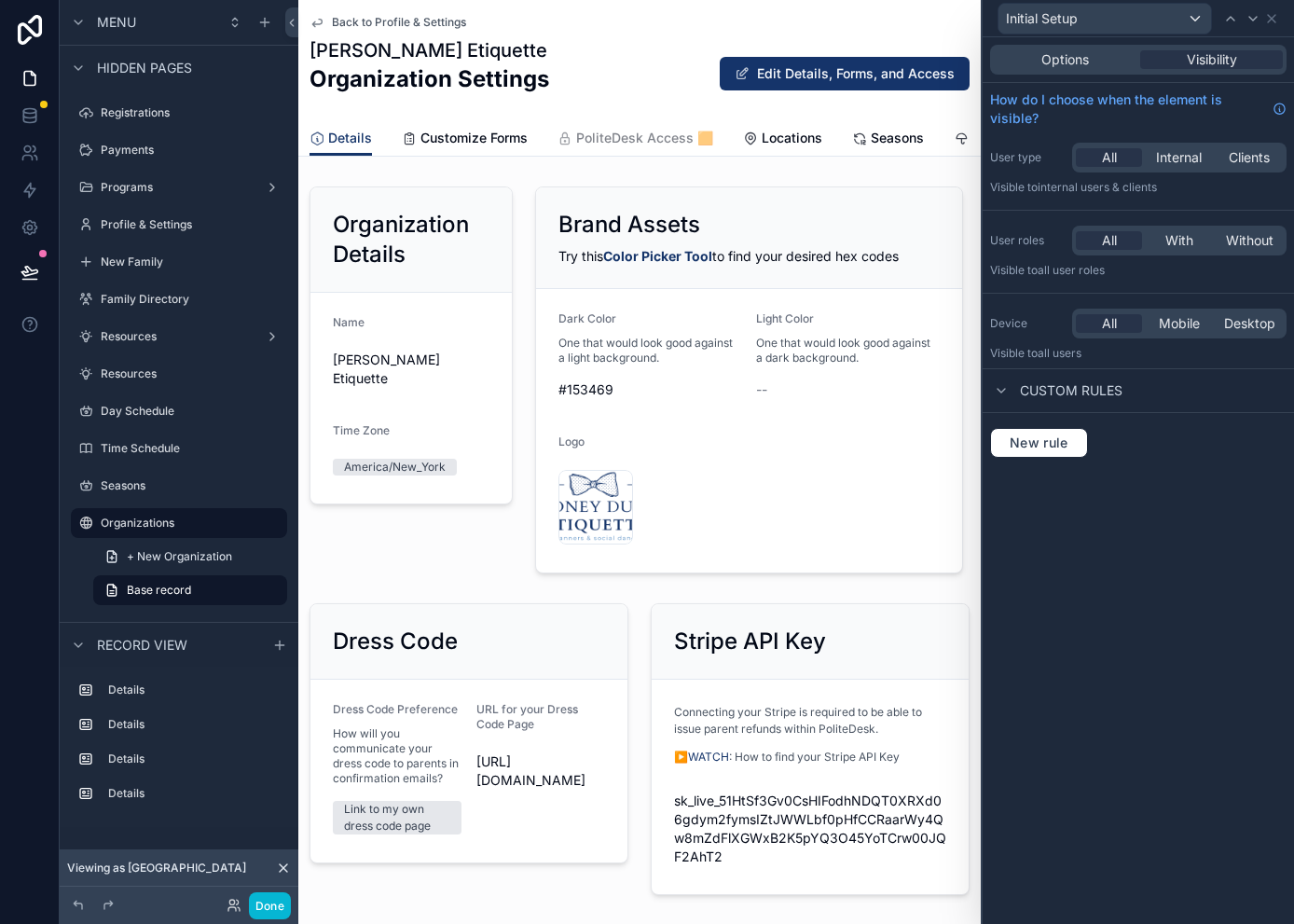
click at [1095, 386] on span "Custom rules" at bounding box center [1071, 390] width 103 height 19
click at [1081, 390] on span "Custom rules" at bounding box center [1071, 390] width 103 height 19
click at [1057, 446] on span "New rule" at bounding box center [1038, 442] width 74 height 17
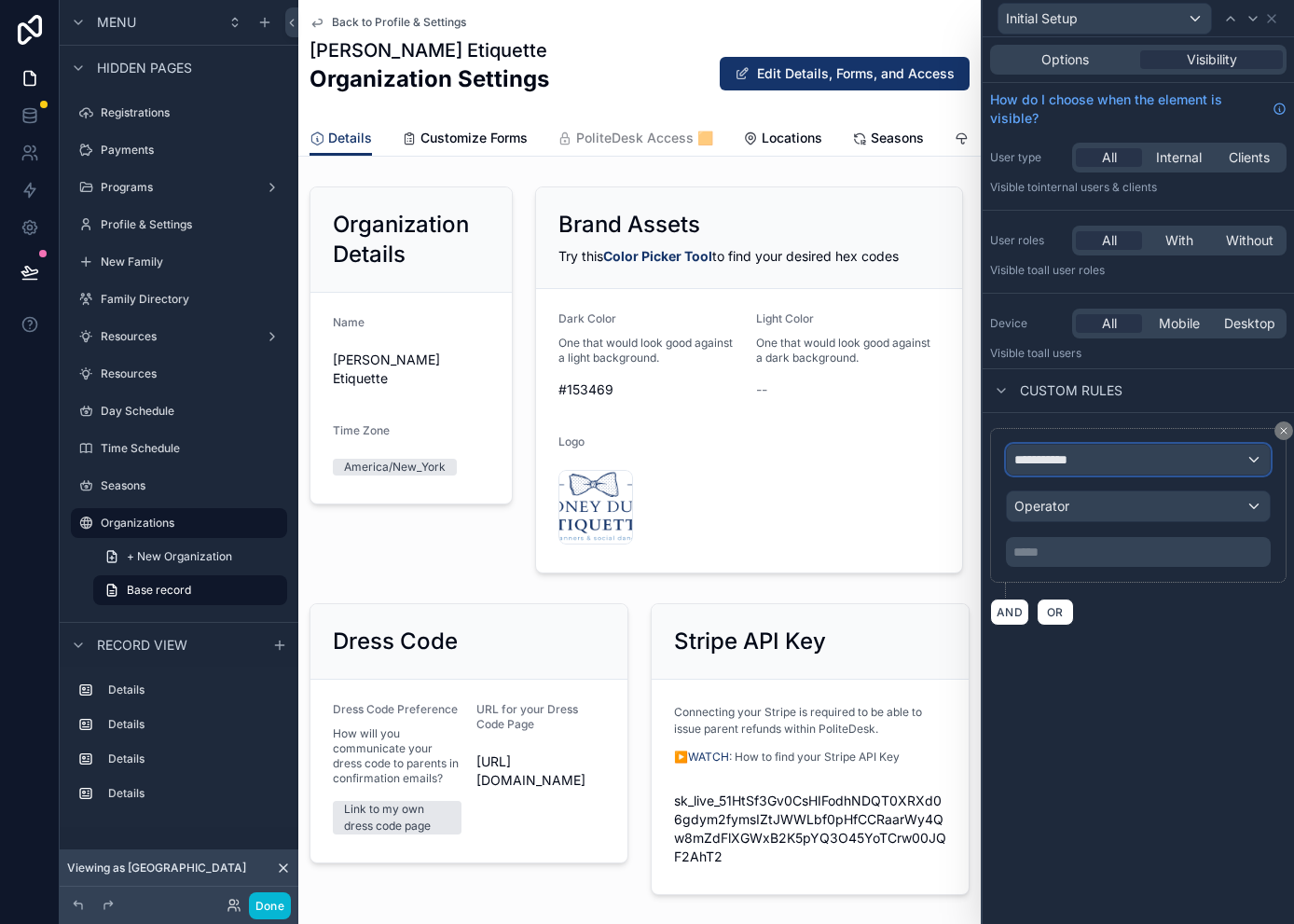
click at [1087, 456] on div "**********" at bounding box center [1138, 459] width 263 height 30
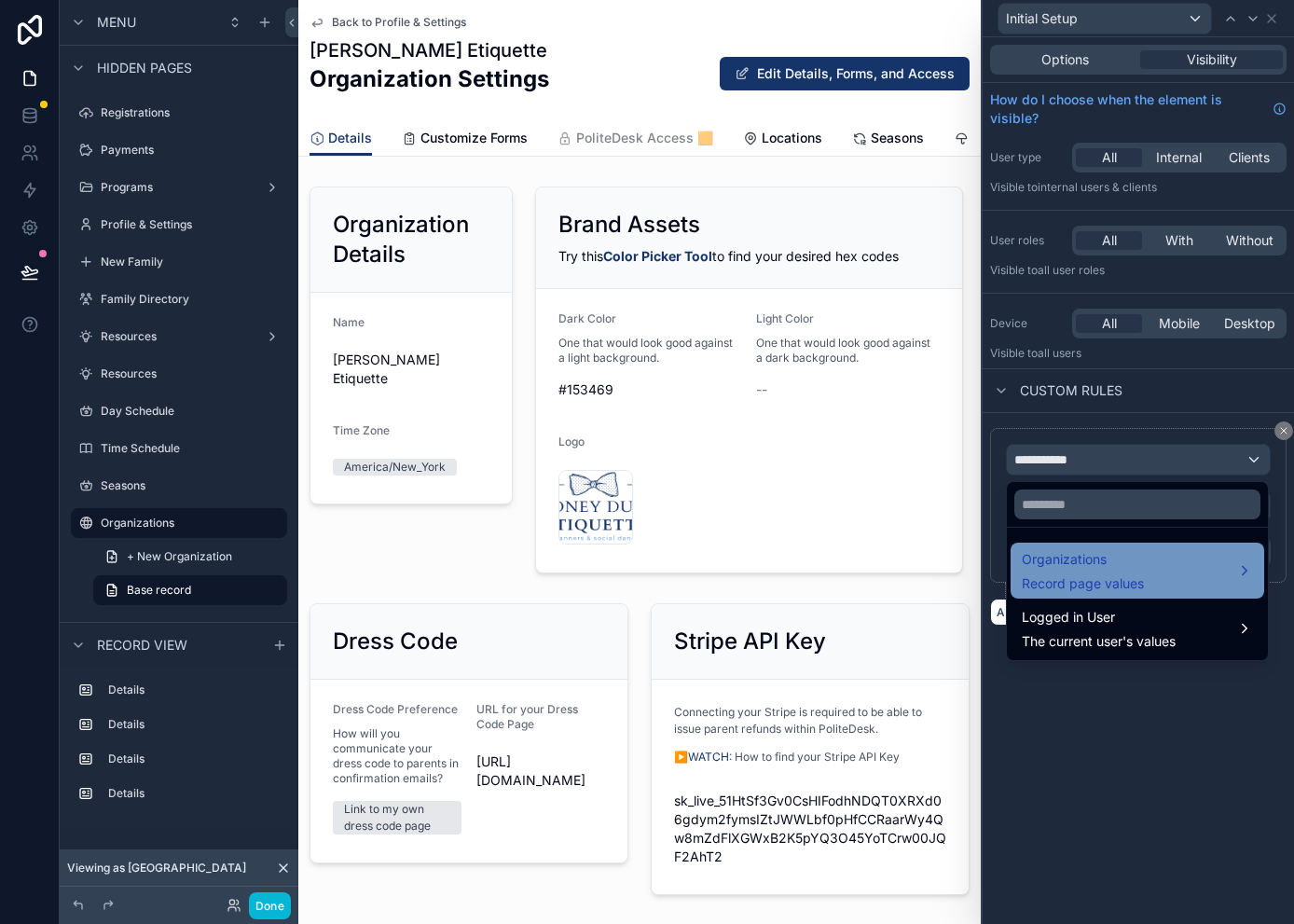
click at [1095, 571] on div "Organizations Record page values" at bounding box center [1083, 570] width 122 height 44
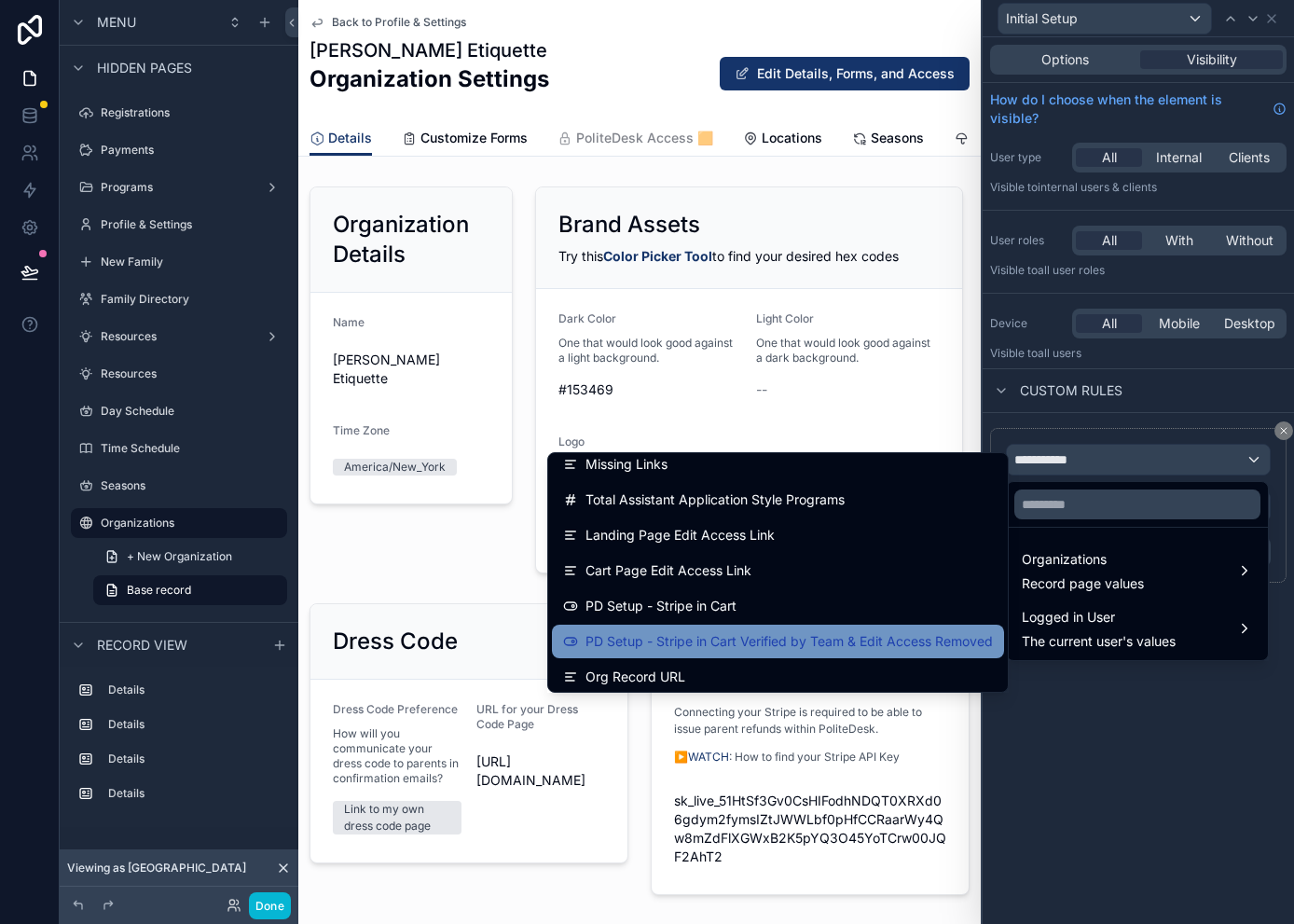
scroll to position [3635, 0]
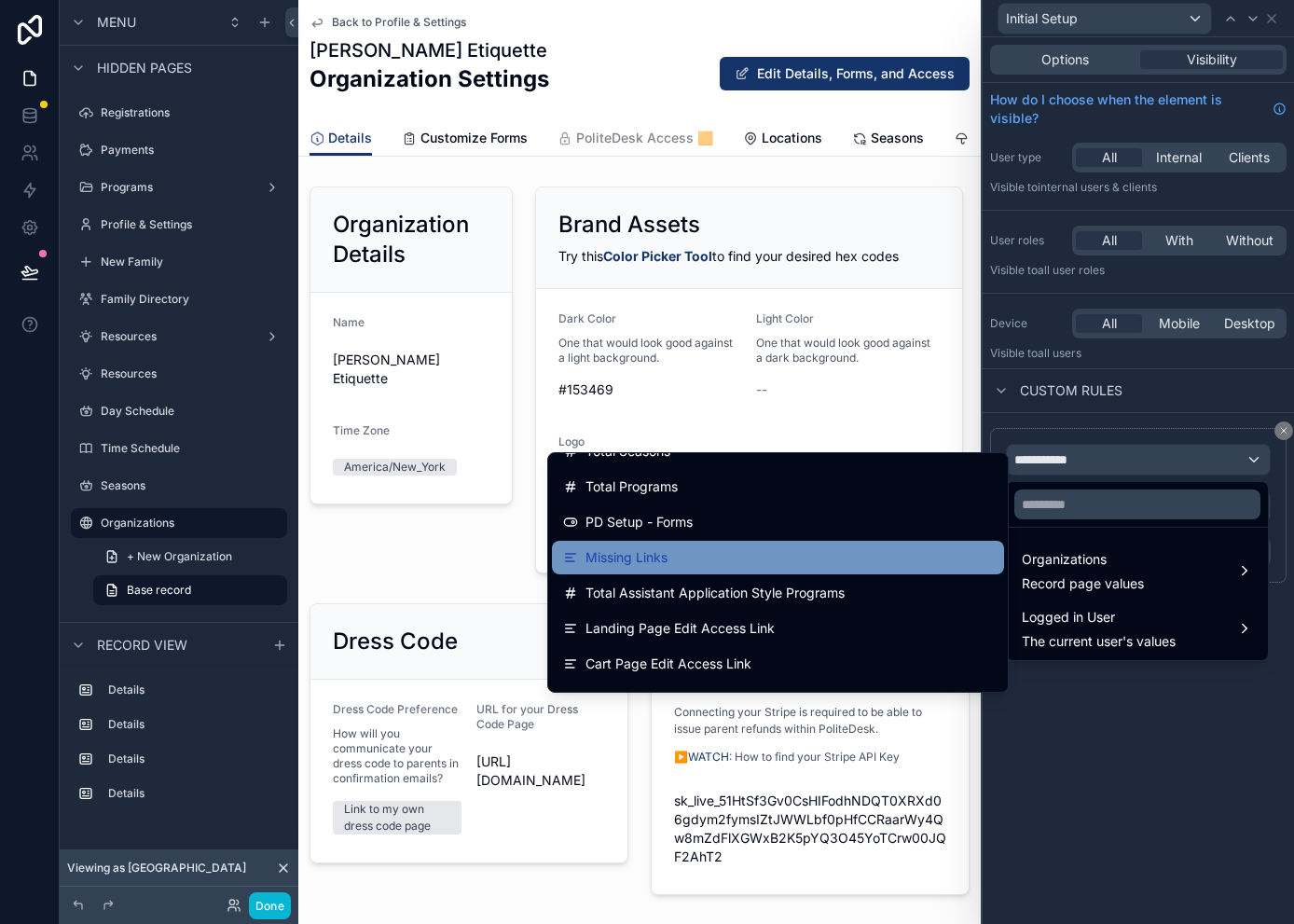
click at [660, 553] on div "Missing Links" at bounding box center [777, 557] width 429 height 23
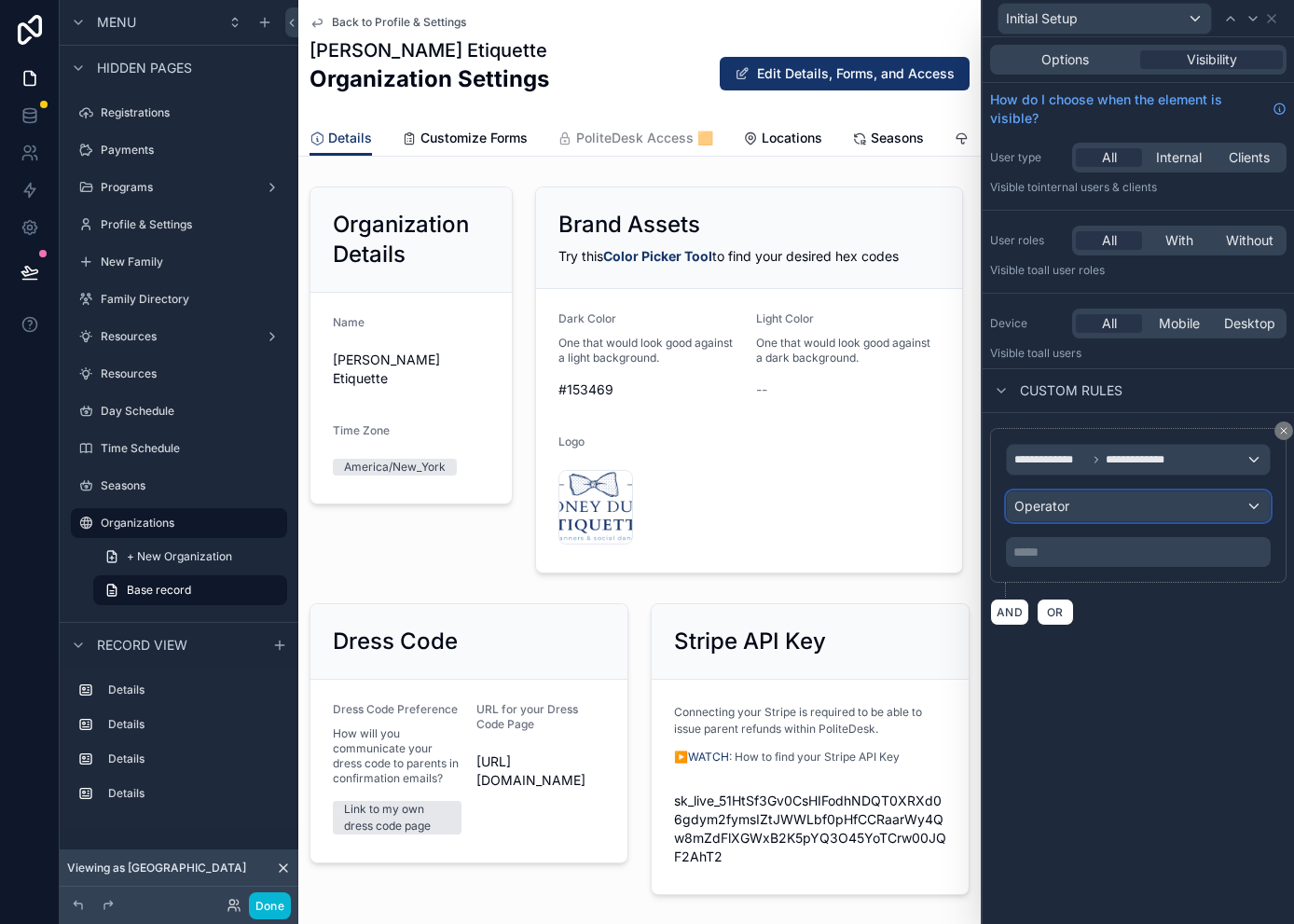
click at [1079, 501] on div "Operator" at bounding box center [1138, 506] width 263 height 30
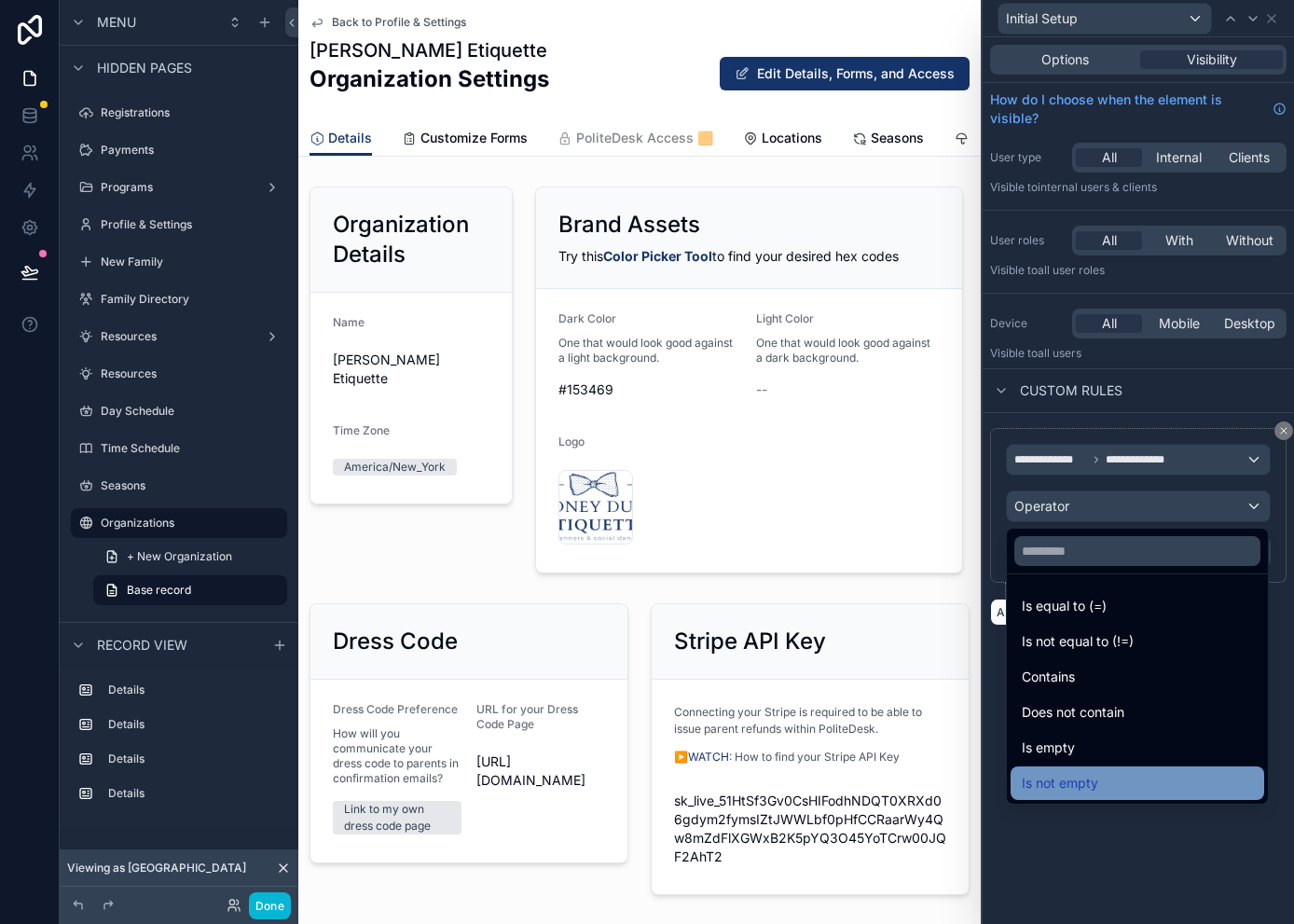
click at [1081, 783] on span "Is not empty" at bounding box center [1059, 783] width 76 height 23
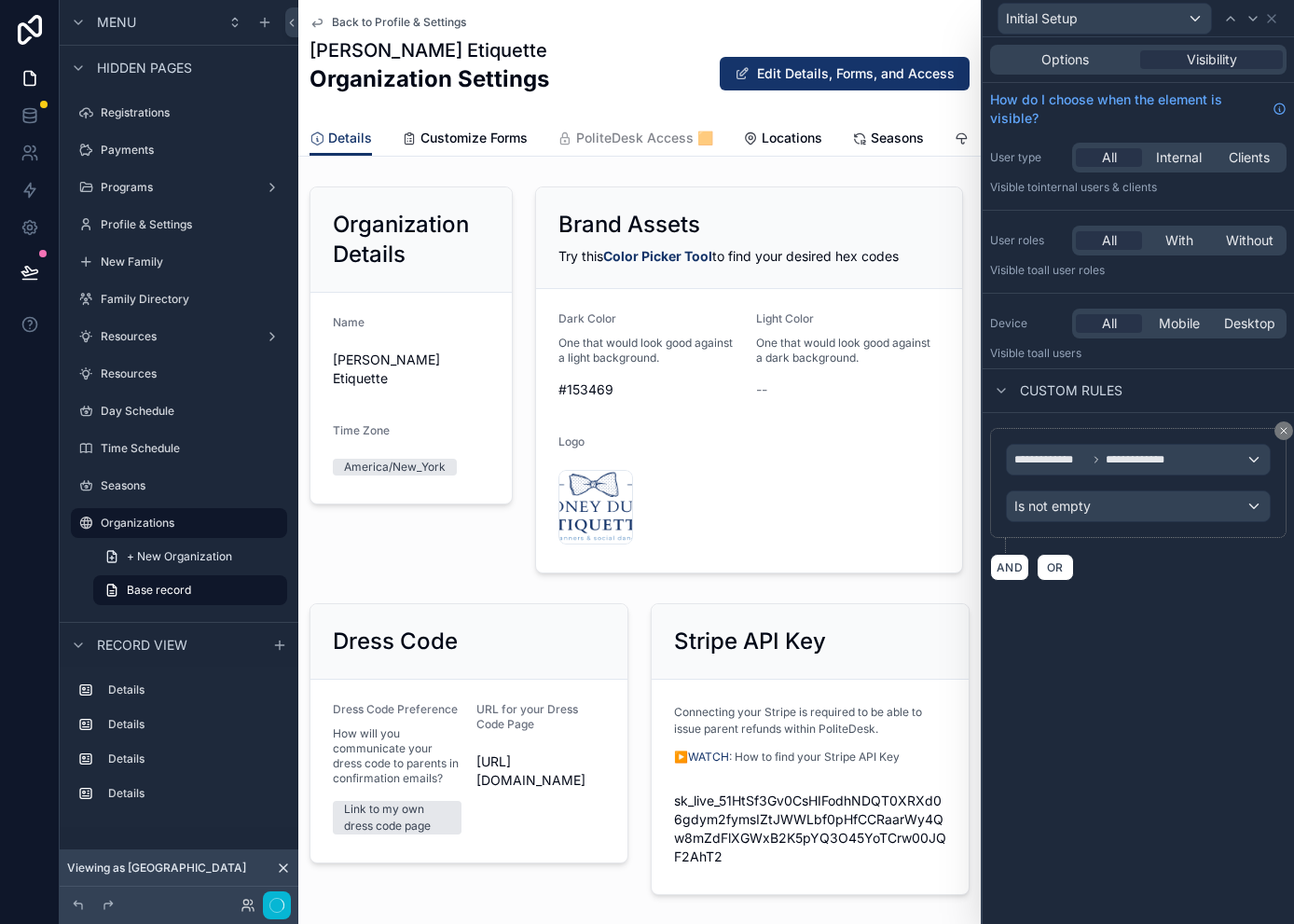
click at [1108, 670] on div "**********" at bounding box center [1137, 481] width 311 height 886
click at [1152, 17] on icon at bounding box center [1271, 19] width 8 height 8
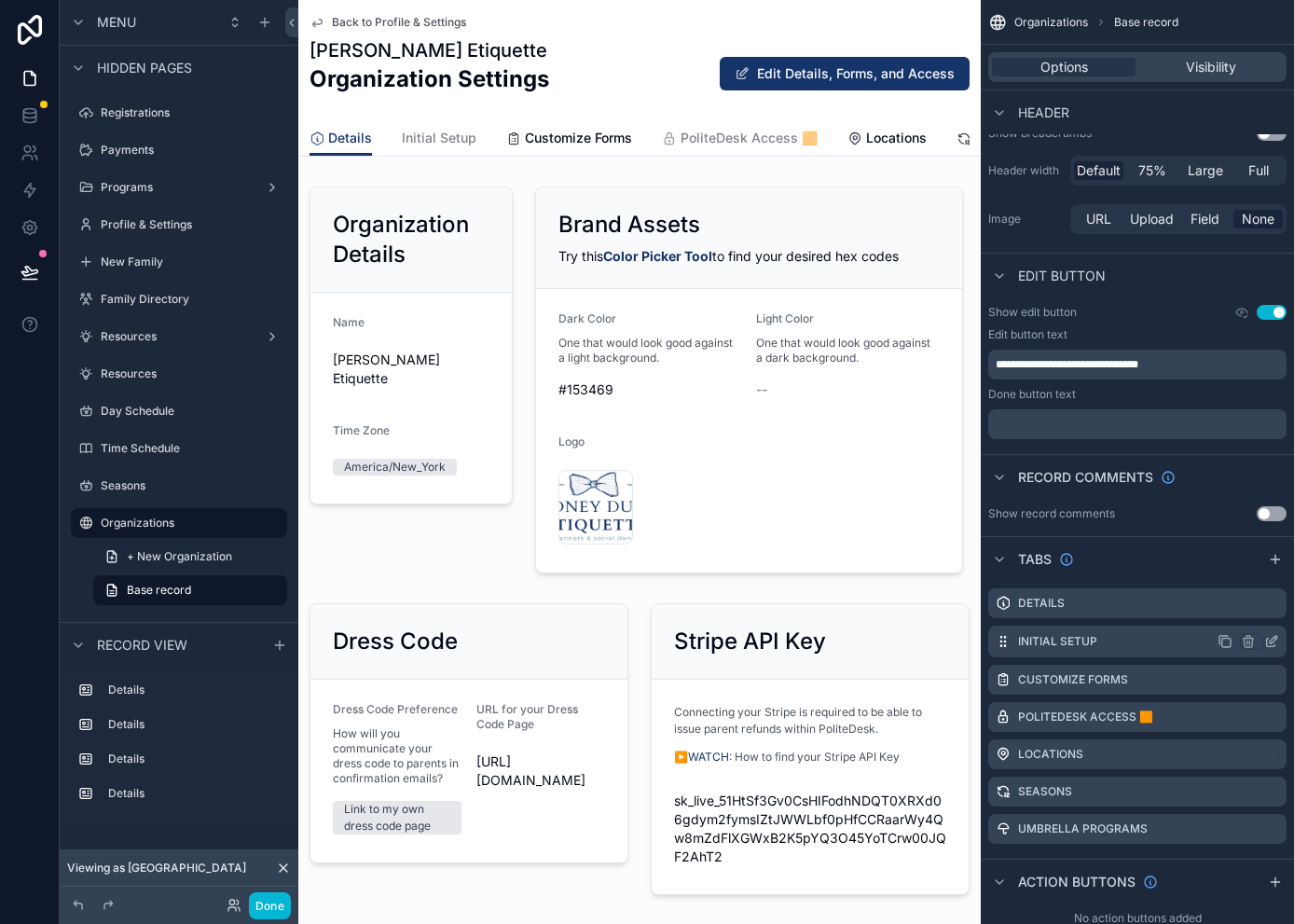
drag, startPoint x: 1000, startPoint y: 598, endPoint x: 1006, endPoint y: 646, distance: 48.4
click at [1006, 646] on div "Details Initial Setup Customize Forms PoliteDesk Access 🟧 Locations Seasons Umb…" at bounding box center [1136, 716] width 313 height 270
drag, startPoint x: 1021, startPoint y: 600, endPoint x: 1026, endPoint y: 644, distance: 44.3
click at [1026, 644] on div "Details Initial Setup Customize Forms PoliteDesk Access 🟧 Locations Seasons Umb…" at bounding box center [1136, 716] width 313 height 270
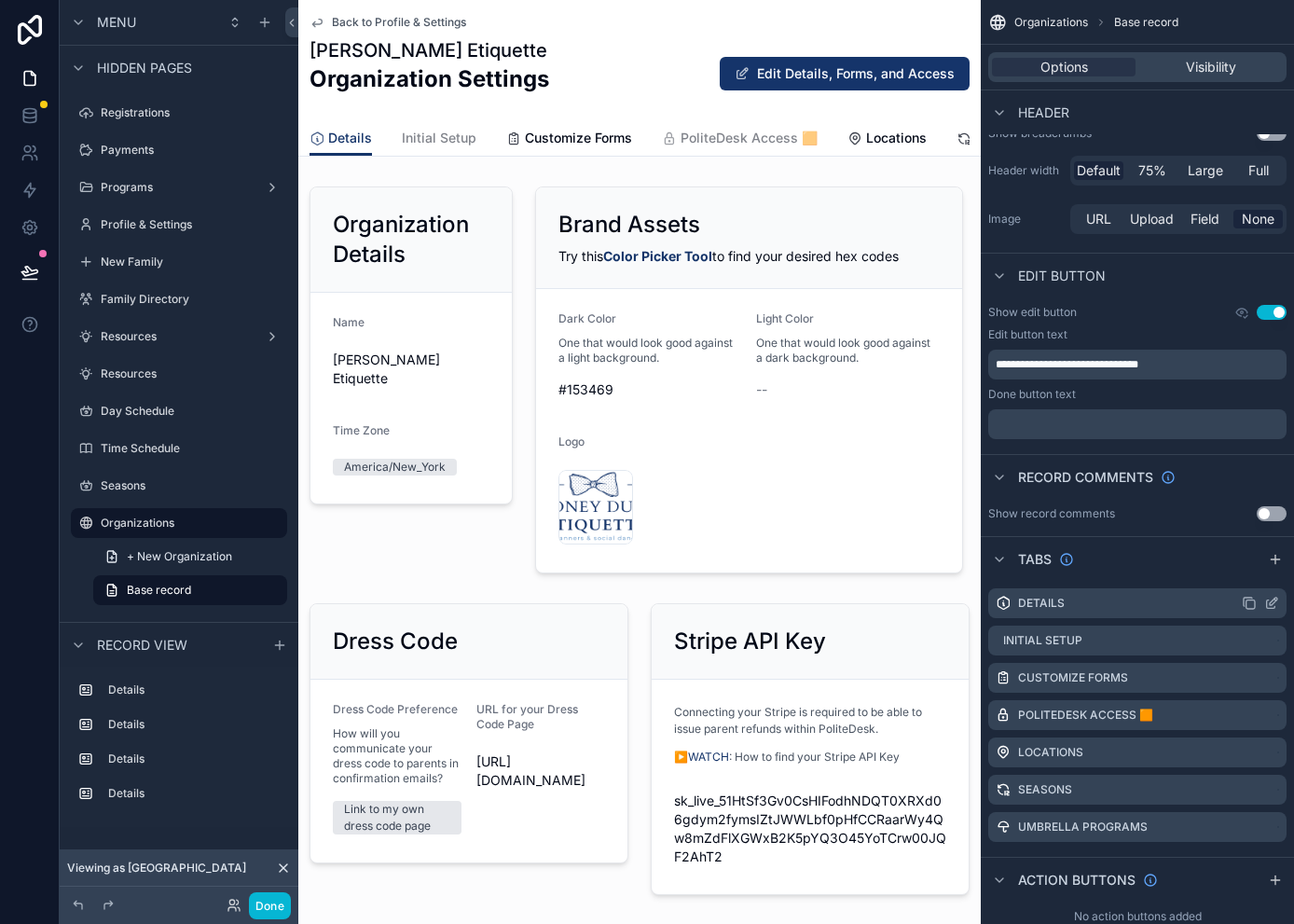
click at [1152, 606] on icon "scrollable content" at bounding box center [1270, 602] width 15 height 15
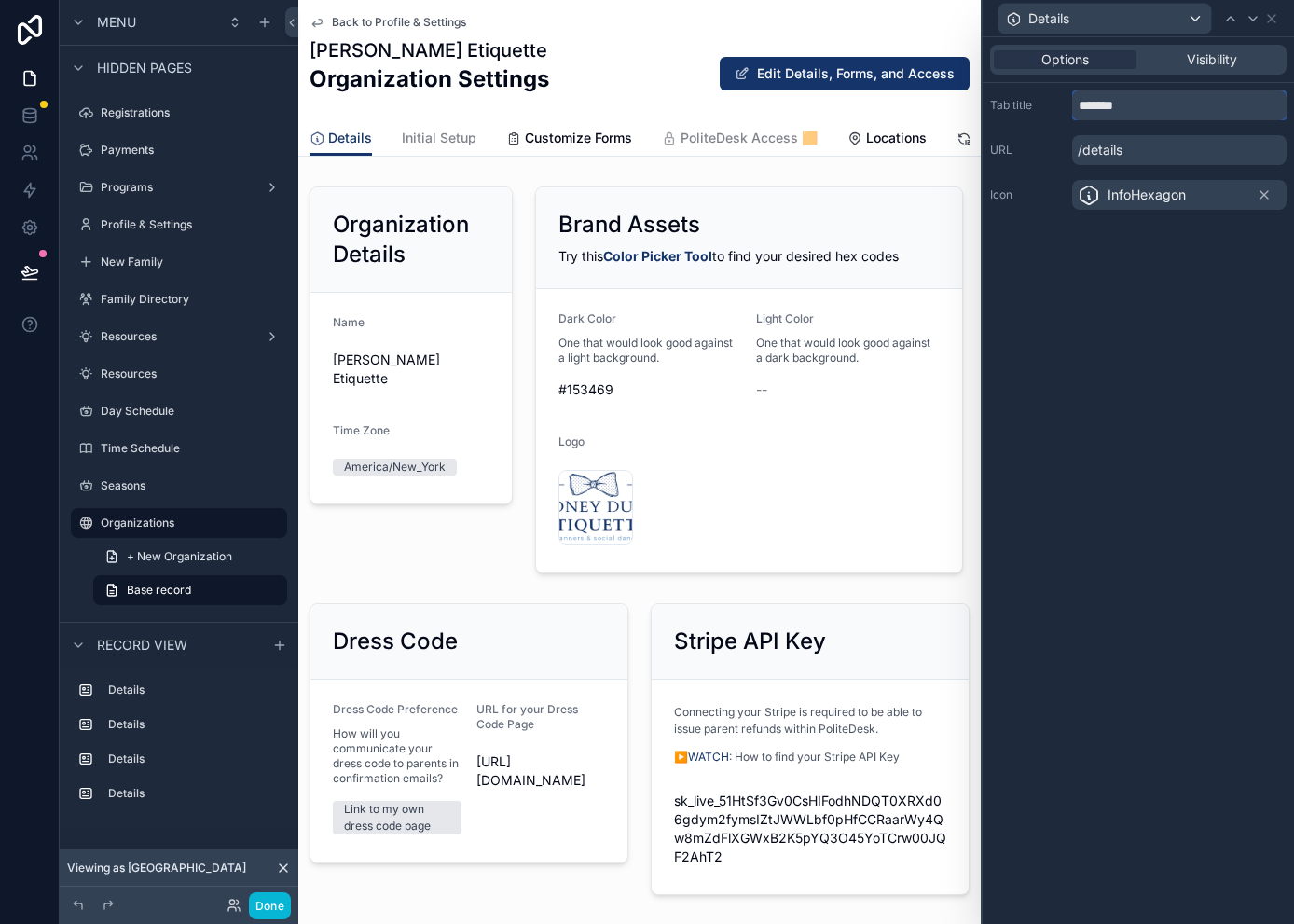
drag, startPoint x: 1128, startPoint y: 111, endPoint x: 1083, endPoint y: 114, distance: 45.1
click at [1083, 114] on input "*******" at bounding box center [1179, 106] width 214 height 30
type input "*********"
click at [1152, 275] on div "Options Visibility Tab title ********* URL /dashboard Icon InfoHexagon" at bounding box center [1137, 481] width 311 height 886
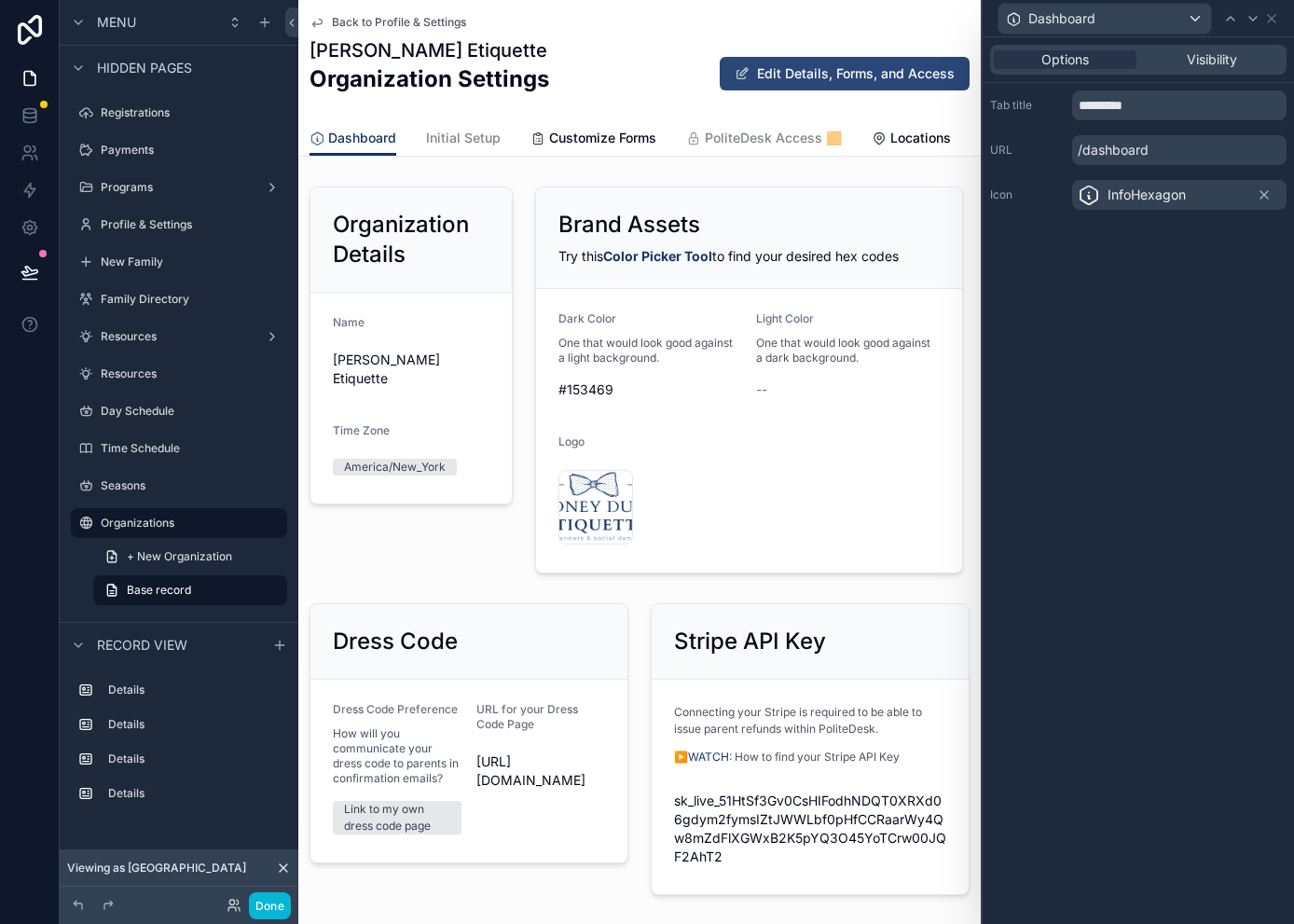
drag, startPoint x: 645, startPoint y: 66, endPoint x: 728, endPoint y: 81, distance: 84.3
click at [645, 66] on div "[PERSON_NAME] Etiquette Organization Settings Edit Details, Forms, and Access" at bounding box center [639, 73] width 660 height 72
click at [1152, 18] on icon at bounding box center [1270, 18] width 15 height 15
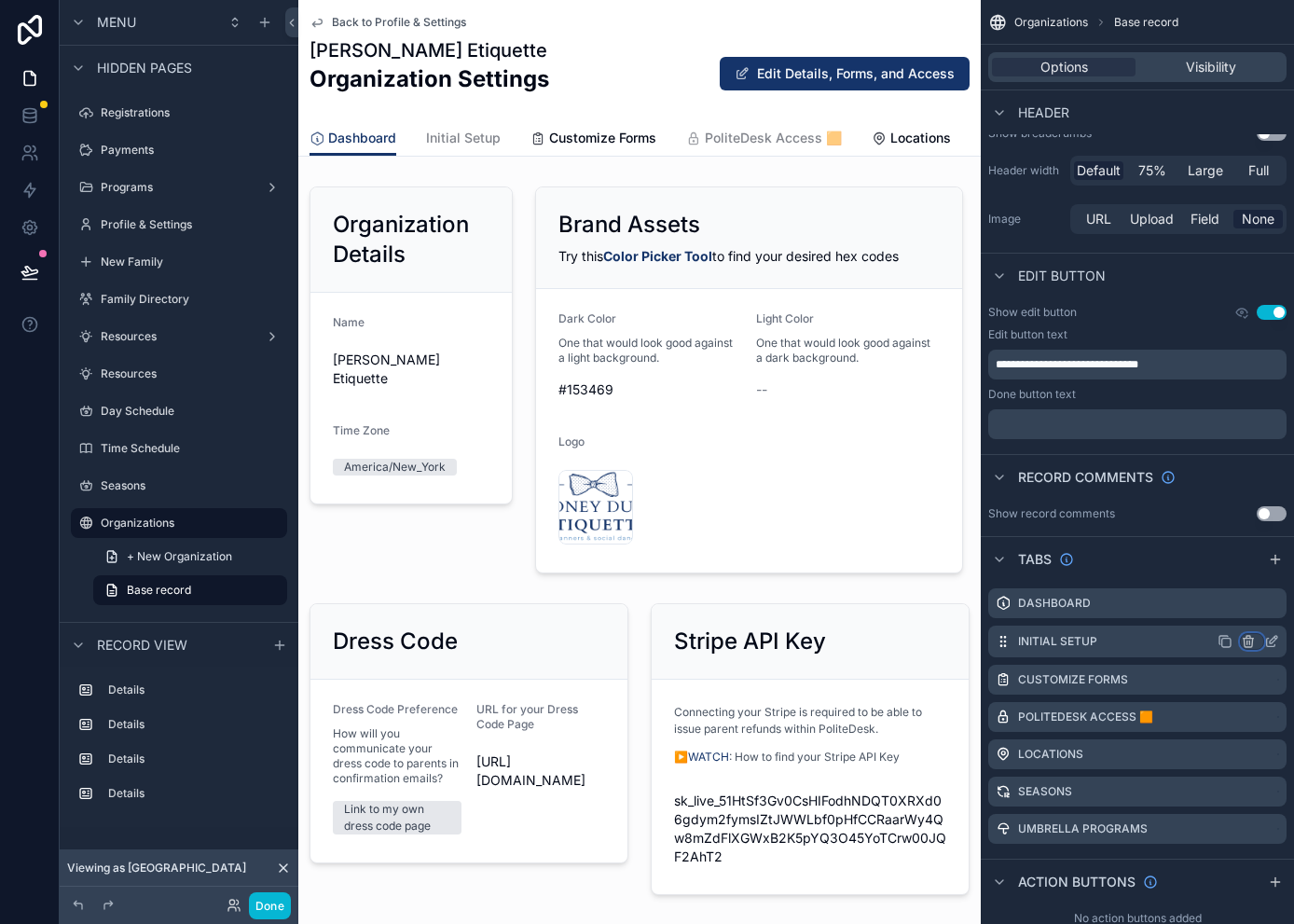
click at [1152, 638] on icon "scrollable content" at bounding box center [1248, 637] width 4 height 3
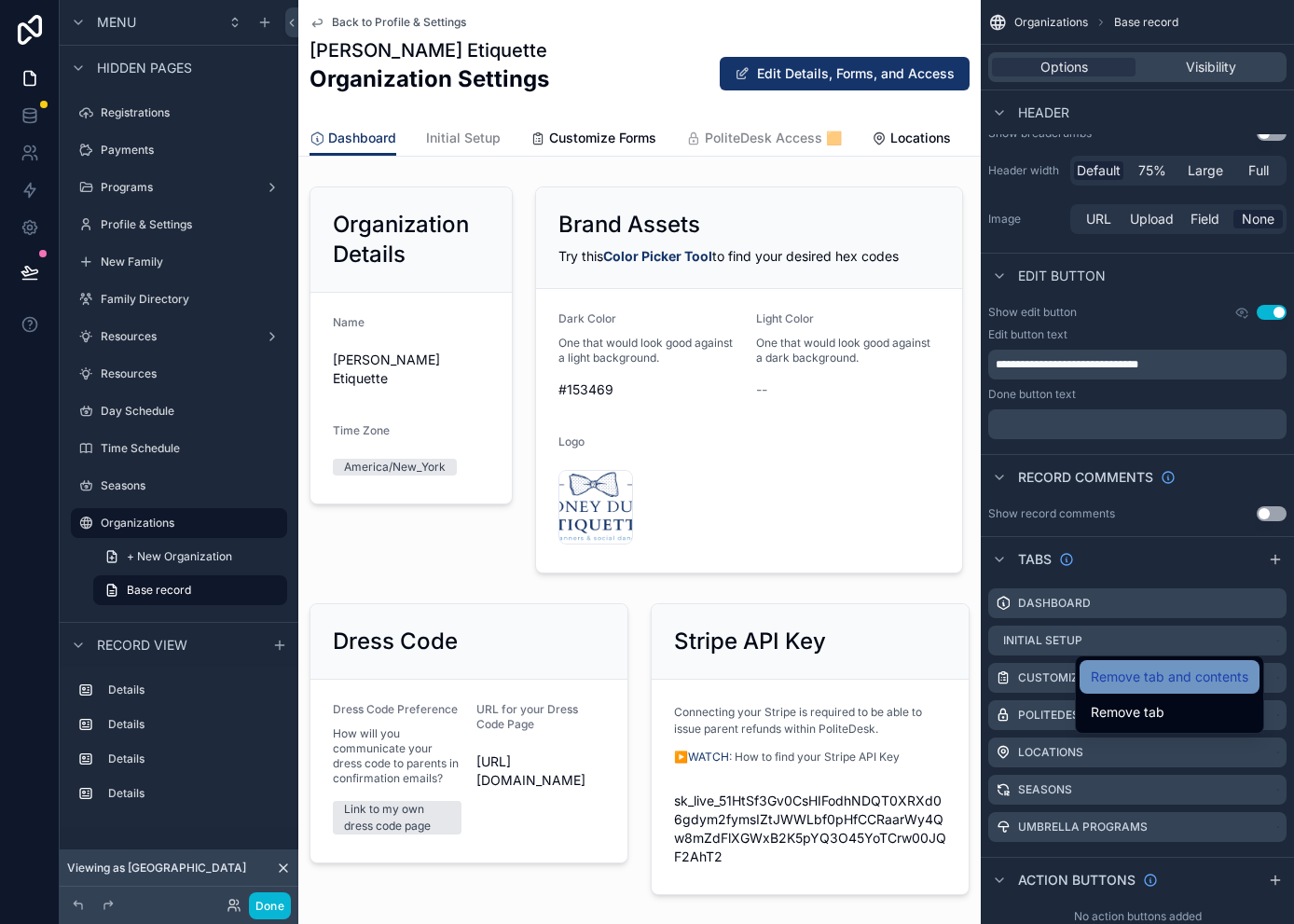
click at [1152, 675] on span "Remove tab and contents" at bounding box center [1170, 676] width 158 height 23
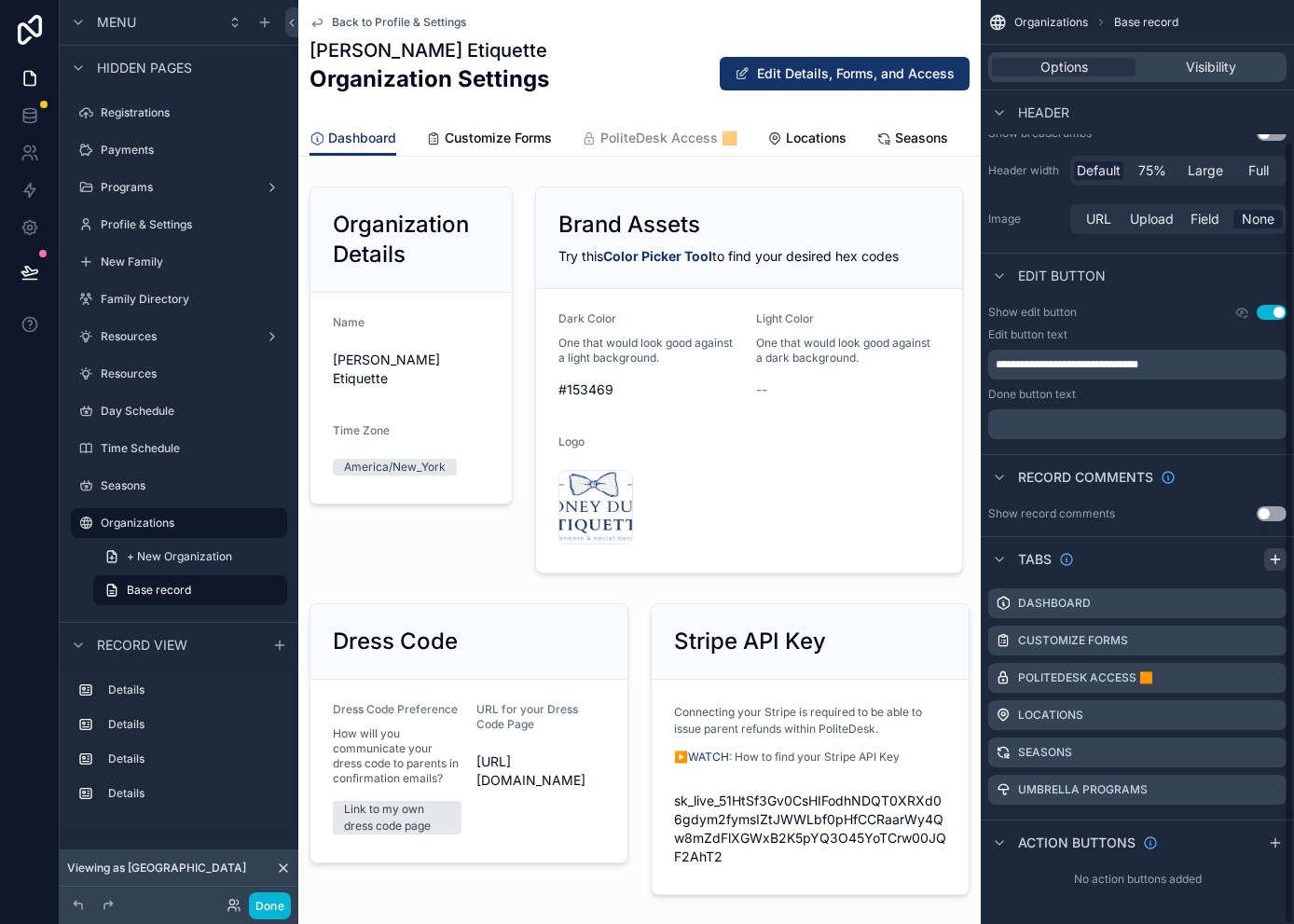
click at [1152, 560] on icon "scrollable content" at bounding box center [1274, 560] width 8 height 0
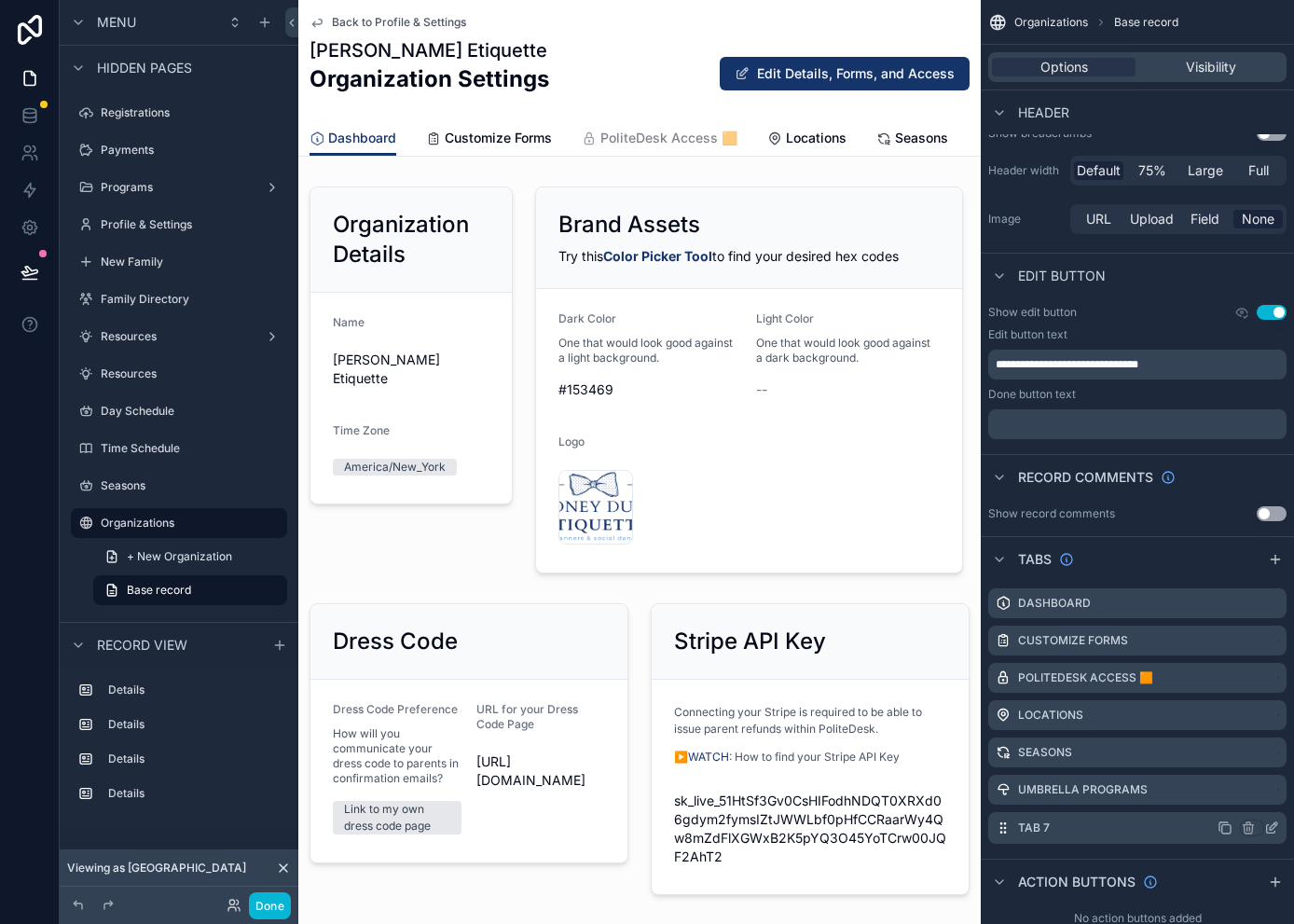
click at [1152, 825] on icon "scrollable content" at bounding box center [1275, 824] width 2 height 2
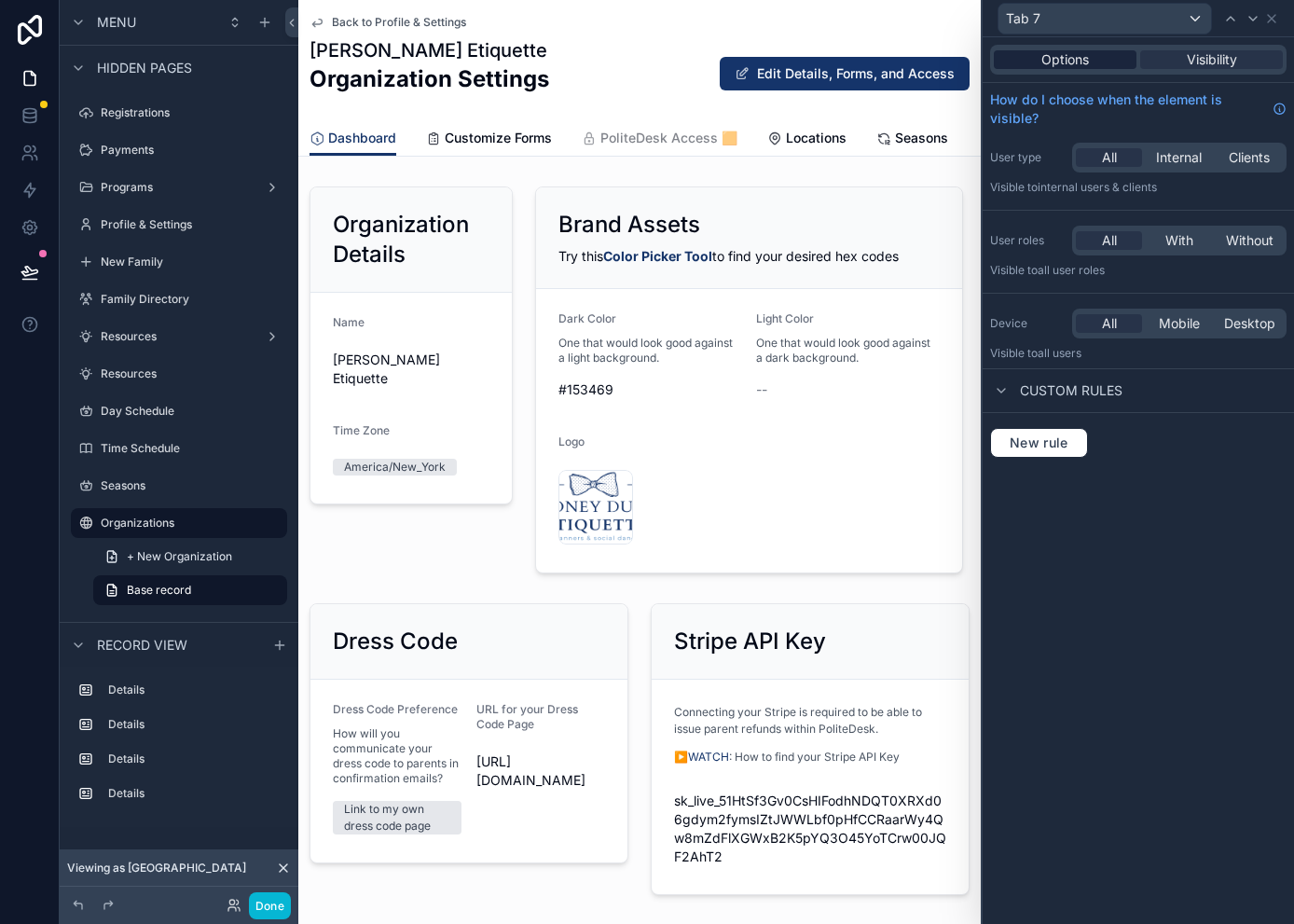
drag, startPoint x: 1080, startPoint y: 58, endPoint x: 1081, endPoint y: 72, distance: 14.0
click at [1080, 58] on span "Options" at bounding box center [1065, 59] width 47 height 19
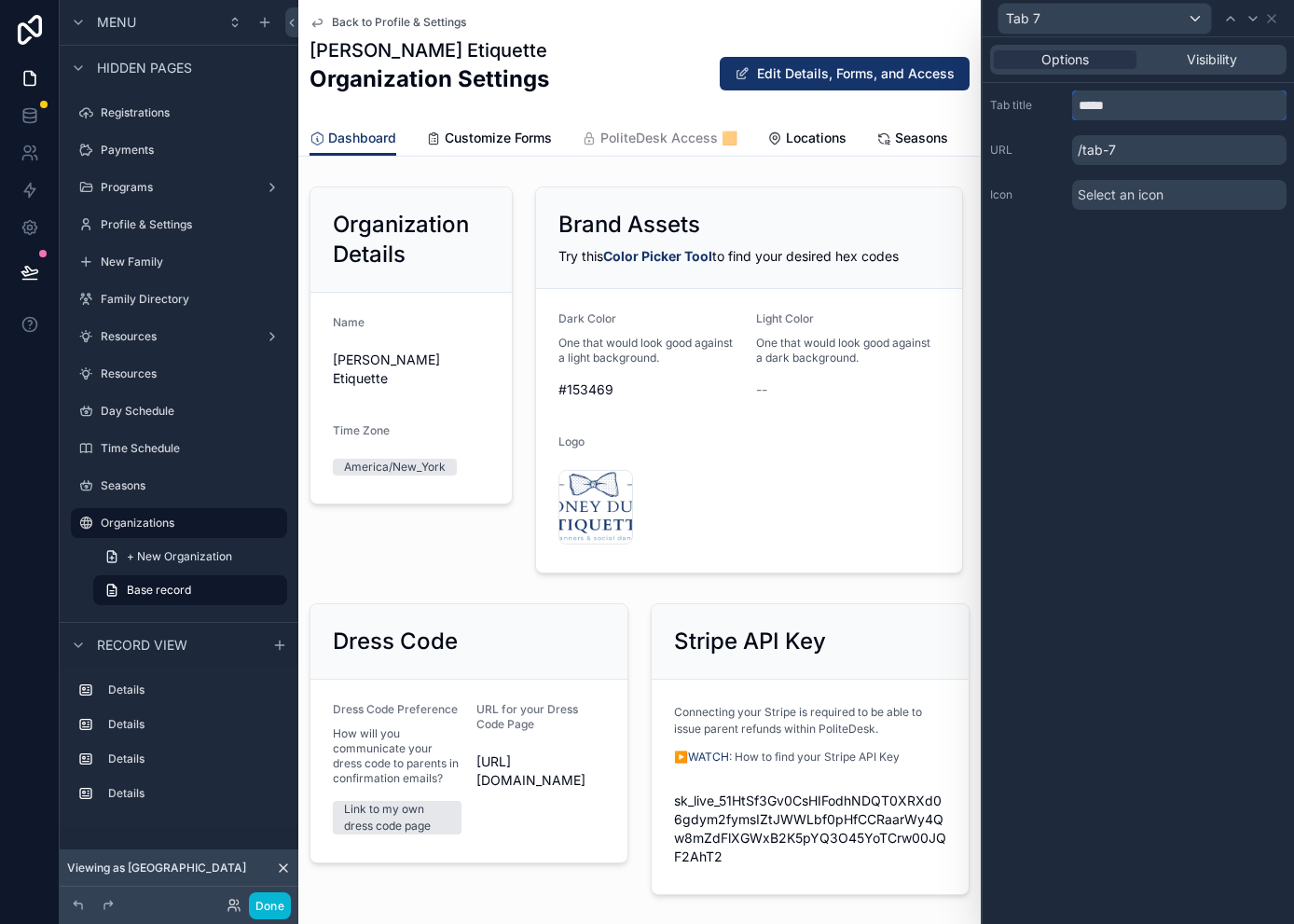
drag, startPoint x: 1117, startPoint y: 109, endPoint x: 1020, endPoint y: 95, distance: 98.0
click at [1022, 95] on div "Tab title *****" at bounding box center [1138, 106] width 296 height 30
type input "*******"
click at [1112, 194] on span "Select an icon" at bounding box center [1120, 194] width 86 height 19
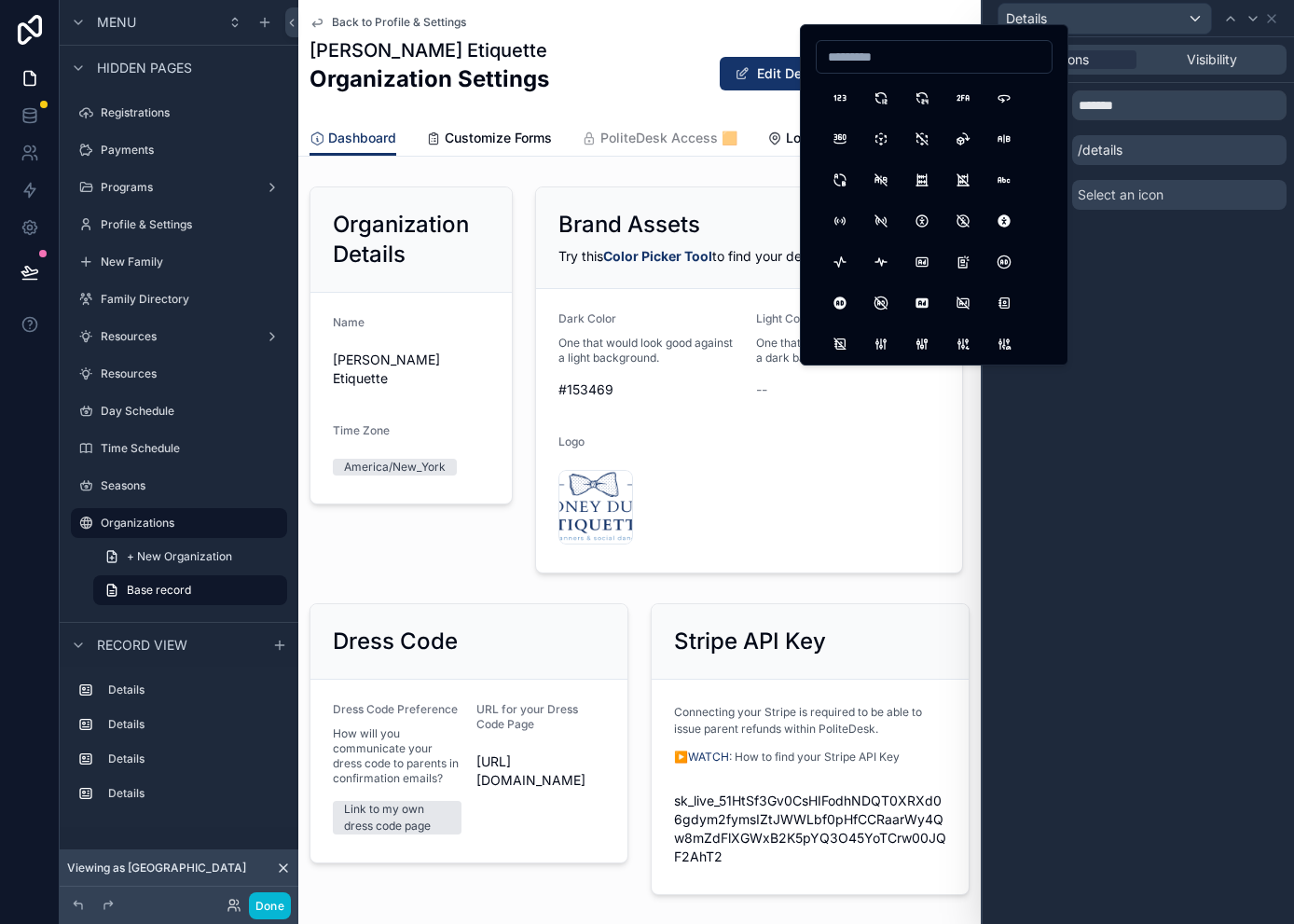
click at [857, 56] on input at bounding box center [934, 56] width 235 height 26
type input "*"
click at [922, 213] on button "InfoCircle" at bounding box center [922, 221] width 34 height 34
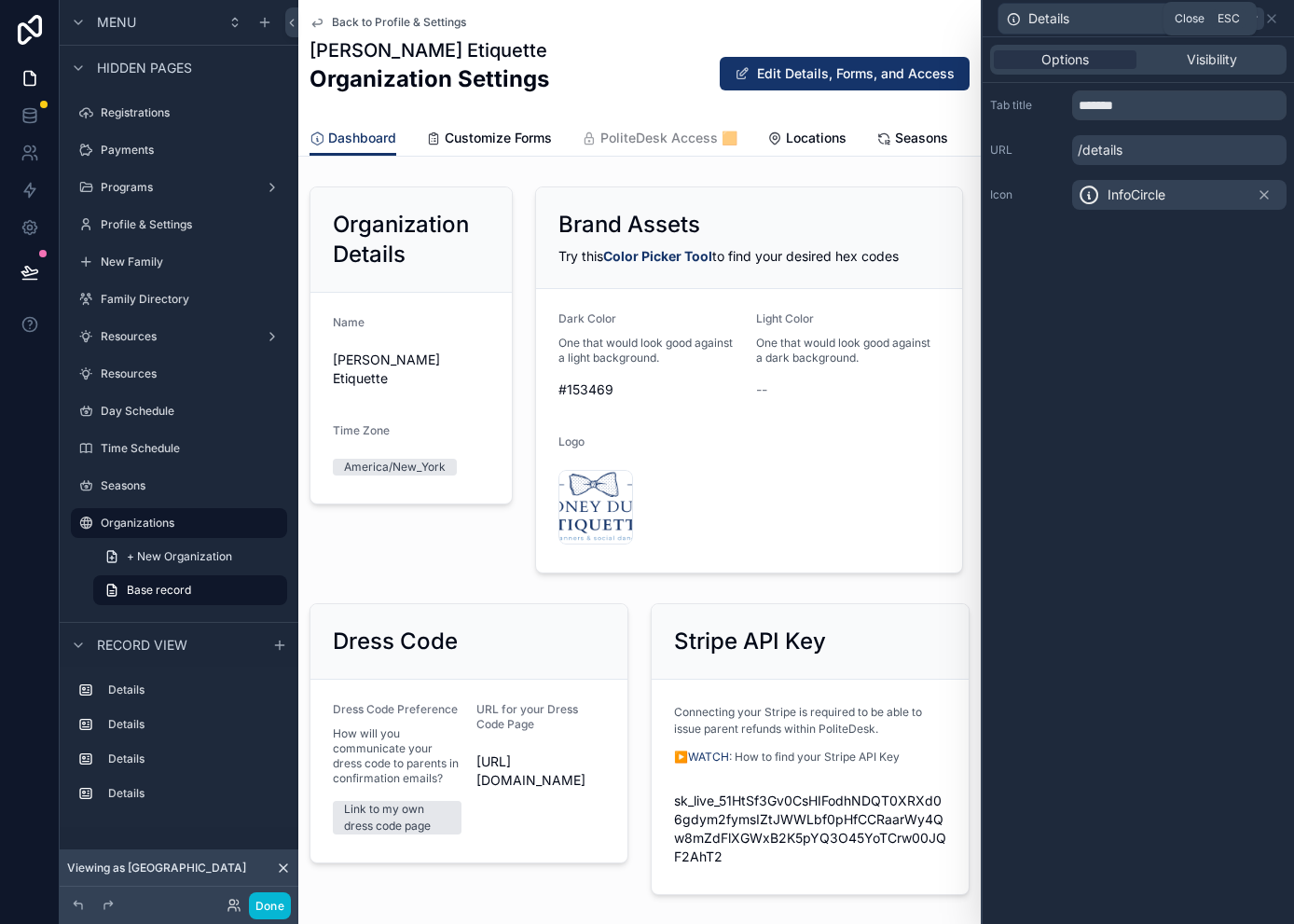
click at [1152, 16] on icon at bounding box center [1270, 18] width 15 height 15
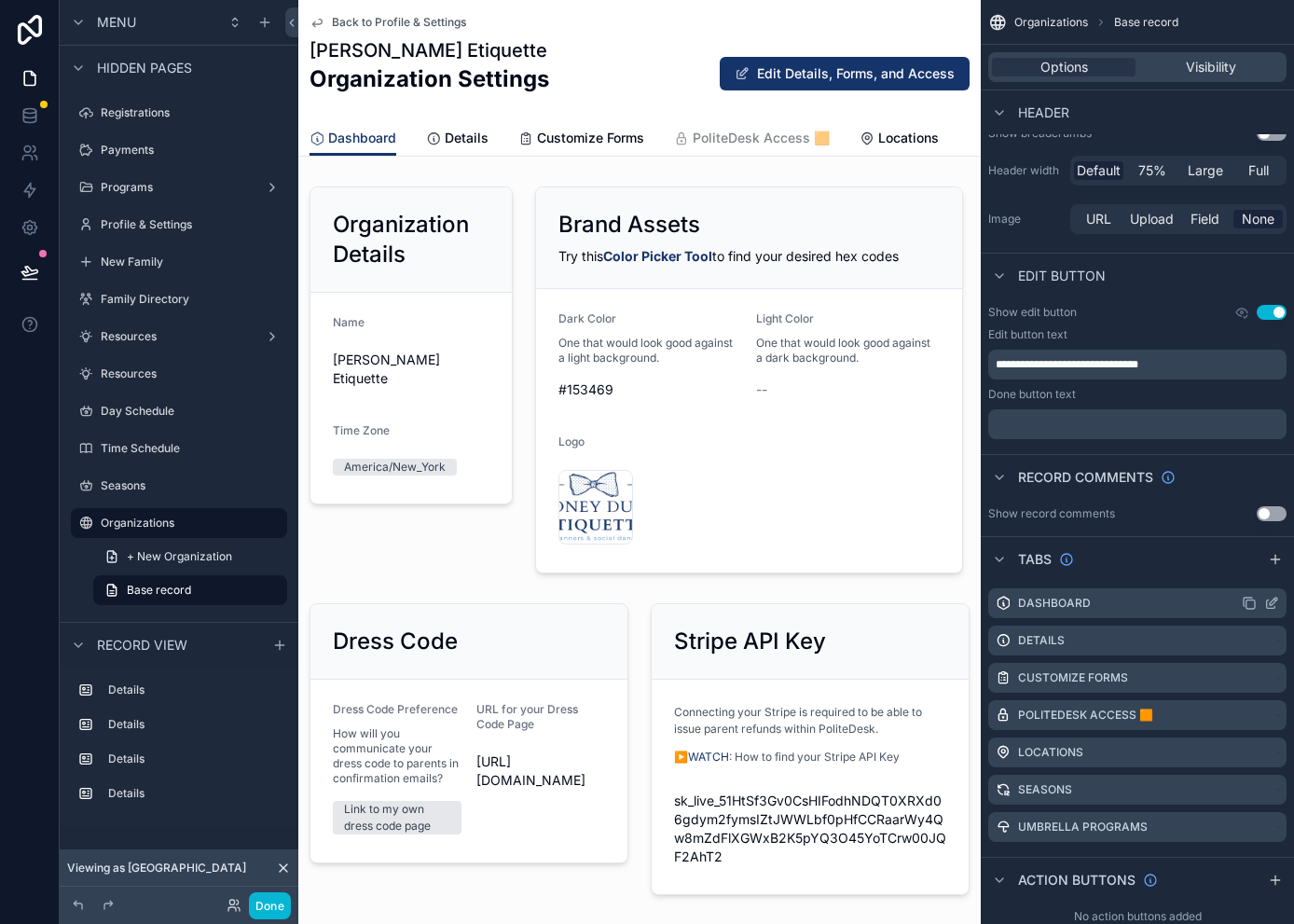
click at [1152, 605] on icon "scrollable content" at bounding box center [1273, 601] width 8 height 8
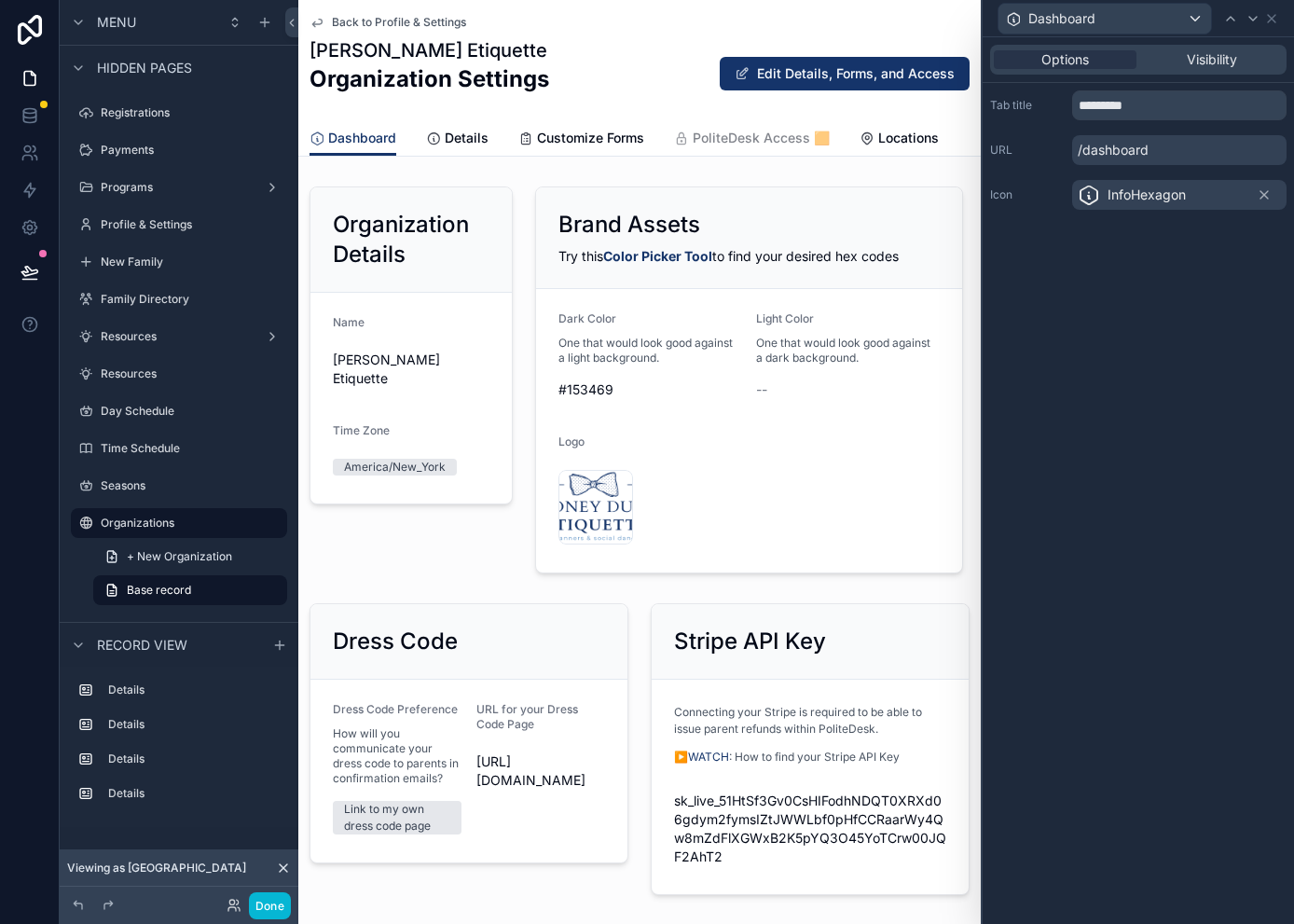
click at [1100, 193] on div "InfoHexagon" at bounding box center [1132, 194] width 109 height 23
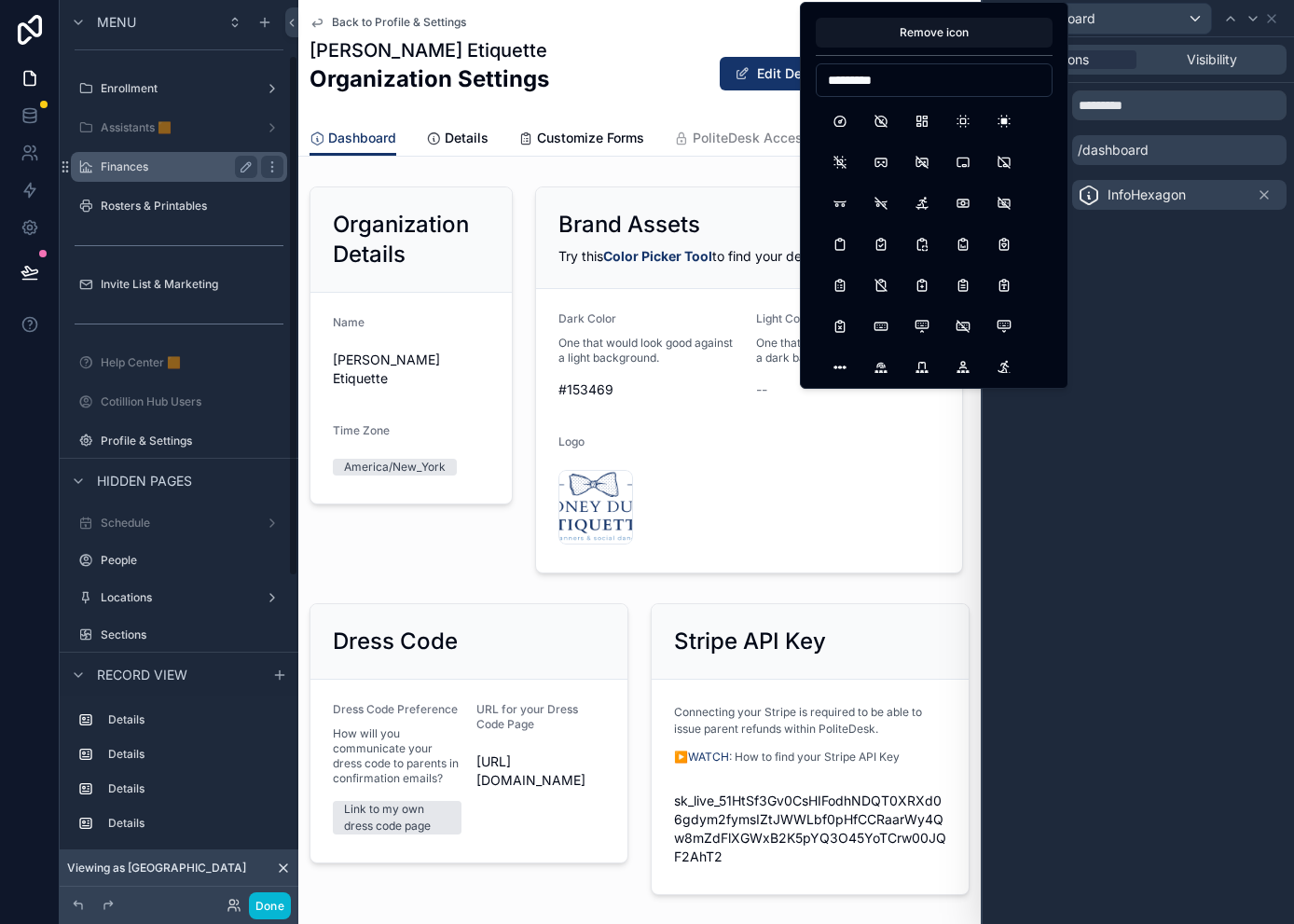
scroll to position [0, 0]
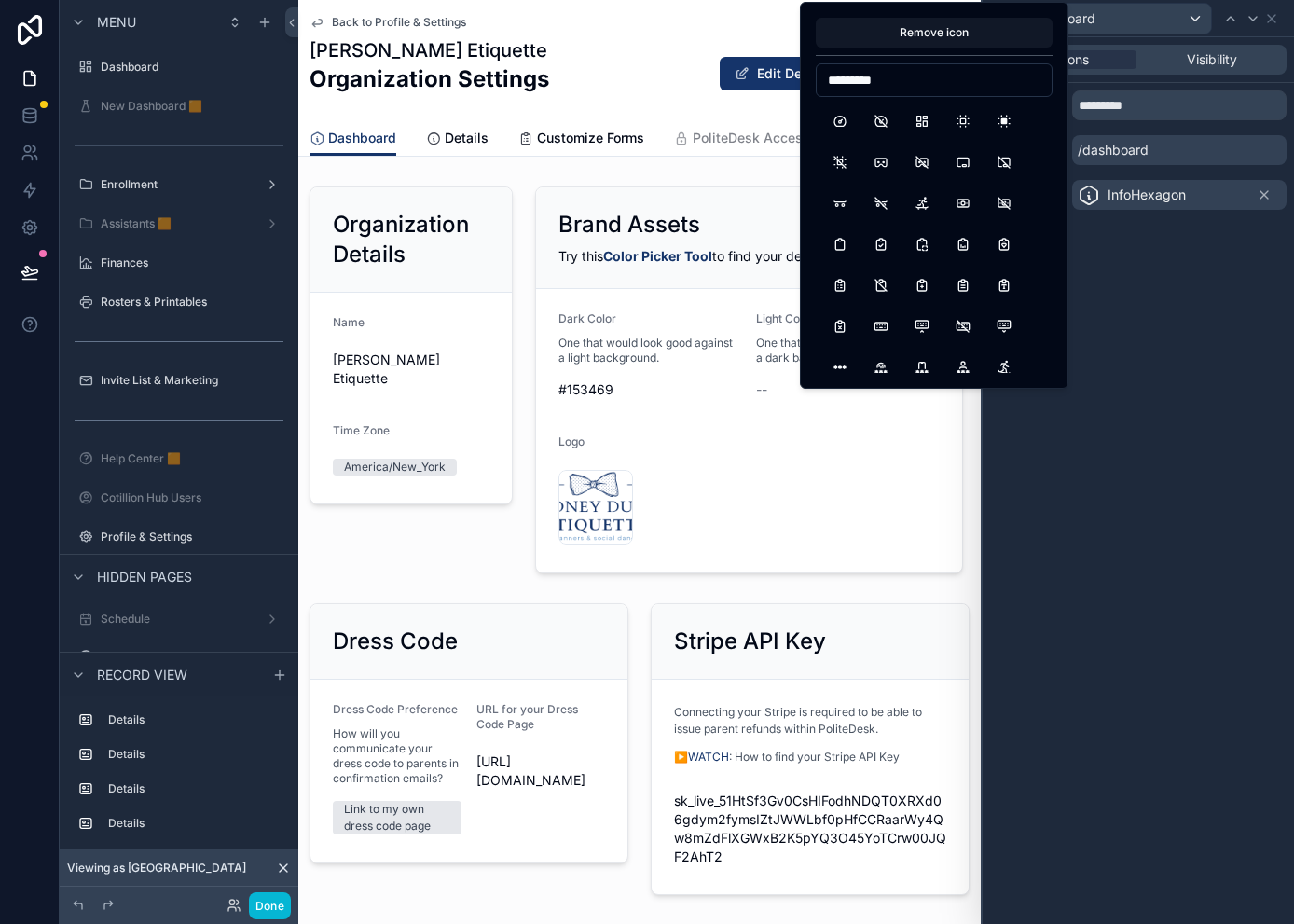
click at [842, 85] on input "*********" at bounding box center [934, 80] width 235 height 26
click at [863, 82] on input "*******" at bounding box center [934, 80] width 235 height 26
click at [869, 80] on input "**********" at bounding box center [934, 80] width 235 height 26
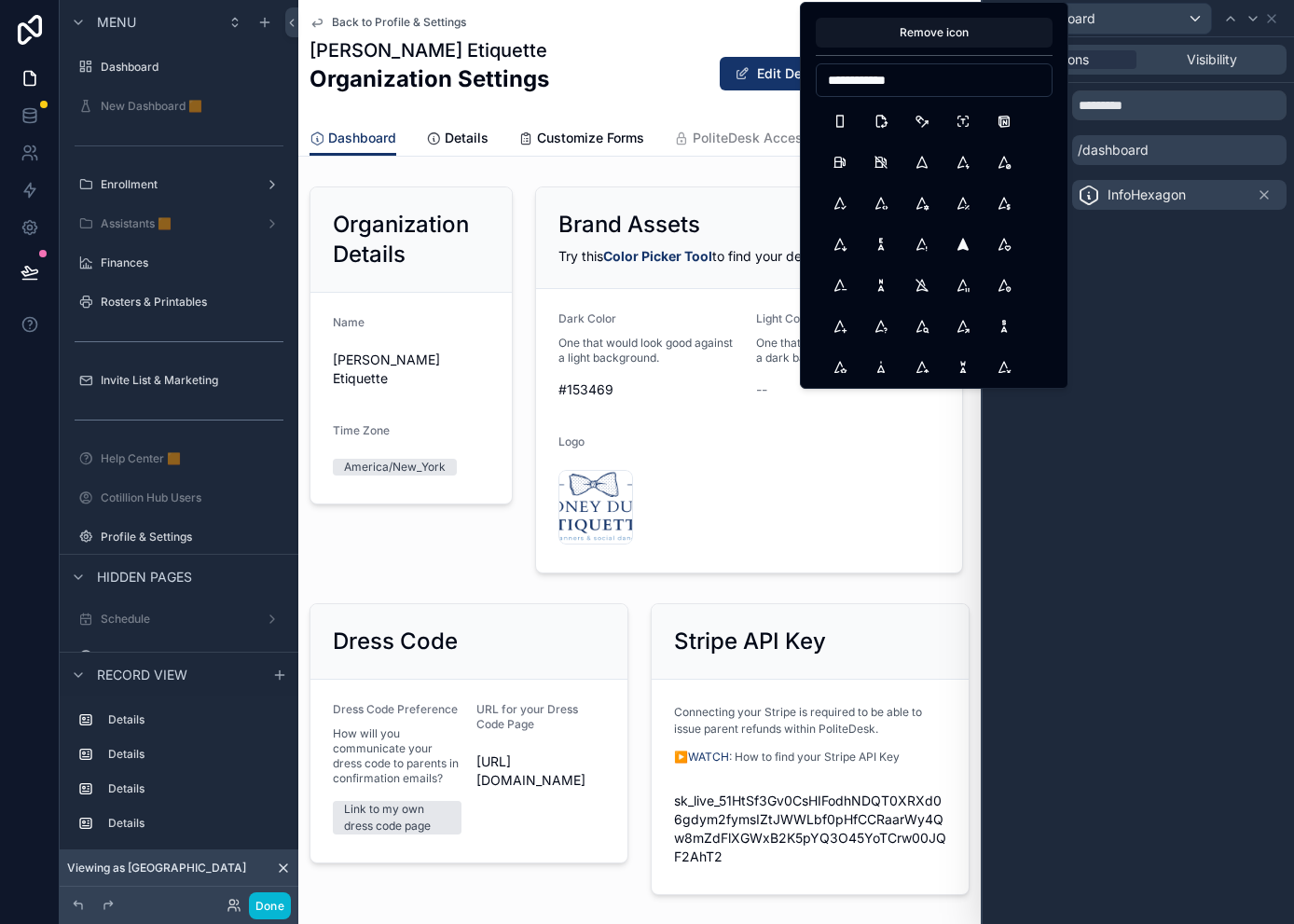
click at [869, 80] on input "**********" at bounding box center [934, 80] width 235 height 26
type input "*****"
click at [838, 119] on button "World" at bounding box center [840, 121] width 34 height 34
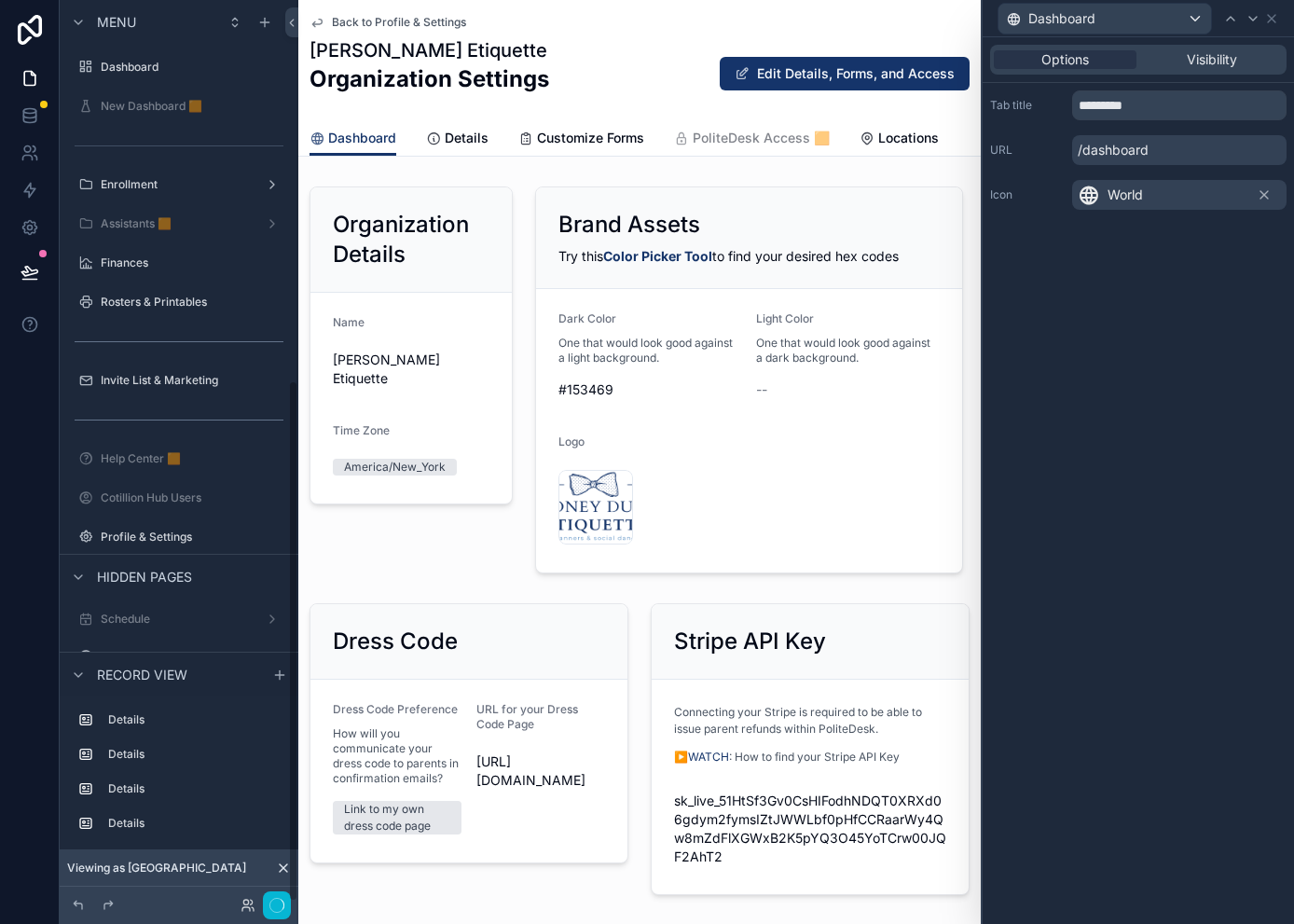
scroll to position [655, 0]
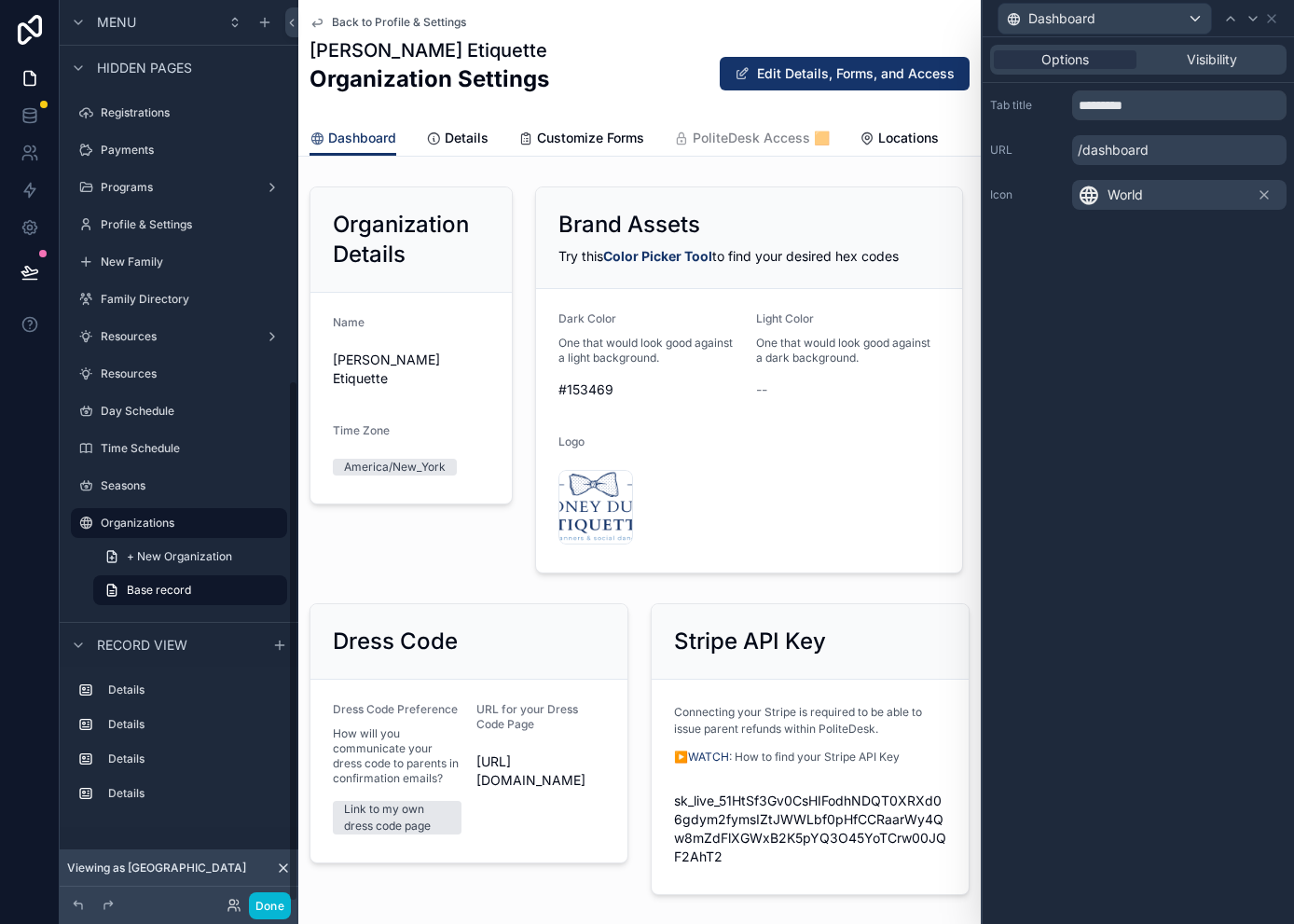
click at [1092, 416] on div "Options Visibility Tab title ********* URL /dashboard Icon World" at bounding box center [1137, 481] width 311 height 886
click at [414, 226] on div "scrollable content" at bounding box center [411, 379] width 226 height 402
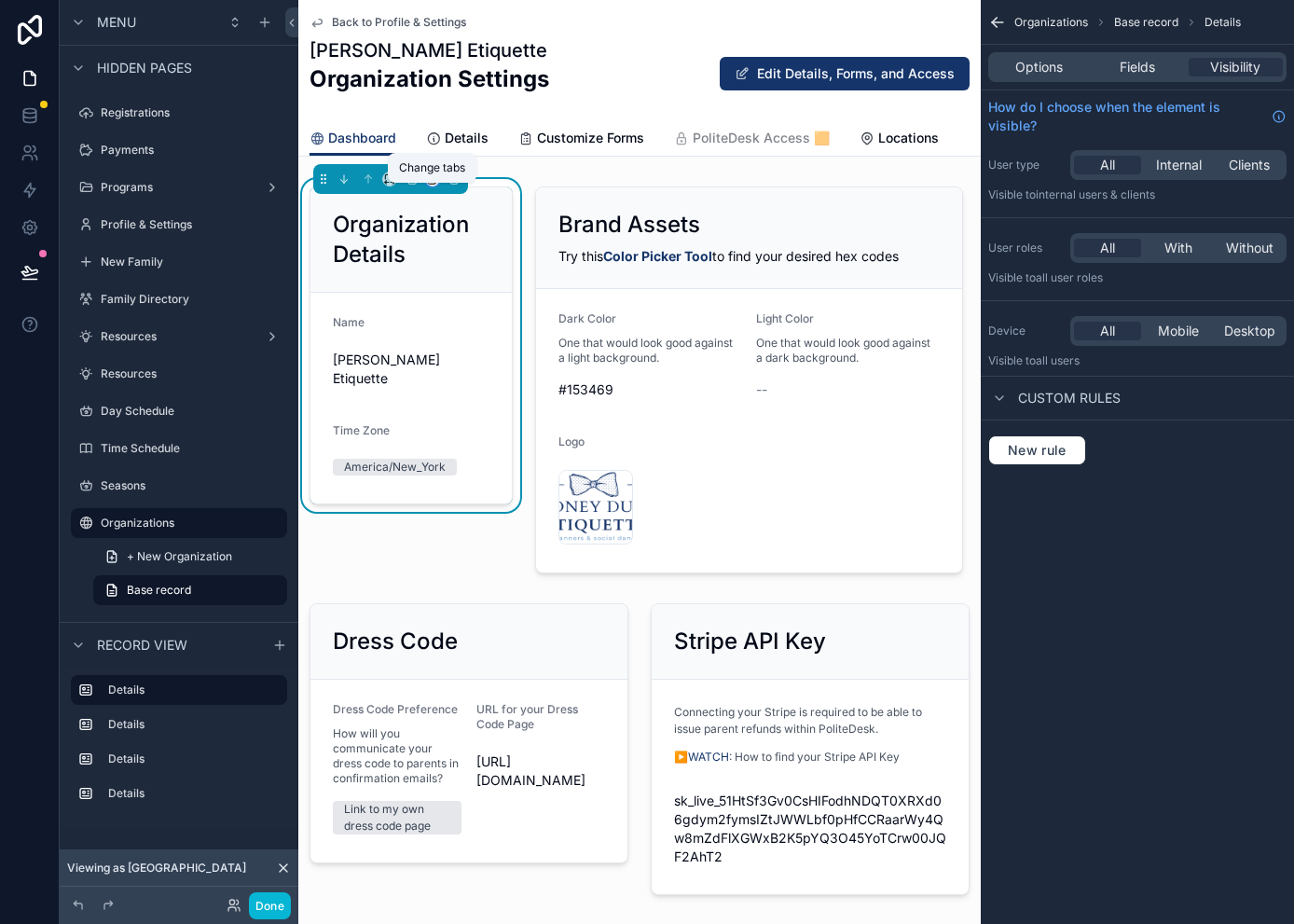
click at [429, 182] on icon "scrollable content" at bounding box center [433, 179] width 8 height 8
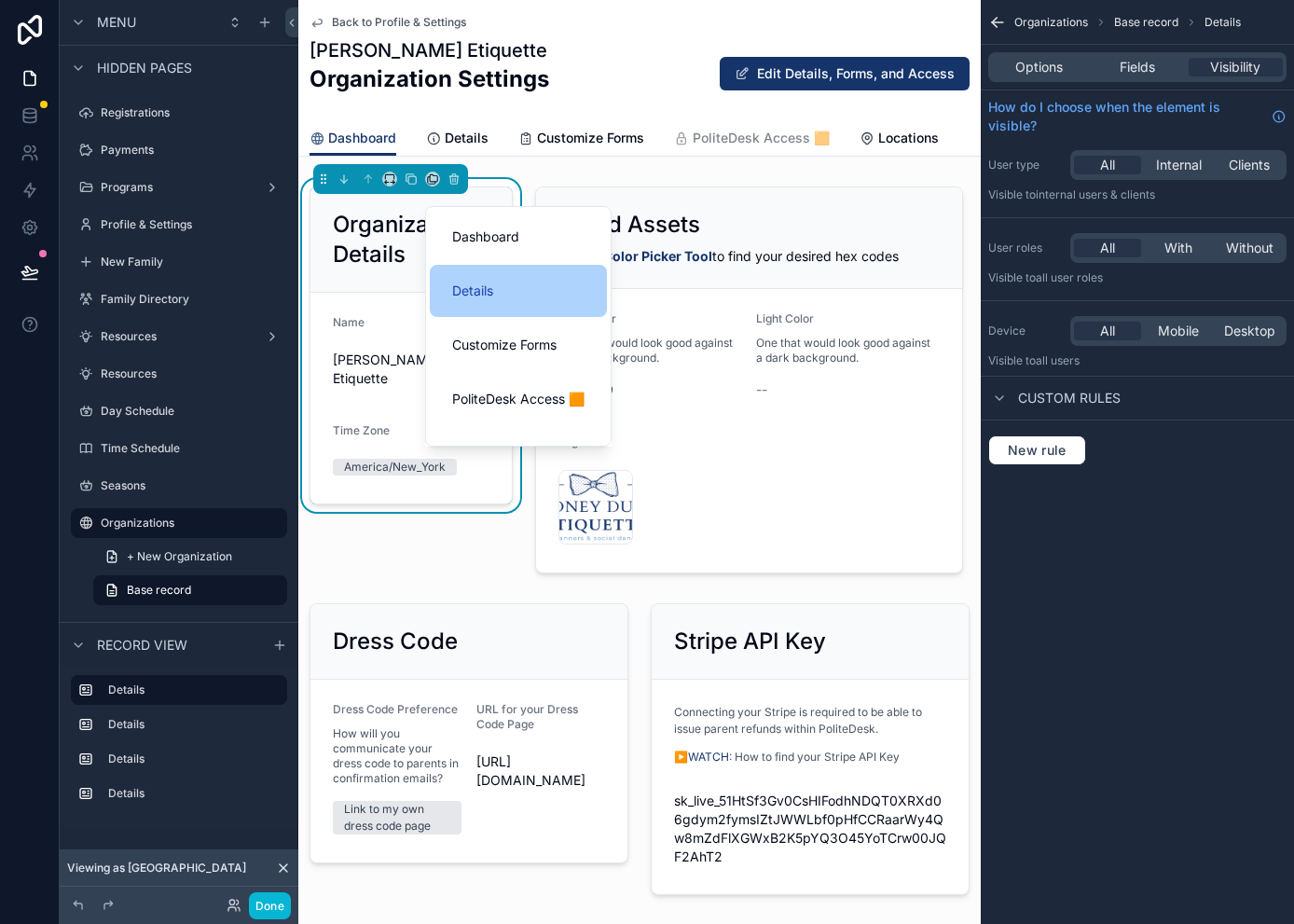
click at [488, 292] on span "Details" at bounding box center [473, 290] width 41 height 23
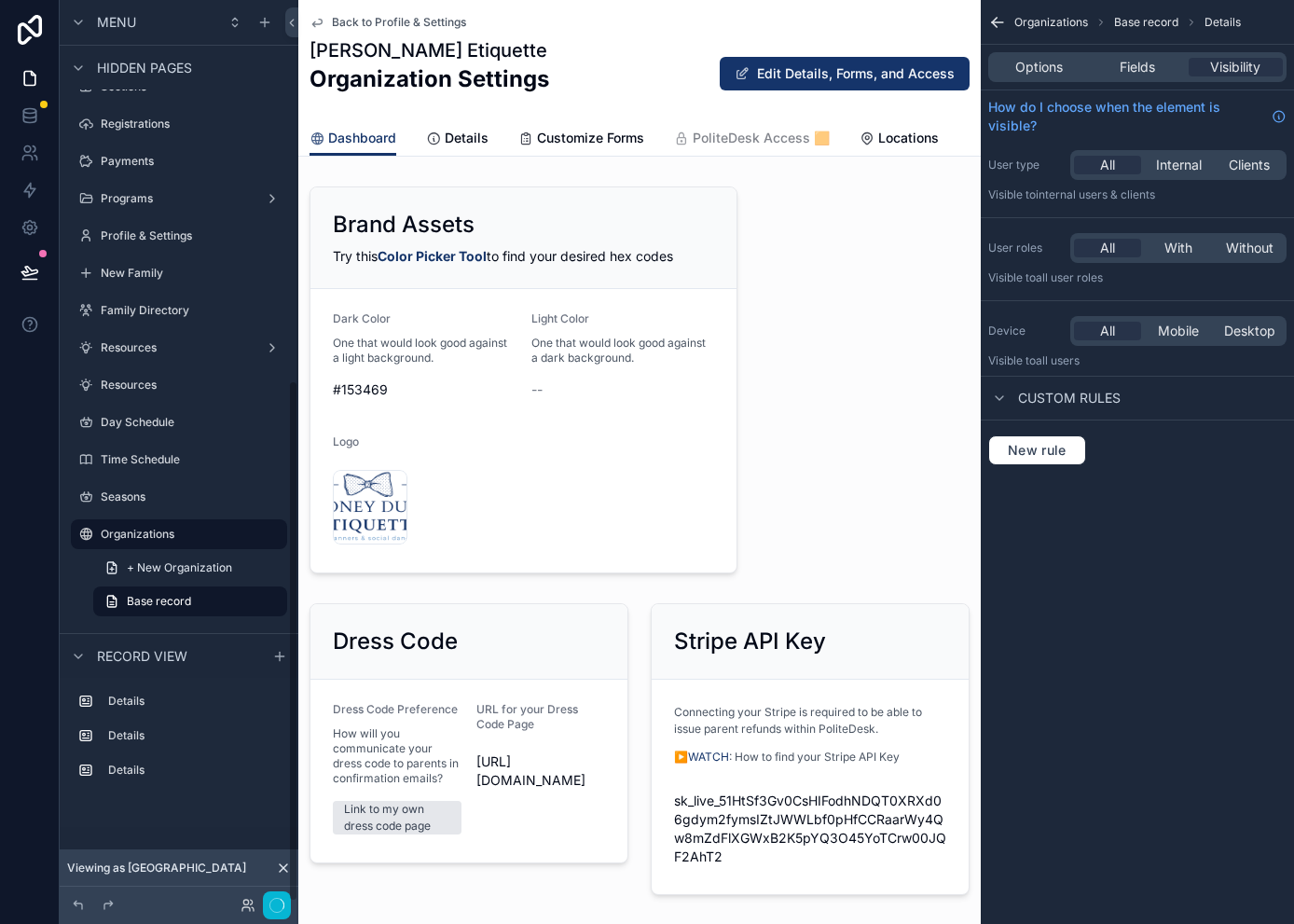
scroll to position [644, 0]
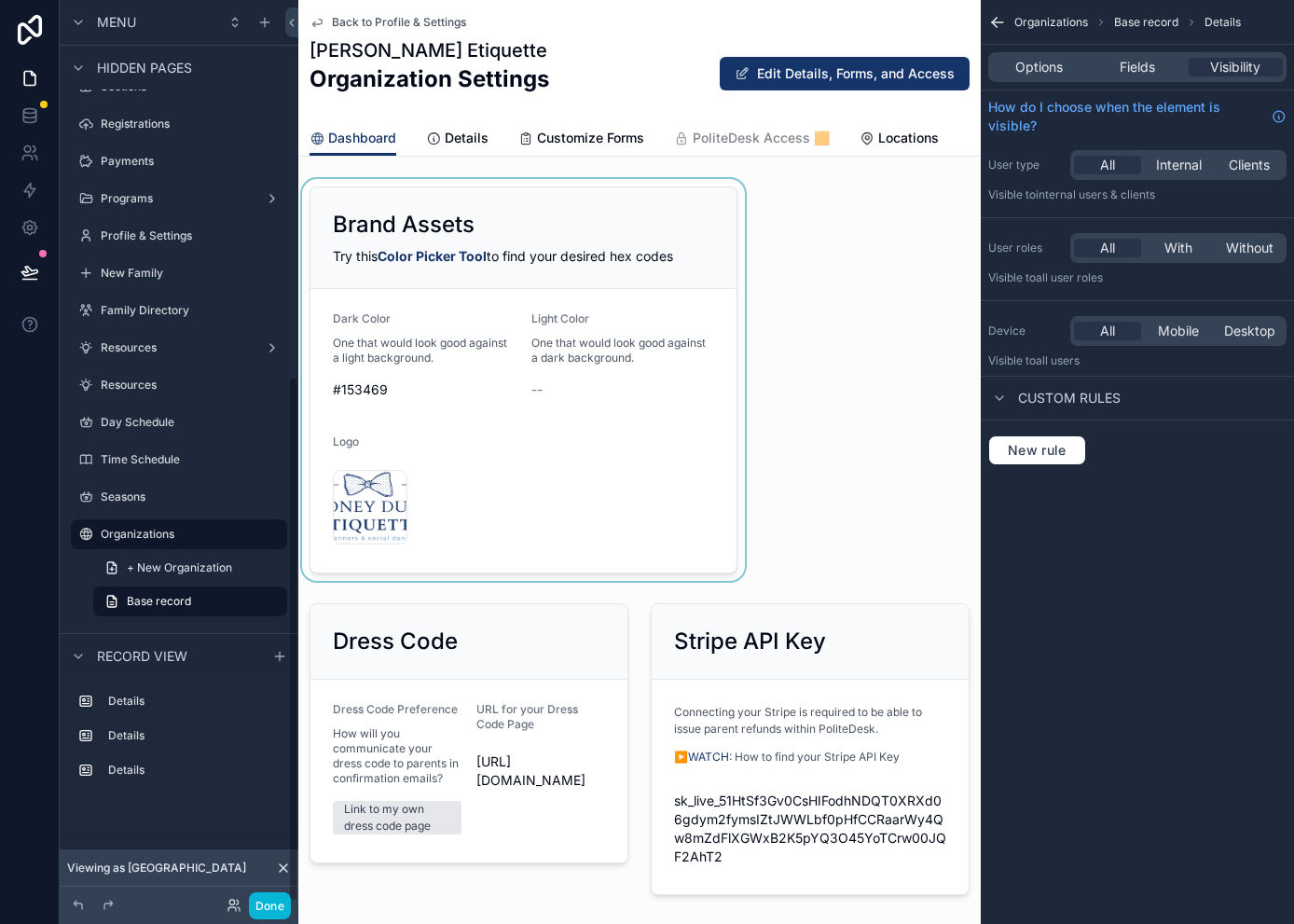
click at [438, 228] on div "scrollable content" at bounding box center [523, 379] width 450 height 402
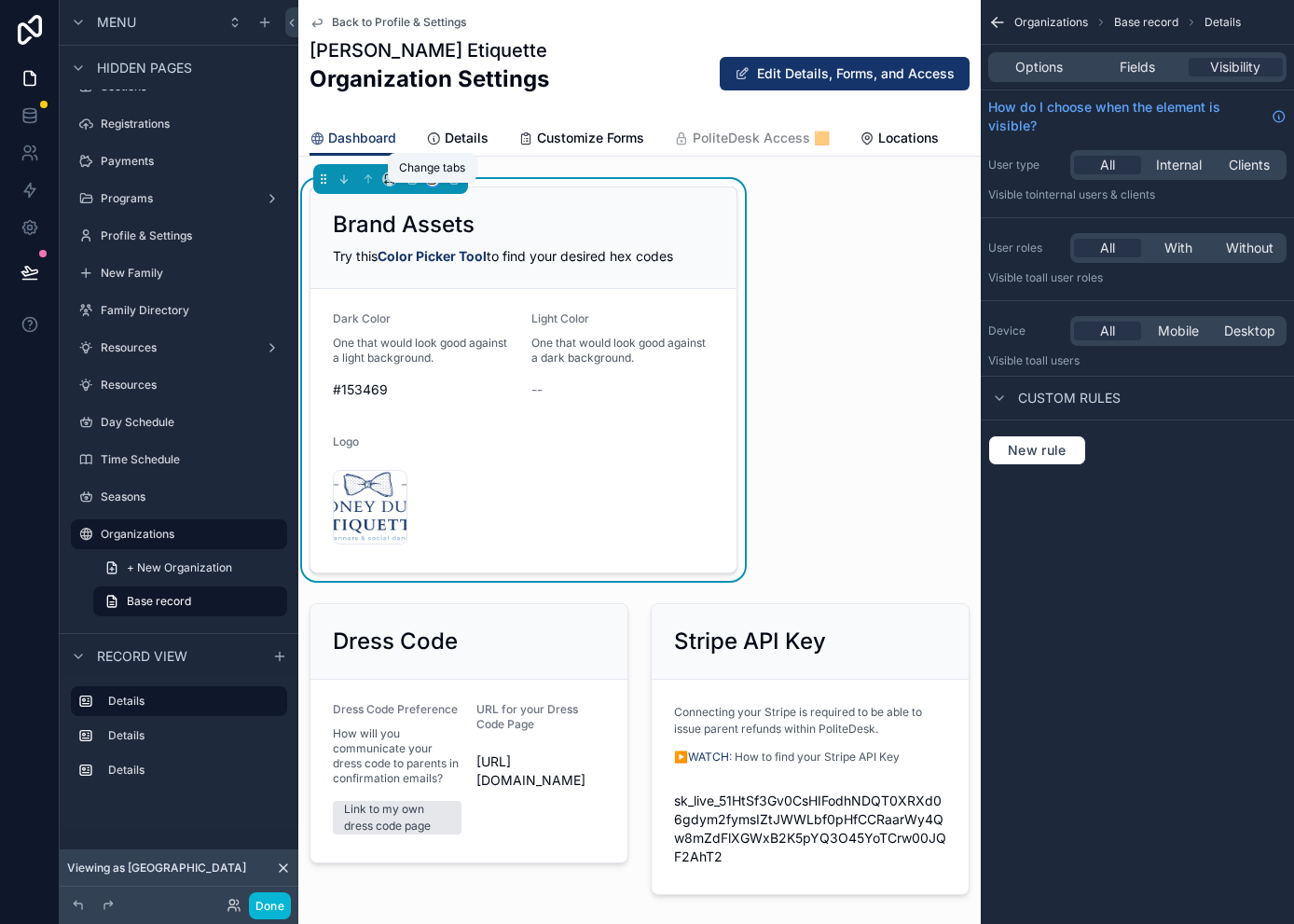
click at [426, 186] on icon "scrollable content" at bounding box center [432, 179] width 13 height 13
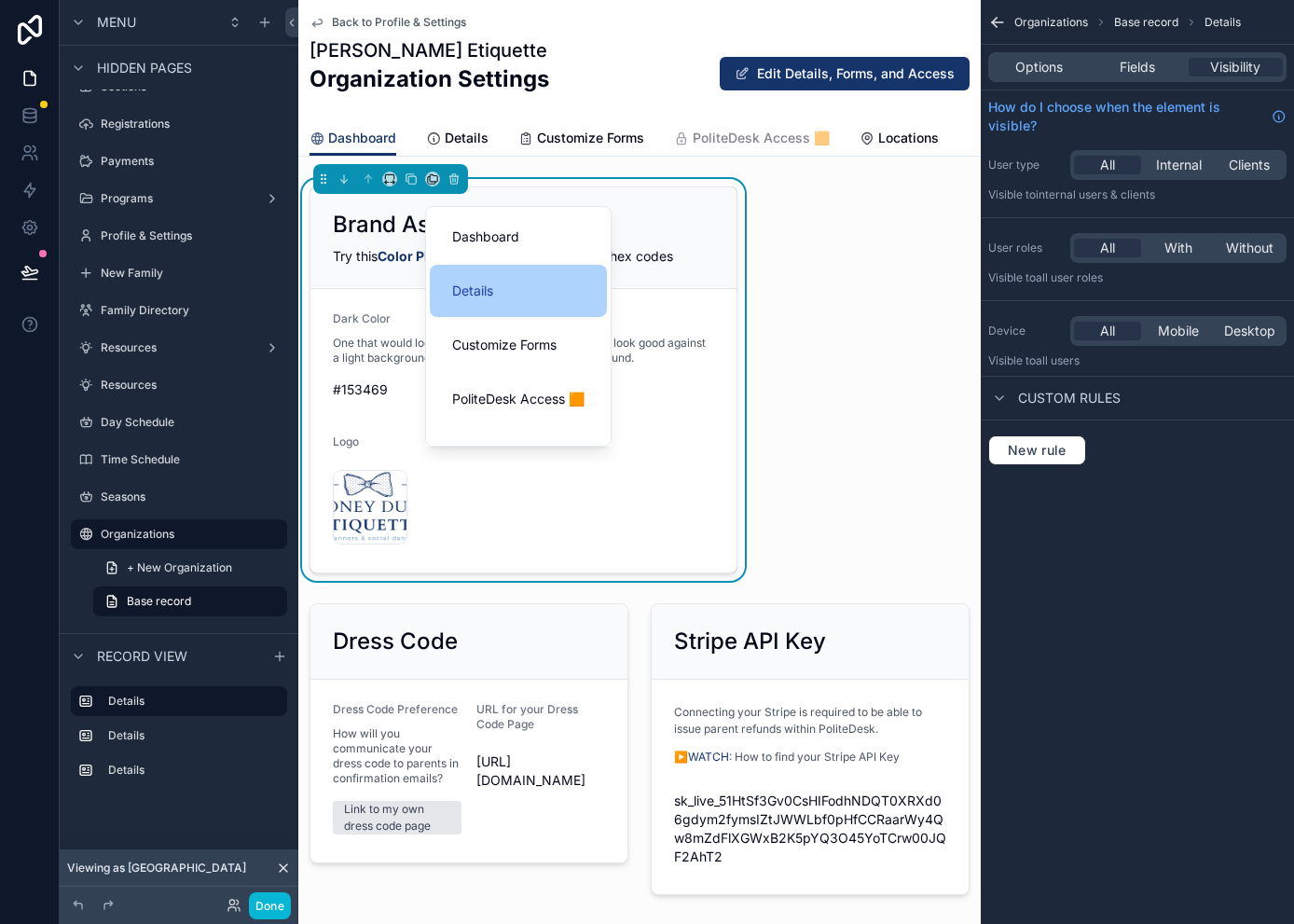
click at [493, 291] on span "Details" at bounding box center [473, 290] width 41 height 23
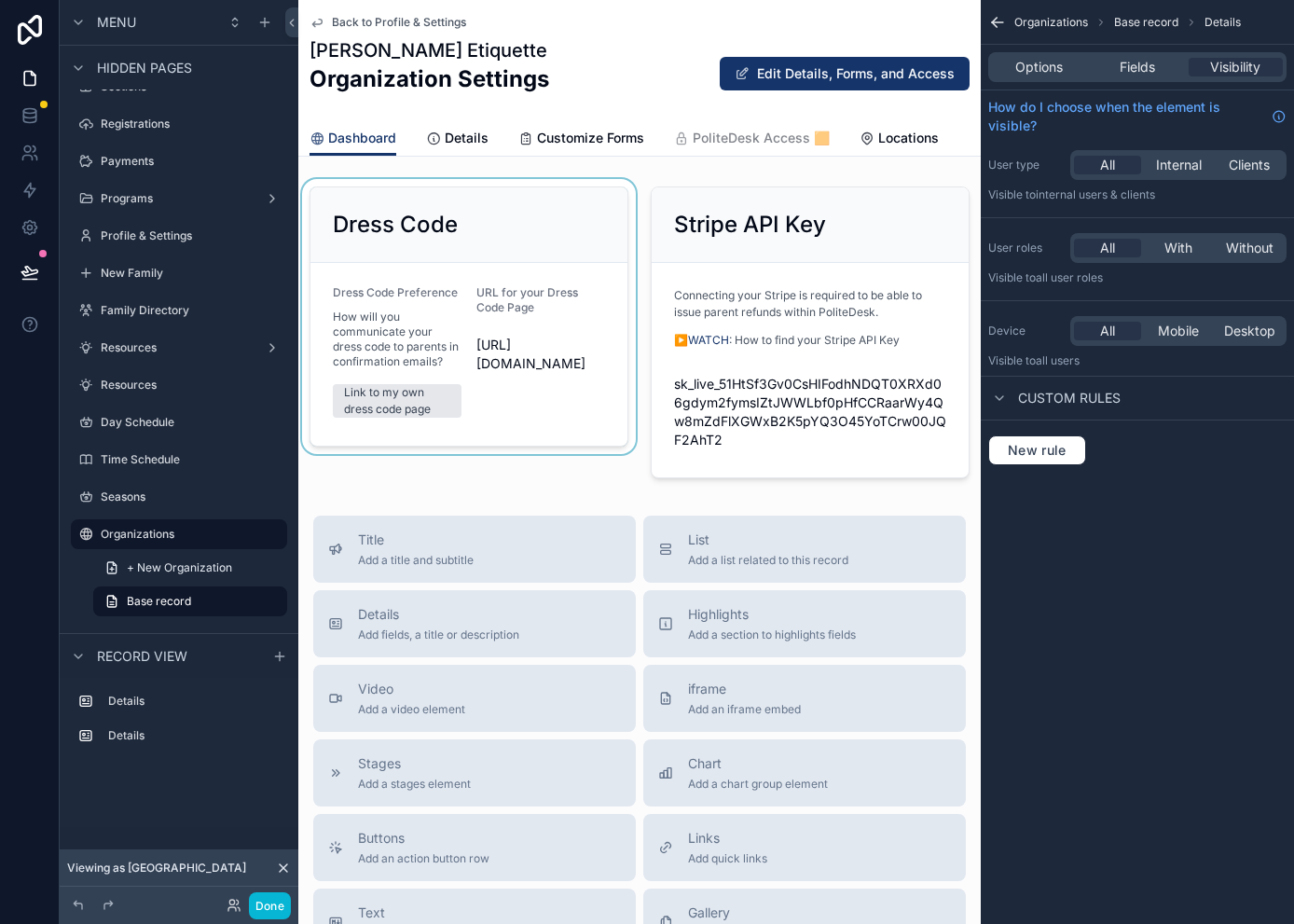
click at [478, 238] on div "scrollable content" at bounding box center [469, 332] width 342 height 307
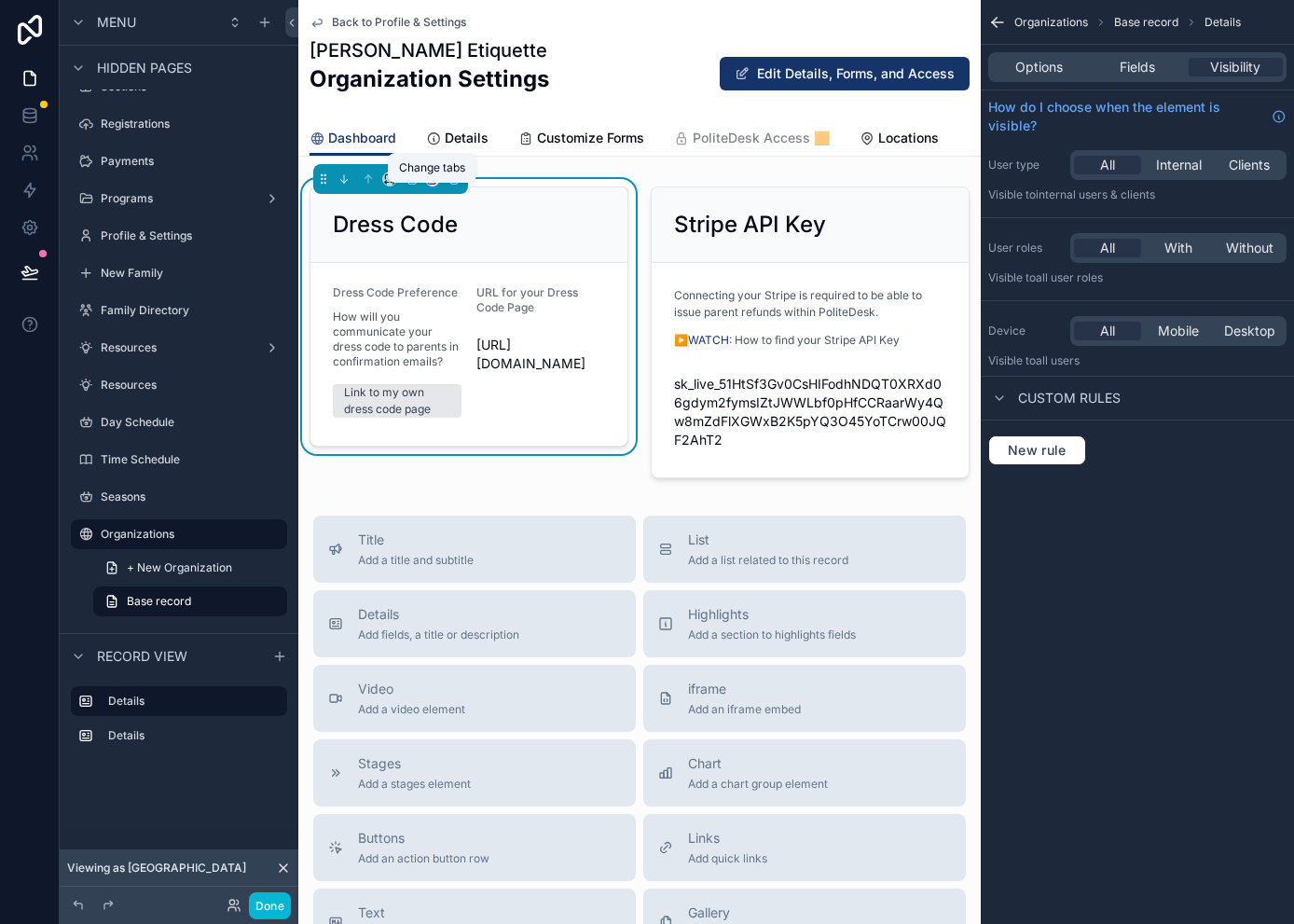
click at [433, 186] on icon "scrollable content" at bounding box center [432, 179] width 13 height 13
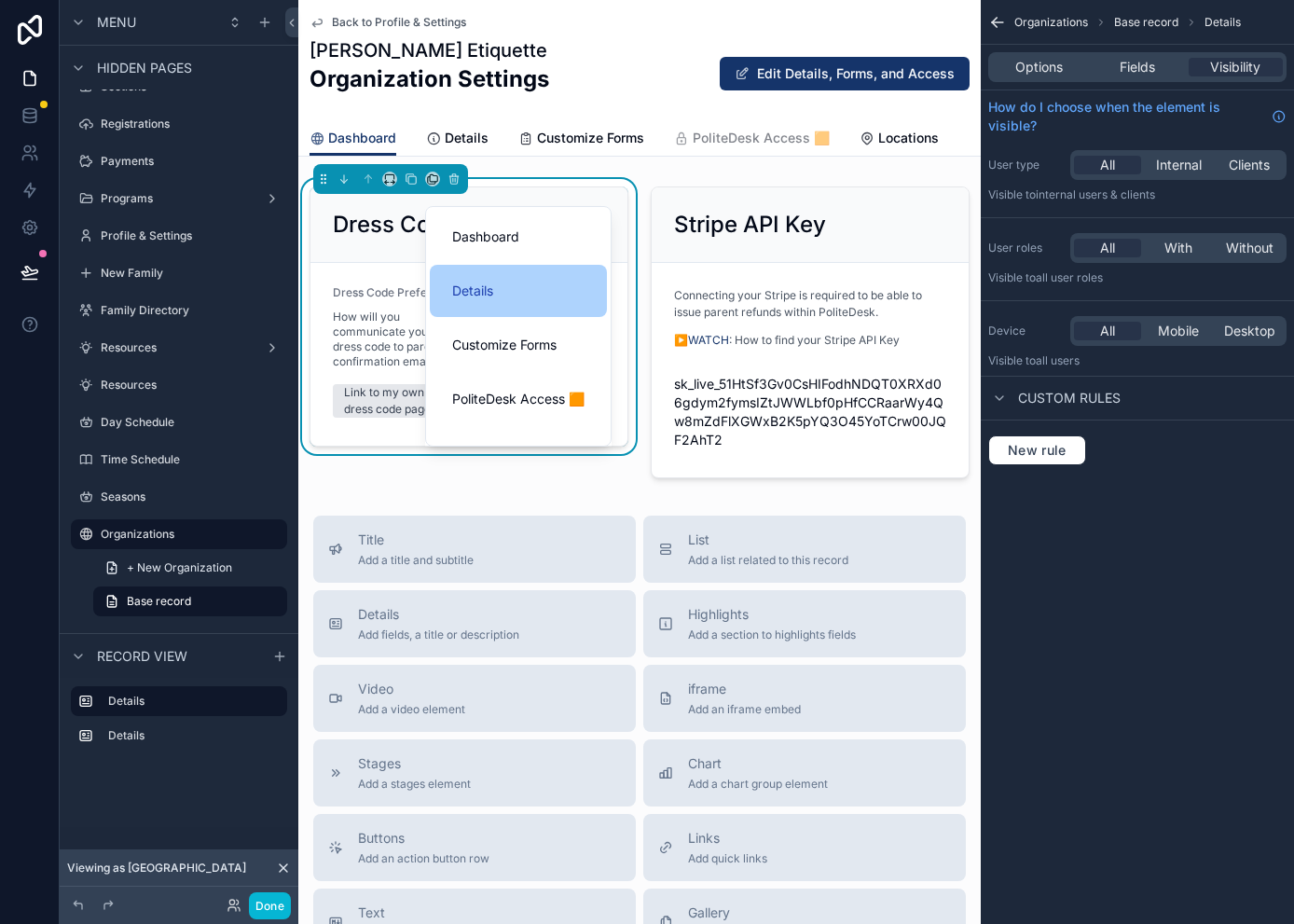
click at [489, 292] on span "Details" at bounding box center [473, 290] width 41 height 23
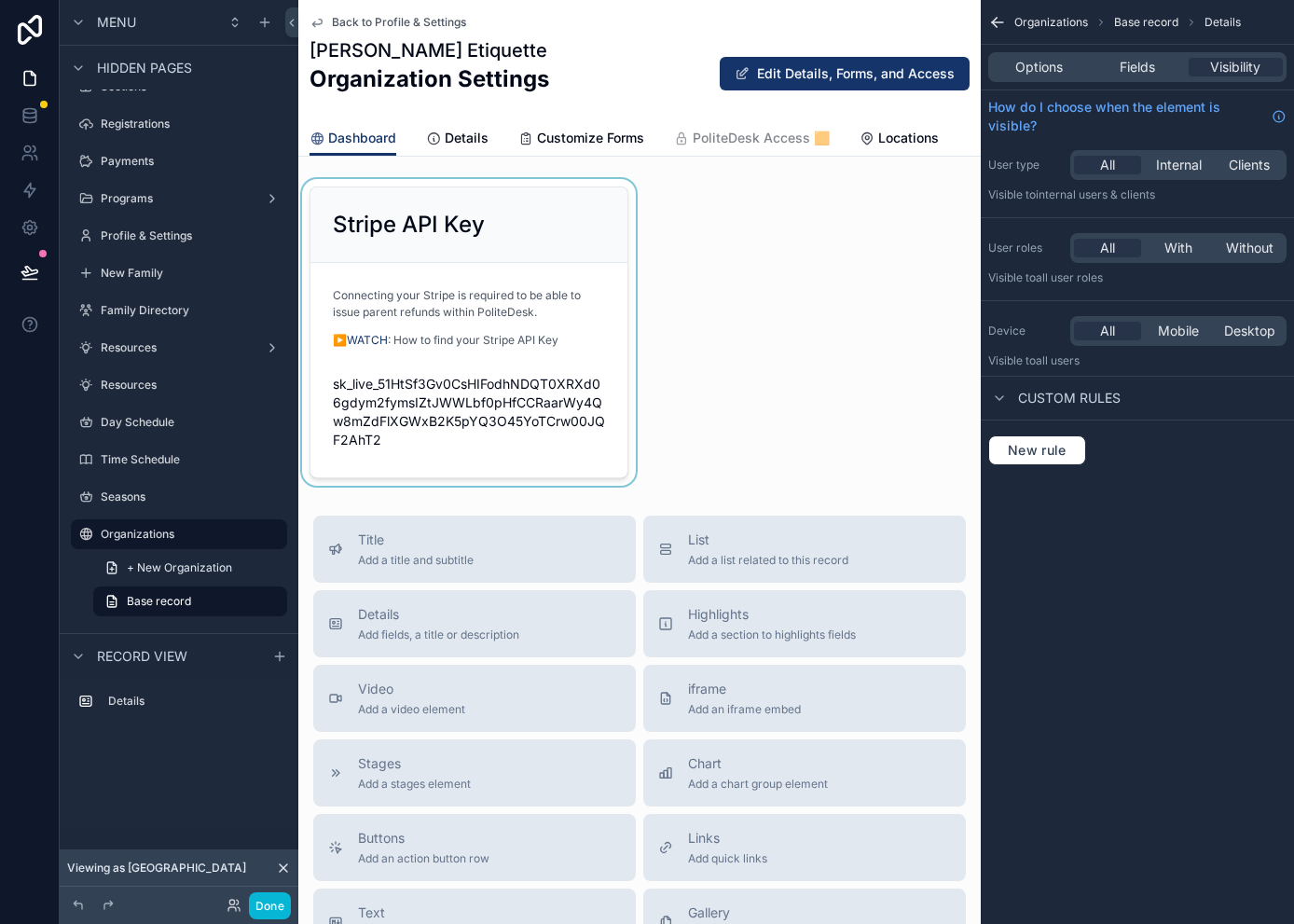
click at [457, 232] on div "scrollable content" at bounding box center [469, 332] width 342 height 307
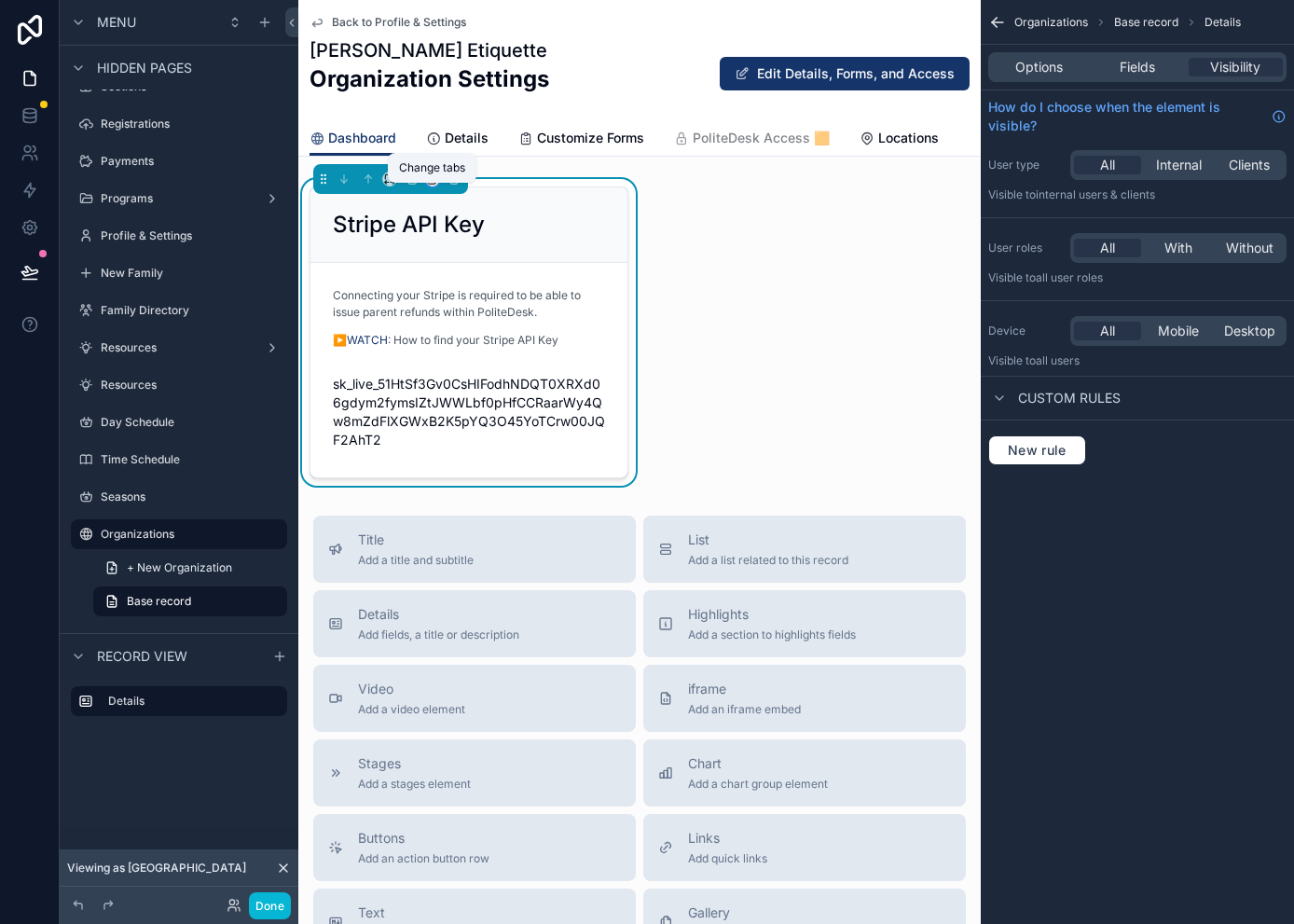
click at [431, 186] on icon "scrollable content" at bounding box center [432, 179] width 13 height 13
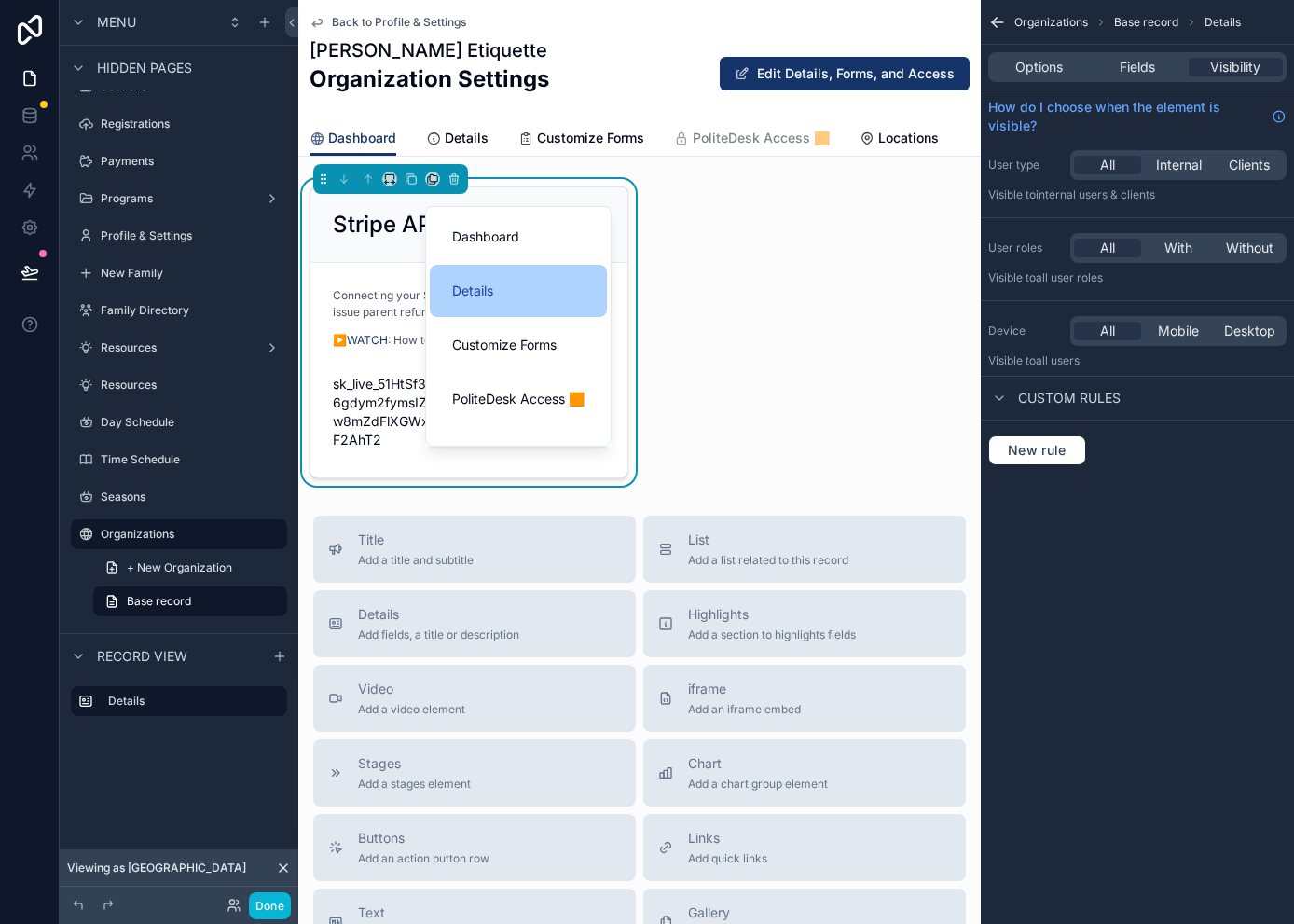
click at [485, 279] on span "Details" at bounding box center [473, 290] width 41 height 23
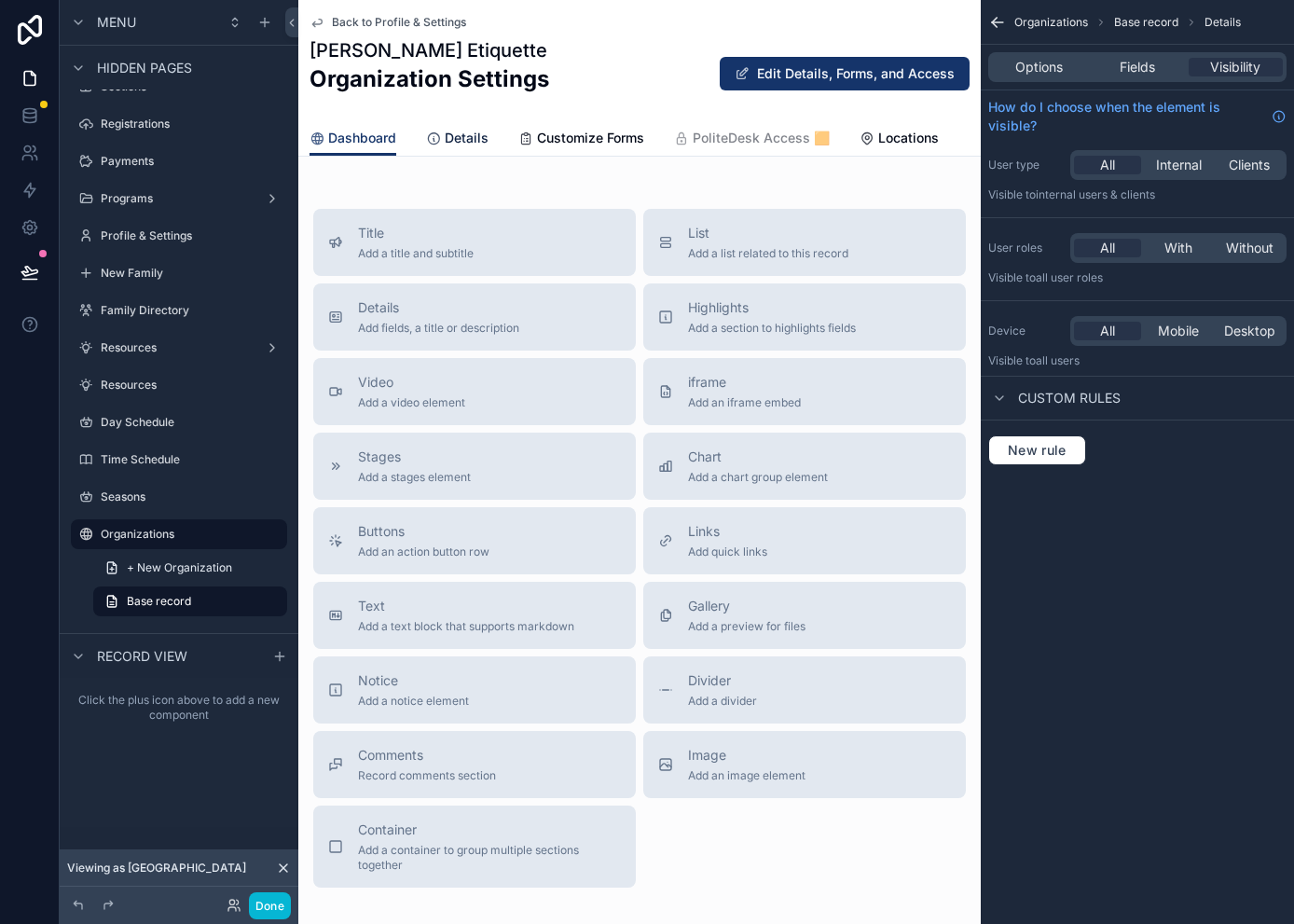
click at [472, 139] on span "Details" at bounding box center [466, 137] width 43 height 19
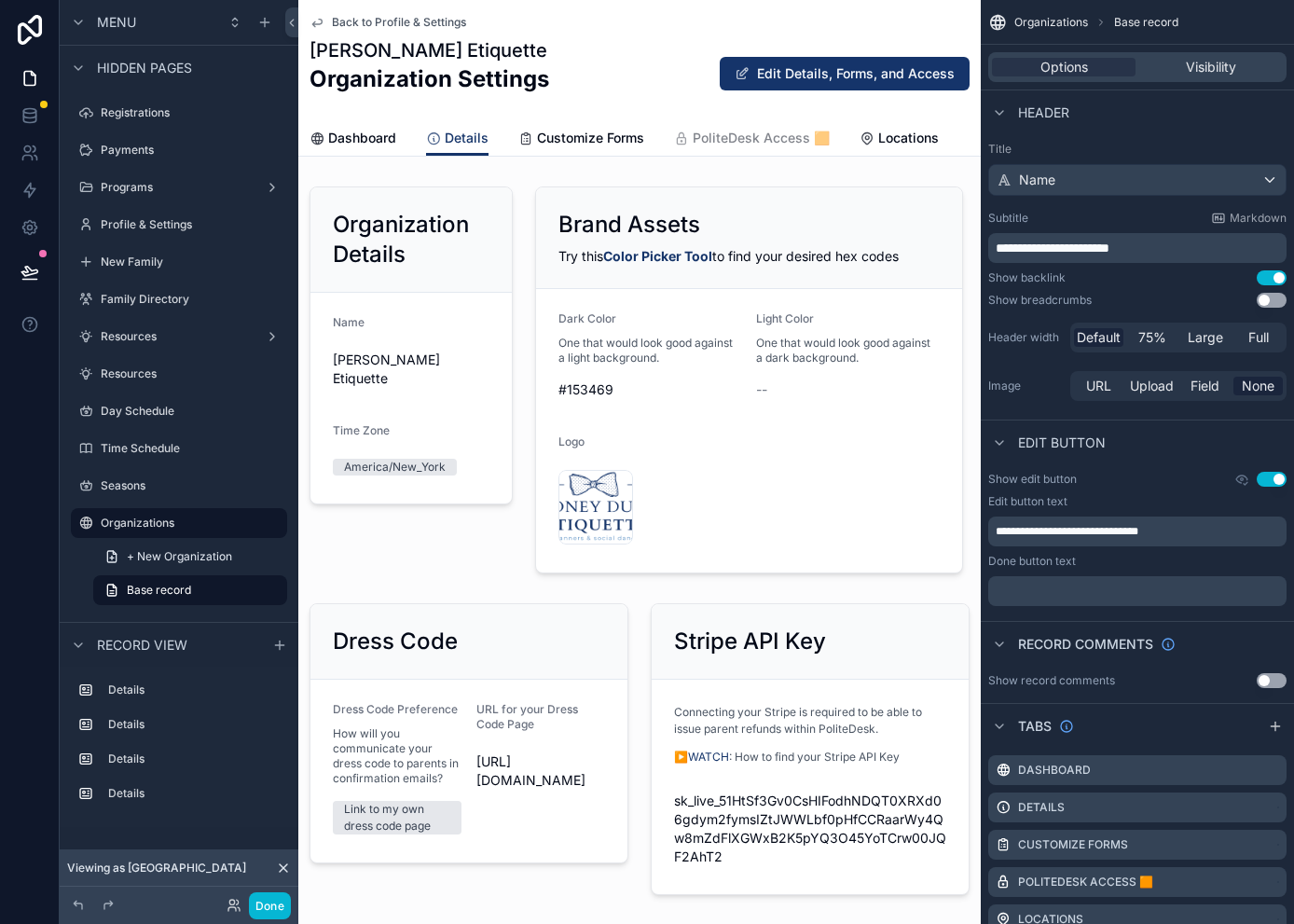
click at [612, 106] on div "[PERSON_NAME] Etiquette Organization Settings Edit Details, Forms, and Access" at bounding box center [639, 73] width 660 height 72
click at [359, 110] on div "Back to Profile & Settings [GEOGRAPHIC_DATA][PERSON_NAME] Etiquette Organizatio…" at bounding box center [639, 60] width 660 height 120
click at [378, 136] on span "Dashboard" at bounding box center [361, 137] width 68 height 19
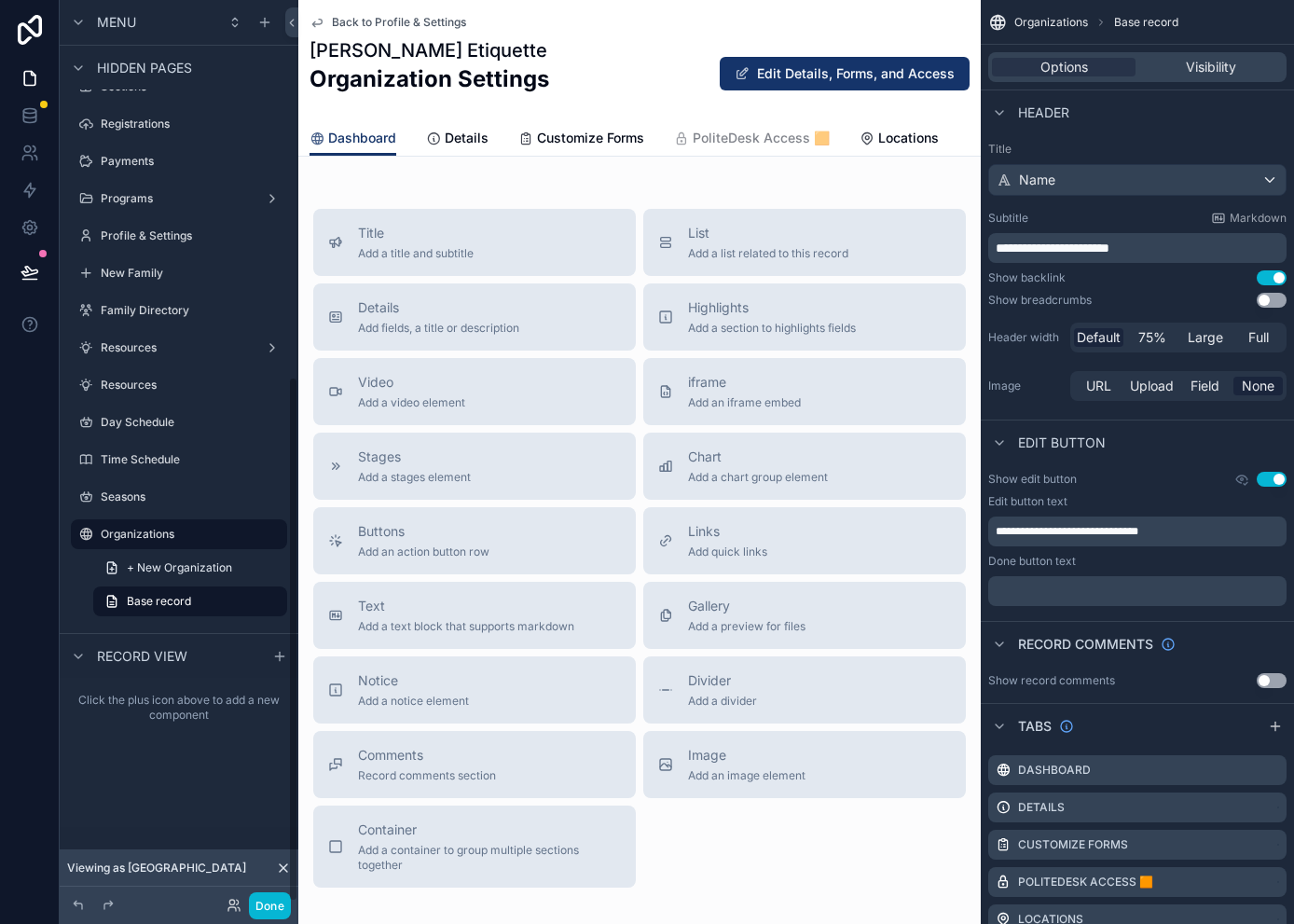
click at [460, 108] on div "[PERSON_NAME] Etiquette Organization Settings" at bounding box center [428, 73] width 240 height 72
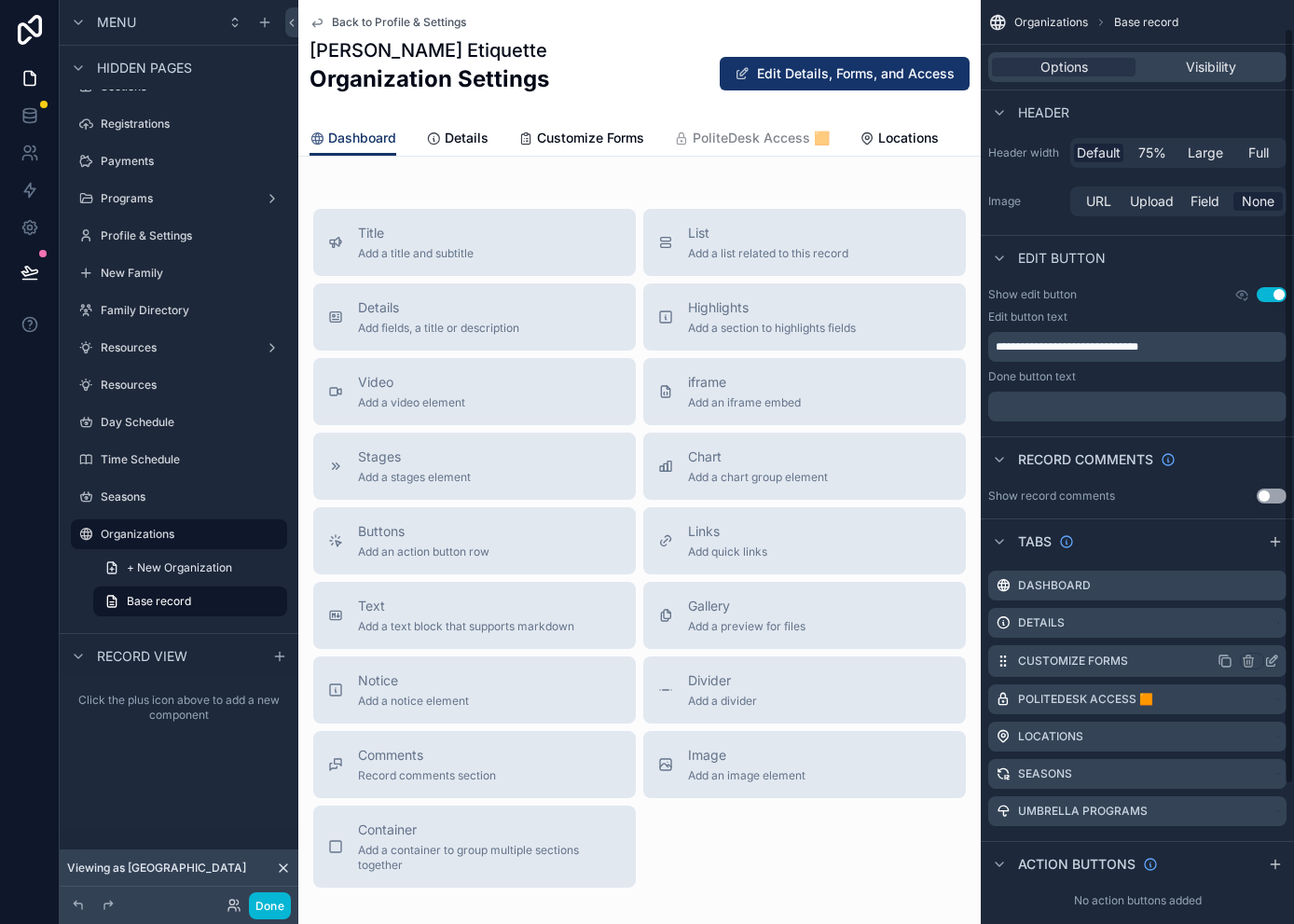
scroll to position [187, 0]
click at [1152, 624] on icon "scrollable content" at bounding box center [1273, 620] width 8 height 8
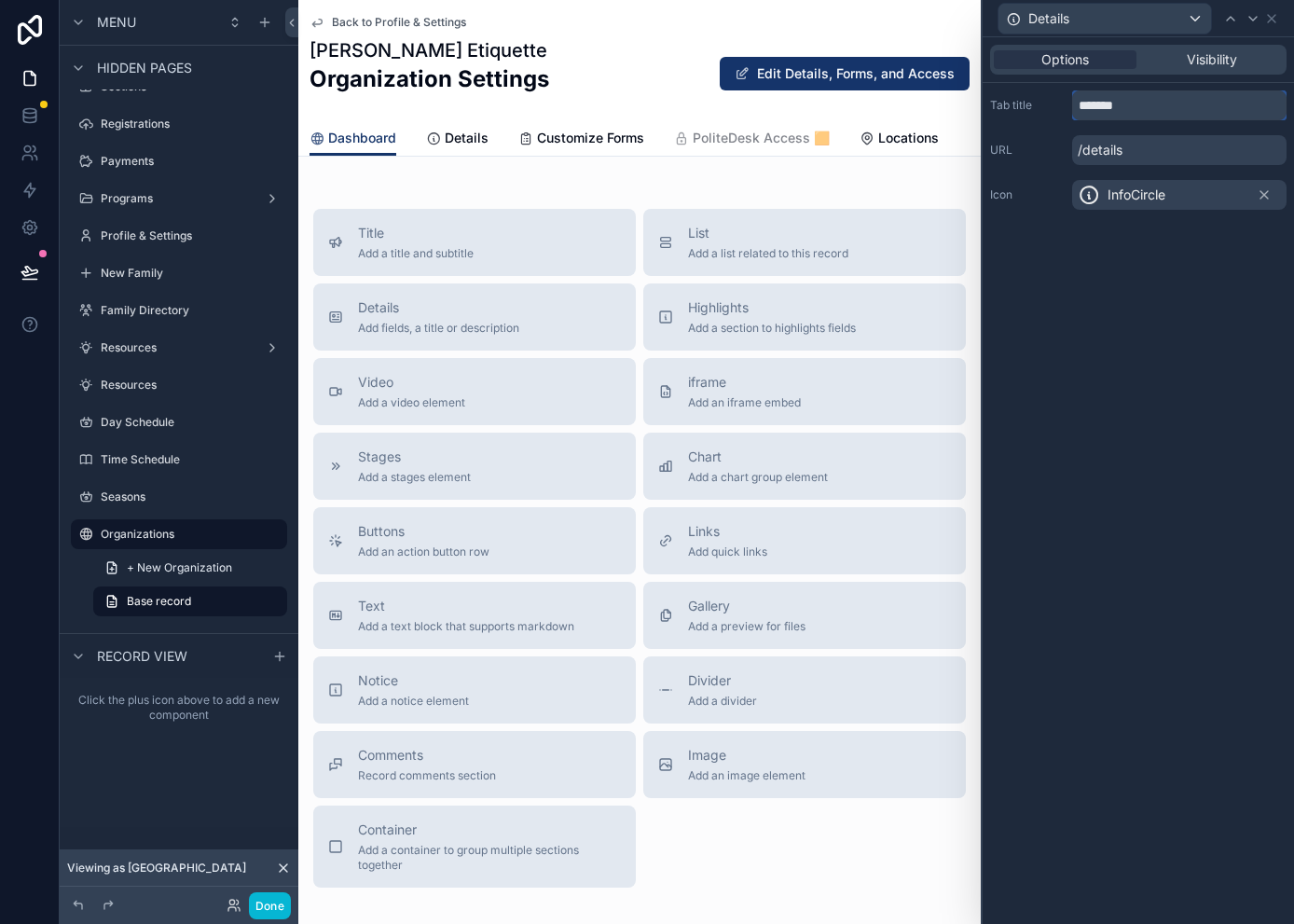
click at [1099, 108] on input "*******" at bounding box center [1179, 106] width 214 height 30
click at [1099, 107] on input "*******" at bounding box center [1179, 106] width 214 height 30
click at [1082, 355] on div "Options Visibility Tab title ******** URL /settings Icon InfoCircle" at bounding box center [1137, 481] width 311 height 886
click at [1114, 101] on input "********" at bounding box center [1179, 106] width 214 height 30
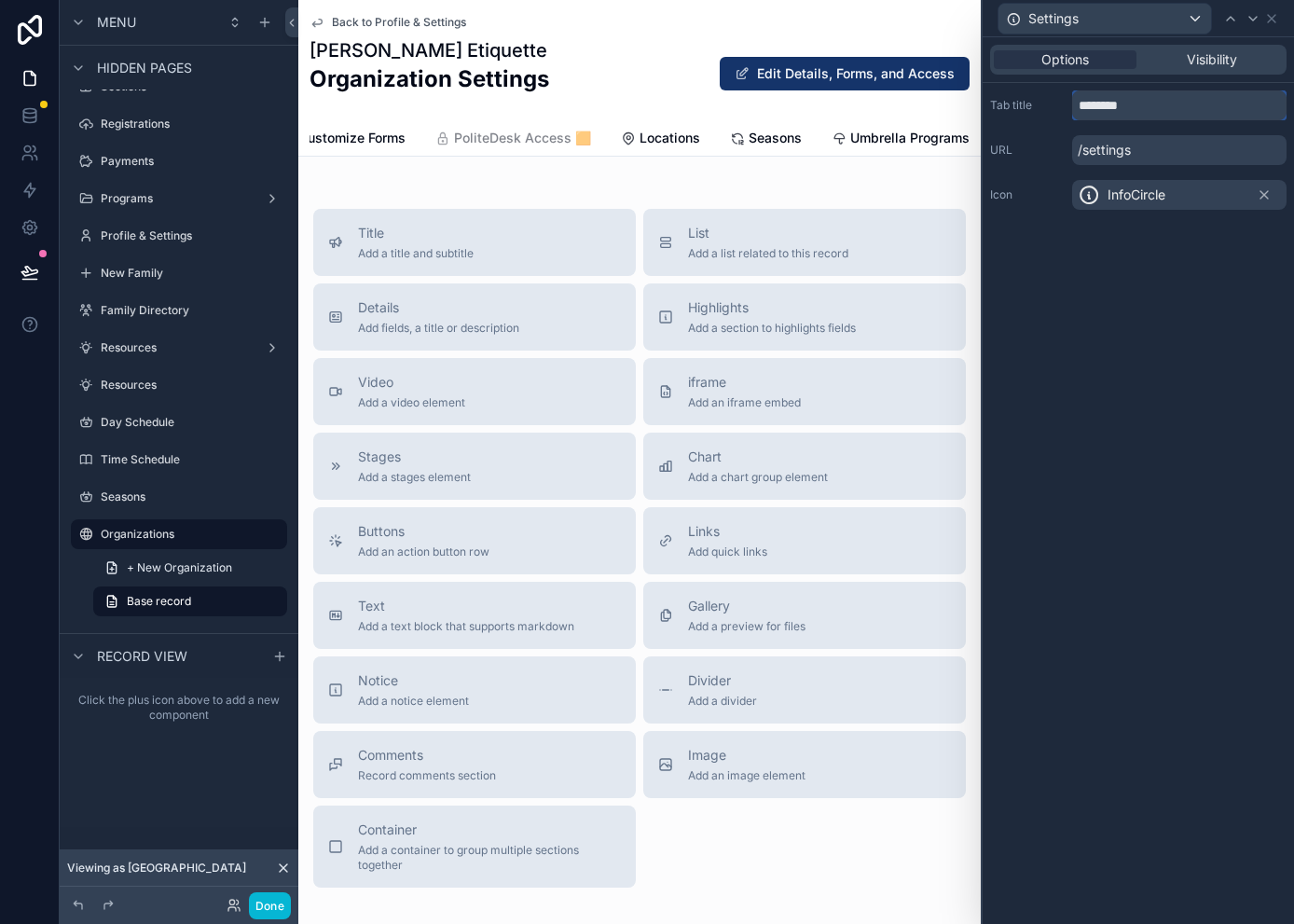
click at [1114, 101] on input "********" at bounding box center [1179, 106] width 214 height 30
type input "*******"
click at [455, 80] on h2 "Organization Settings" at bounding box center [428, 78] width 240 height 31
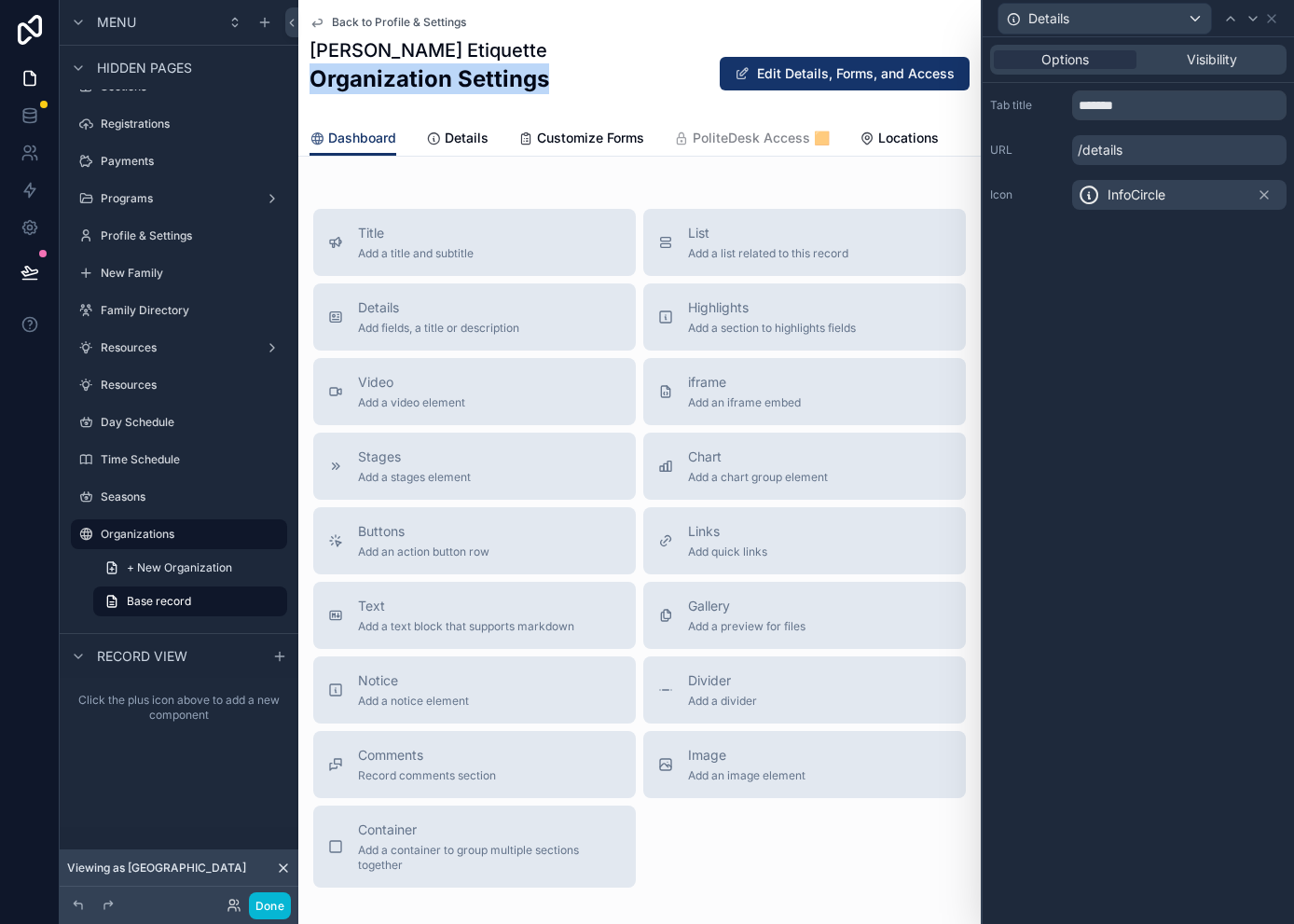
click at [455, 80] on h2 "Organization Settings" at bounding box center [428, 78] width 240 height 31
click at [455, 54] on h1 "[PERSON_NAME] Etiquette" at bounding box center [428, 50] width 240 height 26
click at [551, 61] on div "[PERSON_NAME] Etiquette Organization Settings Edit Details, Forms, and Access" at bounding box center [639, 73] width 660 height 72
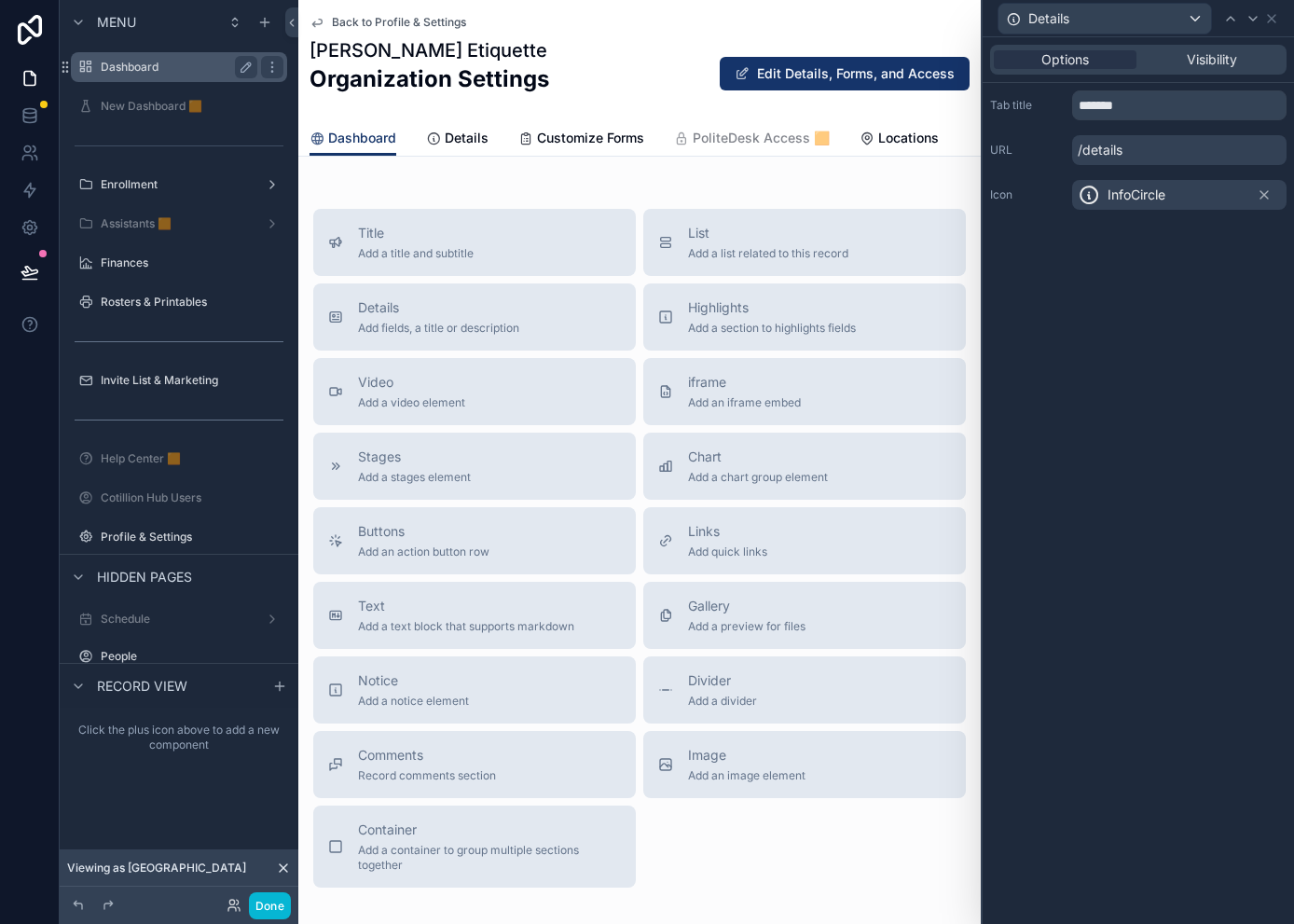
click at [160, 72] on label "Dashboard" at bounding box center [175, 66] width 149 height 15
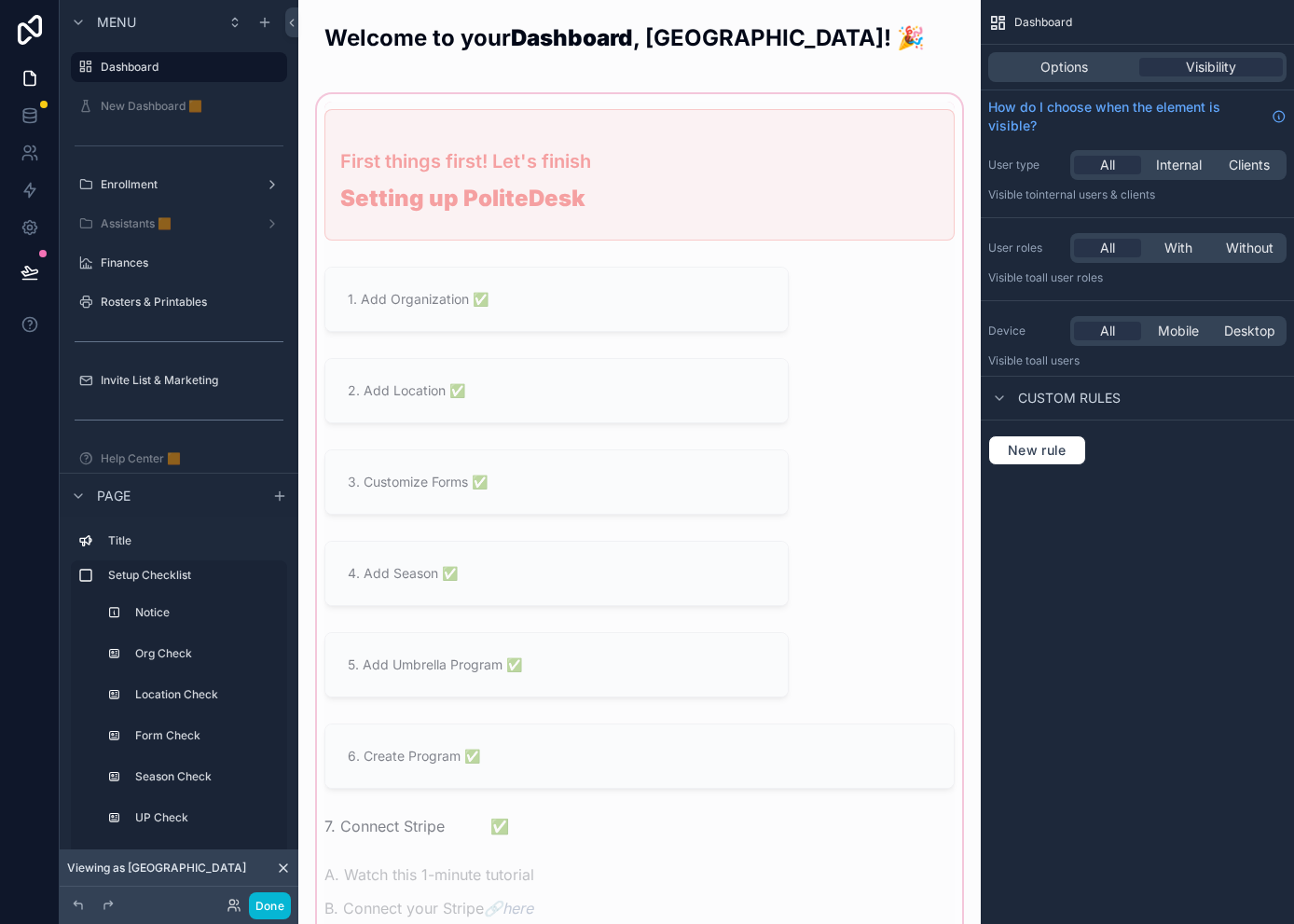
click at [518, 150] on div "scrollable content" at bounding box center [639, 556] width 652 height 931
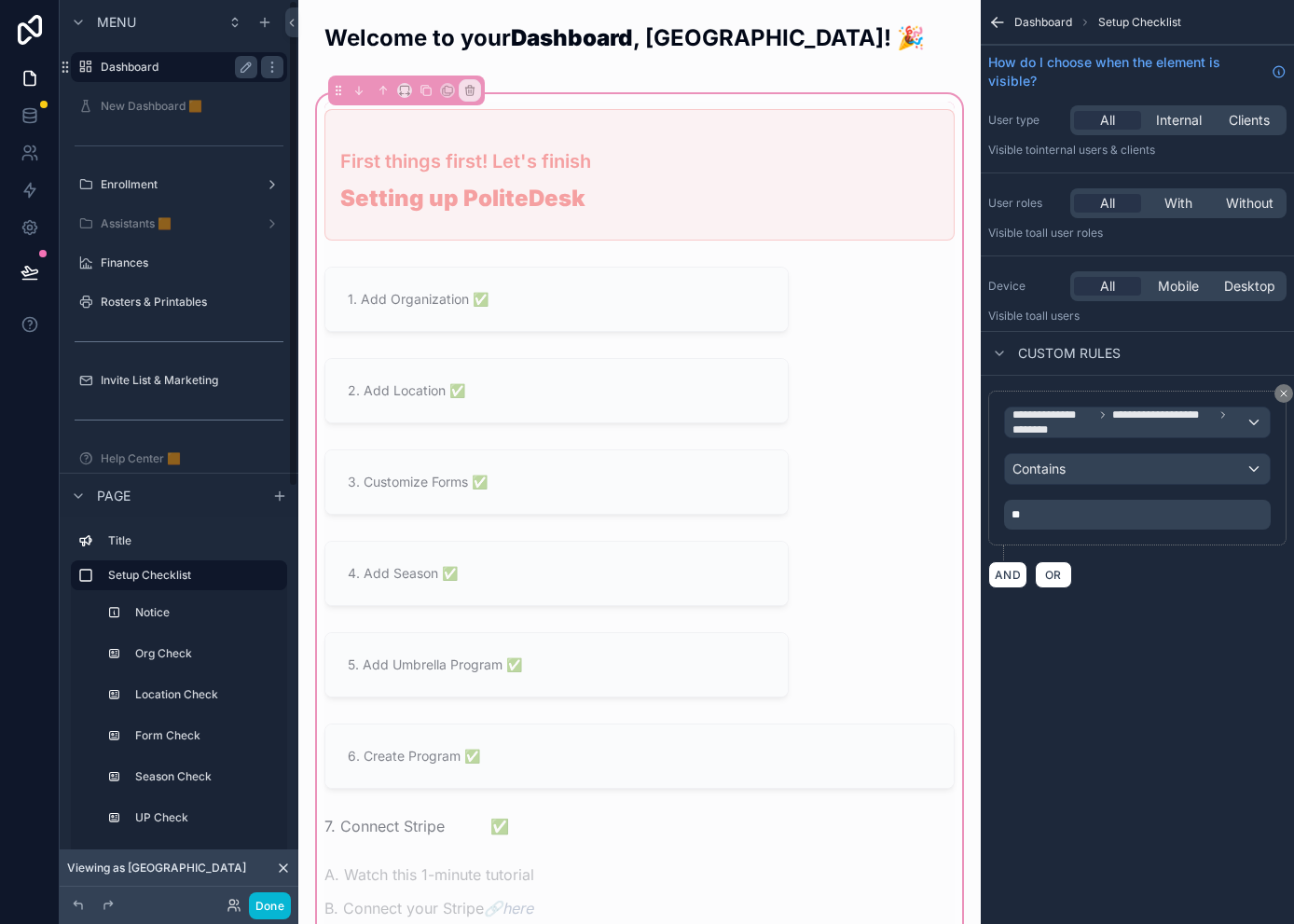
click at [155, 71] on label "Dashboard" at bounding box center [175, 66] width 149 height 15
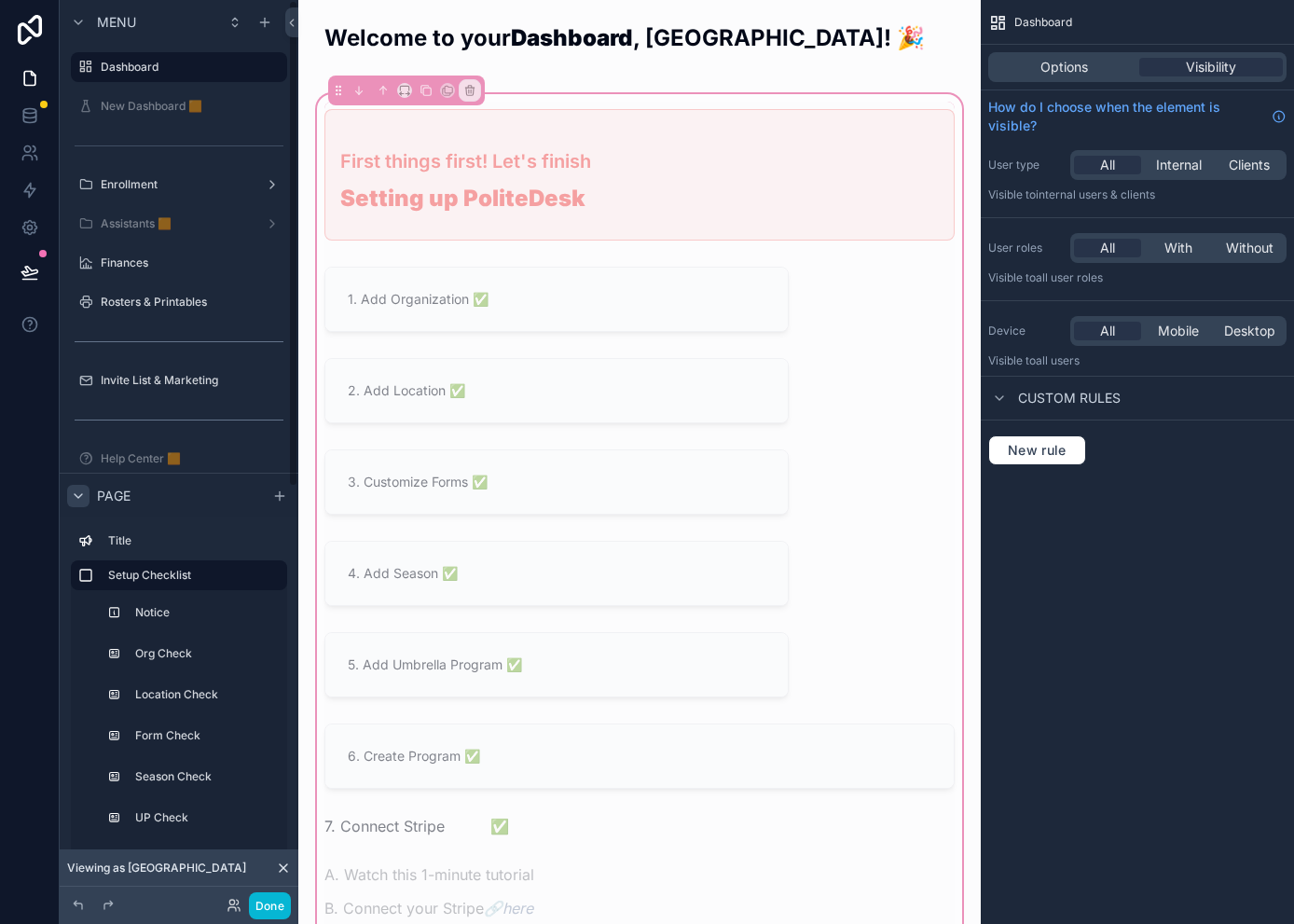
click at [76, 493] on icon "scrollable content" at bounding box center [78, 495] width 15 height 15
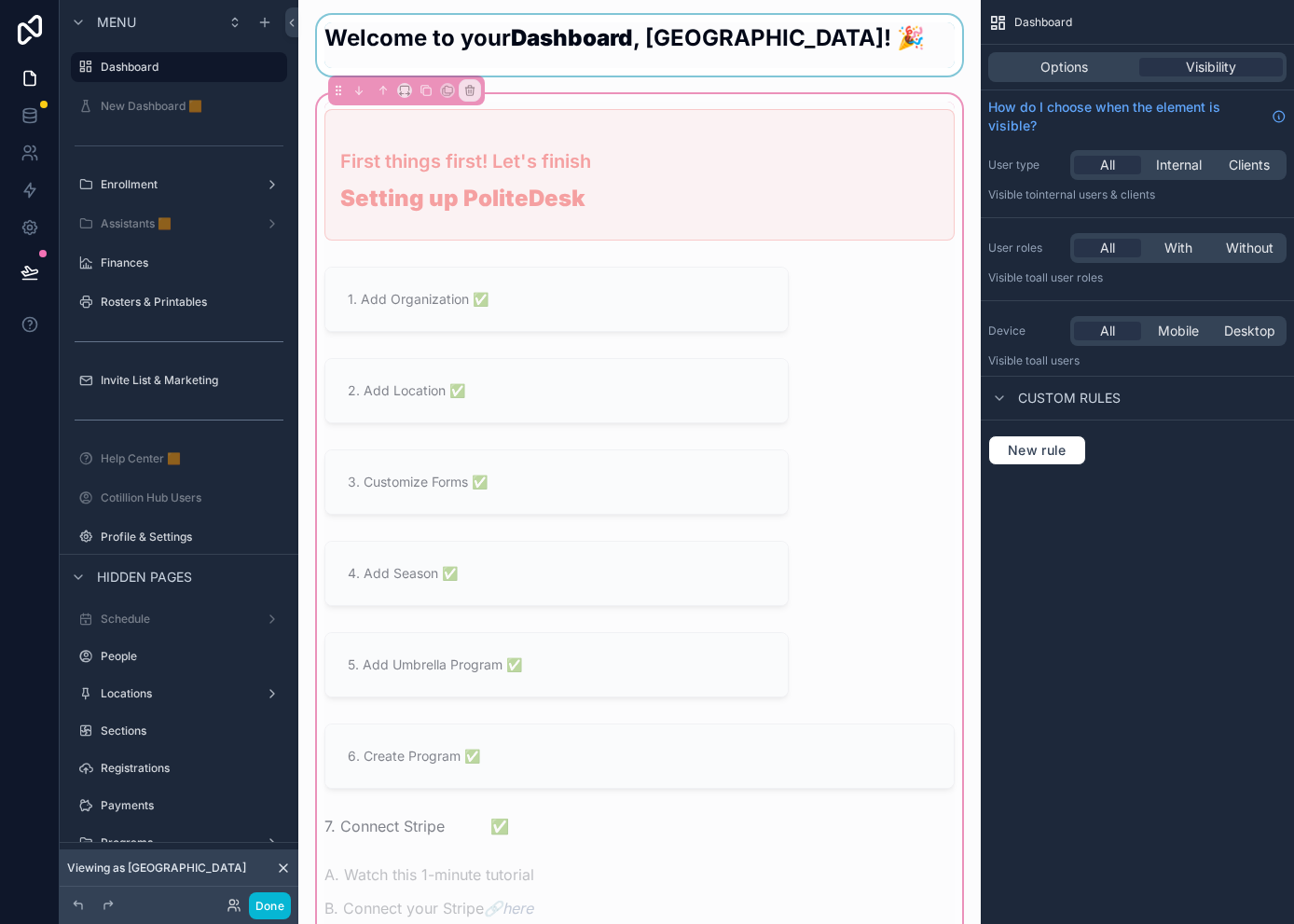
click at [469, 34] on div "scrollable content" at bounding box center [639, 44] width 652 height 60
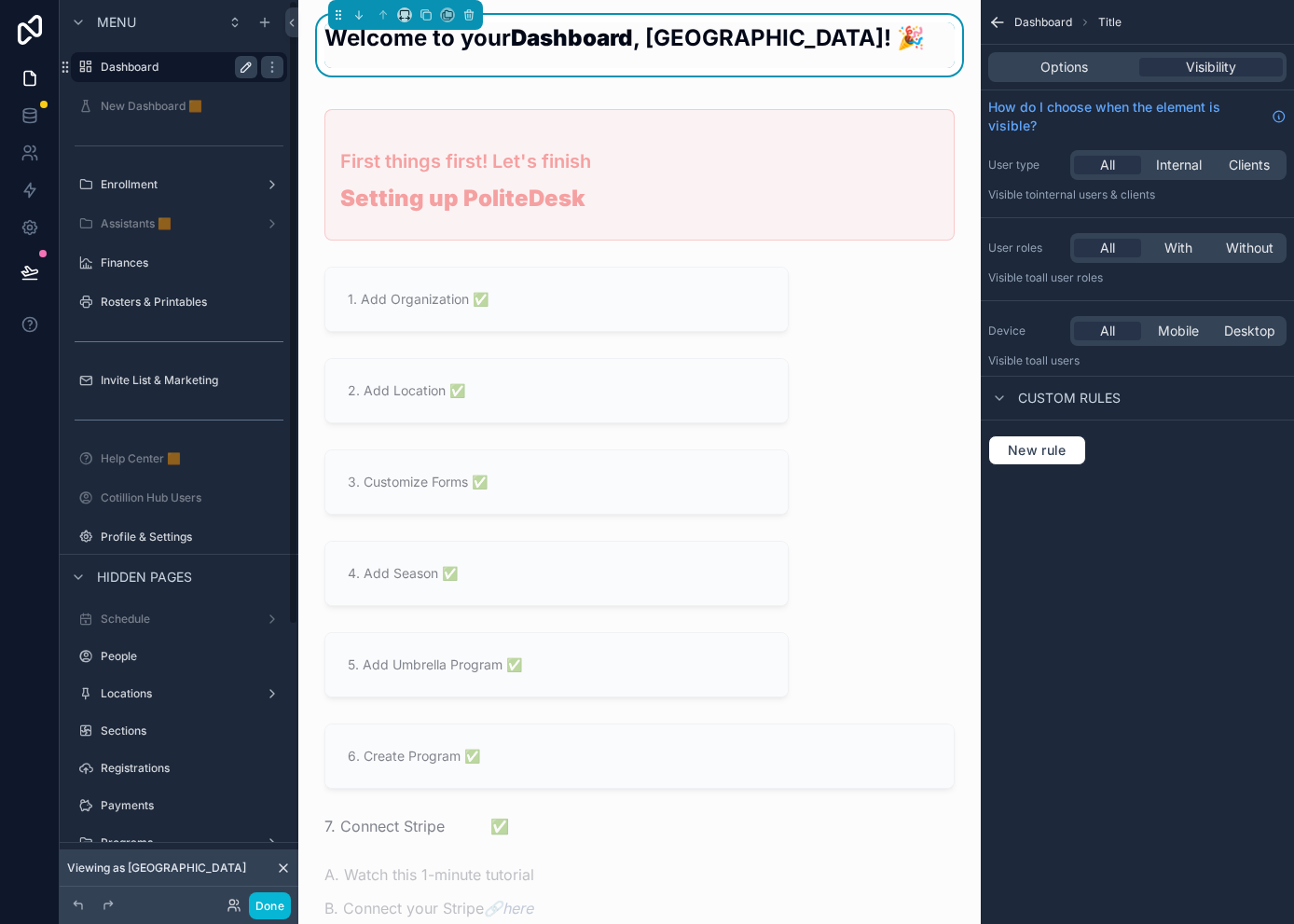
click at [249, 70] on icon "scrollable content" at bounding box center [246, 66] width 15 height 15
click at [153, 72] on input "*********" at bounding box center [164, 67] width 126 height 23
type input "**********"
click at [265, 70] on icon "scrollable content" at bounding box center [271, 66] width 15 height 15
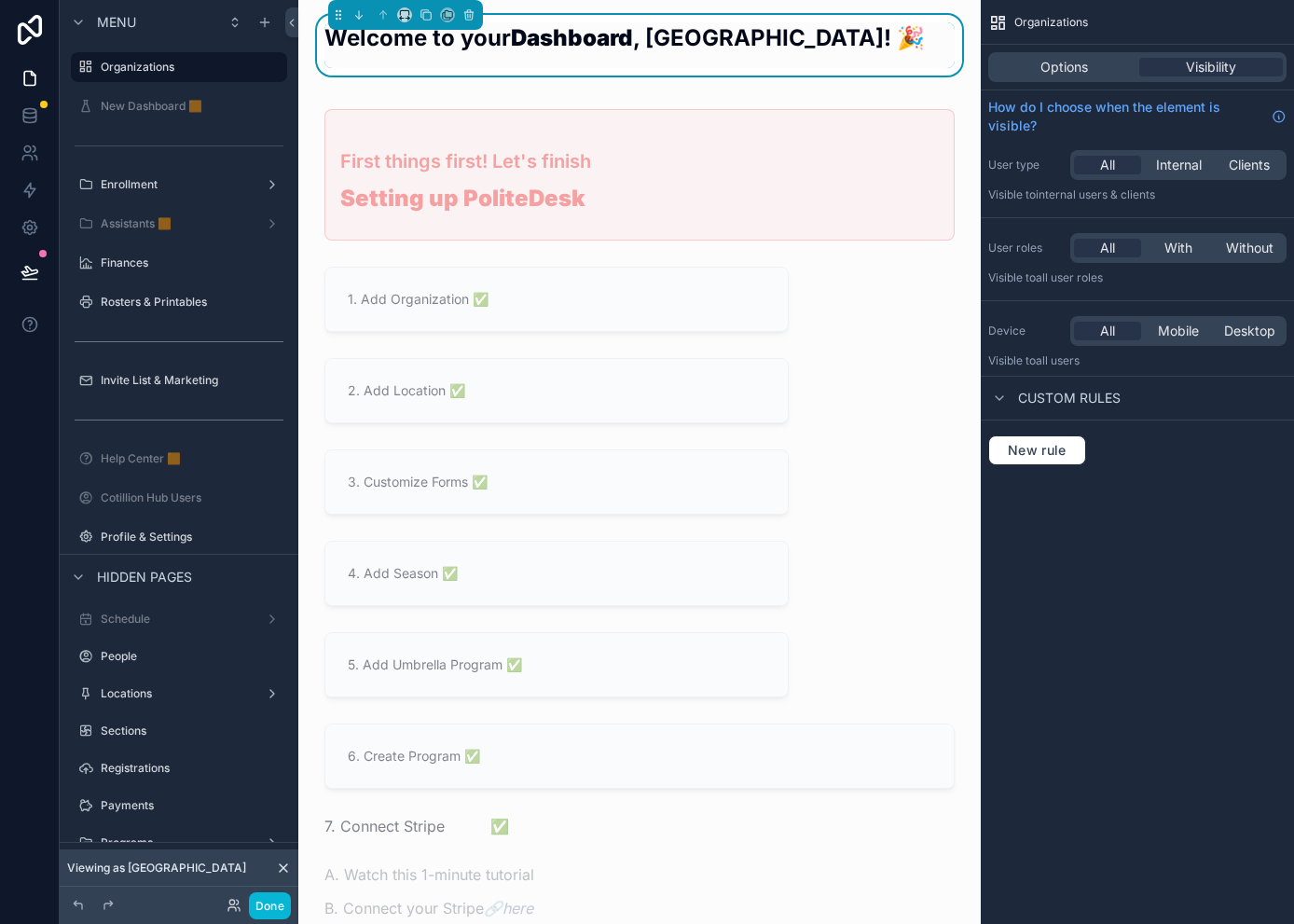
click at [516, 46] on strong "Dashboard" at bounding box center [571, 38] width 122 height 27
click at [617, 44] on strong "Dashboard" at bounding box center [571, 38] width 122 height 27
drag, startPoint x: 638, startPoint y: 41, endPoint x: 429, endPoint y: 46, distance: 209.1
click at [429, 46] on h2 "Welcome to your Dashboard , [GEOGRAPHIC_DATA]! 🎉" at bounding box center [625, 38] width 600 height 31
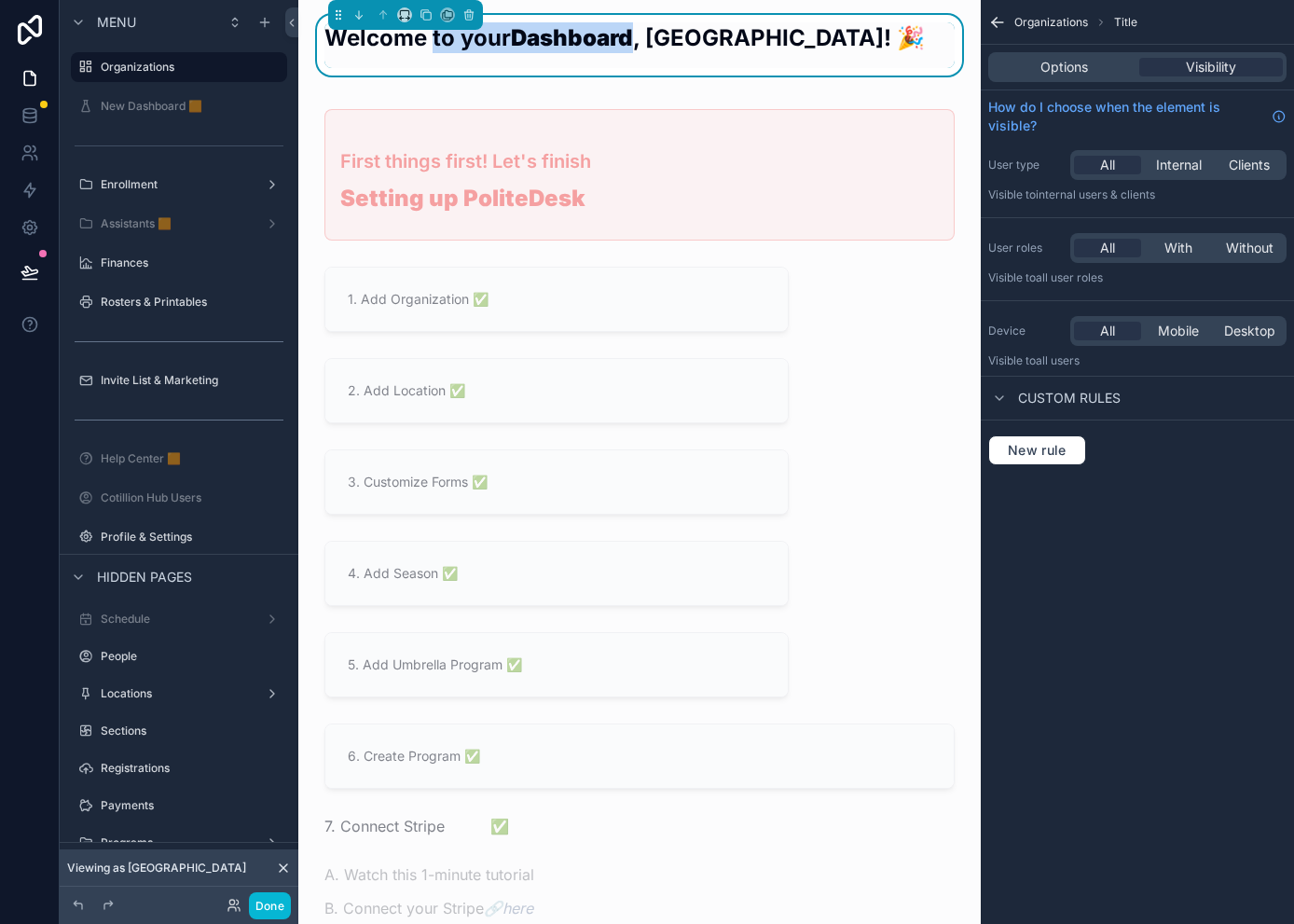
drag, startPoint x: 1040, startPoint y: 73, endPoint x: 1047, endPoint y: 80, distance: 9.9
click at [1040, 73] on span "Options" at bounding box center [1064, 67] width 47 height 19
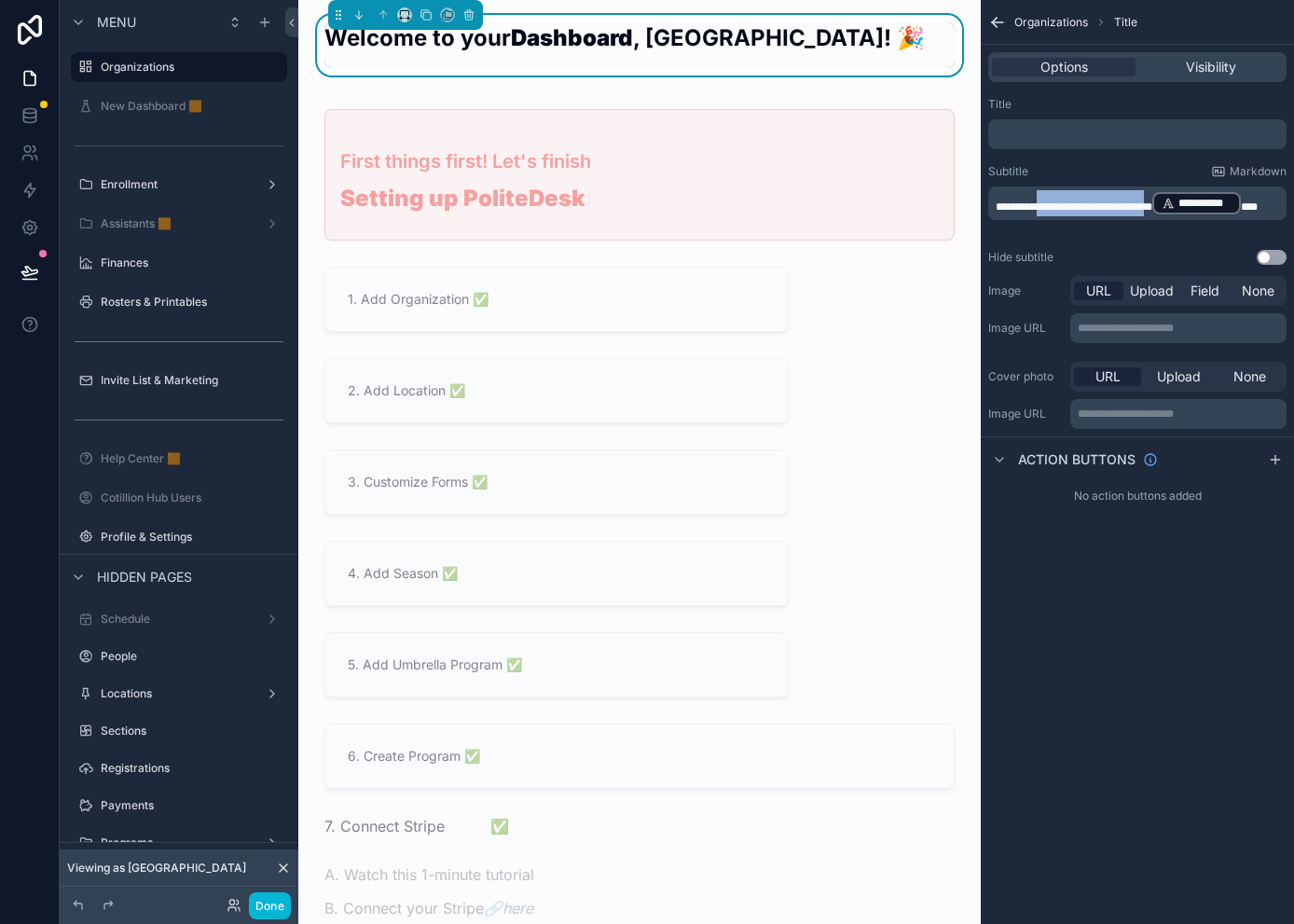
drag, startPoint x: 1187, startPoint y: 206, endPoint x: 1056, endPoint y: 215, distance: 131.3
click at [1058, 215] on p "**********" at bounding box center [1138, 203] width 287 height 26
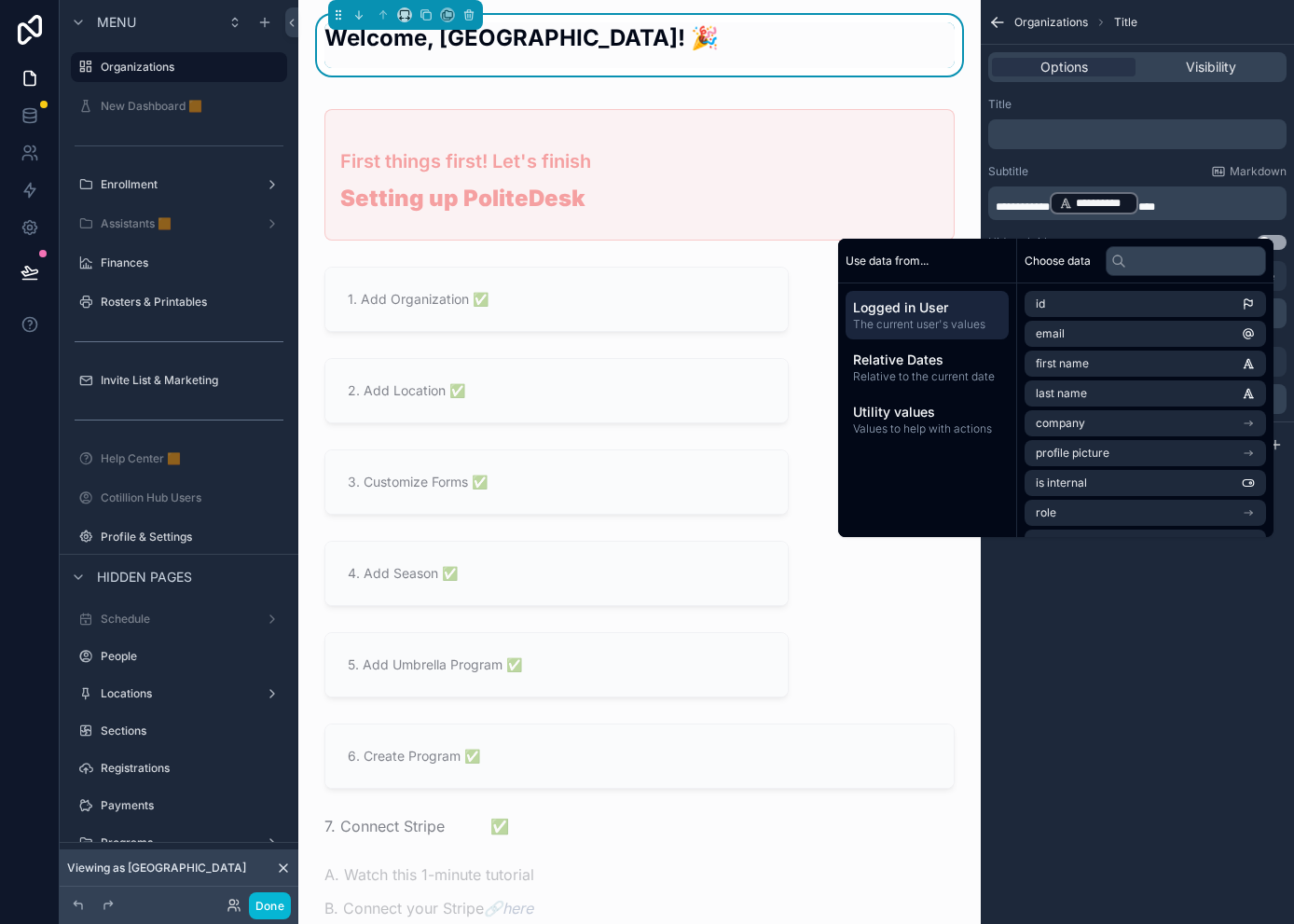
click at [1152, 204] on p "**********" at bounding box center [1138, 203] width 287 height 26
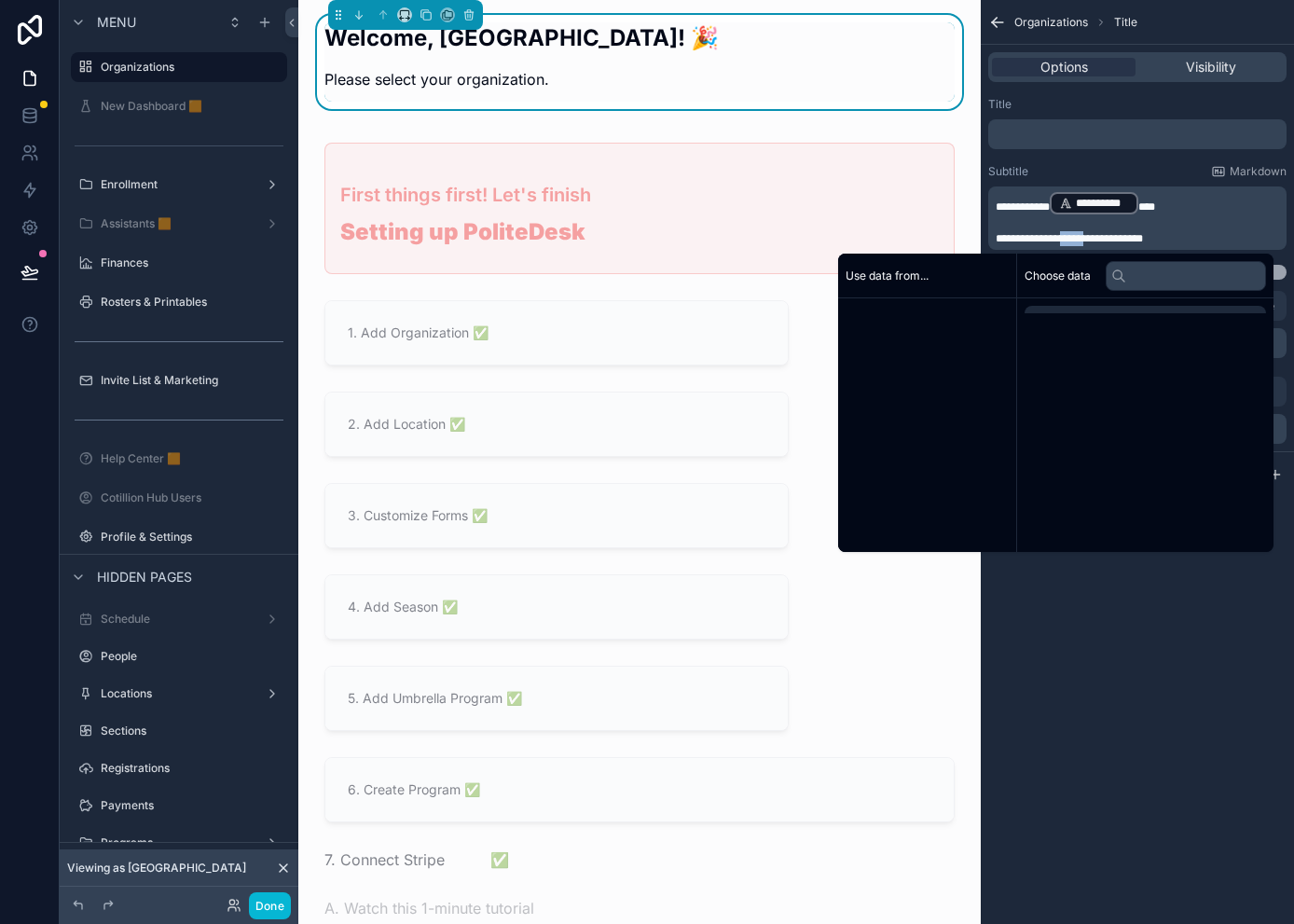
click at [1077, 242] on span "**********" at bounding box center [1068, 238] width 147 height 11
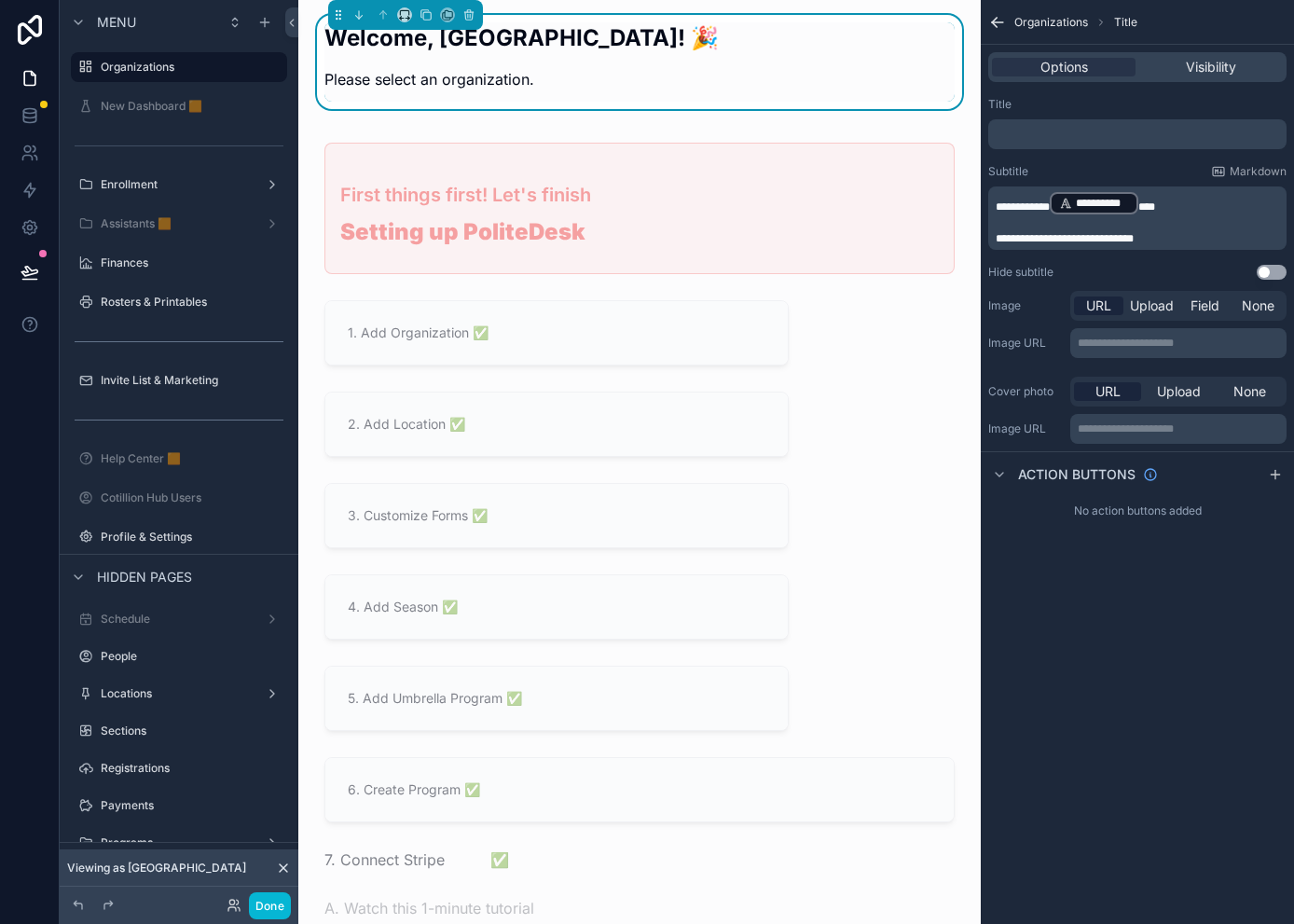
drag, startPoint x: 1065, startPoint y: 206, endPoint x: 1083, endPoint y: 219, distance: 22.2
click at [1049, 206] on span "**********" at bounding box center [1022, 206] width 54 height 11
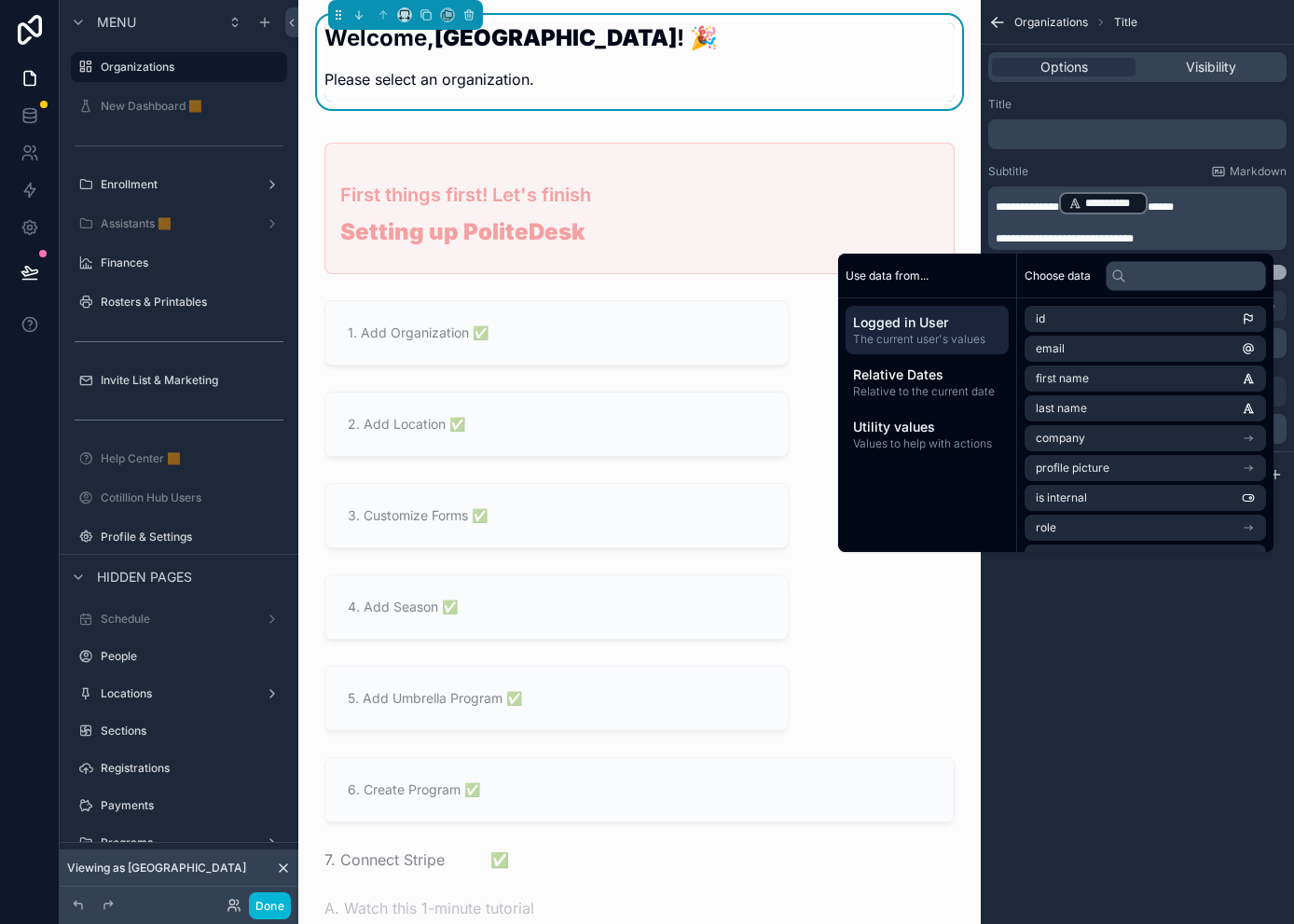
drag, startPoint x: 1009, startPoint y: 203, endPoint x: 1026, endPoint y: 219, distance: 23.3
click at [1009, 203] on span "**********" at bounding box center [1027, 206] width 63 height 11
drag, startPoint x: 995, startPoint y: 235, endPoint x: 1014, endPoint y: 247, distance: 22.5
click at [995, 235] on span "**********" at bounding box center [1064, 238] width 138 height 11
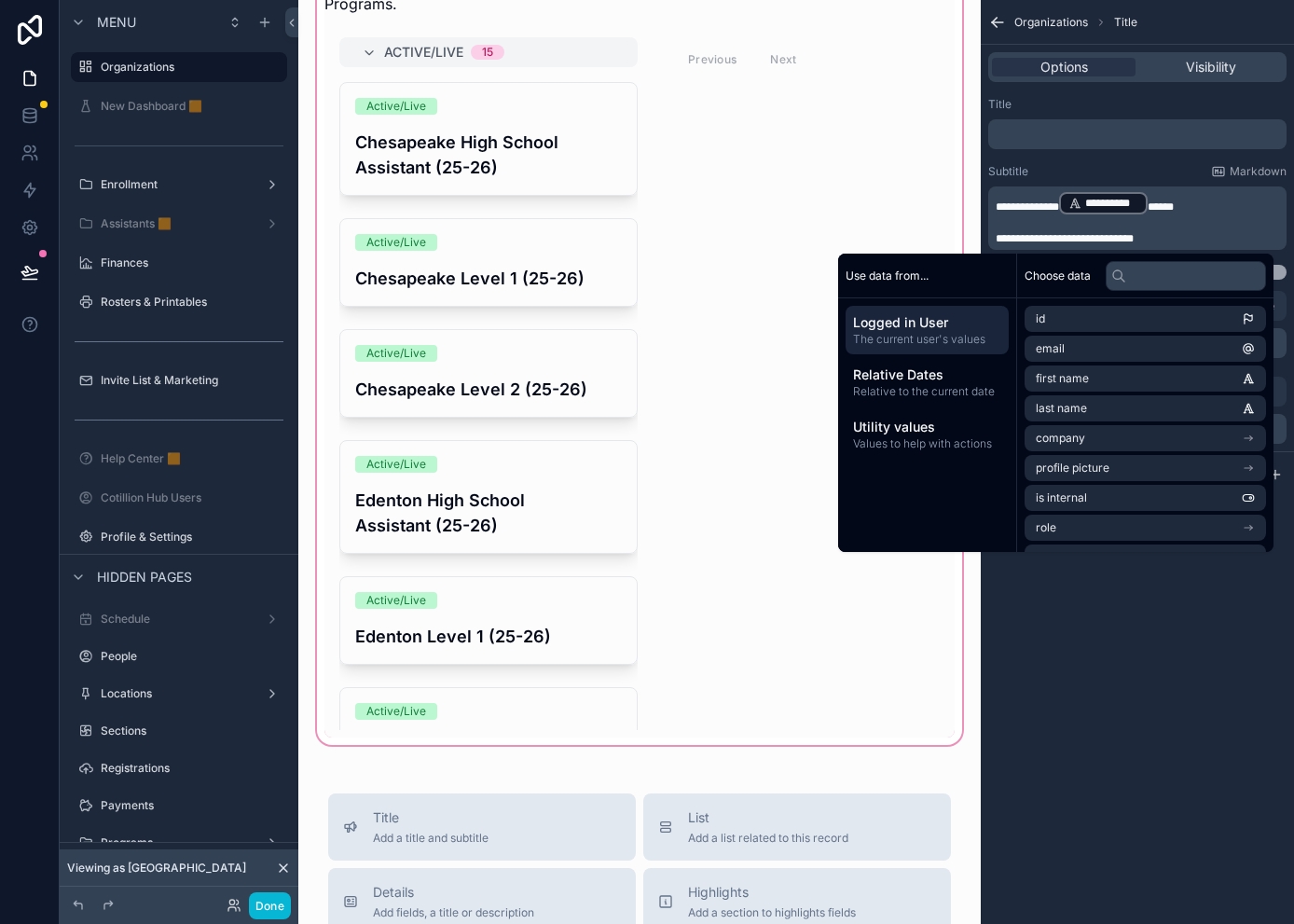
scroll to position [2144, 0]
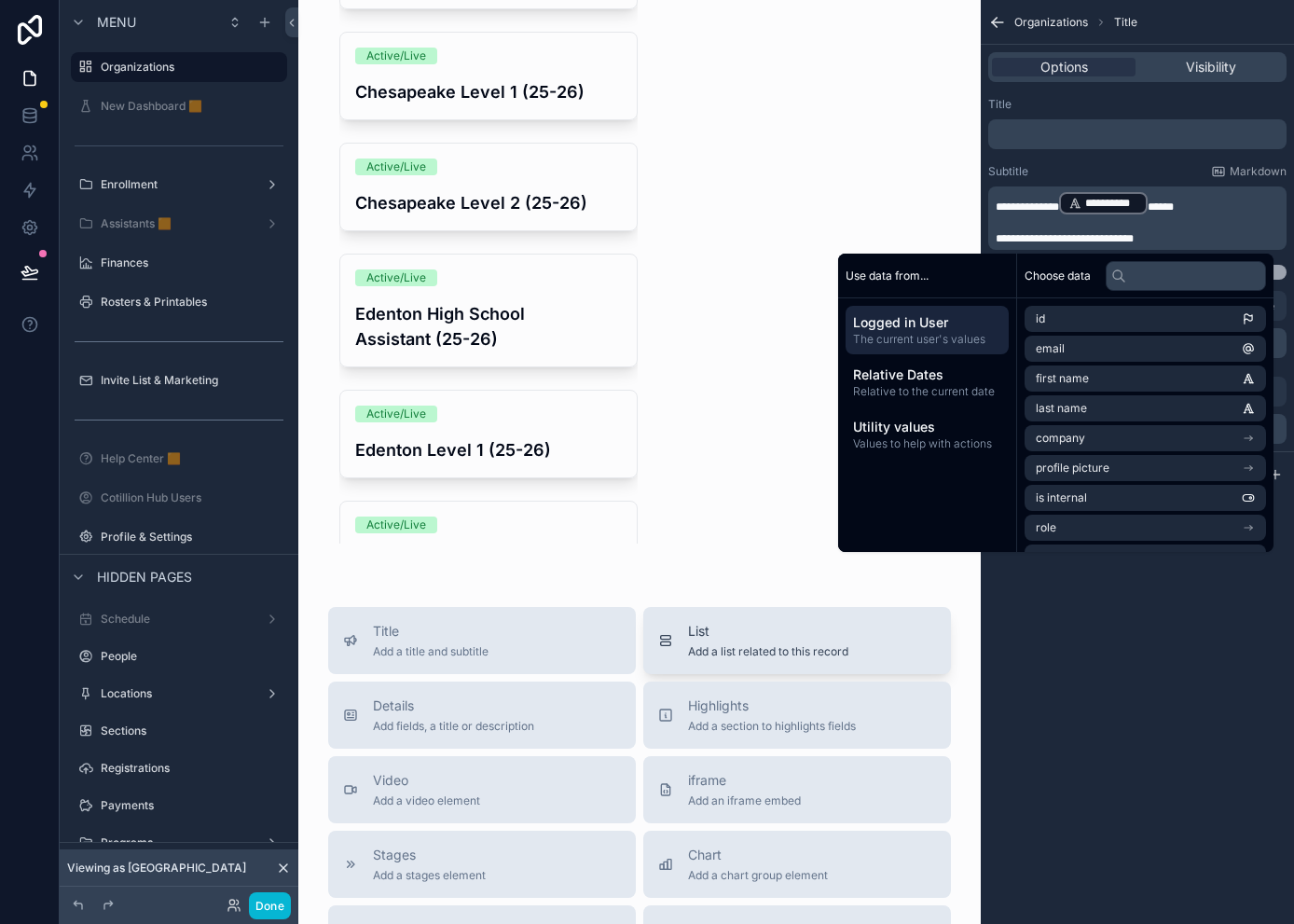
click at [712, 659] on div "List Add a list related to this record" at bounding box center [768, 641] width 160 height 38
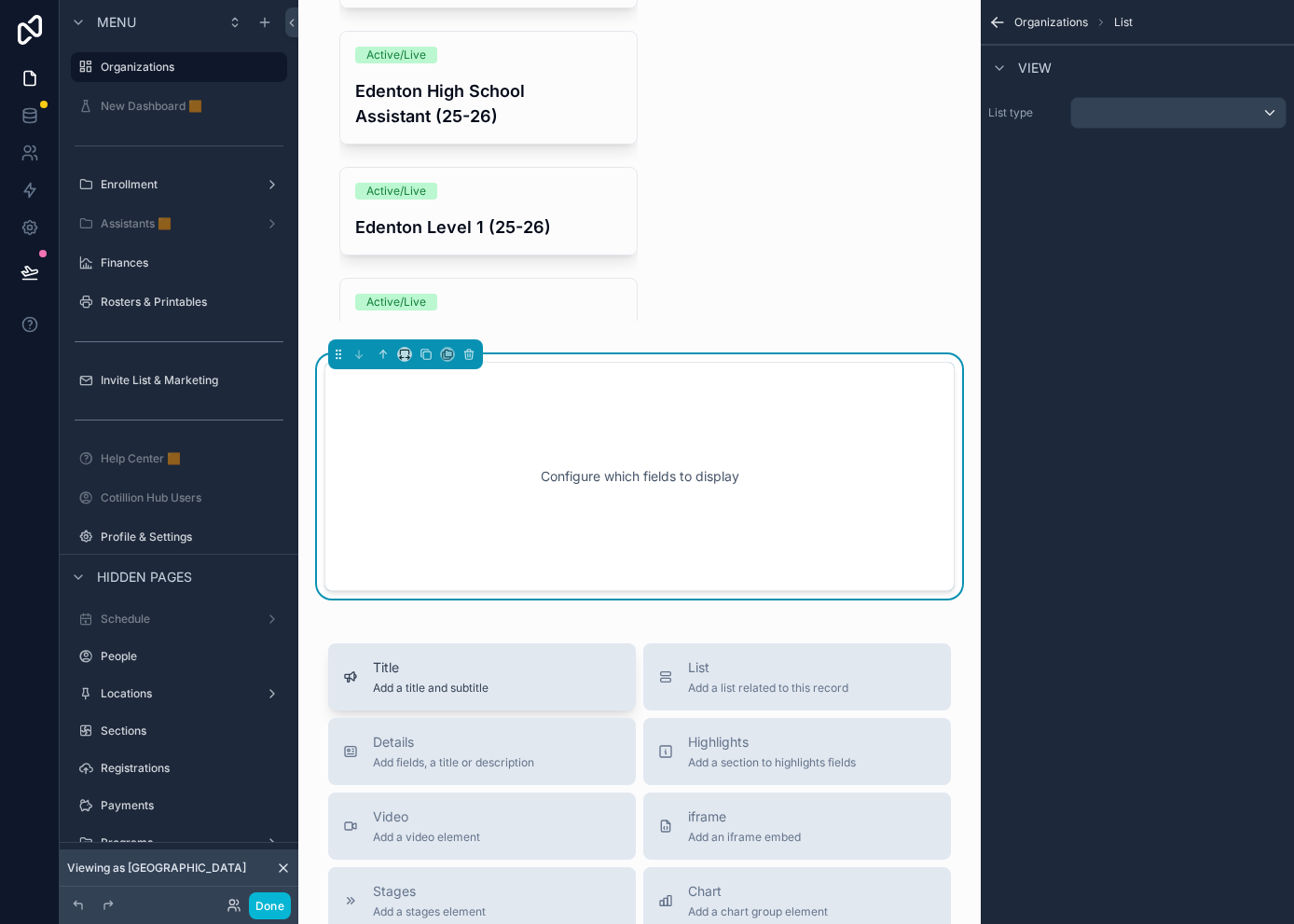
scroll to position [2419, 0]
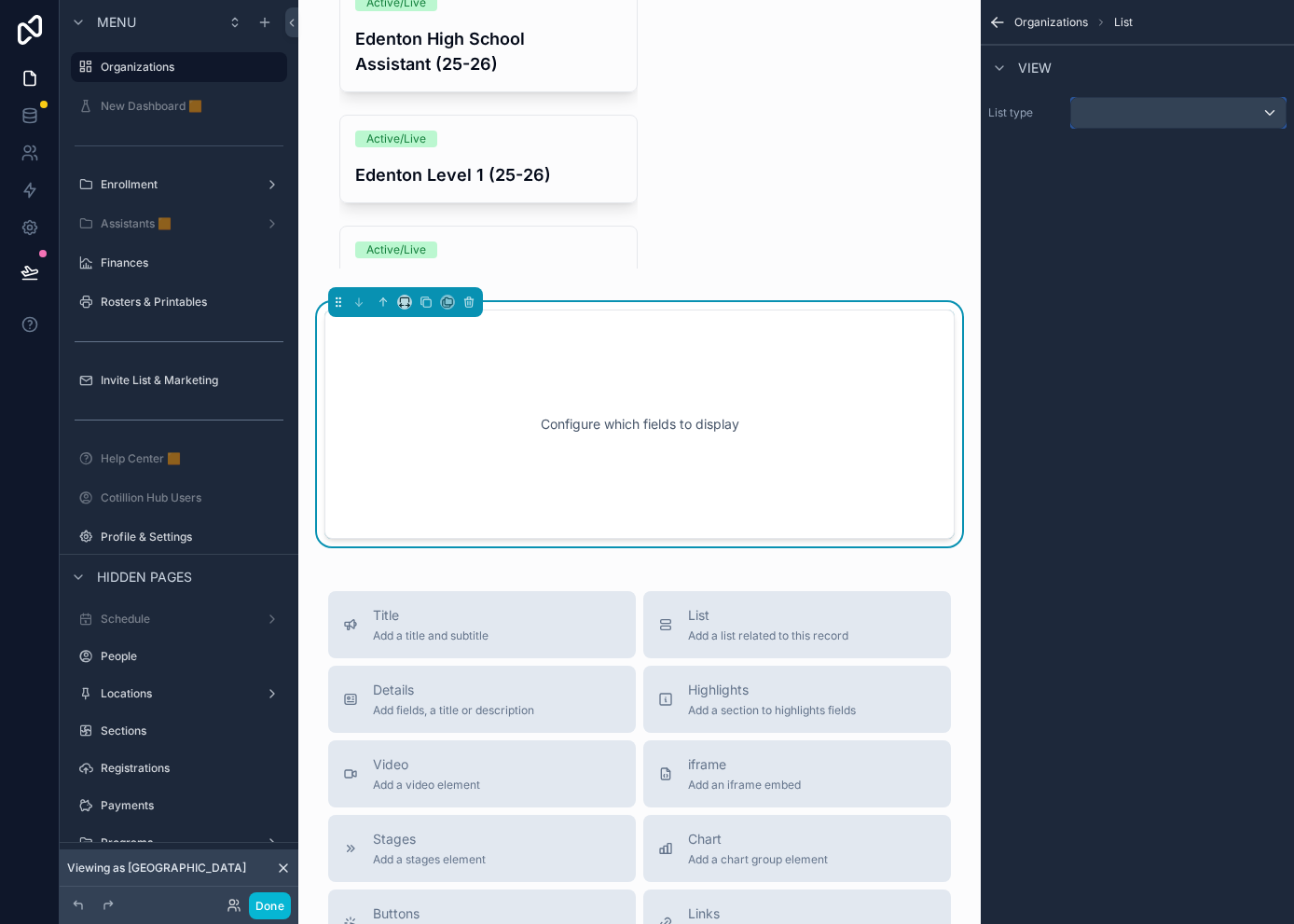
click at [1102, 106] on div "scrollable content" at bounding box center [1178, 113] width 214 height 30
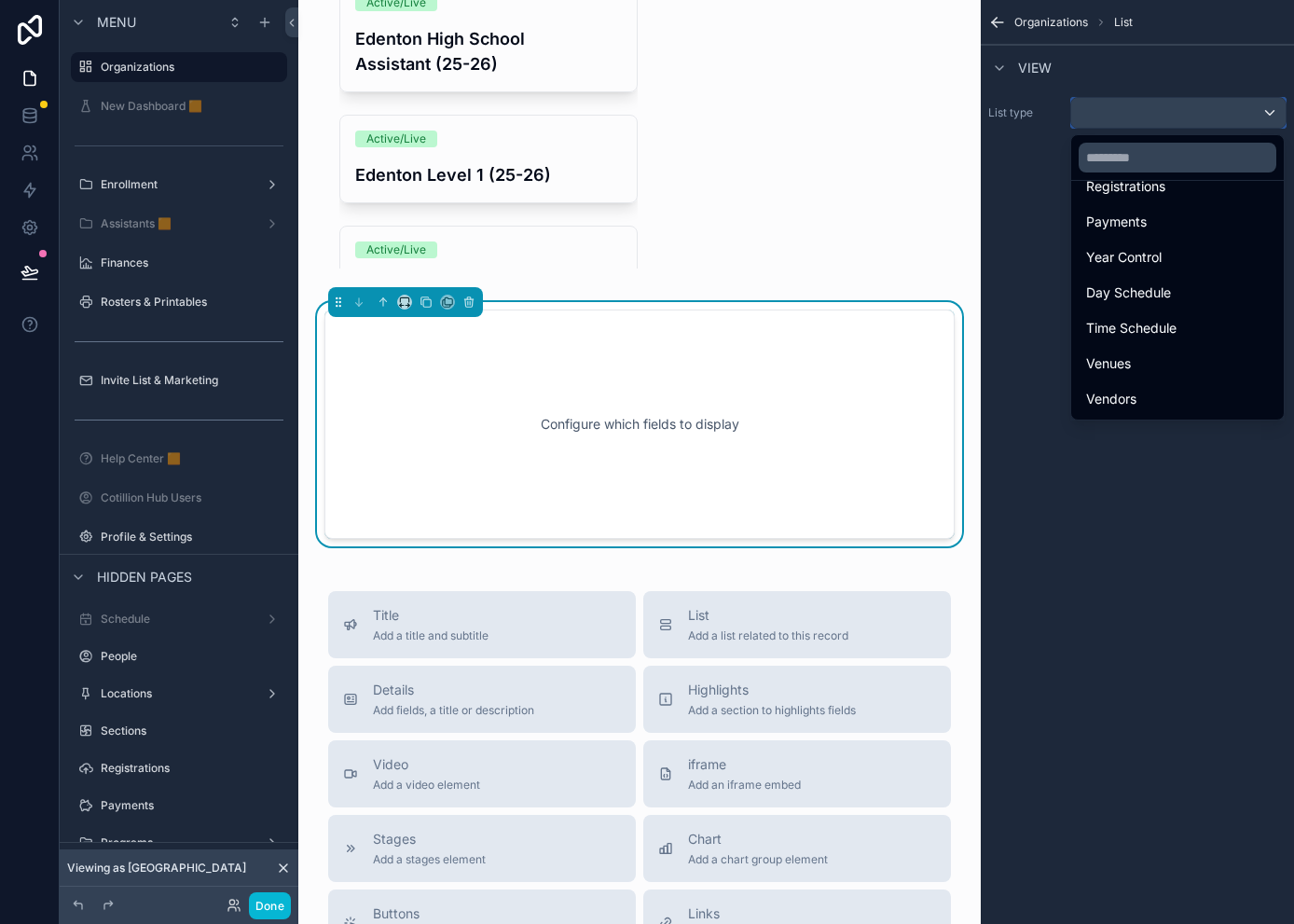
scroll to position [373, 0]
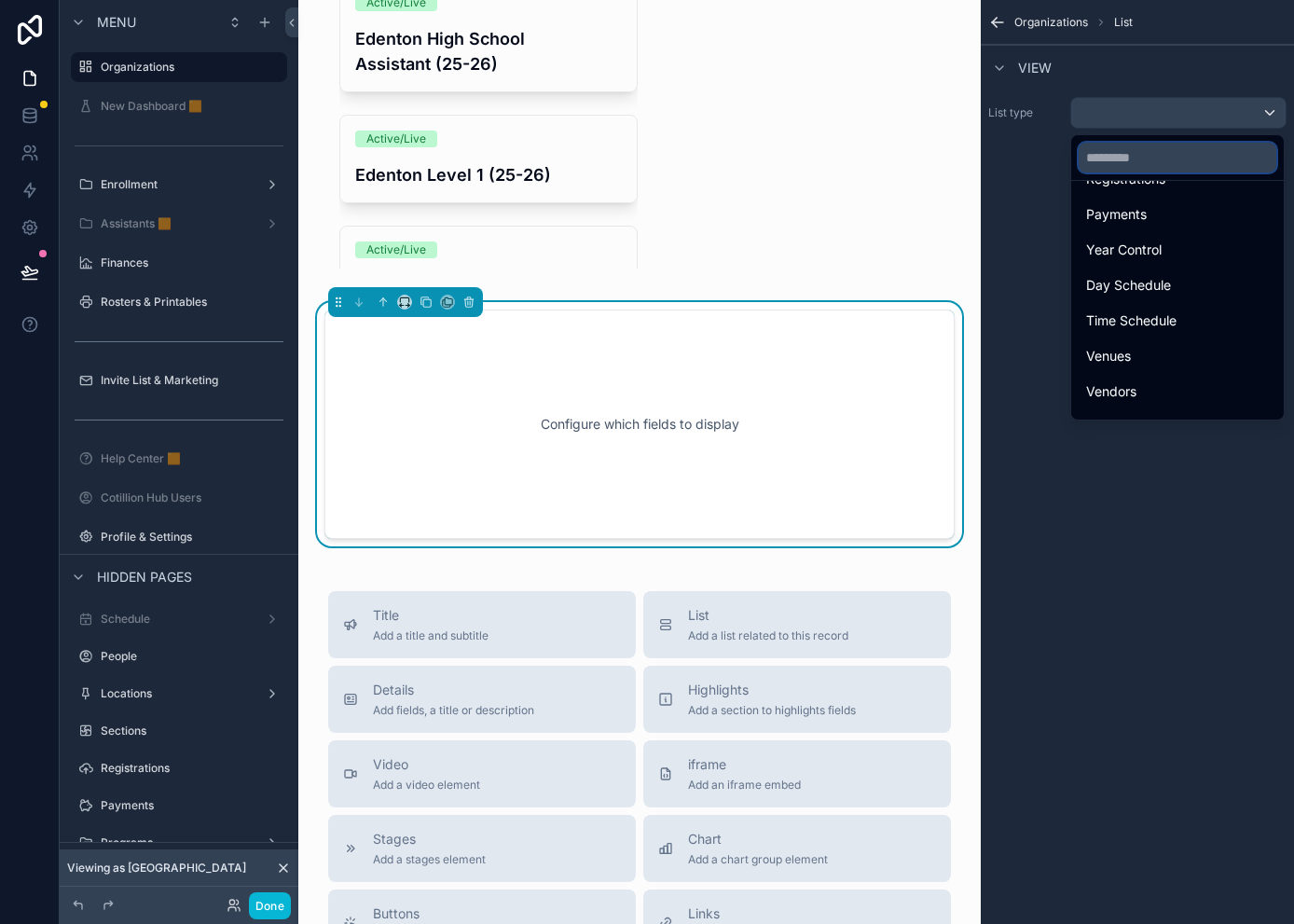
click at [1121, 157] on input "text" at bounding box center [1177, 157] width 197 height 30
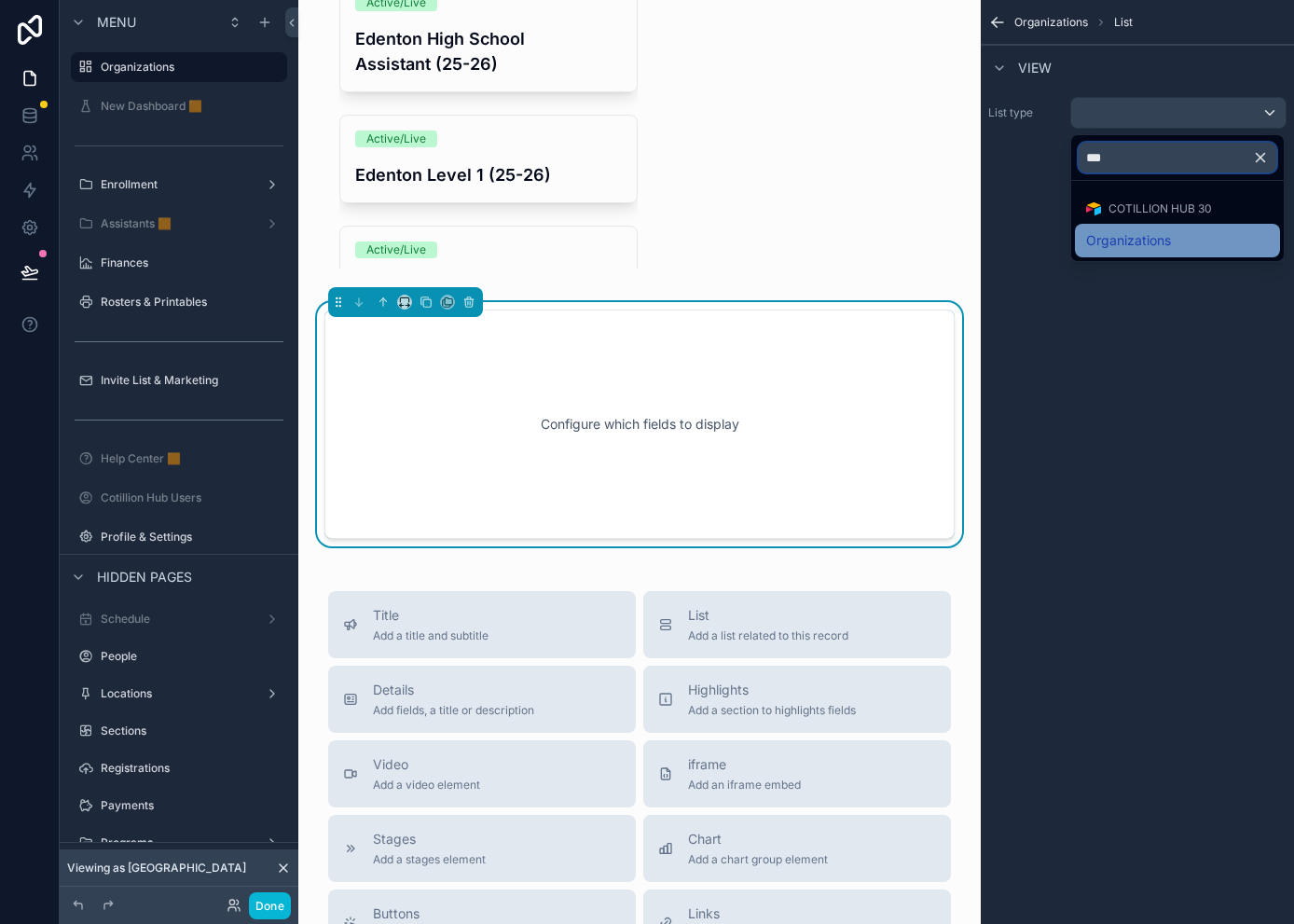
type input "***"
click at [1141, 231] on span "Organizations" at bounding box center [1128, 240] width 85 height 23
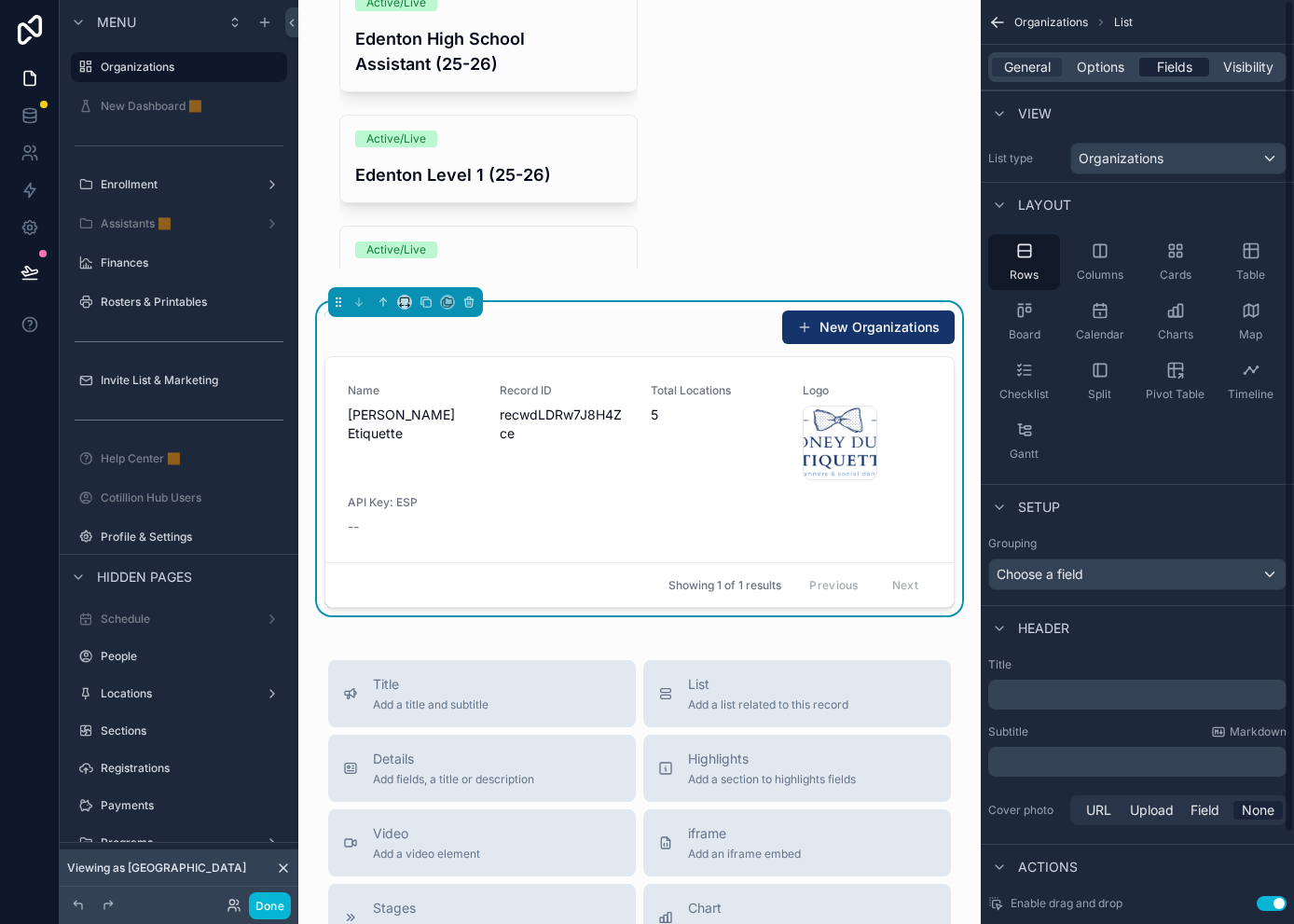
click at [1152, 68] on span "Fields" at bounding box center [1175, 67] width 36 height 19
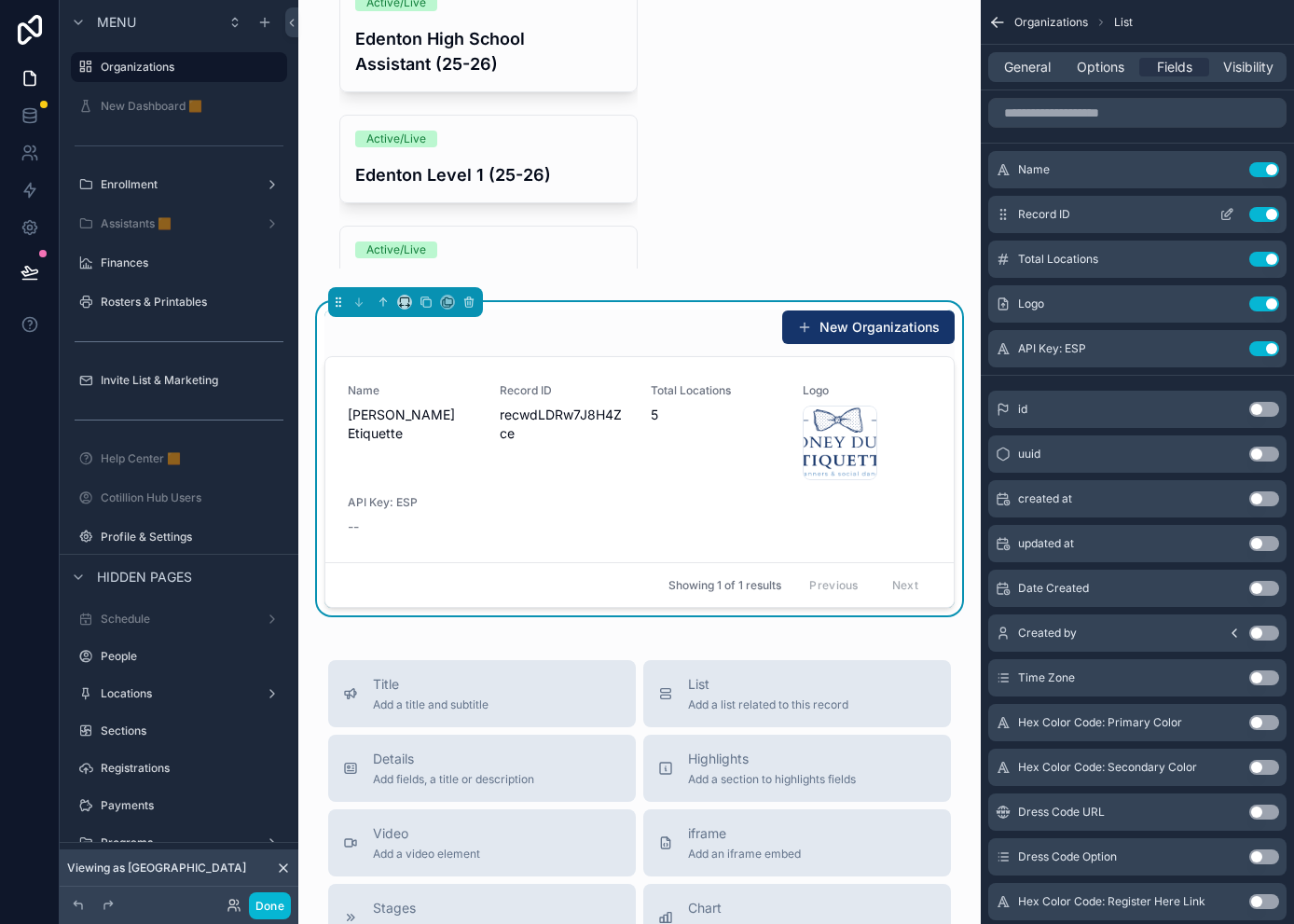
click at [1152, 209] on button "Use setting" at bounding box center [1263, 214] width 30 height 15
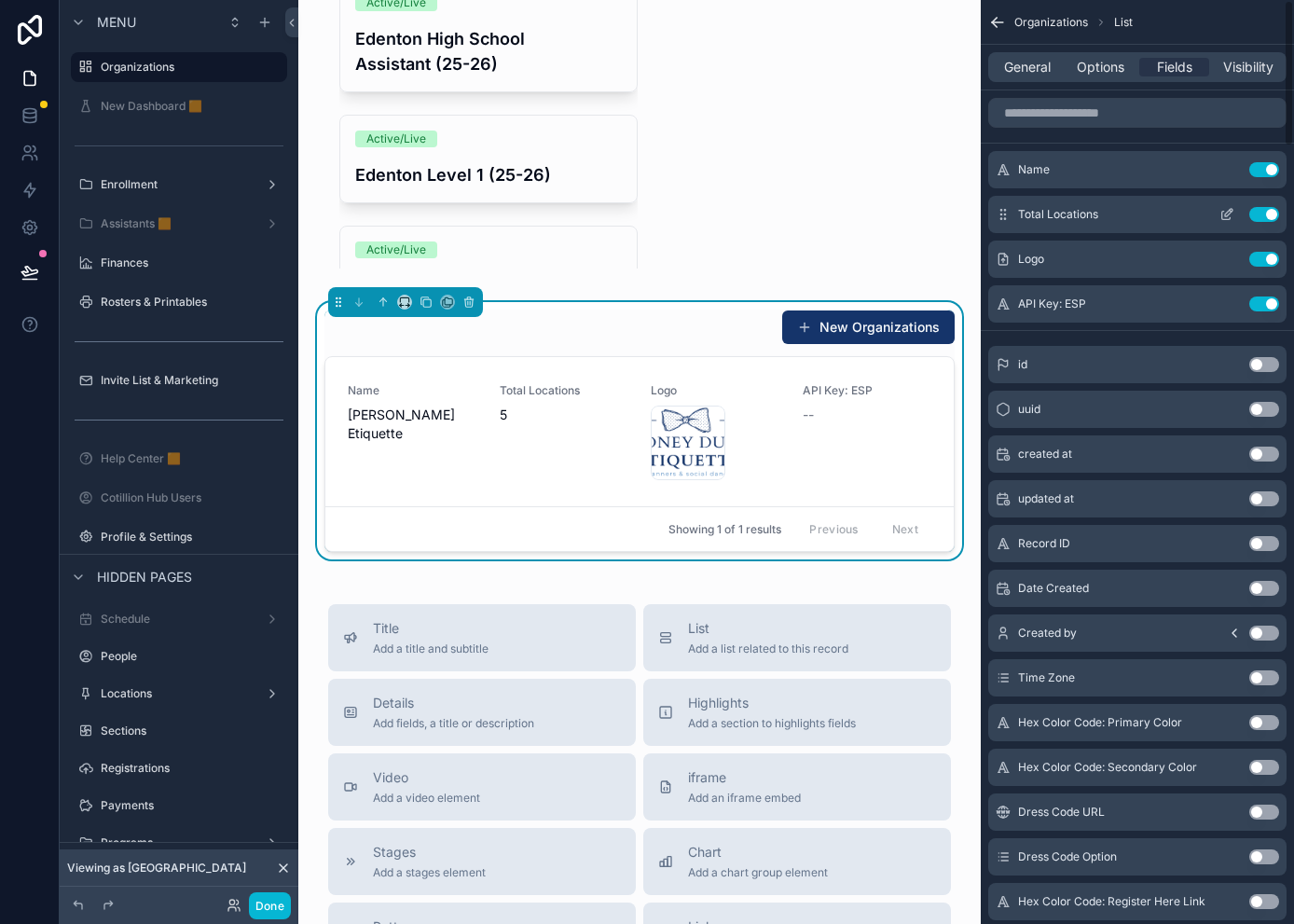
click at [1152, 215] on button "Use setting" at bounding box center [1263, 214] width 30 height 15
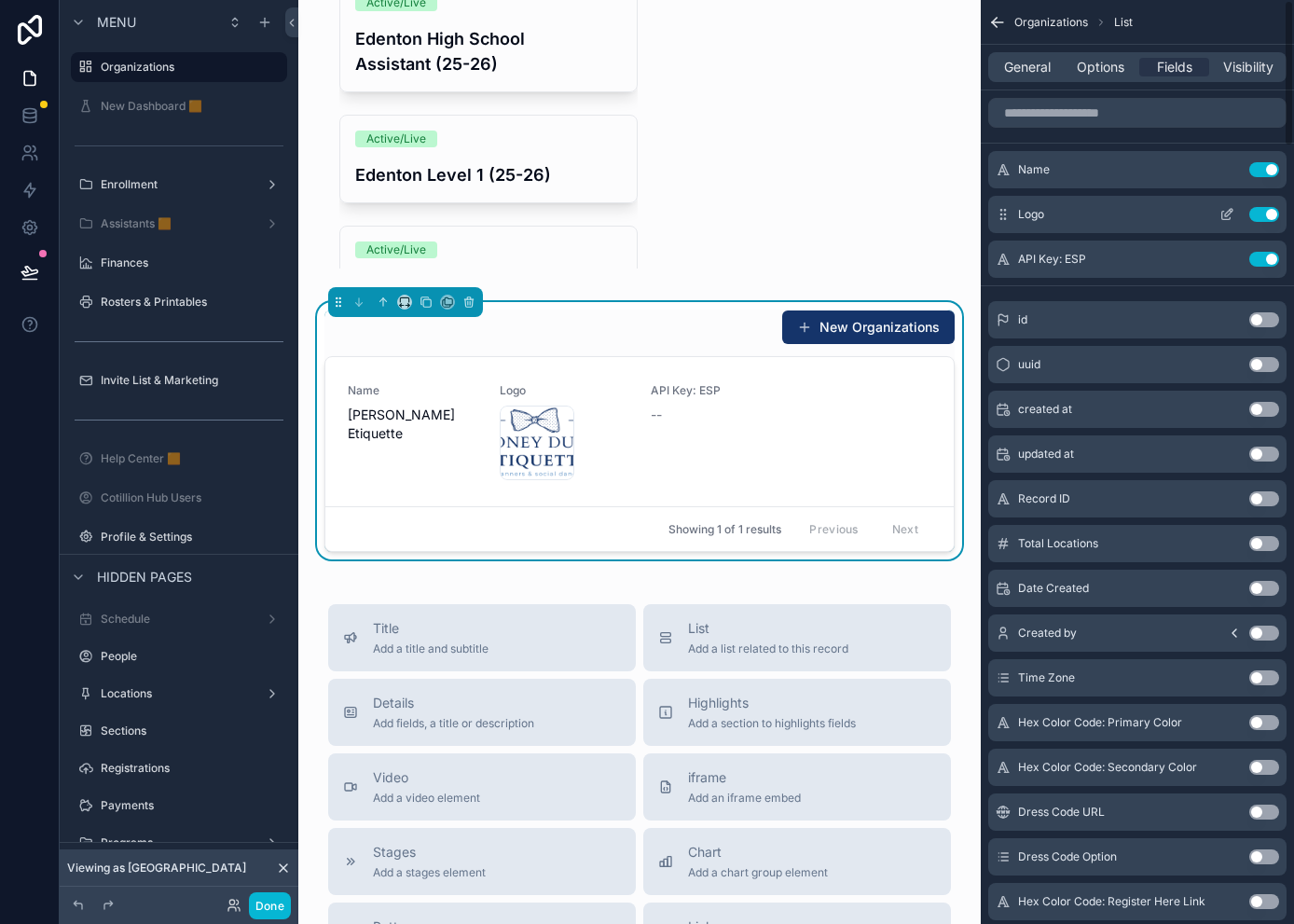
drag, startPoint x: 1261, startPoint y: 209, endPoint x: 1267, endPoint y: 238, distance: 29.6
click at [1152, 209] on button "Use setting" at bounding box center [1263, 214] width 30 height 15
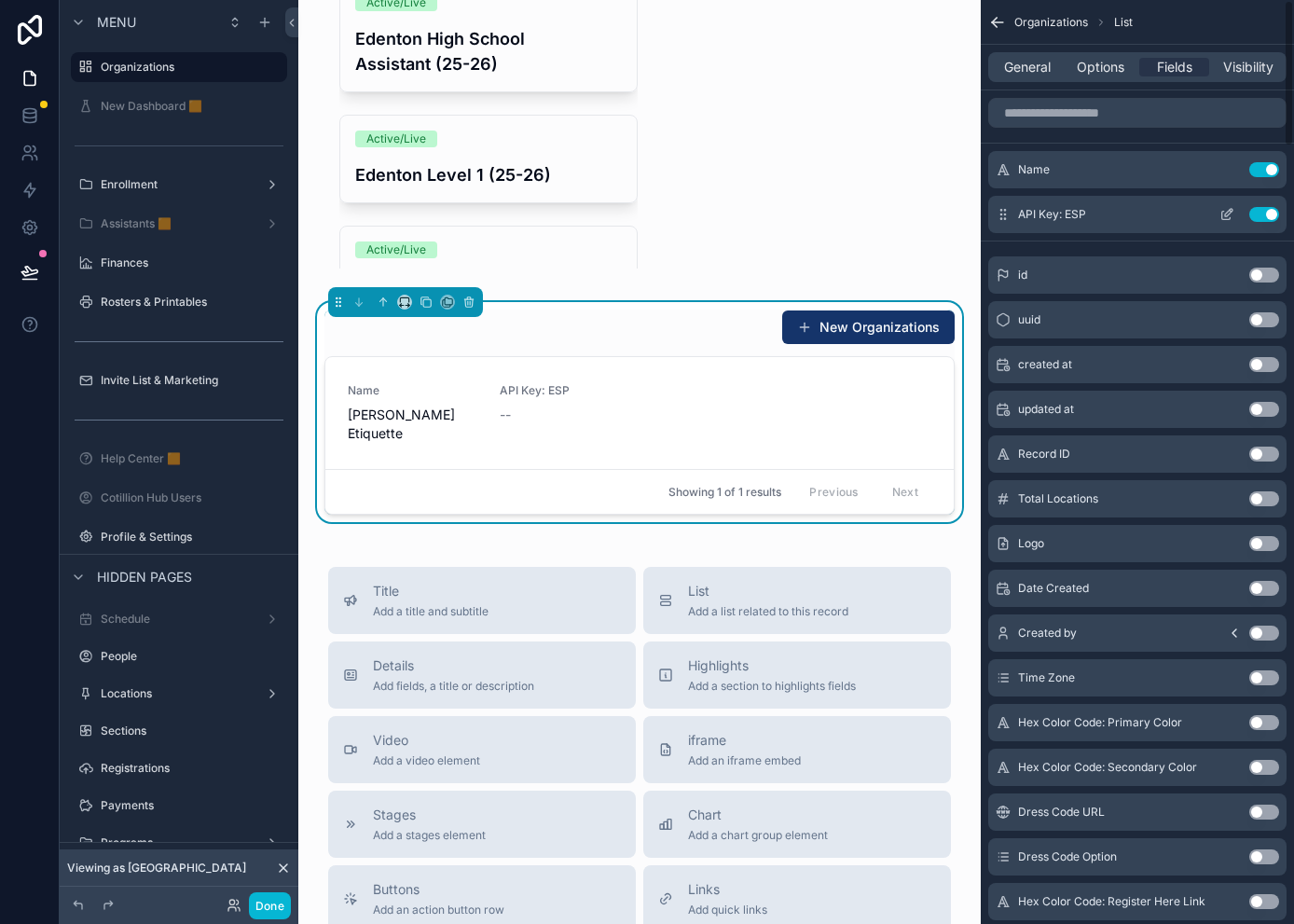
click at [1152, 209] on button "Use setting" at bounding box center [1263, 214] width 30 height 15
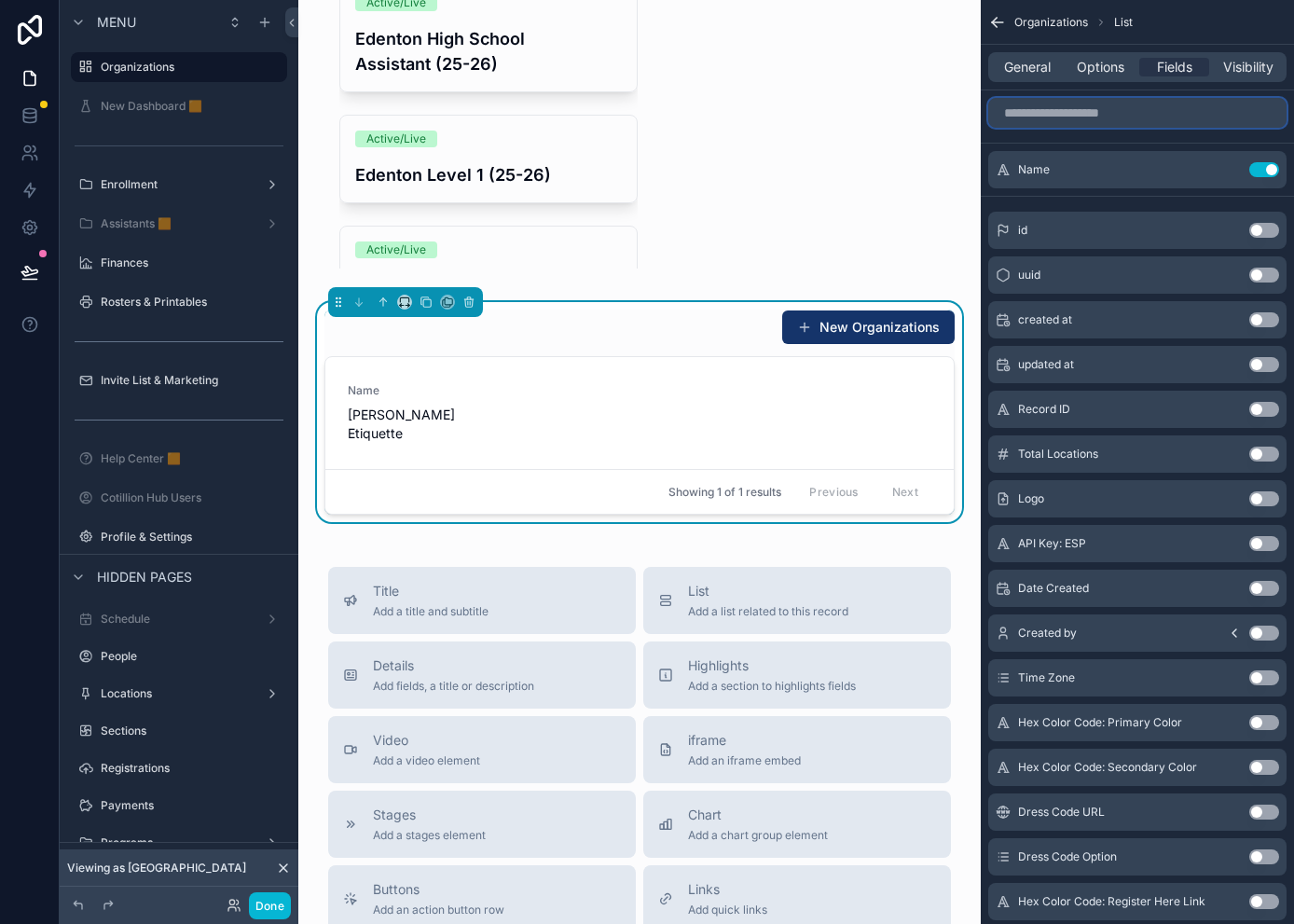
click at [1111, 117] on input "scrollable content" at bounding box center [1137, 113] width 298 height 30
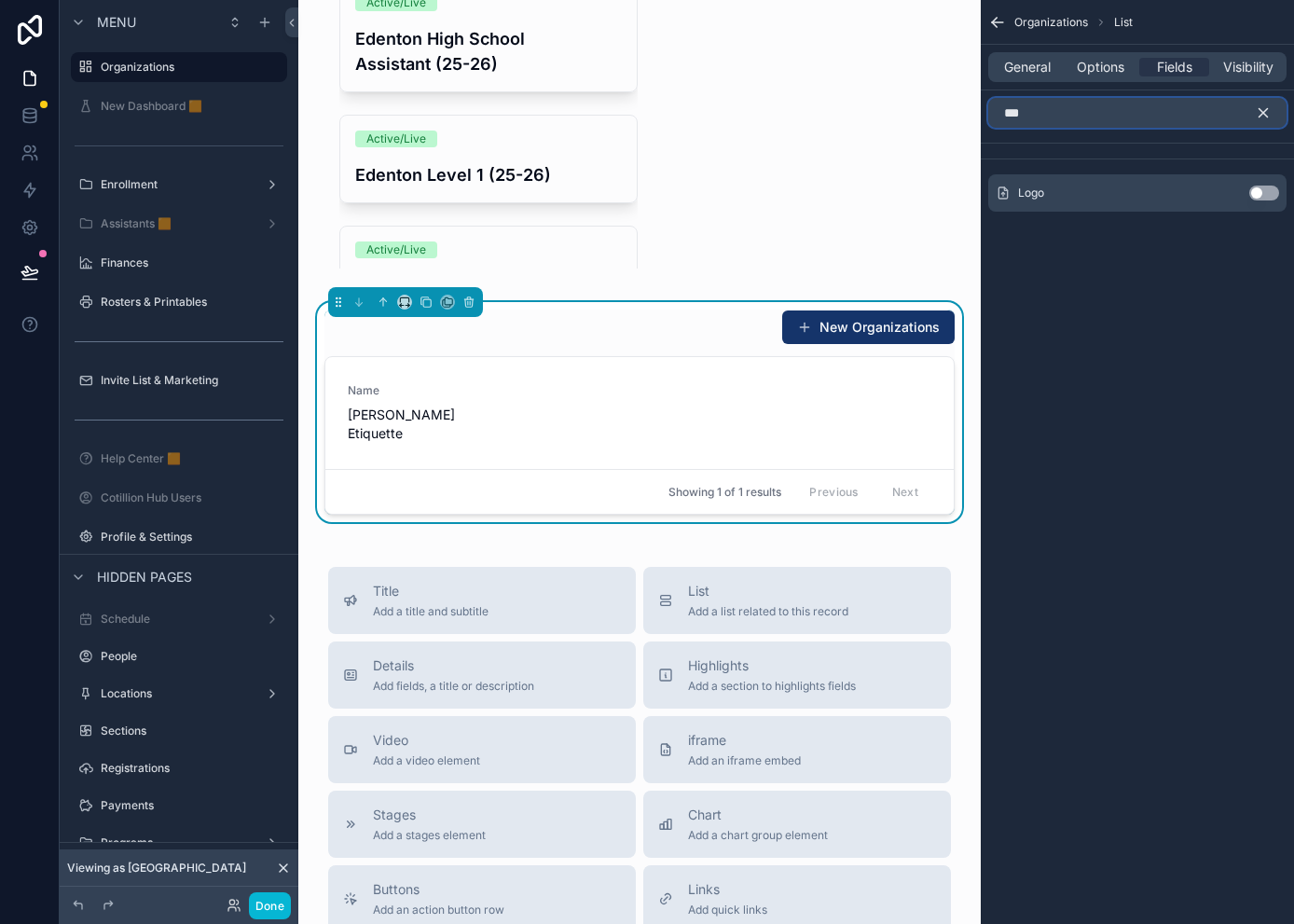
type input "***"
click at [1152, 191] on button "Use setting" at bounding box center [1263, 192] width 30 height 15
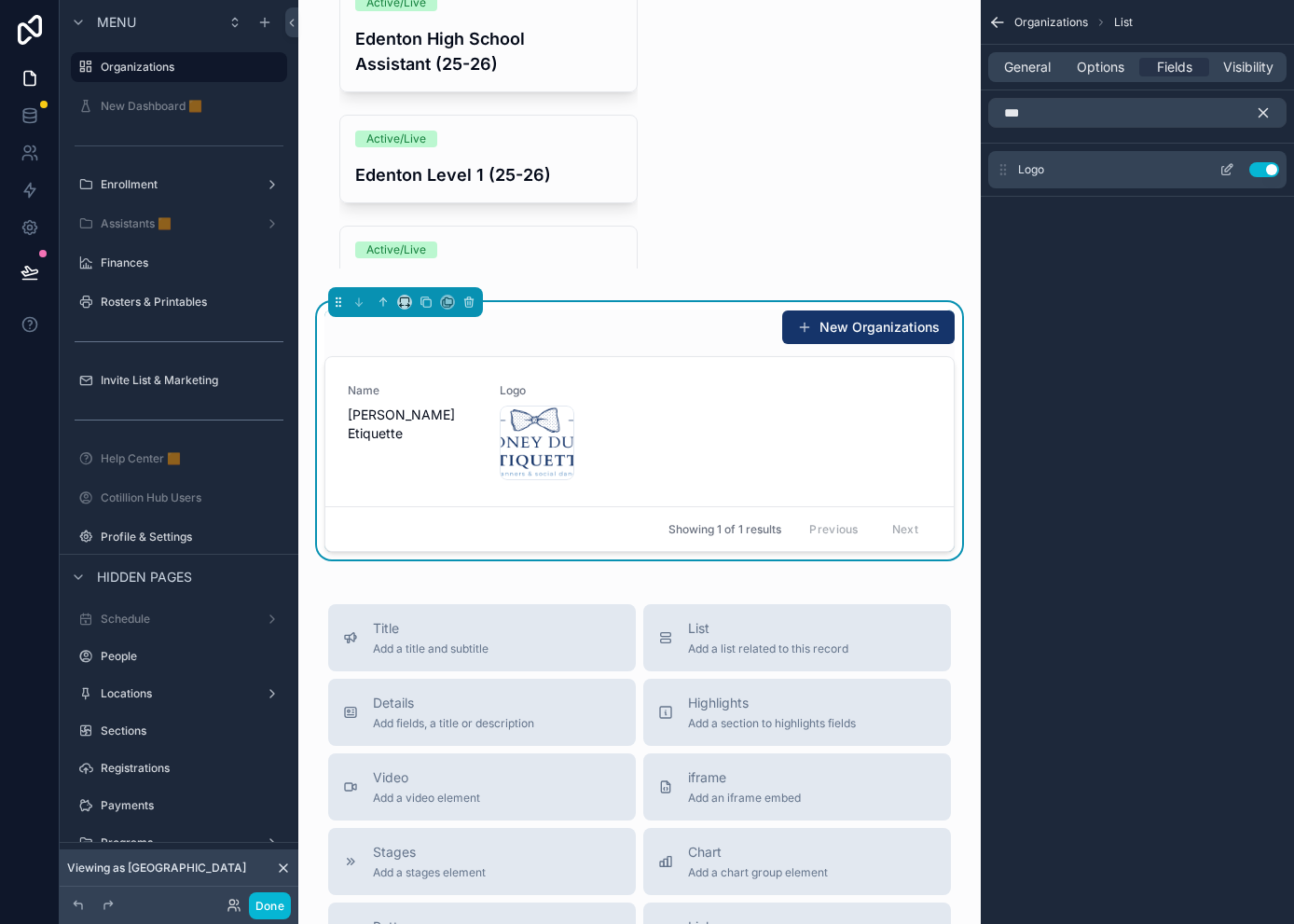
click at [1152, 167] on icon "scrollable content" at bounding box center [1226, 169] width 15 height 15
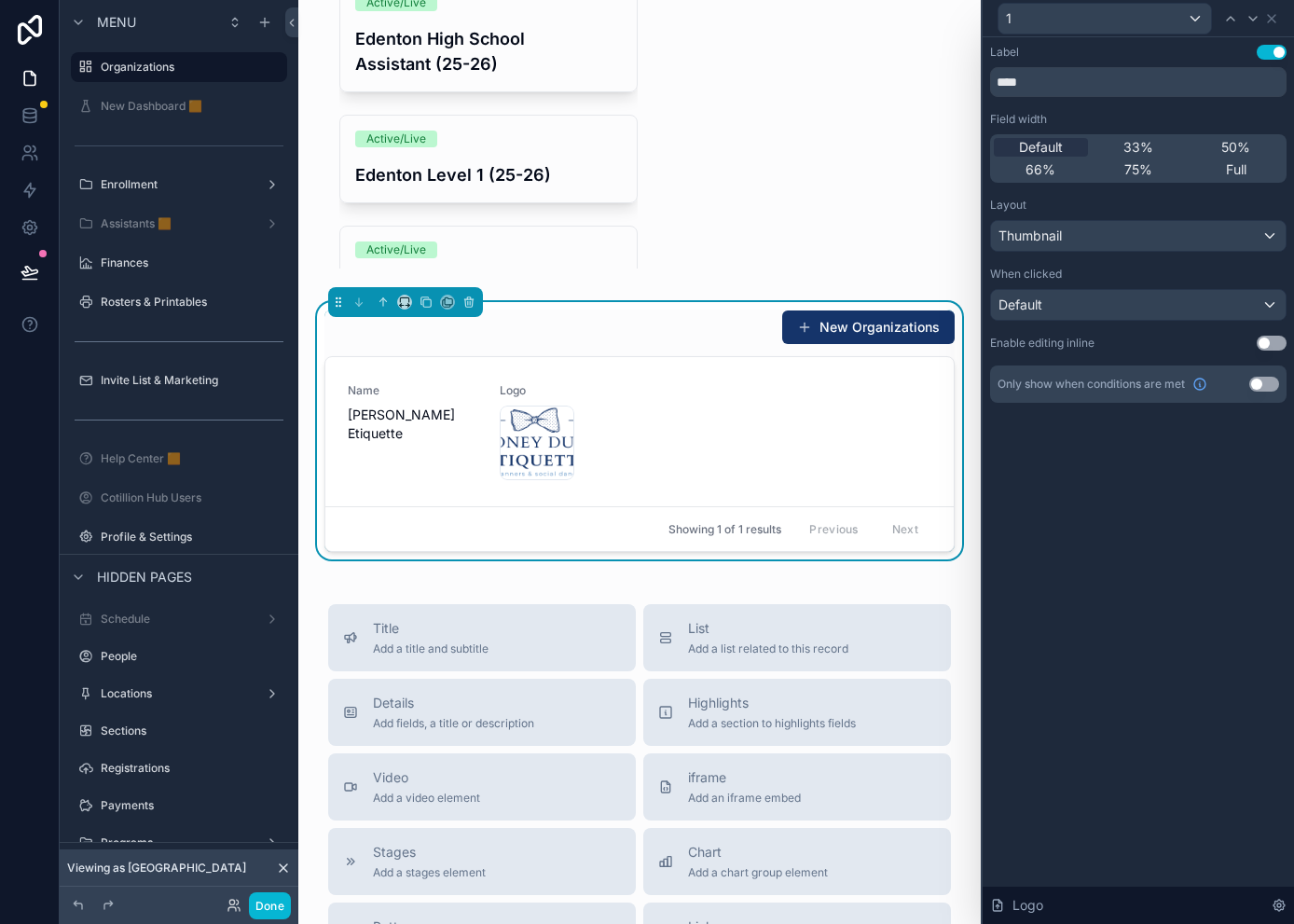
drag, startPoint x: 1272, startPoint y: 50, endPoint x: 1208, endPoint y: 143, distance: 112.9
click at [1152, 50] on button "Use setting" at bounding box center [1271, 51] width 30 height 15
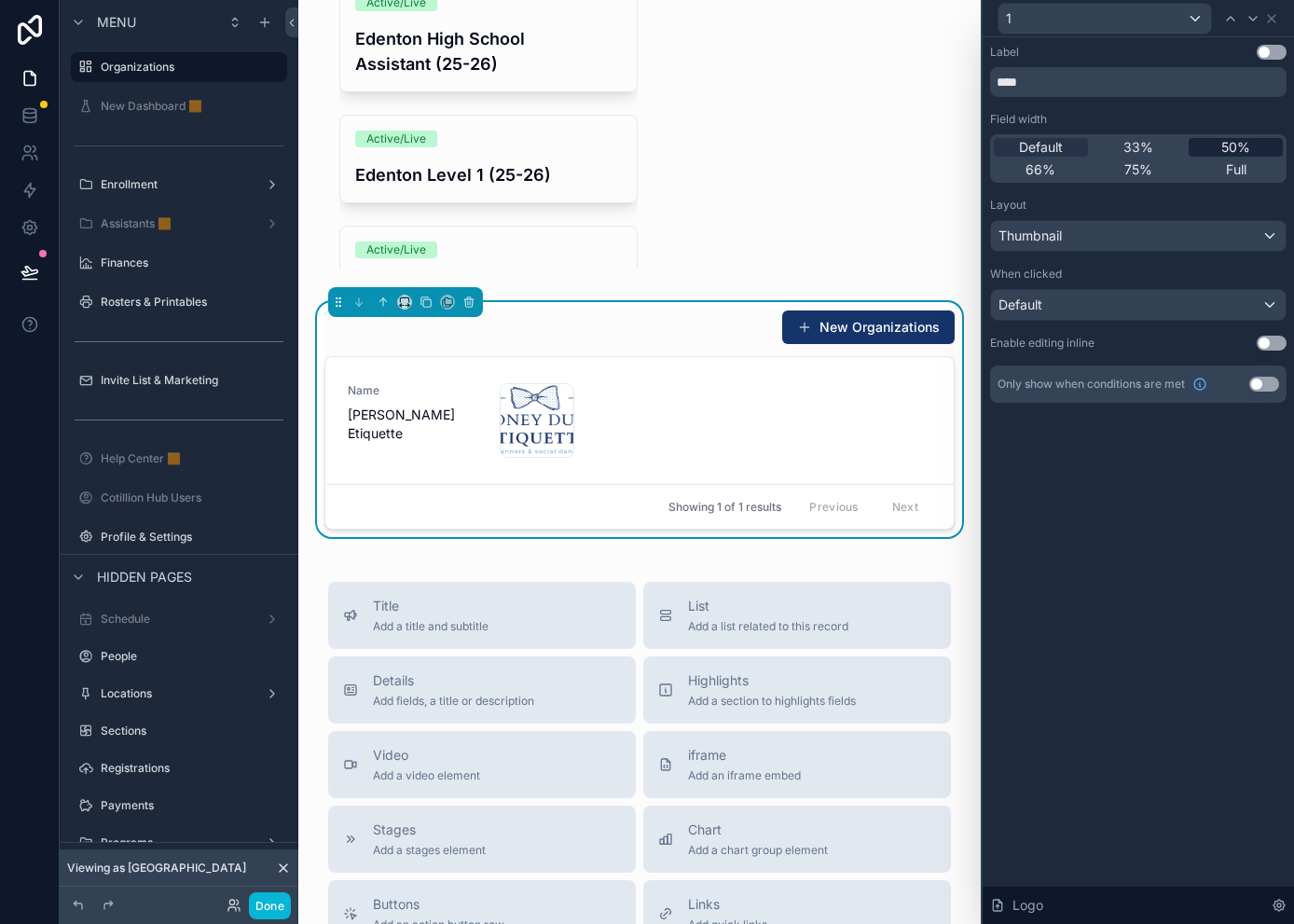
click at [1152, 145] on span "50%" at bounding box center [1235, 147] width 29 height 19
click at [1152, 17] on icon at bounding box center [1230, 18] width 15 height 15
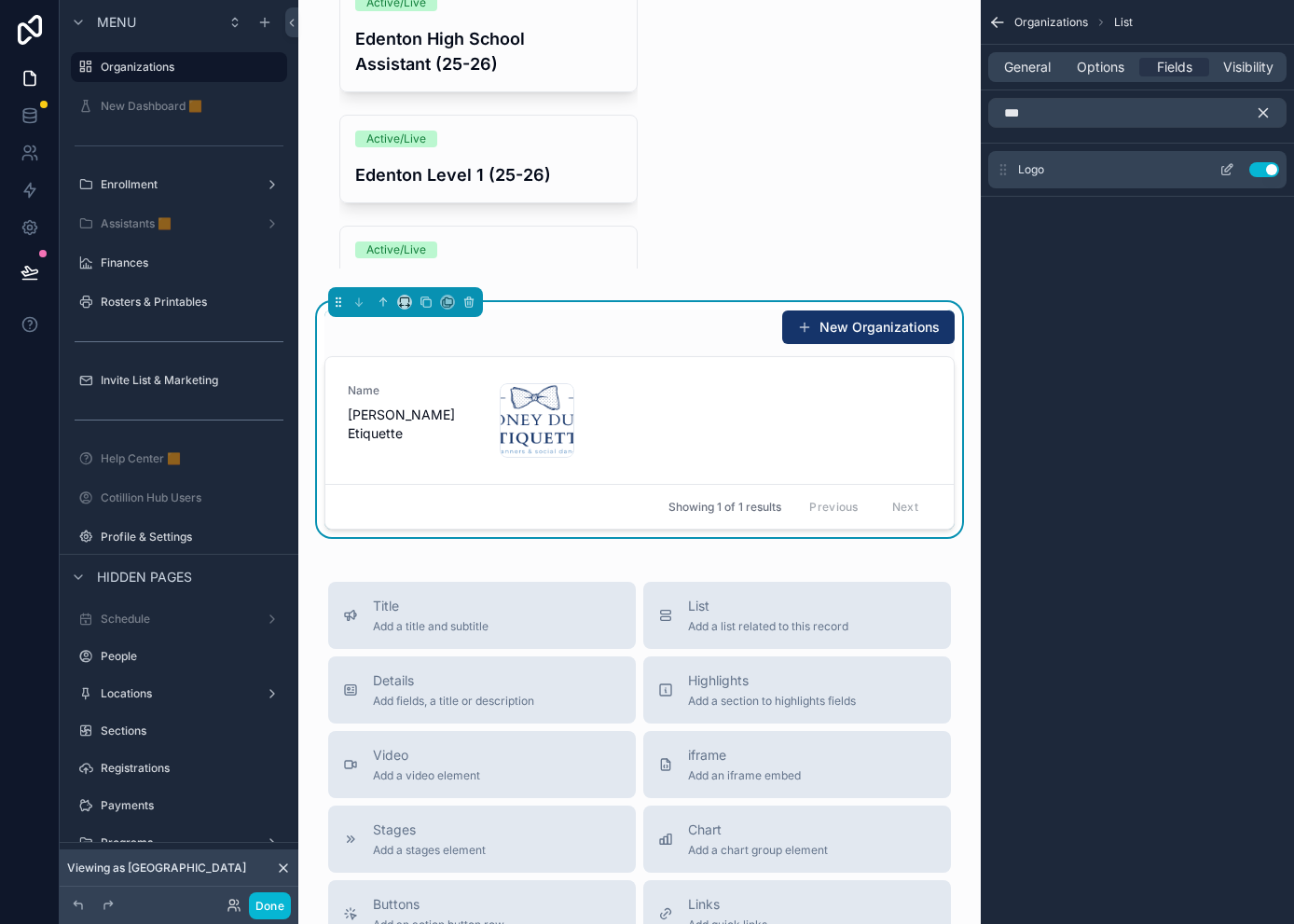
click at [1152, 164] on icon "scrollable content" at bounding box center [1226, 169] width 15 height 15
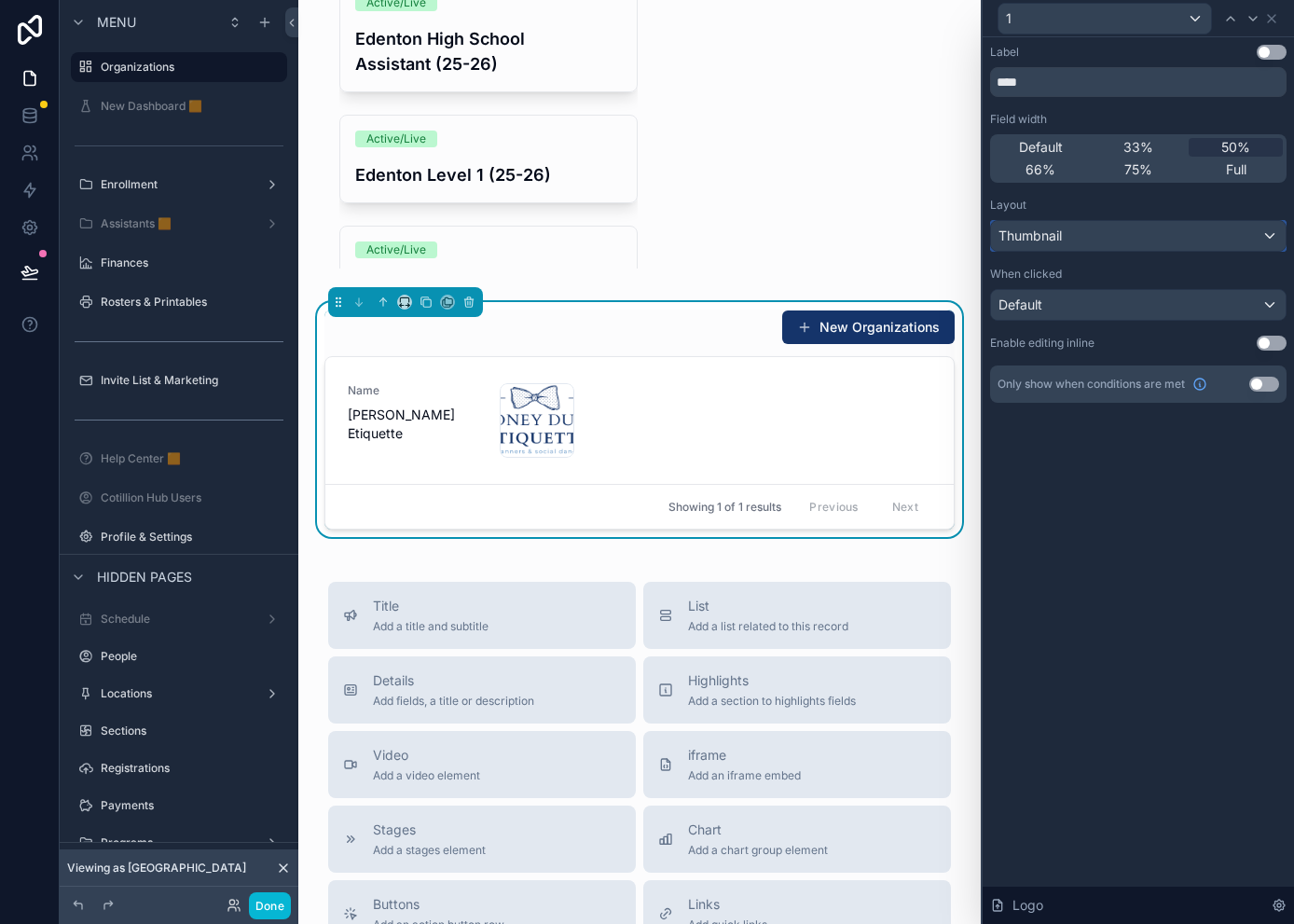
click at [1152, 228] on div "Thumbnail" at bounding box center [1138, 236] width 294 height 30
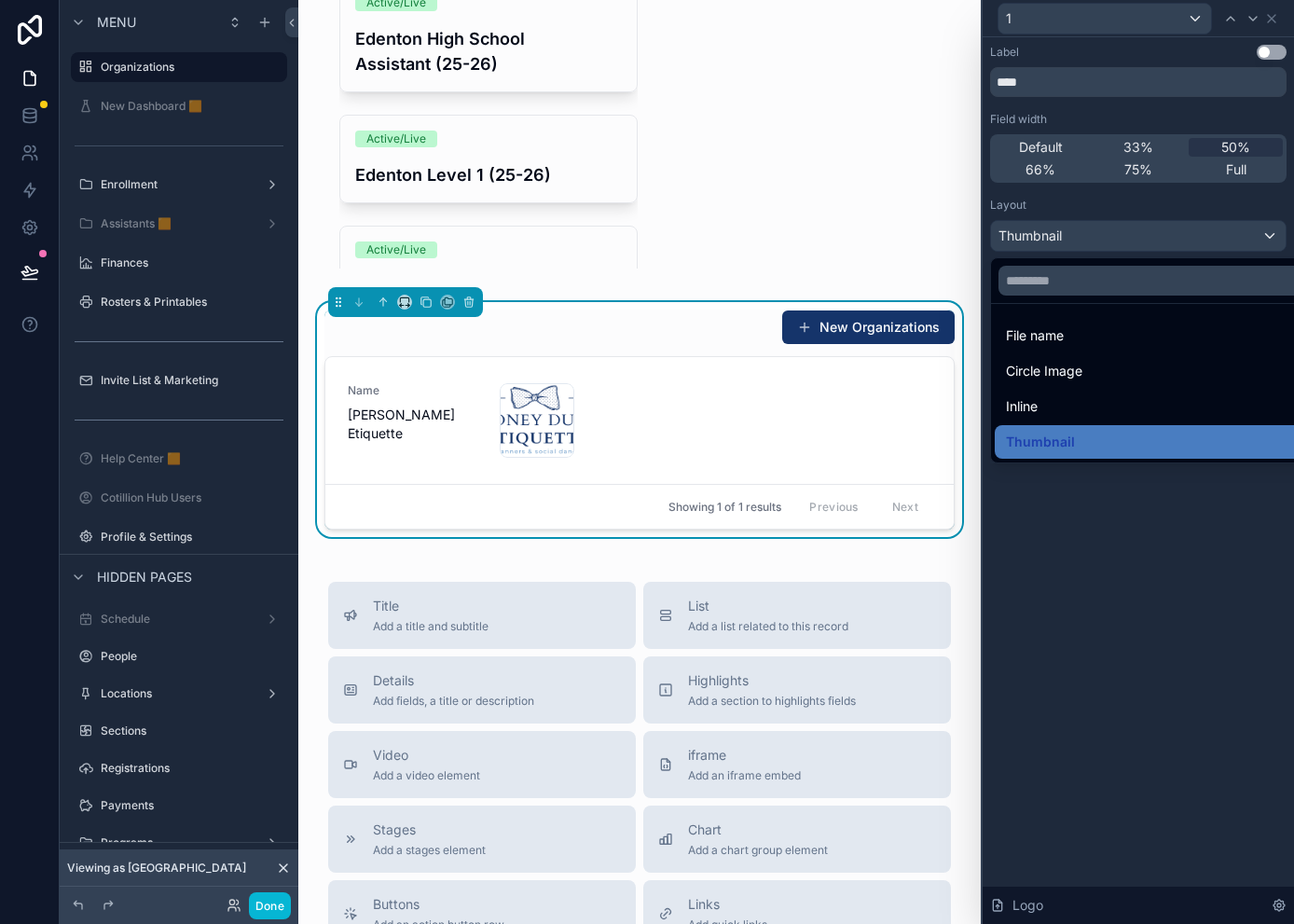
click at [1060, 222] on div at bounding box center [1137, 462] width 311 height 924
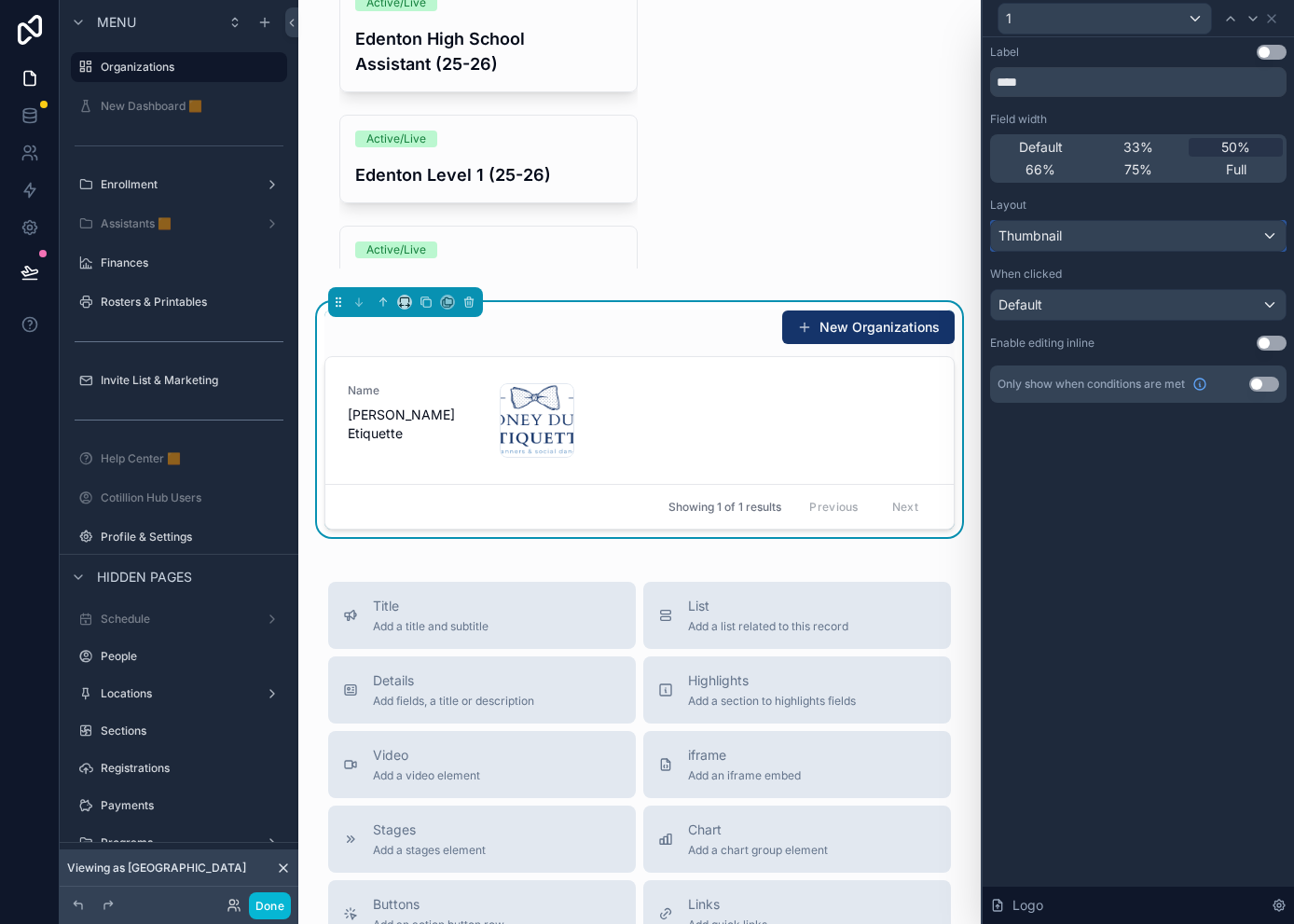
click at [1060, 227] on span "Thumbnail" at bounding box center [1029, 235] width 63 height 19
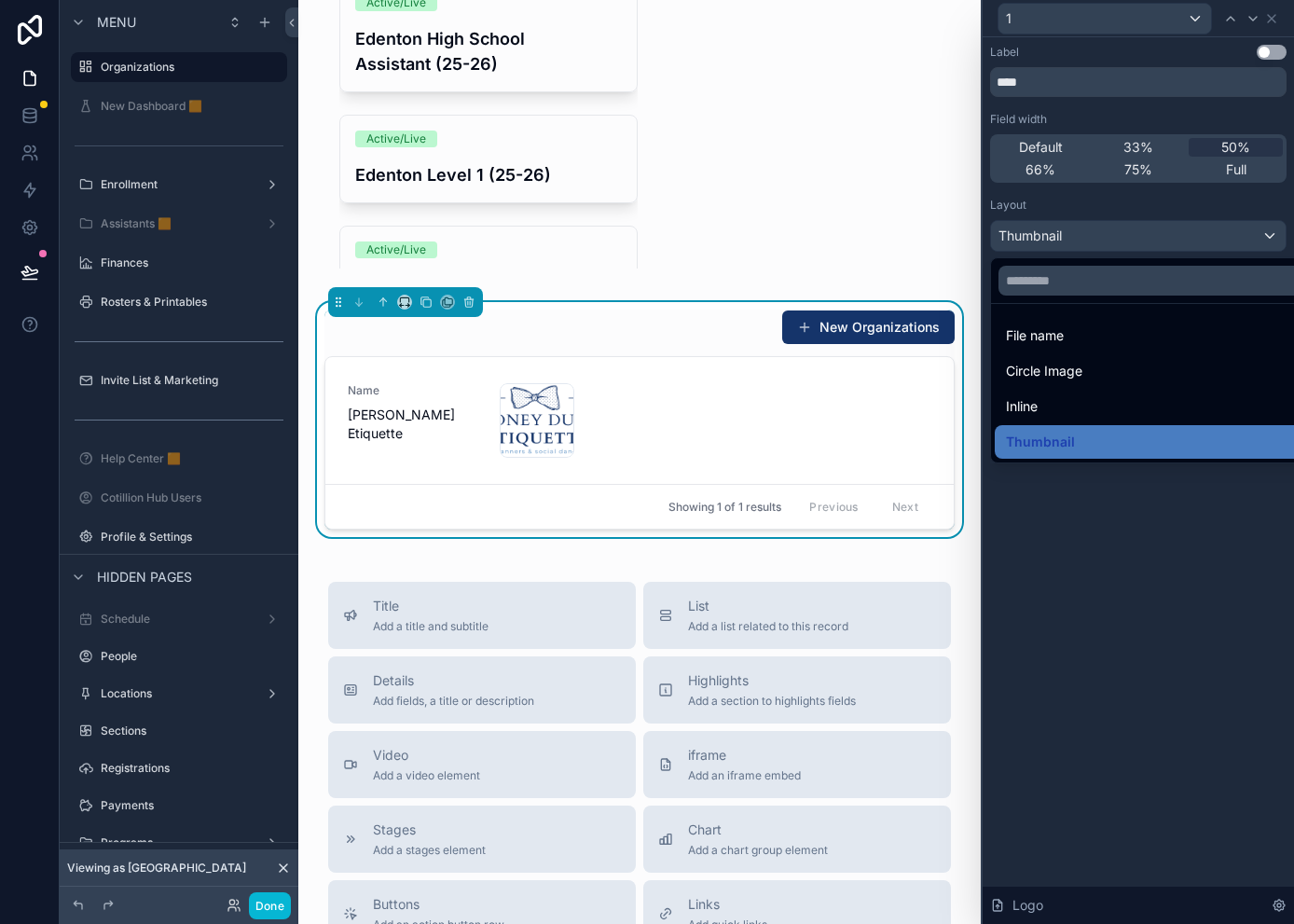
click at [1033, 409] on span "Inline" at bounding box center [1022, 406] width 32 height 23
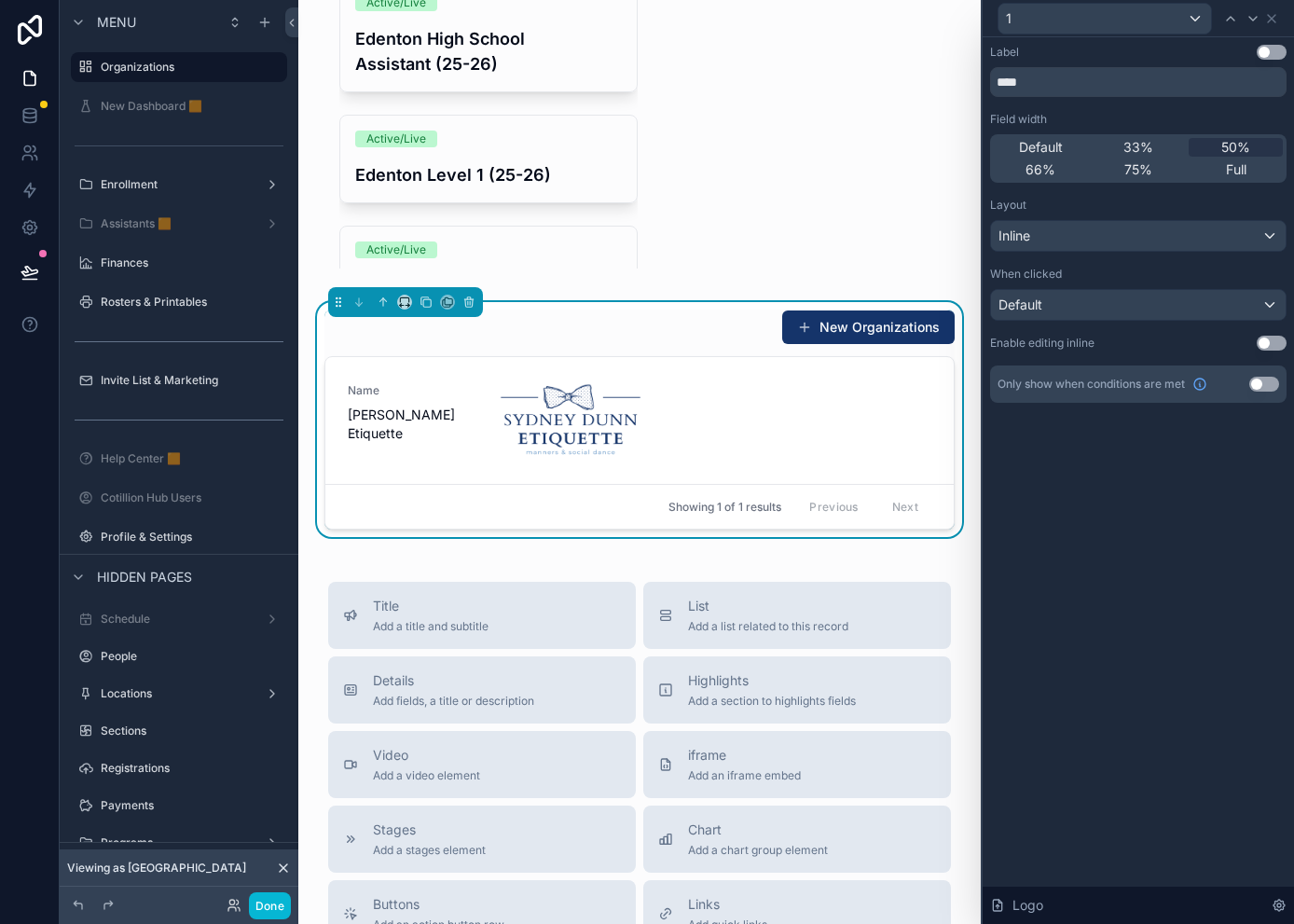
drag, startPoint x: 1114, startPoint y: 526, endPoint x: 1094, endPoint y: 402, distance: 125.6
click at [1115, 526] on div "Label Use setting **** Field width Default 33% 50% 66% 75% Full Layout Inline W…" at bounding box center [1137, 481] width 311 height 886
click at [1079, 306] on div "Default" at bounding box center [1138, 305] width 294 height 30
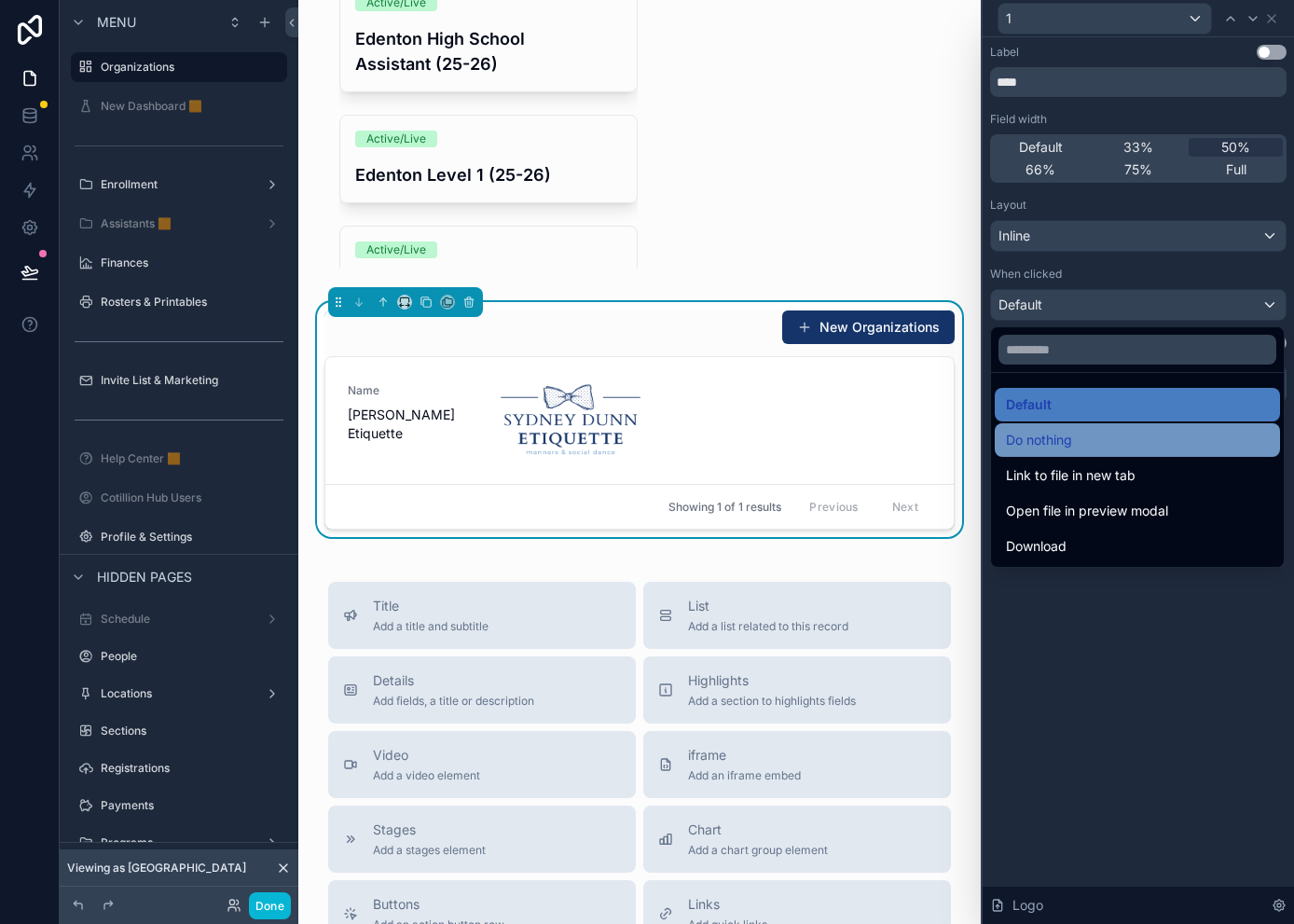
click at [1048, 443] on span "Do nothing" at bounding box center [1038, 439] width 66 height 23
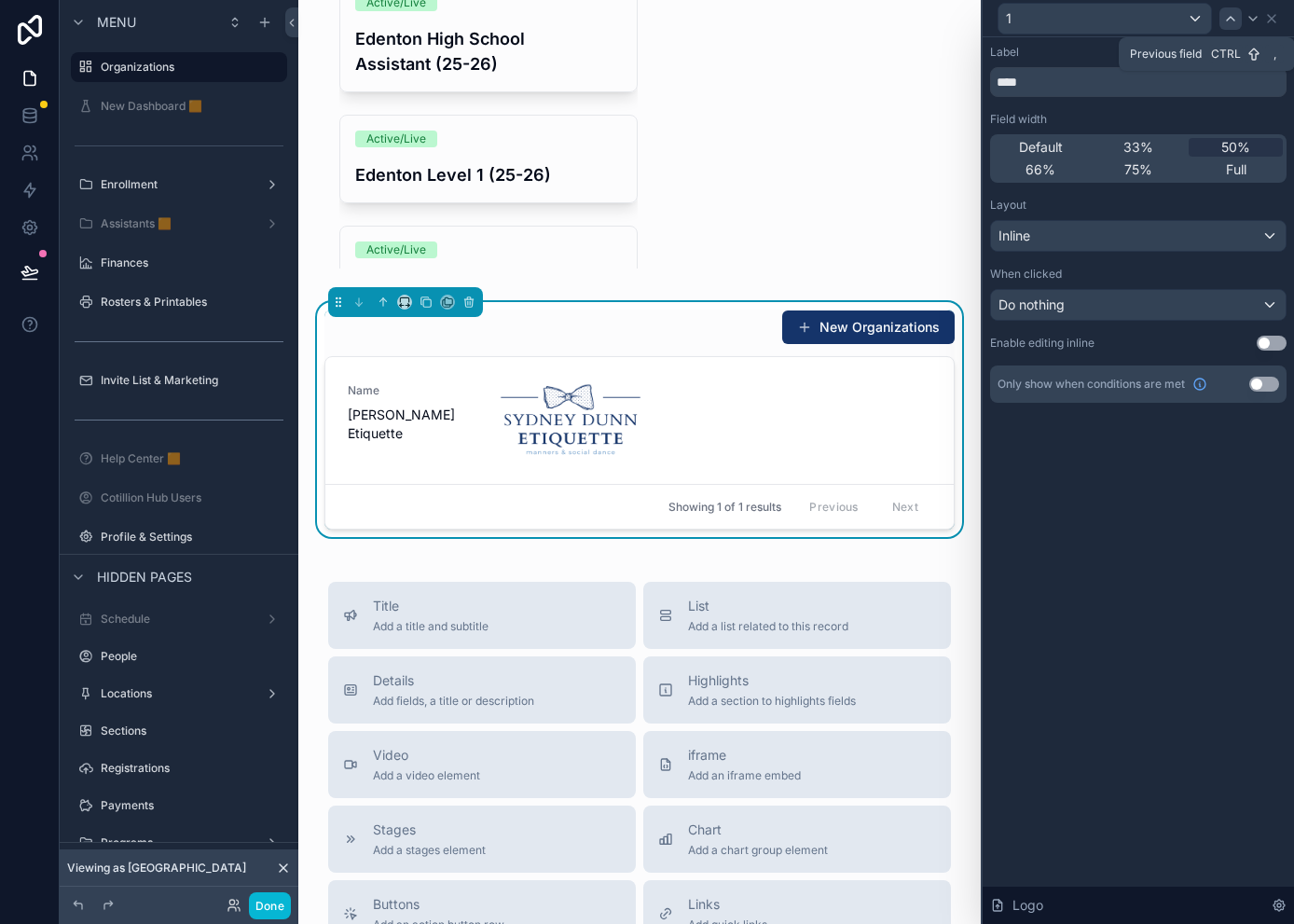
click at [1152, 11] on icon at bounding box center [1230, 18] width 15 height 15
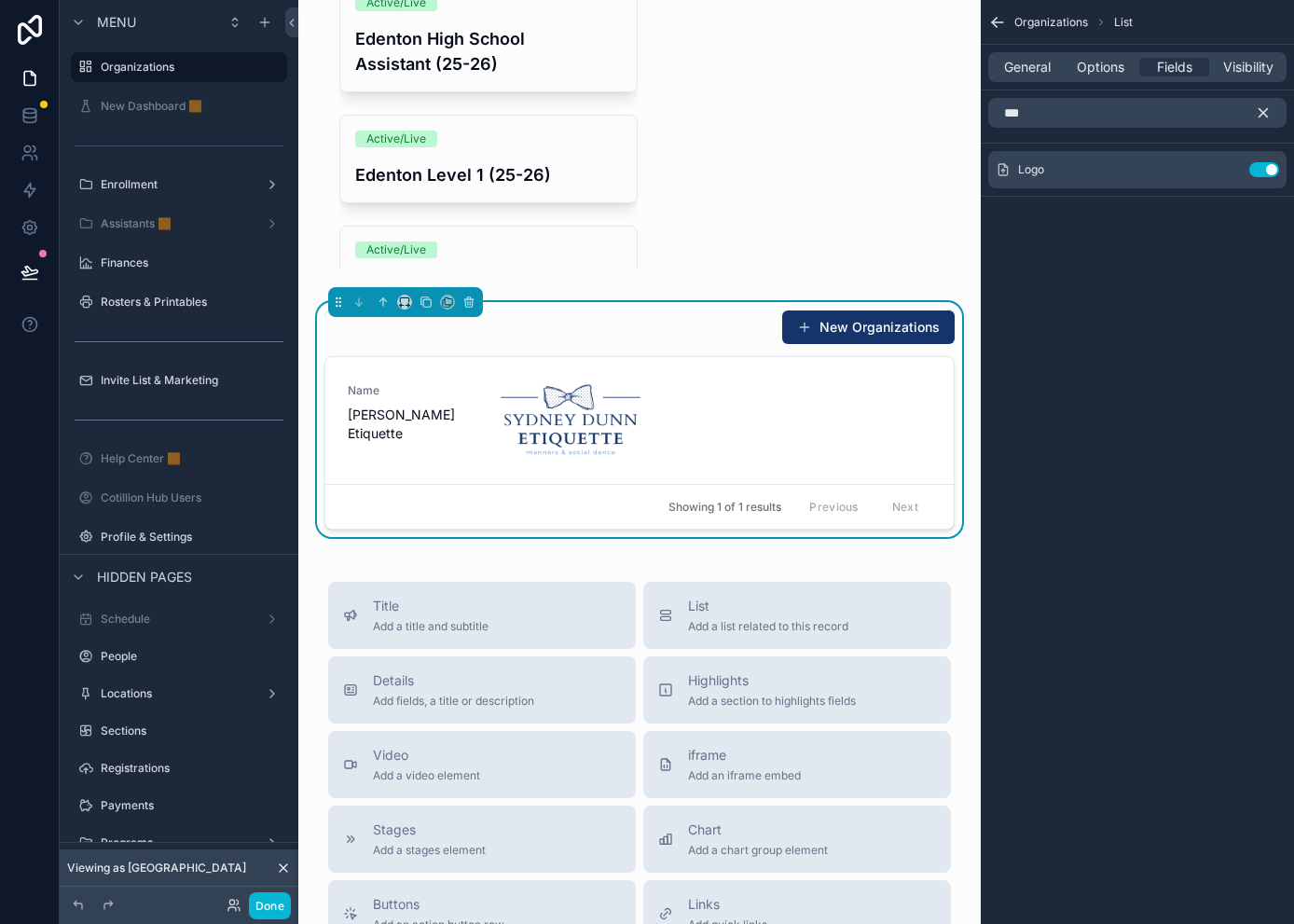
click at [999, 19] on icon "scrollable content" at bounding box center [997, 22] width 19 height 19
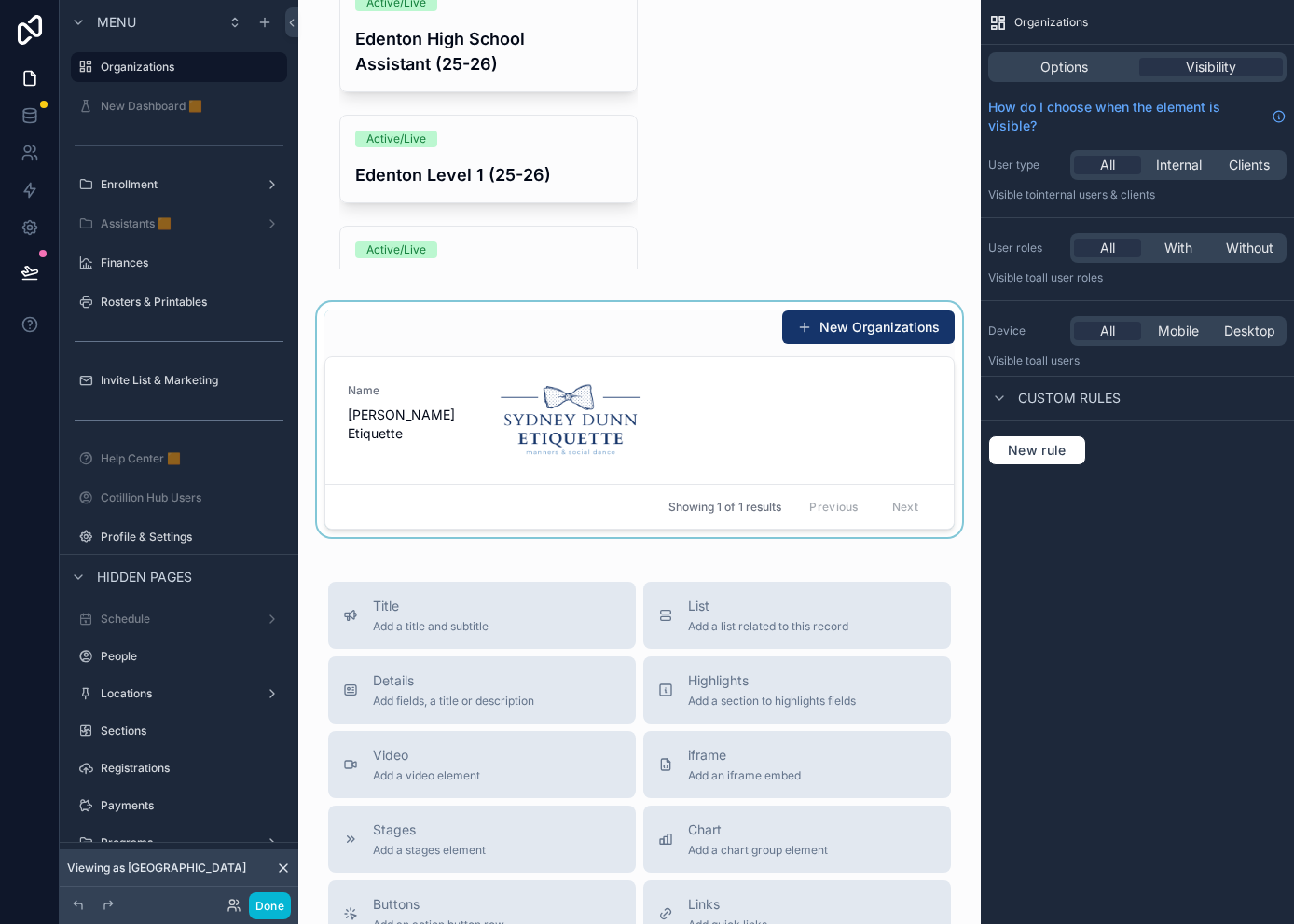
click at [722, 438] on div "scrollable content" at bounding box center [639, 420] width 652 height 235
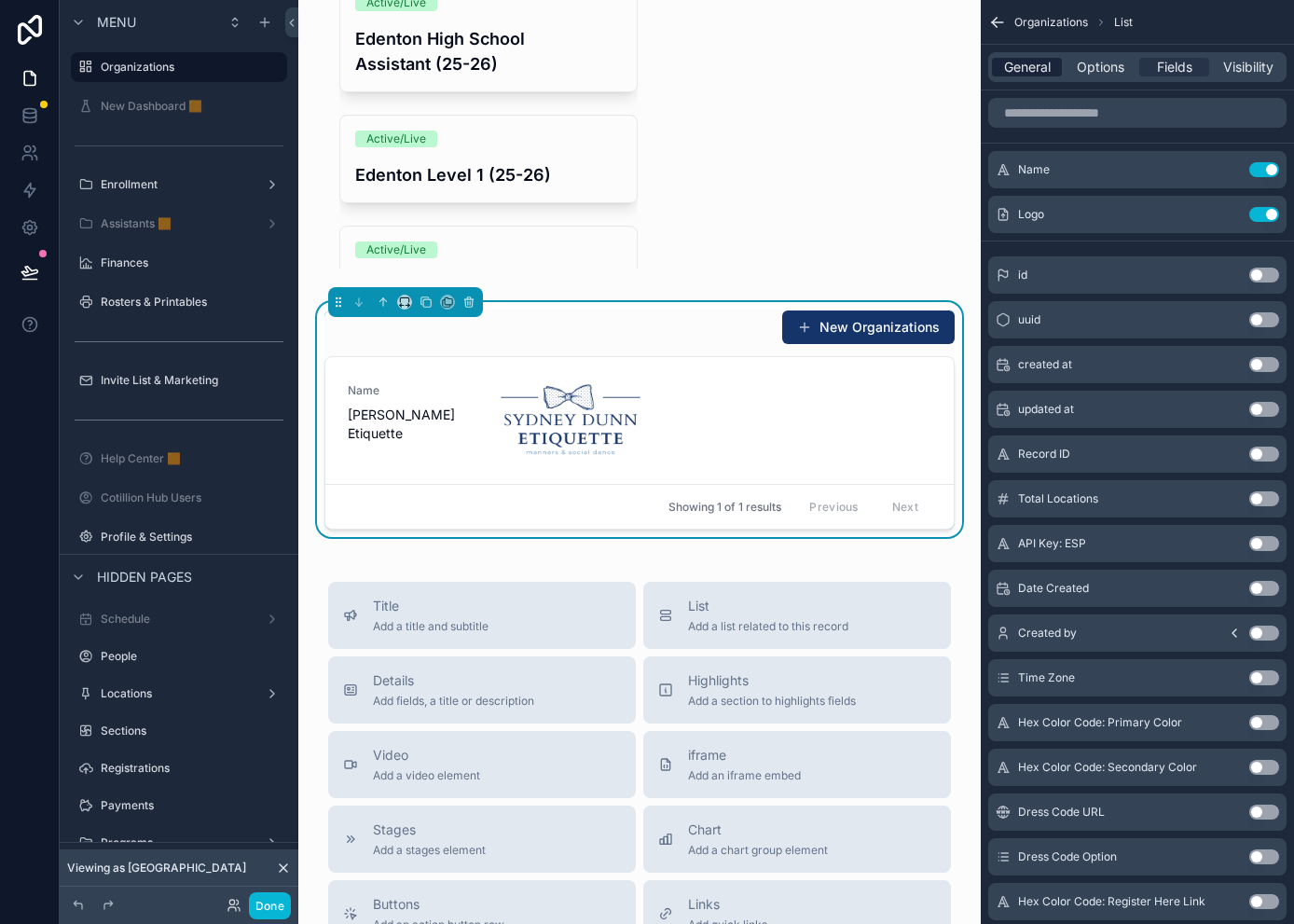
drag, startPoint x: 1025, startPoint y: 65, endPoint x: 1036, endPoint y: 63, distance: 11.2
click at [1025, 65] on span "General" at bounding box center [1027, 67] width 46 height 19
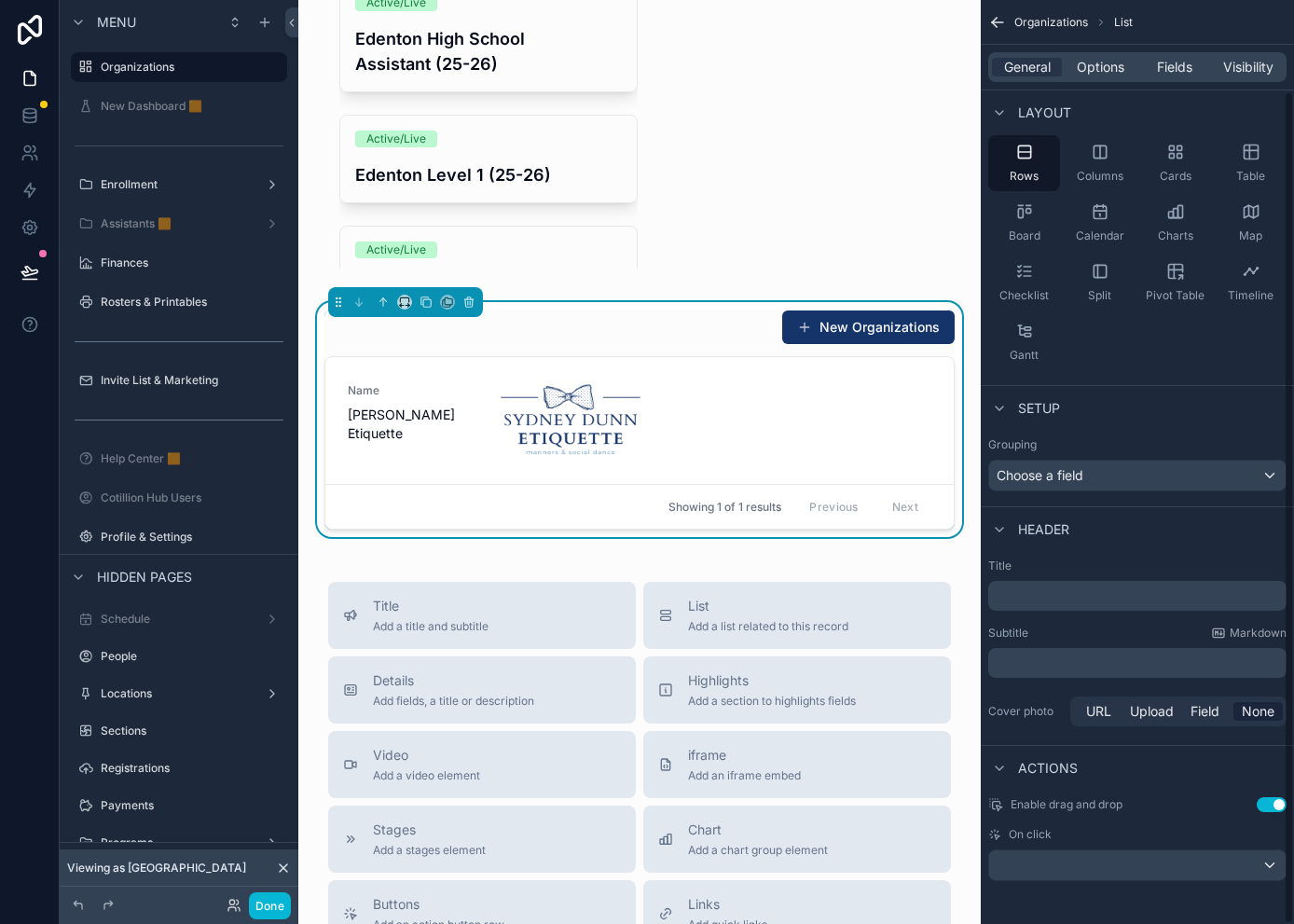
scroll to position [101, 0]
drag, startPoint x: 1105, startPoint y: 77, endPoint x: 1103, endPoint y: 64, distance: 13.2
click at [1105, 77] on div "General Options Fields Visibility" at bounding box center [1137, 67] width 298 height 30
click at [1102, 64] on span "Options" at bounding box center [1101, 67] width 47 height 19
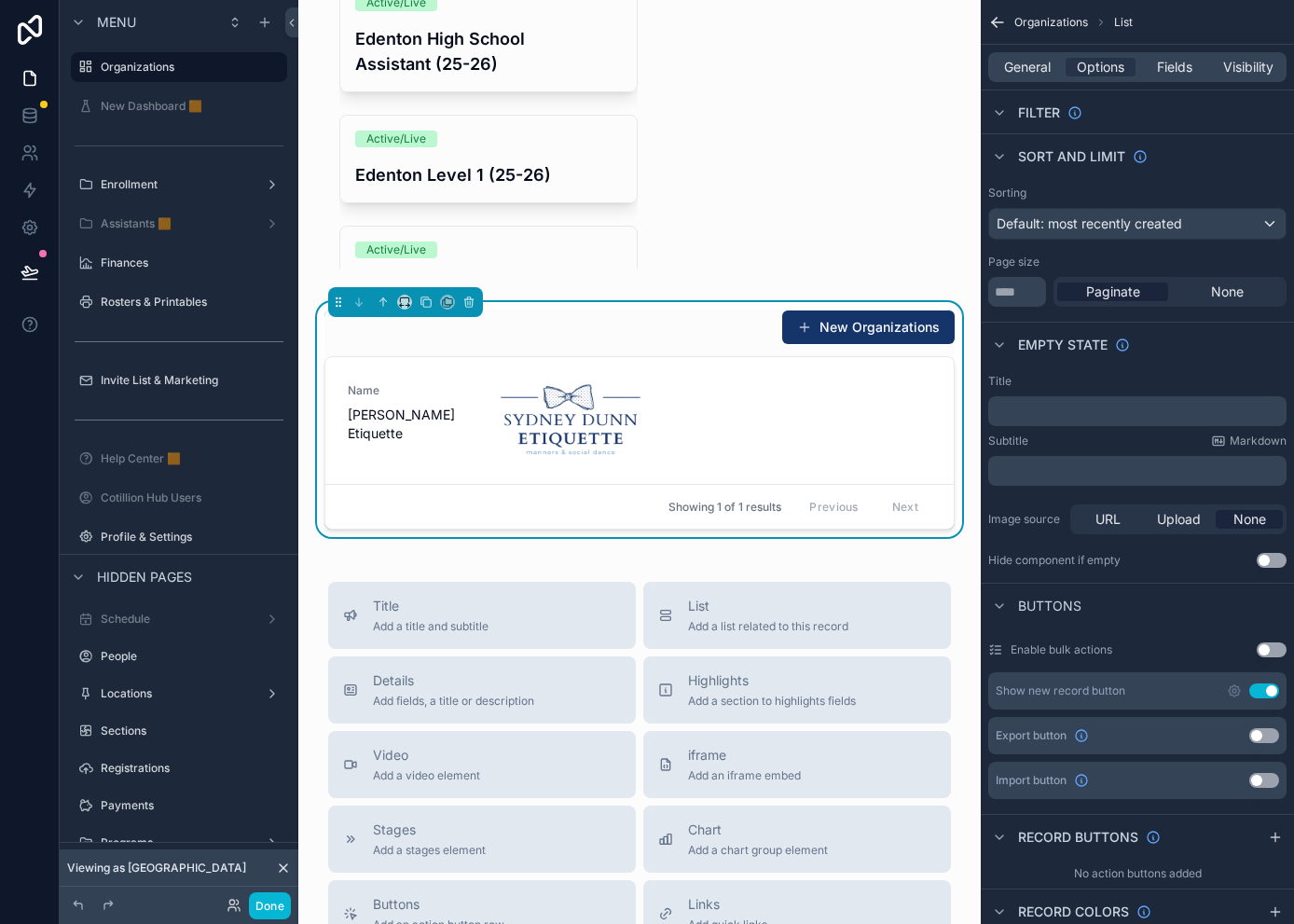
click at [1152, 687] on button "Use setting" at bounding box center [1263, 690] width 30 height 15
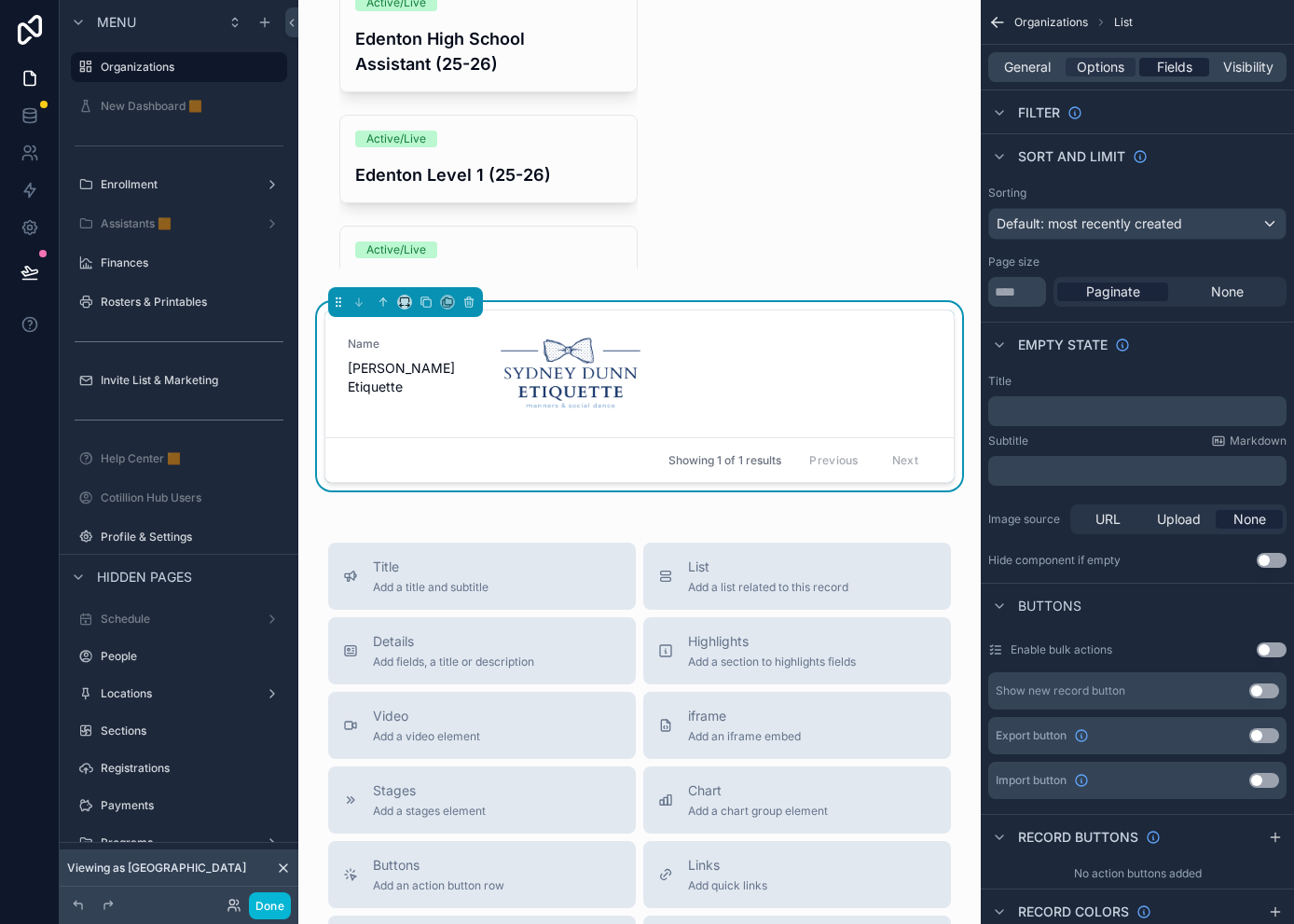
drag, startPoint x: 1173, startPoint y: 66, endPoint x: 1173, endPoint y: 85, distance: 19.0
click at [1152, 66] on span "Fields" at bounding box center [1175, 67] width 36 height 19
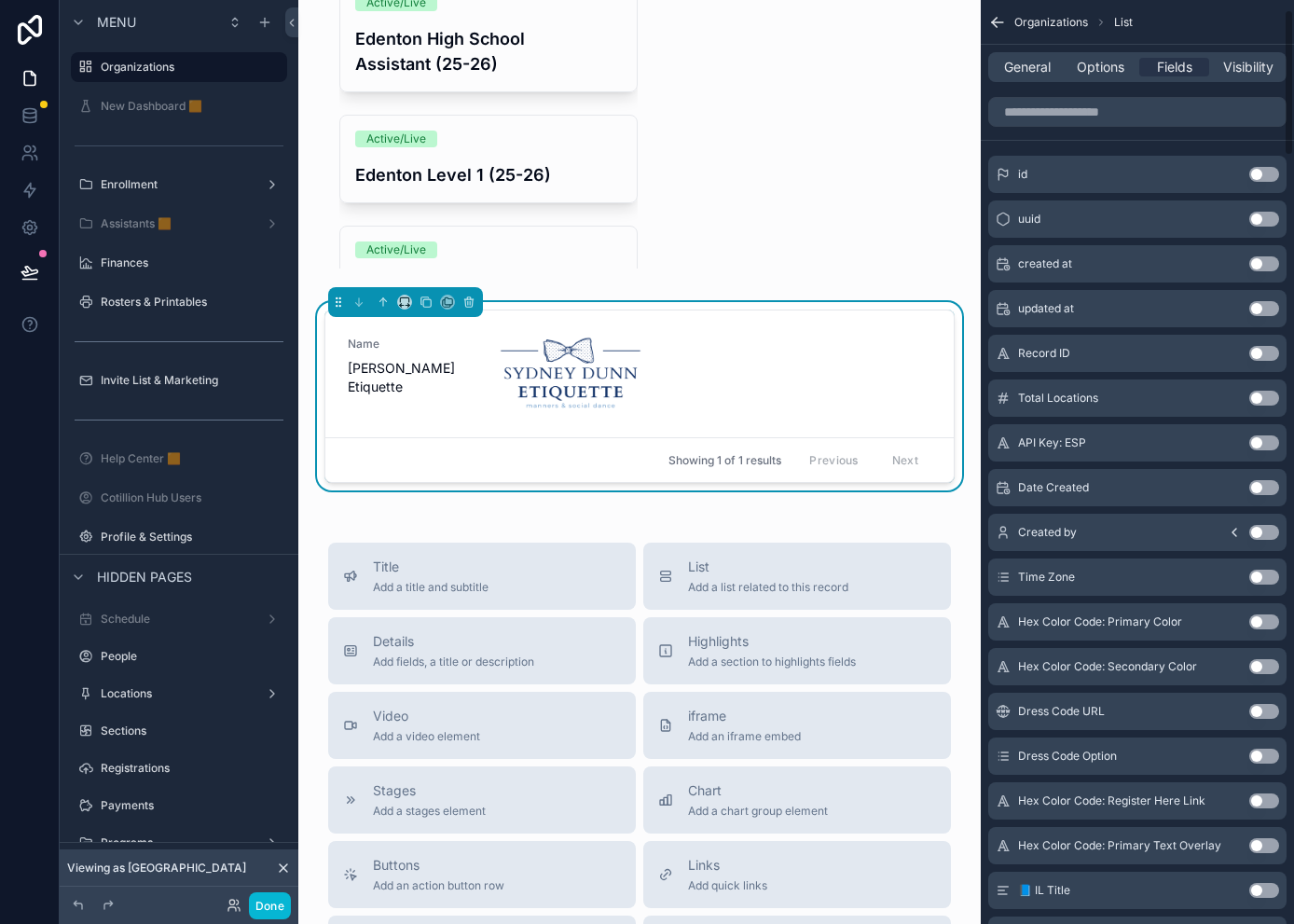
scroll to position [0, 0]
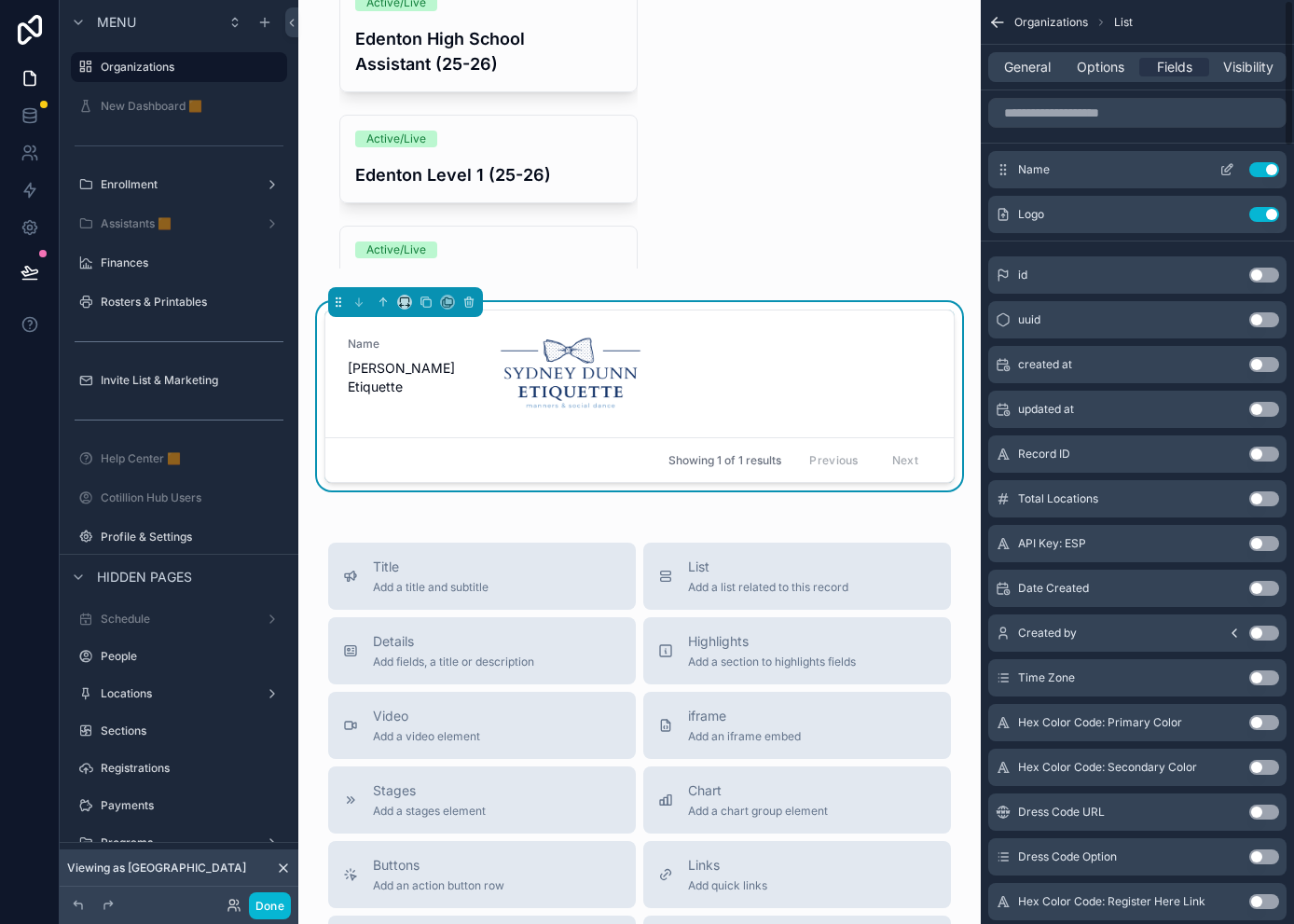
click at [1152, 167] on icon "scrollable content" at bounding box center [1229, 168] width 8 height 8
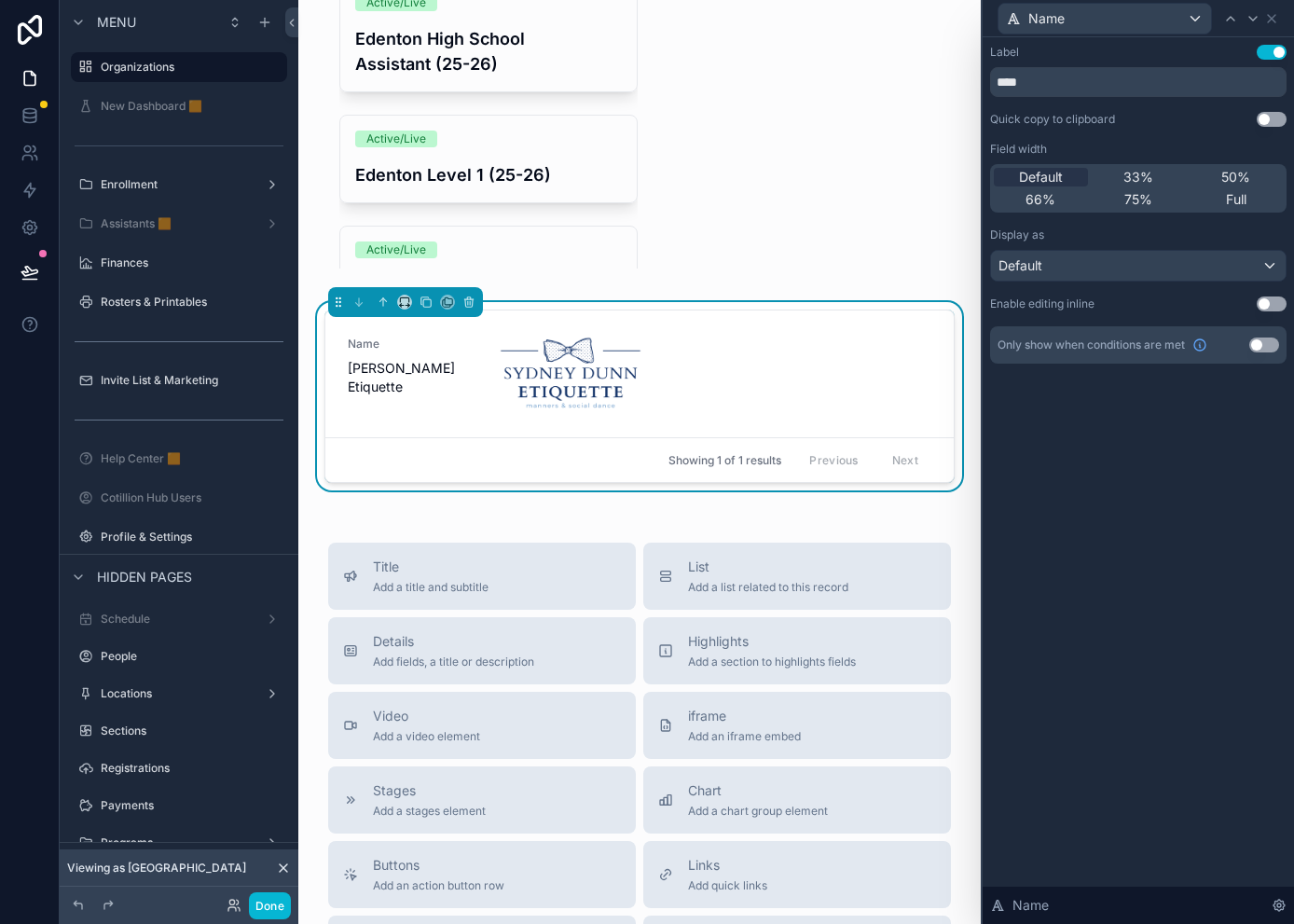
click at [1152, 49] on button "Use setting" at bounding box center [1271, 51] width 30 height 15
click at [1151, 270] on div "Default" at bounding box center [1138, 266] width 294 height 30
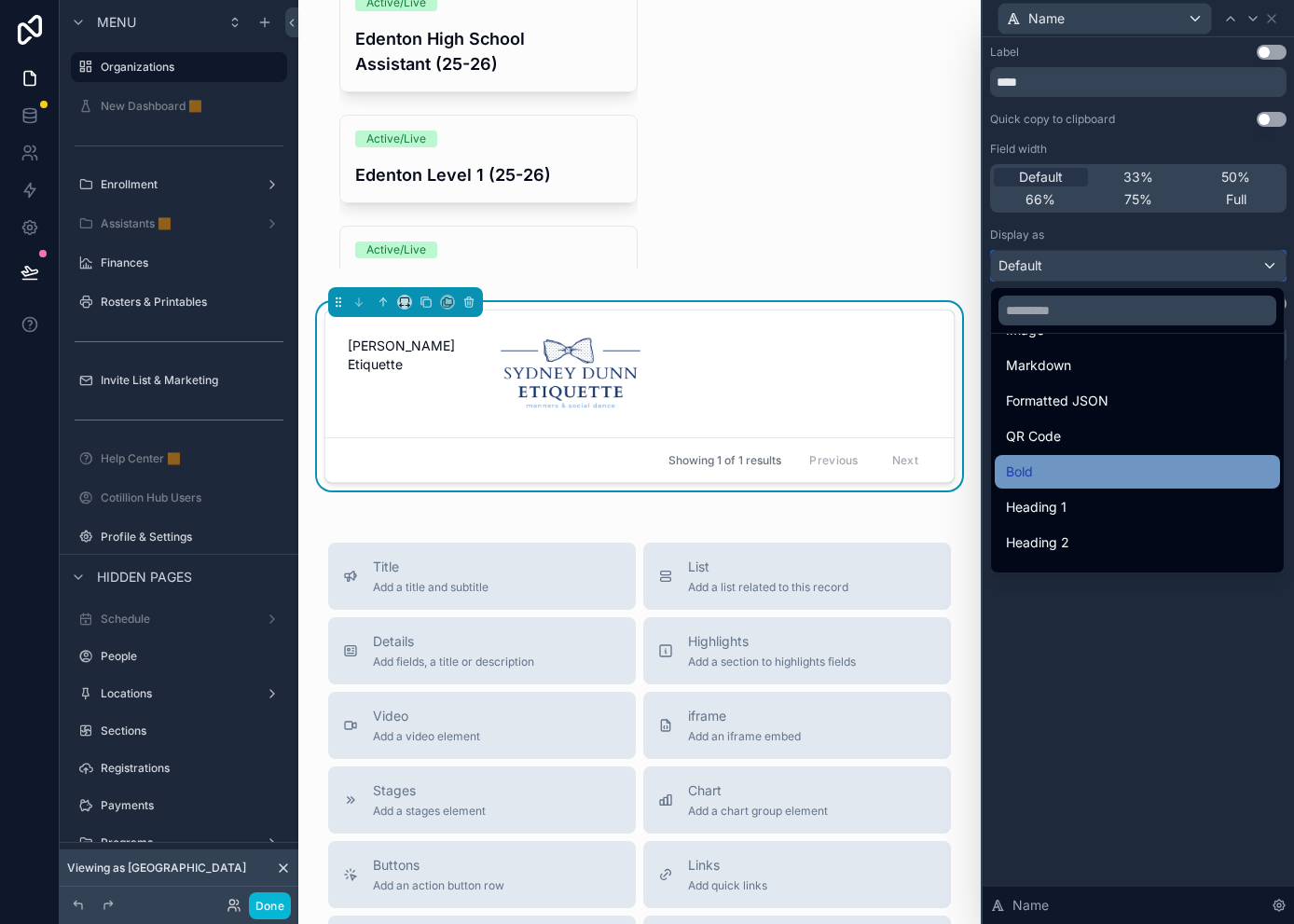
scroll to position [203, 0]
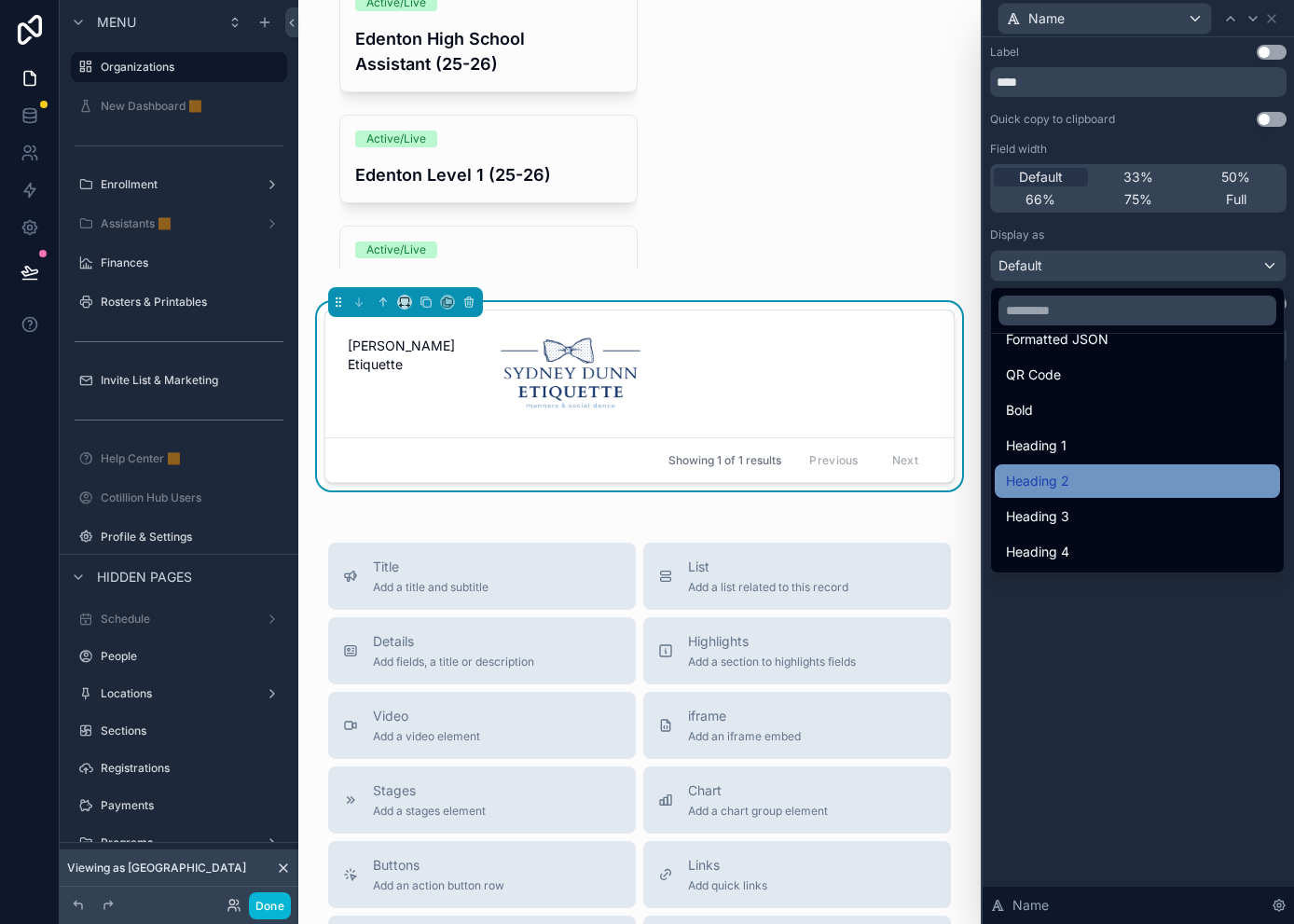
click at [1061, 488] on span "Heading 2" at bounding box center [1037, 481] width 63 height 23
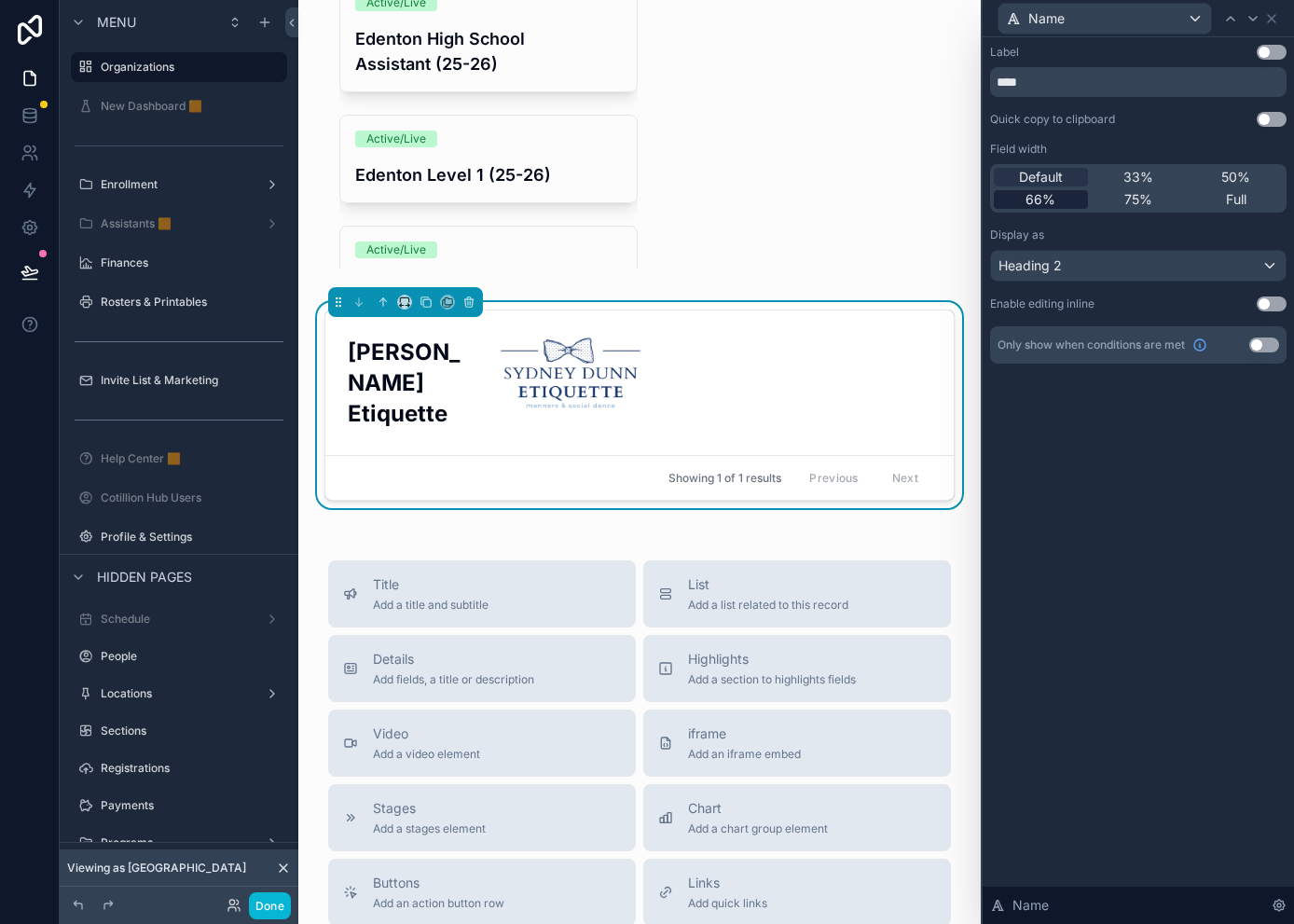
click at [1074, 196] on div "66%" at bounding box center [1040, 199] width 94 height 19
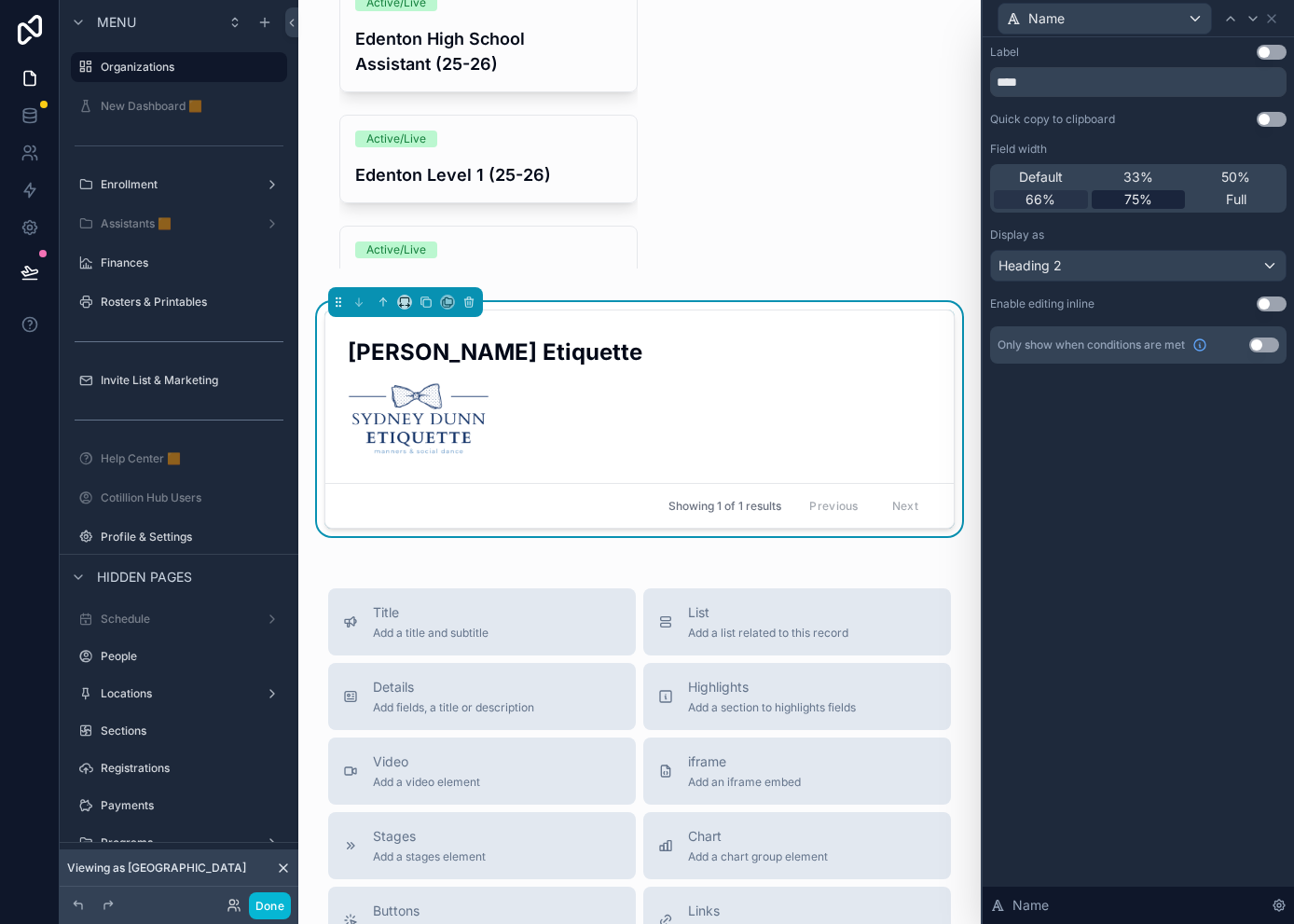
drag, startPoint x: 1162, startPoint y: 202, endPoint x: 1290, endPoint y: 24, distance: 219.2
click at [1152, 202] on div "75%" at bounding box center [1138, 199] width 94 height 19
click at [1152, 17] on icon at bounding box center [1230, 18] width 15 height 15
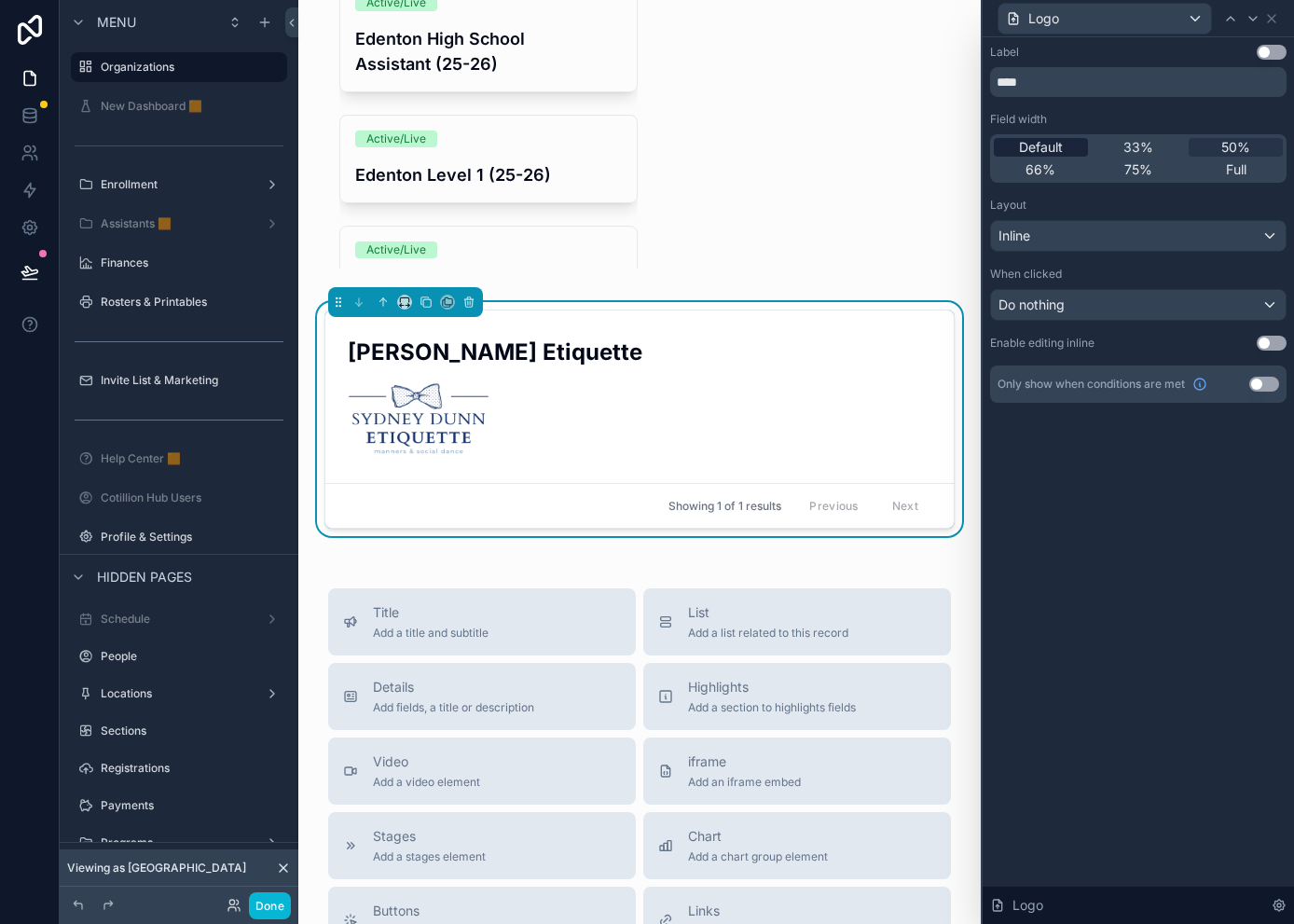
click at [1049, 146] on span "Default" at bounding box center [1040, 147] width 43 height 19
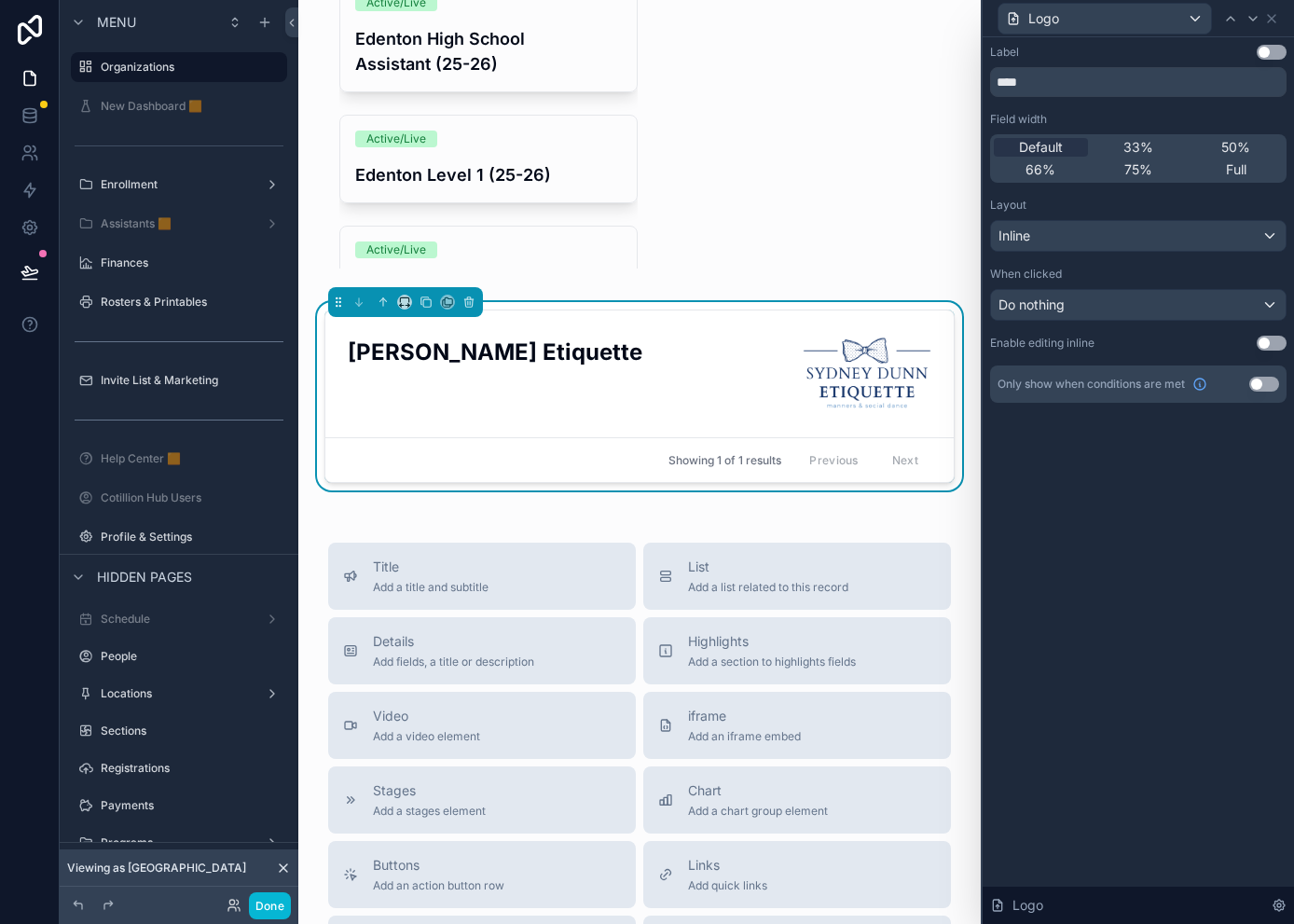
drag, startPoint x: 1273, startPoint y: 26, endPoint x: 1259, endPoint y: 40, distance: 19.8
click at [1152, 26] on div "Logo" at bounding box center [1138, 18] width 296 height 37
click at [1082, 242] on div "Inline" at bounding box center [1138, 236] width 294 height 30
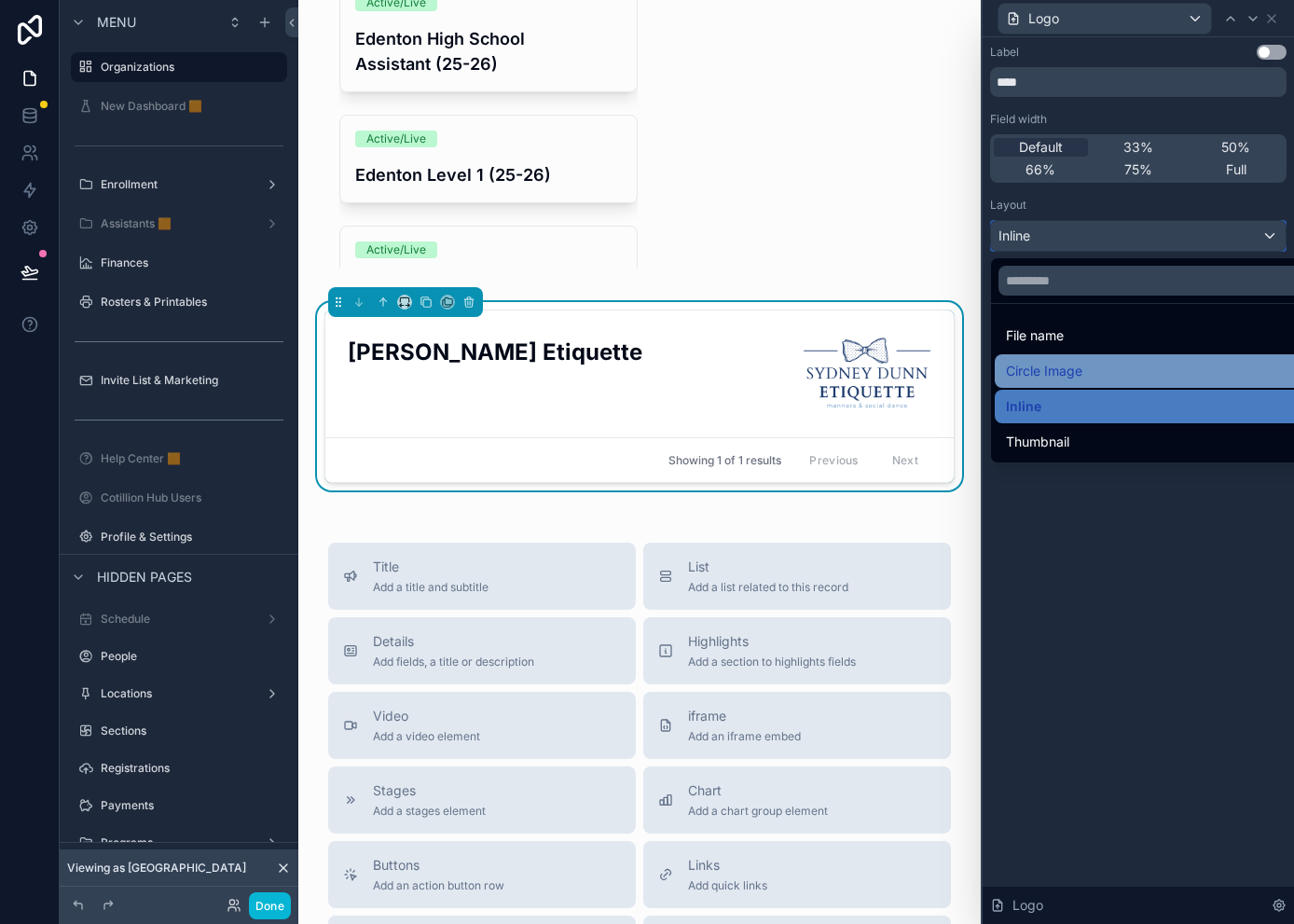
scroll to position [93, 0]
drag, startPoint x: 1076, startPoint y: 435, endPoint x: 1077, endPoint y: 422, distance: 13.0
click at [1076, 435] on div "Thumbnail" at bounding box center [1160, 441] width 308 height 23
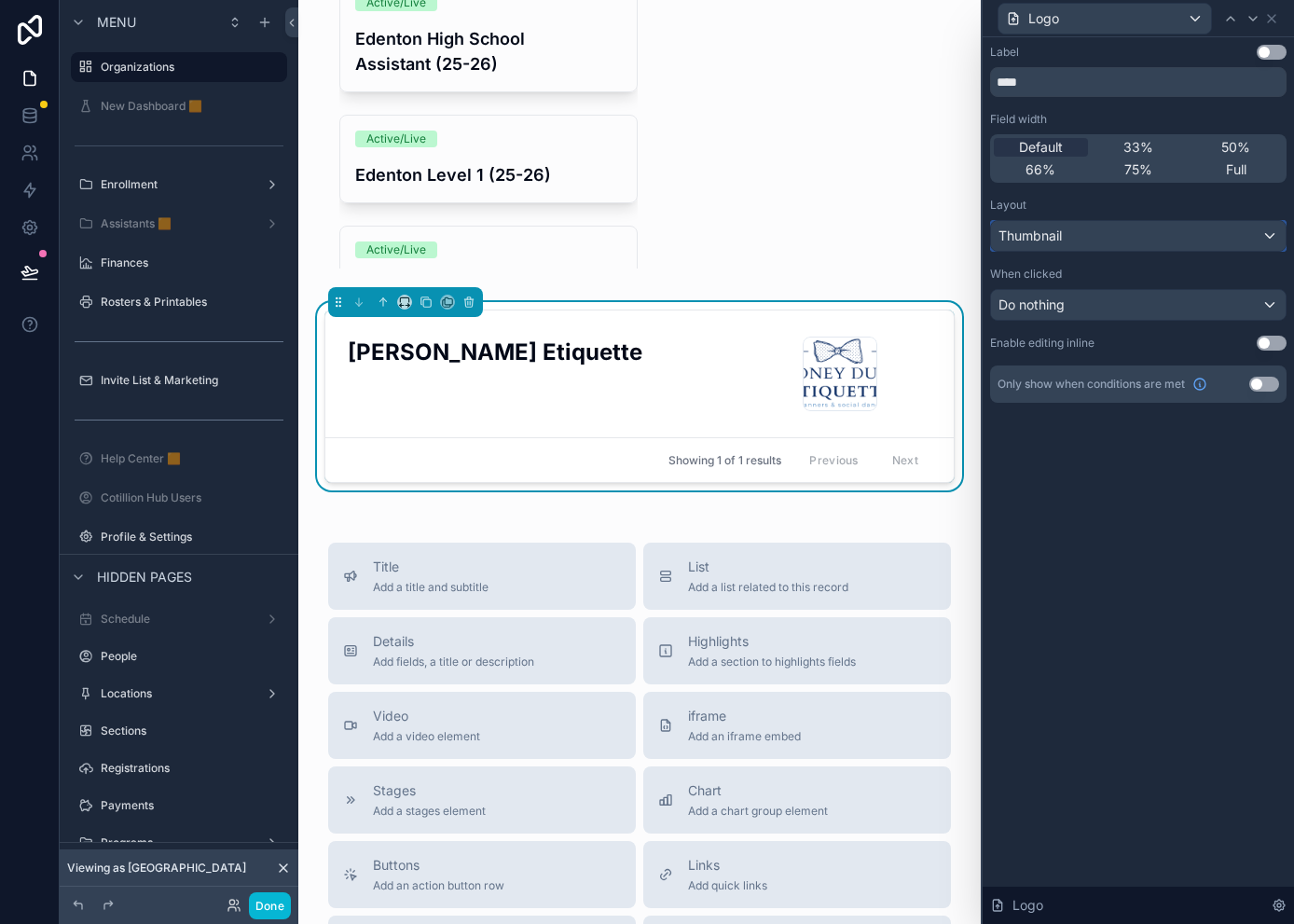
click at [1066, 242] on div "Thumbnail" at bounding box center [1138, 236] width 294 height 30
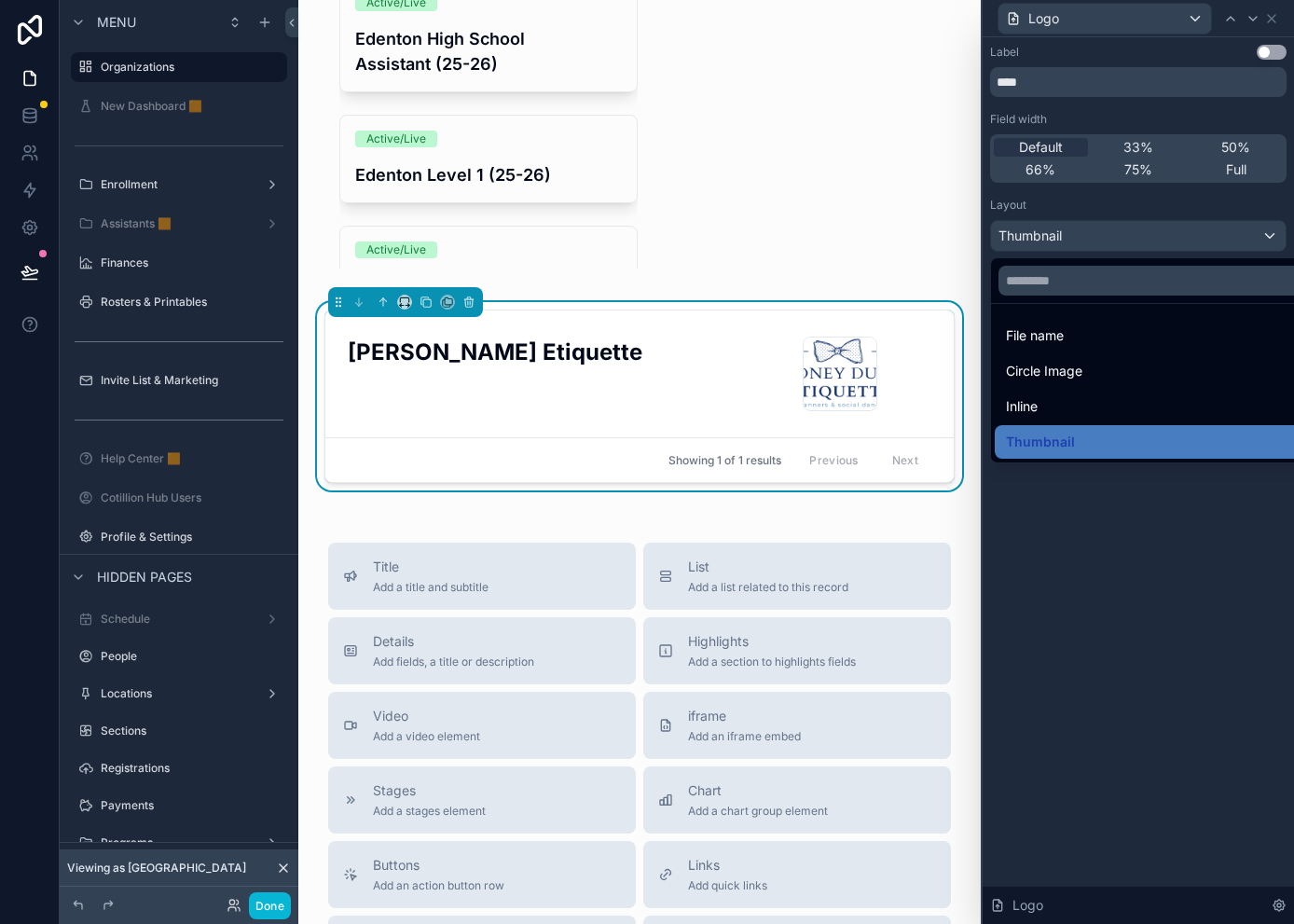
click at [1066, 235] on div at bounding box center [1137, 462] width 311 height 924
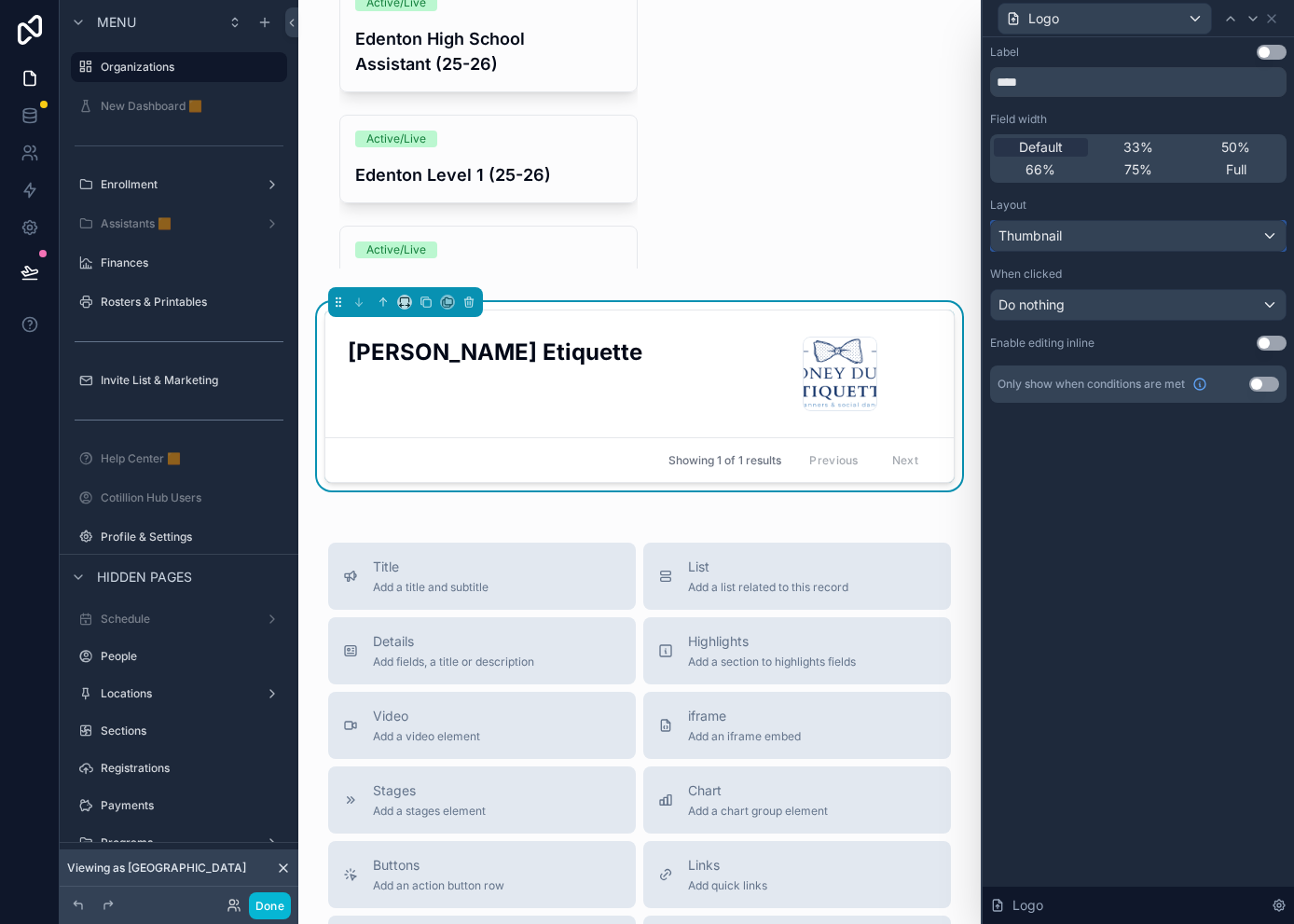
click at [1048, 243] on span "Thumbnail" at bounding box center [1029, 235] width 63 height 19
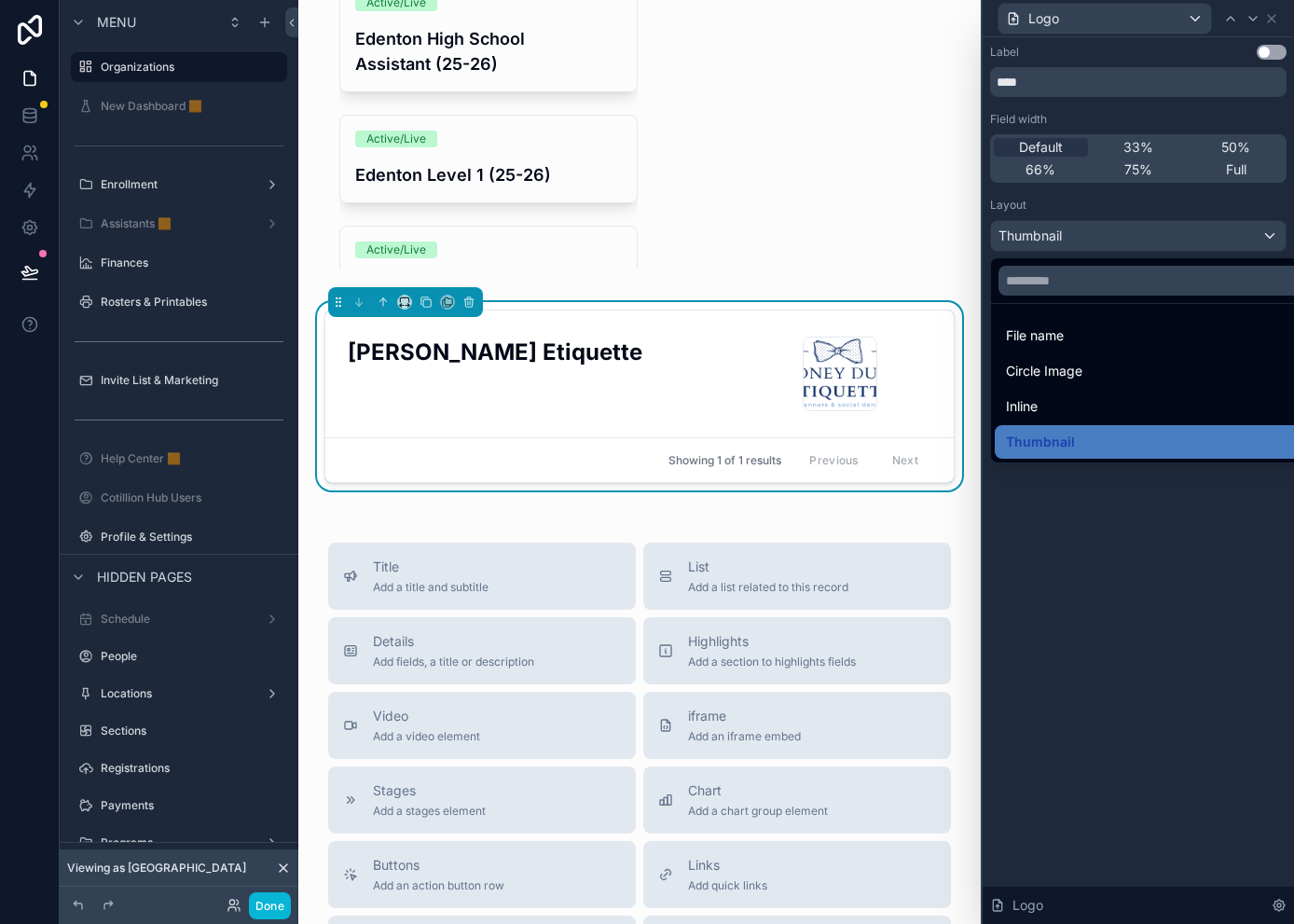
click at [1044, 406] on div "Inline" at bounding box center [1160, 406] width 308 height 23
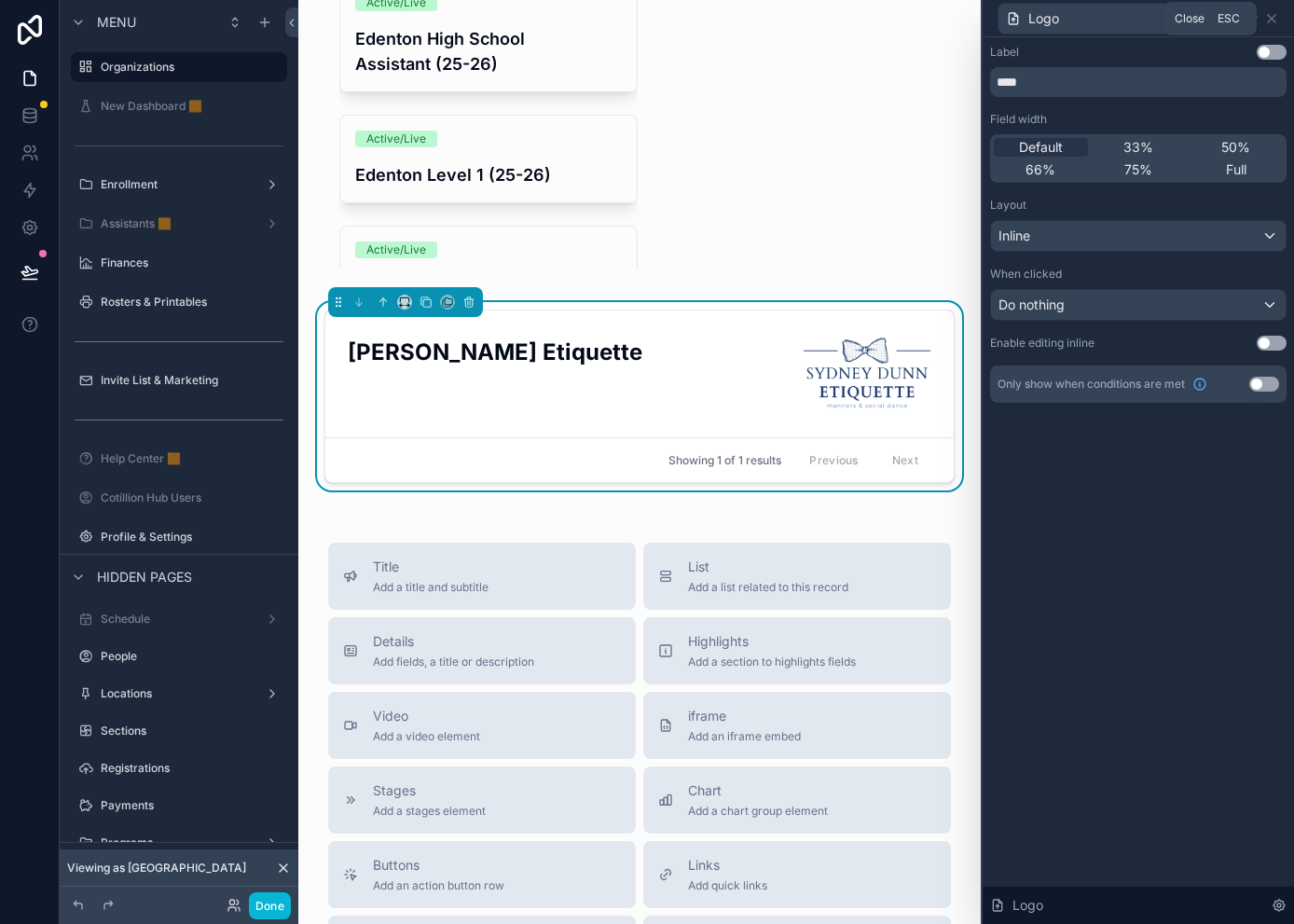
drag, startPoint x: 1272, startPoint y: 14, endPoint x: 1270, endPoint y: 29, distance: 15.1
click at [1152, 14] on icon at bounding box center [1270, 18] width 15 height 15
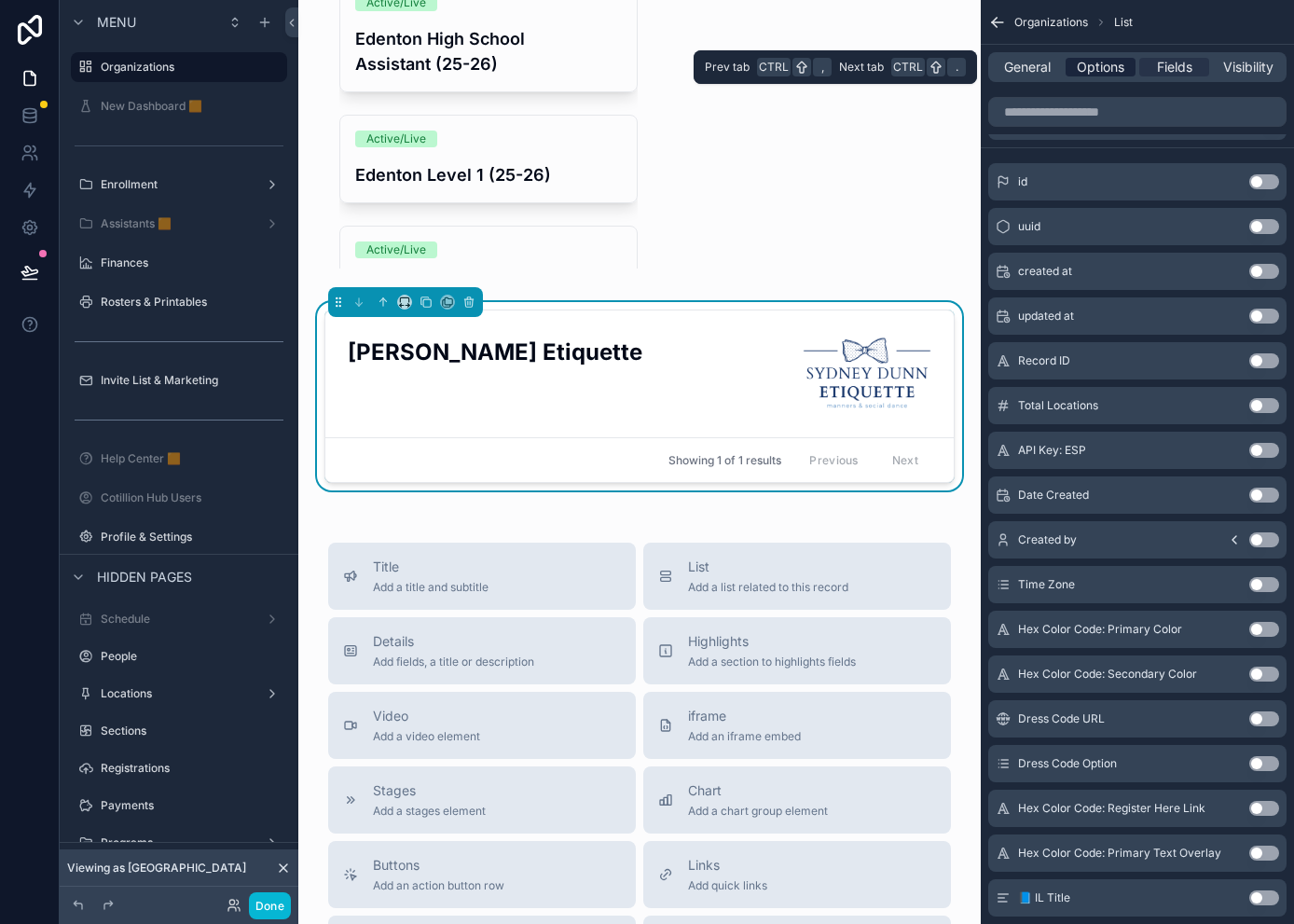
click at [1098, 69] on span "Options" at bounding box center [1101, 67] width 47 height 19
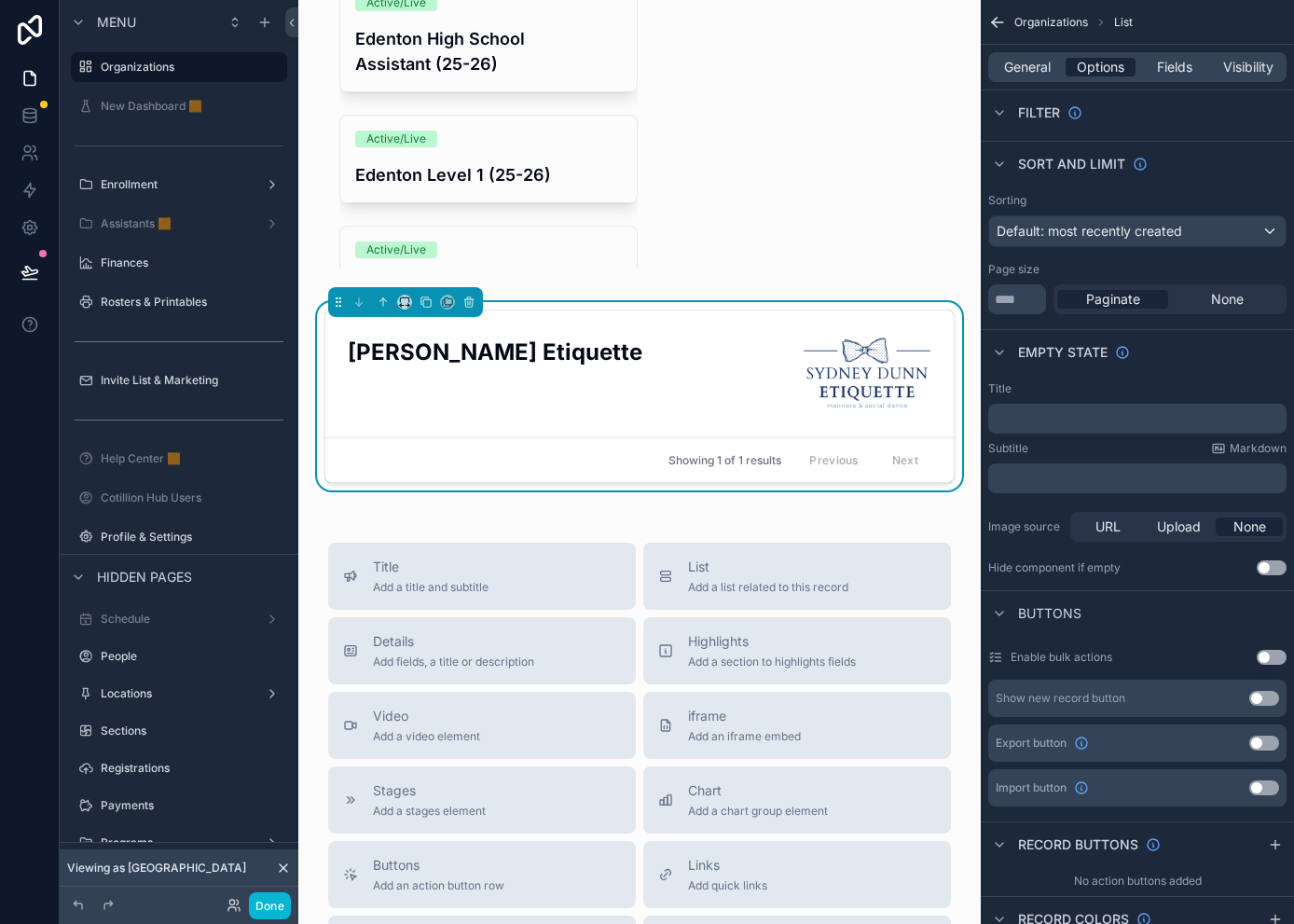
drag, startPoint x: 1044, startPoint y: 64, endPoint x: 1065, endPoint y: 74, distance: 23.3
click at [1044, 64] on span "General" at bounding box center [1027, 67] width 46 height 19
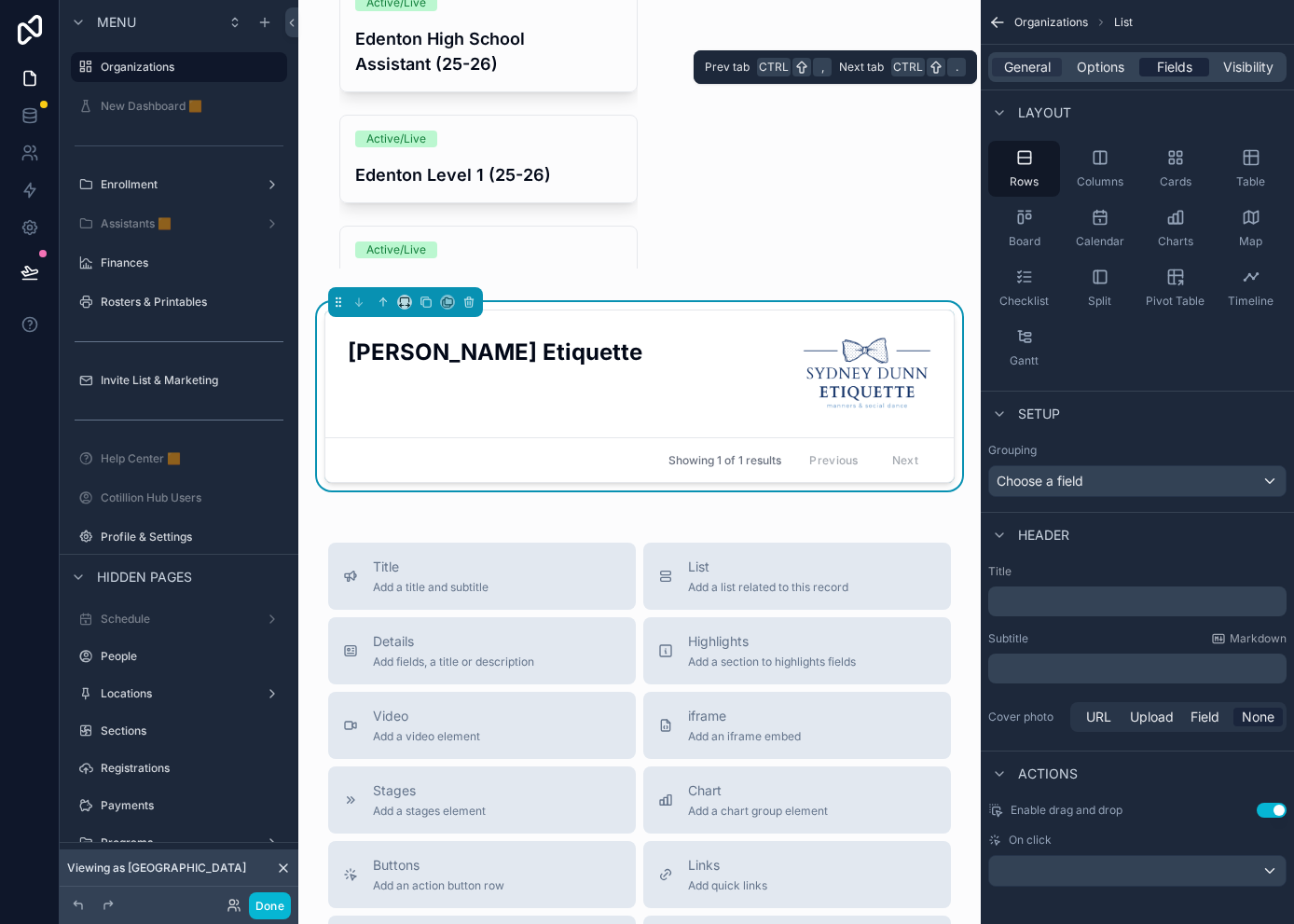
click at [1152, 69] on span "Fields" at bounding box center [1175, 67] width 36 height 19
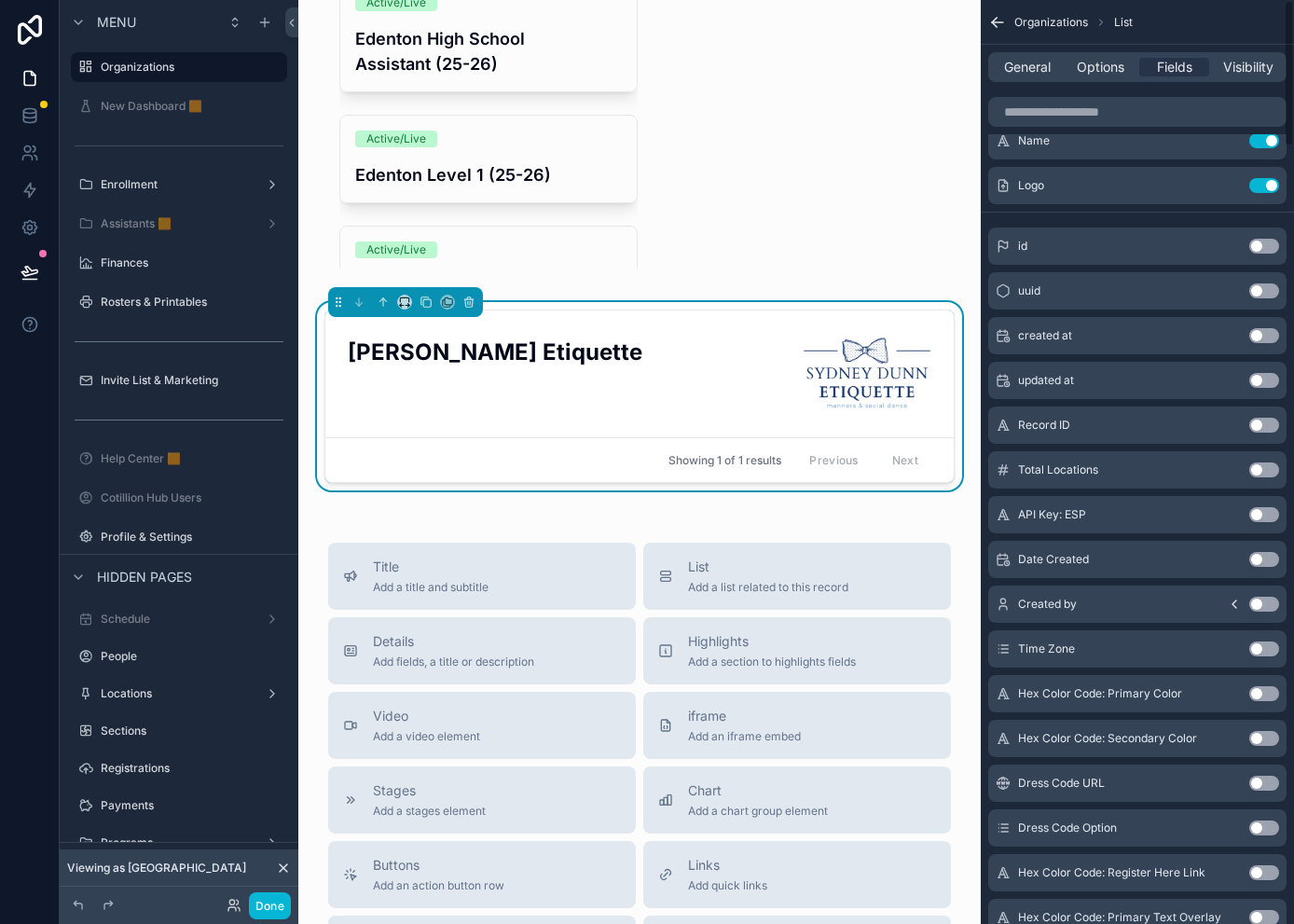
scroll to position [0, 0]
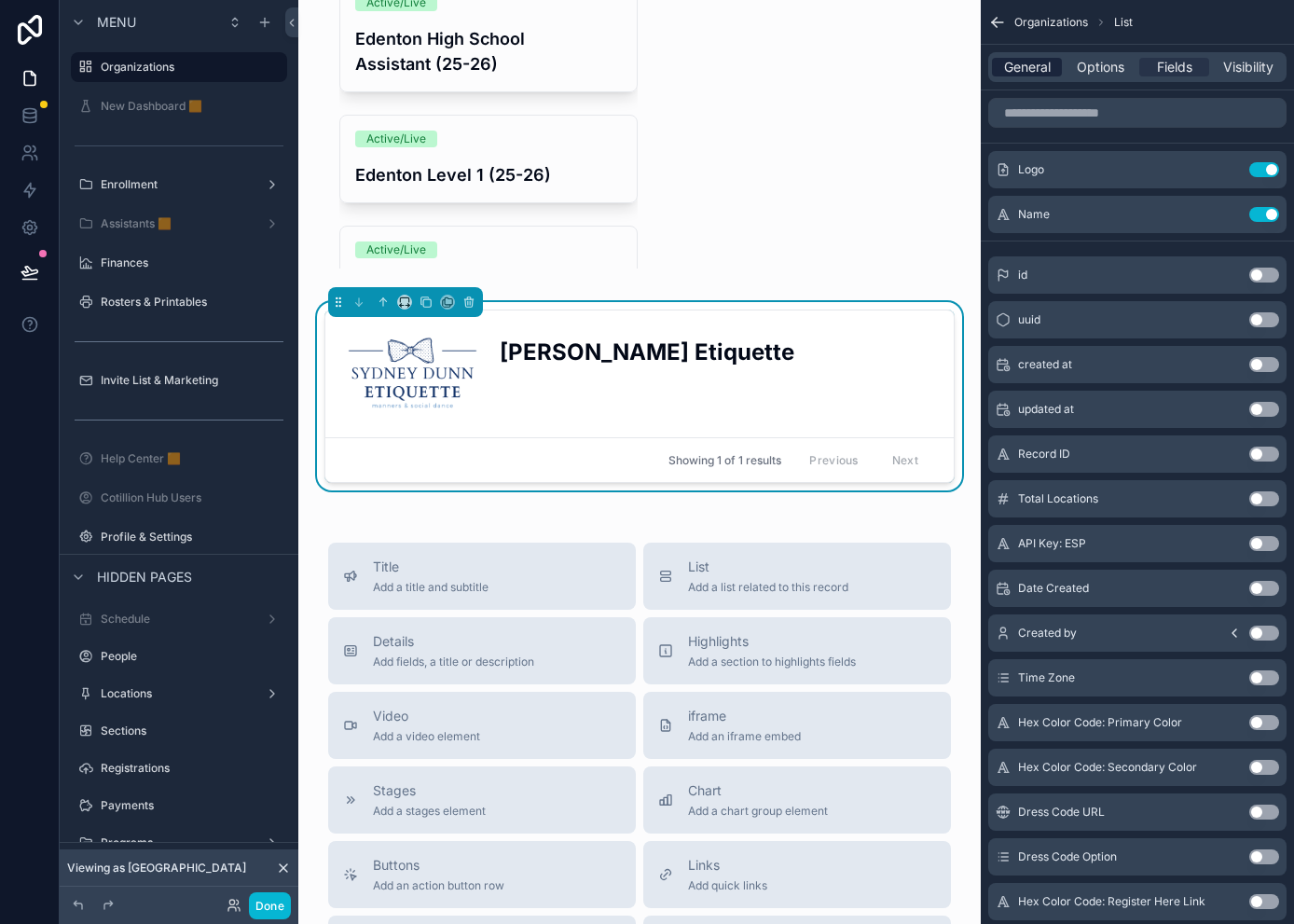
click at [1038, 62] on span "General" at bounding box center [1027, 67] width 46 height 19
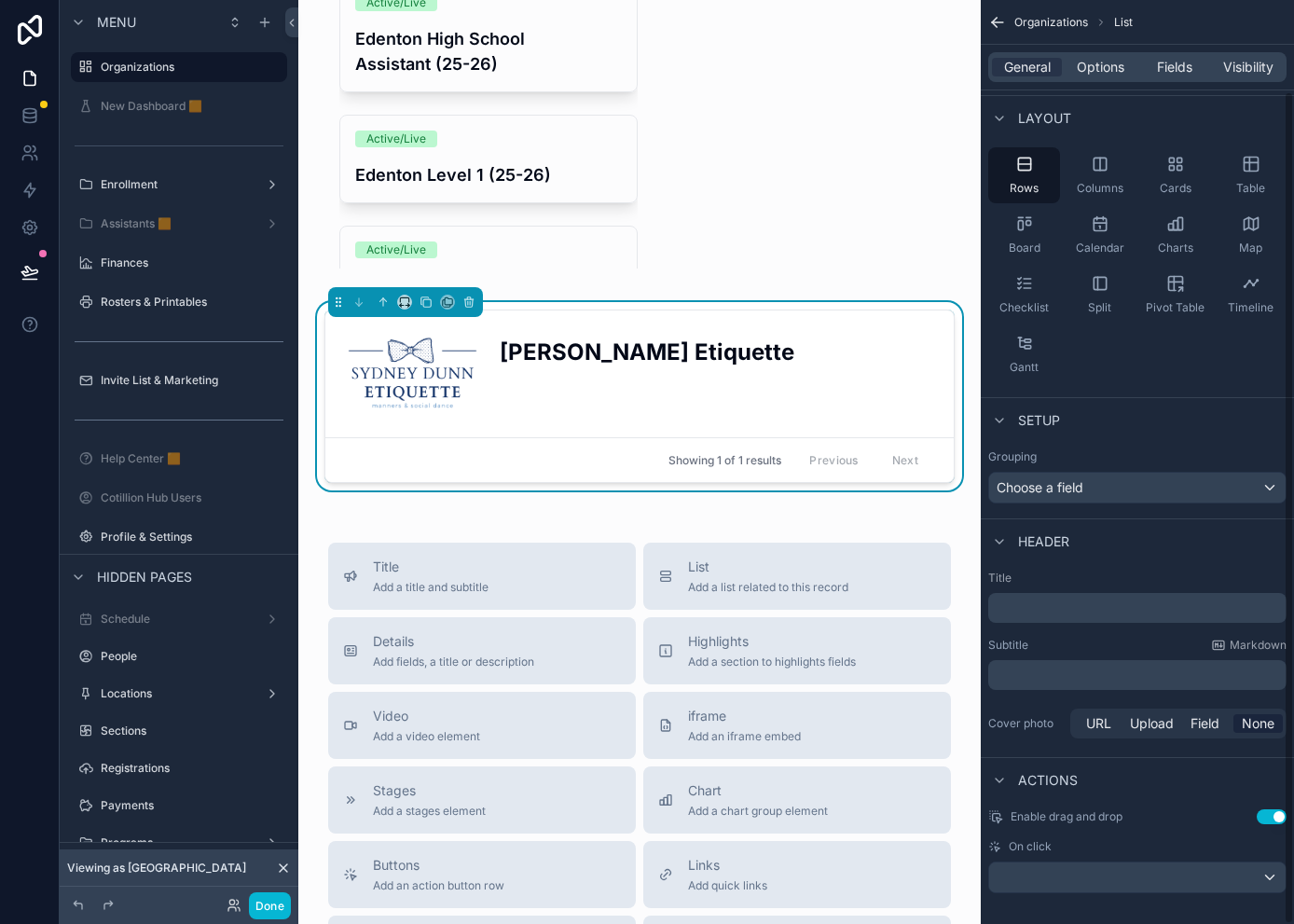
scroll to position [101, 0]
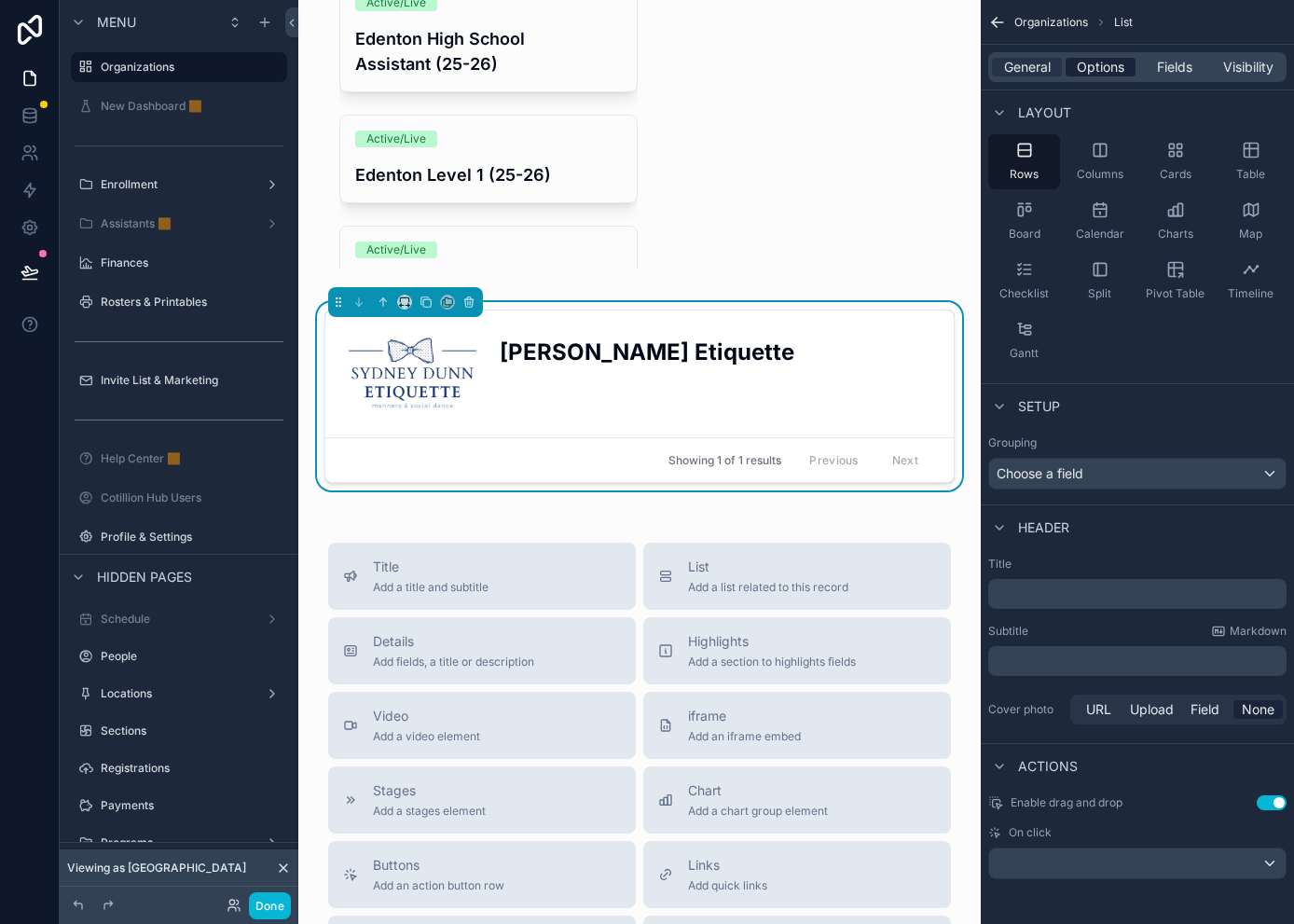
click at [1094, 61] on span "Options" at bounding box center [1101, 67] width 47 height 19
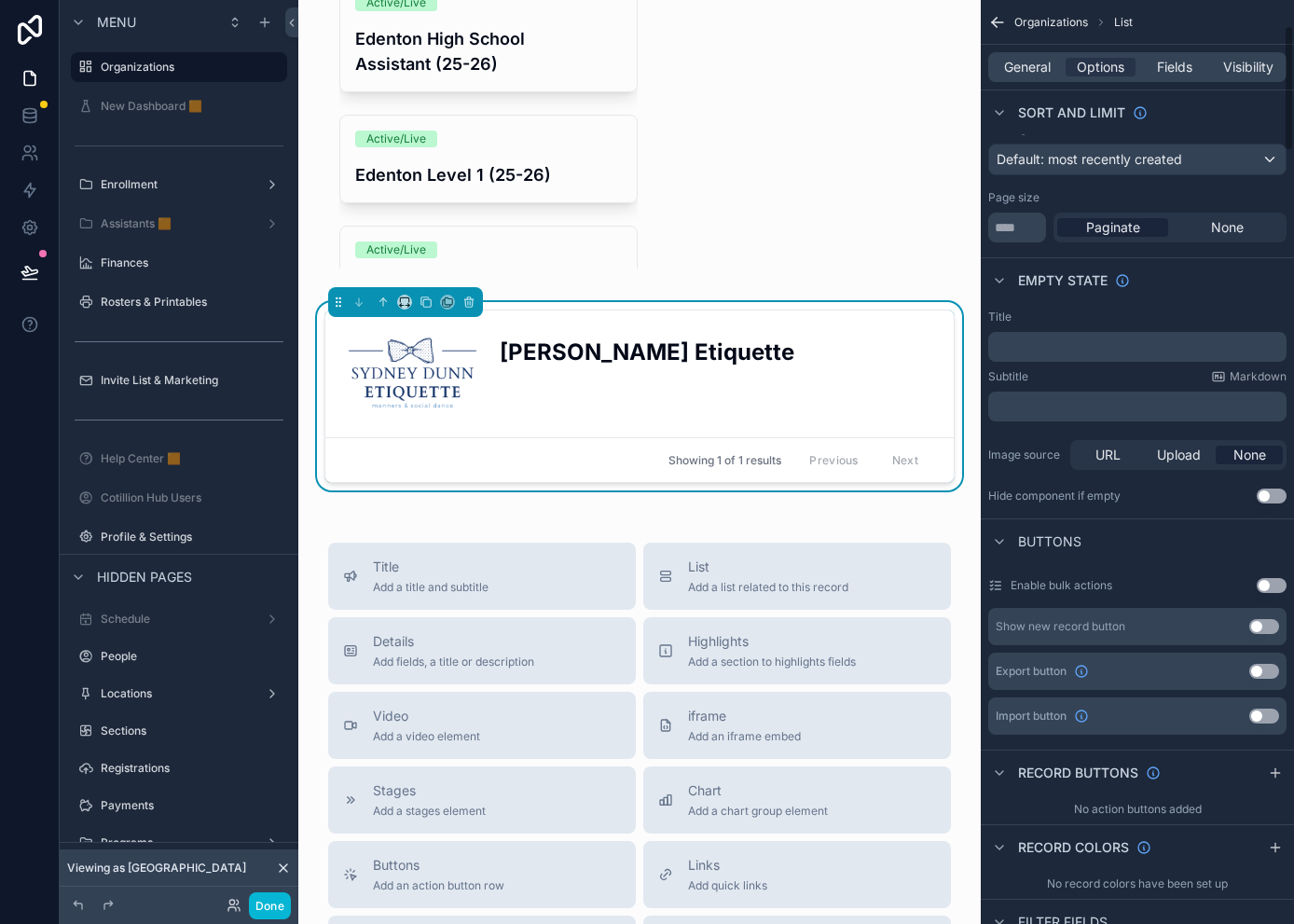
scroll to position [193, 0]
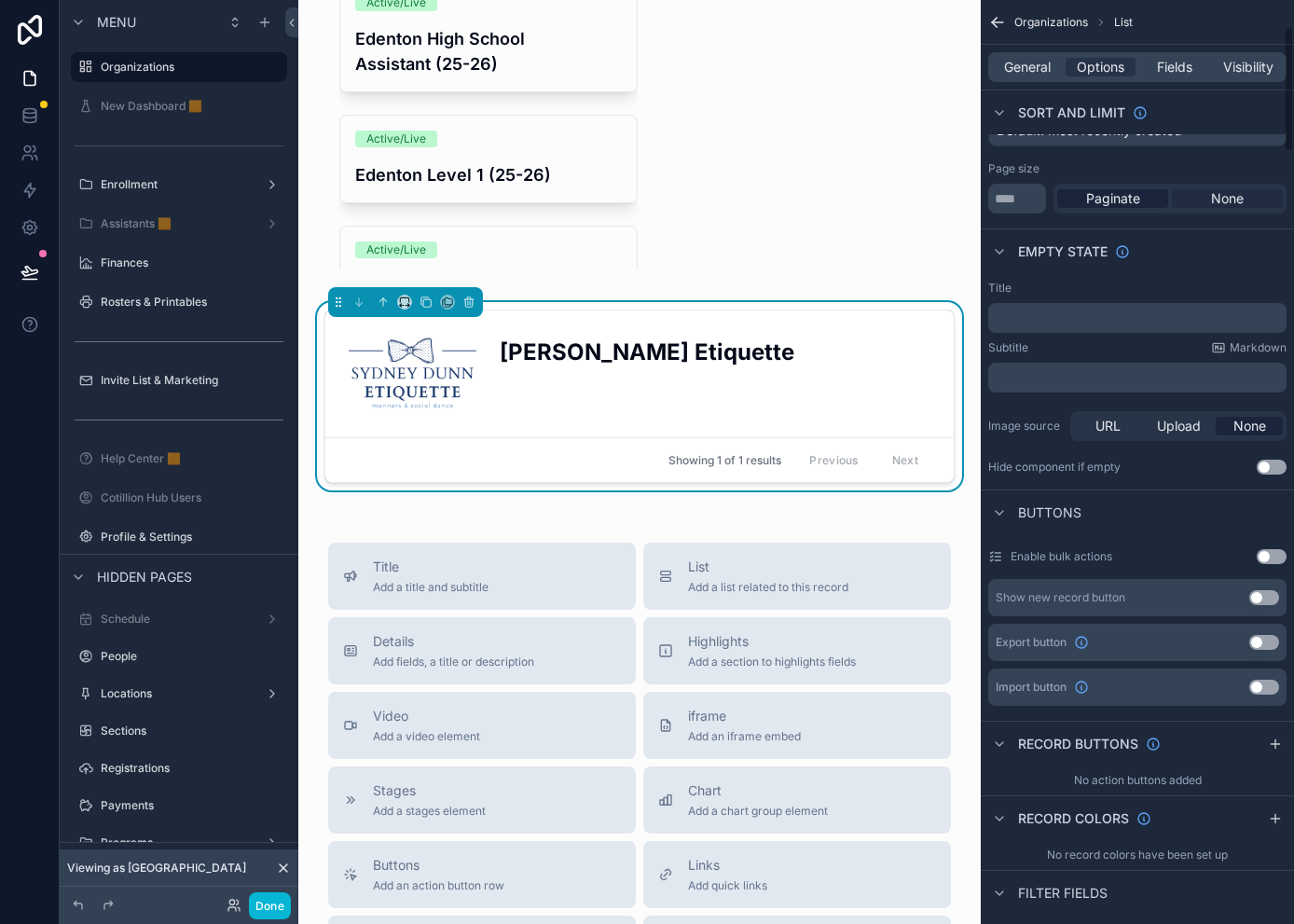
click at [1152, 203] on span "None" at bounding box center [1227, 198] width 33 height 19
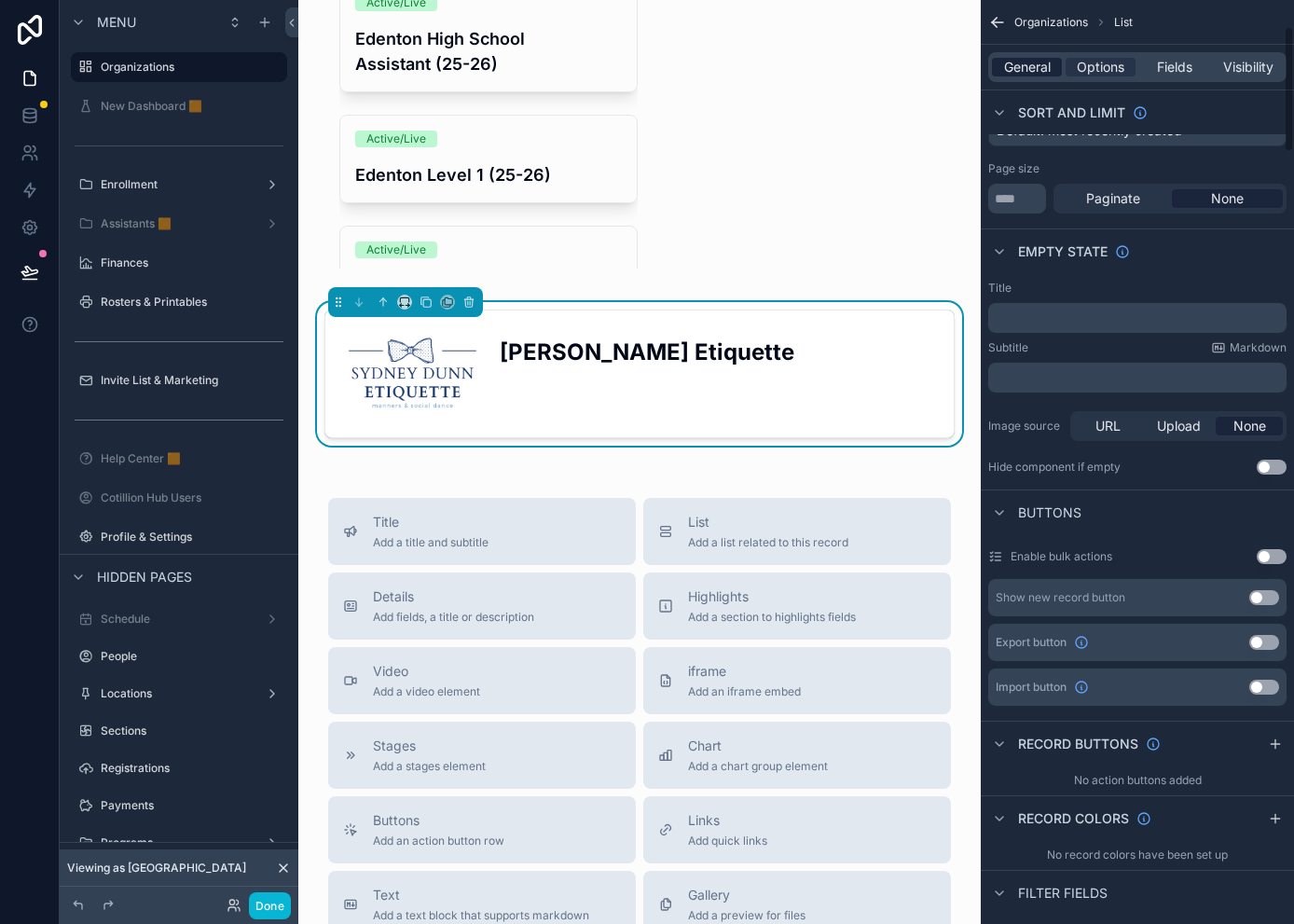
drag, startPoint x: 1028, startPoint y: 45, endPoint x: 1028, endPoint y: 59, distance: 14.0
click at [1028, 59] on div "General Options Fields Visibility" at bounding box center [1136, 66] width 313 height 44
click at [1028, 59] on span "General" at bounding box center [1027, 67] width 46 height 19
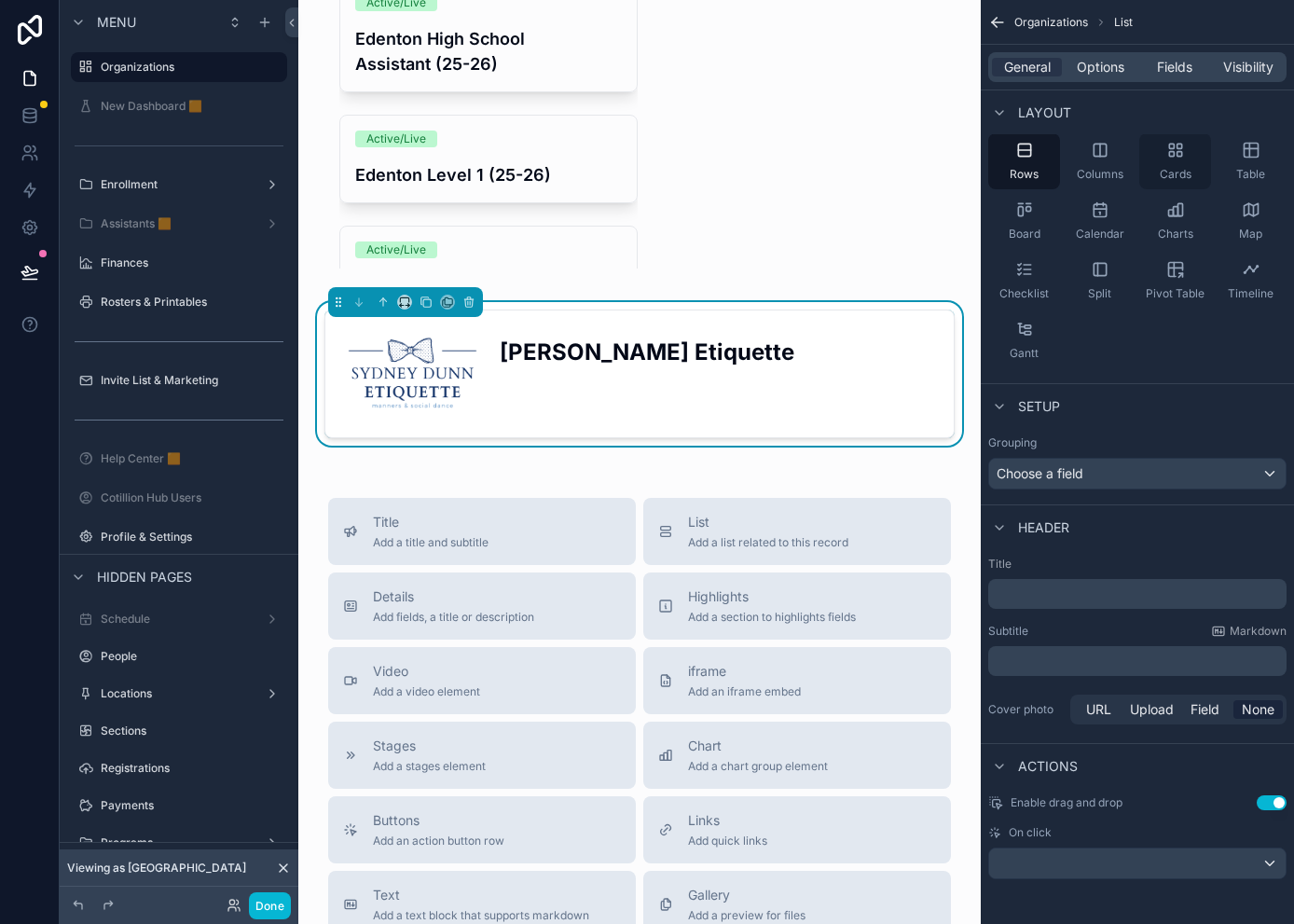
click at [1152, 159] on div "Cards" at bounding box center [1175, 161] width 72 height 56
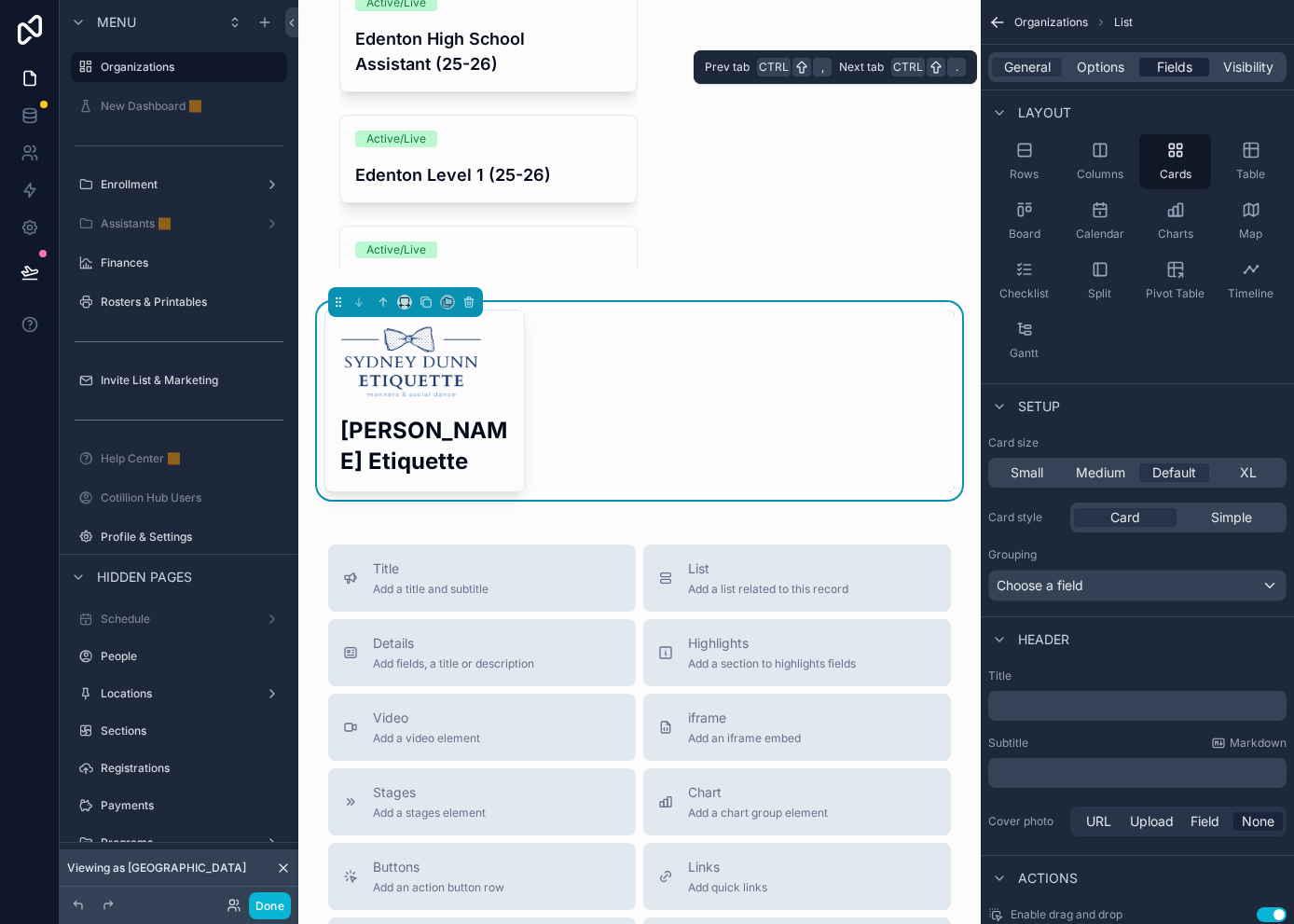
click at [1152, 66] on span "Fields" at bounding box center [1175, 67] width 36 height 19
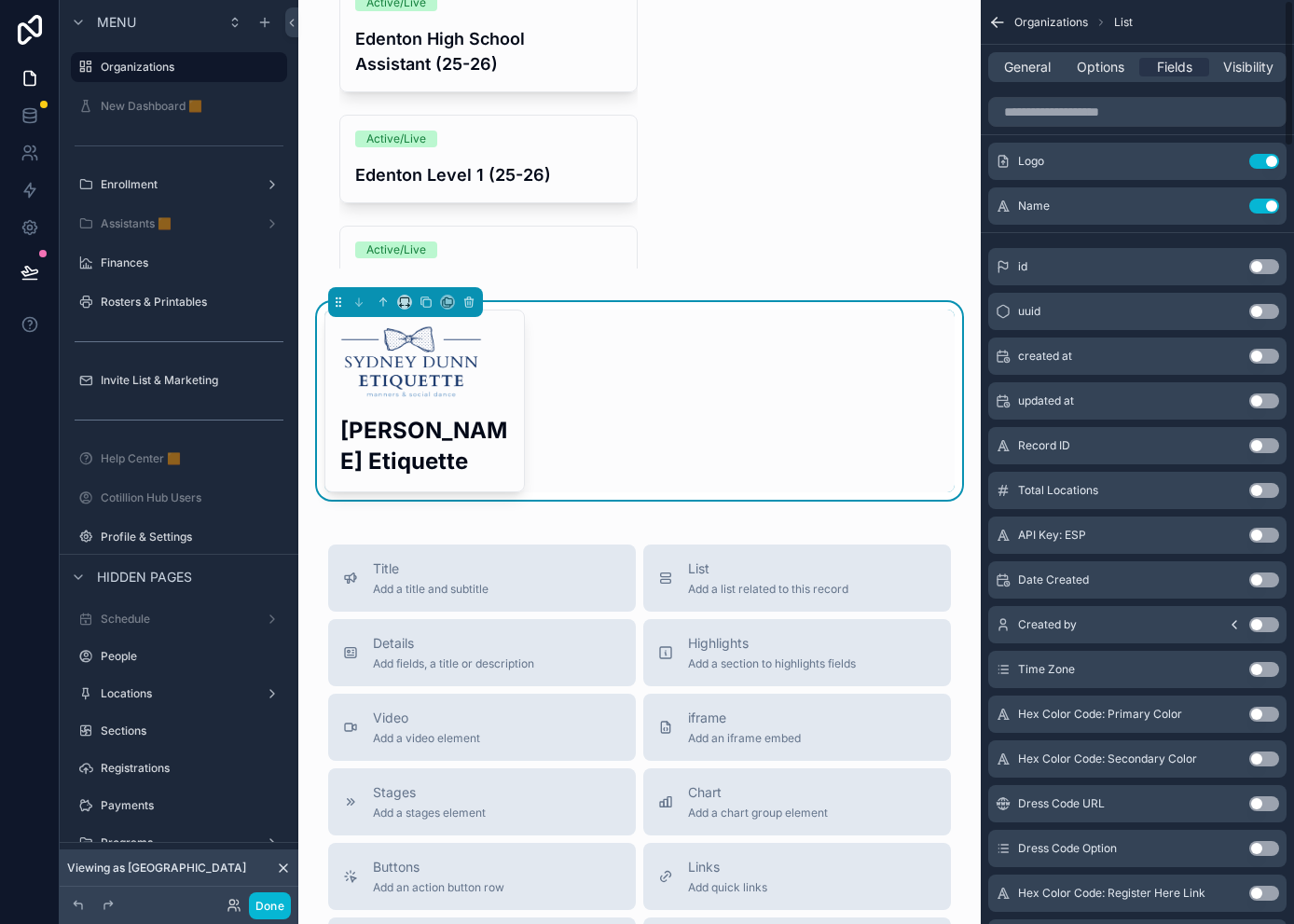
scroll to position [0, 0]
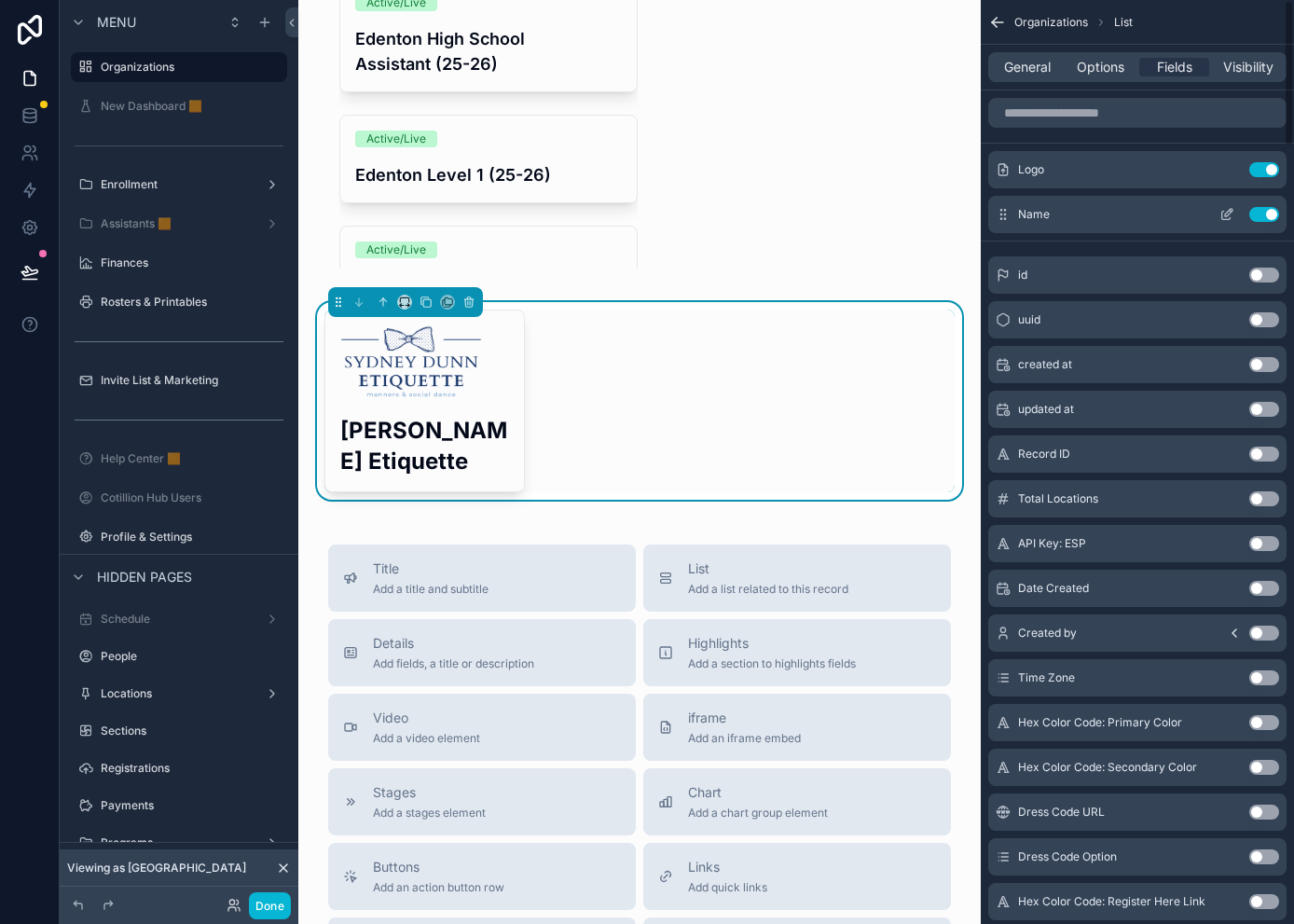
click at [1152, 214] on icon "scrollable content" at bounding box center [1226, 214] width 15 height 15
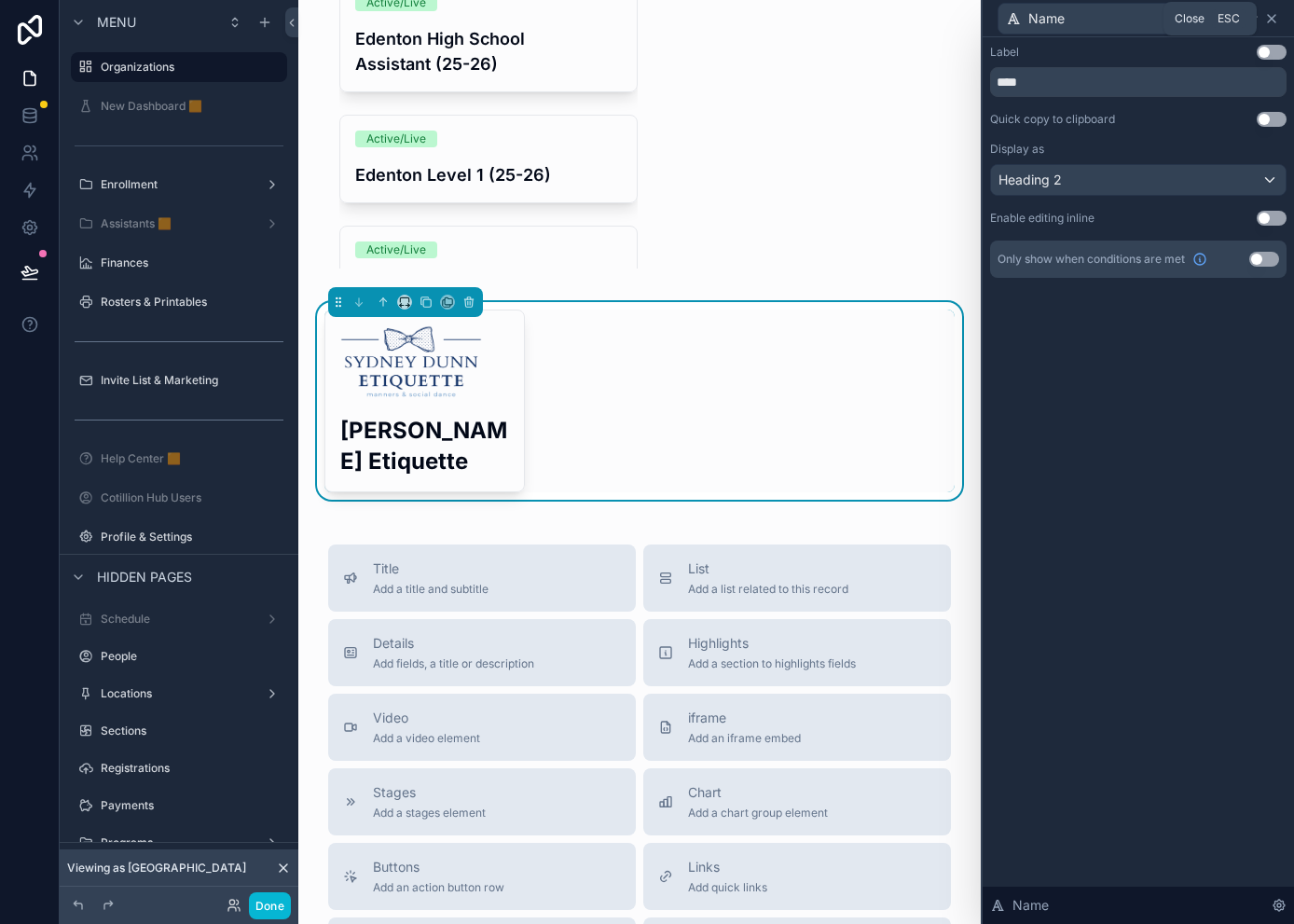
click at [1152, 19] on icon at bounding box center [1270, 18] width 15 height 15
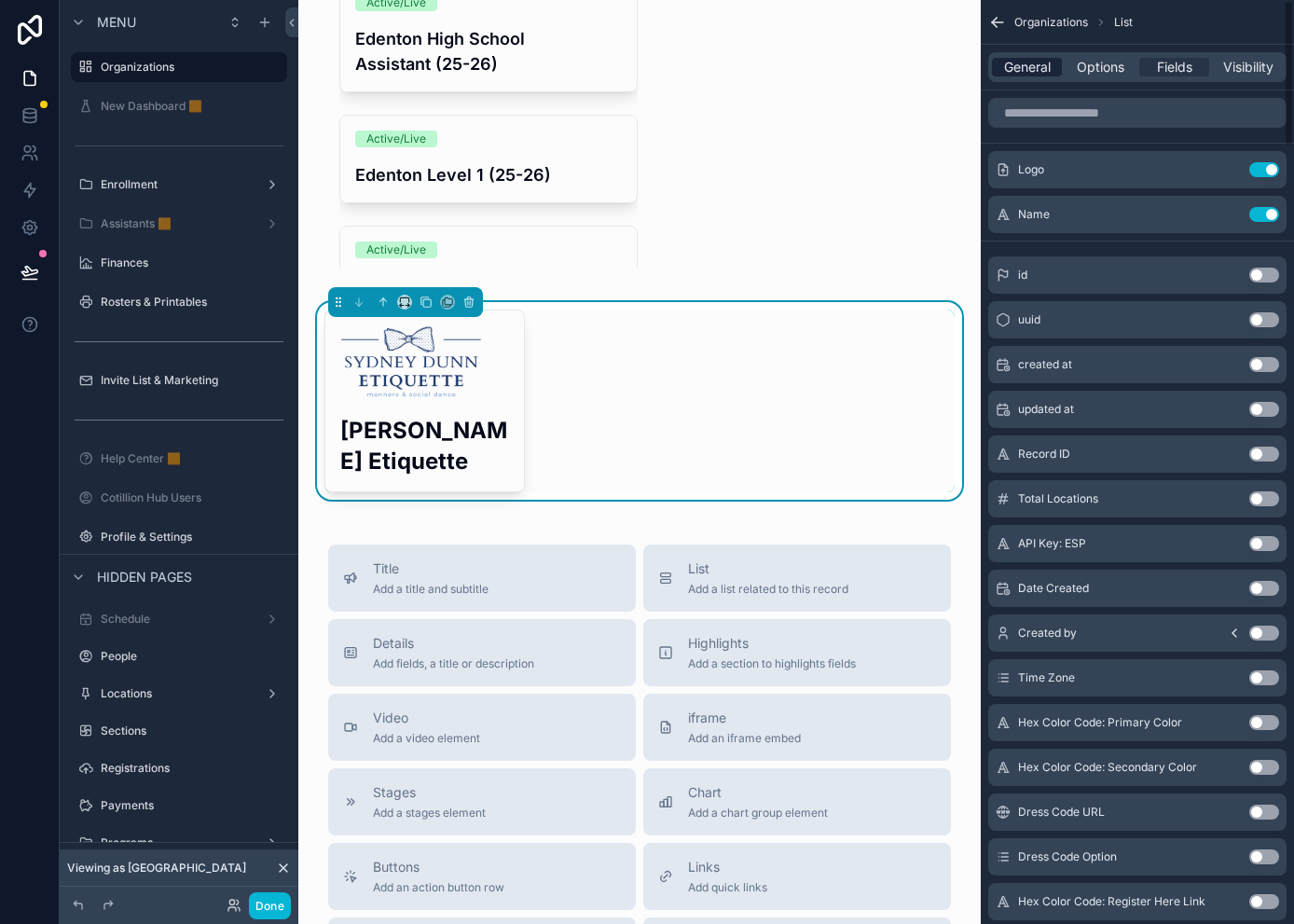
click at [1028, 67] on span "General" at bounding box center [1027, 67] width 46 height 19
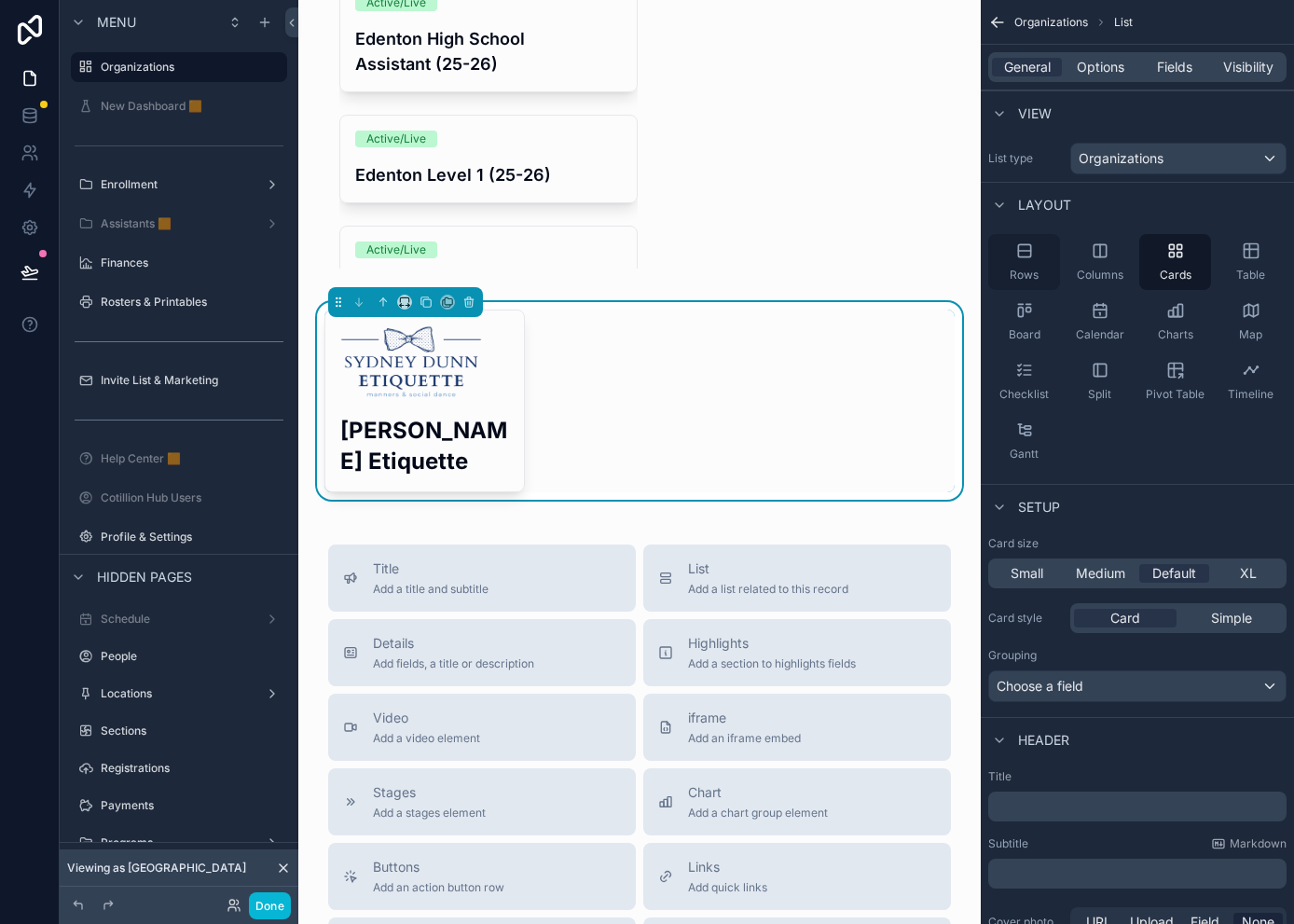
click at [1026, 254] on icon "scrollable content" at bounding box center [1024, 251] width 19 height 19
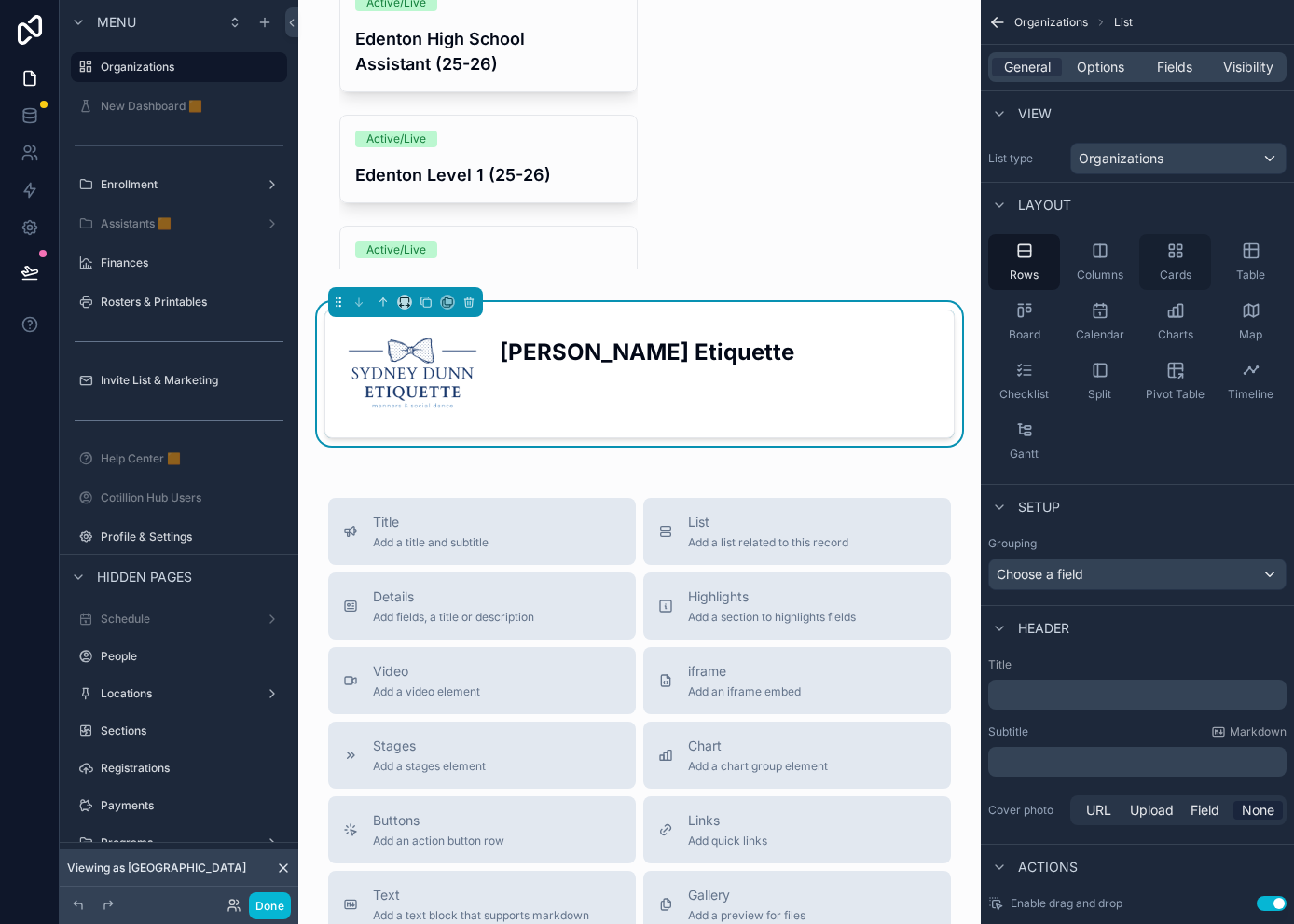
click at [1152, 254] on div "Cards" at bounding box center [1175, 262] width 72 height 56
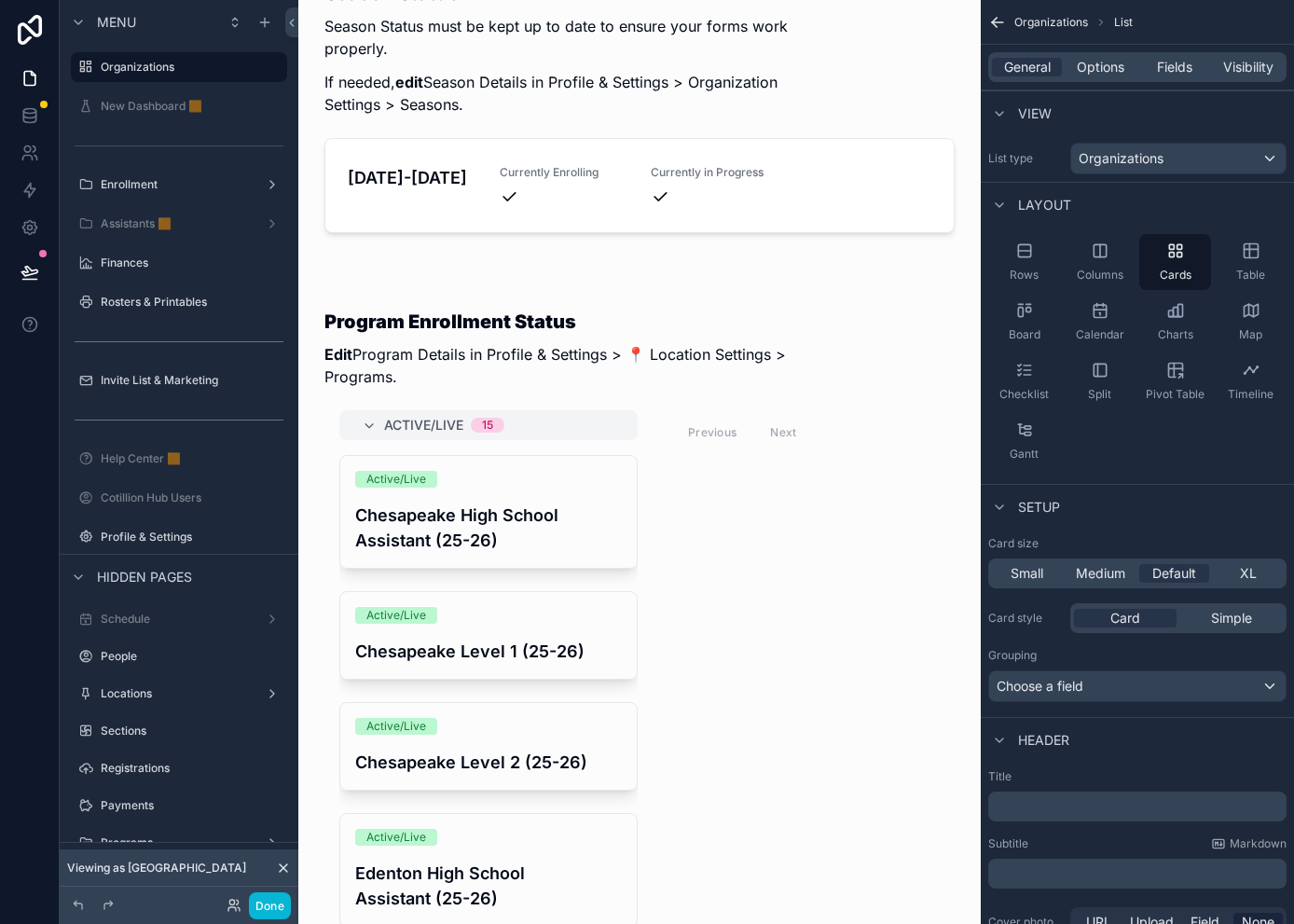
scroll to position [2144, 0]
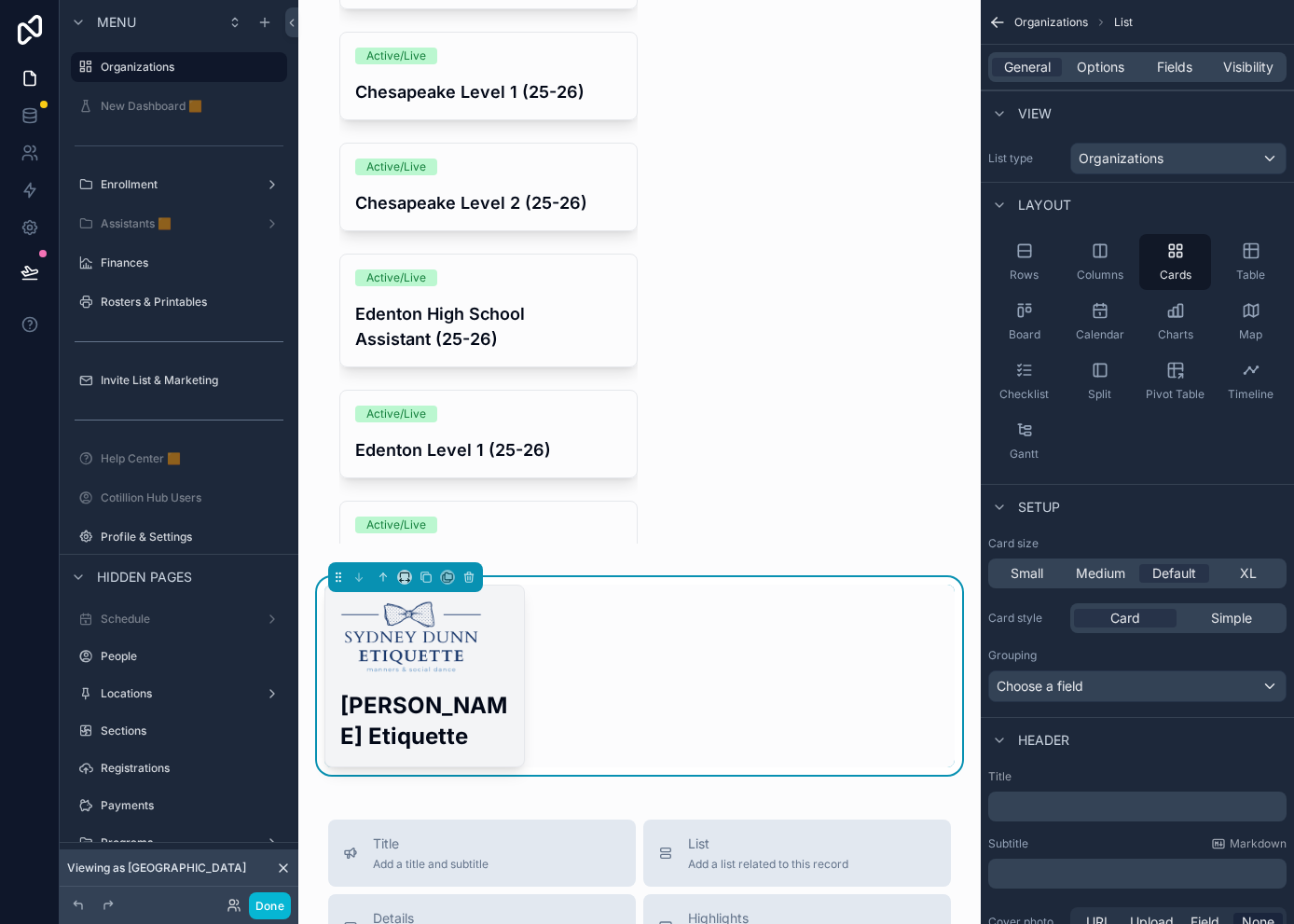
click at [400, 719] on div "[PERSON_NAME] Etiquette" at bounding box center [424, 675] width 198 height 181
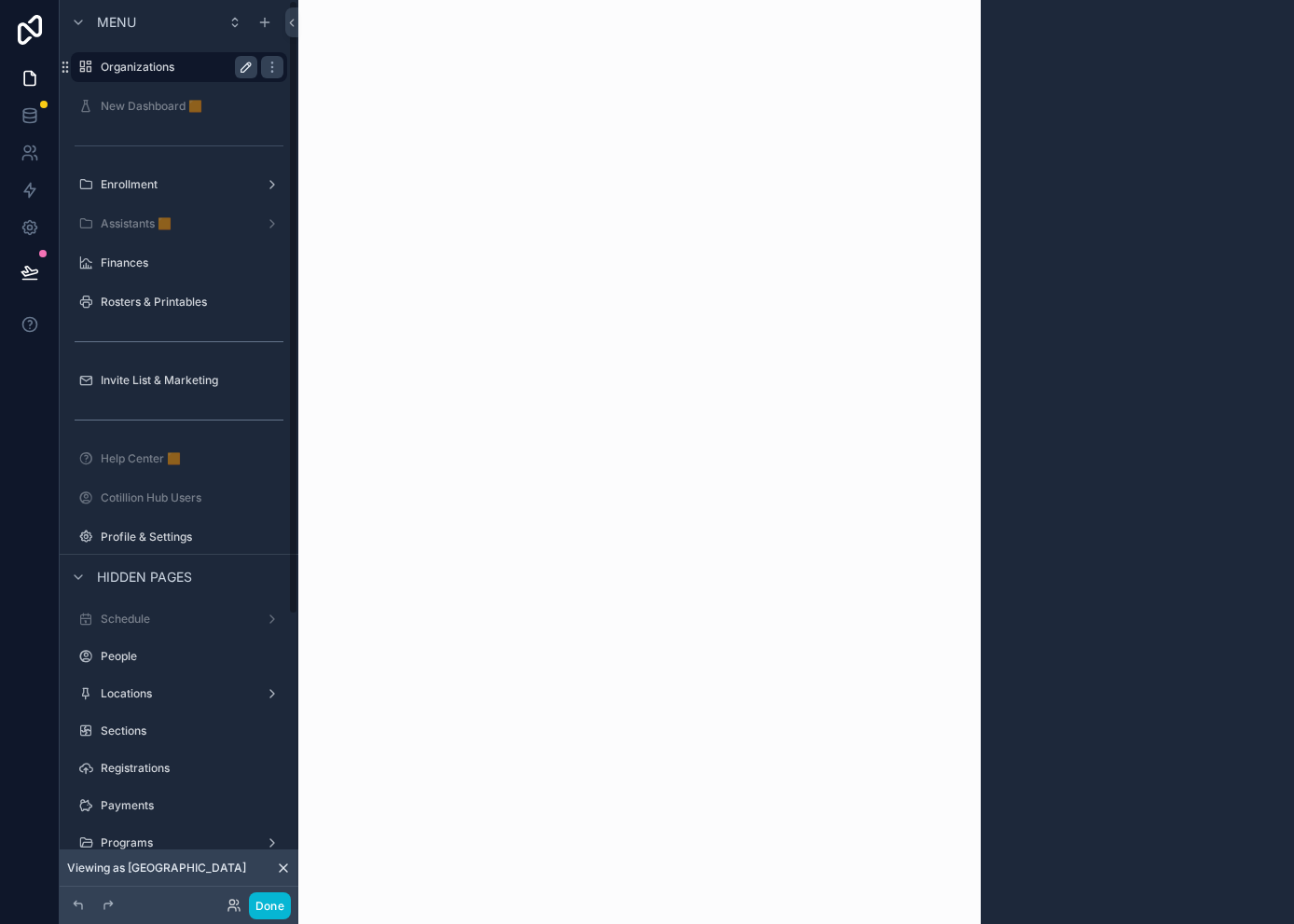
click at [171, 66] on label "Organizations" at bounding box center [175, 66] width 149 height 15
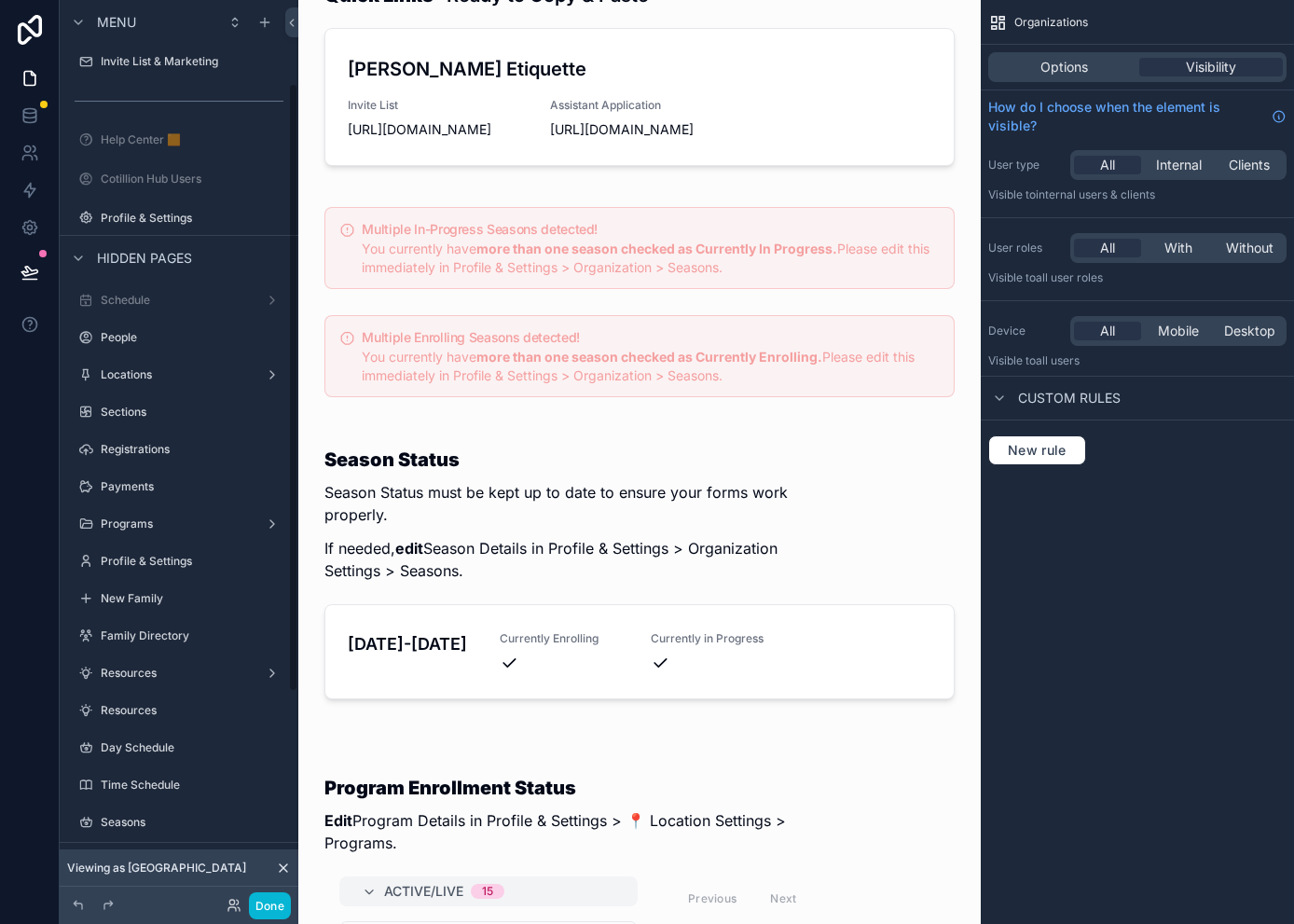
scroll to position [431, 0]
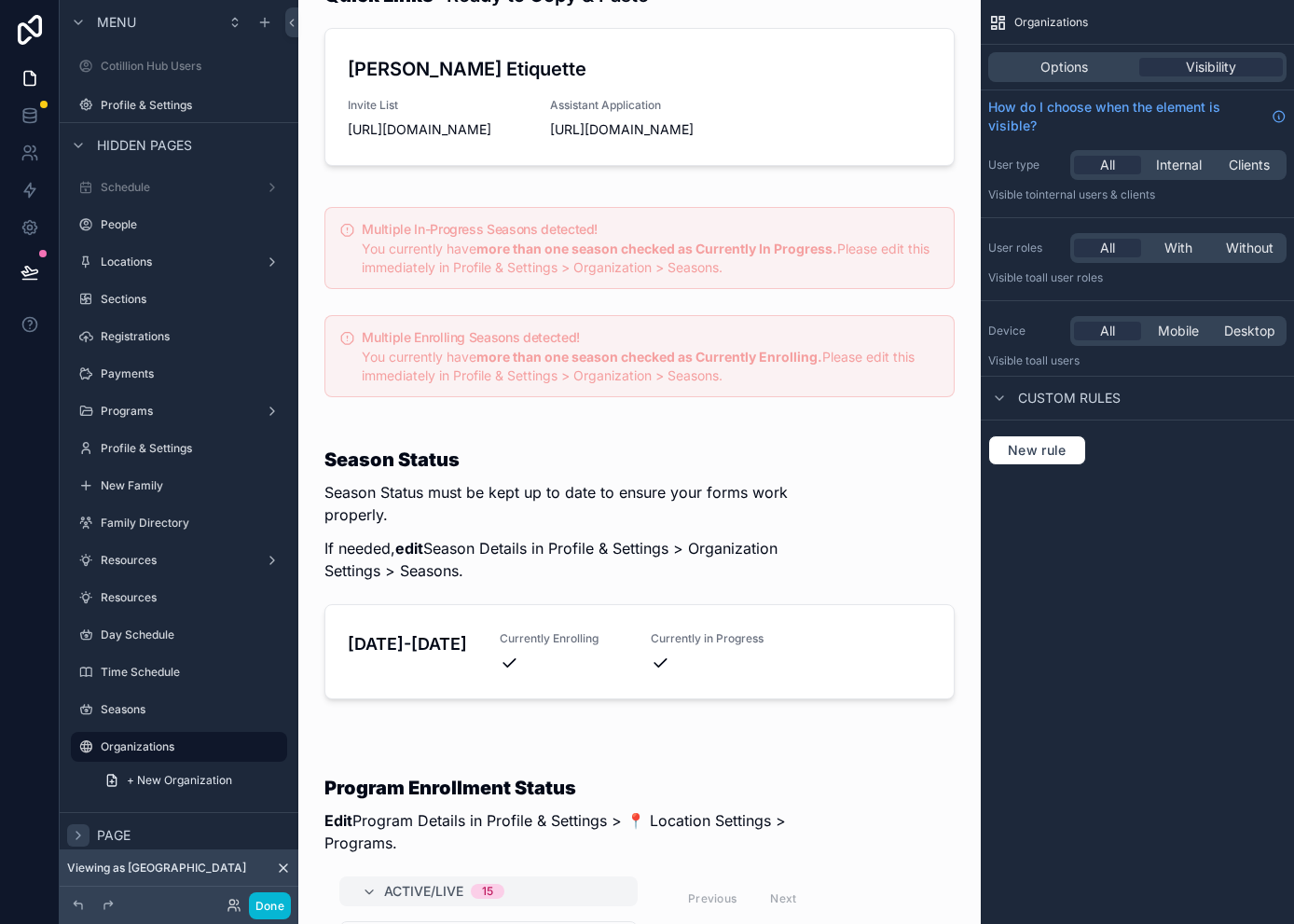
click at [82, 834] on icon "scrollable content" at bounding box center [78, 834] width 15 height 15
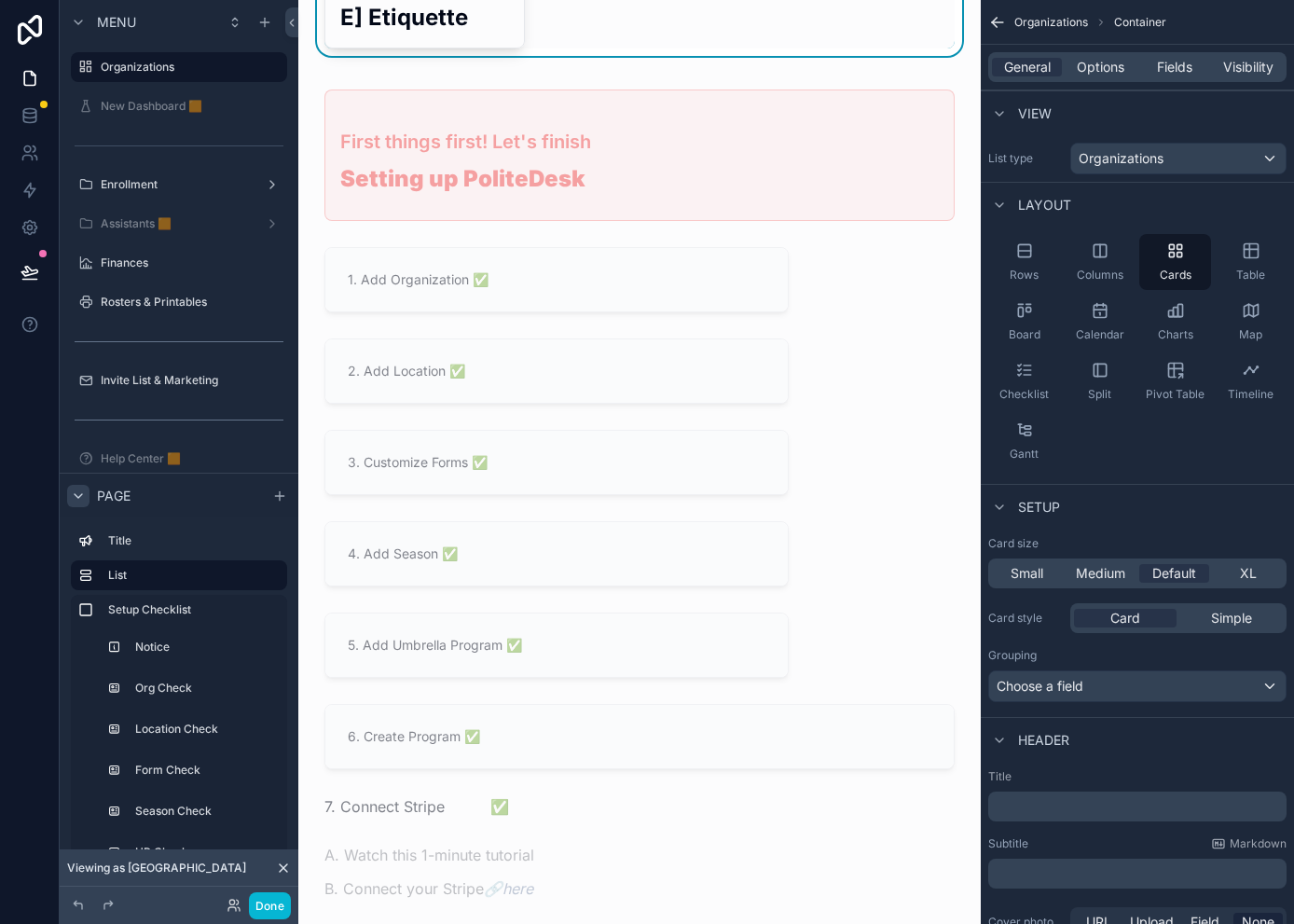
scroll to position [0, 0]
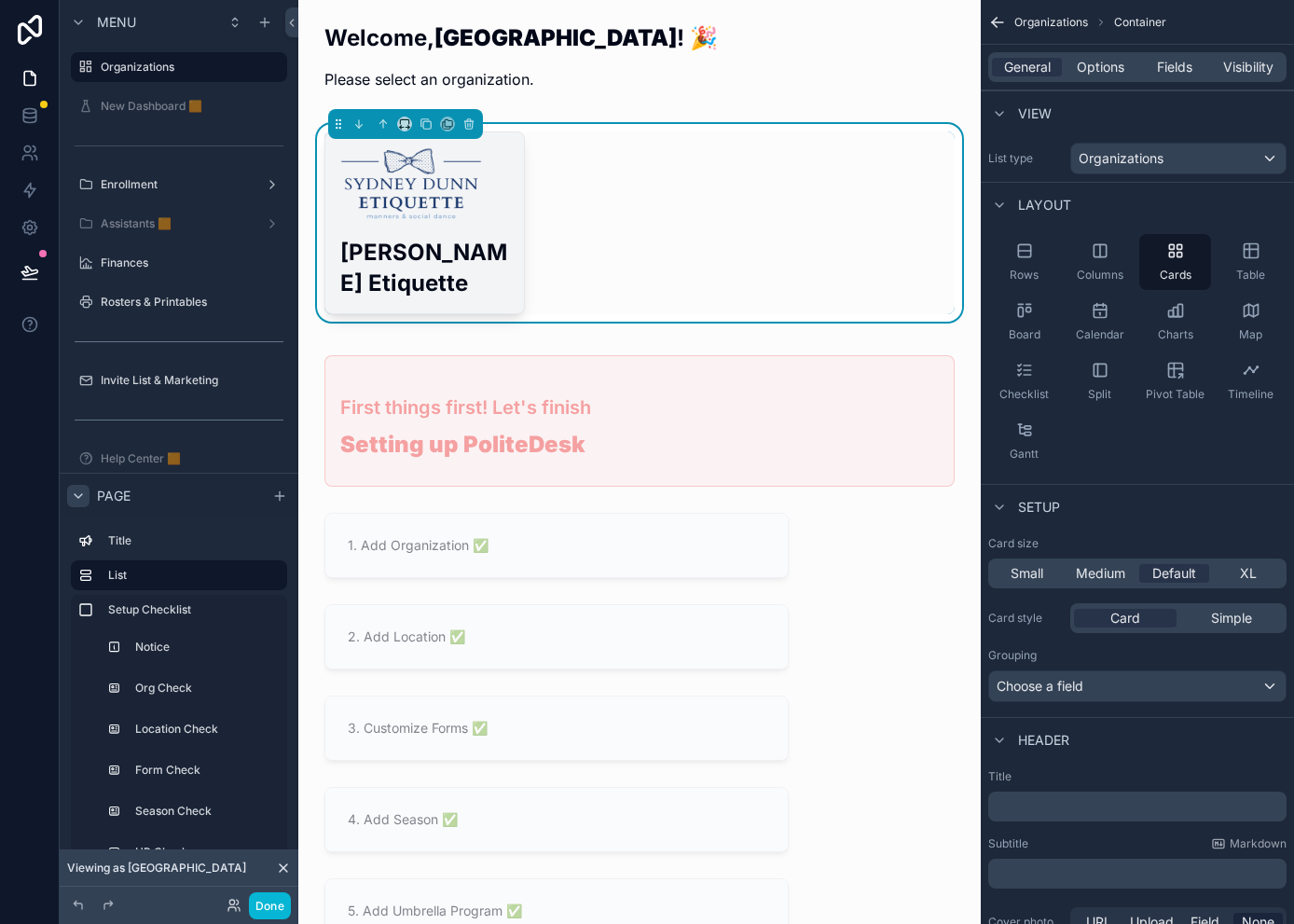
click at [426, 197] on img "scrollable content" at bounding box center [412, 185] width 142 height 75
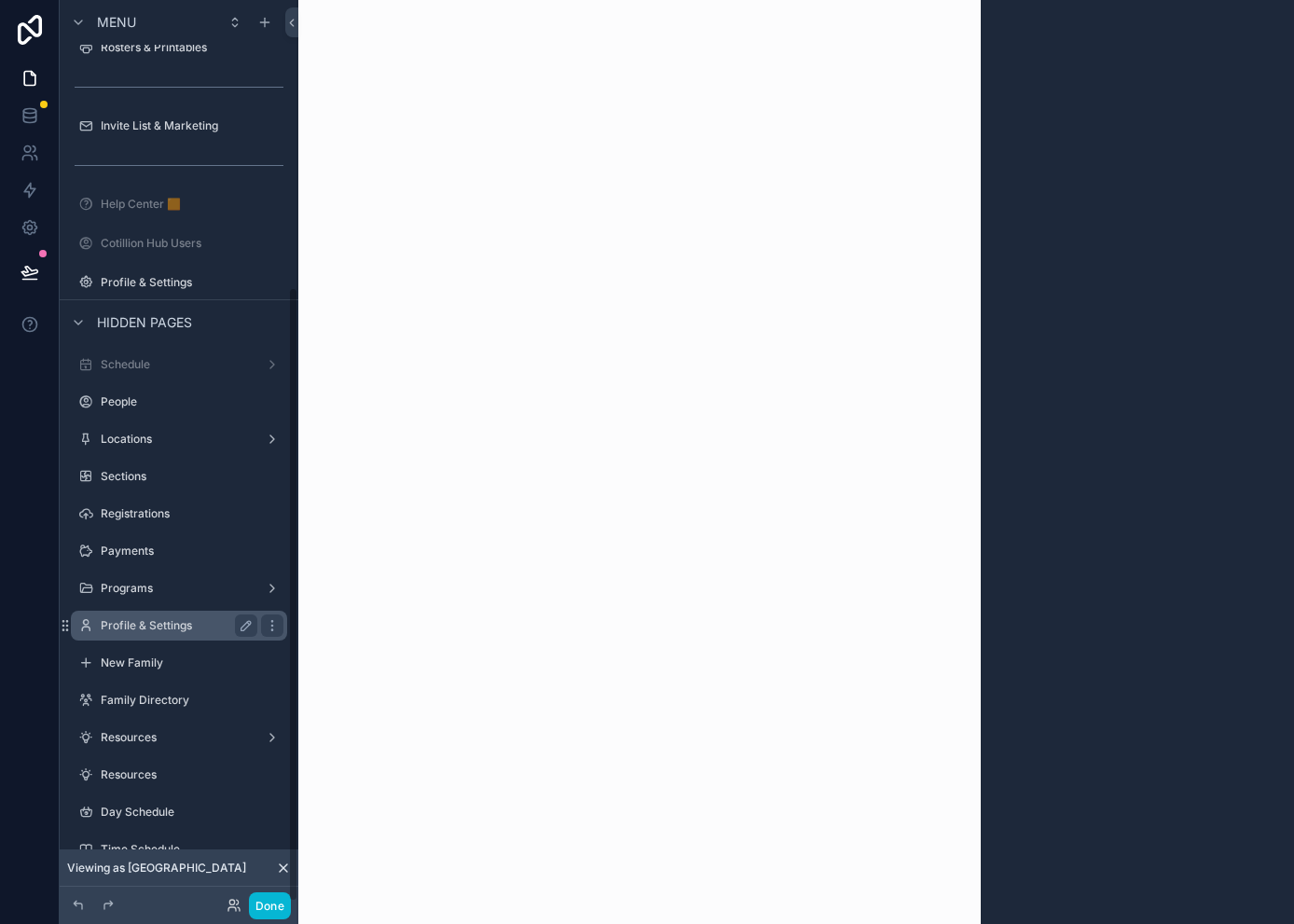
scroll to position [421, 0]
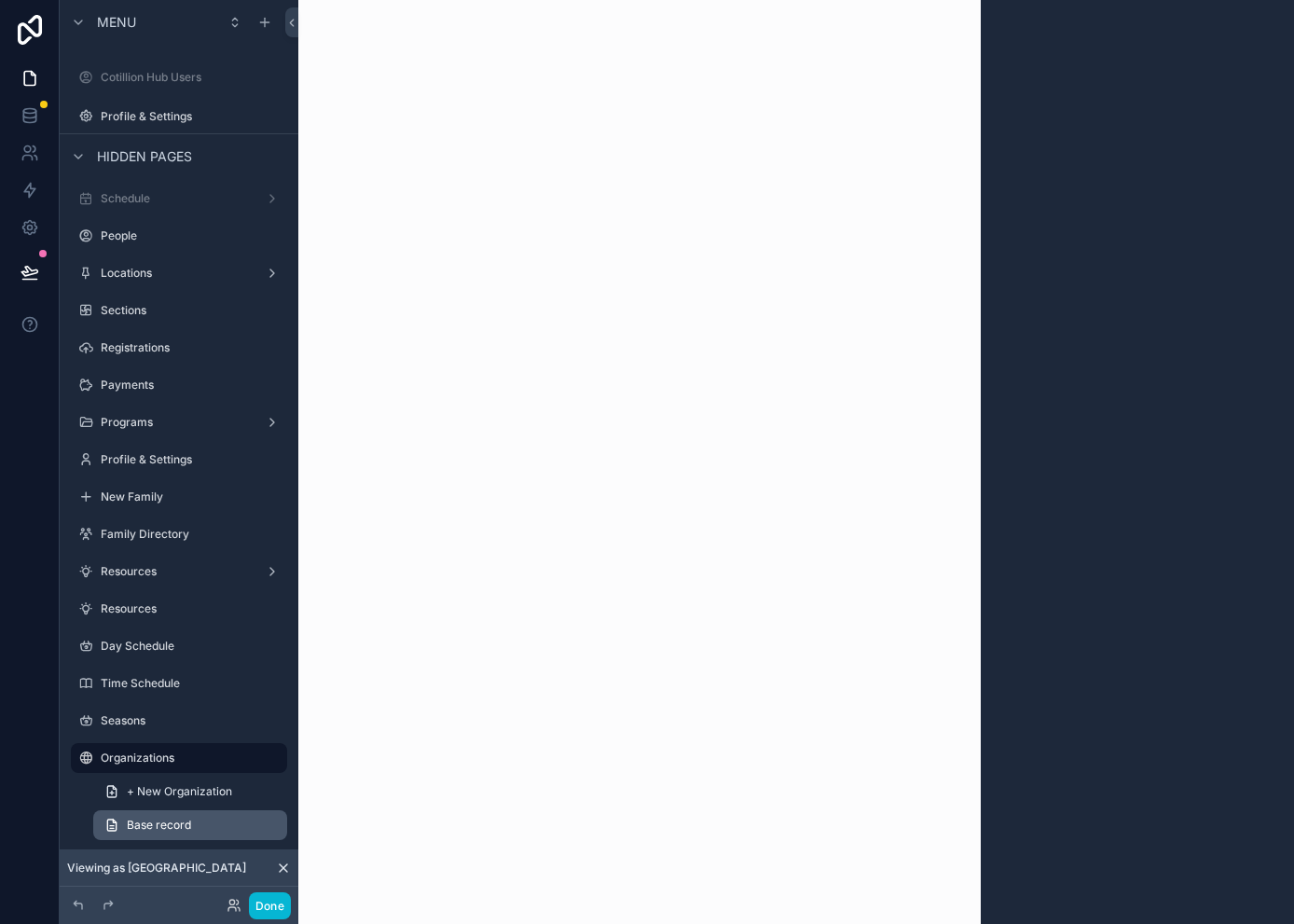
click at [185, 824] on span "Base record" at bounding box center [158, 824] width 64 height 15
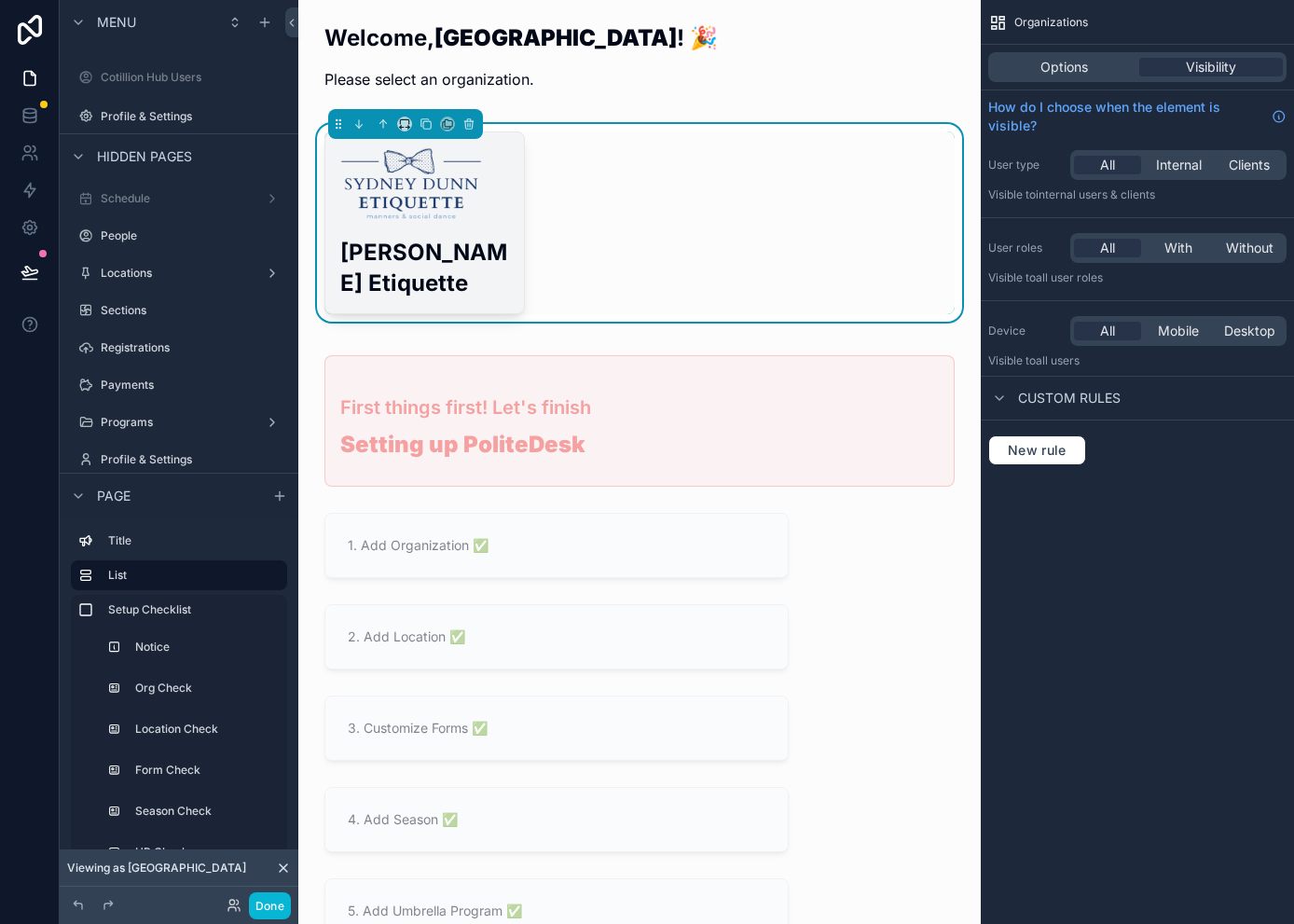
click at [417, 263] on h2 "[PERSON_NAME] Etiquette" at bounding box center [424, 268] width 169 height 61
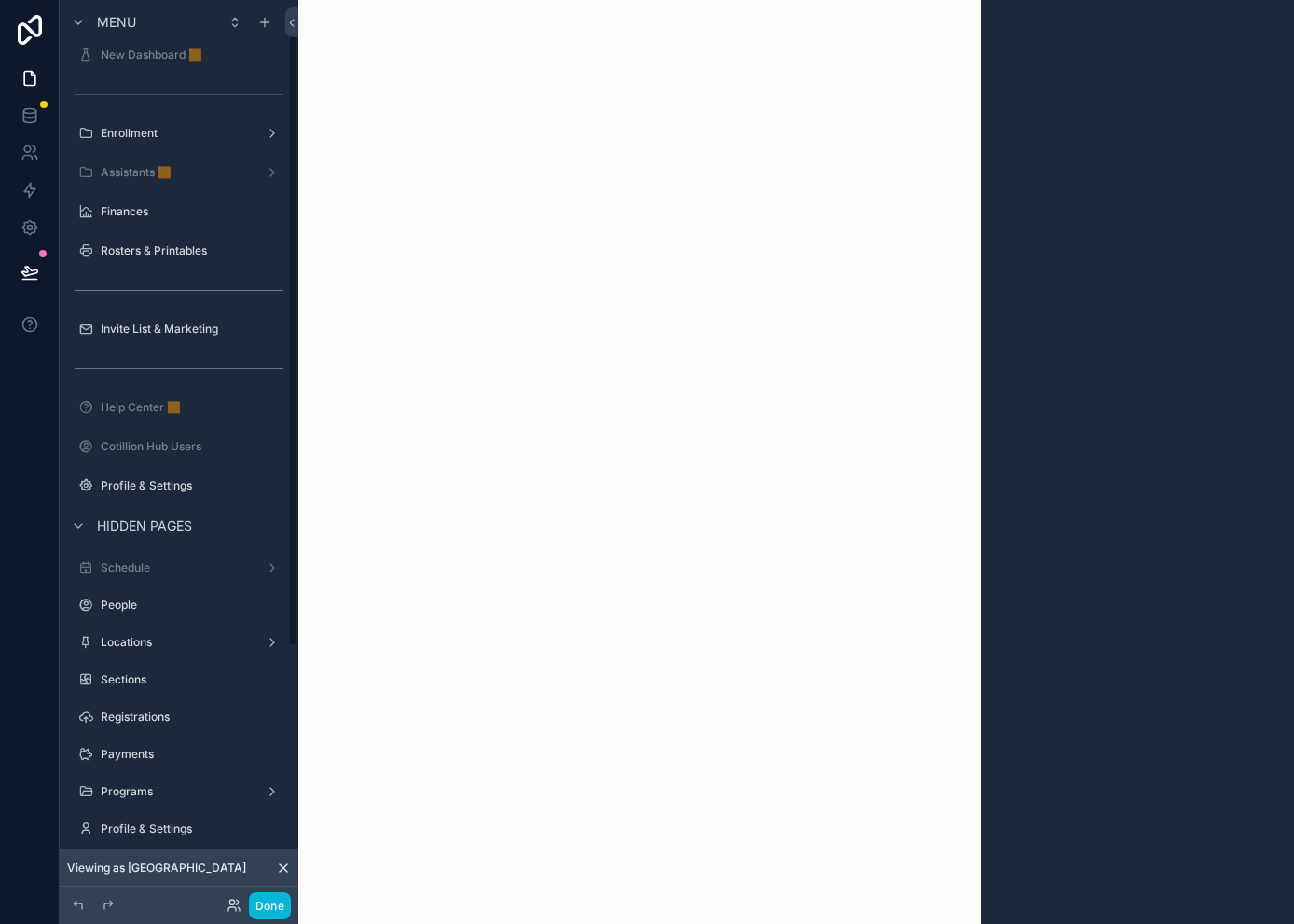
scroll to position [47, 0]
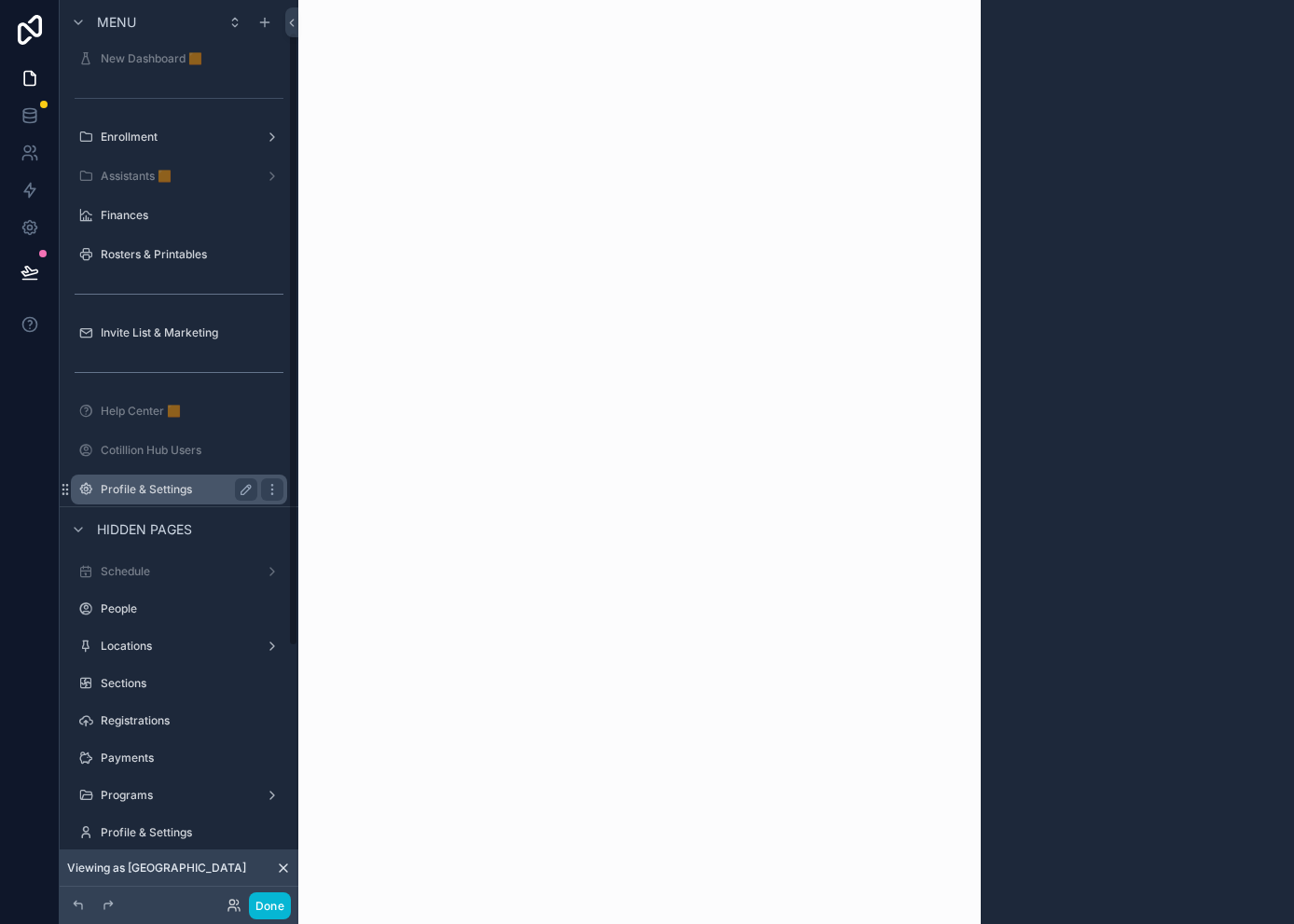
click at [172, 488] on label "Profile & Settings" at bounding box center [175, 489] width 149 height 15
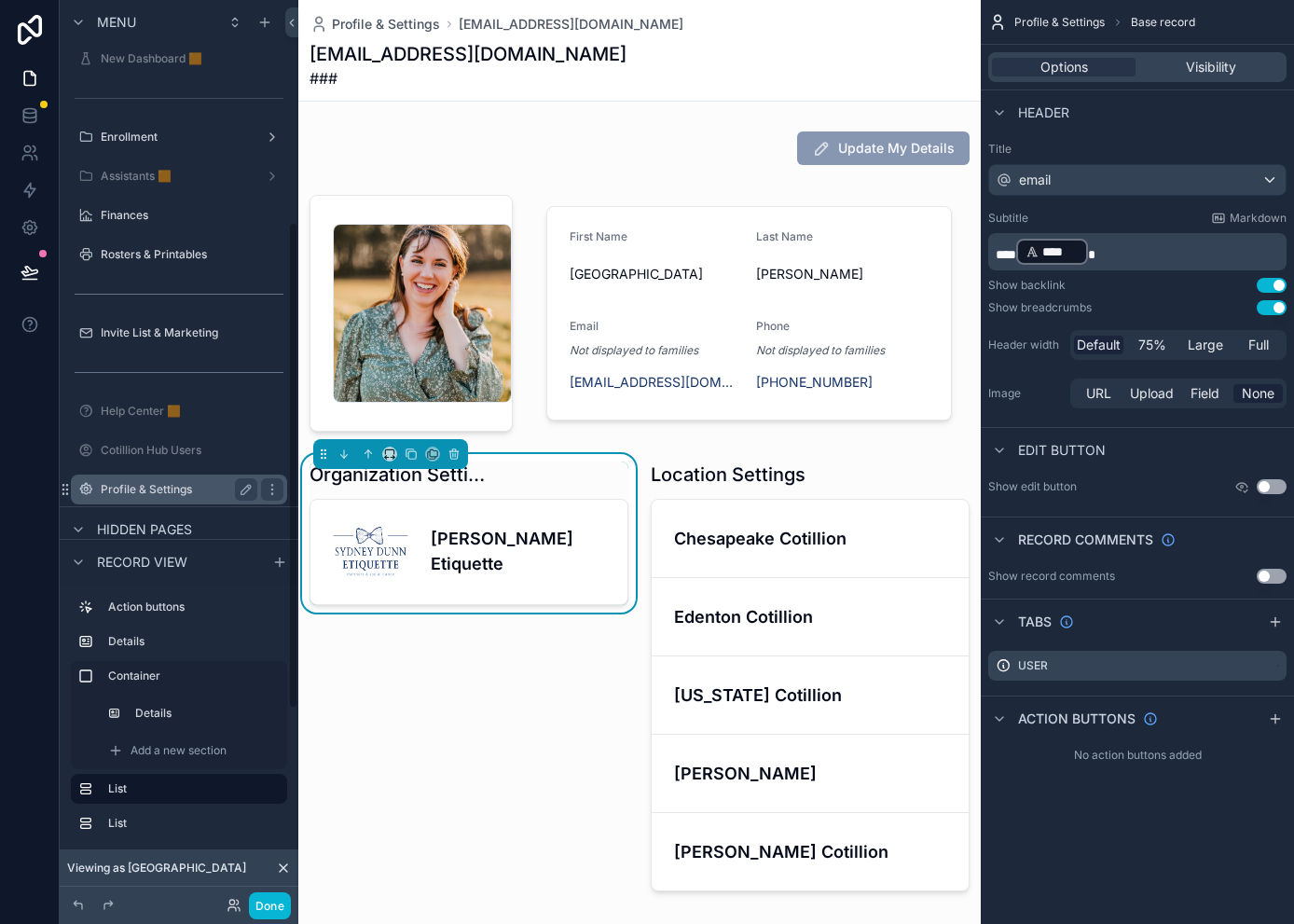
scroll to position [411, 0]
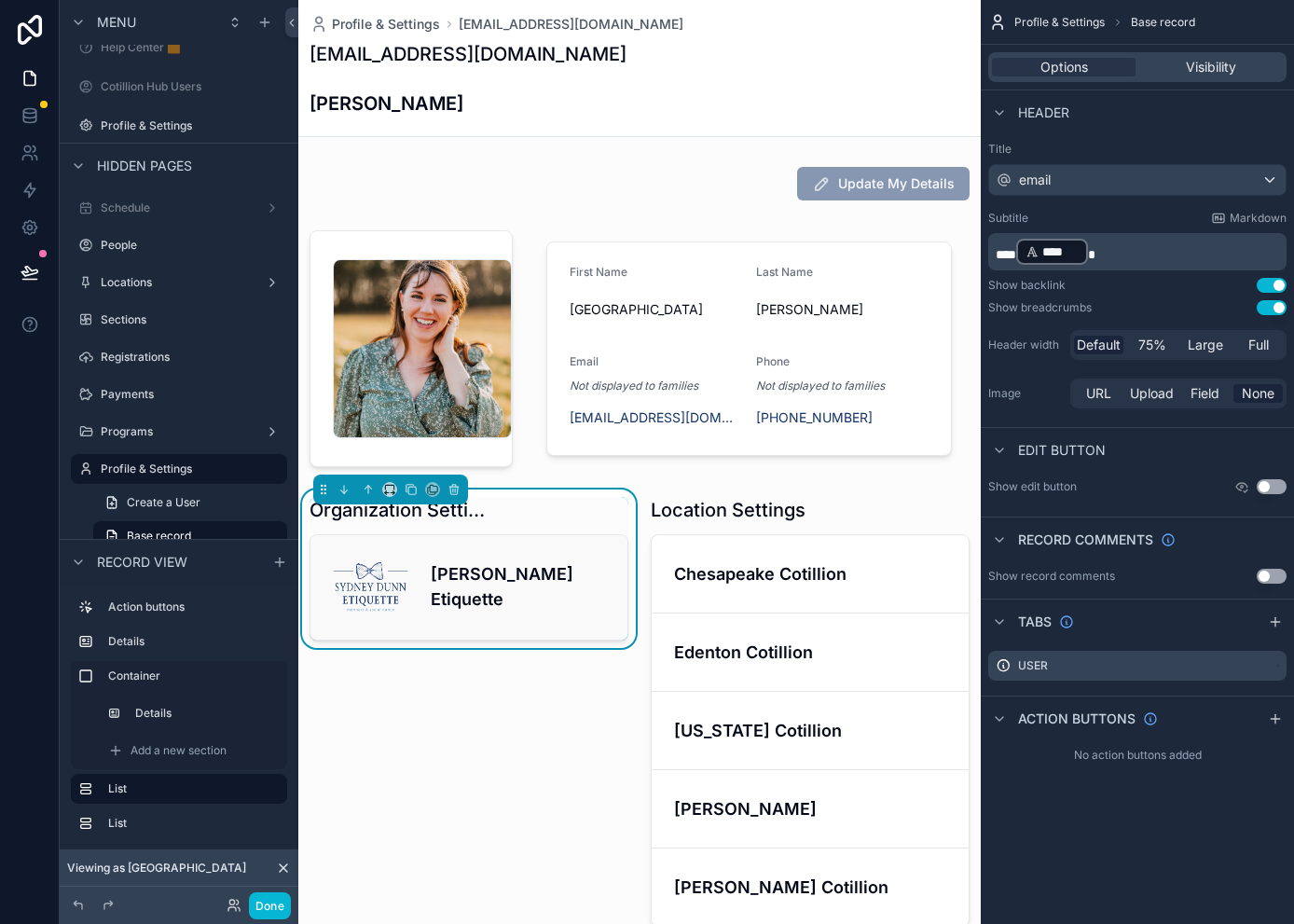
click at [433, 576] on h4 "[PERSON_NAME] Etiquette" at bounding box center [517, 585] width 175 height 50
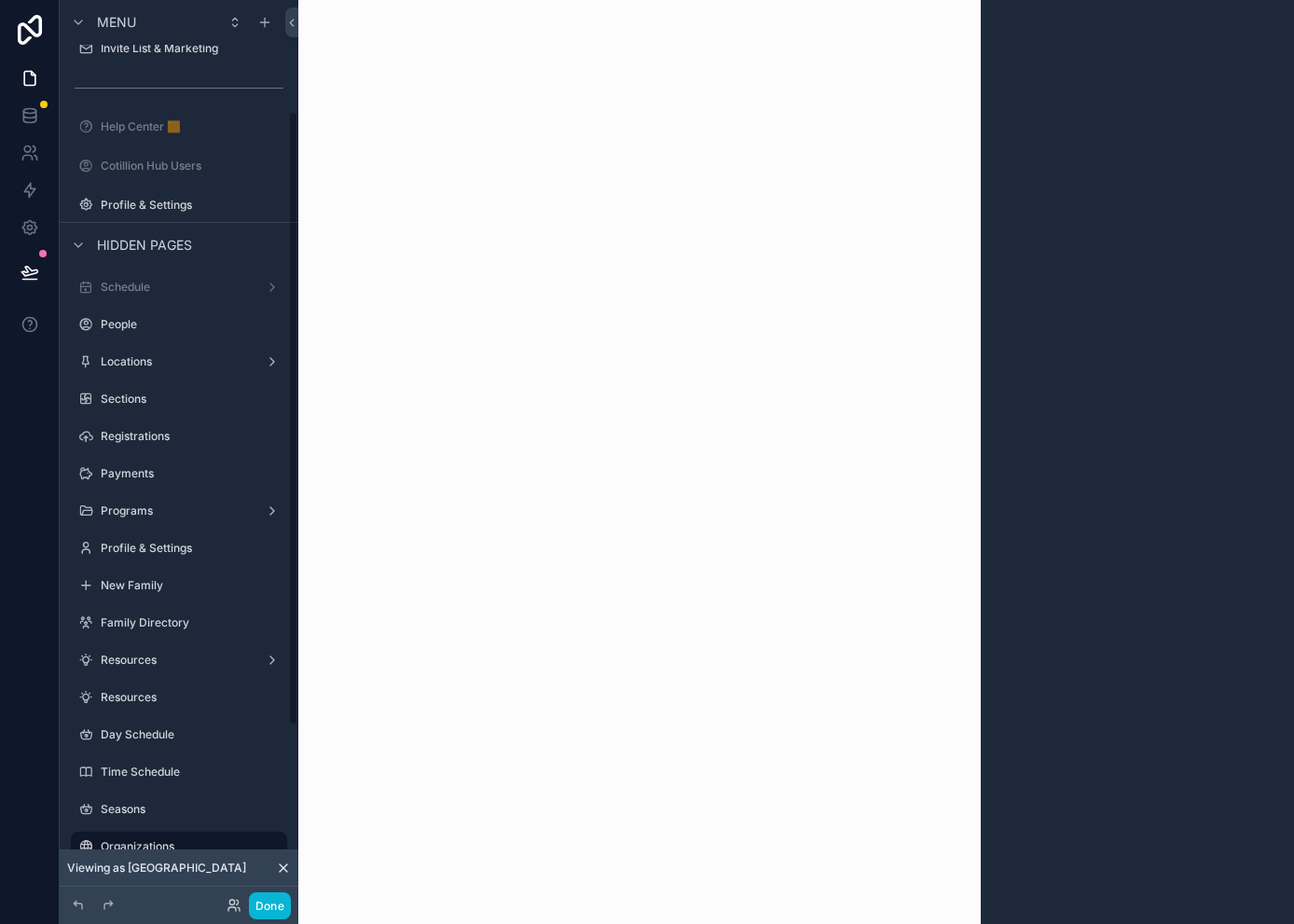
scroll to position [141, 0]
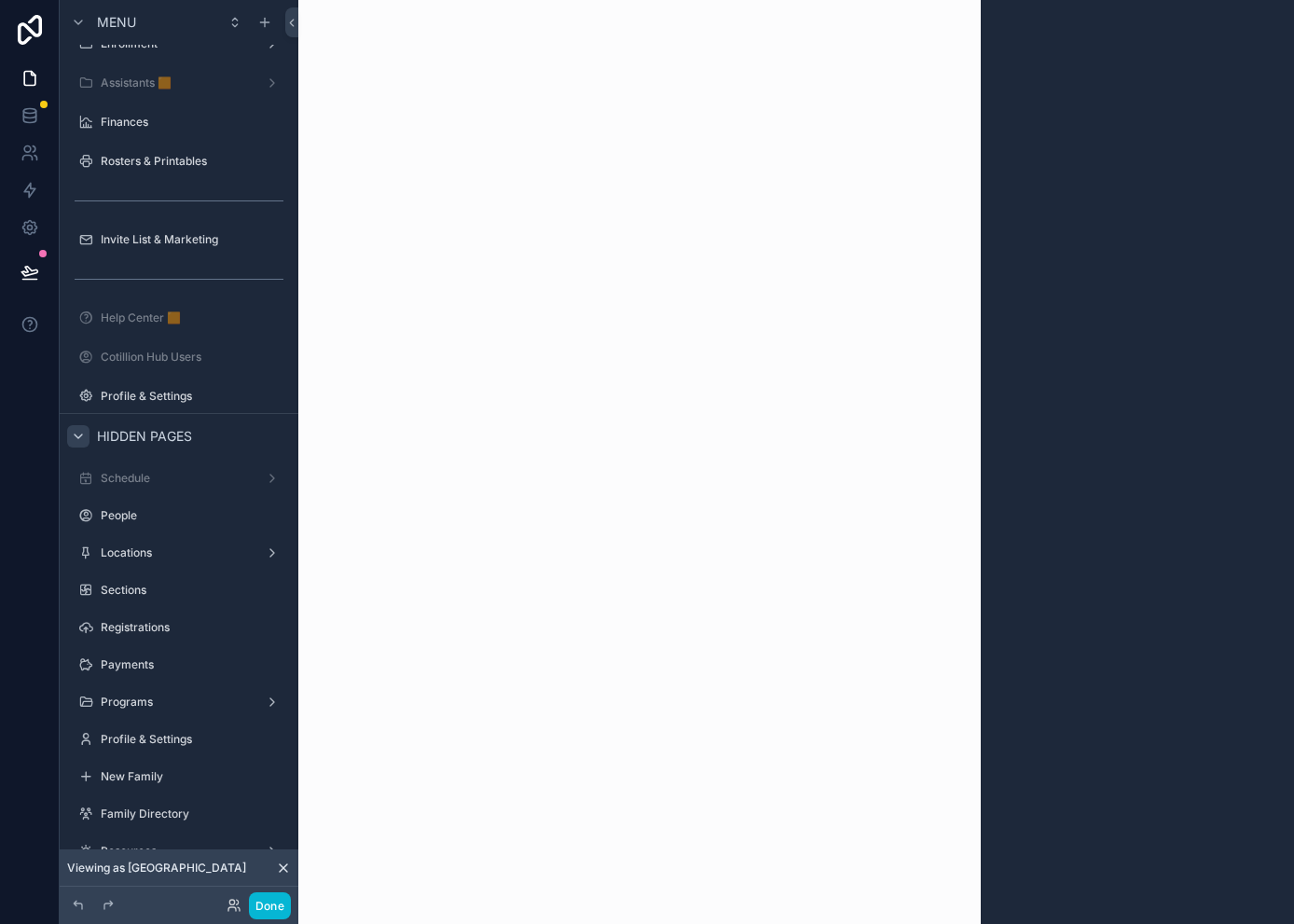
click at [81, 443] on div "scrollable content" at bounding box center [78, 436] width 23 height 23
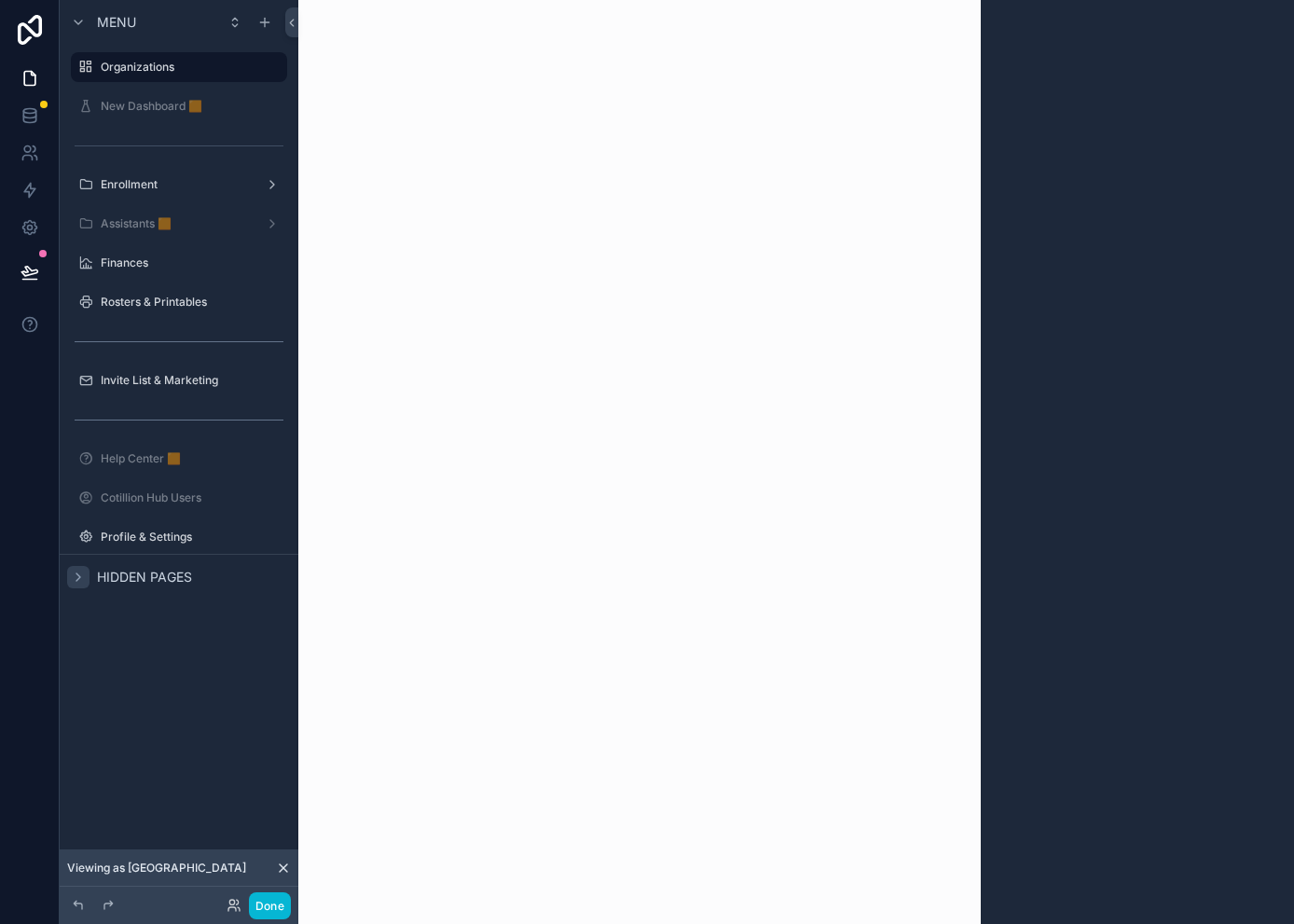
scroll to position [0, 0]
click at [267, 907] on button "Done" at bounding box center [269, 905] width 41 height 27
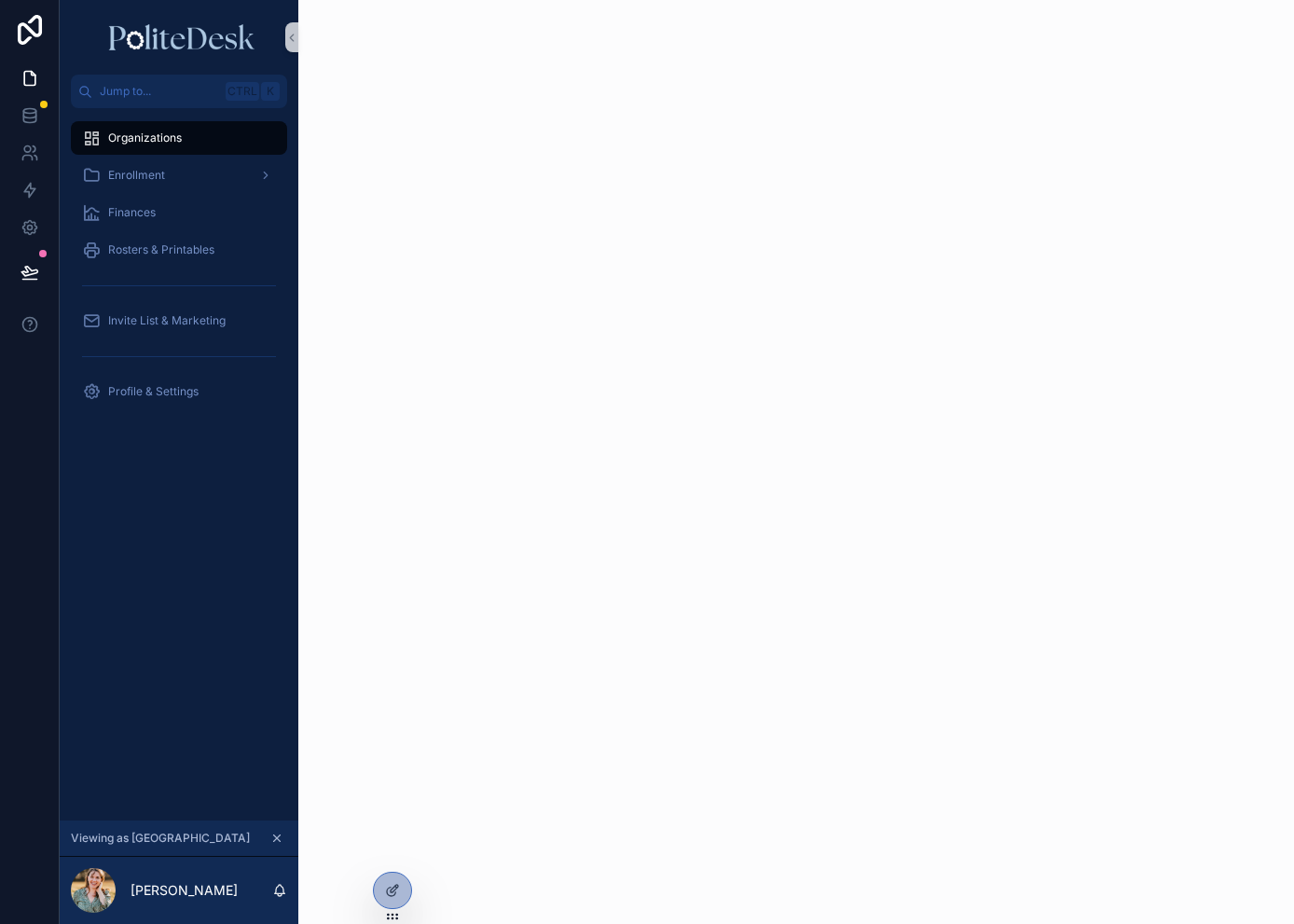
click at [169, 149] on div "Organizations" at bounding box center [179, 138] width 193 height 30
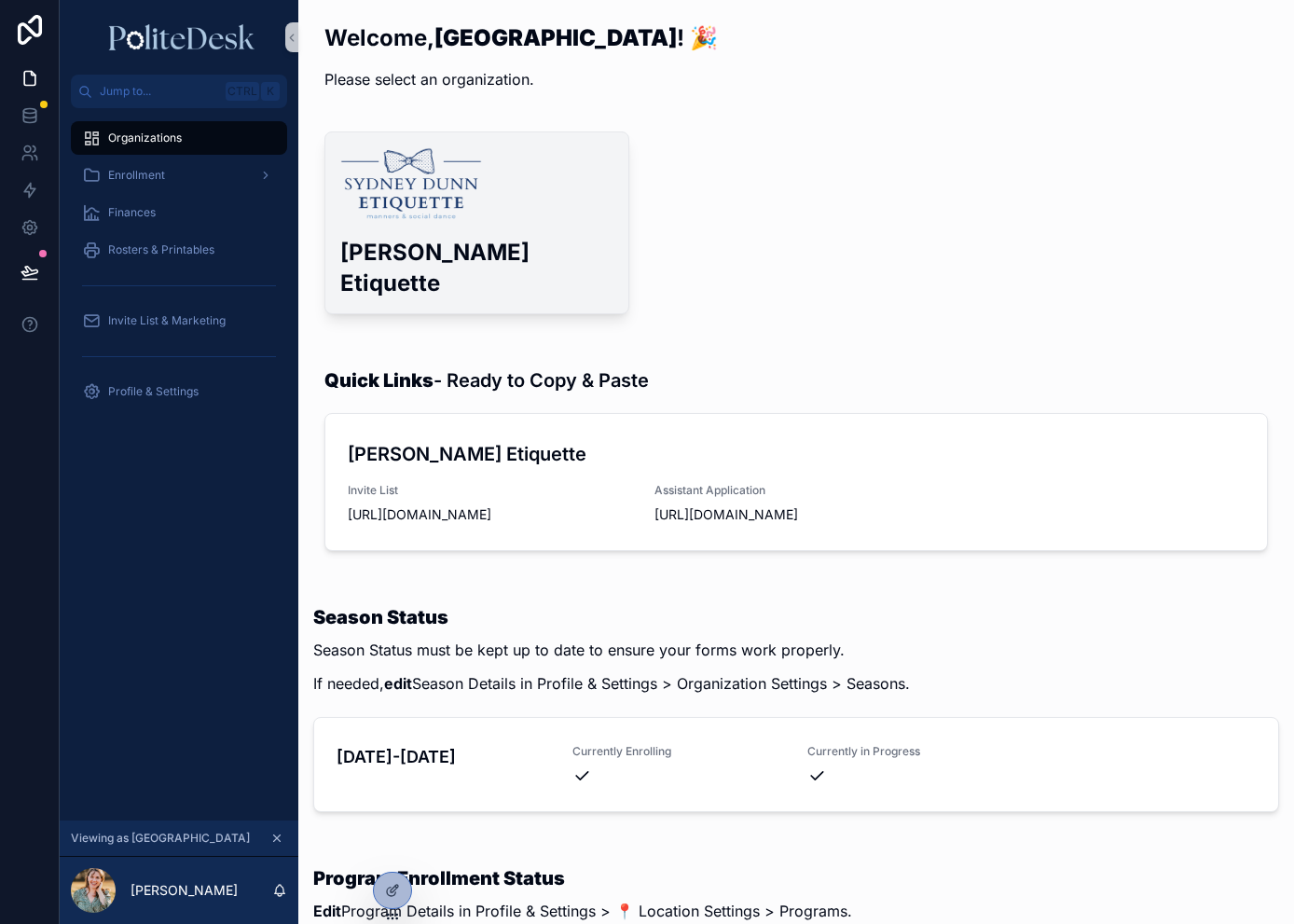
click at [443, 175] on img "scrollable content" at bounding box center [412, 185] width 142 height 75
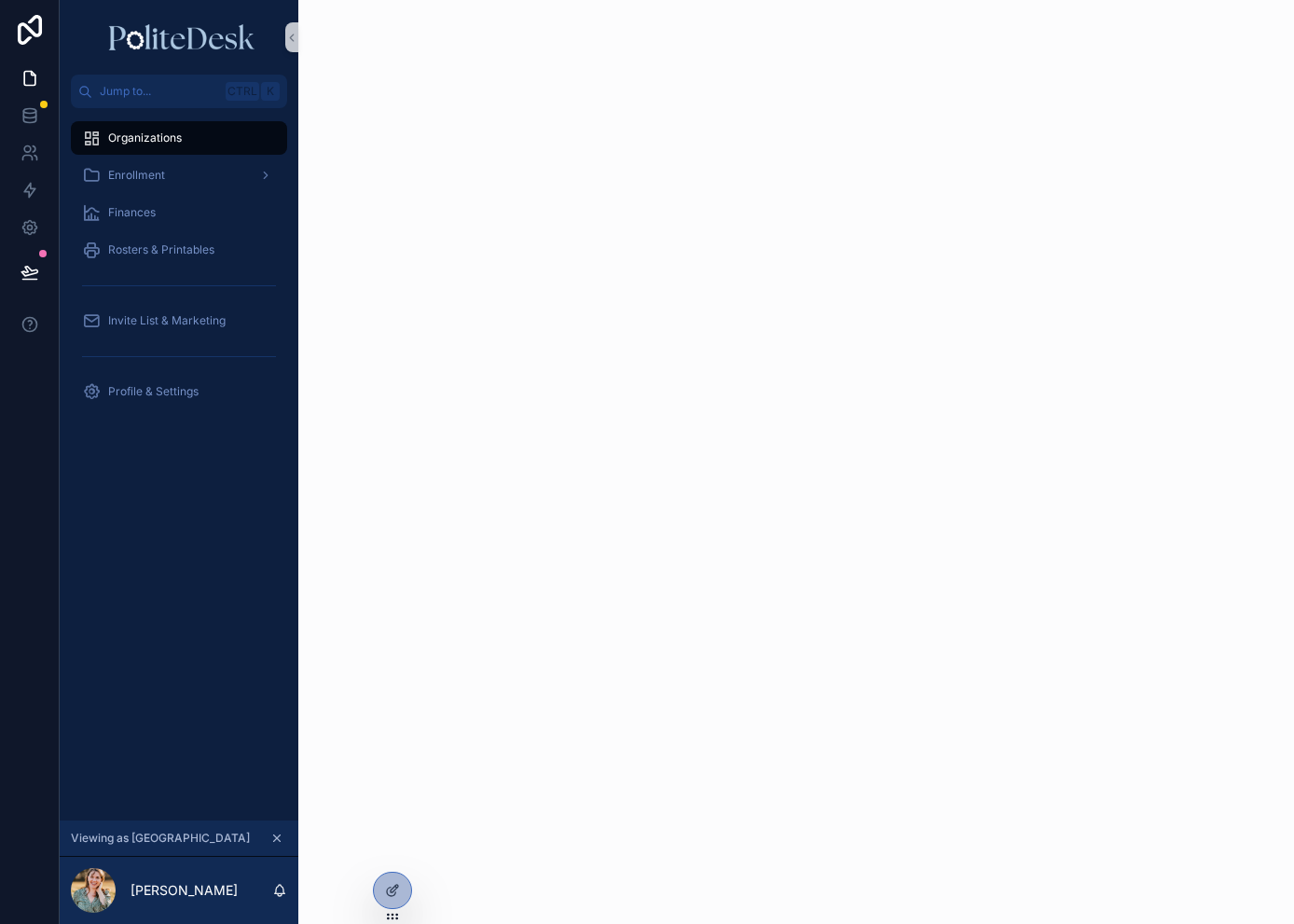
click at [273, 841] on icon "scrollable content" at bounding box center [276, 837] width 13 height 13
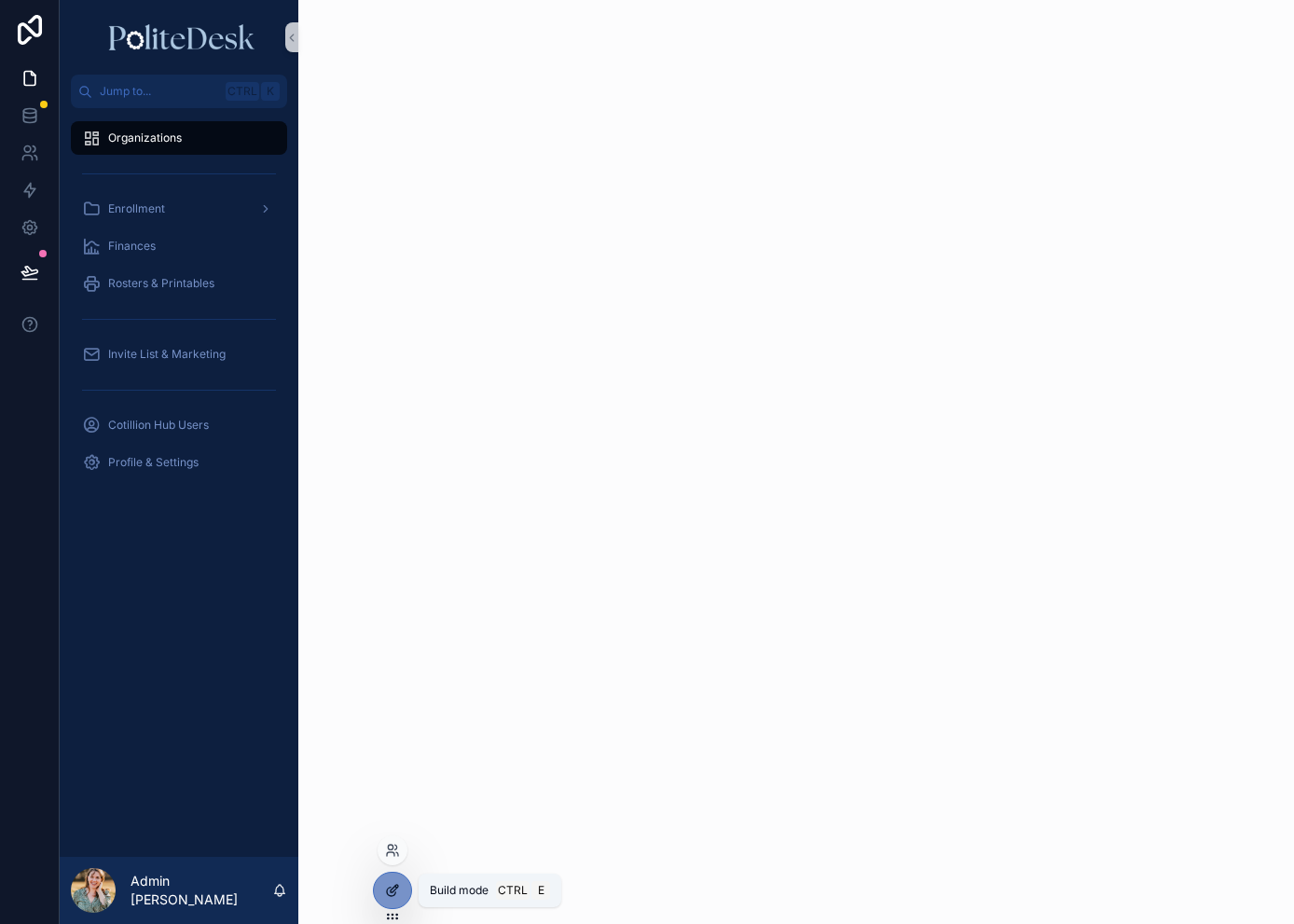
click at [397, 889] on icon at bounding box center [392, 889] width 15 height 15
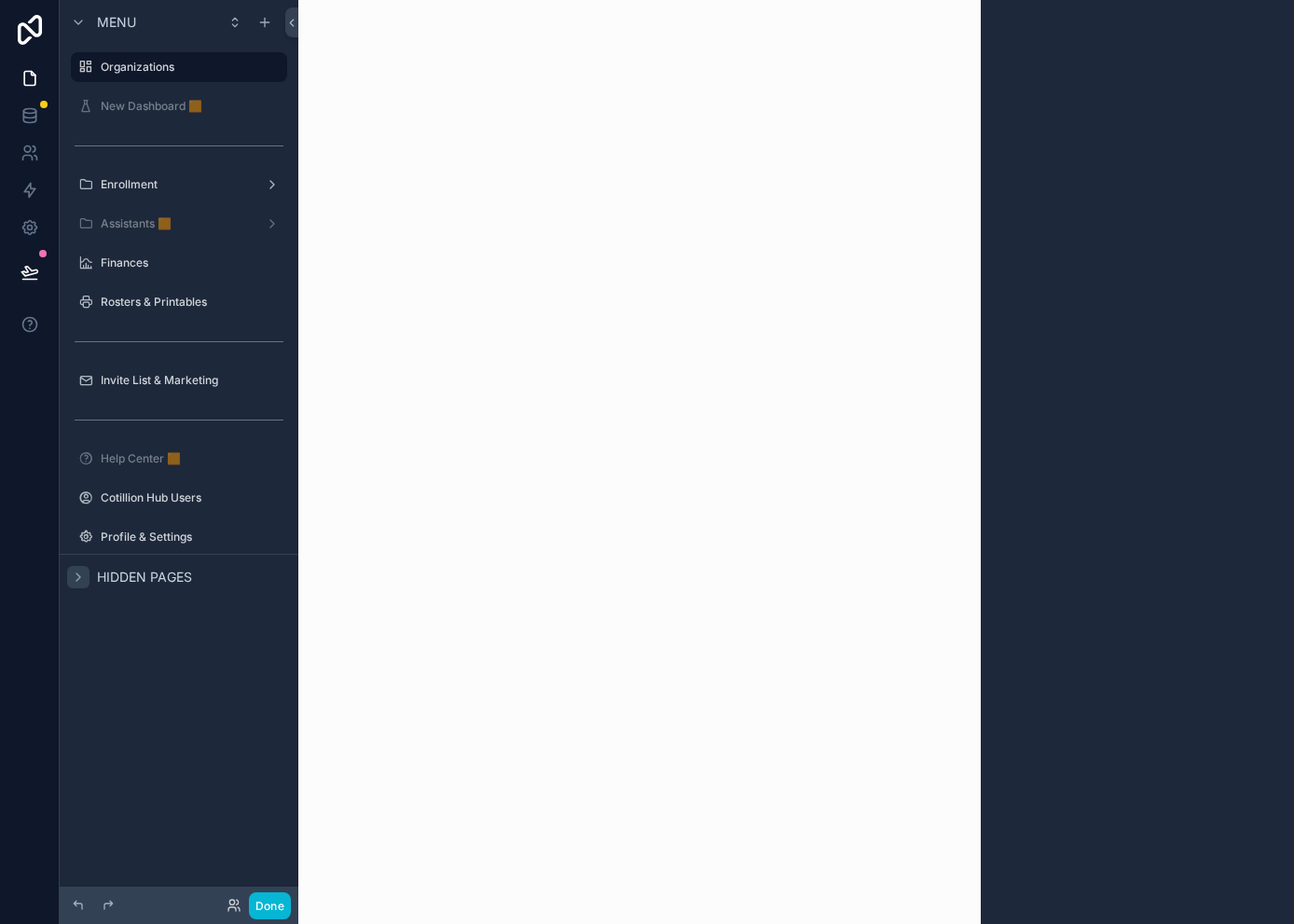
click at [78, 578] on icon "scrollable content" at bounding box center [78, 578] width 4 height 8
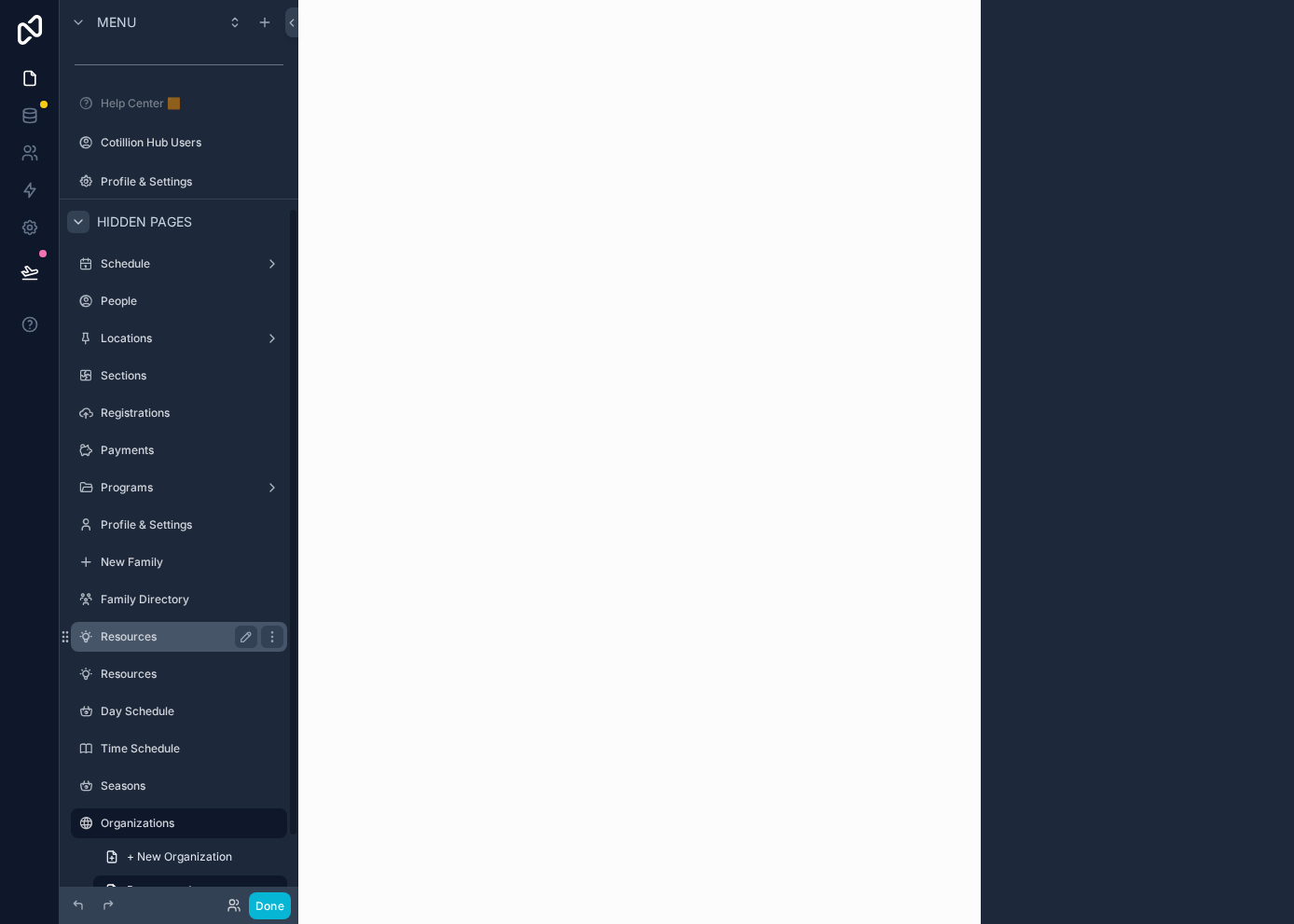
scroll to position [391, 0]
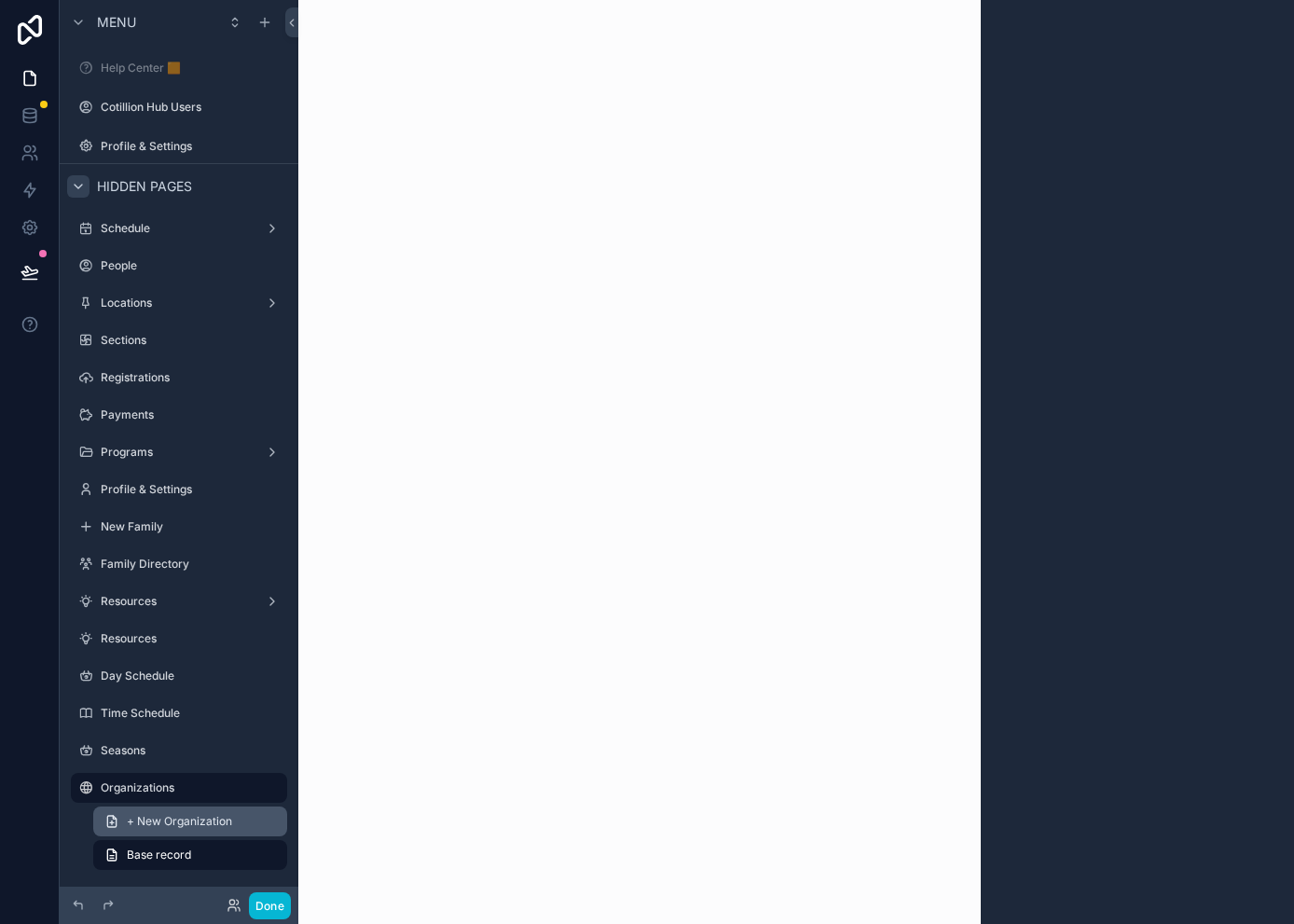
click at [190, 824] on span "+ New Organization" at bounding box center [179, 820] width 106 height 15
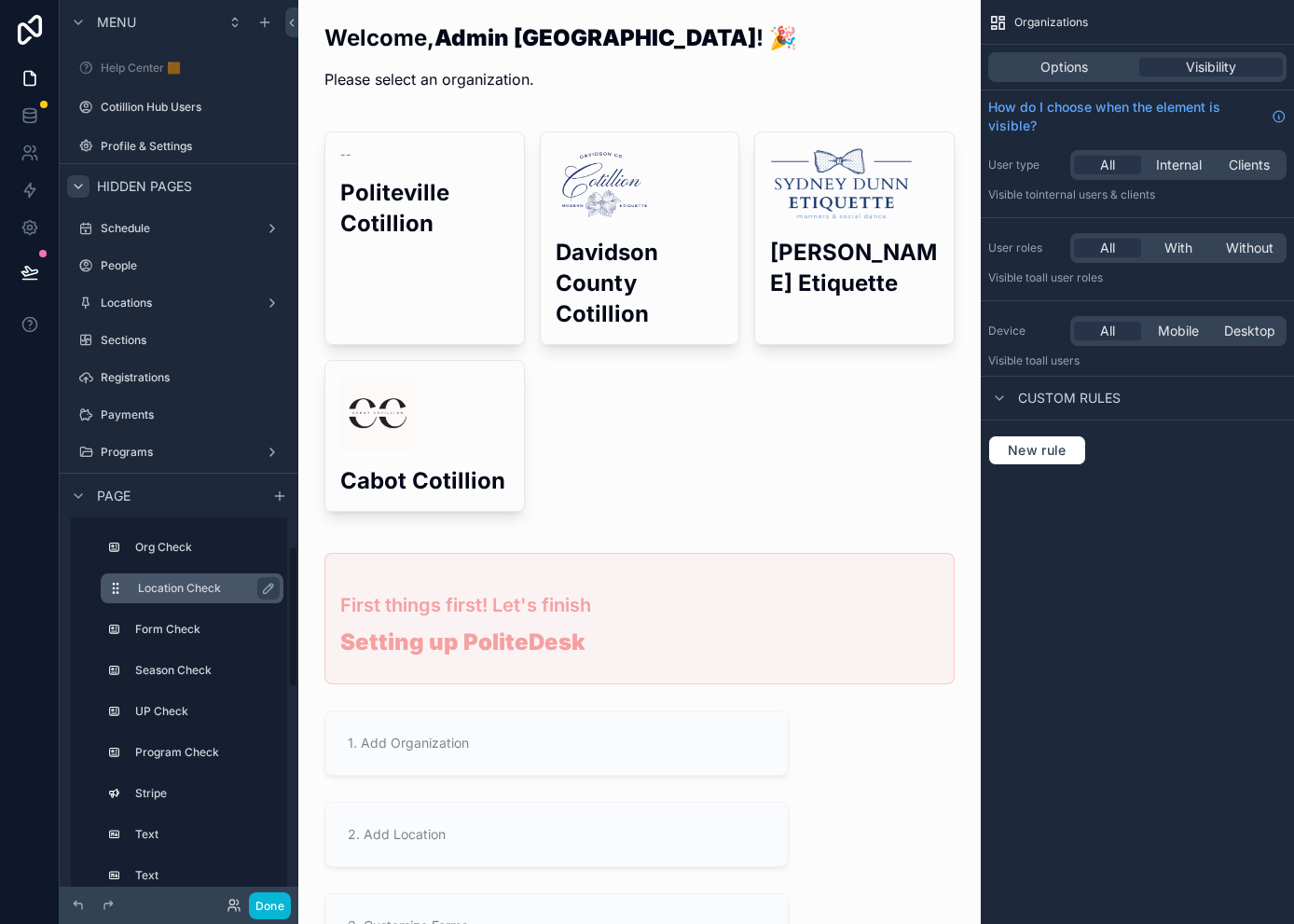
scroll to position [187, 0]
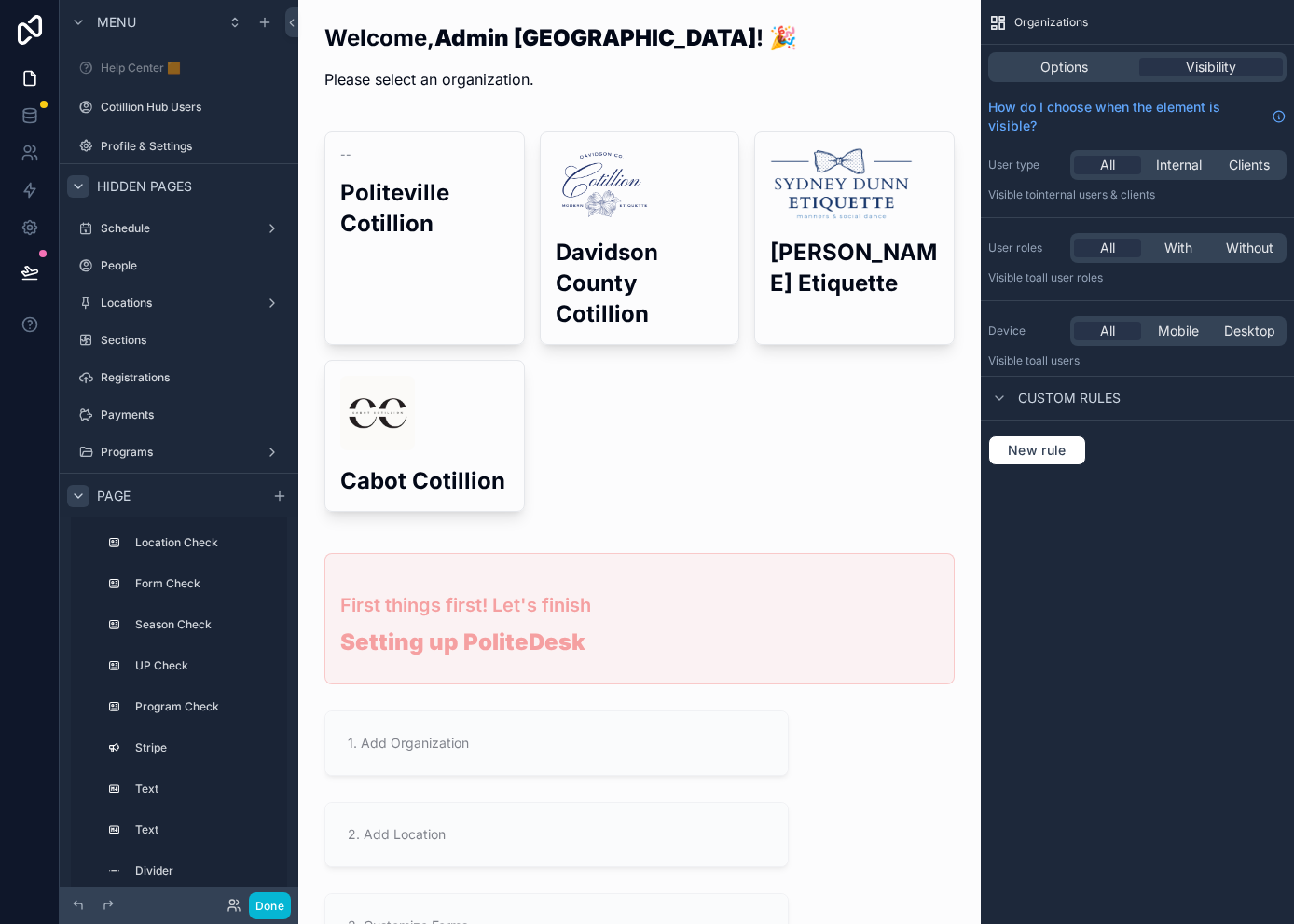
click at [75, 492] on icon "scrollable content" at bounding box center [78, 495] width 15 height 15
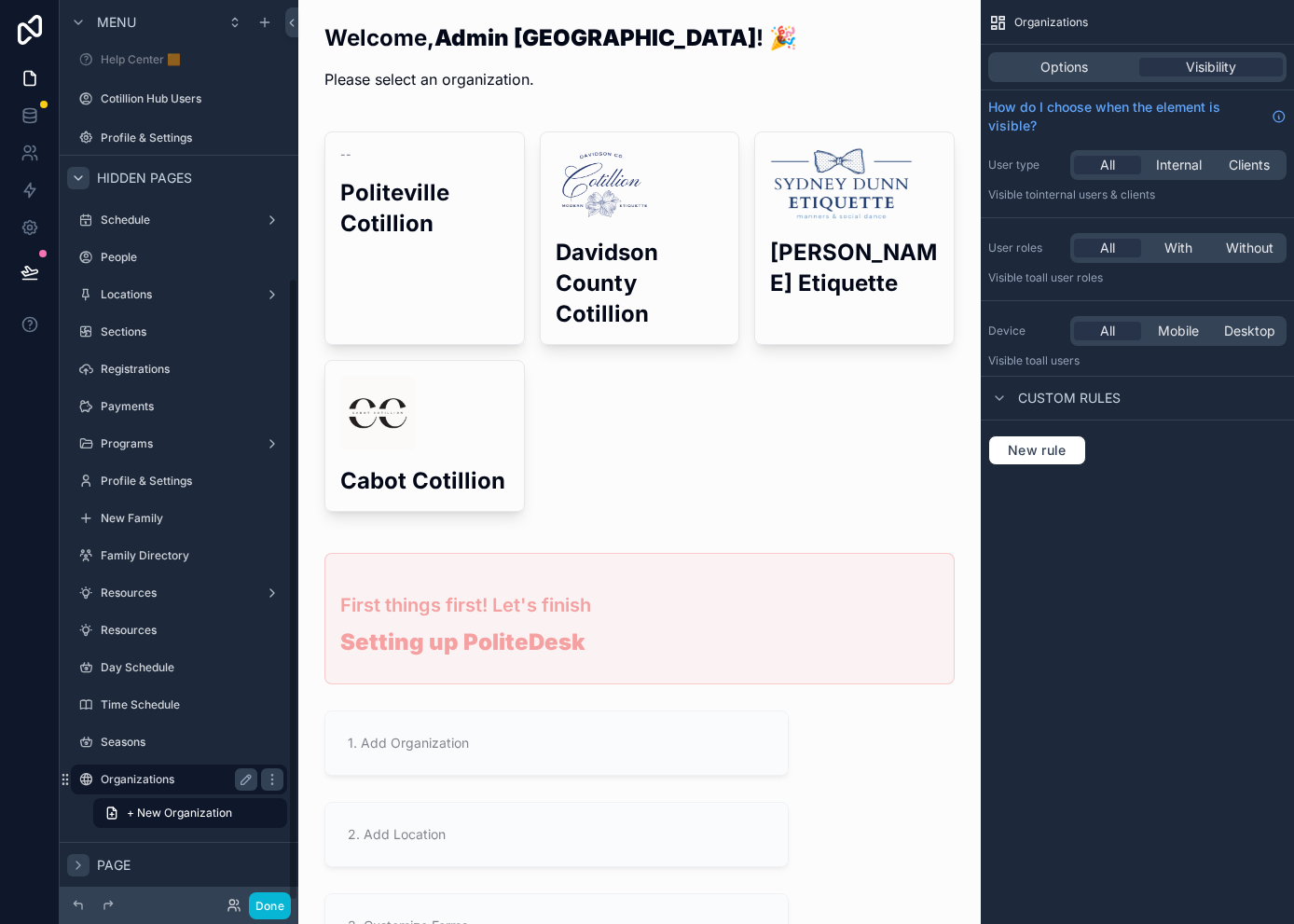
scroll to position [402, 0]
click at [156, 775] on label "Organizations" at bounding box center [175, 776] width 149 height 15
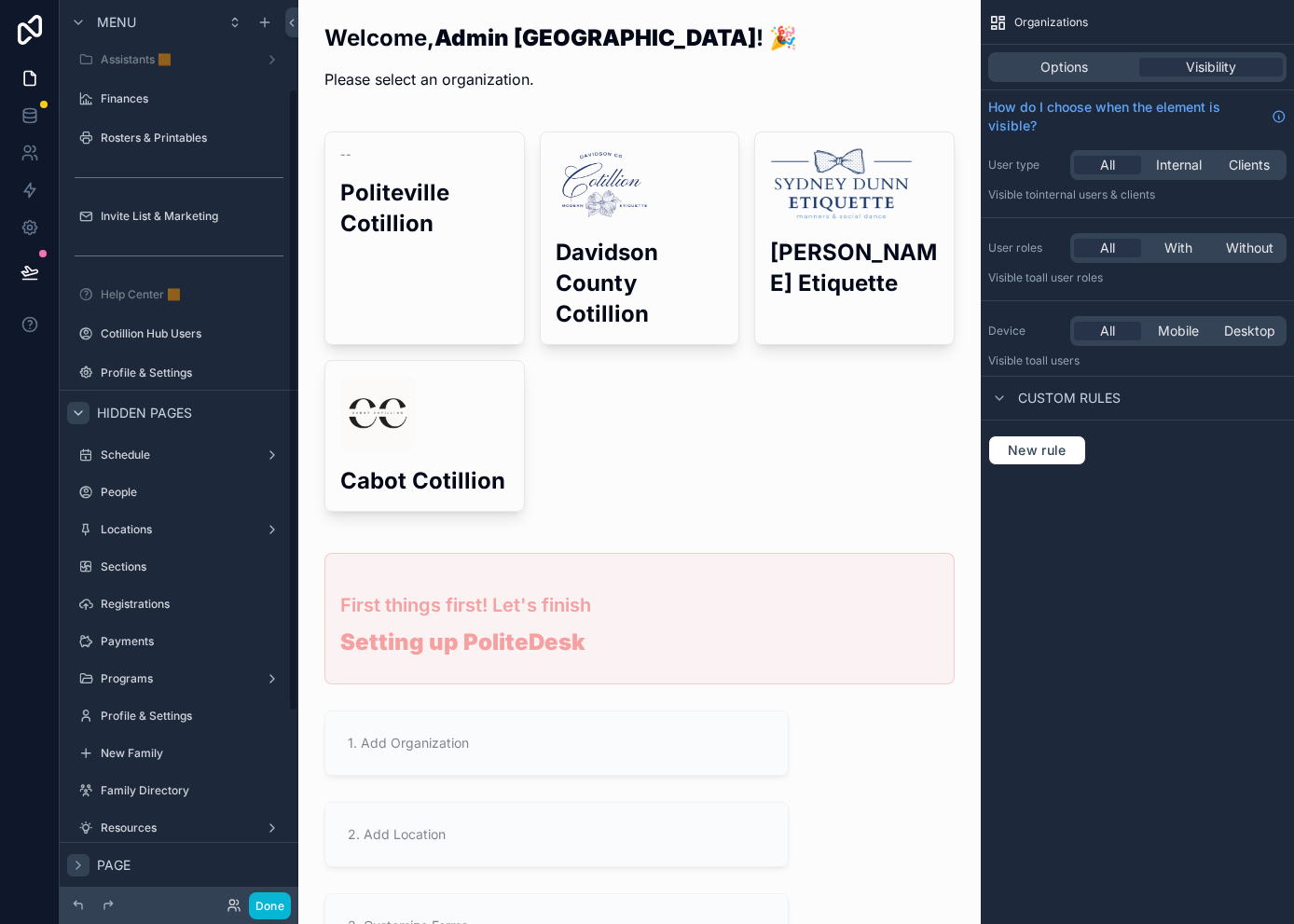
scroll to position [215, 0]
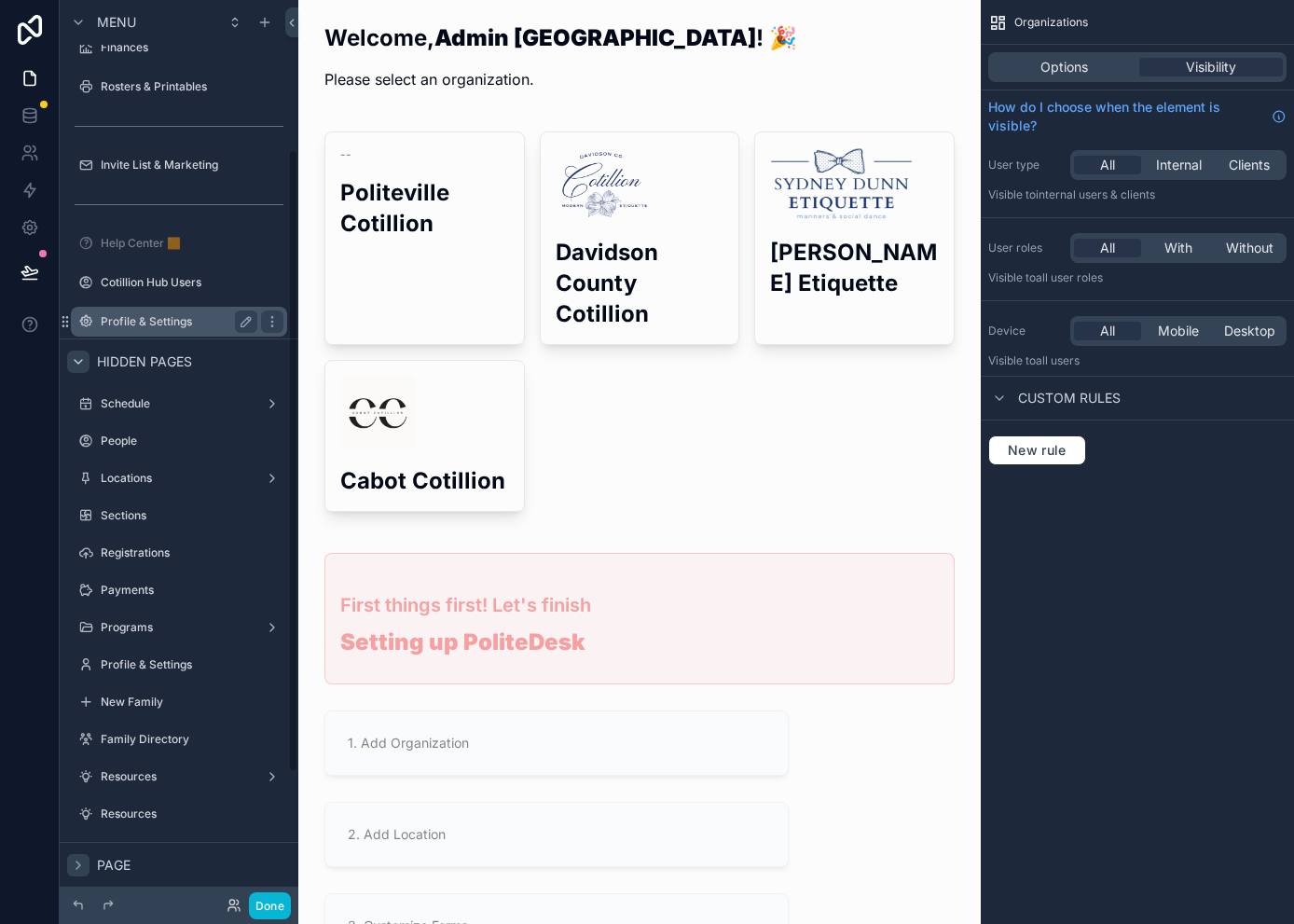
click at [166, 323] on label "Profile & Settings" at bounding box center [175, 321] width 149 height 15
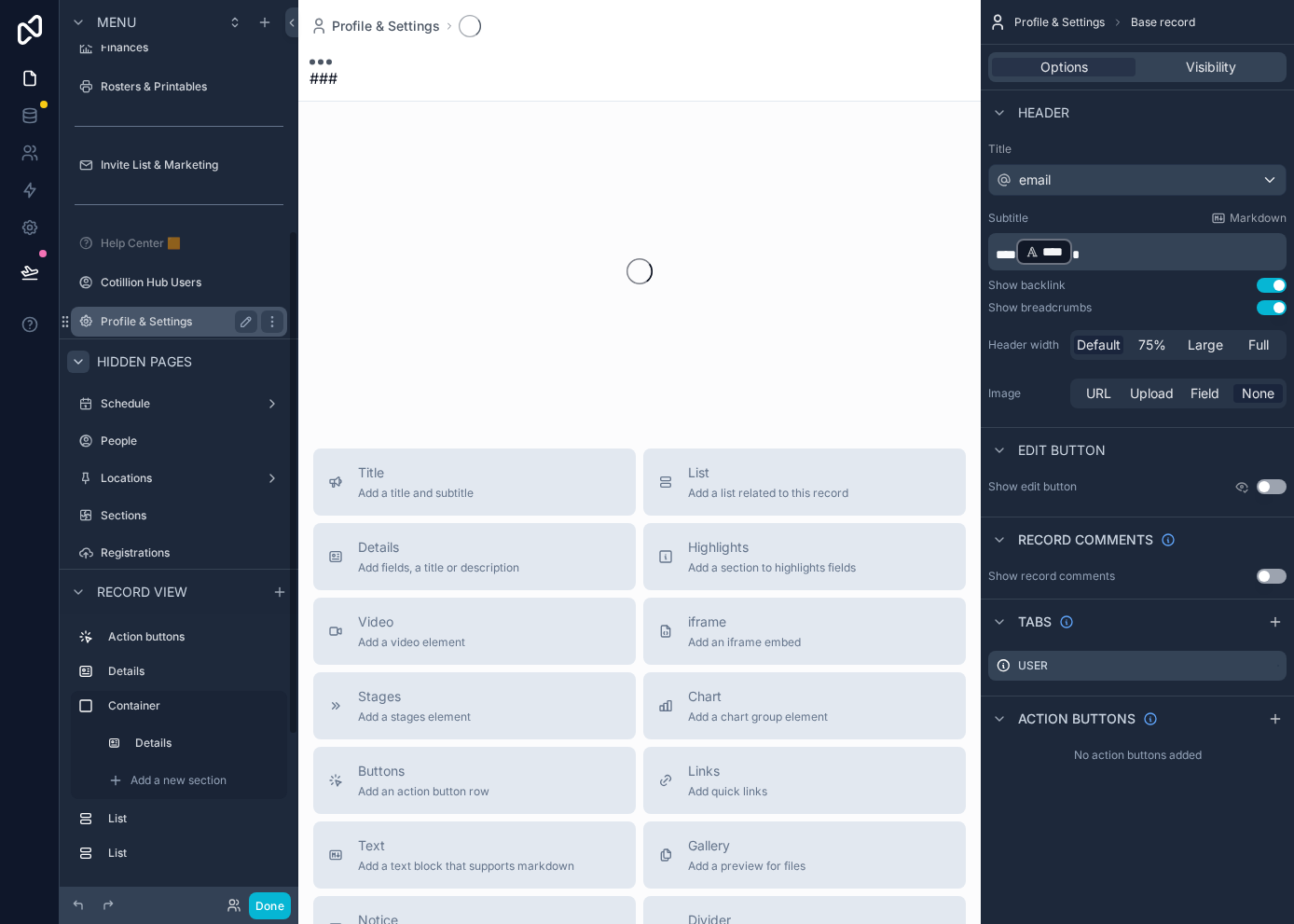
scroll to position [411, 0]
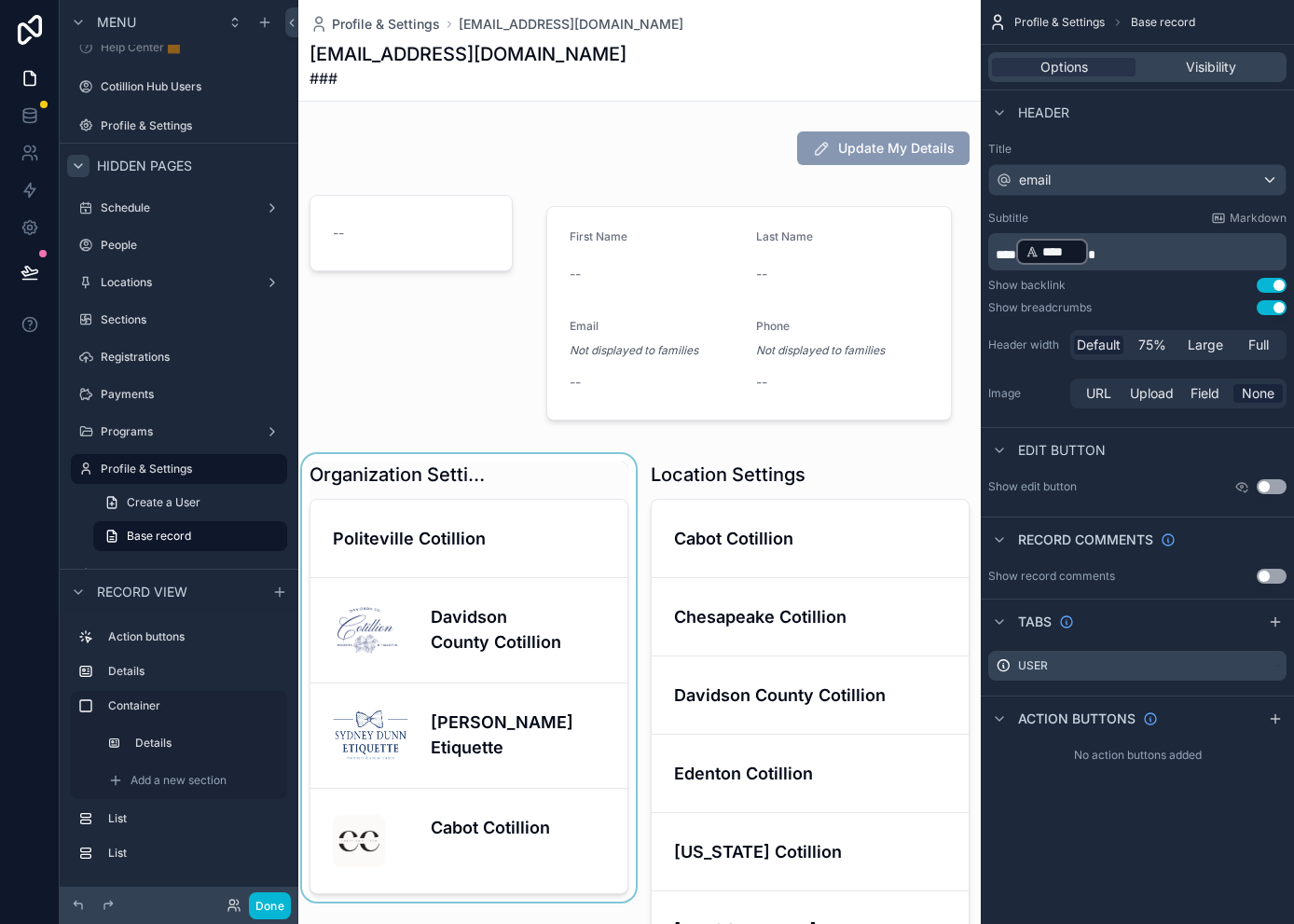
click at [458, 738] on div "scrollable content" at bounding box center [469, 754] width 342 height 601
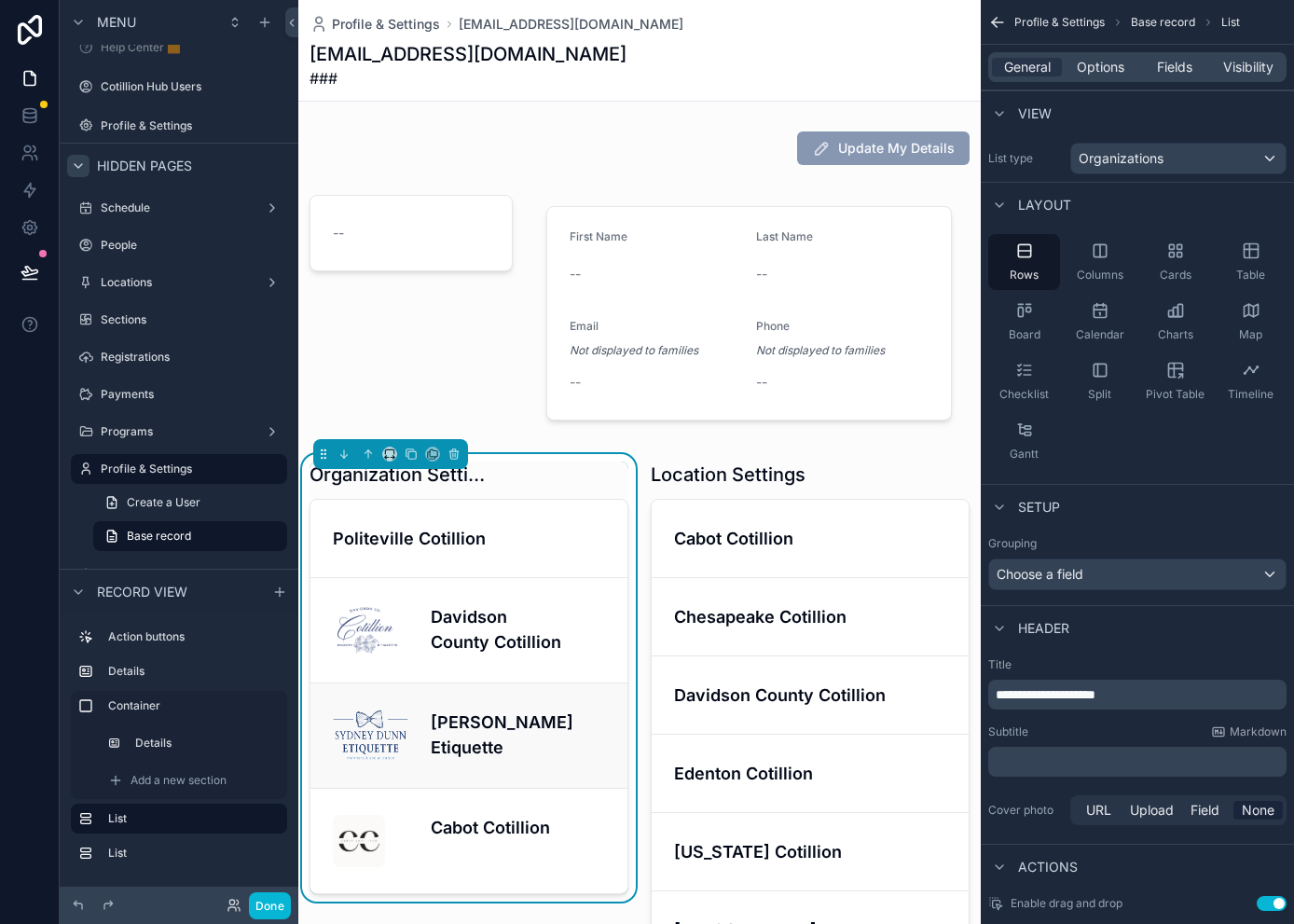
click at [410, 725] on div "[PERSON_NAME] Etiquette" at bounding box center [469, 735] width 272 height 52
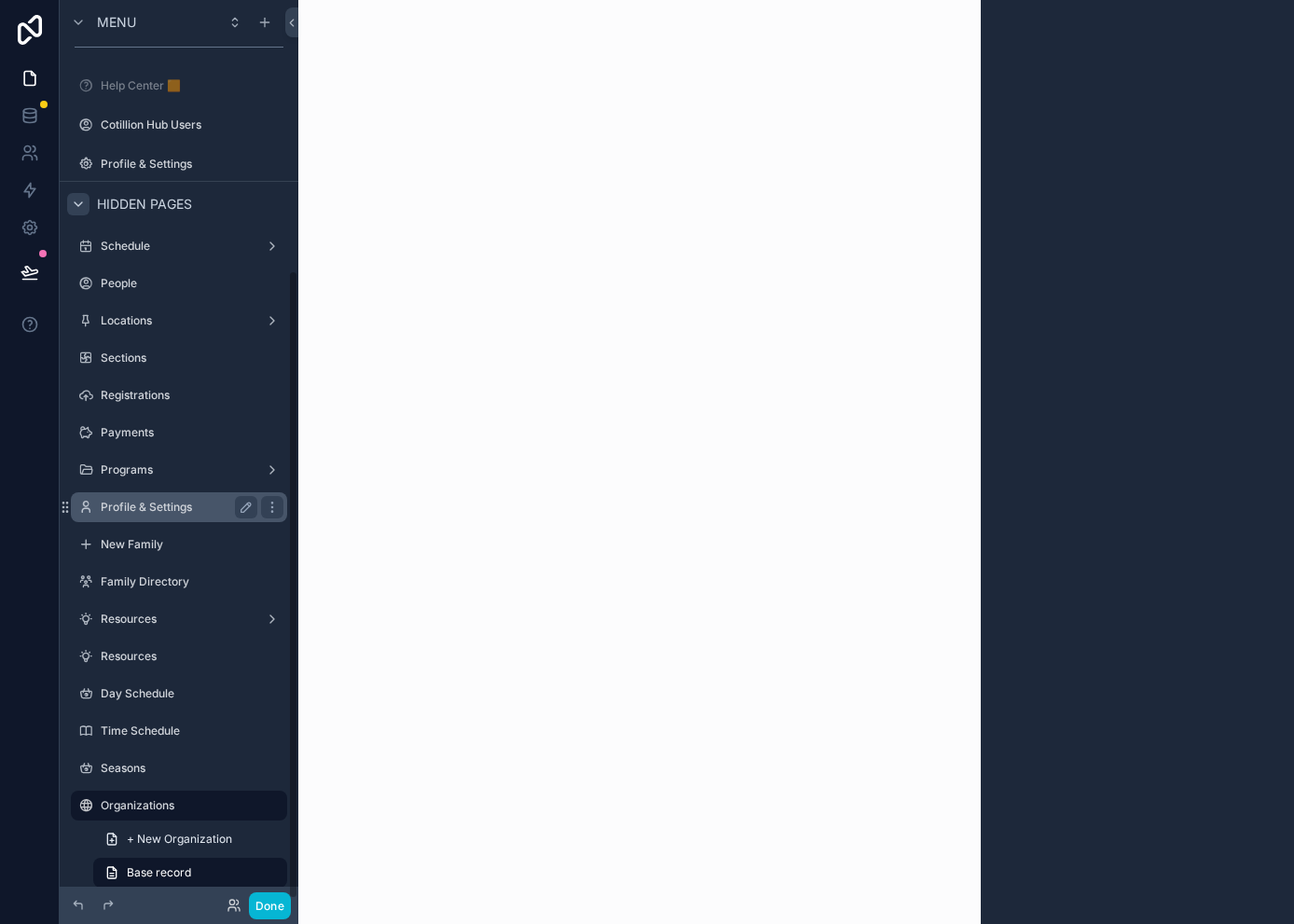
scroll to position [391, 0]
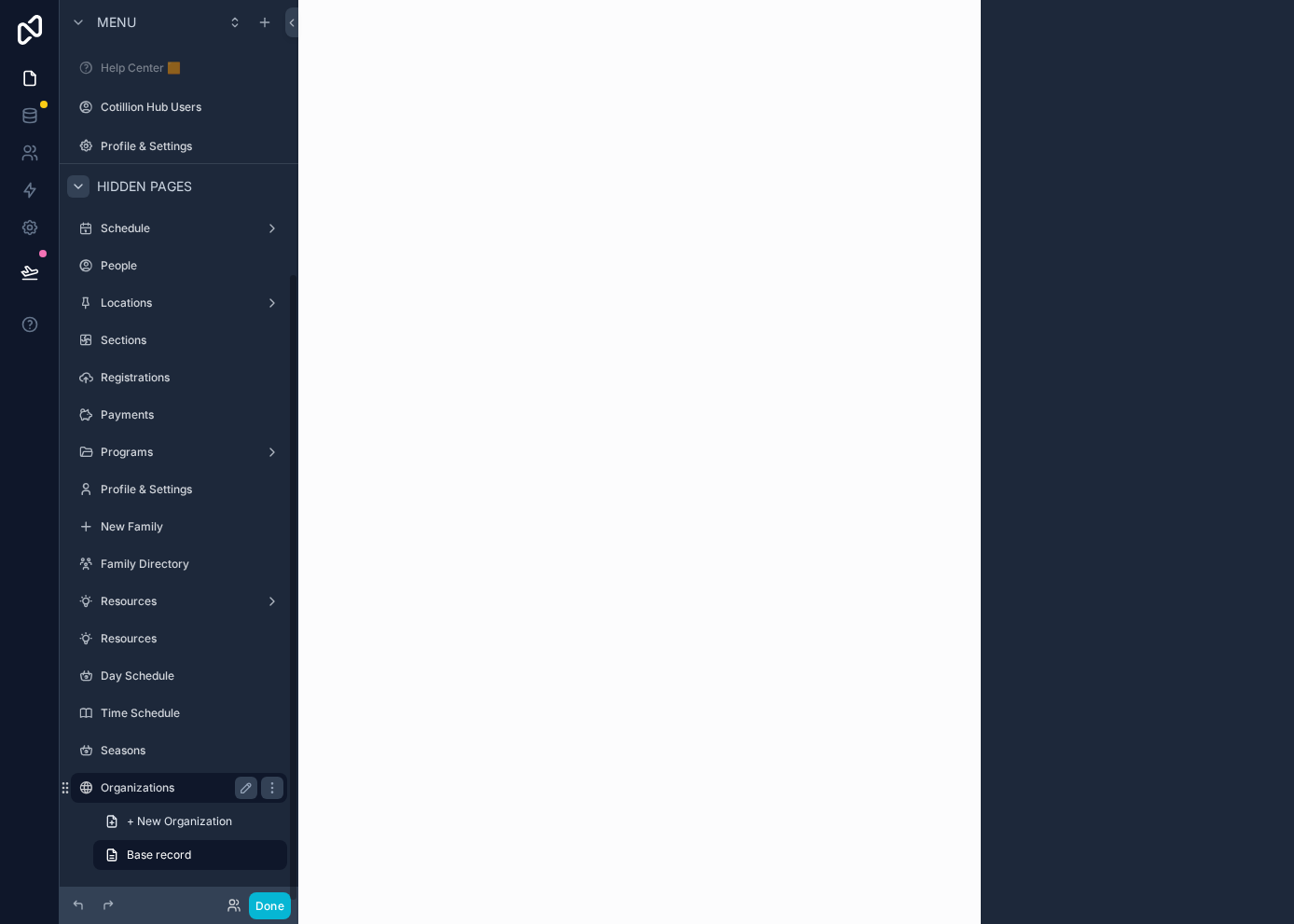
click at [159, 791] on label "Organizations" at bounding box center [175, 787] width 149 height 15
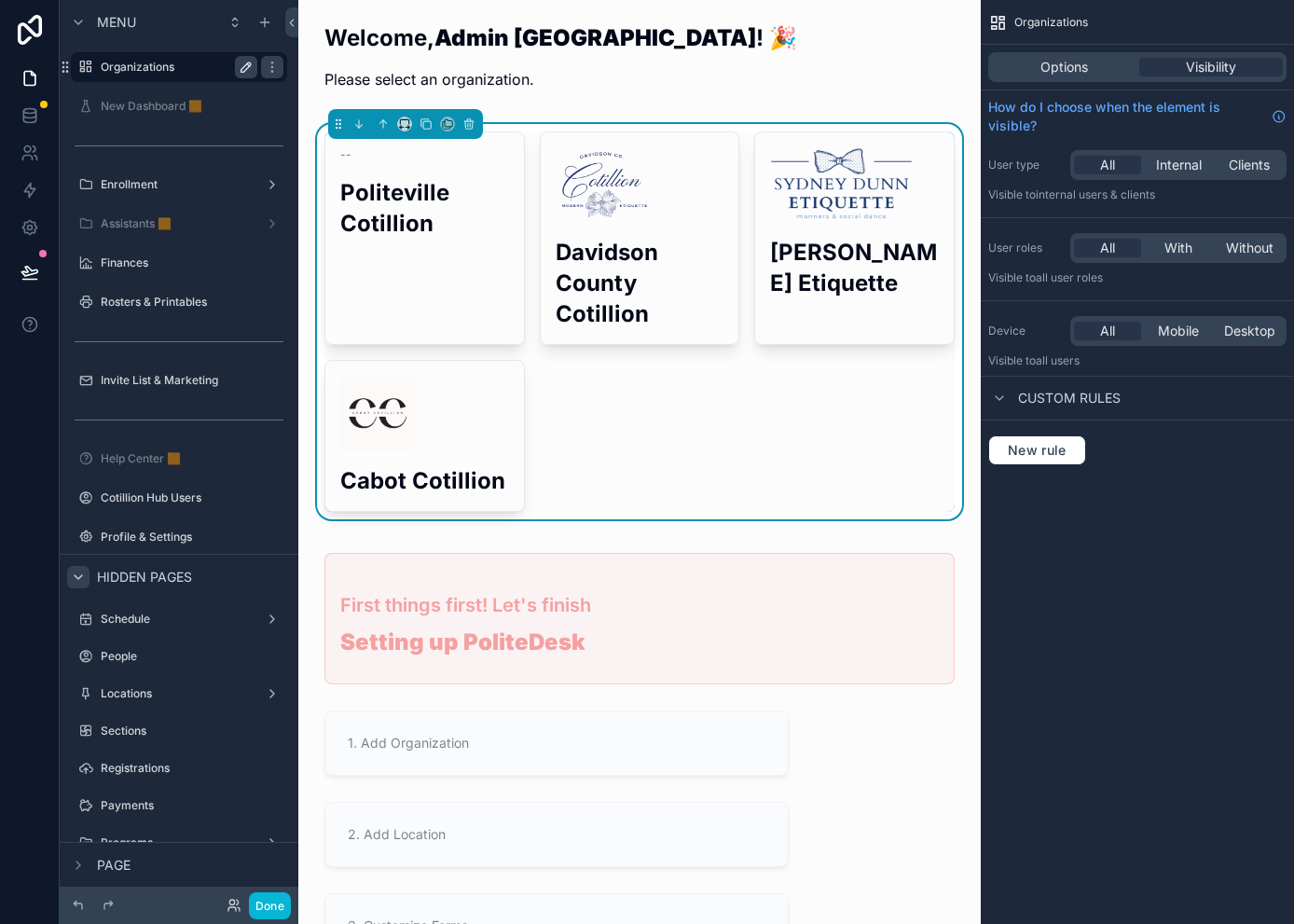
click at [245, 67] on icon "scrollable content" at bounding box center [246, 66] width 15 height 15
click at [206, 69] on input "**********" at bounding box center [164, 67] width 126 height 23
click at [110, 64] on input "**********" at bounding box center [164, 67] width 126 height 23
type input "**********"
click at [265, 66] on icon "scrollable content" at bounding box center [271, 66] width 15 height 15
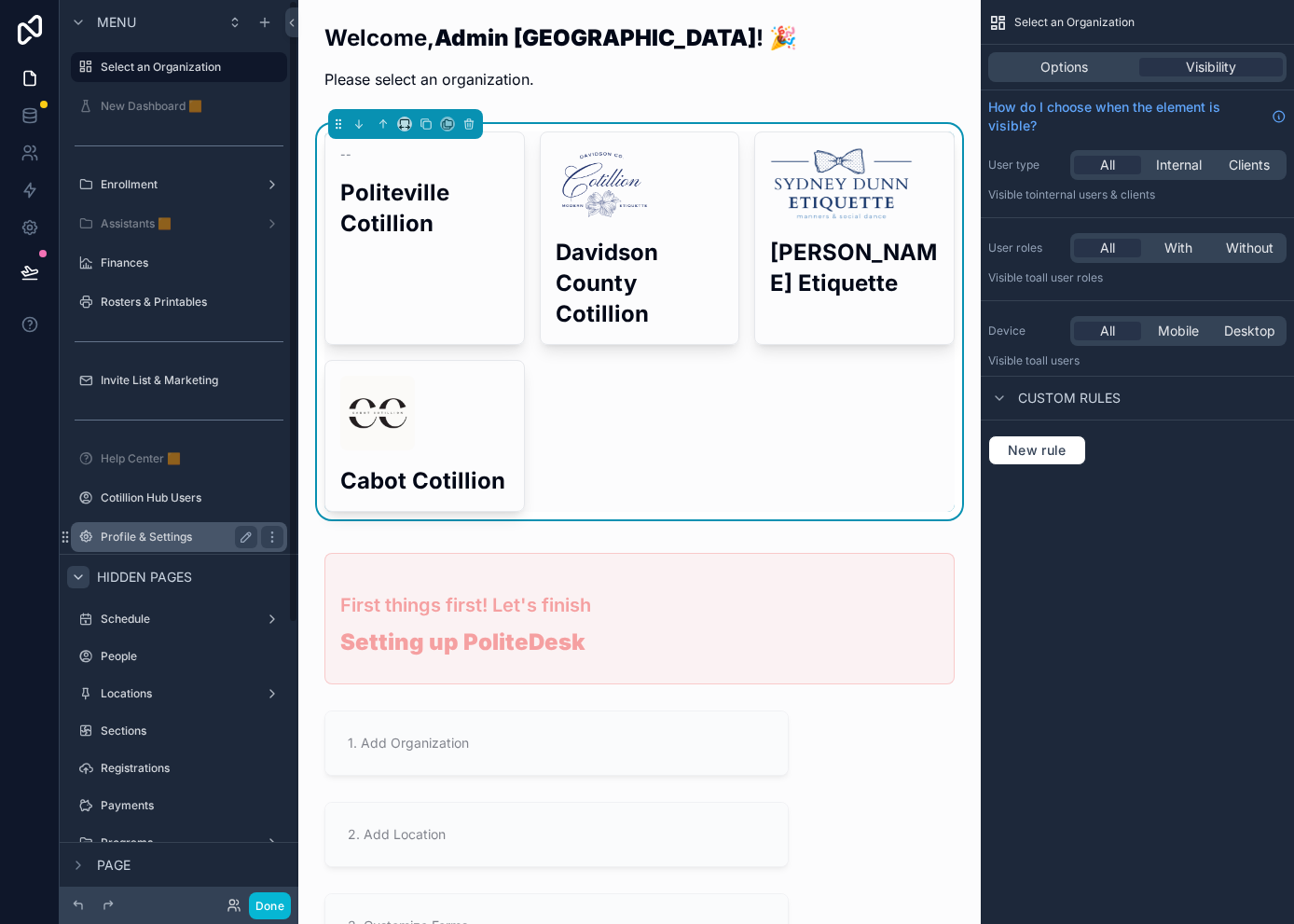
click at [161, 544] on div "Profile & Settings" at bounding box center [179, 537] width 157 height 23
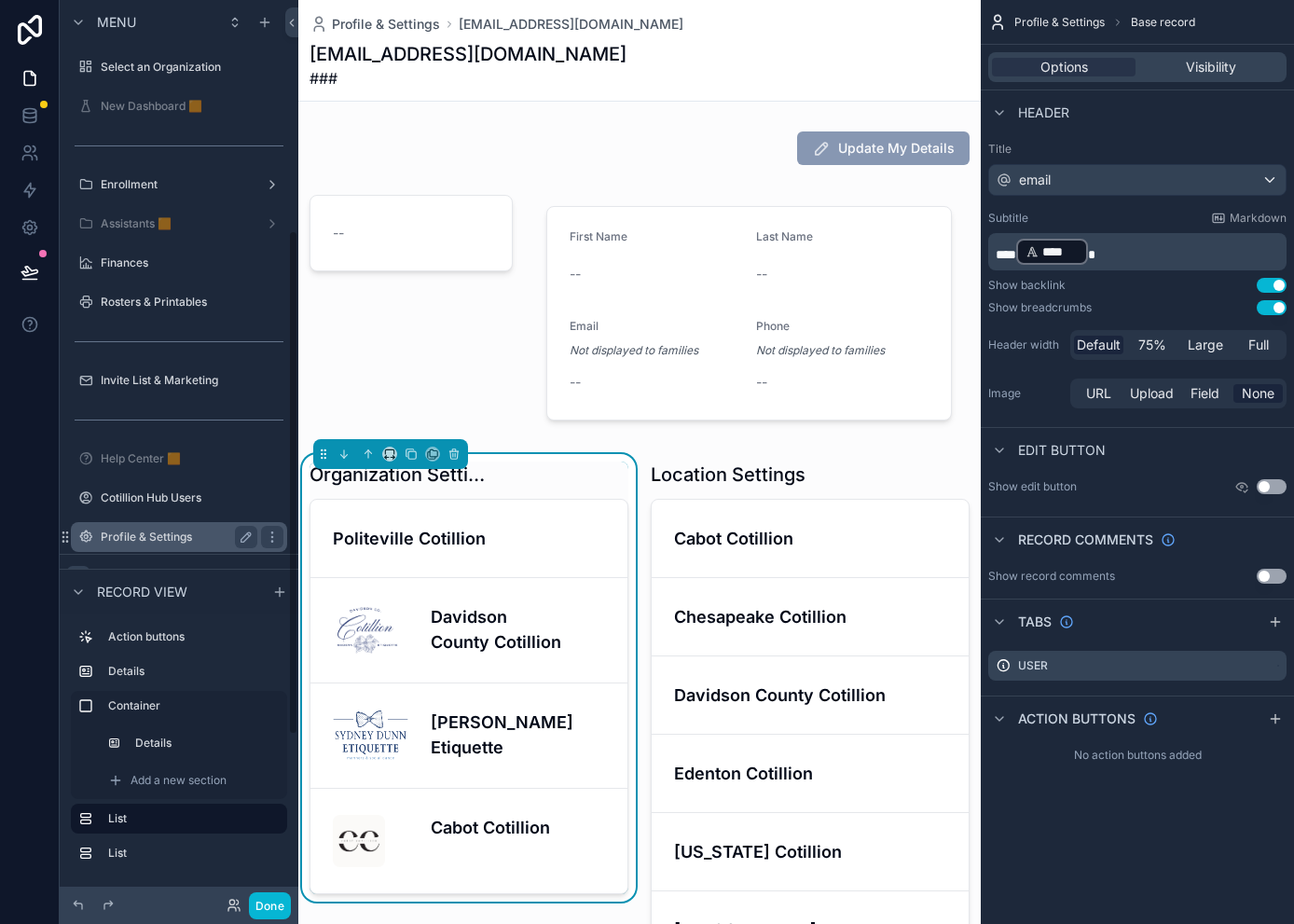
scroll to position [411, 0]
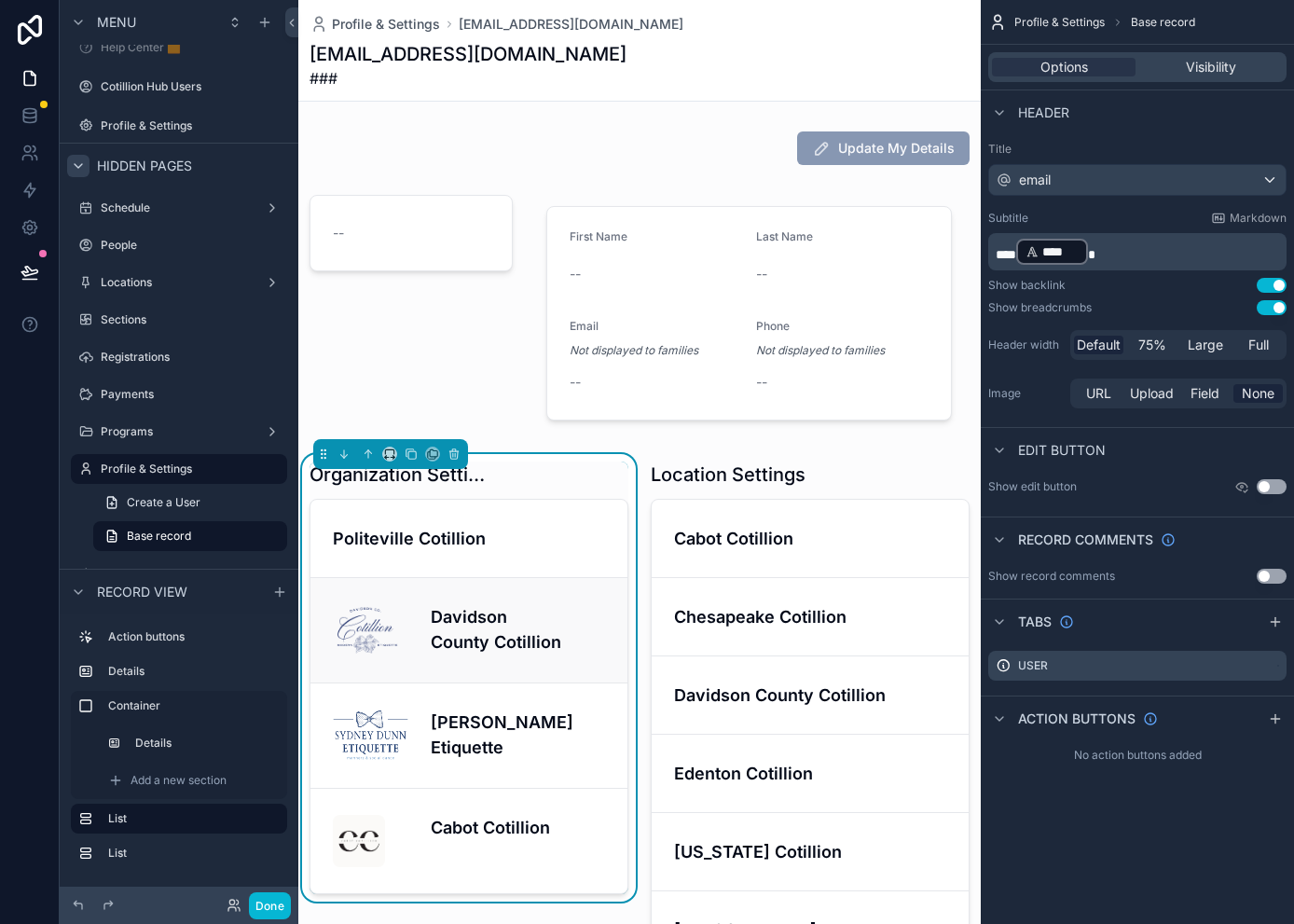
click at [472, 635] on h4 "Davidson County Cotillion" at bounding box center [517, 629] width 175 height 50
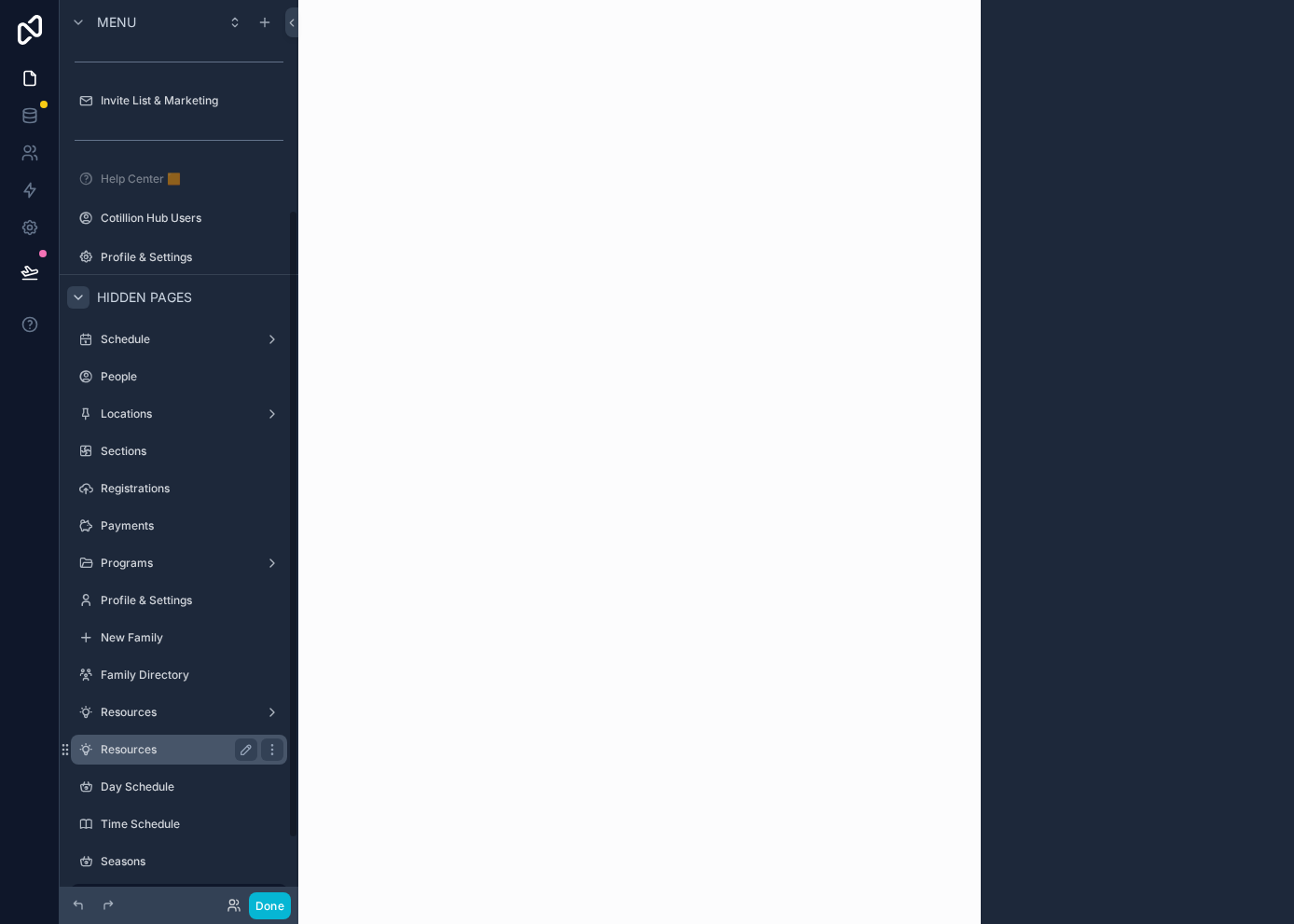
scroll to position [391, 0]
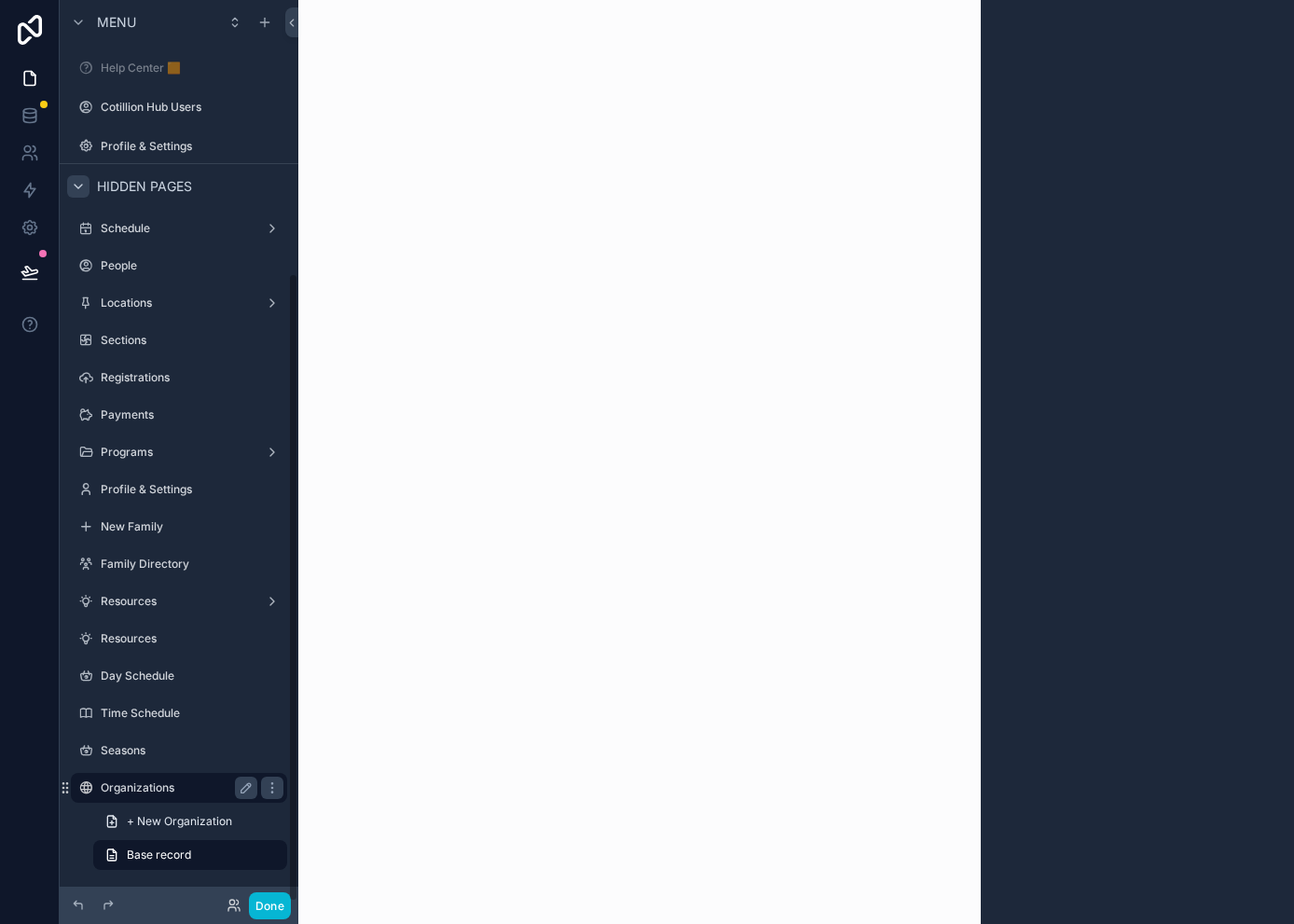
click at [144, 790] on label "Organizations" at bounding box center [175, 787] width 149 height 15
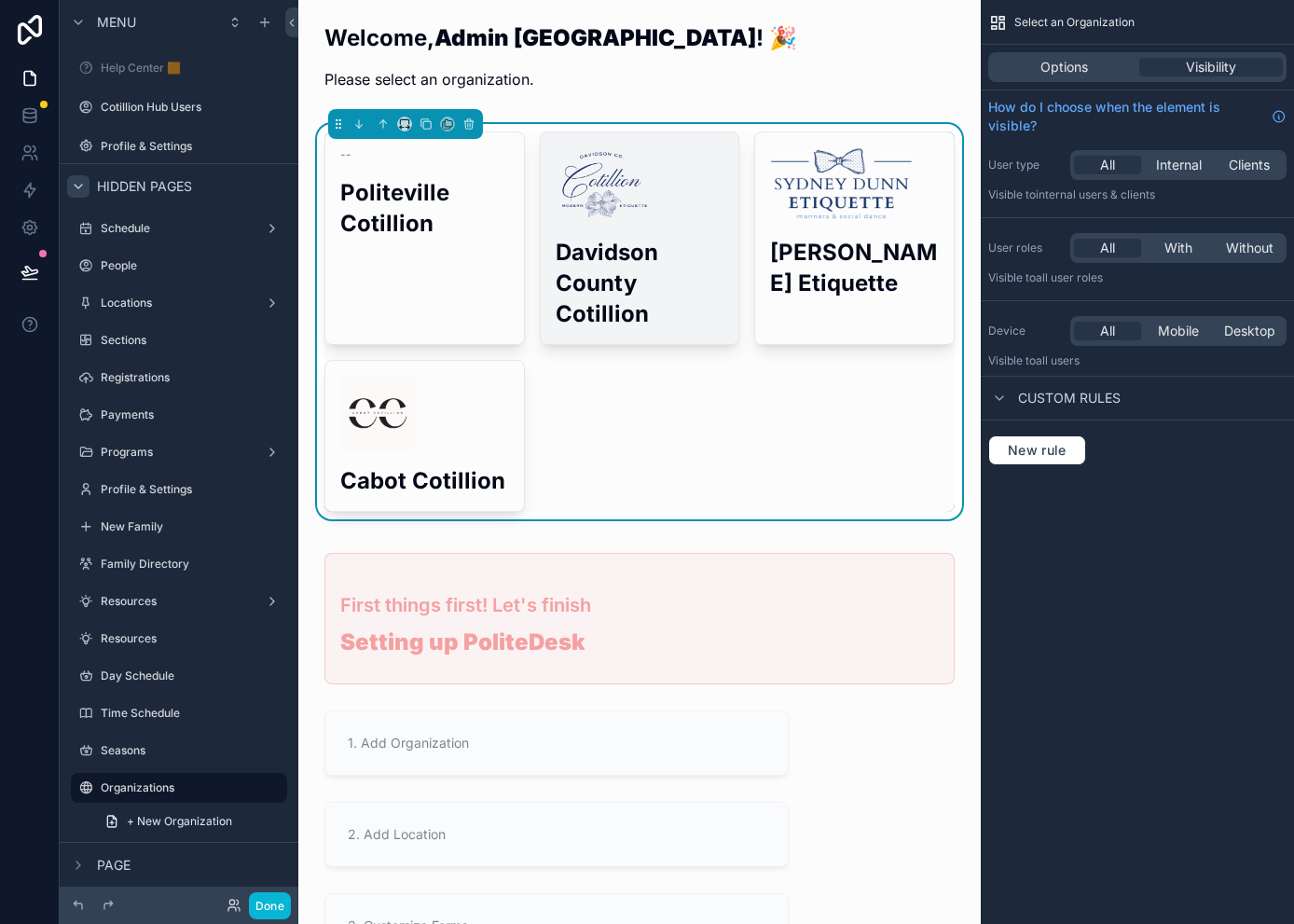
click at [581, 208] on img "scrollable content" at bounding box center [605, 185] width 99 height 75
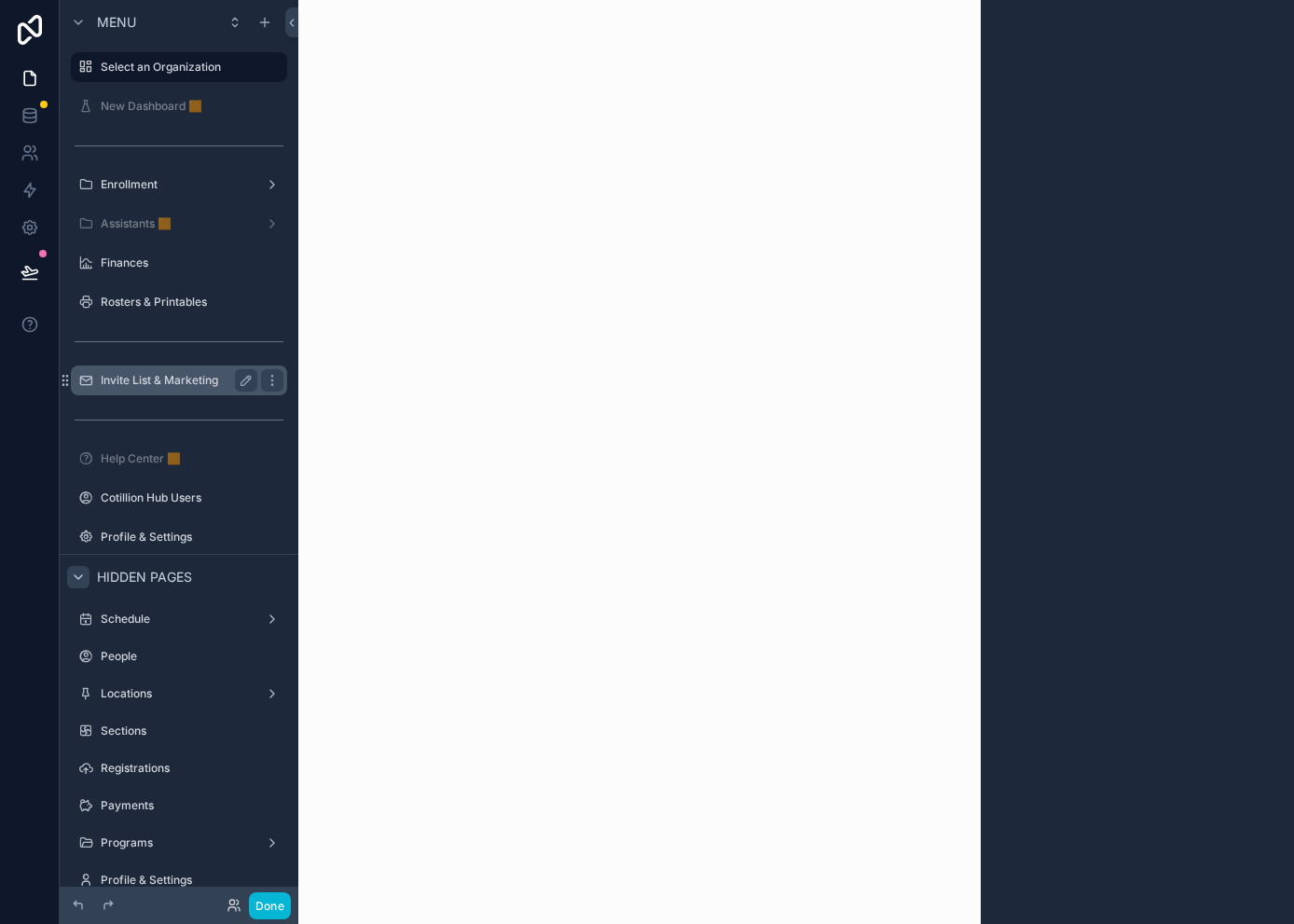
click at [162, 377] on label "Invite List & Marketing" at bounding box center [175, 380] width 149 height 15
